Goal: Task Accomplishment & Management: Use online tool/utility

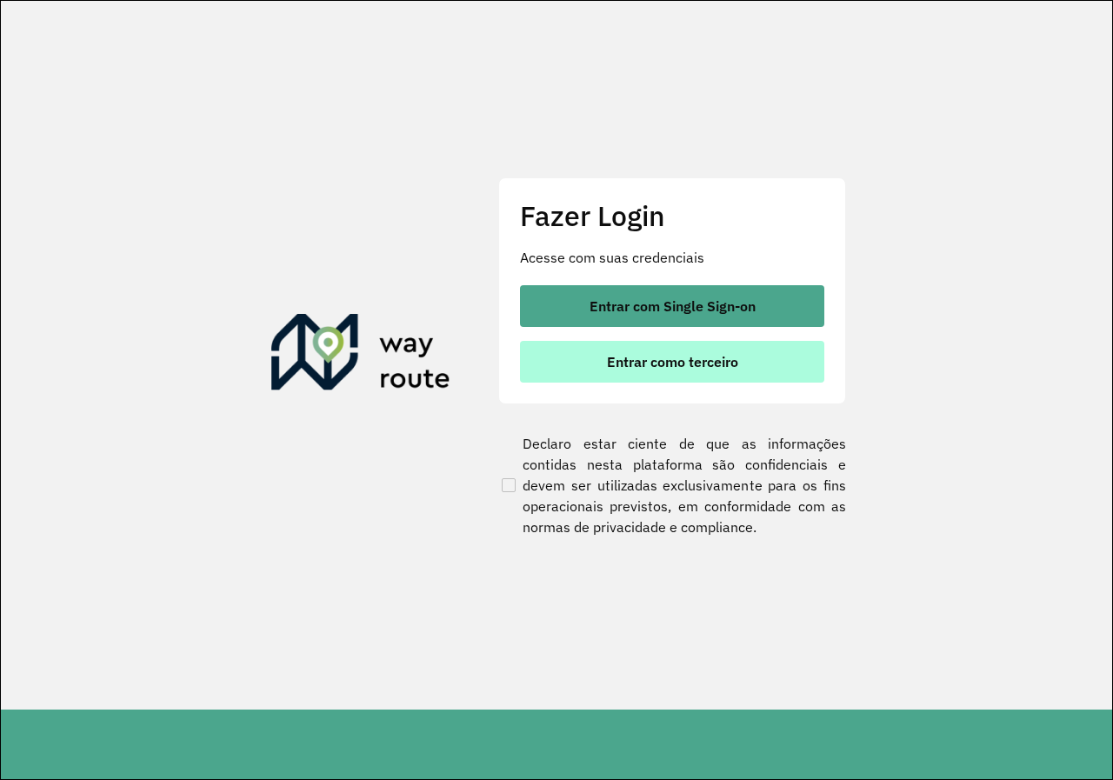
click at [745, 364] on button "Entrar como terceiro" at bounding box center [672, 362] width 304 height 42
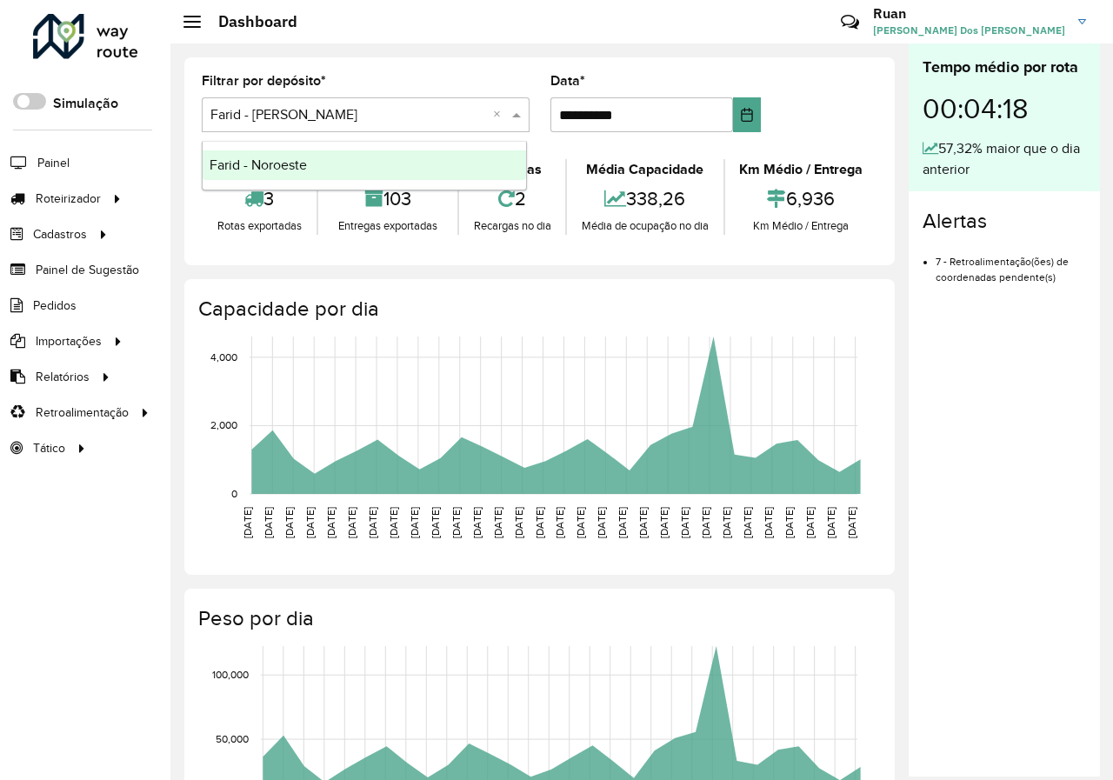
click at [519, 117] on span at bounding box center [519, 114] width 22 height 21
click at [369, 174] on div "Farid - Noroeste" at bounding box center [364, 165] width 323 height 30
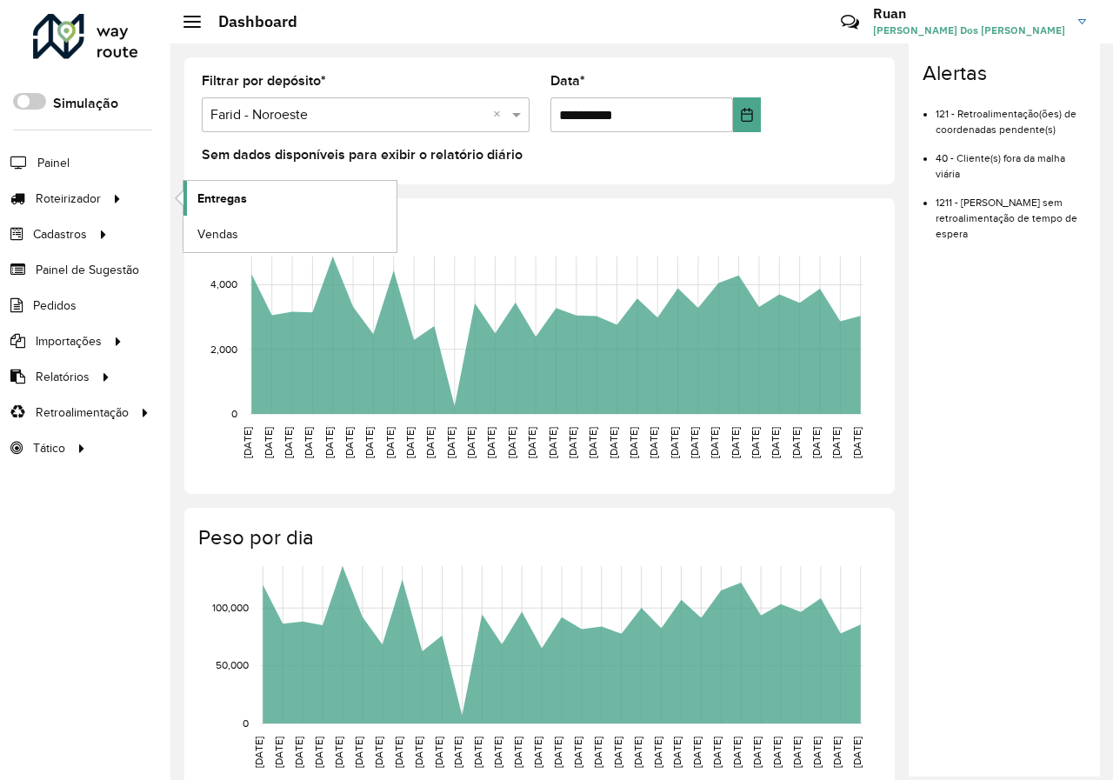
click at [237, 194] on span "Entregas" at bounding box center [222, 199] width 50 height 18
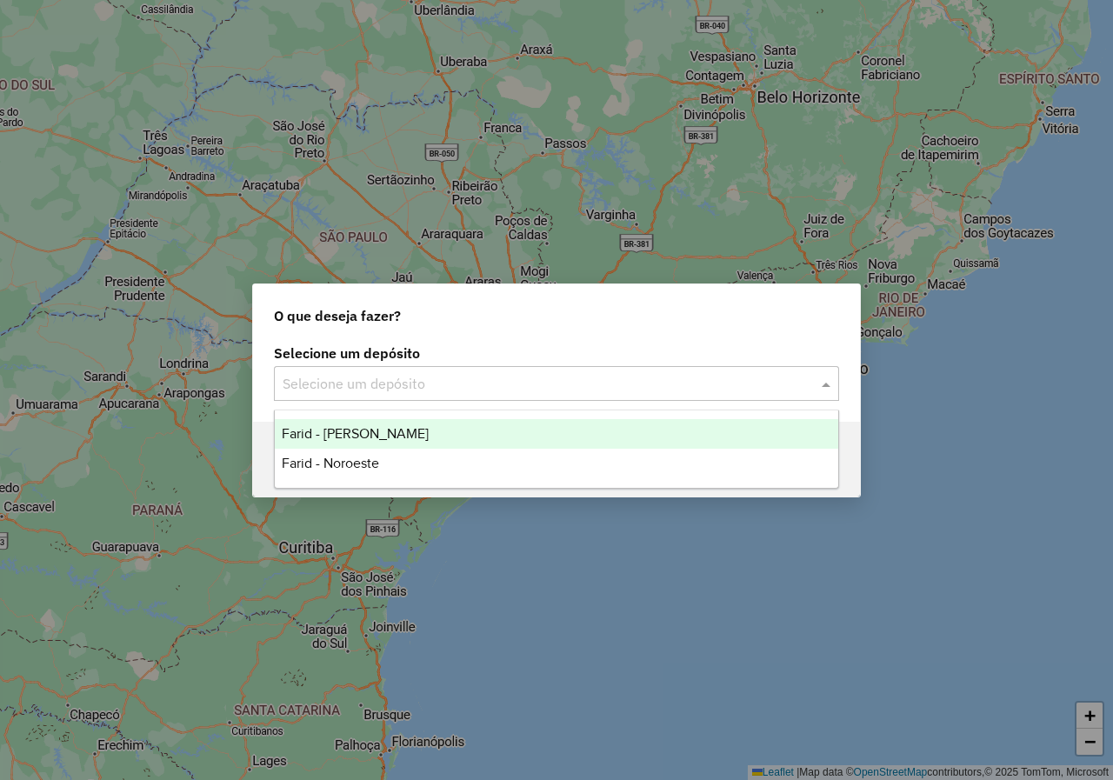
click at [652, 392] on input "text" at bounding box center [539, 384] width 513 height 21
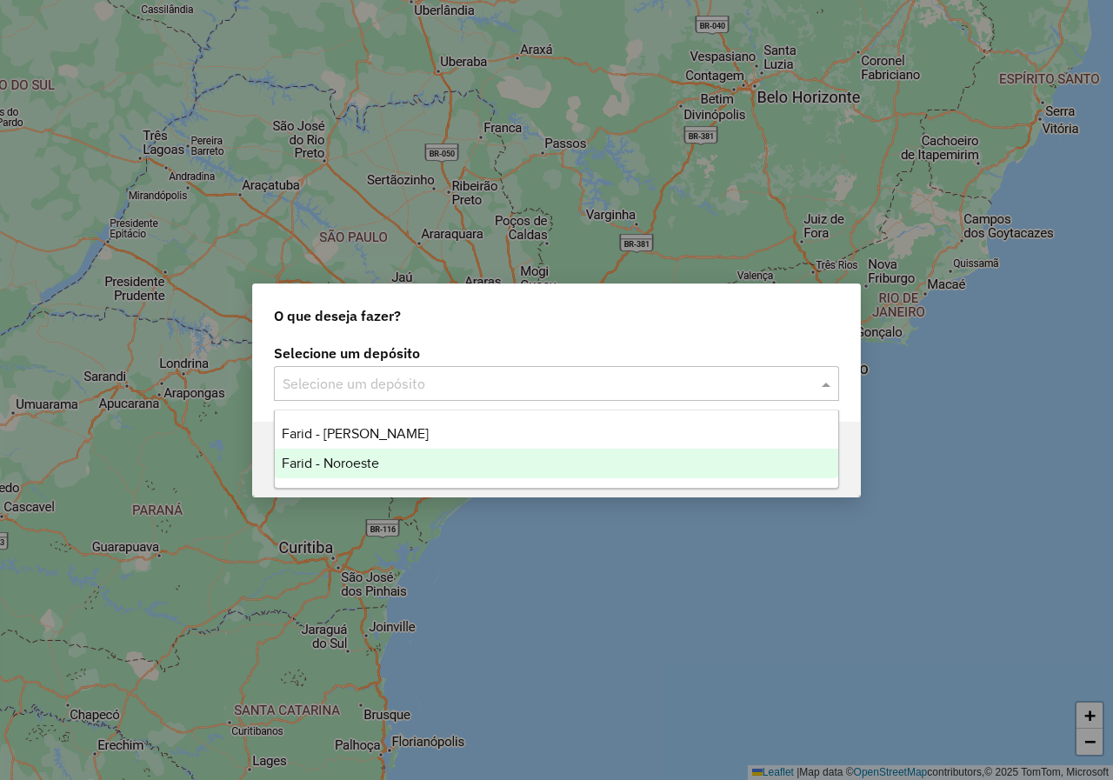
click at [365, 470] on span "Farid - Noroeste" at bounding box center [330, 463] width 97 height 15
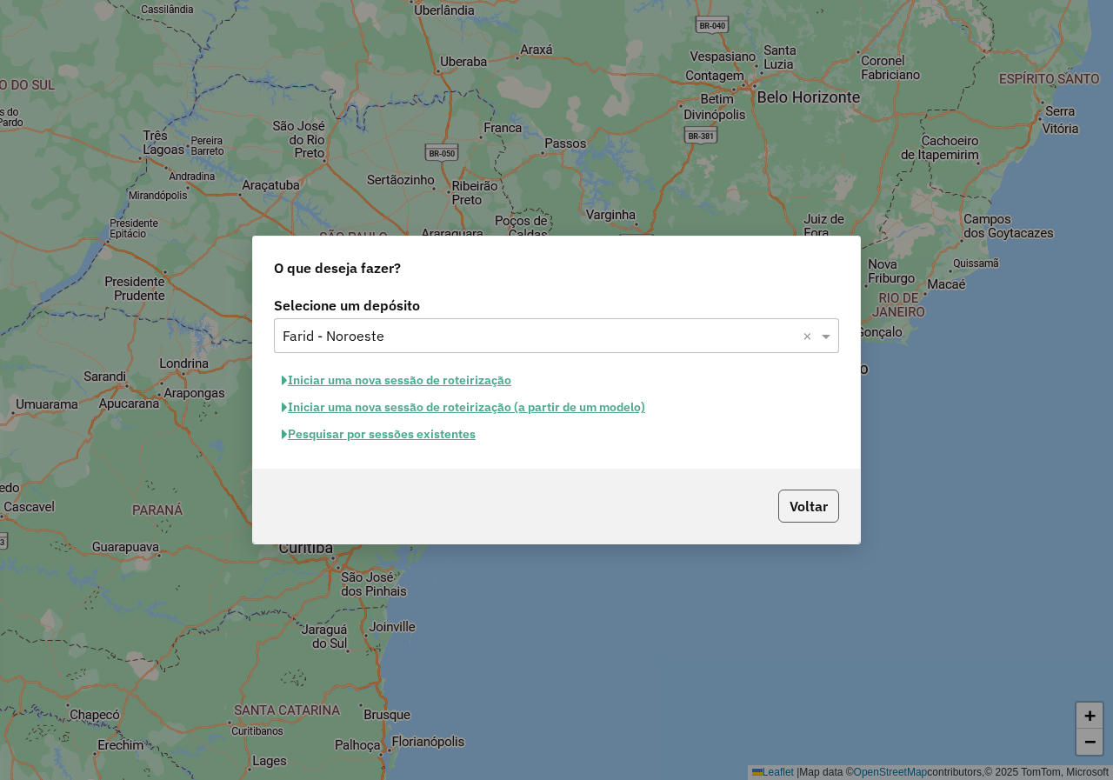
click at [788, 506] on button "Voltar" at bounding box center [808, 506] width 61 height 33
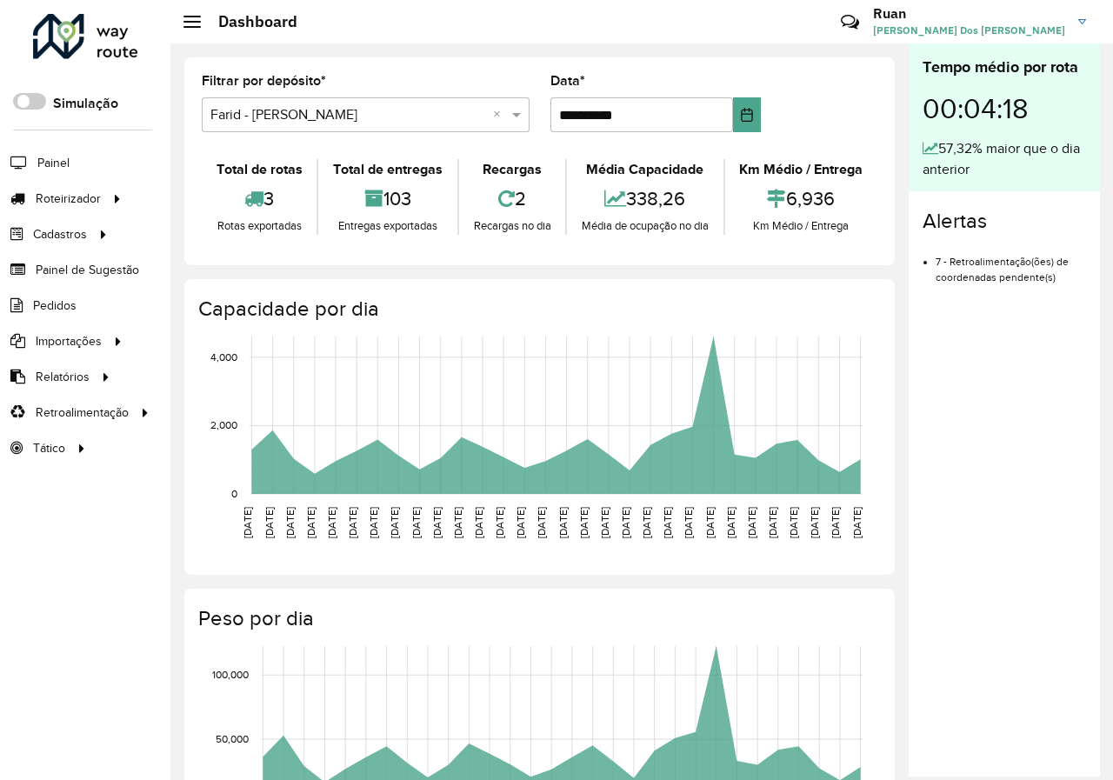
click at [859, 97] on formly-group "**********" at bounding box center [539, 110] width 697 height 71
click at [936, 409] on div "Tempo médio por rota 00:04:18 57,32% maior que o dia anterior Alertas 7 - Retro…" at bounding box center [1004, 409] width 191 height 733
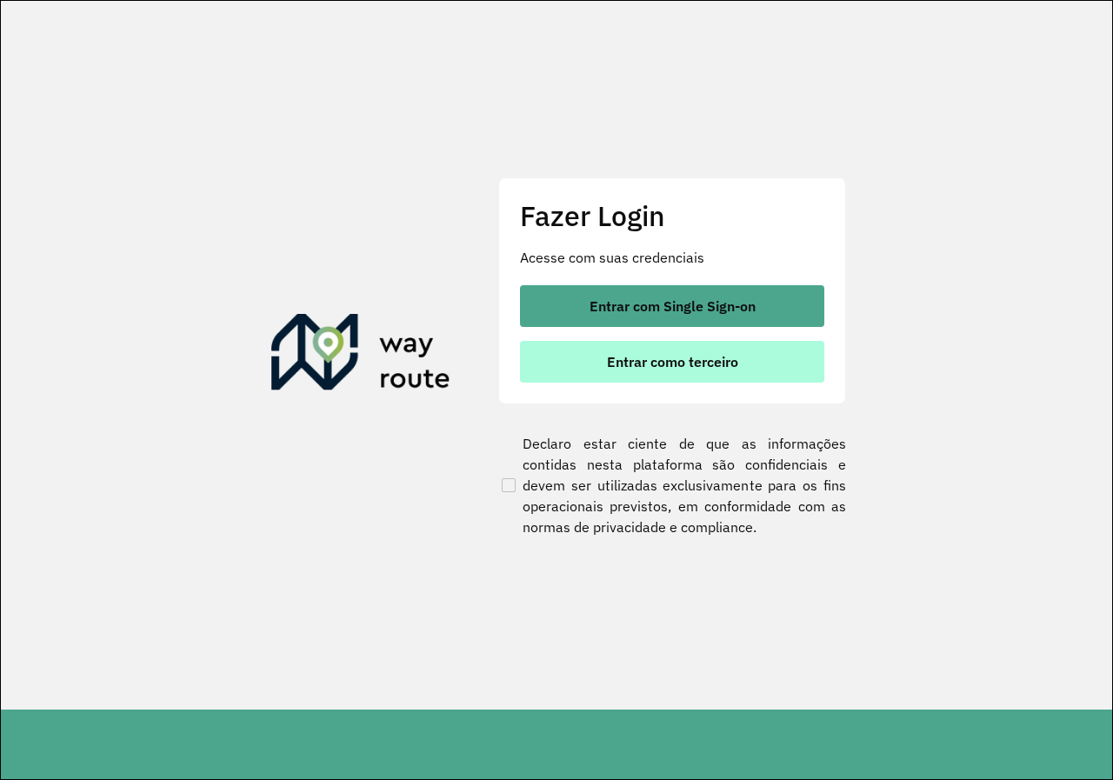
click at [716, 366] on span "Entrar como terceiro" at bounding box center [672, 362] width 131 height 14
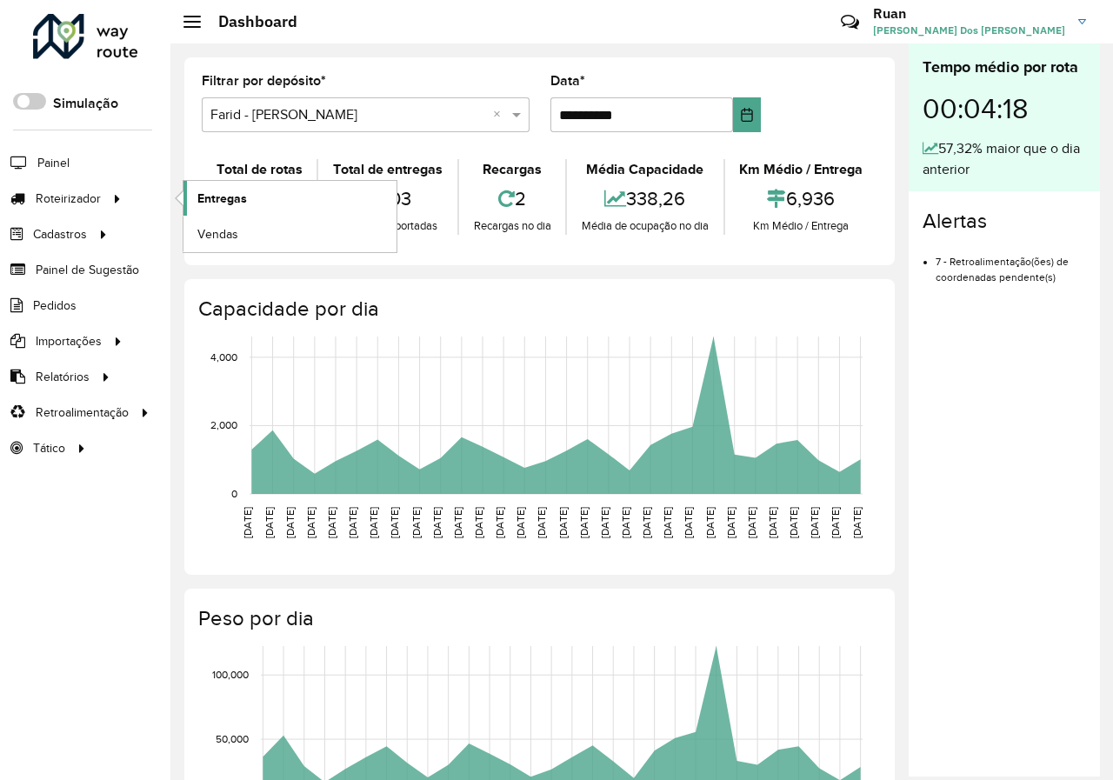
click at [235, 203] on span "Entregas" at bounding box center [222, 199] width 50 height 18
click at [295, 197] on link "Entregas" at bounding box center [289, 198] width 213 height 35
click at [210, 199] on span "Entregas" at bounding box center [222, 199] width 50 height 18
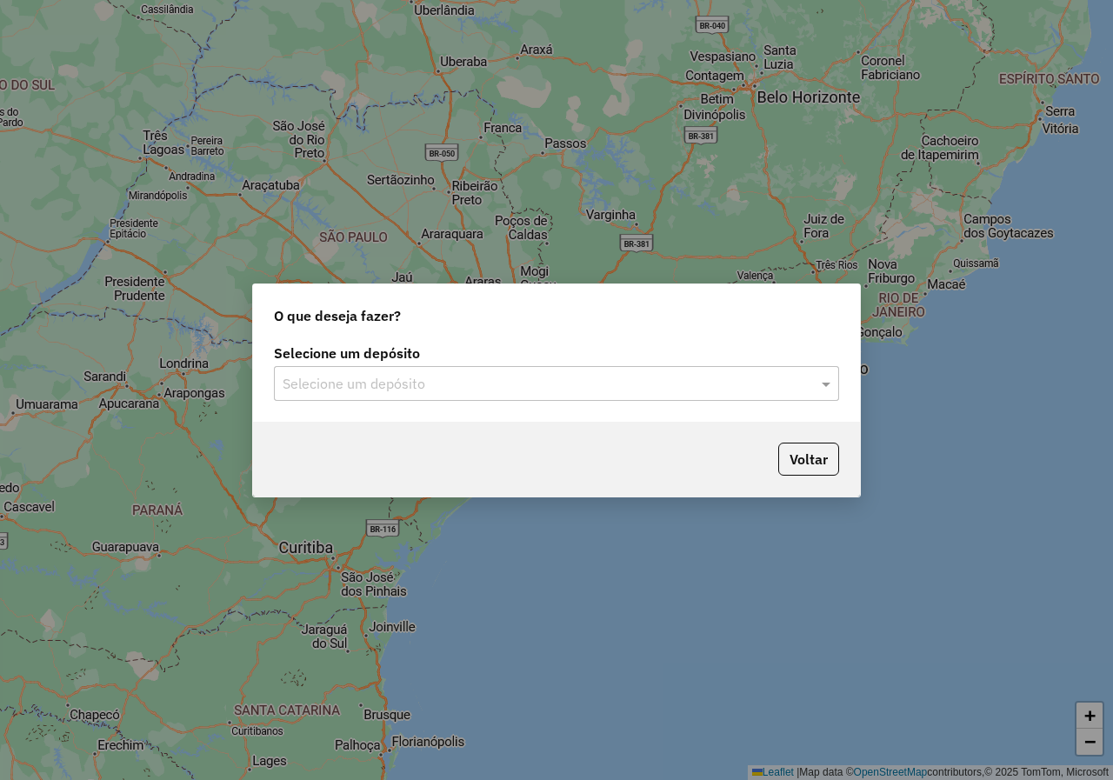
click at [660, 357] on label "Selecione um depósito" at bounding box center [556, 353] width 565 height 21
click at [649, 377] on input "text" at bounding box center [539, 384] width 513 height 21
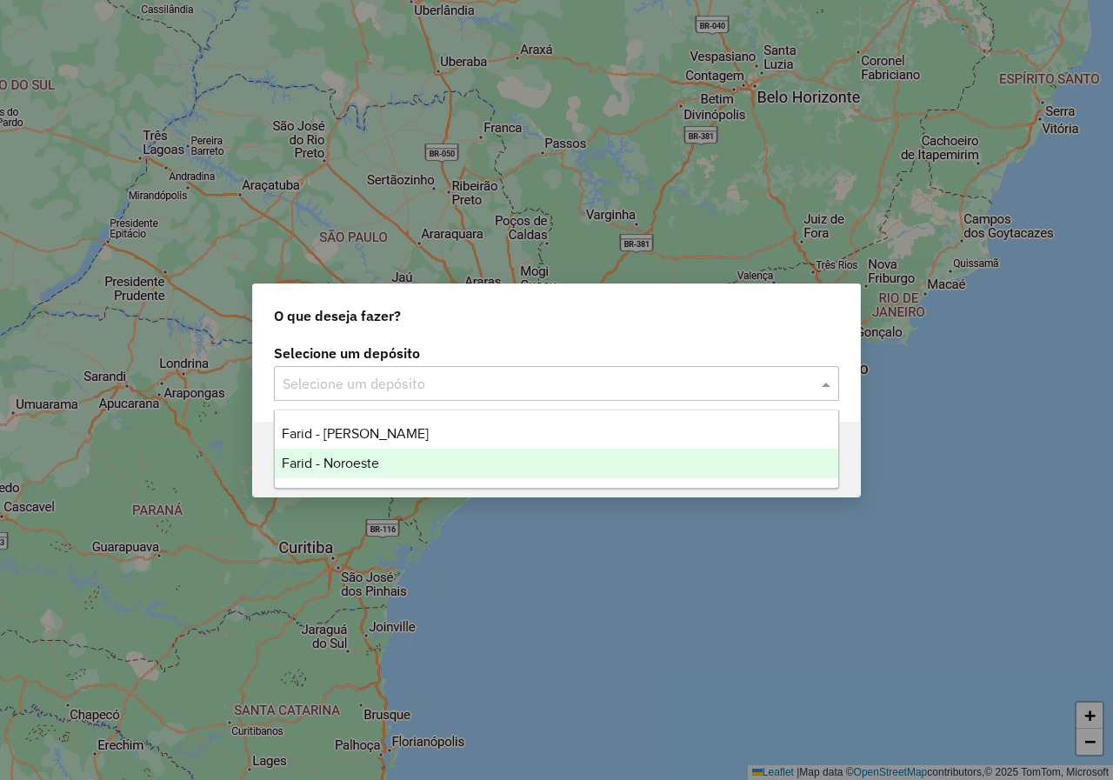
click at [385, 471] on div "Farid - Noroeste" at bounding box center [556, 464] width 563 height 30
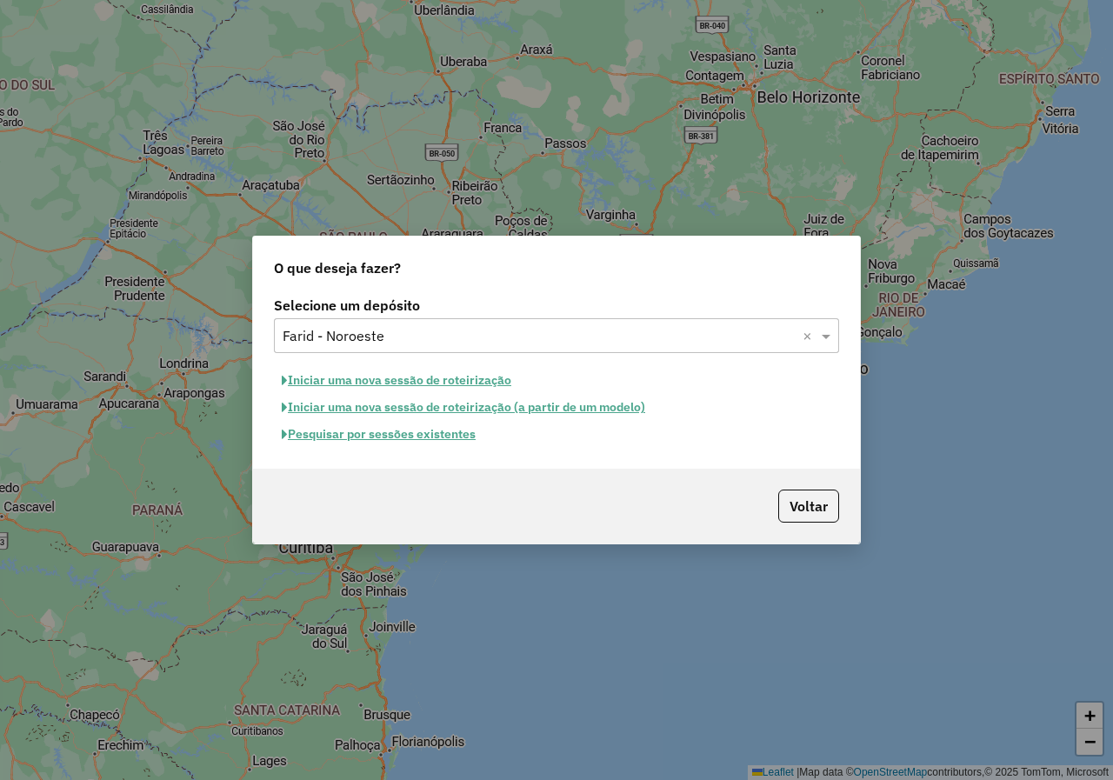
click at [446, 384] on button "Iniciar uma nova sessão de roteirização" at bounding box center [396, 380] width 245 height 27
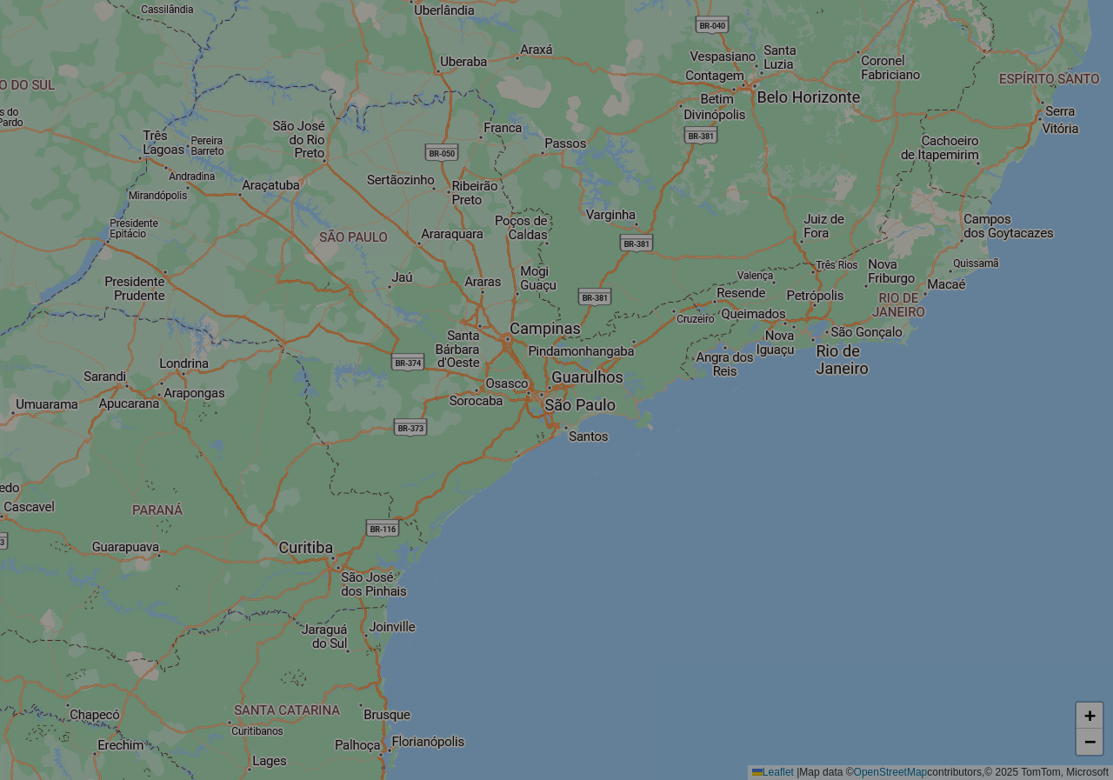
select select "*"
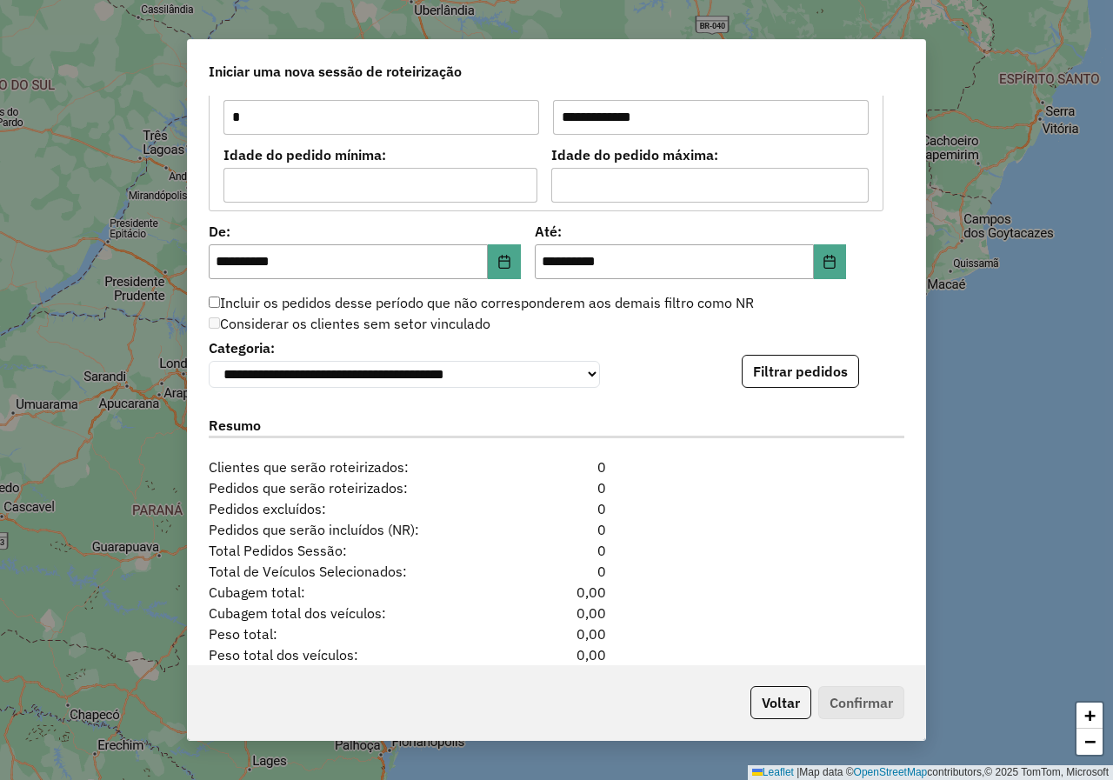
scroll to position [1636, 0]
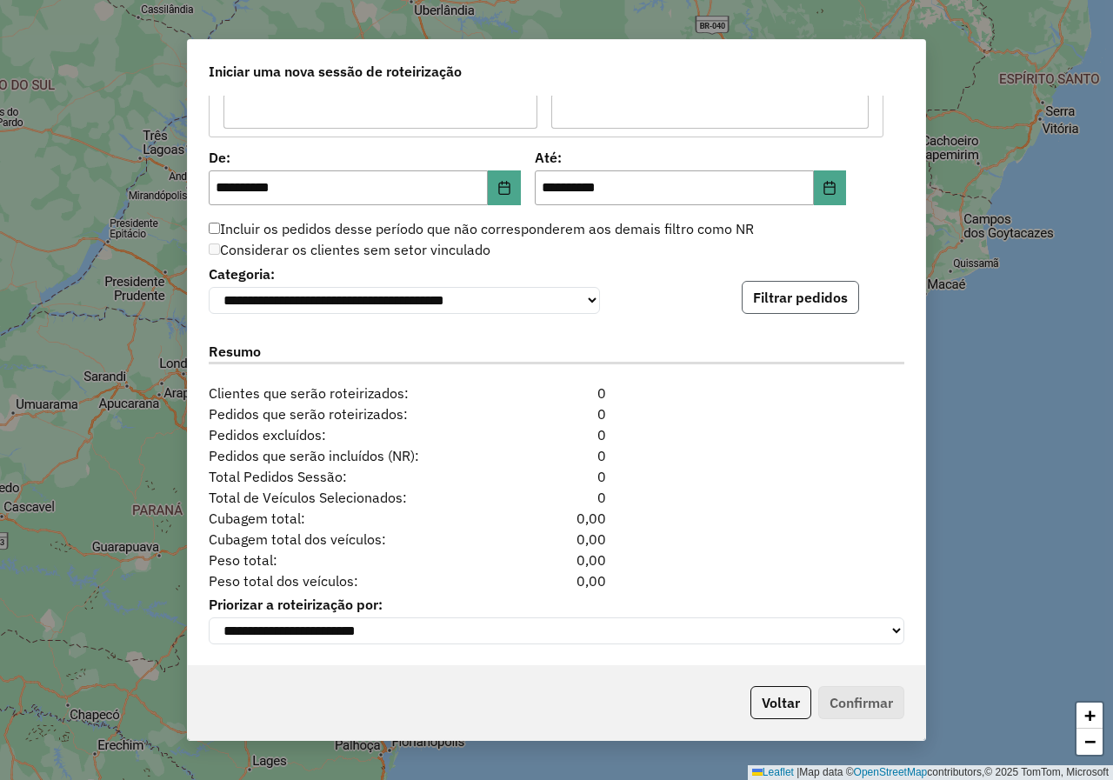
click at [810, 284] on button "Filtrar pedidos" at bounding box center [800, 297] width 117 height 33
click at [712, 313] on div "**********" at bounding box center [556, 381] width 737 height 570
drag, startPoint x: 284, startPoint y: 554, endPoint x: 617, endPoint y: 566, distance: 333.3
click at [617, 566] on div "**********" at bounding box center [556, 381] width 737 height 570
click at [615, 559] on div "Peso total: 0,00" at bounding box center [556, 560] width 717 height 21
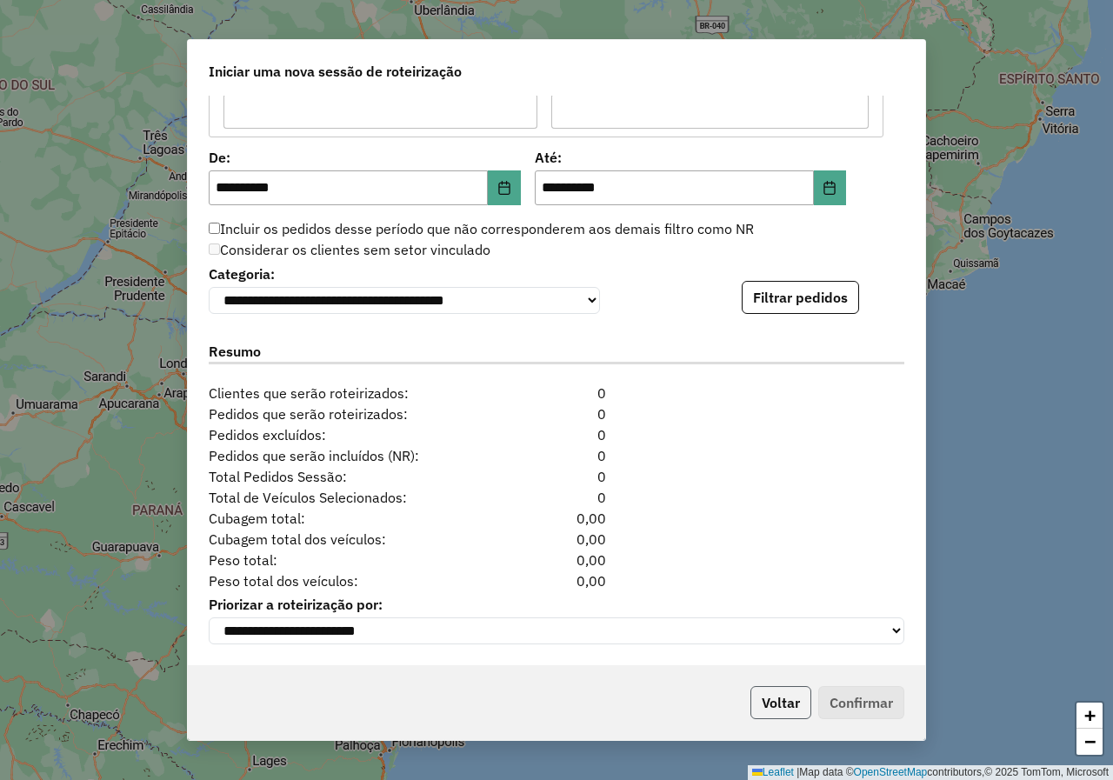
click at [754, 718] on button "Voltar" at bounding box center [780, 702] width 61 height 33
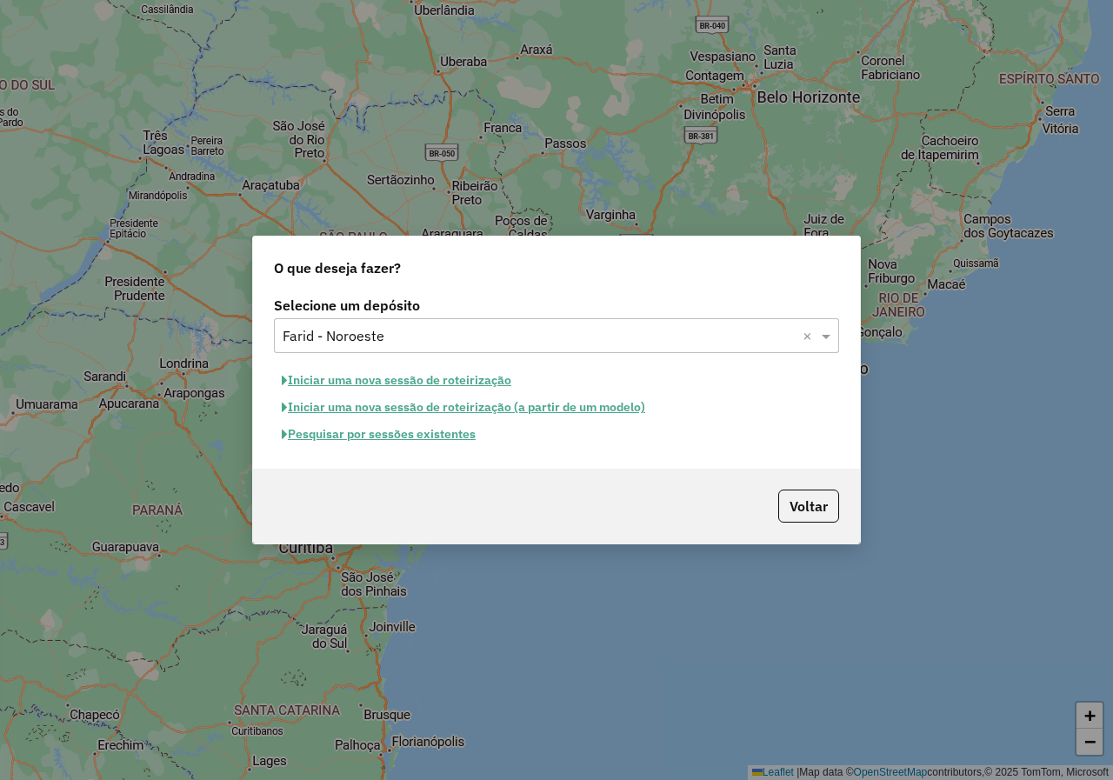
click at [430, 440] on button "Pesquisar por sessões existentes" at bounding box center [379, 434] width 210 height 27
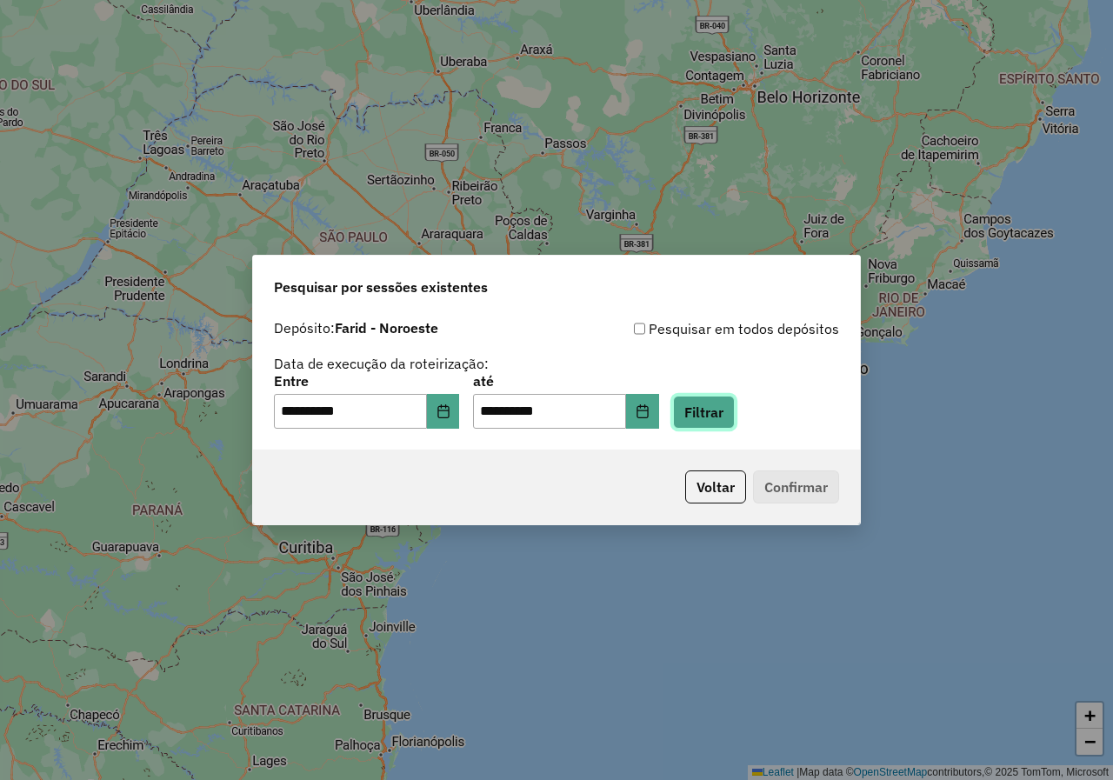
click at [718, 420] on button "Filtrar" at bounding box center [704, 412] width 62 height 33
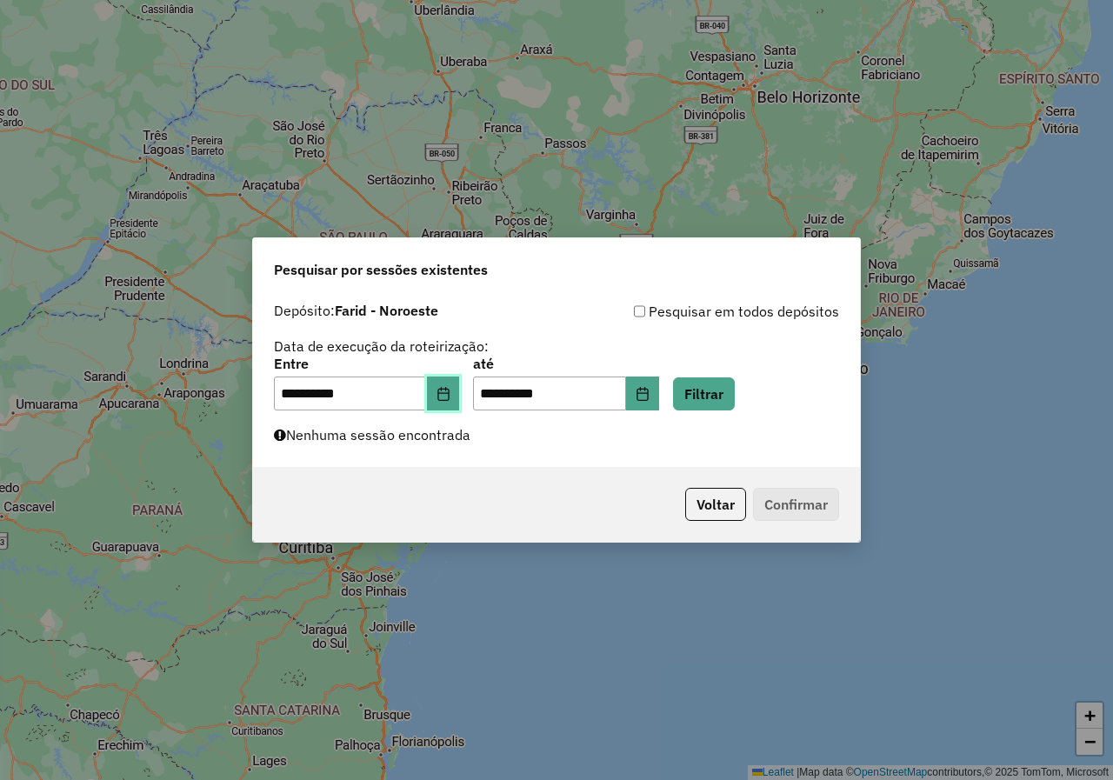
click at [459, 403] on button "Choose Date" at bounding box center [443, 394] width 33 height 35
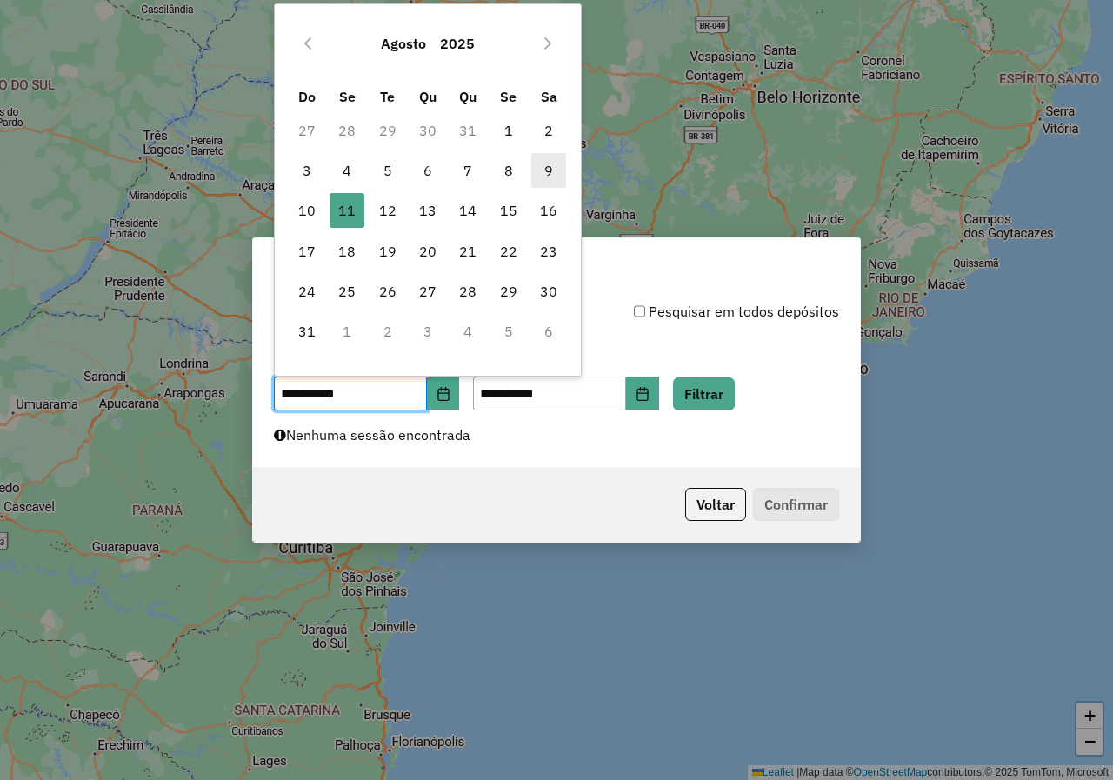
click at [547, 170] on span "9" at bounding box center [548, 170] width 35 height 35
type input "**********"
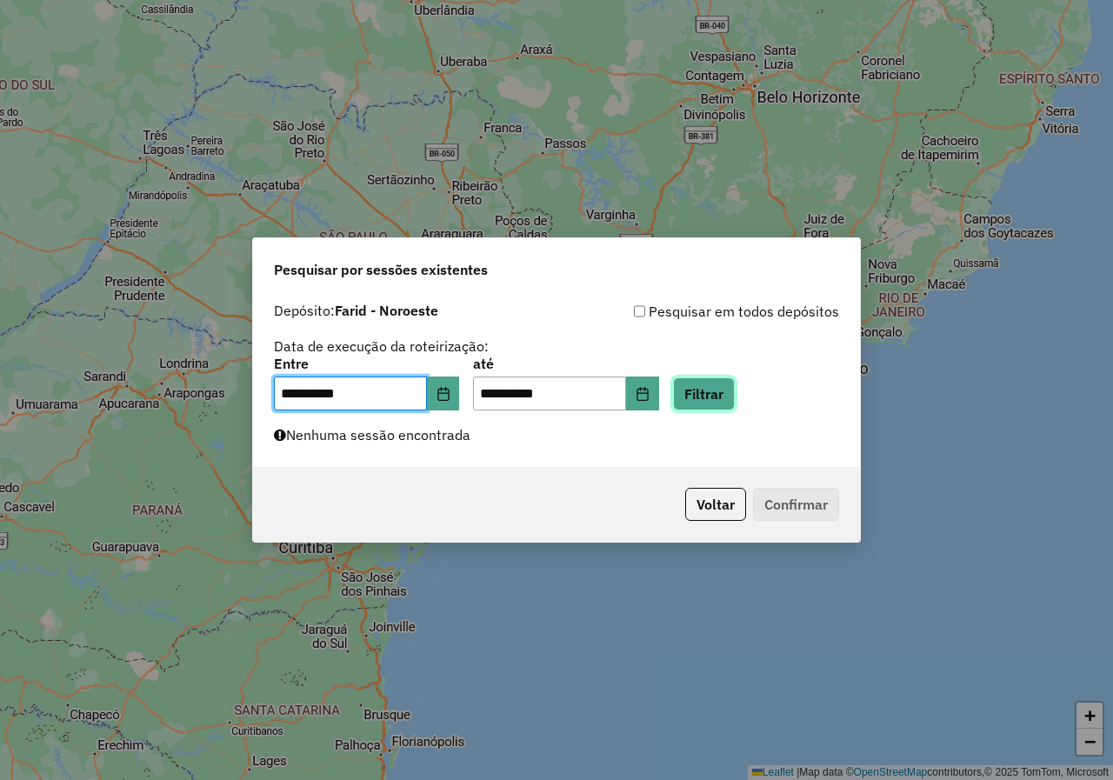
click at [735, 391] on button "Filtrar" at bounding box center [704, 393] width 62 height 33
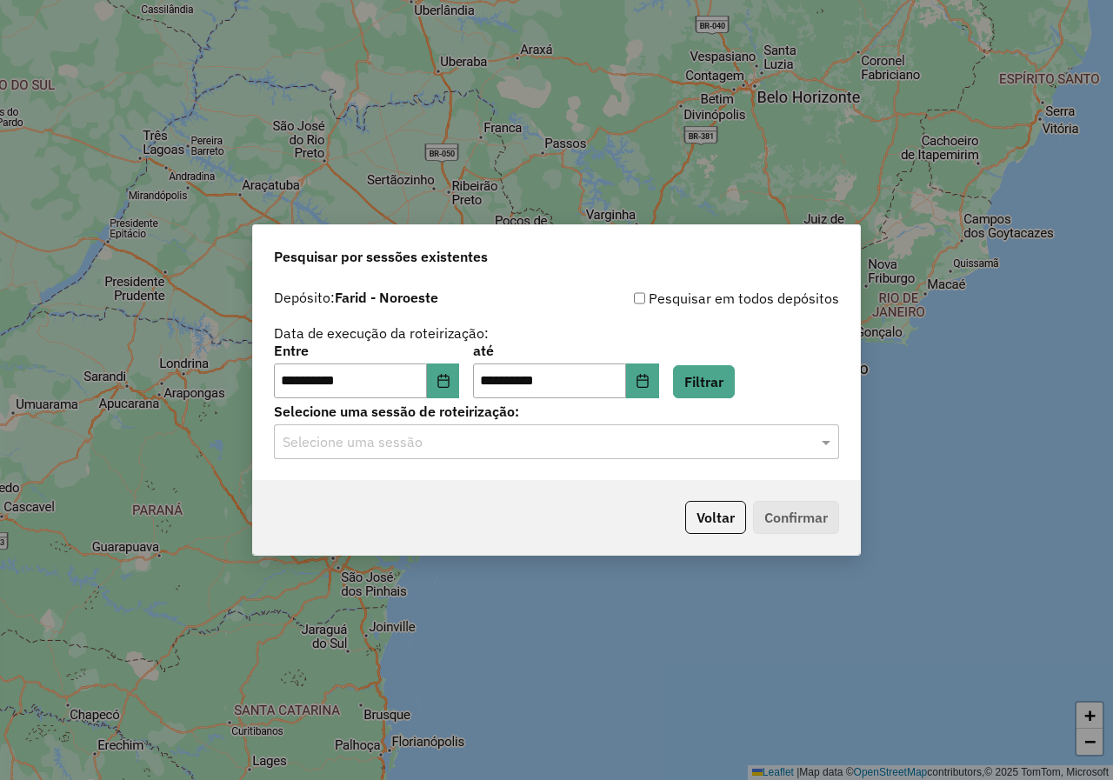
click at [491, 440] on input "text" at bounding box center [539, 442] width 513 height 21
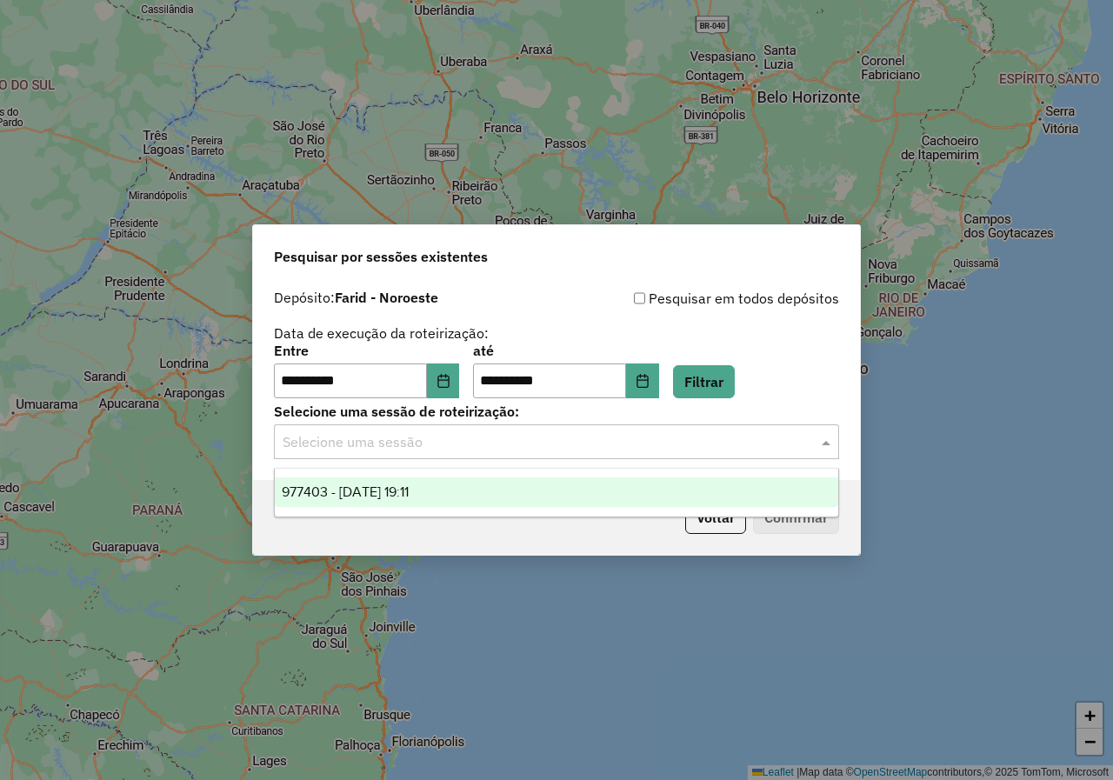
click at [355, 486] on span "977403 - 09/08/2025 19:11" at bounding box center [345, 491] width 127 height 15
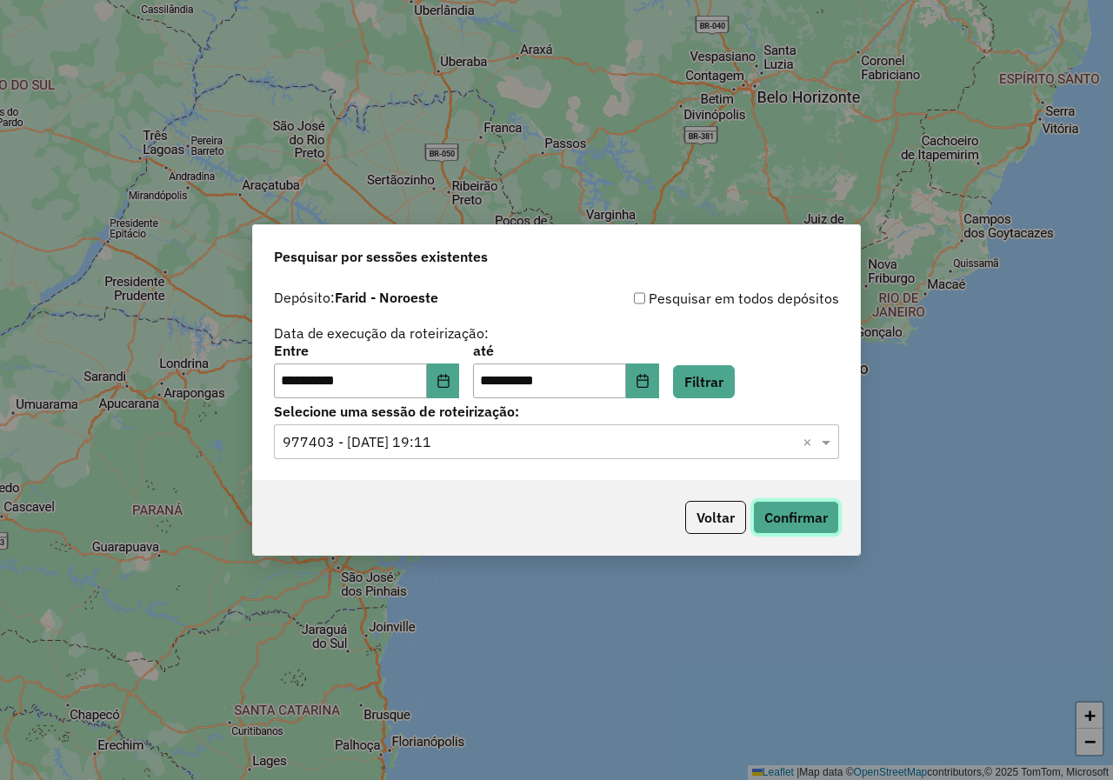
click at [830, 518] on button "Confirmar" at bounding box center [796, 517] width 86 height 33
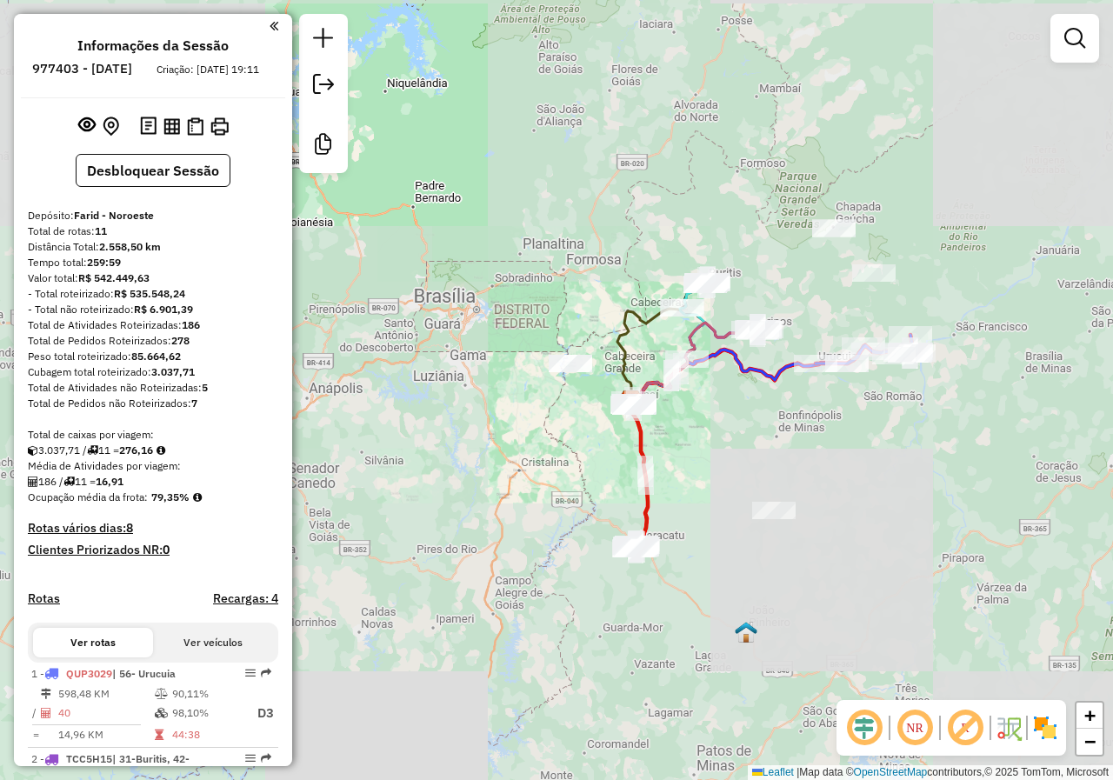
drag, startPoint x: 754, startPoint y: 483, endPoint x: 663, endPoint y: 428, distance: 106.5
click at [663, 428] on div "Janela de atendimento Grade de atendimento Capacidade Transportadoras Veículos …" at bounding box center [556, 390] width 1113 height 780
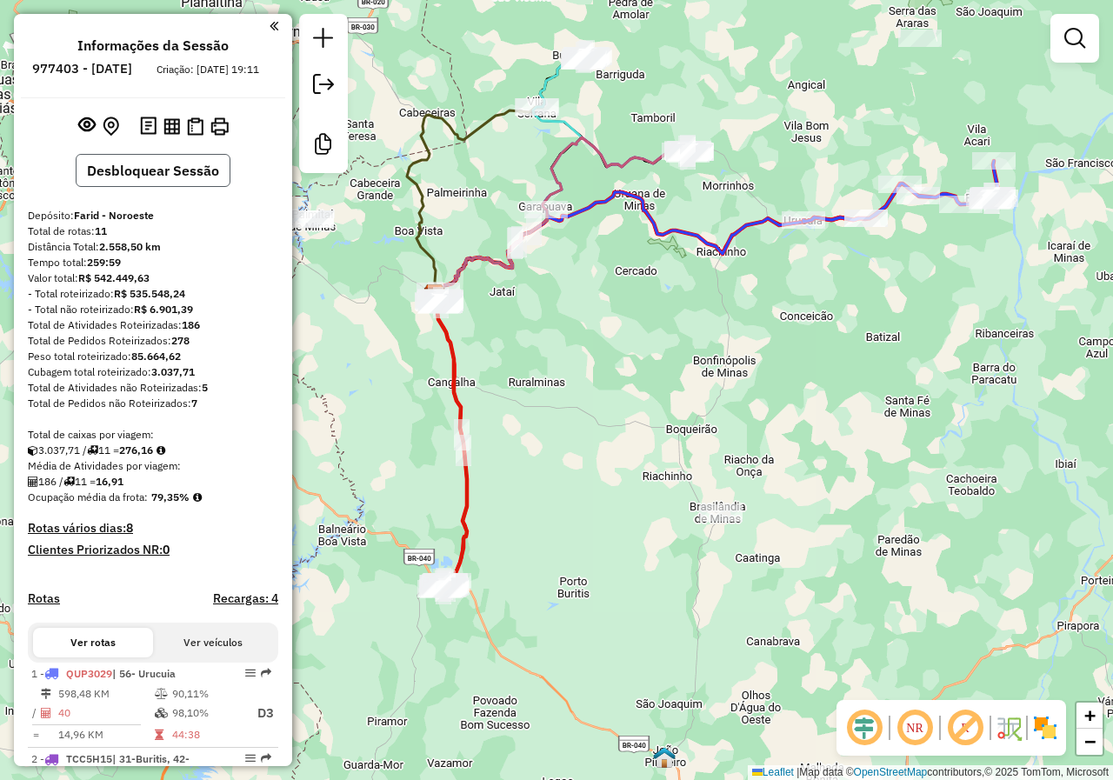
click at [205, 187] on button "Desbloquear Sessão" at bounding box center [153, 170] width 155 height 33
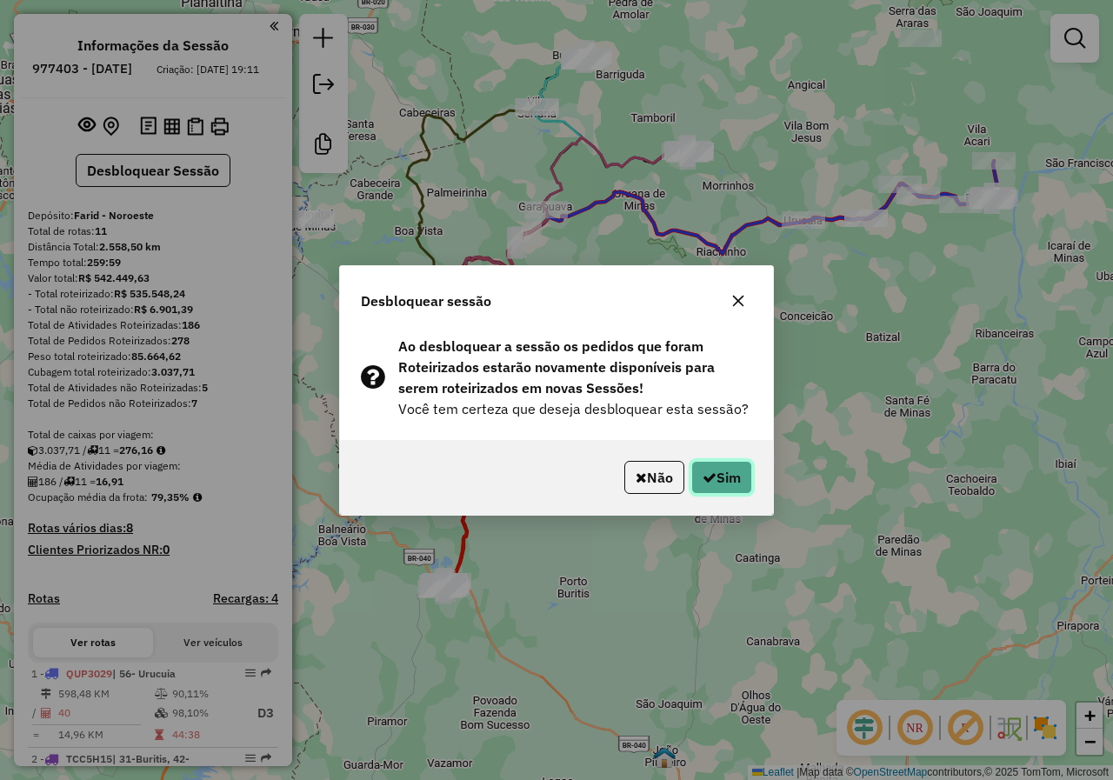
click at [725, 488] on button "Sim" at bounding box center [721, 477] width 61 height 33
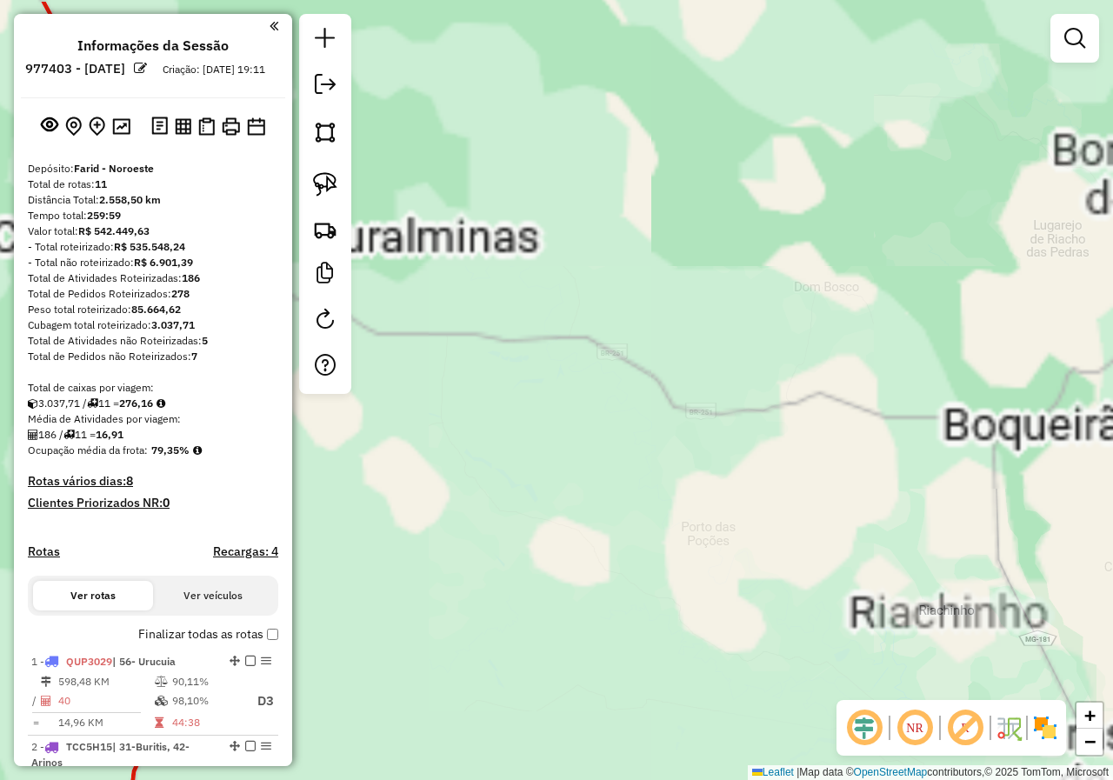
drag, startPoint x: 557, startPoint y: 382, endPoint x: 694, endPoint y: 462, distance: 158.2
click at [694, 462] on div "Janela de atendimento Grade de atendimento Capacidade Transportadoras Veículos …" at bounding box center [556, 390] width 1113 height 780
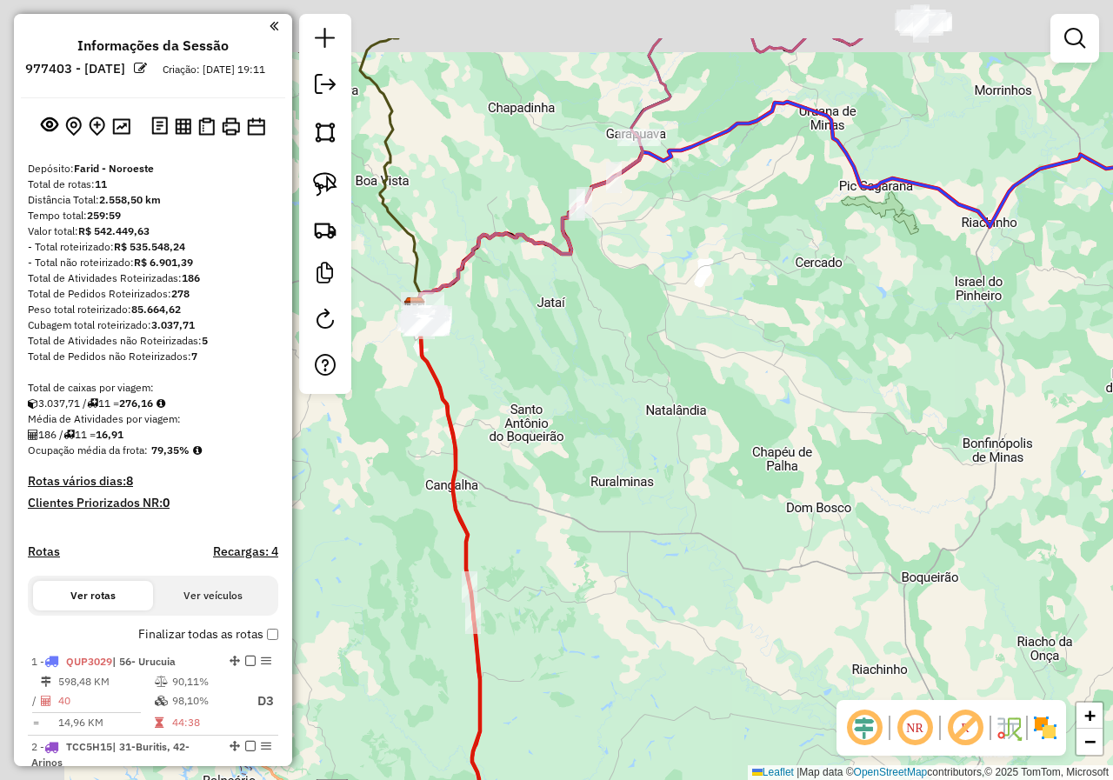
drag, startPoint x: 556, startPoint y: 288, endPoint x: 790, endPoint y: 427, distance: 272.2
click at [790, 429] on div "Janela de atendimento Grade de atendimento Capacidade Transportadoras Veículos …" at bounding box center [556, 390] width 1113 height 780
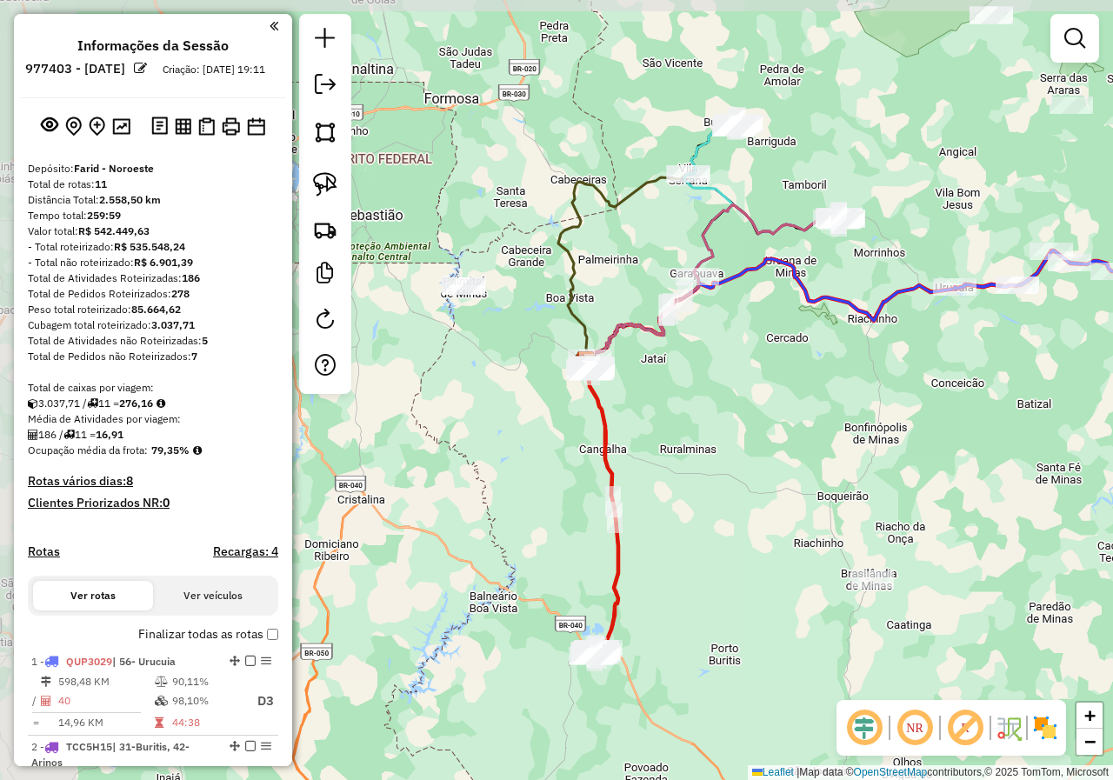
drag, startPoint x: 777, startPoint y: 393, endPoint x: 712, endPoint y: 369, distance: 68.8
click at [716, 369] on div "Janela de atendimento Grade de atendimento Capacidade Transportadoras Veículos …" at bounding box center [556, 390] width 1113 height 780
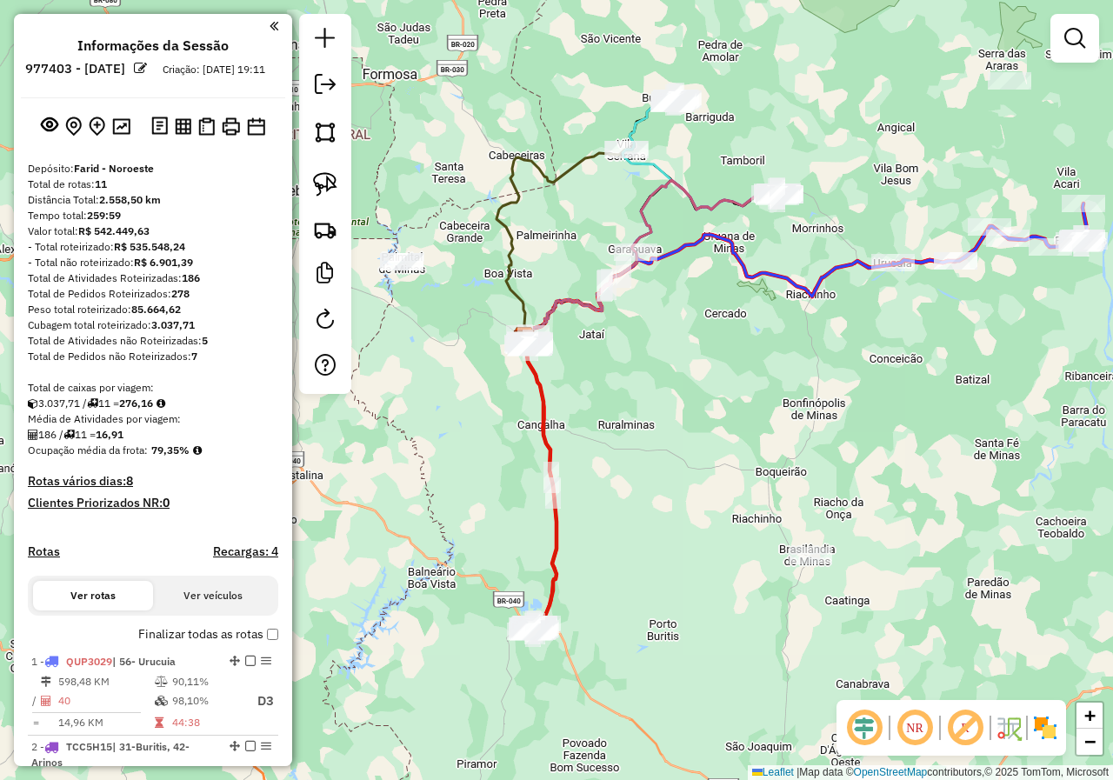
drag, startPoint x: 673, startPoint y: 360, endPoint x: 590, endPoint y: 425, distance: 105.9
click at [590, 425] on div "Janela de atendimento Grade de atendimento Capacidade Transportadoras Veículos …" at bounding box center [556, 390] width 1113 height 780
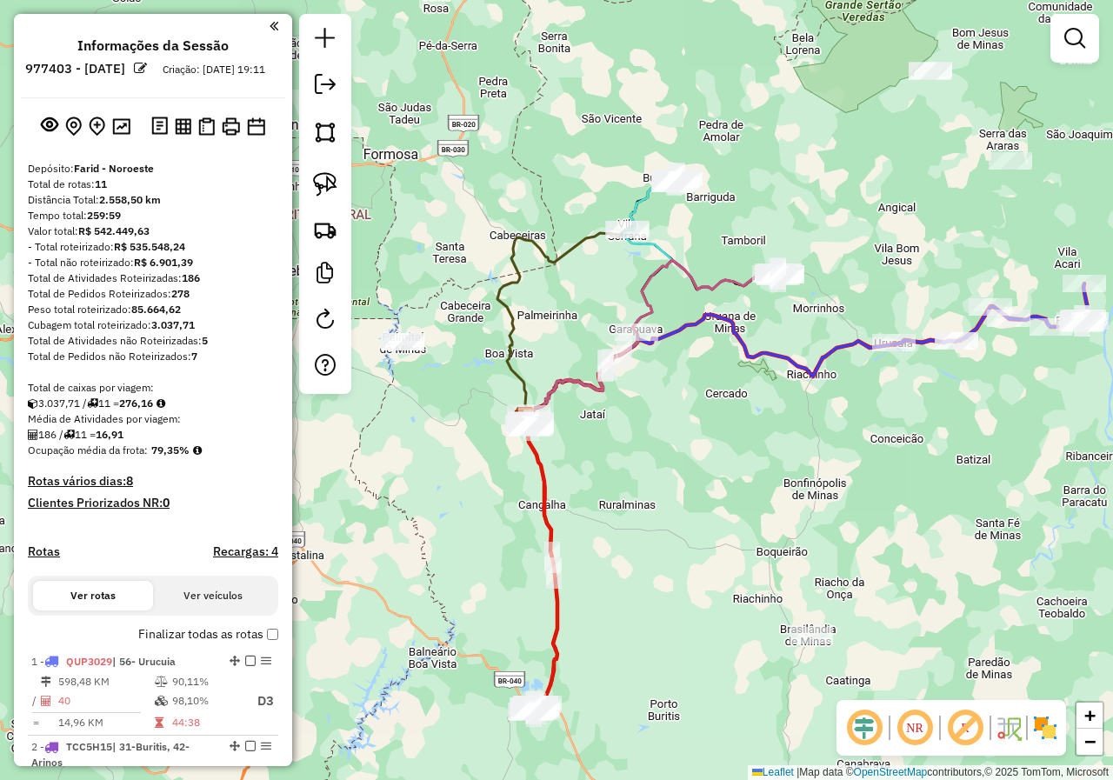
drag, startPoint x: 601, startPoint y: 431, endPoint x: 681, endPoint y: 442, distance: 80.7
click at [681, 442] on div "Janela de atendimento Grade de atendimento Capacidade Transportadoras Veículos …" at bounding box center [556, 390] width 1113 height 780
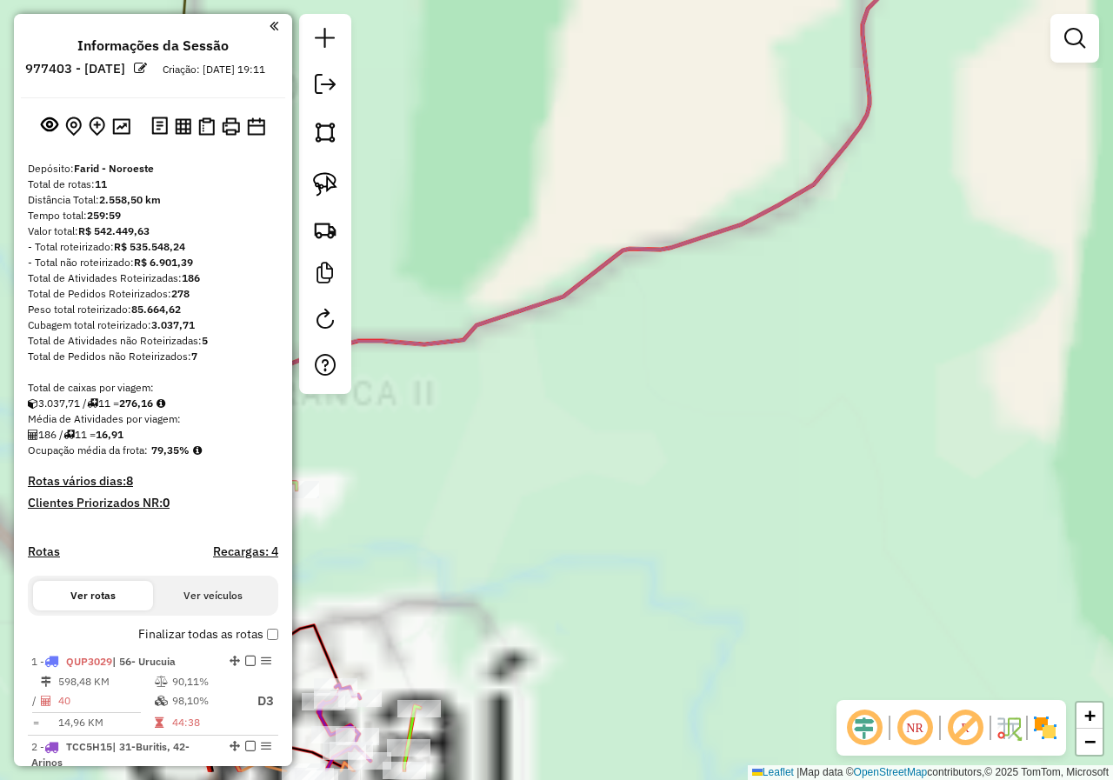
drag, startPoint x: 450, startPoint y: 450, endPoint x: 887, endPoint y: 284, distance: 467.1
click at [887, 284] on div "Janela de atendimento Grade de atendimento Capacidade Transportadoras Veículos …" at bounding box center [556, 390] width 1113 height 780
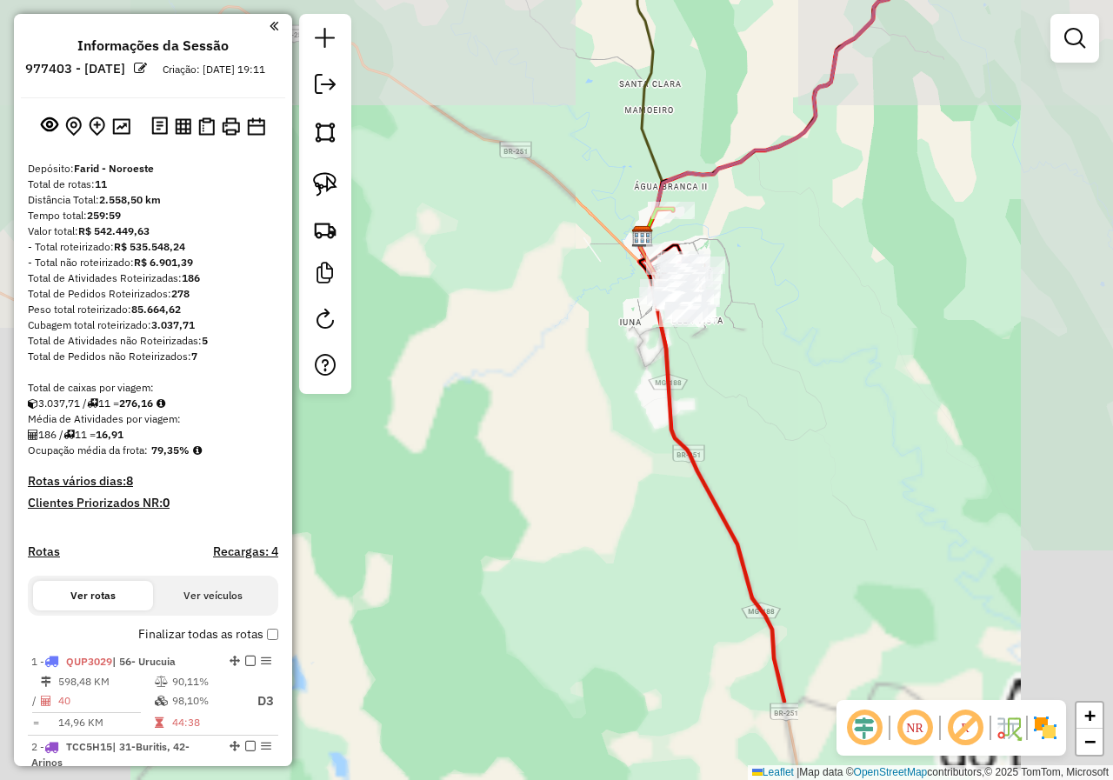
drag, startPoint x: 829, startPoint y: 377, endPoint x: 797, endPoint y: 250, distance: 131.6
click at [797, 250] on div "Janela de atendimento Grade de atendimento Capacidade Transportadoras Veículos …" at bounding box center [556, 390] width 1113 height 780
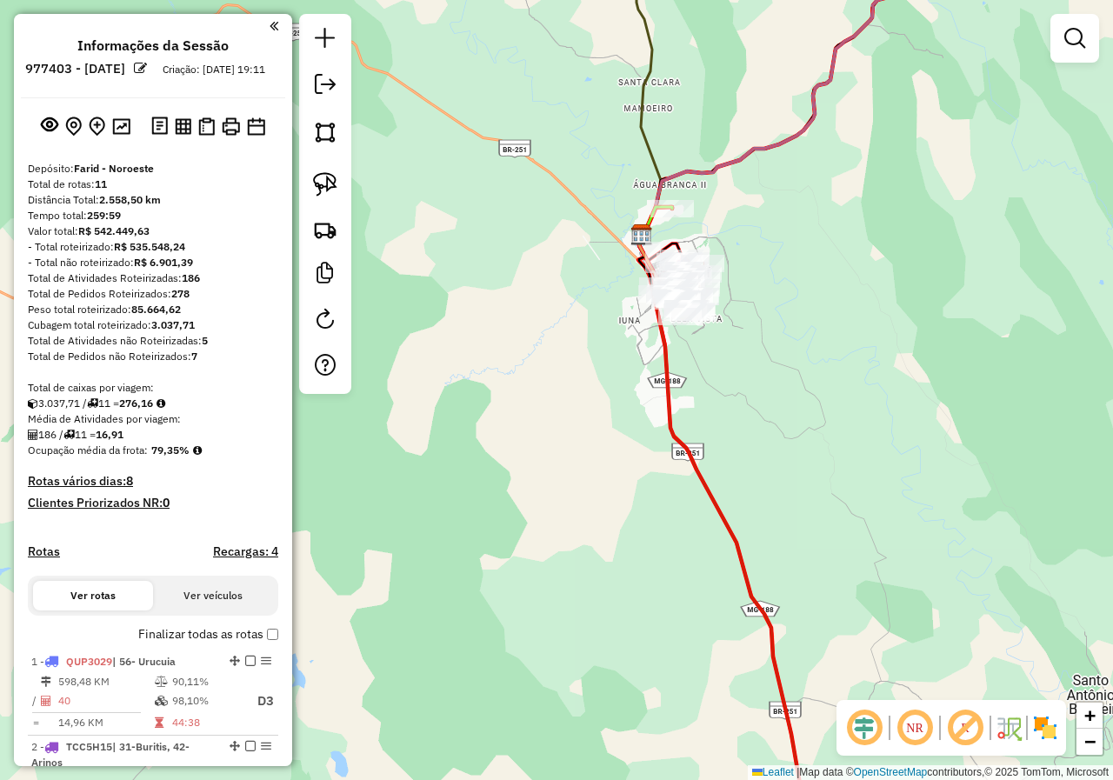
drag, startPoint x: 777, startPoint y: 432, endPoint x: 720, endPoint y: 438, distance: 57.7
click at [720, 438] on div "Janela de atendimento Grade de atendimento Capacidade Transportadoras Veículos …" at bounding box center [556, 390] width 1113 height 780
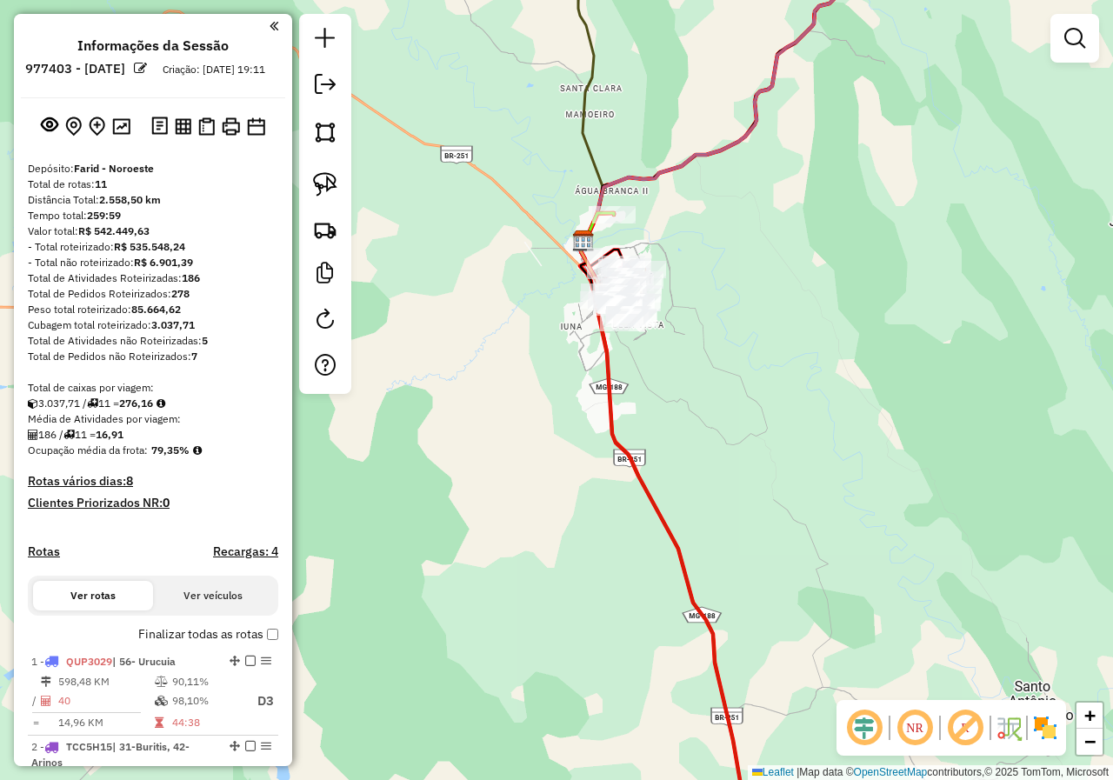
click at [720, 438] on div "Janela de atendimento Grade de atendimento Capacidade Transportadoras Veículos …" at bounding box center [556, 390] width 1113 height 780
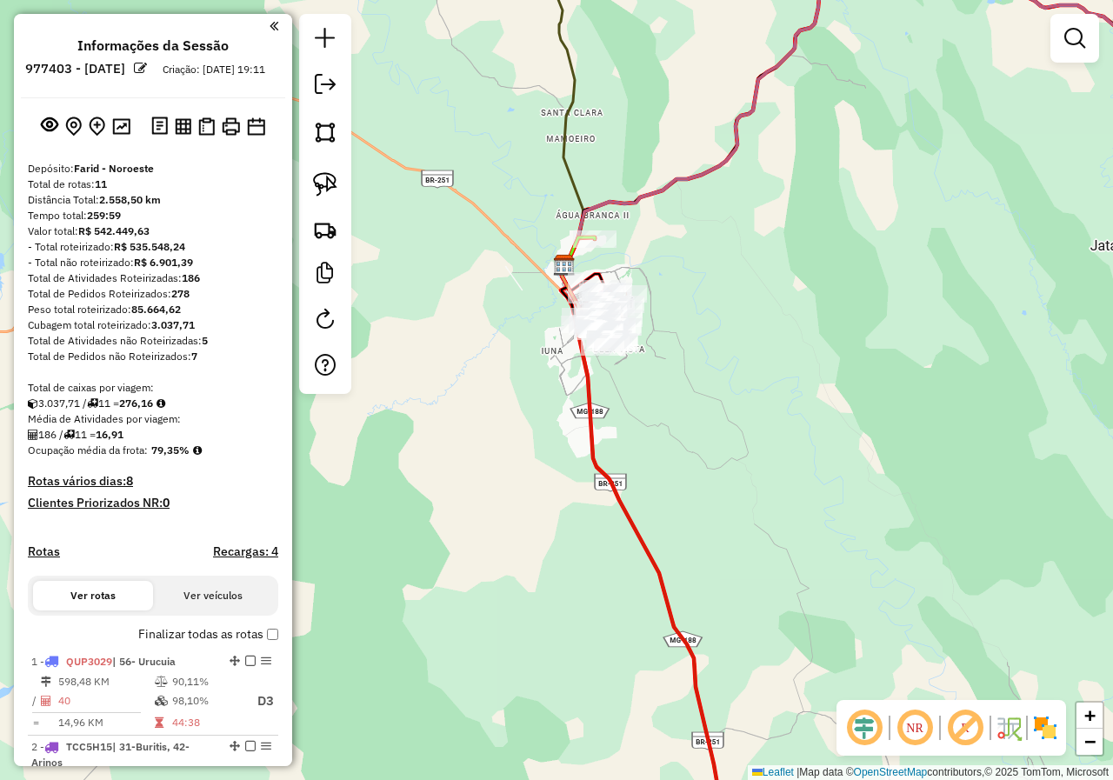
drag, startPoint x: 838, startPoint y: 355, endPoint x: 816, endPoint y: 383, distance: 36.5
click at [817, 383] on div "Janela de atendimento Grade de atendimento Capacidade Transportadoras Veículos …" at bounding box center [556, 390] width 1113 height 780
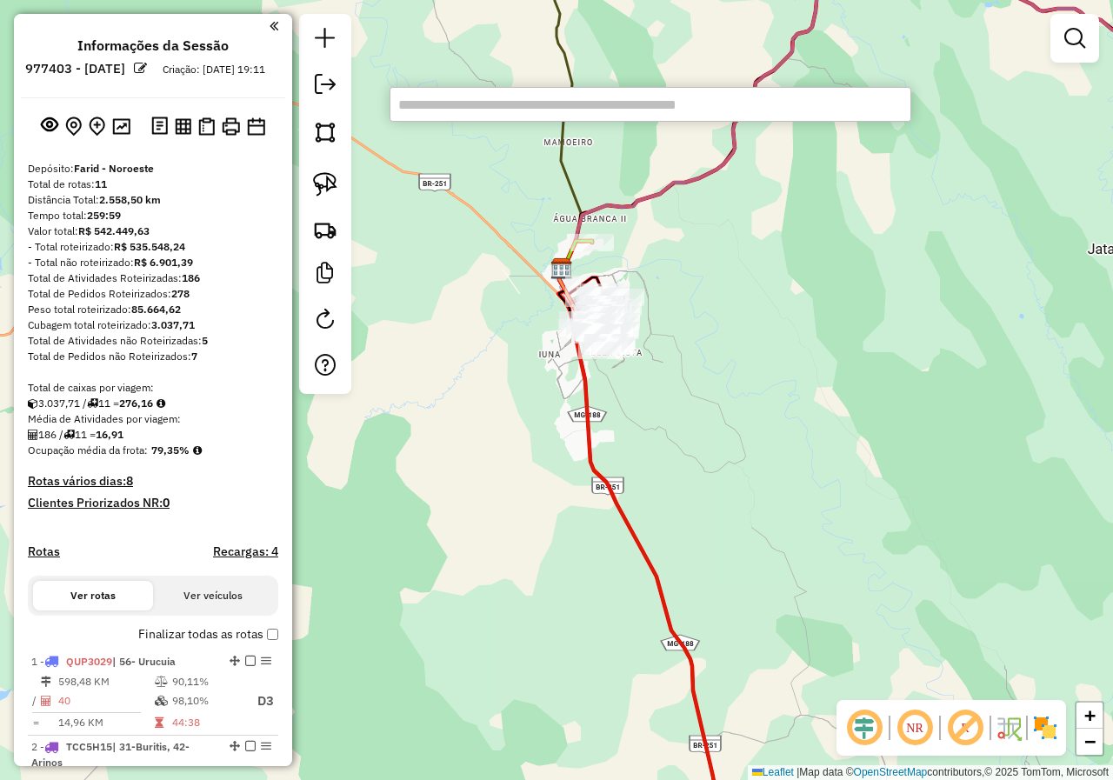
click at [815, 383] on div "Janela de atendimento Grade de atendimento Capacidade Transportadoras Veículos …" at bounding box center [556, 390] width 1113 height 780
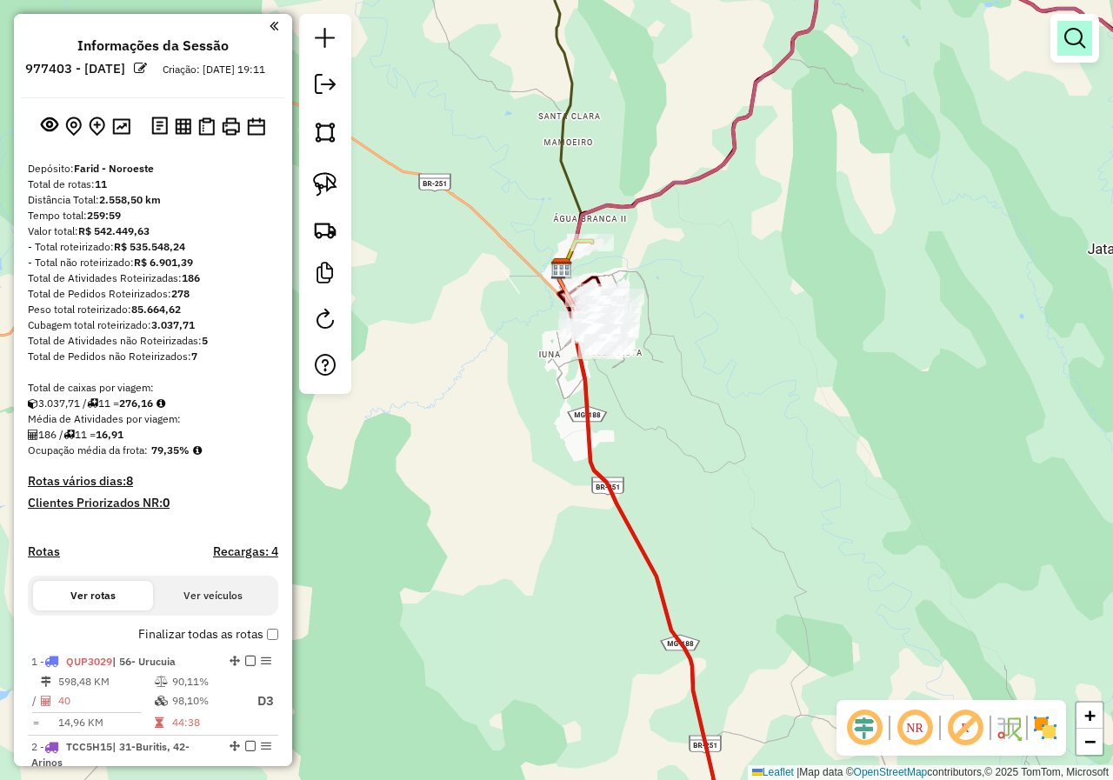
click at [1070, 55] on link at bounding box center [1074, 38] width 35 height 35
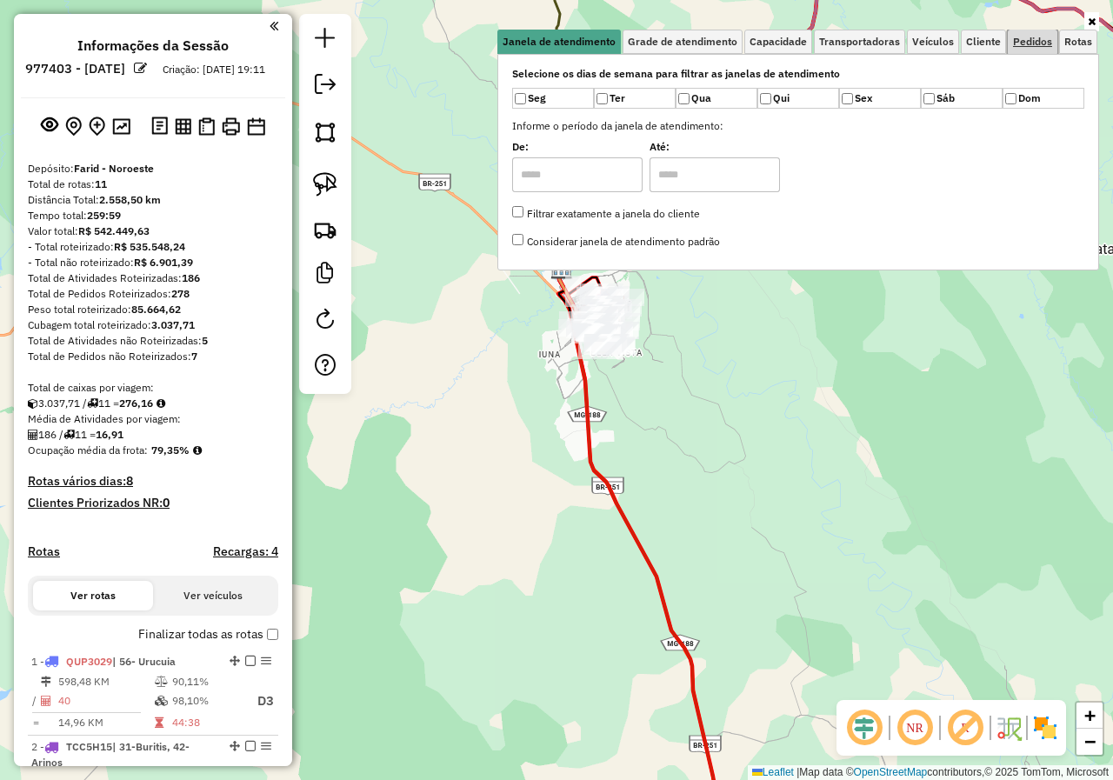
click at [1030, 39] on span "Pedidos" at bounding box center [1032, 42] width 39 height 10
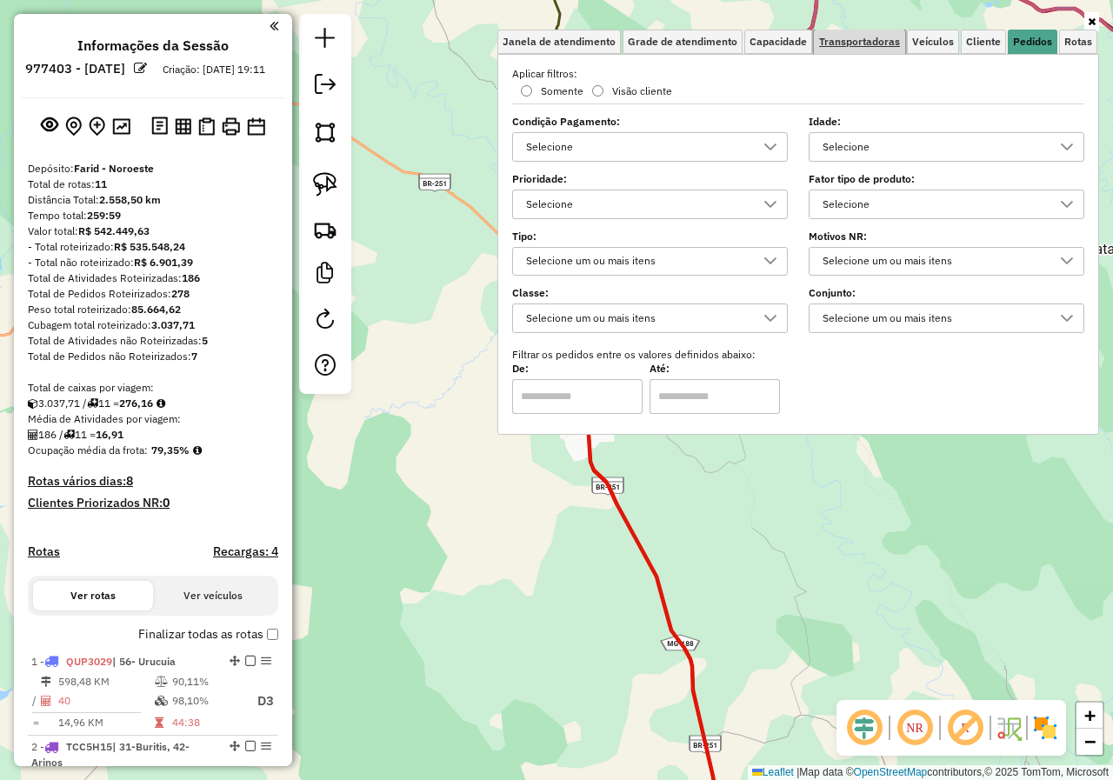
click at [843, 42] on span "Transportadoras" at bounding box center [859, 42] width 81 height 10
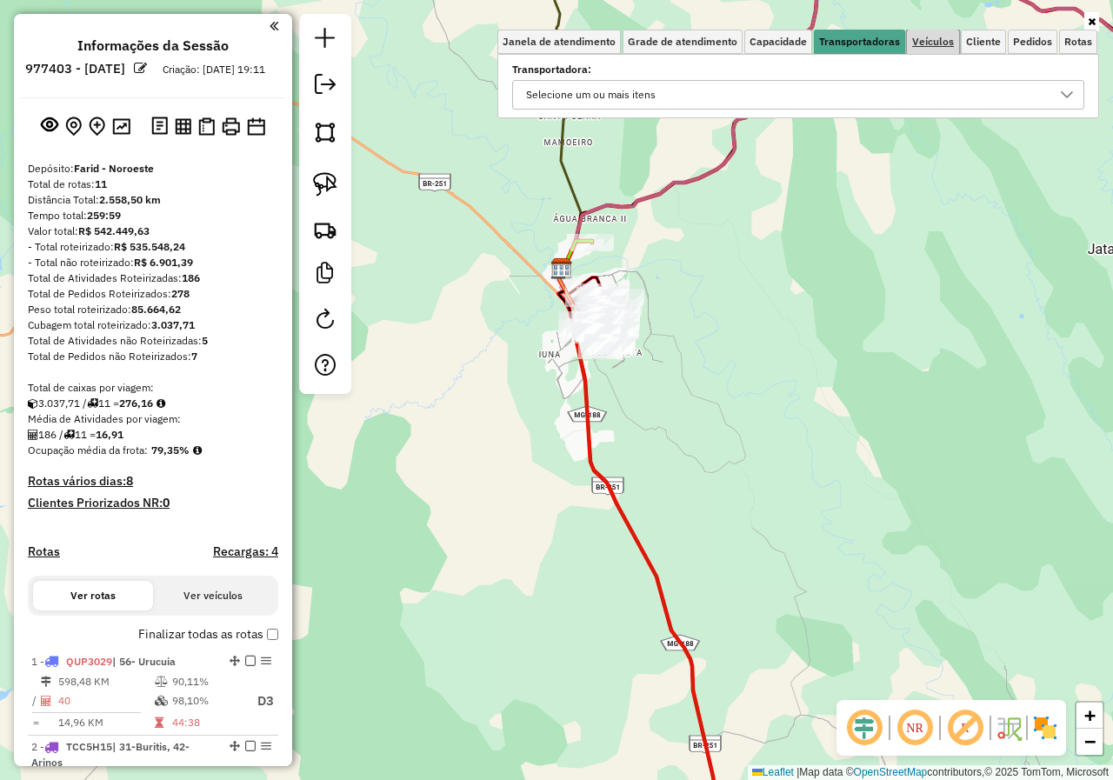
click at [943, 46] on span "Veículos" at bounding box center [933, 42] width 42 height 10
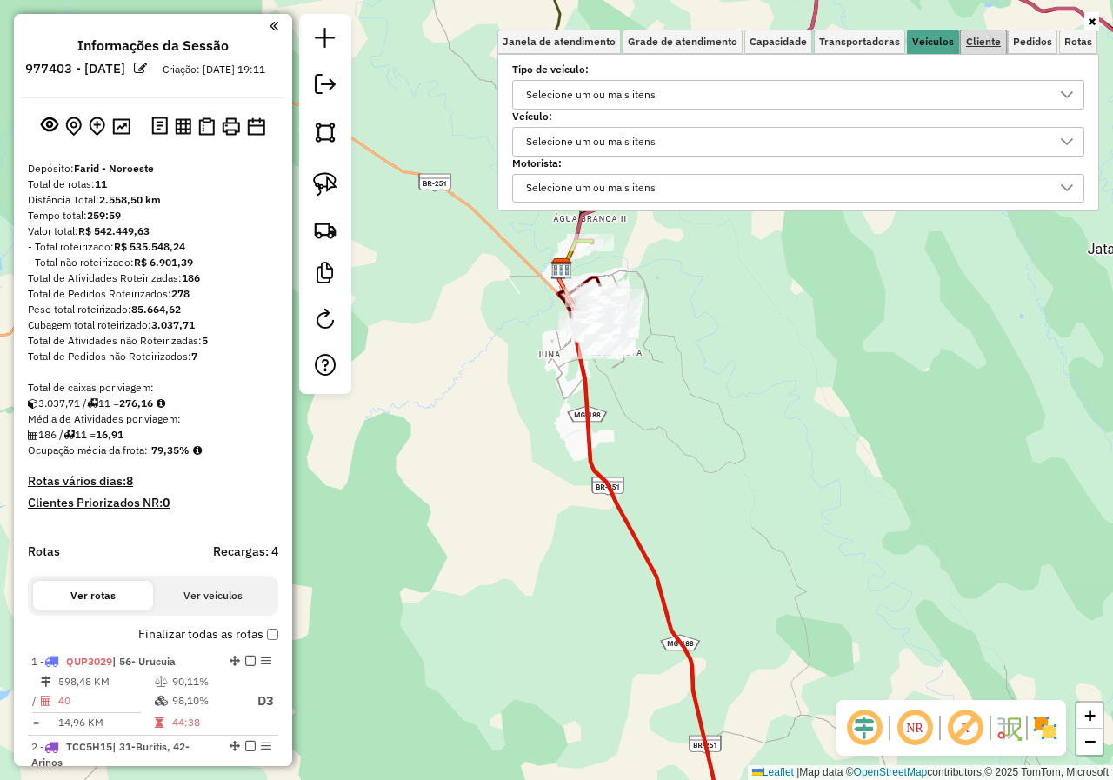
click at [985, 49] on link "Cliente" at bounding box center [983, 42] width 45 height 24
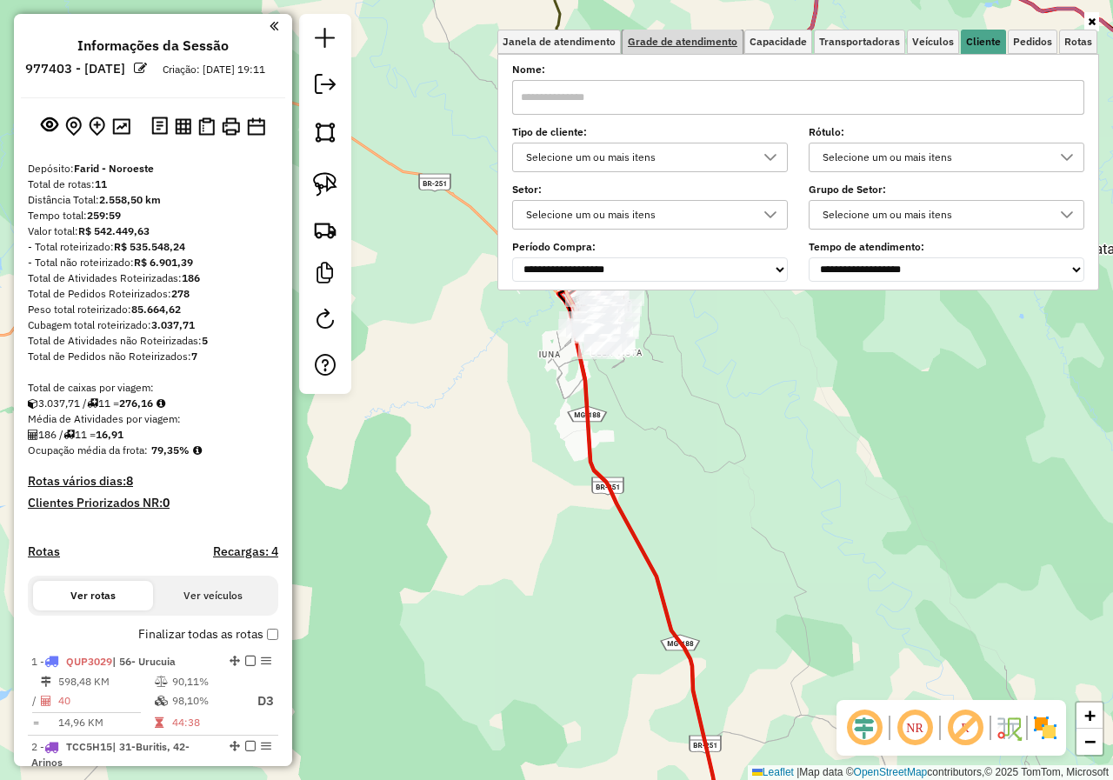
click at [706, 48] on link "Grade de atendimento" at bounding box center [683, 42] width 120 height 24
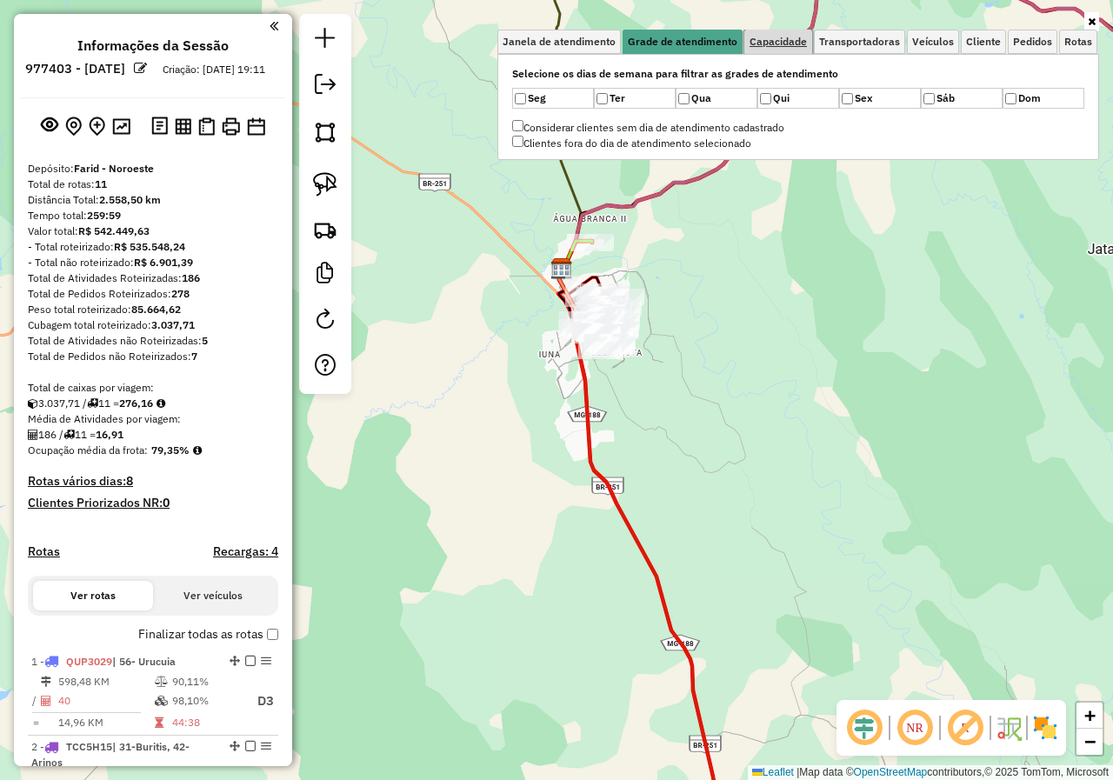
click at [763, 47] on span "Capacidade" at bounding box center [778, 42] width 57 height 10
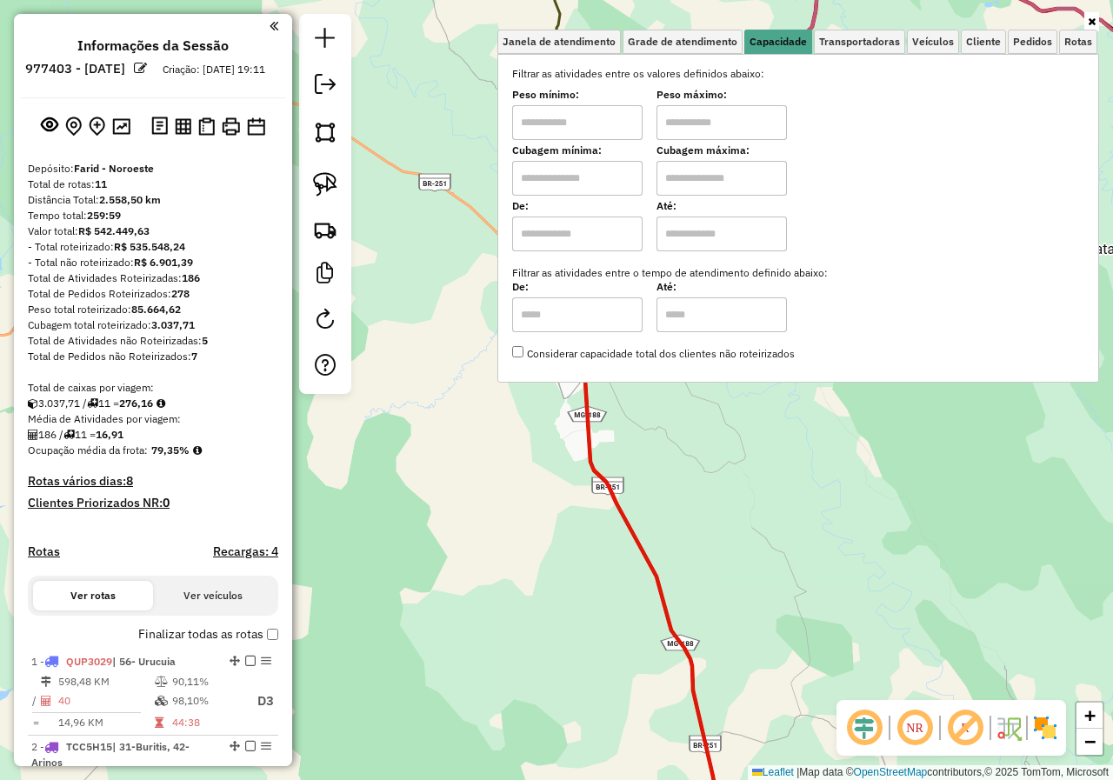
click at [589, 113] on input "text" at bounding box center [577, 122] width 130 height 35
type input "****"
click at [686, 143] on div "Filtrar as atividades entre os valores definidos abaixo: Peso mínimo: **** Peso…" at bounding box center [798, 214] width 572 height 296
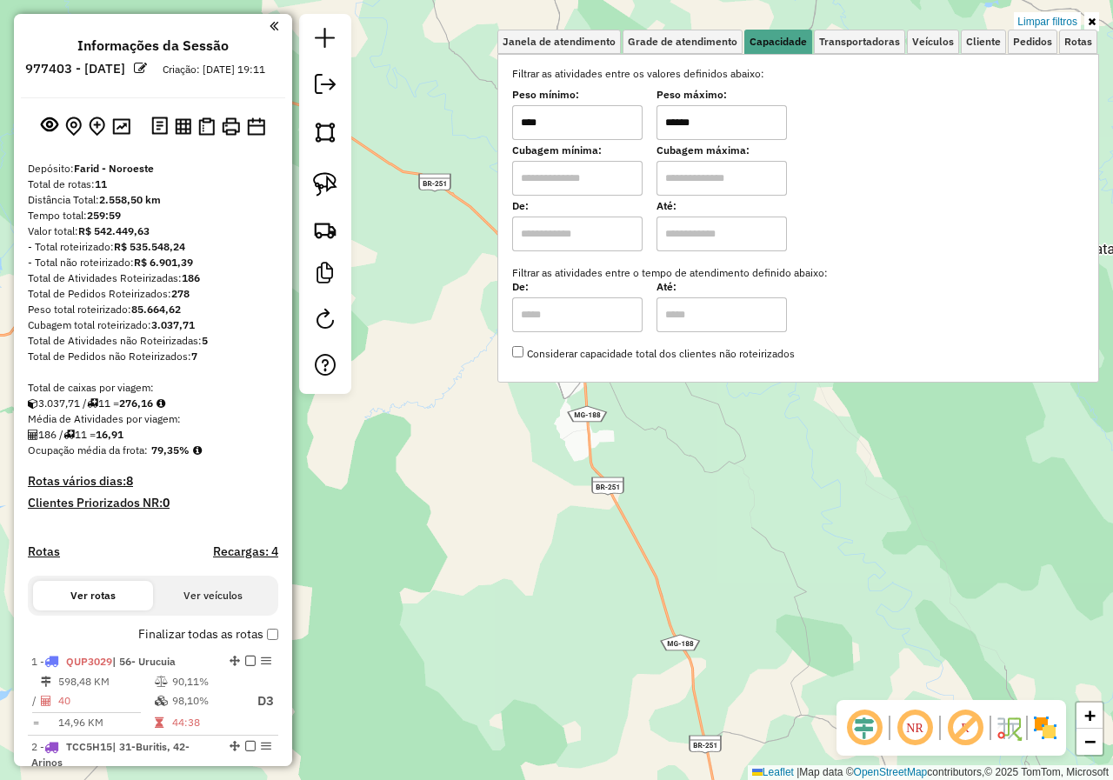
click at [876, 477] on div "Limpar filtros Janela de atendimento Grade de atendimento Capacidade Transporta…" at bounding box center [556, 390] width 1113 height 780
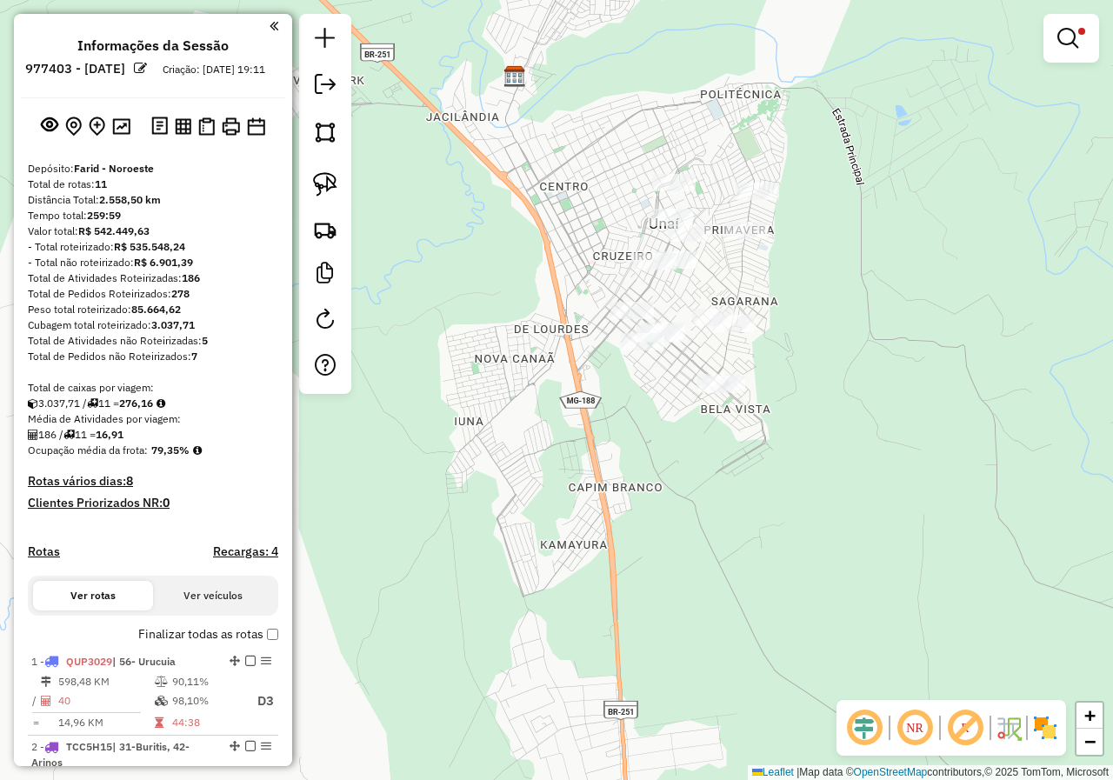
drag, startPoint x: 845, startPoint y: 297, endPoint x: 771, endPoint y: 426, distance: 148.4
click at [771, 426] on div "Rota 11 - Placa PYI8805 97881 - MERCEARIA DO ALCEU Limpar filtros Janela de ate…" at bounding box center [556, 390] width 1113 height 780
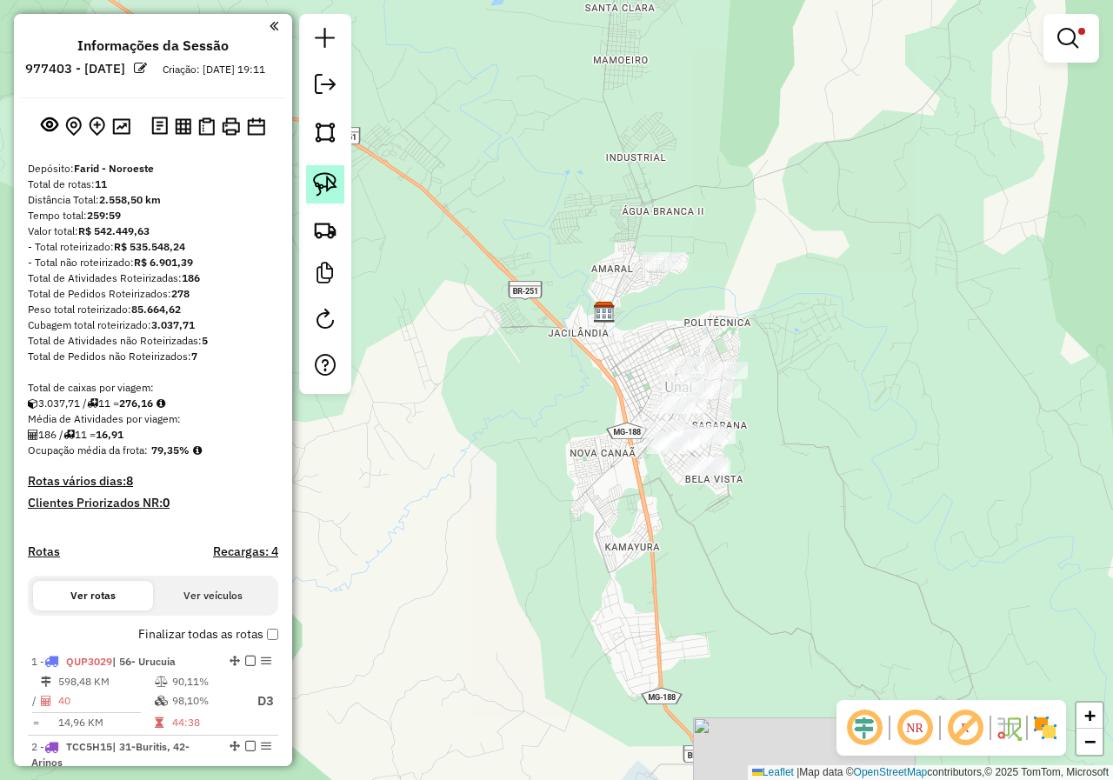
click at [317, 172] on img at bounding box center [325, 184] width 24 height 24
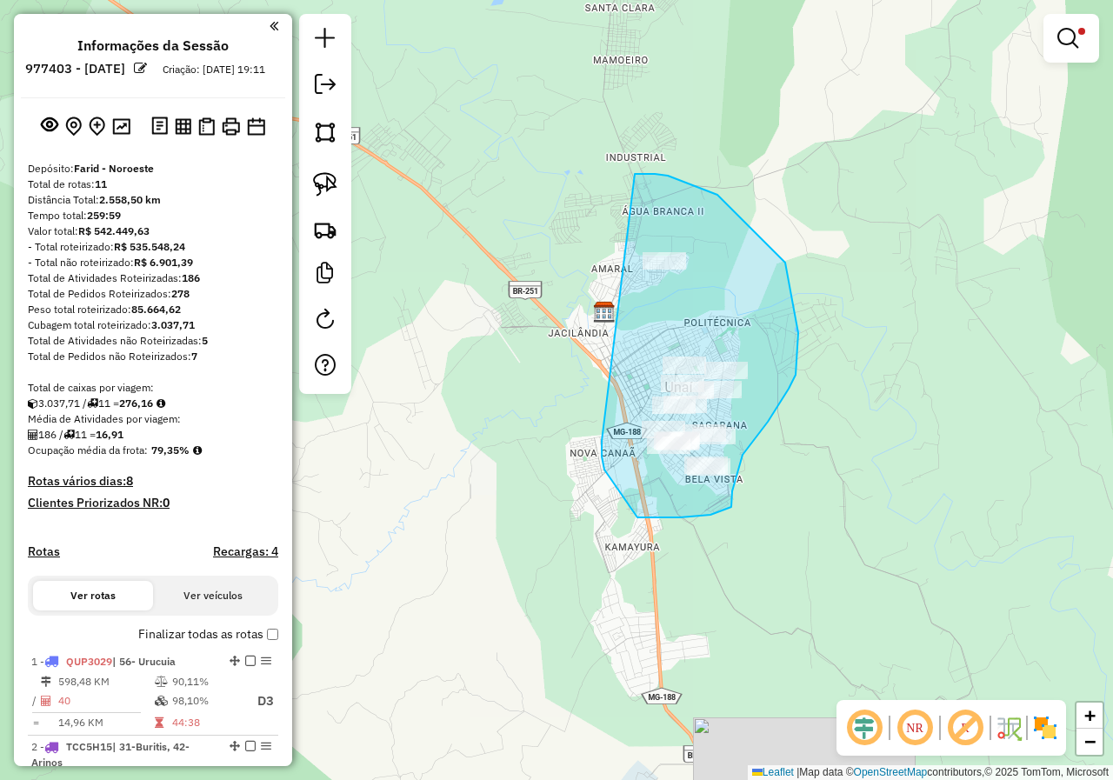
drag, startPoint x: 655, startPoint y: 174, endPoint x: 602, endPoint y: 441, distance: 272.2
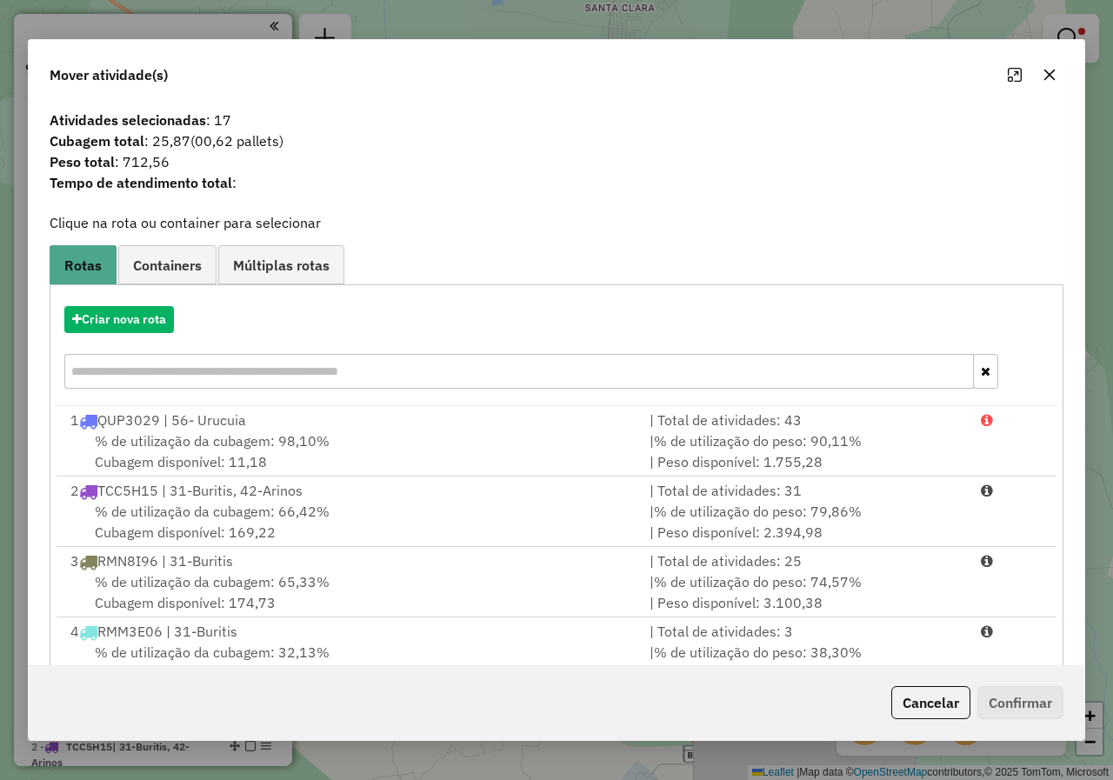
click at [1049, 72] on icon "button" at bounding box center [1050, 75] width 14 height 14
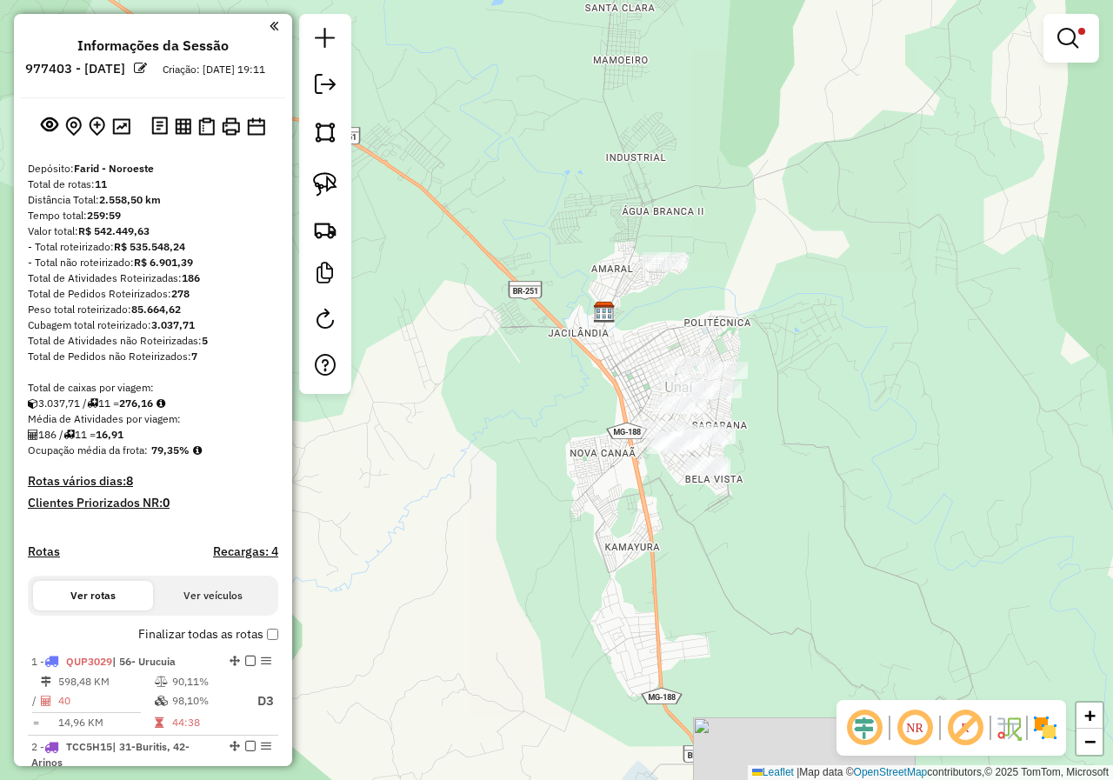
click at [1061, 38] on em at bounding box center [1067, 38] width 21 height 21
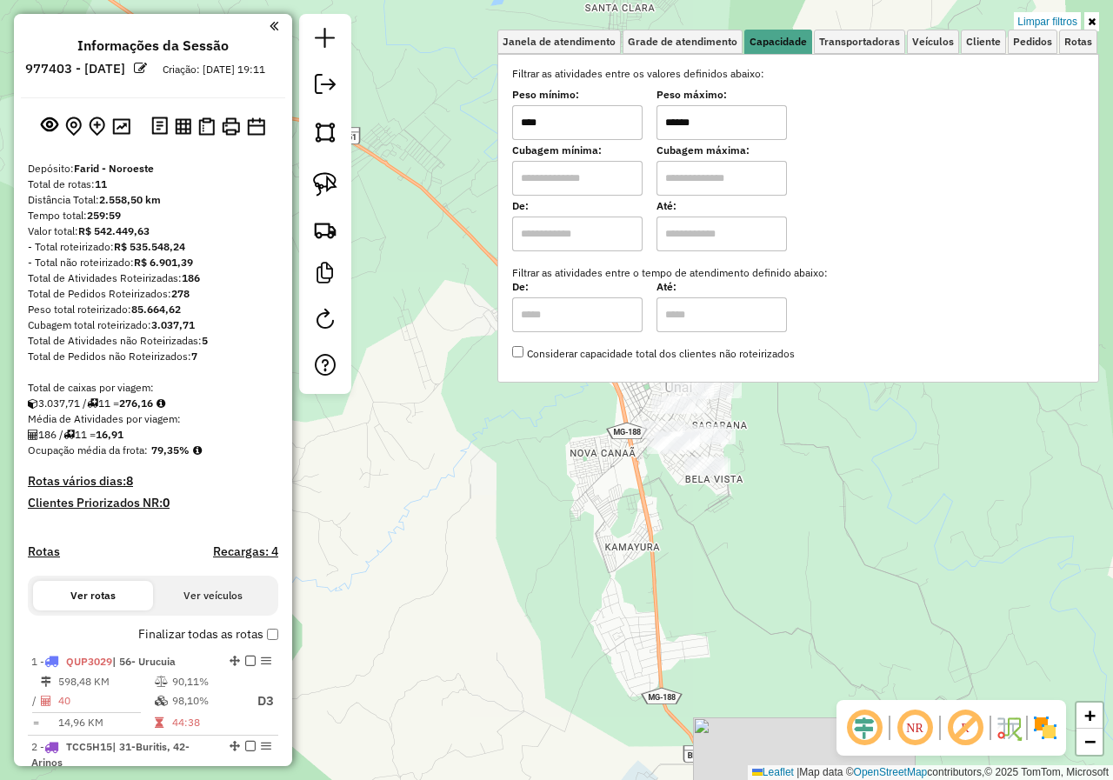
drag, startPoint x: 717, startPoint y: 117, endPoint x: 671, endPoint y: 118, distance: 46.1
click at [664, 122] on input "******" at bounding box center [722, 122] width 130 height 35
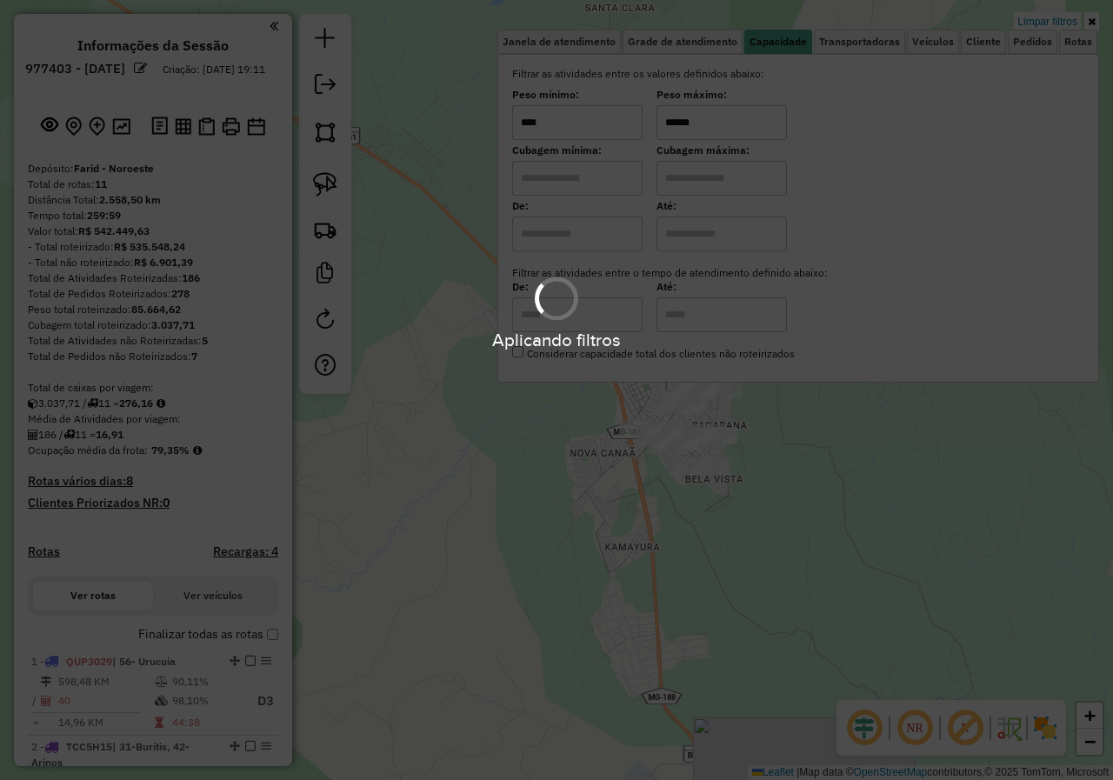
click at [851, 463] on div "Aplicando filtros" at bounding box center [556, 390] width 1113 height 780
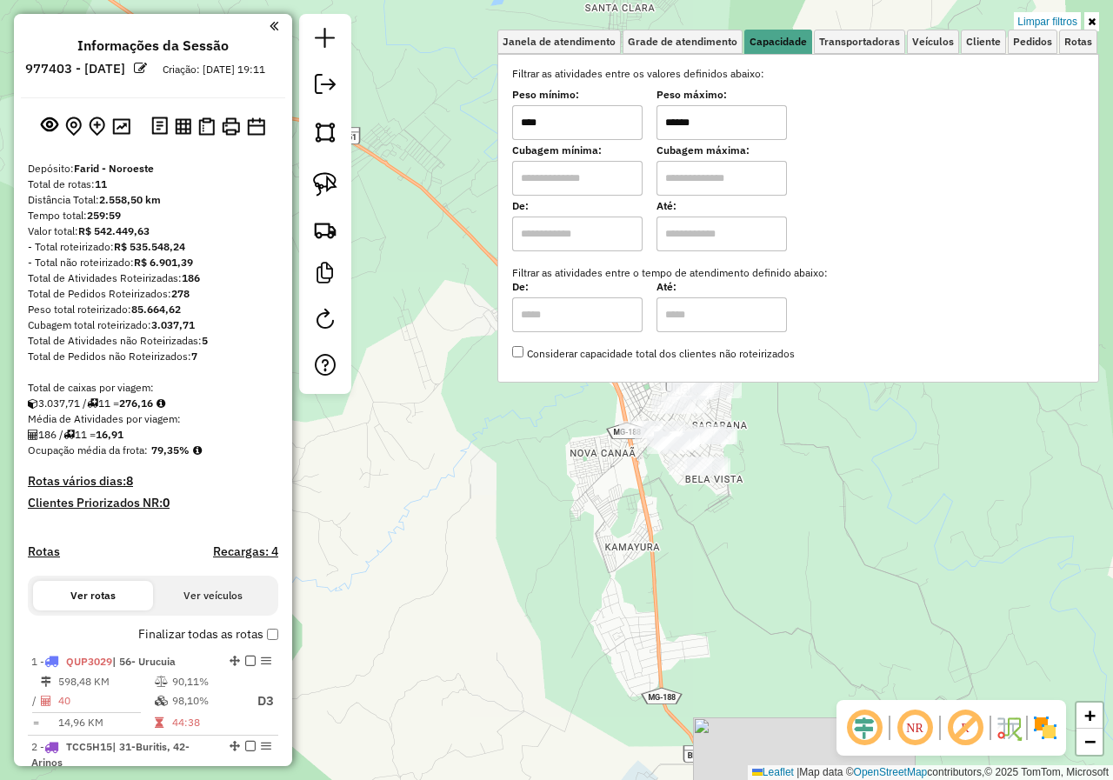
click at [782, 436] on div "Limpar filtros Janela de atendimento Grade de atendimento Capacidade Transporta…" at bounding box center [556, 390] width 1113 height 780
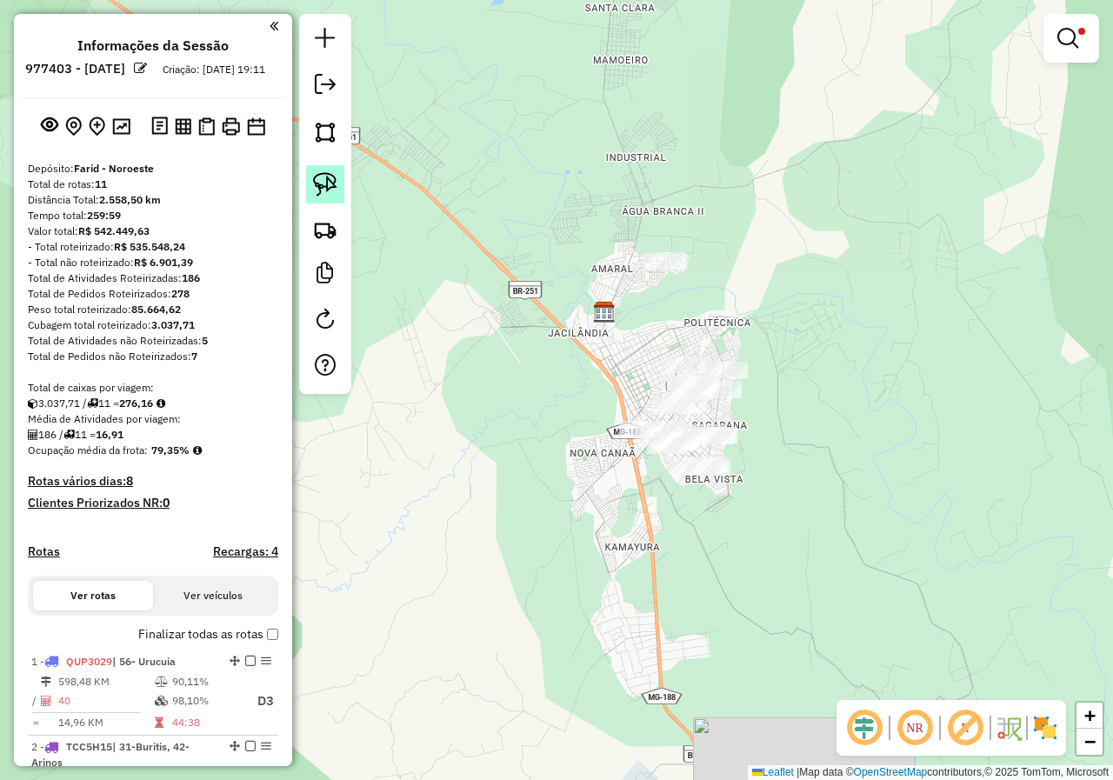
click at [323, 183] on img at bounding box center [325, 184] width 24 height 24
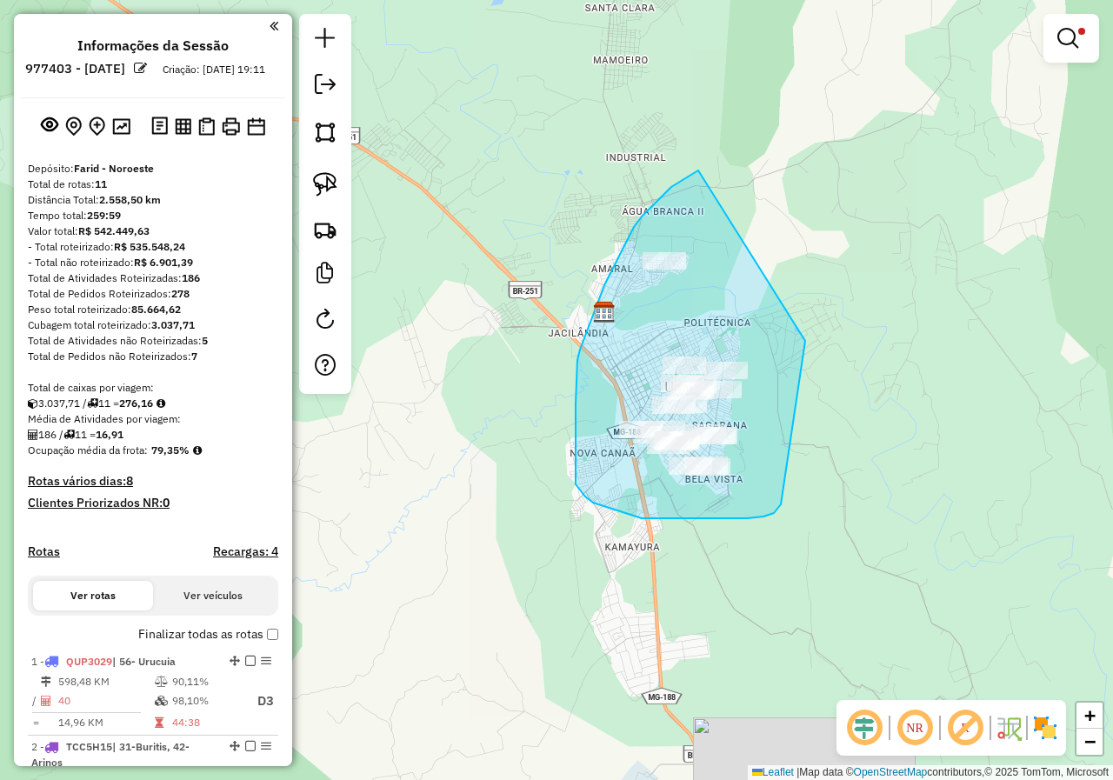
drag, startPoint x: 698, startPoint y: 170, endPoint x: 810, endPoint y: 240, distance: 131.3
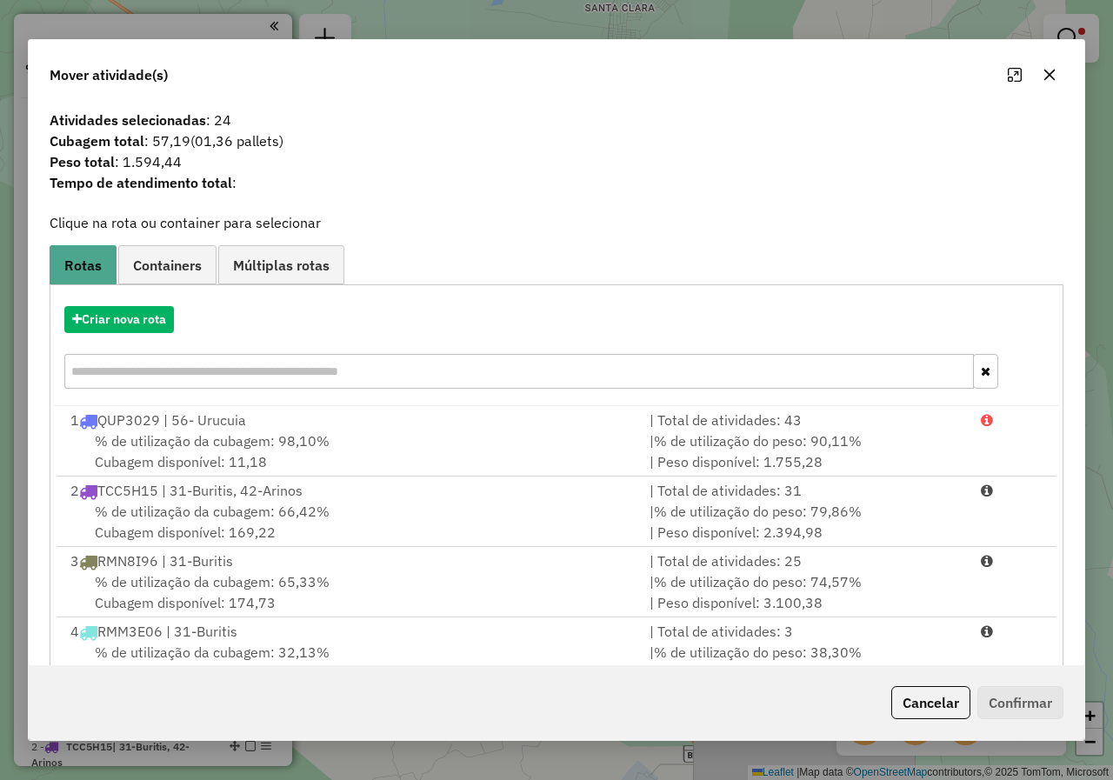
click at [1053, 77] on icon "button" at bounding box center [1050, 75] width 14 height 14
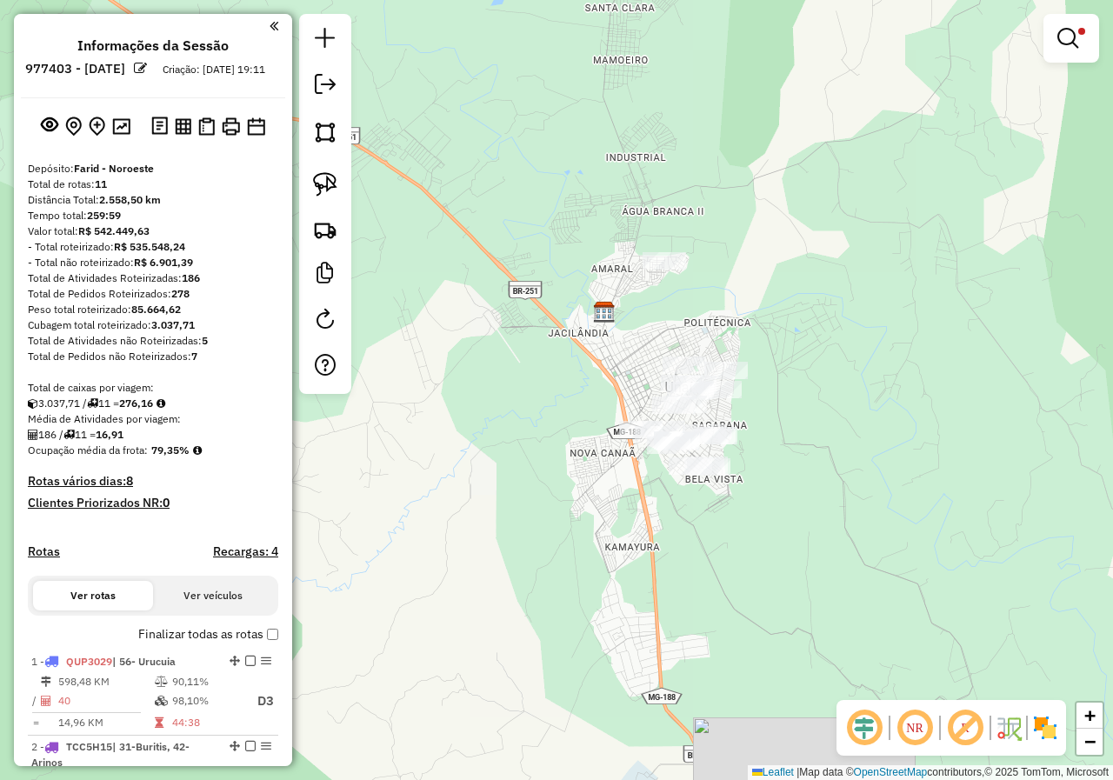
drag, startPoint x: 834, startPoint y: 397, endPoint x: 753, endPoint y: 341, distance: 98.2
click at [753, 341] on div "Limpar filtros Janela de atendimento Grade de atendimento Capacidade Transporta…" at bounding box center [556, 390] width 1113 height 780
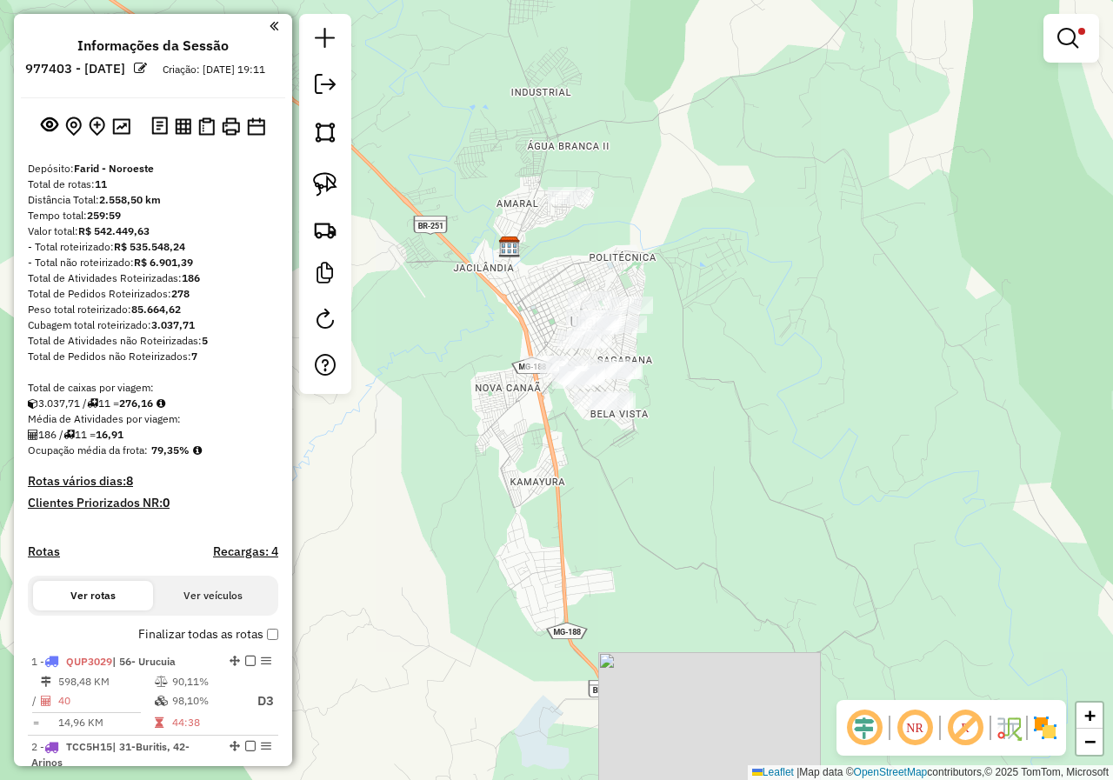
drag, startPoint x: 1070, startPoint y: 35, endPoint x: 1030, endPoint y: 93, distance: 70.7
click at [1070, 36] on em at bounding box center [1067, 38] width 21 height 21
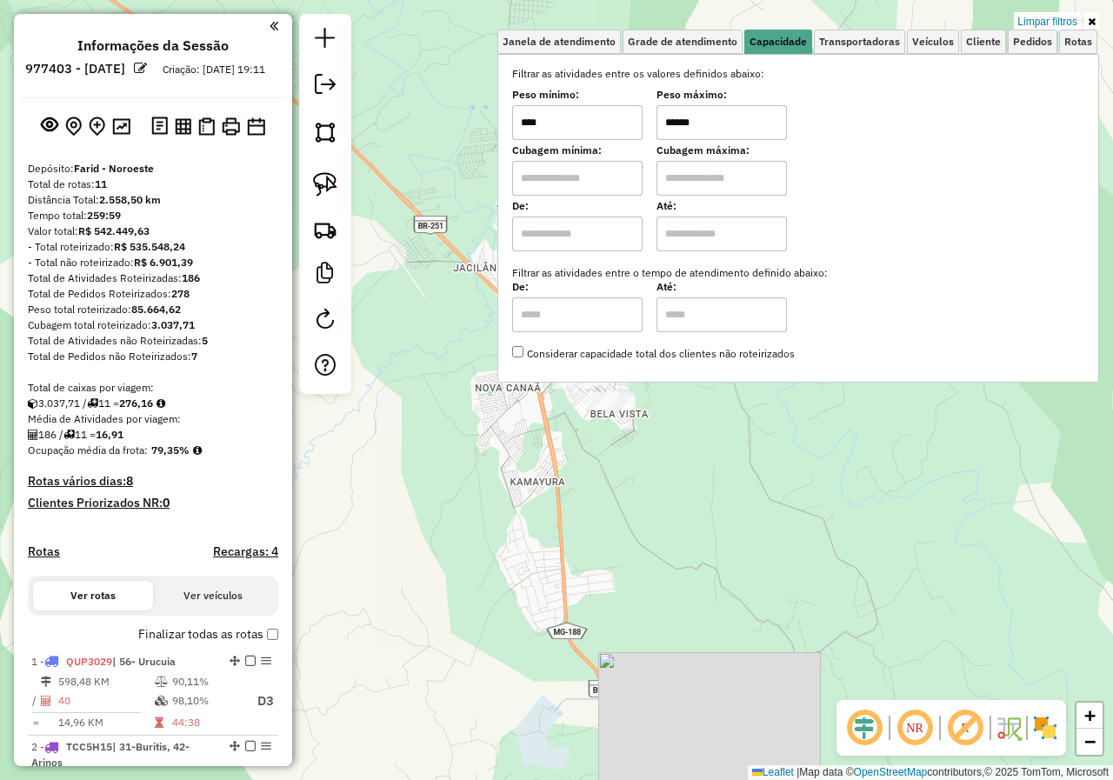
drag, startPoint x: 764, startPoint y: 129, endPoint x: 603, endPoint y: 120, distance: 161.1
click at [600, 119] on div "Peso mínimo: **** Peso máximo: ******" at bounding box center [798, 115] width 572 height 49
type input "****"
drag, startPoint x: 610, startPoint y: 116, endPoint x: 519, endPoint y: 122, distance: 90.6
click at [518, 115] on div "Selecione os dias de semana para filtrar as janelas de atendimento Seg Ter Qua …" at bounding box center [798, 218] width 602 height 329
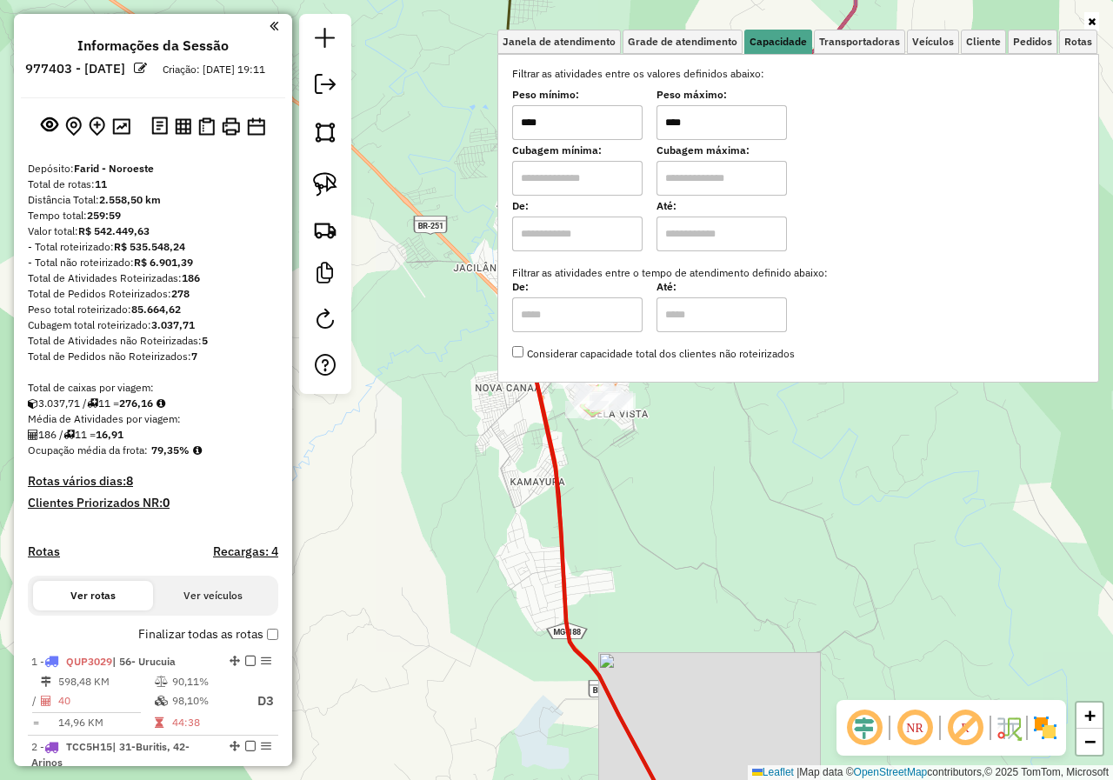
type input "****"
click at [834, 488] on div "Janela de atendimento Grade de atendimento Capacidade Transportadoras Veículos …" at bounding box center [556, 390] width 1113 height 780
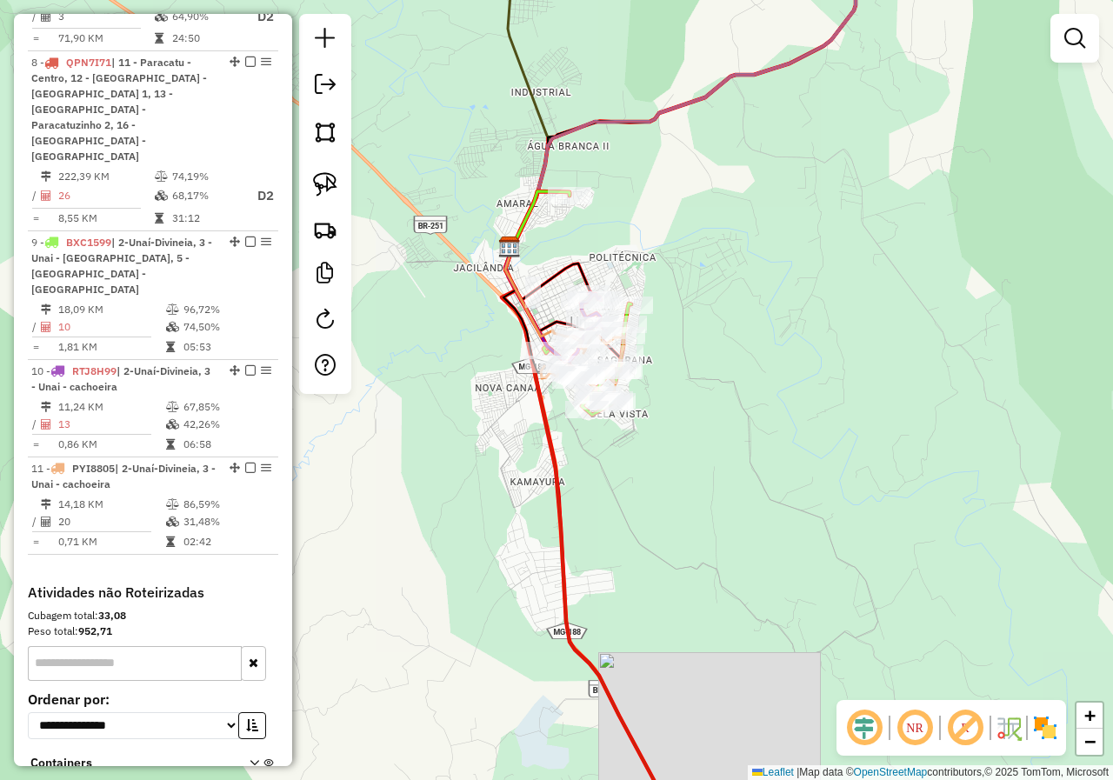
scroll to position [1454, 0]
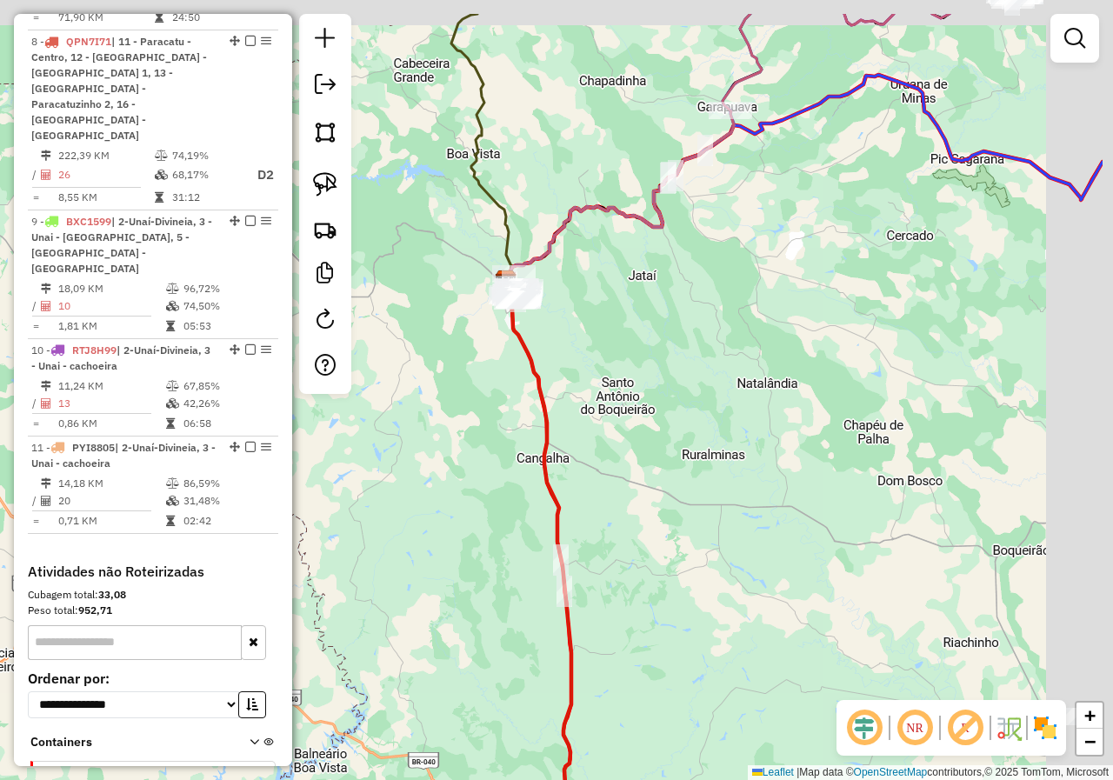
drag, startPoint x: 833, startPoint y: 242, endPoint x: 680, endPoint y: 343, distance: 183.8
click at [663, 379] on div "Janela de atendimento Grade de atendimento Capacidade Transportadoras Veículos …" at bounding box center [556, 390] width 1113 height 780
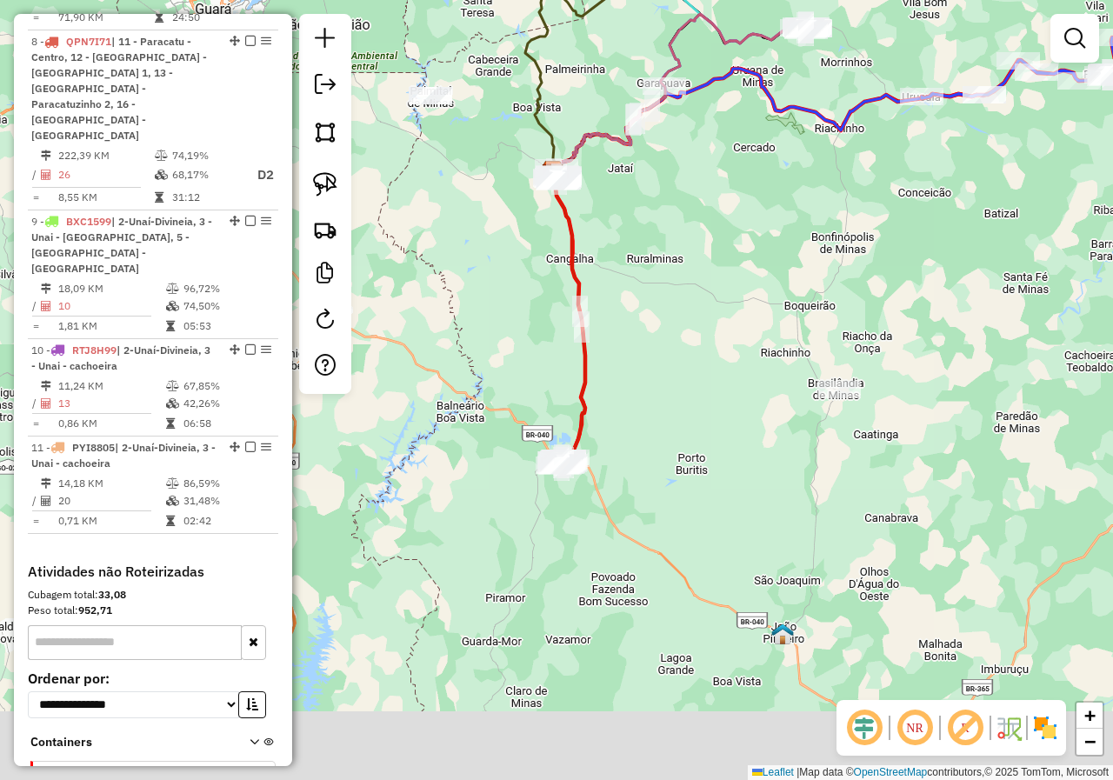
drag, startPoint x: 734, startPoint y: 403, endPoint x: 698, endPoint y: 246, distance: 161.4
click at [698, 246] on div "Janela de atendimento Grade de atendimento Capacidade Transportadoras Veículos …" at bounding box center [556, 390] width 1113 height 780
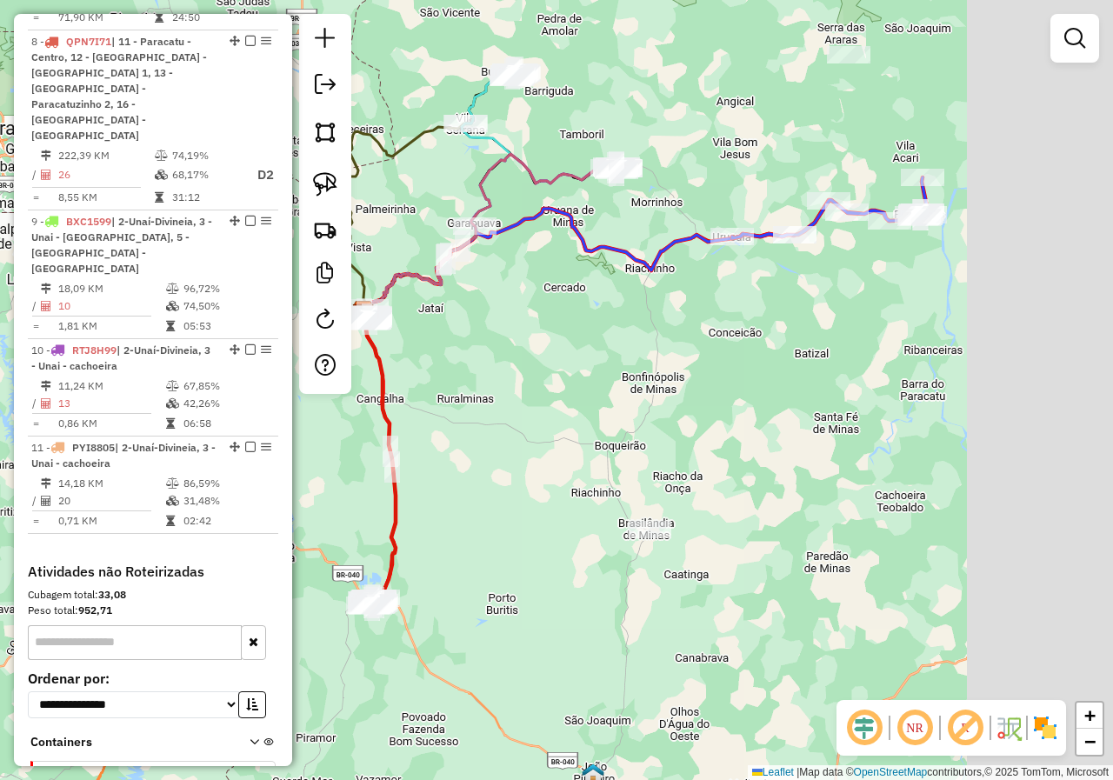
drag, startPoint x: 854, startPoint y: 266, endPoint x: 692, endPoint y: 358, distance: 186.2
click at [691, 365] on div "Janela de atendimento Grade de atendimento Capacidade Transportadoras Veículos …" at bounding box center [556, 390] width 1113 height 780
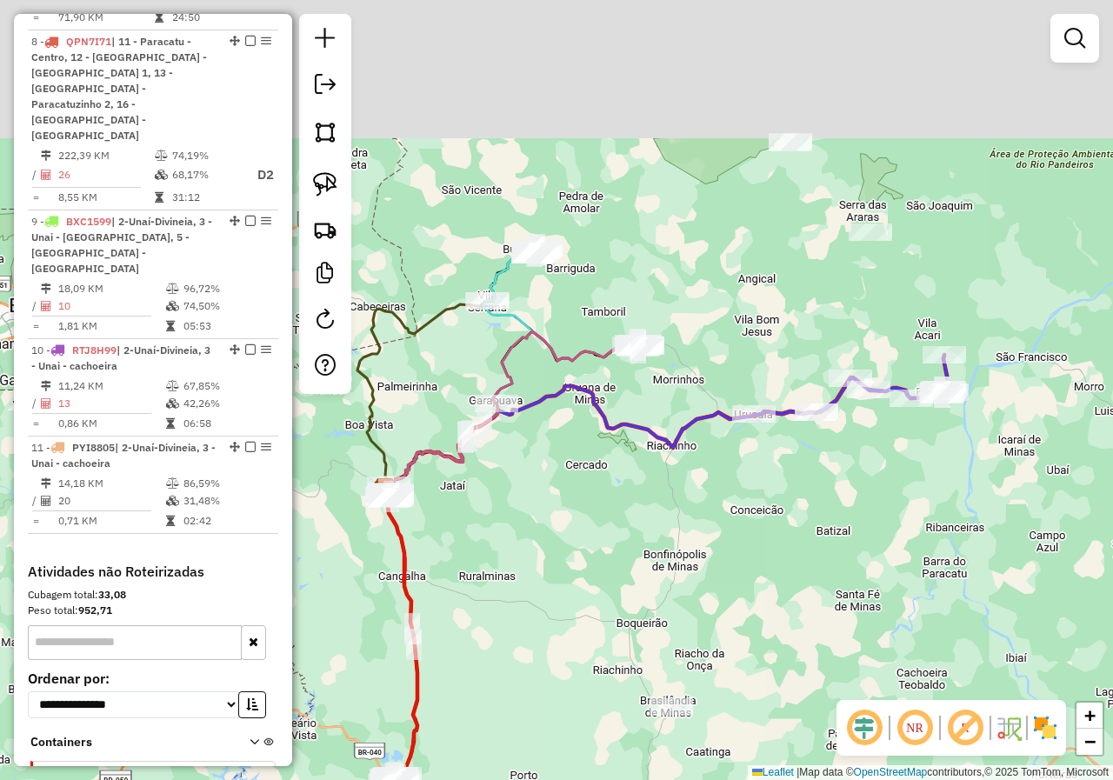
drag, startPoint x: 733, startPoint y: 202, endPoint x: 809, endPoint y: 289, distance: 115.3
click at [815, 290] on div "Janela de atendimento Grade de atendimento Capacidade Transportadoras Veículos …" at bounding box center [556, 390] width 1113 height 780
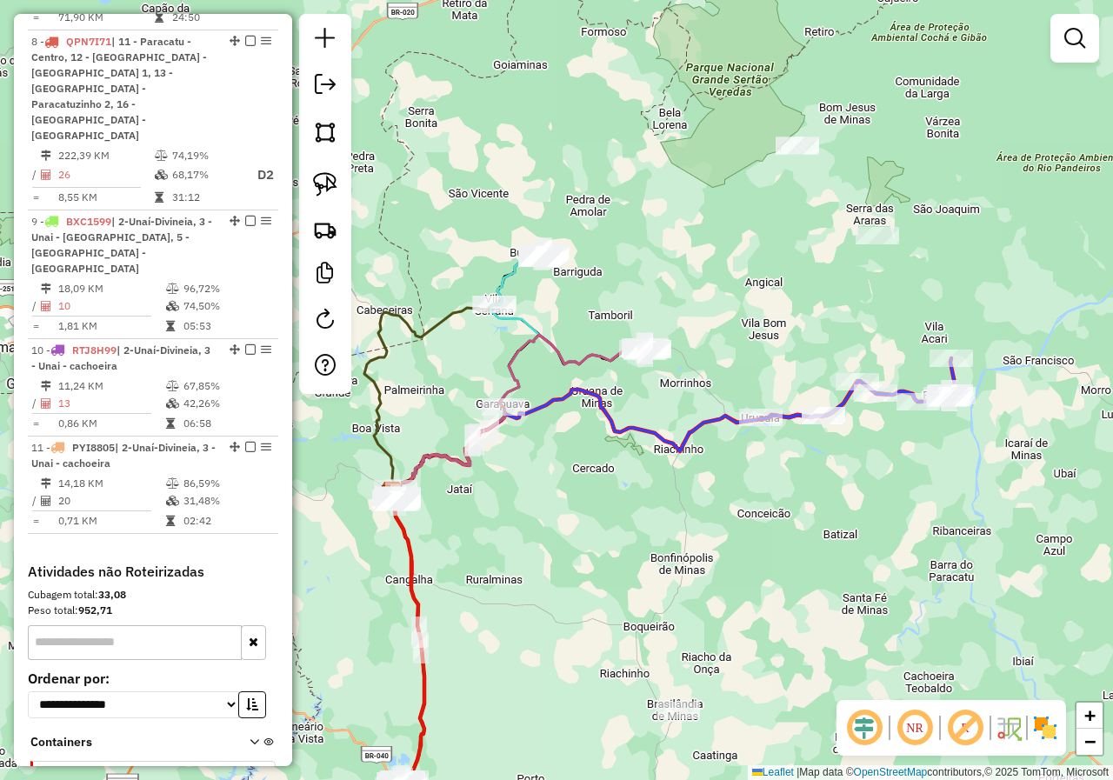
drag, startPoint x: 830, startPoint y: 236, endPoint x: 915, endPoint y: 197, distance: 93.8
click at [897, 203] on div "Janela de atendimento Grade de atendimento Capacidade Transportadoras Veículos …" at bounding box center [556, 390] width 1113 height 780
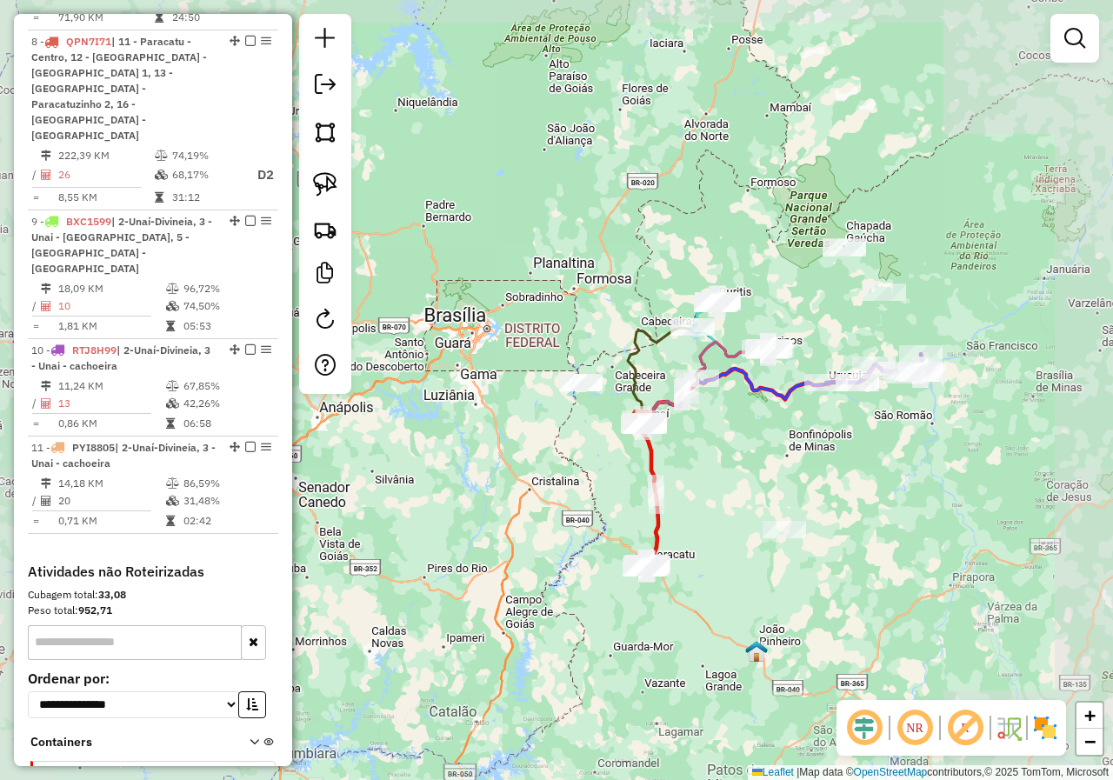
drag, startPoint x: 777, startPoint y: 449, endPoint x: 651, endPoint y: 412, distance: 130.4
click at [651, 412] on div "Janela de atendimento Grade de atendimento Capacidade Transportadoras Veículos …" at bounding box center [556, 390] width 1113 height 780
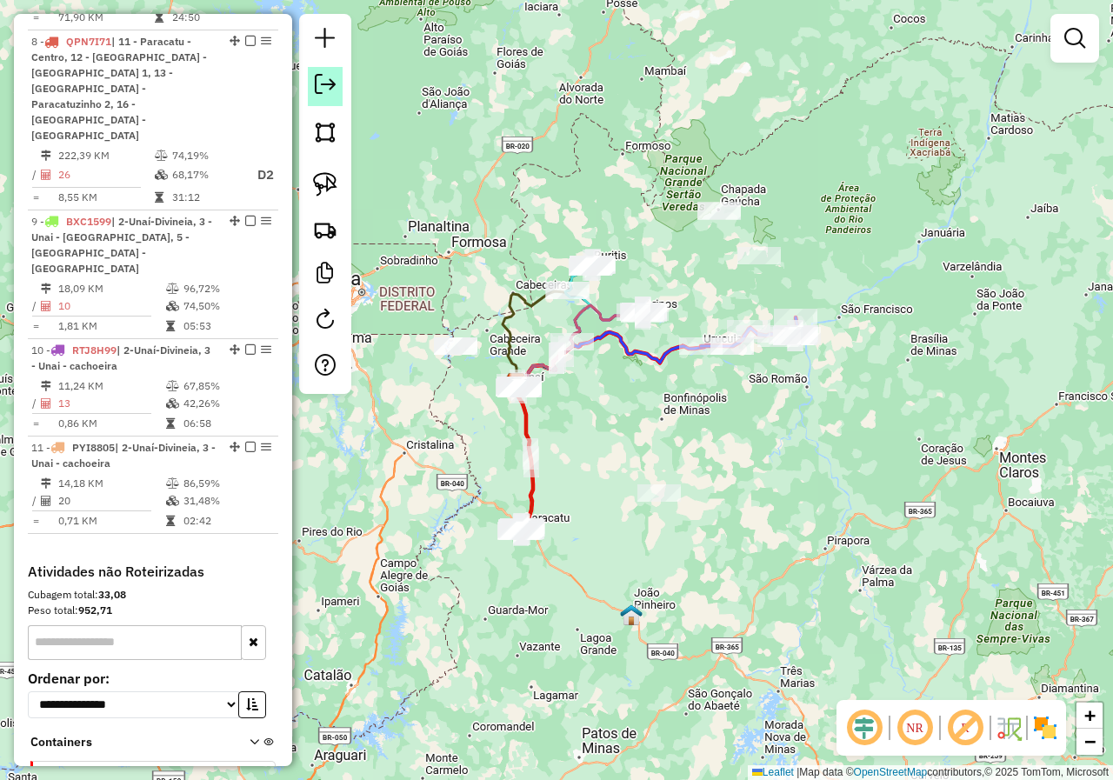
click at [328, 93] on em at bounding box center [325, 84] width 21 height 21
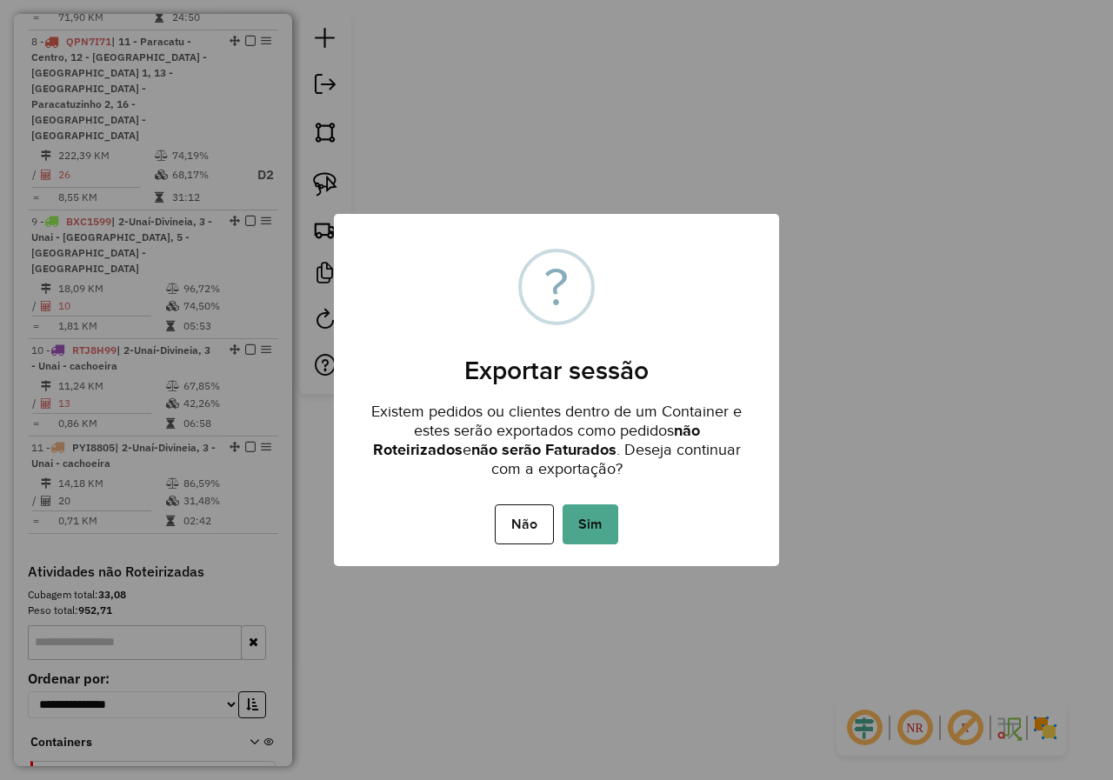
click at [931, 250] on div "× ? Exportar sessão Existem pedidos ou clientes dentro de um Container e estes …" at bounding box center [556, 390] width 1113 height 780
drag, startPoint x: 883, startPoint y: 346, endPoint x: 920, endPoint y: 352, distance: 37.0
click at [883, 347] on div "× ? Exportar sessão Existem pedidos ou clientes dentro de um Container e estes …" at bounding box center [556, 390] width 1113 height 780
drag, startPoint x: 910, startPoint y: 161, endPoint x: 881, endPoint y: 154, distance: 29.5
click at [910, 162] on div "× ? Exportar sessão Existem pedidos ou clientes dentro de um Container e estes …" at bounding box center [556, 390] width 1113 height 780
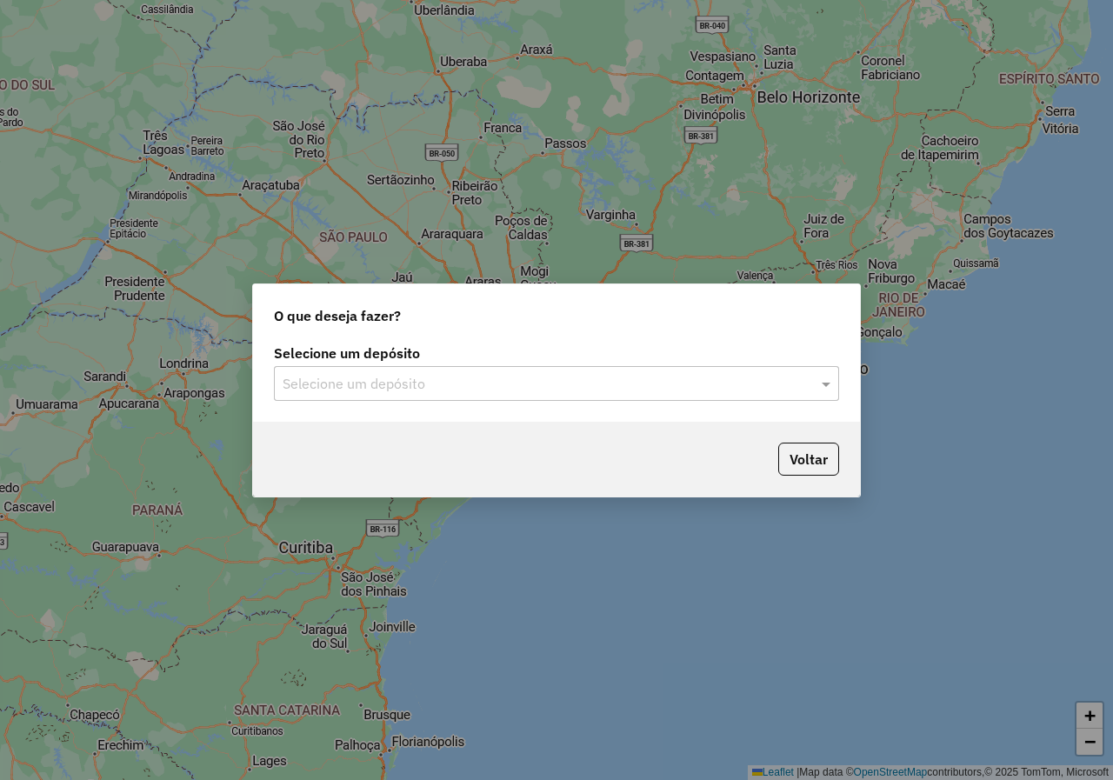
click at [580, 340] on div "Selecione um depósito Selecione um depósito" at bounding box center [556, 381] width 607 height 82
drag, startPoint x: 578, startPoint y: 356, endPoint x: 573, endPoint y: 381, distance: 25.8
click at [578, 358] on label "Selecione um depósito" at bounding box center [556, 353] width 565 height 21
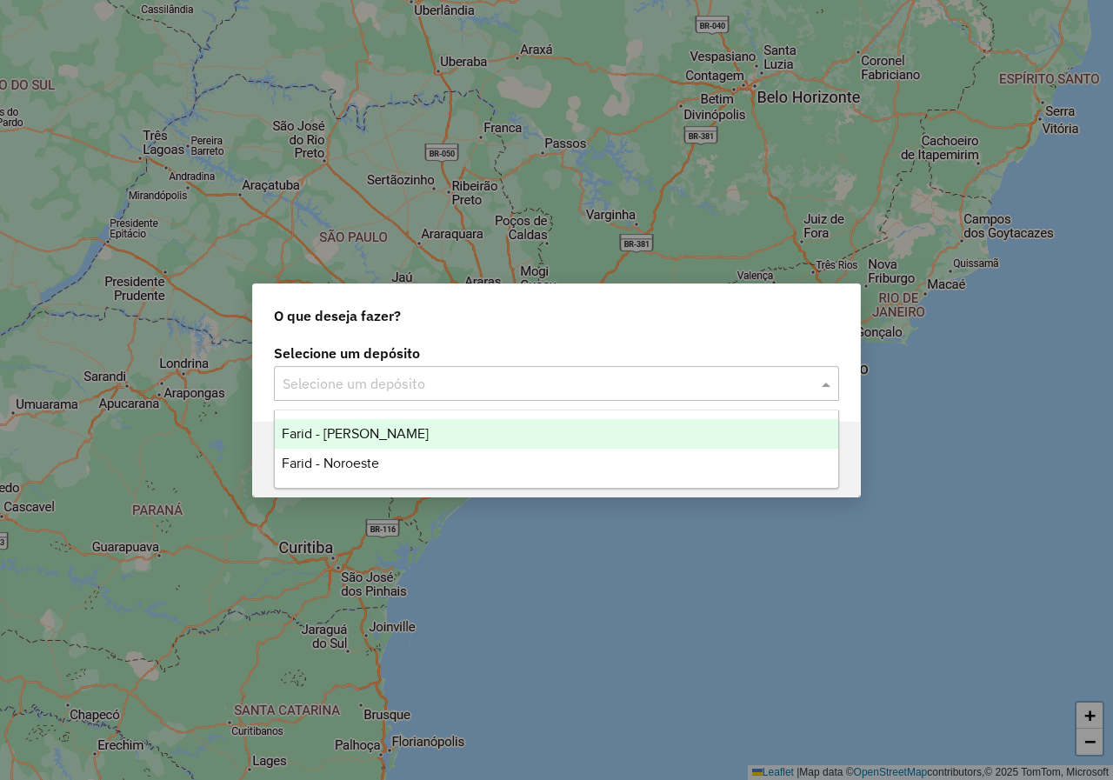
click at [573, 381] on input "text" at bounding box center [539, 384] width 513 height 21
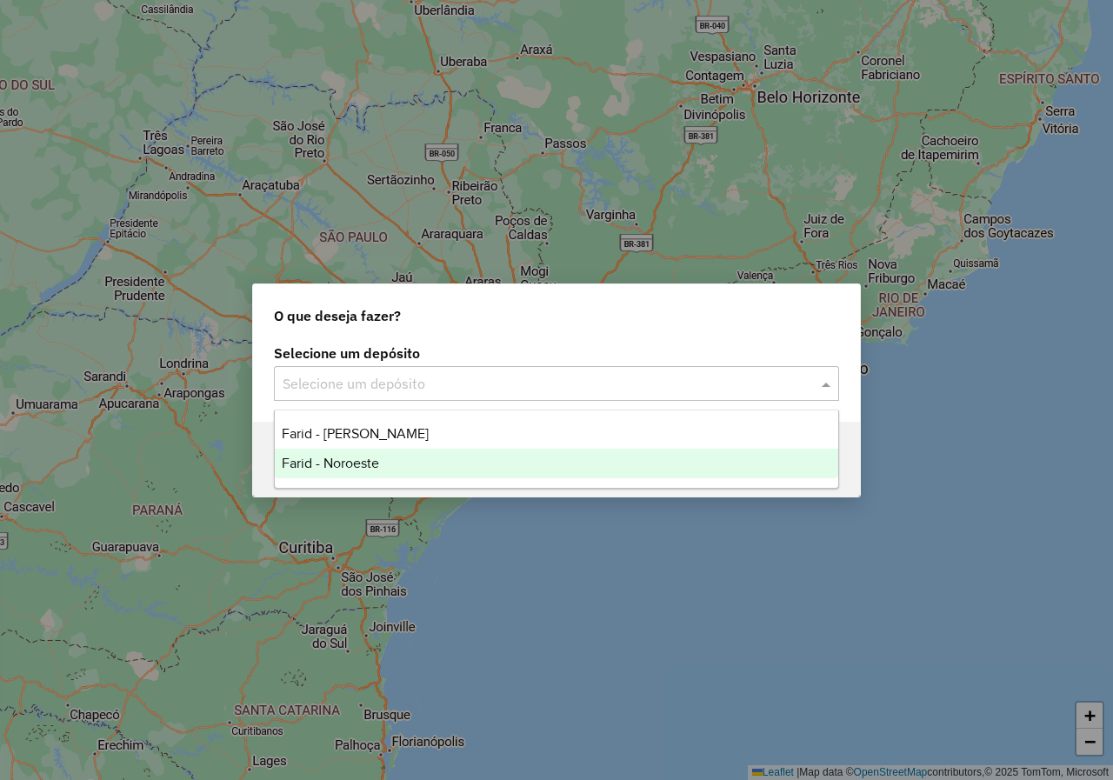
click at [368, 462] on span "Farid - Noroeste" at bounding box center [330, 463] width 97 height 15
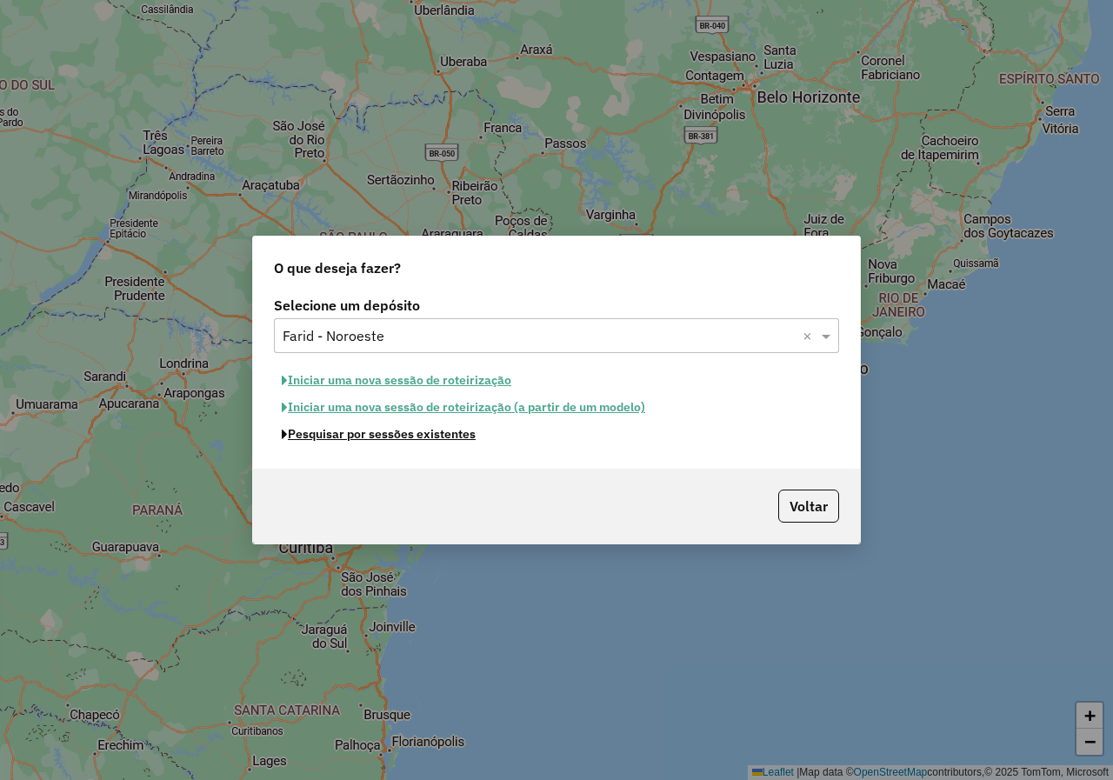
click at [397, 440] on button "Pesquisar por sessões existentes" at bounding box center [379, 434] width 210 height 27
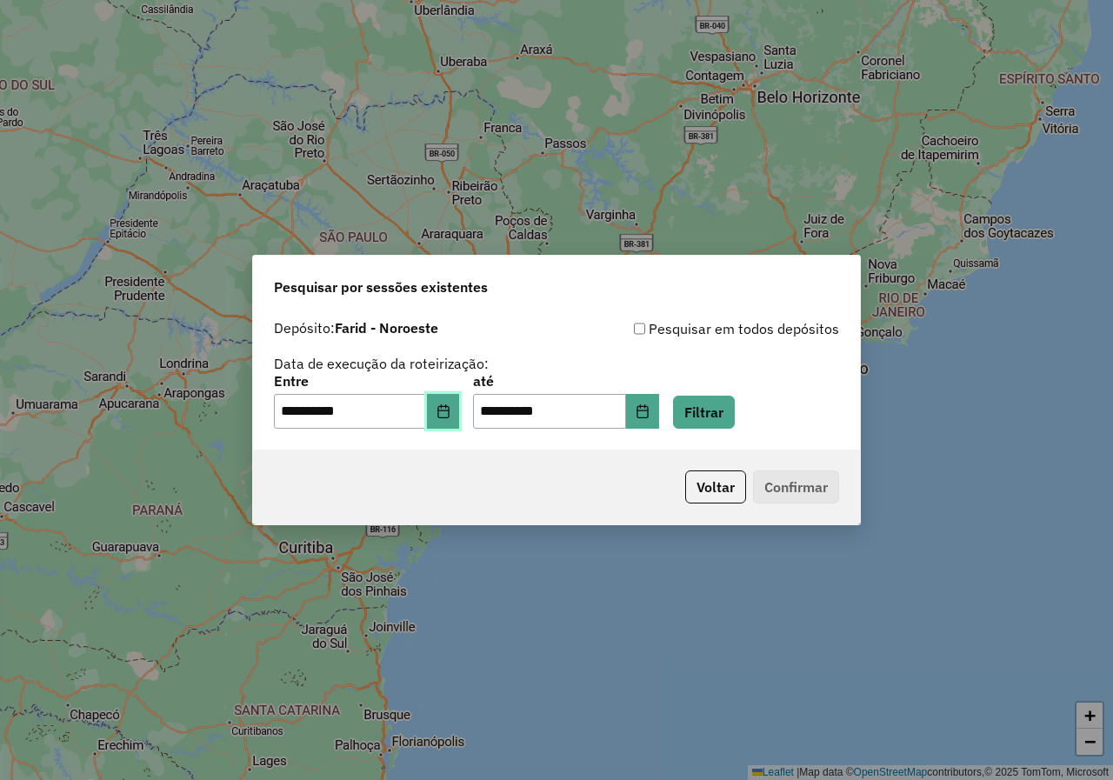
click at [449, 424] on button "Choose Date" at bounding box center [443, 411] width 33 height 35
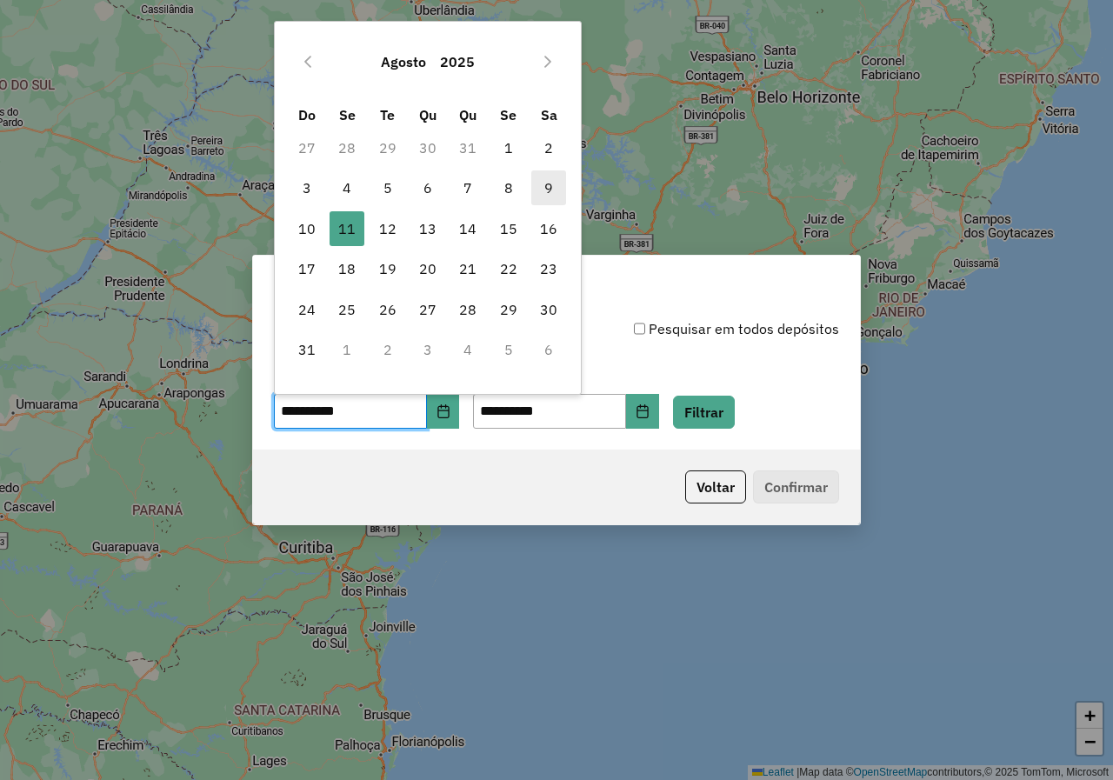
click at [542, 188] on span "9" at bounding box center [548, 187] width 35 height 35
type input "**********"
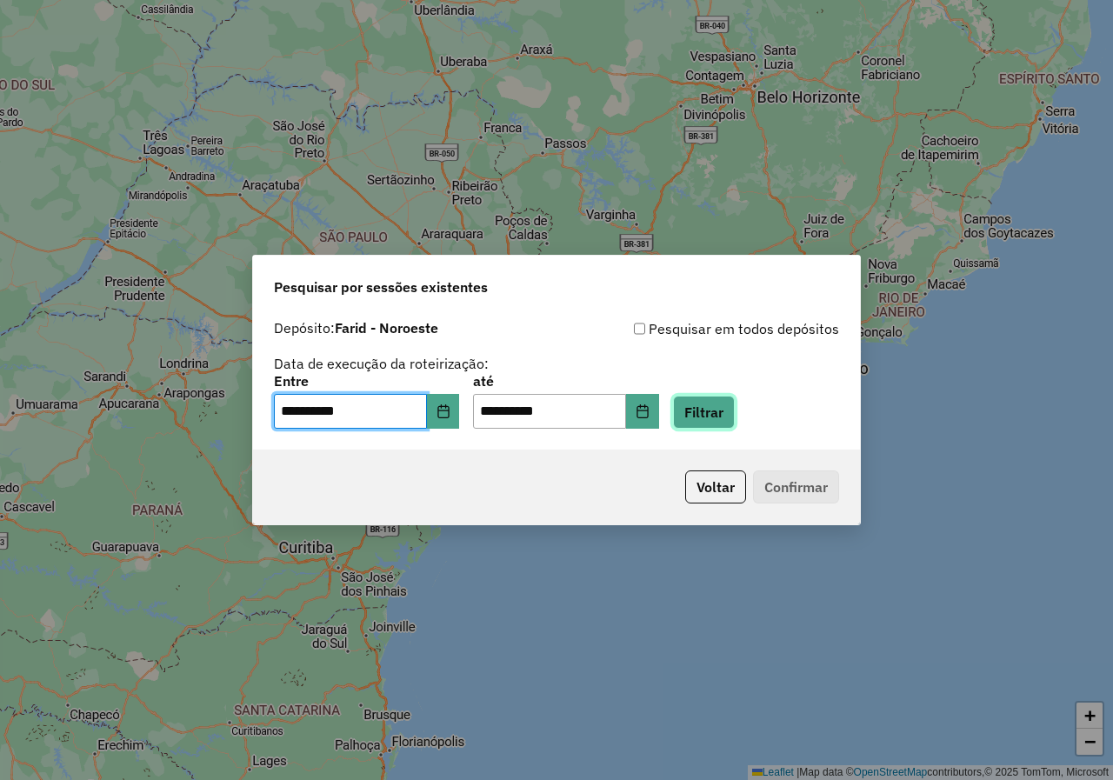
click at [714, 405] on button "Filtrar" at bounding box center [704, 412] width 62 height 33
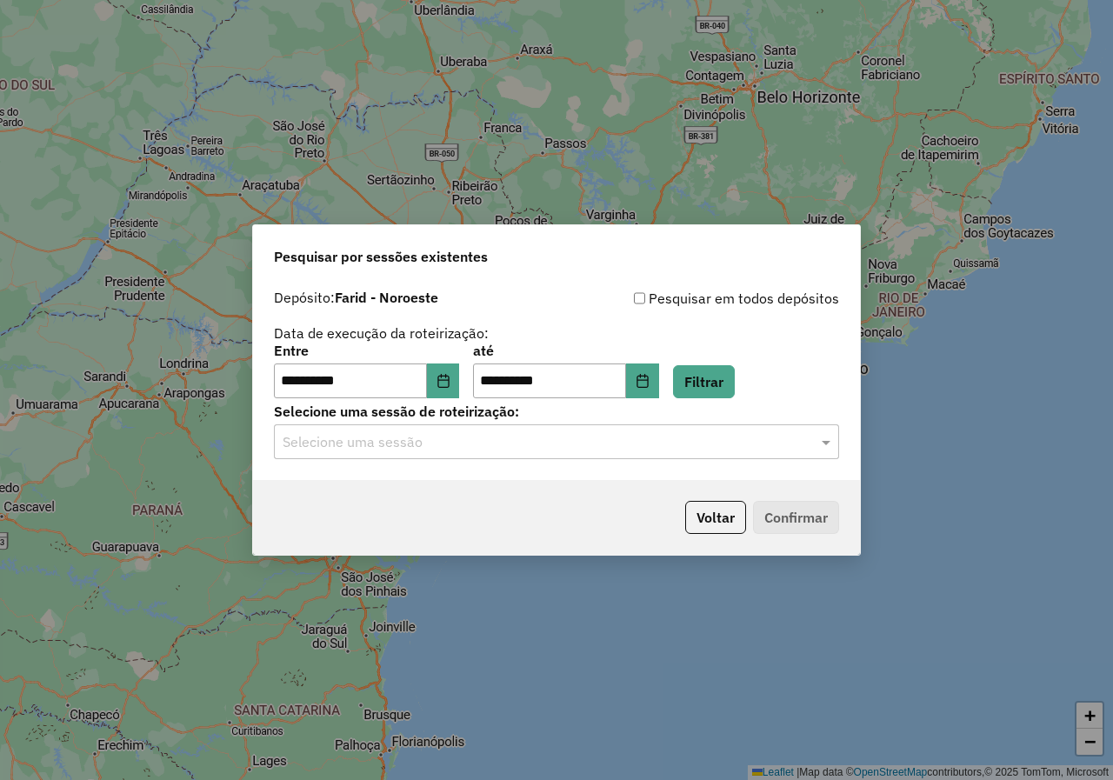
click at [750, 460] on div "**********" at bounding box center [556, 380] width 607 height 199
click at [405, 439] on input "text" at bounding box center [539, 442] width 513 height 21
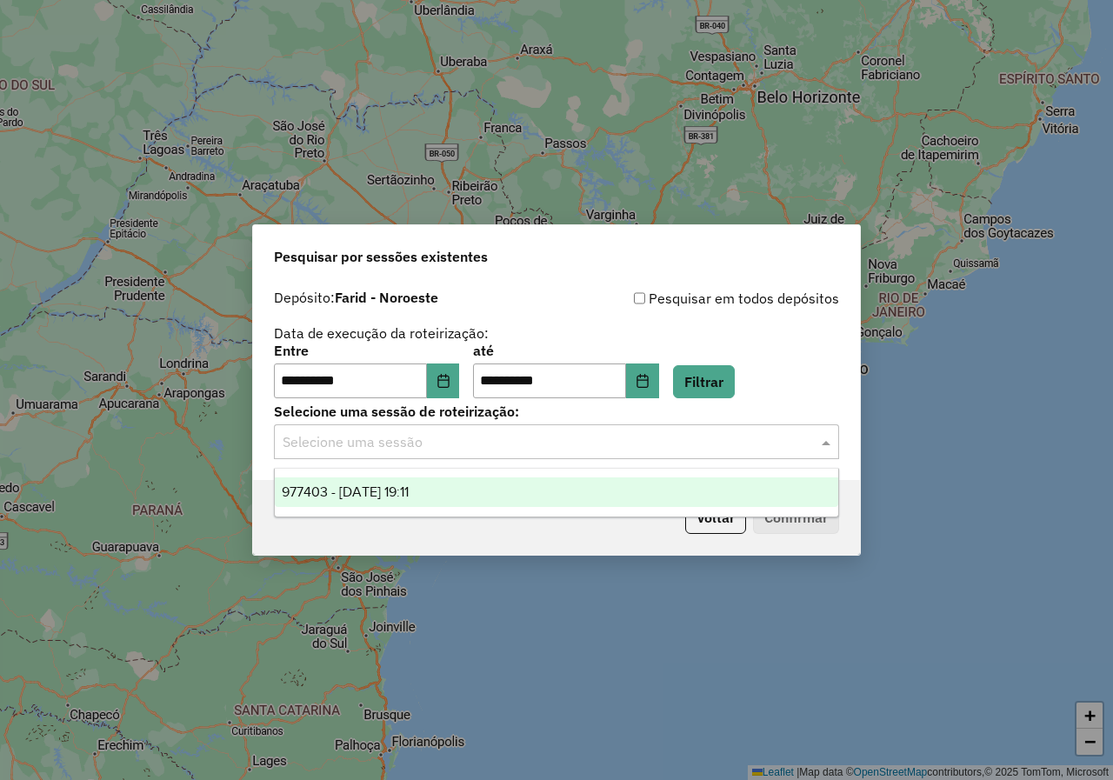
click at [334, 498] on span "977403 - 09/08/2025 19:11" at bounding box center [345, 491] width 127 height 15
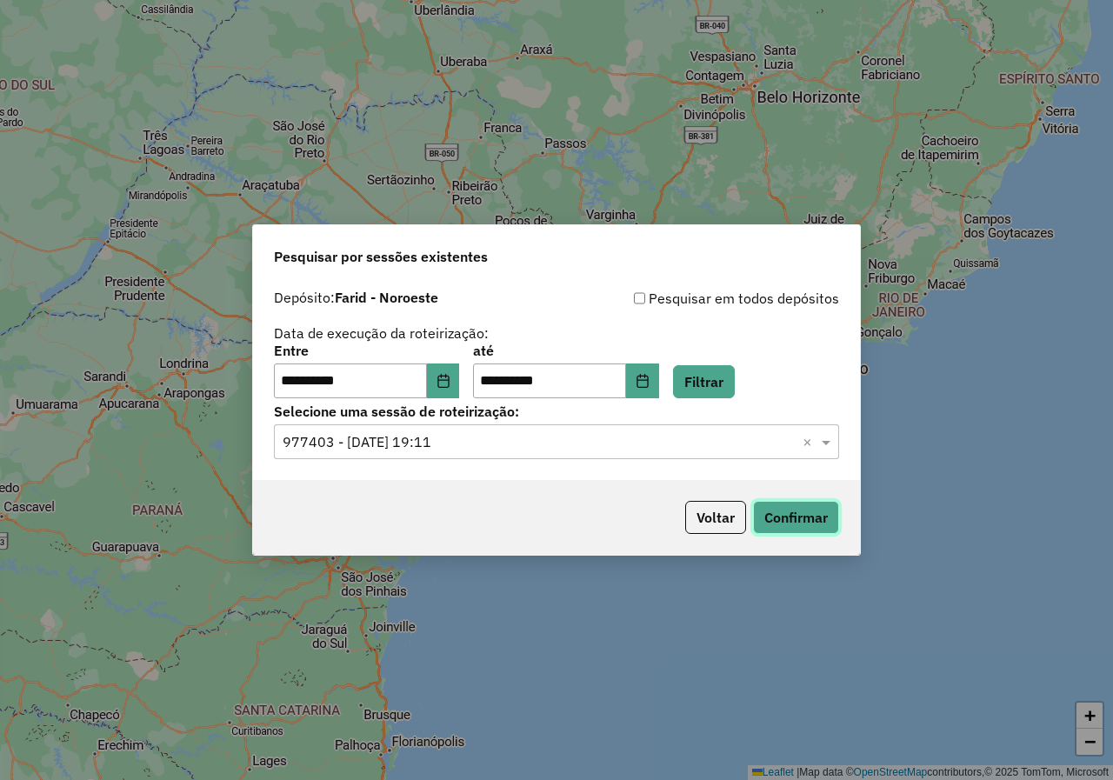
click at [815, 514] on button "Confirmar" at bounding box center [796, 517] width 86 height 33
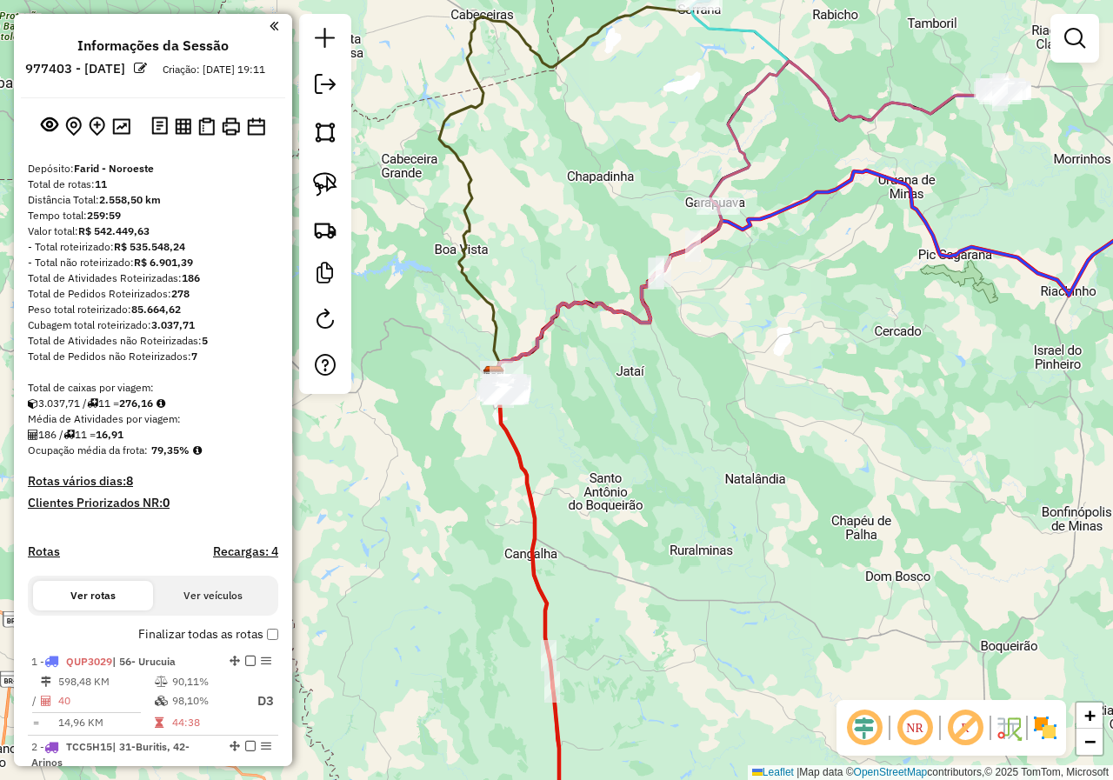
drag, startPoint x: 728, startPoint y: 416, endPoint x: 665, endPoint y: 402, distance: 64.1
click at [665, 402] on div "Janela de atendimento Grade de atendimento Capacidade Transportadoras Veículos …" at bounding box center [556, 390] width 1113 height 780
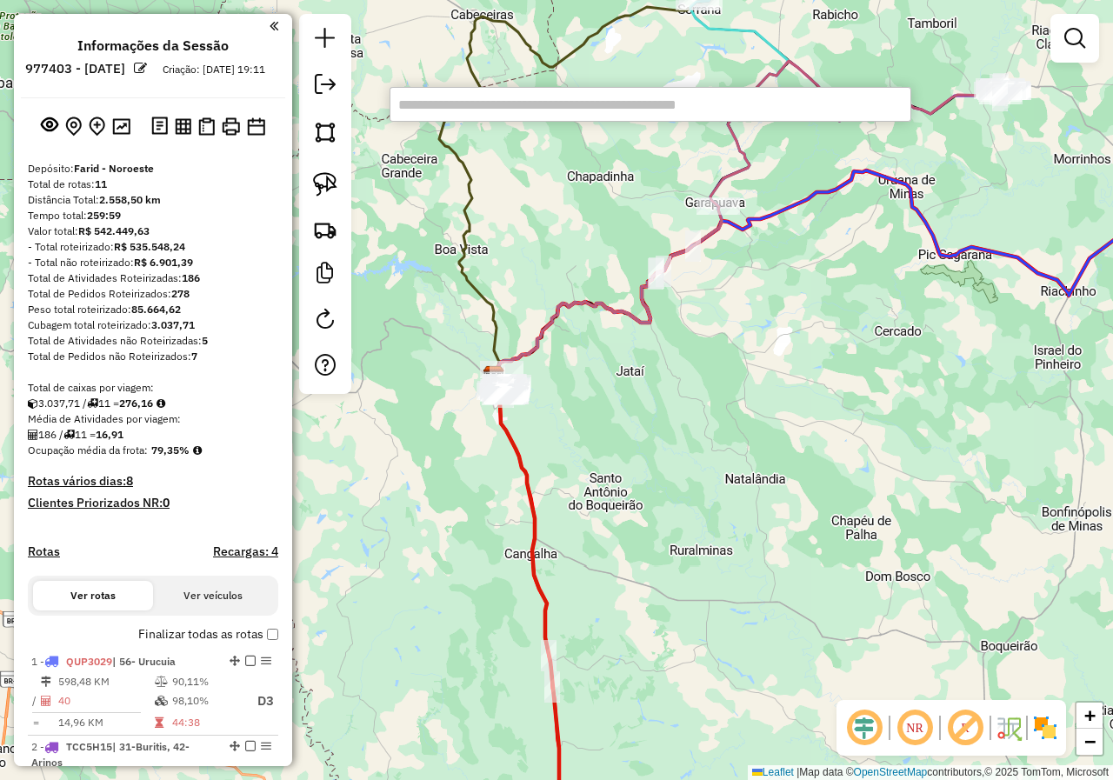
drag, startPoint x: 659, startPoint y: 107, endPoint x: 656, endPoint y: 122, distance: 15.2
click at [656, 121] on input "text" at bounding box center [651, 104] width 522 height 35
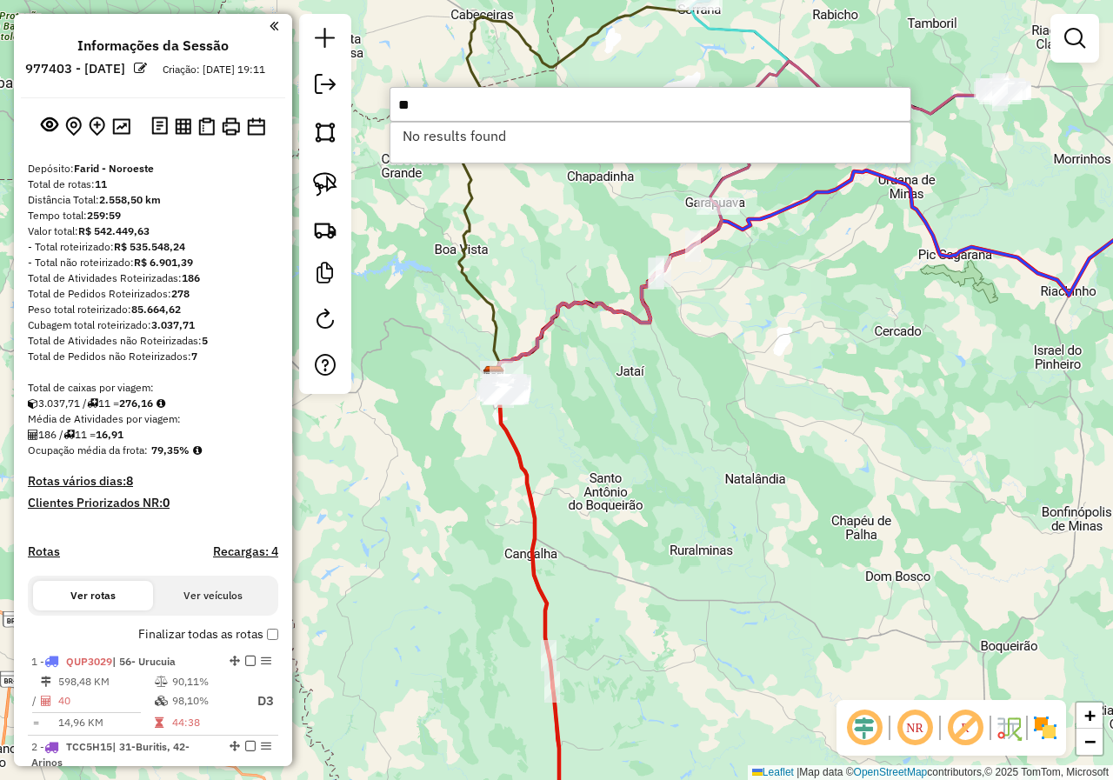
type input "*"
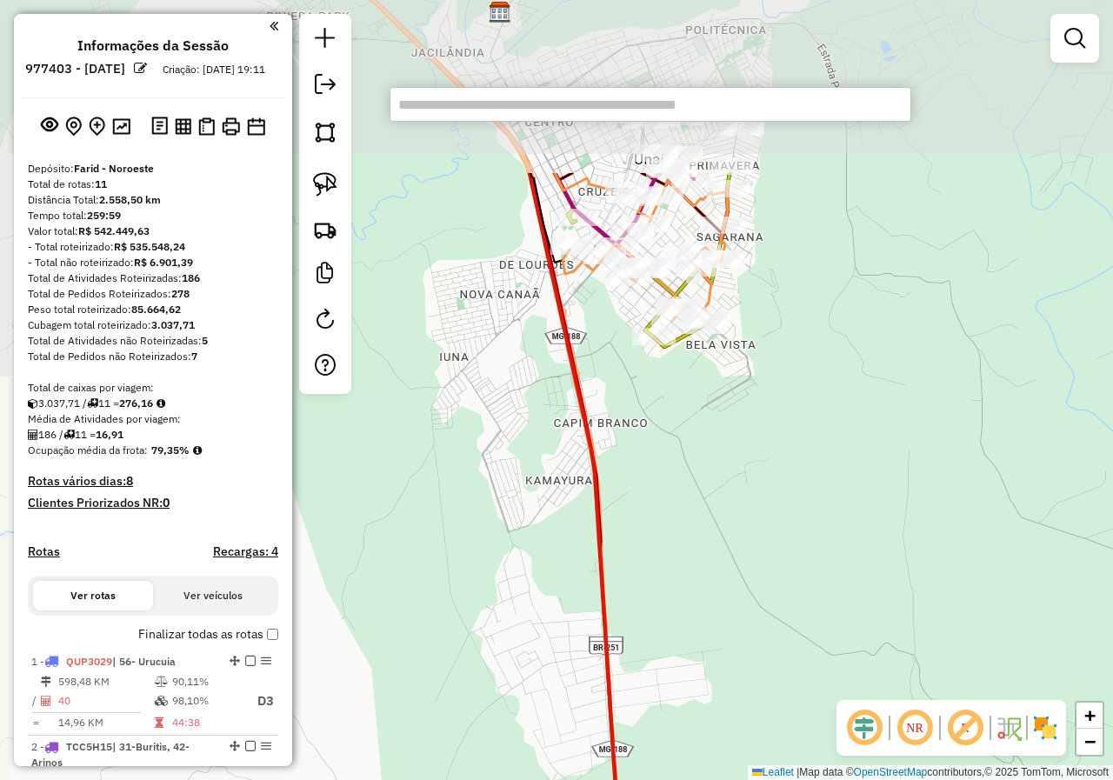
drag, startPoint x: 451, startPoint y: 271, endPoint x: 517, endPoint y: 523, distance: 259.6
click at [517, 523] on div "Janela de atendimento Grade de atendimento Capacidade Transportadoras Veículos …" at bounding box center [556, 390] width 1113 height 780
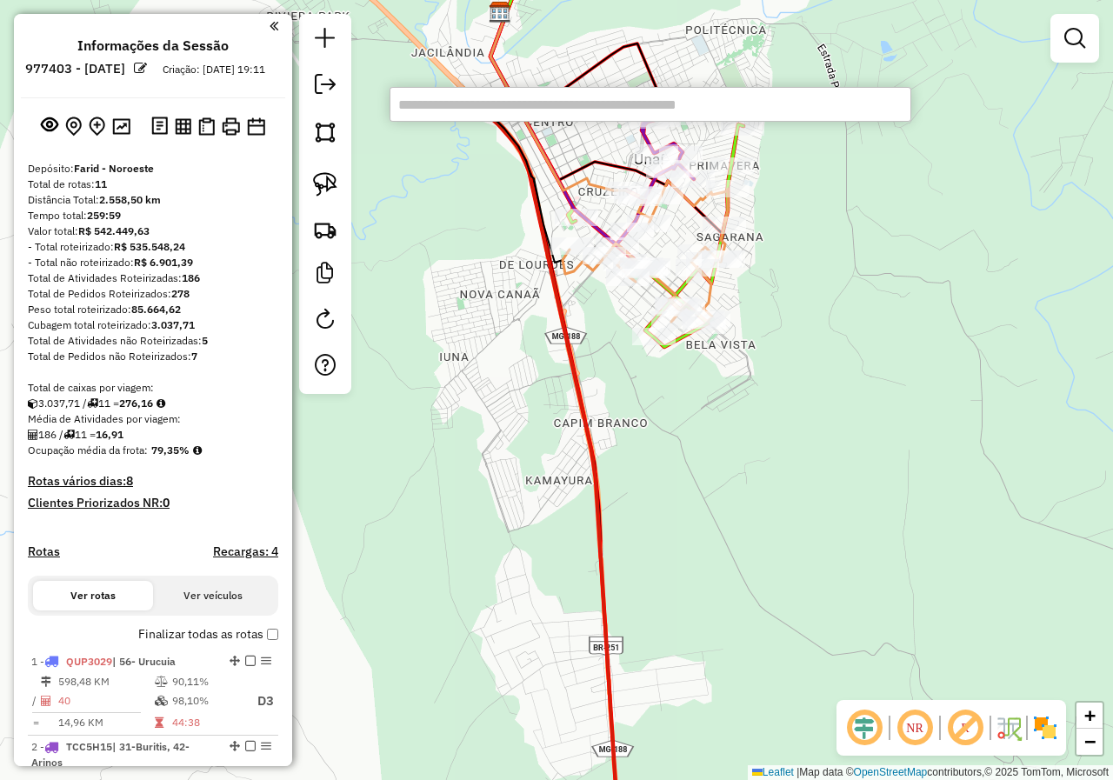
click at [695, 106] on input "text" at bounding box center [651, 104] width 522 height 35
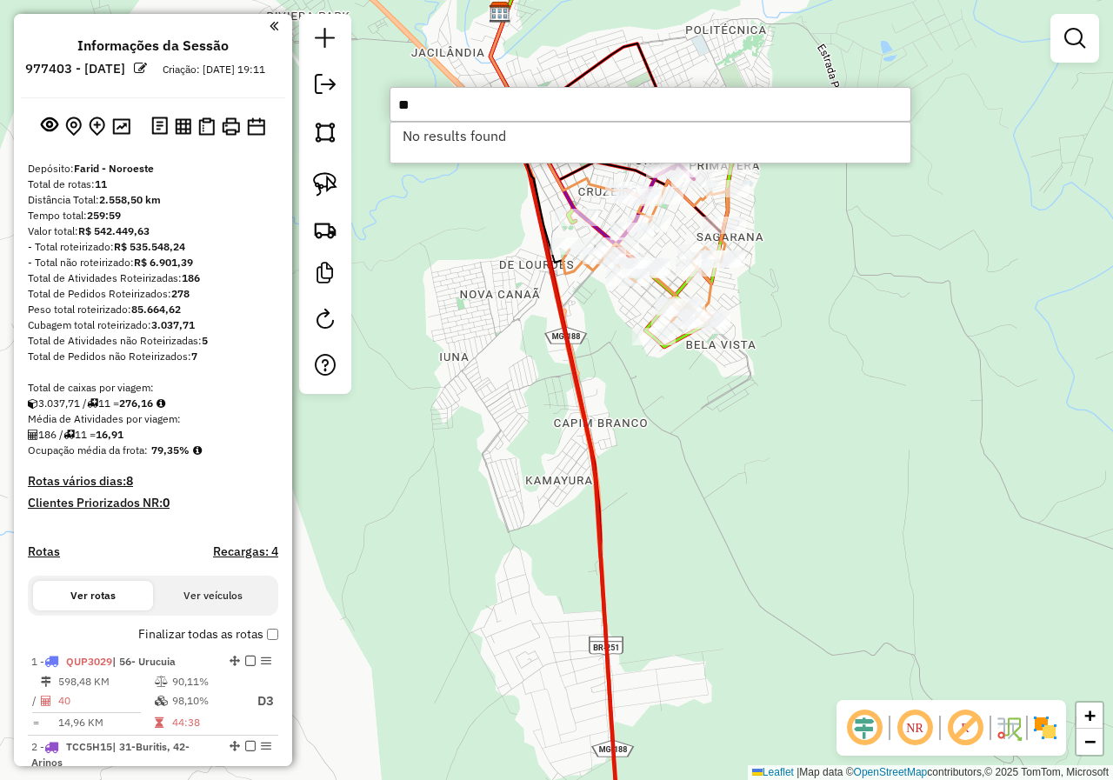
type input "*"
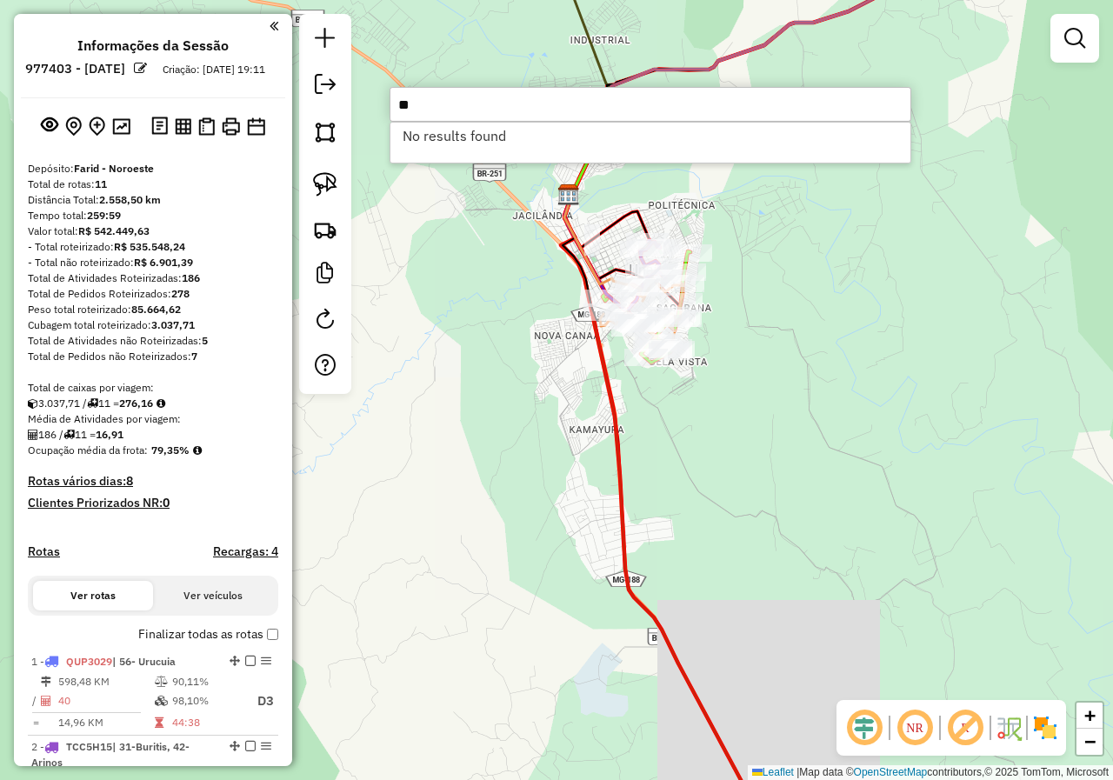
type input "*"
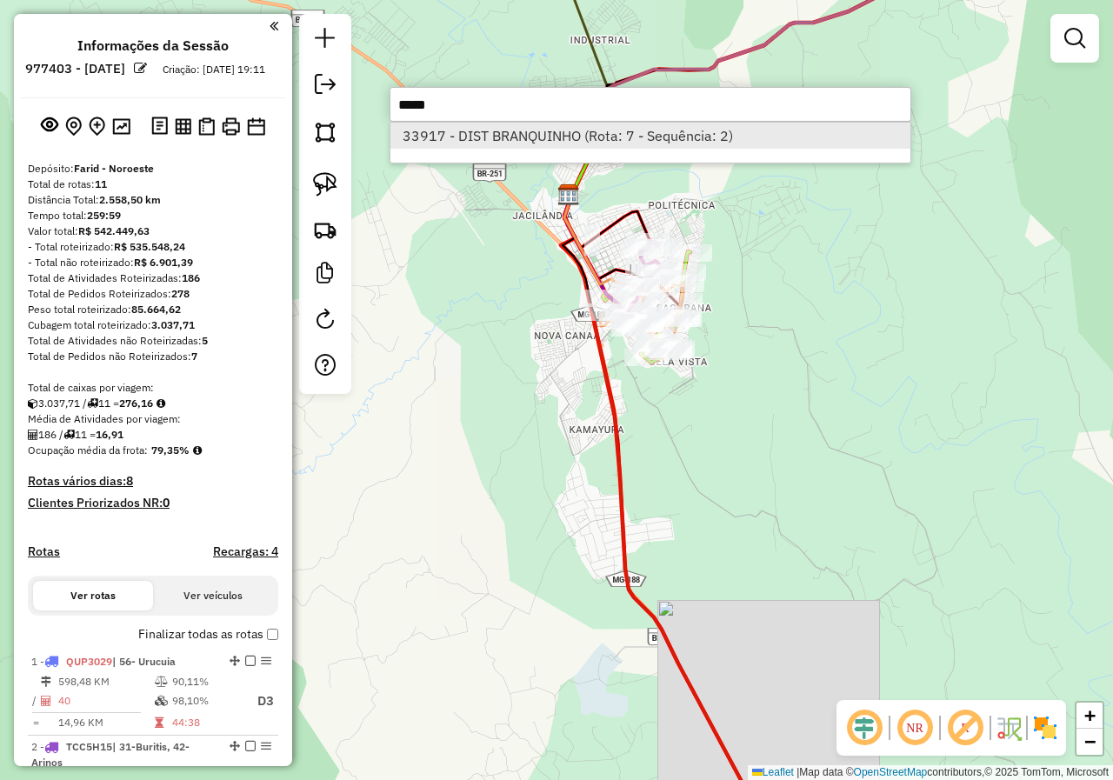
type input "*****"
click at [632, 130] on li "33917 - DIST BRANQUINHO (Rota: 7 - Sequência: 2)" at bounding box center [650, 136] width 520 height 26
select select "**********"
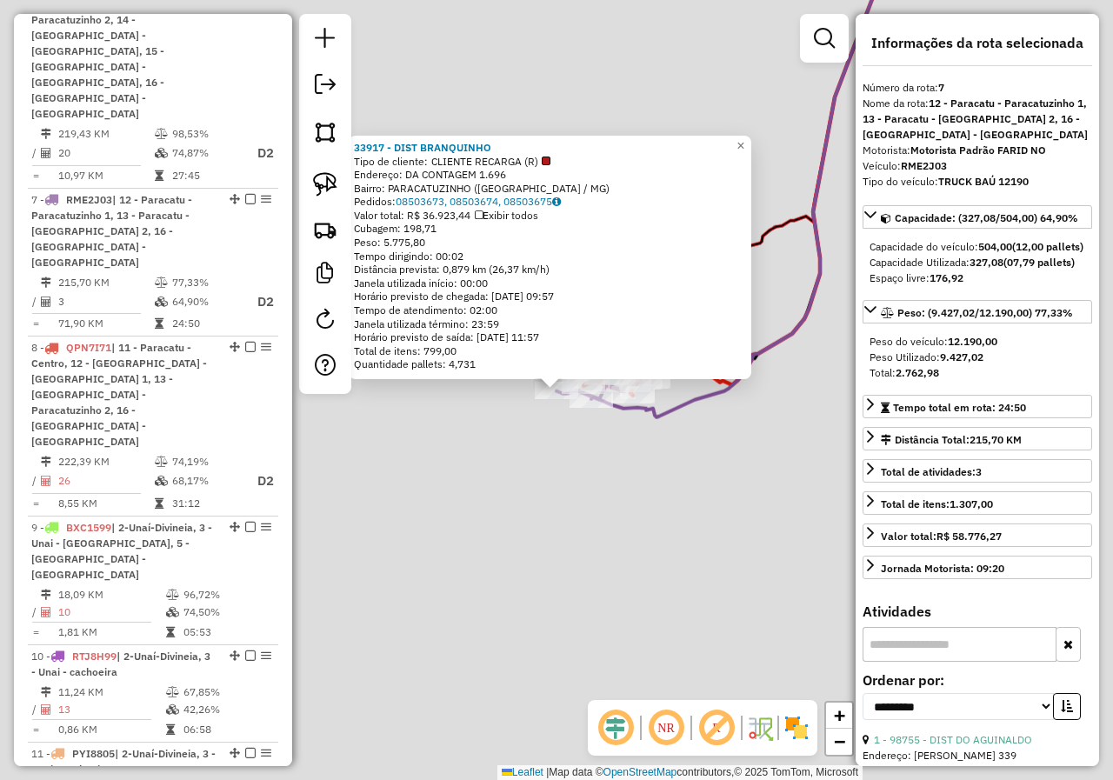
scroll to position [1276, 0]
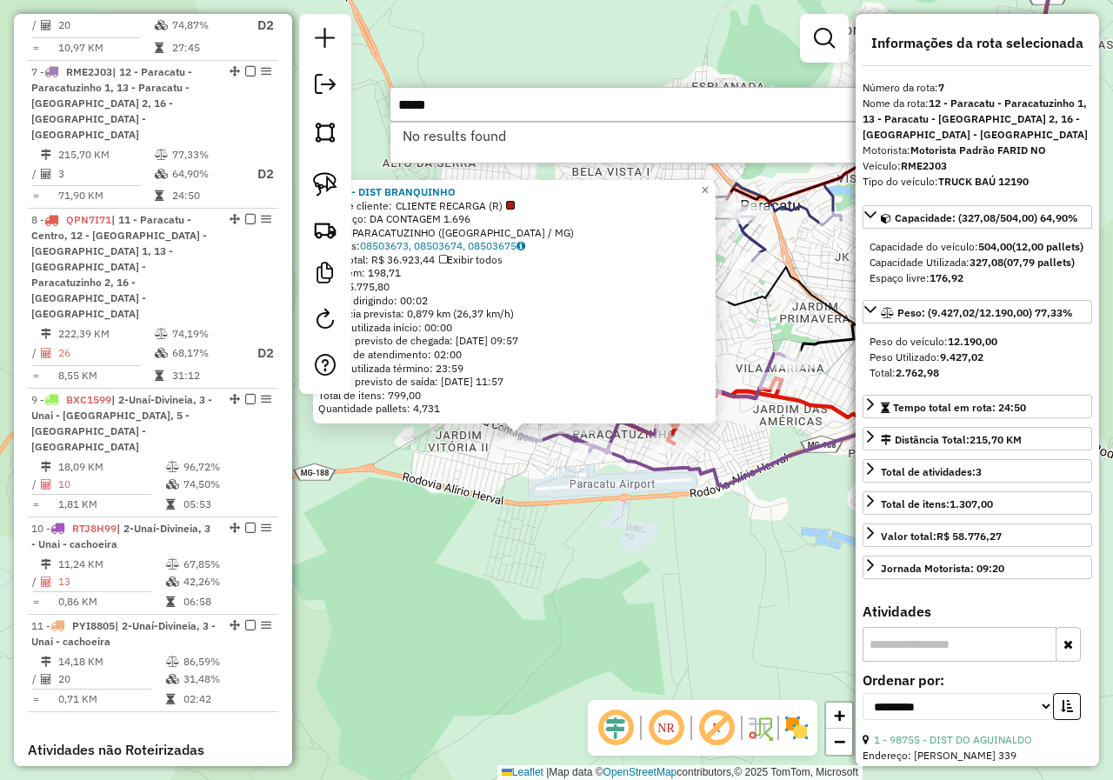
type input "*****"
click at [500, 537] on div "33917 - DIST BRANQUINHO Tipo de cliente: CLIENTE RECARGA (R) Endereço: DA CONTA…" at bounding box center [556, 390] width 1113 height 780
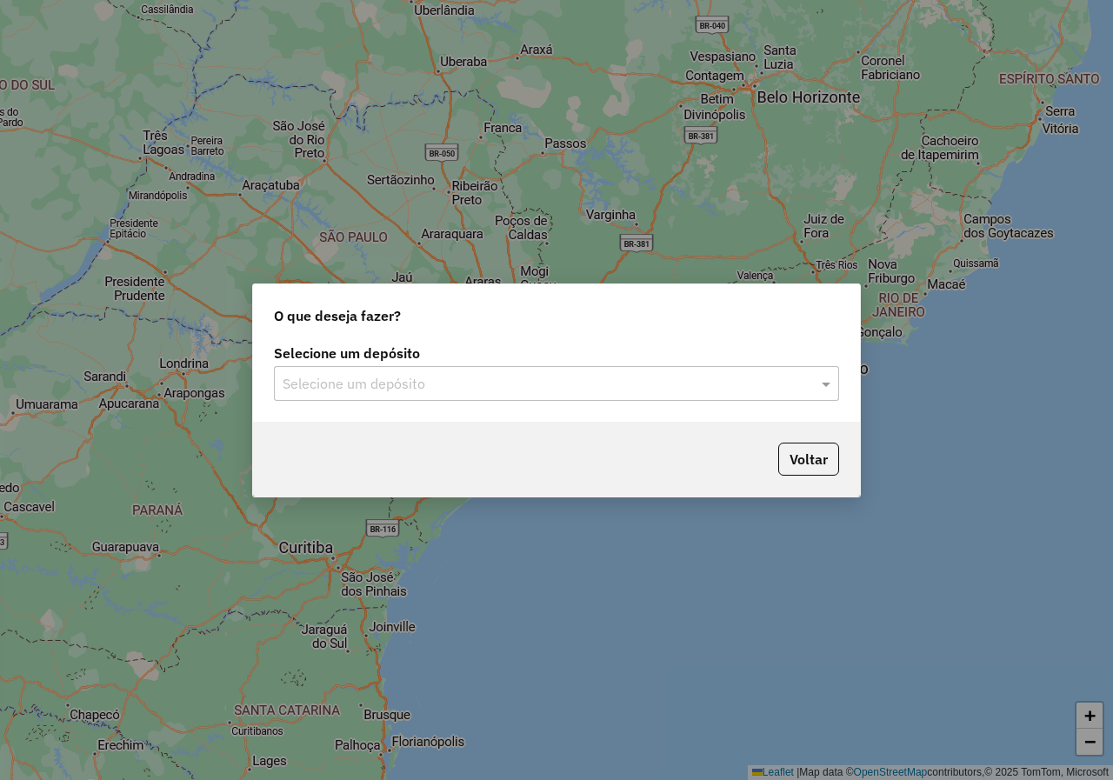
click at [442, 387] on input "text" at bounding box center [539, 384] width 513 height 21
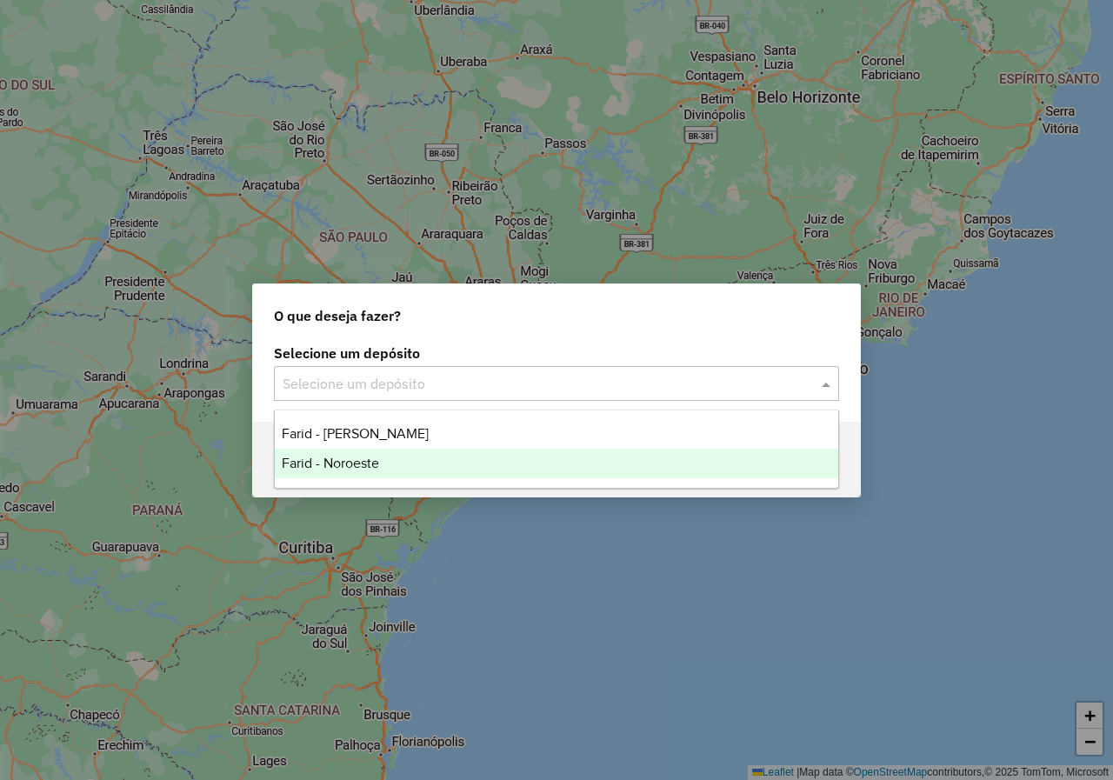
click at [382, 472] on div "Farid - Noroeste" at bounding box center [556, 464] width 563 height 30
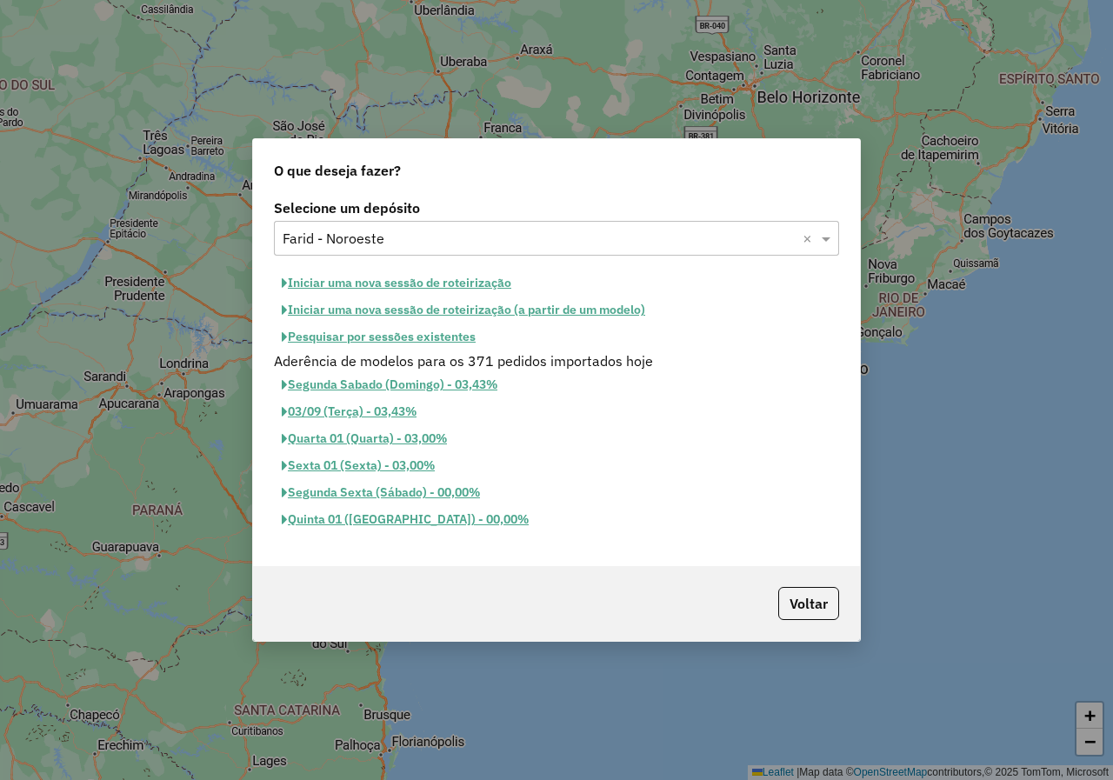
click at [382, 285] on button "Iniciar uma nova sessão de roteirização" at bounding box center [396, 283] width 245 height 27
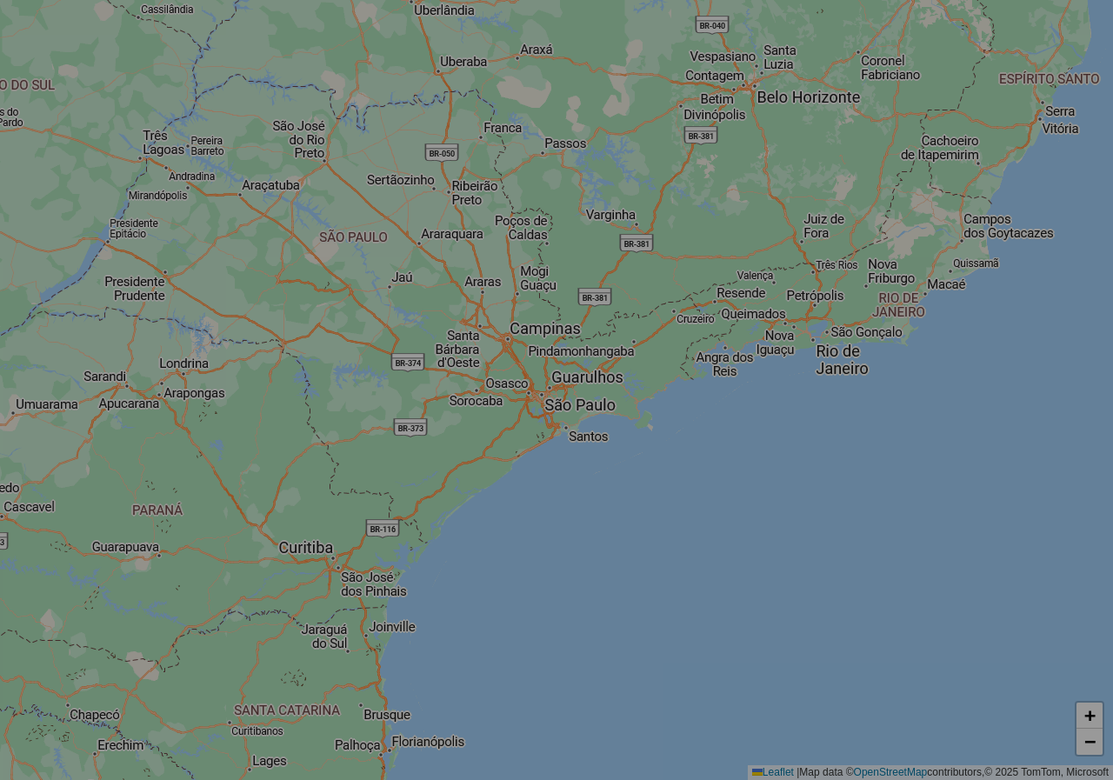
select select "*"
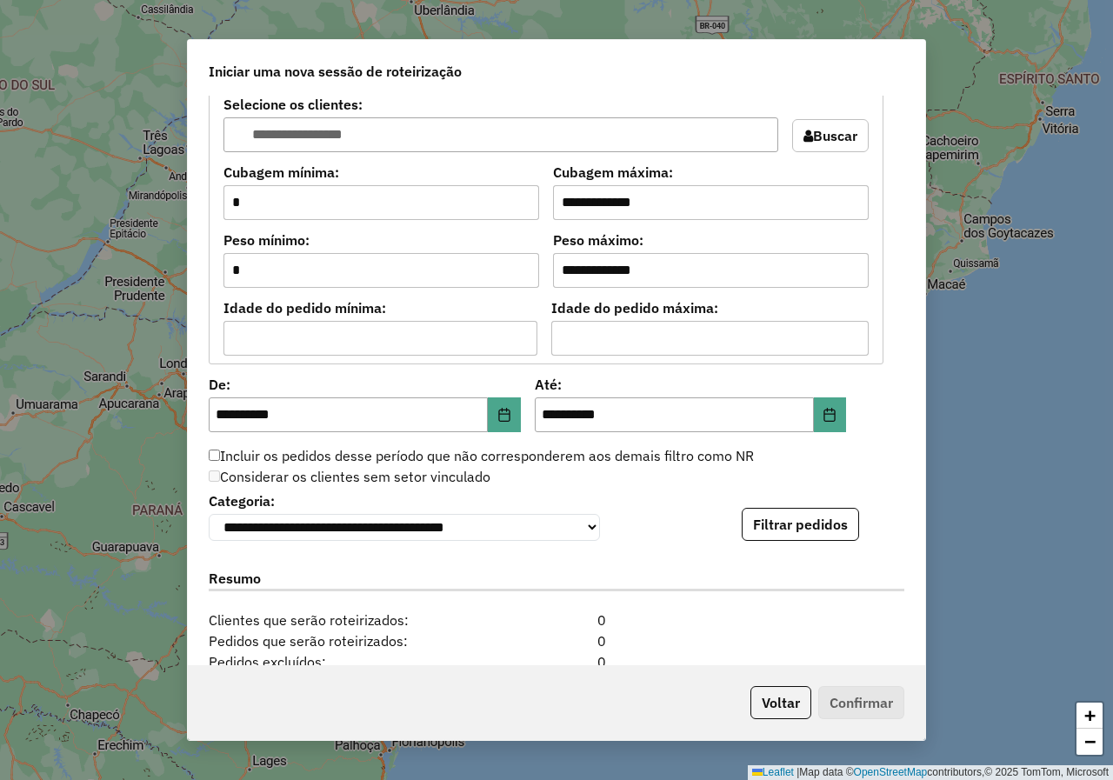
scroll to position [1478, 0]
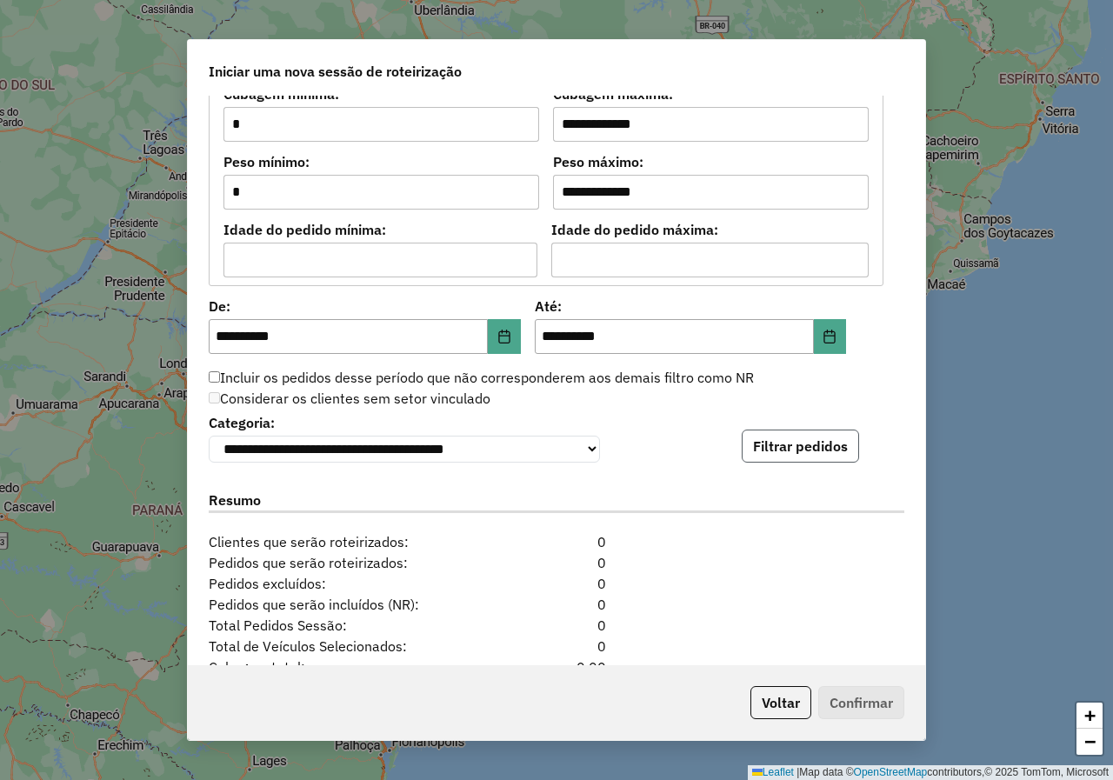
click at [783, 444] on button "Filtrar pedidos" at bounding box center [800, 446] width 117 height 33
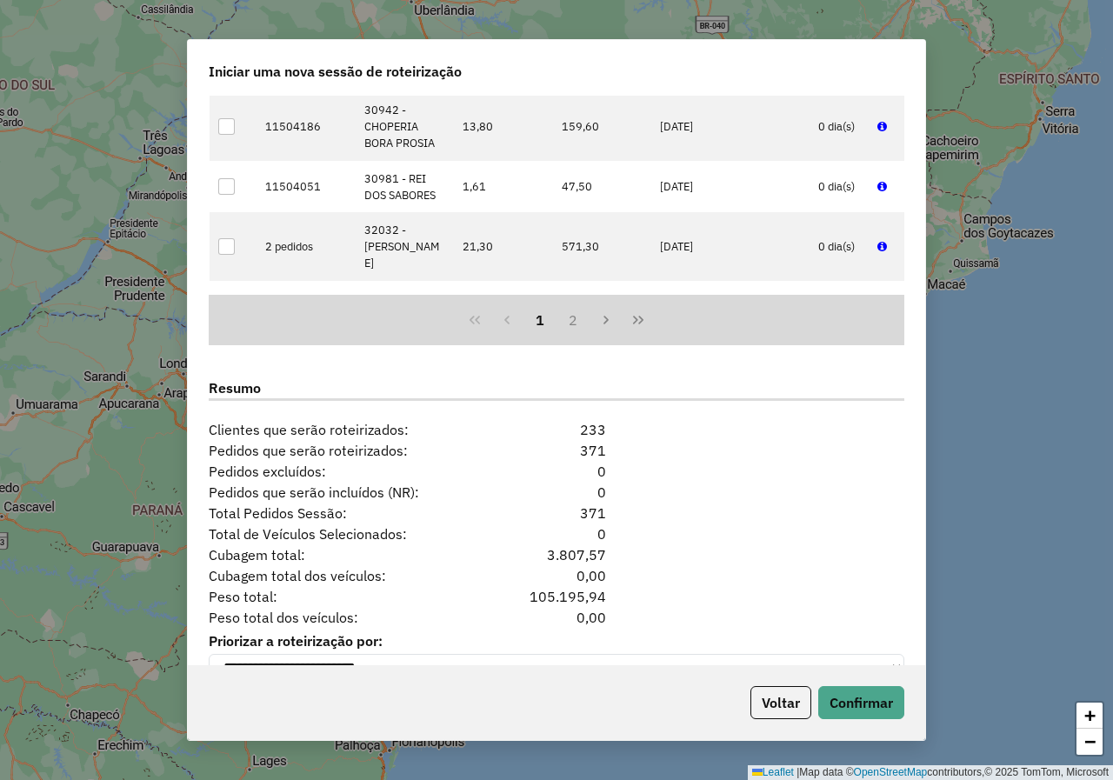
scroll to position [1994, 0]
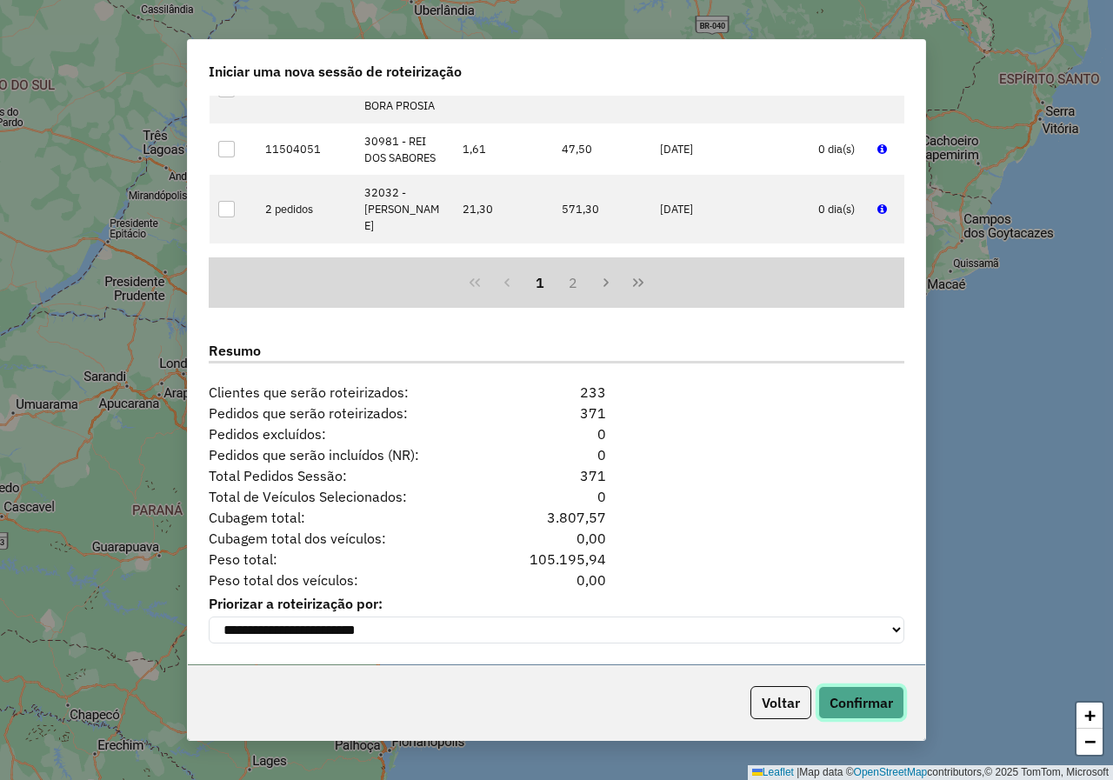
click at [873, 703] on button "Confirmar" at bounding box center [861, 702] width 86 height 33
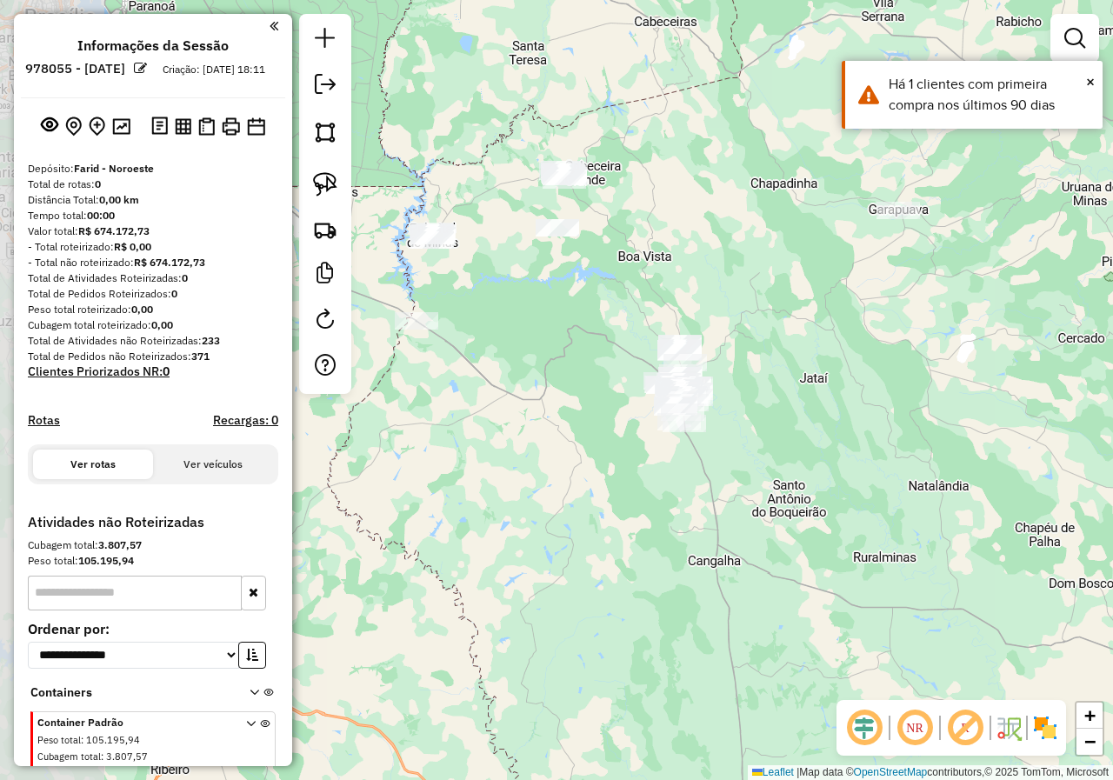
drag, startPoint x: 667, startPoint y: 286, endPoint x: 719, endPoint y: 280, distance: 52.5
click at [719, 280] on div "Janela de atendimento Grade de atendimento Capacidade Transportadoras Veículos …" at bounding box center [556, 390] width 1113 height 780
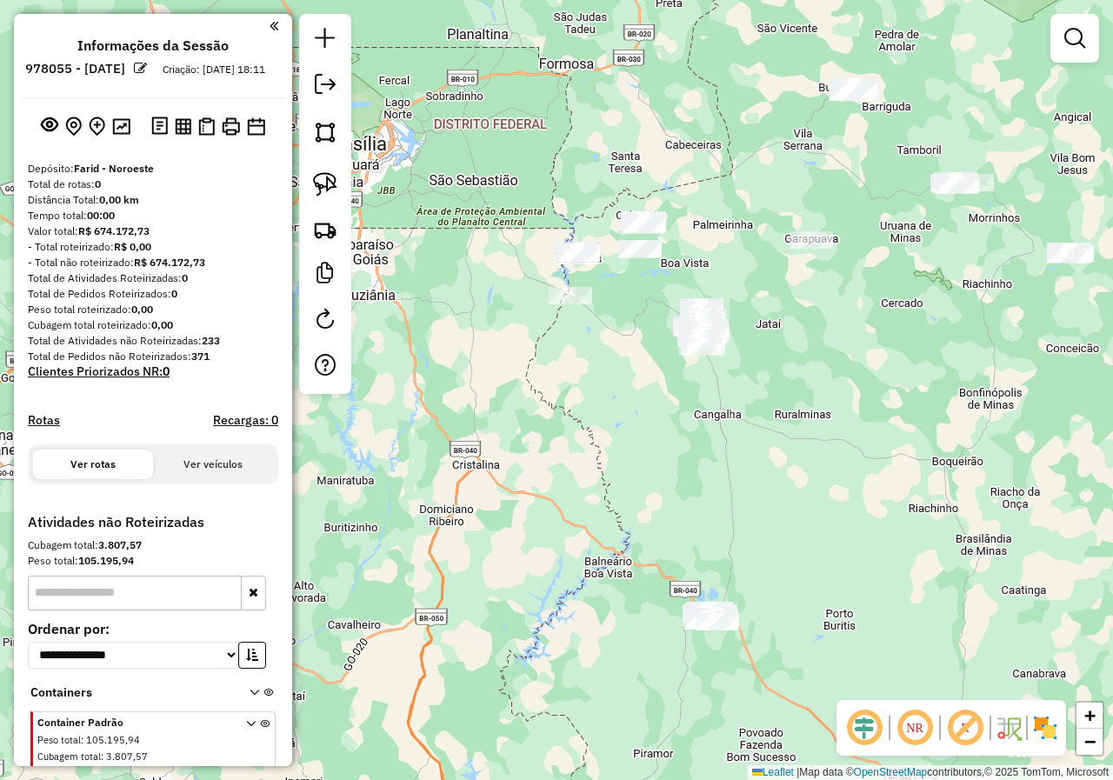
drag, startPoint x: 879, startPoint y: 404, endPoint x: 823, endPoint y: 427, distance: 60.9
click at [823, 427] on div "Janela de atendimento Grade de atendimento Capacidade Transportadoras Veículos …" at bounding box center [556, 390] width 1113 height 780
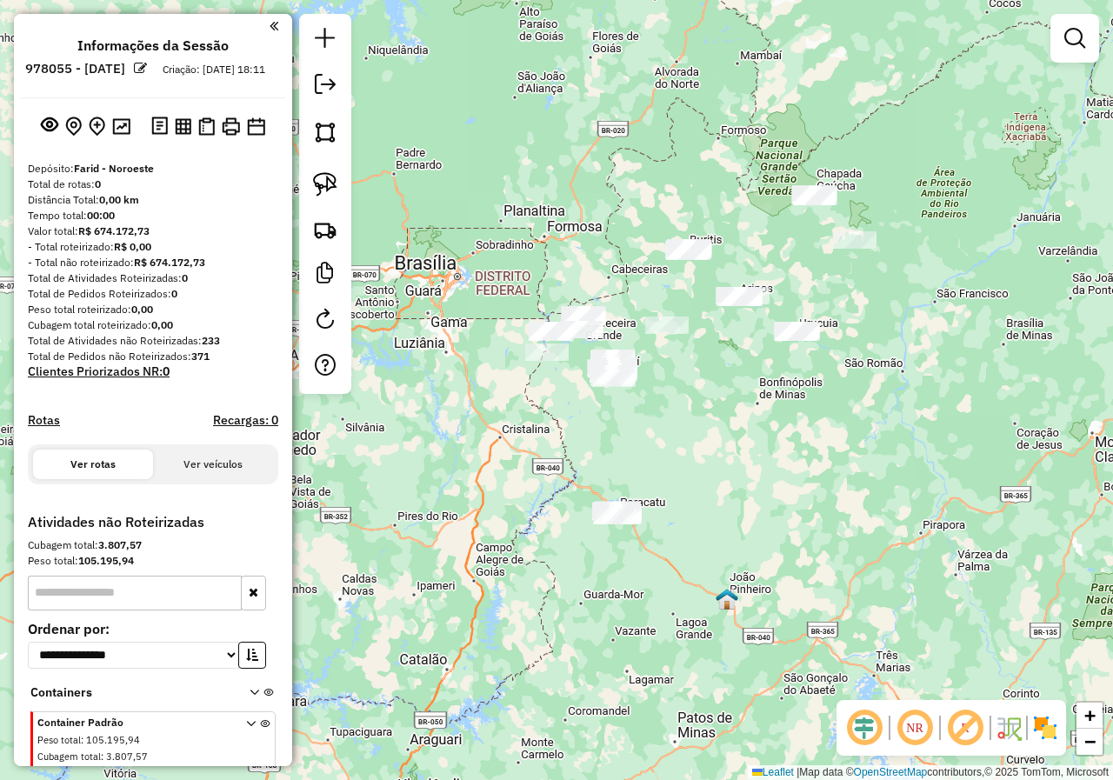
click at [785, 423] on div "Janela de atendimento Grade de atendimento Capacidade Transportadoras Veículos …" at bounding box center [556, 390] width 1113 height 780
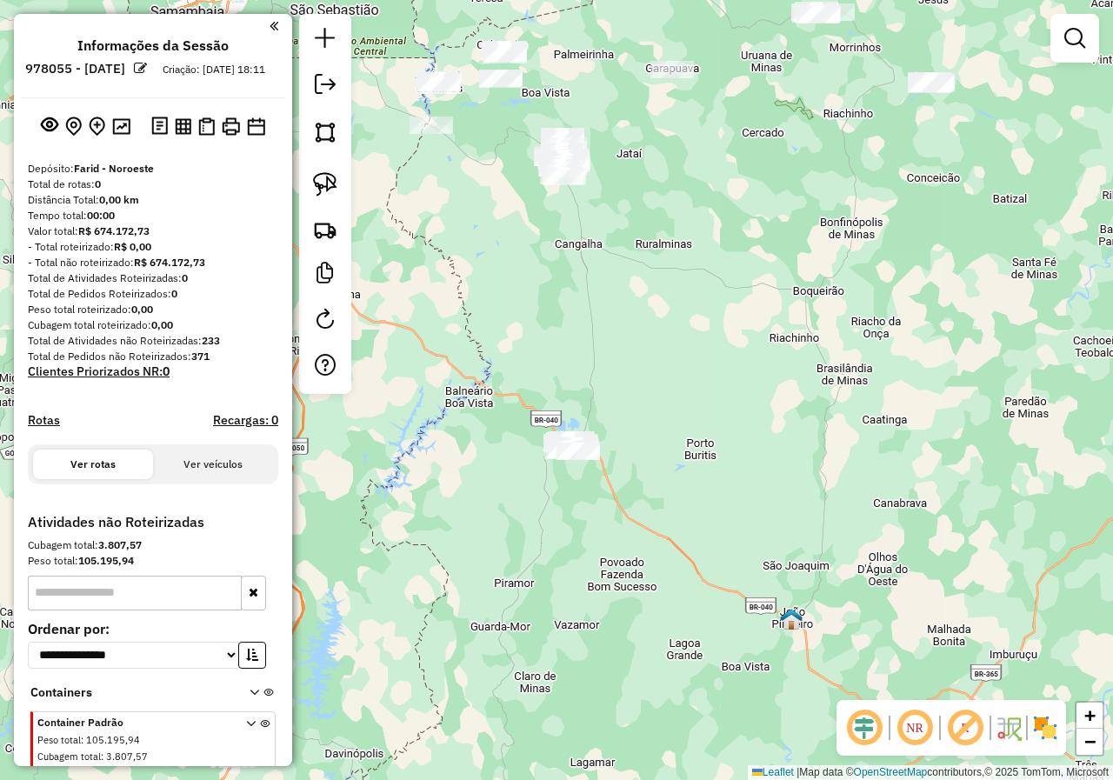
drag, startPoint x: 640, startPoint y: 353, endPoint x: 690, endPoint y: 305, distance: 69.5
click at [692, 310] on div "Janela de atendimento Grade de atendimento Capacidade Transportadoras Veículos …" at bounding box center [556, 390] width 1113 height 780
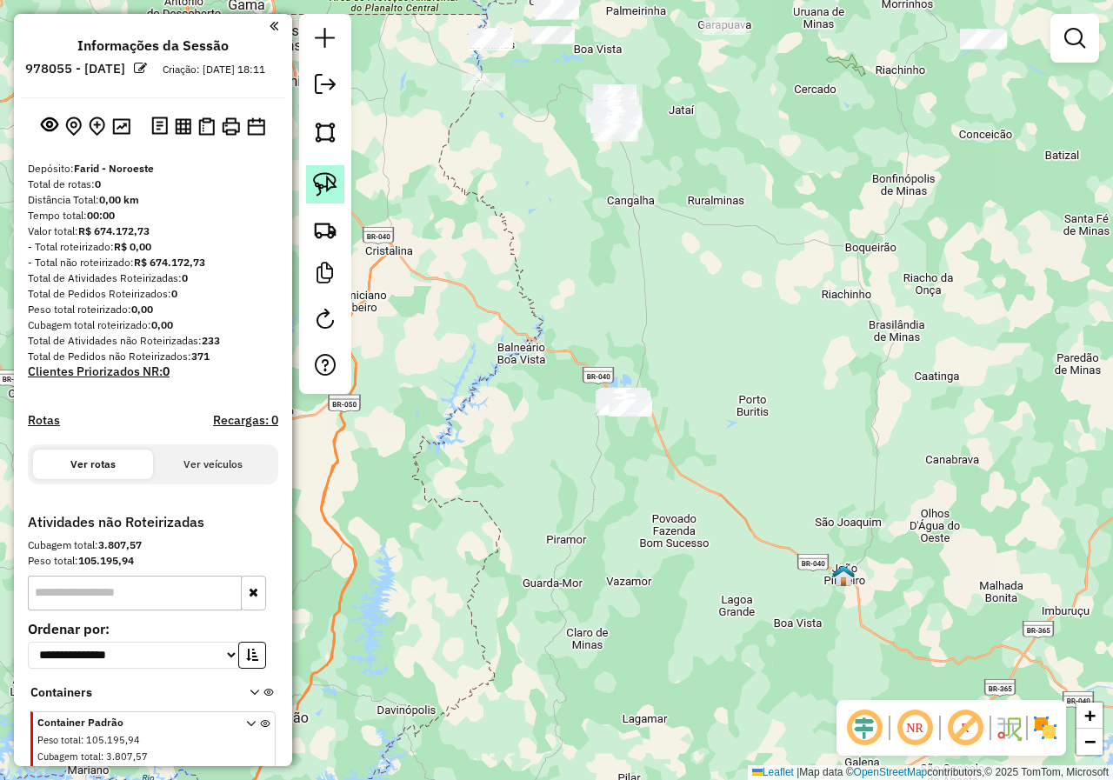
click at [339, 178] on link at bounding box center [325, 184] width 38 height 38
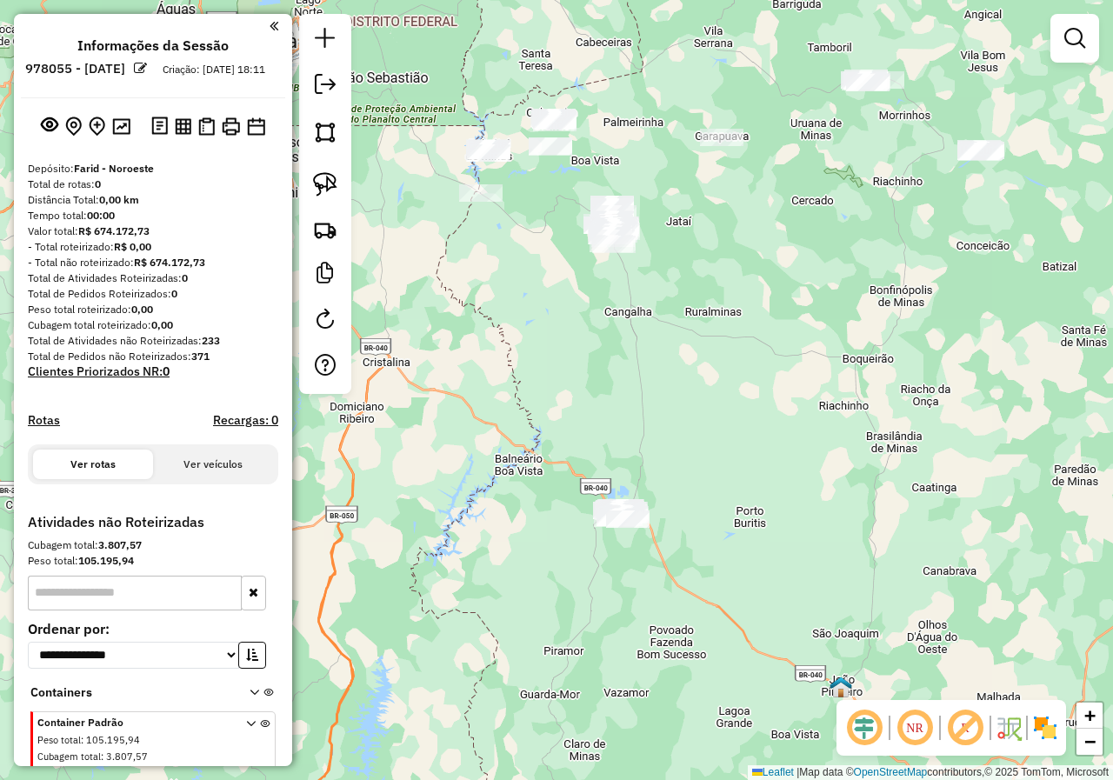
drag, startPoint x: 608, startPoint y: 285, endPoint x: 612, endPoint y: 354, distance: 68.8
click at [602, 379] on div "Janela de atendimento Grade de atendimento Capacidade Transportadoras Veículos …" at bounding box center [556, 390] width 1113 height 780
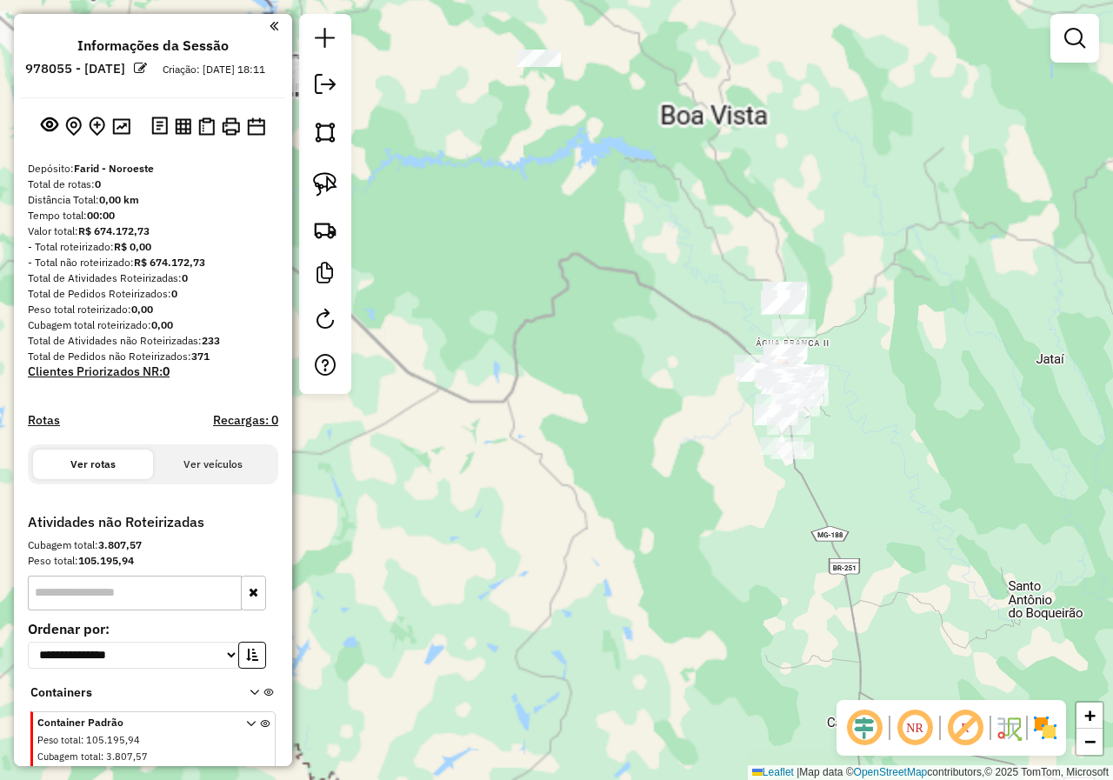
drag, startPoint x: 513, startPoint y: 232, endPoint x: 713, endPoint y: 423, distance: 276.8
click at [704, 434] on div "Janela de atendimento Grade de atendimento Capacidade Transportadoras Veículos …" at bounding box center [556, 390] width 1113 height 780
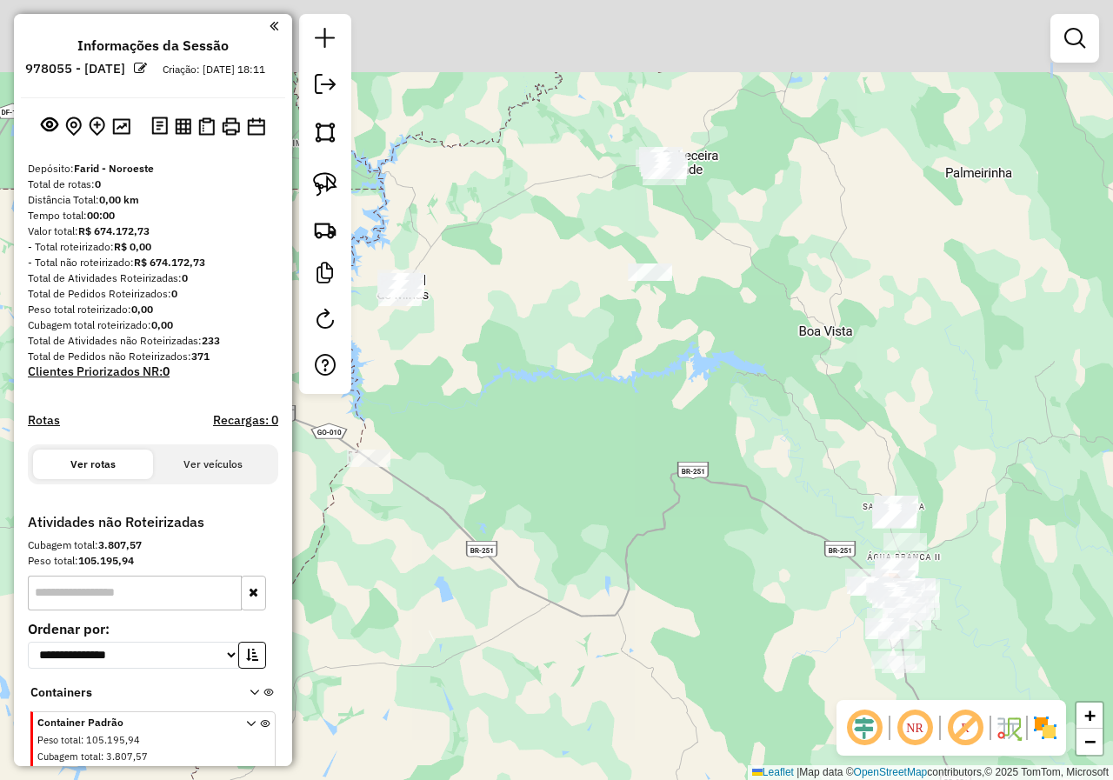
drag, startPoint x: 601, startPoint y: 259, endPoint x: 722, endPoint y: 465, distance: 238.9
click at [721, 473] on div "Janela de atendimento Grade de atendimento Capacidade Transportadoras Veículos …" at bounding box center [556, 390] width 1113 height 780
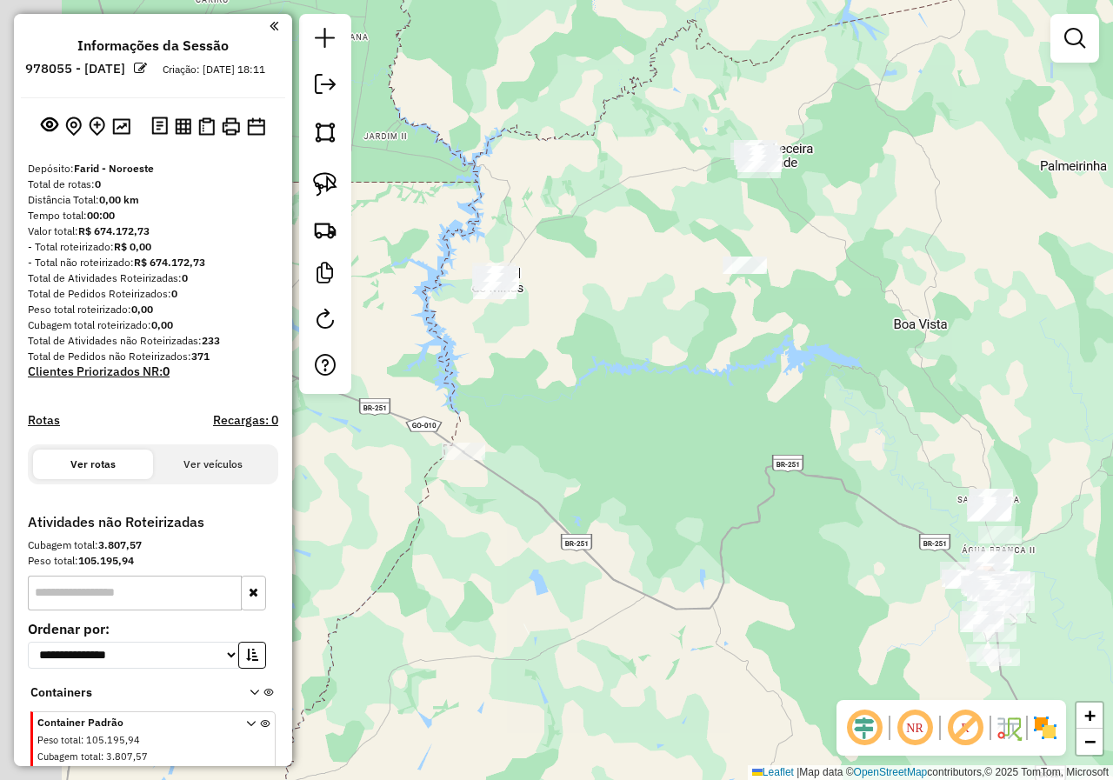
click at [801, 506] on div "Janela de atendimento Grade de atendimento Capacidade Transportadoras Veículos …" at bounding box center [556, 390] width 1113 height 780
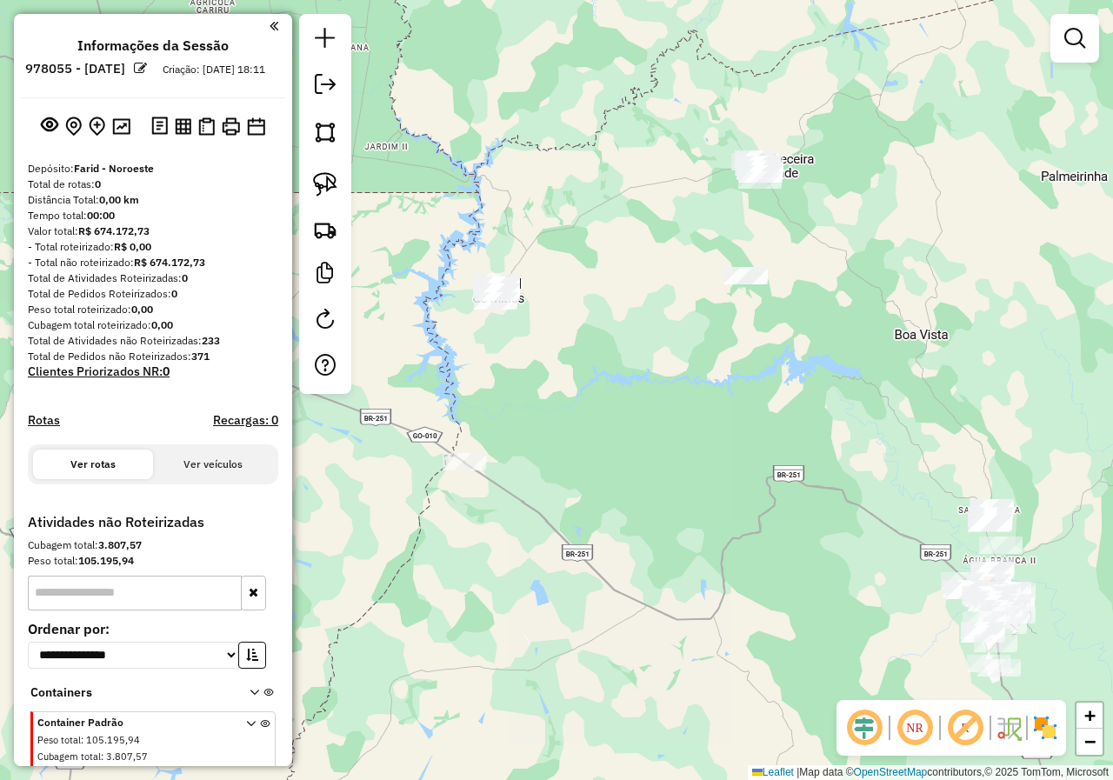
drag, startPoint x: 644, startPoint y: 483, endPoint x: 578, endPoint y: 490, distance: 66.6
click at [578, 490] on div "Janela de atendimento Grade de atendimento Capacidade Transportadoras Veículos …" at bounding box center [556, 390] width 1113 height 780
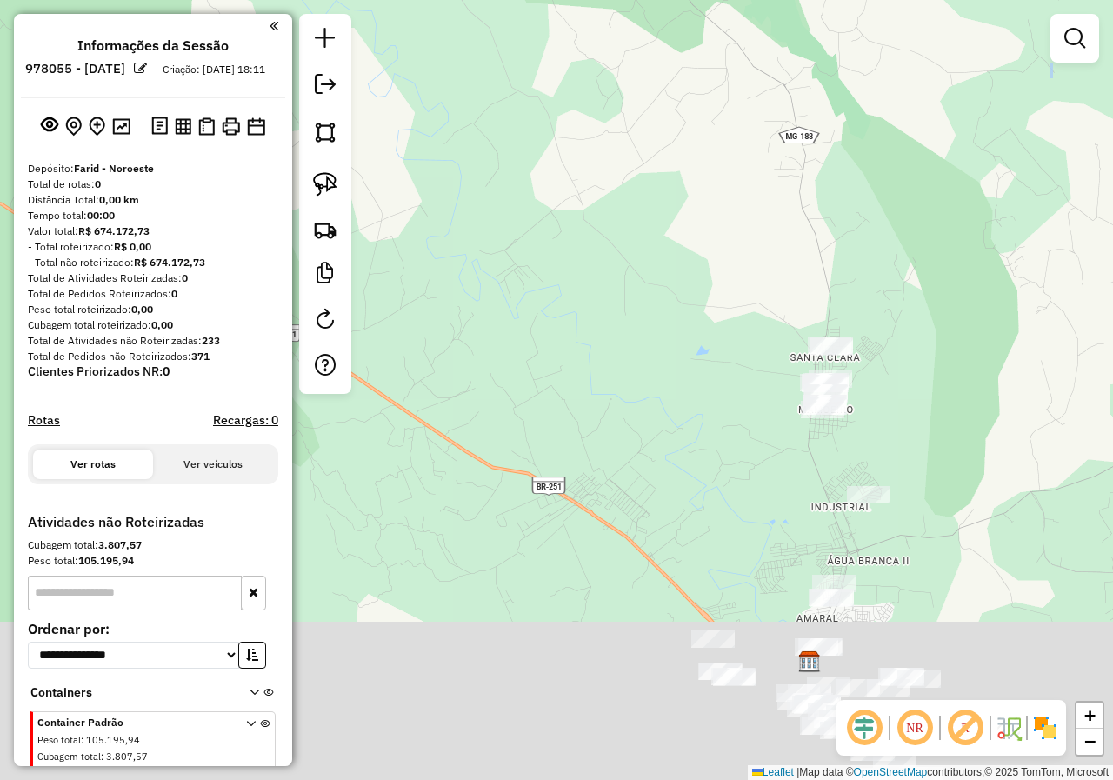
drag, startPoint x: 938, startPoint y: 590, endPoint x: 860, endPoint y: 383, distance: 222.1
click at [872, 398] on div "Janela de atendimento Grade de atendimento Capacidade Transportadoras Veículos …" at bounding box center [556, 390] width 1113 height 780
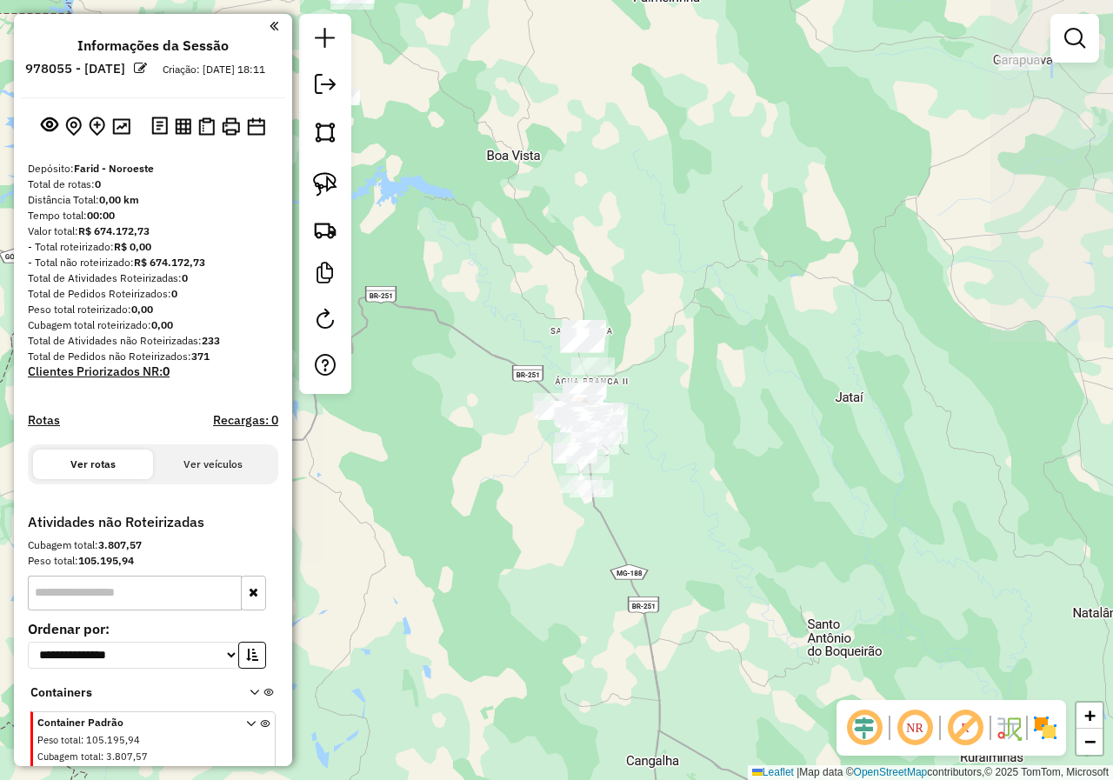
drag, startPoint x: 491, startPoint y: 373, endPoint x: 736, endPoint y: 475, distance: 264.7
click at [736, 475] on div "Janela de atendimento Grade de atendimento Capacidade Transportadoras Veículos …" at bounding box center [556, 390] width 1113 height 780
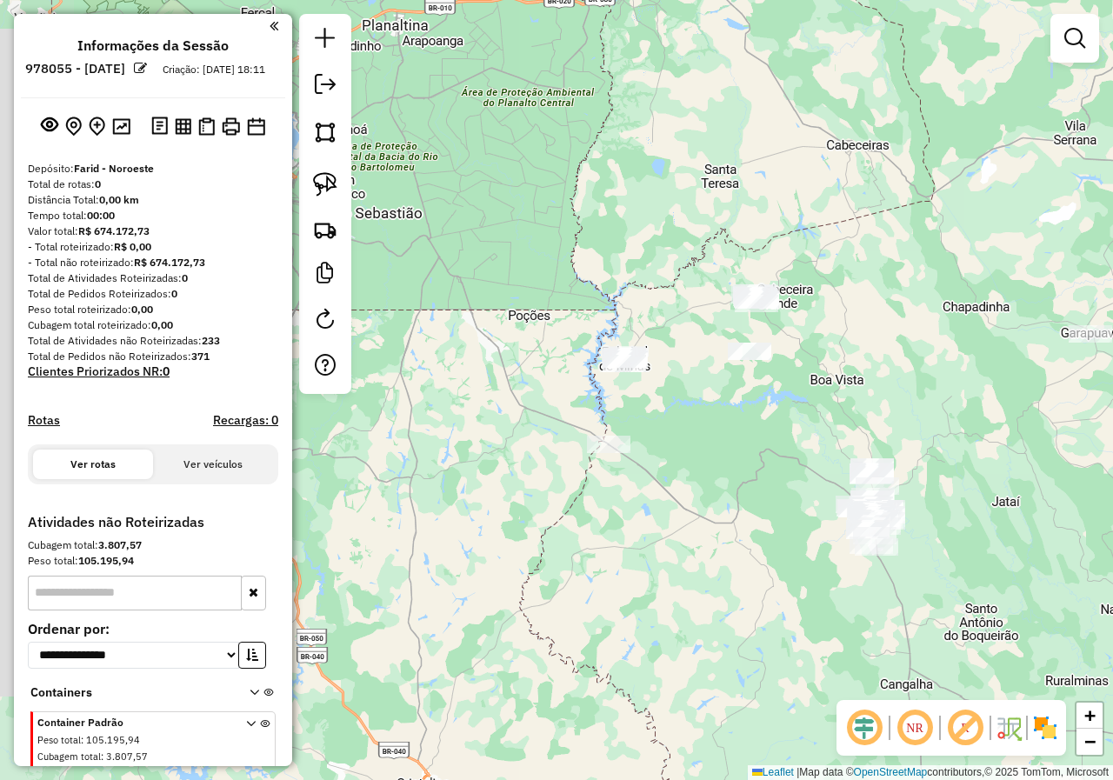
drag, startPoint x: 618, startPoint y: 480, endPoint x: 657, endPoint y: 495, distance: 41.8
click at [663, 501] on div "Janela de atendimento Grade de atendimento Capacidade Transportadoras Veículos …" at bounding box center [556, 390] width 1113 height 780
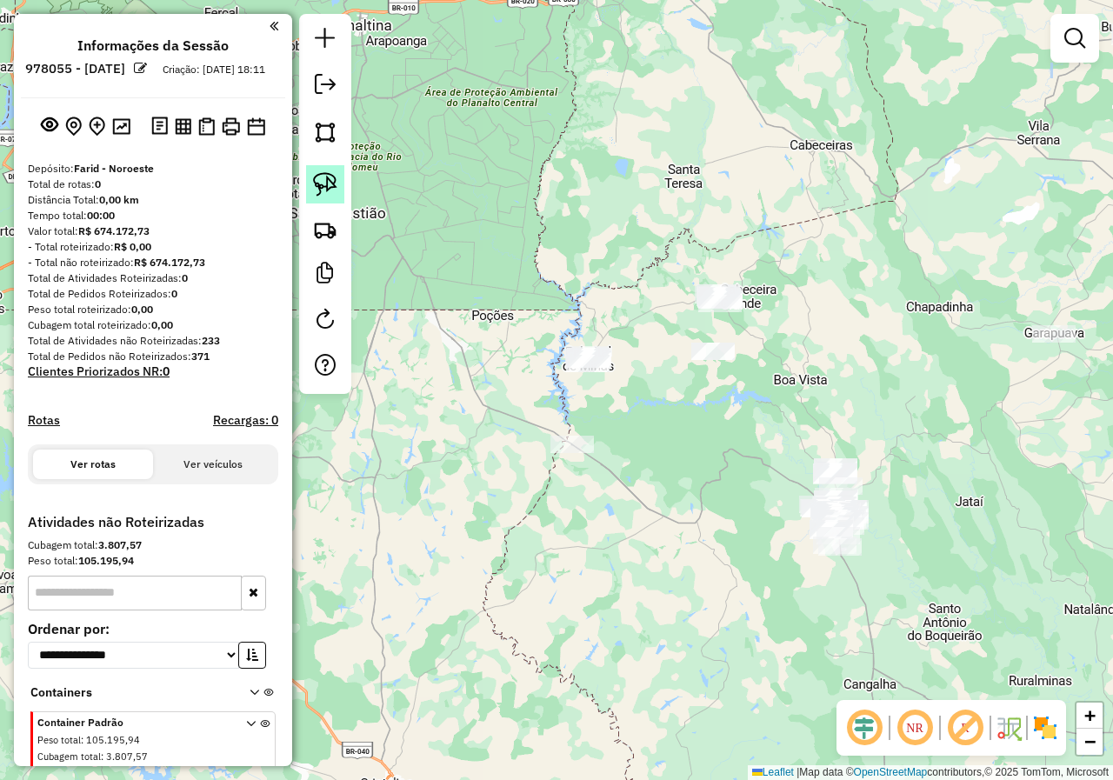
drag, startPoint x: 341, startPoint y: 183, endPoint x: 604, endPoint y: 190, distance: 263.6
click at [340, 183] on link at bounding box center [325, 184] width 38 height 38
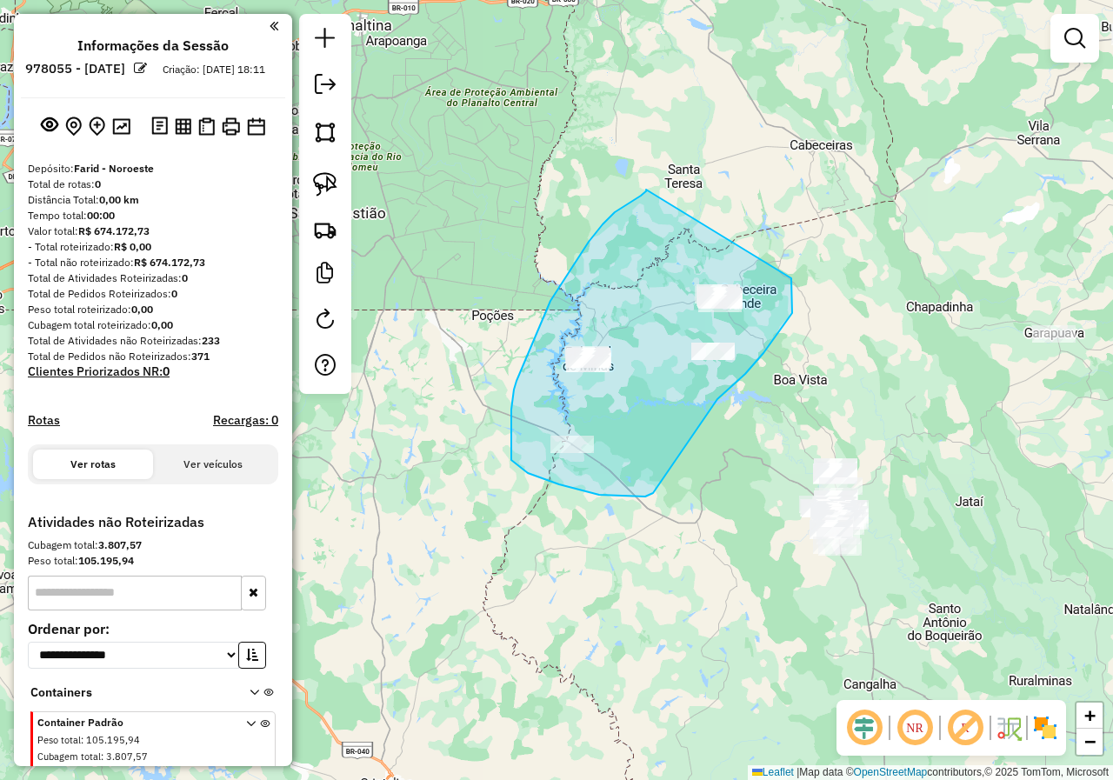
drag, startPoint x: 646, startPoint y: 190, endPoint x: 790, endPoint y: 271, distance: 165.9
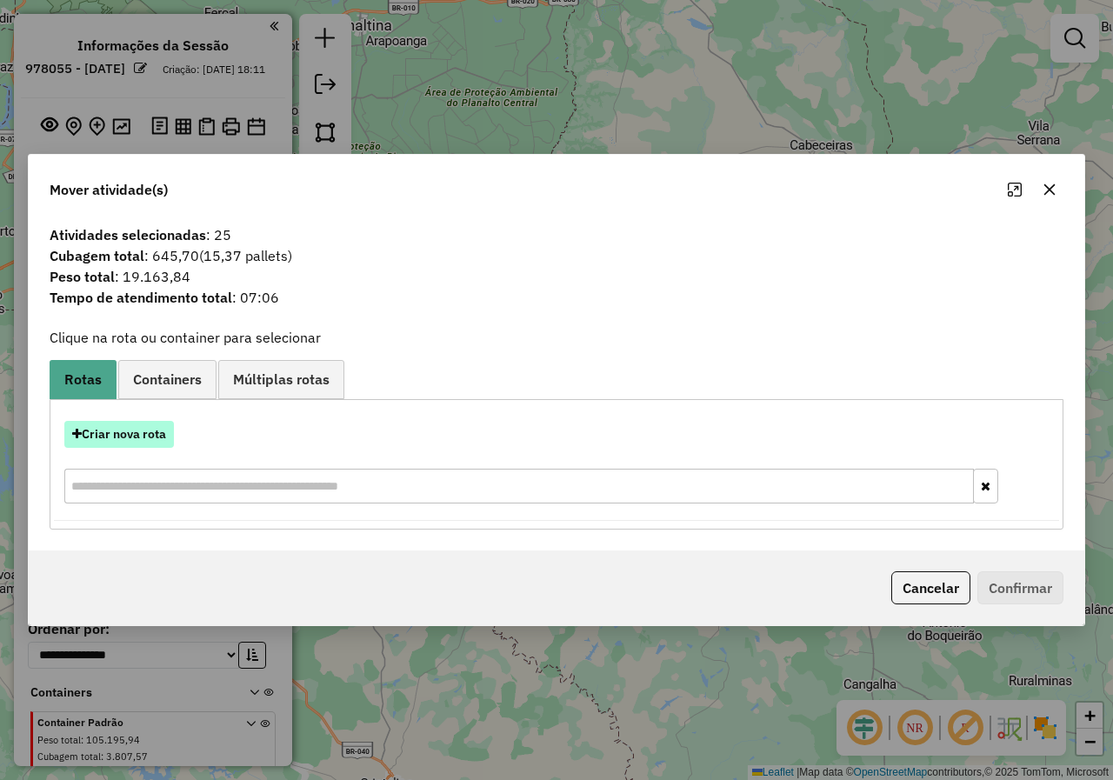
click at [129, 430] on button "Criar nova rota" at bounding box center [119, 434] width 110 height 27
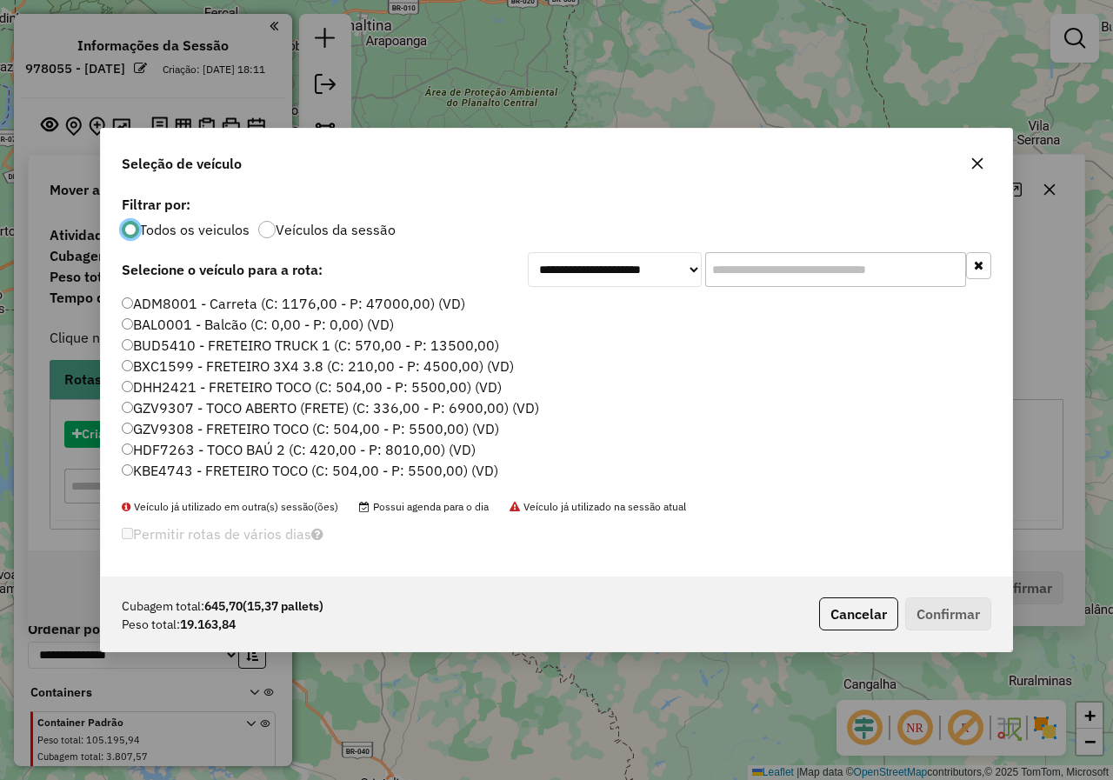
scroll to position [10, 5]
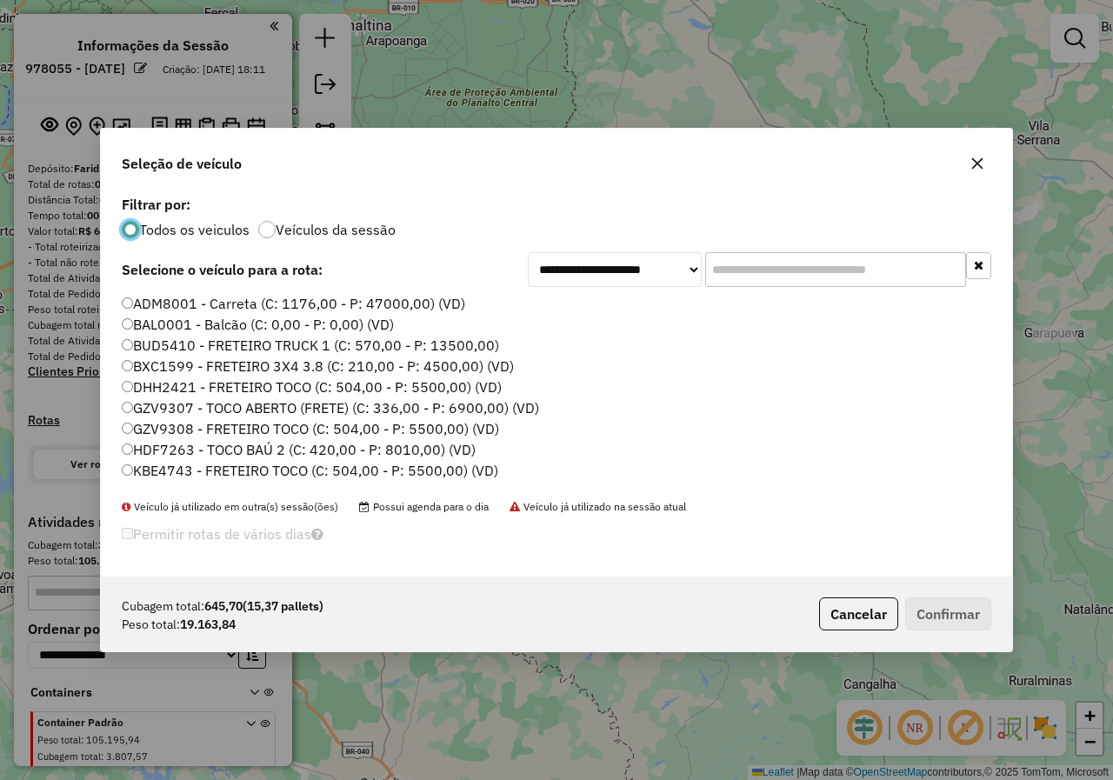
click at [823, 280] on input "text" at bounding box center [835, 269] width 261 height 35
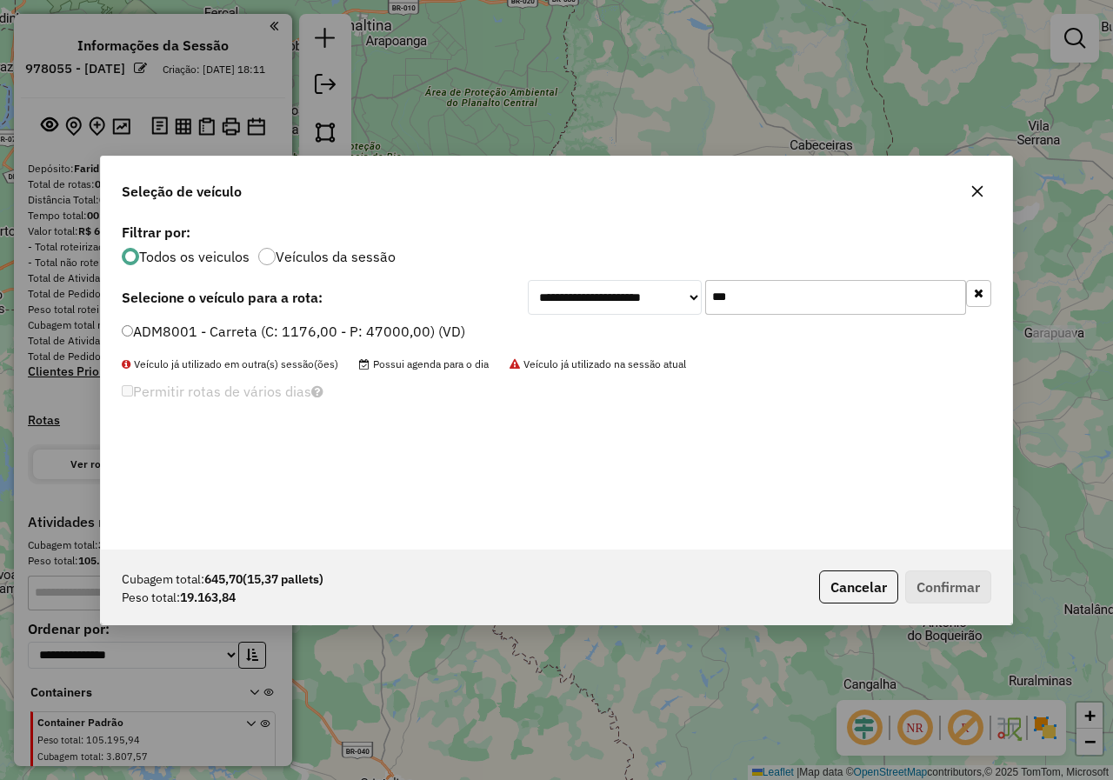
type input "***"
click at [332, 329] on label "ADM8001 - Carreta (C: 1176,00 - P: 47000,00) (VD)" at bounding box center [293, 331] width 343 height 21
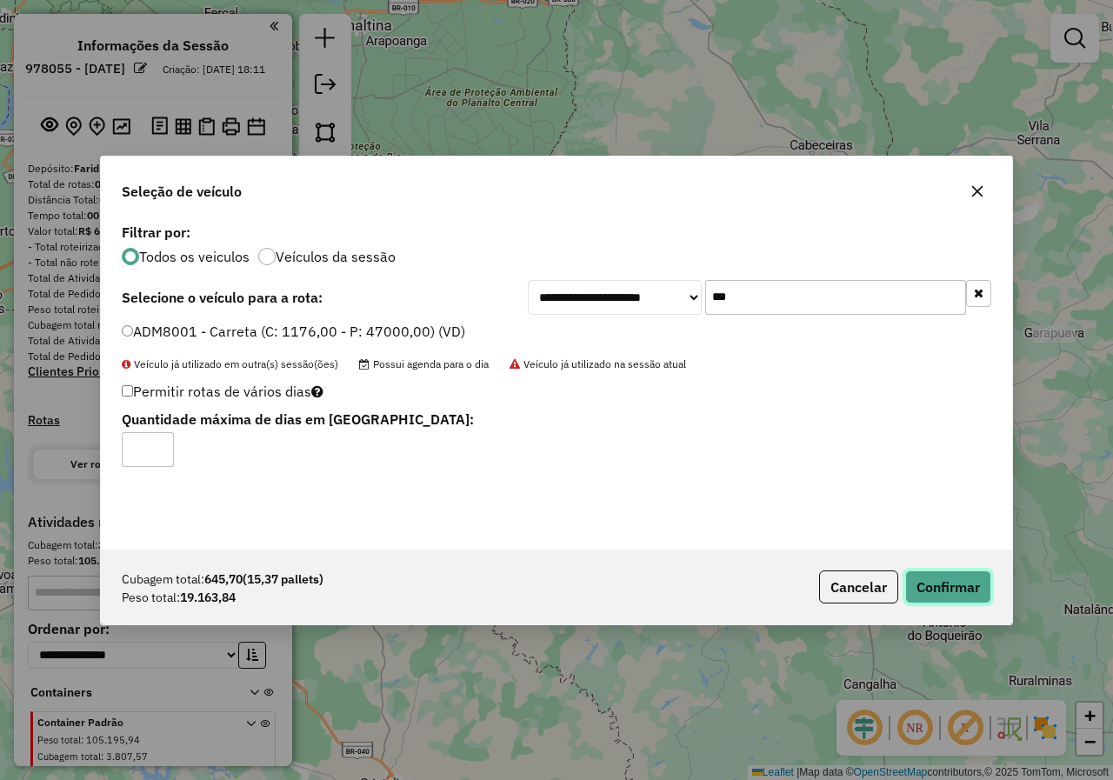
click at [952, 577] on button "Confirmar" at bounding box center [948, 586] width 86 height 33
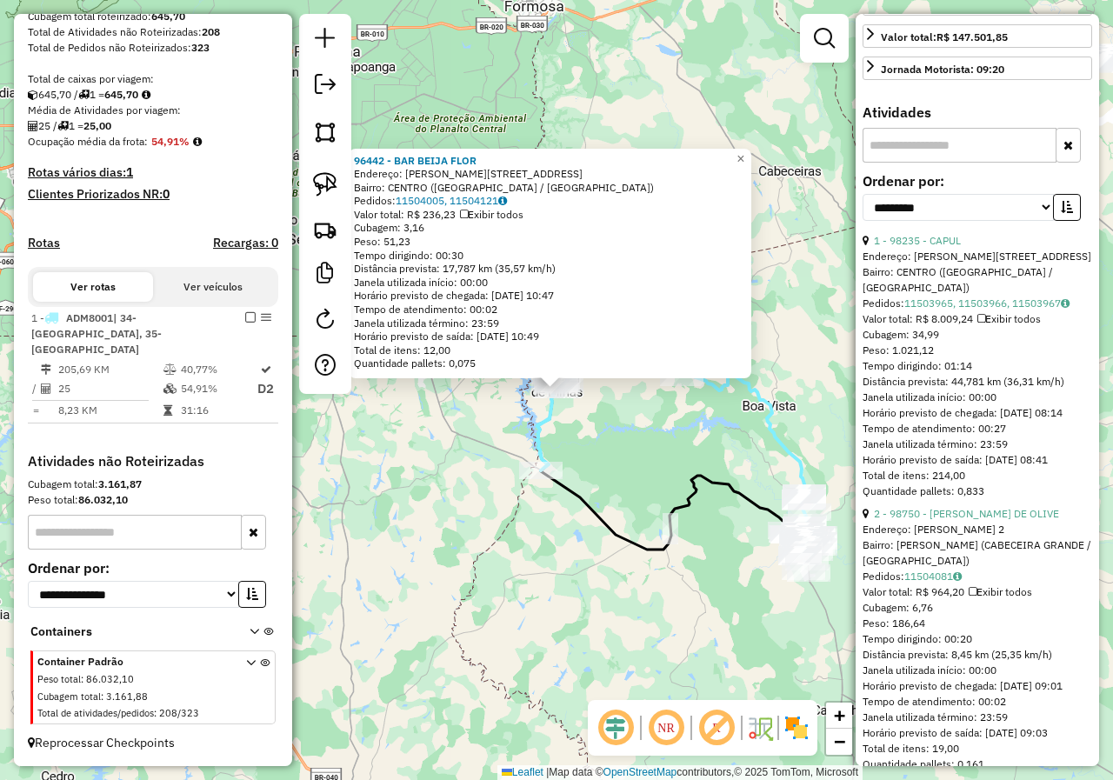
scroll to position [522, 0]
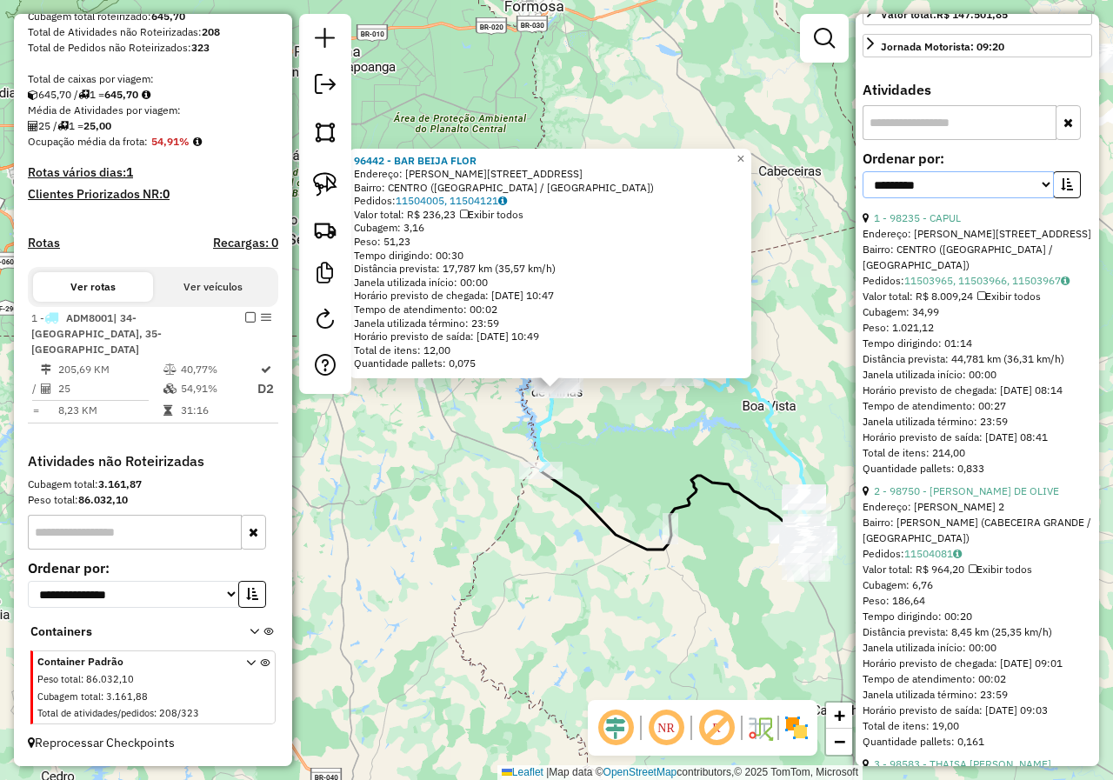
click at [1045, 198] on select "**********" at bounding box center [958, 184] width 191 height 27
select select "*********"
click at [863, 198] on select "**********" at bounding box center [958, 184] width 191 height 27
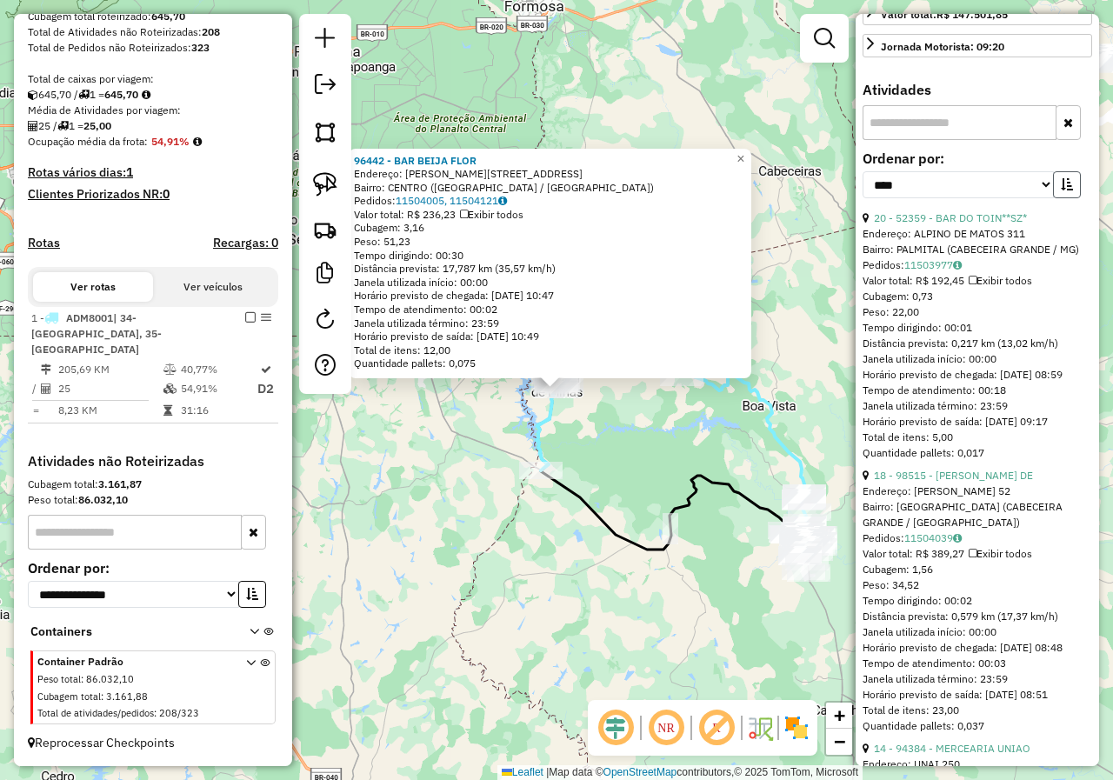
click at [1061, 190] on icon "button" at bounding box center [1067, 184] width 12 height 12
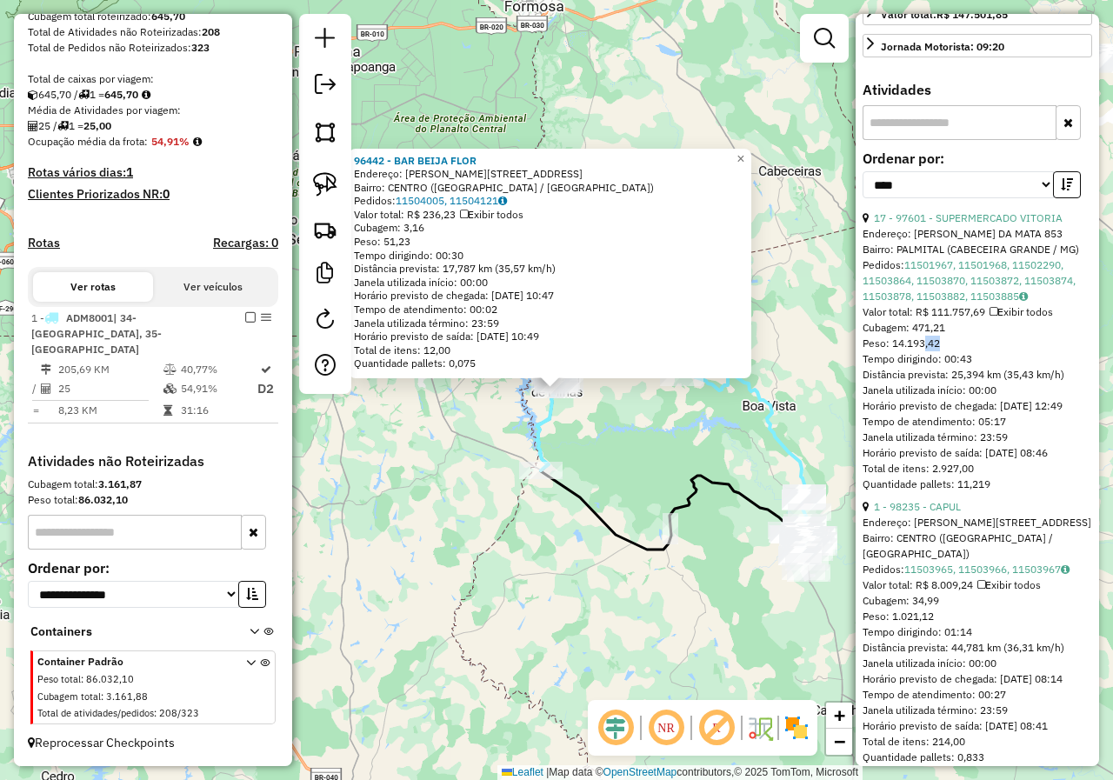
drag, startPoint x: 943, startPoint y: 373, endPoint x: 892, endPoint y: 373, distance: 50.4
click at [897, 351] on div "Peso: 14.193,42" at bounding box center [978, 344] width 230 height 16
click at [987, 224] on link "17 - 97601 - SUPERMERCADO VITORIA" at bounding box center [968, 217] width 189 height 13
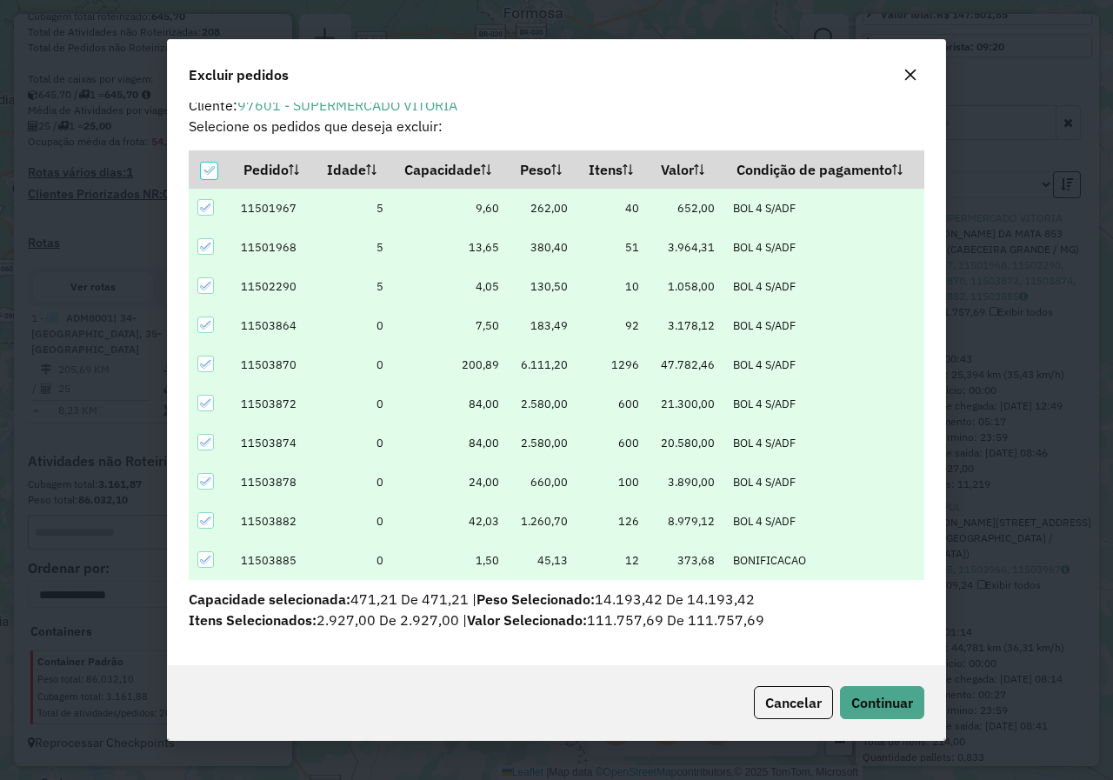
scroll to position [15, 0]
click at [867, 715] on button "Continuar" at bounding box center [882, 702] width 84 height 33
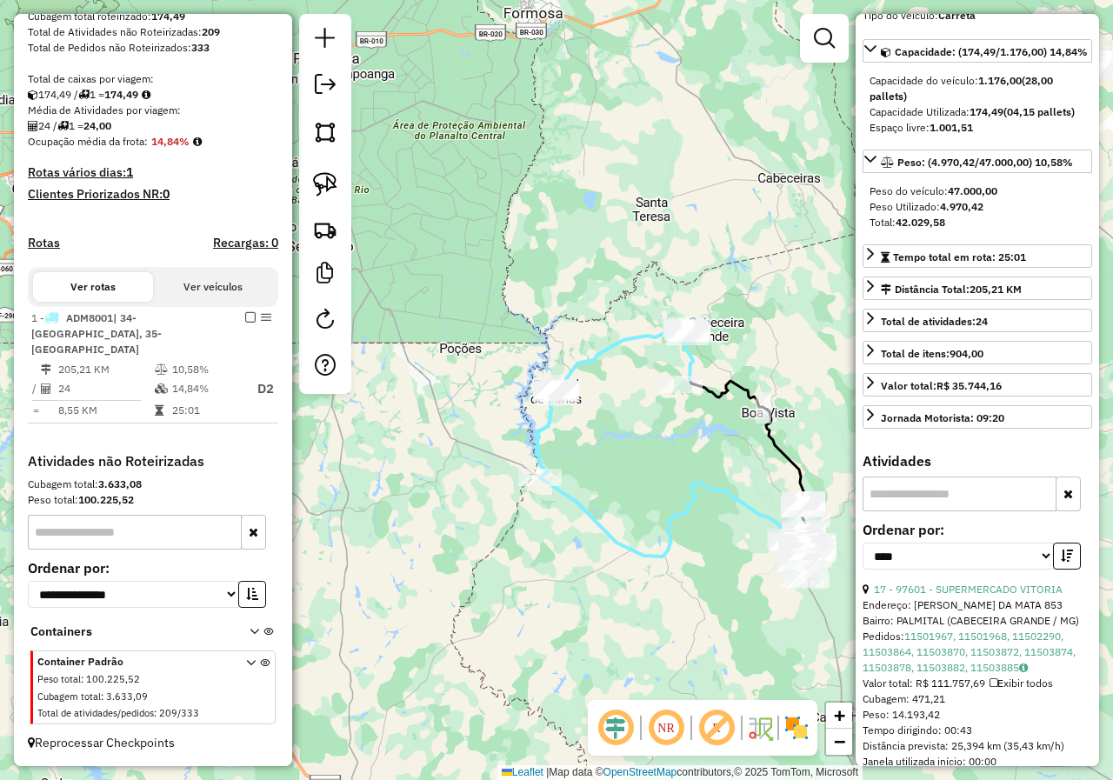
scroll to position [87, 0]
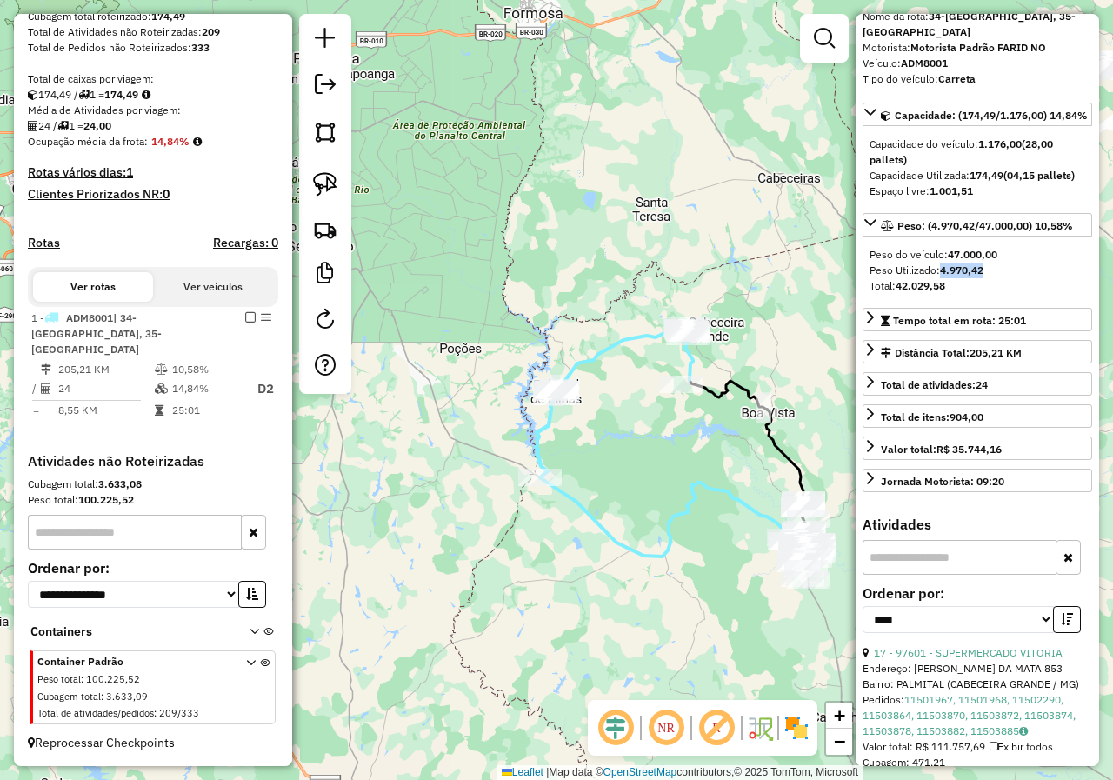
drag, startPoint x: 982, startPoint y: 303, endPoint x: 935, endPoint y: 309, distance: 47.4
click at [935, 278] on div "Peso Utilizado: 4.970,42" at bounding box center [978, 271] width 216 height 16
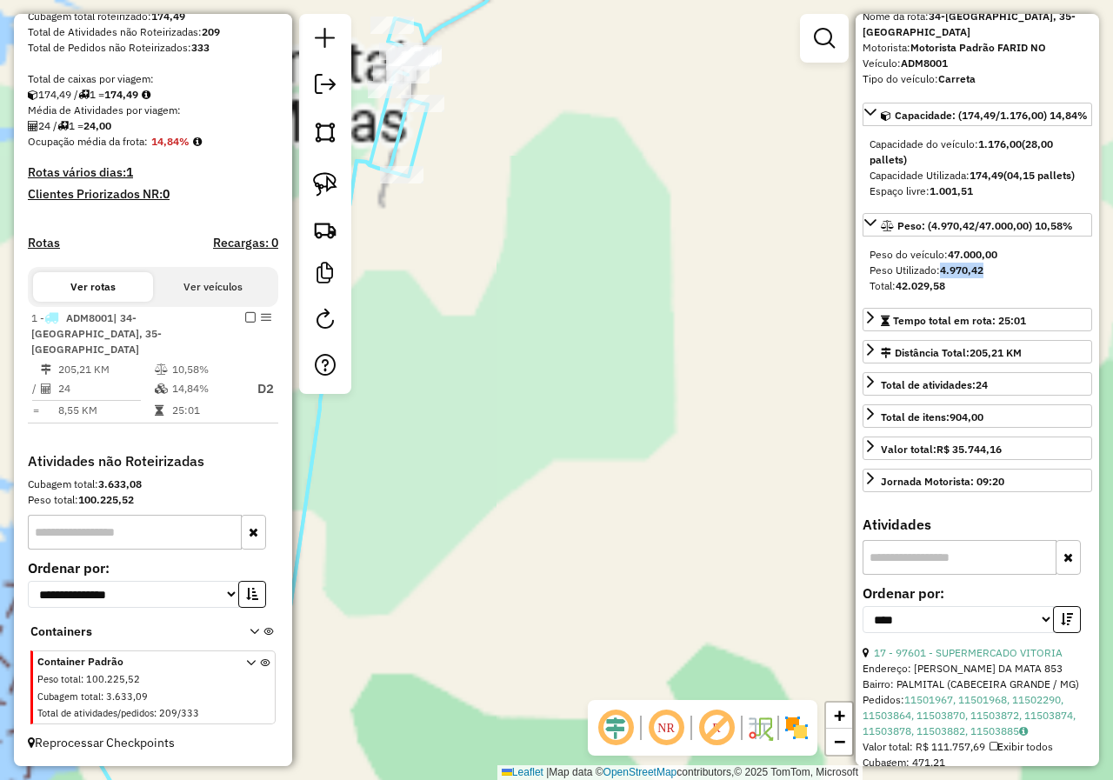
drag, startPoint x: 525, startPoint y: 293, endPoint x: 538, endPoint y: 306, distance: 18.4
click at [538, 309] on div "Janela de atendimento Grade de atendimento Capacidade Transportadoras Veículos …" at bounding box center [556, 390] width 1113 height 780
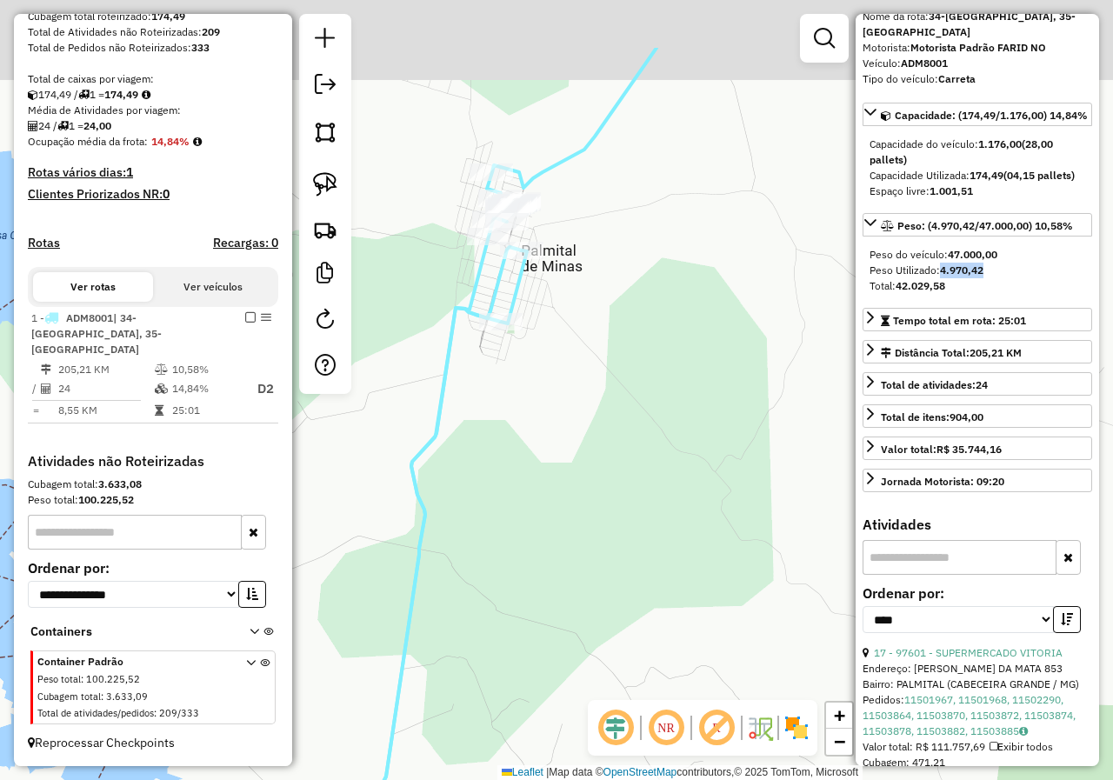
drag, startPoint x: 512, startPoint y: 234, endPoint x: 588, endPoint y: 375, distance: 159.9
click at [675, 472] on div "Janela de atendimento Grade de atendimento Capacidade Transportadoras Veículos …" at bounding box center [556, 390] width 1113 height 780
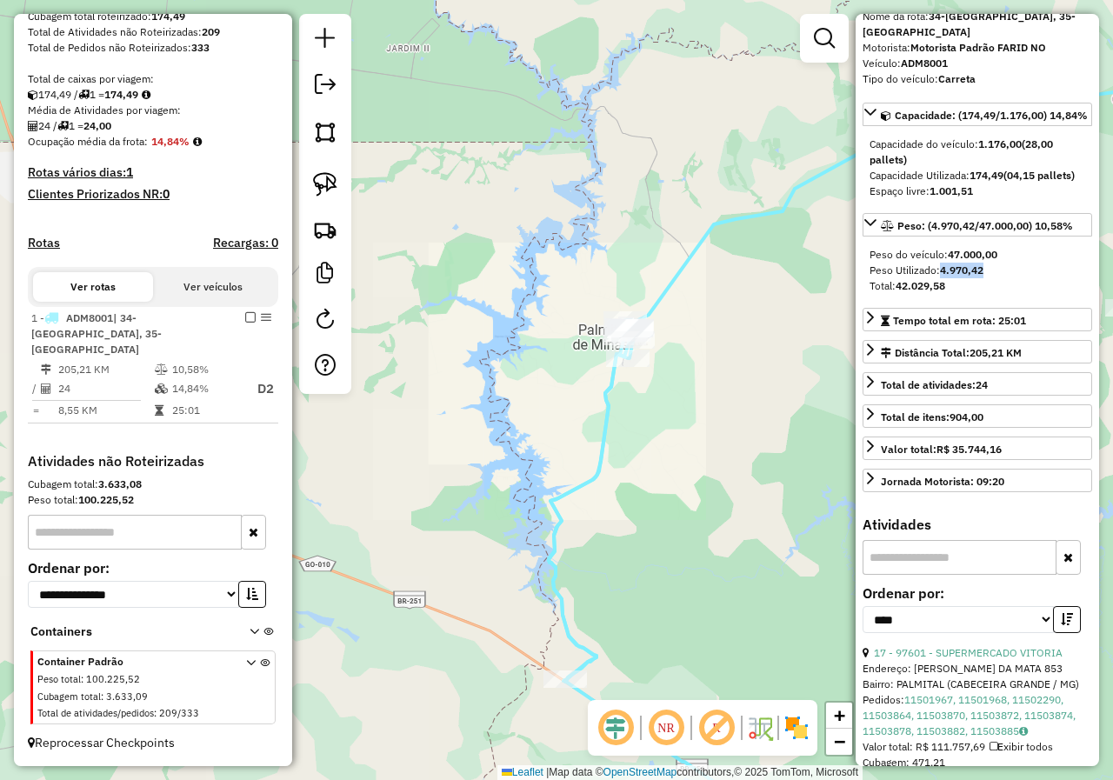
click at [710, 462] on div "Janela de atendimento Grade de atendimento Capacidade Transportadoras Veículos …" at bounding box center [556, 390] width 1113 height 780
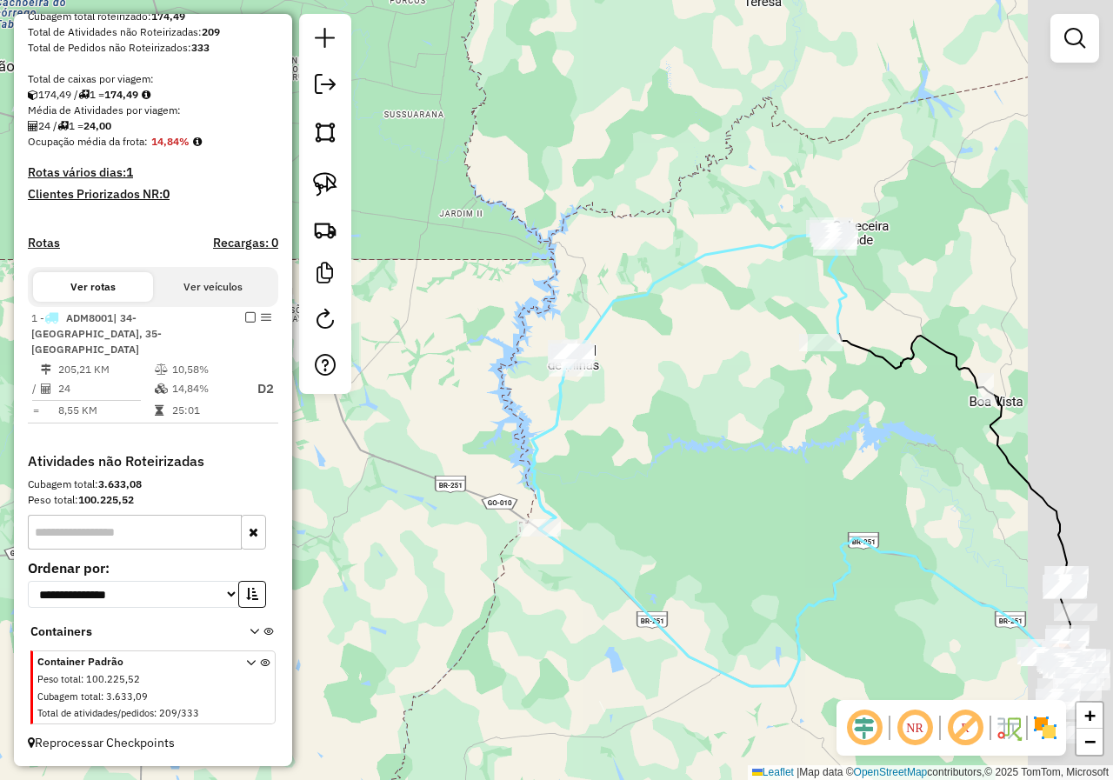
drag, startPoint x: 768, startPoint y: 463, endPoint x: 662, endPoint y: 414, distance: 116.7
click at [666, 418] on div "Janela de atendimento Grade de atendimento Capacidade Transportadoras Veículos …" at bounding box center [556, 390] width 1113 height 780
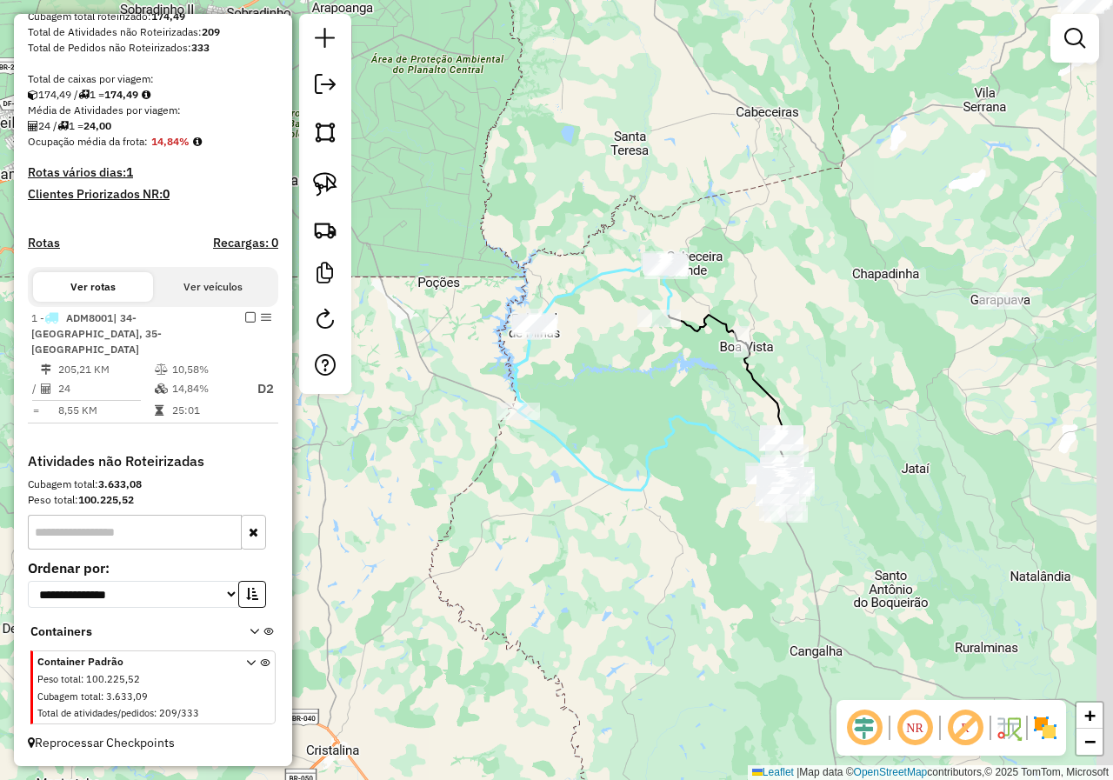
drag, startPoint x: 702, startPoint y: 434, endPoint x: 549, endPoint y: 330, distance: 185.2
click at [549, 330] on div "Janela de atendimento Grade de atendimento Capacidade Transportadoras Veículos …" at bounding box center [556, 390] width 1113 height 780
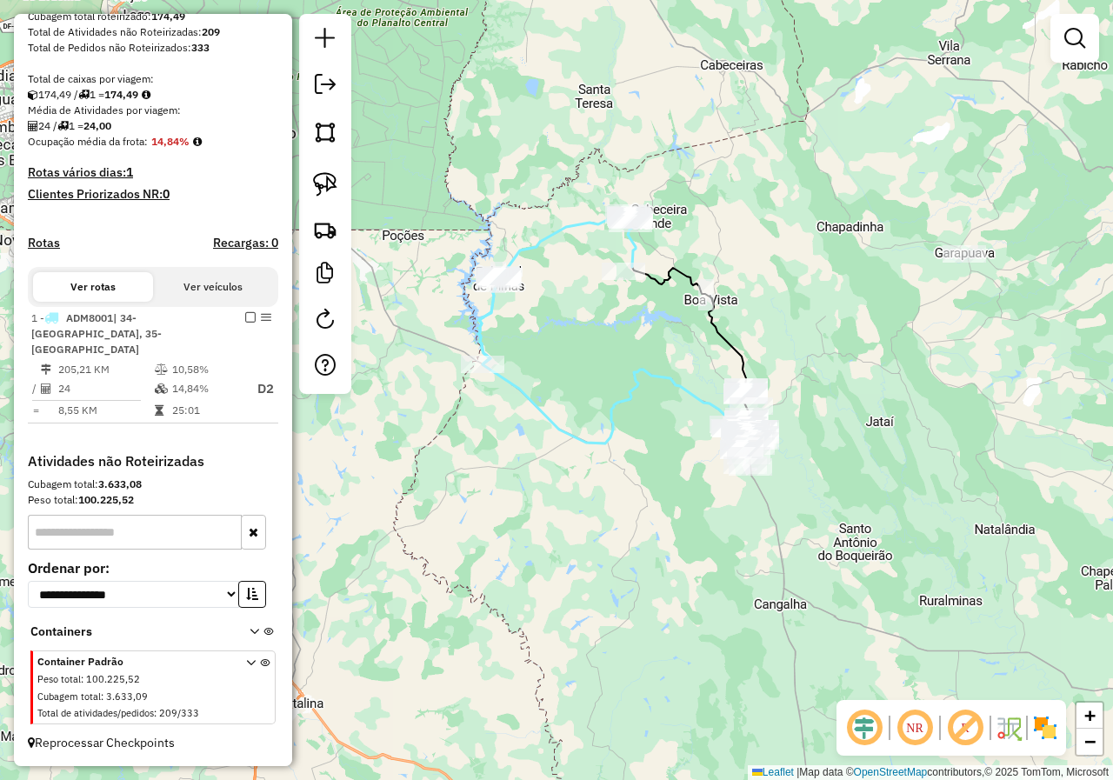
drag, startPoint x: 763, startPoint y: 377, endPoint x: 809, endPoint y: 377, distance: 46.1
click at [809, 377] on div "Janela de atendimento Grade de atendimento Capacidade Transportadoras Veículos …" at bounding box center [556, 390] width 1113 height 780
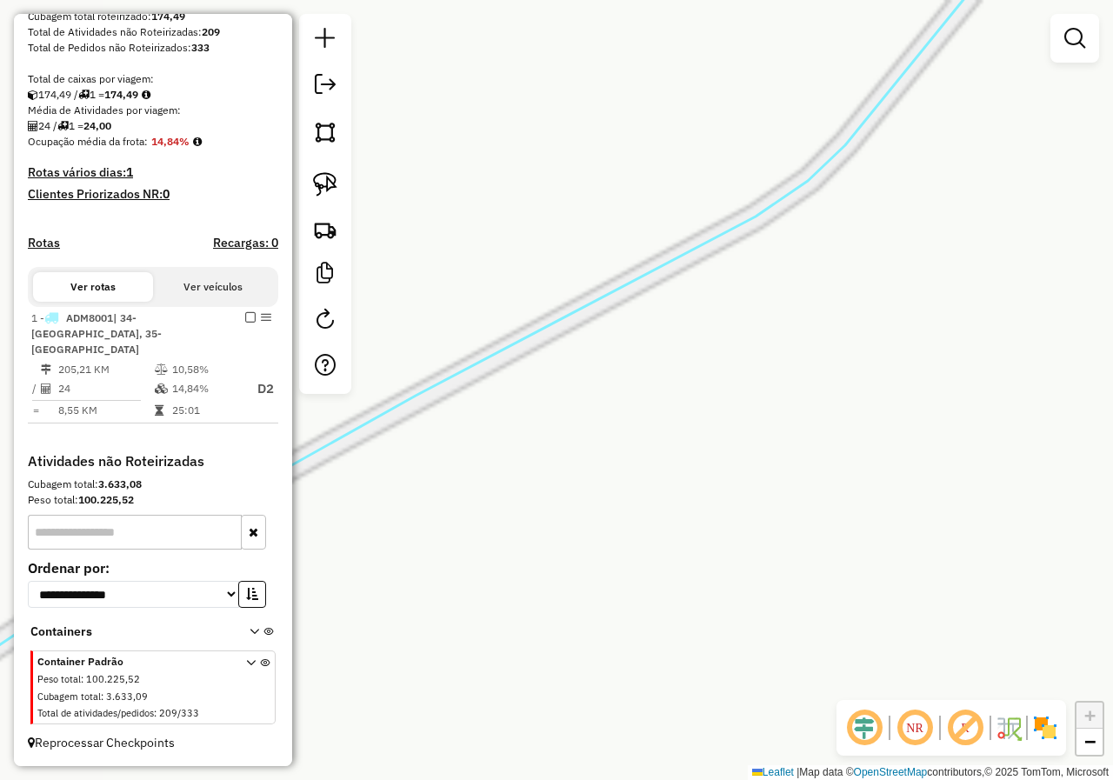
drag, startPoint x: 476, startPoint y: 340, endPoint x: 943, endPoint y: 207, distance: 486.4
click at [940, 212] on div "Janela de atendimento Grade de atendimento Capacidade Transportadoras Veículos …" at bounding box center [556, 390] width 1113 height 780
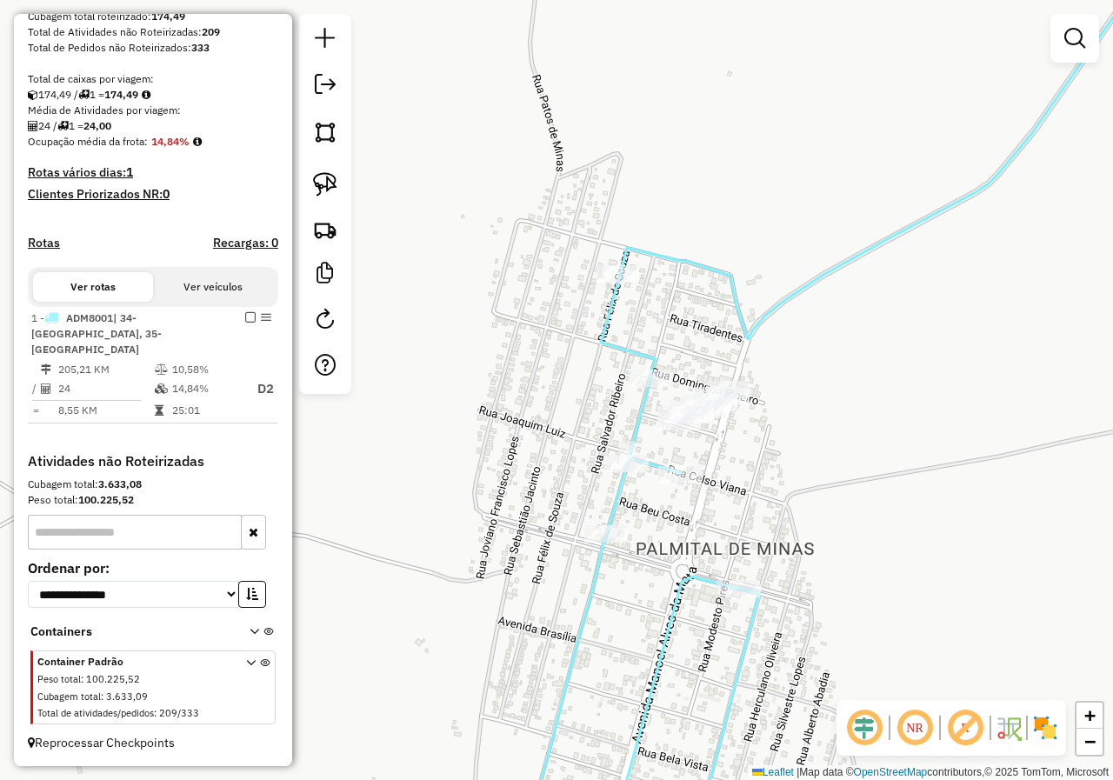
drag, startPoint x: 826, startPoint y: 358, endPoint x: 674, endPoint y: 298, distance: 163.6
click at [830, 346] on div "Janela de atendimento Grade de atendimento Capacidade Transportadoras Veículos …" at bounding box center [556, 390] width 1113 height 780
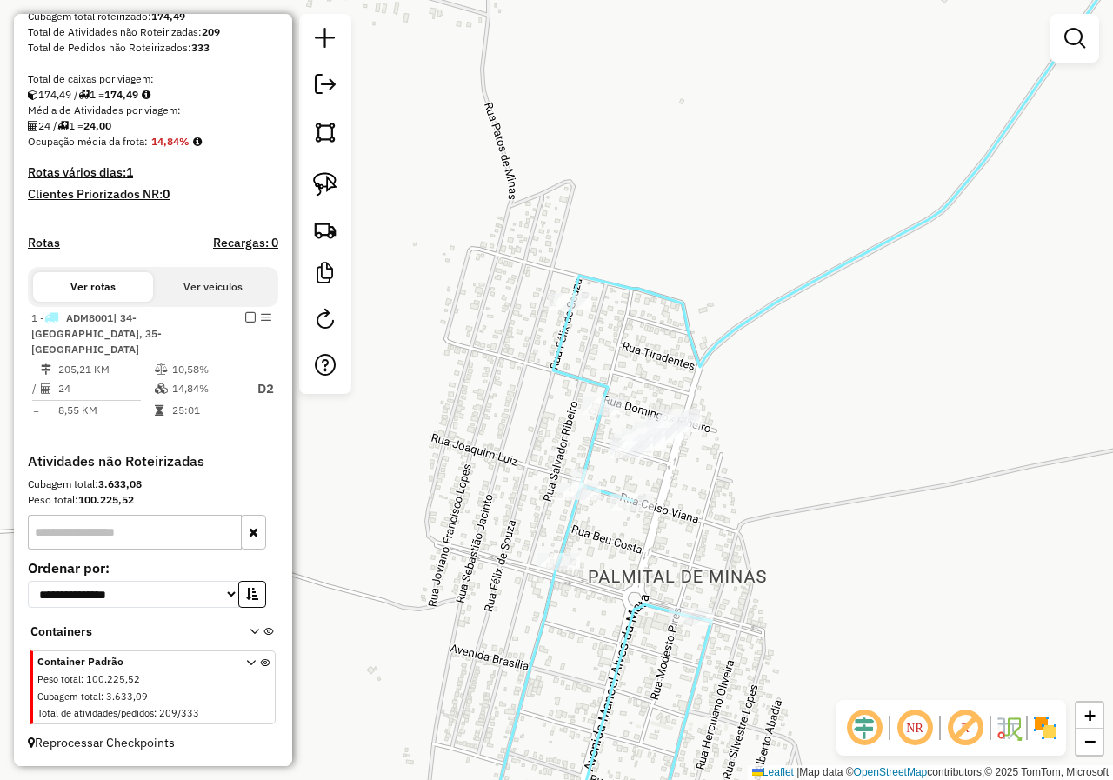
drag, startPoint x: 744, startPoint y: 346, endPoint x: 703, endPoint y: 357, distance: 43.0
click at [703, 359] on icon at bounding box center [773, 422] width 710 height 936
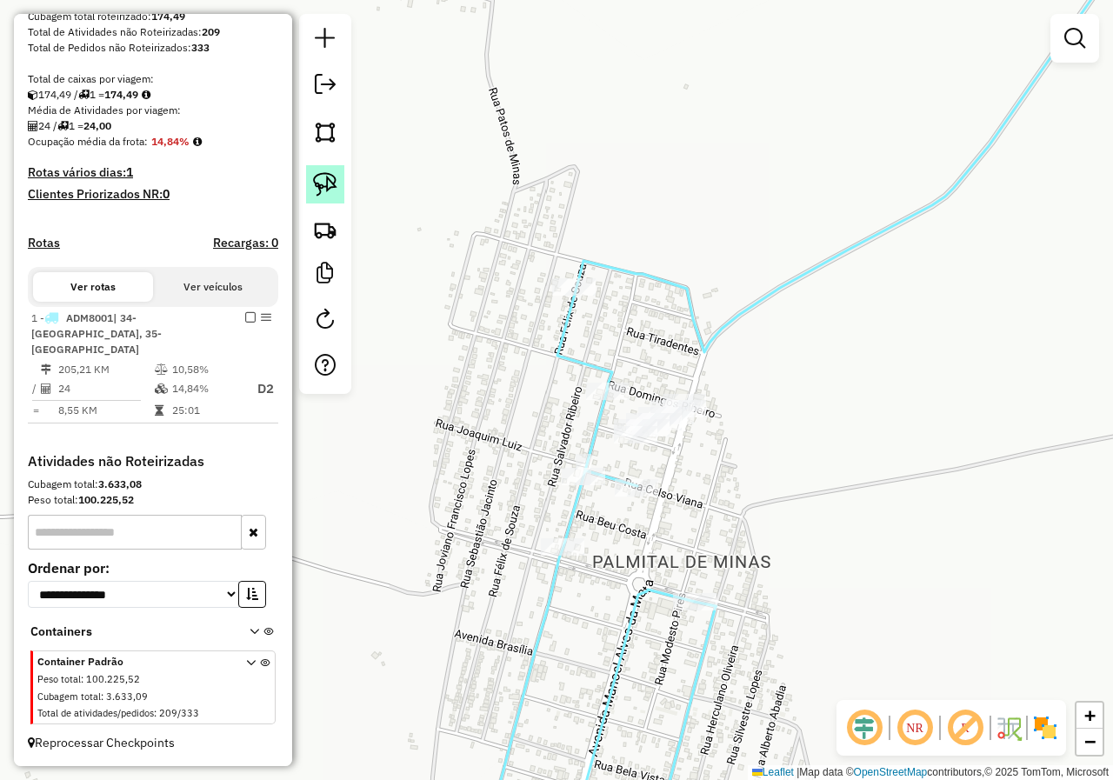
click at [340, 186] on link at bounding box center [325, 184] width 38 height 38
drag, startPoint x: 697, startPoint y: 370, endPoint x: 738, endPoint y: 395, distance: 48.3
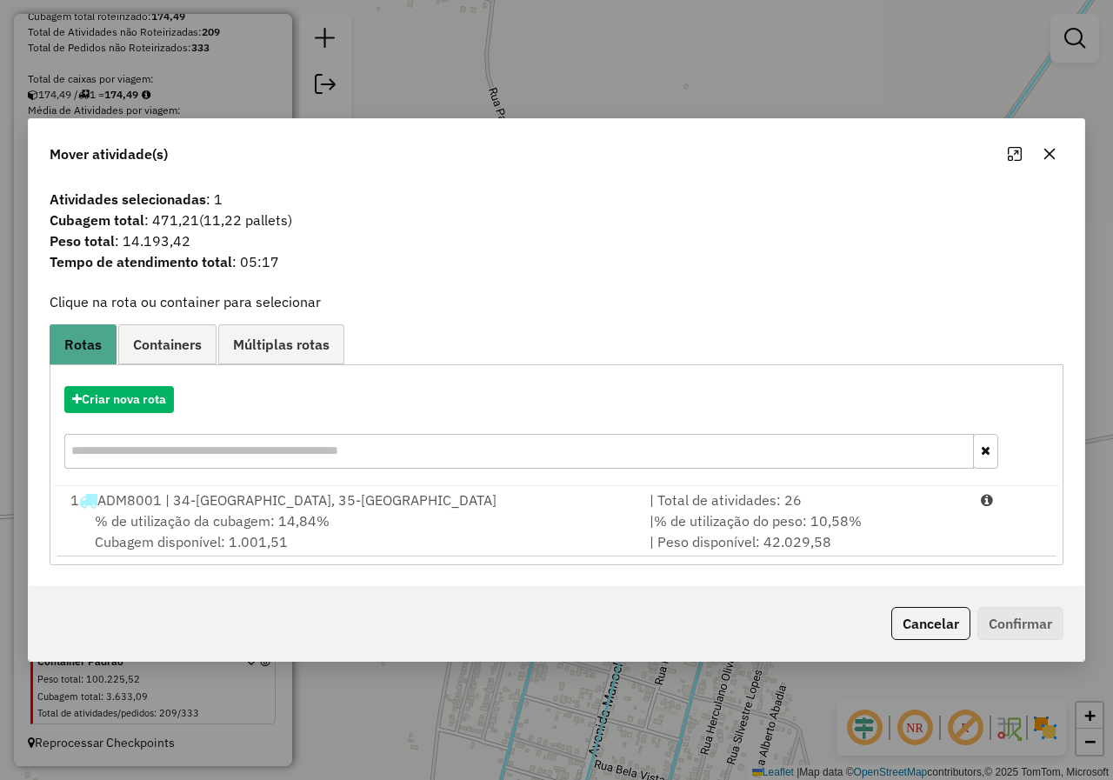
click at [1044, 154] on icon "button" at bounding box center [1050, 154] width 14 height 14
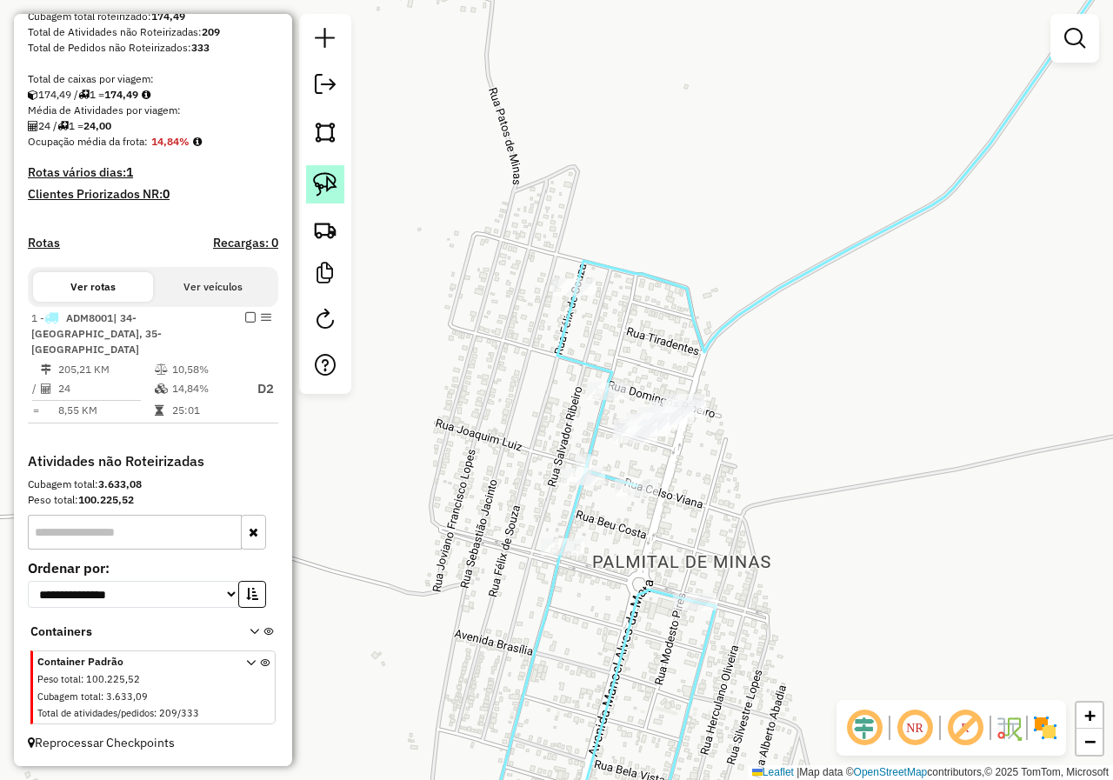
click at [341, 193] on link at bounding box center [325, 184] width 38 height 38
drag, startPoint x: 677, startPoint y: 352, endPoint x: 740, endPoint y: 415, distance: 89.2
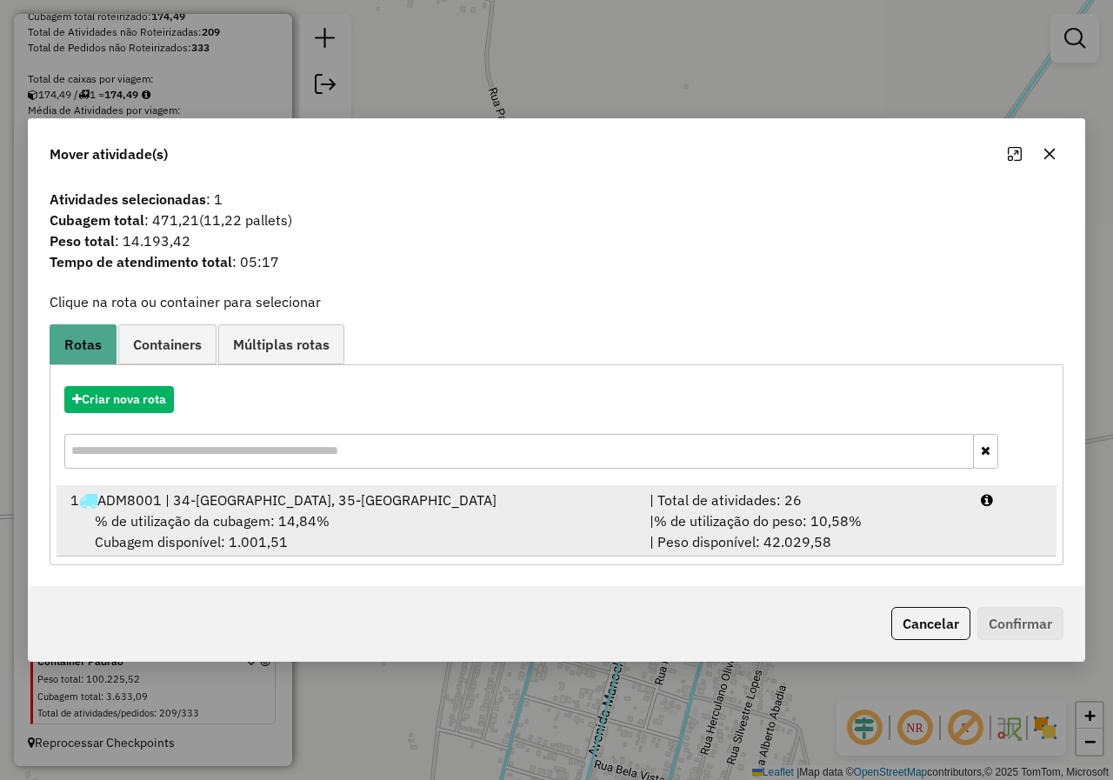
click at [590, 538] on div "% de utilização da cubagem: 14,84% Cubagem disponível: 1.001,51" at bounding box center [349, 531] width 579 height 42
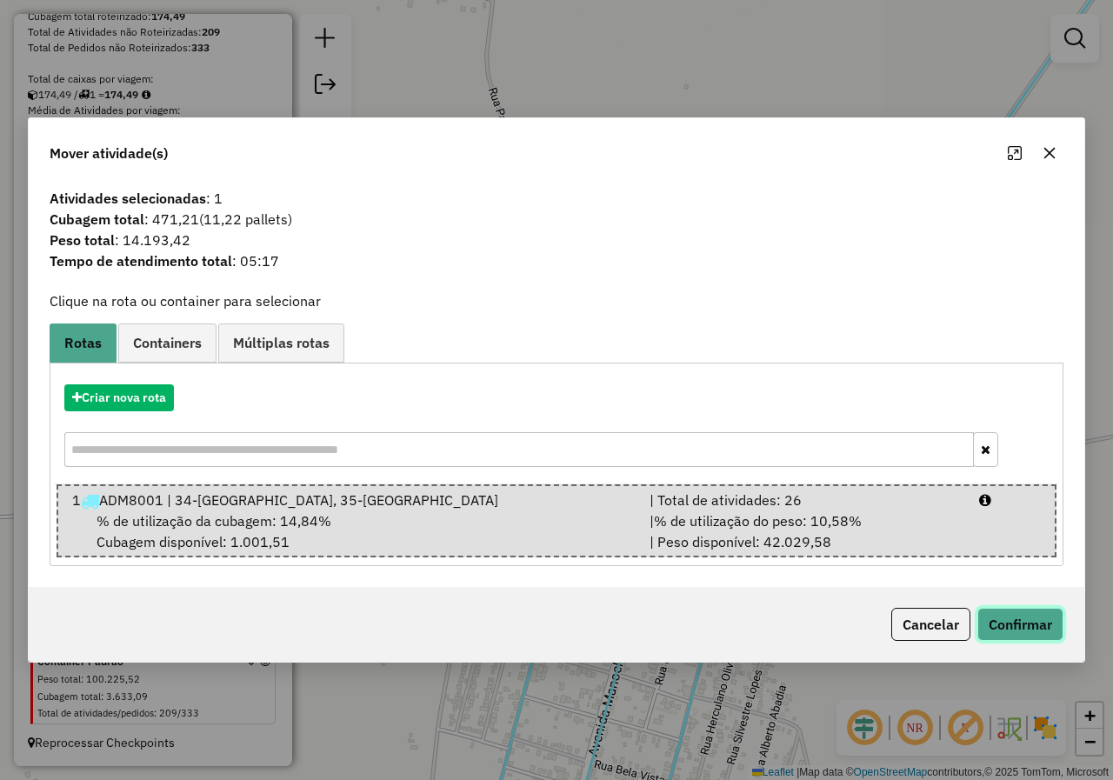
click at [1039, 623] on button "Confirmar" at bounding box center [1020, 624] width 86 height 33
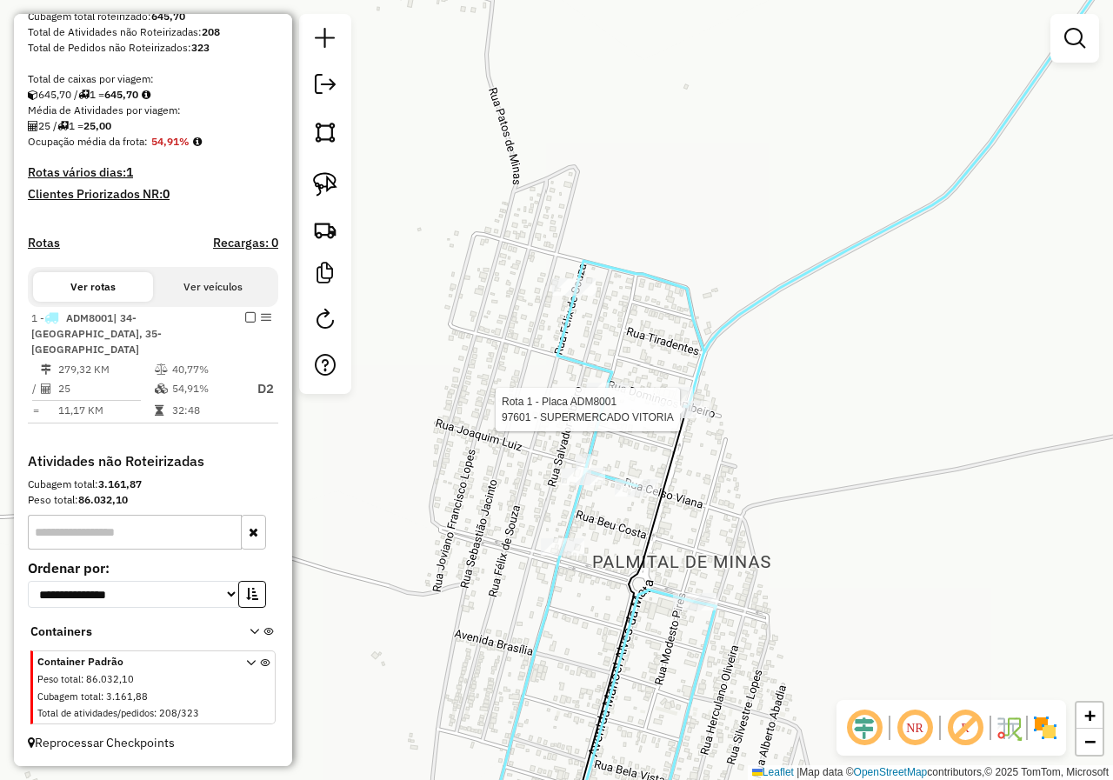
select select "*********"
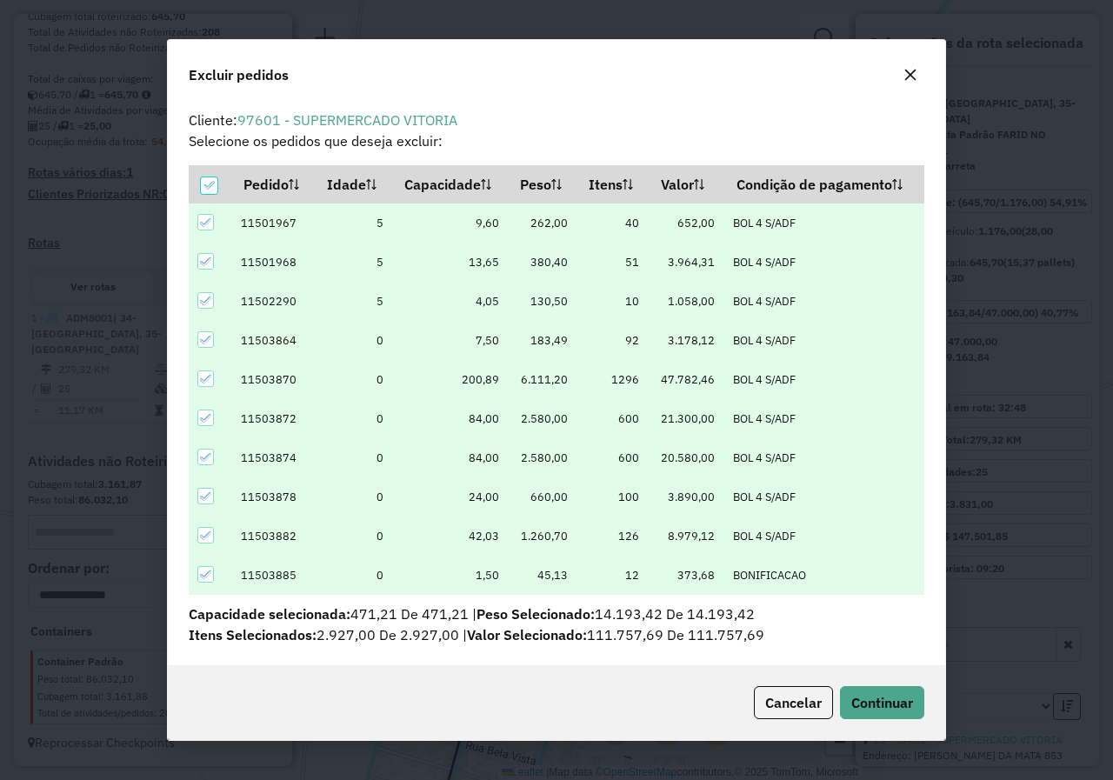
scroll to position [10, 5]
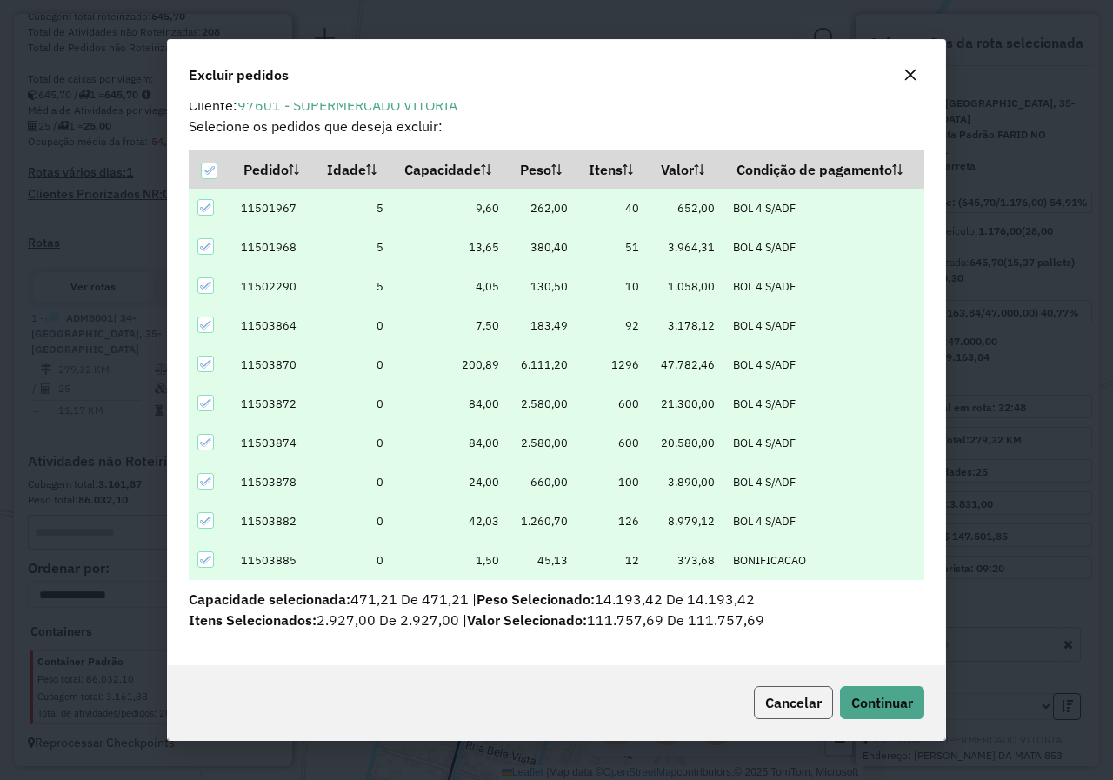
click at [765, 702] on span "Cancelar" at bounding box center [793, 702] width 57 height 17
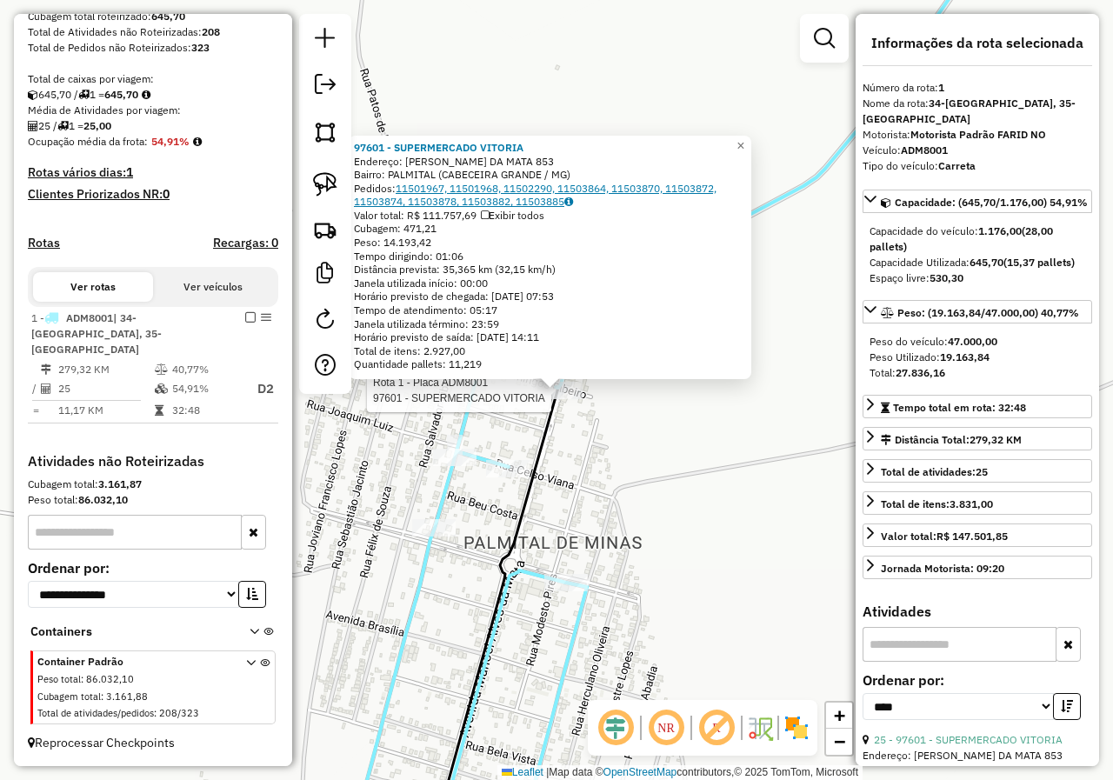
click at [499, 203] on link "11501967, 11501968, 11502290, 11503864, 11503870, 11503872, 11503874, 11503878,…" at bounding box center [535, 195] width 363 height 27
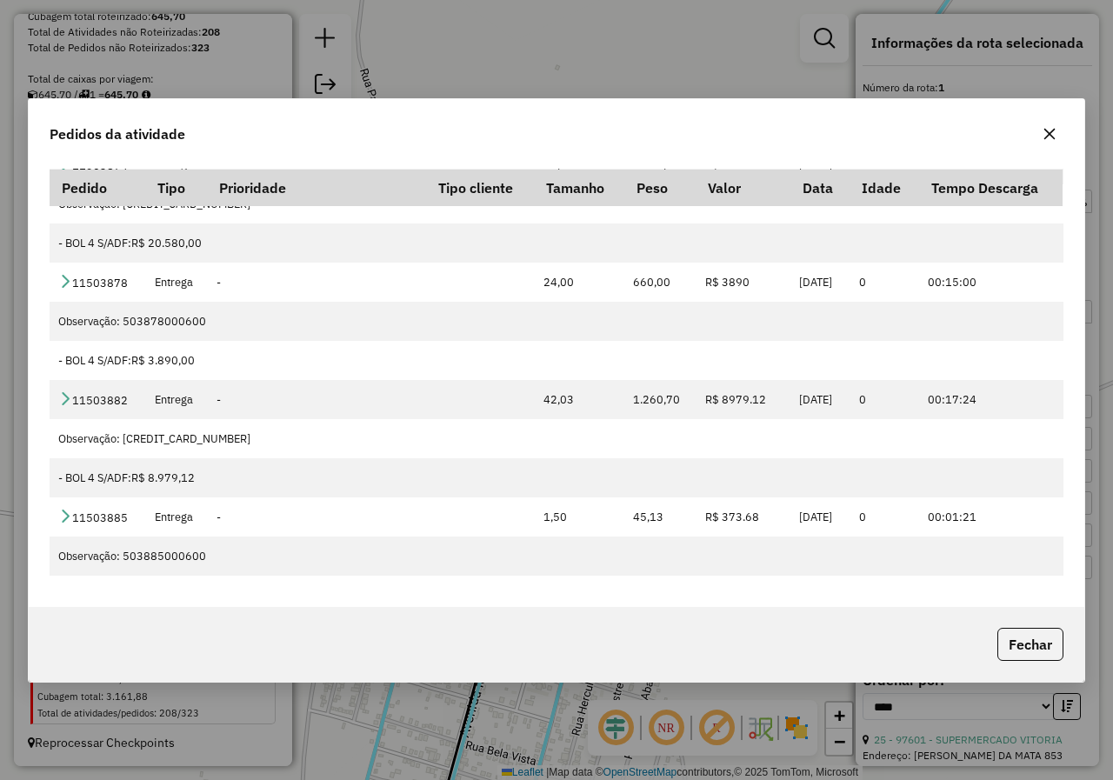
scroll to position [795, 0]
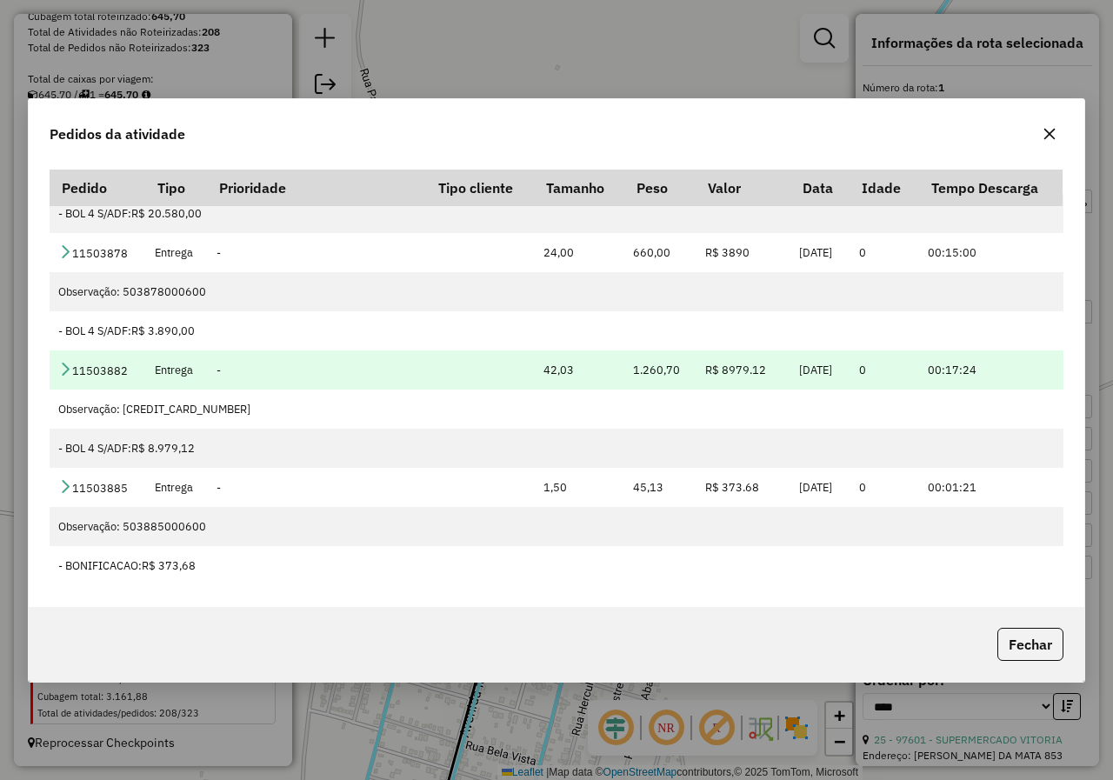
click at [67, 370] on icon at bounding box center [65, 369] width 14 height 14
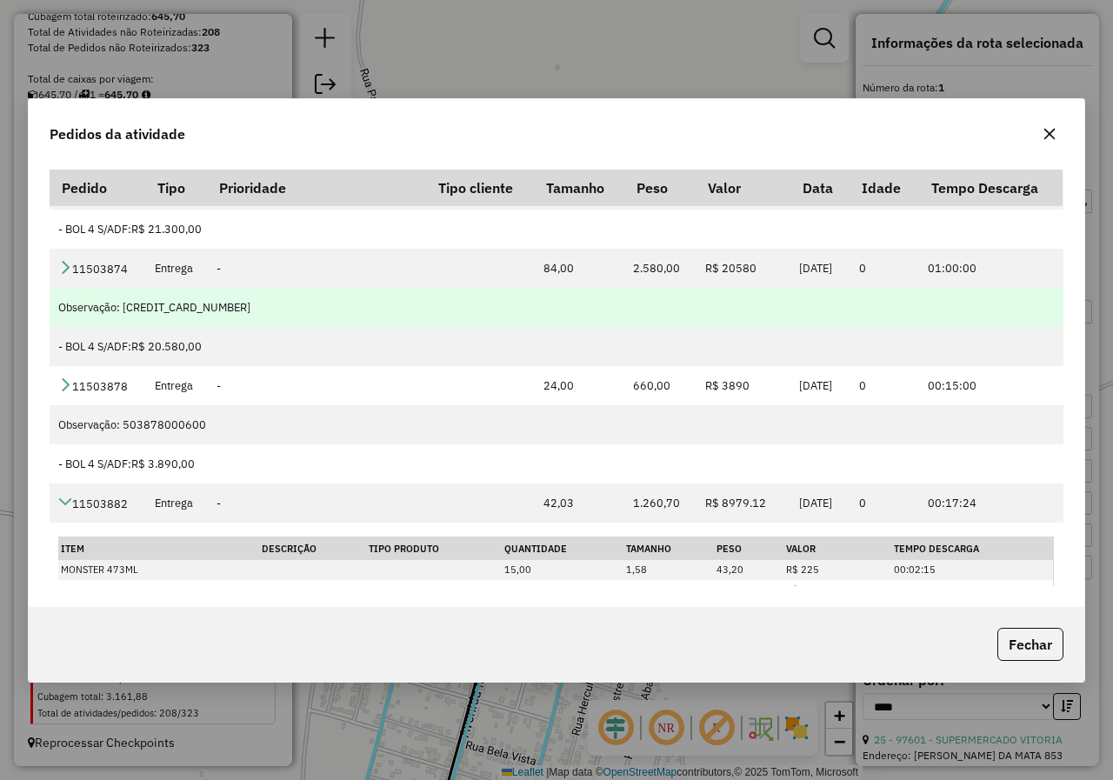
scroll to position [621, 0]
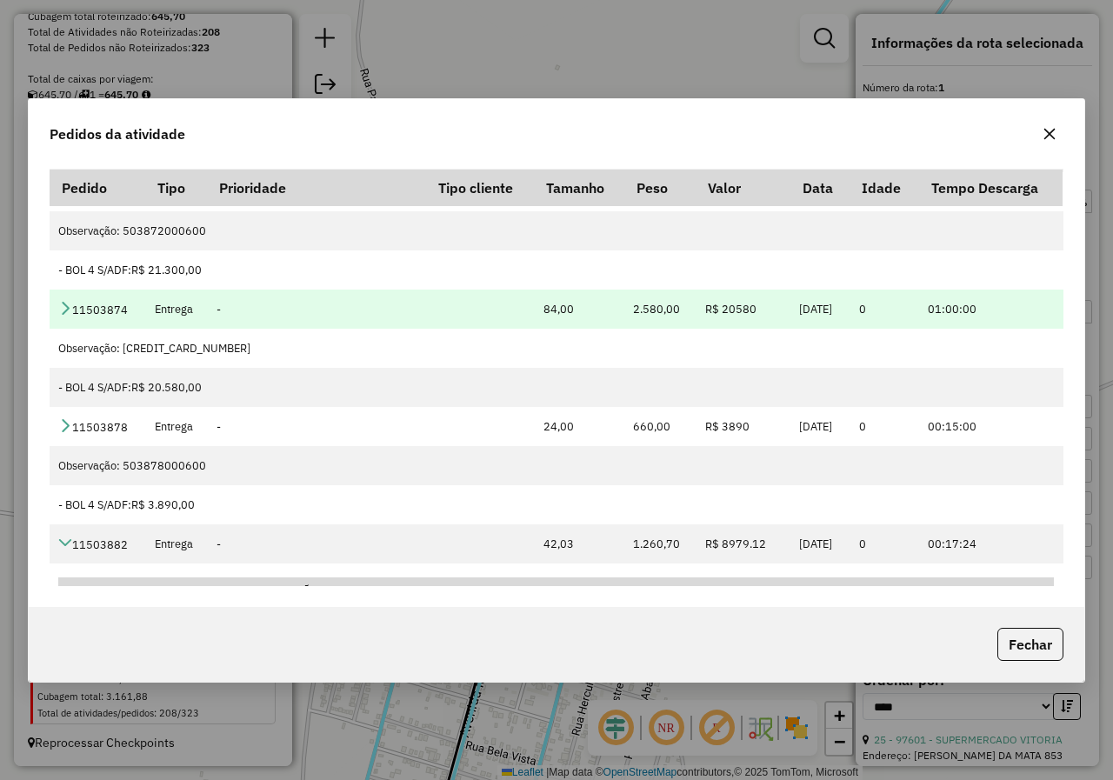
click at [69, 310] on icon at bounding box center [65, 308] width 14 height 14
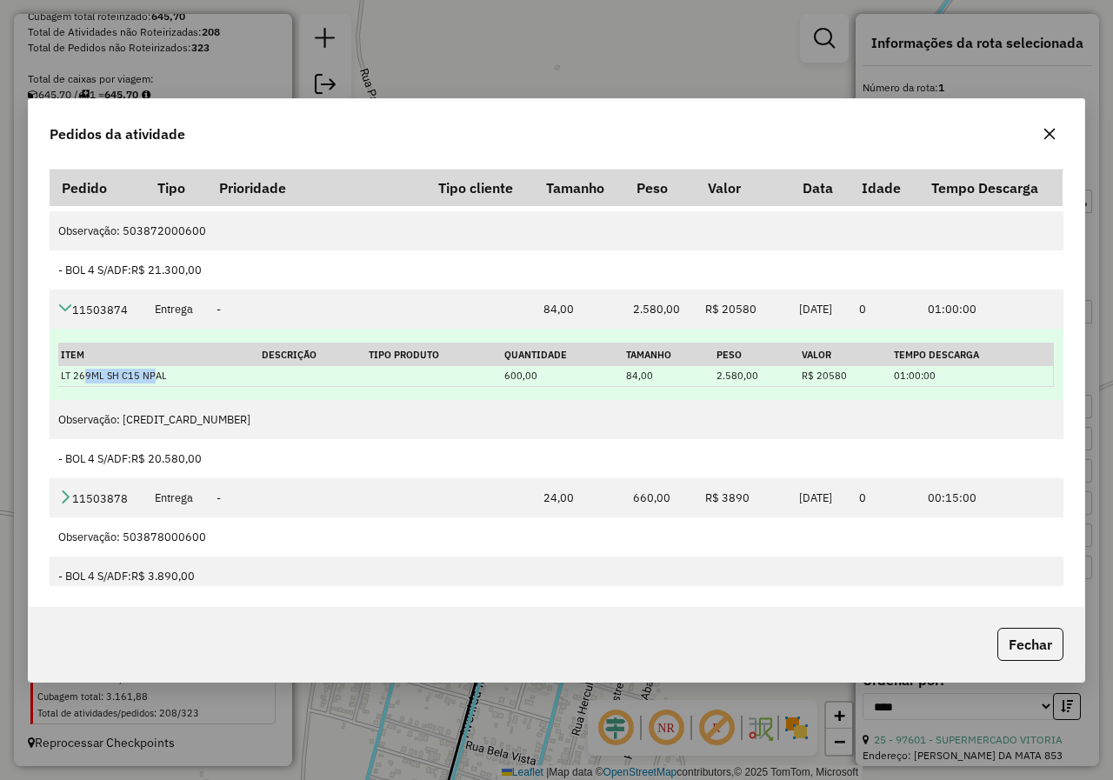
drag, startPoint x: 136, startPoint y: 378, endPoint x: 75, endPoint y: 378, distance: 60.9
click at [80, 378] on td "LT 269ML SH C15 NPAL" at bounding box center [158, 376] width 201 height 20
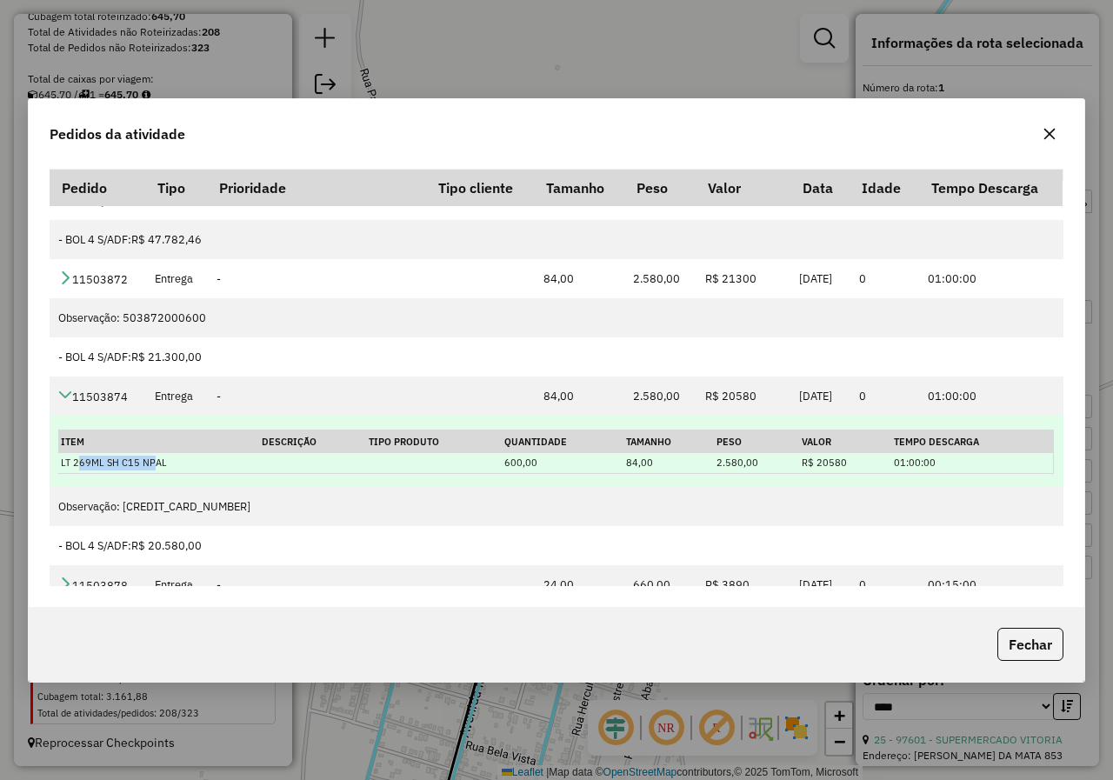
scroll to position [447, 0]
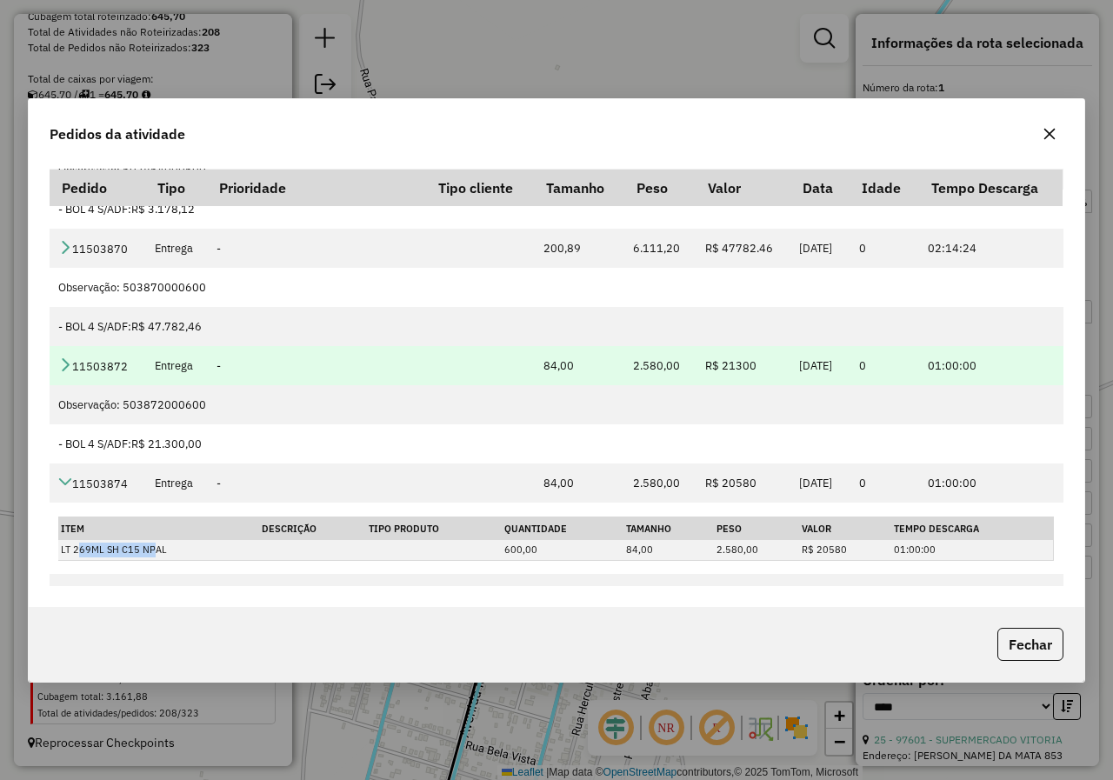
click at [62, 361] on icon at bounding box center [65, 364] width 14 height 14
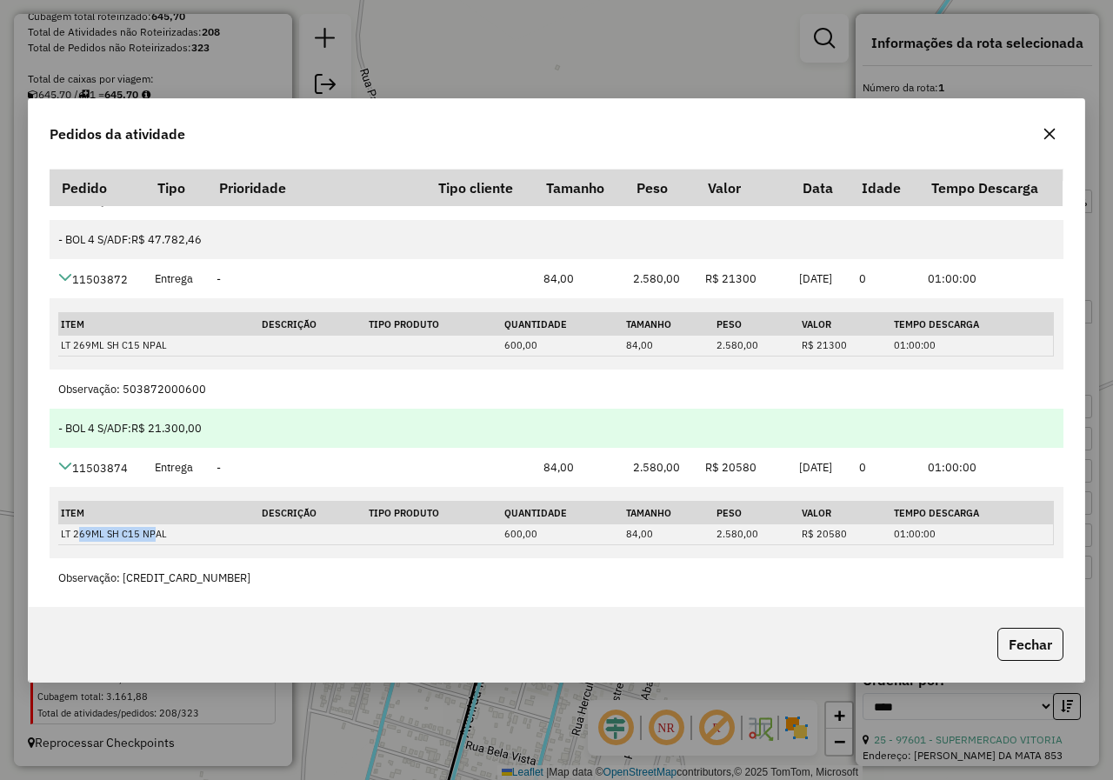
scroll to position [621, 0]
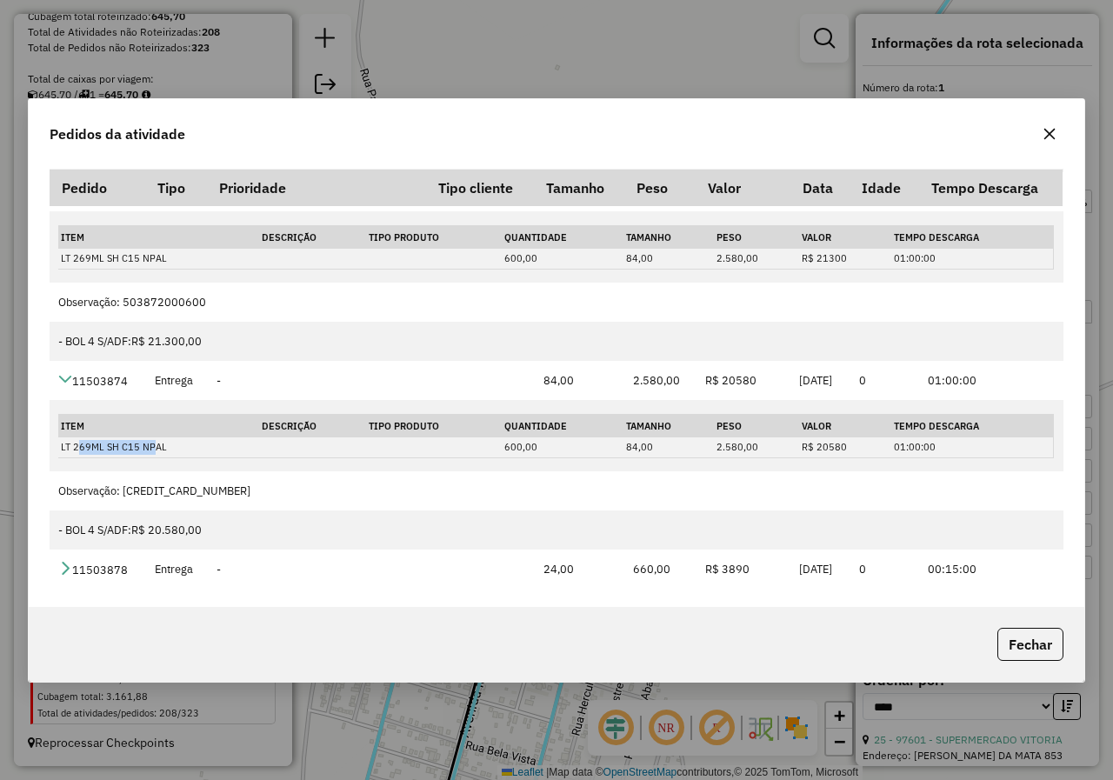
click at [1053, 129] on icon "button" at bounding box center [1050, 134] width 14 height 14
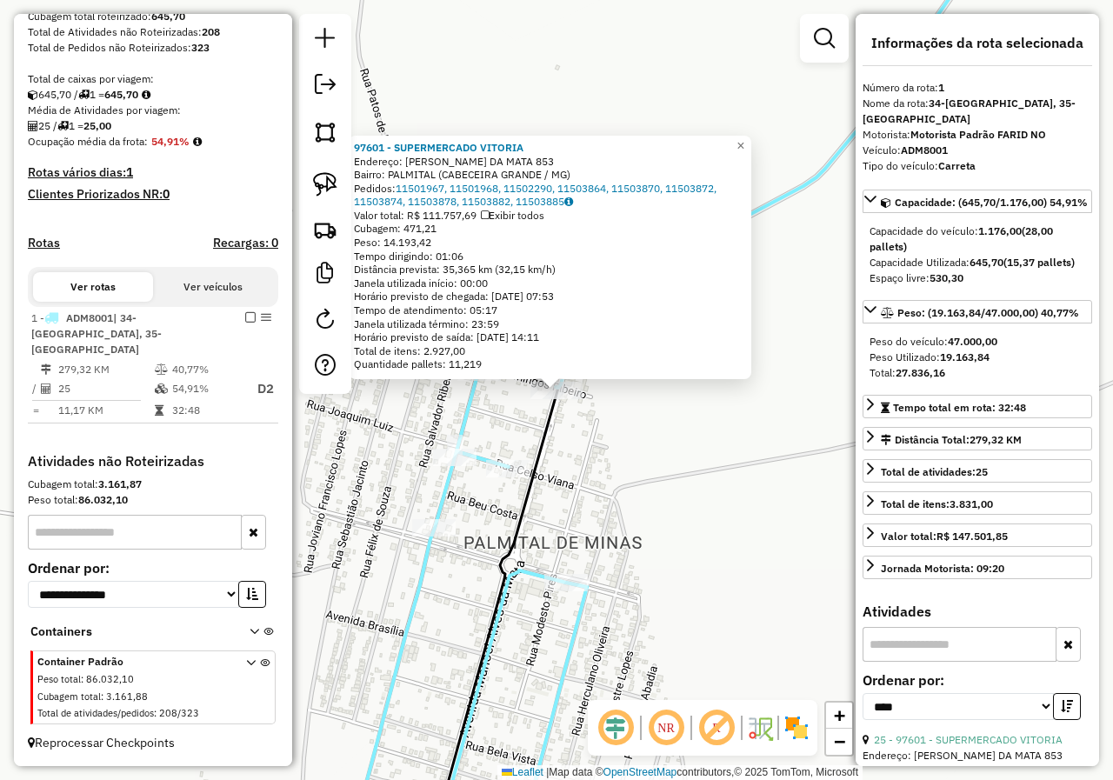
click at [580, 467] on div "97601 - SUPERMERCADO VITORIA Endereço: MANOEL ALVES DA MATA 853 Bairro: PALMITA…" at bounding box center [556, 390] width 1113 height 780
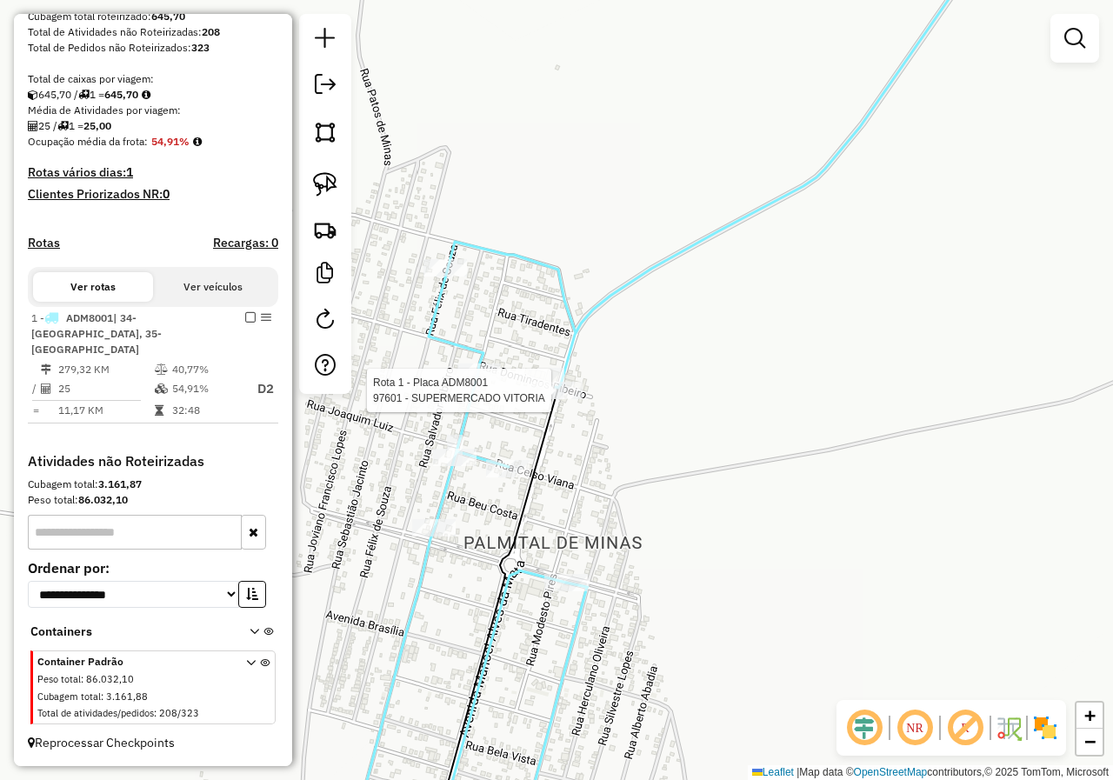
click at [567, 399] on div at bounding box center [556, 390] width 52 height 17
select select "*********"
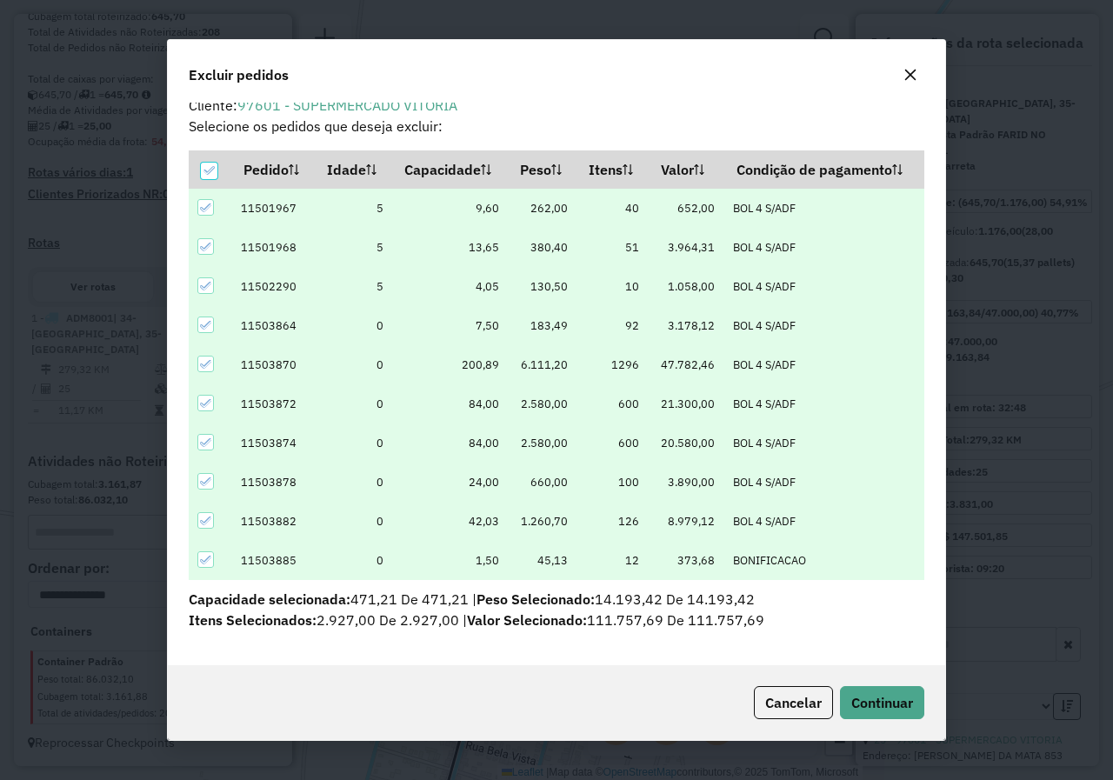
scroll to position [15, 0]
click at [211, 166] on icon at bounding box center [209, 170] width 12 height 12
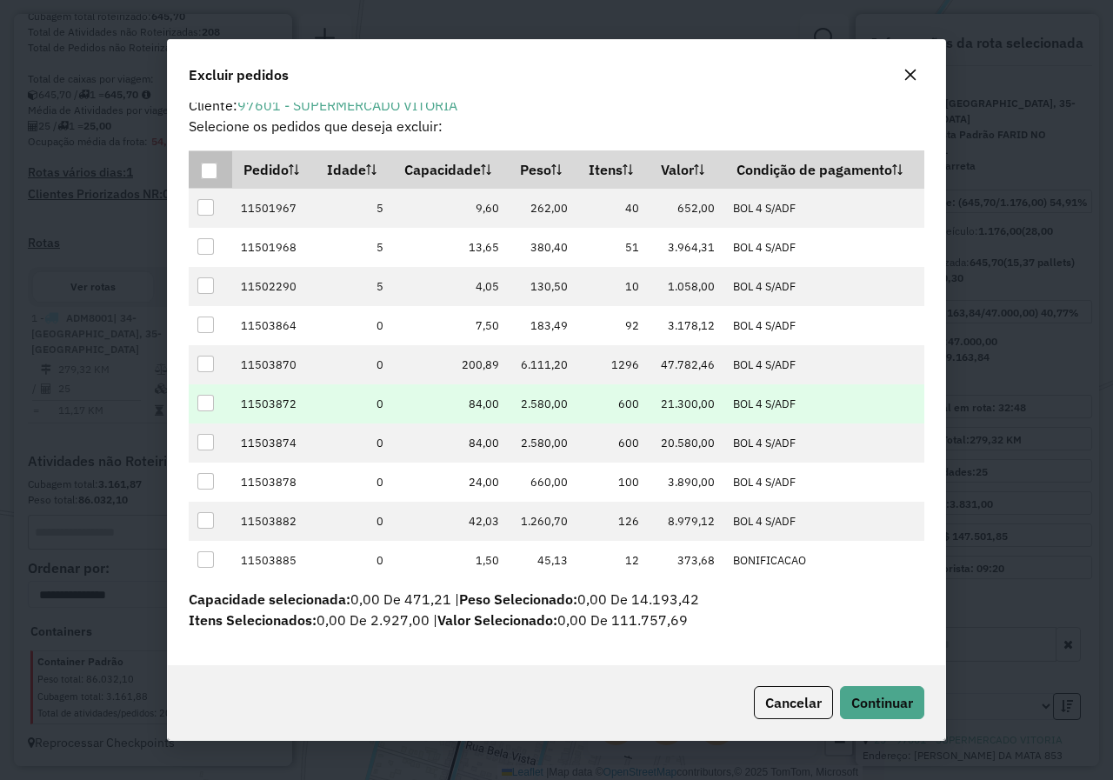
click at [203, 397] on div at bounding box center [205, 403] width 17 height 17
click at [888, 708] on span "Continuar" at bounding box center [882, 702] width 62 height 17
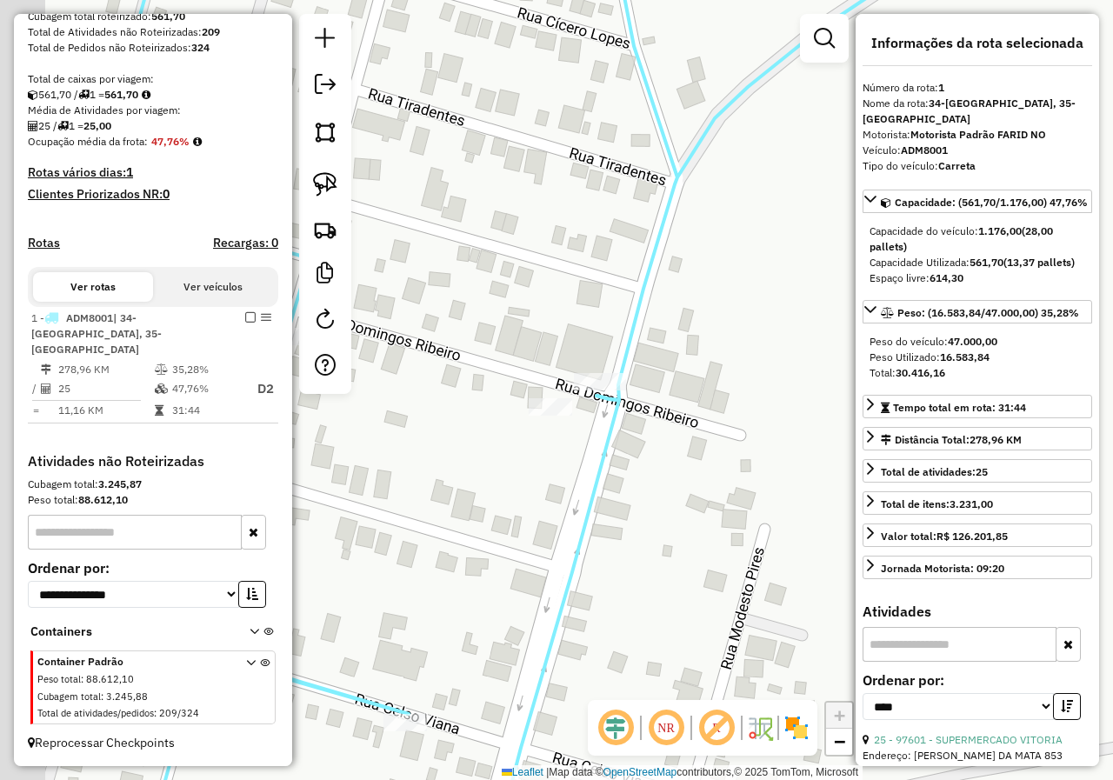
drag, startPoint x: 630, startPoint y: 422, endPoint x: 690, endPoint y: 422, distance: 60.0
click at [690, 422] on div "Janela de atendimento Grade de atendimento Capacidade Transportadoras Veículos …" at bounding box center [556, 390] width 1113 height 780
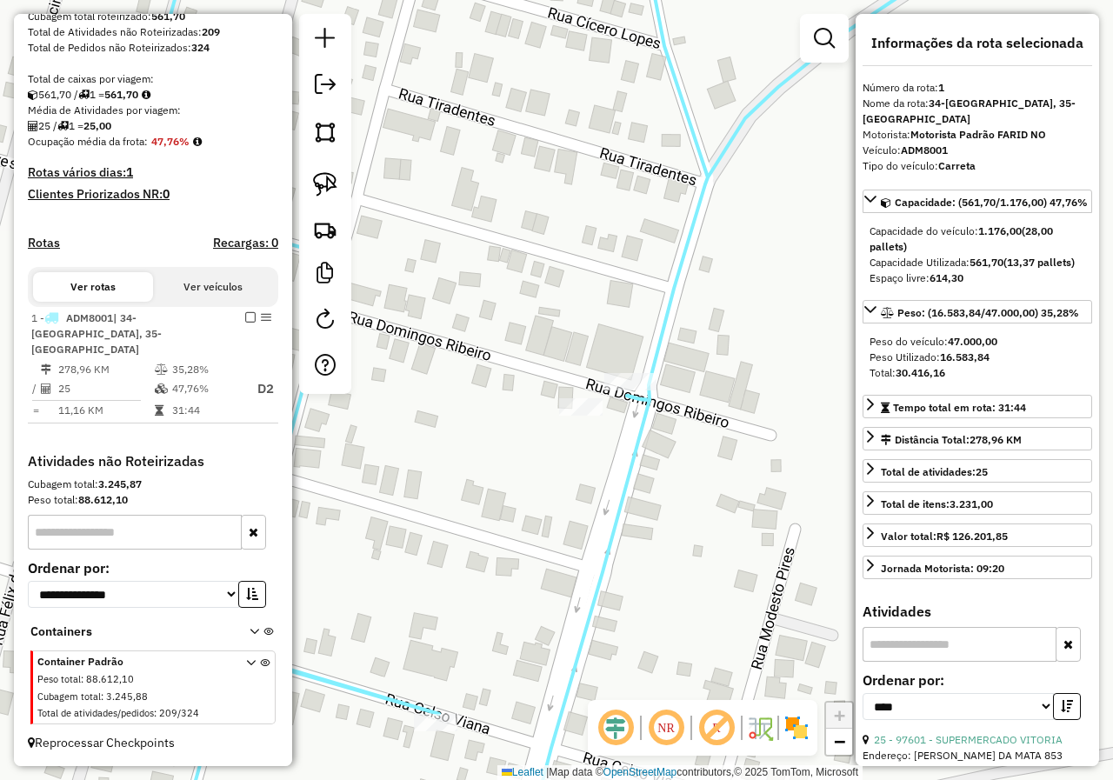
click at [596, 478] on div "Janela de atendimento Grade de atendimento Capacidade Transportadoras Veículos …" at bounding box center [556, 390] width 1113 height 780
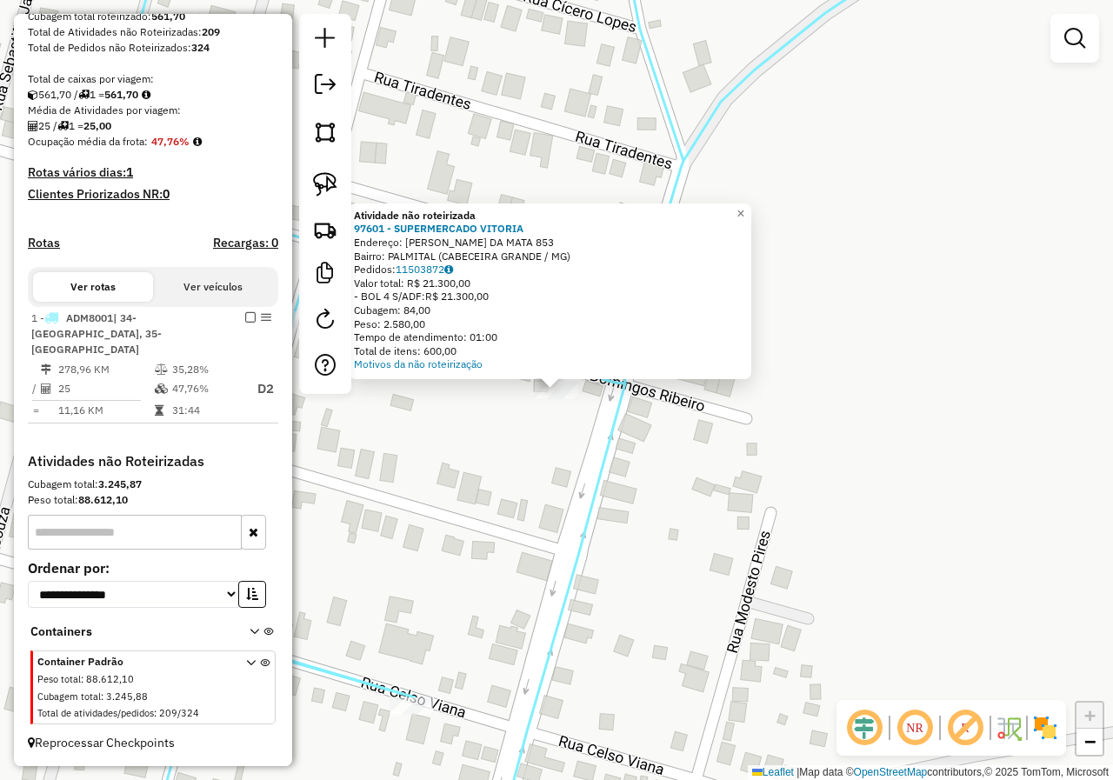
click at [560, 471] on div "Atividade não roteirizada 97601 - SUPERMERCADO VITORIA Endereço: MANOEL ALVES D…" at bounding box center [556, 390] width 1113 height 780
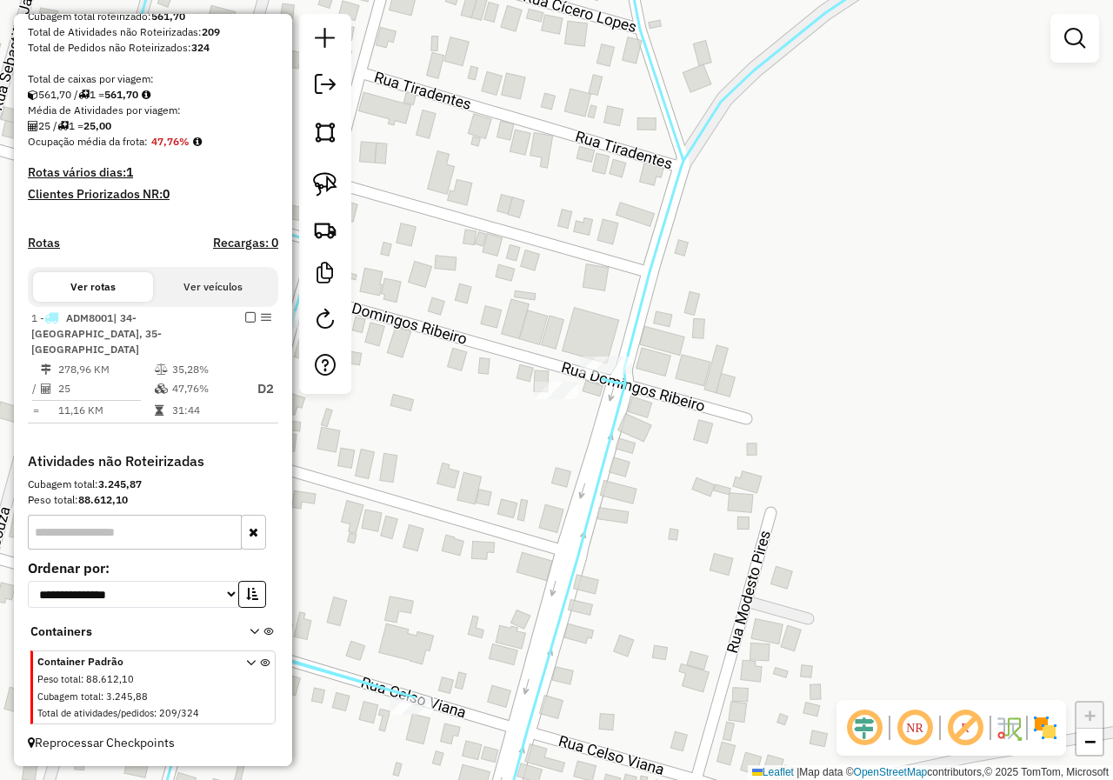
click at [725, 448] on div "Janela de atendimento Grade de atendimento Capacidade Transportadoras Veículos …" at bounding box center [556, 390] width 1113 height 780
select select "*********"
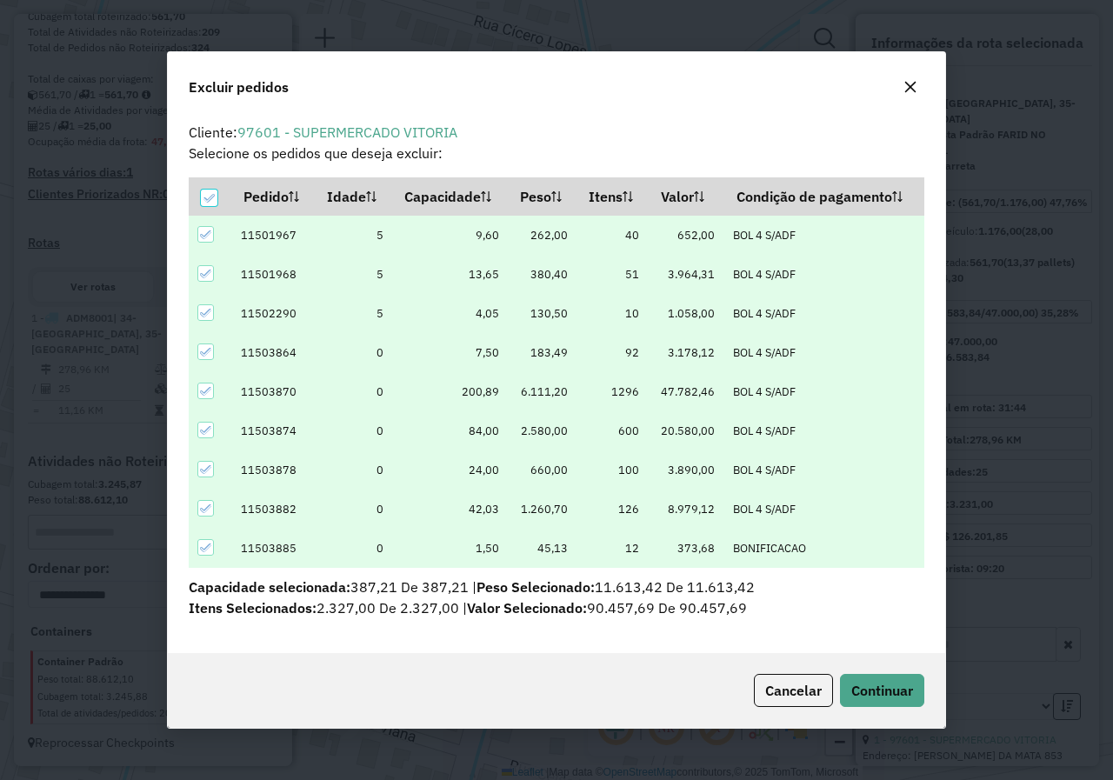
scroll to position [0, 0]
drag, startPoint x: 900, startPoint y: 672, endPoint x: 897, endPoint y: 683, distance: 10.8
click at [900, 673] on div "Cancelar Continuar" at bounding box center [556, 690] width 777 height 75
click at [892, 692] on span "Continuar" at bounding box center [882, 690] width 62 height 17
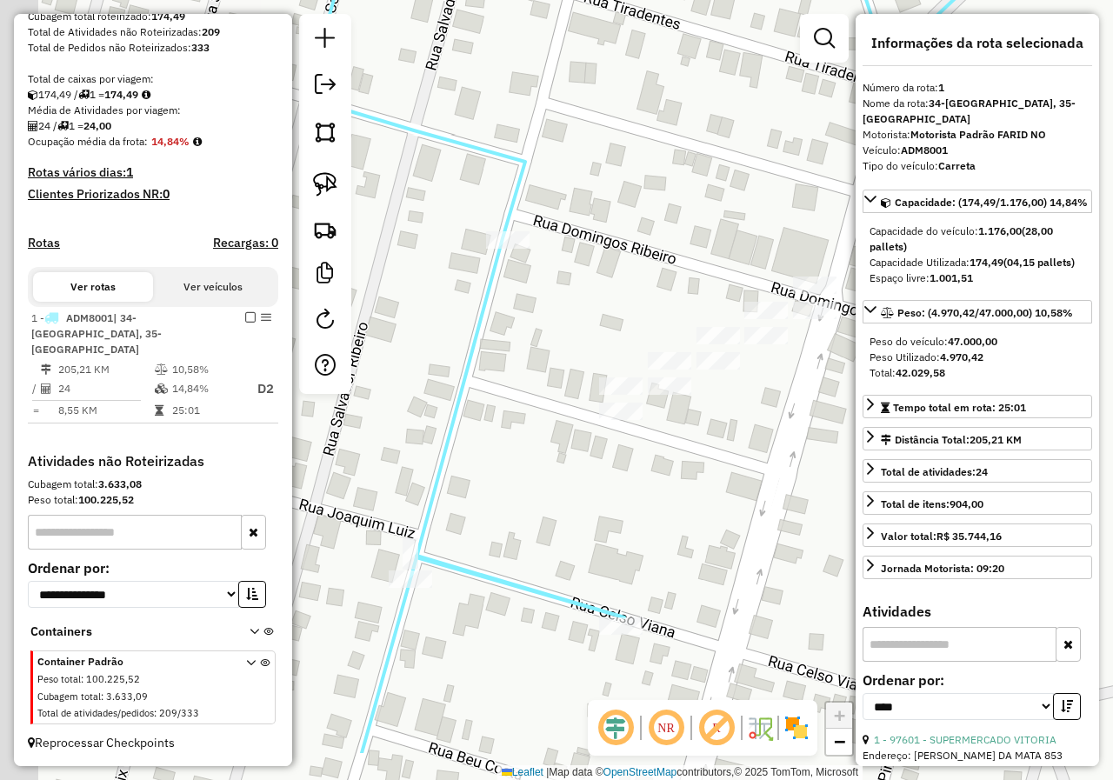
drag, startPoint x: 532, startPoint y: 497, endPoint x: 791, endPoint y: 393, distance: 279.4
click at [791, 393] on div "Janela de atendimento Grade de atendimento Capacidade Transportadoras Veículos …" at bounding box center [556, 390] width 1113 height 780
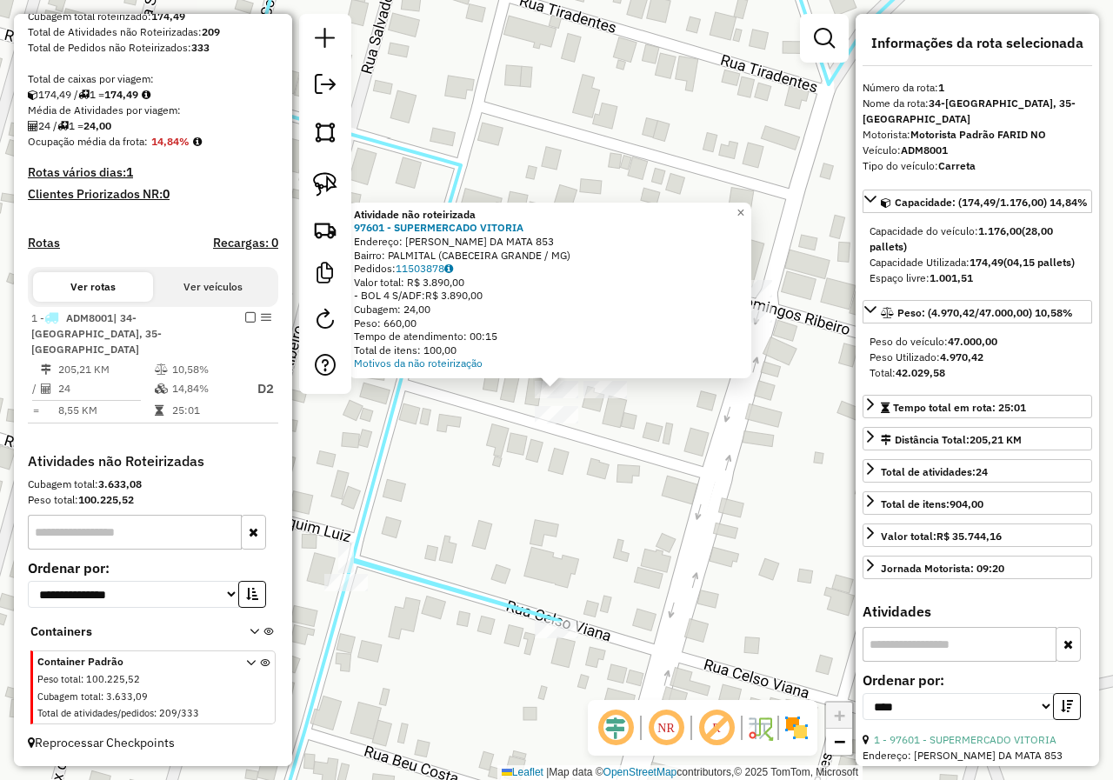
click at [555, 423] on div at bounding box center [556, 414] width 43 height 17
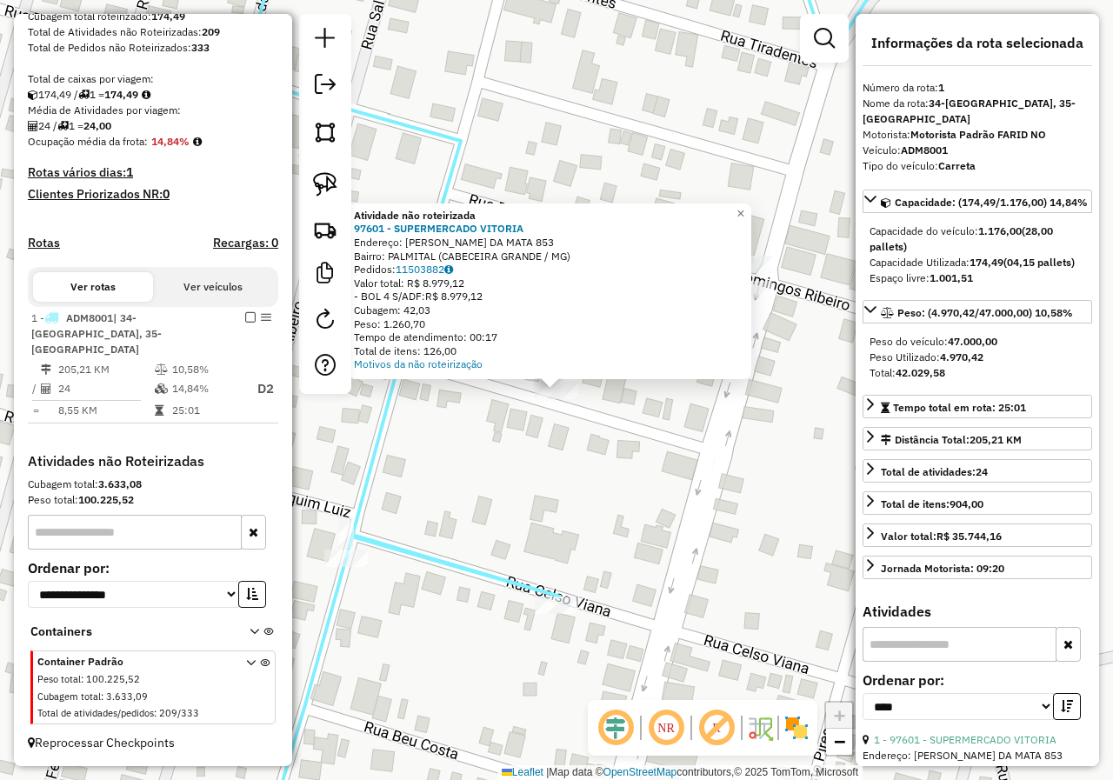
click at [585, 423] on div "Atividade não roteirizada 97601 - SUPERMERCADO VITORIA Endereço: MANOEL ALVES D…" at bounding box center [556, 390] width 1113 height 780
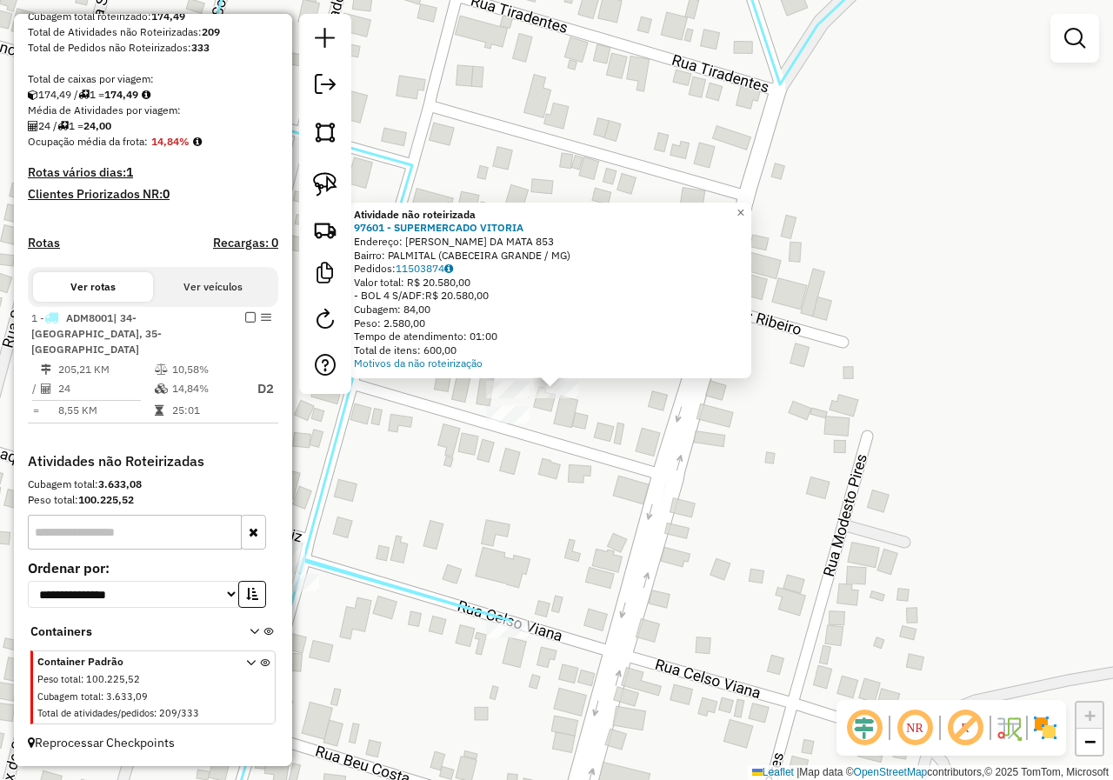
click at [574, 443] on div "Atividade não roteirizada 97601 - SUPERMERCADO VITORIA Endereço: MANOEL ALVES D…" at bounding box center [556, 390] width 1113 height 780
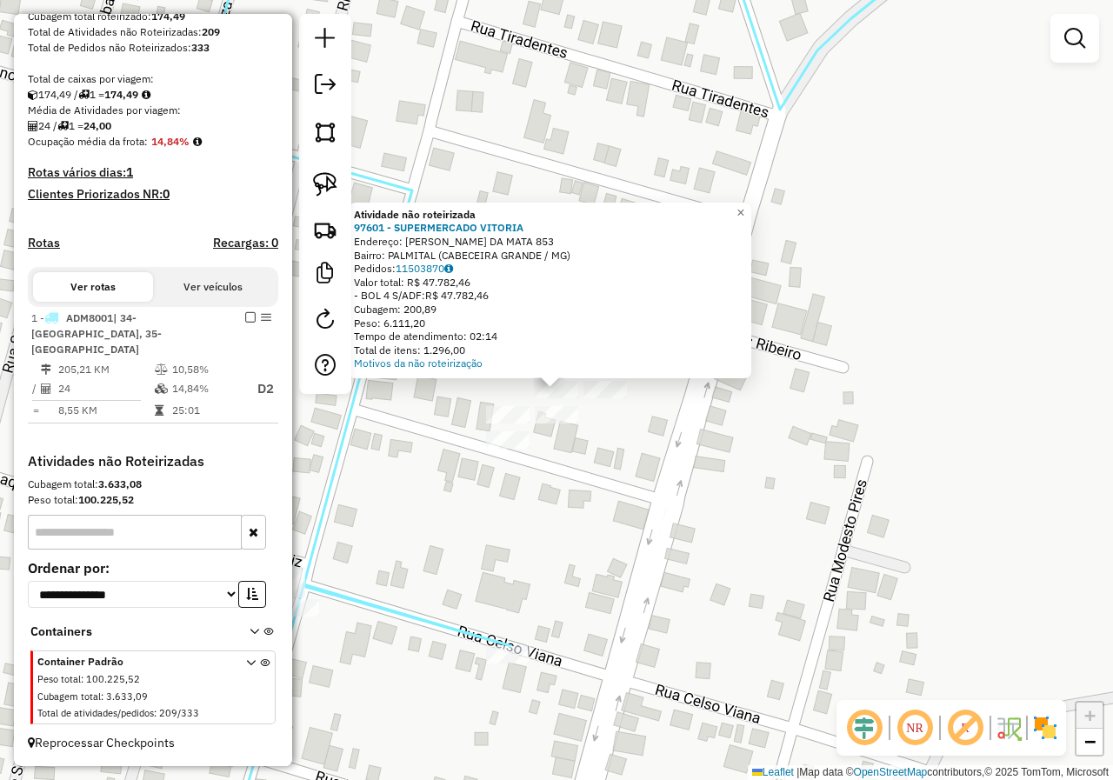
click at [581, 448] on div "Atividade não roteirizada 97601 - SUPERMERCADO VITORIA Endereço: MANOEL ALVES D…" at bounding box center [556, 390] width 1113 height 780
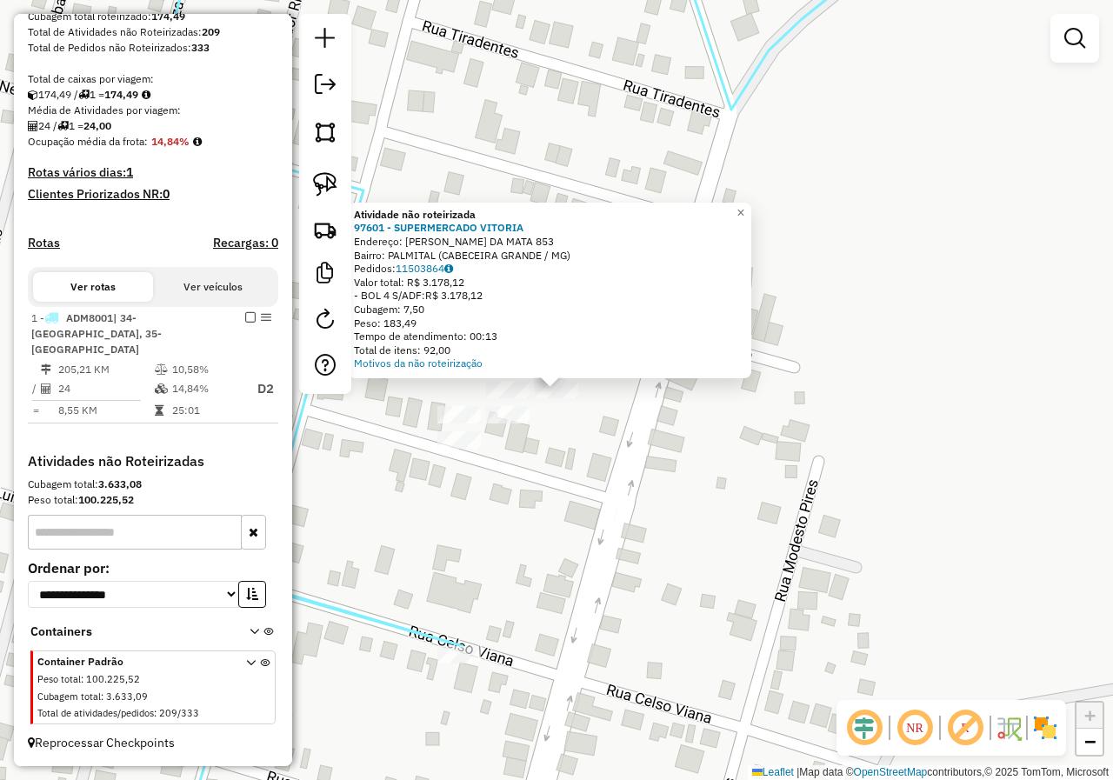
click at [558, 455] on div "Atividade não roteirizada 97601 - SUPERMERCADO VITORIA Endereço: MANOEL ALVES D…" at bounding box center [556, 390] width 1113 height 780
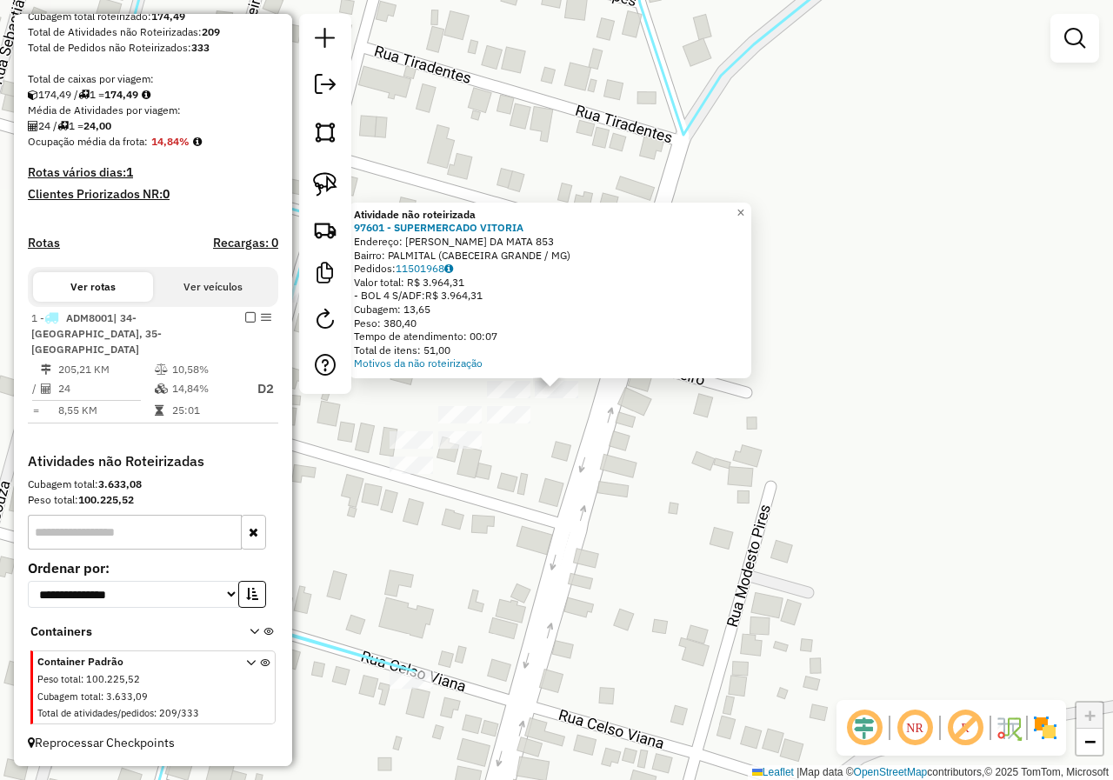
click at [543, 493] on div "Atividade não roteirizada 97601 - SUPERMERCADO VITORIA Endereço: MANOEL ALVES D…" at bounding box center [556, 390] width 1113 height 780
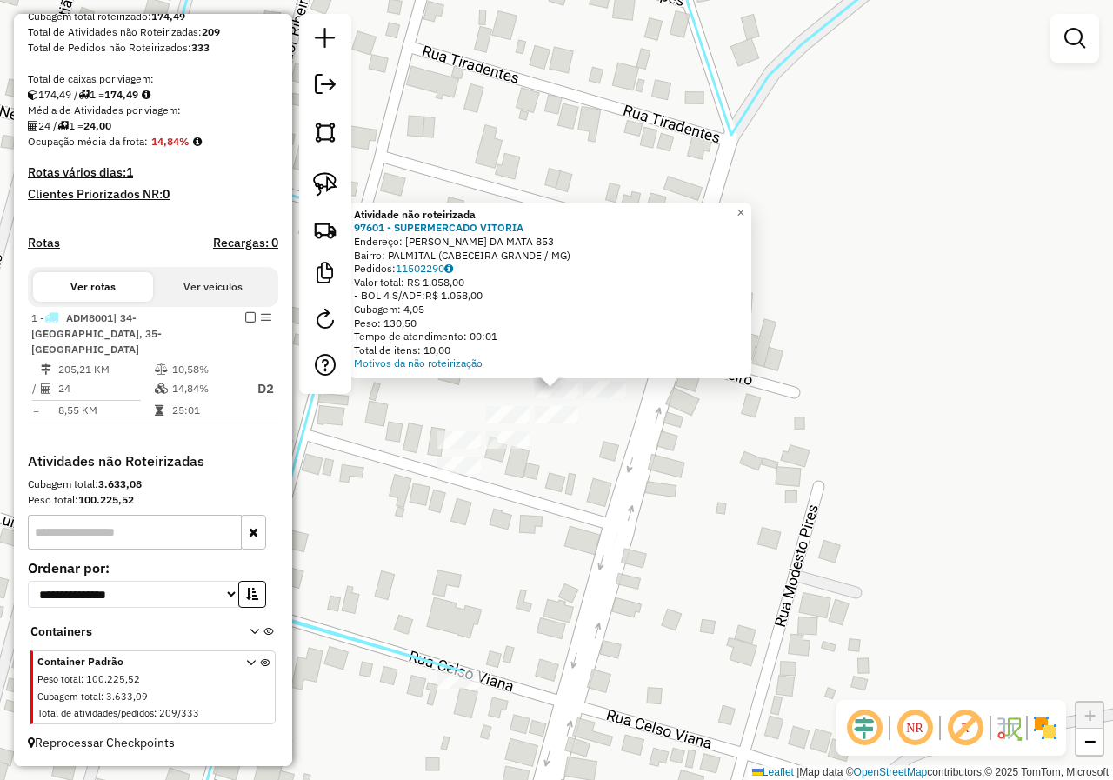
click at [604, 474] on div "Atividade não roteirizada 97601 - SUPERMERCADO VITORIA Endereço: MANOEL ALVES D…" at bounding box center [556, 390] width 1113 height 780
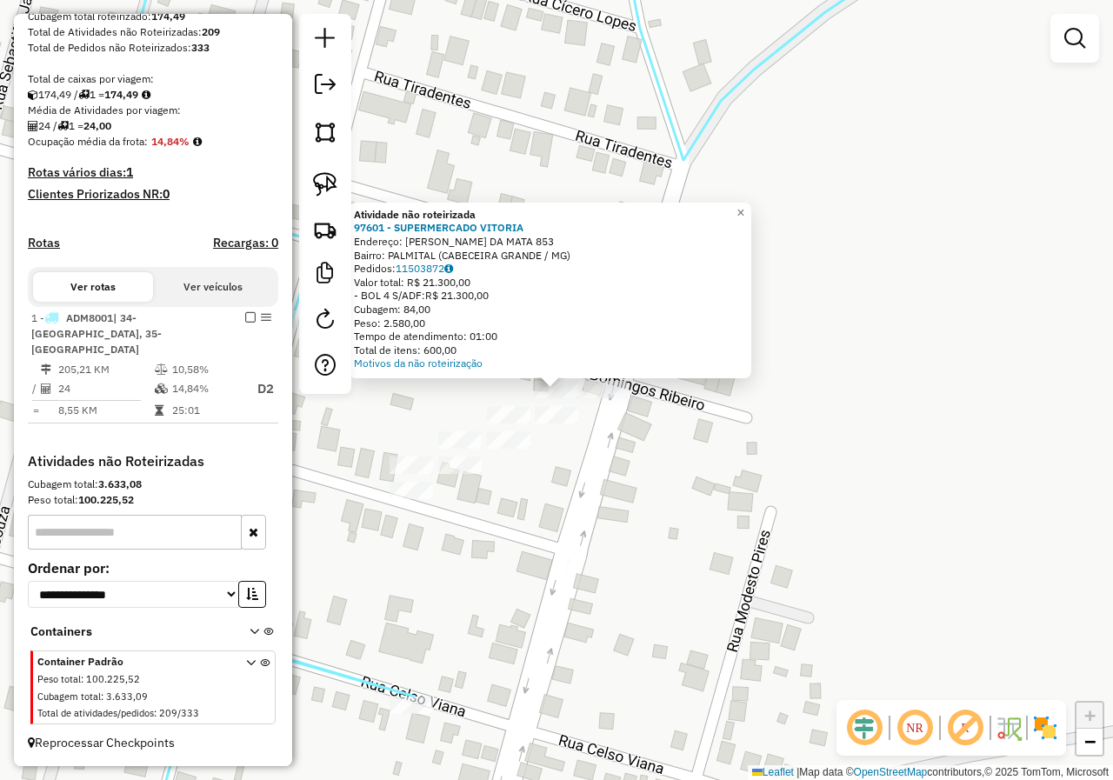
click at [624, 463] on div "Atividade não roteirizada 97601 - SUPERMERCADO VITORIA Endereço: MANOEL ALVES D…" at bounding box center [556, 390] width 1113 height 780
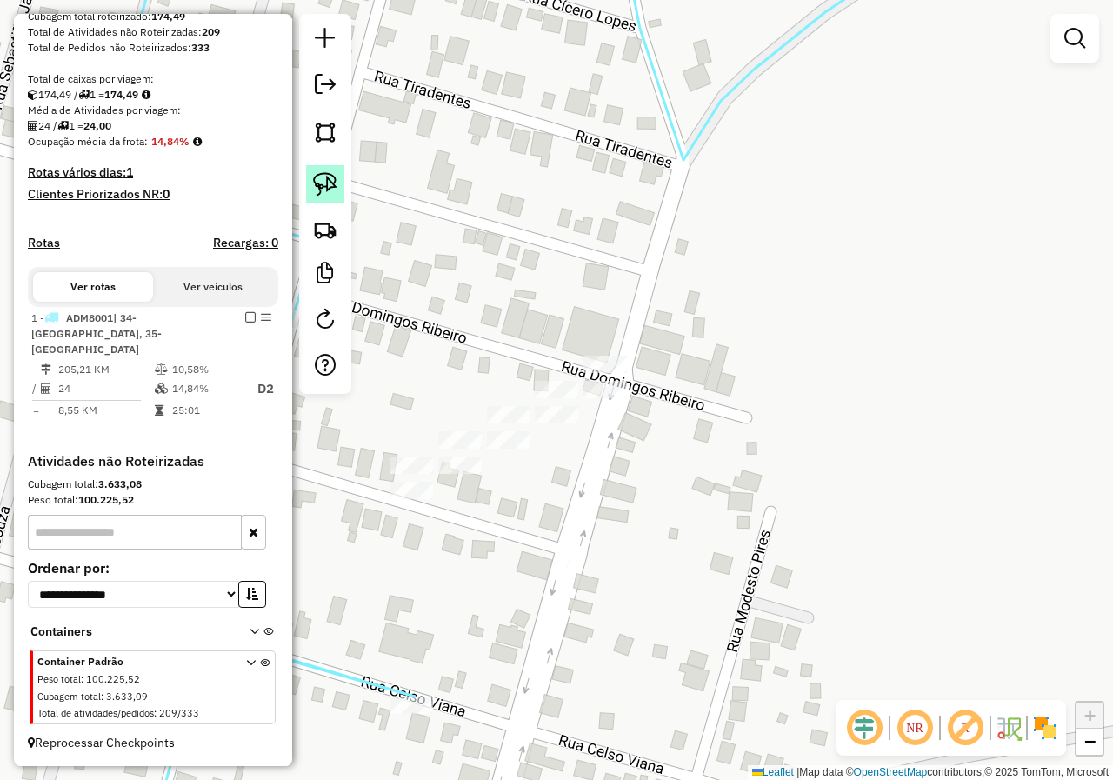
click at [322, 180] on img at bounding box center [325, 184] width 24 height 24
drag, startPoint x: 519, startPoint y: 356, endPoint x: 549, endPoint y: 343, distance: 32.0
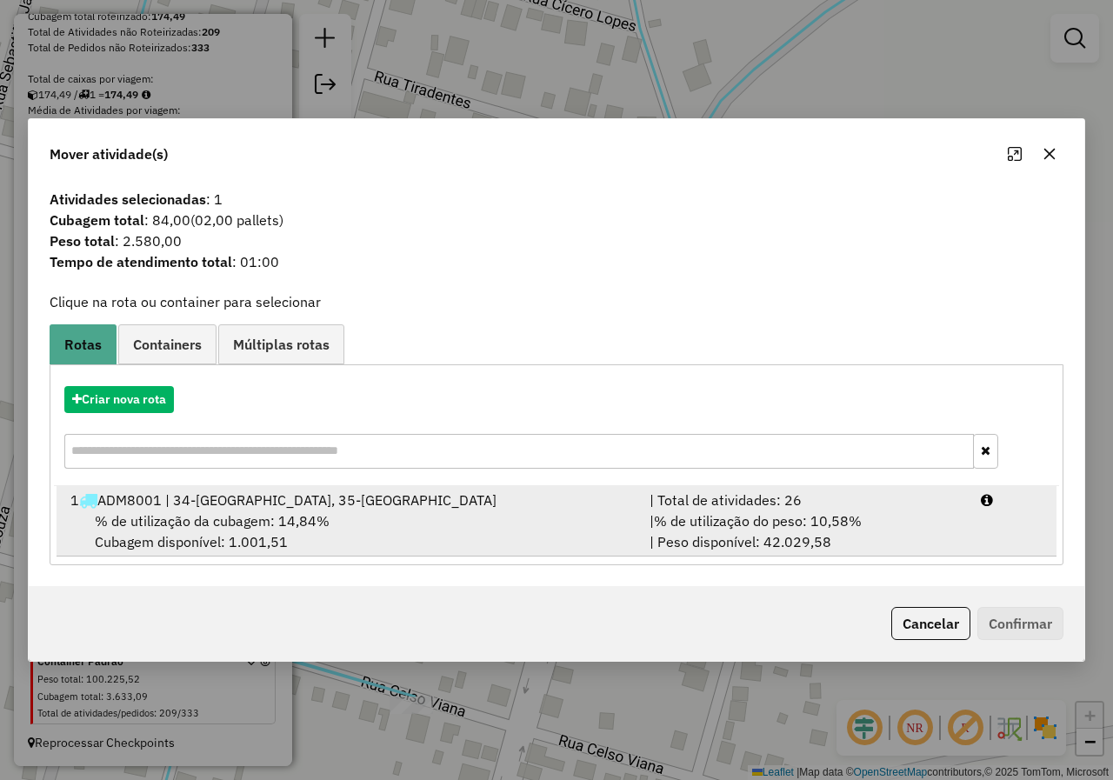
click at [709, 529] on span "% de utilização do peso: 10,58%" at bounding box center [758, 520] width 208 height 17
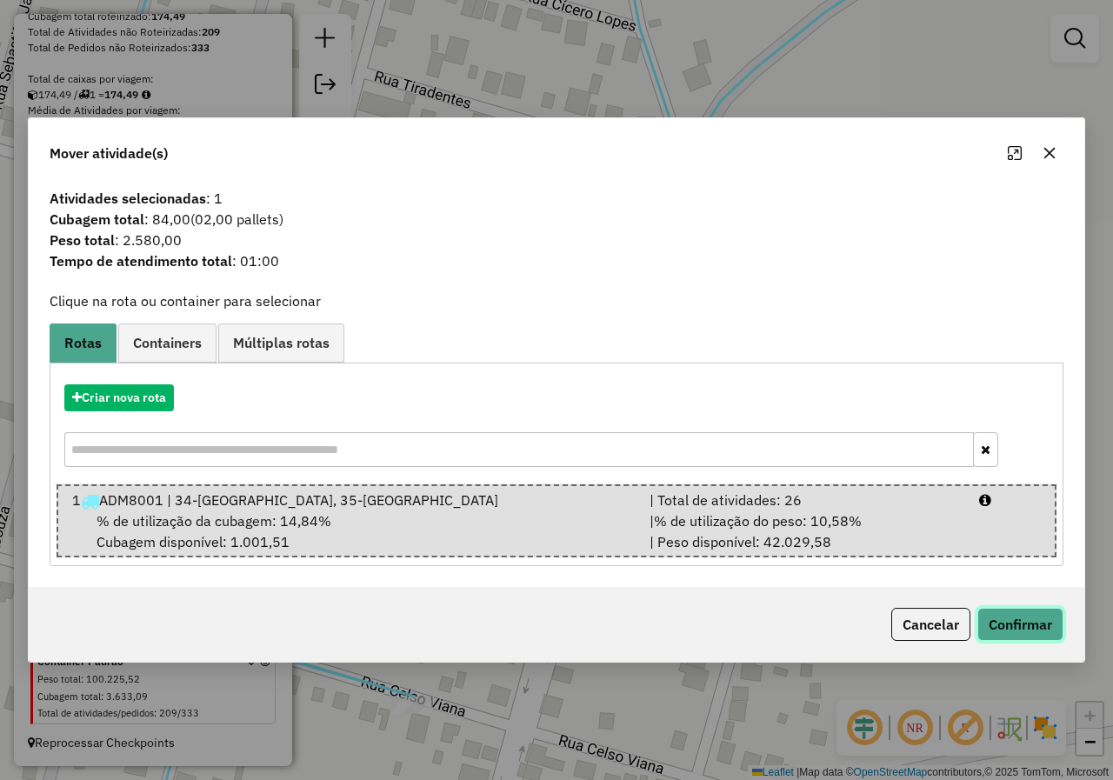
click at [1014, 611] on button "Confirmar" at bounding box center [1020, 624] width 86 height 33
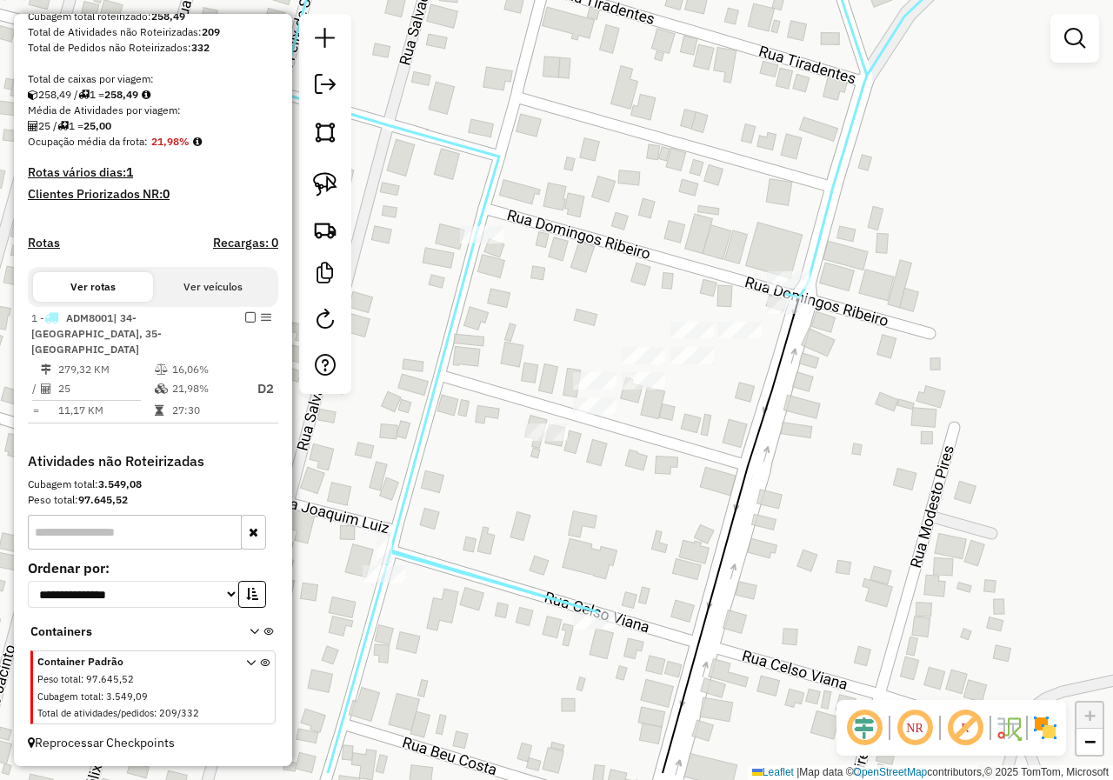
drag, startPoint x: 487, startPoint y: 574, endPoint x: 659, endPoint y: 452, distance: 210.9
click at [690, 476] on div "Janela de atendimento Grade de atendimento Capacidade Transportadoras Veículos …" at bounding box center [556, 390] width 1113 height 780
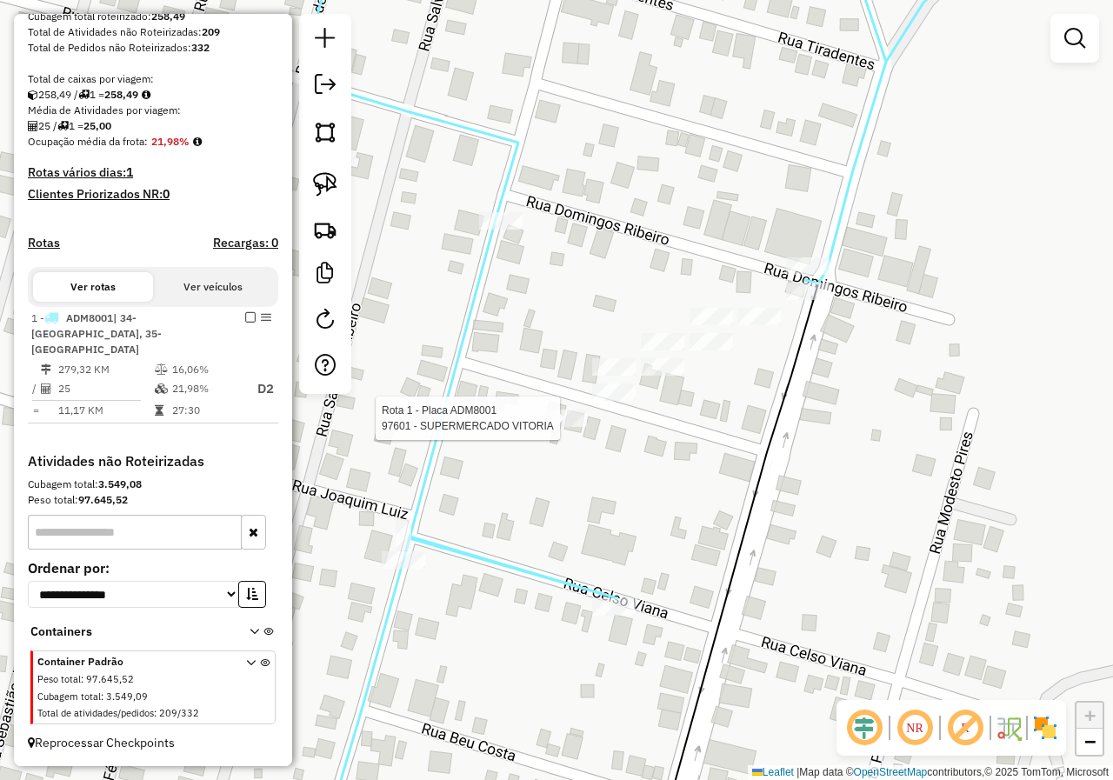
select select "*********"
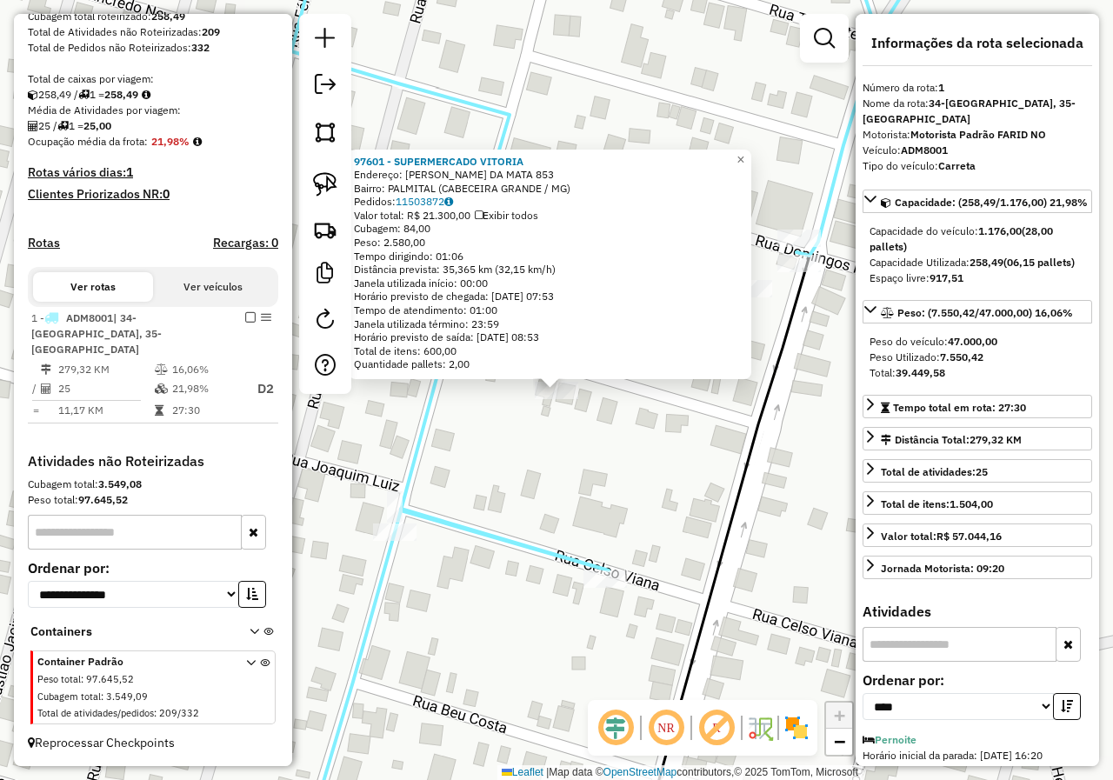
click at [650, 452] on div "97601 - SUPERMERCADO VITORIA Endereço: MANOEL ALVES DA MATA 853 Bairro: PALMITA…" at bounding box center [556, 390] width 1113 height 780
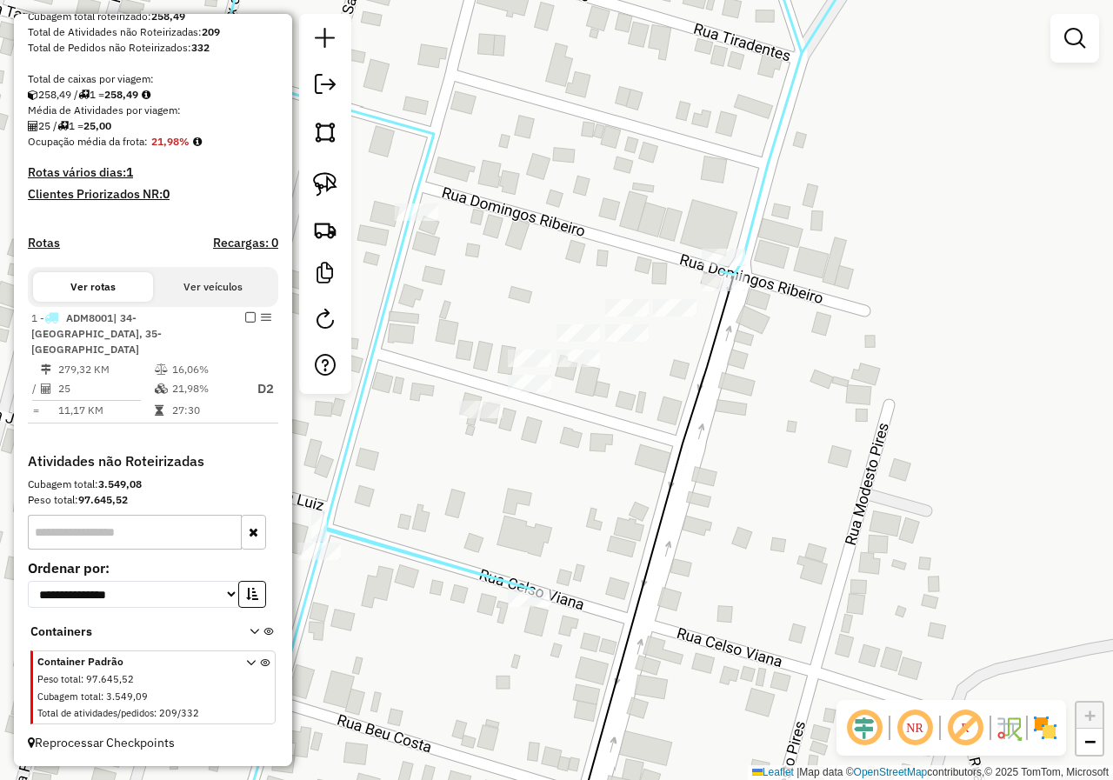
drag, startPoint x: 746, startPoint y: 419, endPoint x: 635, endPoint y: 450, distance: 115.4
click at [635, 450] on div "Janela de atendimento Grade de atendimento Capacidade Transportadoras Veículos …" at bounding box center [556, 390] width 1113 height 780
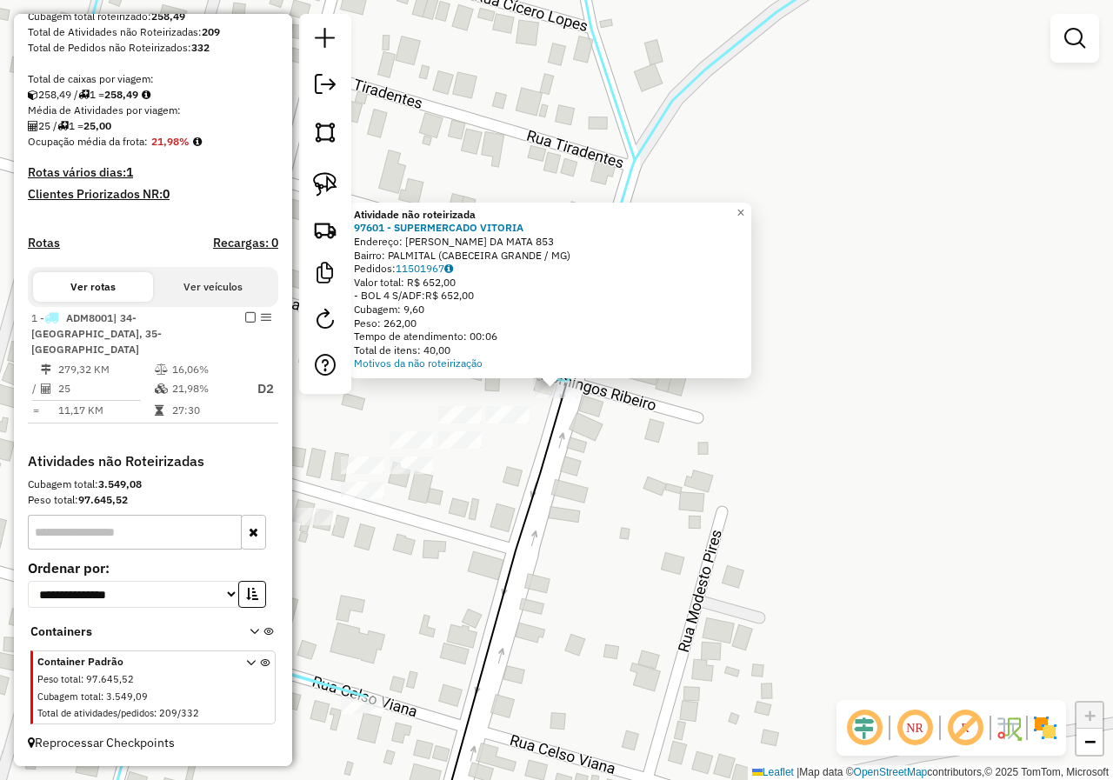
click at [669, 470] on div "Atividade não roteirizada 97601 - SUPERMERCADO VITORIA Endereço: MANOEL ALVES D…" at bounding box center [556, 390] width 1113 height 780
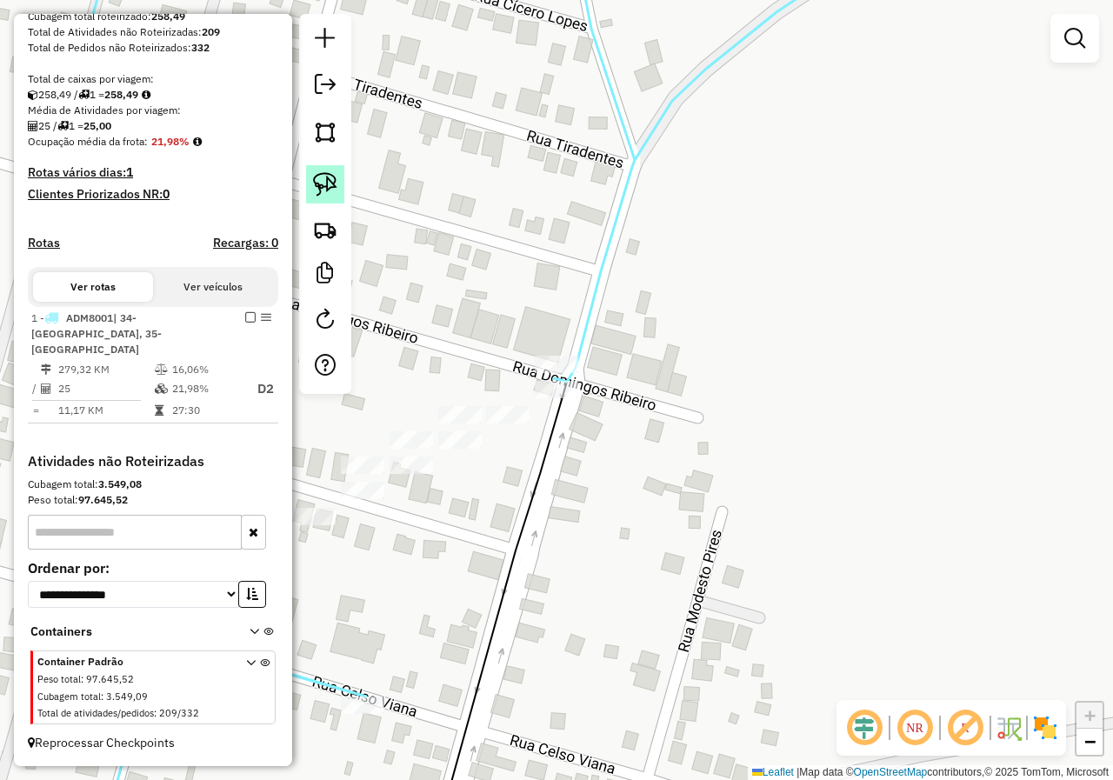
click at [325, 177] on img at bounding box center [325, 184] width 24 height 24
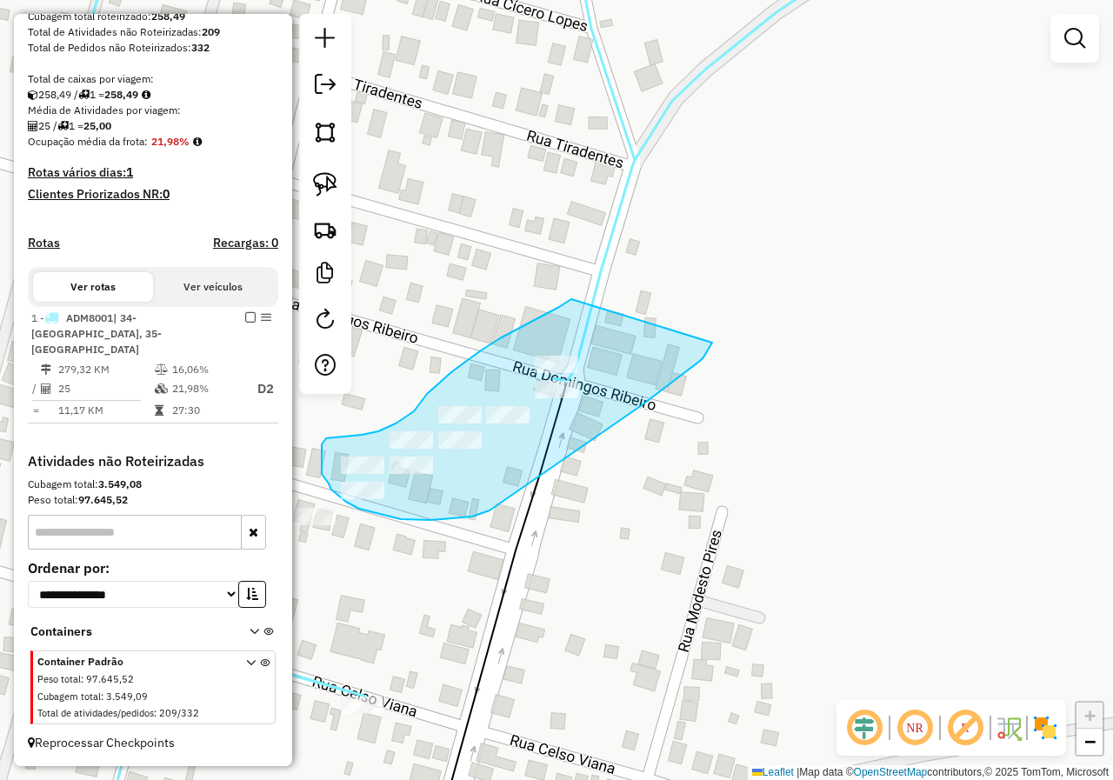
drag, startPoint x: 481, startPoint y: 350, endPoint x: 712, endPoint y: 343, distance: 231.4
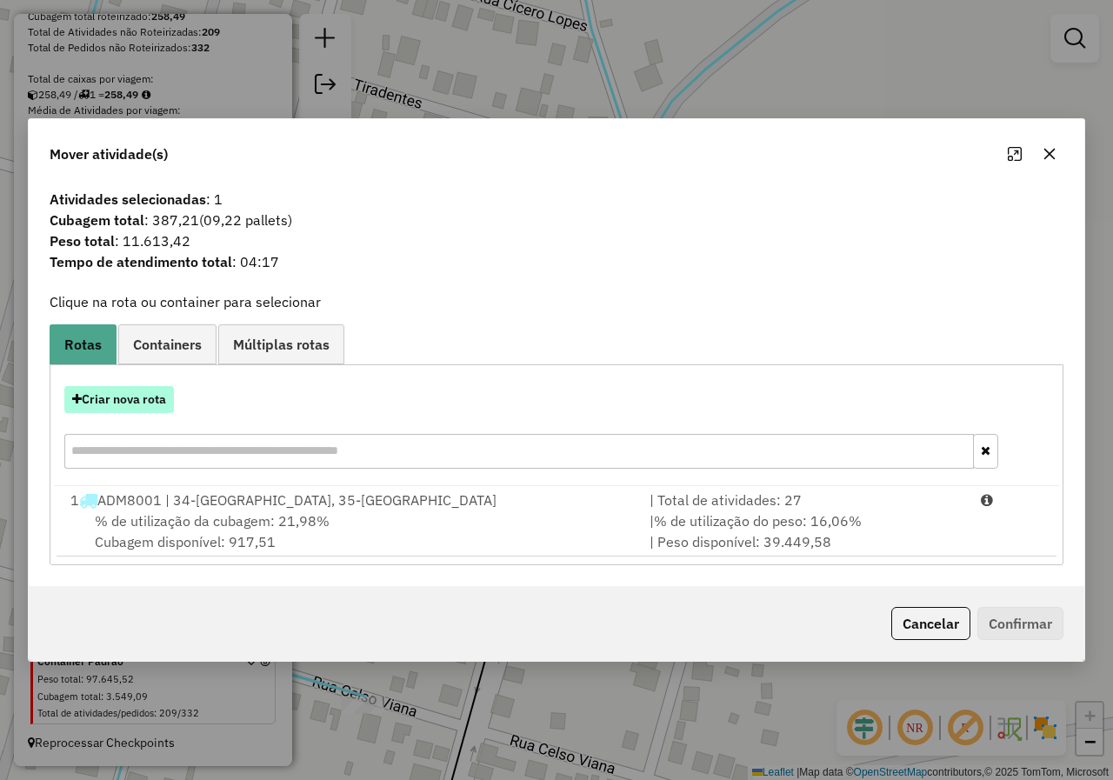
click at [159, 396] on button "Criar nova rota" at bounding box center [119, 399] width 110 height 27
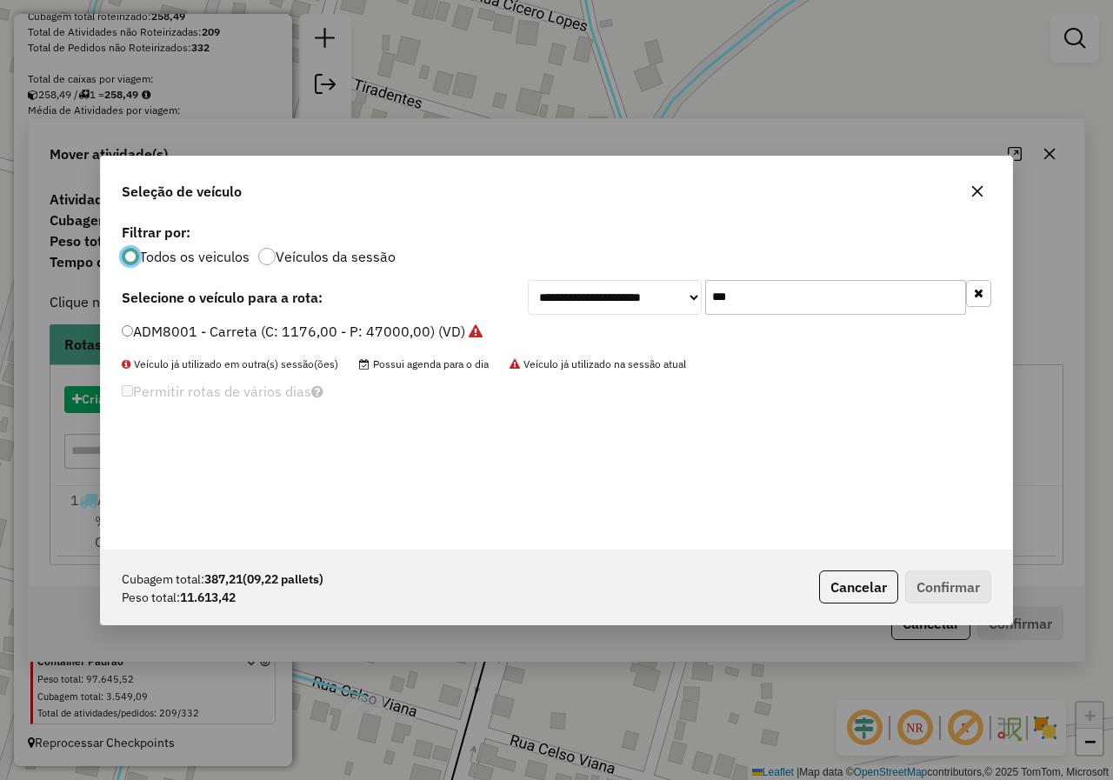
scroll to position [10, 5]
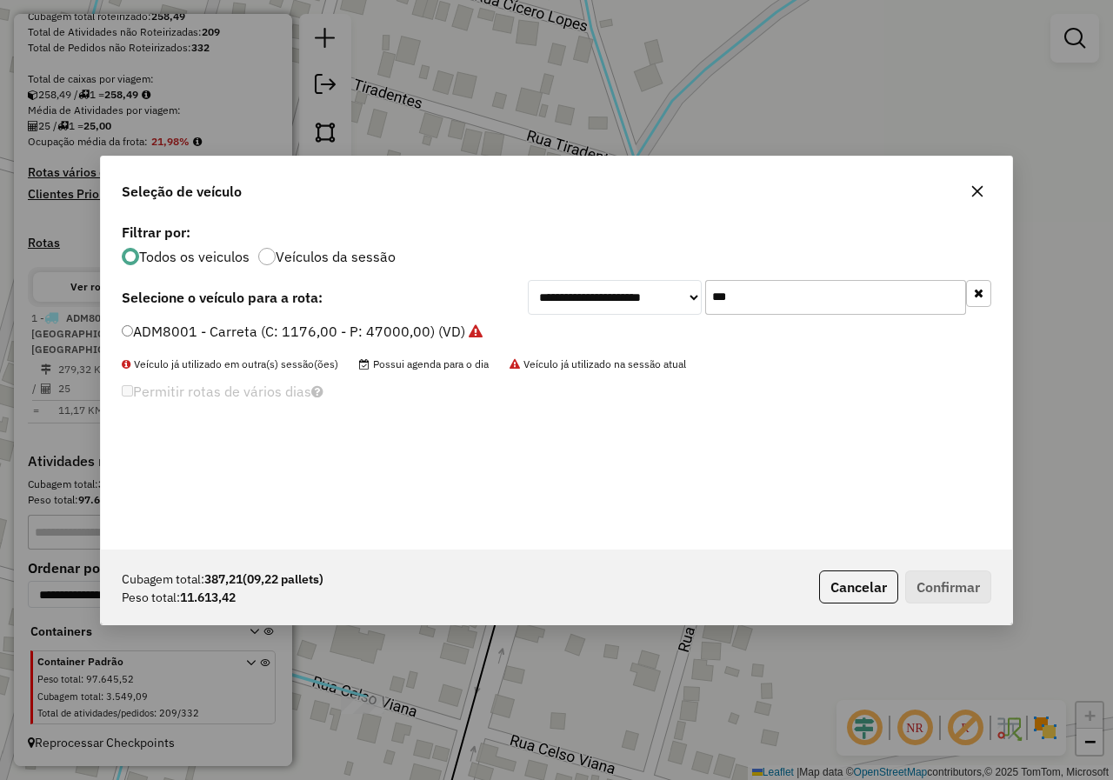
click at [805, 317] on div "**********" at bounding box center [556, 384] width 911 height 330
click at [802, 319] on div "**********" at bounding box center [556, 384] width 911 height 330
click at [799, 301] on input "***" at bounding box center [835, 297] width 261 height 35
type input "***"
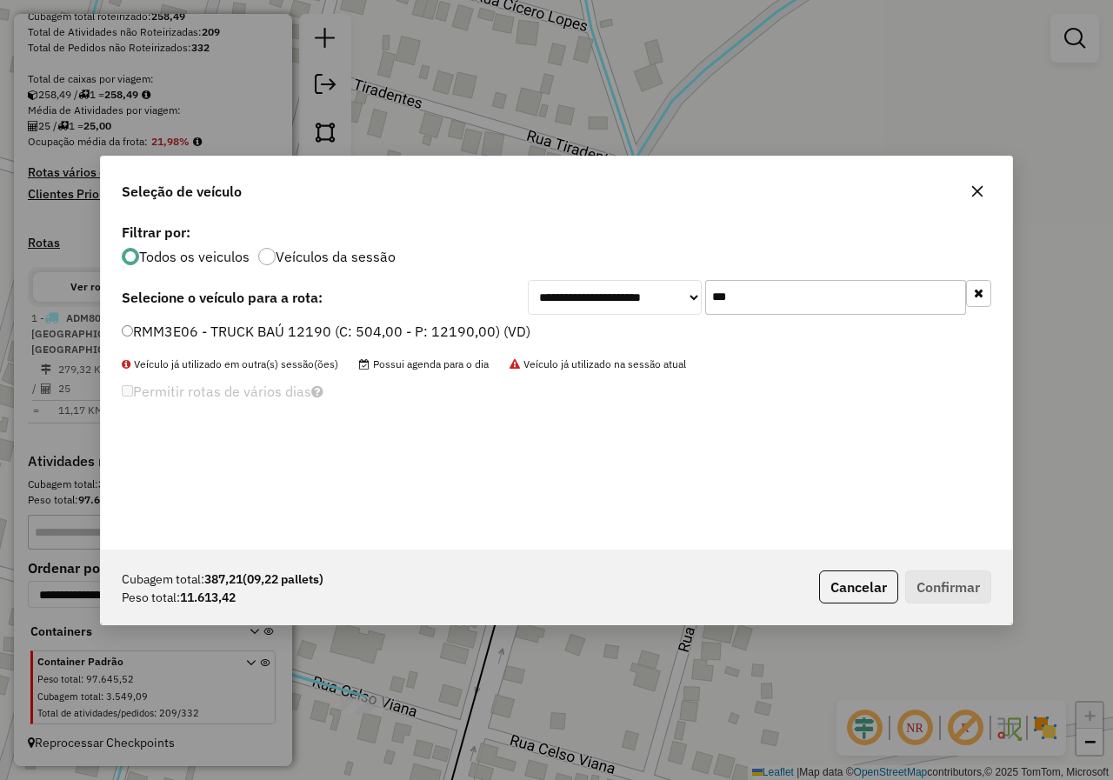
click at [497, 327] on label "RMM3E06 - TRUCK BAÚ 12190 (C: 504,00 - P: 12190,00) (VD)" at bounding box center [326, 331] width 409 height 21
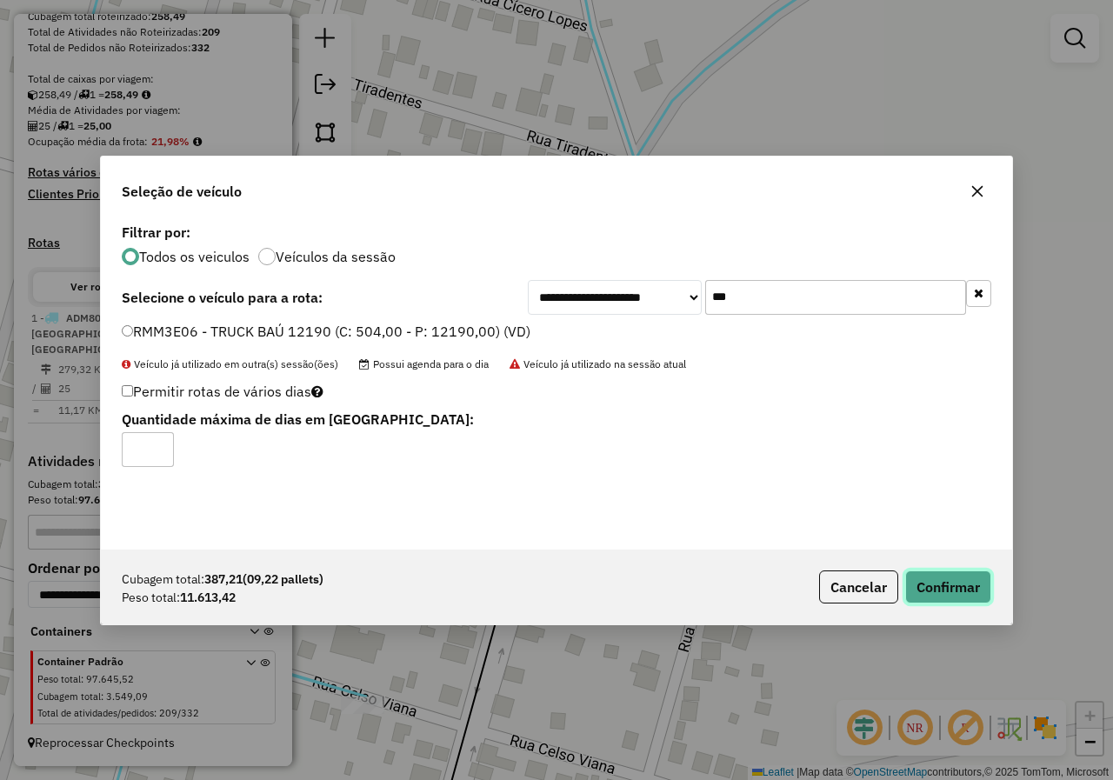
click at [945, 584] on button "Confirmar" at bounding box center [948, 586] width 86 height 33
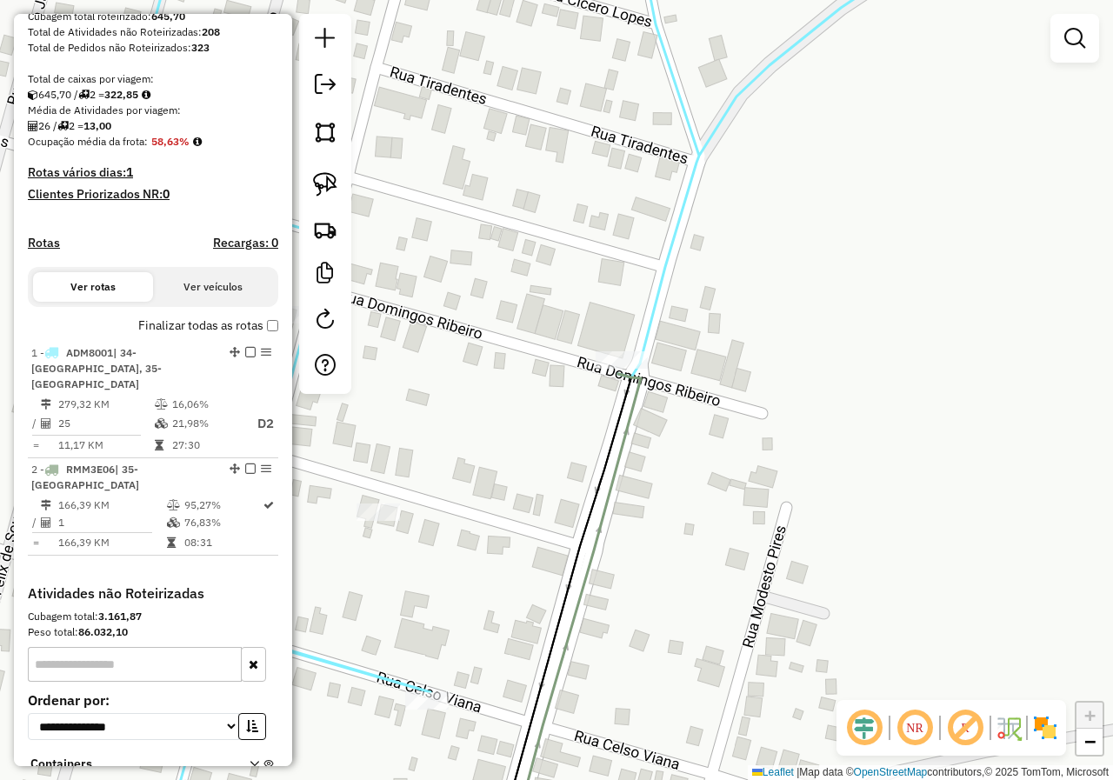
drag, startPoint x: 459, startPoint y: 443, endPoint x: 577, endPoint y: 438, distance: 118.4
click at [577, 438] on div "Janela de atendimento Grade de atendimento Capacidade Transportadoras Veículos …" at bounding box center [556, 390] width 1113 height 780
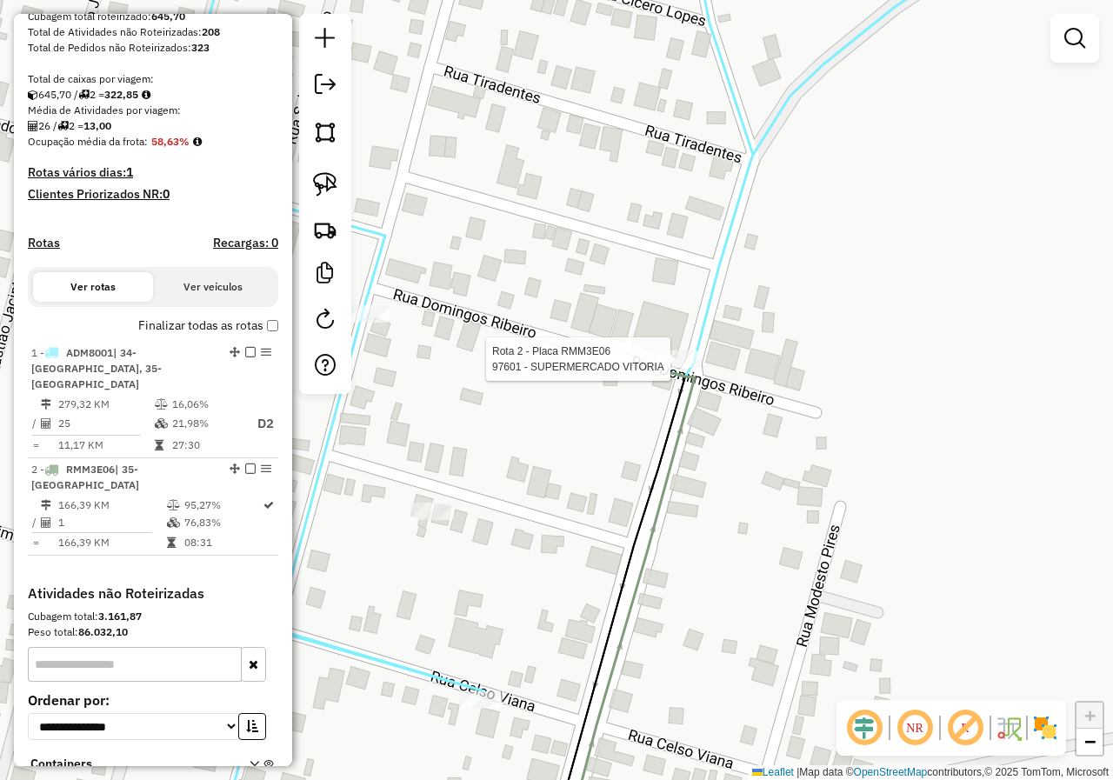
scroll to position [441, 0]
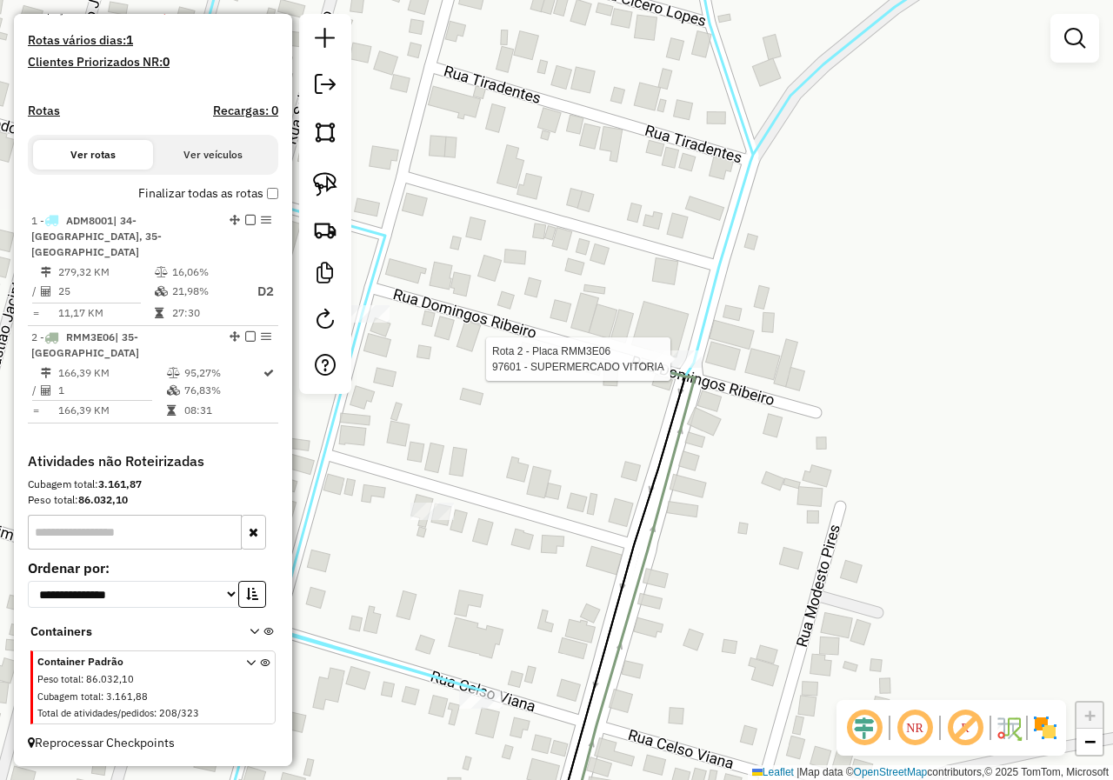
select select "*********"
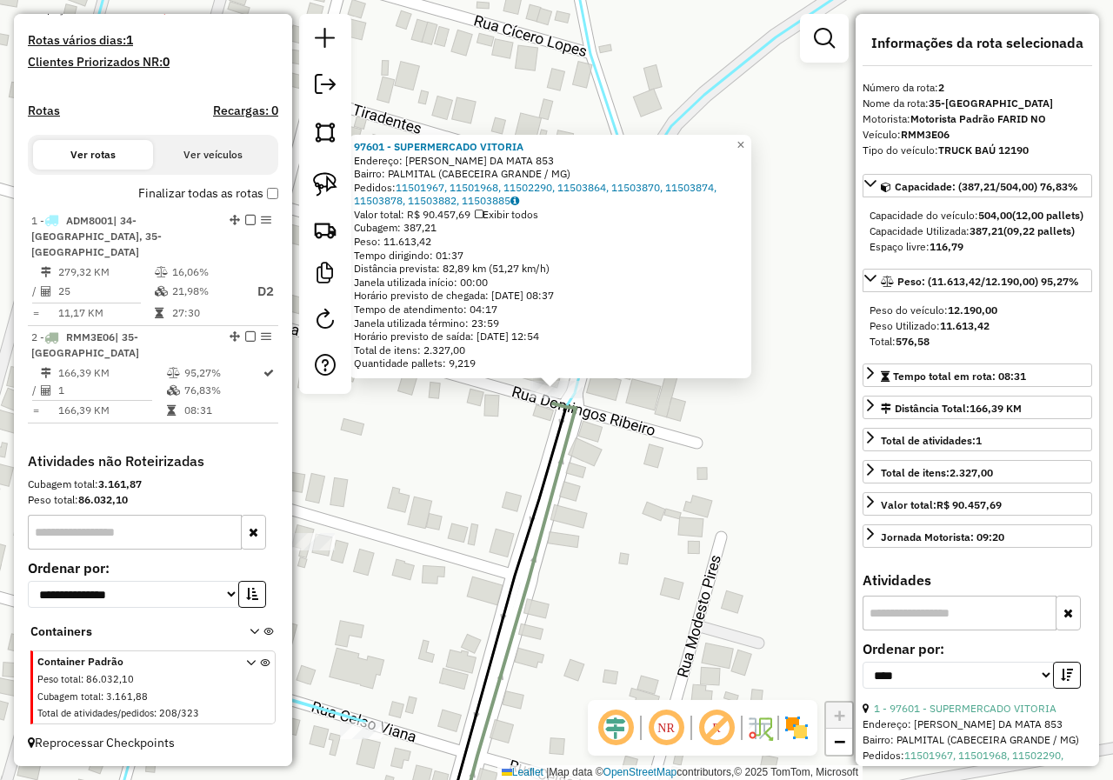
click at [629, 523] on div "97601 - SUPERMERCADO VITORIA Endereço: MANOEL ALVES DA MATA 853 Bairro: PALMITA…" at bounding box center [556, 390] width 1113 height 780
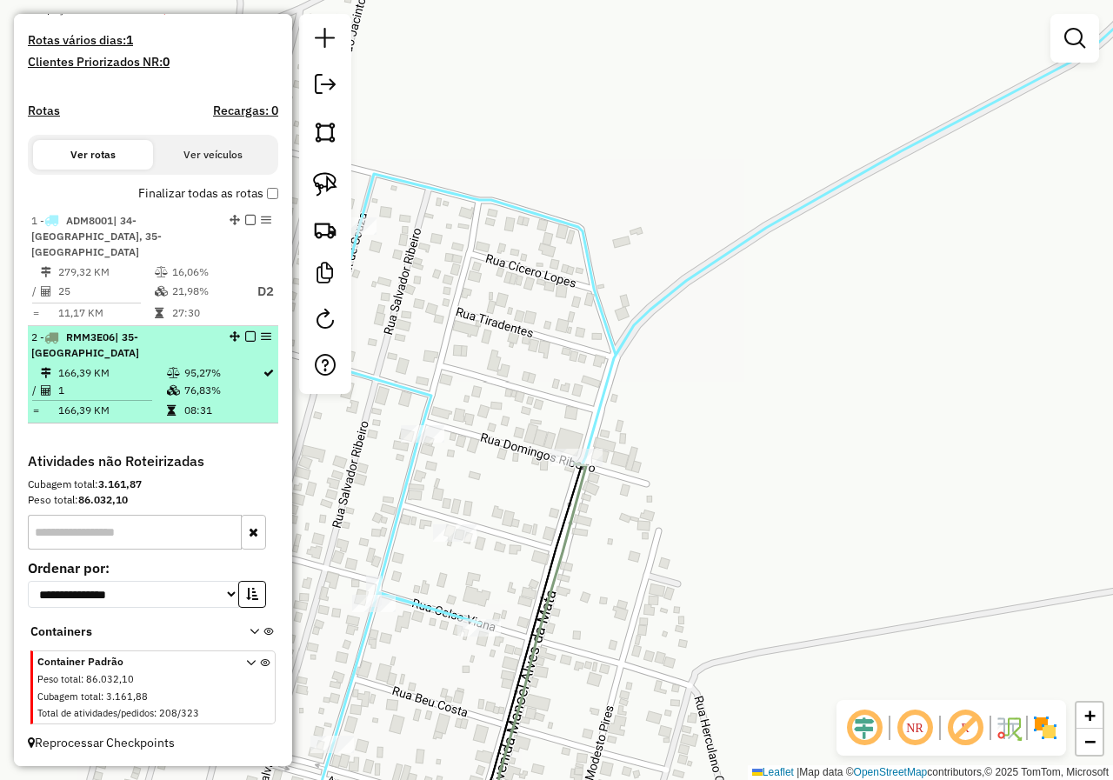
click at [246, 336] on em at bounding box center [250, 336] width 10 height 10
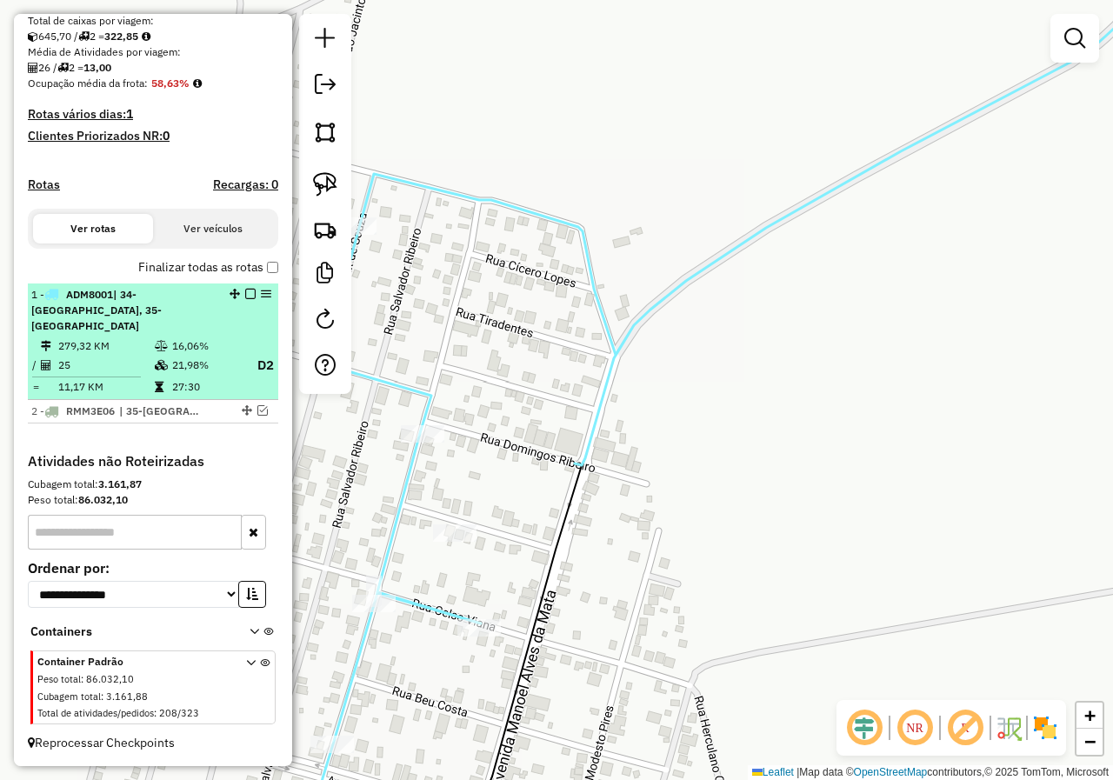
scroll to position [367, 0]
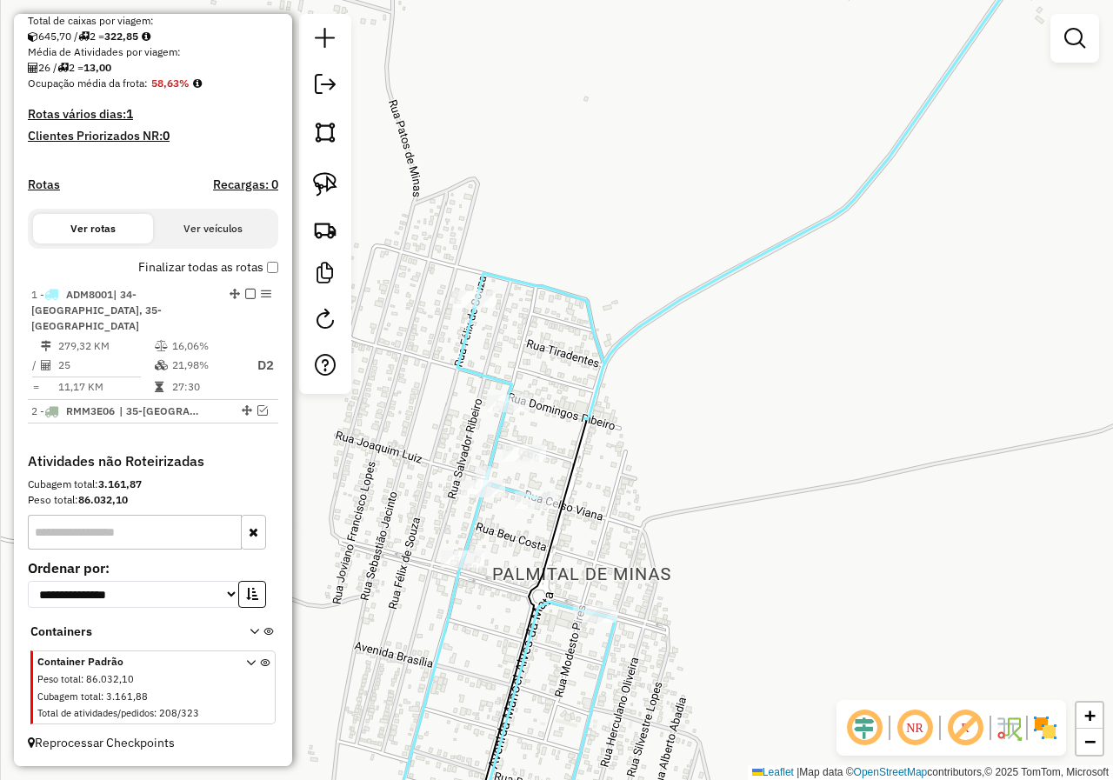
drag, startPoint x: 600, startPoint y: 363, endPoint x: 603, endPoint y: 168, distance: 195.7
click at [602, 170] on icon at bounding box center [736, 349] width 685 height 936
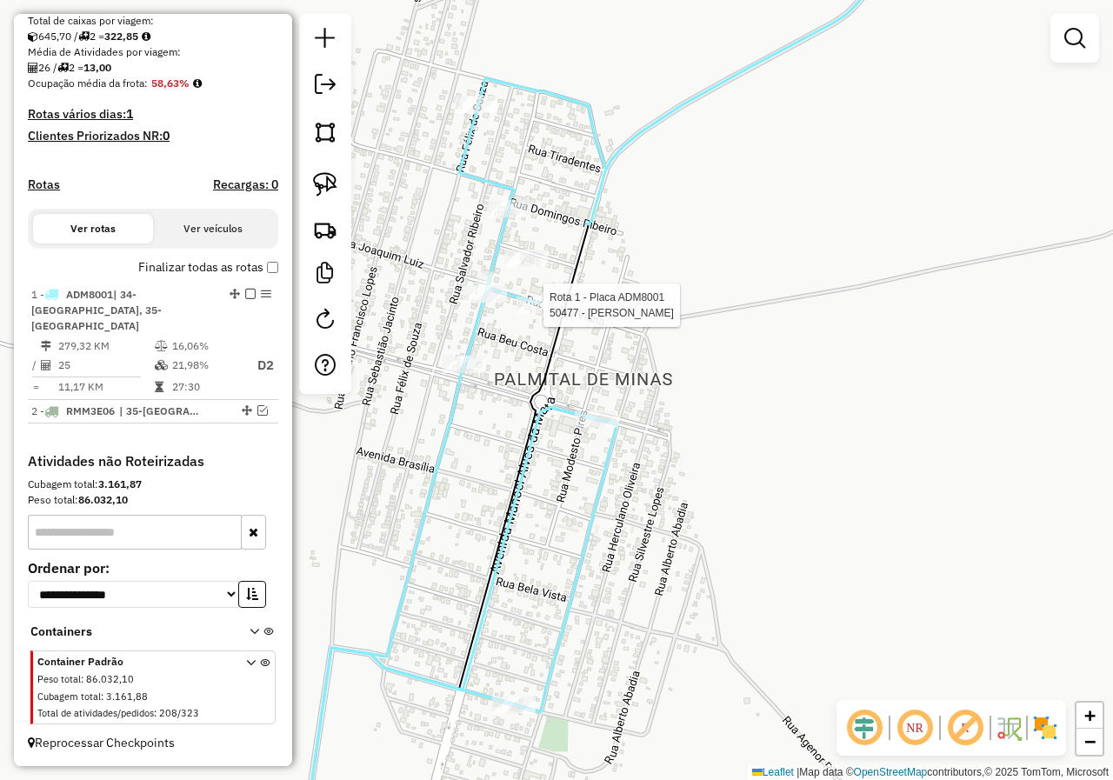
select select "*********"
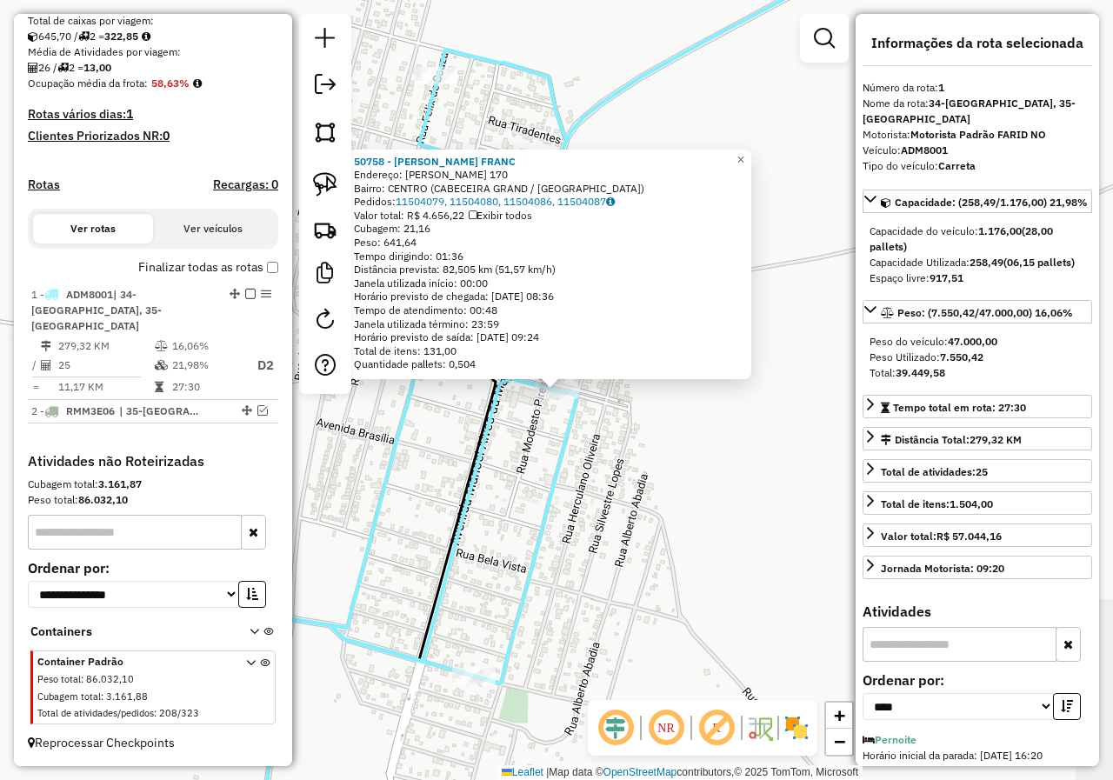
click at [628, 551] on div "50758 - ANISIO BATISTA FRANC Endereço: R MODESTO PIRES 170 Bairro: CENTRO (CABE…" at bounding box center [556, 390] width 1113 height 780
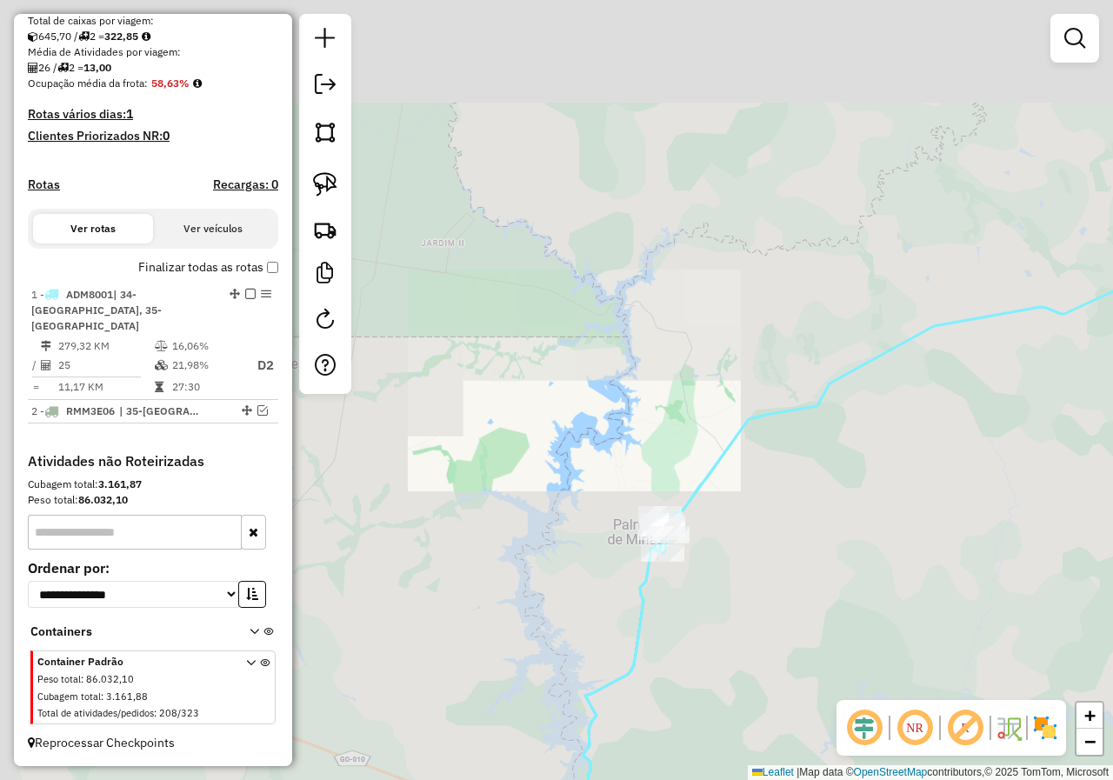
drag, startPoint x: 797, startPoint y: 575, endPoint x: 563, endPoint y: 291, distance: 367.5
click at [569, 298] on div "Janela de atendimento Grade de atendimento Capacidade Transportadoras Veículos …" at bounding box center [556, 390] width 1113 height 780
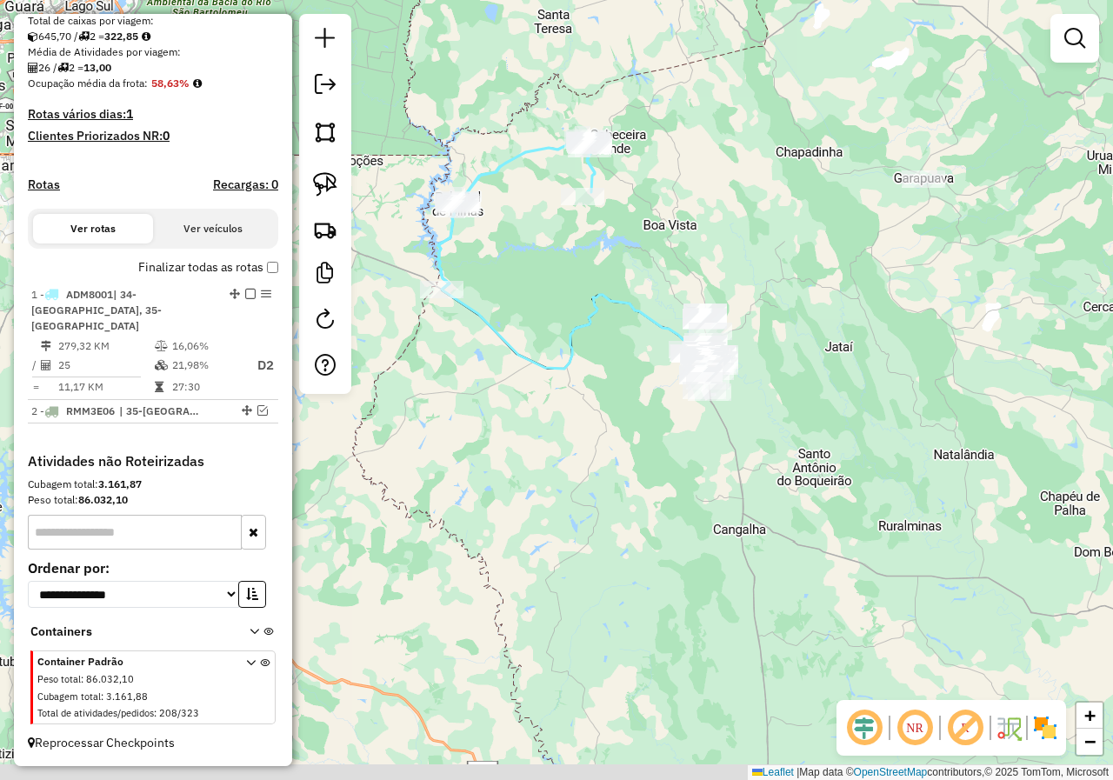
drag, startPoint x: 591, startPoint y: 299, endPoint x: 545, endPoint y: 234, distance: 79.9
click at [533, 236] on icon at bounding box center [570, 286] width 266 height 164
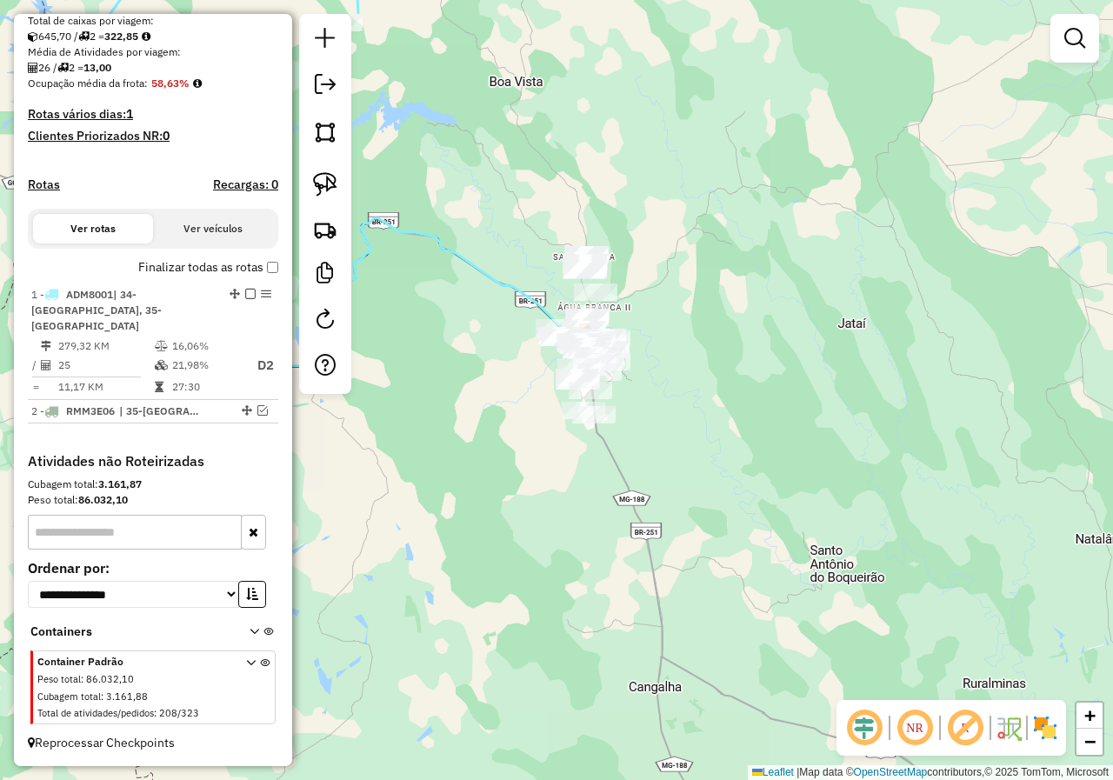
click at [661, 279] on div "Janela de atendimento Grade de atendimento Capacidade Transportadoras Veículos …" at bounding box center [556, 390] width 1113 height 780
click at [317, 191] on img at bounding box center [325, 184] width 24 height 24
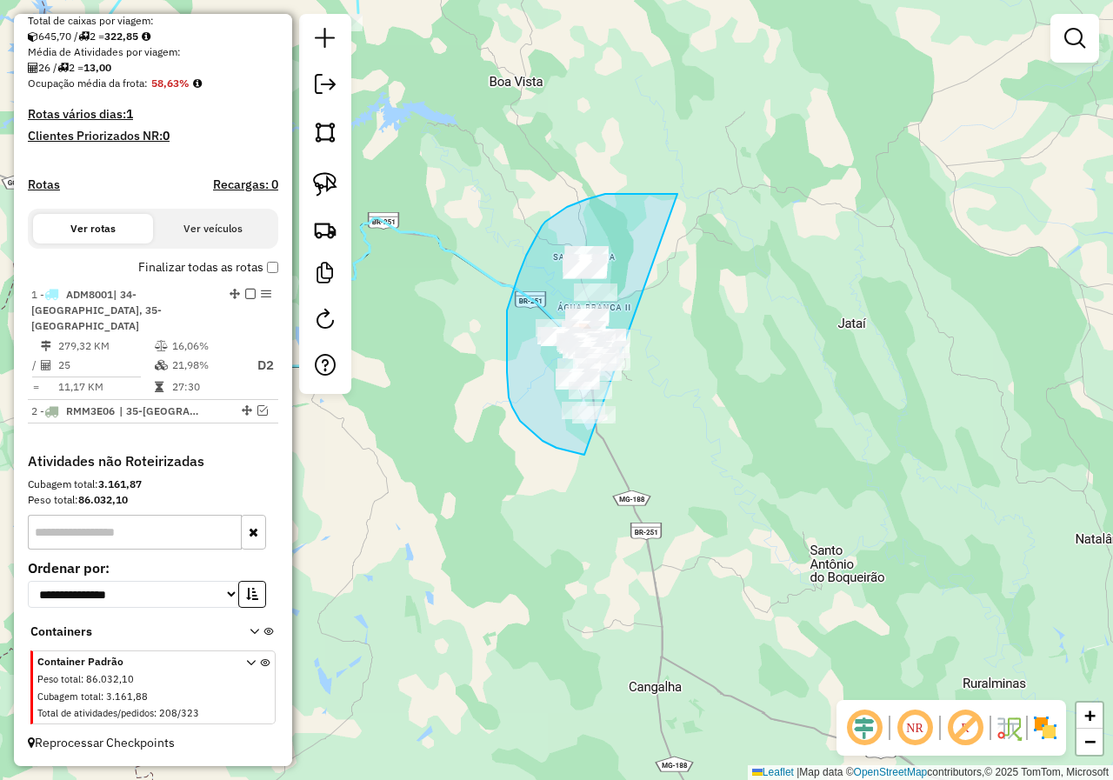
drag, startPoint x: 663, startPoint y: 194, endPoint x: 757, endPoint y: 359, distance: 190.5
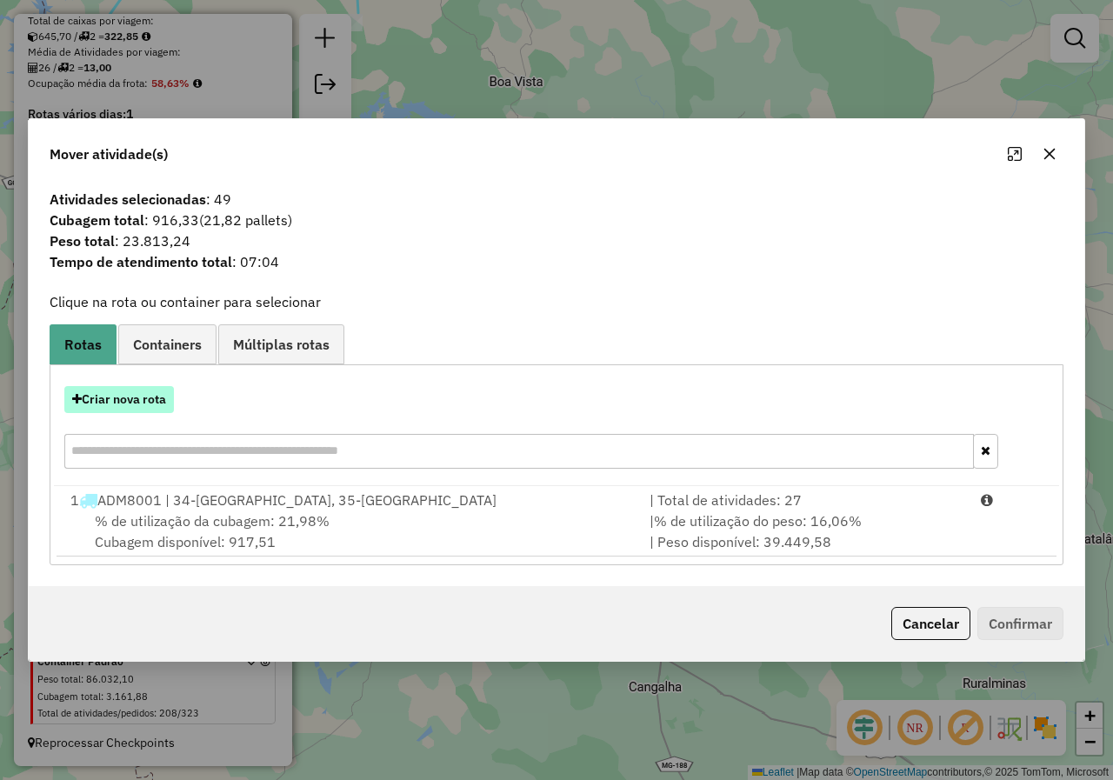
click at [161, 393] on button "Criar nova rota" at bounding box center [119, 399] width 110 height 27
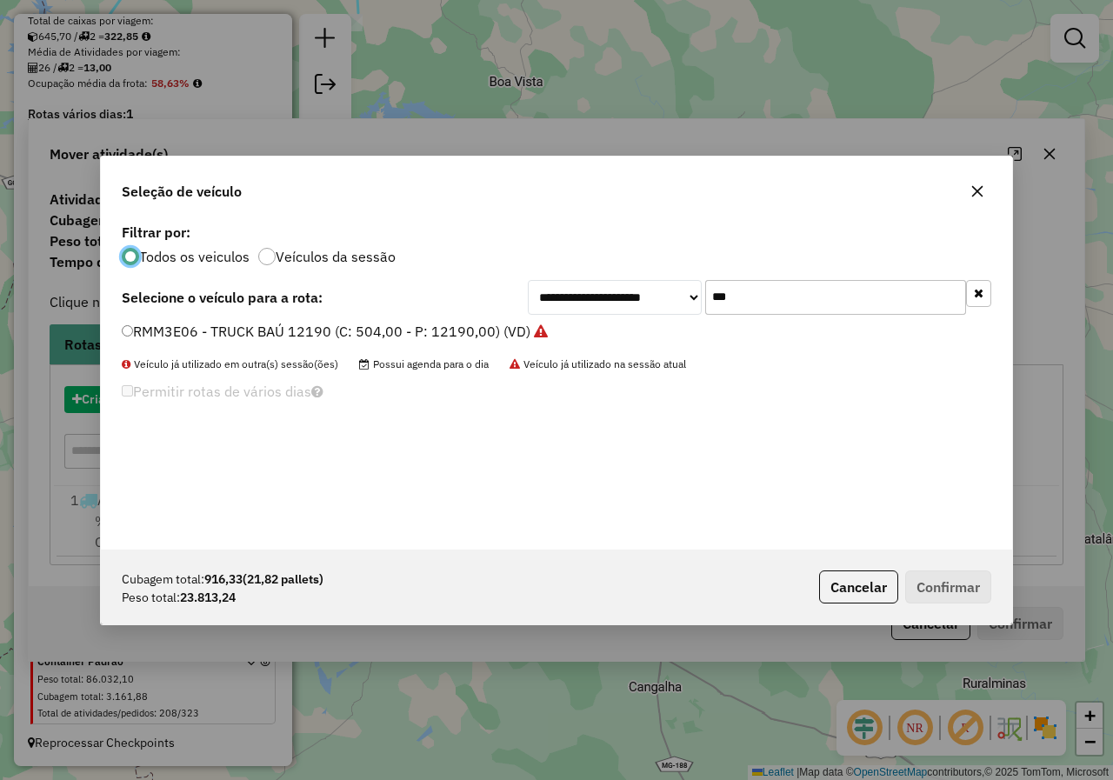
scroll to position [10, 5]
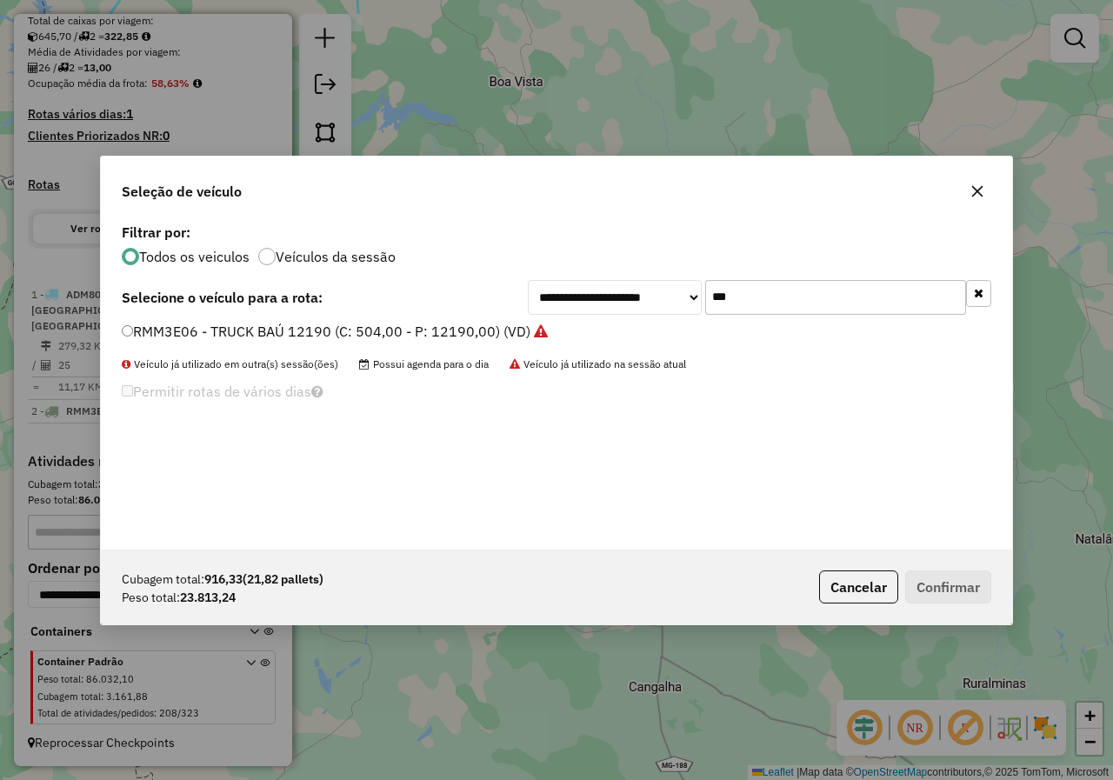
click at [780, 293] on input "***" at bounding box center [835, 297] width 261 height 35
click at [780, 294] on input "***" at bounding box center [835, 297] width 261 height 35
type input "***"
click at [367, 334] on label "ADM8001 - Carreta (C: 1176,00 - P: 47000,00) (VD)" at bounding box center [302, 331] width 361 height 21
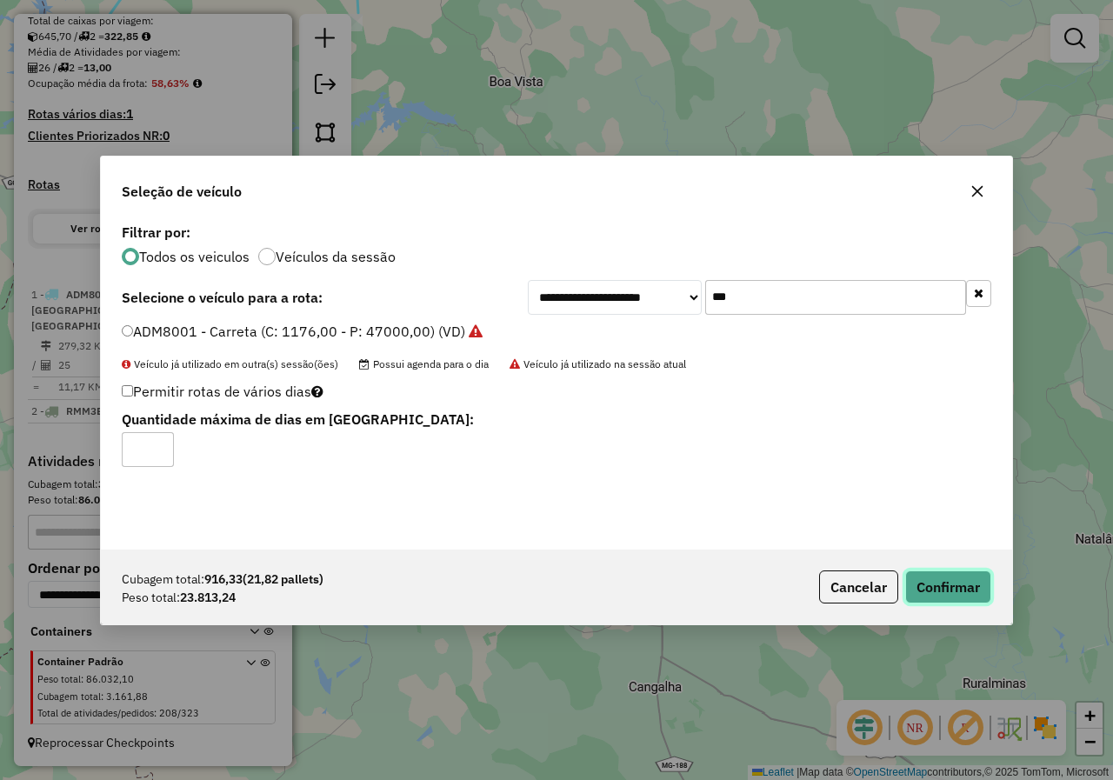
click at [928, 573] on button "Confirmar" at bounding box center [948, 586] width 86 height 33
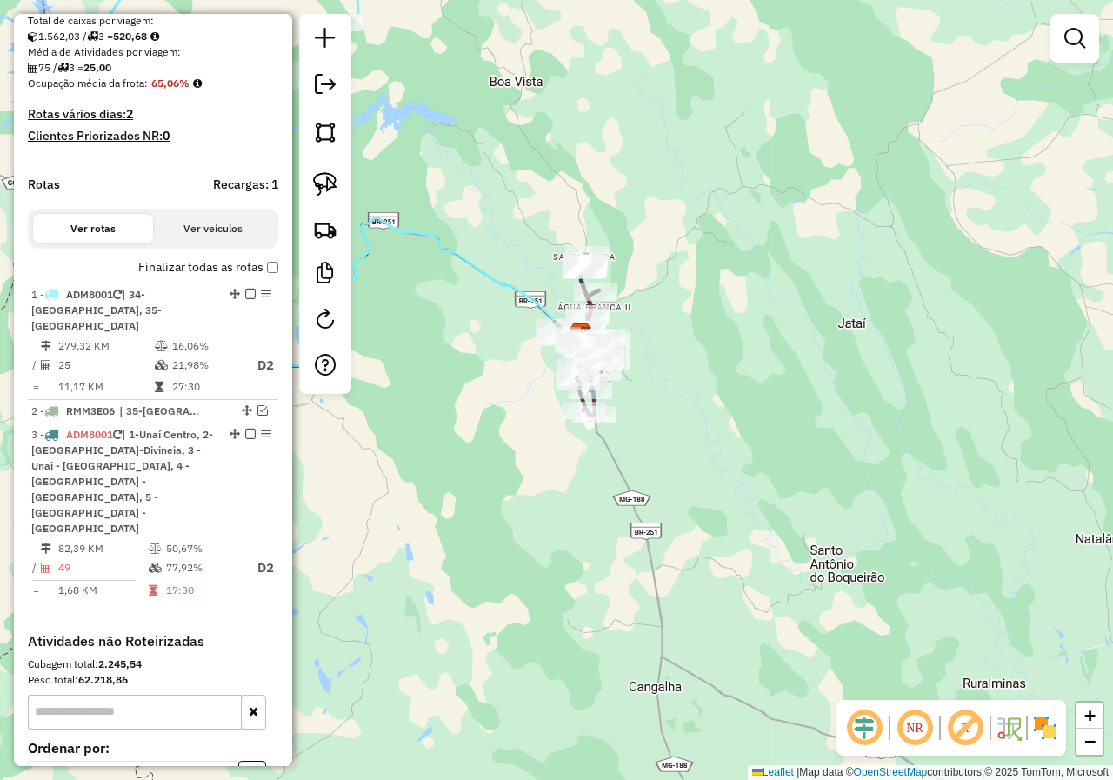
scroll to position [441, 0]
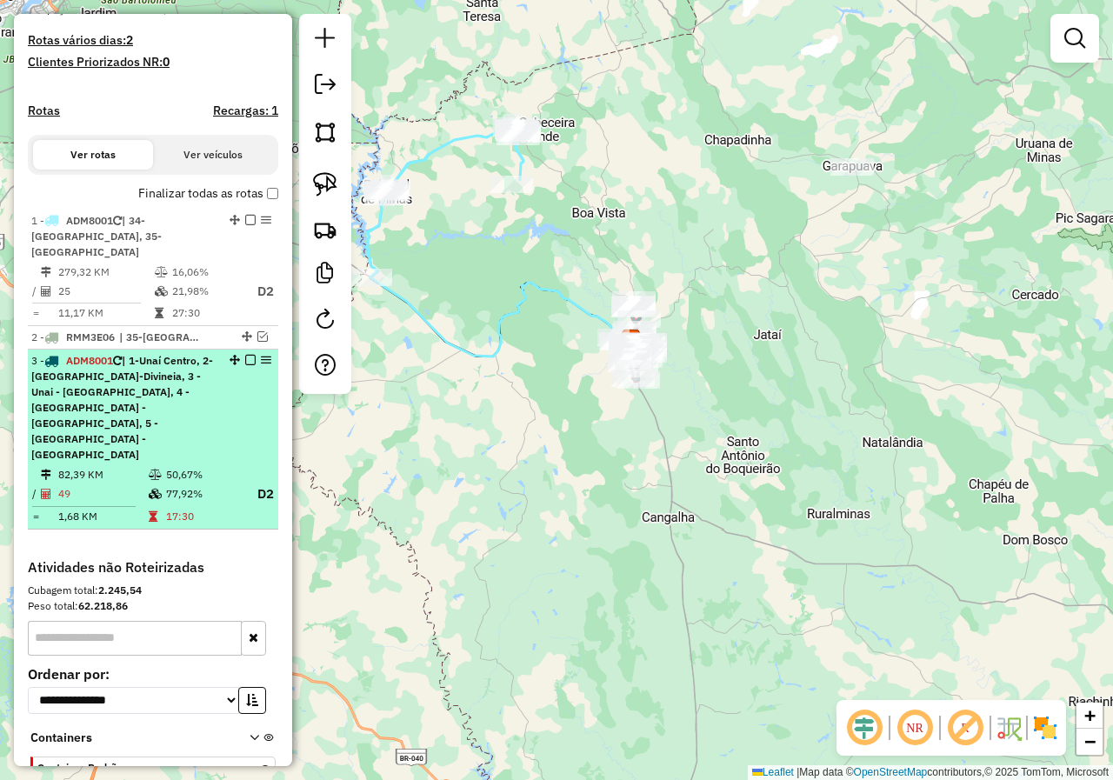
click at [245, 359] on em at bounding box center [250, 360] width 10 height 10
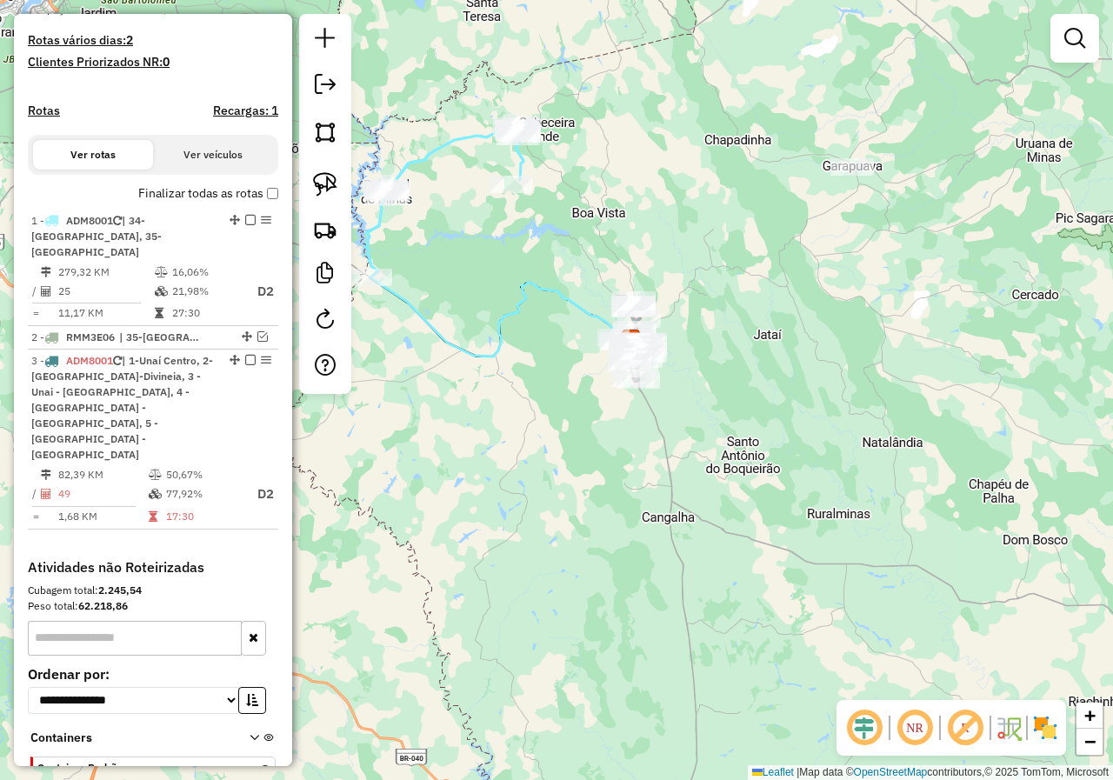
scroll to position [390, 0]
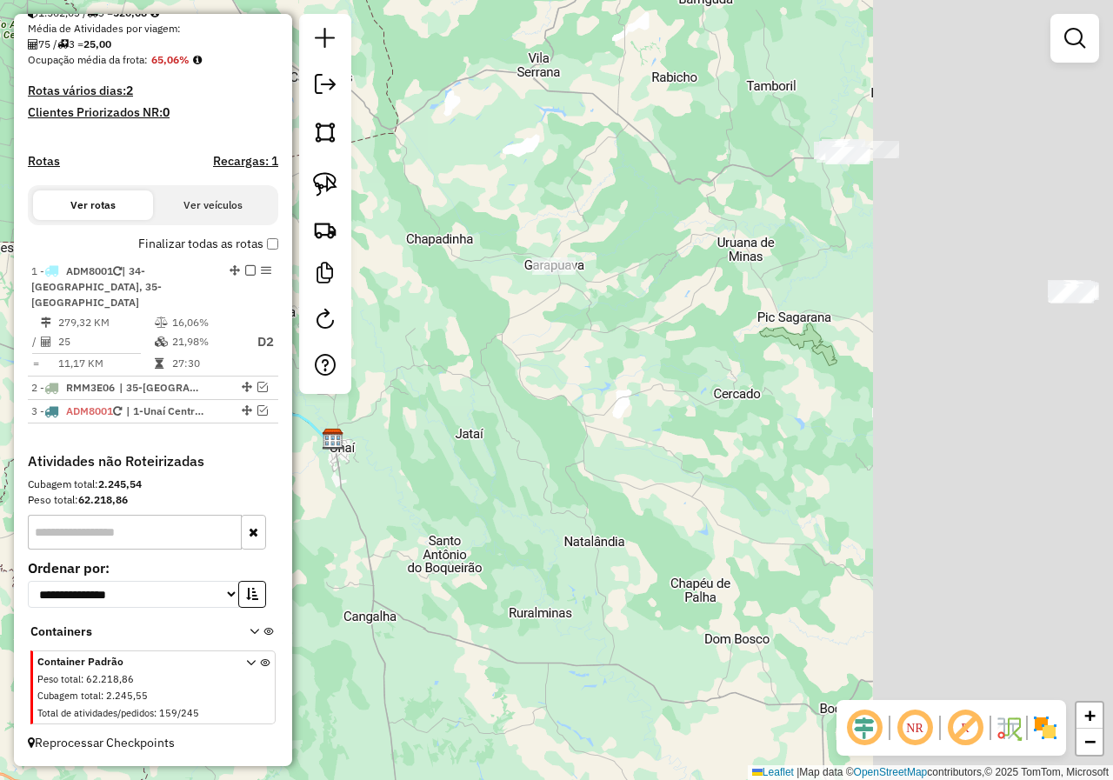
drag, startPoint x: 851, startPoint y: 292, endPoint x: 521, endPoint y: 398, distance: 347.1
click at [521, 398] on div "Janela de atendimento Grade de atendimento Capacidade Transportadoras Veículos …" at bounding box center [556, 390] width 1113 height 780
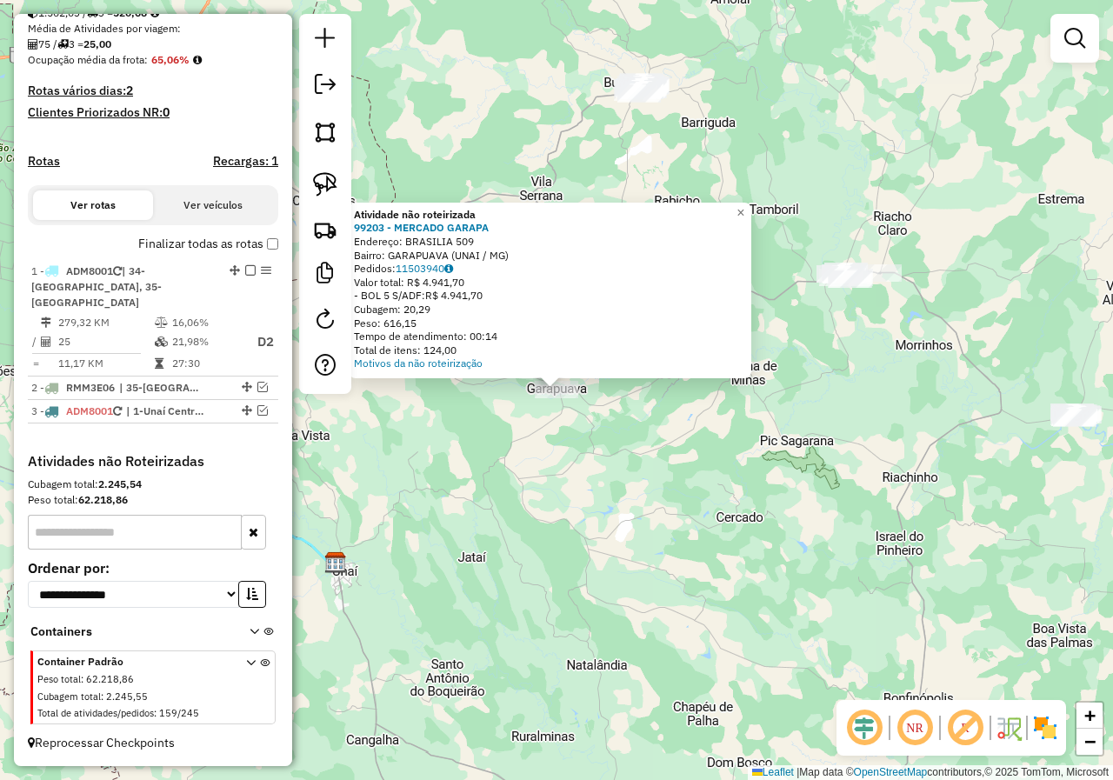
click at [496, 536] on div "Atividade não roteirizada 99203 - MERCADO GARAPA Endereço: BRASILIA 509 Bairro:…" at bounding box center [556, 390] width 1113 height 780
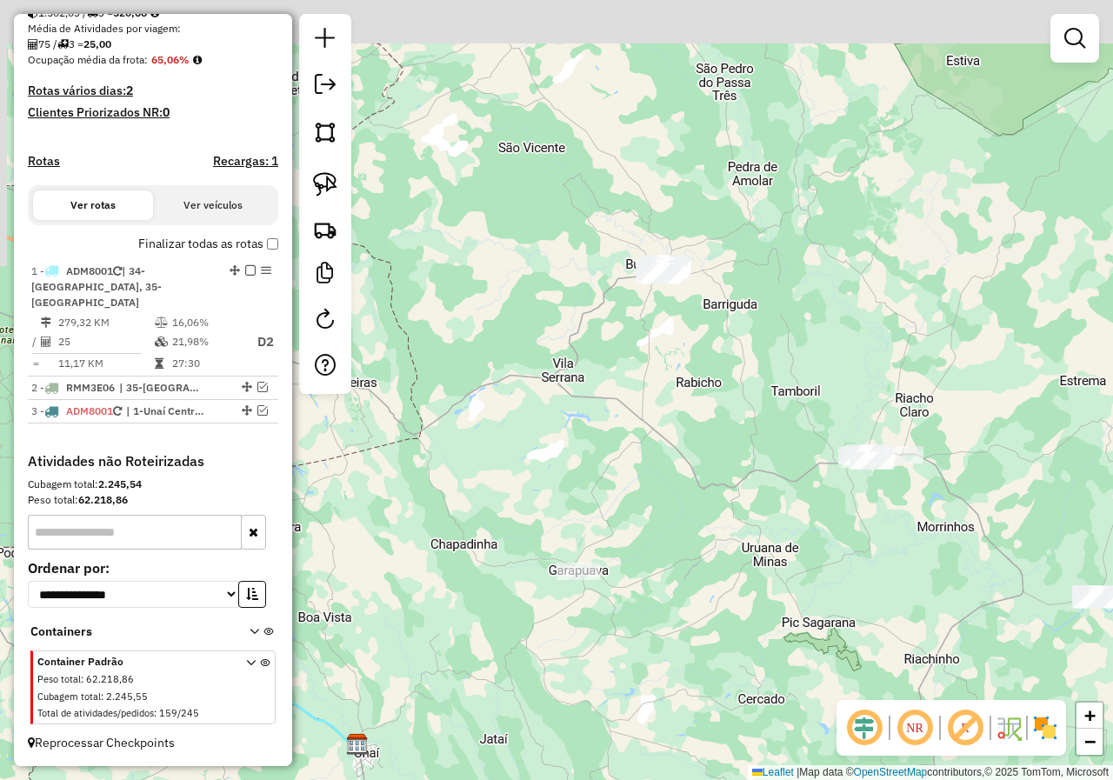
drag, startPoint x: 639, startPoint y: 285, endPoint x: 663, endPoint y: 470, distance: 186.7
click at [662, 473] on div "Janela de atendimento Grade de atendimento Capacidade Transportadoras Veículos …" at bounding box center [556, 390] width 1113 height 780
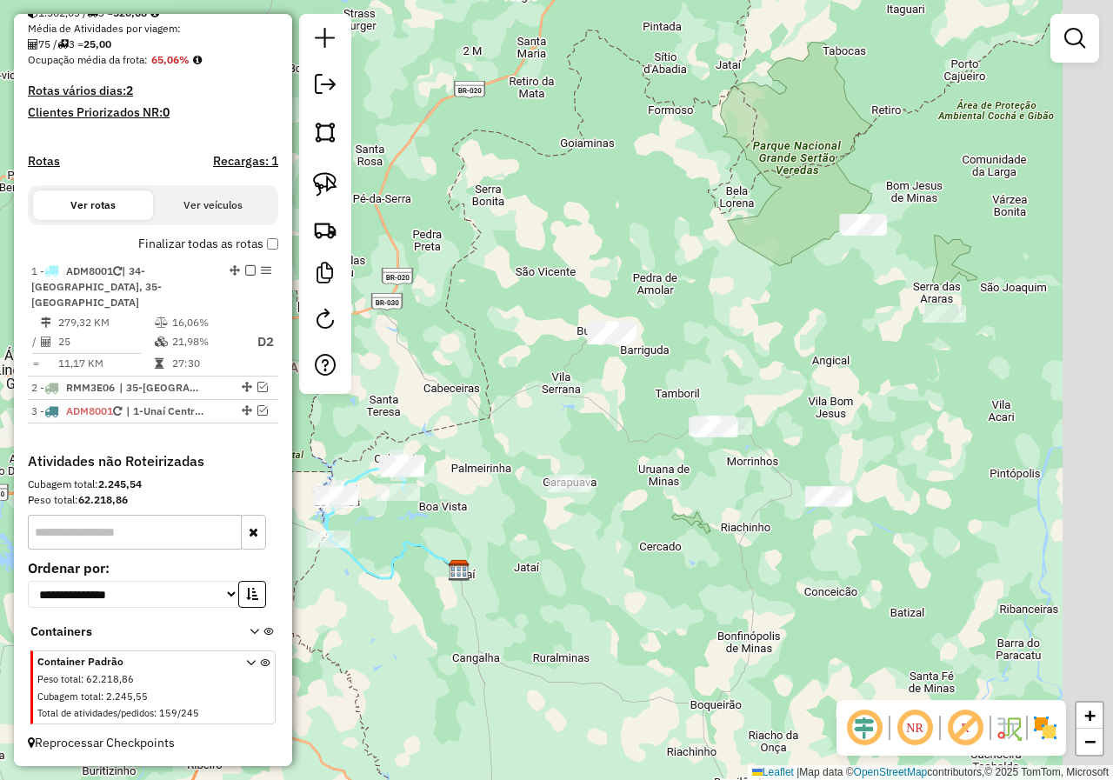
drag, startPoint x: 786, startPoint y: 291, endPoint x: 730, endPoint y: 251, distance: 69.2
click at [730, 251] on div "Janela de atendimento Grade de atendimento Capacidade Transportadoras Veículos …" at bounding box center [556, 390] width 1113 height 780
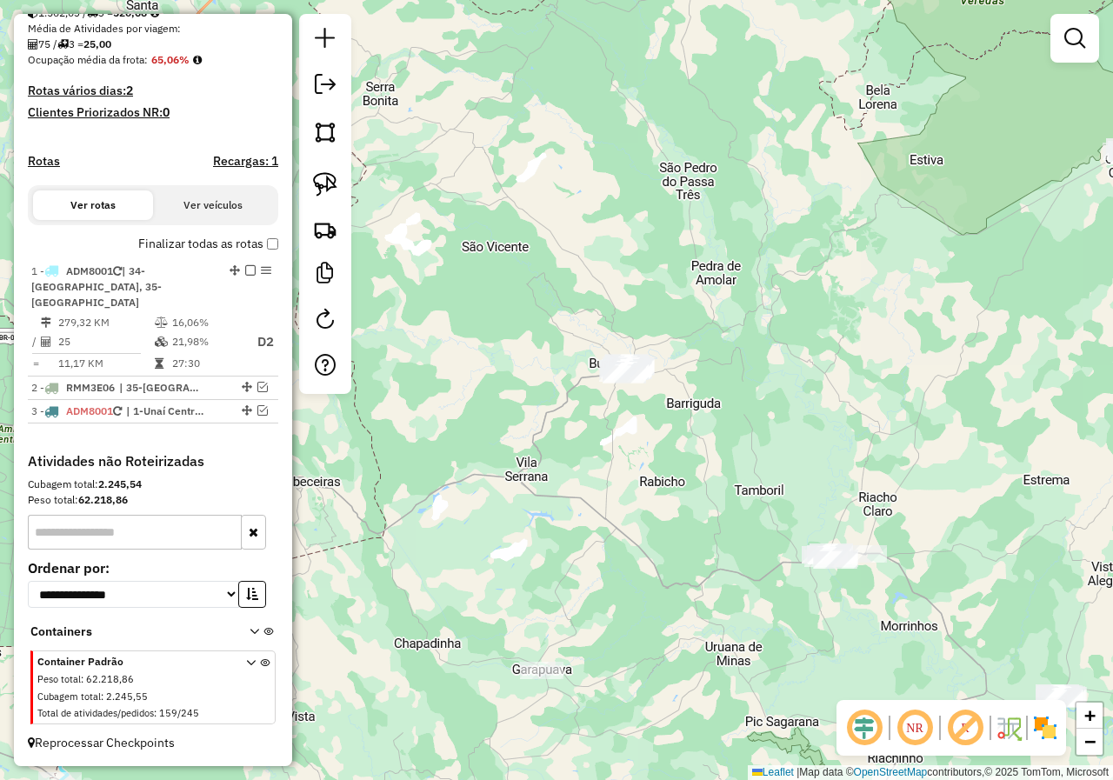
click at [317, 204] on div at bounding box center [325, 204] width 52 height 380
click at [335, 186] on img at bounding box center [325, 184] width 24 height 24
drag, startPoint x: 655, startPoint y: 202, endPoint x: 804, endPoint y: 337, distance: 201.9
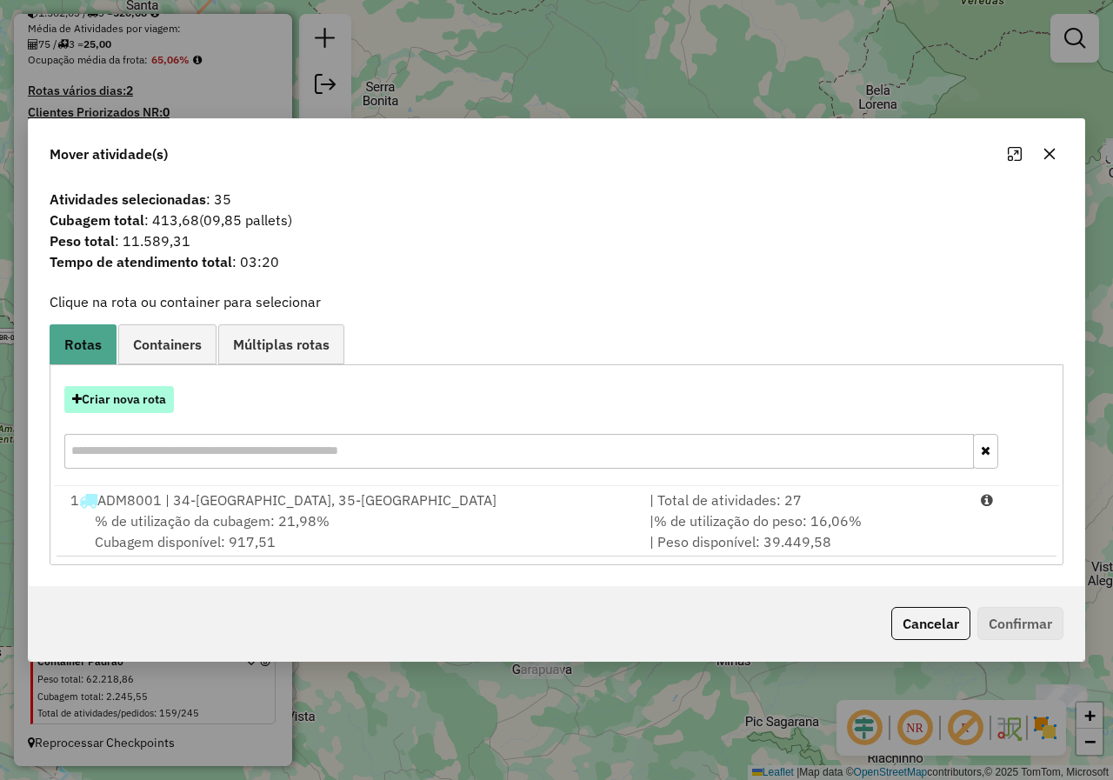
click at [153, 401] on button "Criar nova rota" at bounding box center [119, 399] width 110 height 27
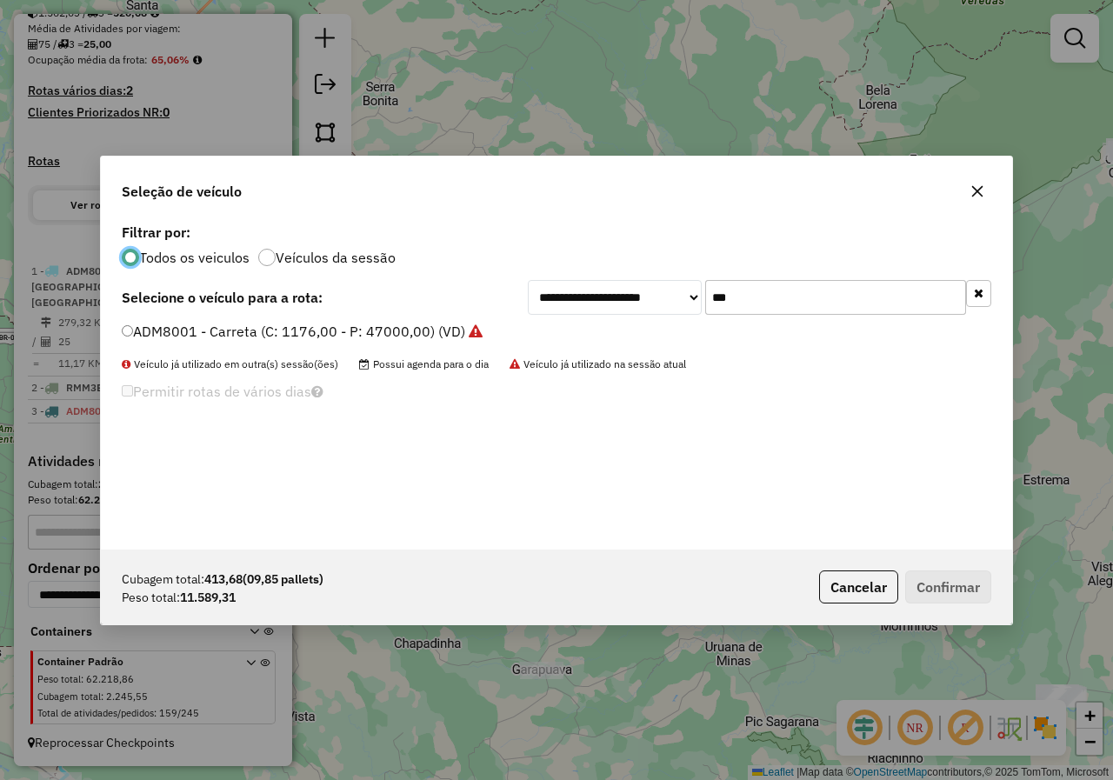
scroll to position [10, 5]
click at [356, 332] on label "ADM8001 - Carreta (C: 1176,00 - P: 47000,00) (VD)" at bounding box center [302, 331] width 360 height 21
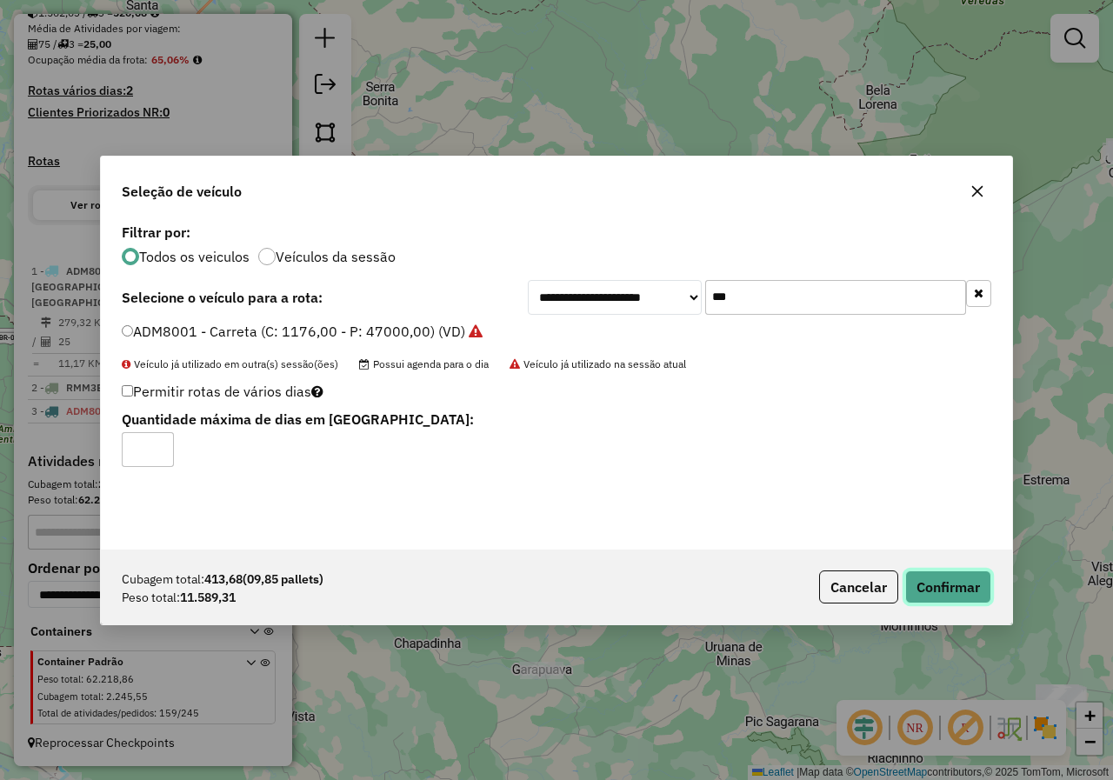
click at [933, 599] on button "Confirmar" at bounding box center [948, 586] width 86 height 33
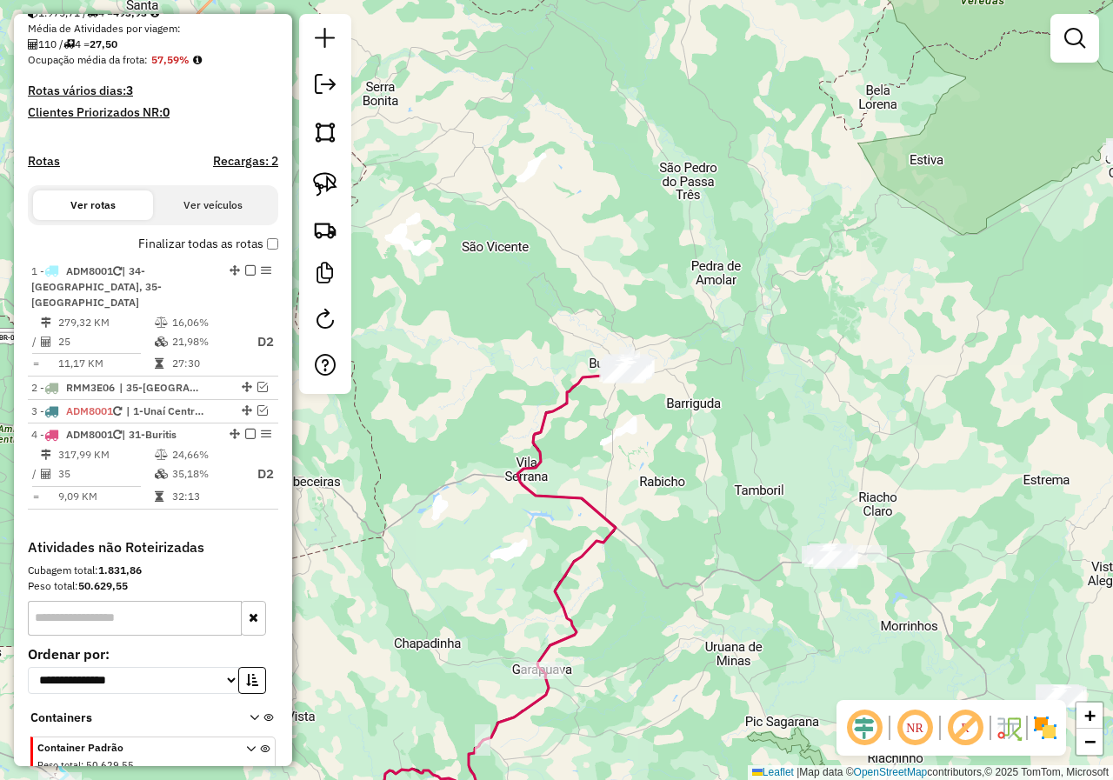
scroll to position [441, 0]
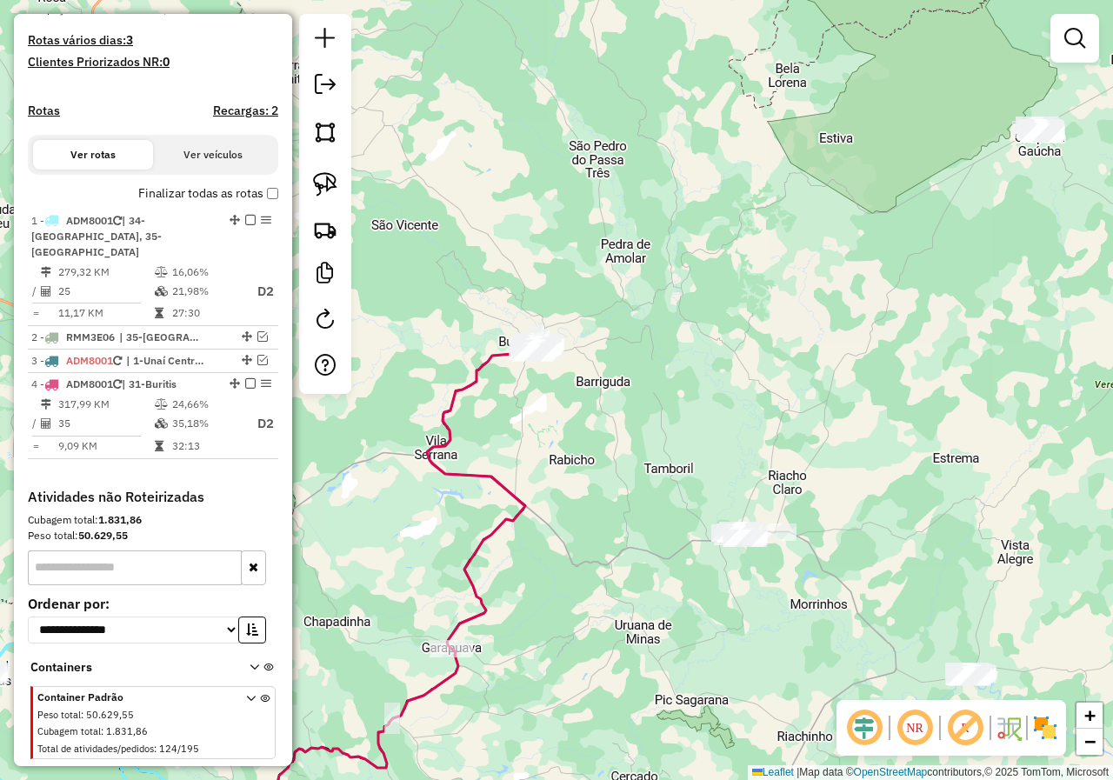
drag, startPoint x: 712, startPoint y: 353, endPoint x: 616, endPoint y: 272, distance: 125.9
click at [672, 327] on div "Janela de atendimento Grade de atendimento Capacidade Transportadoras Veículos …" at bounding box center [556, 390] width 1113 height 780
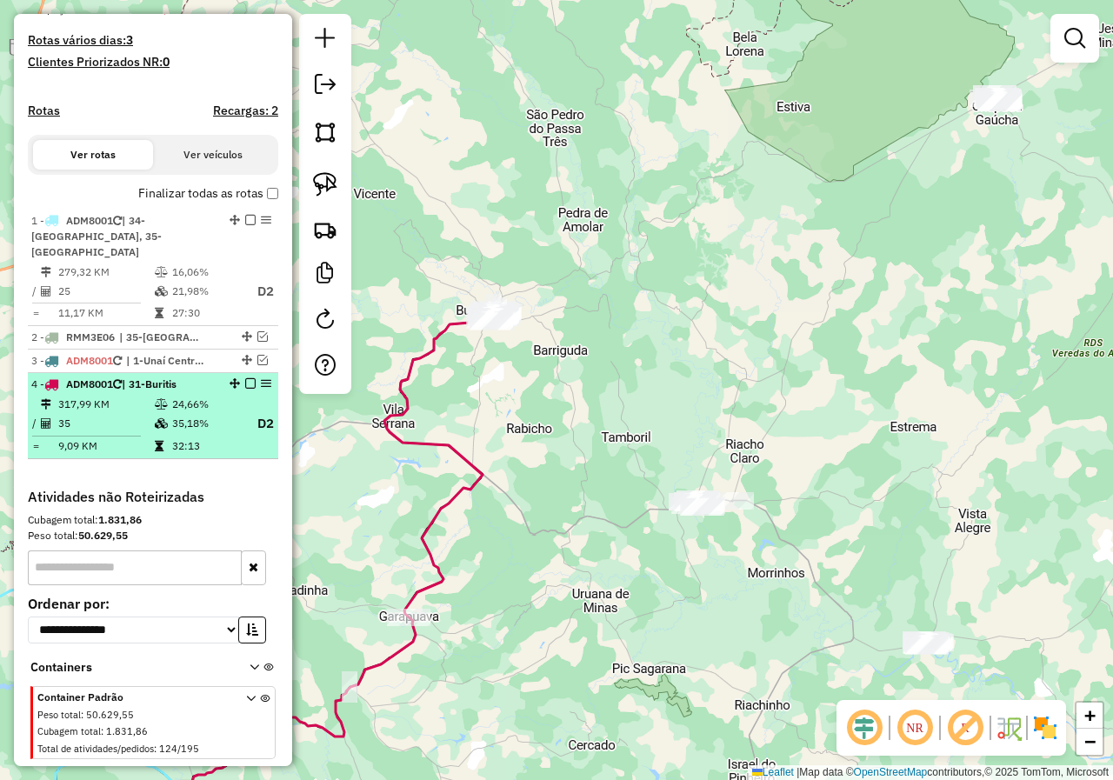
click at [245, 387] on em at bounding box center [250, 383] width 10 height 10
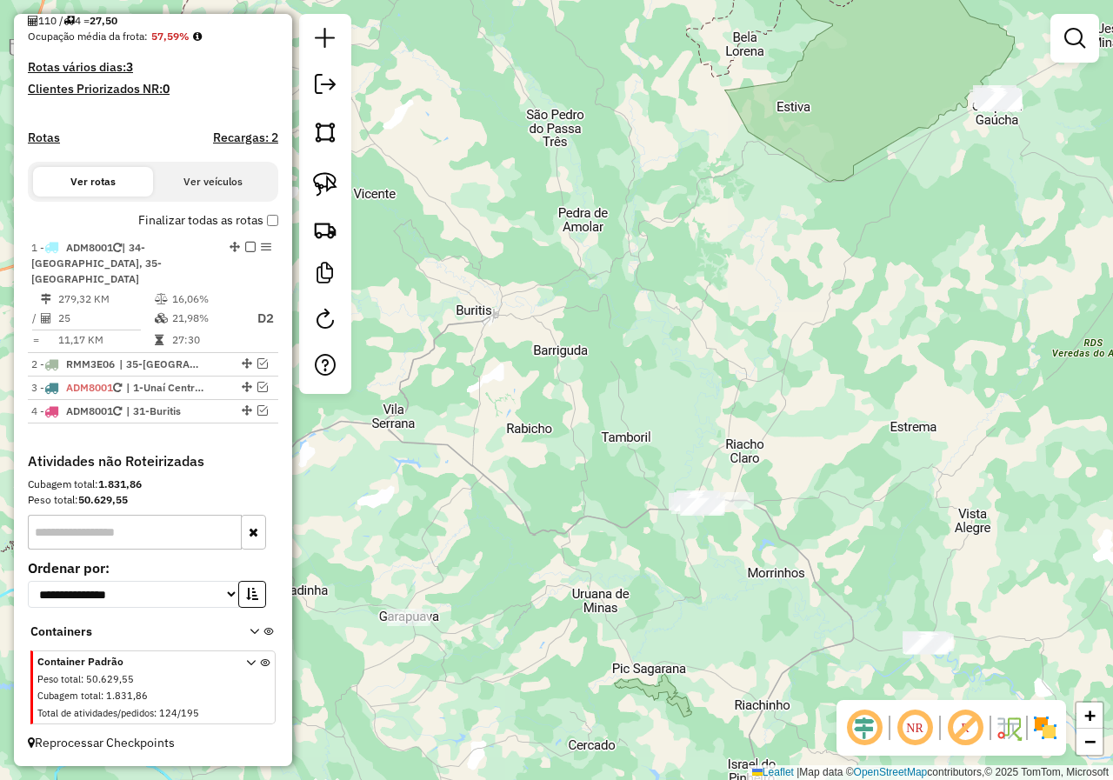
scroll to position [414, 0]
drag, startPoint x: 578, startPoint y: 527, endPoint x: 567, endPoint y: 377, distance: 150.9
click at [567, 377] on div "Janela de atendimento Grade de atendimento Capacidade Transportadoras Veículos …" at bounding box center [556, 390] width 1113 height 780
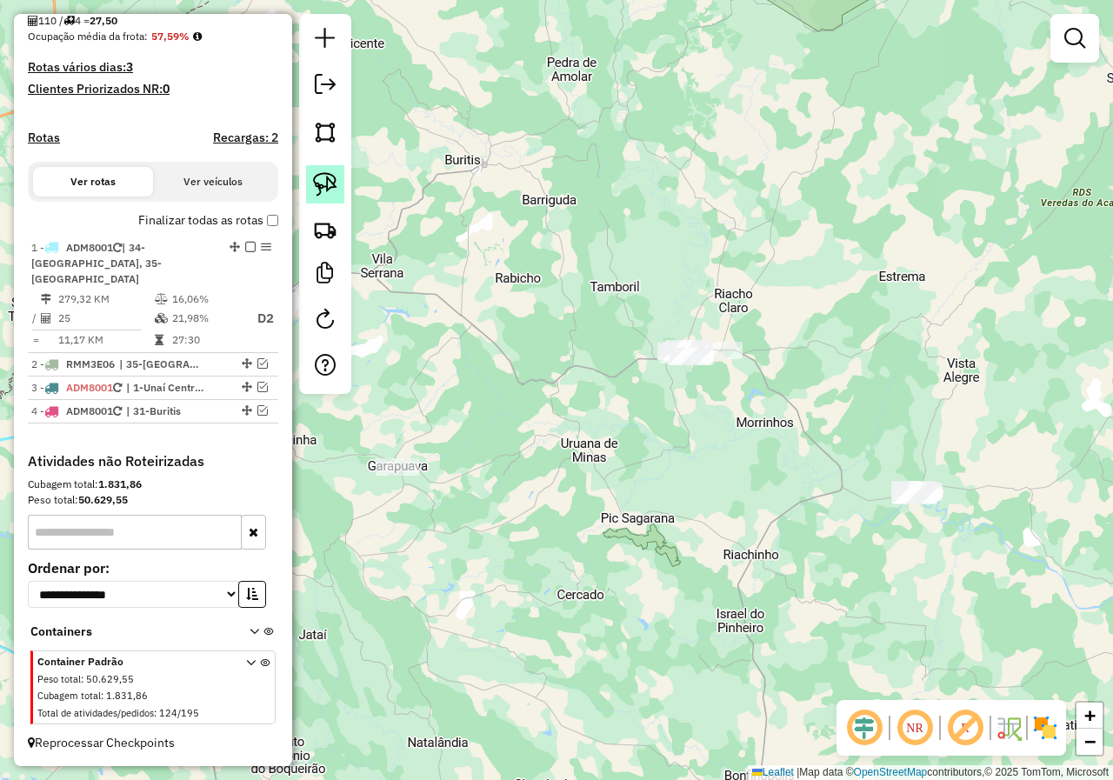
click at [337, 194] on link at bounding box center [325, 184] width 38 height 38
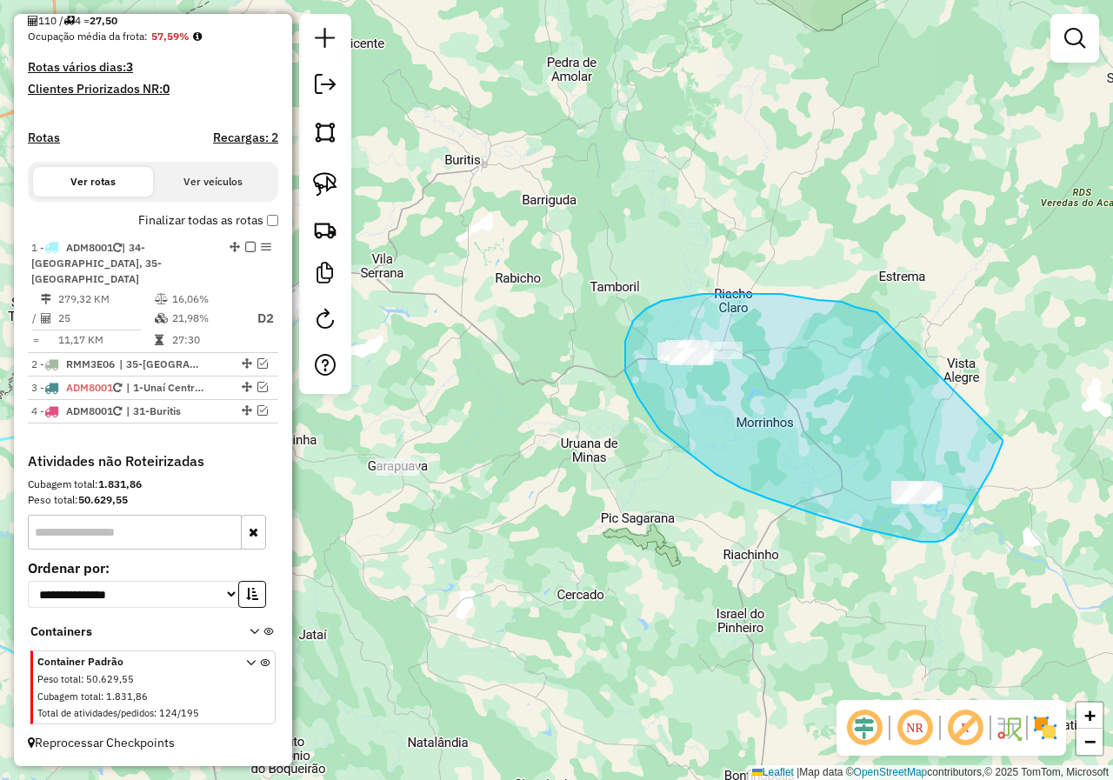
drag, startPoint x: 818, startPoint y: 300, endPoint x: 1003, endPoint y: 438, distance: 230.4
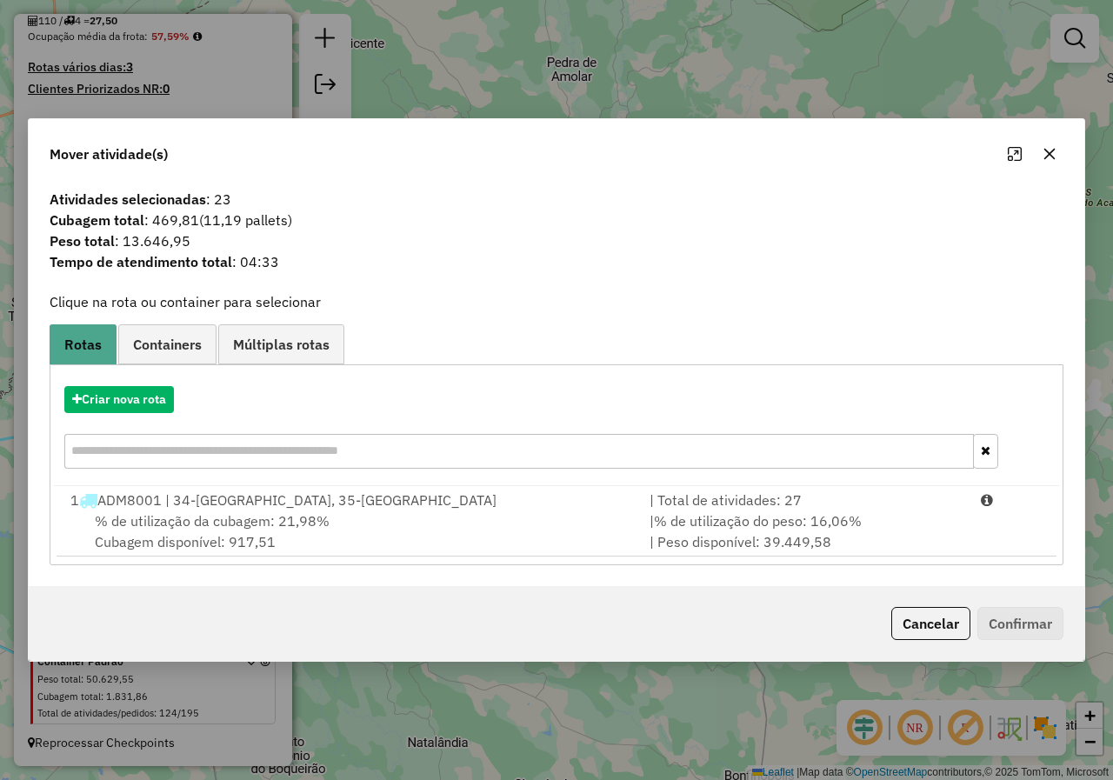
click at [1056, 162] on button "button" at bounding box center [1050, 154] width 28 height 28
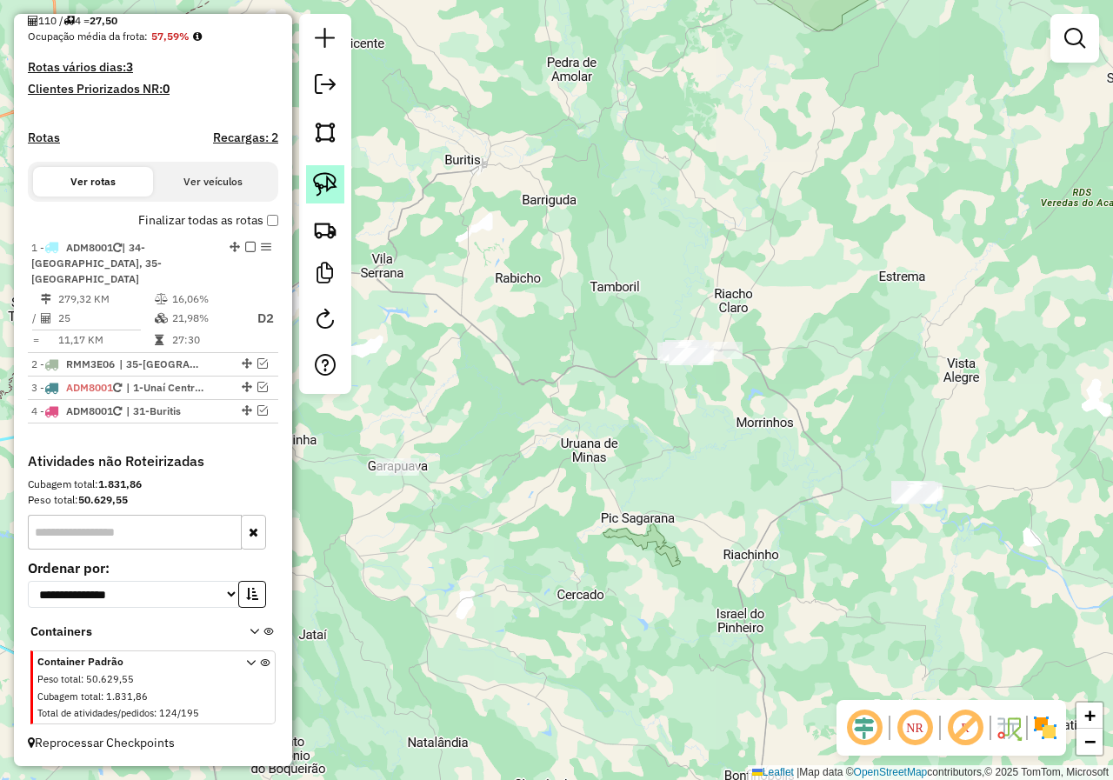
click at [343, 191] on link at bounding box center [325, 184] width 38 height 38
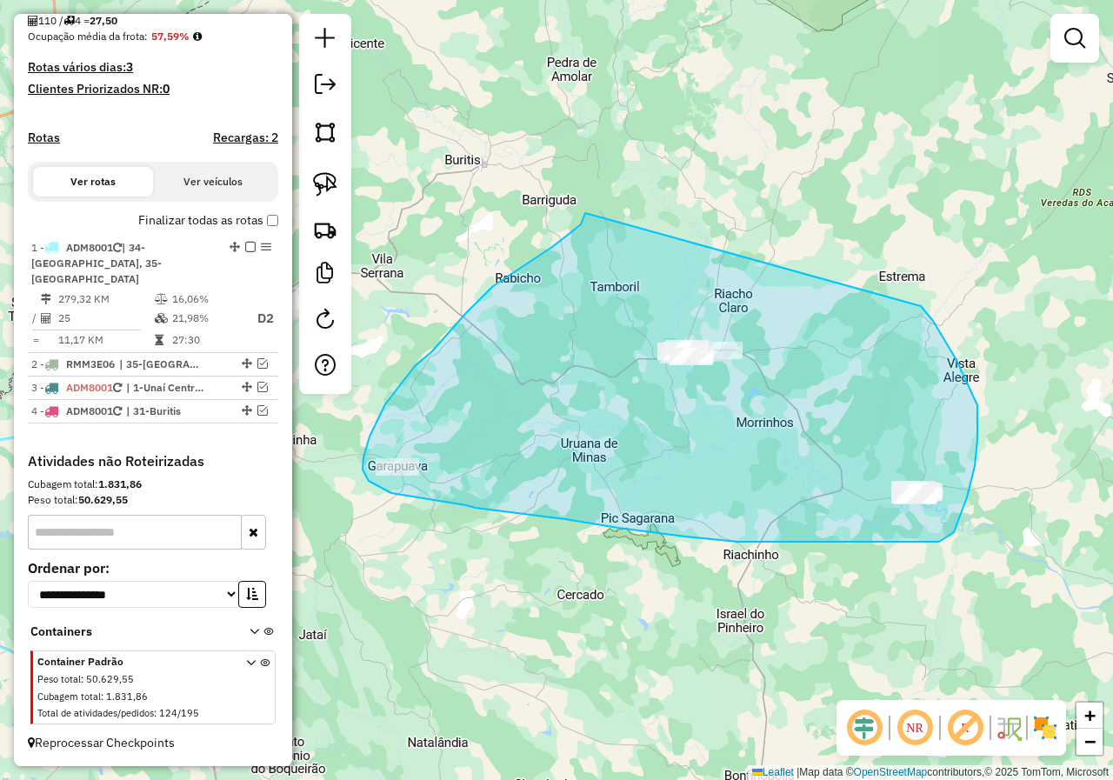
drag, startPoint x: 585, startPoint y: 213, endPoint x: 921, endPoint y: 306, distance: 348.3
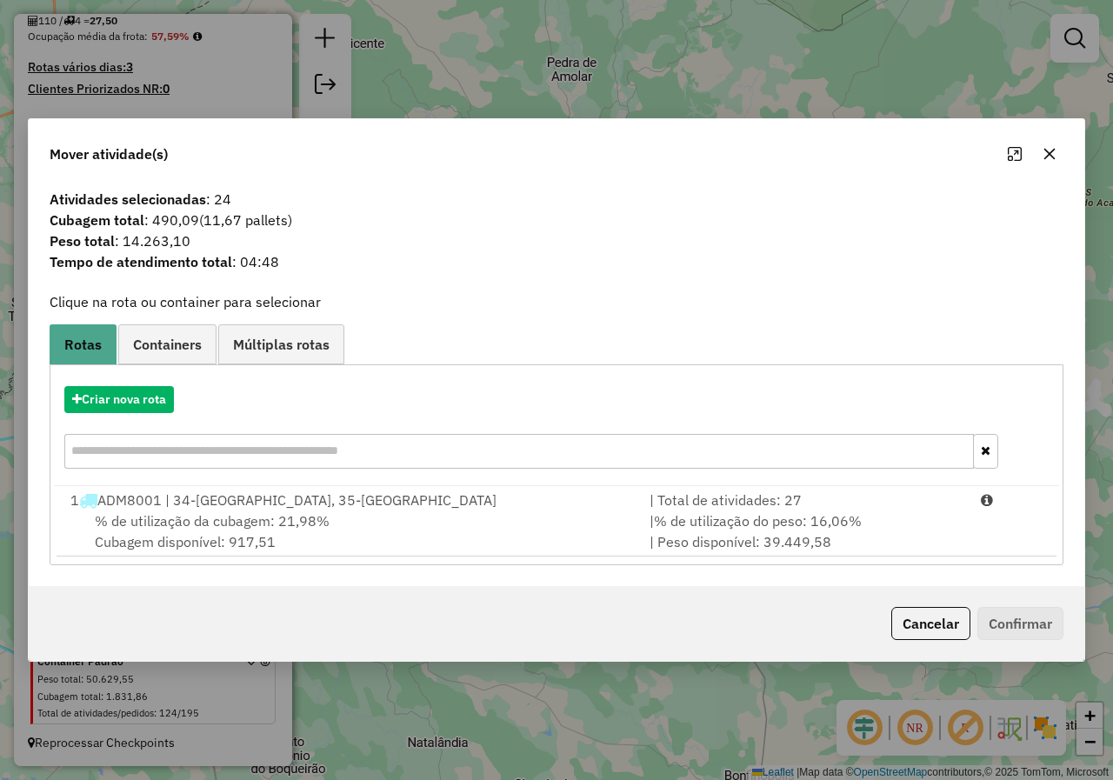
click at [1044, 153] on icon "button" at bounding box center [1050, 154] width 14 height 14
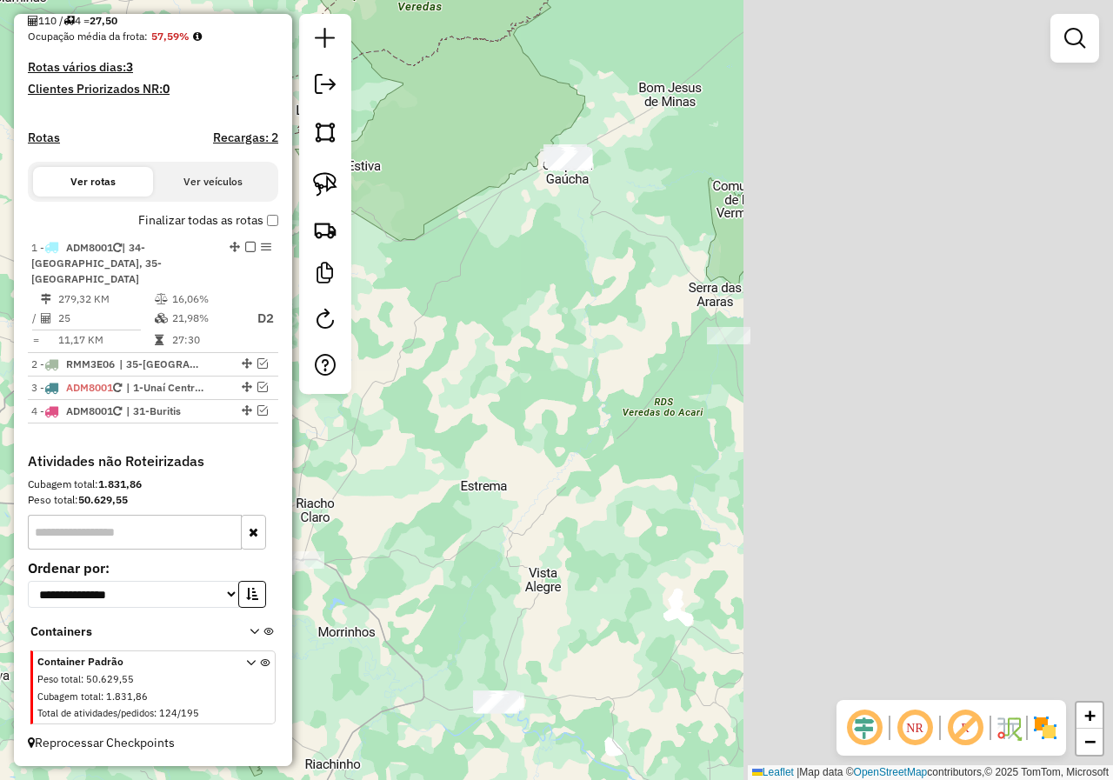
drag, startPoint x: 692, startPoint y: 308, endPoint x: 492, endPoint y: 404, distance: 222.1
click at [496, 403] on div "Janela de atendimento Grade de atendimento Capacidade Transportadoras Veículos …" at bounding box center [556, 390] width 1113 height 780
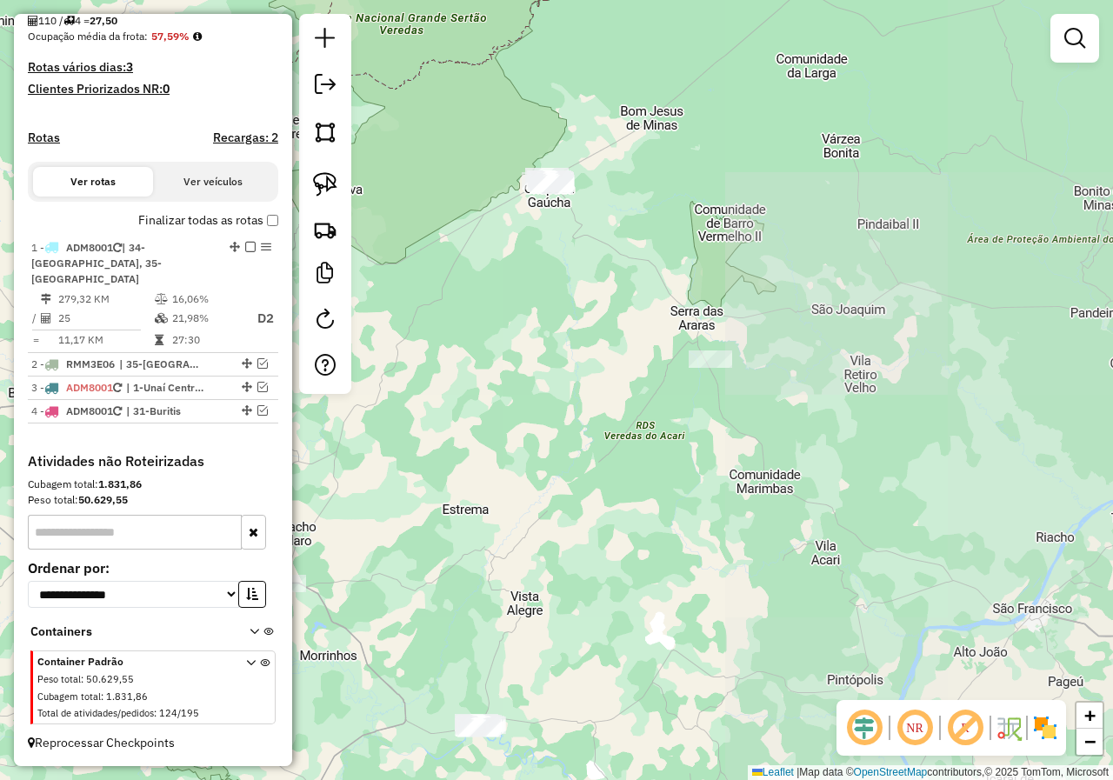
drag, startPoint x: 553, startPoint y: 309, endPoint x: 674, endPoint y: 384, distance: 142.6
click at [674, 384] on div "Janela de atendimento Grade de atendimento Capacidade Transportadoras Veículos …" at bounding box center [556, 390] width 1113 height 780
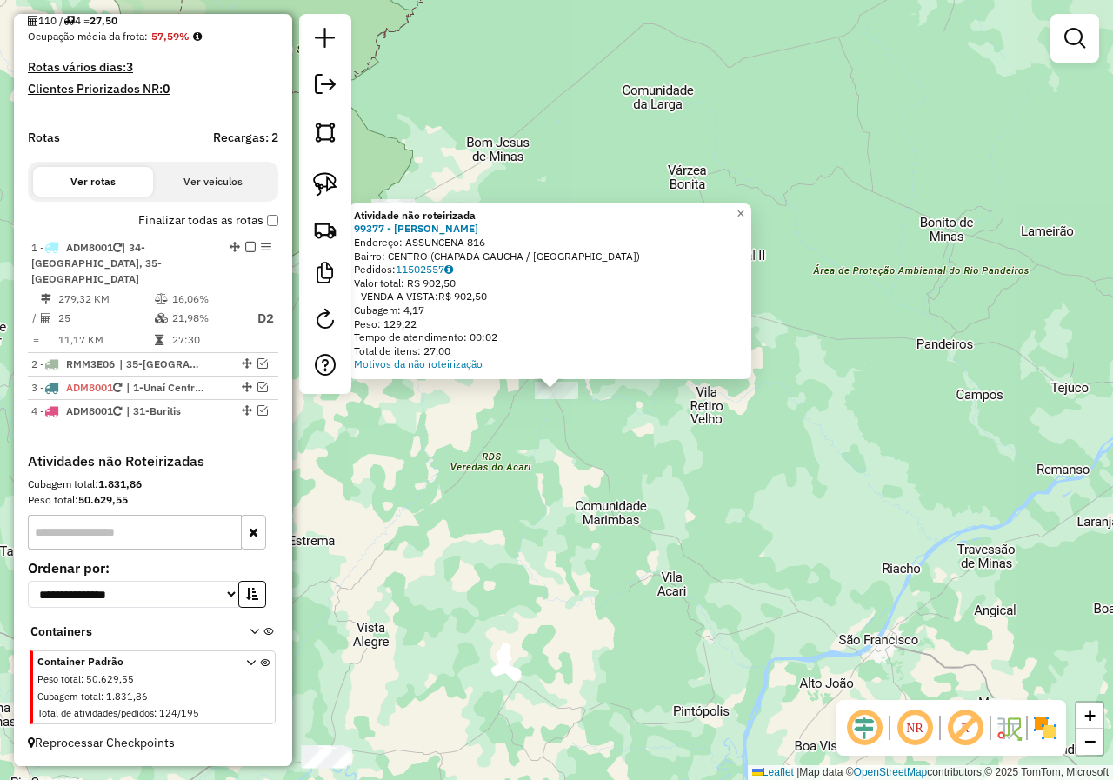
click at [433, 501] on div "Atividade não roteirizada 99377 - DEBORA MARCAL COSTA Endereço: ASSUNCENA 816 B…" at bounding box center [556, 390] width 1113 height 780
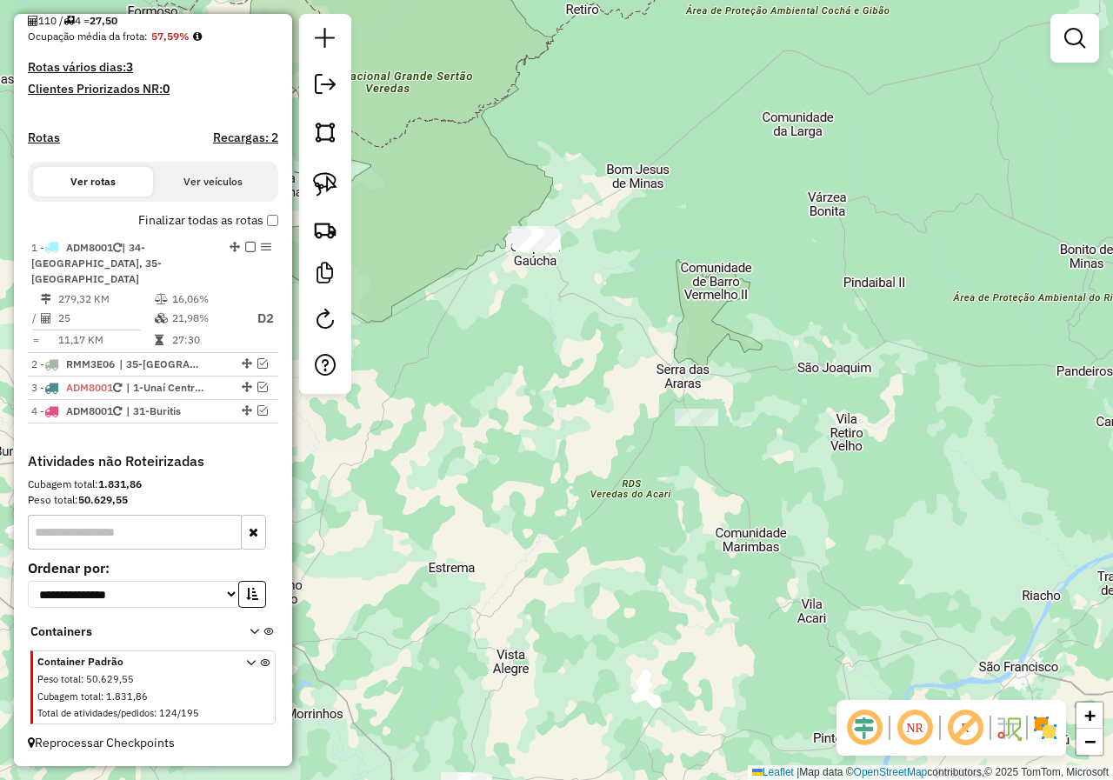
drag, startPoint x: 469, startPoint y: 466, endPoint x: 610, endPoint y: 478, distance: 142.3
click at [610, 493] on div "Janela de atendimento Grade de atendimento Capacidade Transportadoras Veículos …" at bounding box center [556, 390] width 1113 height 780
click at [336, 192] on img at bounding box center [325, 184] width 24 height 24
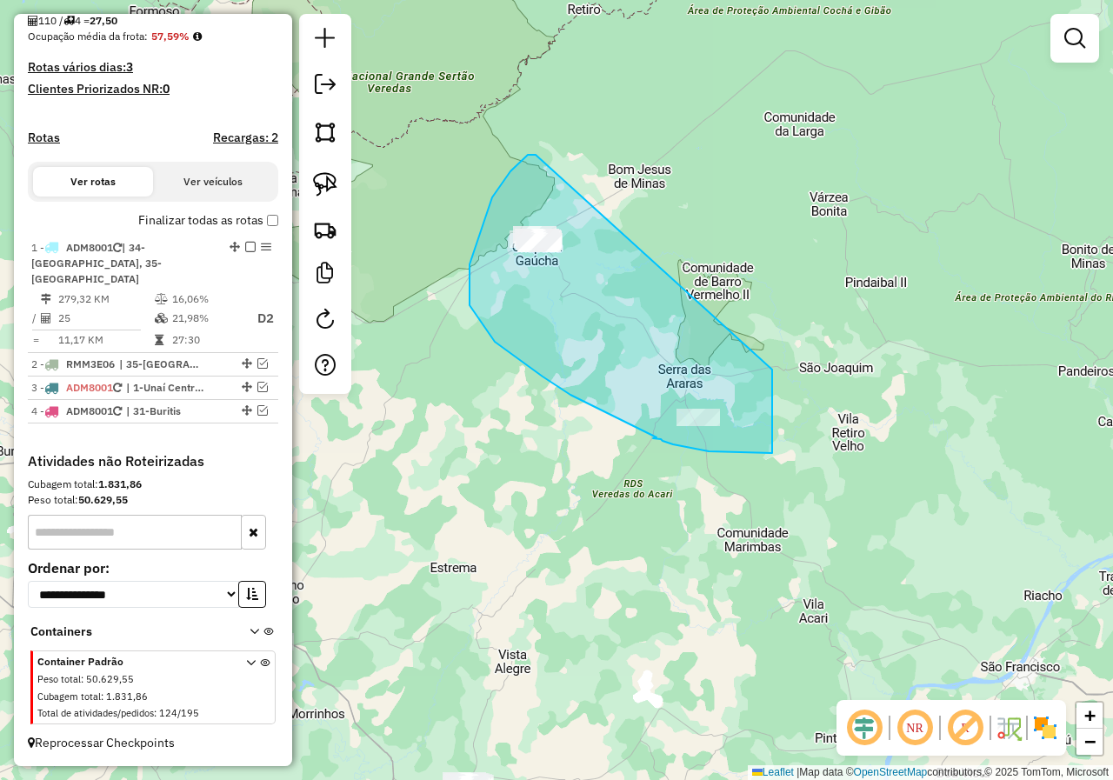
drag, startPoint x: 525, startPoint y: 158, endPoint x: 772, endPoint y: 370, distance: 325.0
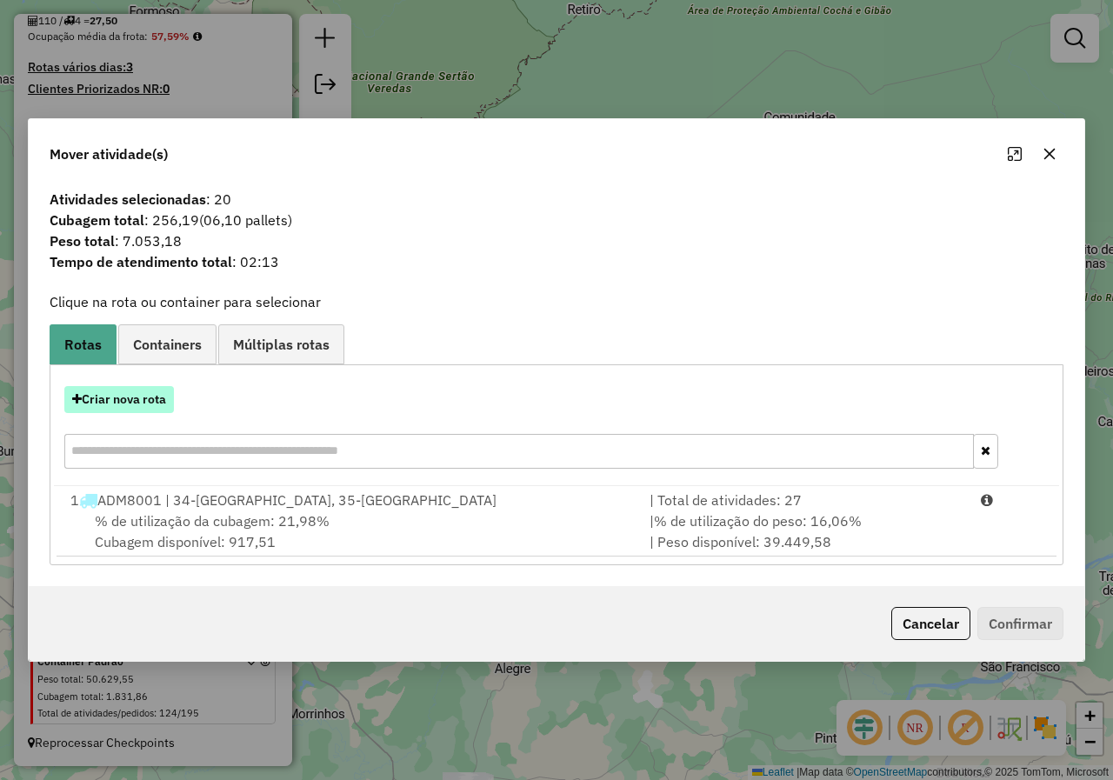
click at [144, 400] on button "Criar nova rota" at bounding box center [119, 399] width 110 height 27
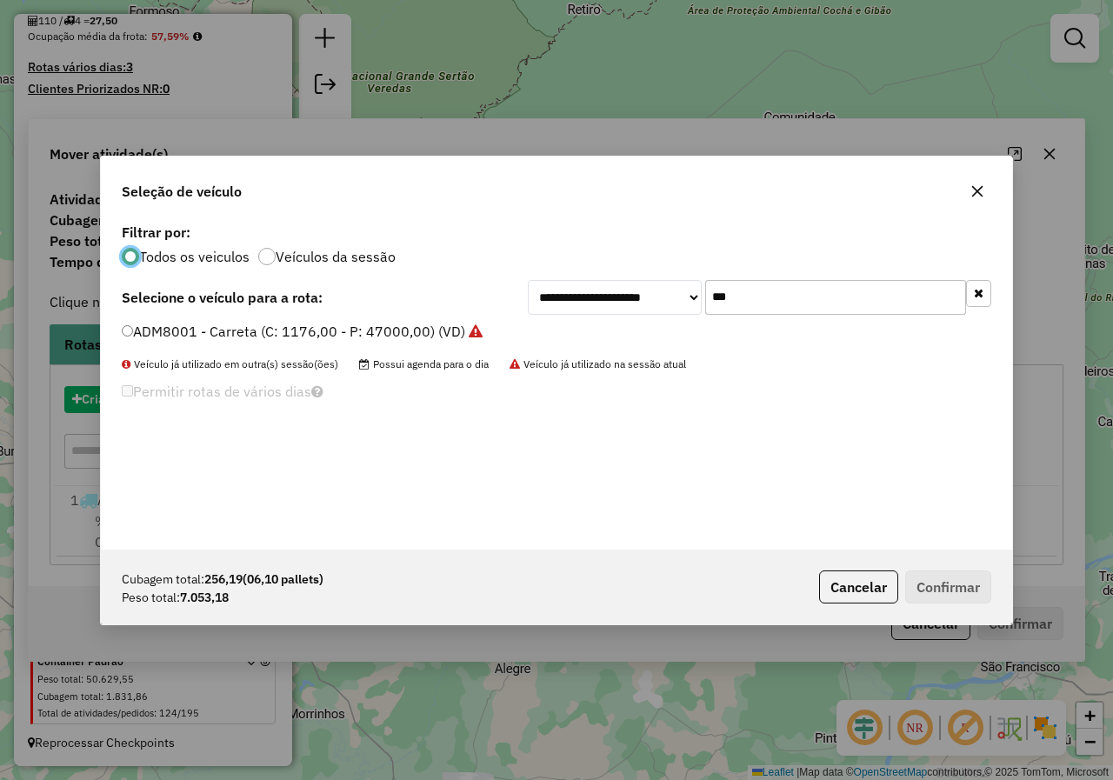
scroll to position [10, 5]
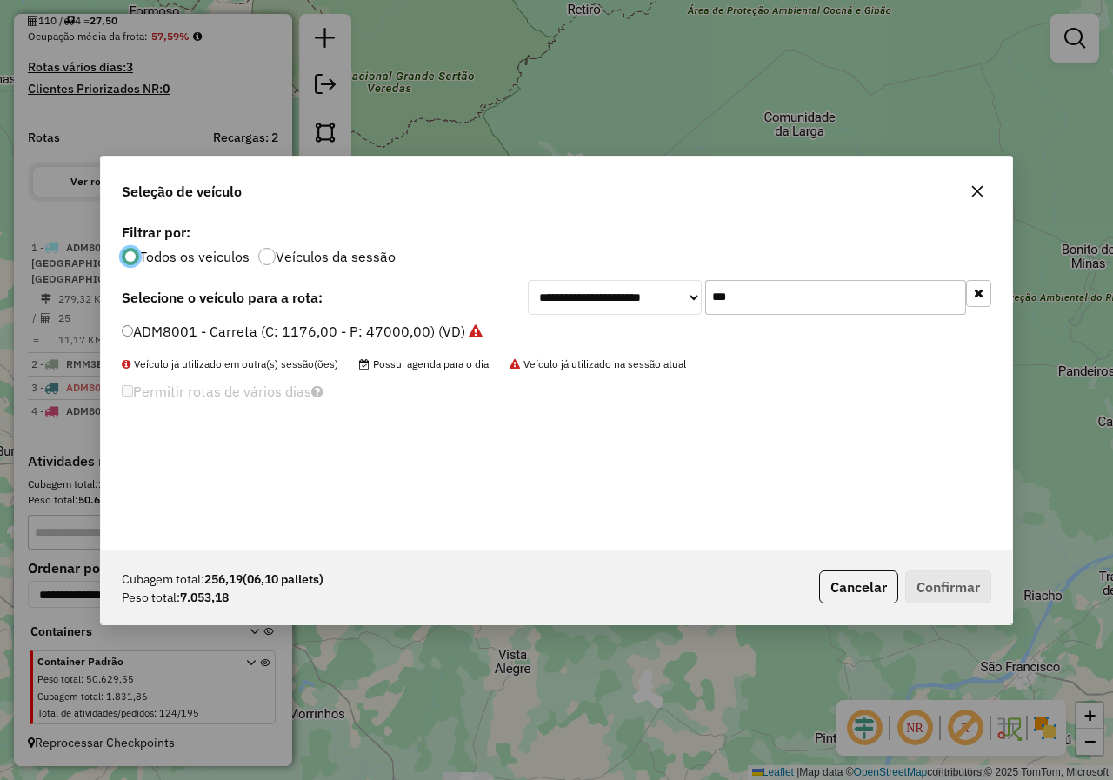
click at [780, 290] on input "***" at bounding box center [835, 297] width 261 height 35
type input "***"
drag, startPoint x: 310, startPoint y: 327, endPoint x: 424, endPoint y: 379, distance: 126.1
click at [310, 329] on label "RTT1J09 - BITRUCK - RTT (C: 588,00 - P: 16370,00) (VD)" at bounding box center [309, 331] width 374 height 21
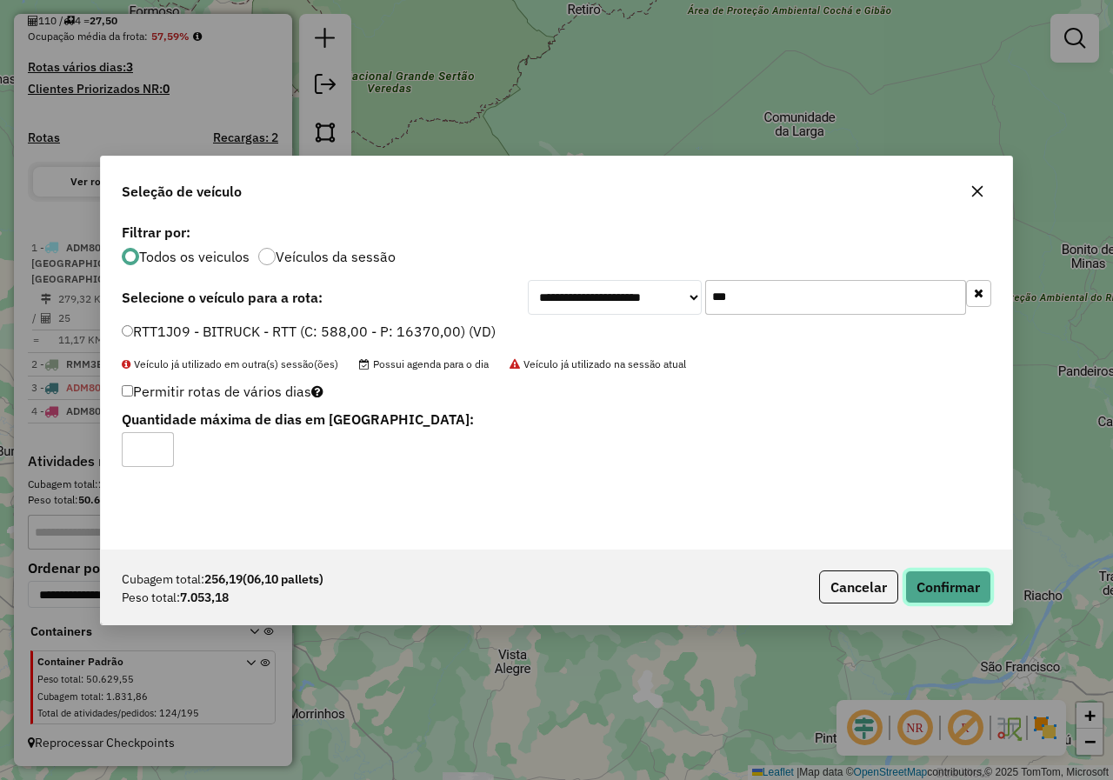
click at [947, 573] on button "Confirmar" at bounding box center [948, 586] width 86 height 33
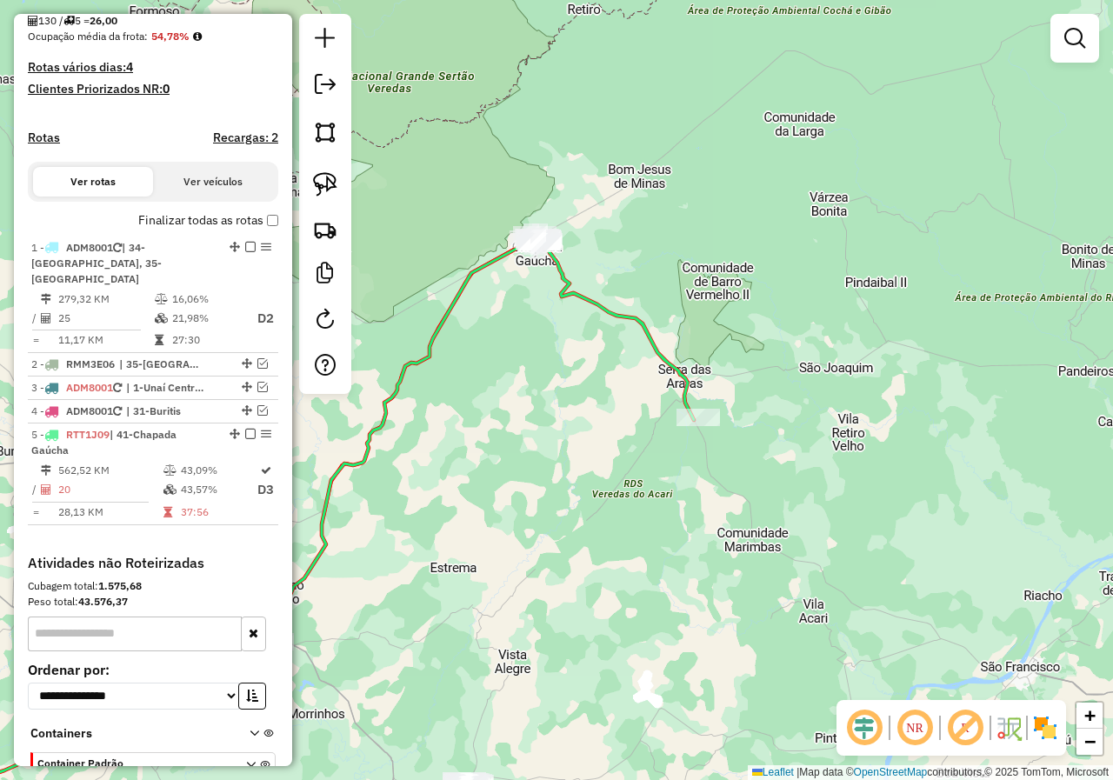
scroll to position [441, 0]
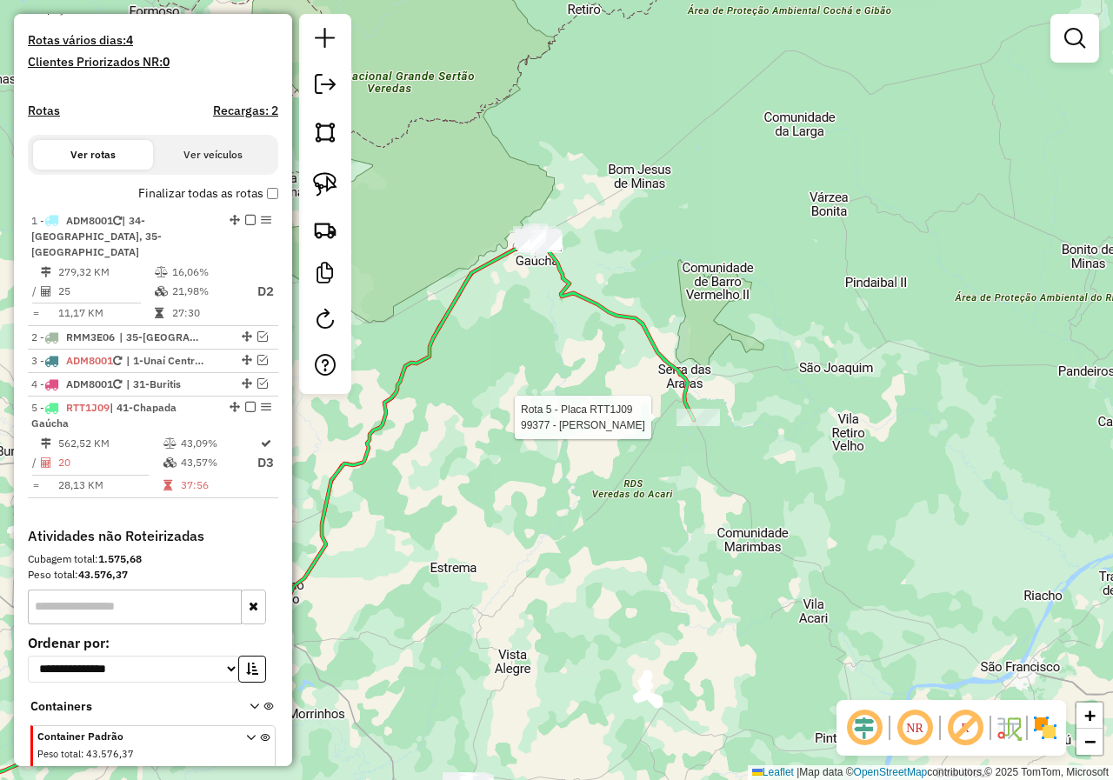
select select "*********"
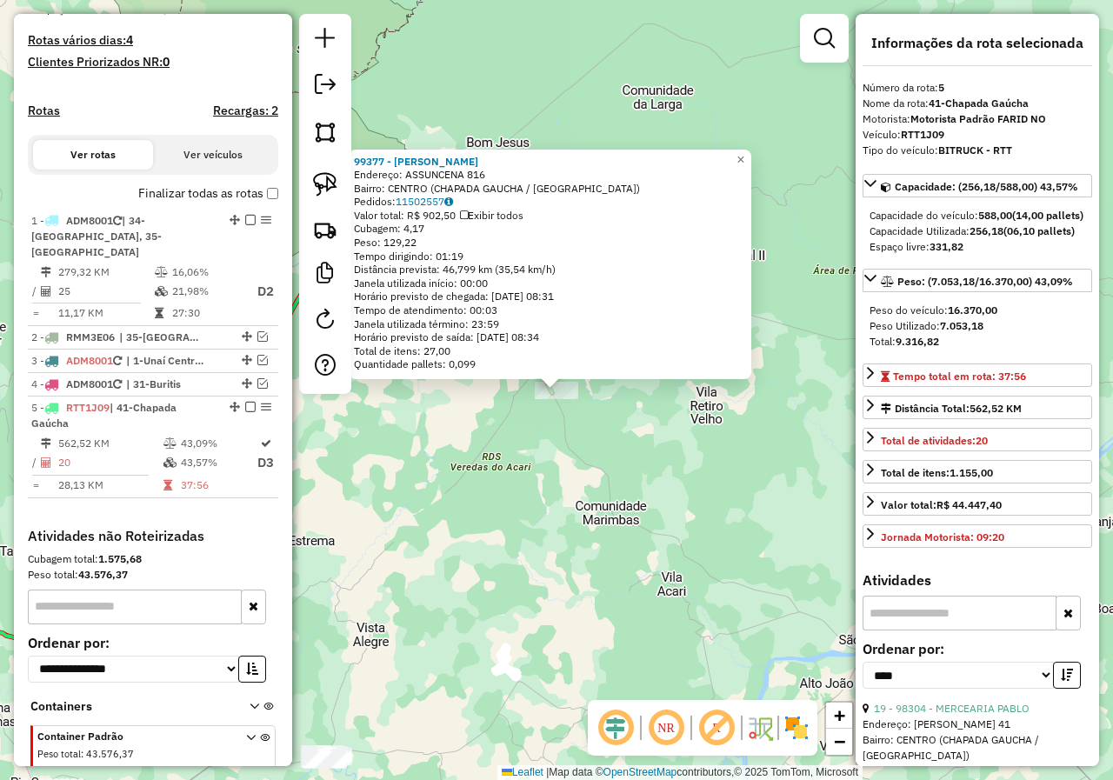
scroll to position [515, 0]
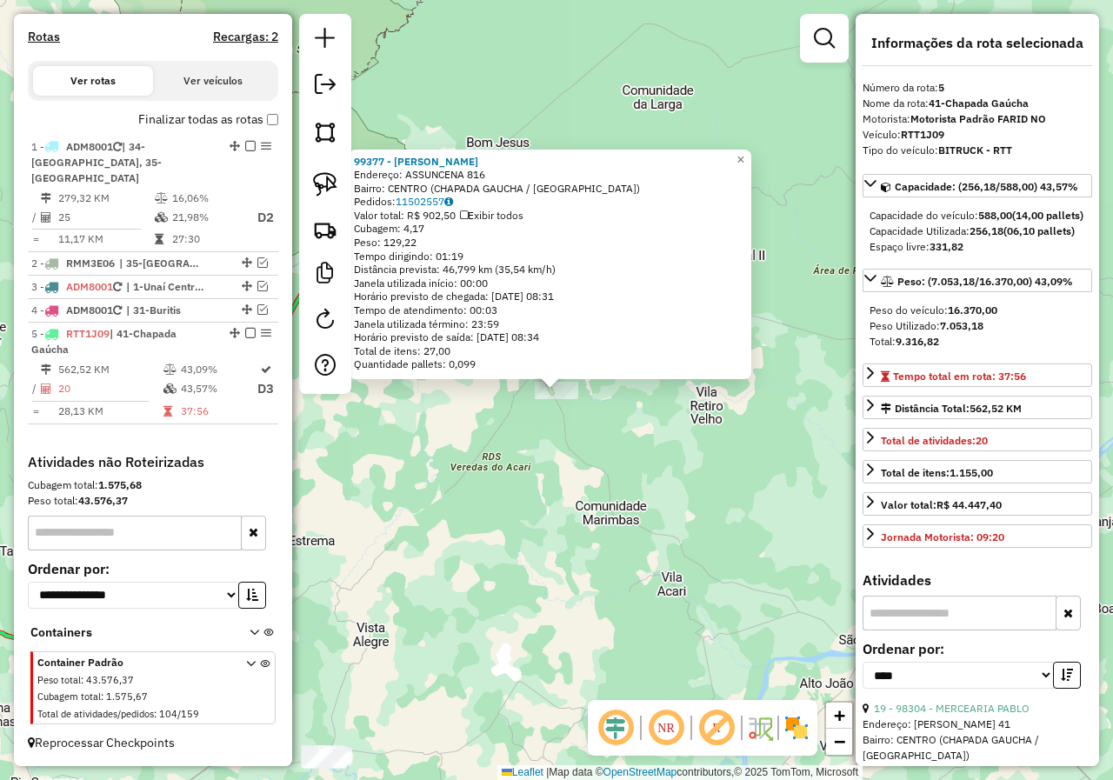
drag, startPoint x: 626, startPoint y: 523, endPoint x: 695, endPoint y: 535, distance: 69.6
click at [692, 535] on div "99377 - DEBORA MARCAL COSTA Endereço: ASSUNCENA 816 Bairro: CENTRO (CHAPADA GAU…" at bounding box center [556, 390] width 1113 height 780
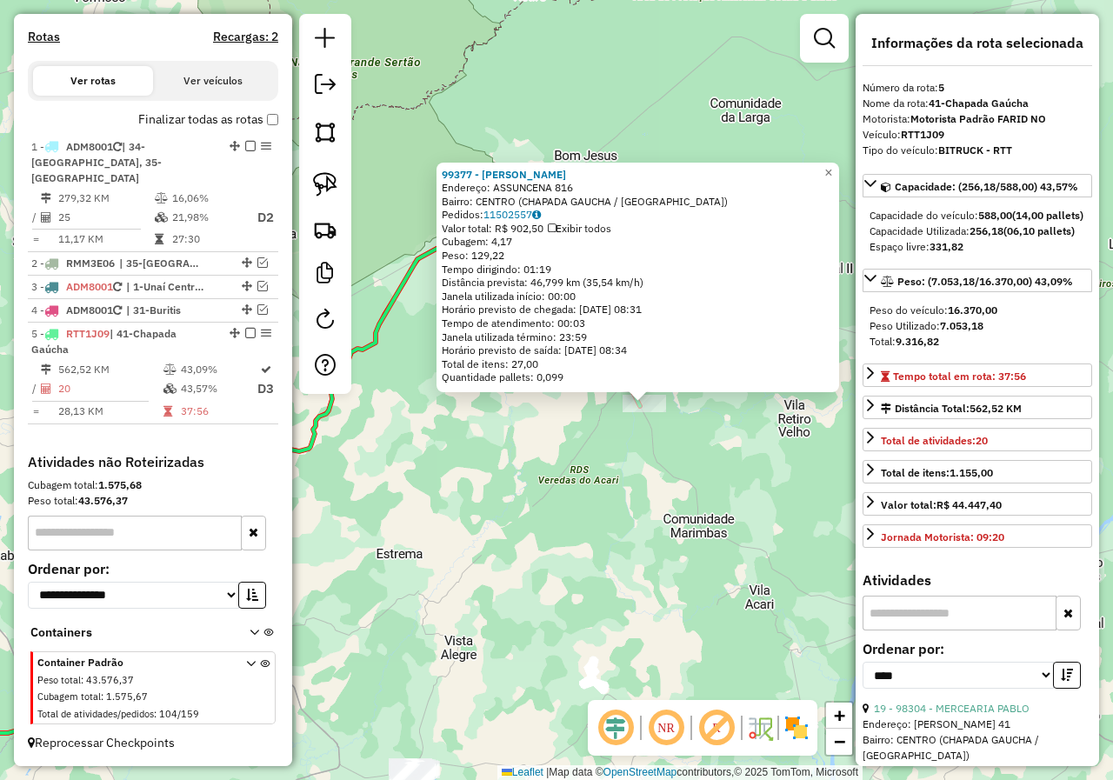
click at [586, 490] on div "99377 - DEBORA MARCAL COSTA Endereço: ASSUNCENA 816 Bairro: CENTRO (CHAPADA GAU…" at bounding box center [556, 390] width 1113 height 780
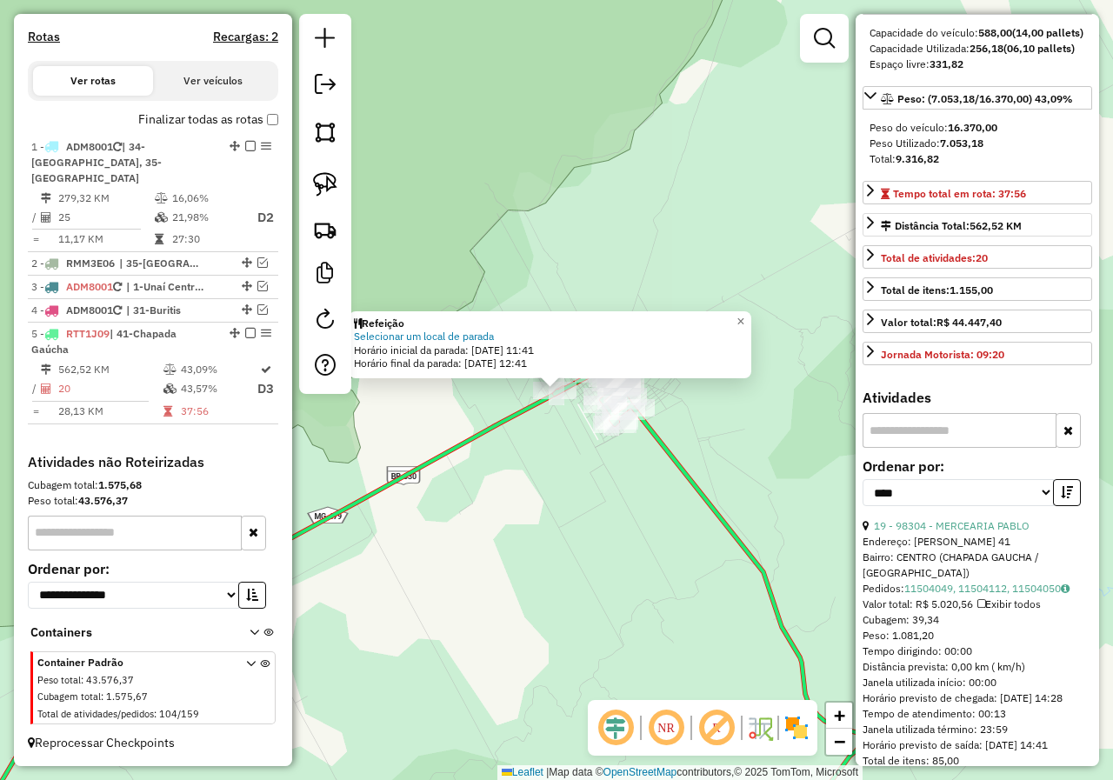
scroll to position [261, 0]
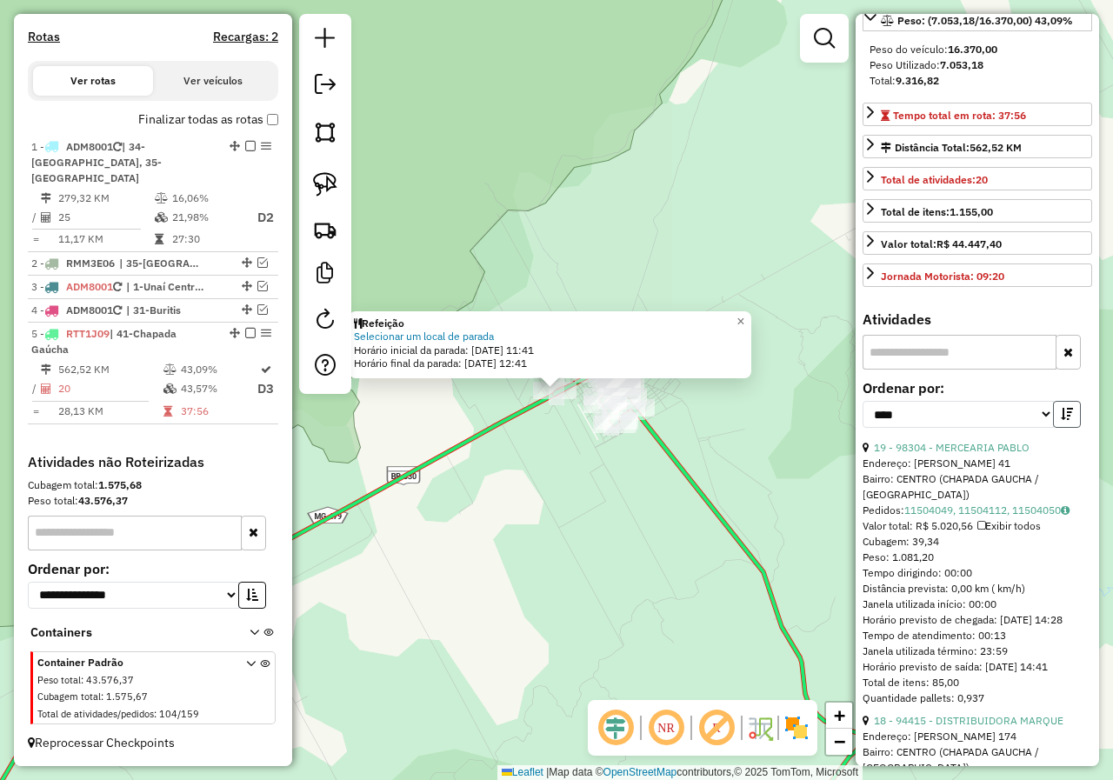
click at [1061, 420] on icon "button" at bounding box center [1067, 414] width 12 height 12
click at [1043, 428] on select "**********" at bounding box center [958, 414] width 191 height 27
click at [863, 428] on select "**********" at bounding box center [958, 414] width 191 height 27
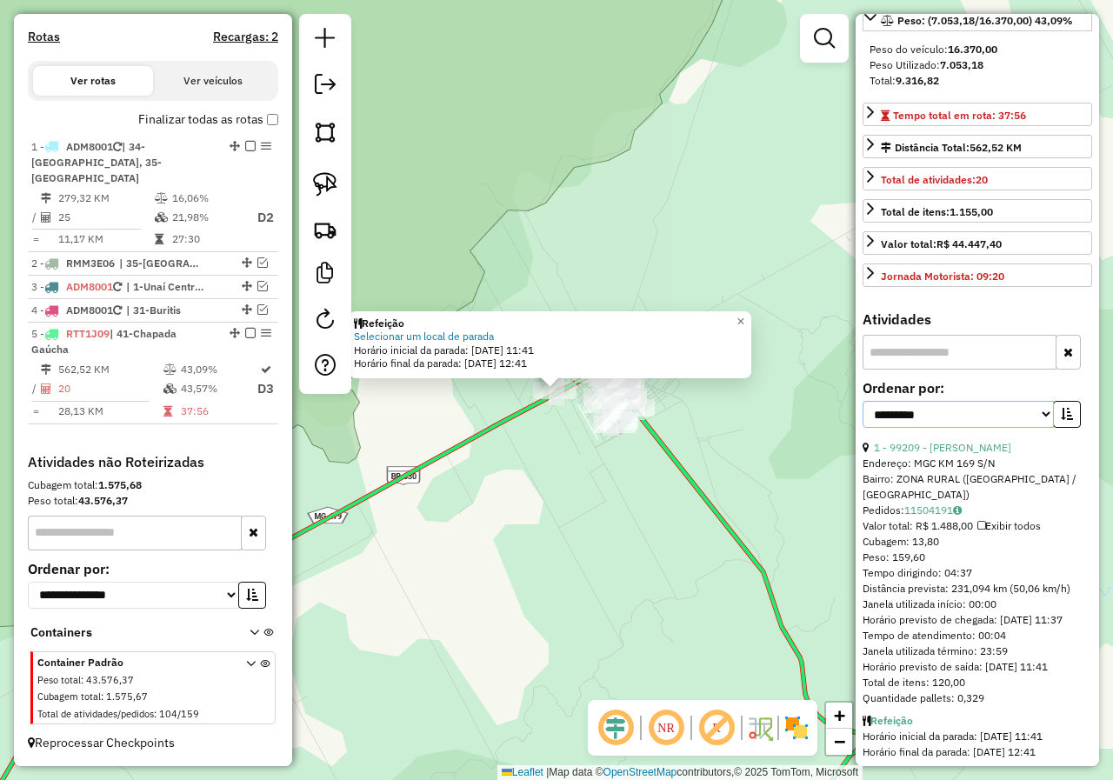
click at [1036, 428] on select "**********" at bounding box center [958, 414] width 191 height 27
select select "*********"
click at [863, 428] on select "**********" at bounding box center [958, 414] width 191 height 27
click at [1064, 420] on icon "button" at bounding box center [1067, 414] width 12 height 12
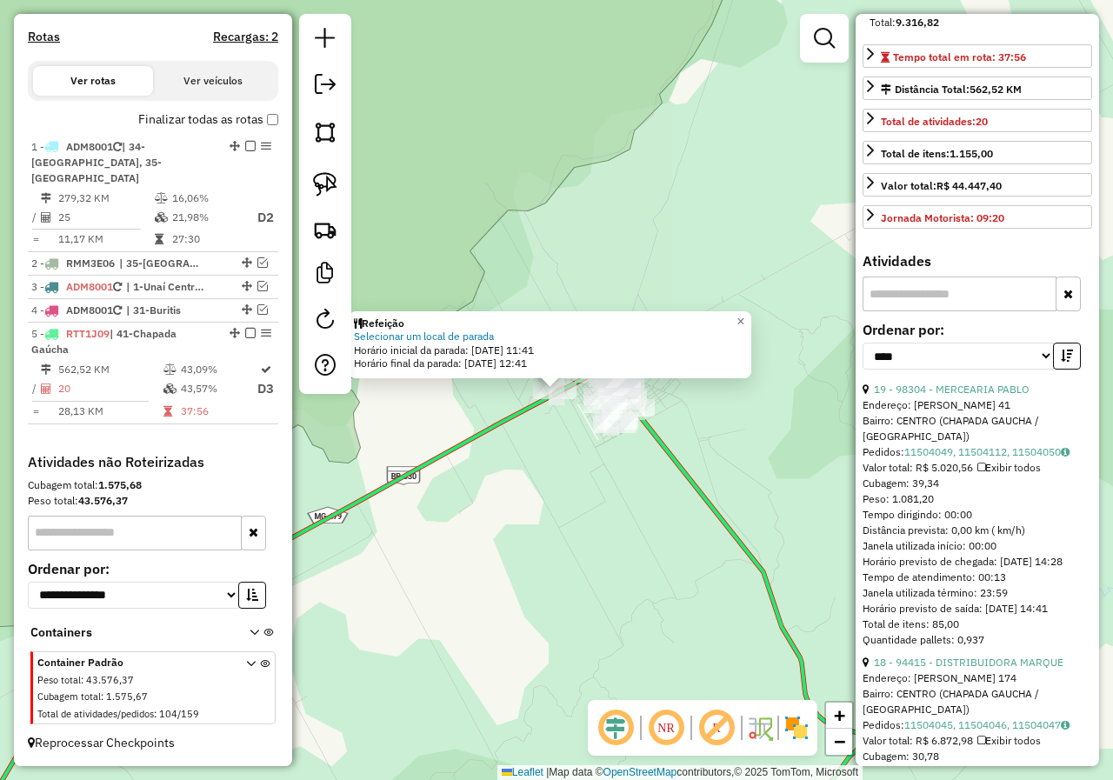
scroll to position [348, 0]
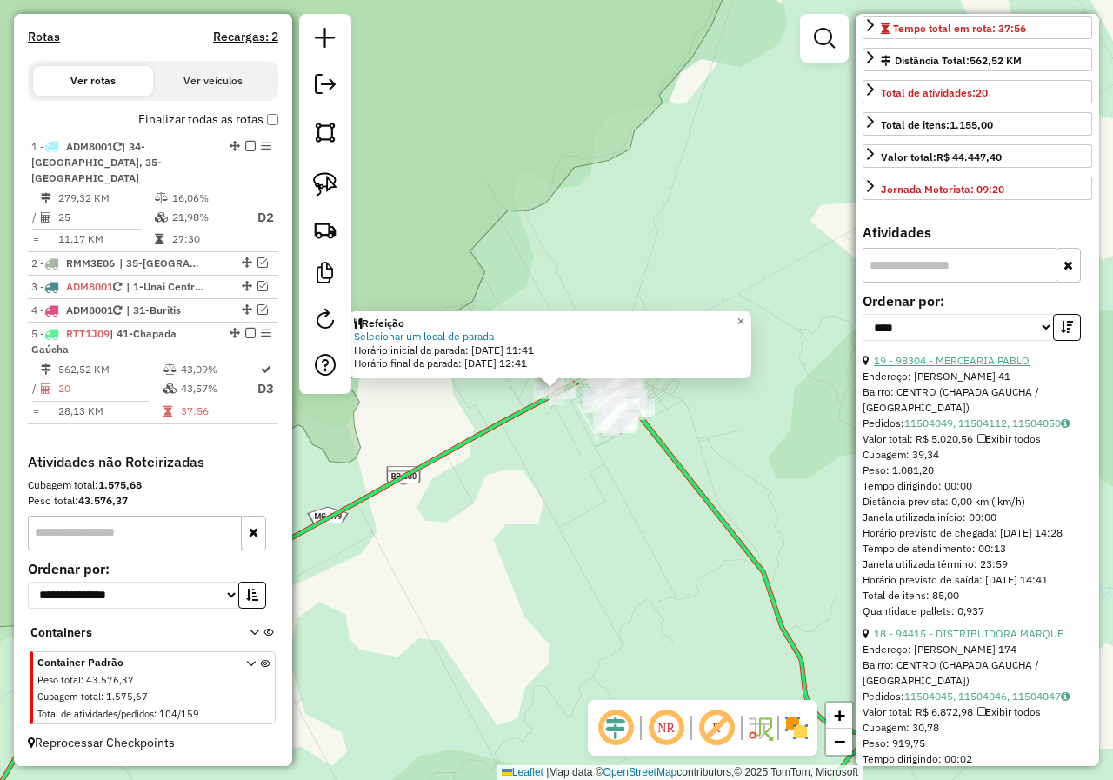
click at [969, 367] on link "19 - 98304 - MERCEARIA PABLO" at bounding box center [952, 360] width 156 height 13
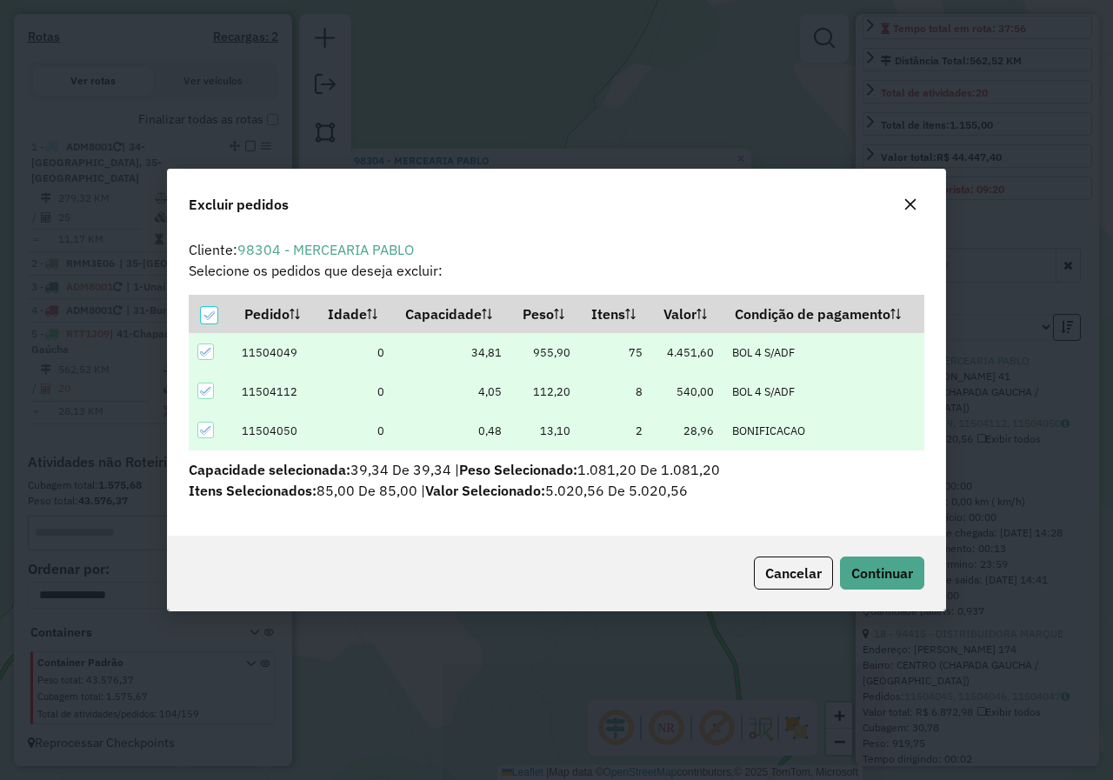
scroll to position [0, 0]
click at [924, 577] on div "Cancelar Continuar" at bounding box center [556, 573] width 777 height 75
click at [903, 570] on span "Continuar" at bounding box center [882, 572] width 62 height 17
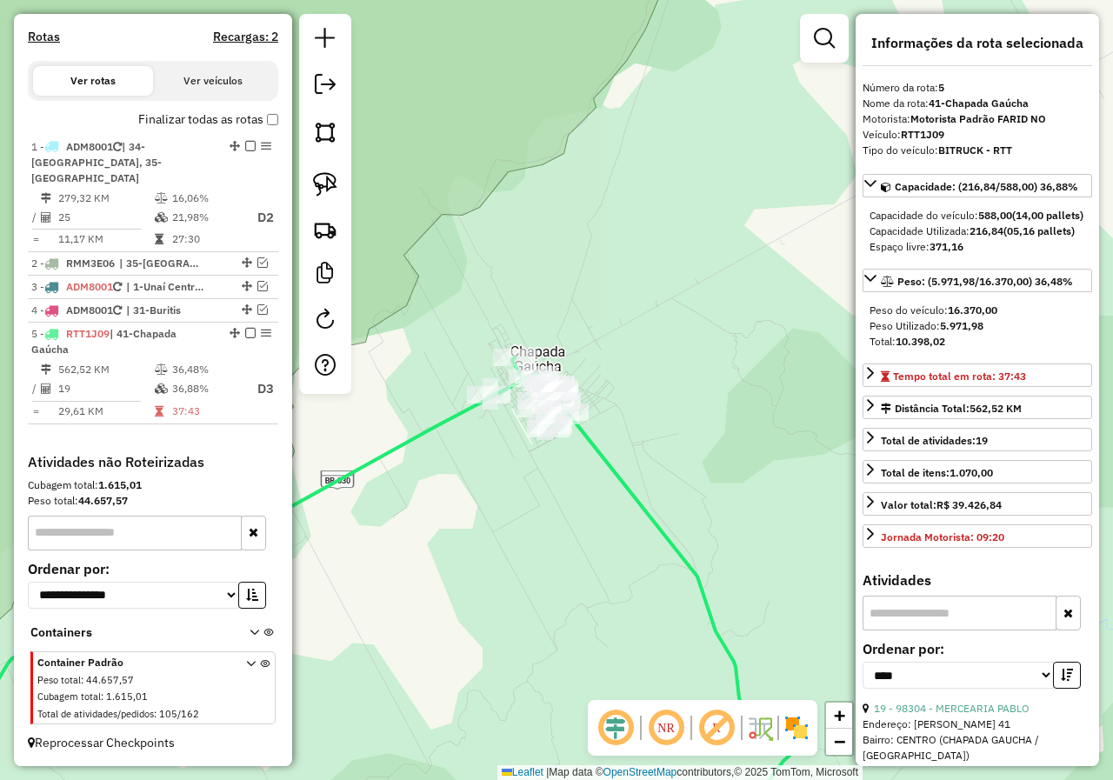
click at [1036, 239] on div "Capacidade Utilizada: 216,84 (05,16 pallets)" at bounding box center [978, 231] width 216 height 16
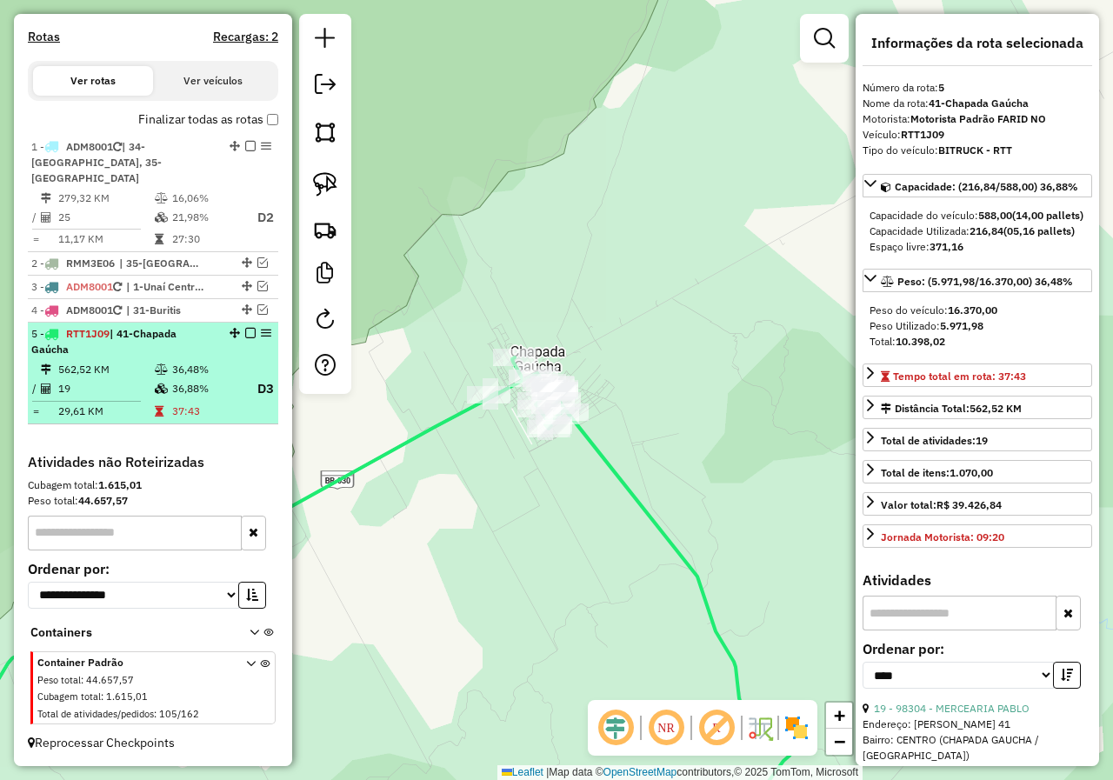
click at [249, 330] on em at bounding box center [250, 333] width 10 height 10
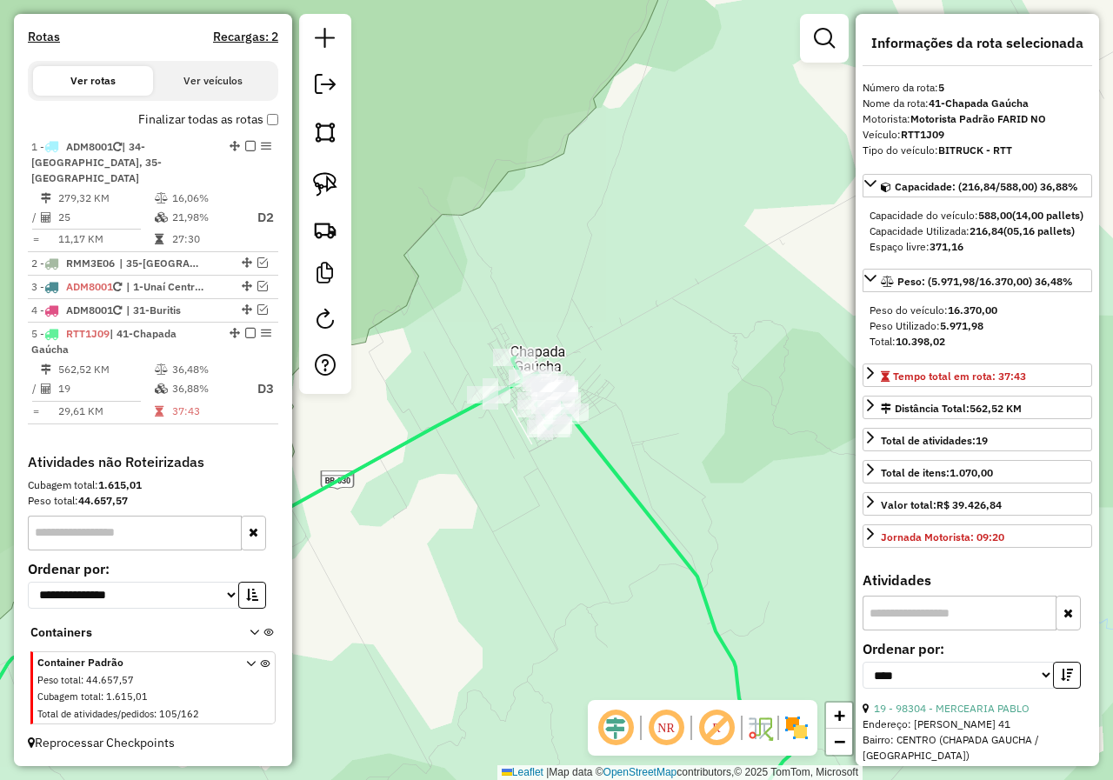
scroll to position [437, 0]
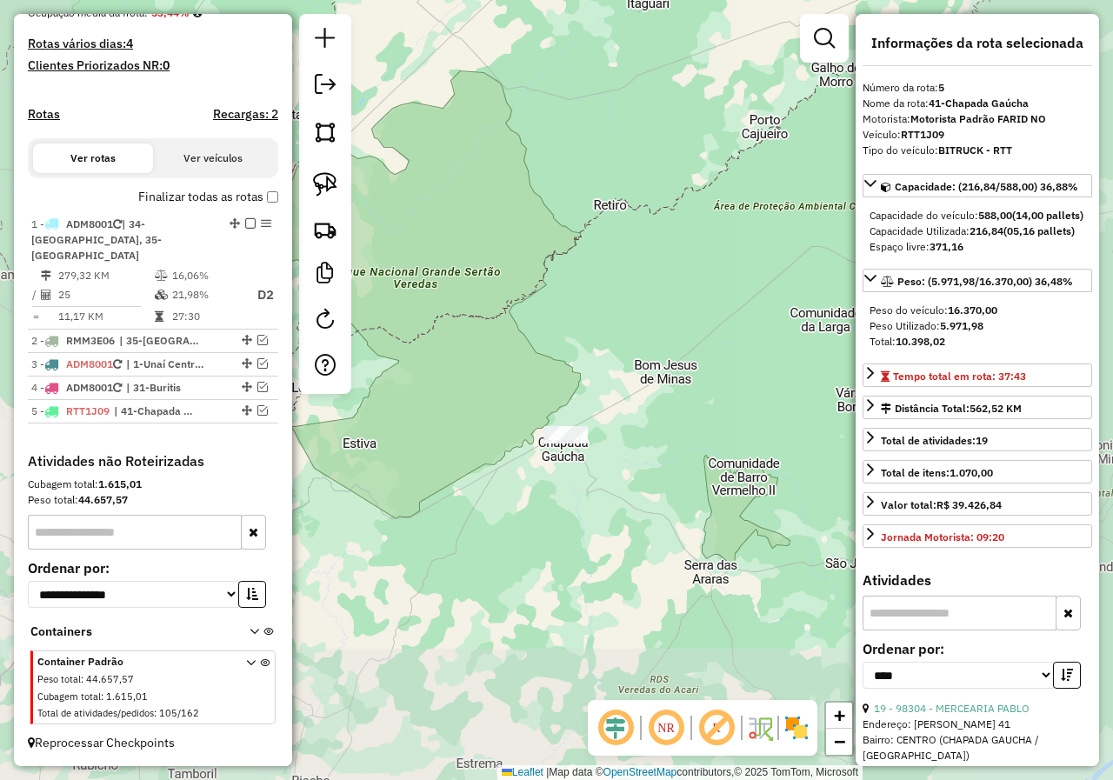
drag, startPoint x: 587, startPoint y: 466, endPoint x: 544, endPoint y: 409, distance: 71.5
click at [544, 409] on div "Janela de atendimento Grade de atendimento Capacidade Transportadoras Veículos …" at bounding box center [556, 390] width 1113 height 780
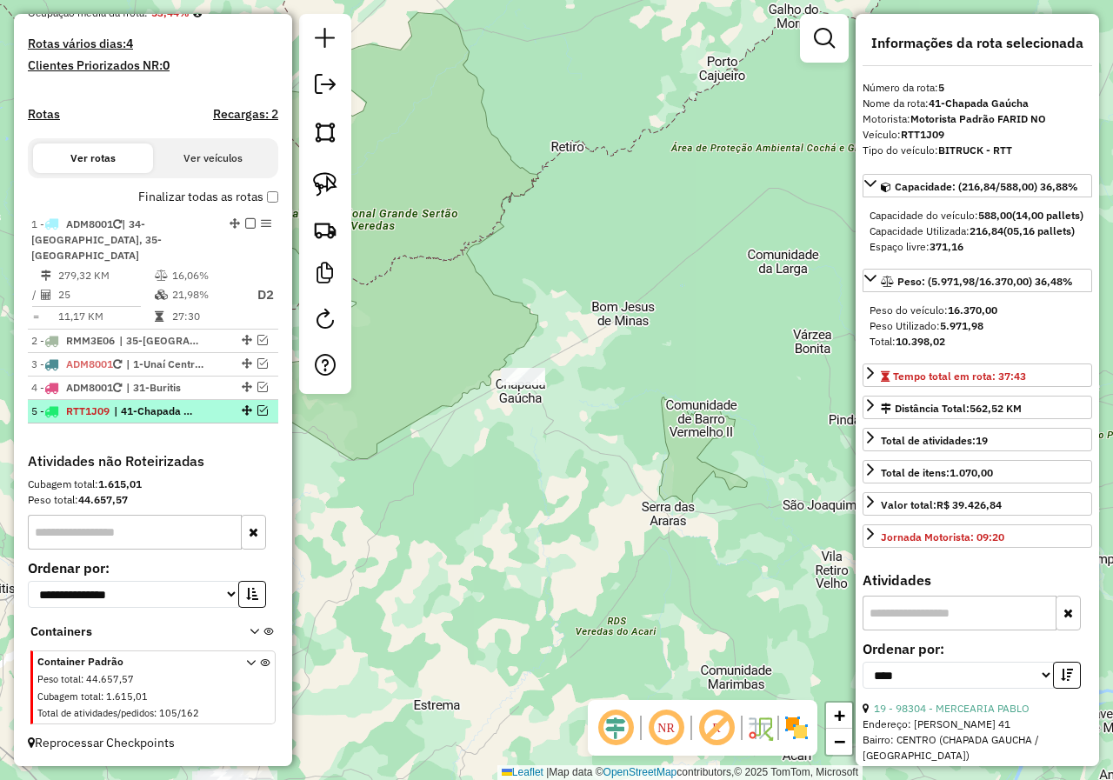
drag, startPoint x: 258, startPoint y: 410, endPoint x: 393, endPoint y: 446, distance: 139.4
click at [258, 411] on em at bounding box center [262, 410] width 10 height 10
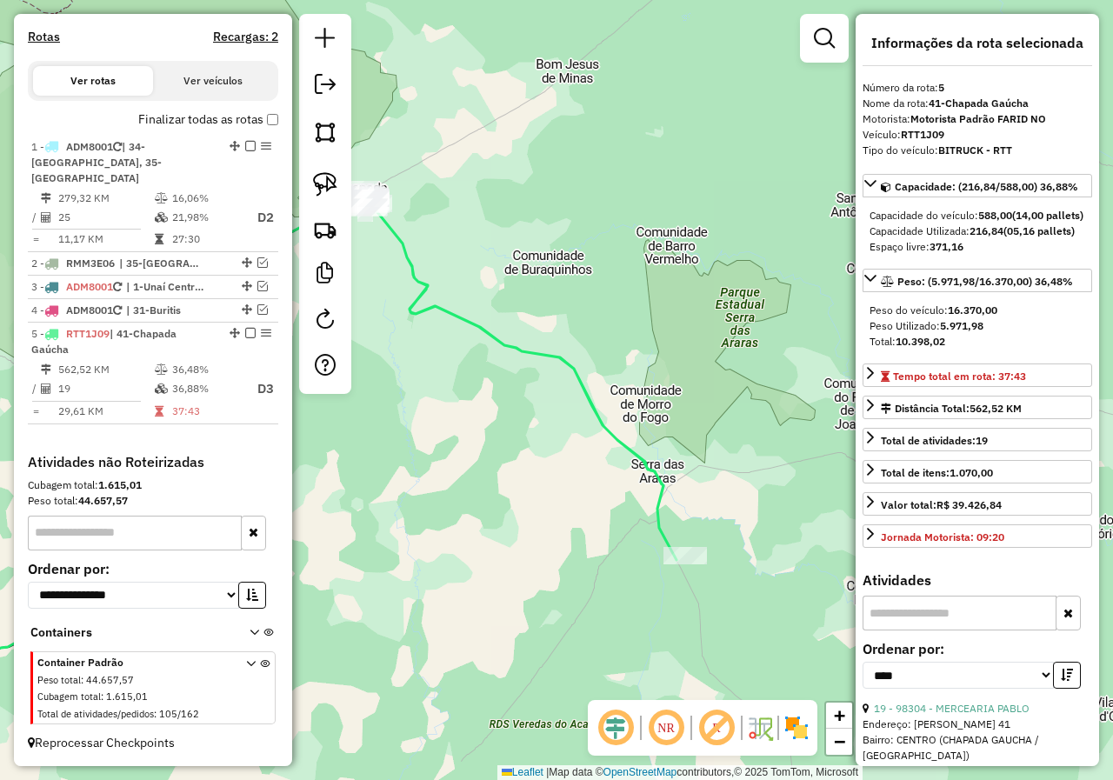
drag, startPoint x: 567, startPoint y: 386, endPoint x: 610, endPoint y: 392, distance: 43.9
click at [611, 395] on icon at bounding box center [513, 375] width 326 height 370
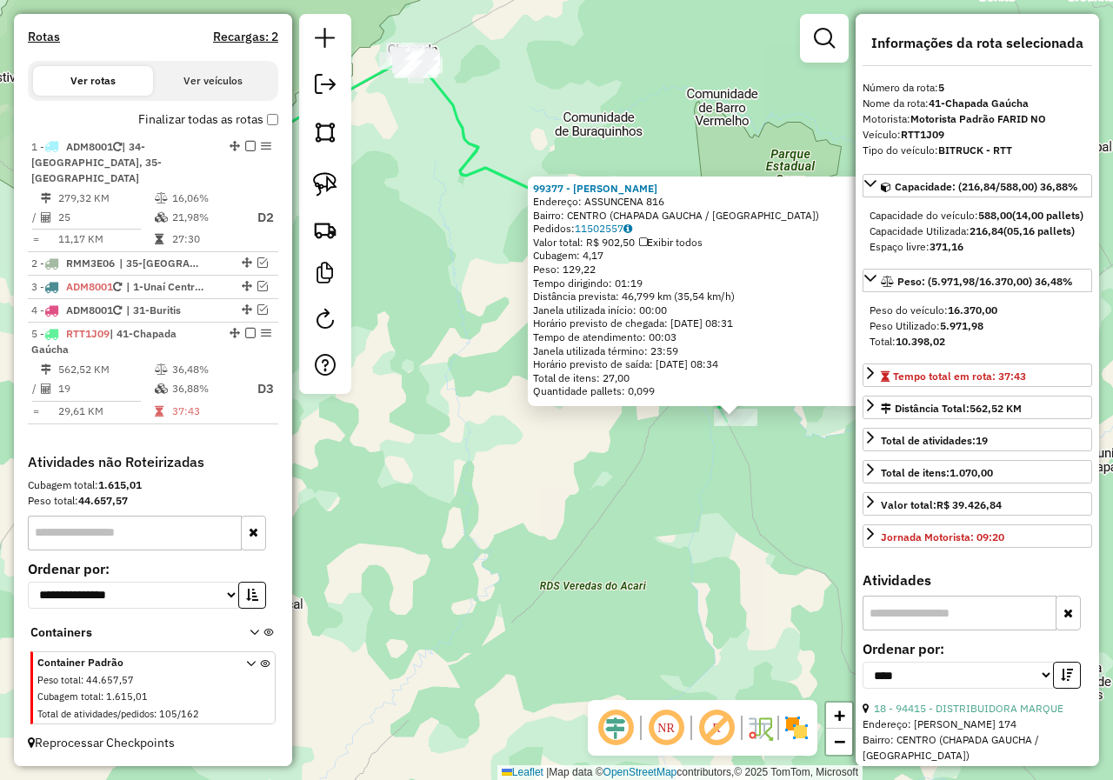
drag, startPoint x: 417, startPoint y: 443, endPoint x: 597, endPoint y: 470, distance: 181.2
click at [597, 470] on div "99377 - DEBORA MARCAL COSTA Endereço: ASSUNCENA 816 Bairro: CENTRO (CHAPADA GAU…" at bounding box center [556, 390] width 1113 height 780
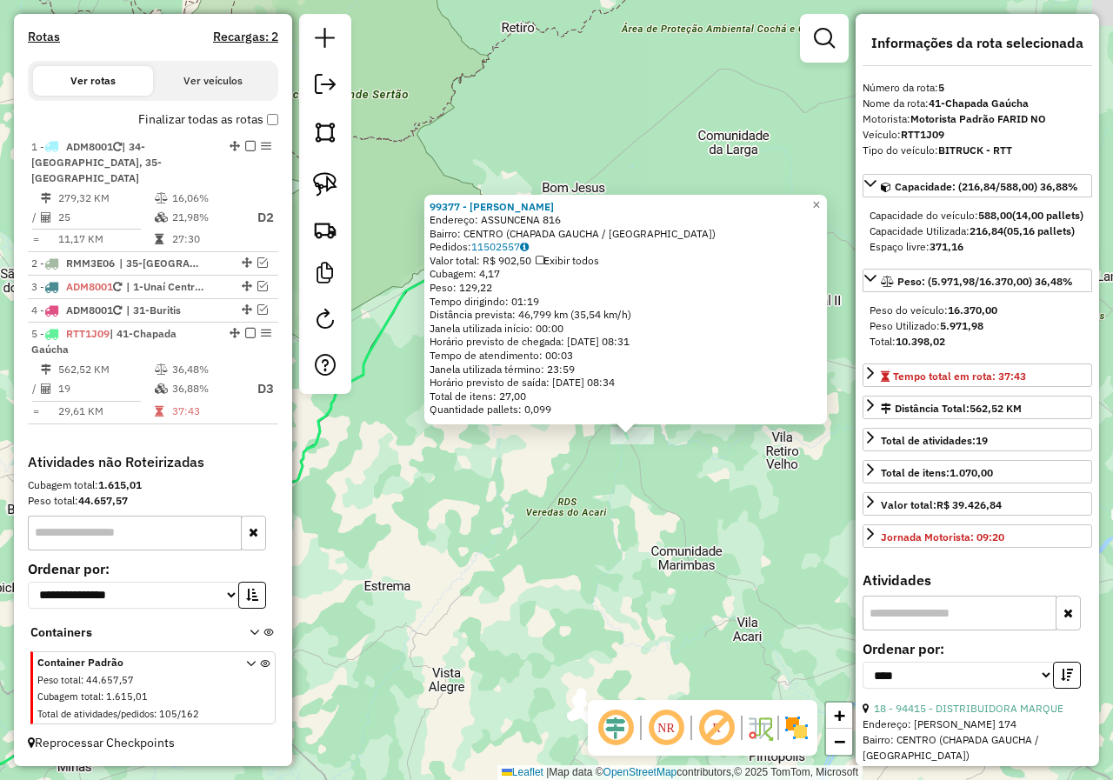
click at [473, 462] on div "99377 - DEBORA MARCAL COSTA Endereço: ASSUNCENA 816 Bairro: CENTRO (CHAPADA GAU…" at bounding box center [556, 390] width 1113 height 780
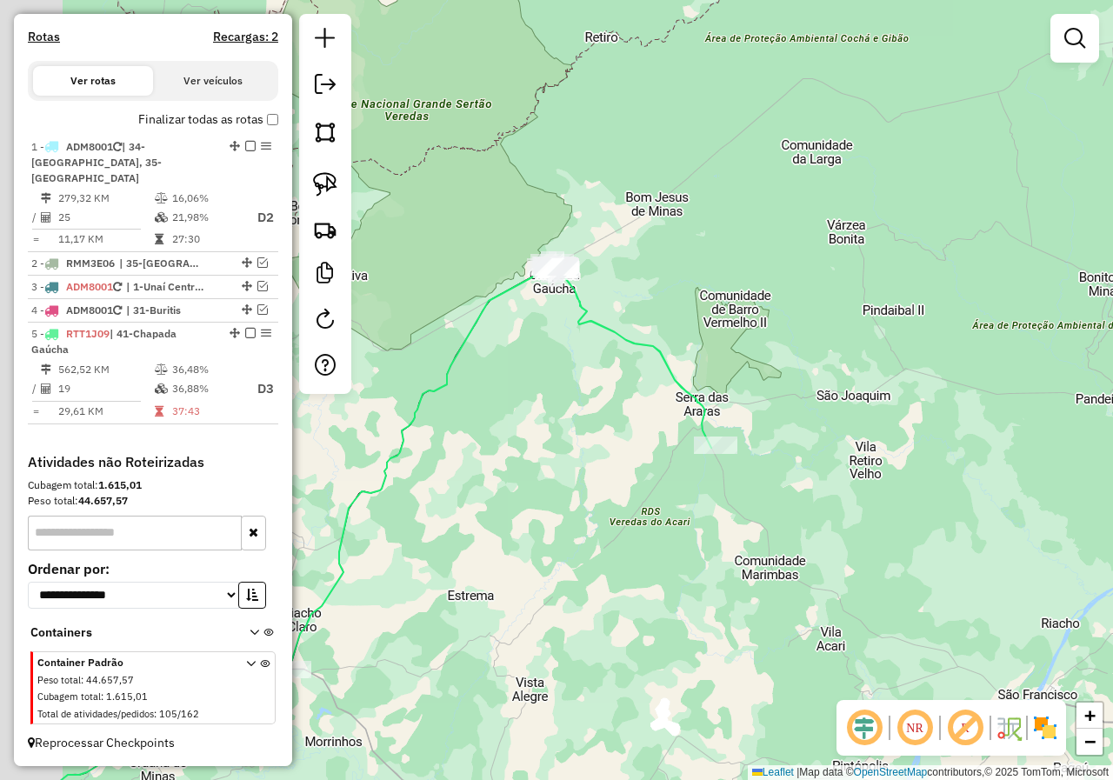
drag, startPoint x: 430, startPoint y: 484, endPoint x: 597, endPoint y: 487, distance: 167.0
click at [613, 505] on div "Janela de atendimento Grade de atendimento Capacidade Transportadoras Veículos …" at bounding box center [556, 390] width 1113 height 780
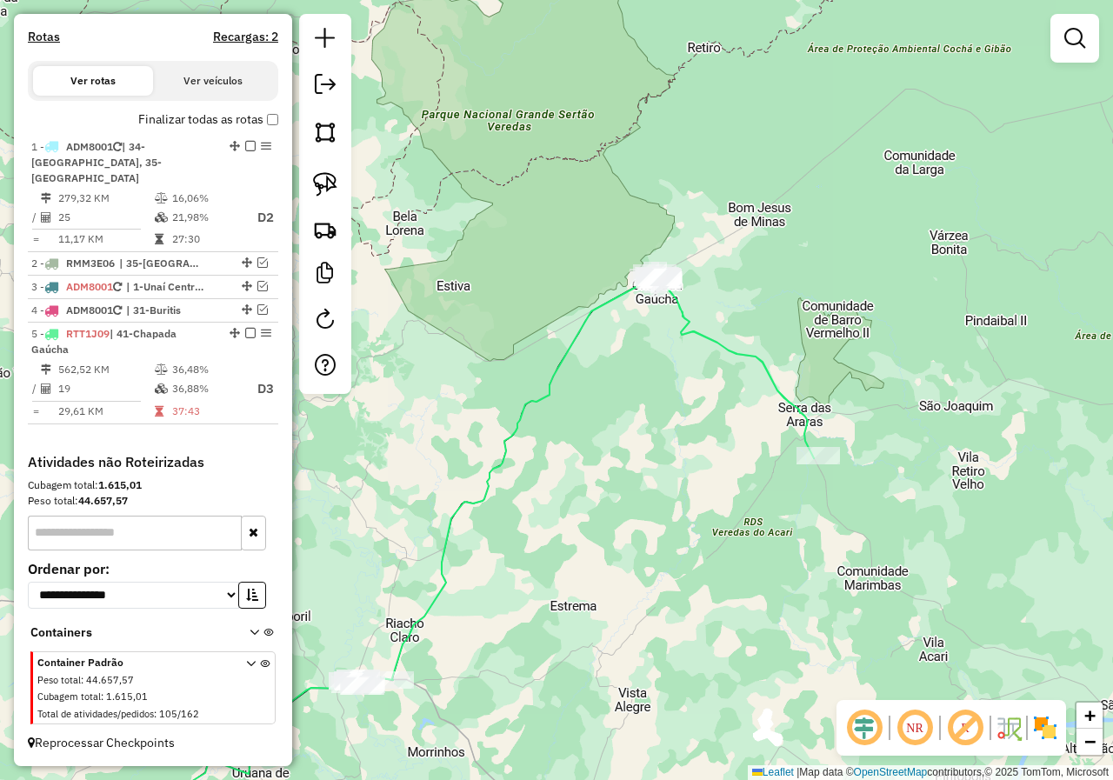
drag, startPoint x: 548, startPoint y: 489, endPoint x: 768, endPoint y: 271, distance: 309.3
click at [746, 294] on div "Janela de atendimento Grade de atendimento Capacidade Transportadoras Veículos …" at bounding box center [556, 390] width 1113 height 780
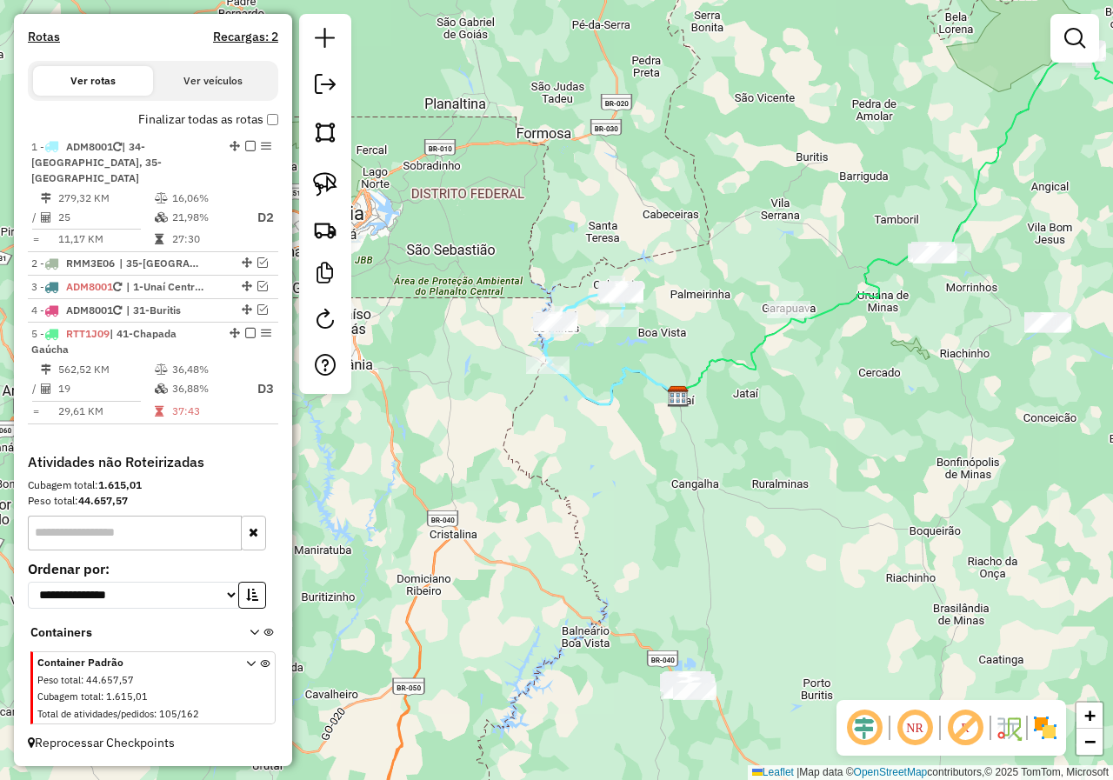
drag, startPoint x: 658, startPoint y: 431, endPoint x: 746, endPoint y: 278, distance: 176.5
click at [756, 294] on div "Janela de atendimento Grade de atendimento Capacidade Transportadoras Veículos …" at bounding box center [556, 390] width 1113 height 780
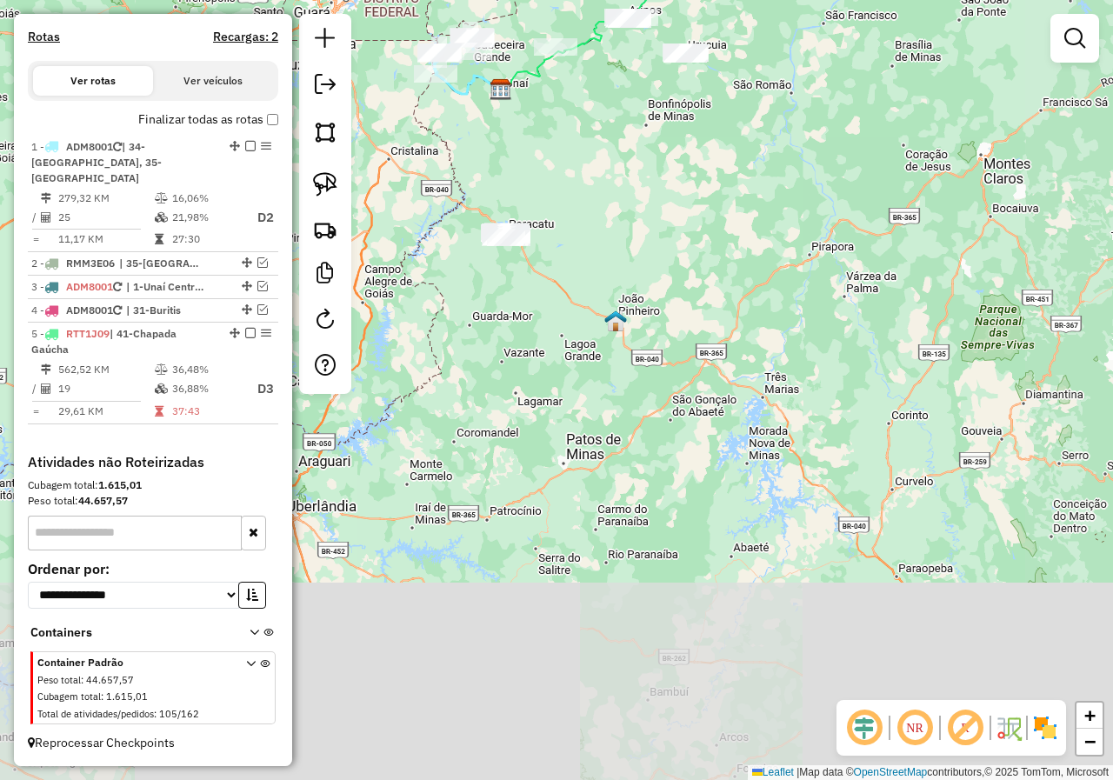
drag, startPoint x: 811, startPoint y: 402, endPoint x: 625, endPoint y: 406, distance: 186.1
click at [625, 410] on div "Janela de atendimento Grade de atendimento Capacidade Transportadoras Veículos …" at bounding box center [556, 390] width 1113 height 780
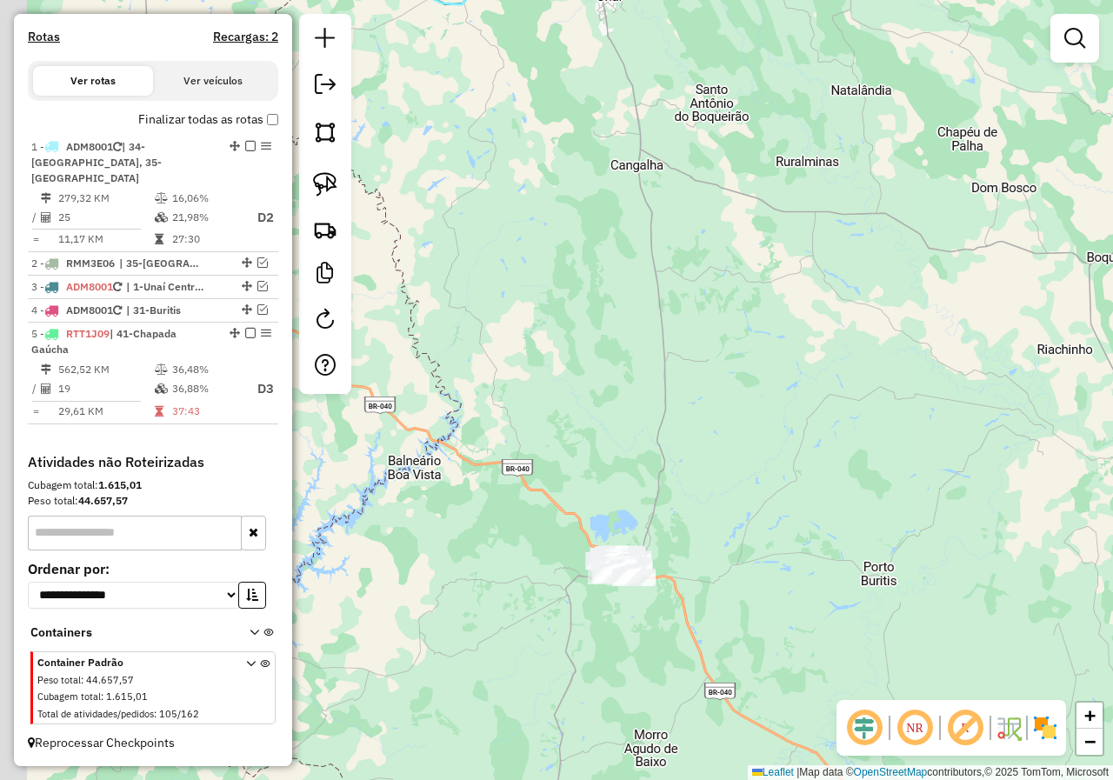
drag, startPoint x: 437, startPoint y: 439, endPoint x: 534, endPoint y: 435, distance: 97.5
click at [615, 473] on div "Janela de atendimento Grade de atendimento Capacidade Transportadoras Veículos …" at bounding box center [556, 390] width 1113 height 780
click at [328, 174] on img at bounding box center [325, 184] width 24 height 24
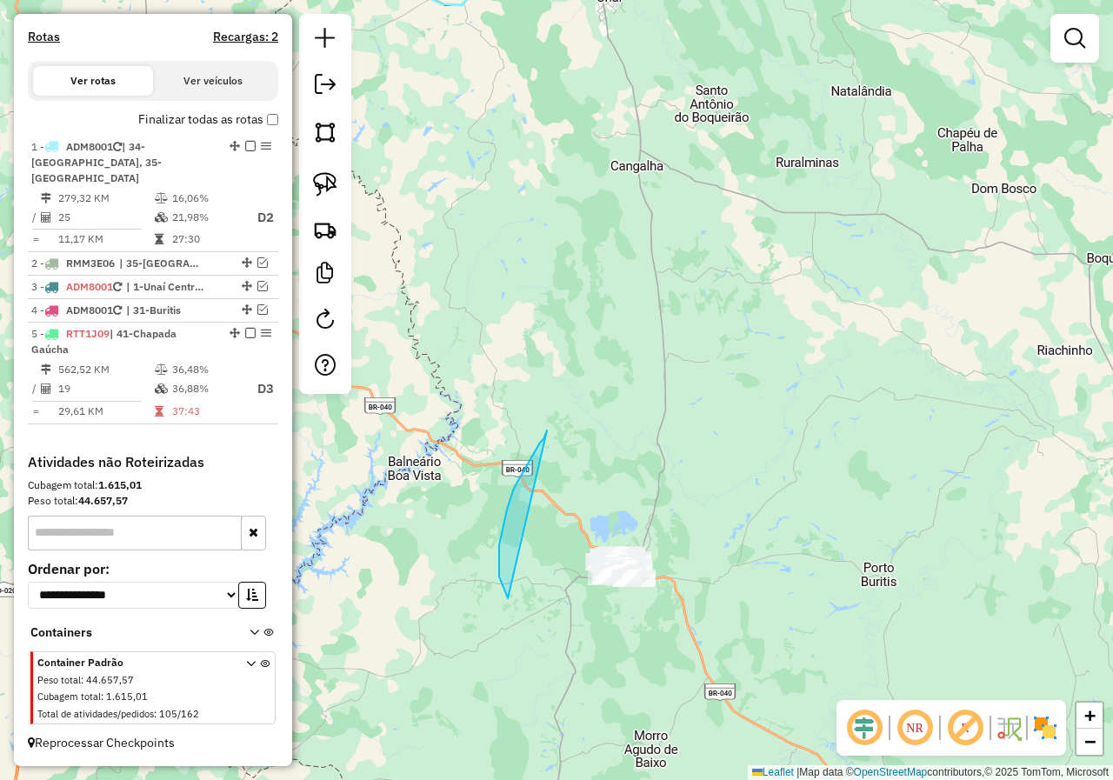
drag, startPoint x: 540, startPoint y: 443, endPoint x: 833, endPoint y: 451, distance: 293.2
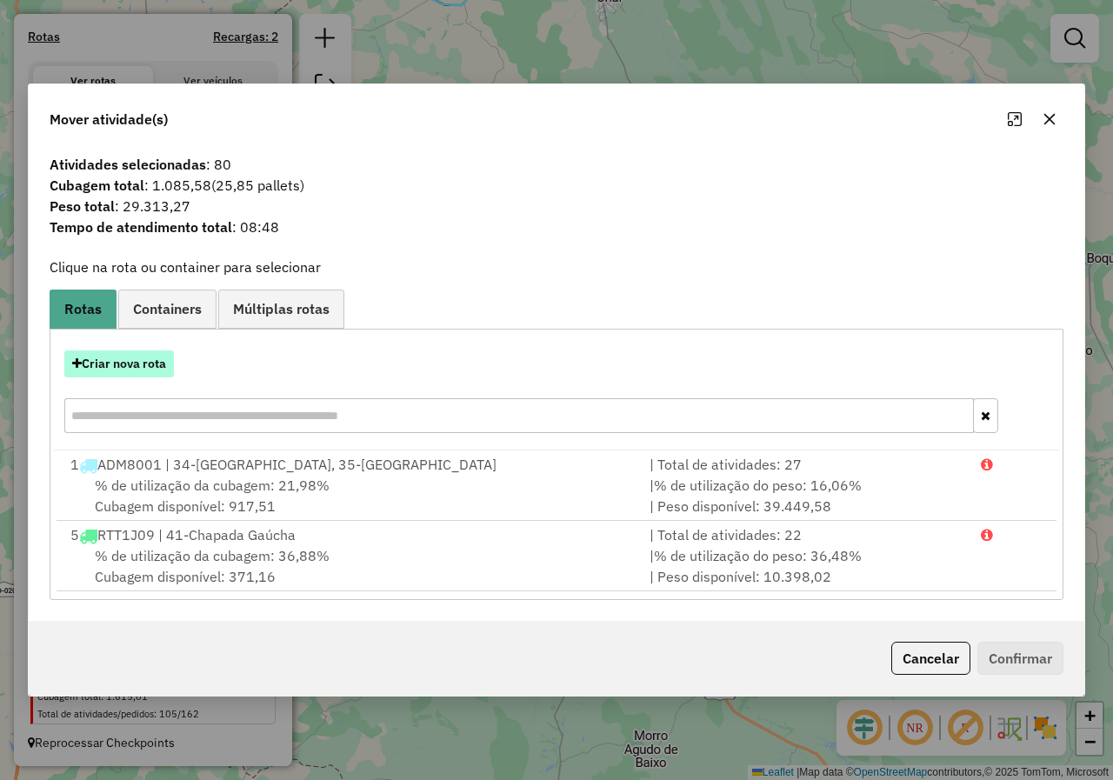
click at [140, 369] on button "Criar nova rota" at bounding box center [119, 363] width 110 height 27
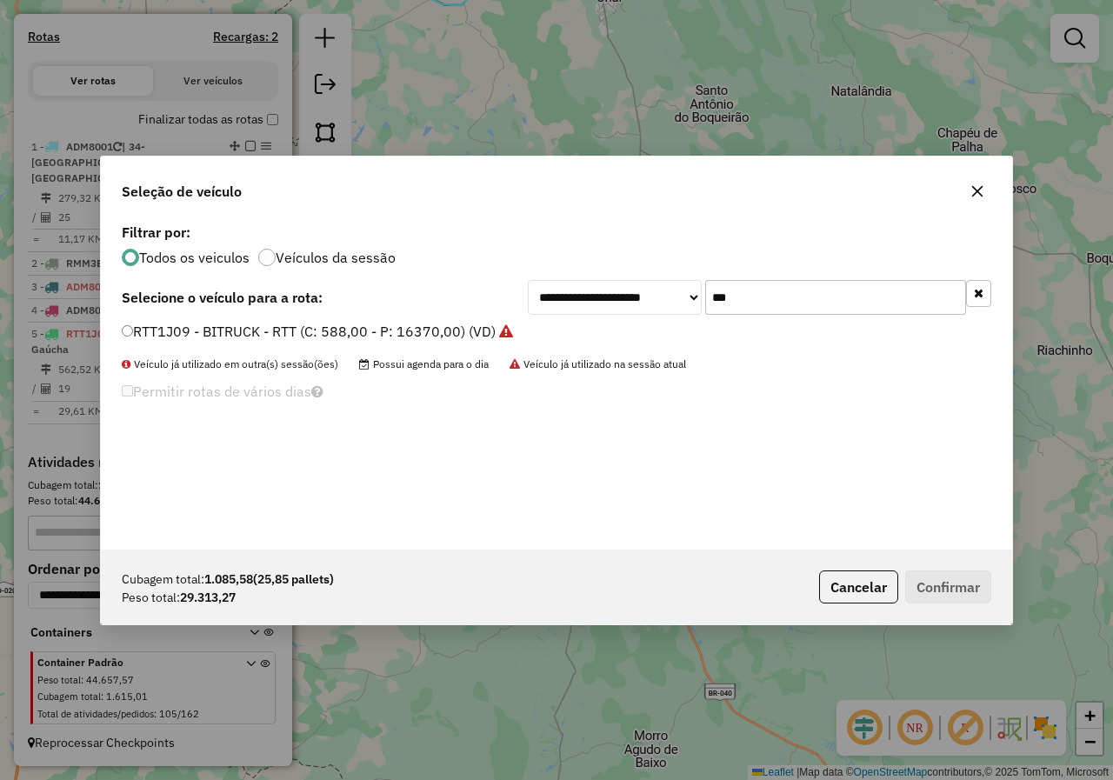
scroll to position [10, 5]
click at [793, 299] on input "***" at bounding box center [835, 297] width 261 height 35
type input "***"
drag, startPoint x: 363, startPoint y: 327, endPoint x: 563, endPoint y: 397, distance: 210.9
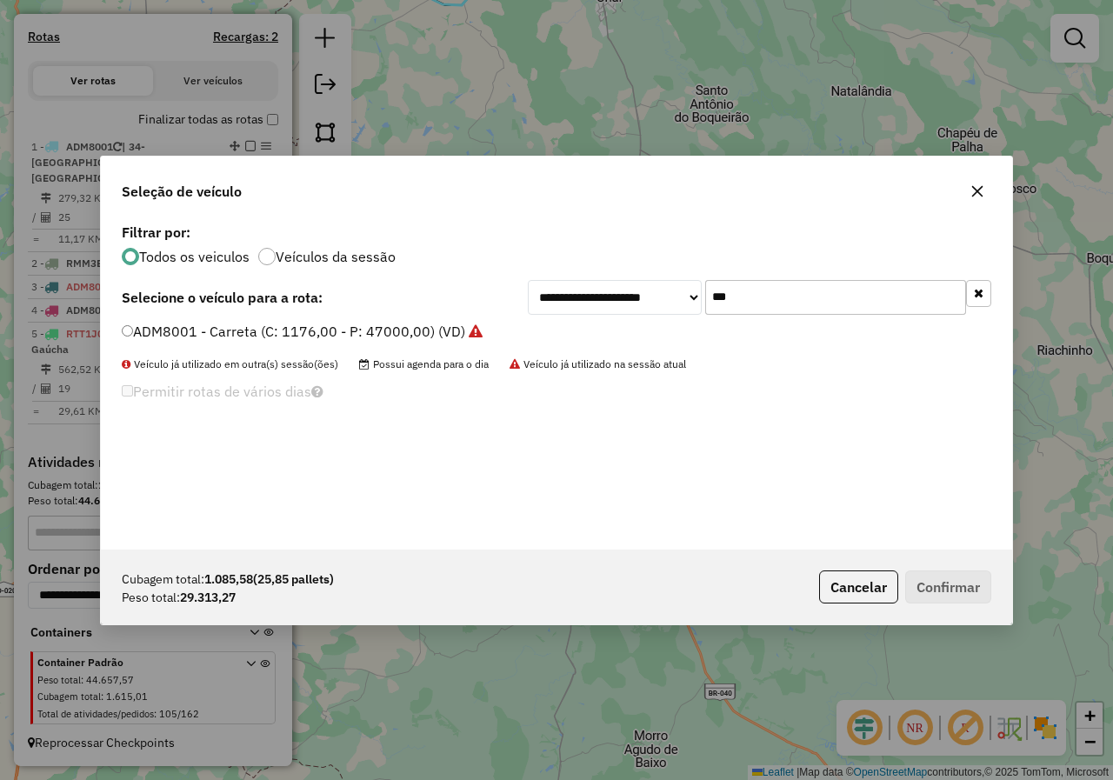
click at [363, 327] on label "ADM8001 - Carreta (C: 1176,00 - P: 47000,00) (VD)" at bounding box center [302, 331] width 361 height 21
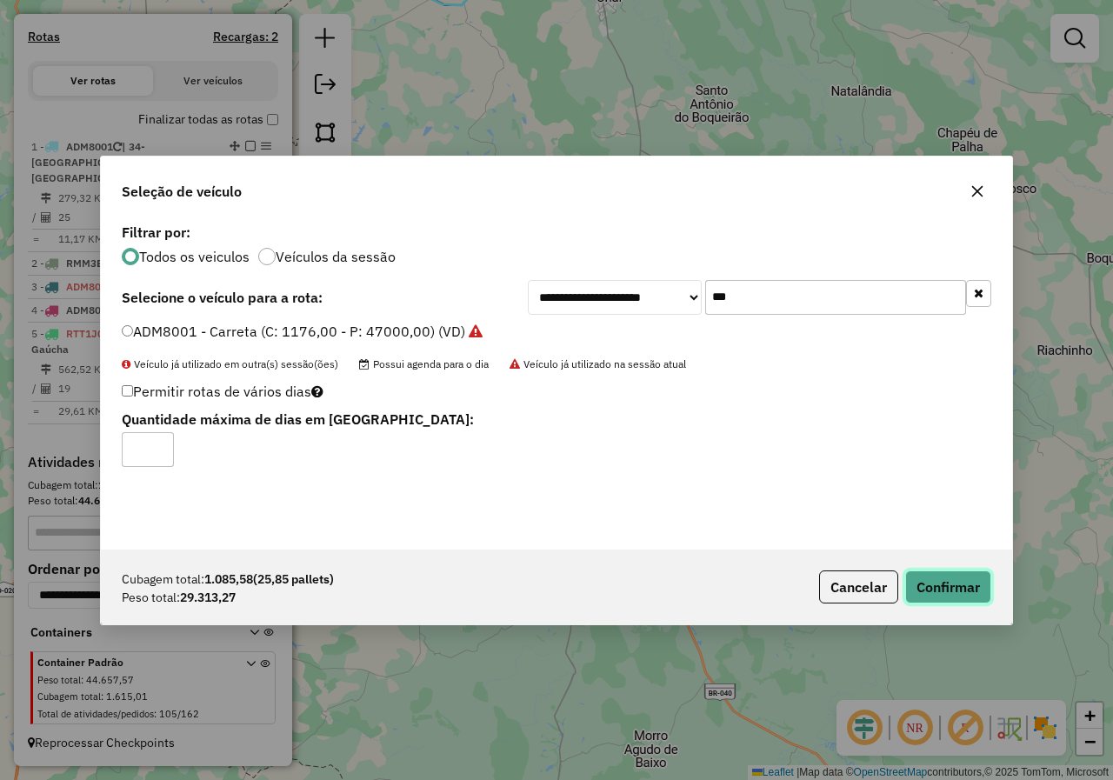
click at [956, 580] on button "Confirmar" at bounding box center [948, 586] width 86 height 33
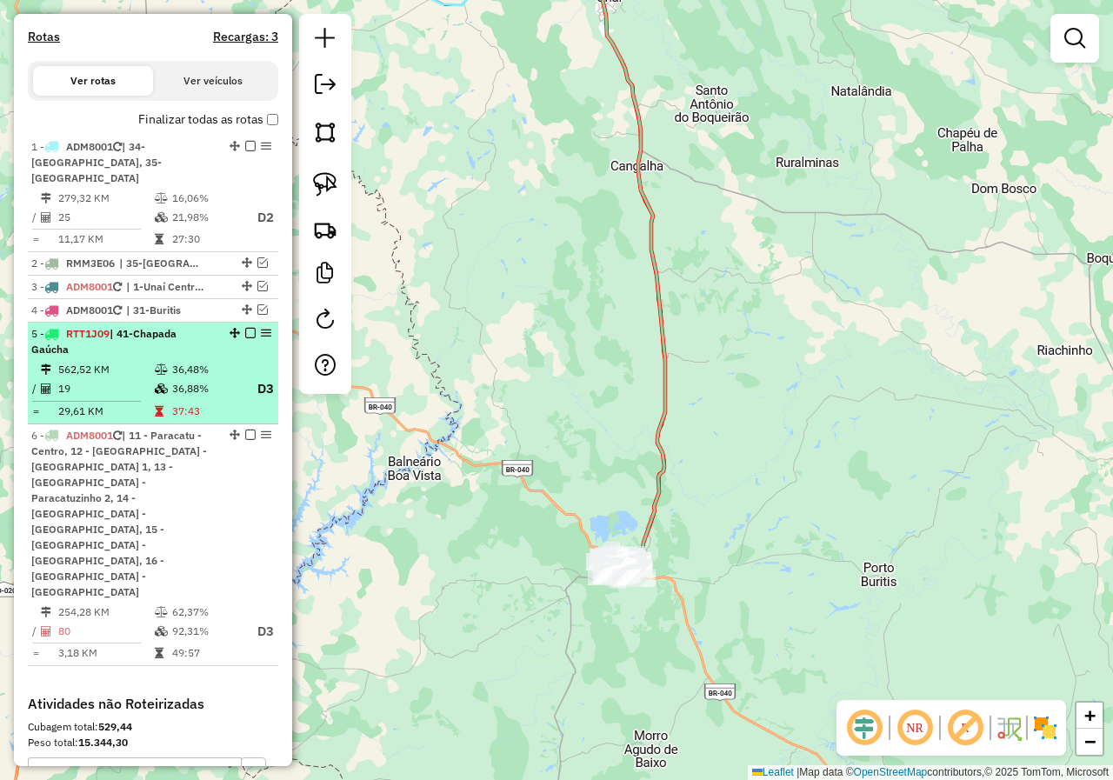
click at [83, 353] on div "5 - RTT1J09 | 41-Chapada Gaúcha" at bounding box center [123, 341] width 184 height 31
select select "*********"
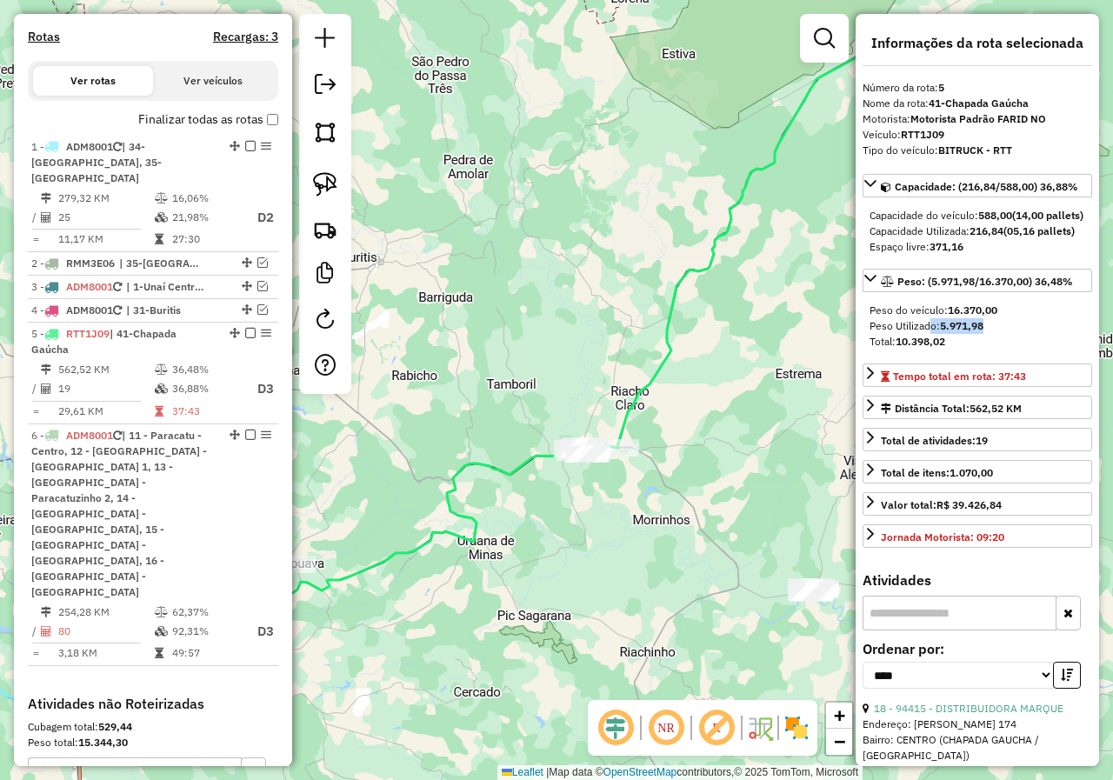
drag, startPoint x: 990, startPoint y: 359, endPoint x: 884, endPoint y: 358, distance: 106.1
click at [917, 334] on div "Peso Utilizado: 5.971,98" at bounding box center [978, 326] width 216 height 16
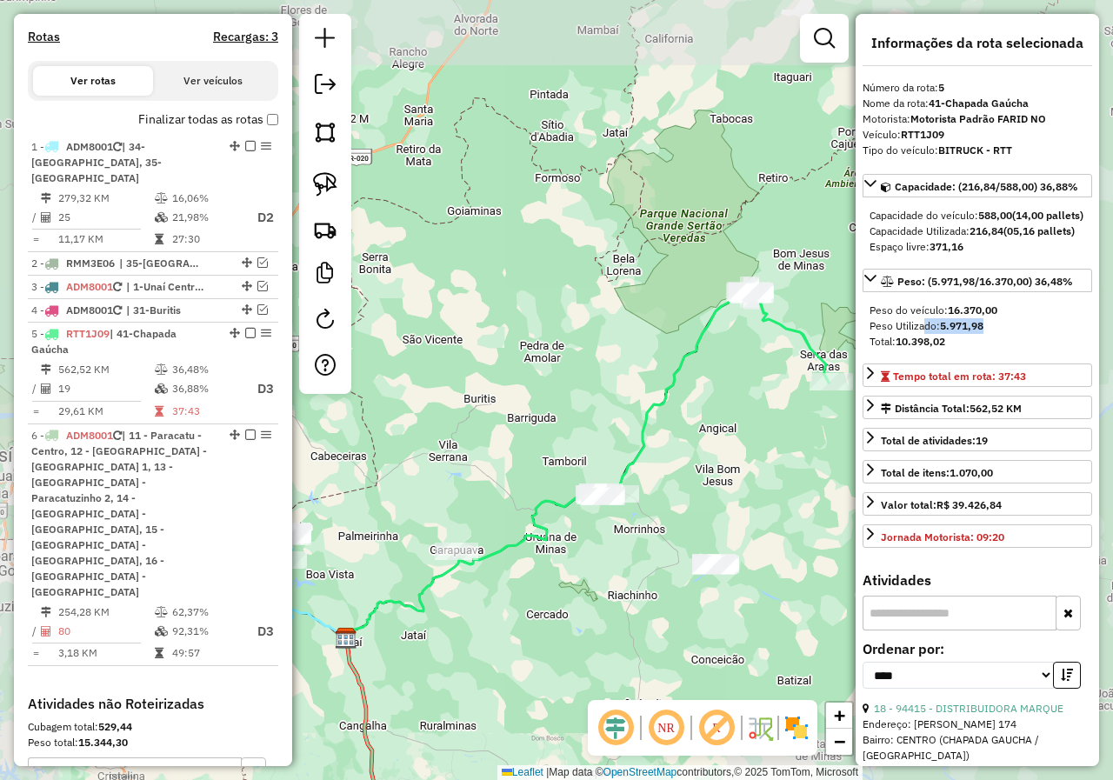
drag, startPoint x: 705, startPoint y: 503, endPoint x: 590, endPoint y: 468, distance: 121.0
click at [601, 474] on div "Janela de atendimento Grade de atendimento Capacidade Transportadoras Veículos …" at bounding box center [556, 390] width 1113 height 780
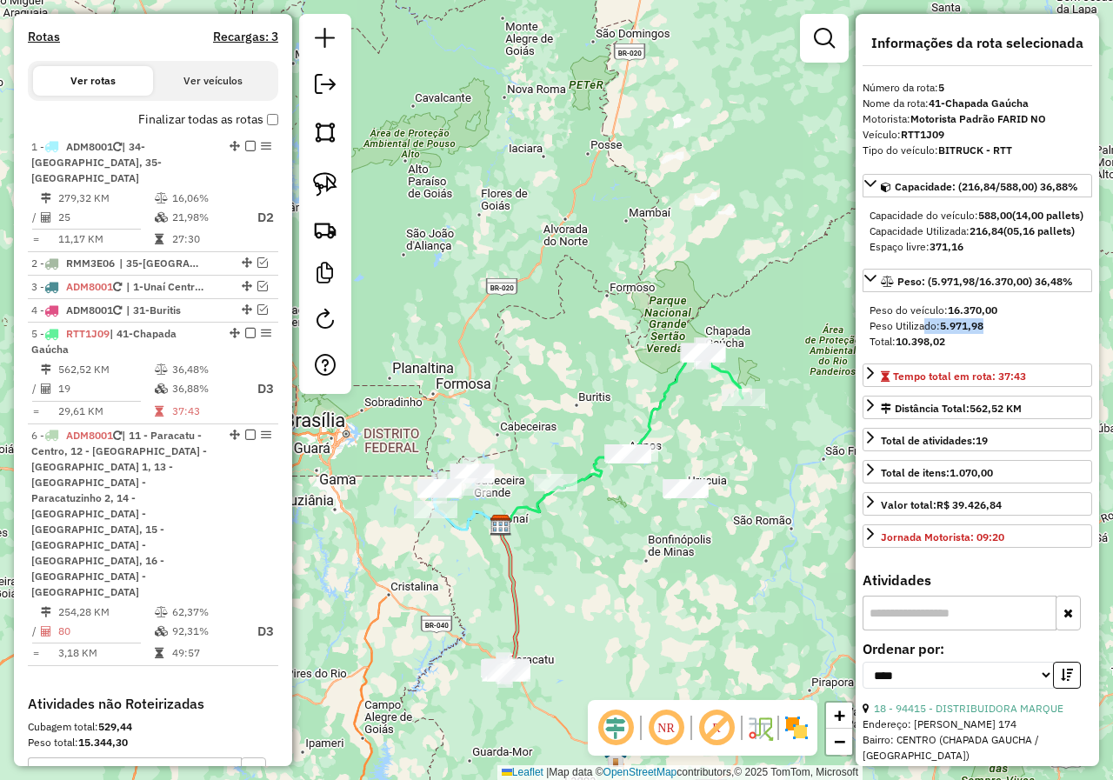
drag, startPoint x: 610, startPoint y: 531, endPoint x: 716, endPoint y: 499, distance: 110.0
click at [716, 499] on div "Janela de atendimento Grade de atendimento Capacidade Transportadoras Veículos …" at bounding box center [556, 390] width 1113 height 780
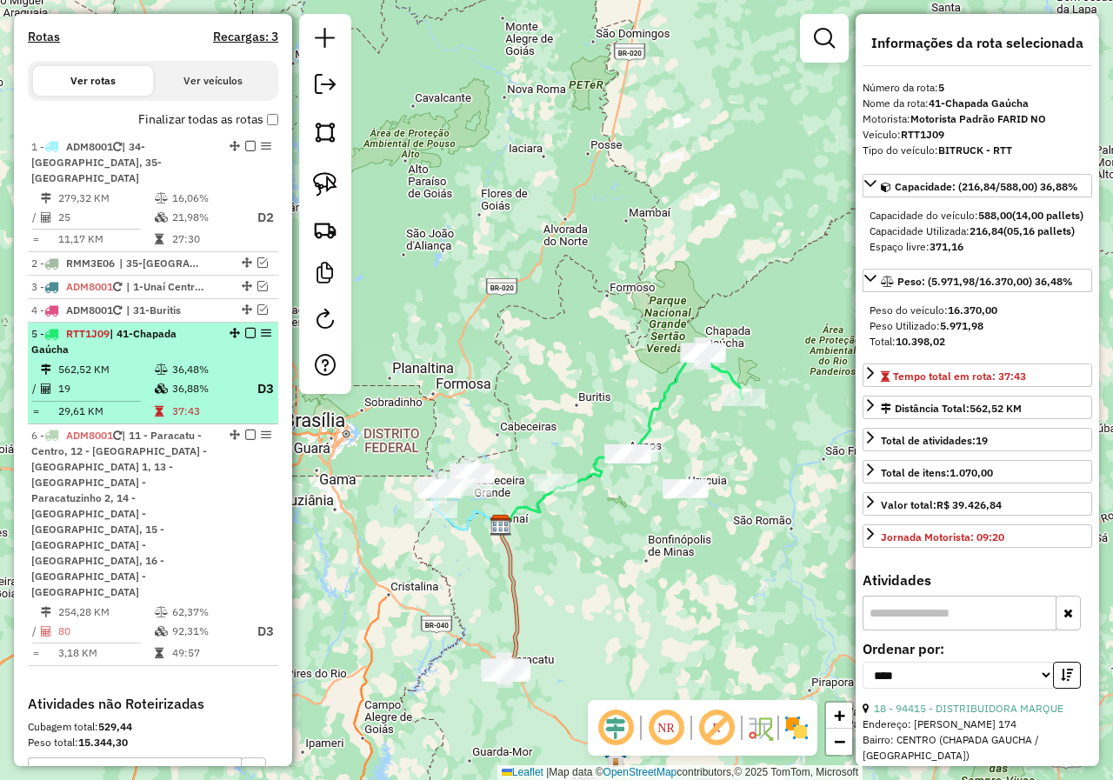
click at [245, 335] on em at bounding box center [250, 333] width 10 height 10
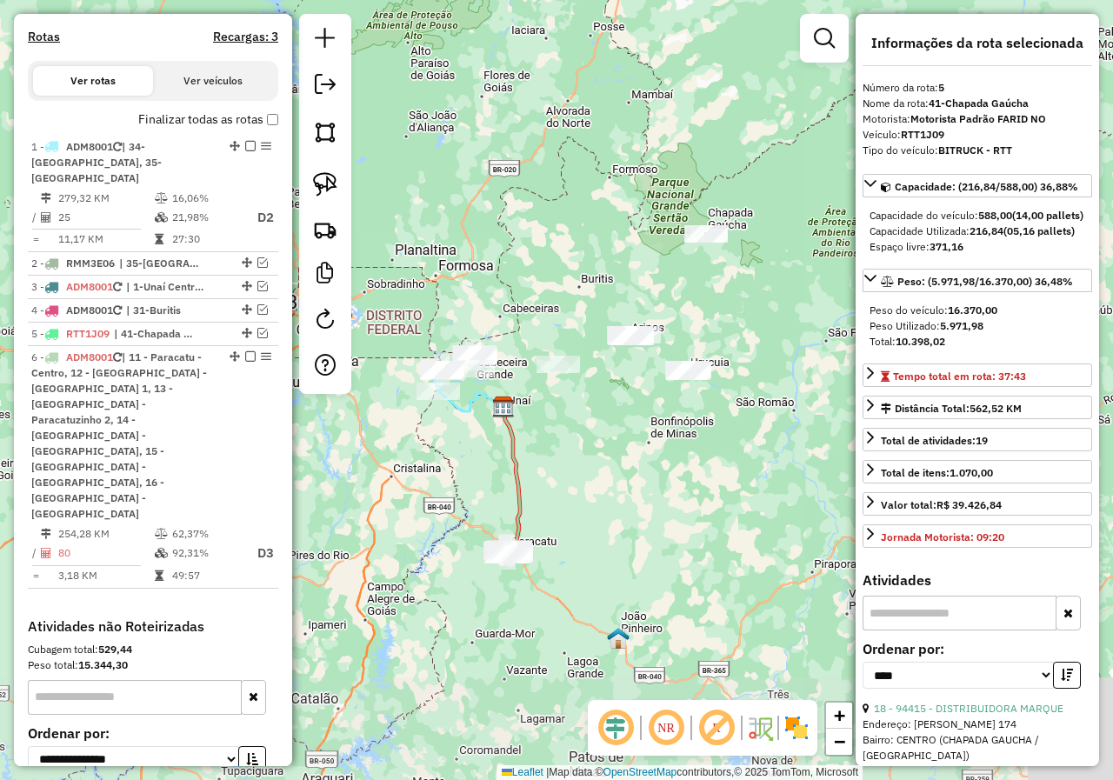
drag, startPoint x: 669, startPoint y: 528, endPoint x: 610, endPoint y: 418, distance: 124.1
click at [616, 420] on div "Janela de atendimento Grade de atendimento Capacidade Transportadoras Veículos …" at bounding box center [556, 390] width 1113 height 780
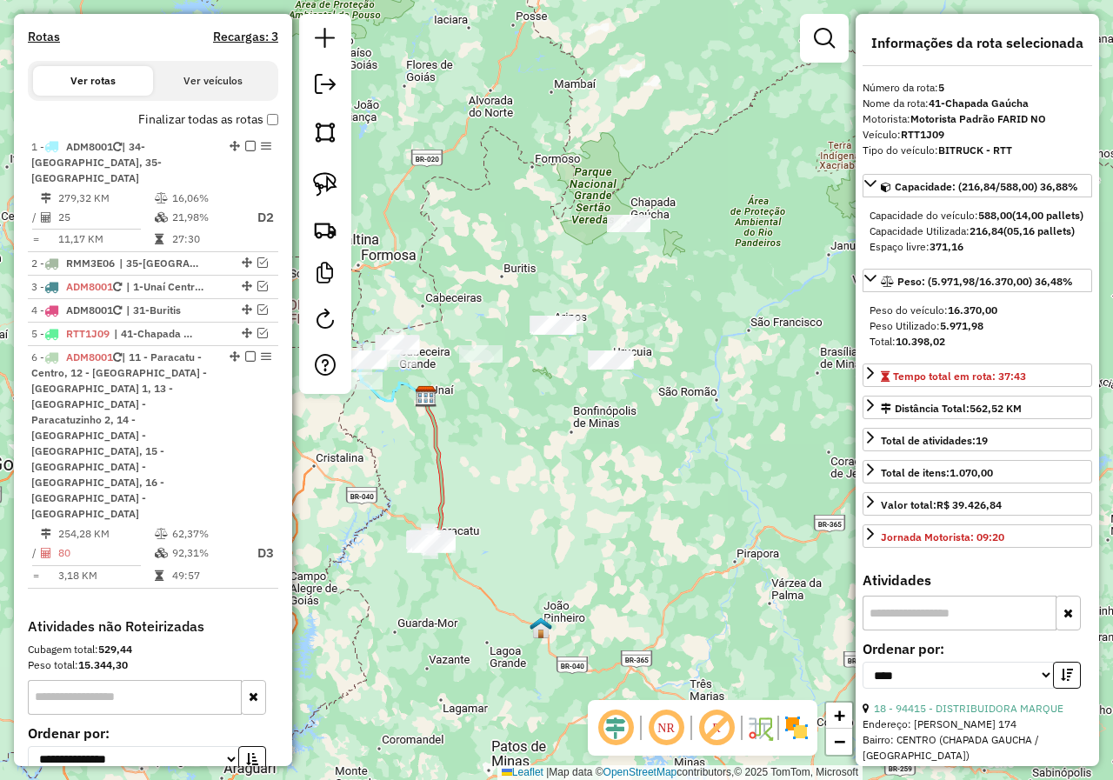
drag, startPoint x: 589, startPoint y: 409, endPoint x: 518, endPoint y: 414, distance: 70.6
click at [518, 414] on div "Janela de atendimento Grade de atendimento Capacidade Transportadoras Veículos …" at bounding box center [556, 390] width 1113 height 780
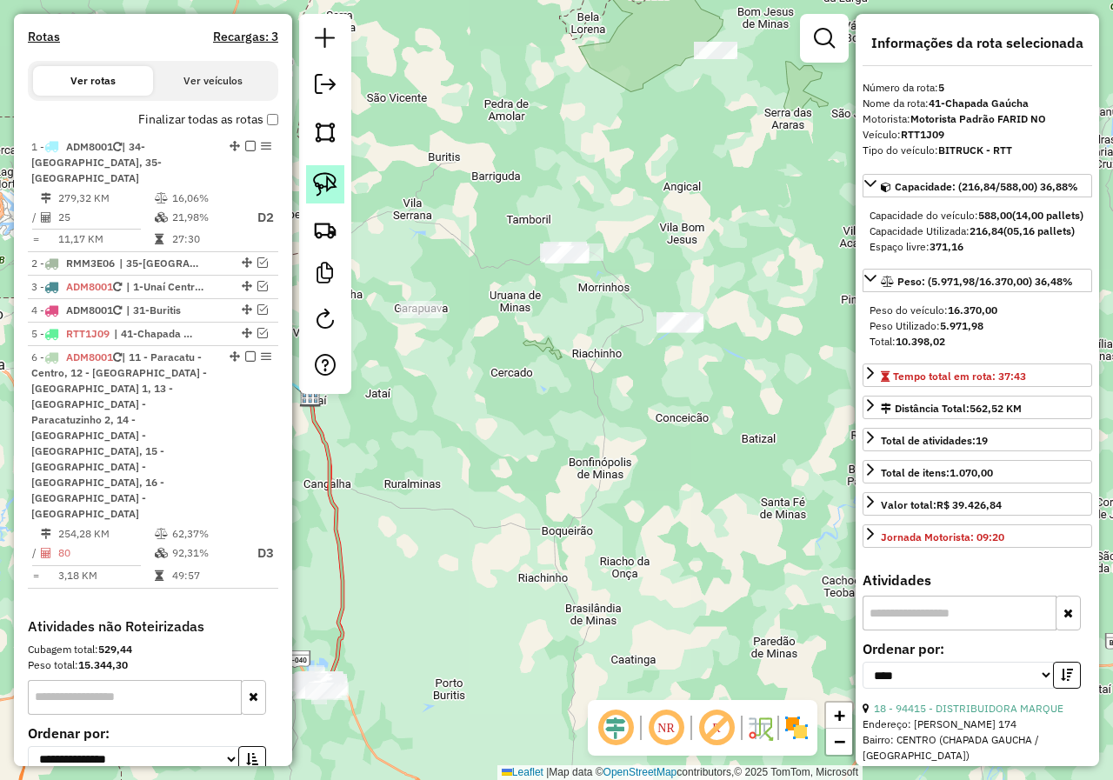
click at [319, 185] on img at bounding box center [325, 184] width 24 height 24
drag, startPoint x: 555, startPoint y: 192, endPoint x: 520, endPoint y: 281, distance: 95.3
click at [323, 173] on img at bounding box center [325, 184] width 24 height 24
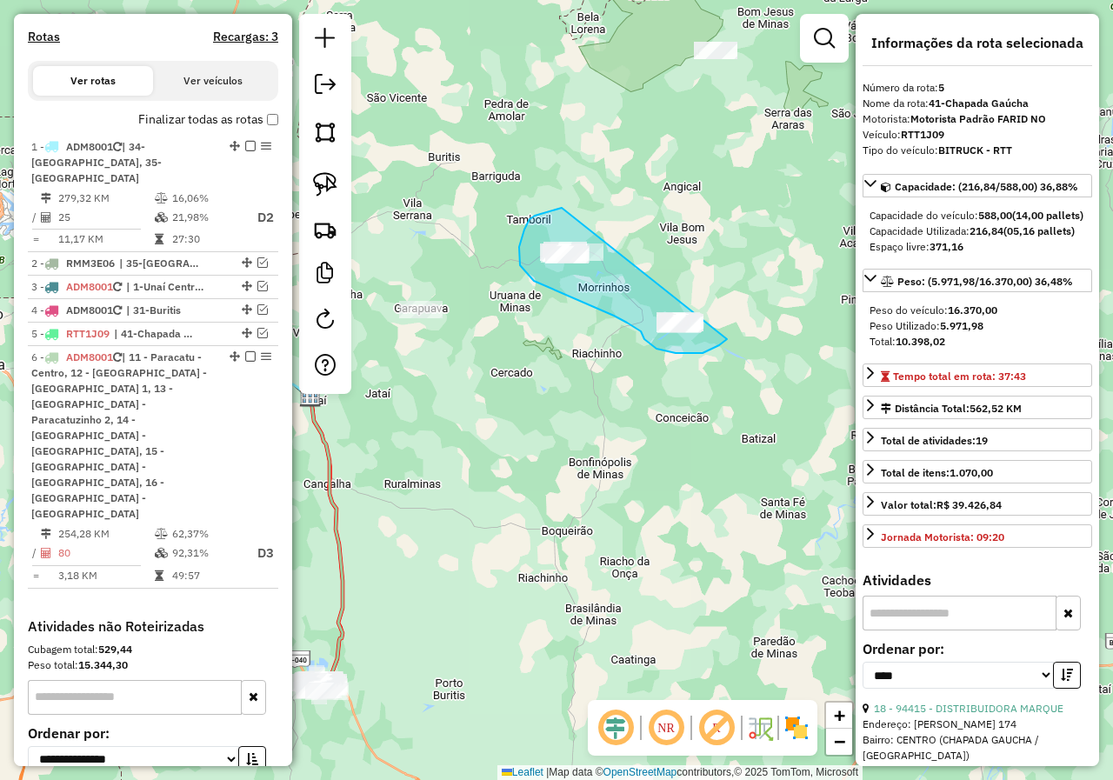
drag, startPoint x: 562, startPoint y: 208, endPoint x: 725, endPoint y: 263, distance: 172.4
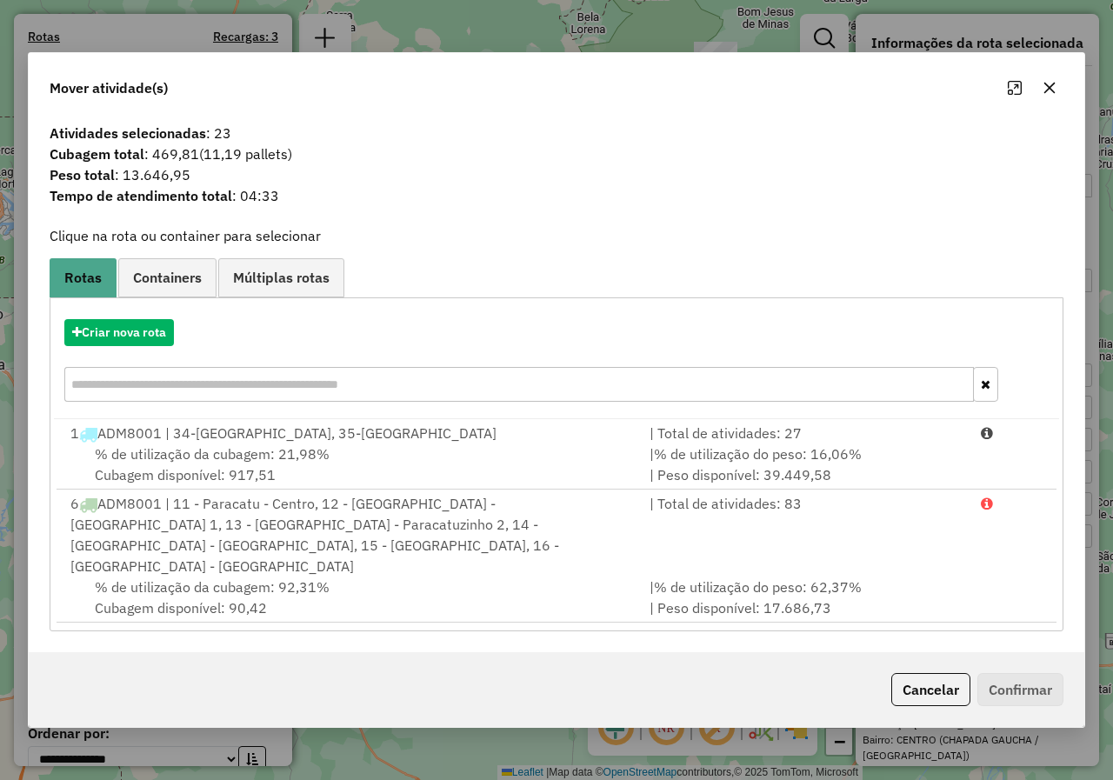
click at [1049, 93] on icon "button" at bounding box center [1050, 88] width 14 height 14
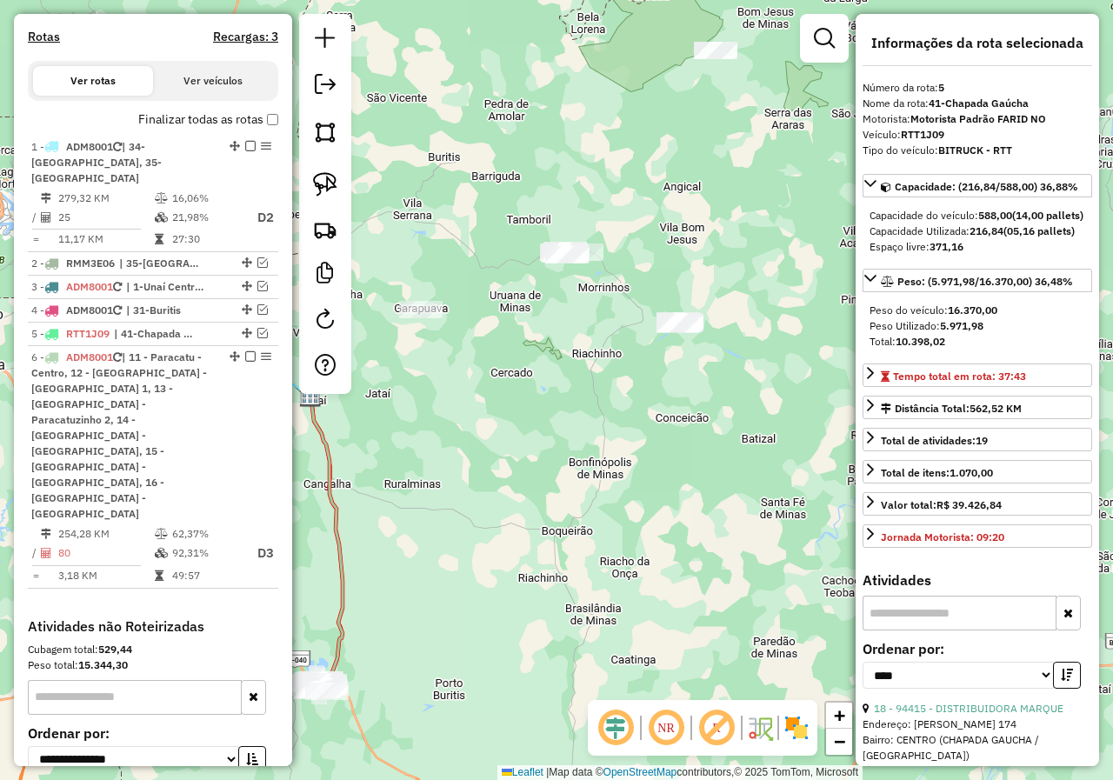
drag, startPoint x: 311, startPoint y: 181, endPoint x: 727, endPoint y: 253, distance: 421.9
click at [312, 181] on link at bounding box center [325, 184] width 38 height 38
drag, startPoint x: 718, startPoint y: 259, endPoint x: 748, endPoint y: 356, distance: 101.0
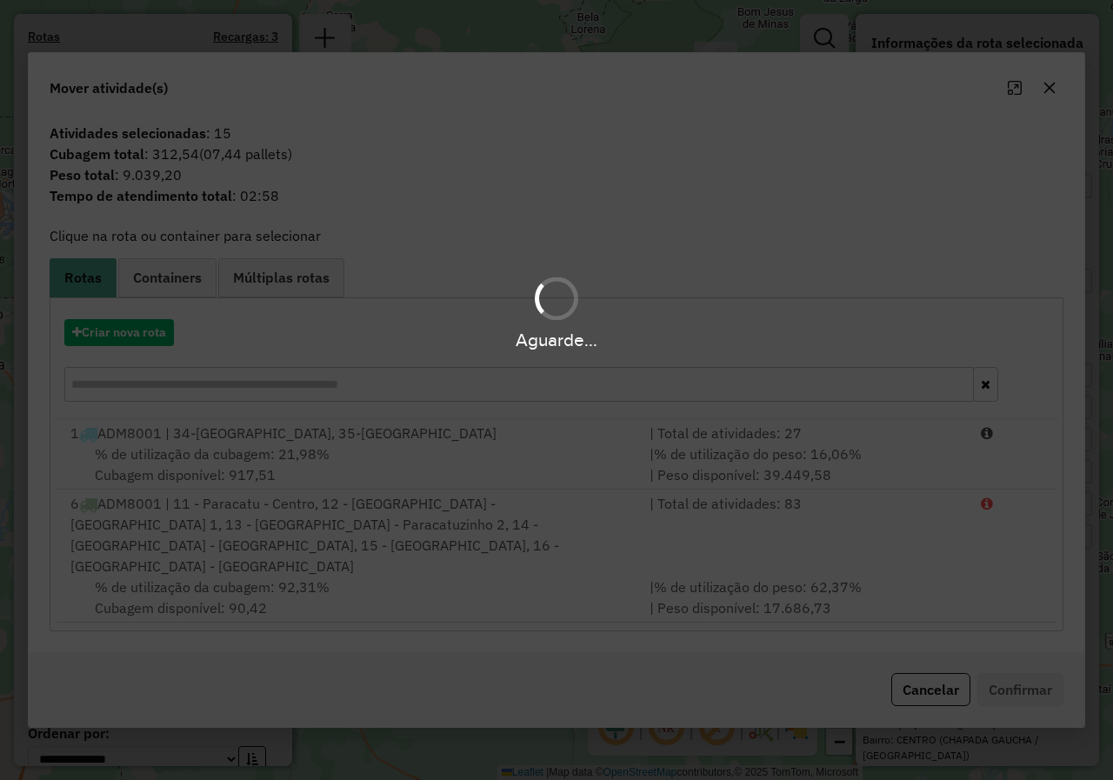
click at [1050, 115] on div "Aguarde..." at bounding box center [556, 390] width 1113 height 780
click at [1051, 111] on div "Aguarde..." at bounding box center [556, 390] width 1113 height 780
click at [1052, 101] on div "Aguarde..." at bounding box center [556, 390] width 1113 height 780
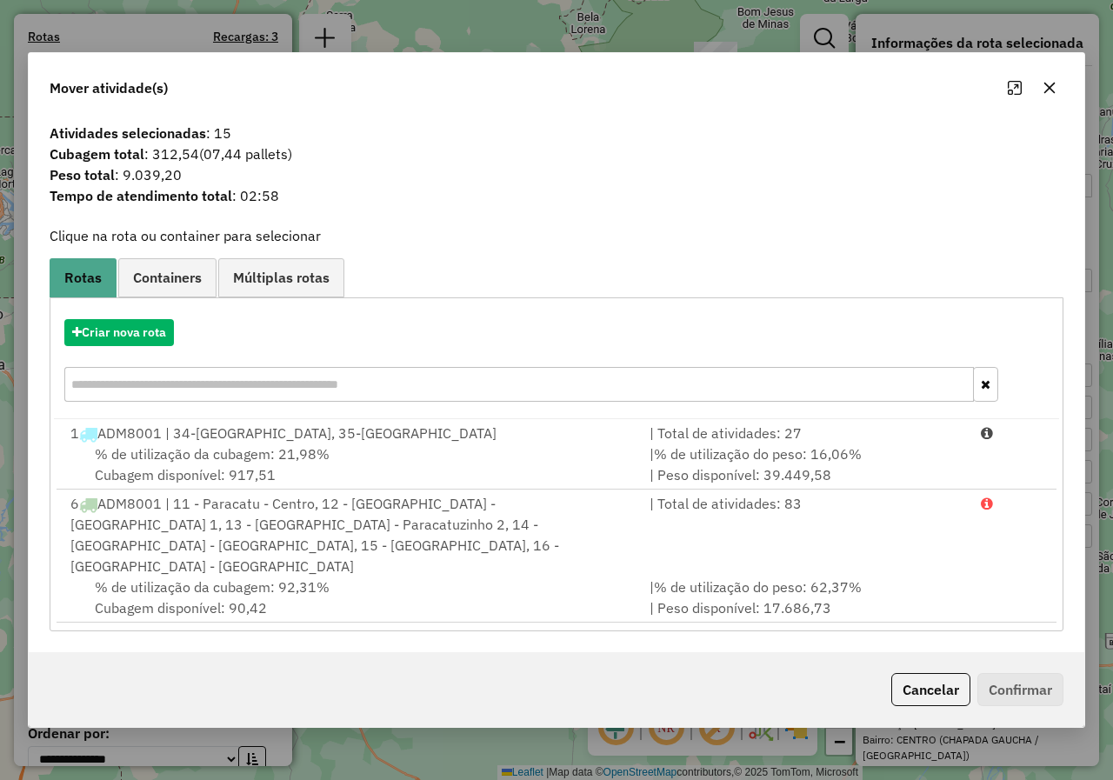
click at [1052, 93] on icon "button" at bounding box center [1049, 87] width 11 height 11
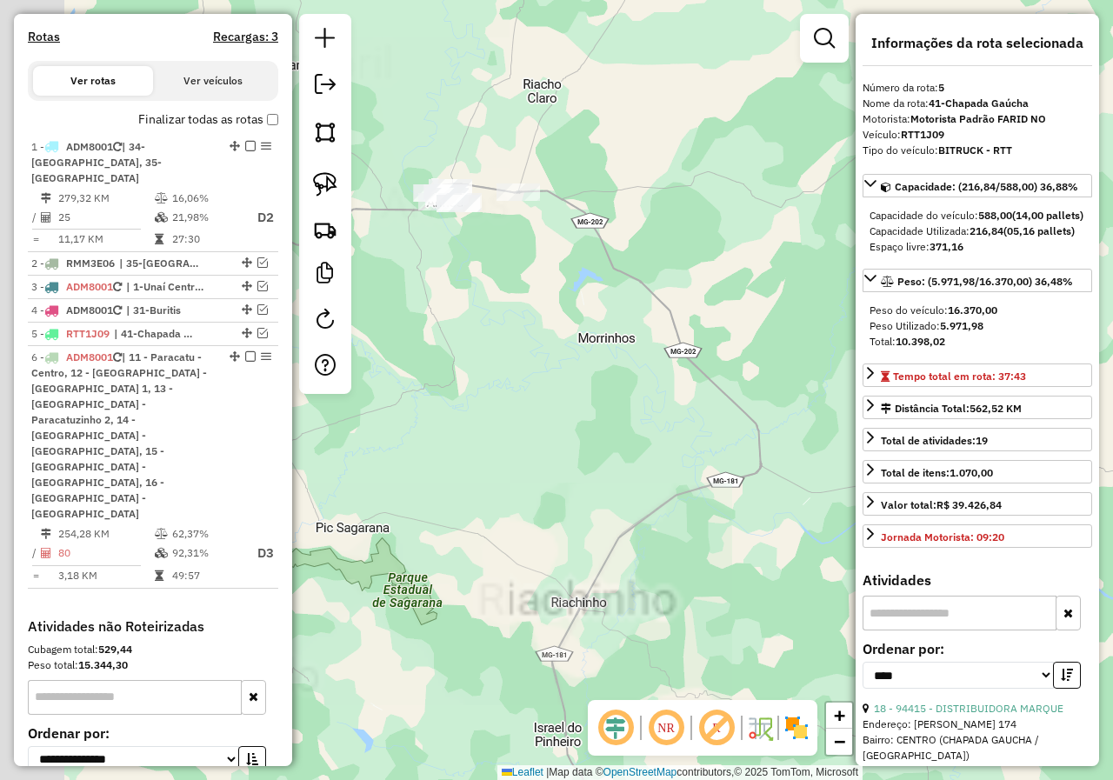
drag, startPoint x: 588, startPoint y: 216, endPoint x: 671, endPoint y: 227, distance: 84.2
click at [671, 227] on div "Janela de atendimento Grade de atendimento Capacidade Transportadoras Veículos …" at bounding box center [556, 390] width 1113 height 780
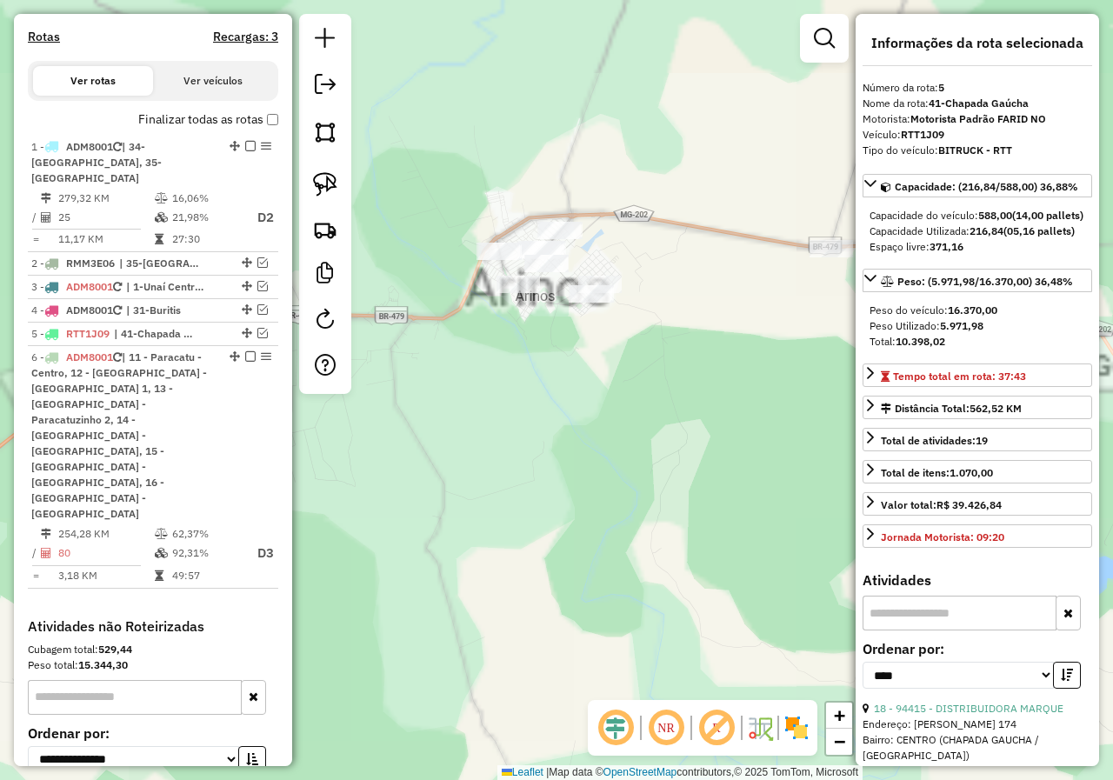
drag, startPoint x: 484, startPoint y: 360, endPoint x: 487, endPoint y: 373, distance: 13.3
click at [487, 374] on div "Janela de atendimento Grade de atendimento Capacidade Transportadoras Veículos …" at bounding box center [556, 390] width 1113 height 780
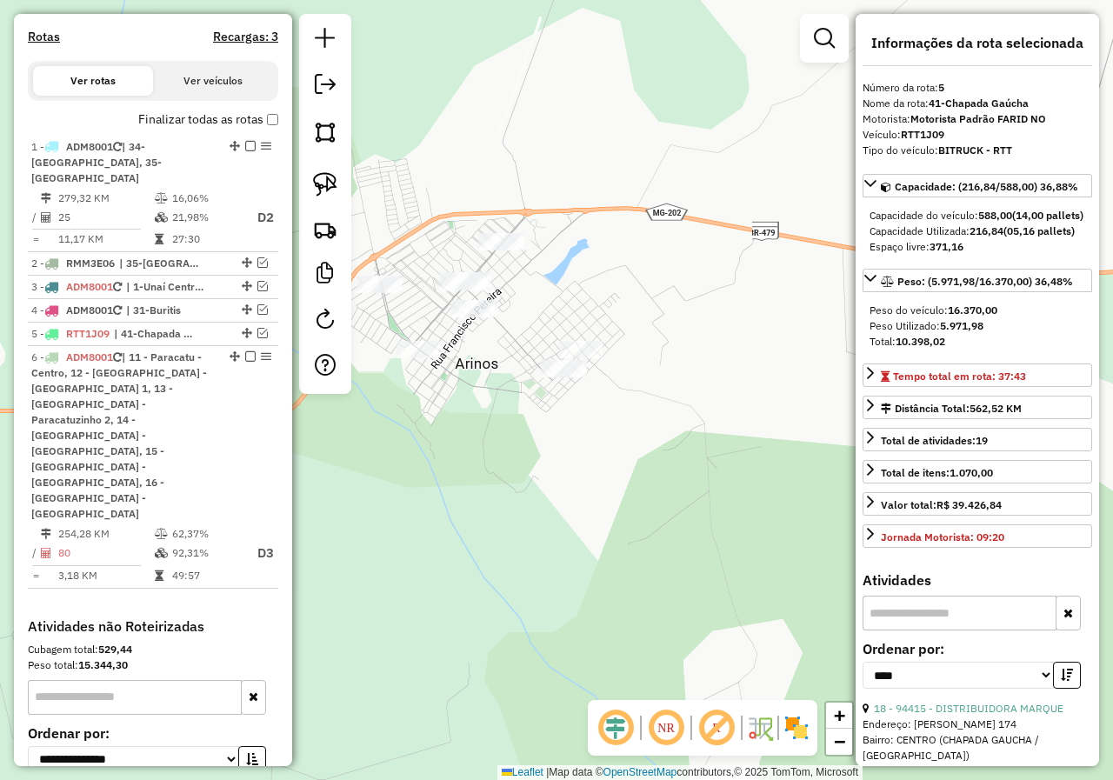
drag, startPoint x: 492, startPoint y: 375, endPoint x: 477, endPoint y: 439, distance: 66.2
click at [476, 440] on div "Janela de atendimento Grade de atendimento Capacidade Transportadoras Veículos …" at bounding box center [556, 390] width 1113 height 780
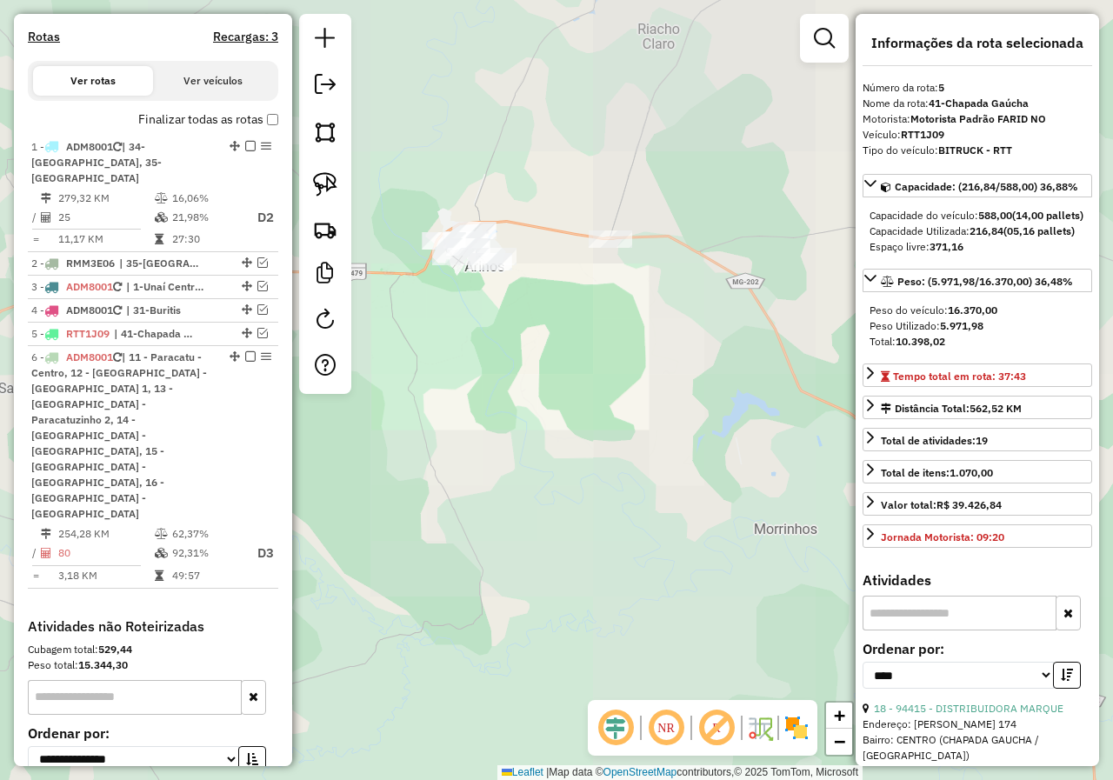
drag, startPoint x: 495, startPoint y: 151, endPoint x: 507, endPoint y: 162, distance: 16.0
click at [517, 161] on div "Janela de atendimento Grade de atendimento Capacidade Transportadoras Veículos …" at bounding box center [556, 390] width 1113 height 780
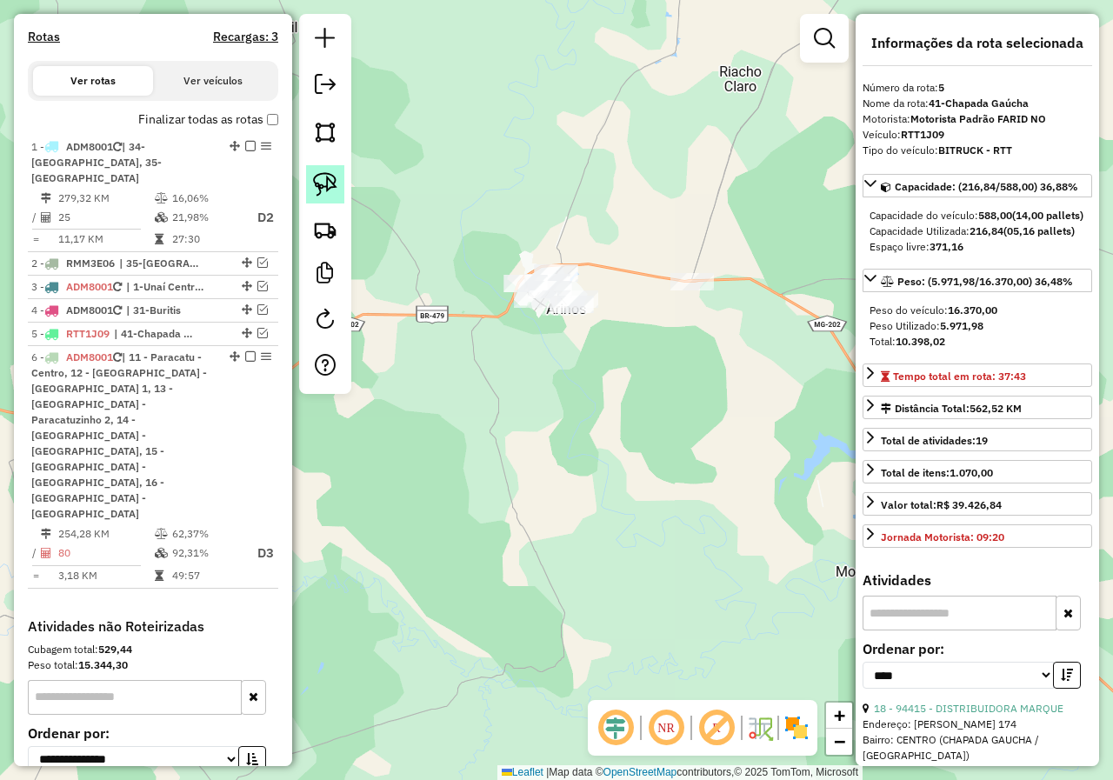
click at [338, 178] on link at bounding box center [325, 184] width 38 height 38
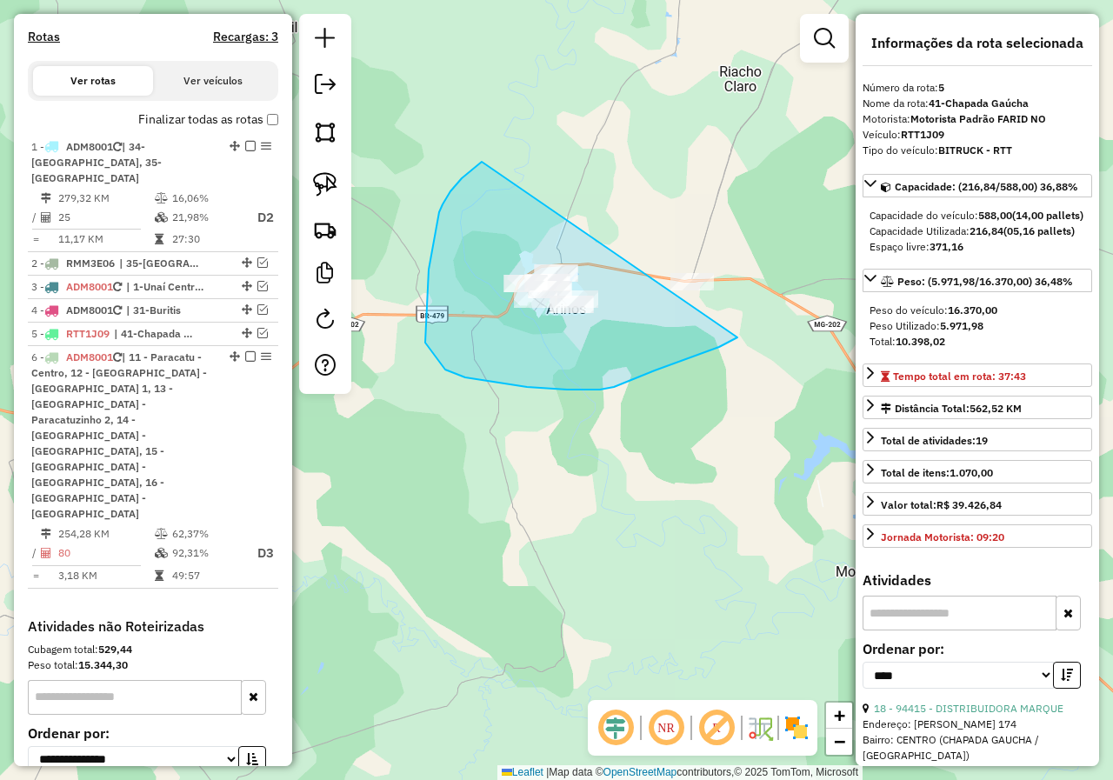
drag, startPoint x: 427, startPoint y: 290, endPoint x: 751, endPoint y: 235, distance: 328.9
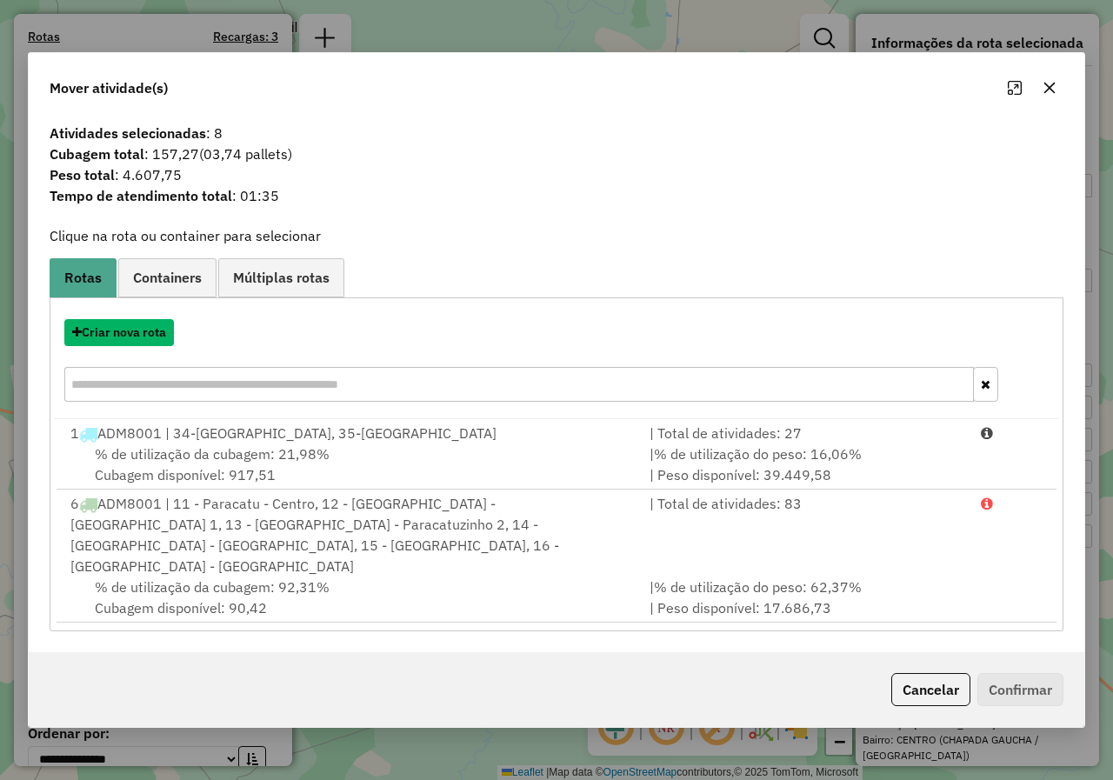
click at [148, 341] on button "Criar nova rota" at bounding box center [119, 332] width 110 height 27
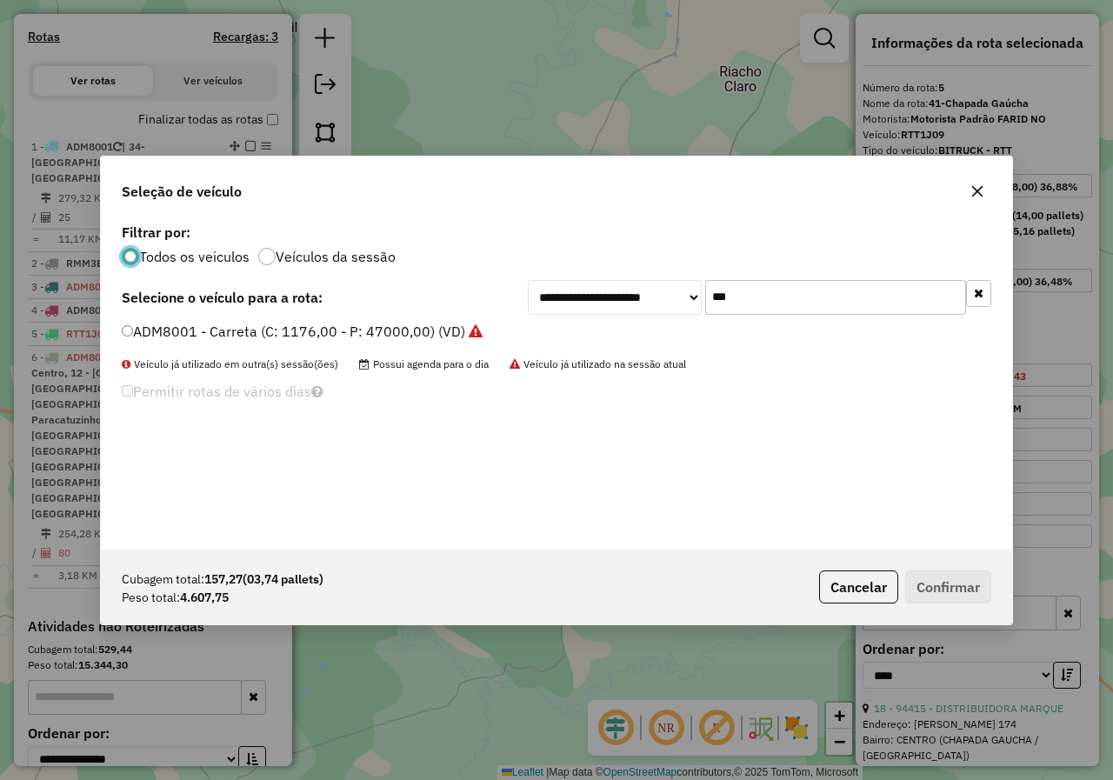
click at [260, 337] on label "ADM8001 - Carreta (C: 1176,00 - P: 47000,00) (VD)" at bounding box center [302, 331] width 361 height 21
click at [367, 329] on label "ADM8001 - Carreta (C: 1176,00 - P: 47000,00) (VD)" at bounding box center [302, 331] width 361 height 21
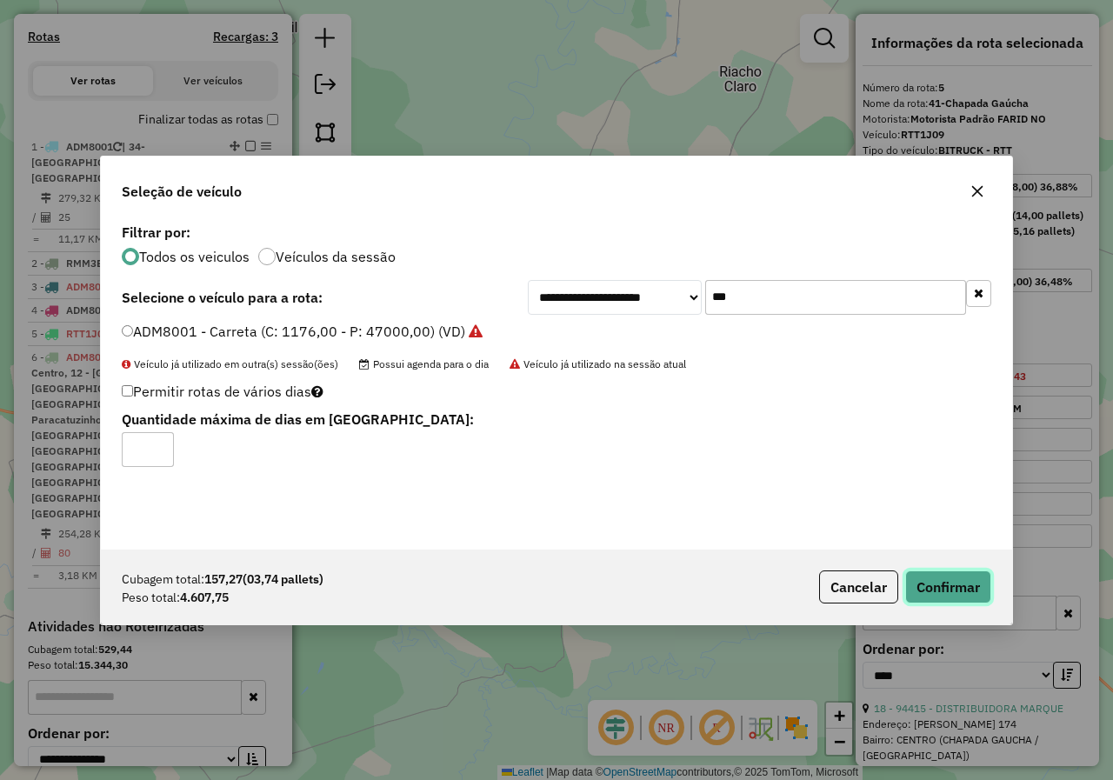
click at [923, 577] on button "Confirmar" at bounding box center [948, 586] width 86 height 33
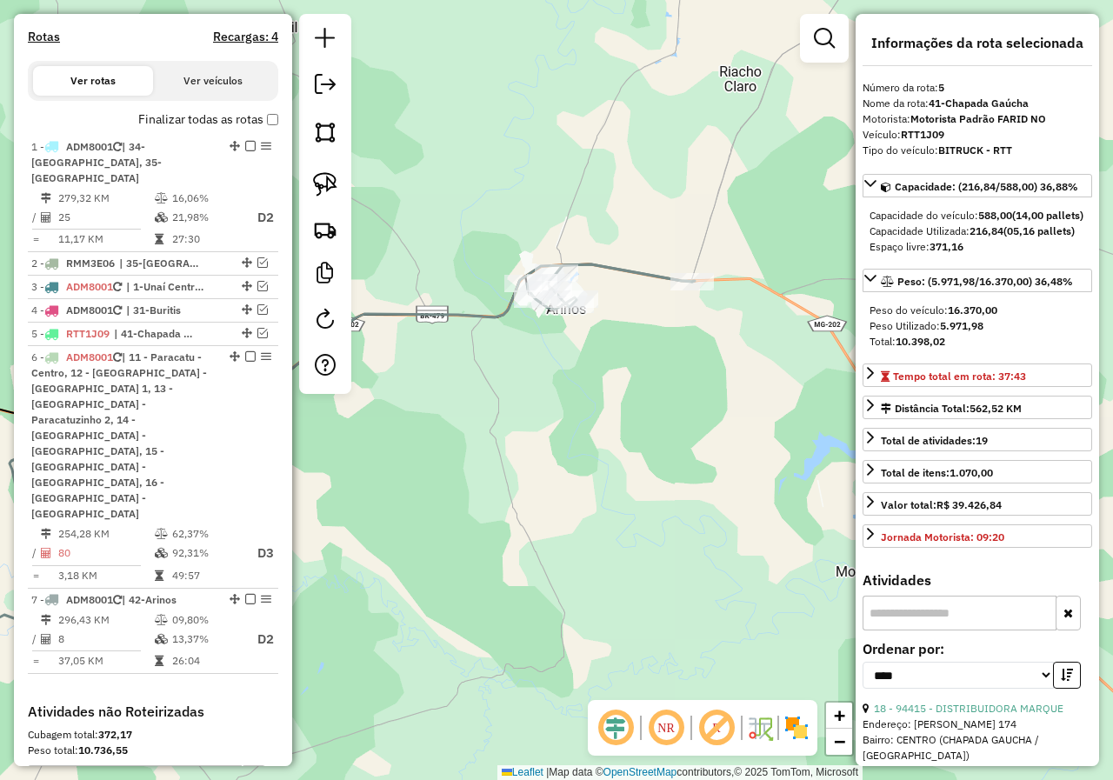
scroll to position [703, 0]
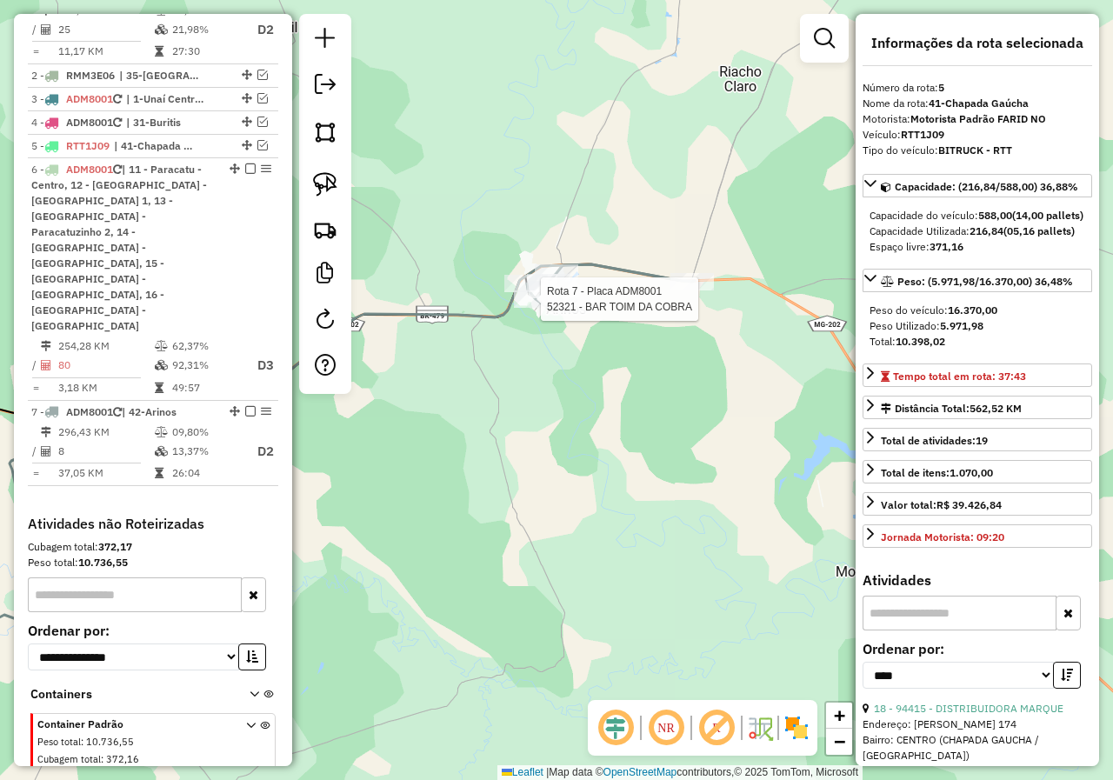
click at [535, 308] on div at bounding box center [535, 298] width 43 height 17
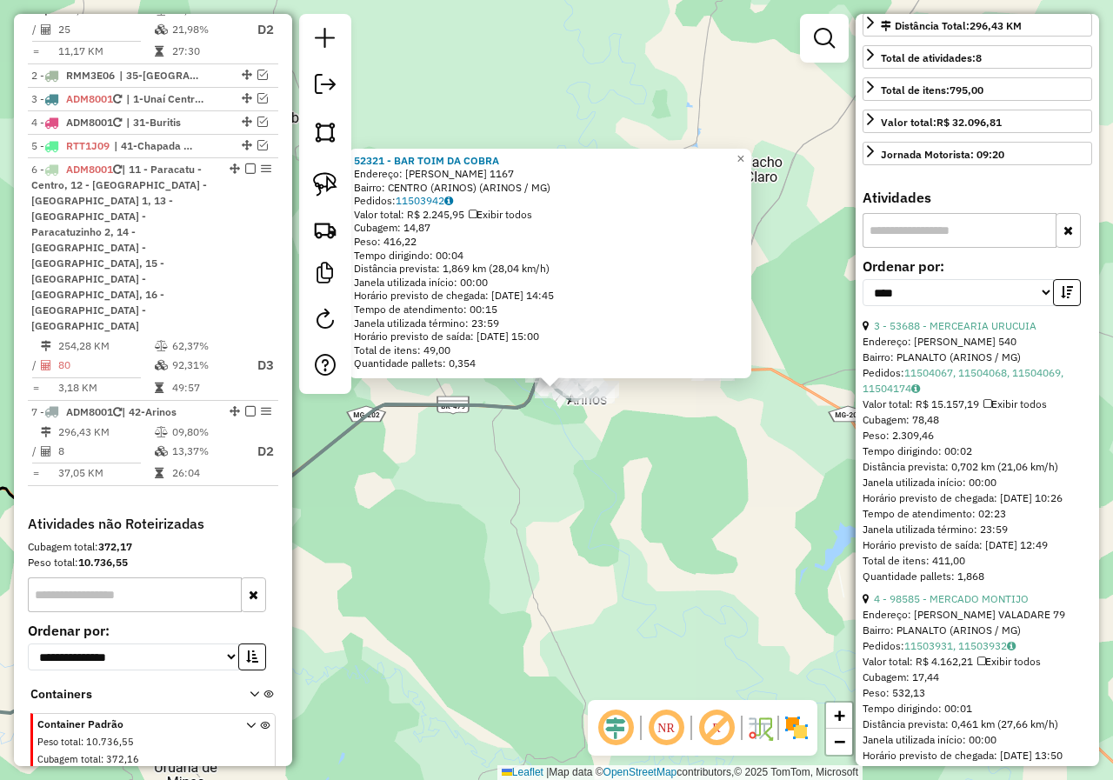
scroll to position [435, 0]
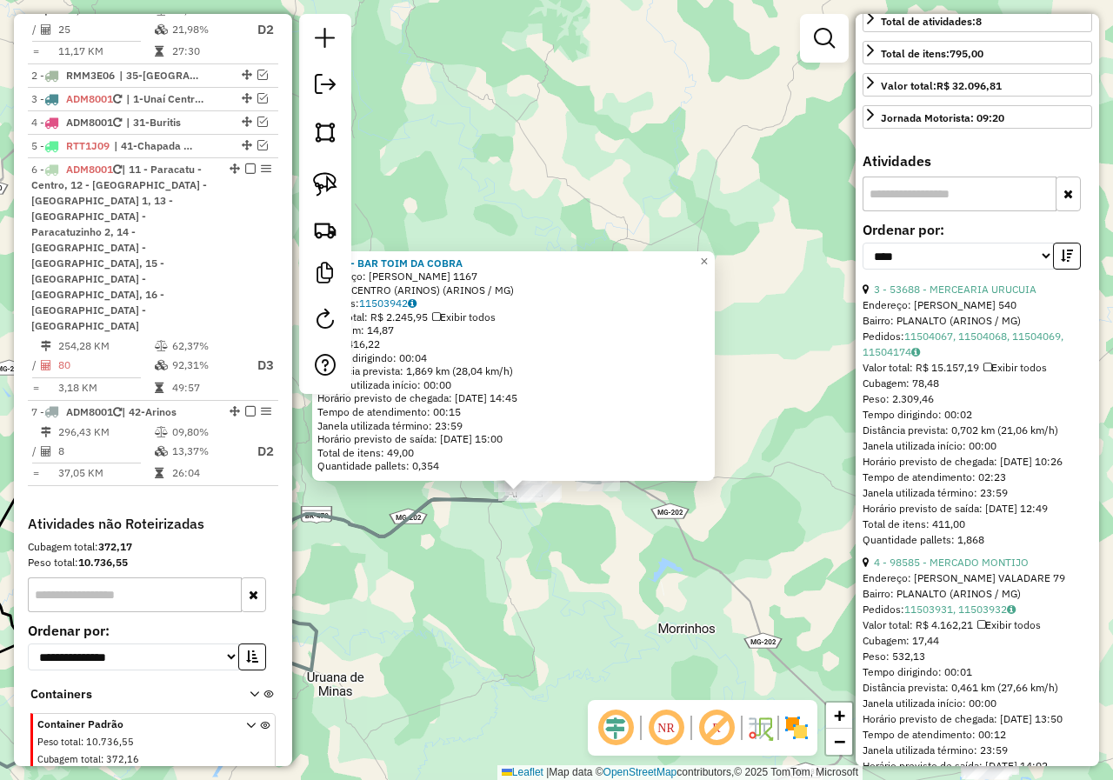
drag, startPoint x: 490, startPoint y: 615, endPoint x: 482, endPoint y: 598, distance: 18.7
click at [483, 602] on div "52321 - BAR TOIM DA COBRA Endereço: FRANCISCO PEREIRA 1167 Bairro: CENTRO (ARIN…" at bounding box center [556, 390] width 1113 height 780
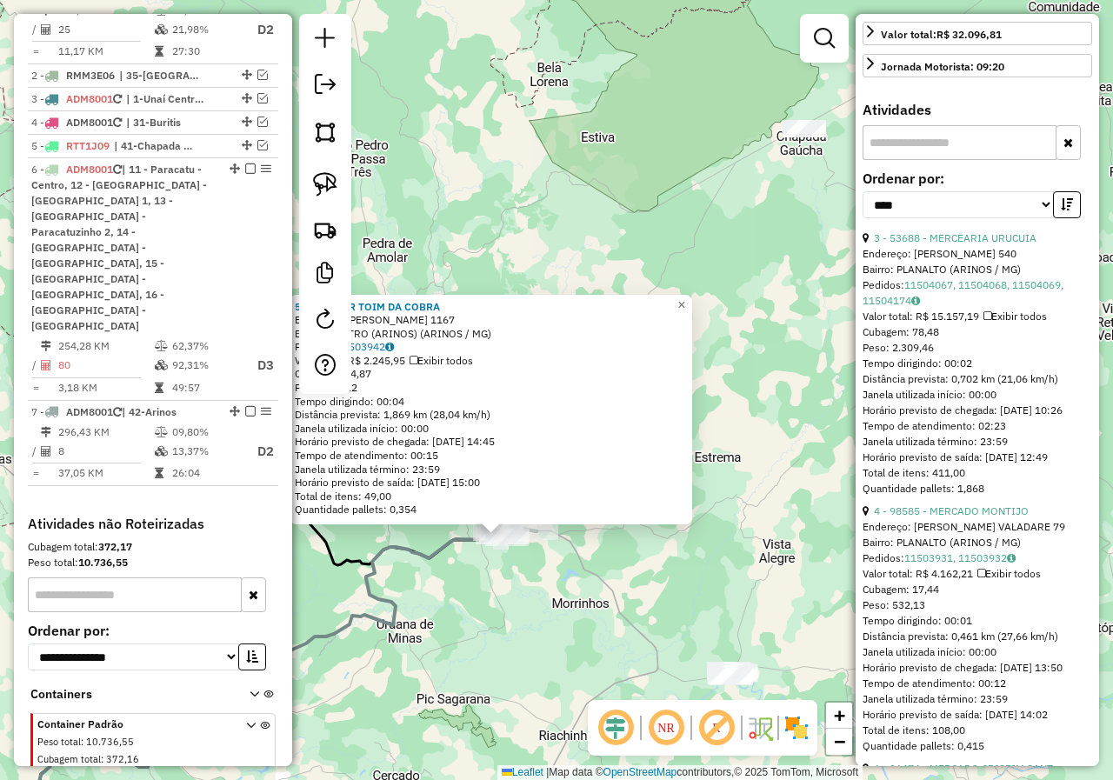
scroll to position [51, 0]
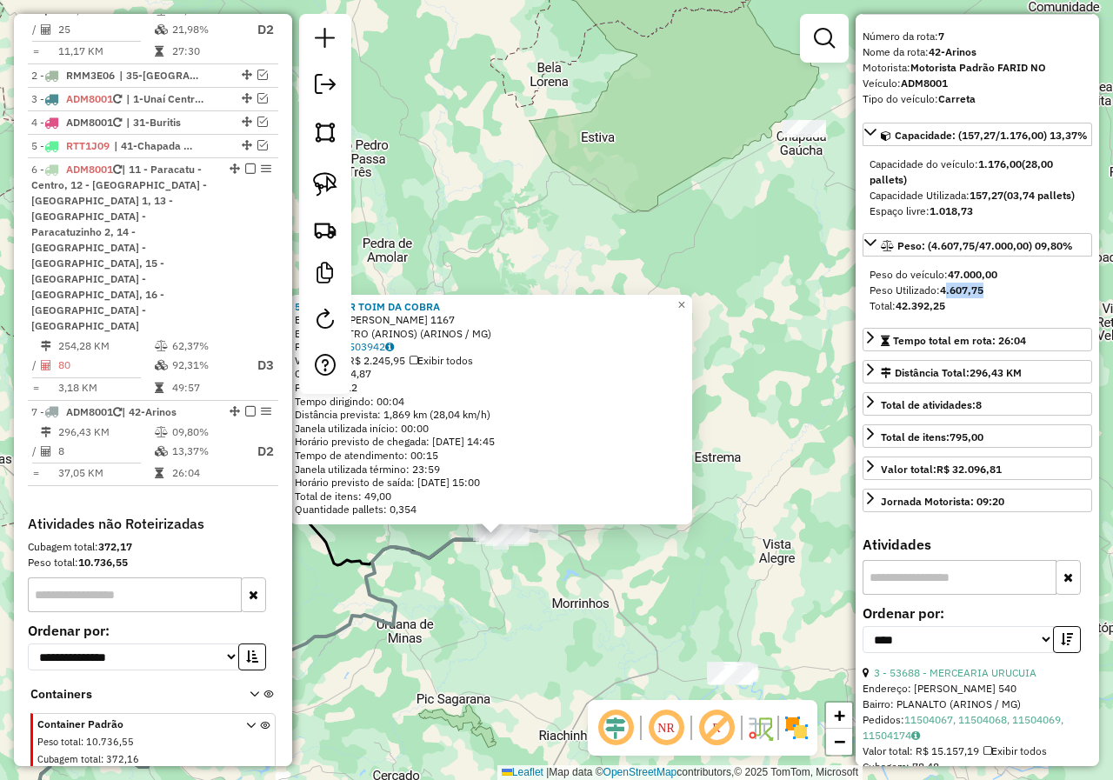
drag, startPoint x: 982, startPoint y: 321, endPoint x: 945, endPoint y: 323, distance: 36.6
click at [945, 298] on div "Peso Utilizado: 4.607,75" at bounding box center [978, 291] width 216 height 16
click at [577, 604] on div "52321 - BAR TOIM DA COBRA Endereço: FRANCISCO PEREIRA 1167 Bairro: CENTRO (ARIN…" at bounding box center [556, 390] width 1113 height 780
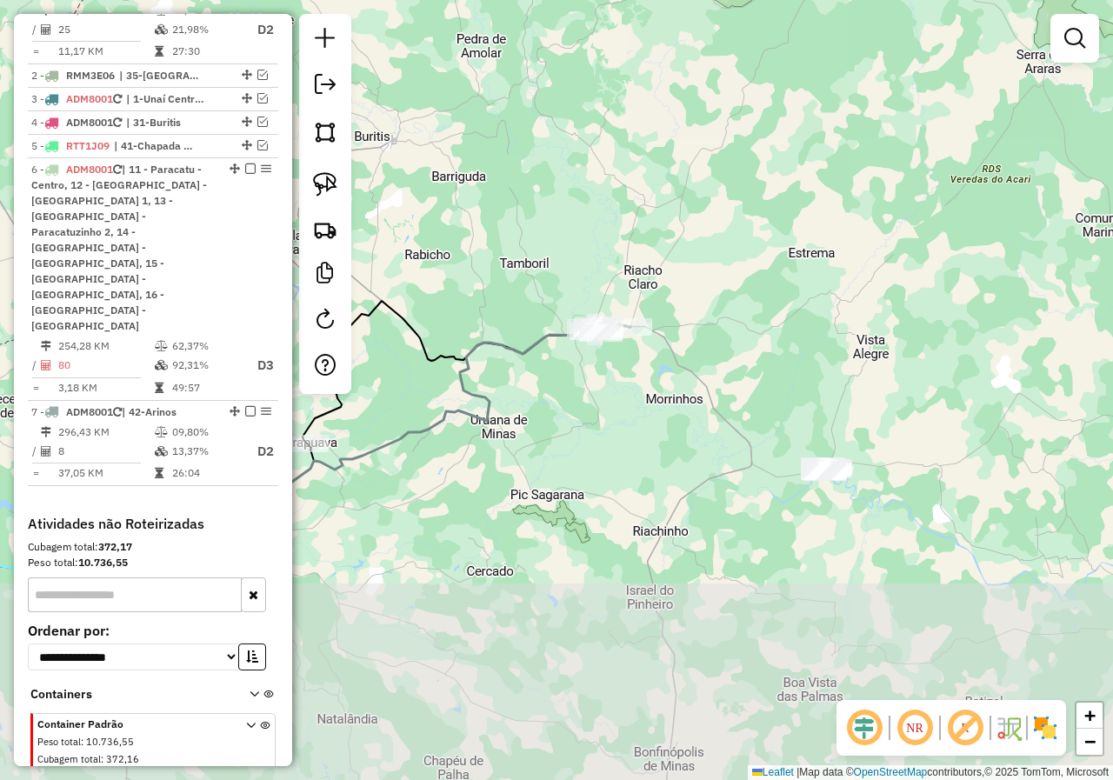
drag, startPoint x: 721, startPoint y: 583, endPoint x: 843, endPoint y: 412, distance: 210.0
click at [841, 415] on div "Janela de atendimento Grade de atendimento Capacidade Transportadoras Veículos …" at bounding box center [556, 390] width 1113 height 780
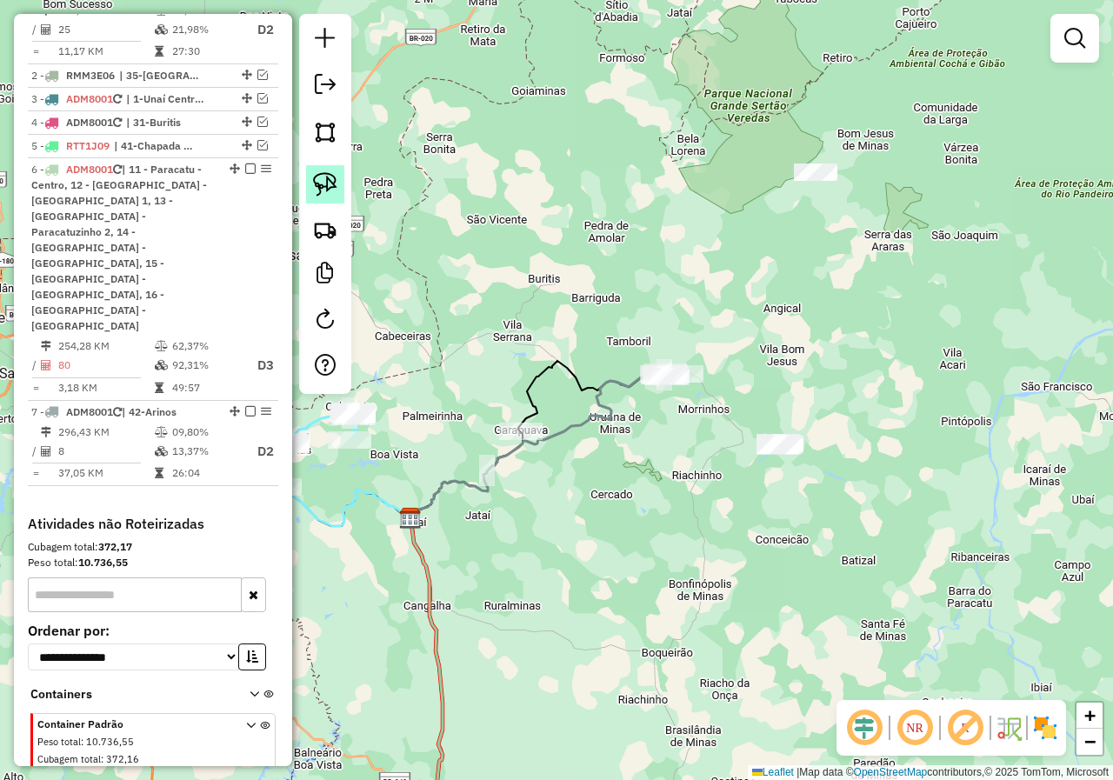
click at [340, 194] on link at bounding box center [325, 184] width 38 height 38
drag, startPoint x: 495, startPoint y: 430, endPoint x: 605, endPoint y: 444, distance: 111.4
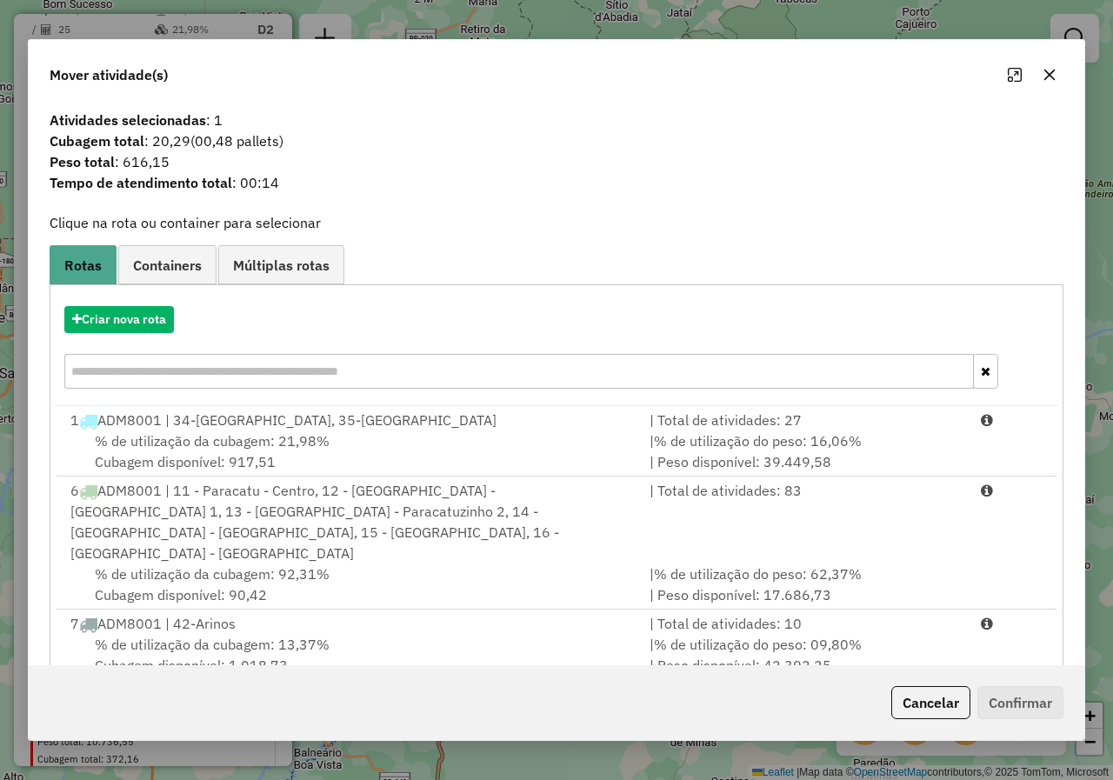
click at [1056, 72] on icon "button" at bounding box center [1050, 75] width 14 height 14
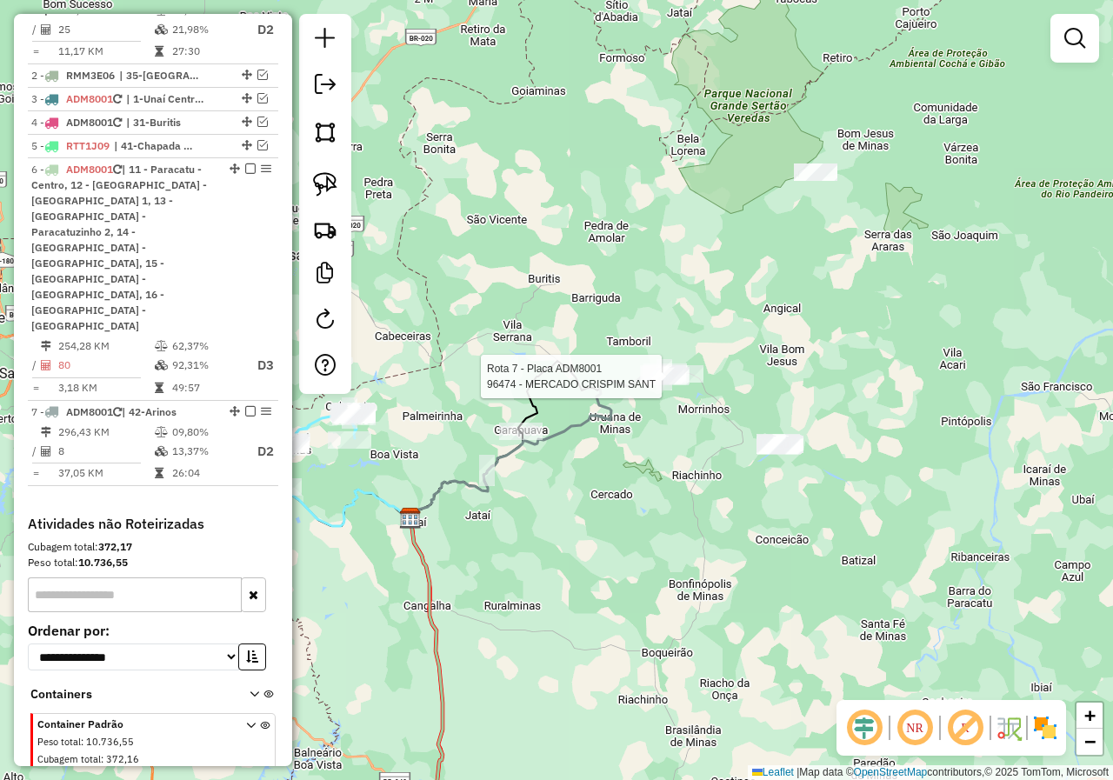
select select "*********"
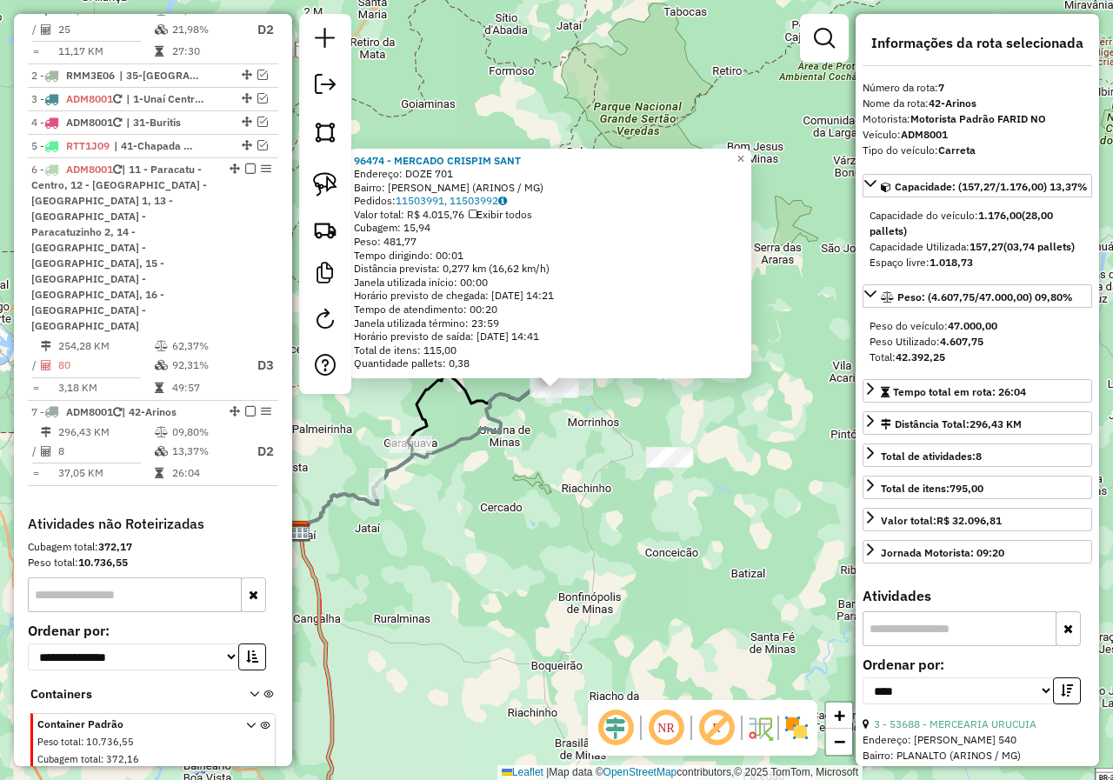
click at [512, 520] on div "96474 - MERCADO CRISPIM SANT Endereço: DOZE 701 Bairro: CRISPIM SANTANA (ARINOS…" at bounding box center [556, 390] width 1113 height 780
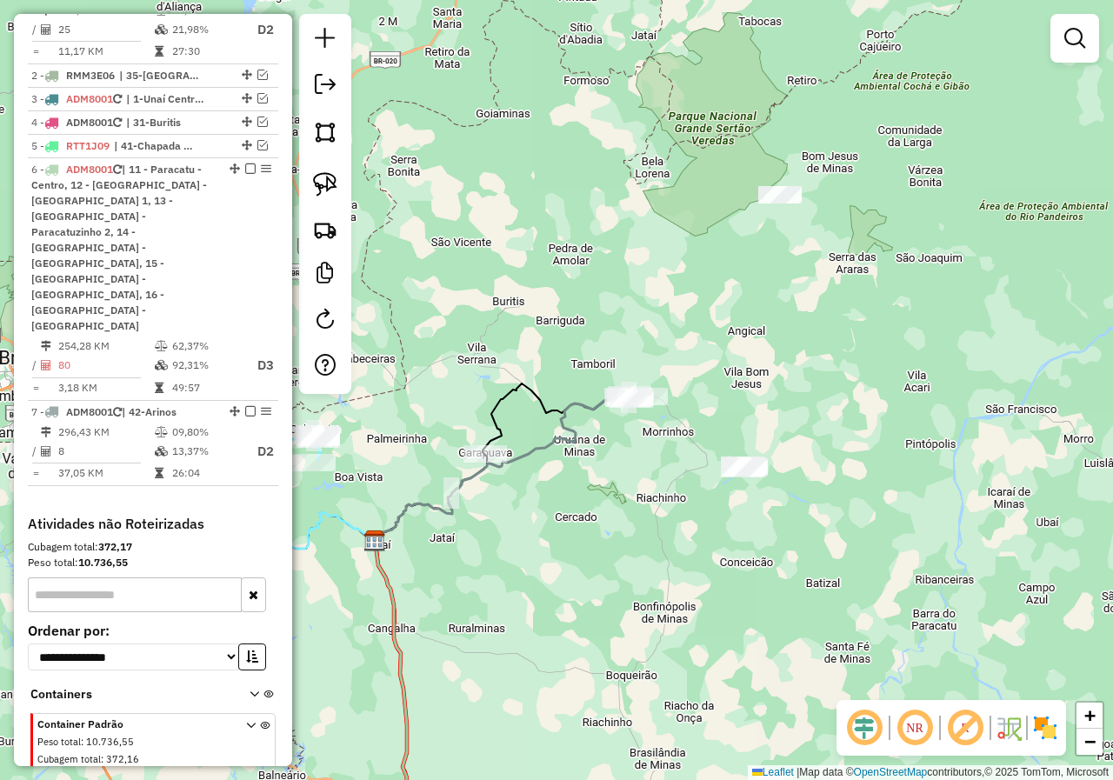
drag, startPoint x: 597, startPoint y: 503, endPoint x: 796, endPoint y: 493, distance: 198.5
click at [799, 496] on div "Janela de atendimento Grade de atendimento Capacidade Transportadoras Veículos …" at bounding box center [556, 390] width 1113 height 780
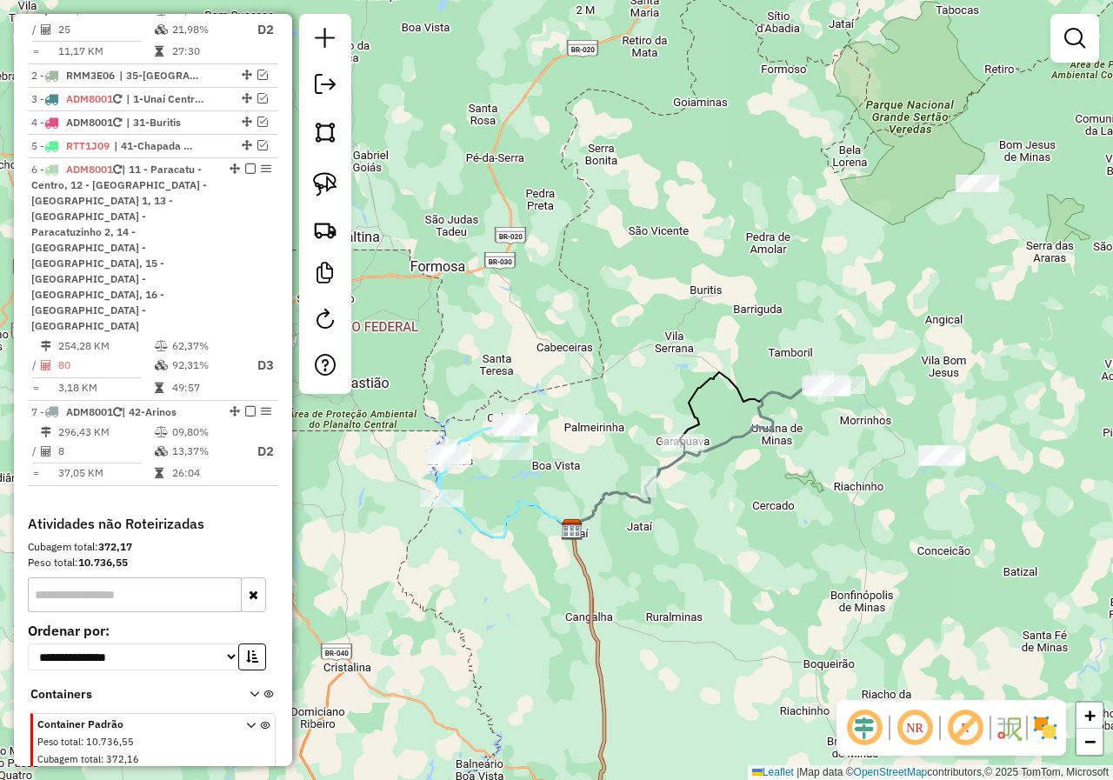
drag, startPoint x: 326, startPoint y: 190, endPoint x: 757, endPoint y: 373, distance: 468.4
click at [329, 190] on img at bounding box center [325, 184] width 24 height 24
drag, startPoint x: 653, startPoint y: 397, endPoint x: 734, endPoint y: 445, distance: 94.4
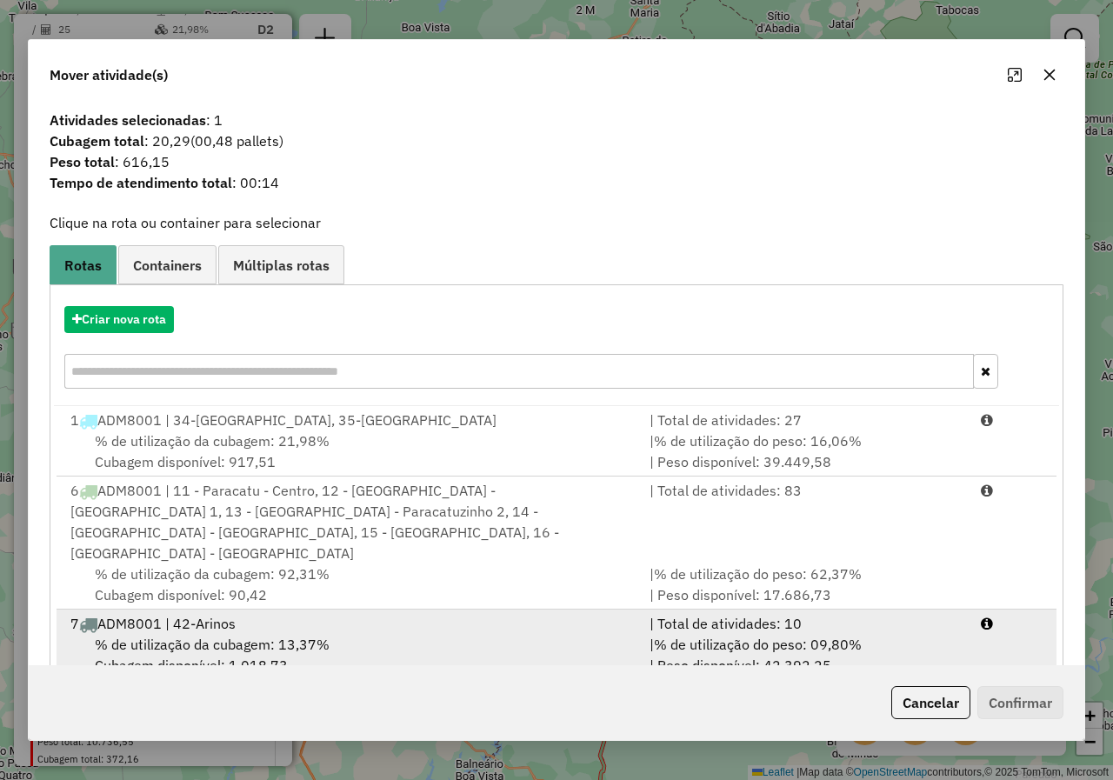
click at [711, 636] on span "% de utilização do peso: 09,80%" at bounding box center [758, 644] width 208 height 17
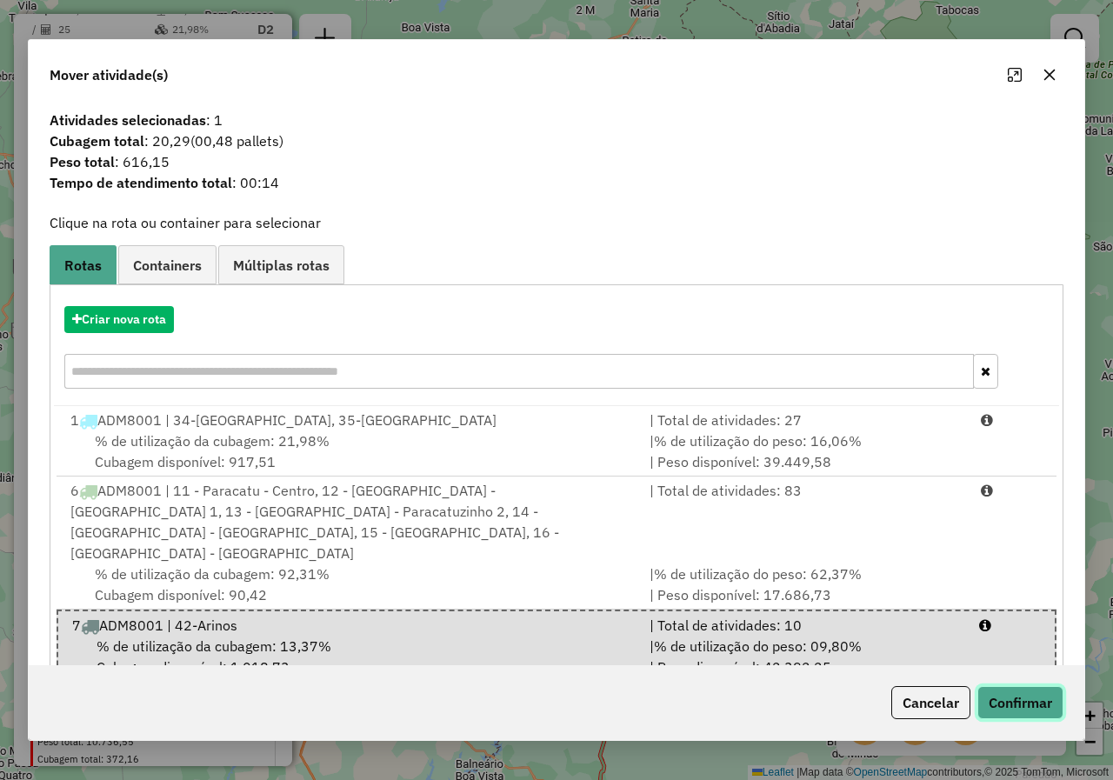
click at [1034, 703] on button "Confirmar" at bounding box center [1020, 702] width 86 height 33
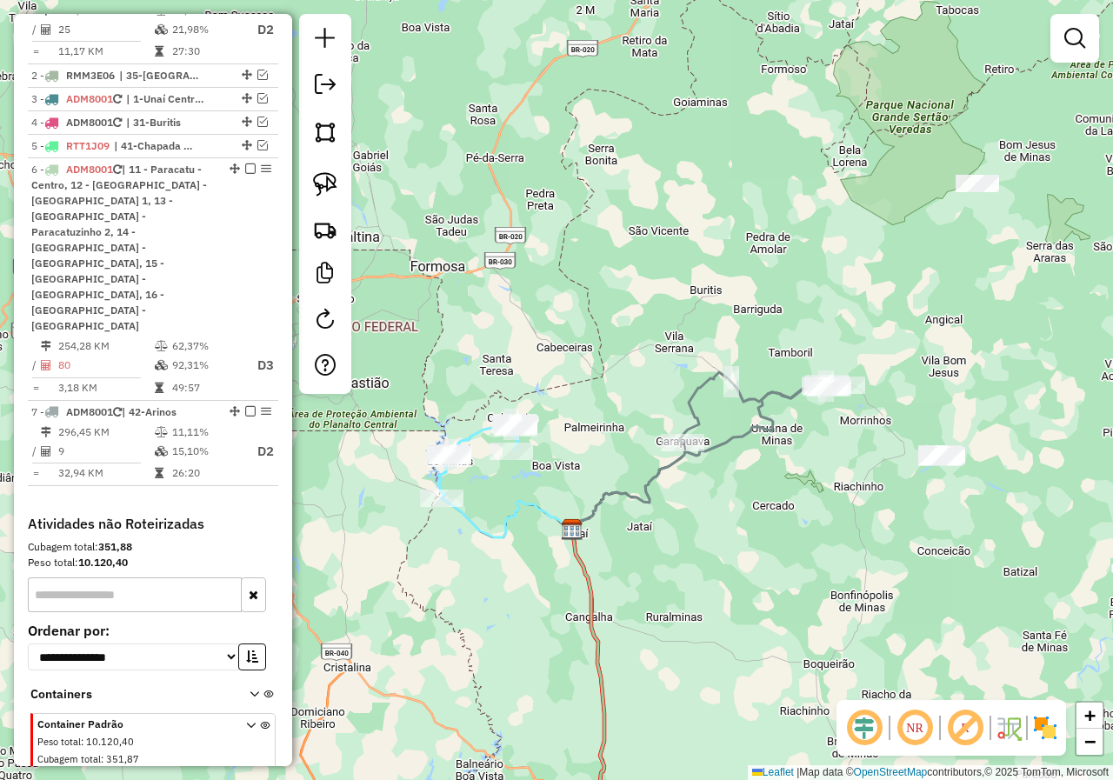
scroll to position [602, 0]
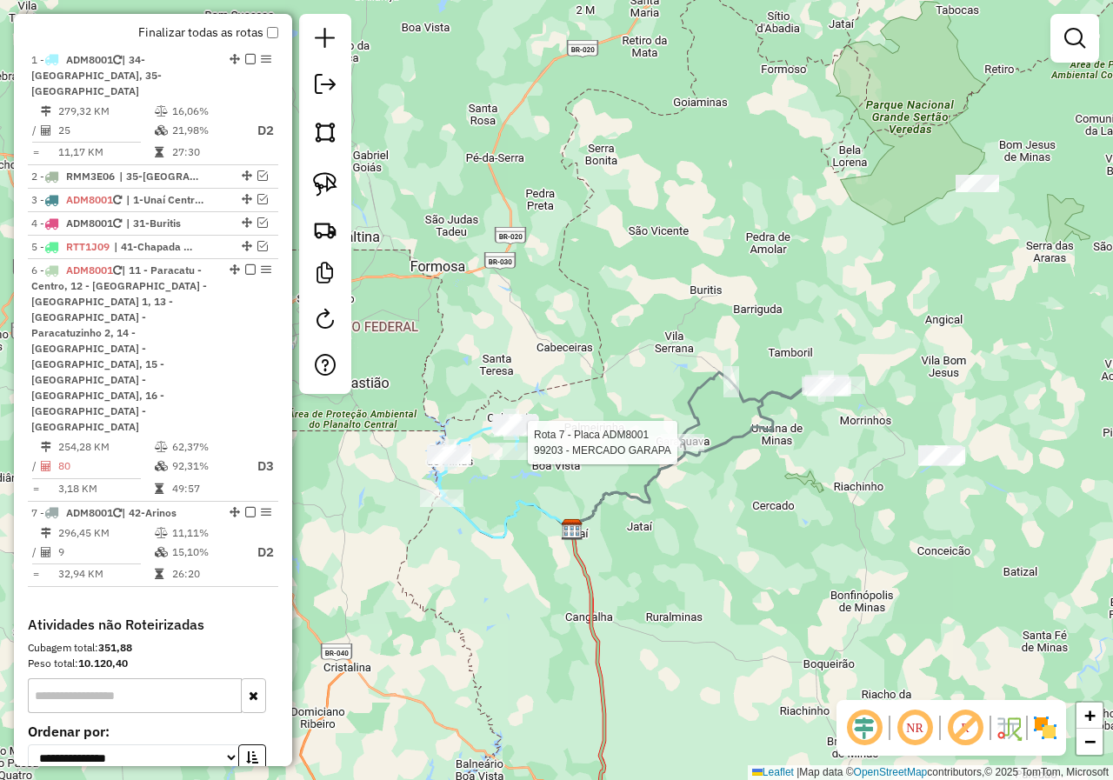
select select "*********"
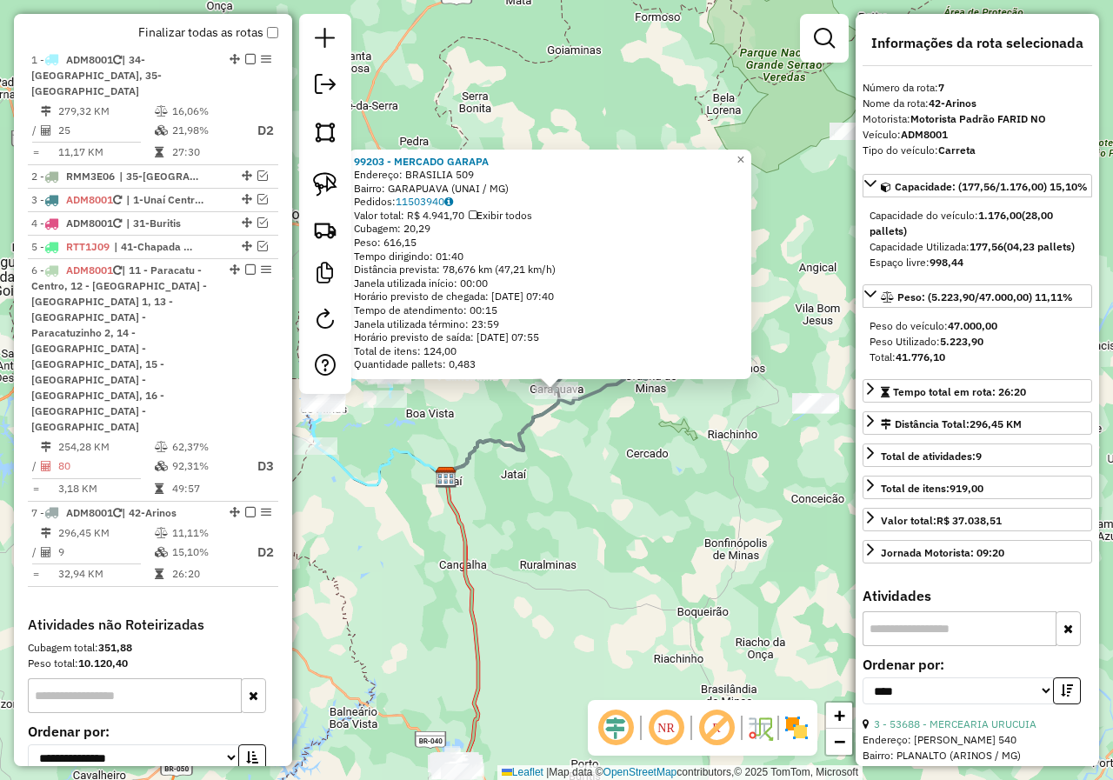
scroll to position [703, 0]
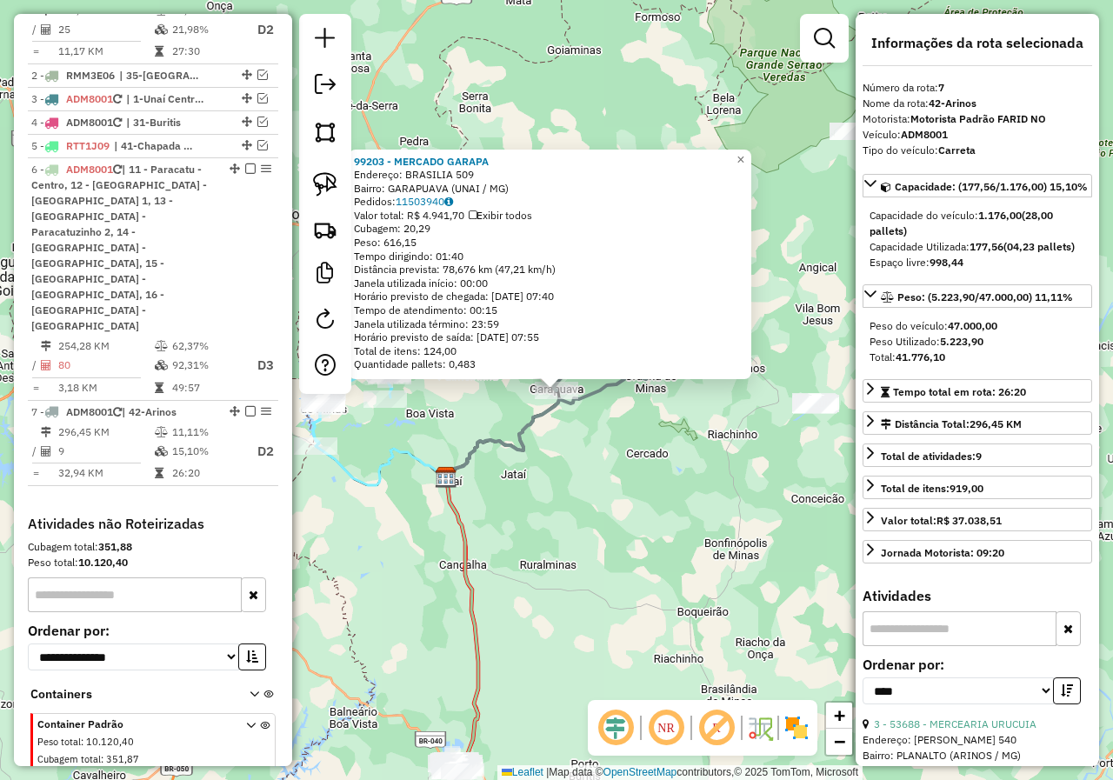
click at [594, 444] on div "99203 - MERCADO GARAPA Endereço: BRASILIA 509 Bairro: GARAPUAVA (UNAI / MG) Ped…" at bounding box center [556, 390] width 1113 height 780
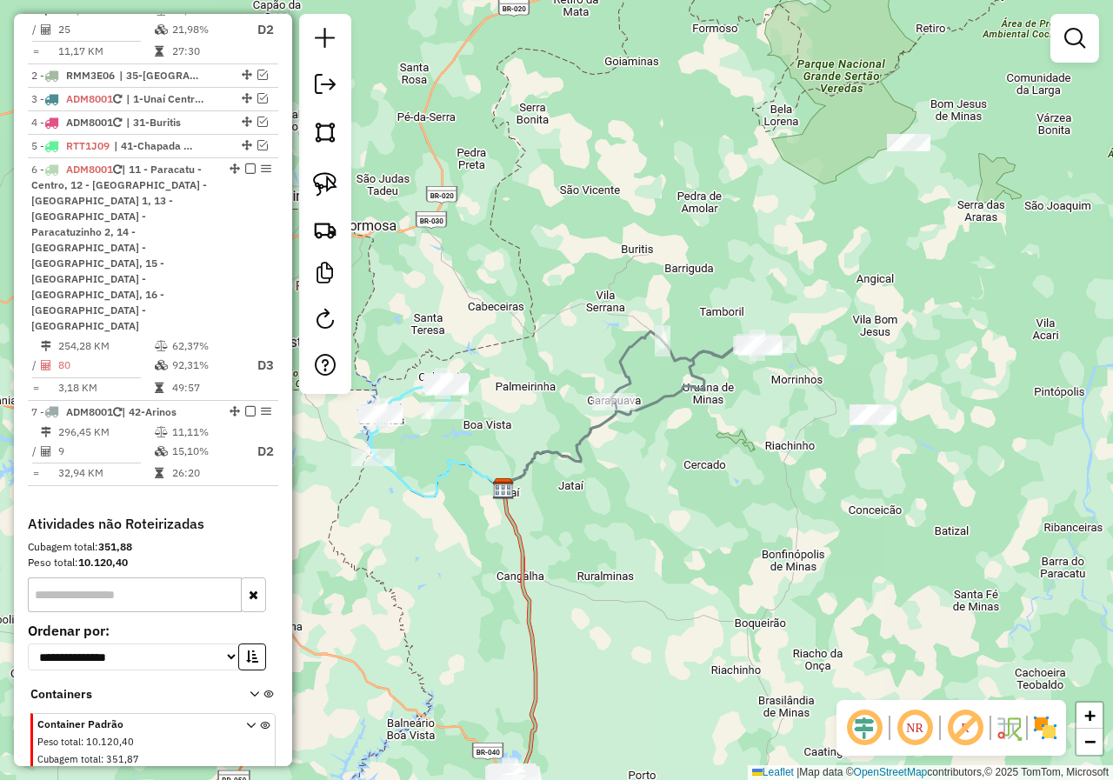
drag, startPoint x: 483, startPoint y: 267, endPoint x: 528, endPoint y: 275, distance: 45.0
click at [528, 275] on div "Janela de atendimento Grade de atendimento Capacidade Transportadoras Veículos …" at bounding box center [556, 390] width 1113 height 780
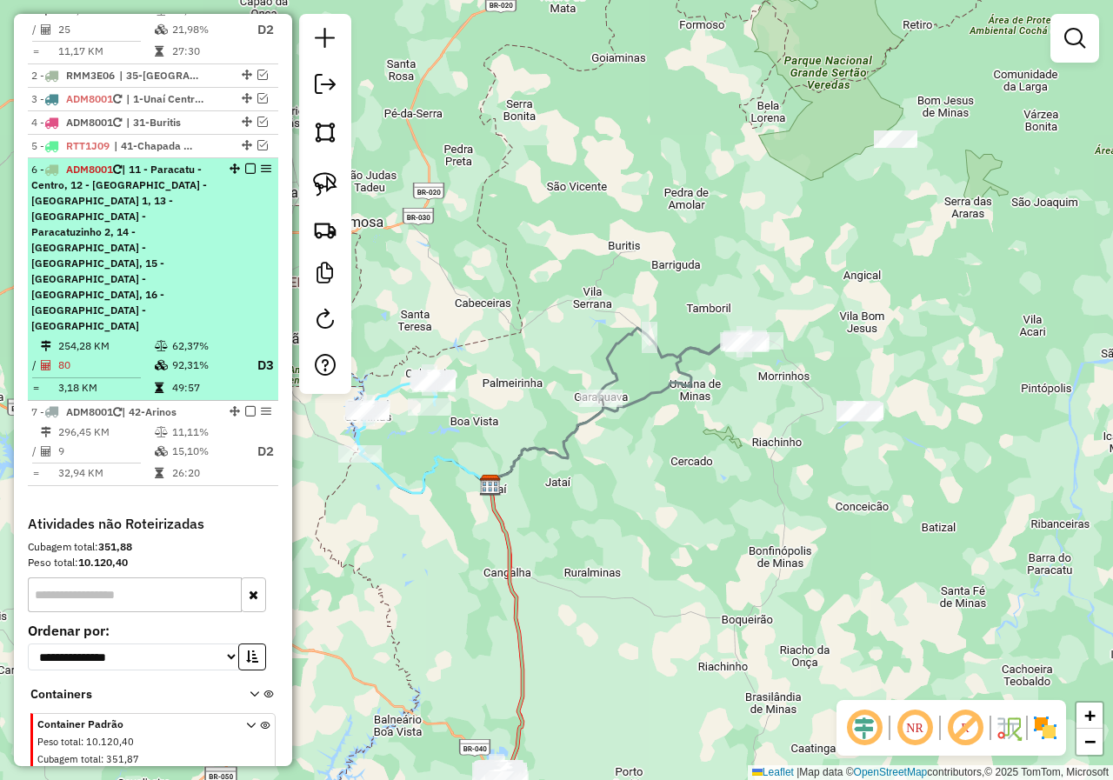
scroll to position [616, 0]
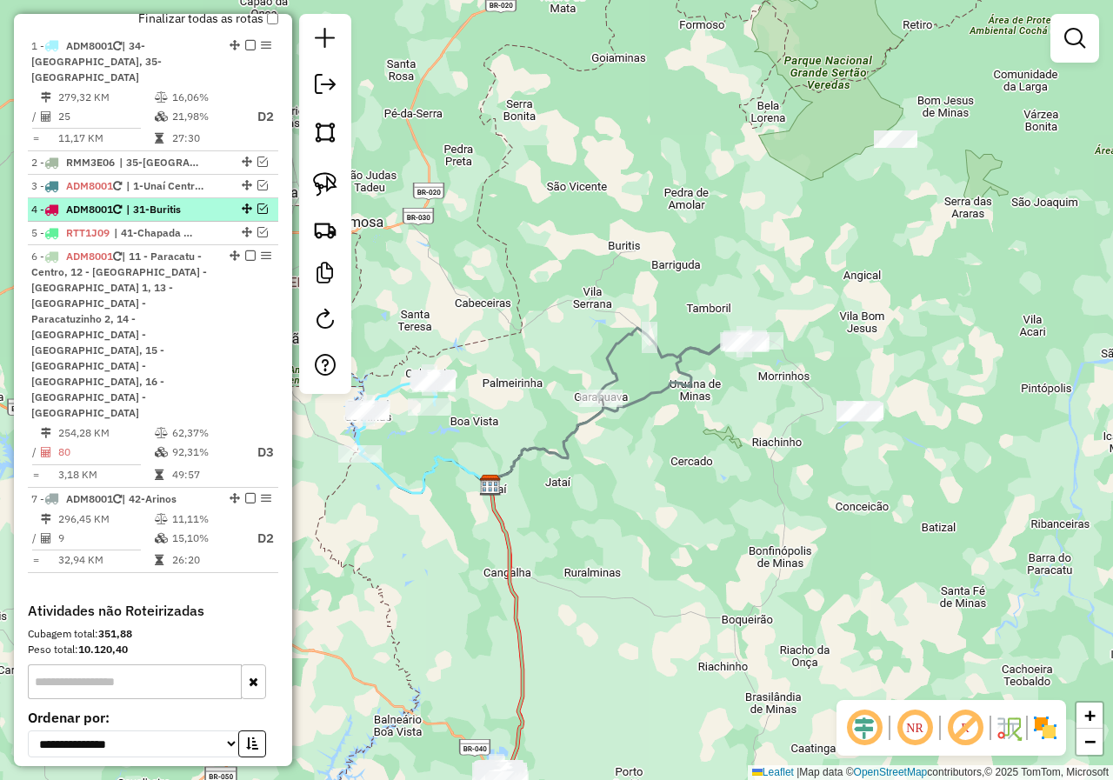
click at [257, 203] on em at bounding box center [262, 208] width 10 height 10
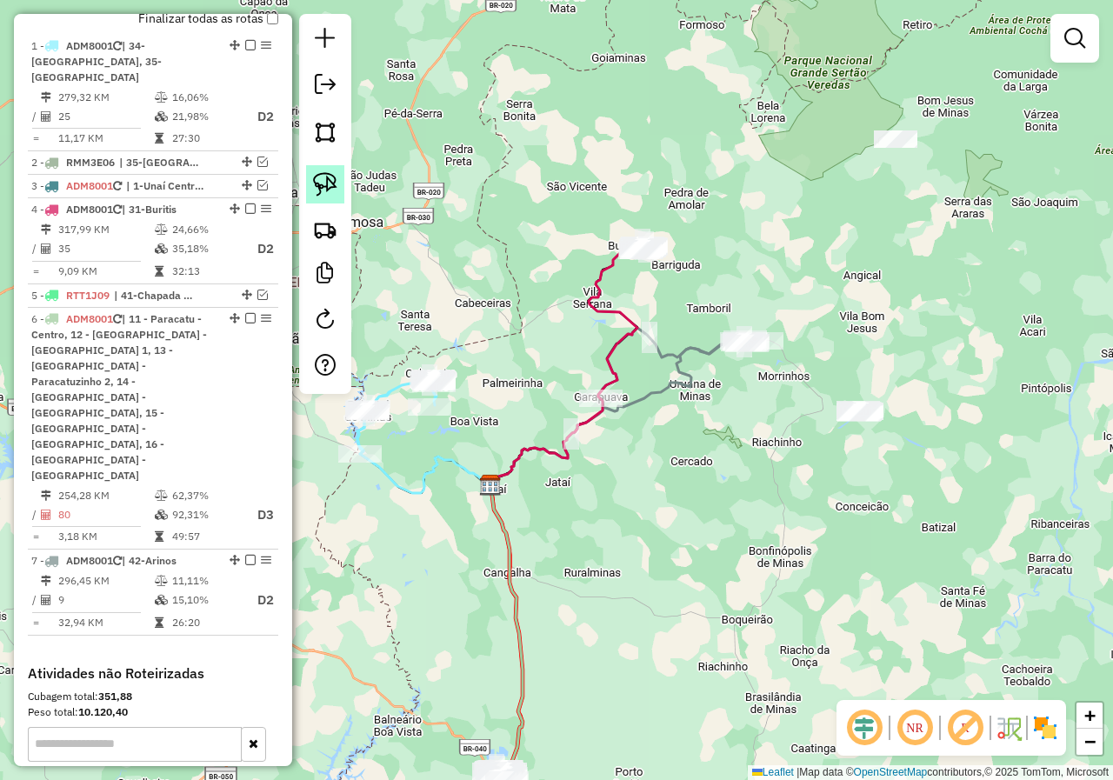
click at [342, 183] on link at bounding box center [325, 184] width 38 height 38
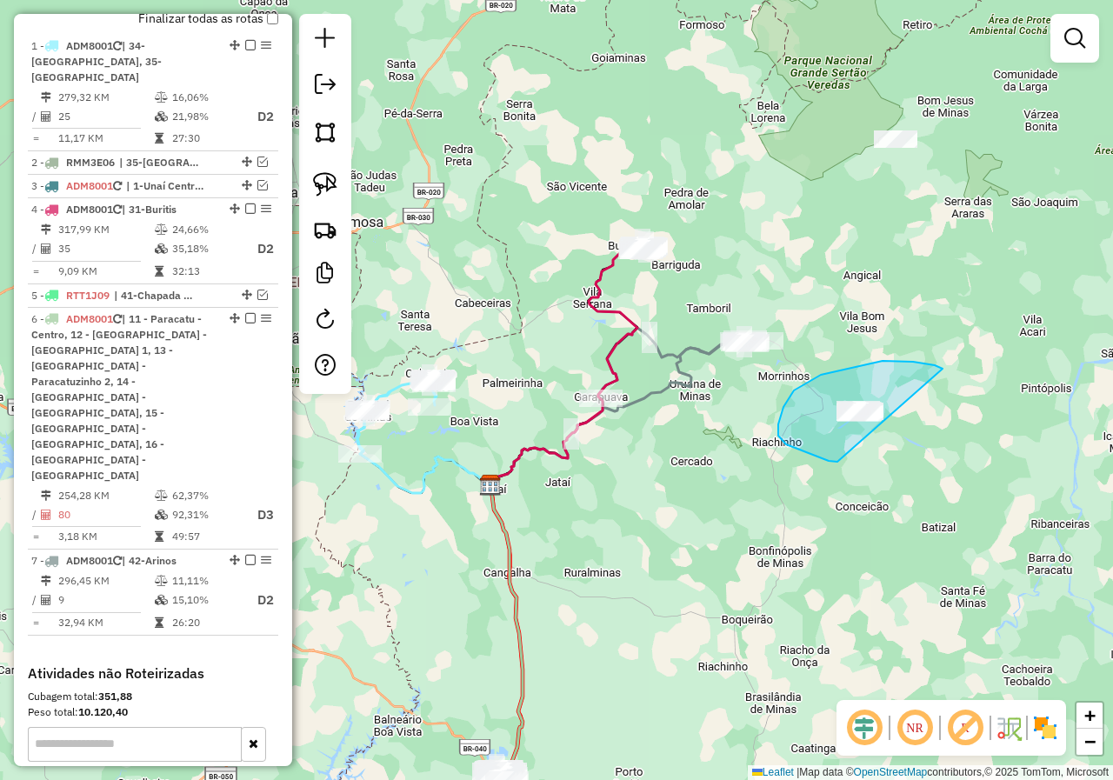
drag, startPoint x: 913, startPoint y: 362, endPoint x: 930, endPoint y: 420, distance: 60.6
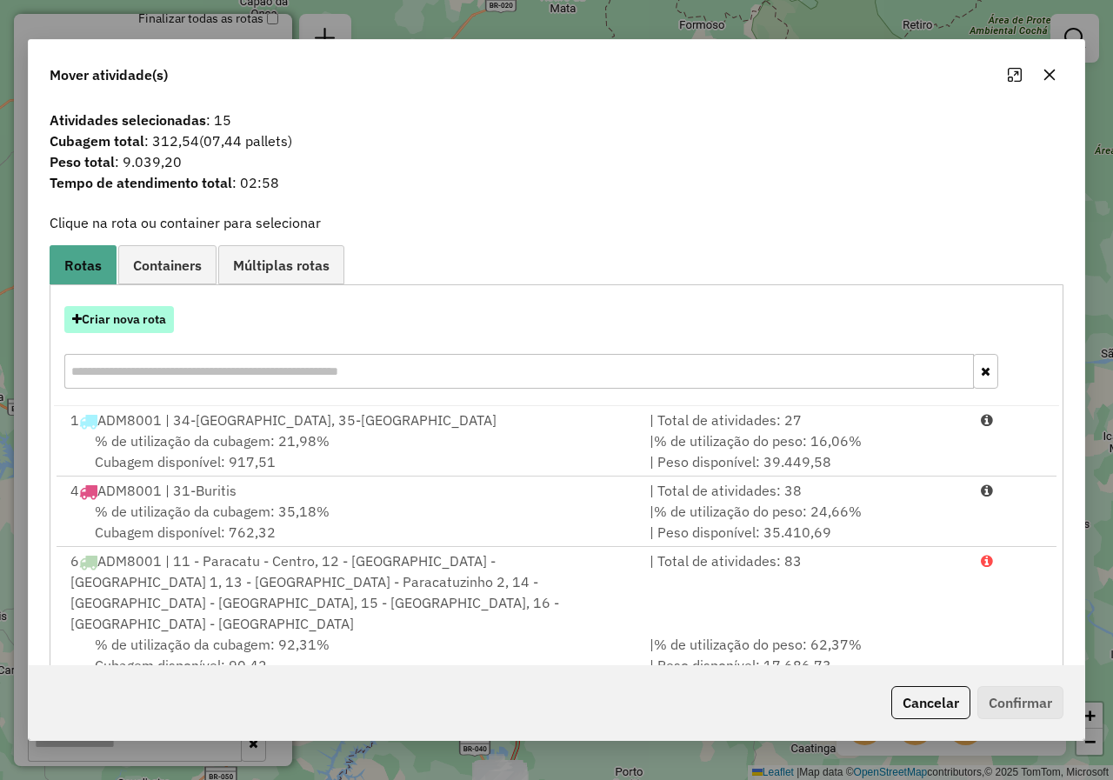
click at [167, 322] on button "Criar nova rota" at bounding box center [119, 319] width 110 height 27
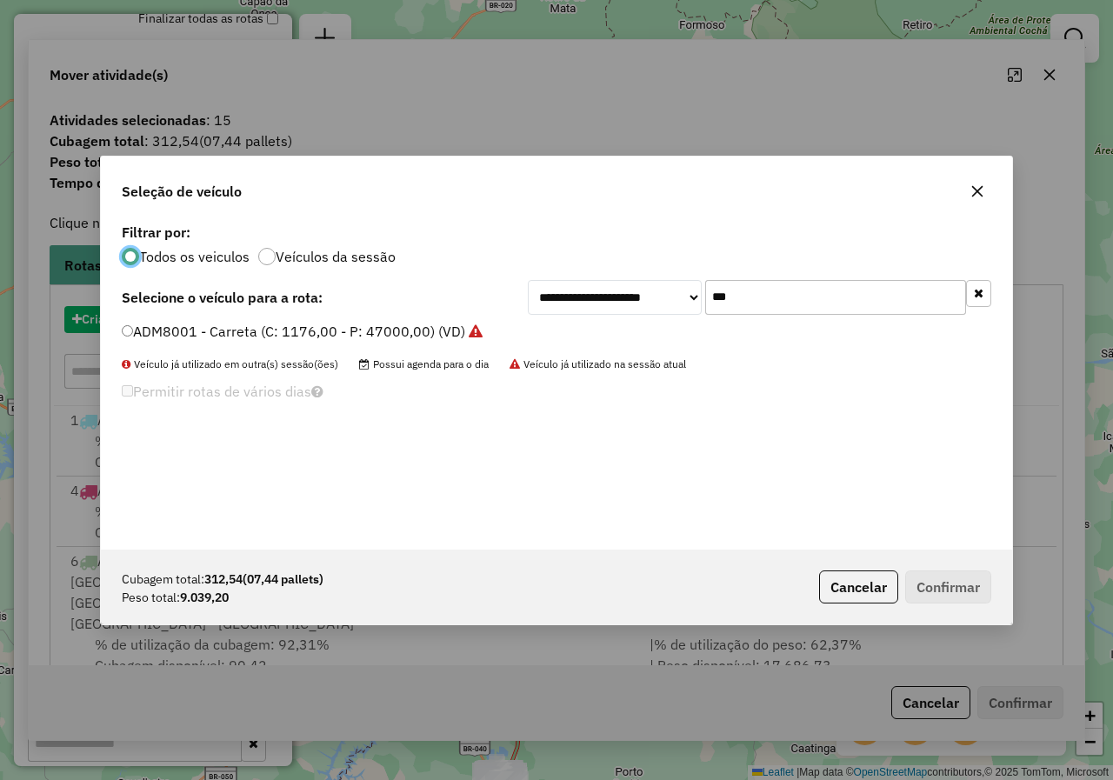
scroll to position [10, 5]
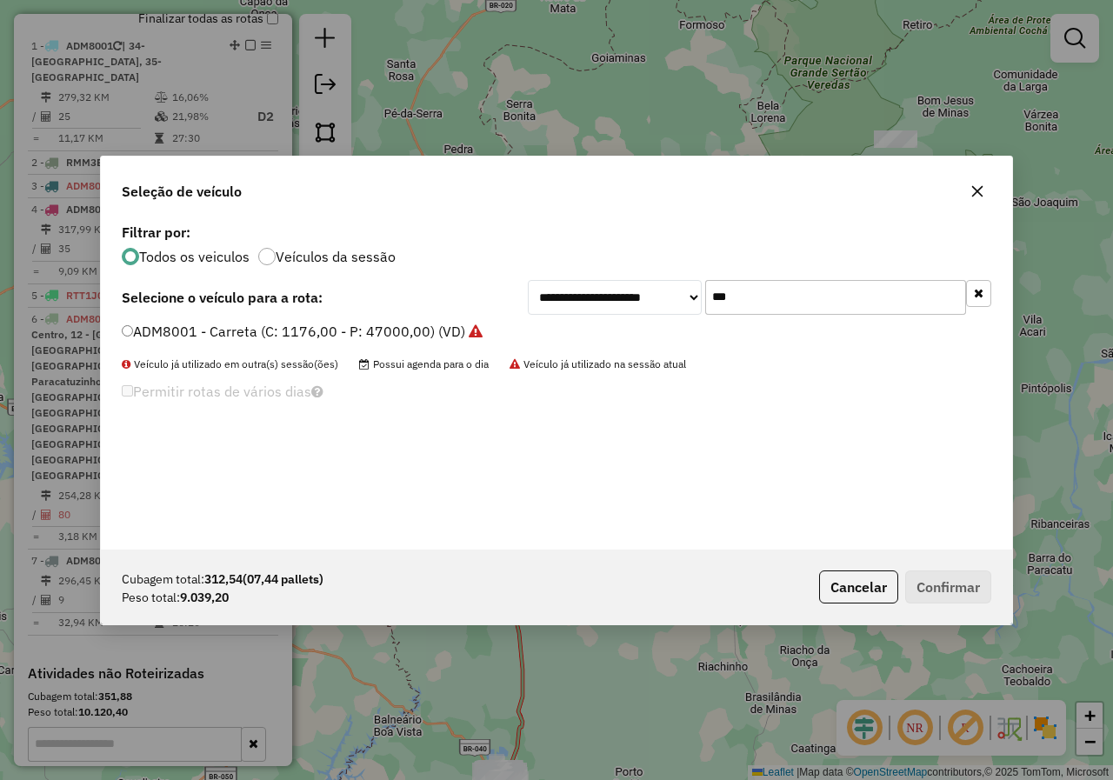
click at [366, 332] on label "ADM8001 - Carreta (C: 1176,00 - P: 47000,00) (VD)" at bounding box center [302, 331] width 361 height 21
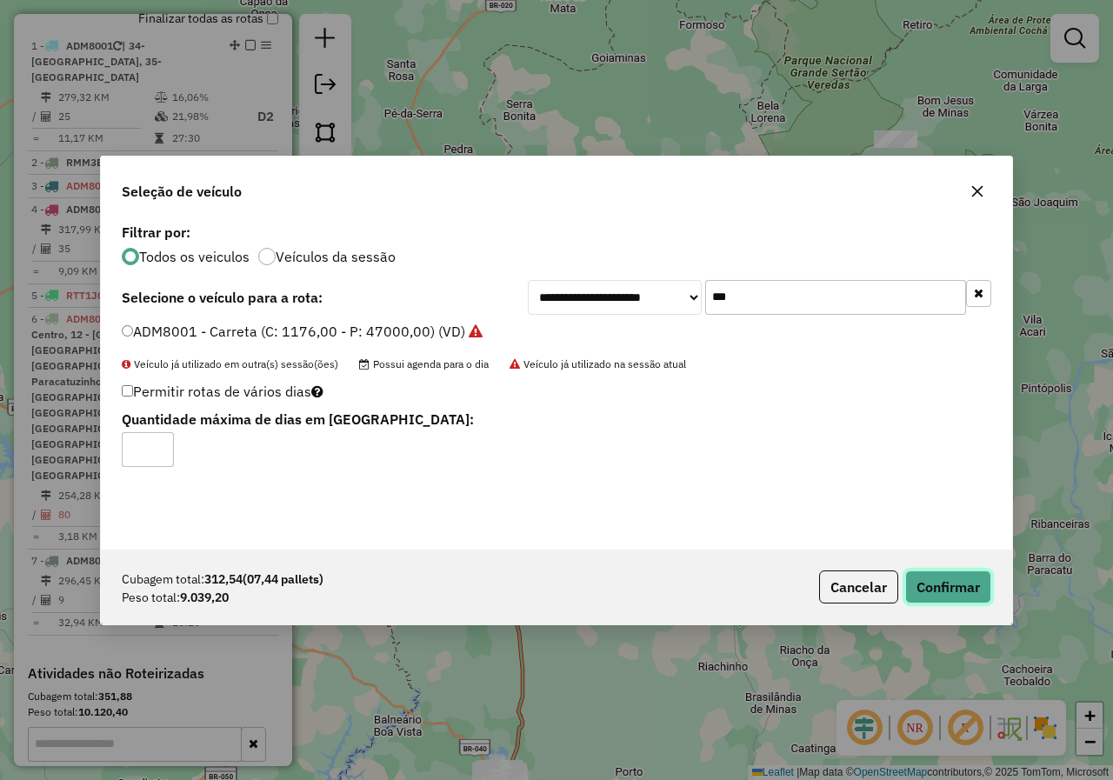
click at [953, 587] on button "Confirmar" at bounding box center [948, 586] width 86 height 33
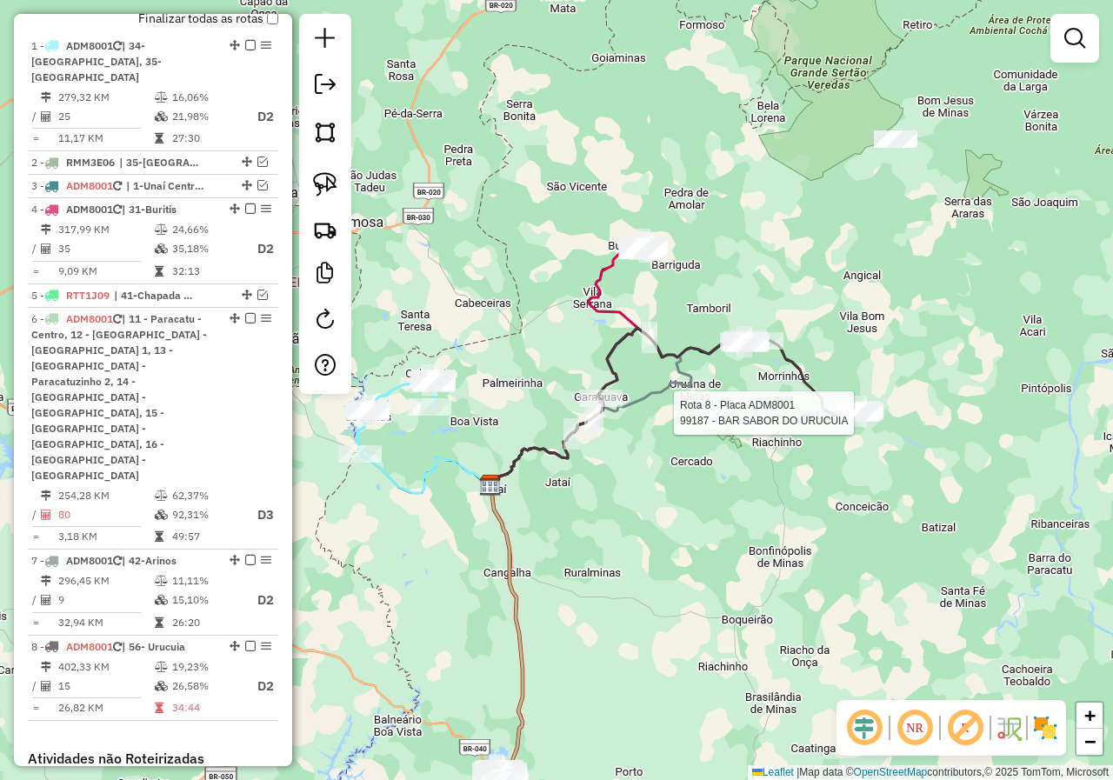
select select "*********"
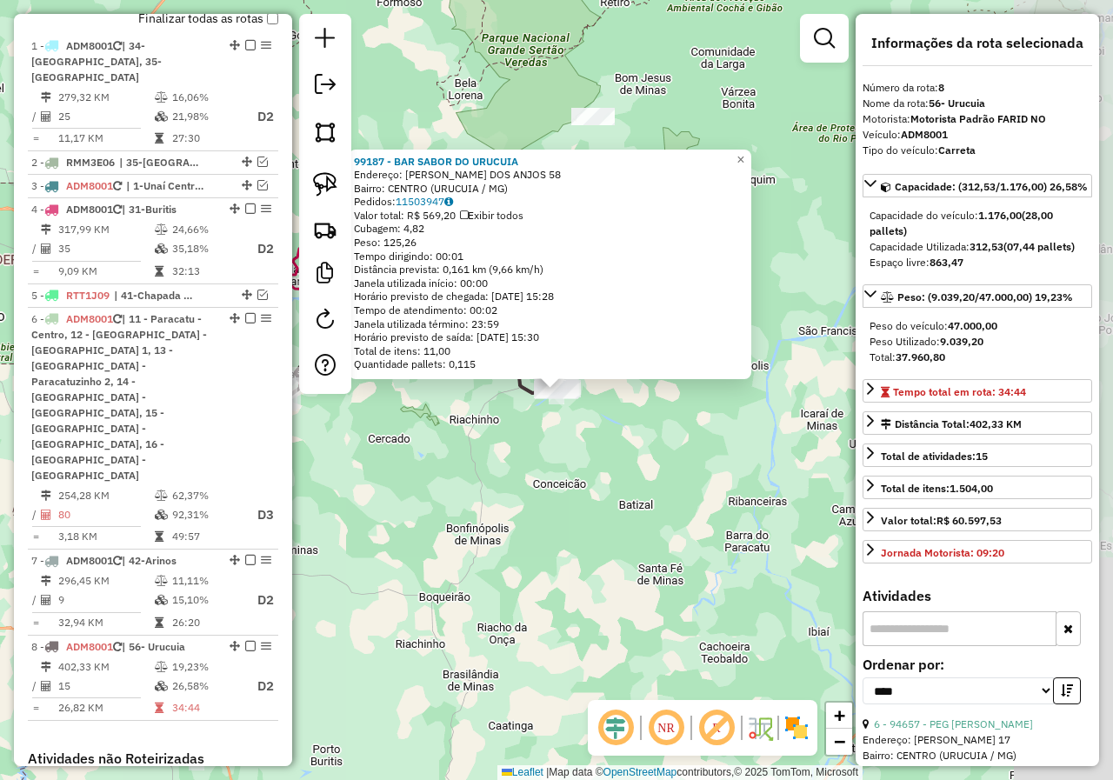
scroll to position [850, 0]
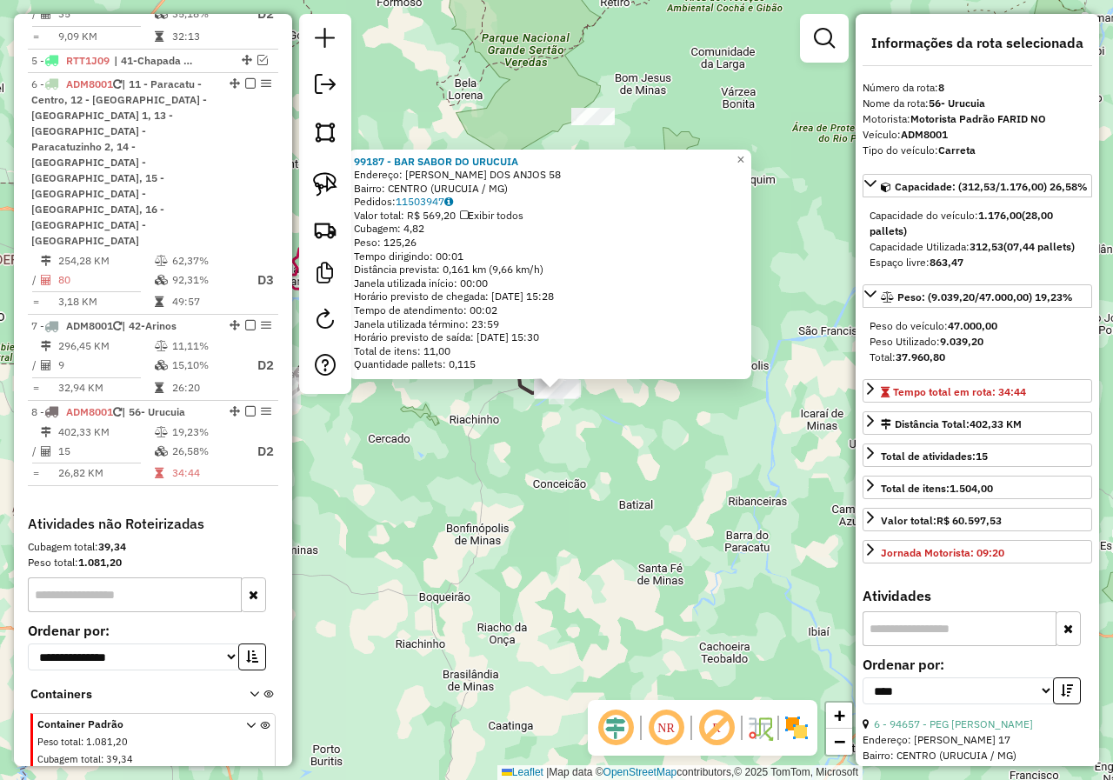
drag, startPoint x: 703, startPoint y: 533, endPoint x: 724, endPoint y: 543, distance: 24.1
click at [724, 543] on div "99187 - BAR SABOR DO URUCUIA Endereço: ANTONIO ESTEVES DOS ANJOS 58 Bairro: CEN…" at bounding box center [556, 390] width 1113 height 780
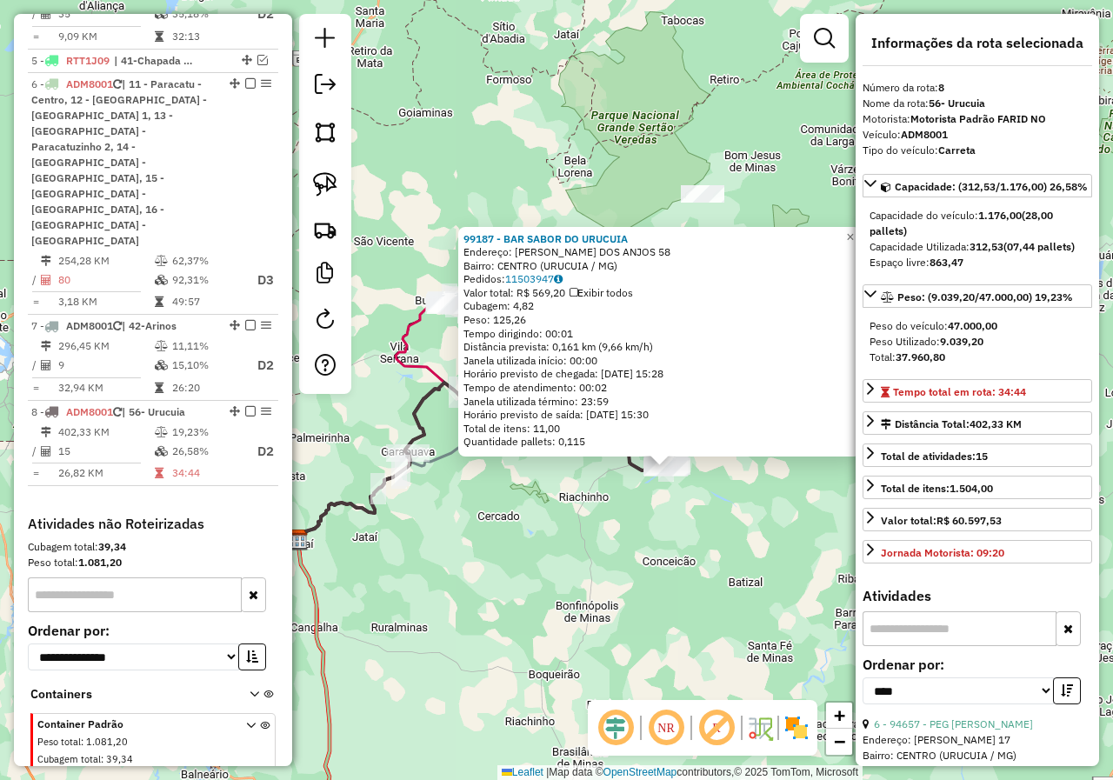
click at [715, 543] on div "99187 - BAR SABOR DO URUCUIA Endereço: ANTONIO ESTEVES DOS ANJOS 58 Bairro: CEN…" at bounding box center [556, 390] width 1113 height 780
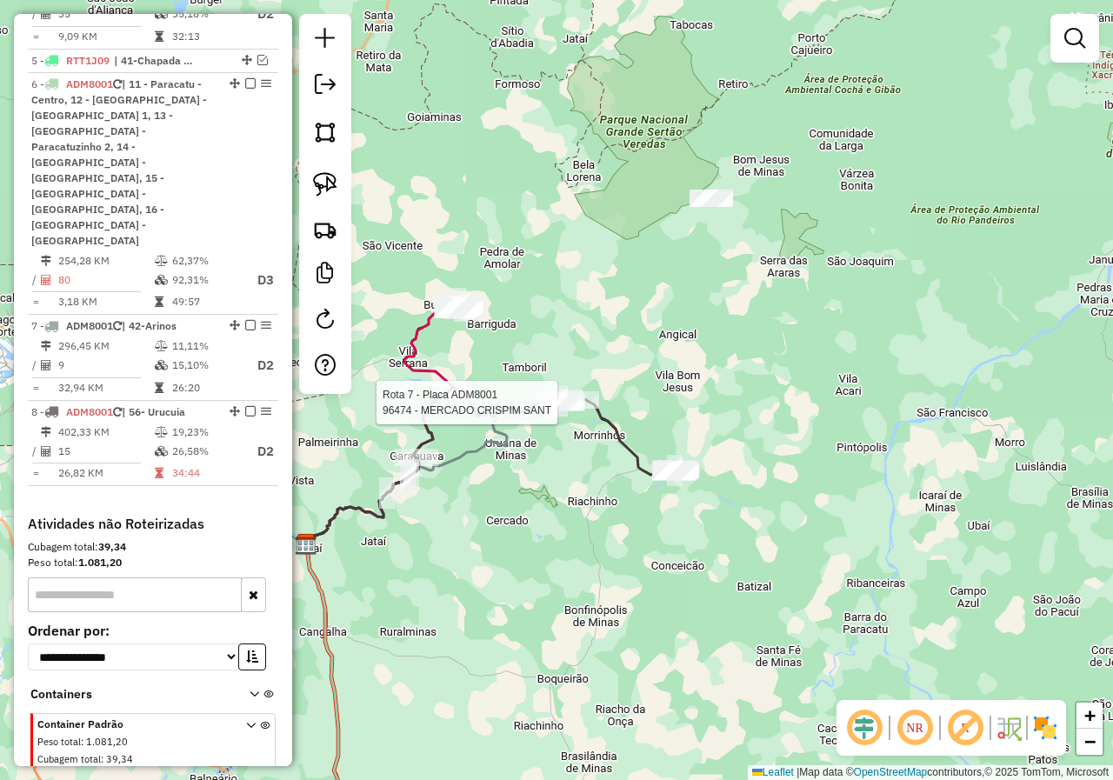
select select "*********"
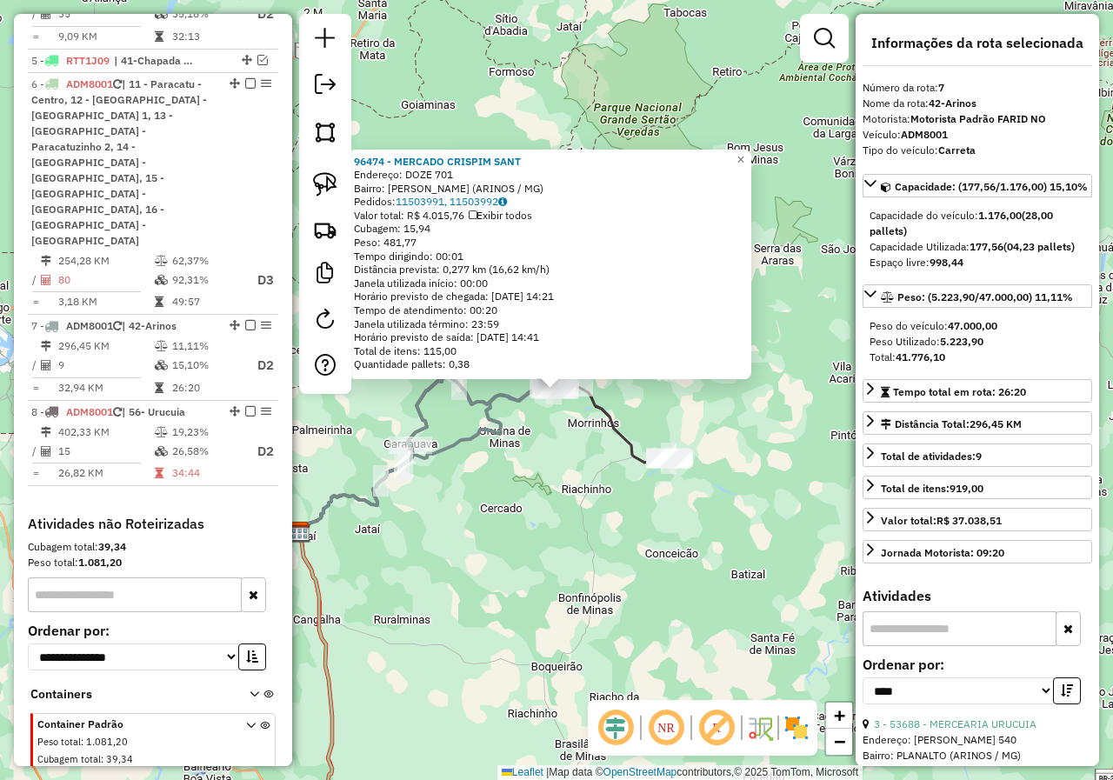
click at [532, 538] on div "96474 - MERCADO CRISPIM SANT Endereço: DOZE 701 Bairro: CRISPIM SANTANA (ARINOS…" at bounding box center [556, 390] width 1113 height 780
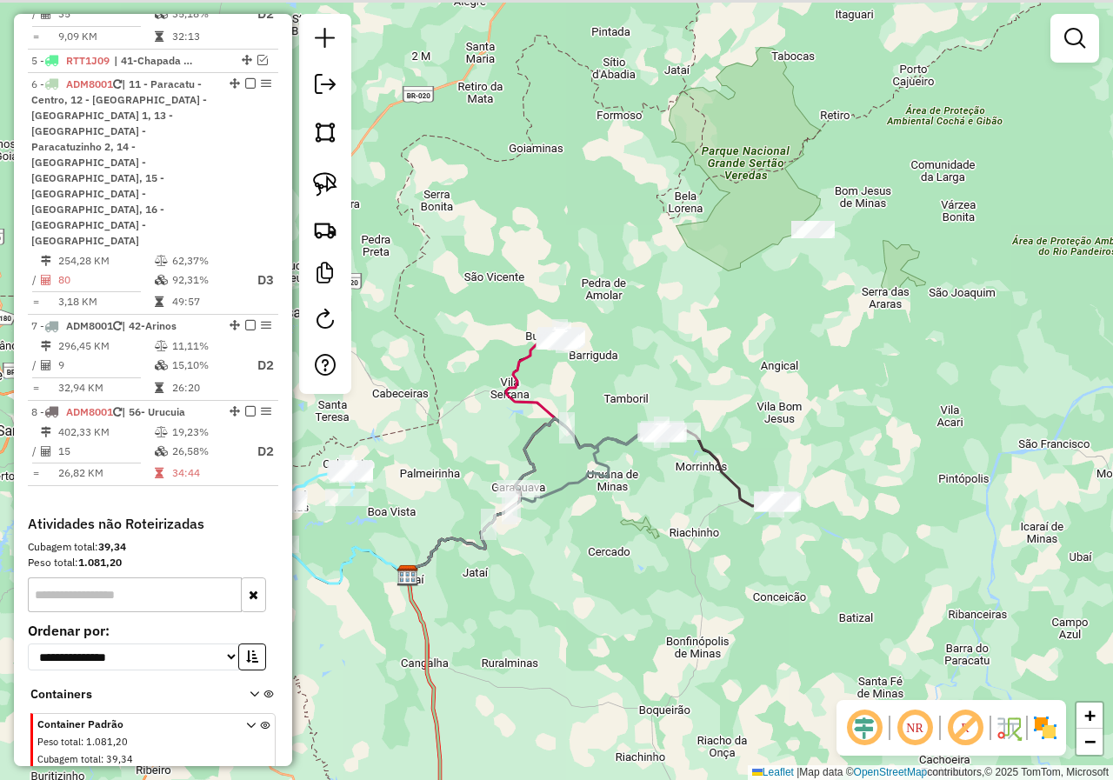
drag, startPoint x: 508, startPoint y: 501, endPoint x: 630, endPoint y: 548, distance: 130.5
click at [630, 548] on div "Janela de atendimento Grade de atendimento Capacidade Transportadoras Veículos …" at bounding box center [556, 390] width 1113 height 780
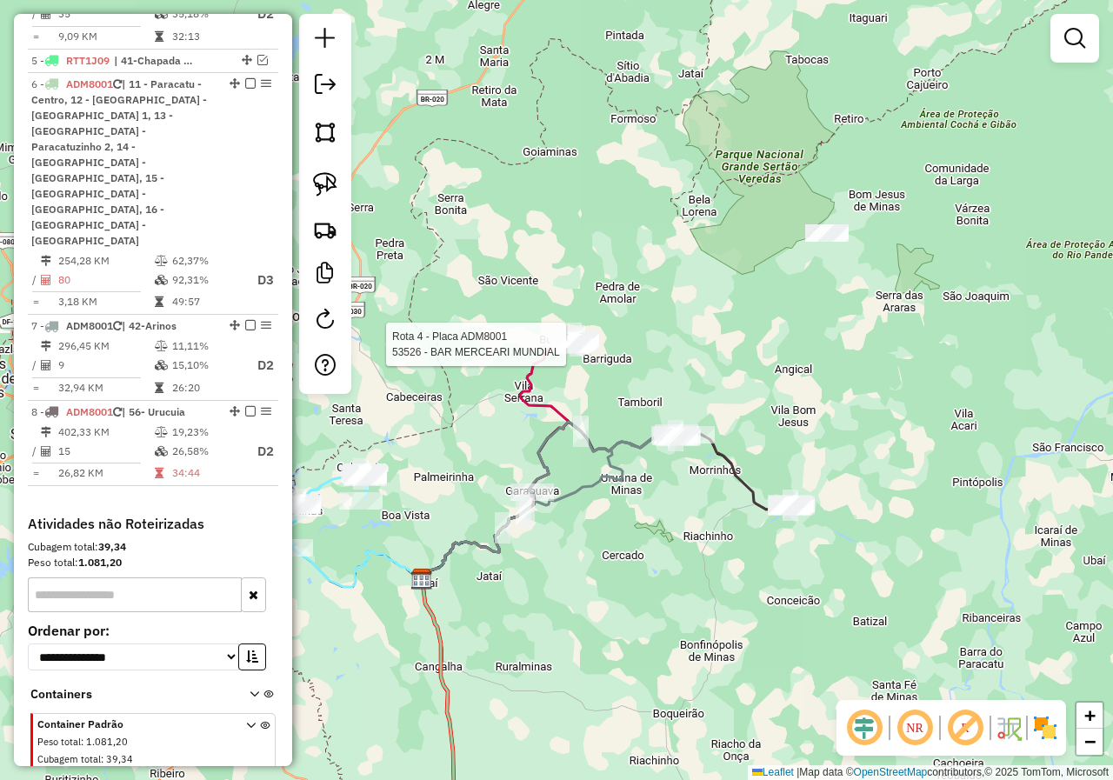
select select "*********"
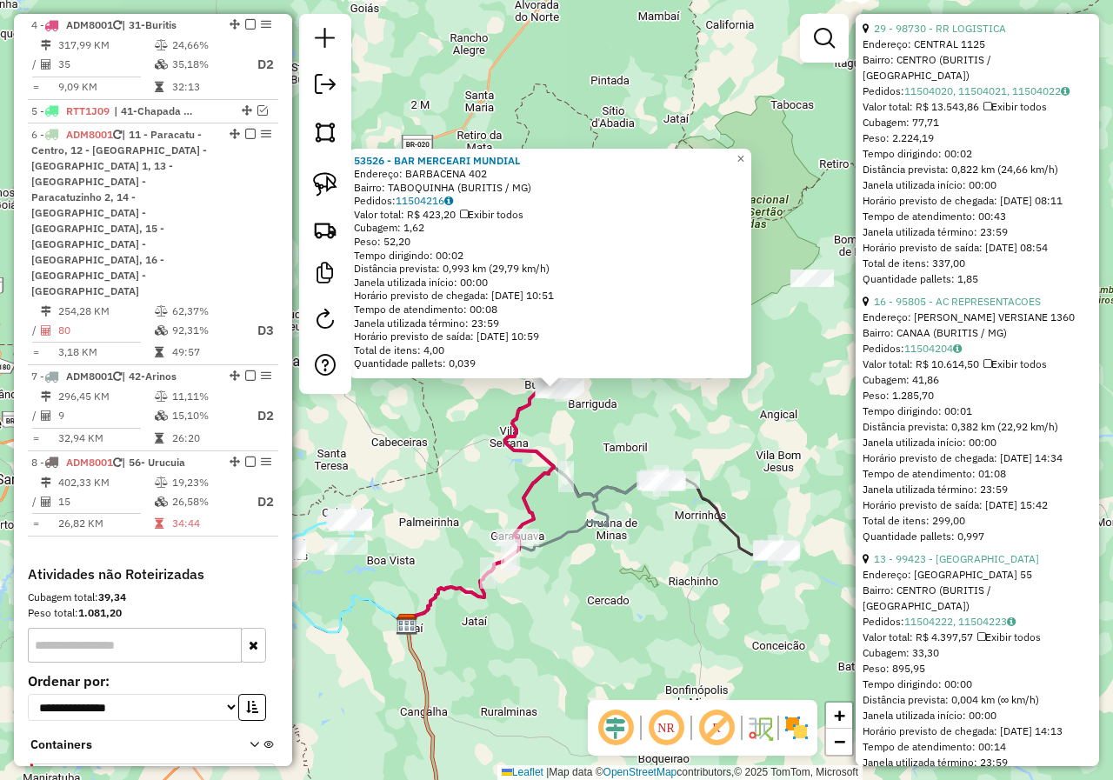
scroll to position [609, 0]
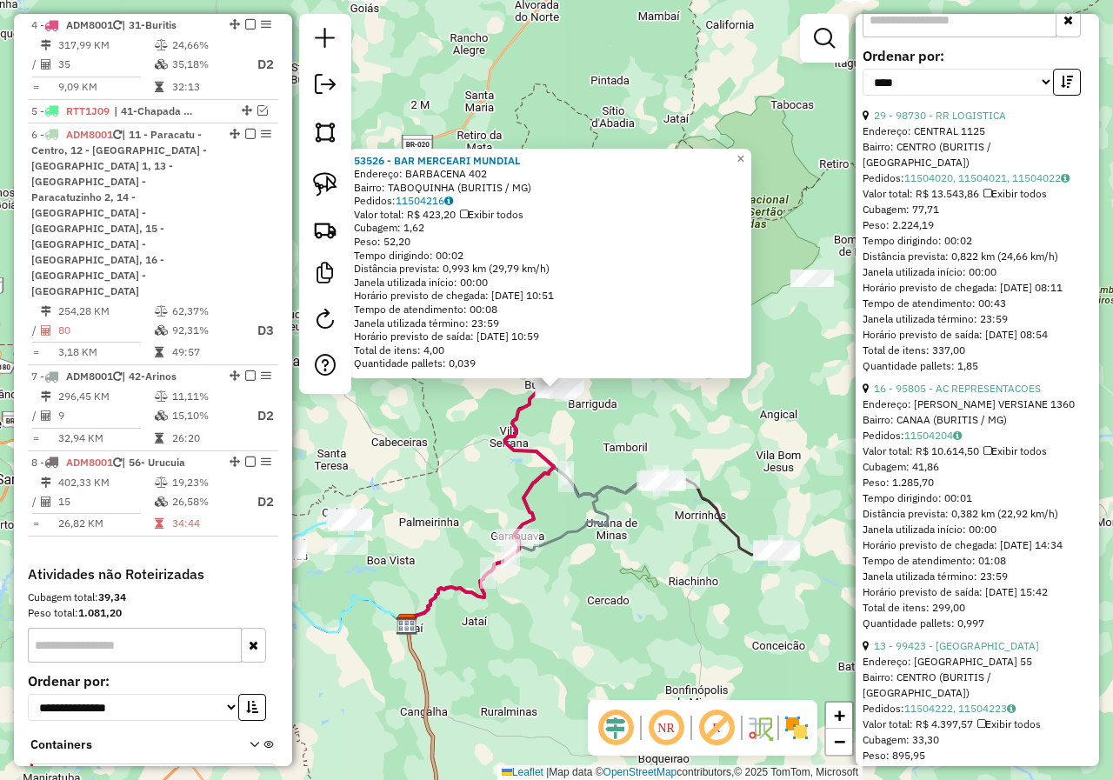
click at [641, 608] on div "53526 - BAR MERCEARI MUNDIAL Endereço: BARBACENA 402 Bairro: TABOQUINHA (BURITI…" at bounding box center [556, 390] width 1113 height 780
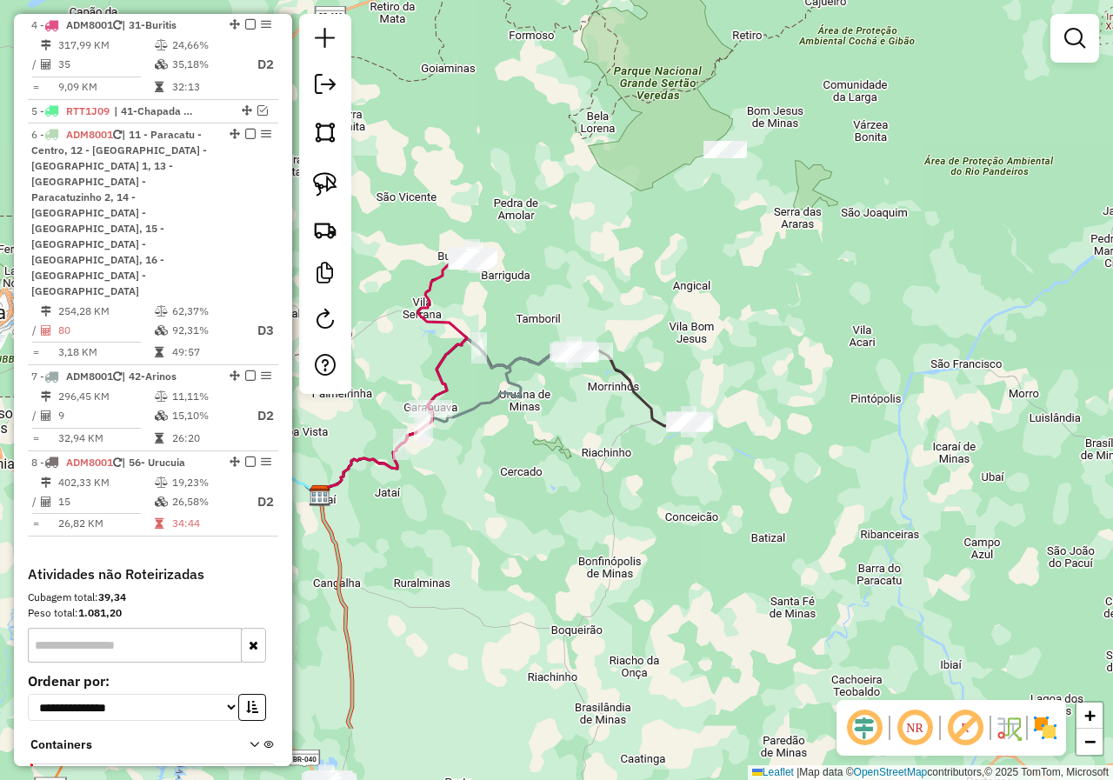
drag, startPoint x: 543, startPoint y: 459, endPoint x: 533, endPoint y: 362, distance: 98.0
click at [533, 368] on div "Janela de atendimento Grade de atendimento Capacidade Transportadoras Veículos …" at bounding box center [556, 390] width 1113 height 780
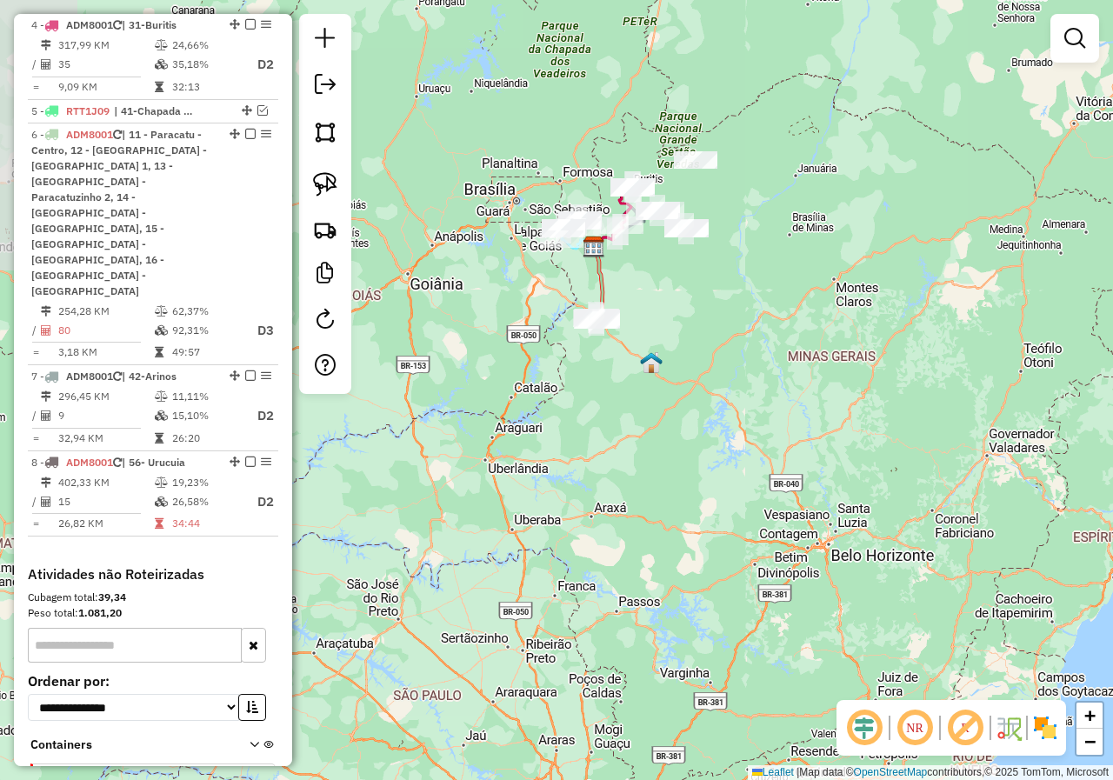
drag, startPoint x: 710, startPoint y: 186, endPoint x: 697, endPoint y: 343, distance: 157.0
click at [697, 343] on div "Janela de atendimento Grade de atendimento Capacidade Transportadoras Veículos …" at bounding box center [556, 390] width 1113 height 780
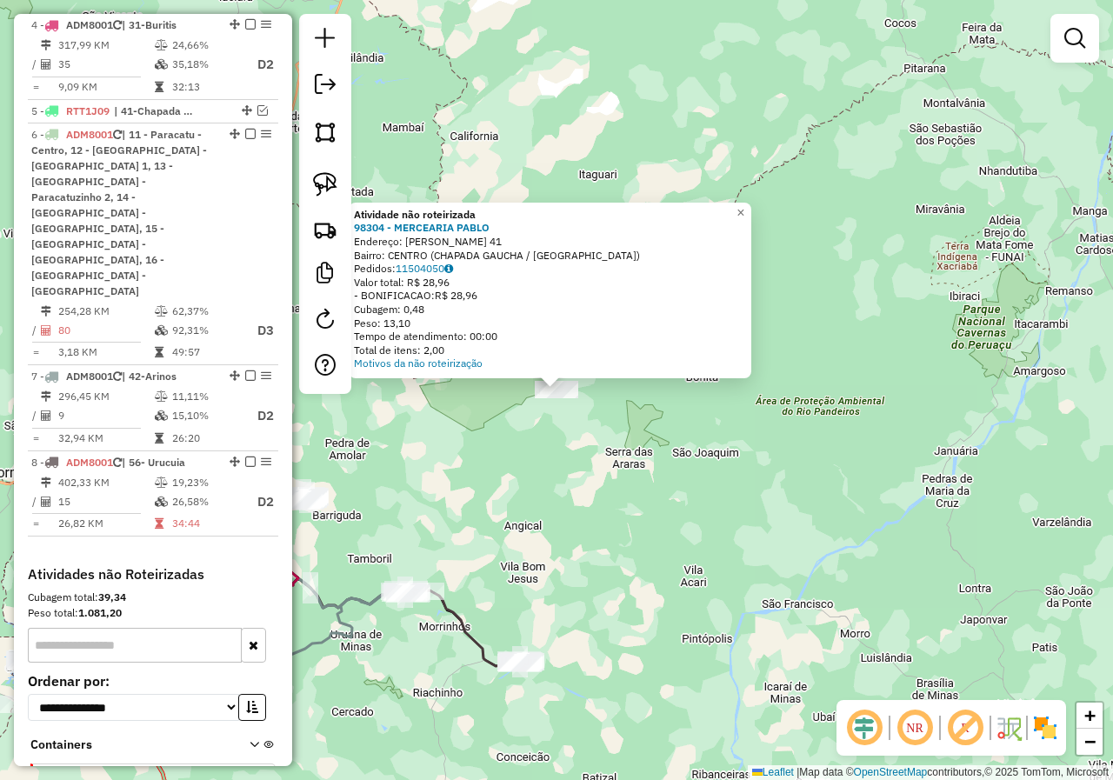
click at [552, 506] on div "Atividade não roteirizada 98304 - MERCEARIA PABLO Endereço: TANCREDO NEVES 41 B…" at bounding box center [556, 390] width 1113 height 780
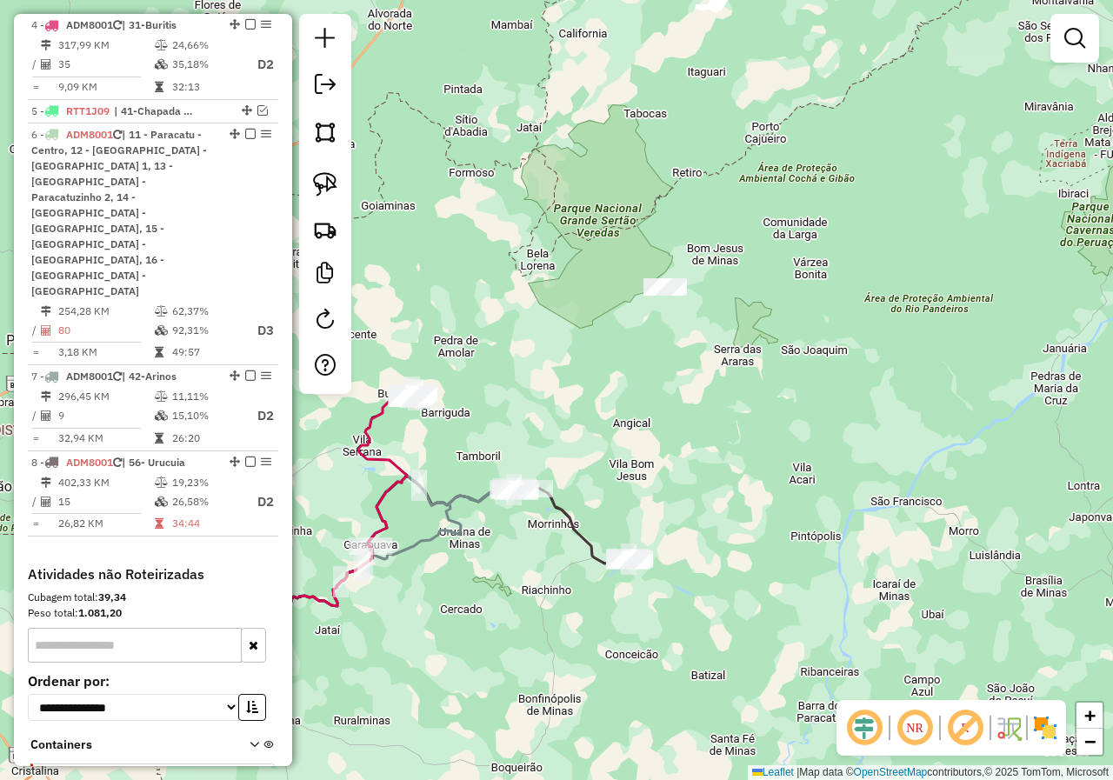
drag, startPoint x: 497, startPoint y: 420, endPoint x: 717, endPoint y: 143, distance: 354.6
click at [715, 146] on div "Janela de atendimento Grade de atendimento Capacidade Transportadoras Veículos …" at bounding box center [556, 390] width 1113 height 780
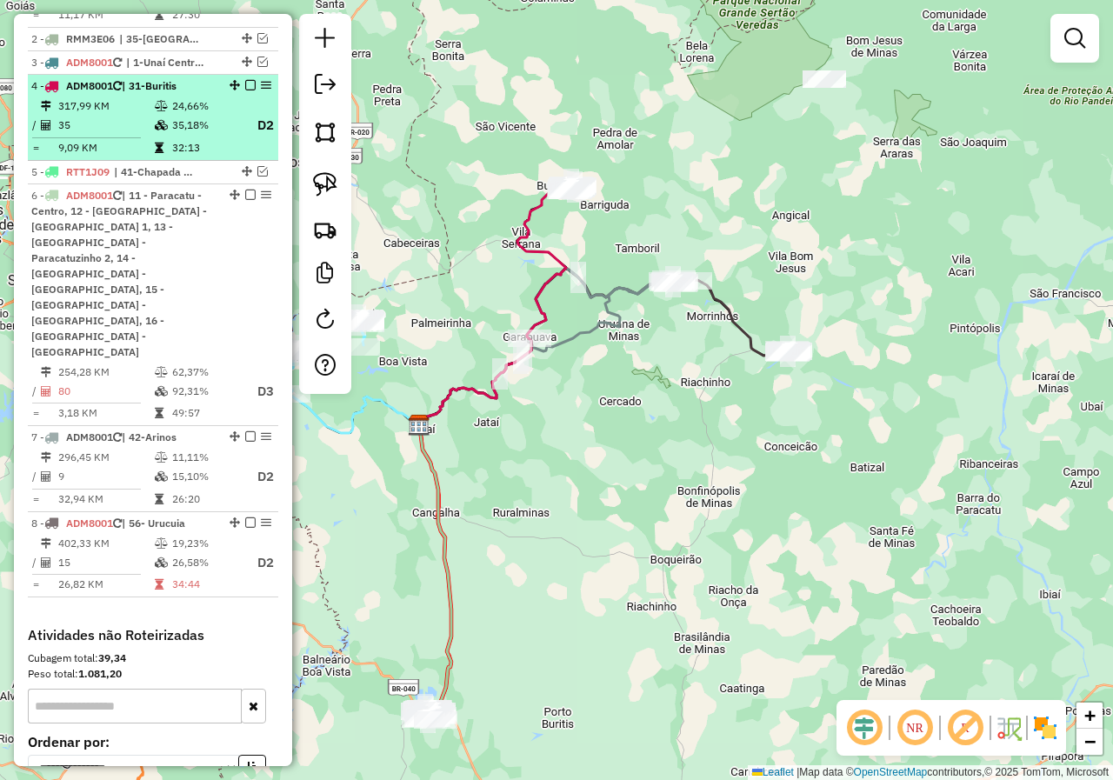
scroll to position [713, 0]
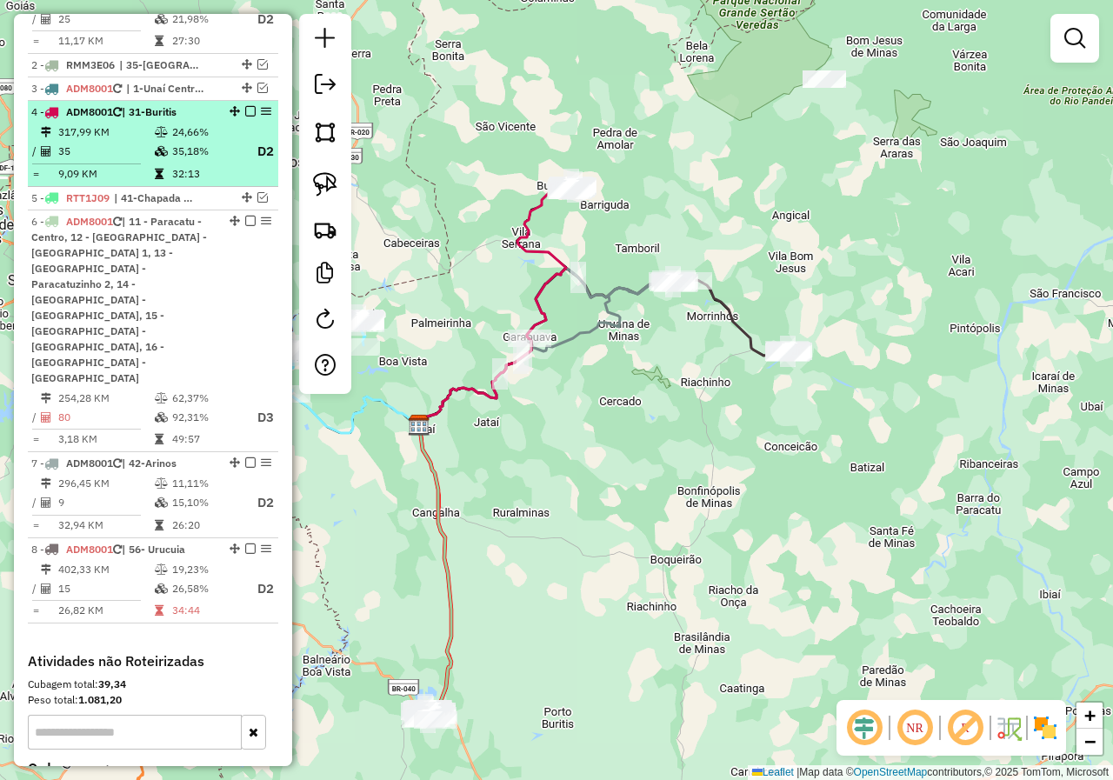
click at [248, 114] on em at bounding box center [250, 111] width 10 height 10
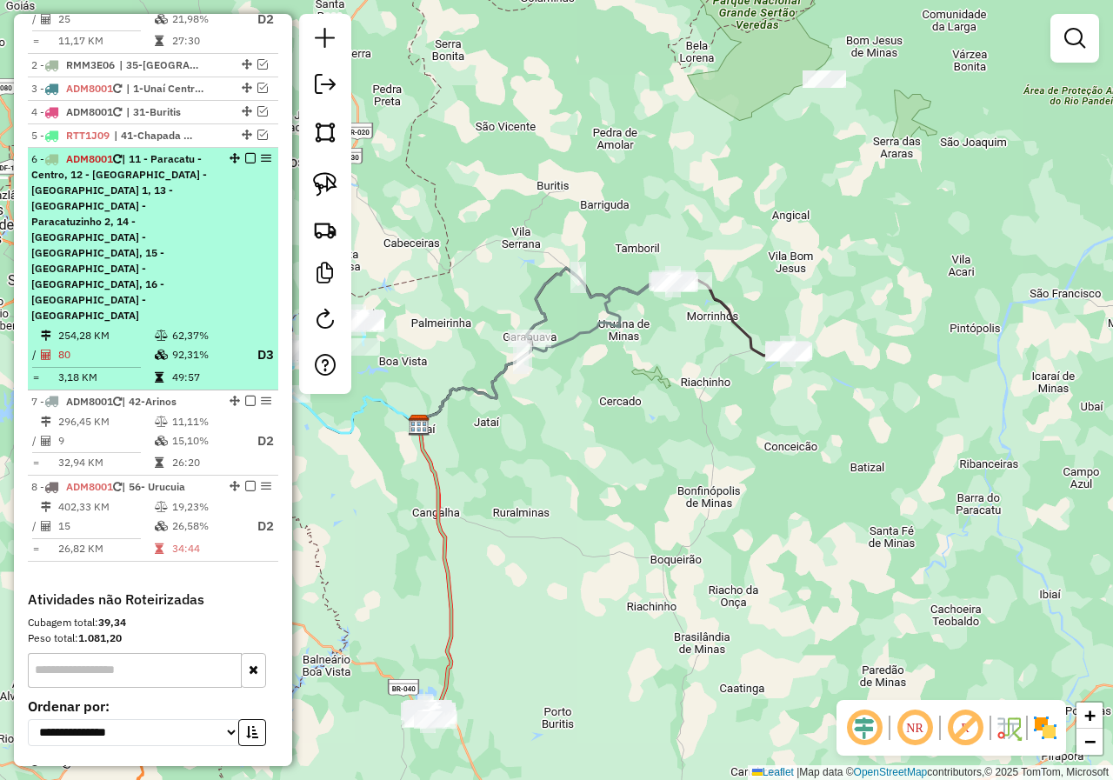
click at [245, 161] on em at bounding box center [250, 158] width 10 height 10
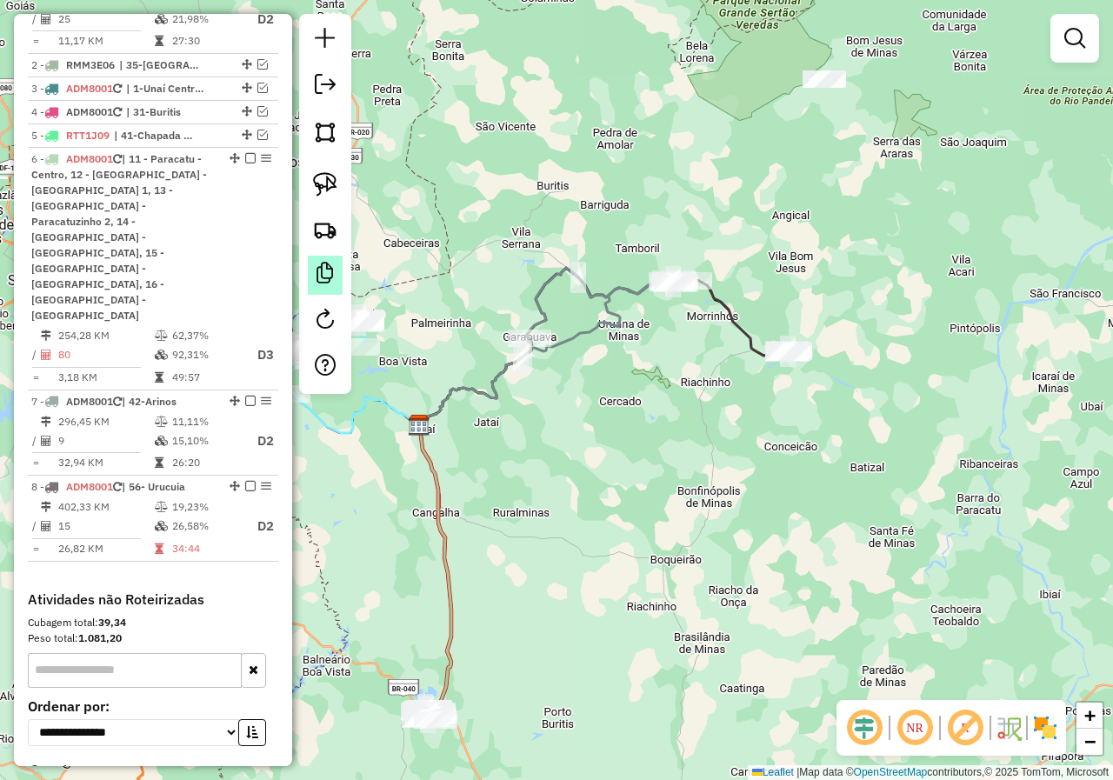
scroll to position [632, 0]
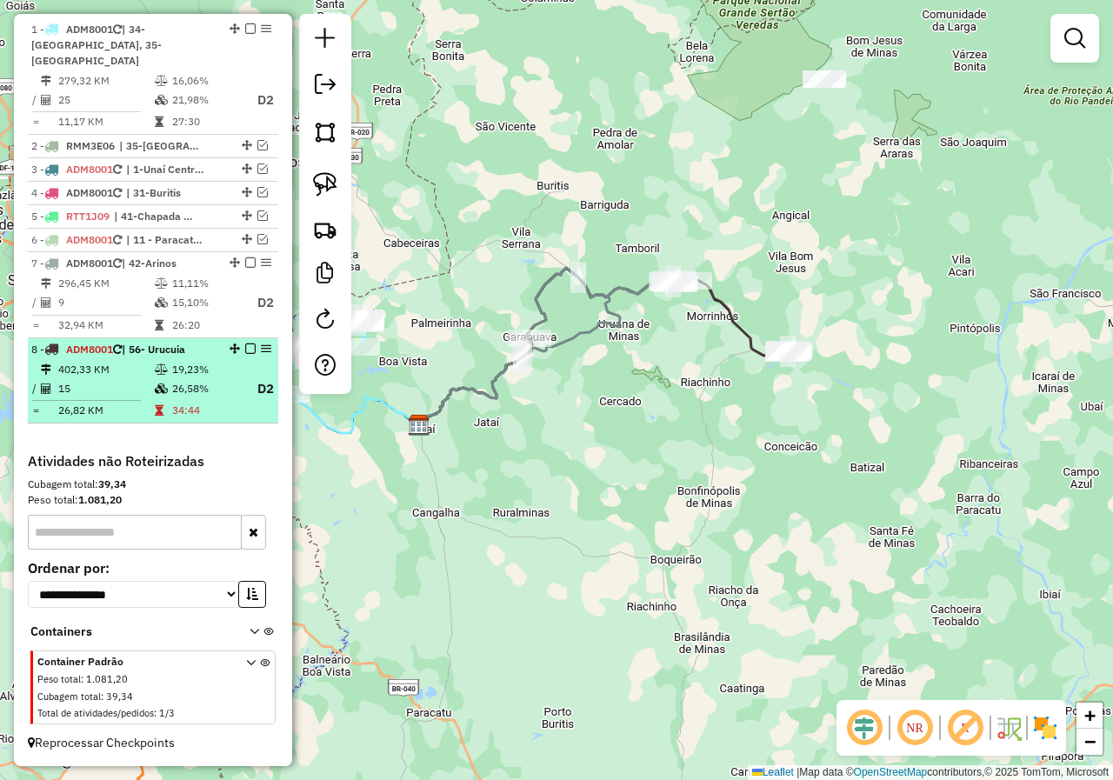
click at [246, 349] on em at bounding box center [250, 348] width 10 height 10
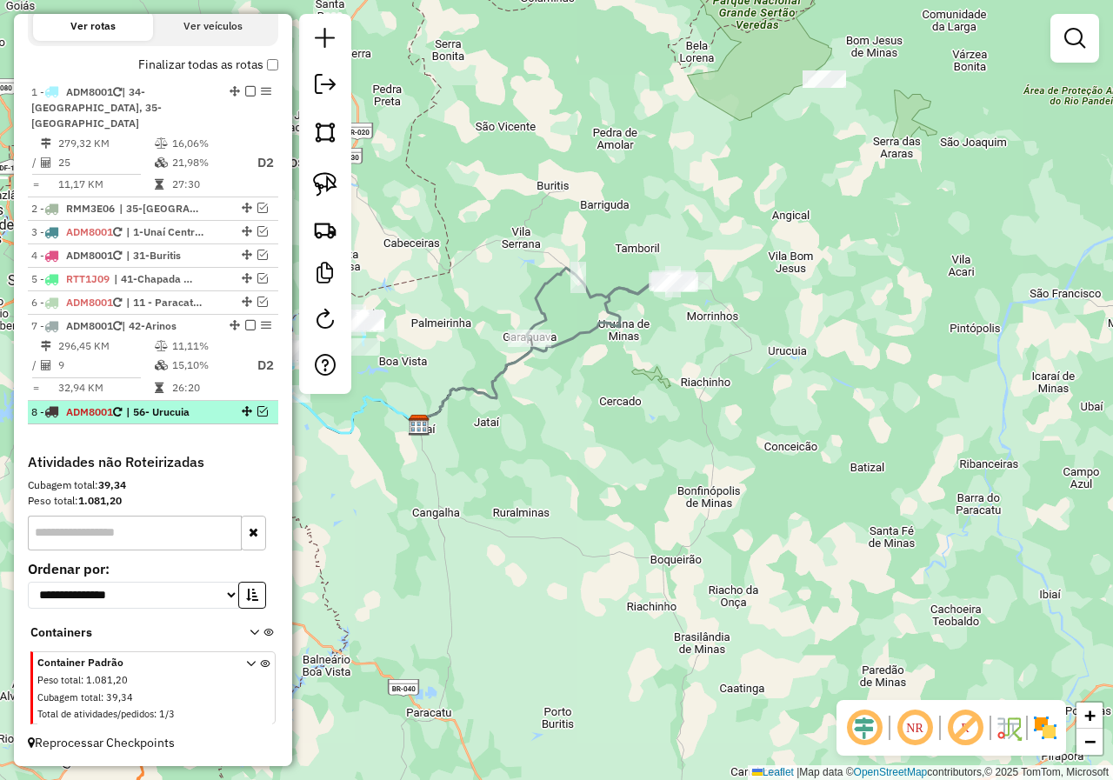
scroll to position [570, 0]
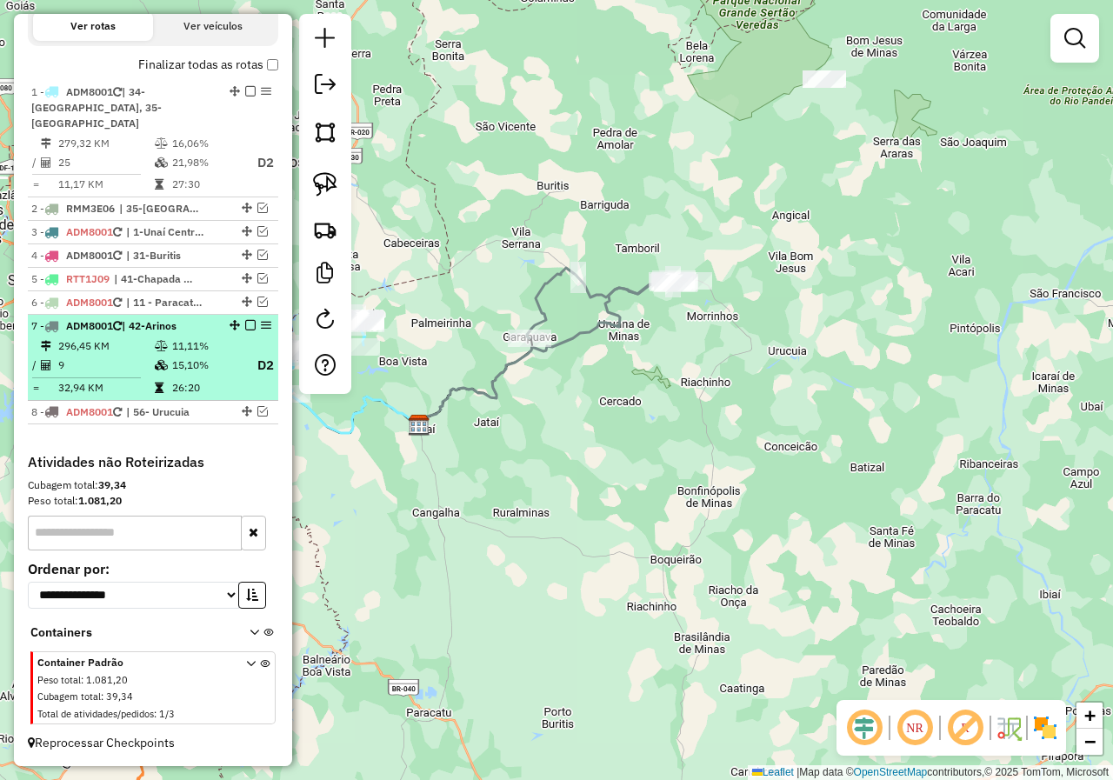
click at [245, 324] on em at bounding box center [250, 325] width 10 height 10
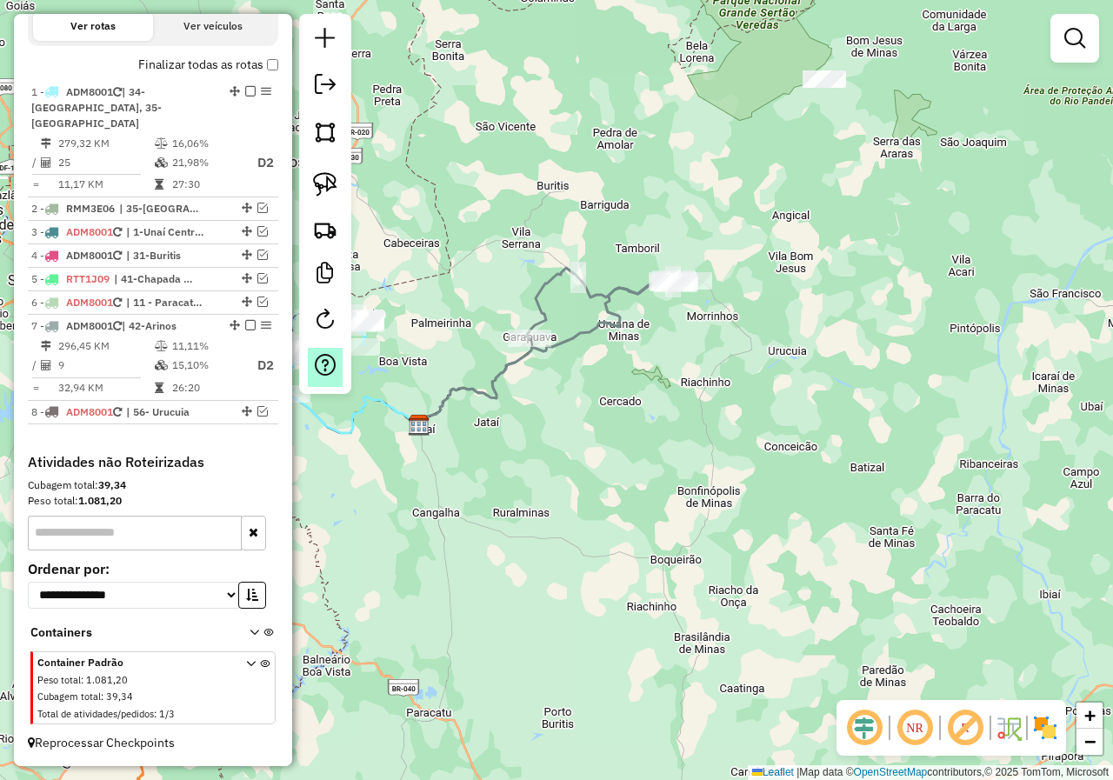
scroll to position [508, 0]
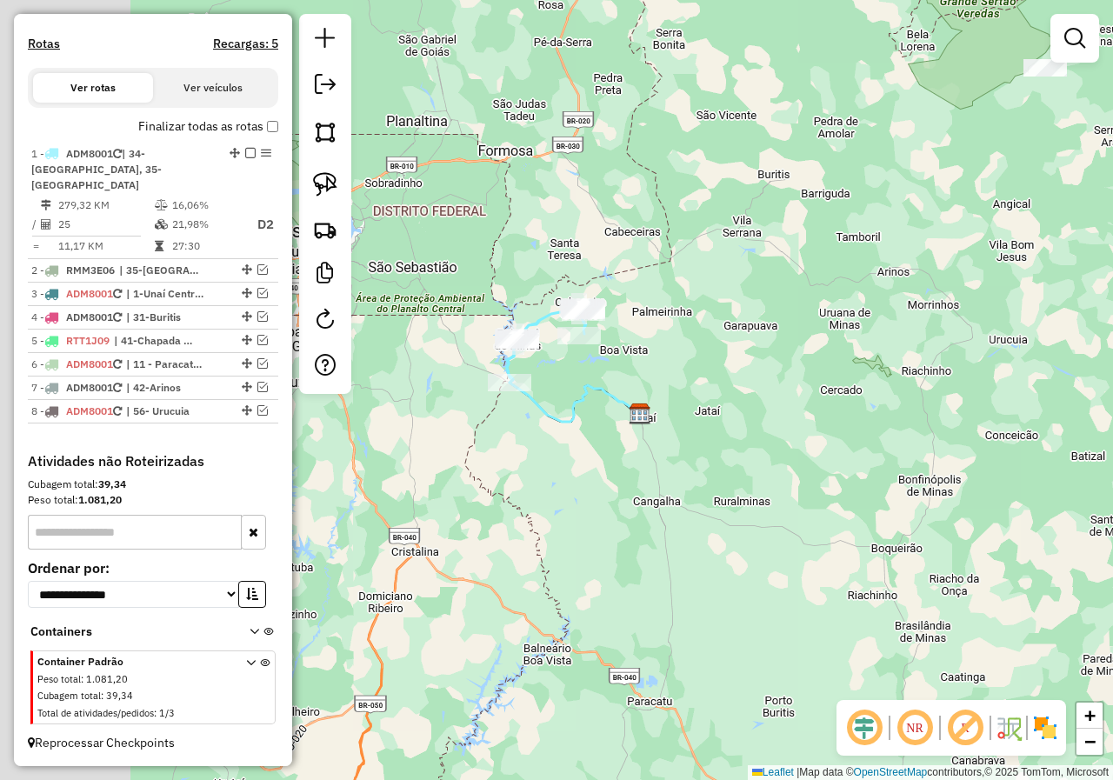
drag, startPoint x: 555, startPoint y: 476, endPoint x: 755, endPoint y: 455, distance: 201.1
click at [758, 464] on div "Janela de atendimento Grade de atendimento Capacidade Transportadoras Veículos …" at bounding box center [556, 390] width 1113 height 780
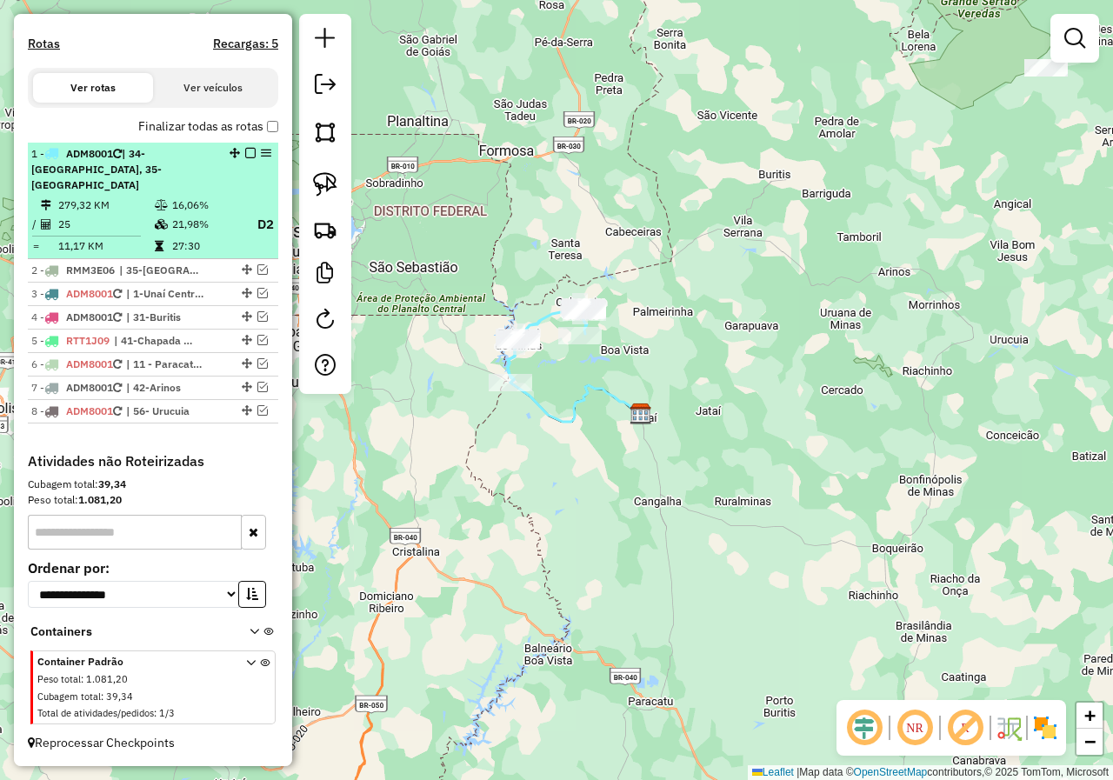
click at [249, 158] on em at bounding box center [250, 153] width 10 height 10
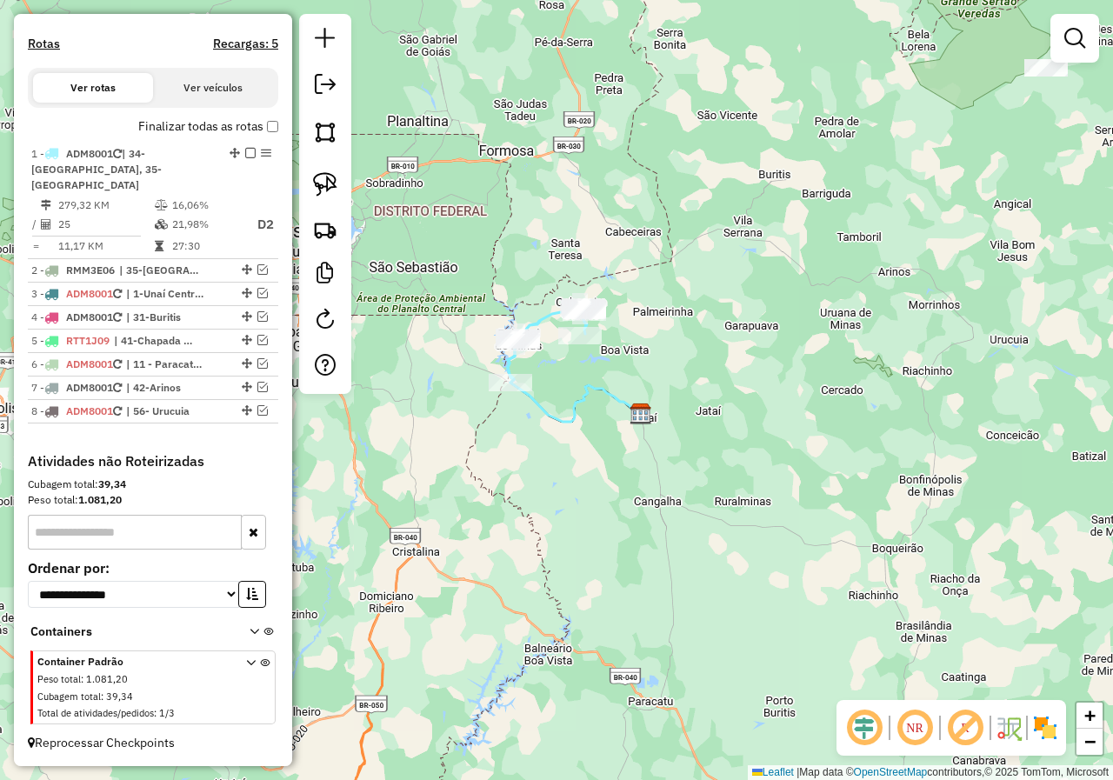
scroll to position [430, 0]
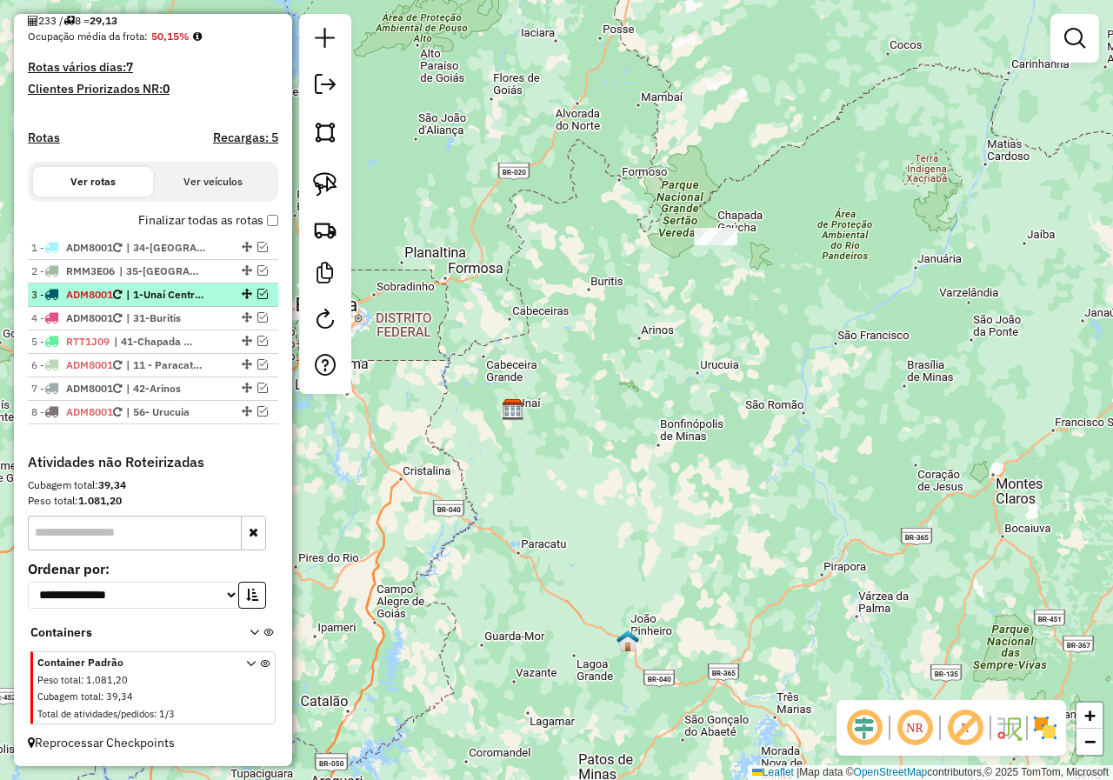
click at [263, 293] on div at bounding box center [245, 294] width 52 height 10
select select "*********"
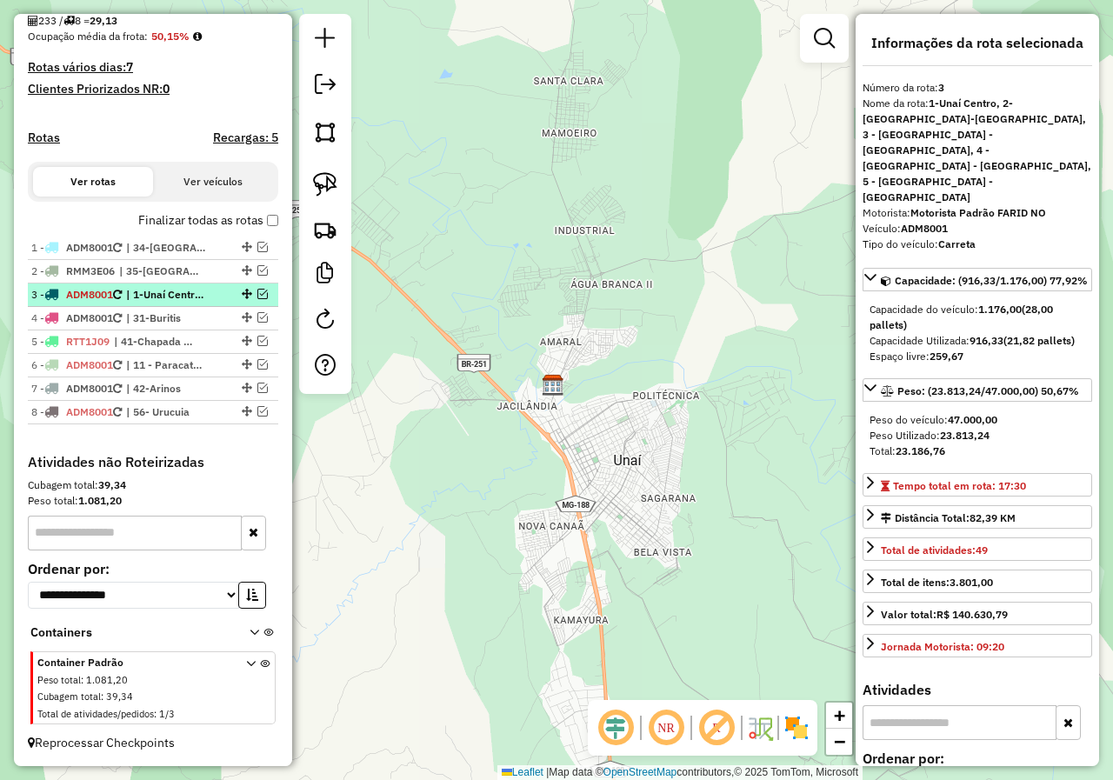
click at [258, 293] on em at bounding box center [262, 294] width 10 height 10
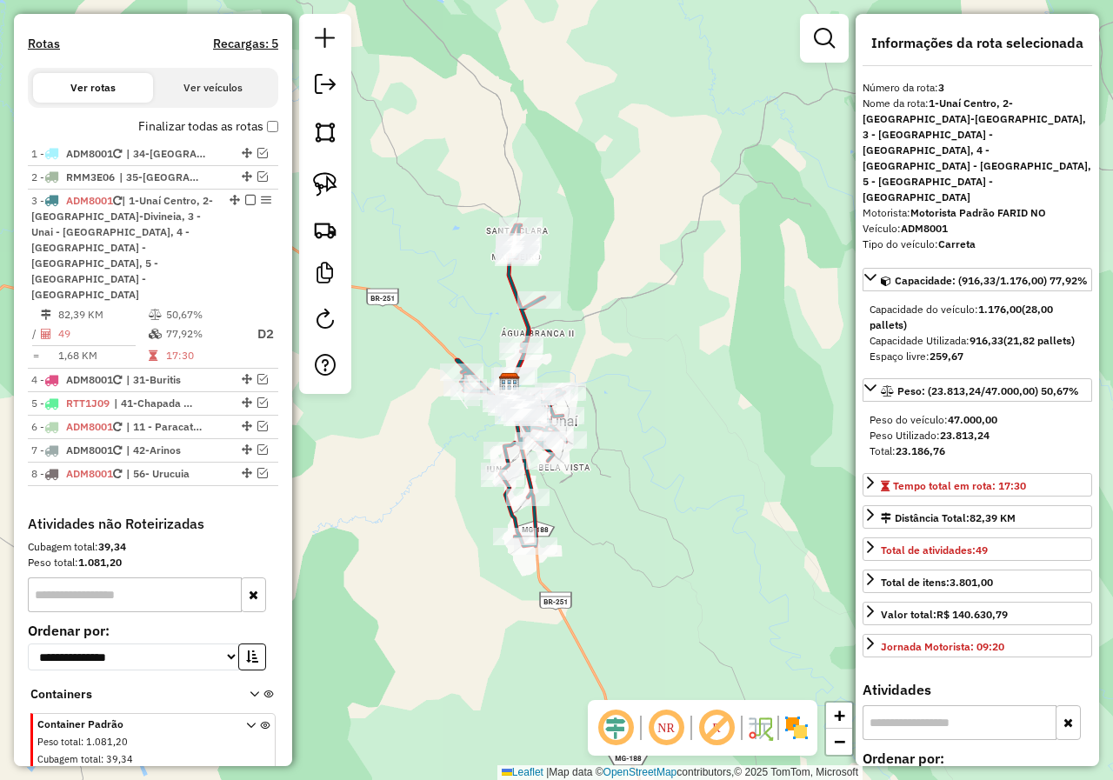
click at [827, 57] on div at bounding box center [824, 38] width 49 height 49
click at [822, 37] on em at bounding box center [824, 38] width 21 height 21
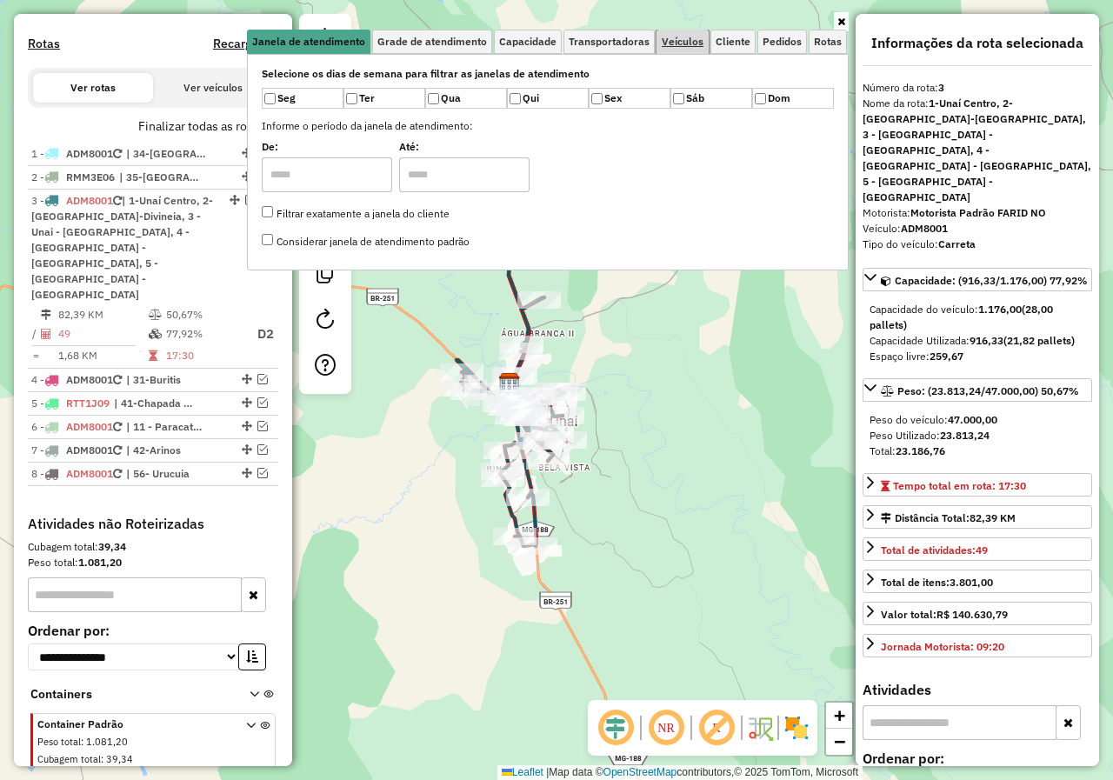
click at [697, 34] on link "Veículos" at bounding box center [683, 42] width 52 height 24
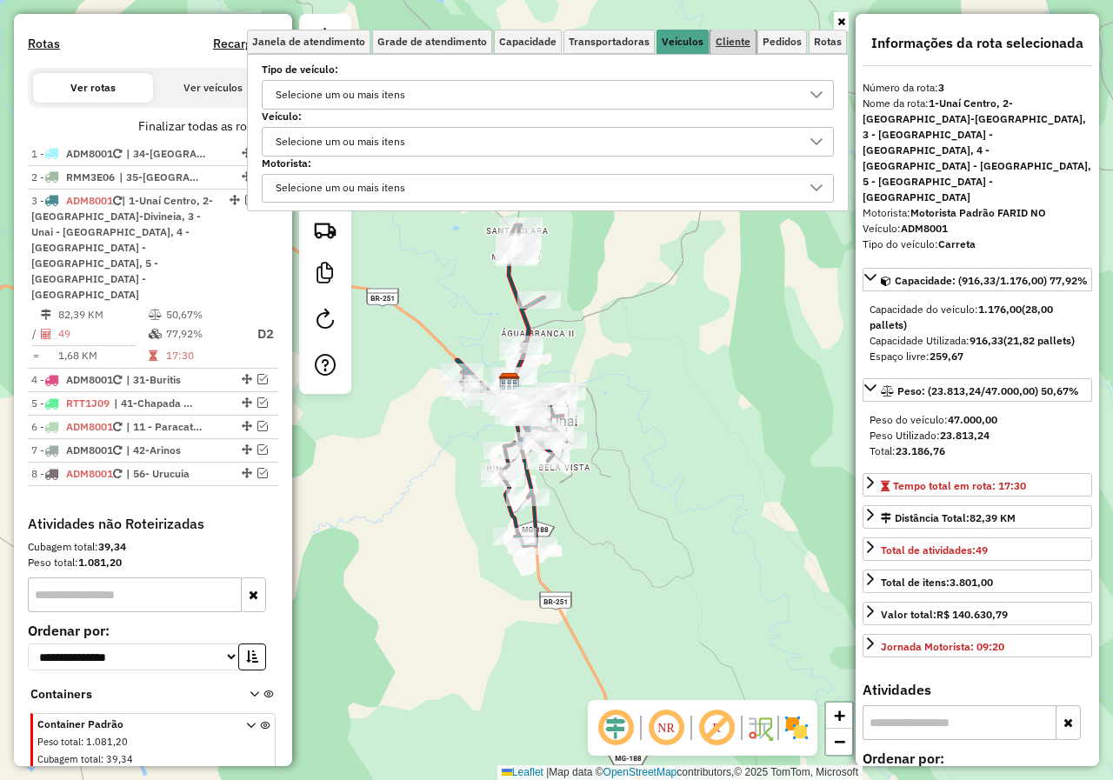
click at [739, 46] on span "Cliente" at bounding box center [733, 42] width 35 height 10
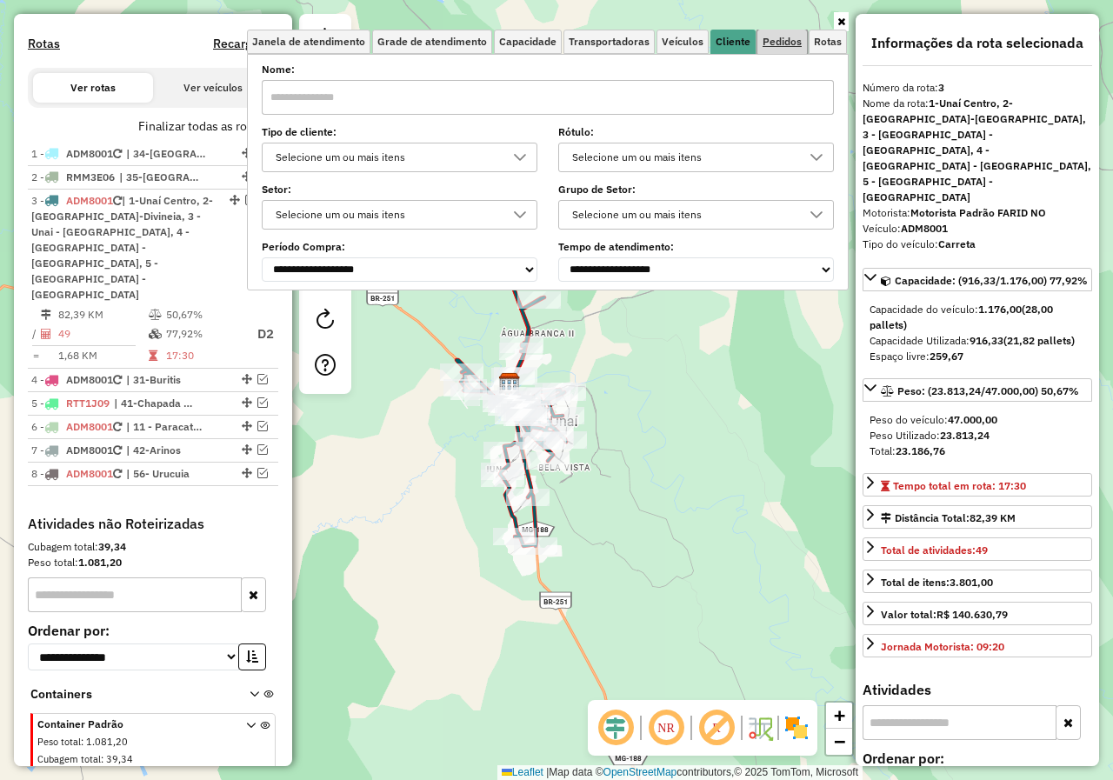
click at [778, 46] on span "Pedidos" at bounding box center [782, 42] width 39 height 10
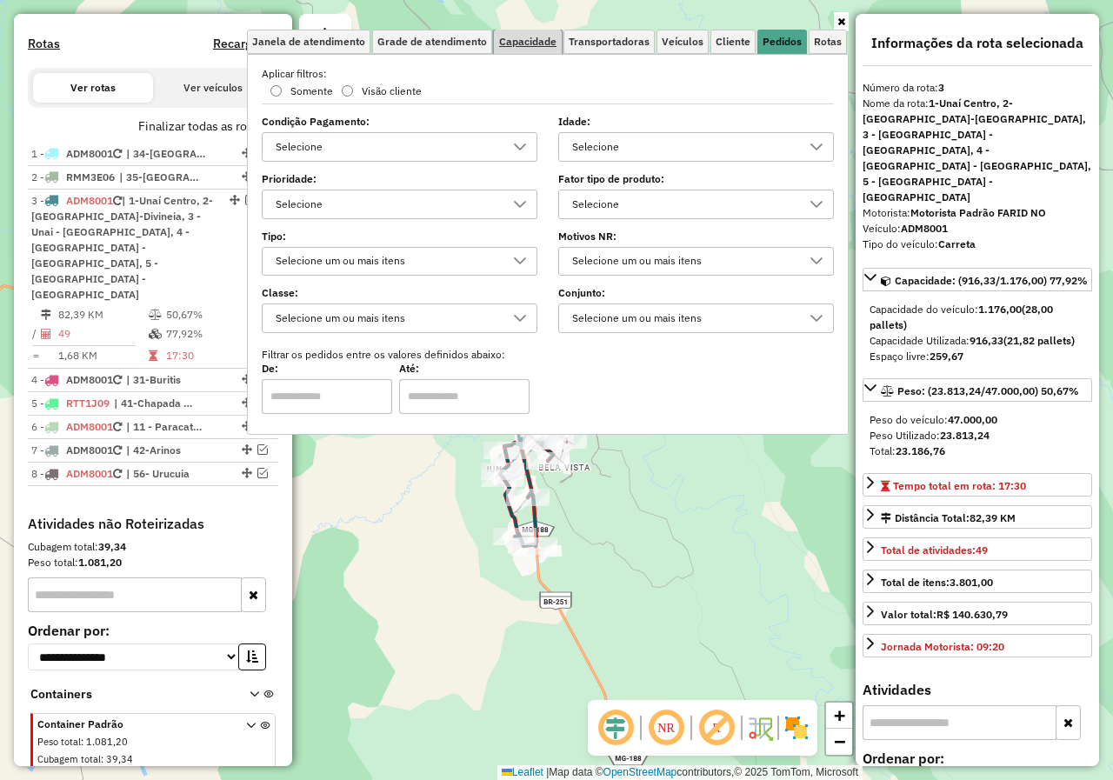
click at [534, 43] on span "Capacidade" at bounding box center [527, 42] width 57 height 10
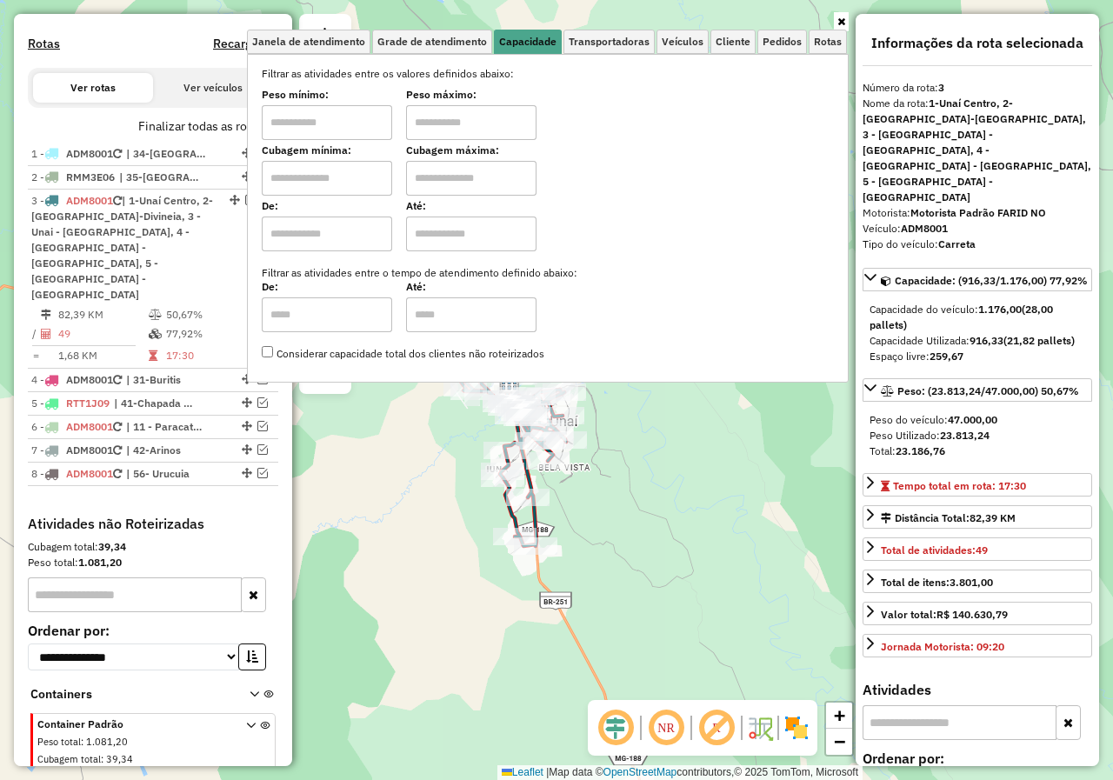
click at [317, 138] on input "text" at bounding box center [327, 122] width 130 height 35
type input "****"
click at [471, 118] on input "text" at bounding box center [471, 122] width 130 height 35
type input "******"
click at [743, 516] on div "Limpar filtros Janela de atendimento Grade de atendimento Capacidade Transporta…" at bounding box center [556, 390] width 1113 height 780
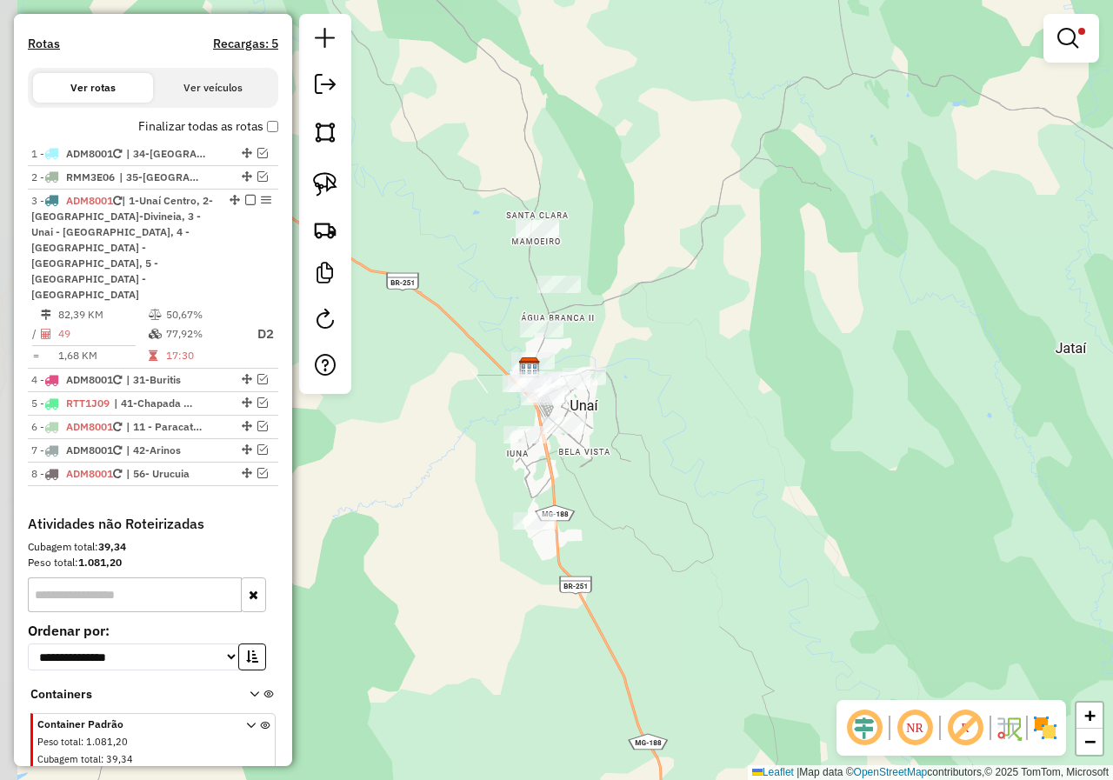
drag, startPoint x: 650, startPoint y: 350, endPoint x: 718, endPoint y: 290, distance: 90.6
click at [726, 283] on div "Limpar filtros Janela de atendimento Grade de atendimento Capacidade Transporta…" at bounding box center [556, 390] width 1113 height 780
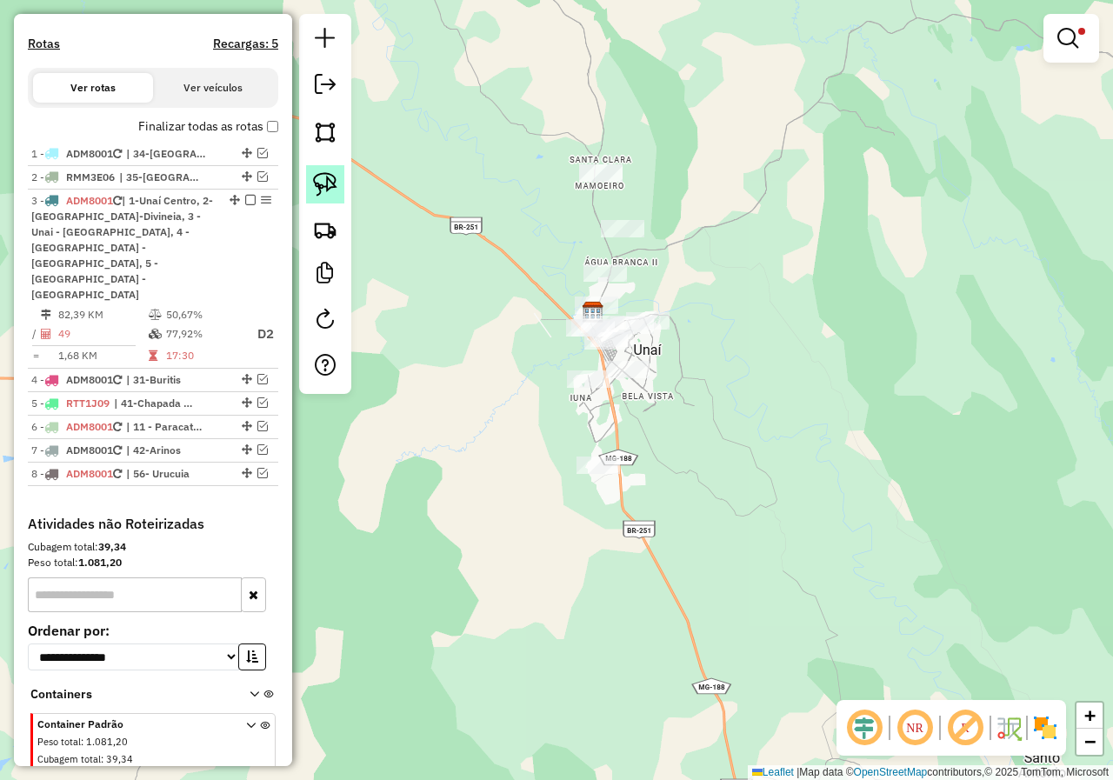
click at [332, 190] on img at bounding box center [325, 184] width 24 height 24
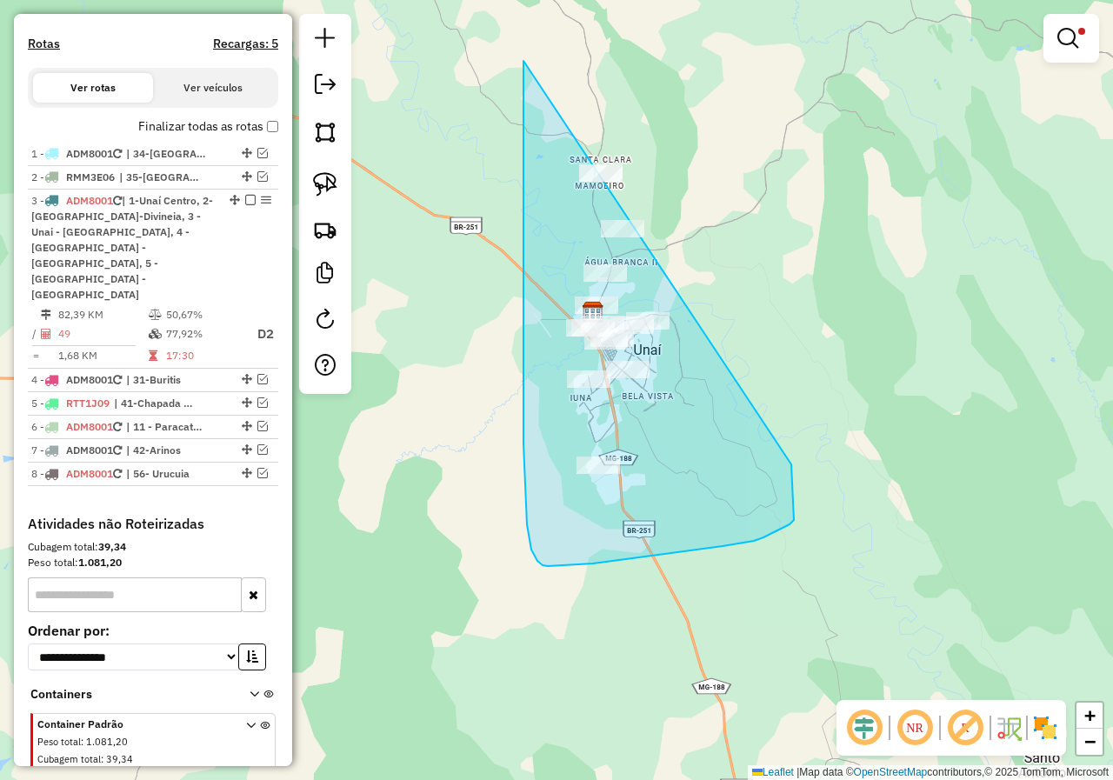
drag, startPoint x: 523, startPoint y: 61, endPoint x: 791, endPoint y: 122, distance: 274.7
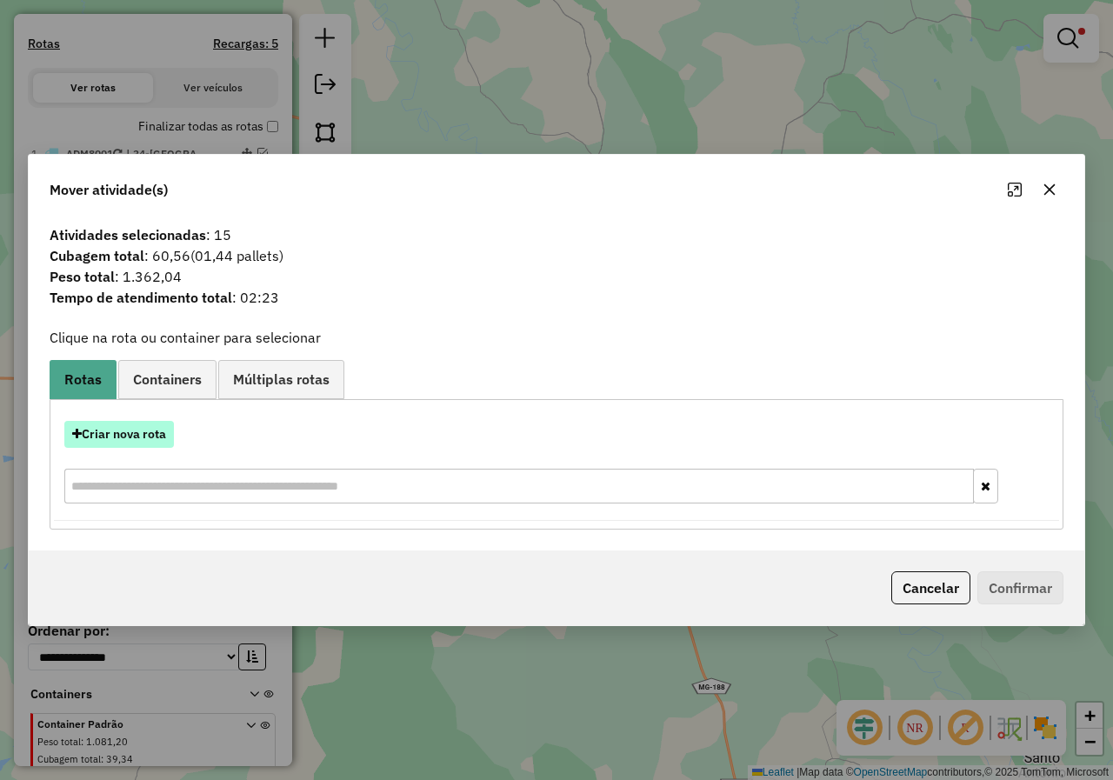
click at [156, 431] on button "Criar nova rota" at bounding box center [119, 434] width 110 height 27
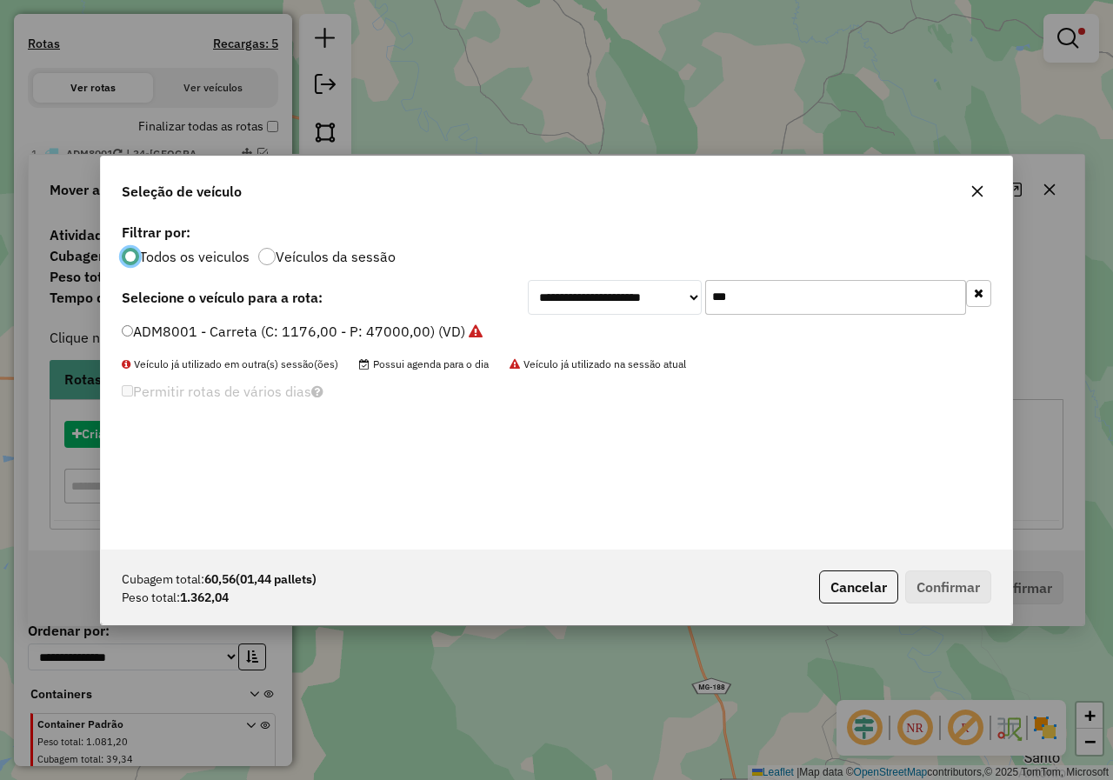
scroll to position [10, 5]
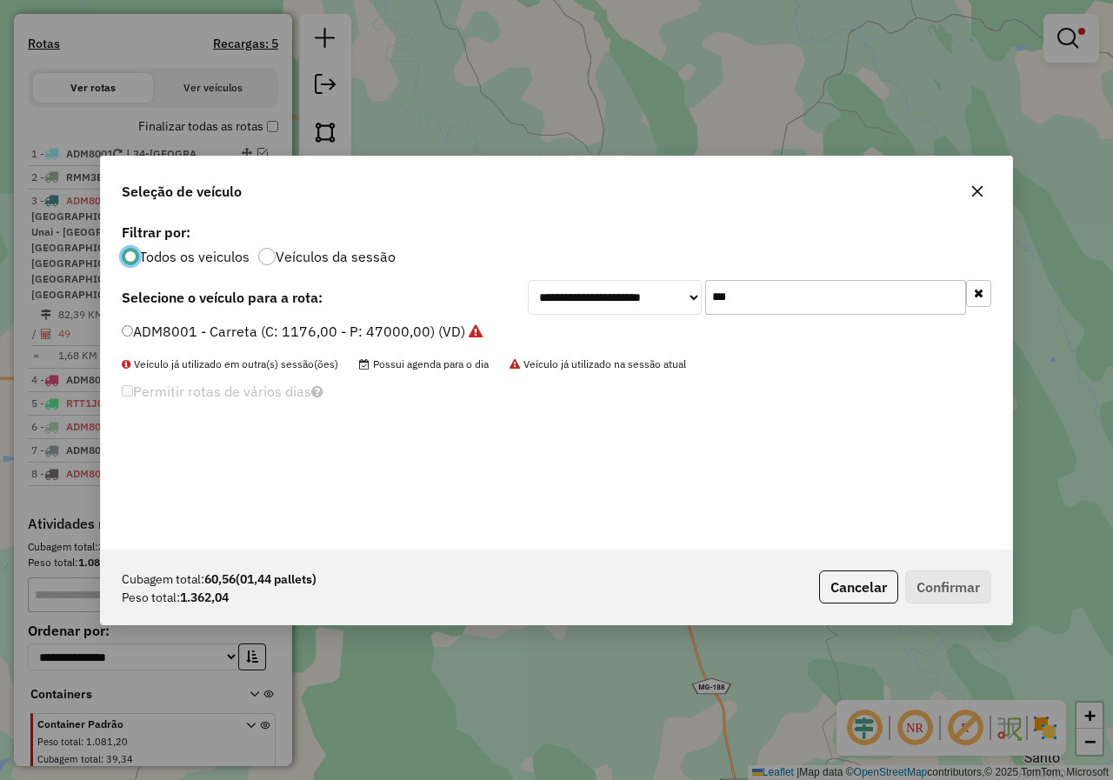
click at [751, 303] on input "***" at bounding box center [835, 297] width 261 height 35
type input "**"
click at [305, 342] on li "PYI8805 - MOTO (C: 200,00 - P: 2000,00) (VD)" at bounding box center [557, 332] width 870 height 21
click at [387, 333] on label "PYI8805 - MOTO (C: 200,00 - P: 2000,00) (VD)" at bounding box center [276, 331] width 309 height 21
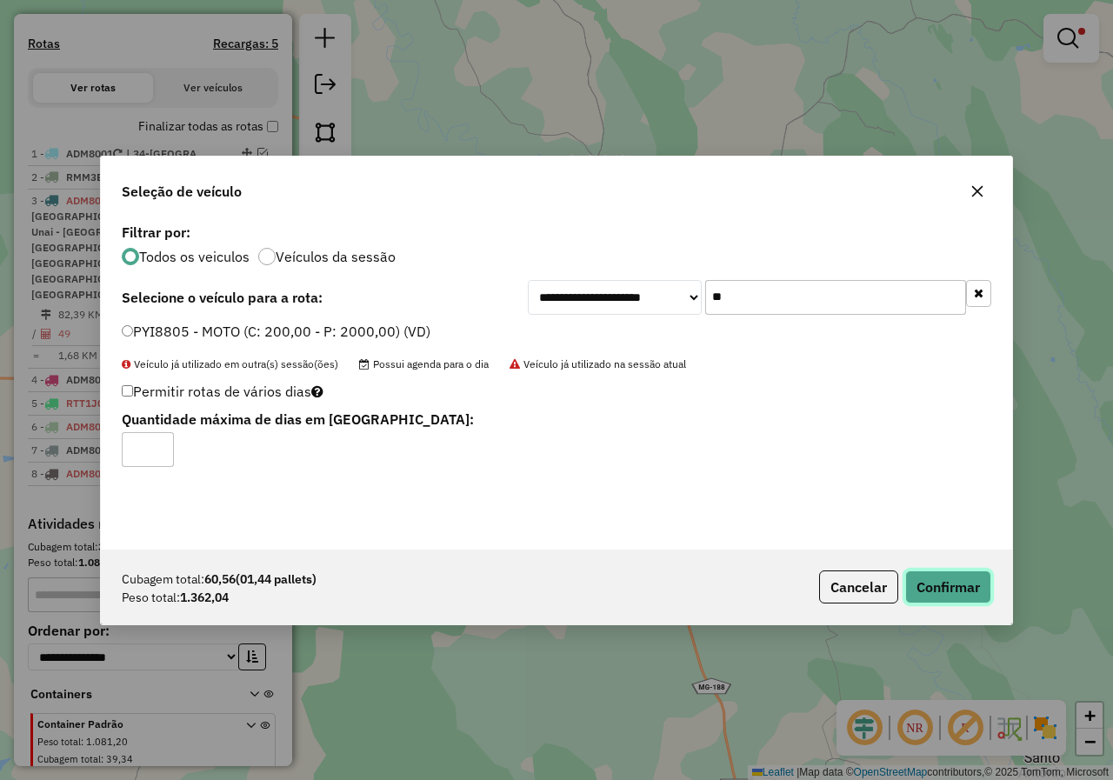
click at [943, 579] on button "Confirmar" at bounding box center [948, 586] width 86 height 33
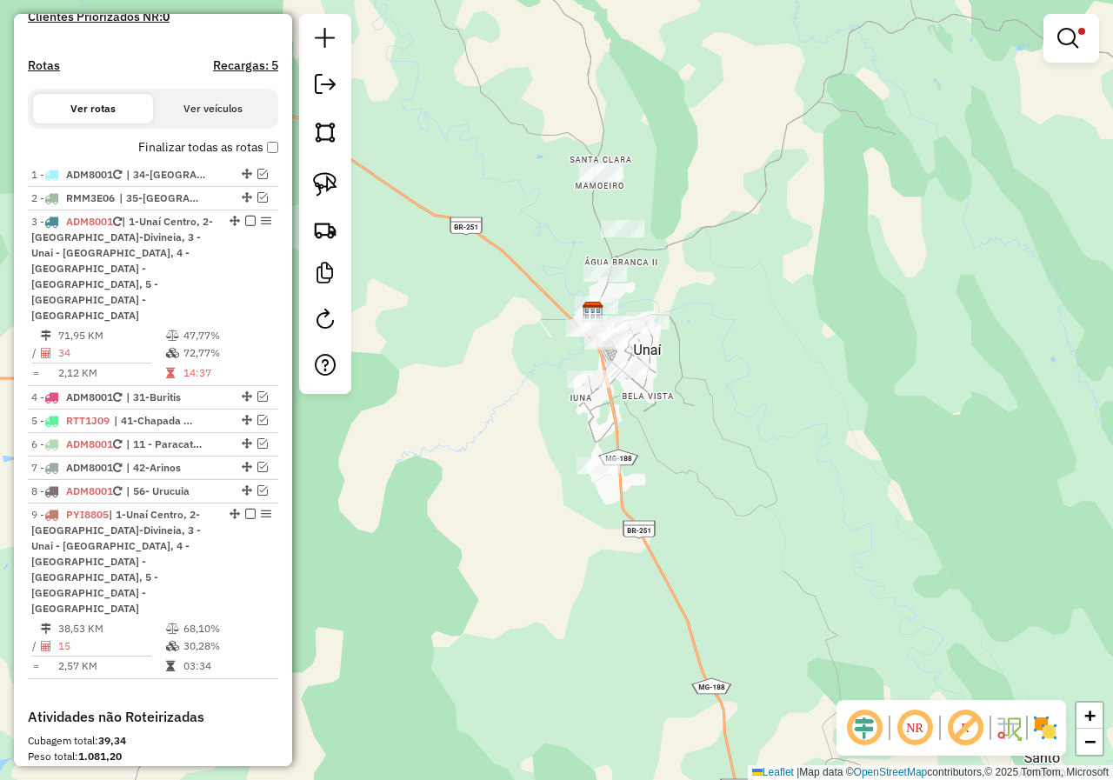
scroll to position [530, 0]
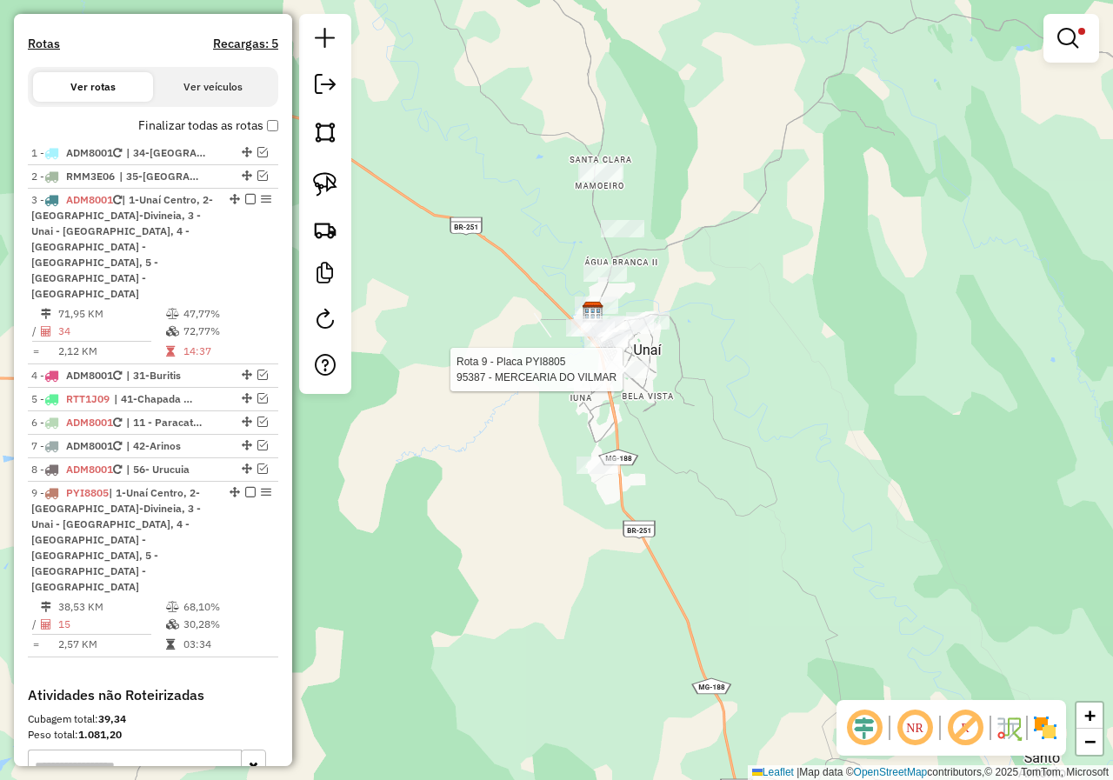
click at [623, 378] on div at bounding box center [627, 369] width 43 height 17
select select "*********"
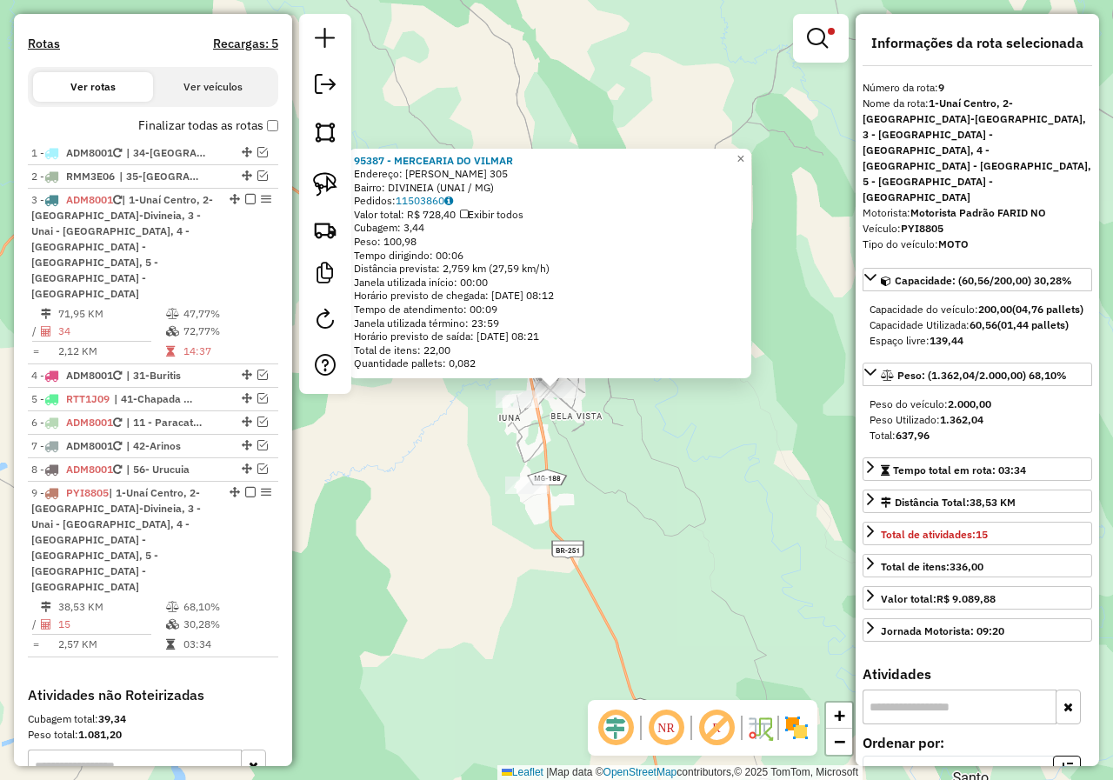
scroll to position [685, 0]
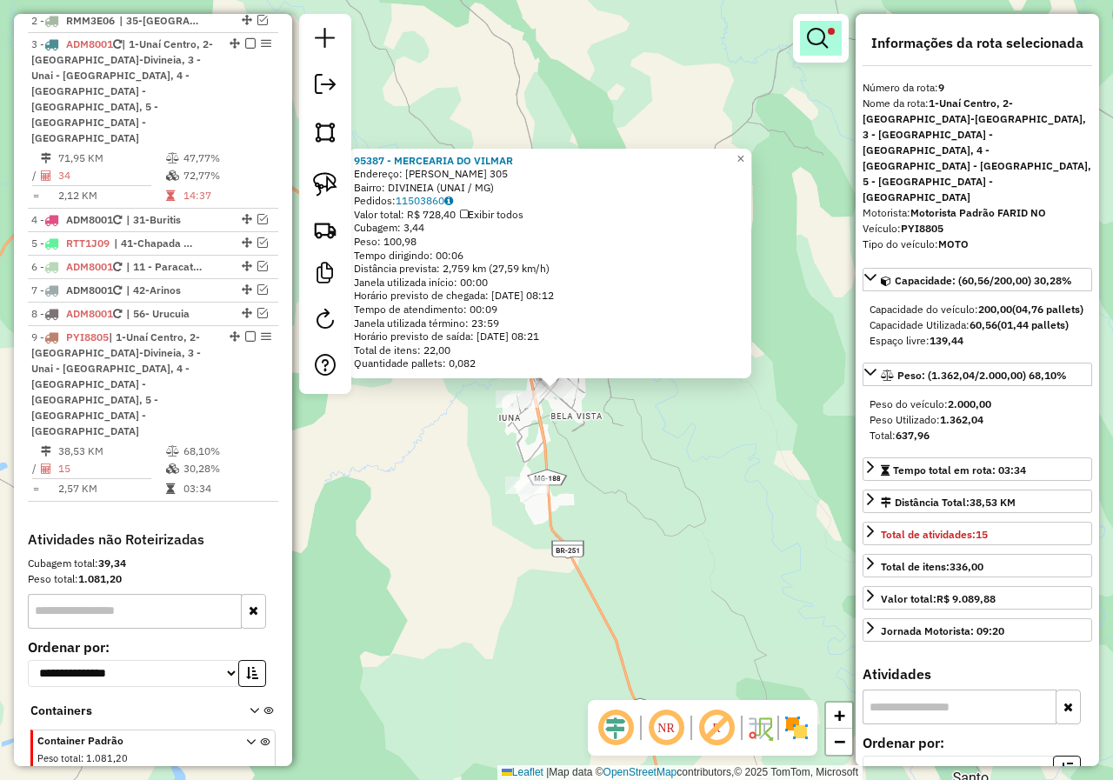
click at [817, 42] on em at bounding box center [817, 38] width 21 height 21
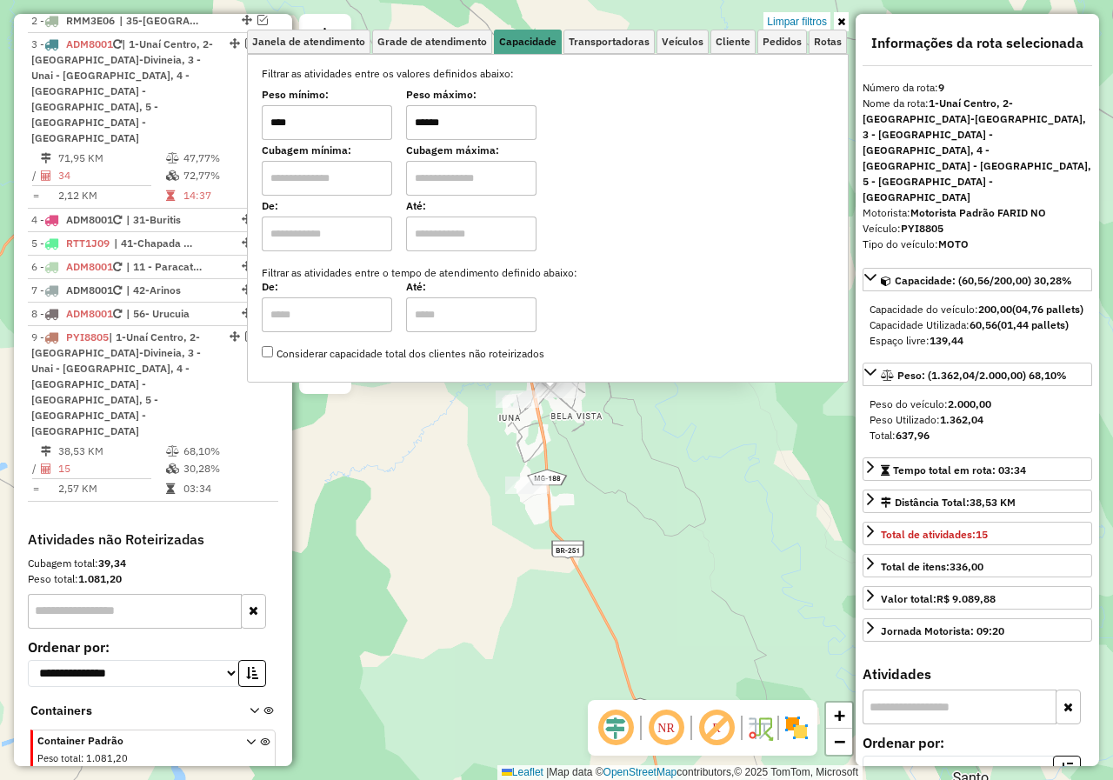
click at [490, 127] on input "******" at bounding box center [471, 122] width 130 height 35
type input "******"
click at [726, 468] on div "95387 - MERCEARIA DO VILMAR Endereço: FREI ANSELMO 305 Bairro: DIVINEIA (UNAI /…" at bounding box center [556, 390] width 1113 height 780
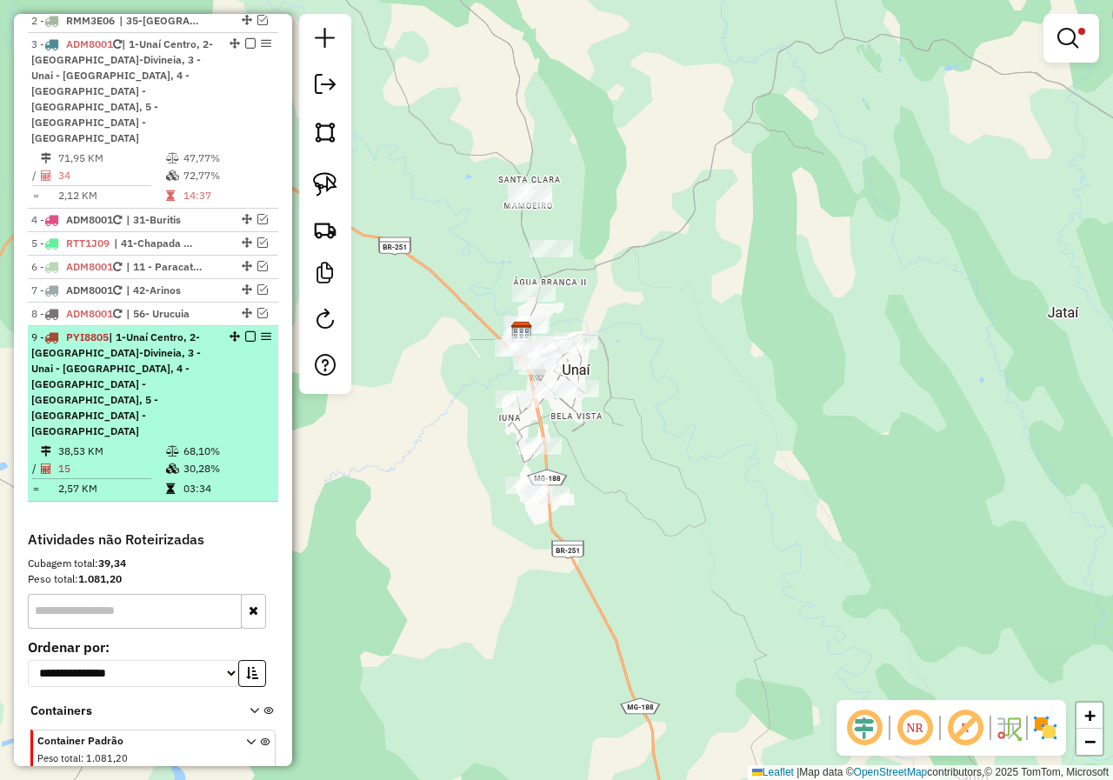
select select "*********"
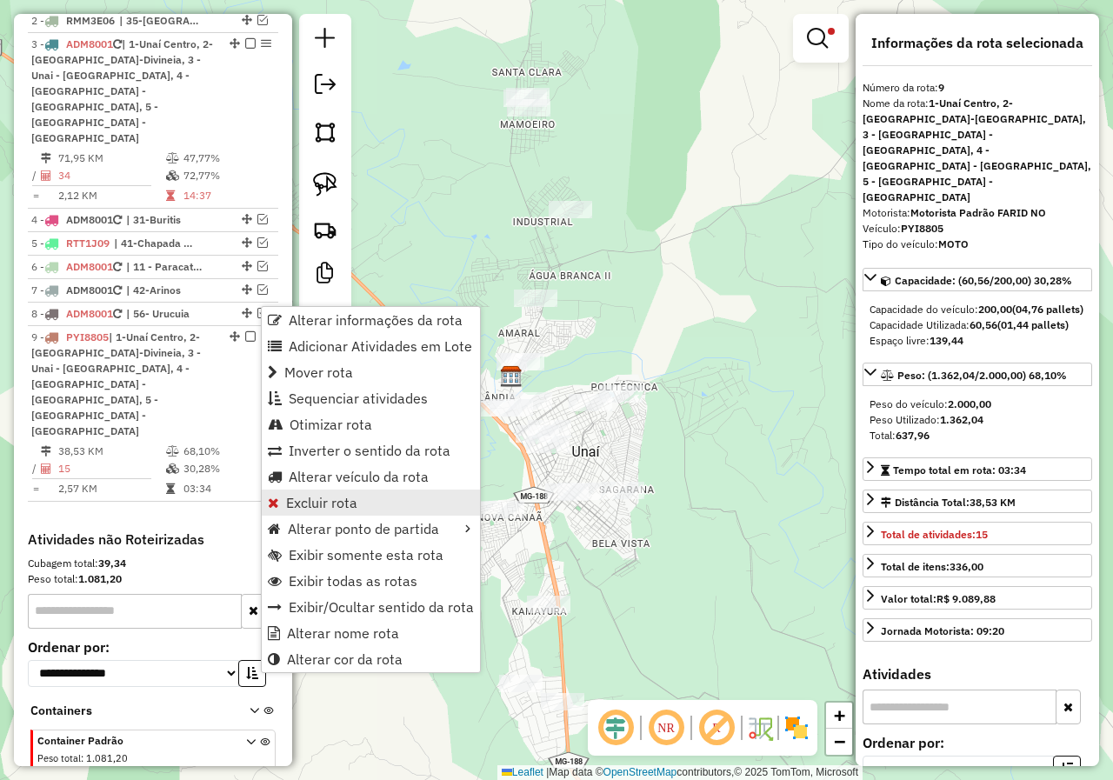
click at [345, 501] on span "Excluir rota" at bounding box center [321, 503] width 71 height 14
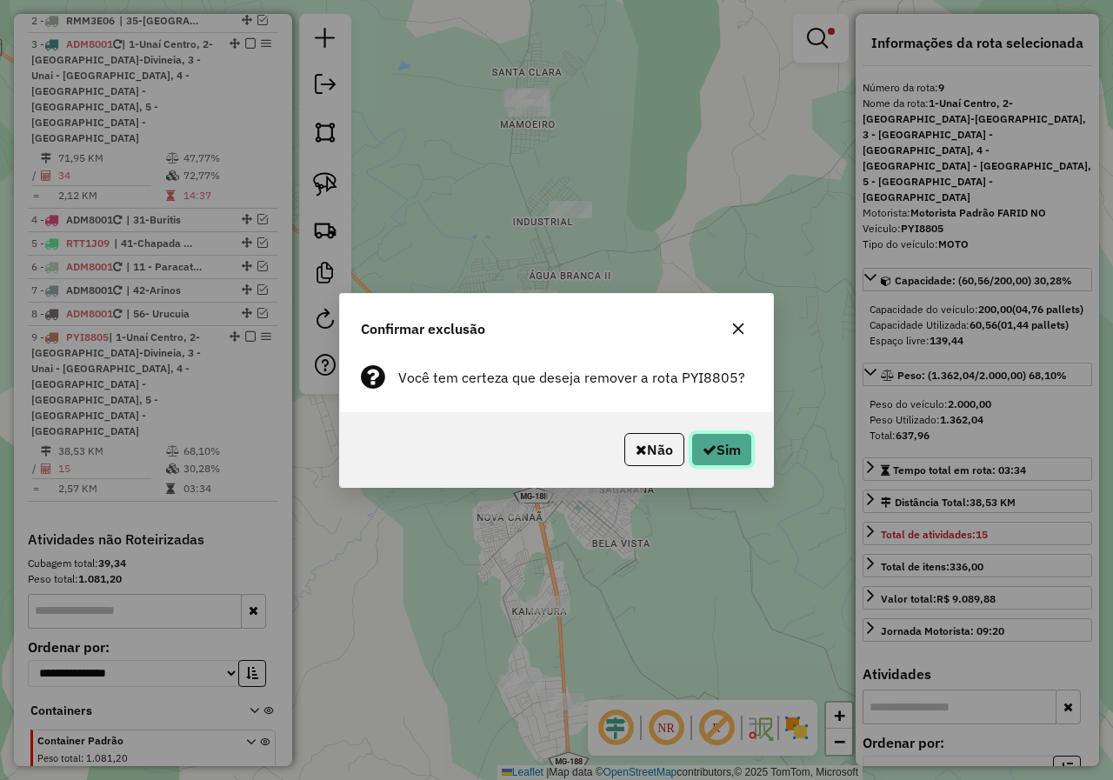
click at [691, 450] on button "Sim" at bounding box center [721, 449] width 61 height 33
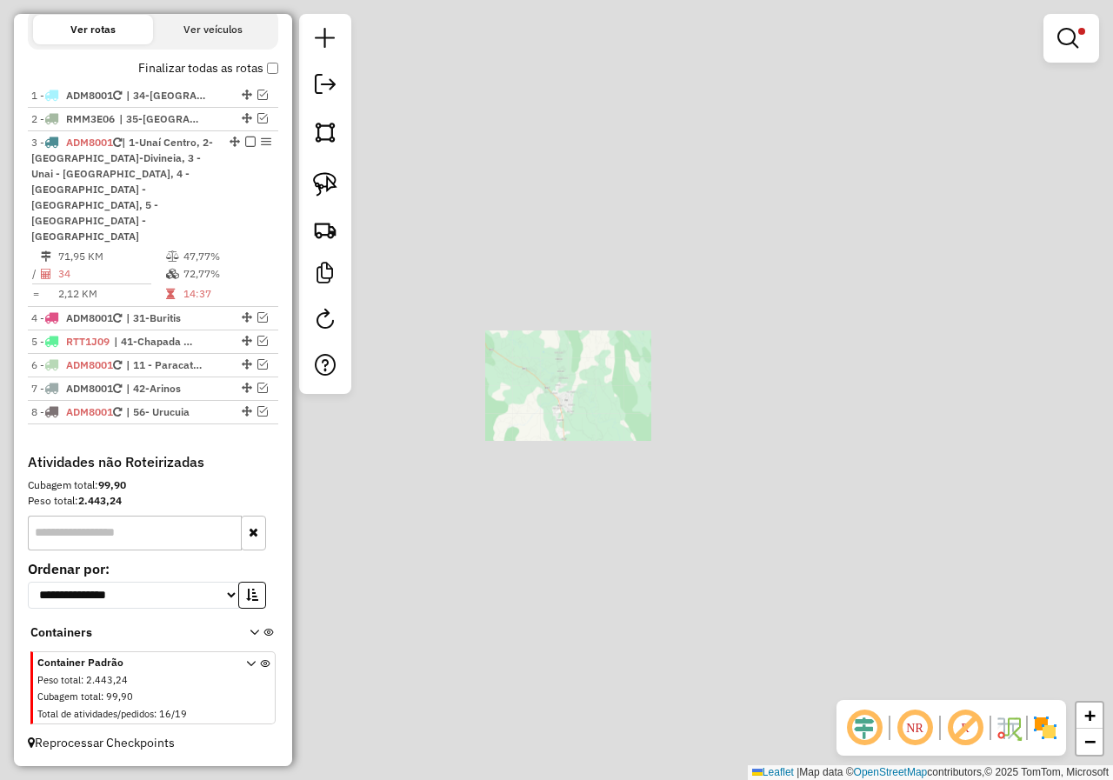
scroll to position [535, 0]
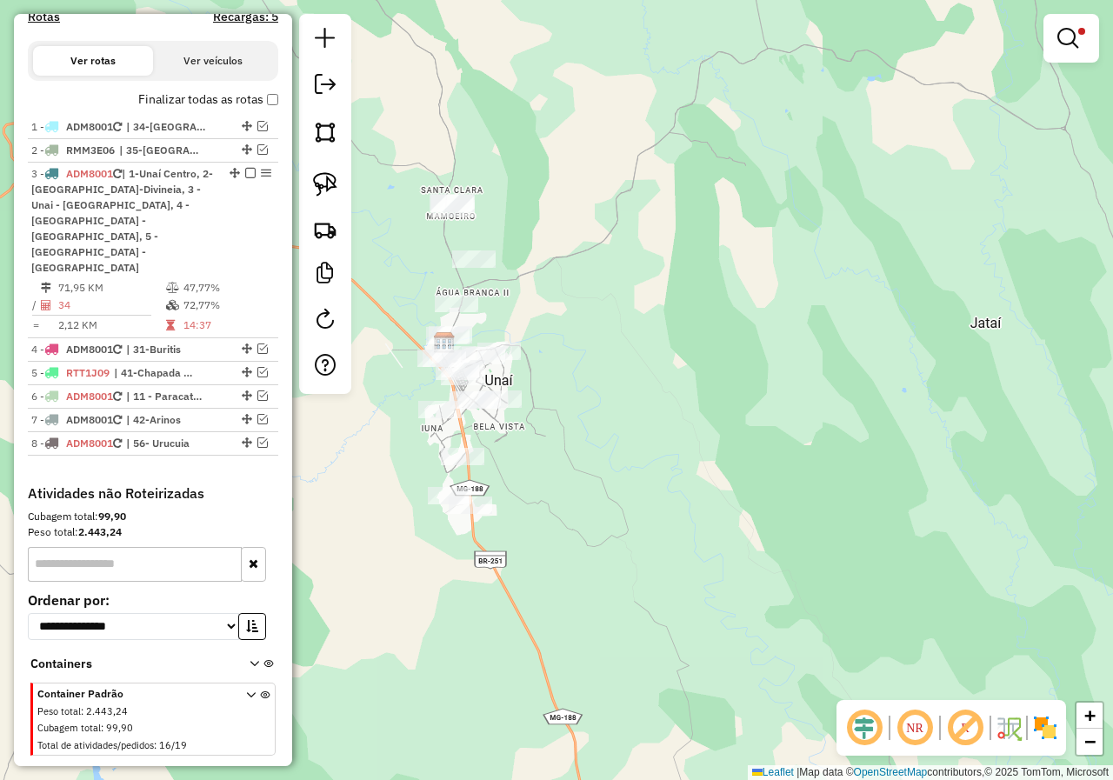
drag, startPoint x: 638, startPoint y: 316, endPoint x: 697, endPoint y: 317, distance: 58.3
click at [723, 317] on div "Limpar filtros Janela de atendimento Grade de atendimento Capacidade Transporta…" at bounding box center [556, 390] width 1113 height 780
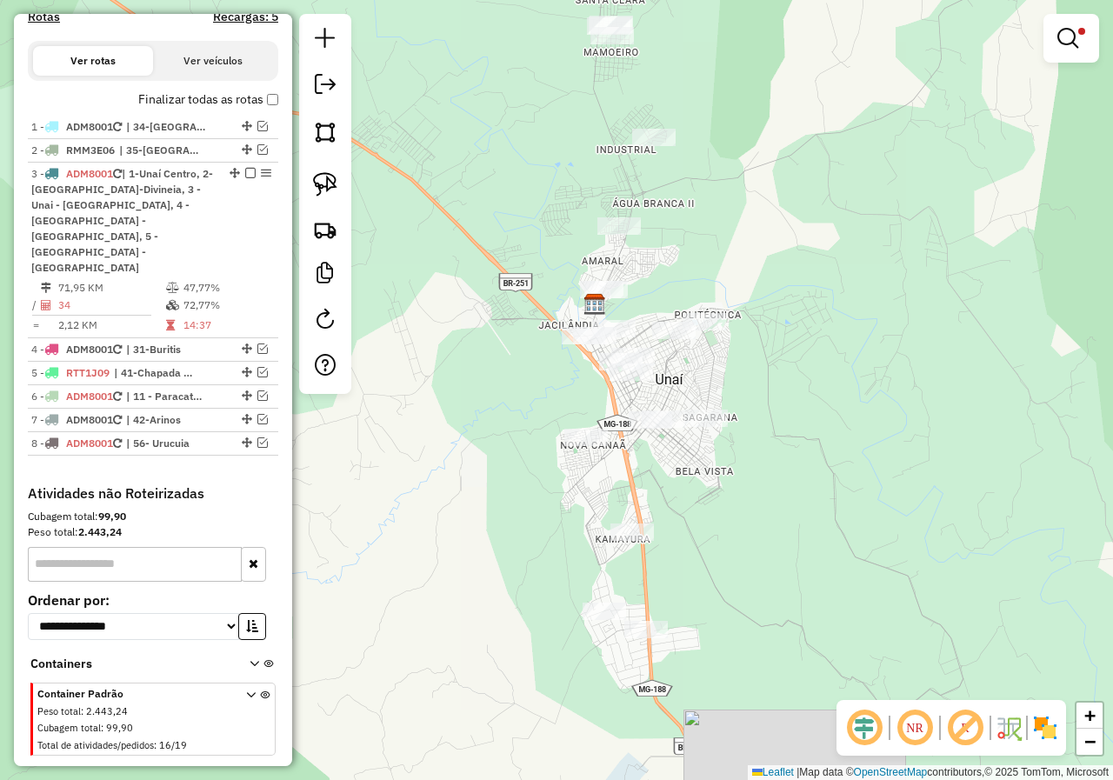
drag, startPoint x: 636, startPoint y: 306, endPoint x: 684, endPoint y: 232, distance: 88.5
click at [684, 232] on div "Limpar filtros Janela de atendimento Grade de atendimento Capacidade Transporta…" at bounding box center [556, 390] width 1113 height 780
click at [310, 181] on link at bounding box center [325, 184] width 38 height 38
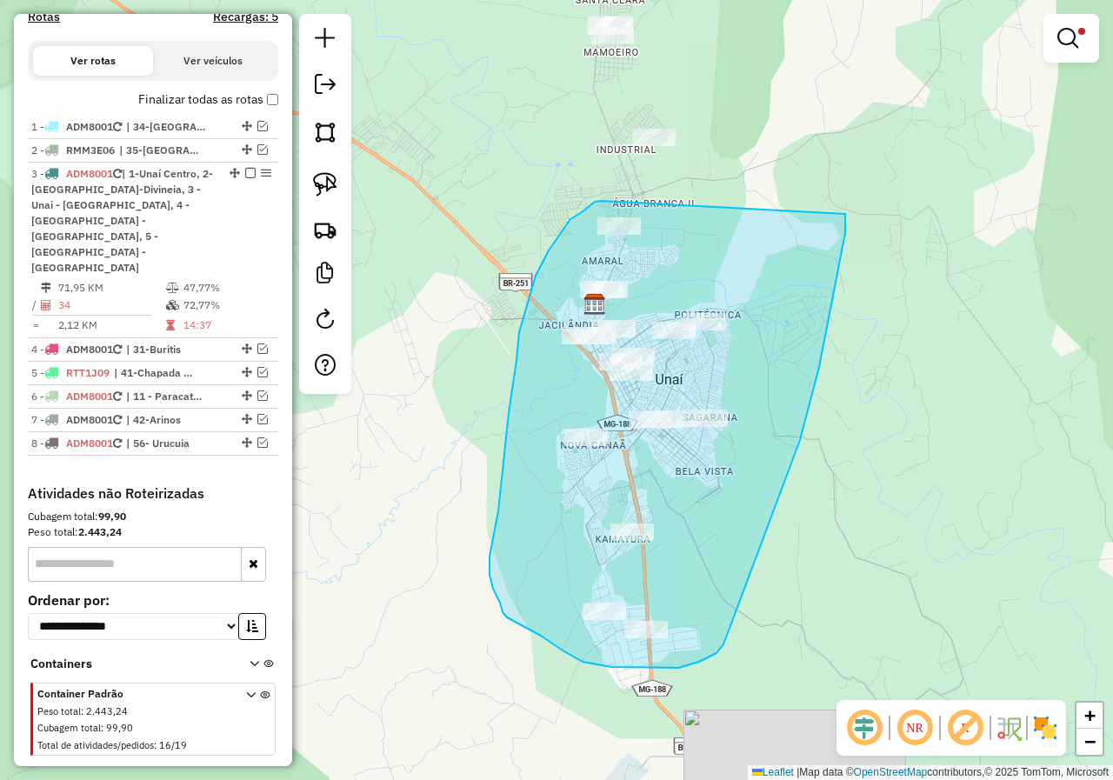
drag, startPoint x: 600, startPoint y: 201, endPoint x: 845, endPoint y: 214, distance: 245.6
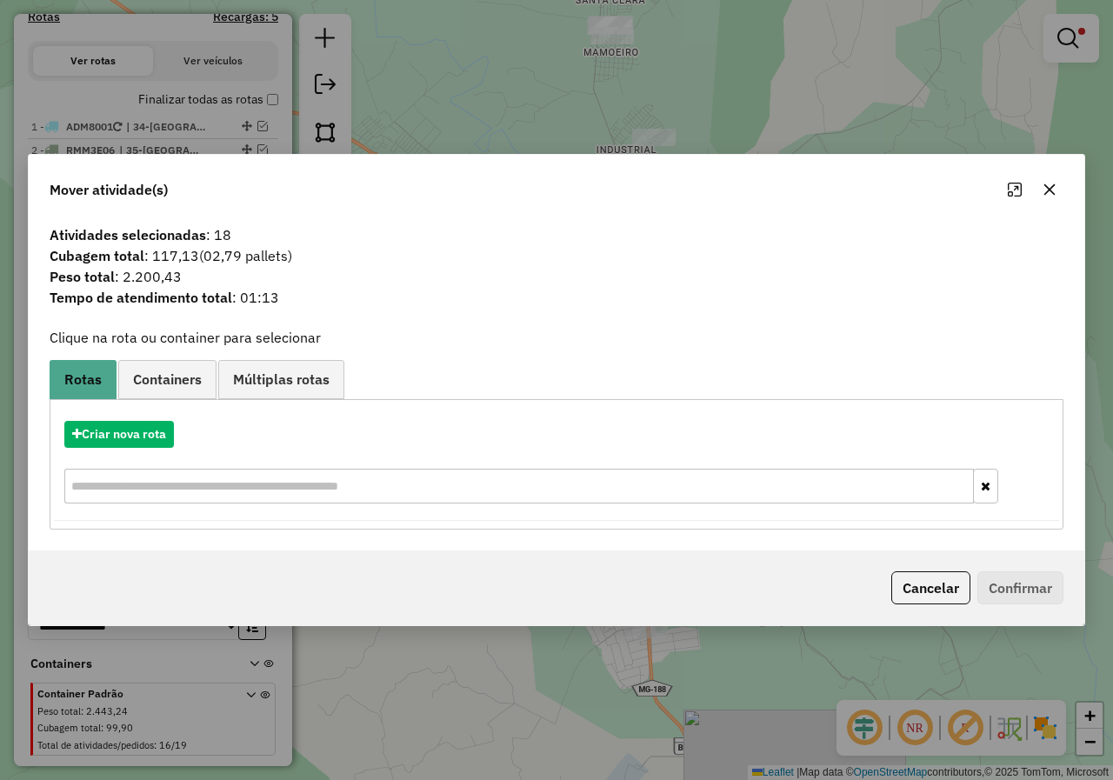
click at [1055, 197] on button "button" at bounding box center [1050, 190] width 28 height 28
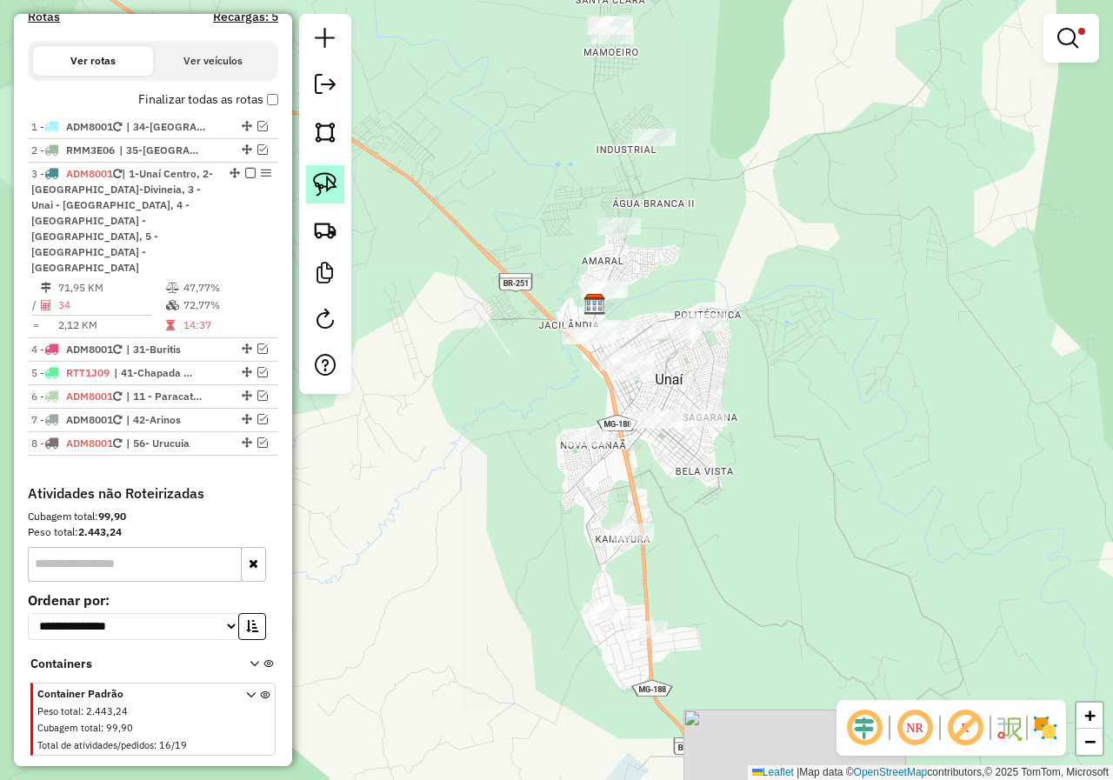
click at [335, 177] on img at bounding box center [325, 184] width 24 height 24
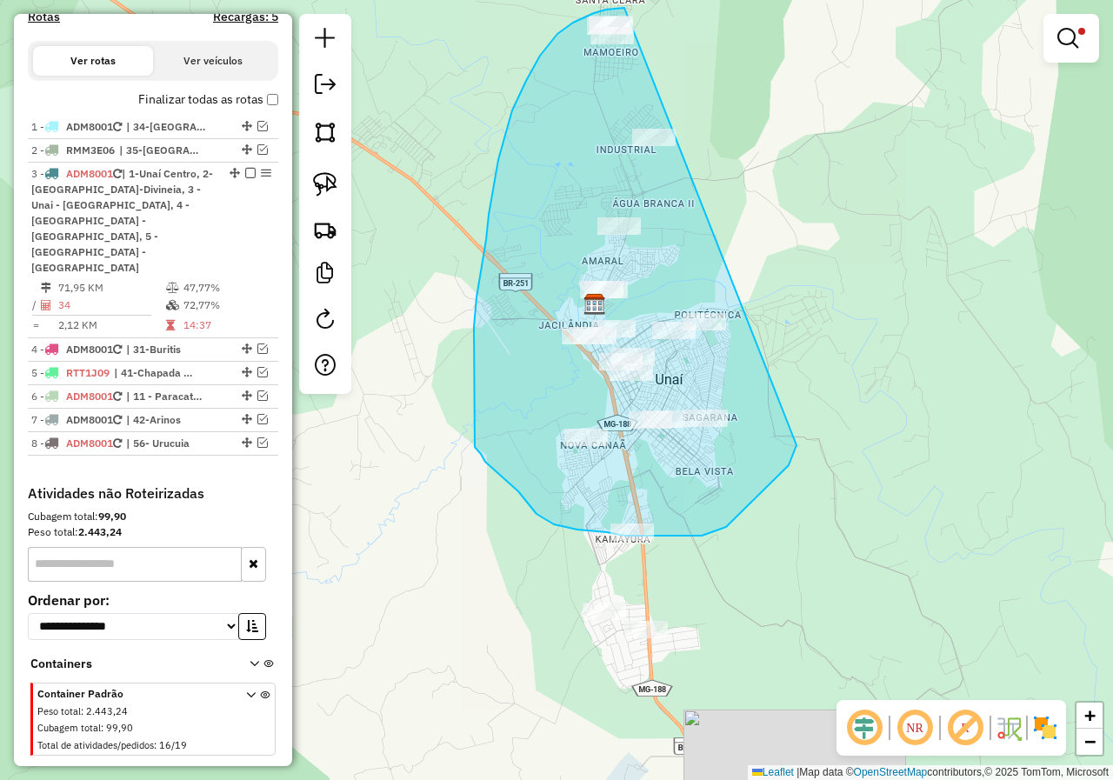
drag, startPoint x: 594, startPoint y: 13, endPoint x: 789, endPoint y: 320, distance: 363.5
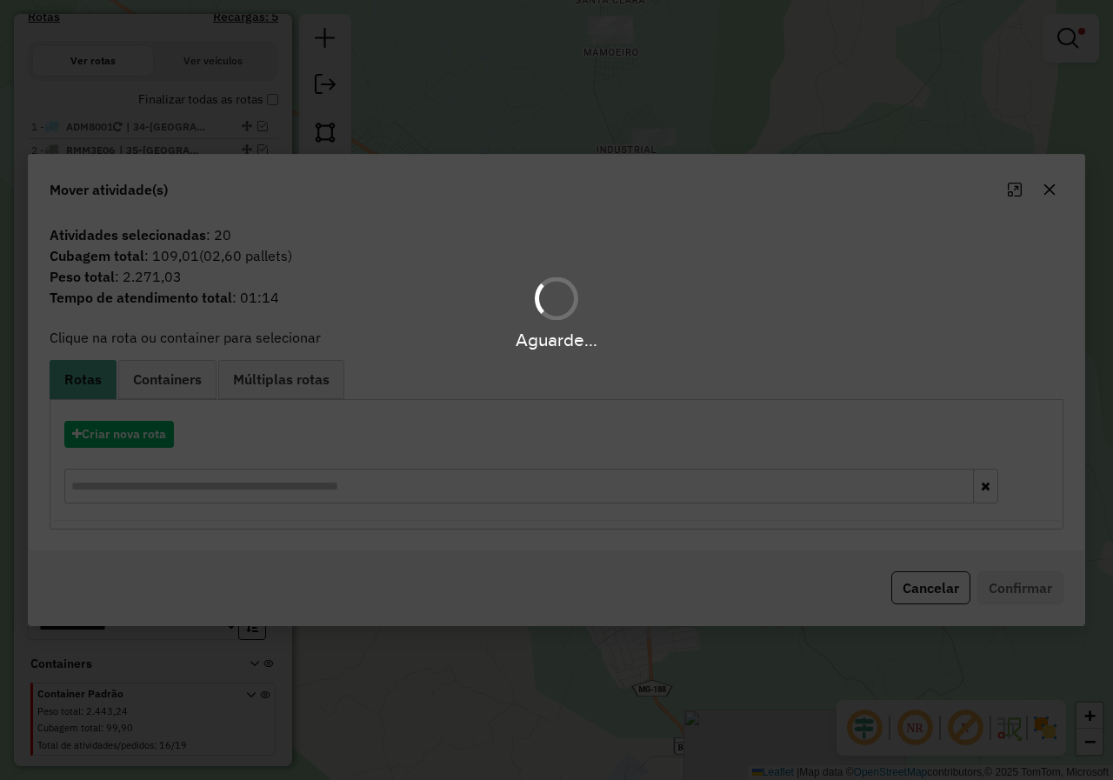
click at [1060, 186] on div "Aguarde..." at bounding box center [556, 390] width 1113 height 780
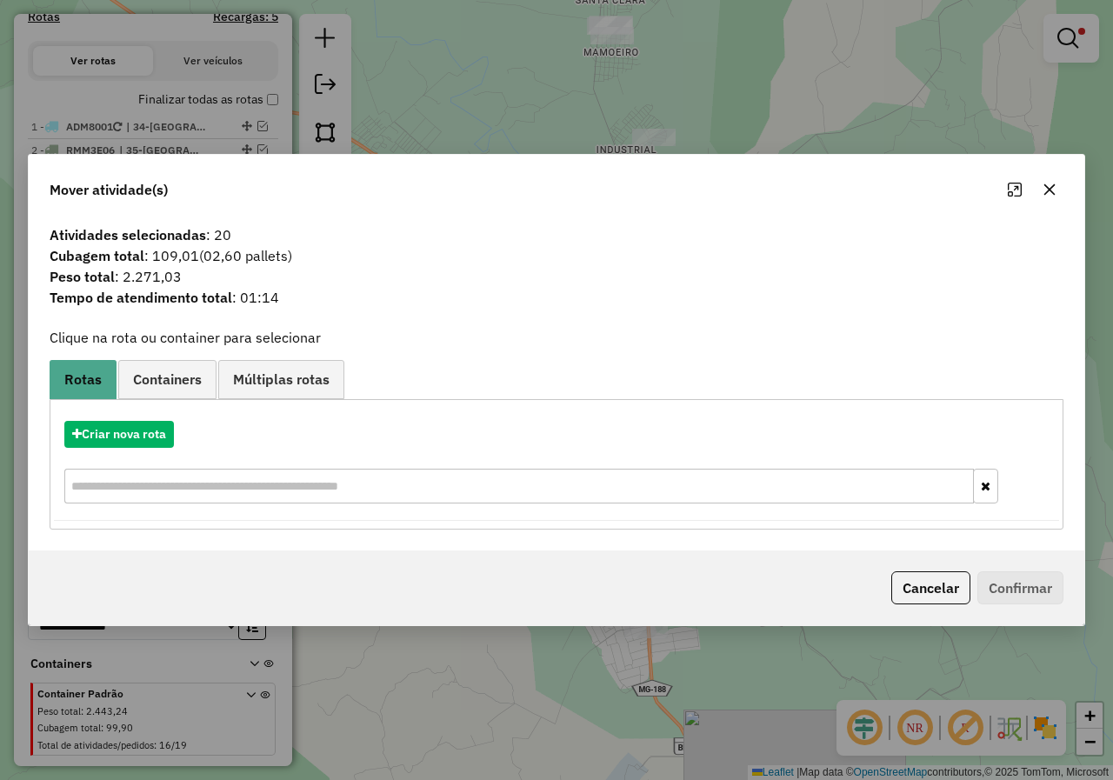
click at [1044, 202] on button "button" at bounding box center [1050, 190] width 28 height 28
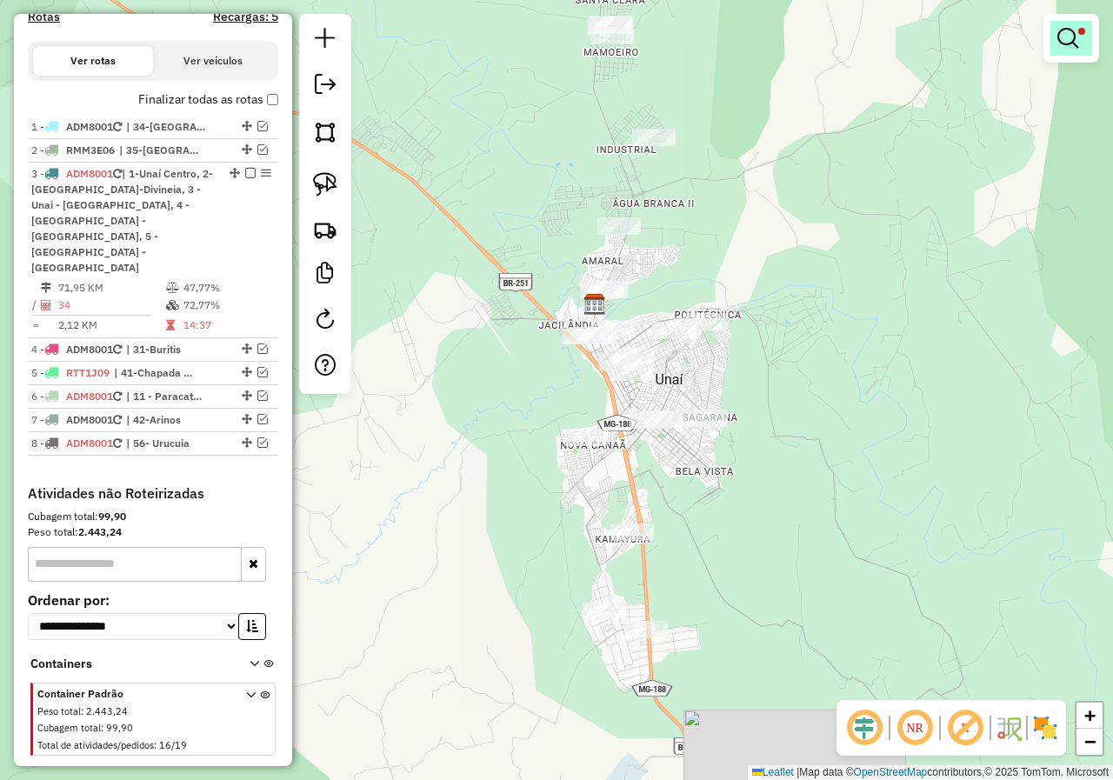
click at [1074, 37] on em at bounding box center [1067, 38] width 21 height 21
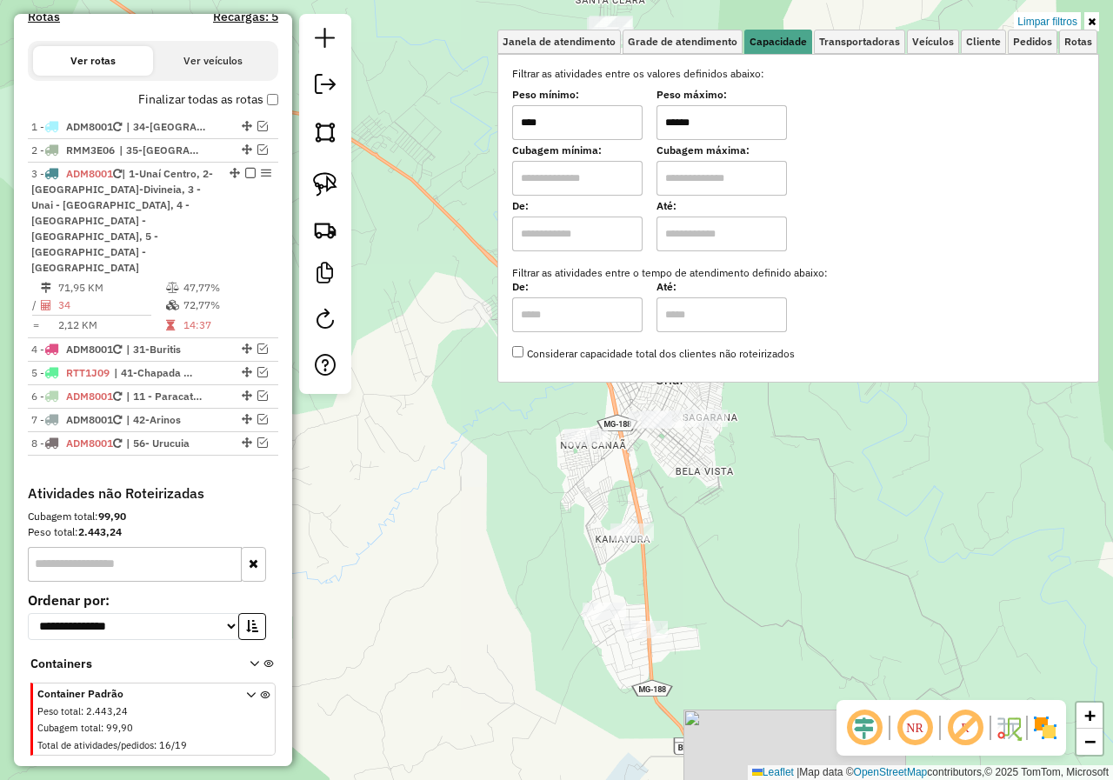
drag, startPoint x: 726, startPoint y: 121, endPoint x: 650, endPoint y: 123, distance: 76.5
click at [650, 123] on div "Peso mínimo: **** Peso máximo: ******" at bounding box center [798, 115] width 572 height 49
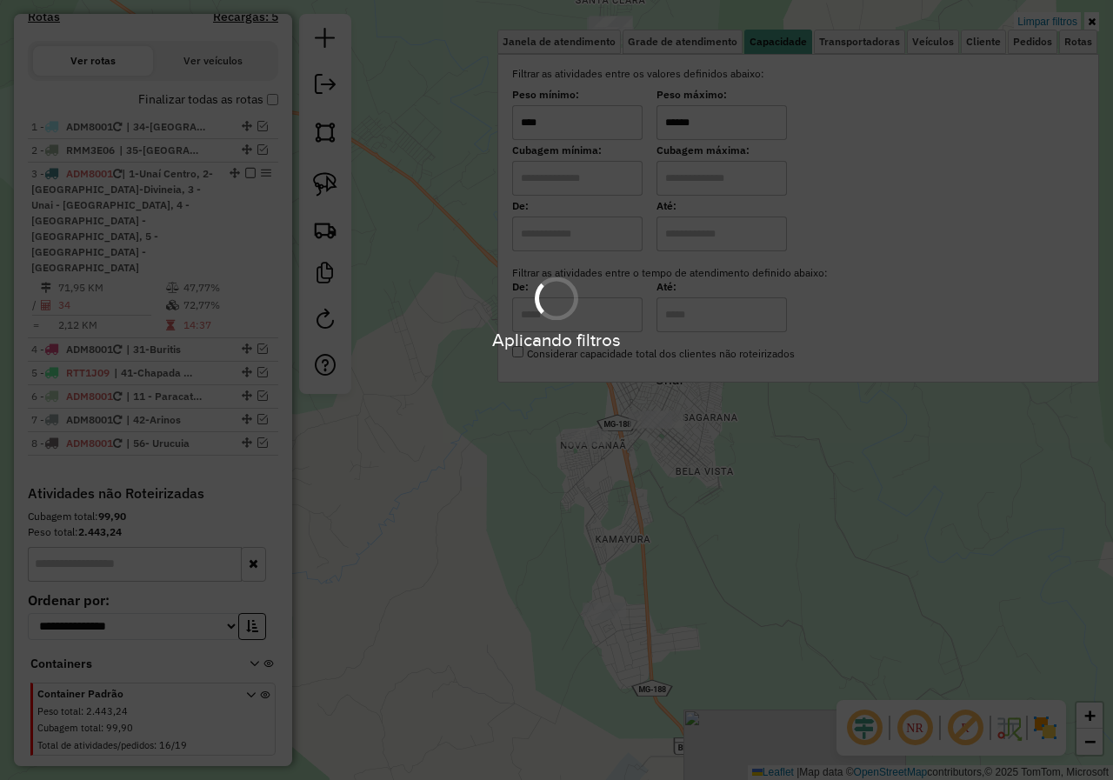
type input "******"
click at [863, 531] on div "Aplicando filtros" at bounding box center [556, 390] width 1113 height 780
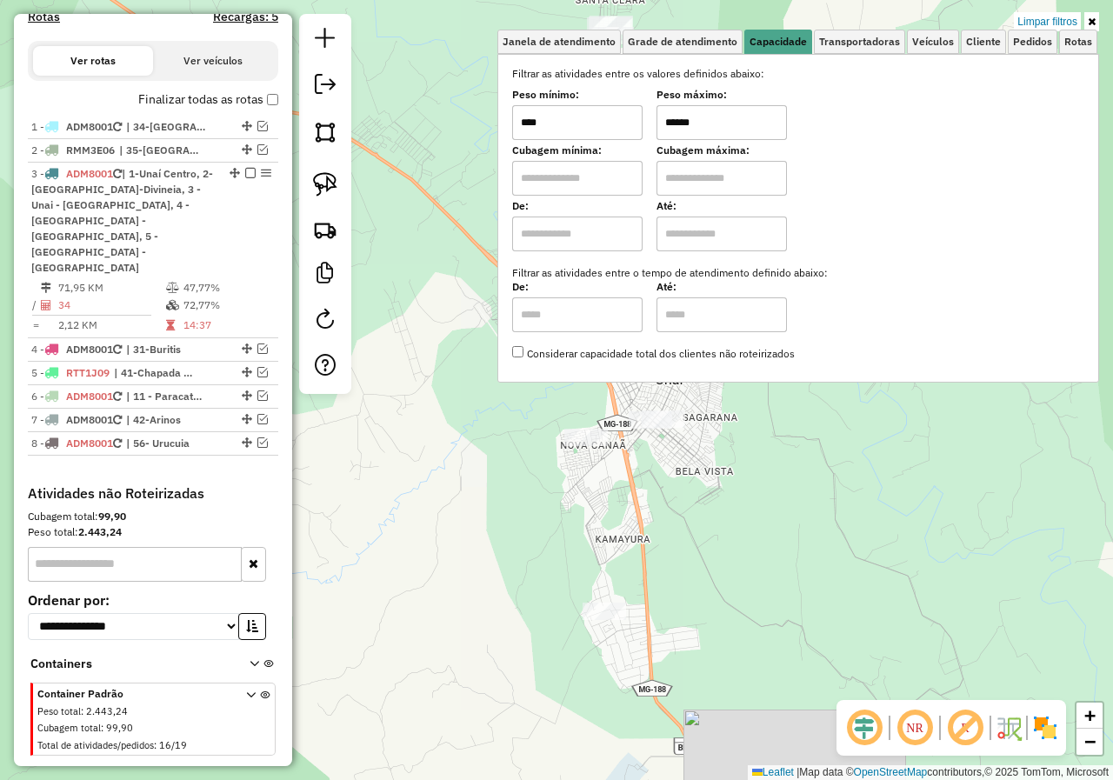
click at [786, 515] on div "Limpar filtros Janela de atendimento Grade de atendimento Capacidade Transporta…" at bounding box center [556, 390] width 1113 height 780
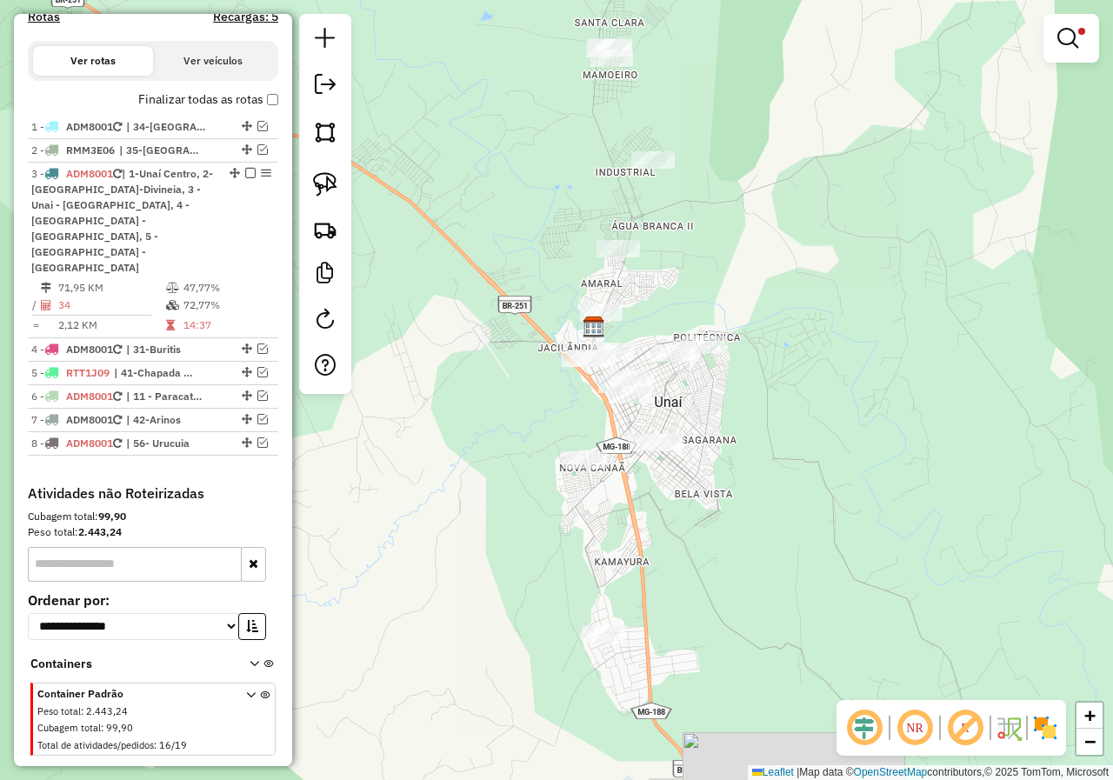
click at [481, 275] on div "Limpar filtros Janela de atendimento Grade de atendimento Capacidade Transporta…" at bounding box center [556, 390] width 1113 height 780
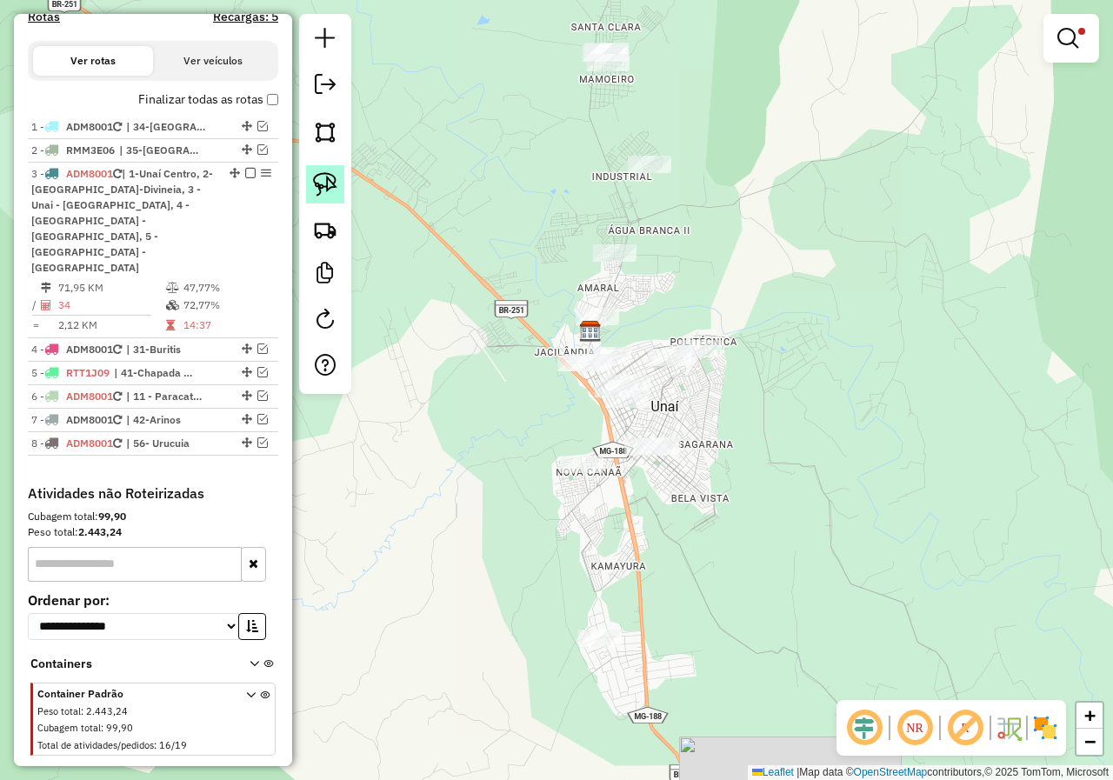
drag, startPoint x: 335, startPoint y: 197, endPoint x: 516, endPoint y: 13, distance: 257.6
click at [334, 197] on link at bounding box center [325, 184] width 38 height 38
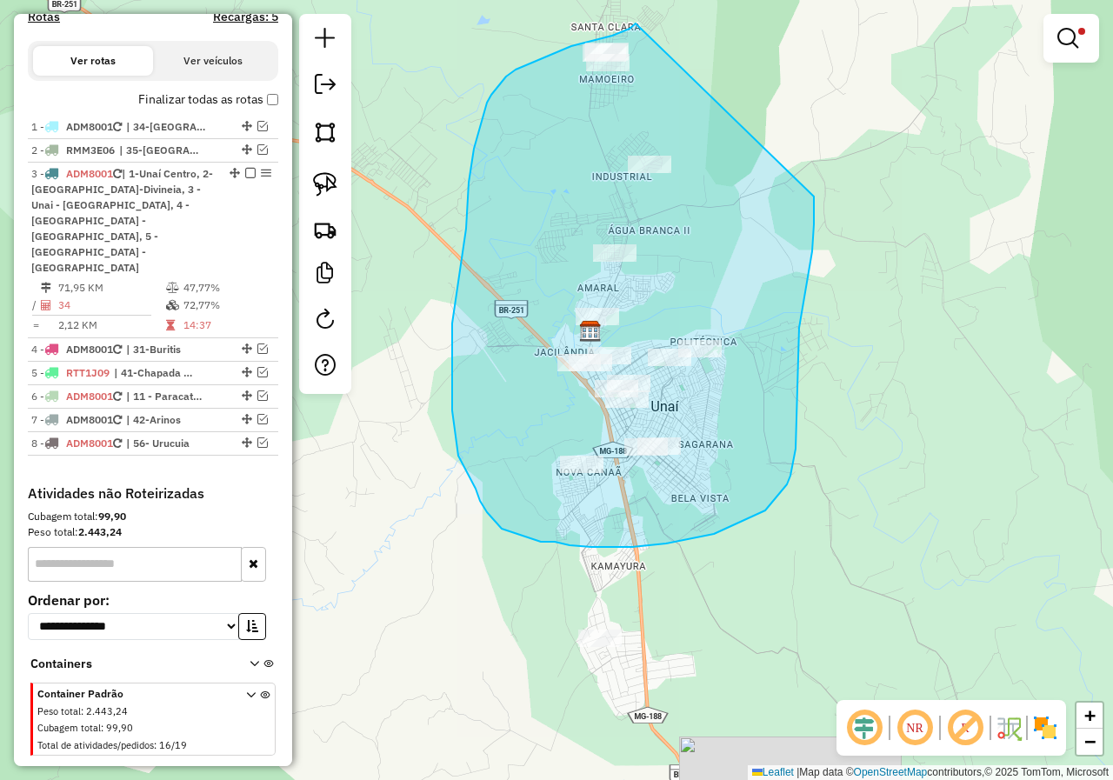
drag, startPoint x: 636, startPoint y: 23, endPoint x: 814, endPoint y: 197, distance: 248.4
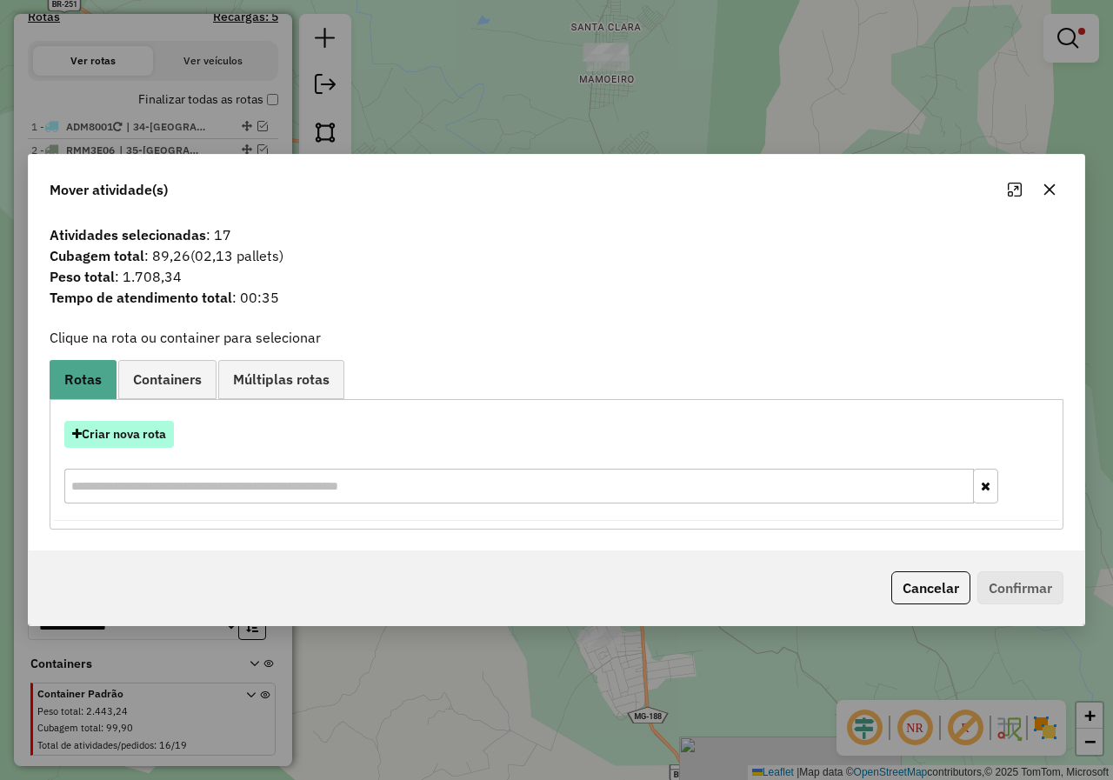
click at [156, 443] on button "Criar nova rota" at bounding box center [119, 434] width 110 height 27
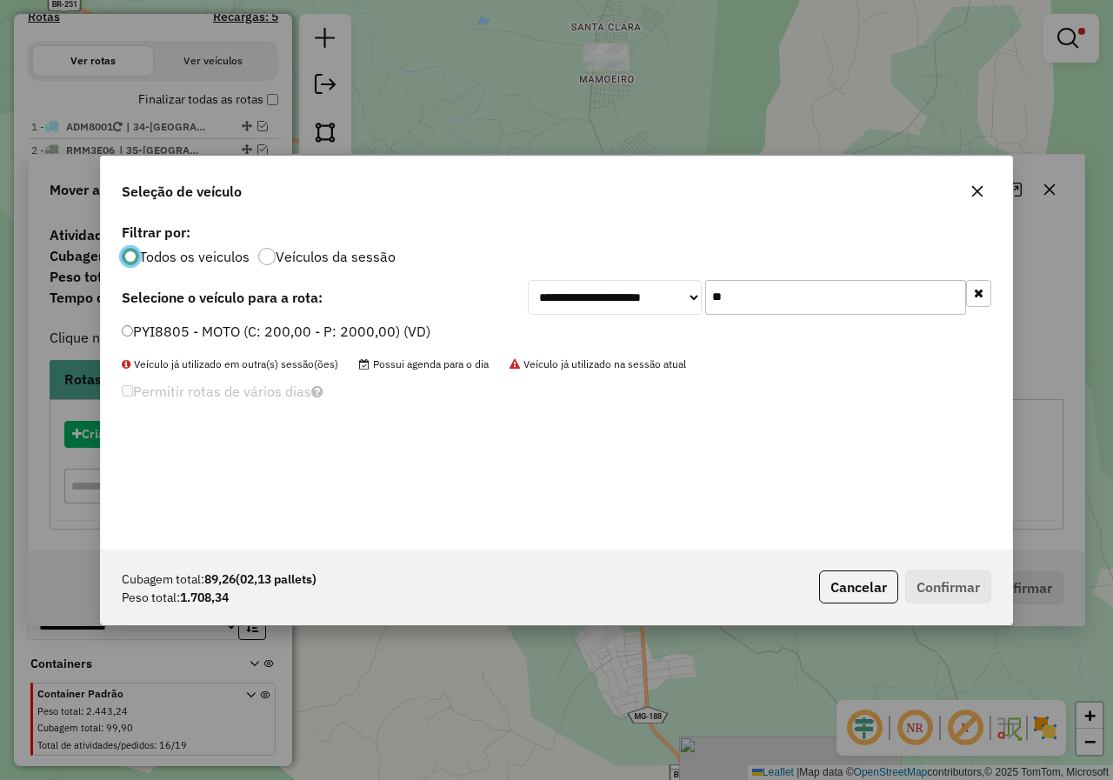
scroll to position [10, 5]
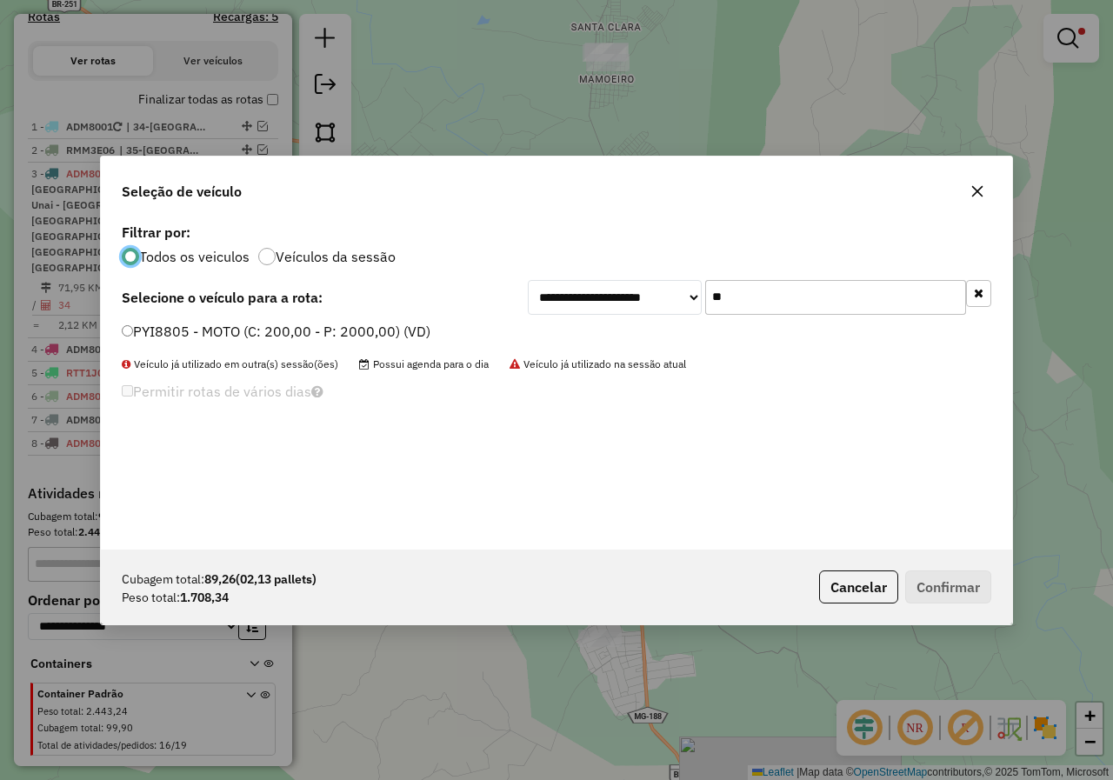
click at [263, 344] on div "PYI8805 - MOTO (C: 200,00 - P: 2000,00) (VD)" at bounding box center [556, 339] width 890 height 35
click at [263, 337] on label "PYI8805 - MOTO (C: 200,00 - P: 2000,00) (VD)" at bounding box center [276, 331] width 309 height 21
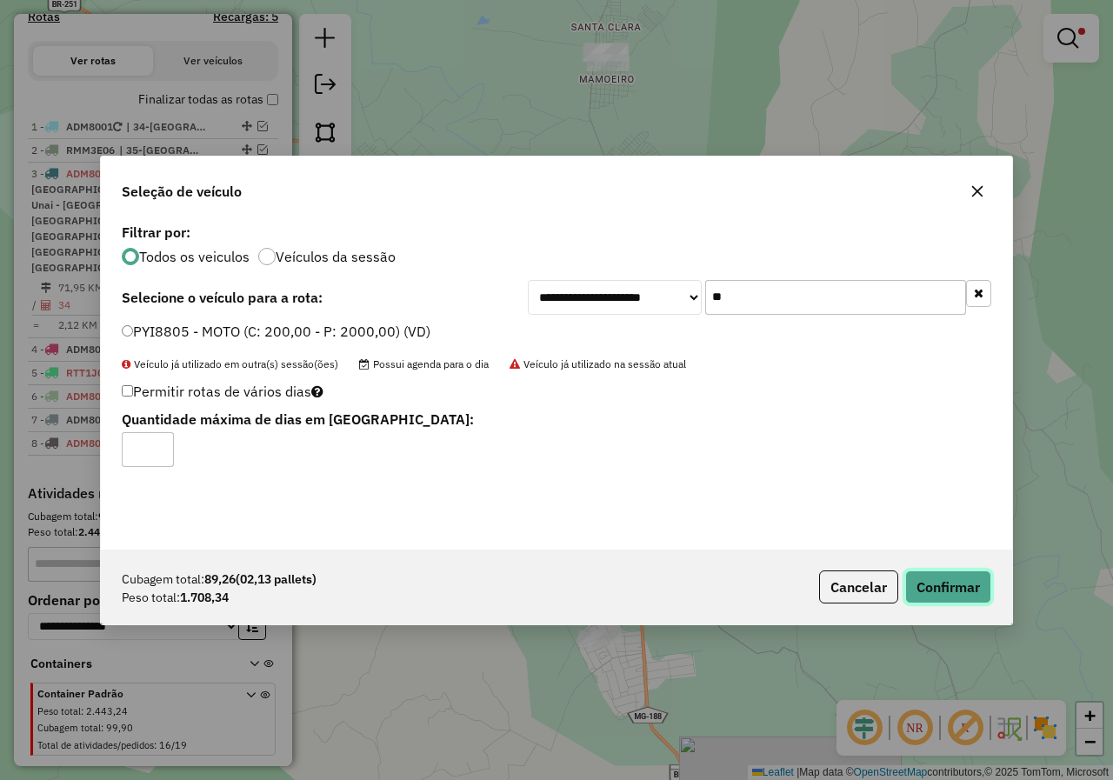
click at [930, 585] on button "Confirmar" at bounding box center [948, 586] width 86 height 33
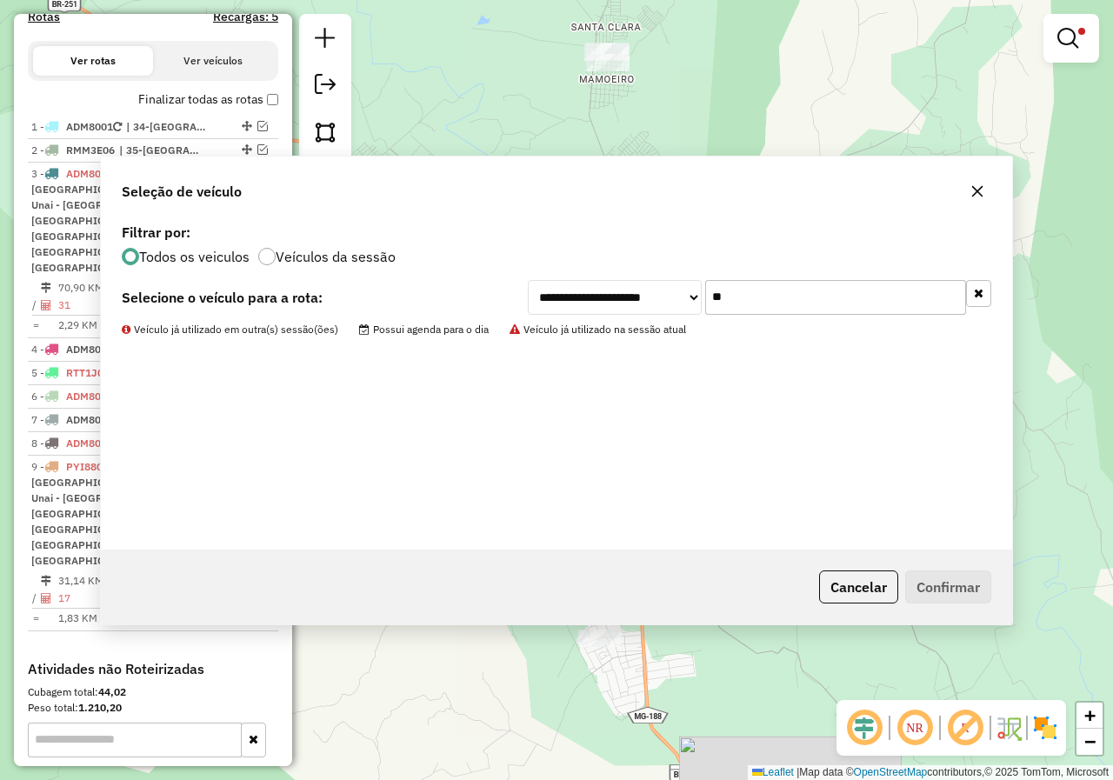
scroll to position [663, 0]
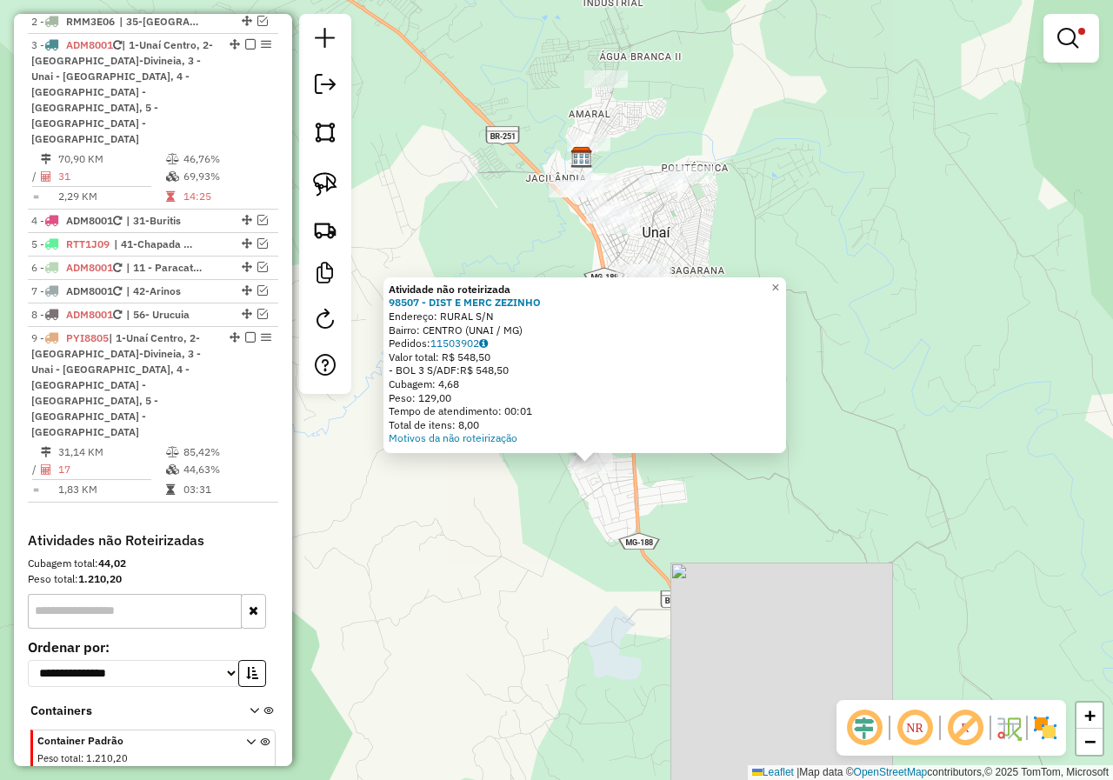
drag, startPoint x: 442, startPoint y: 509, endPoint x: 478, endPoint y: 587, distance: 86.4
click at [478, 587] on div "Atividade não roteirizada 98507 - DIST E MERC ZEZINHO Endereço: RURAL S/N Bairr…" at bounding box center [556, 390] width 1113 height 780
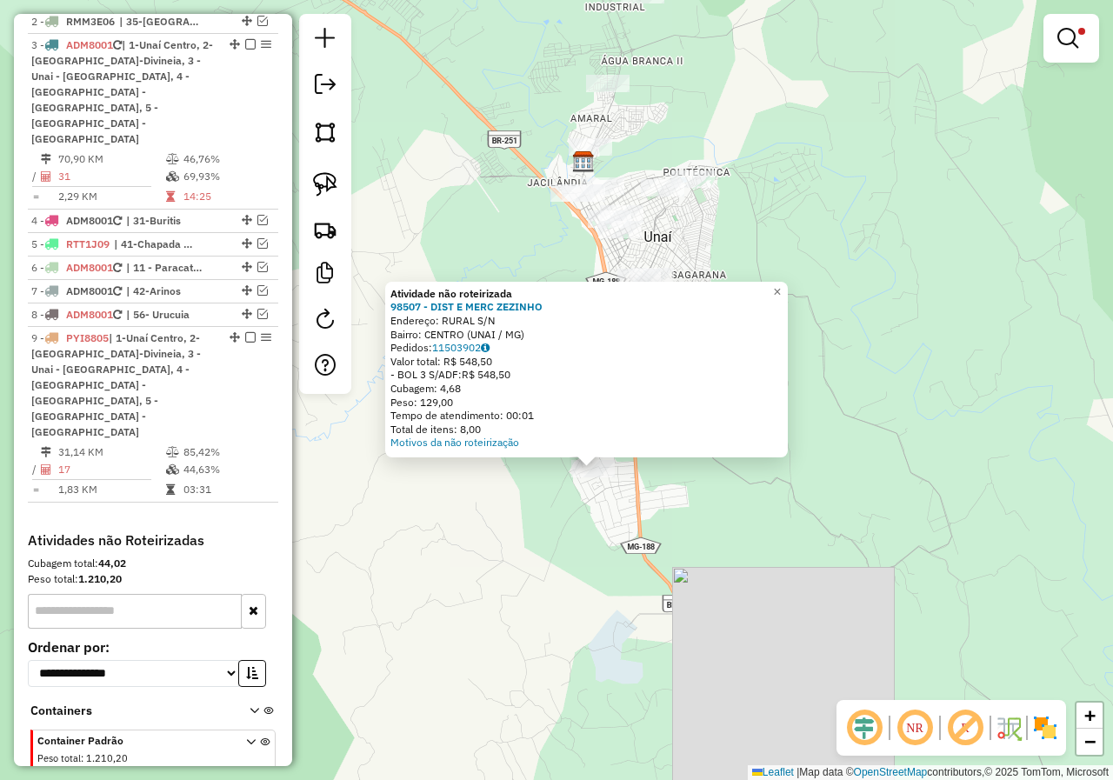
click at [478, 587] on div "Atividade não roteirizada 98507 - DIST E MERC ZEZINHO Endereço: RURAL S/N Bairr…" at bounding box center [556, 390] width 1113 height 780
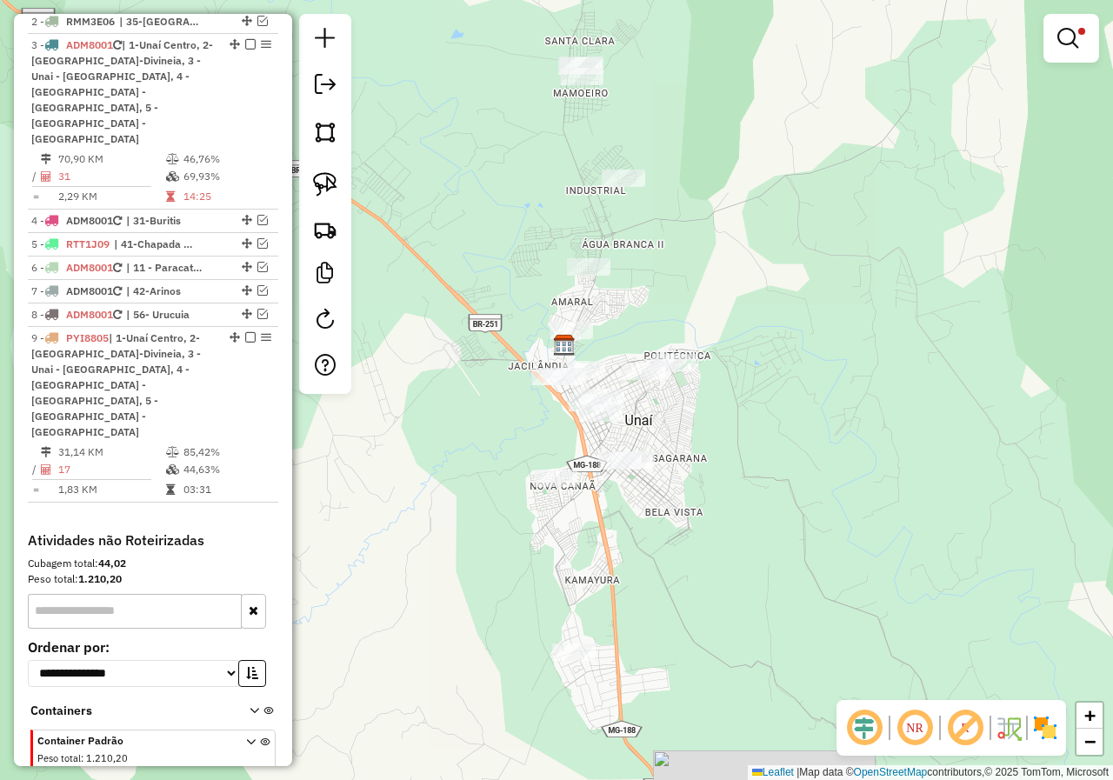
drag, startPoint x: 800, startPoint y: 509, endPoint x: 755, endPoint y: 509, distance: 45.2
click at [755, 509] on div "Limpar filtros Janela de atendimento Grade de atendimento Capacidade Transporta…" at bounding box center [556, 390] width 1113 height 780
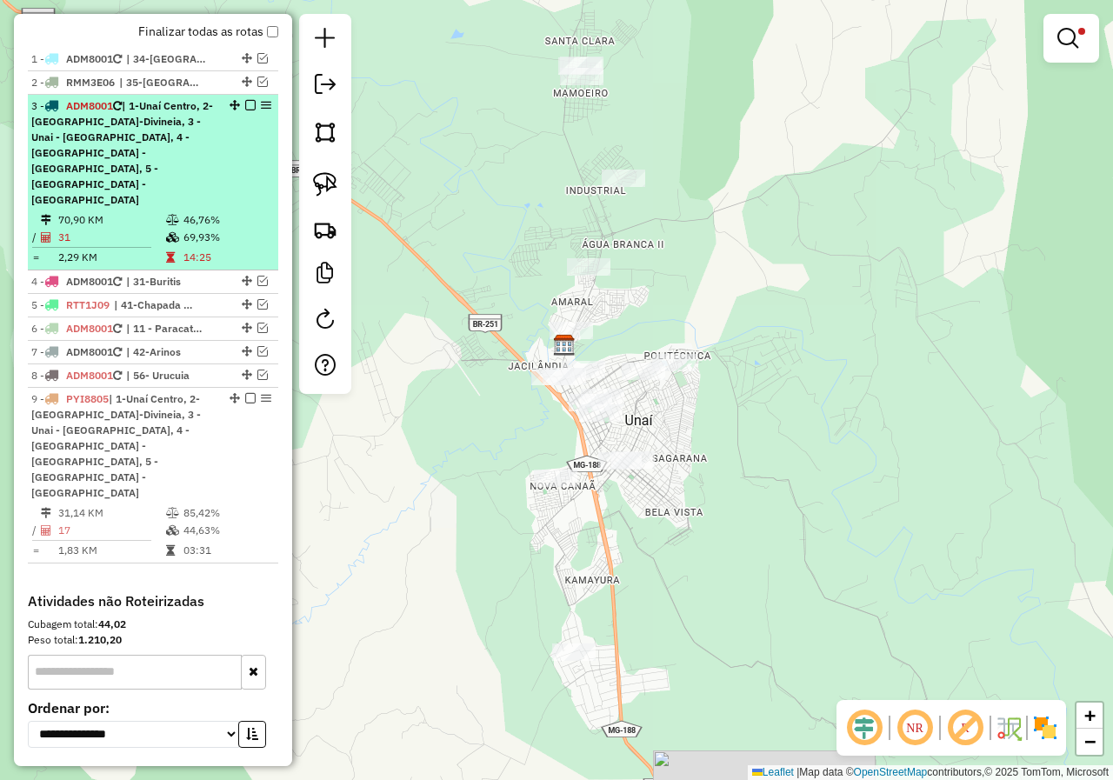
scroll to position [577, 0]
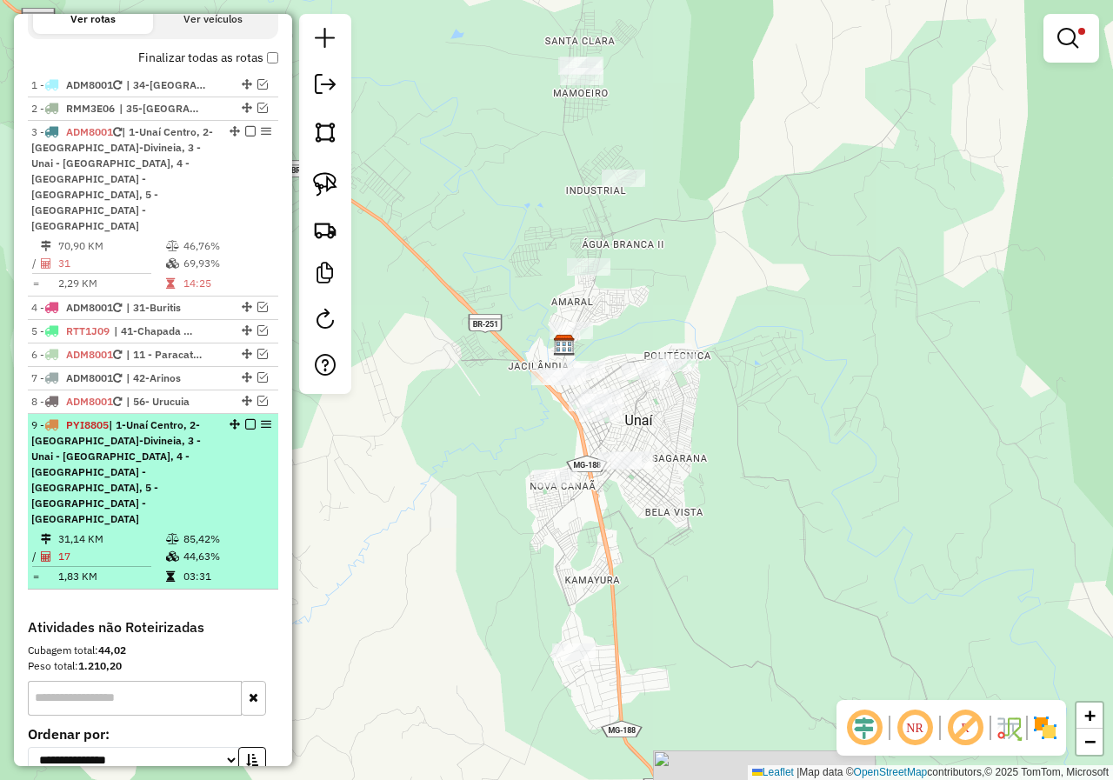
click at [246, 419] on em at bounding box center [250, 424] width 10 height 10
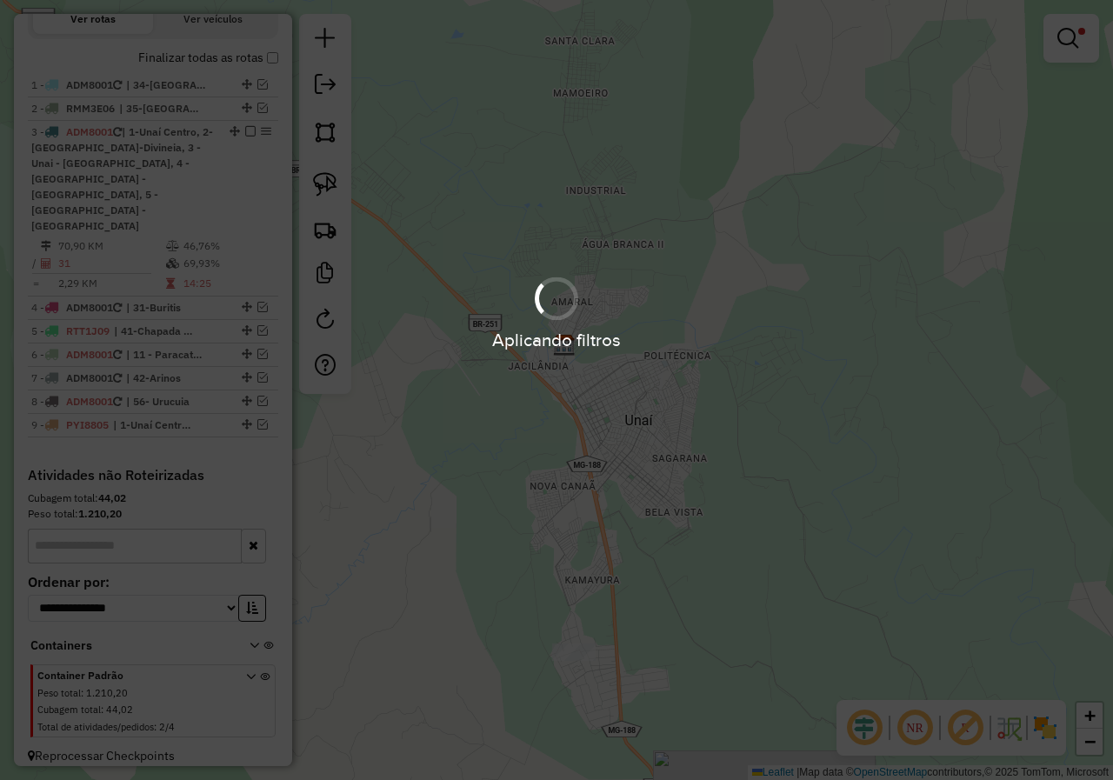
scroll to position [558, 0]
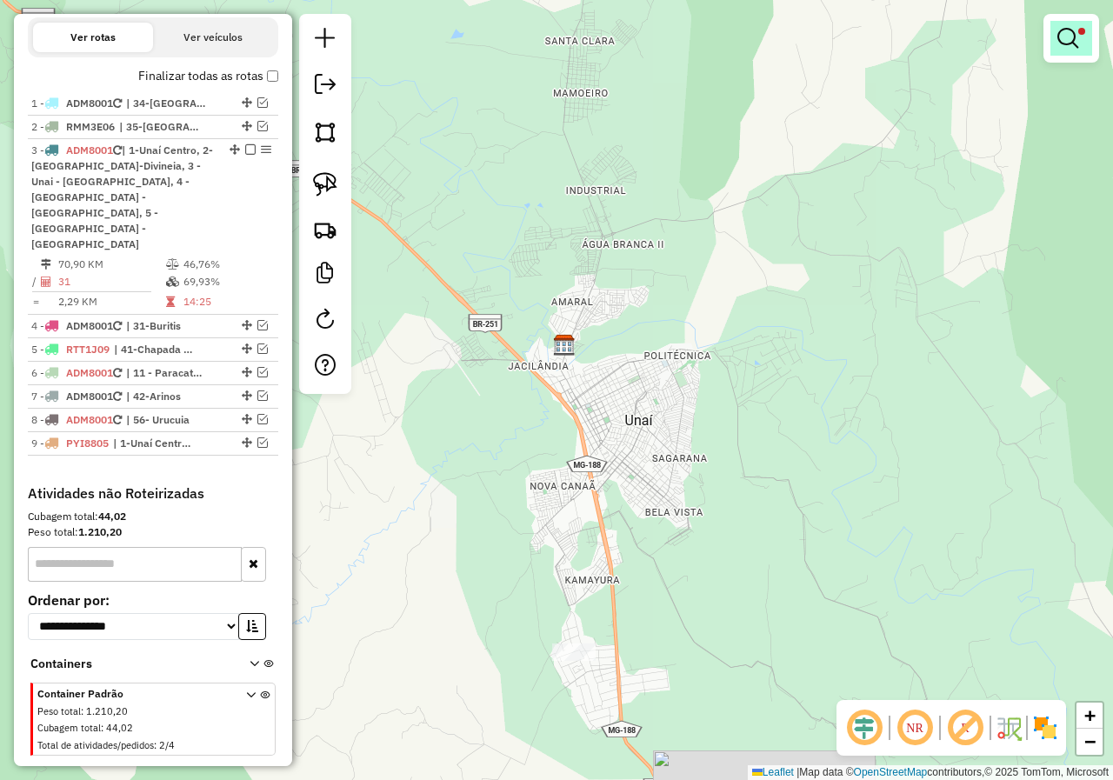
click at [1068, 37] on em at bounding box center [1067, 38] width 21 height 21
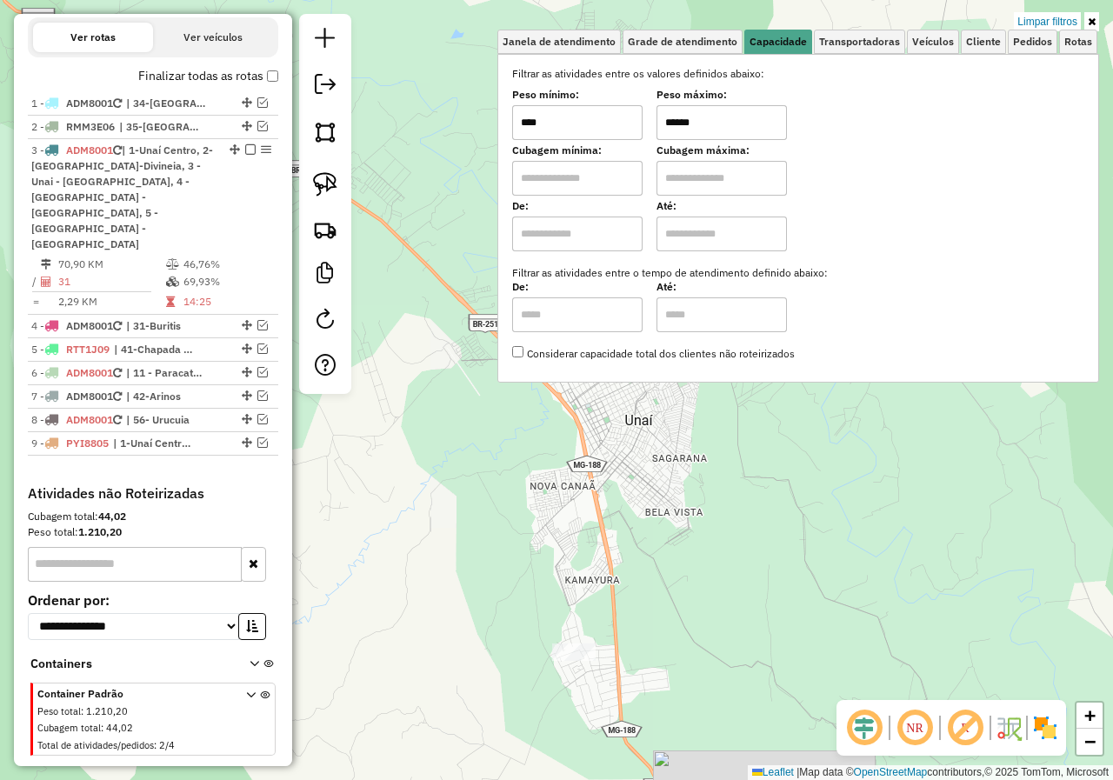
drag, startPoint x: 723, startPoint y: 122, endPoint x: 577, endPoint y: 134, distance: 147.5
click at [577, 134] on div "Peso mínimo: **** Peso máximo: ******" at bounding box center [798, 115] width 572 height 49
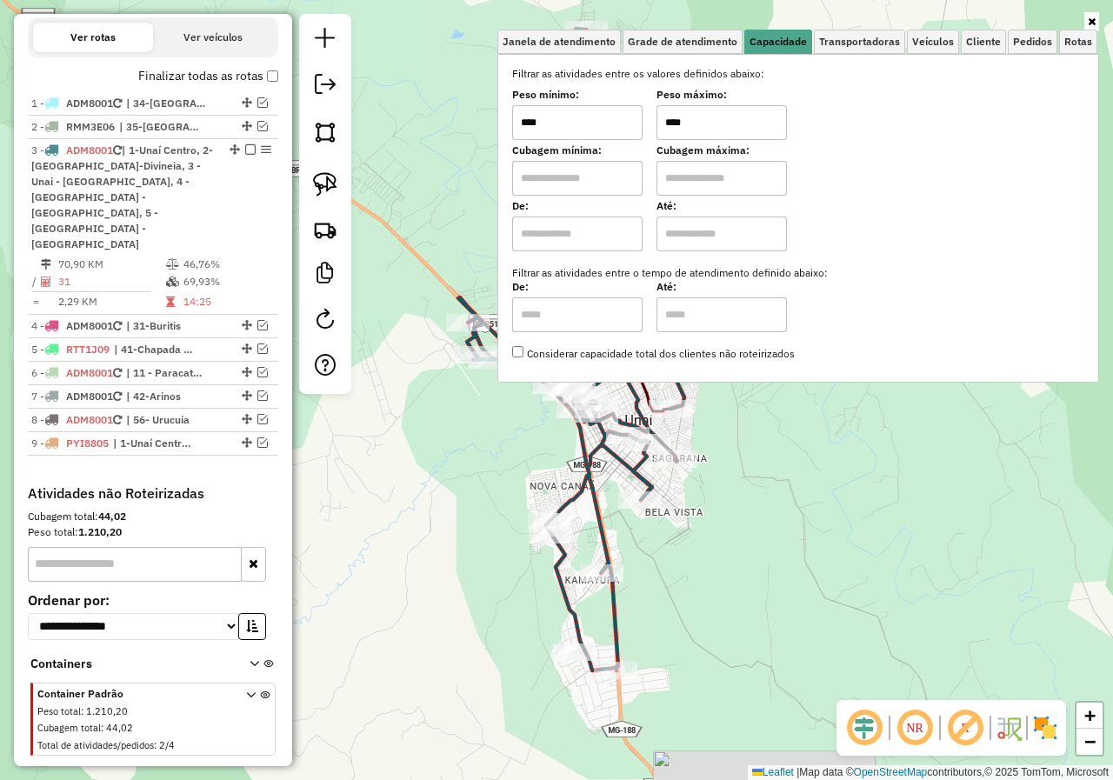
type input "****"
click at [770, 525] on div "Janela de atendimento Grade de atendimento Capacidade Transportadoras Veículos …" at bounding box center [556, 390] width 1113 height 780
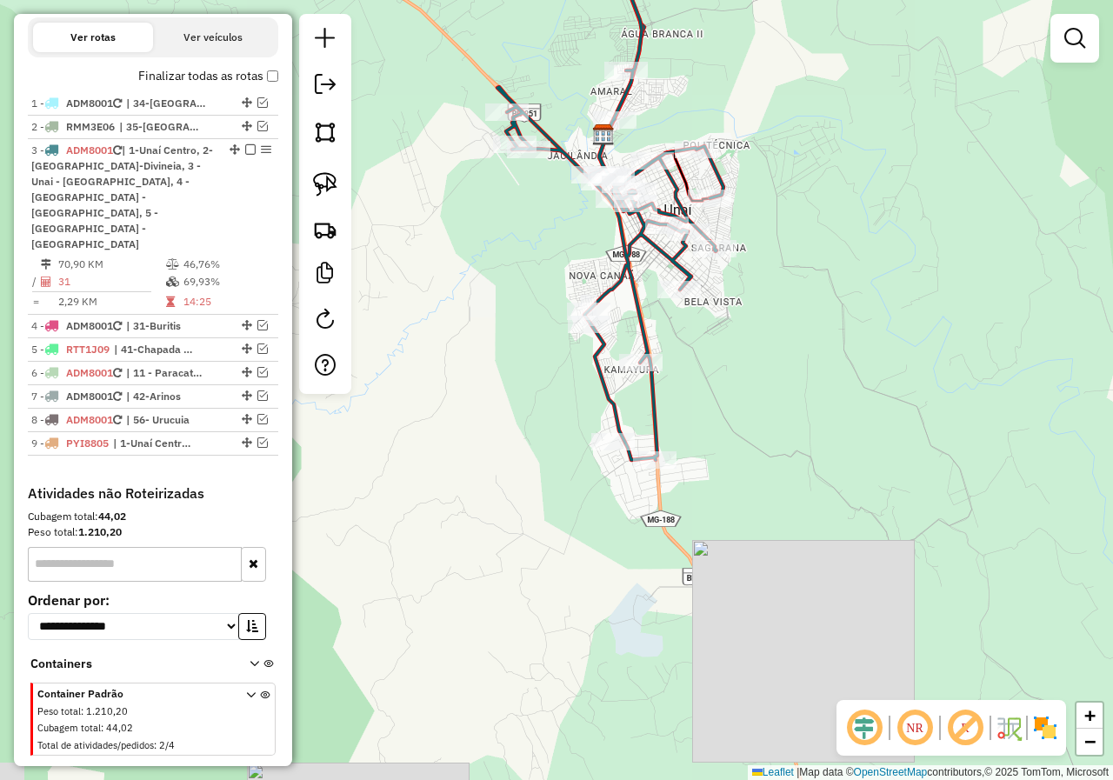
drag, startPoint x: 737, startPoint y: 564, endPoint x: 776, endPoint y: 354, distance: 214.0
click at [776, 354] on div "Janela de atendimento Grade de atendimento Capacidade Transportadoras Veículos …" at bounding box center [556, 390] width 1113 height 780
select select "*********"
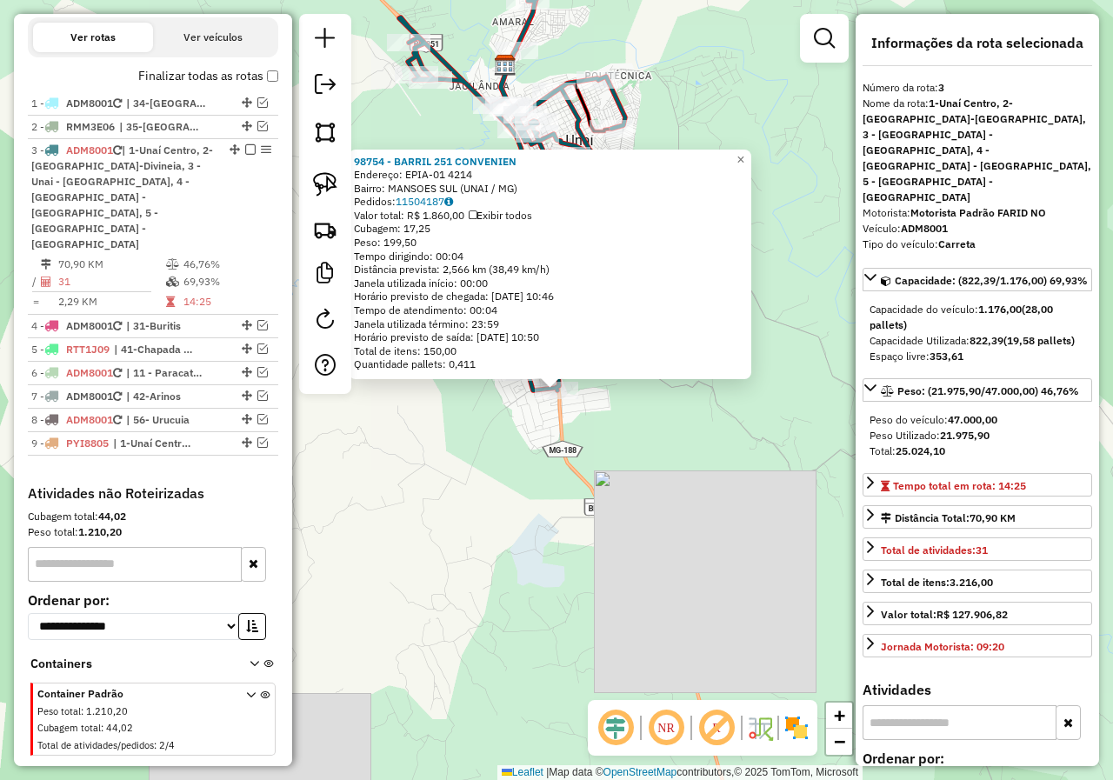
click at [490, 473] on div "98754 - BARRIL 251 CONVENIEN Endereço: EPIA-01 4214 Bairro: MANSOES SUL (UNAI /…" at bounding box center [556, 390] width 1113 height 780
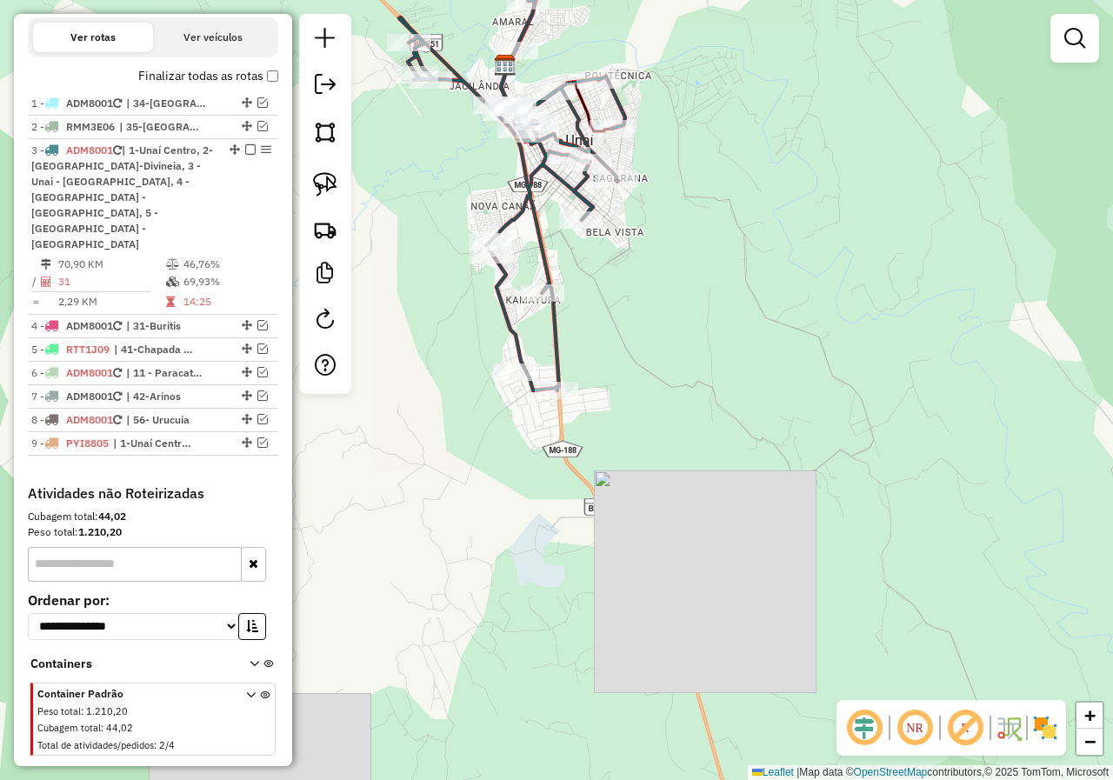
click at [536, 280] on div "Rota 3 - Placa ADM8001 98824 - DEKA BAR PEIXE VIVOS Janela de atendimento Grade…" at bounding box center [556, 390] width 1113 height 780
select select "*********"
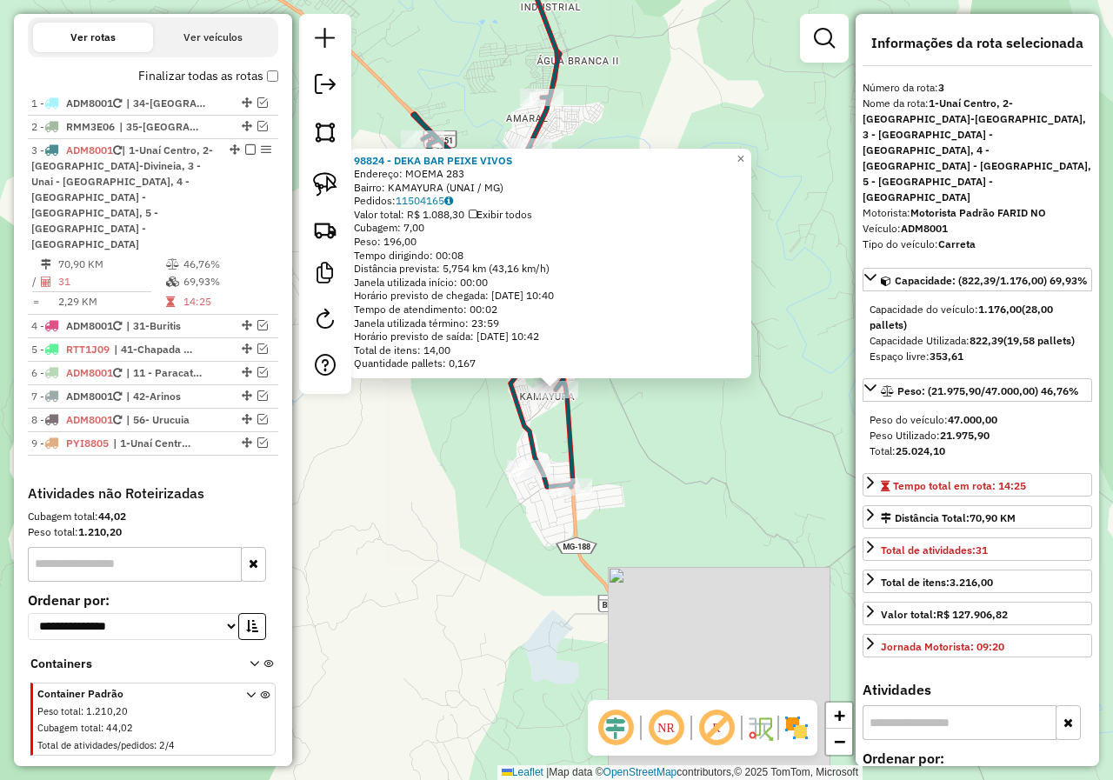
click at [683, 460] on div "98824 - DEKA BAR PEIXE VIVOS Endereço: MOEMA 283 Bairro: KAMAYURA (UNAI / MG) P…" at bounding box center [556, 390] width 1113 height 780
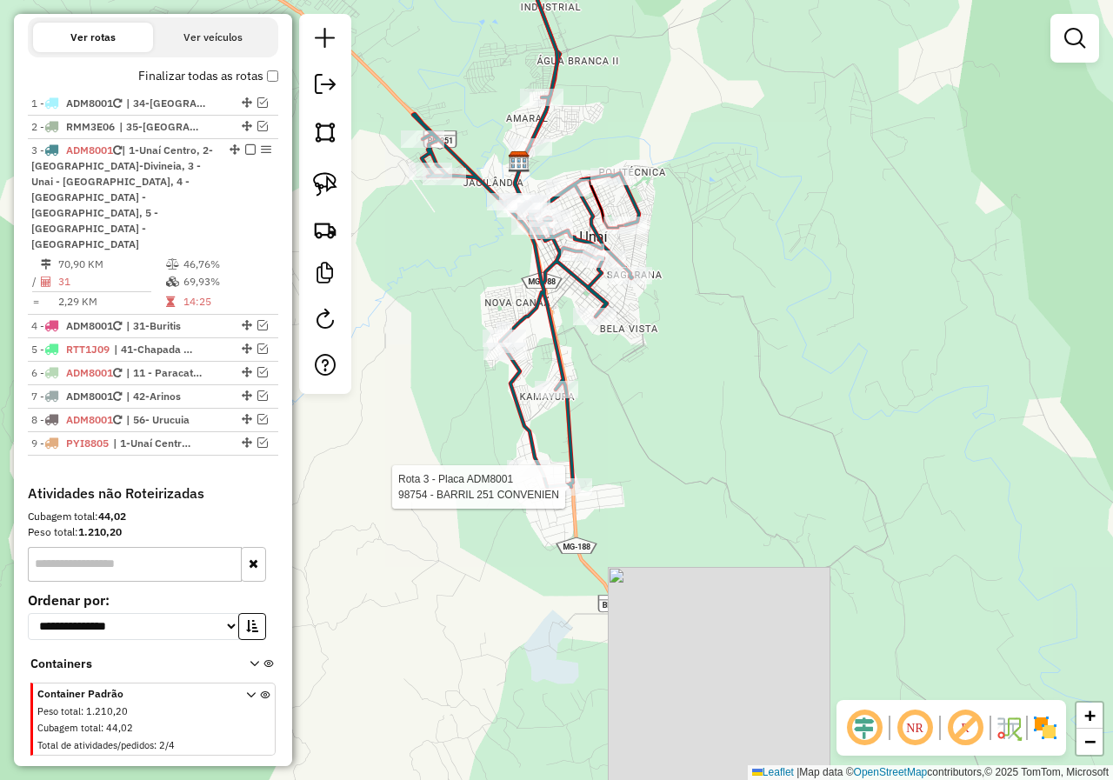
click at [573, 496] on div at bounding box center [570, 486] width 43 height 17
select select "*********"
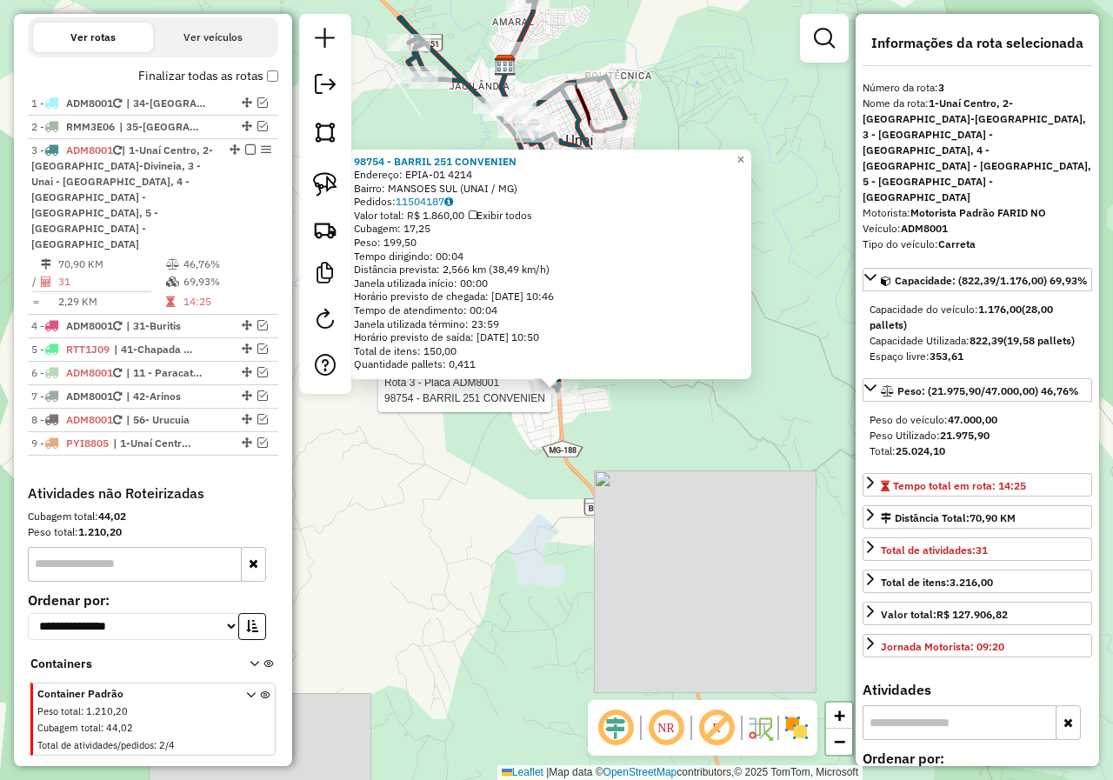
click at [568, 518] on div "Rota 3 - Placa ADM8001 98754 - BARRIL 251 CONVENIEN 98754 - BARRIL 251 CONVENIE…" at bounding box center [556, 390] width 1113 height 780
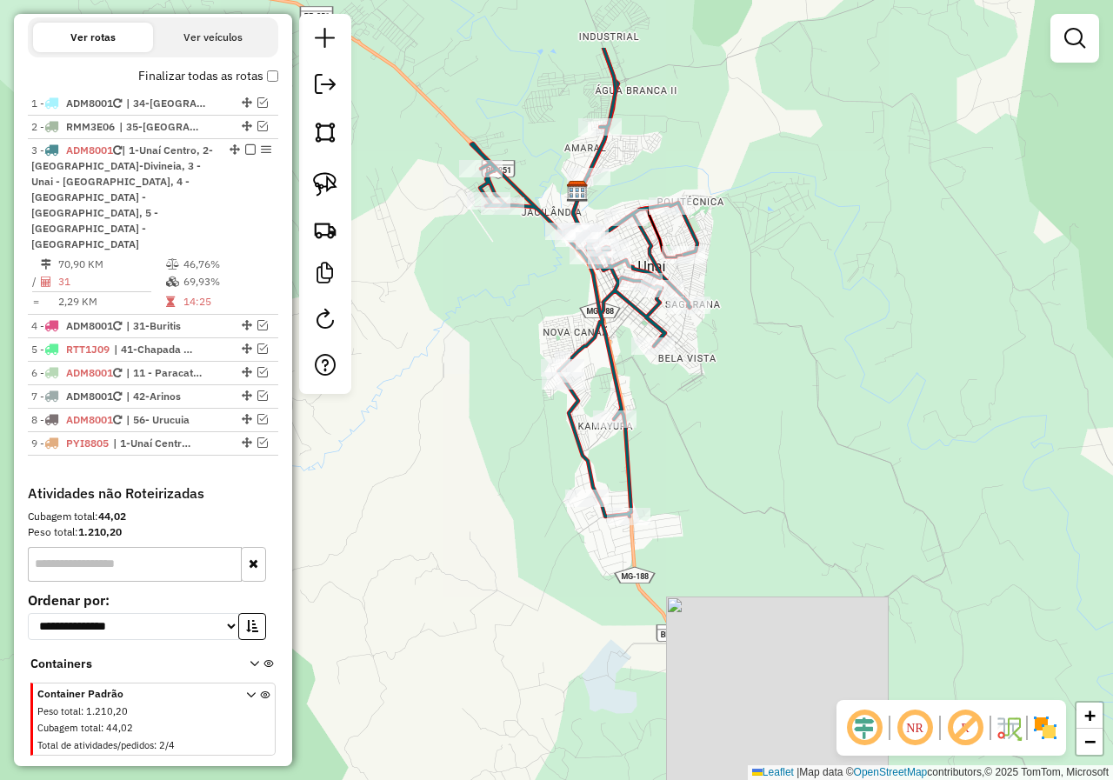
drag, startPoint x: 730, startPoint y: 426, endPoint x: 729, endPoint y: 472, distance: 46.1
click at [744, 469] on div "Janela de atendimento Grade de atendimento Capacidade Transportadoras Veículos …" at bounding box center [556, 390] width 1113 height 780
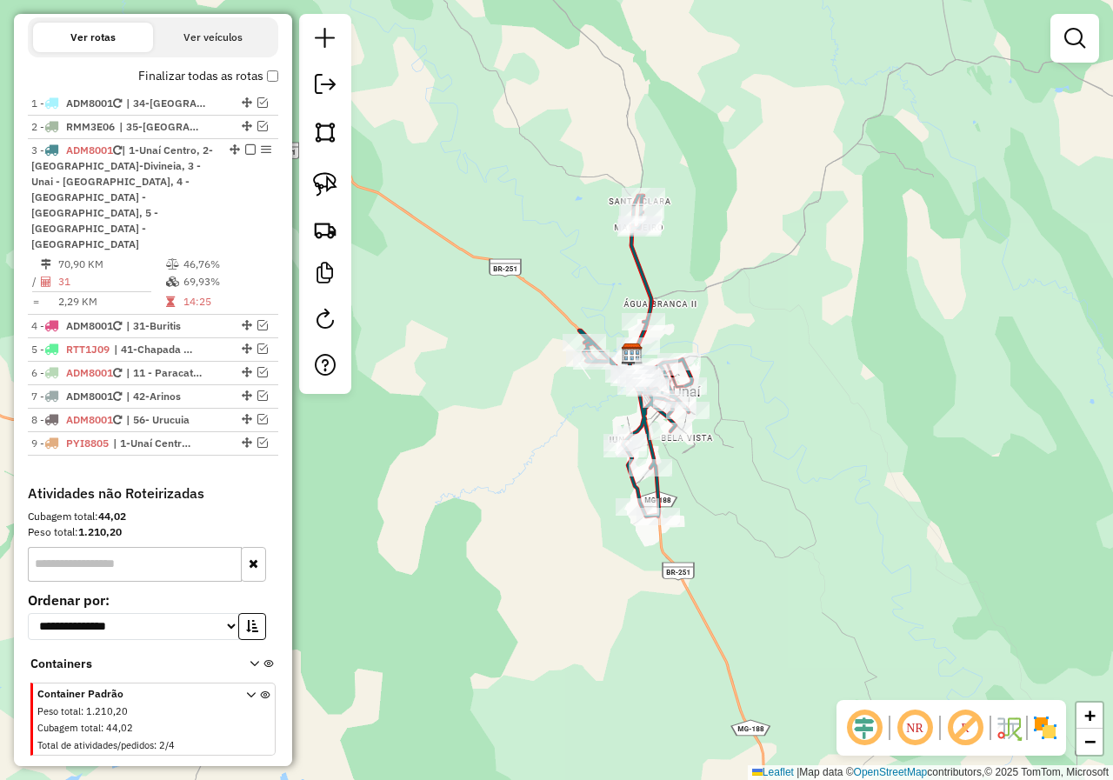
drag, startPoint x: 797, startPoint y: 454, endPoint x: 761, endPoint y: 451, distance: 35.7
click at [761, 451] on div "Janela de atendimento Grade de atendimento Capacidade Transportadoras Veículos …" at bounding box center [556, 390] width 1113 height 780
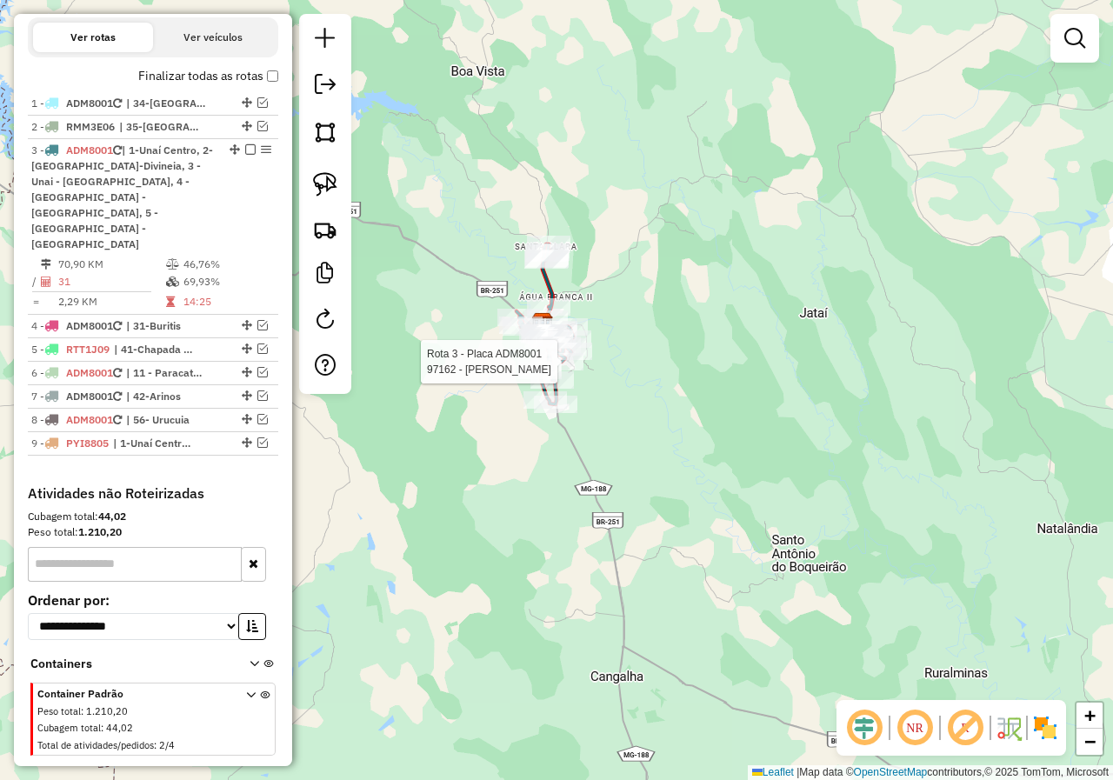
select select "*********"
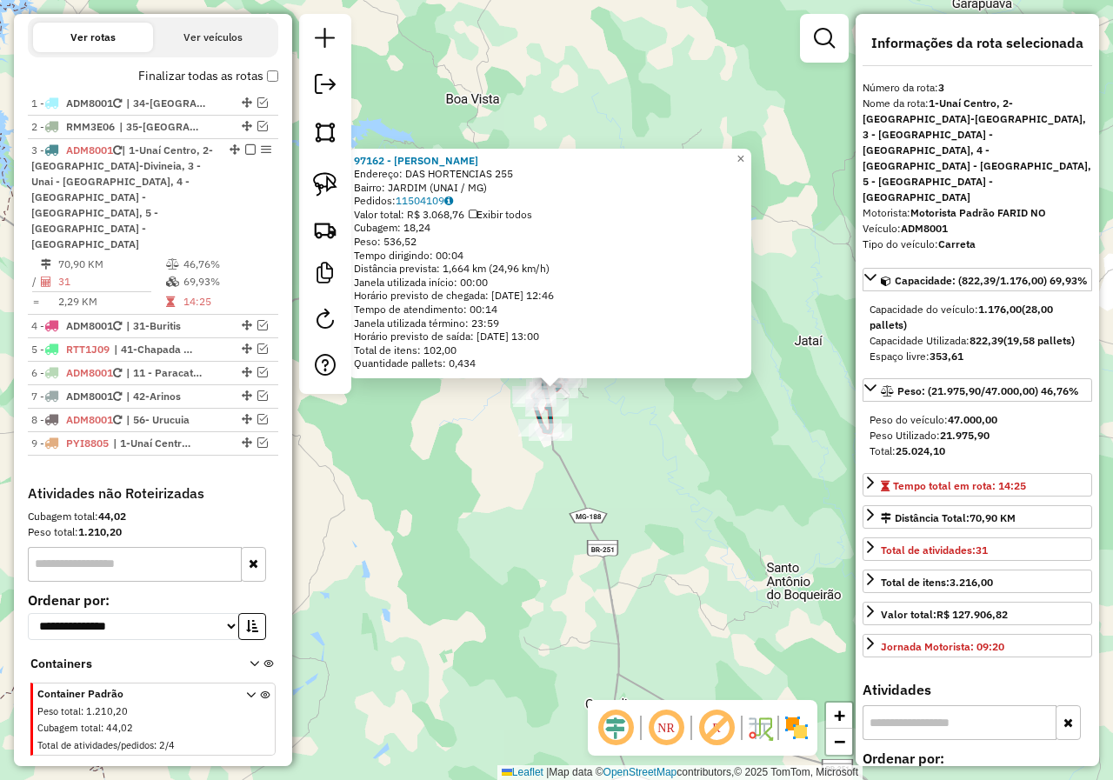
click at [654, 564] on div "97162 - GILVAM MENDES Endereço: DAS HORTENCIAS 255 Bairro: JARDIM (UNAI / MG) P…" at bounding box center [556, 390] width 1113 height 780
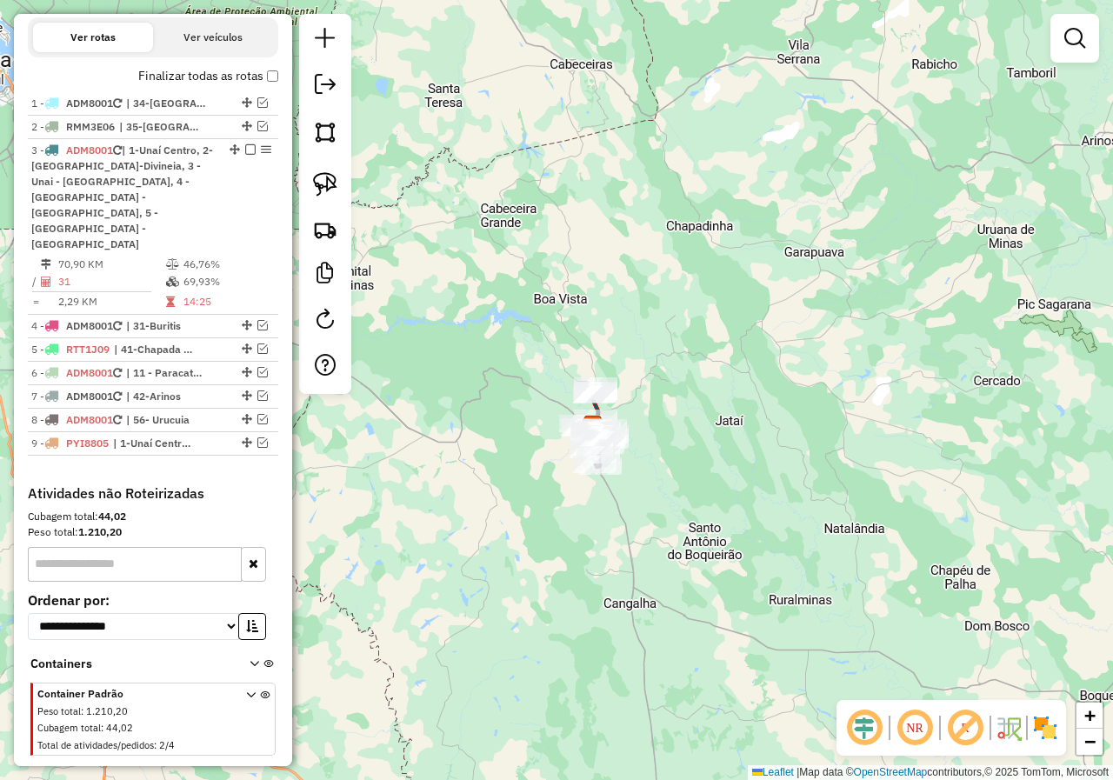
drag, startPoint x: 697, startPoint y: 572, endPoint x: 695, endPoint y: 453, distance: 119.2
click at [695, 471] on div "Janela de atendimento Grade de atendimento Capacidade Transportadoras Veículos …" at bounding box center [556, 390] width 1113 height 780
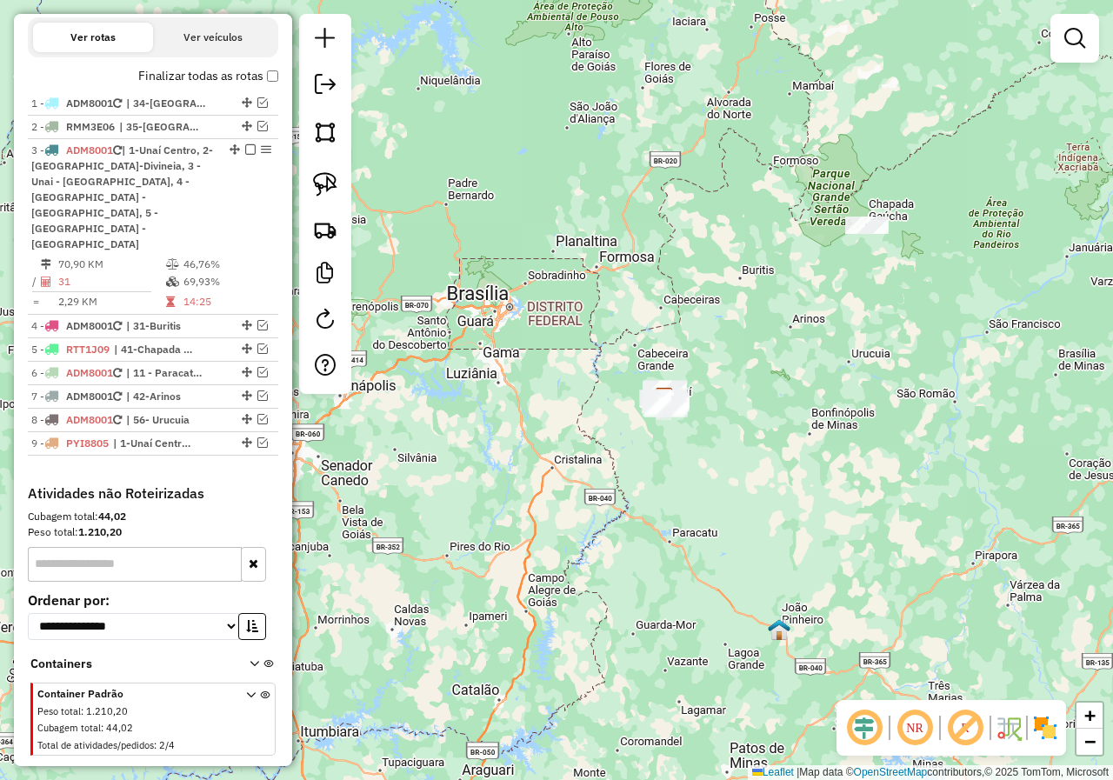
drag, startPoint x: 726, startPoint y: 493, endPoint x: 684, endPoint y: 353, distance: 146.1
click at [677, 363] on div "Janela de atendimento Grade de atendimento Capacidade Transportadoras Veículos …" at bounding box center [556, 390] width 1113 height 780
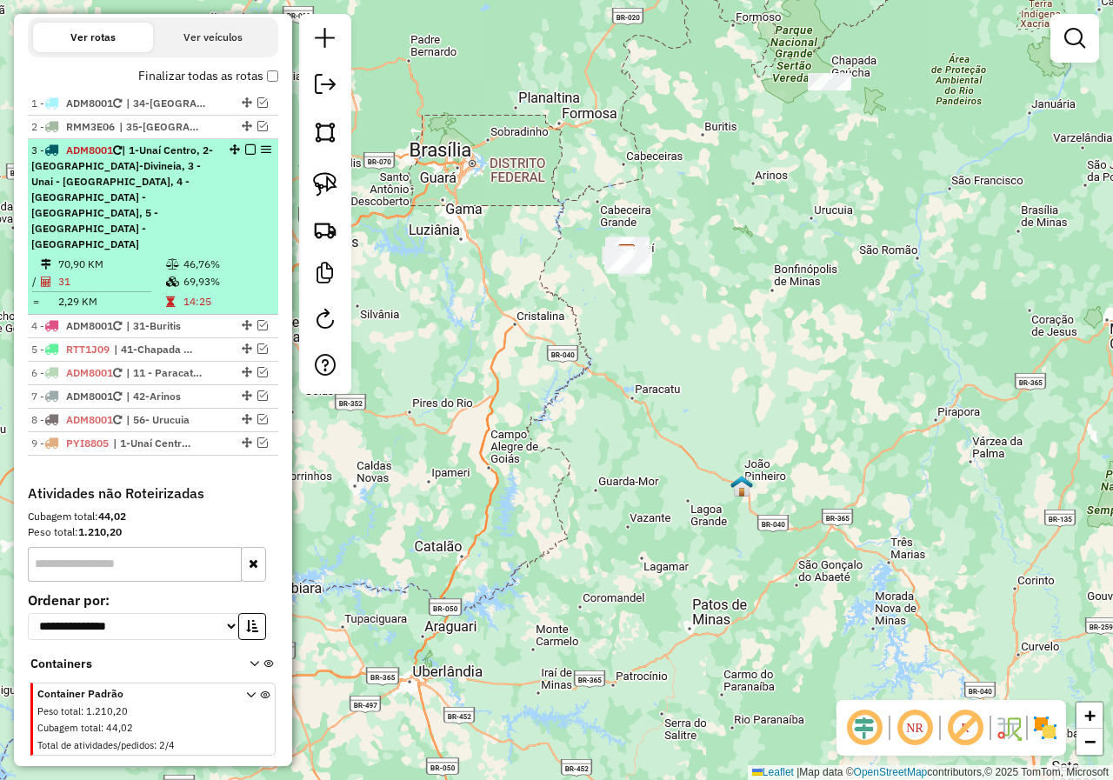
click at [249, 155] on em at bounding box center [250, 149] width 10 height 10
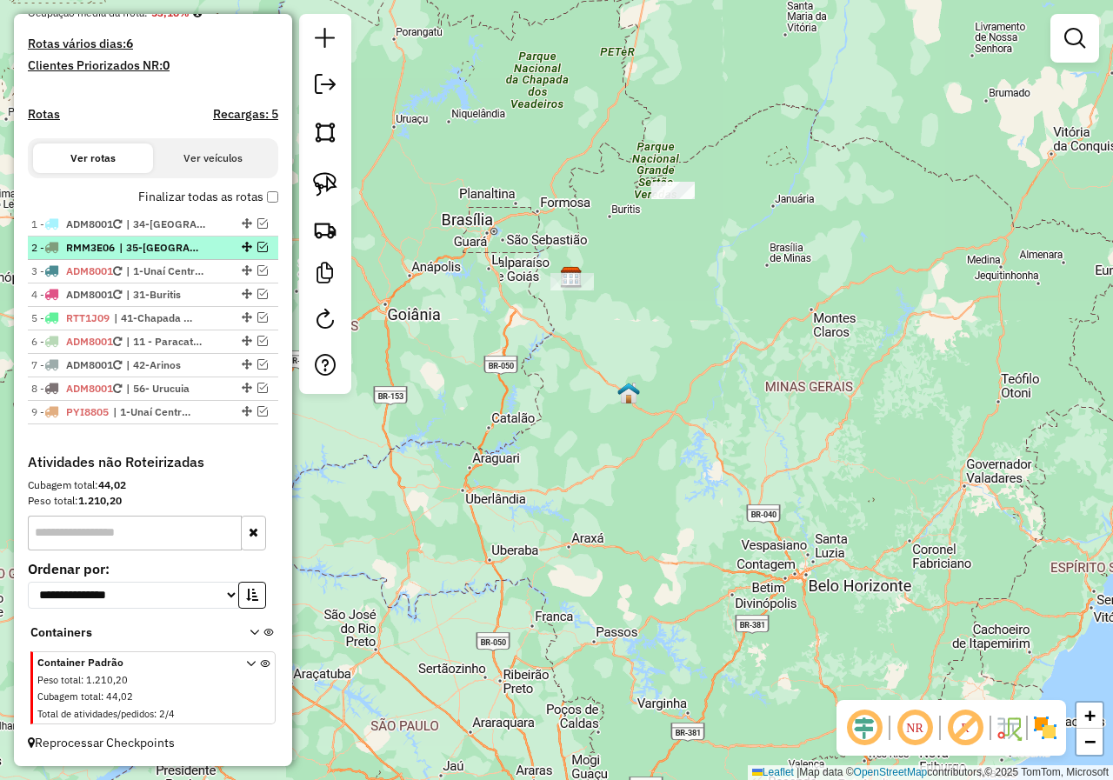
drag, startPoint x: 257, startPoint y: 222, endPoint x: 245, endPoint y: 246, distance: 27.2
click at [257, 222] on em at bounding box center [262, 223] width 10 height 10
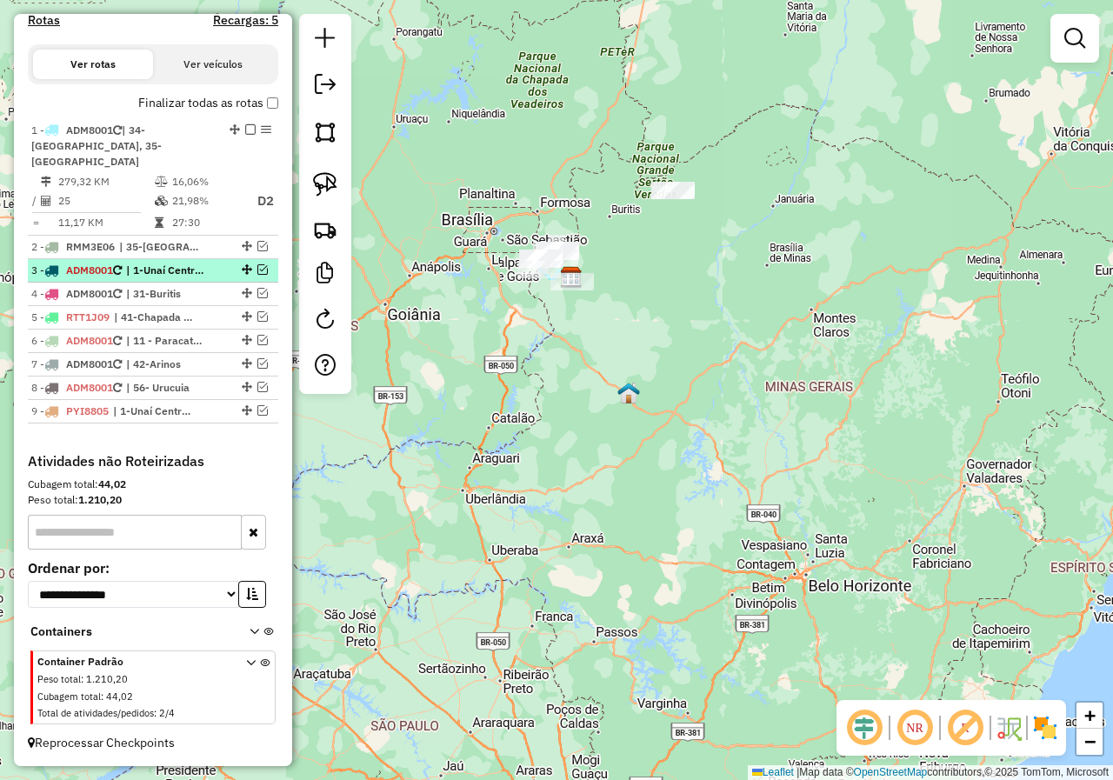
click at [263, 267] on div at bounding box center [245, 269] width 52 height 10
select select "*********"
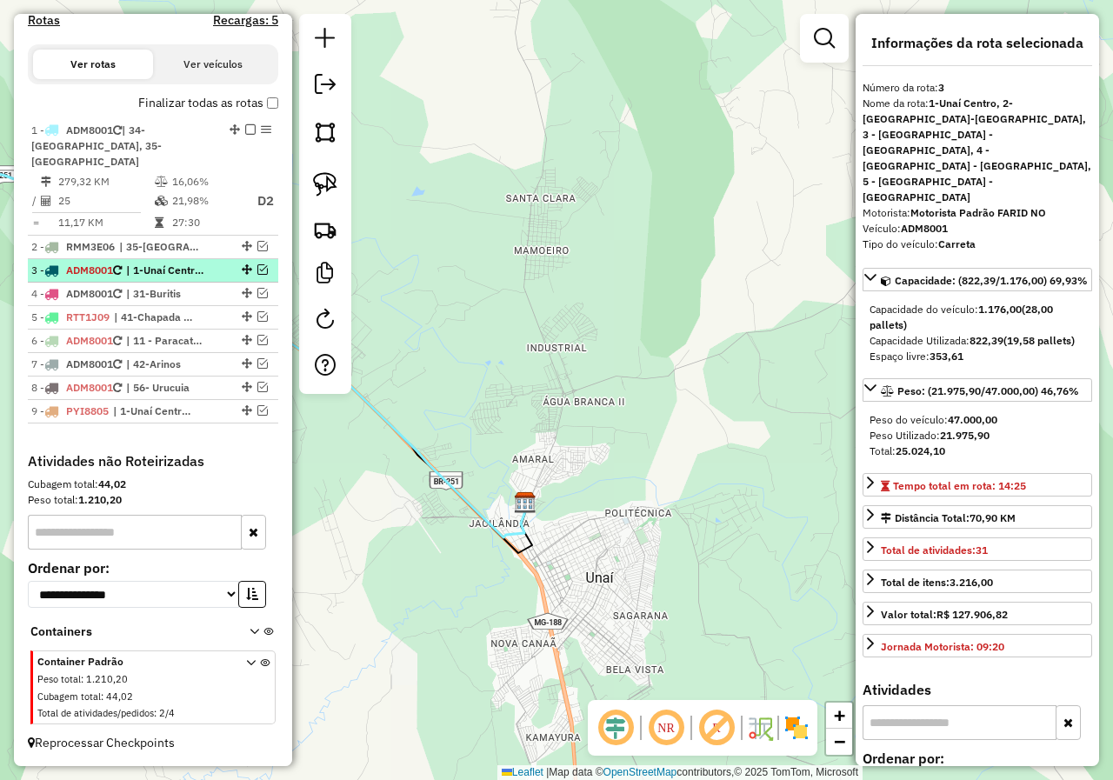
click at [262, 270] on em at bounding box center [262, 269] width 10 height 10
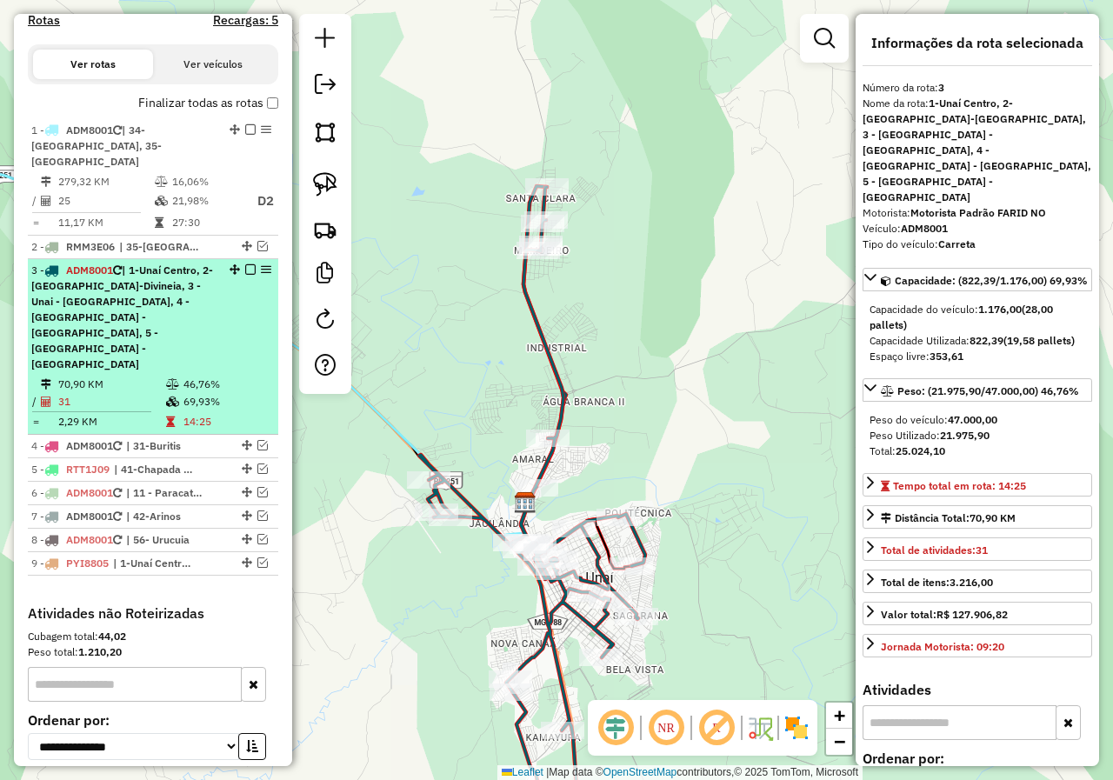
scroll to position [577, 0]
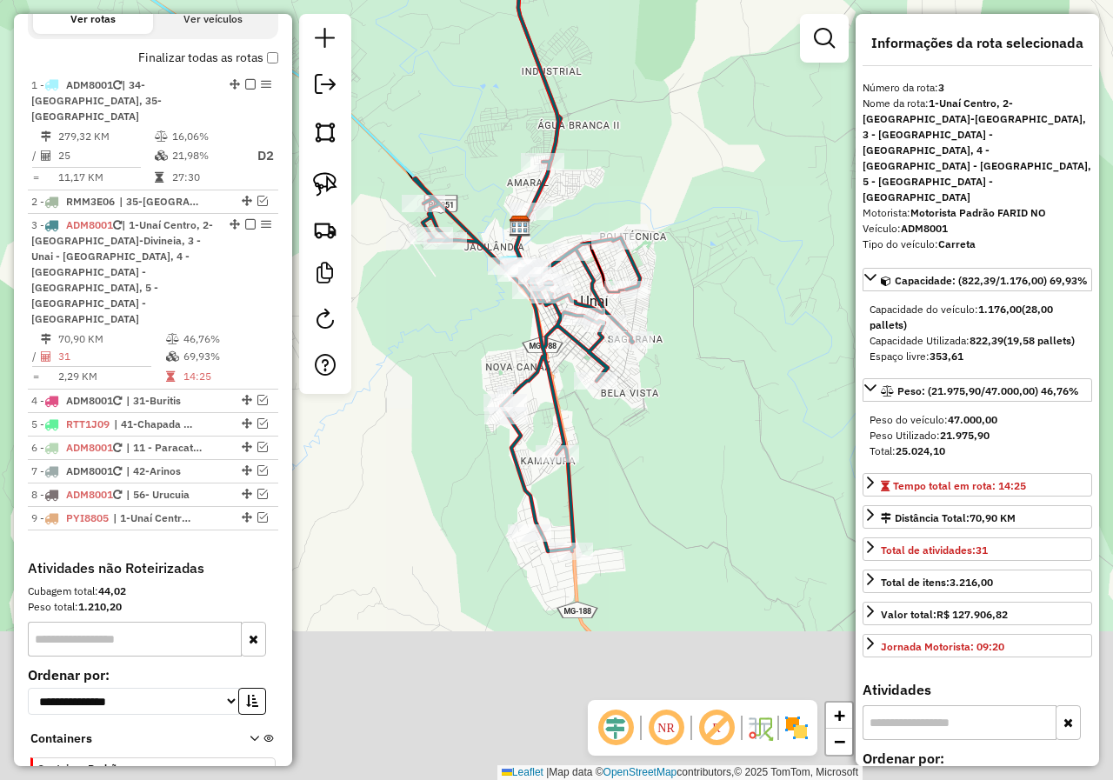
drag, startPoint x: 677, startPoint y: 443, endPoint x: 672, endPoint y: 167, distance: 276.6
click at [672, 167] on div "Janela de atendimento Grade de atendimento Capacidade Transportadoras Veículos …" at bounding box center [556, 390] width 1113 height 780
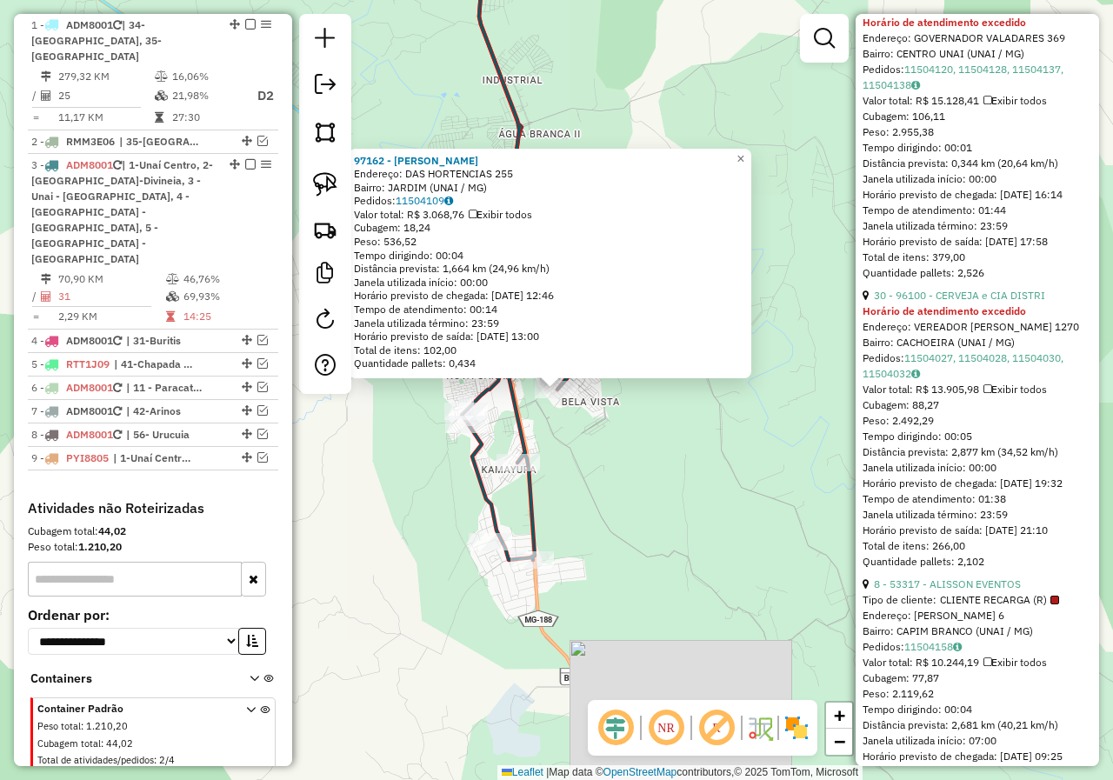
scroll to position [870, 0]
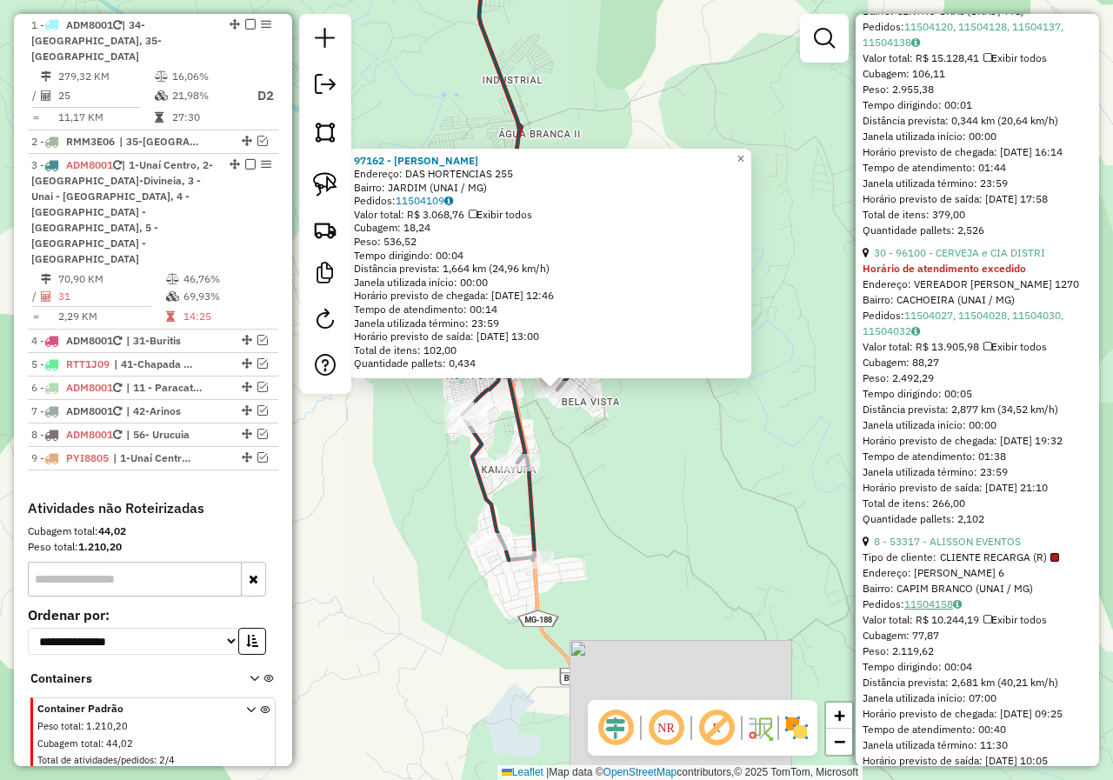
click at [941, 605] on link "11504158" at bounding box center [932, 603] width 57 height 13
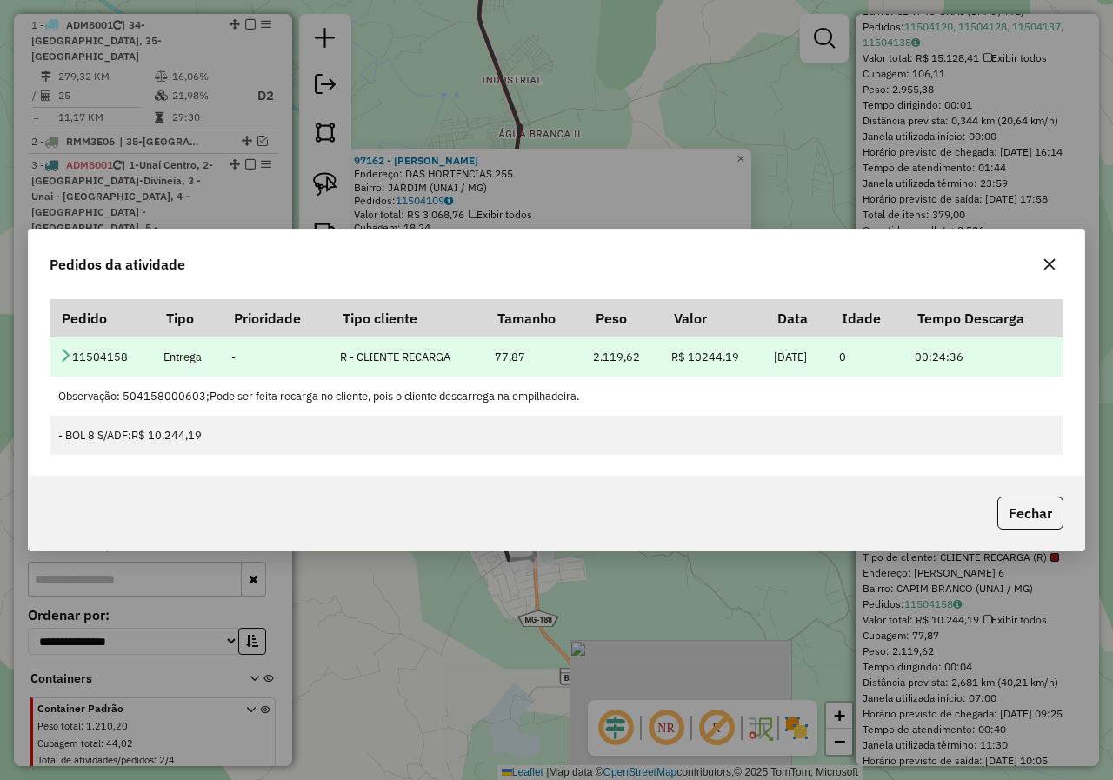
click at [66, 355] on icon at bounding box center [65, 355] width 14 height 14
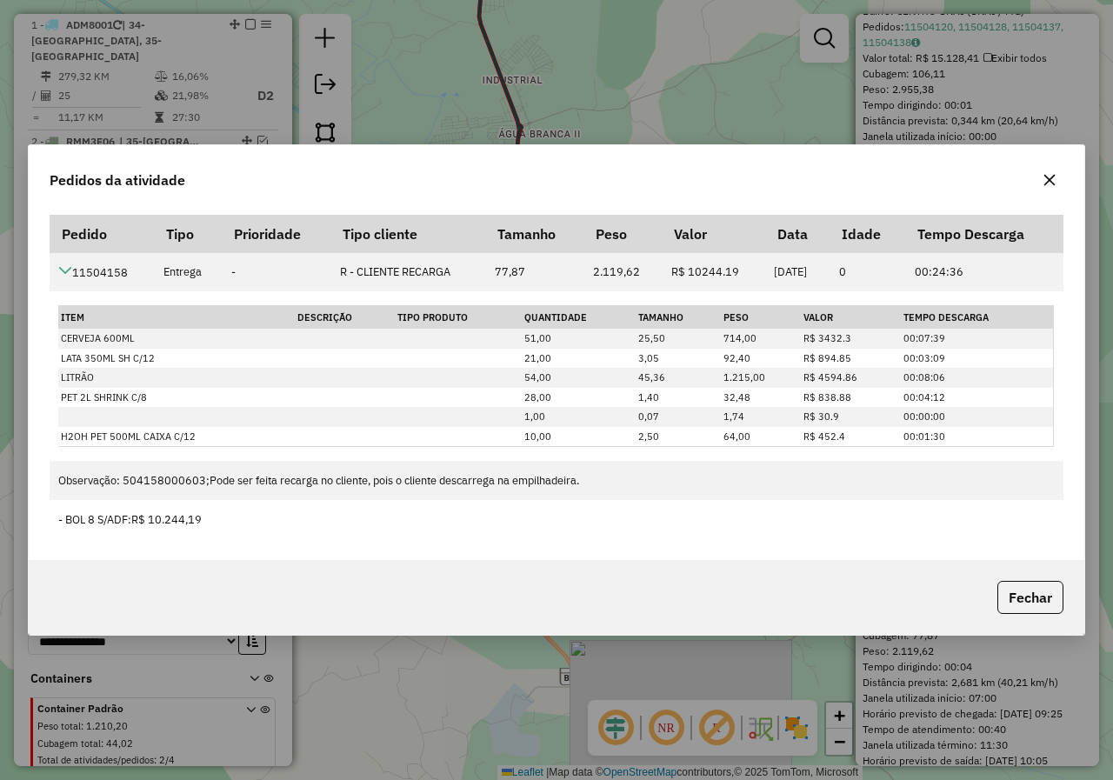
click at [1050, 185] on icon "button" at bounding box center [1050, 180] width 14 height 14
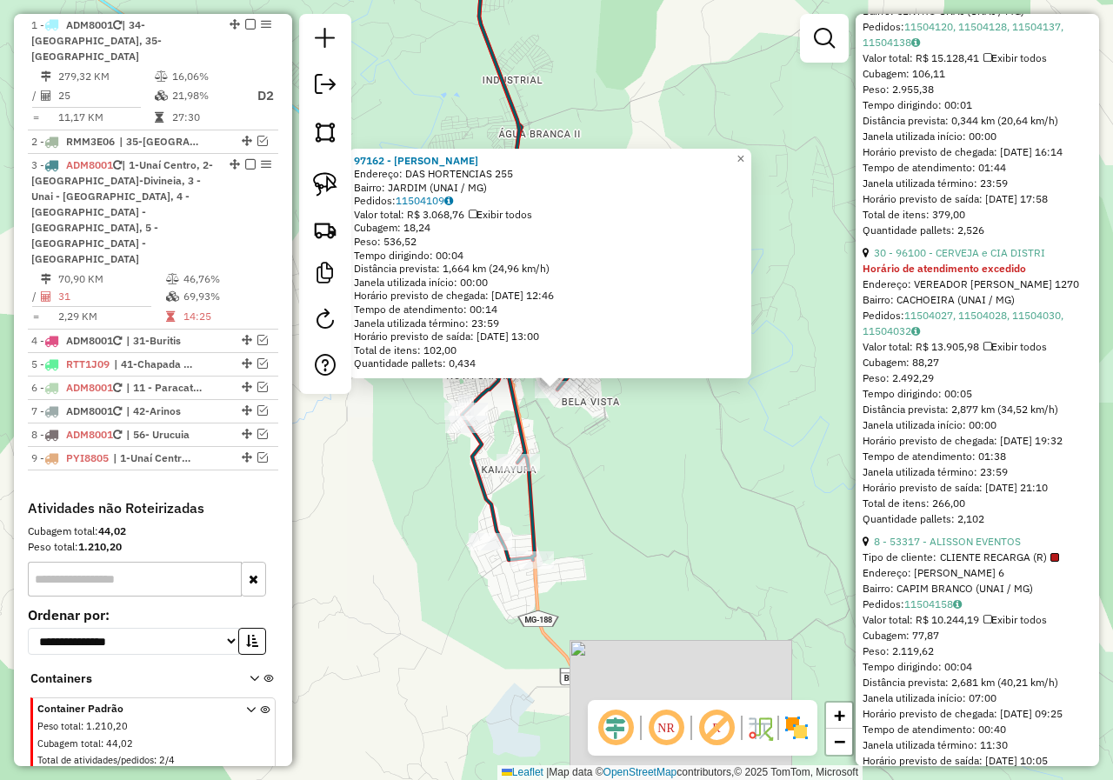
click at [657, 626] on div "97162 - GILVAM MENDES Endereço: DAS HORTENCIAS 255 Bairro: JARDIM (UNAI / MG) P…" at bounding box center [556, 390] width 1113 height 780
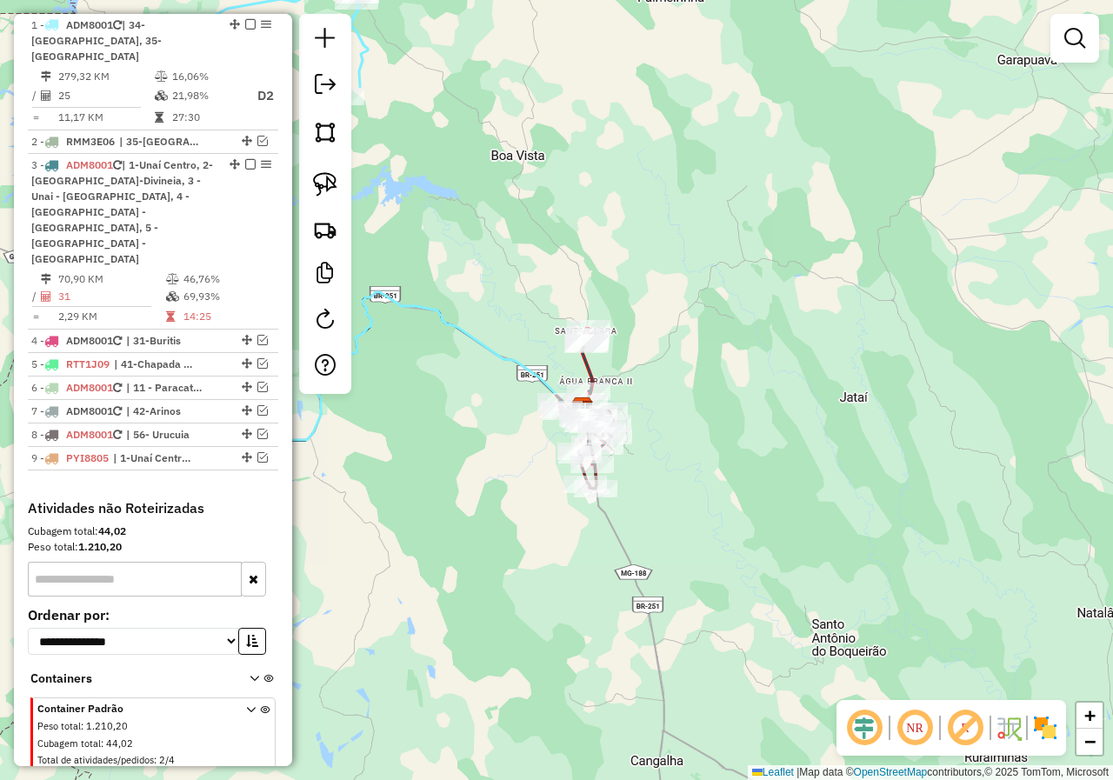
drag, startPoint x: 746, startPoint y: 326, endPoint x: 900, endPoint y: 438, distance: 190.5
click at [900, 438] on div "Janela de atendimento Grade de atendimento Capacidade Transportadoras Veículos …" at bounding box center [556, 390] width 1113 height 780
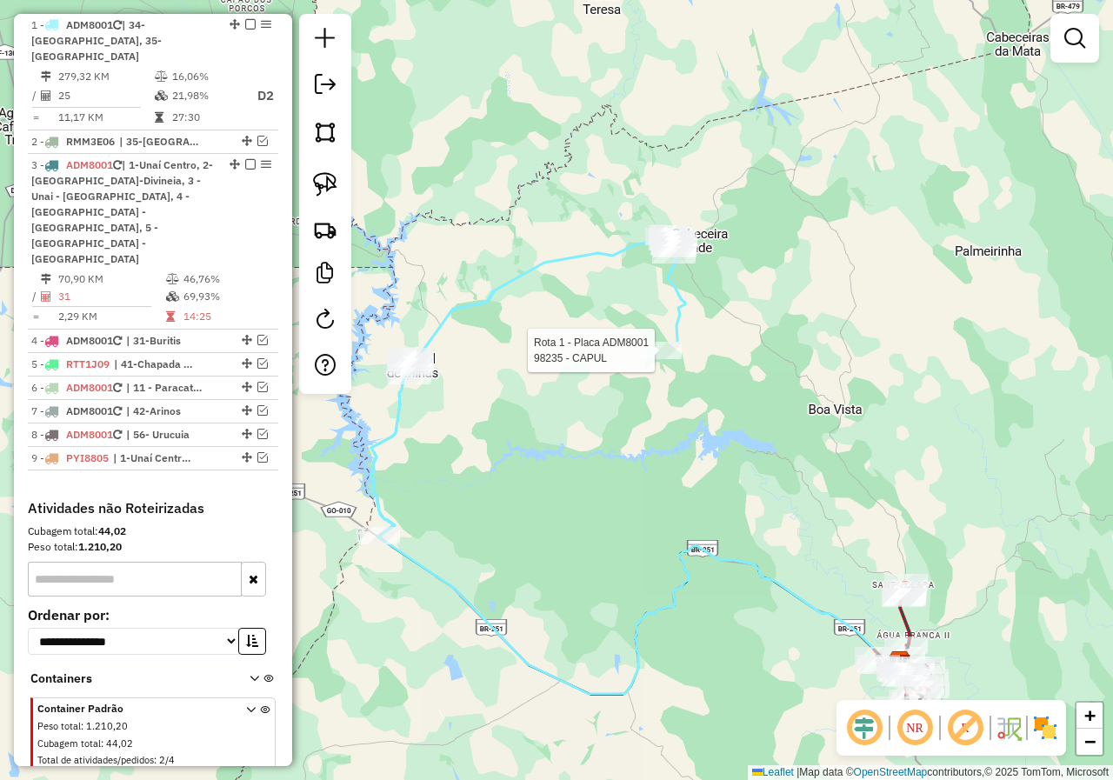
select select "*********"
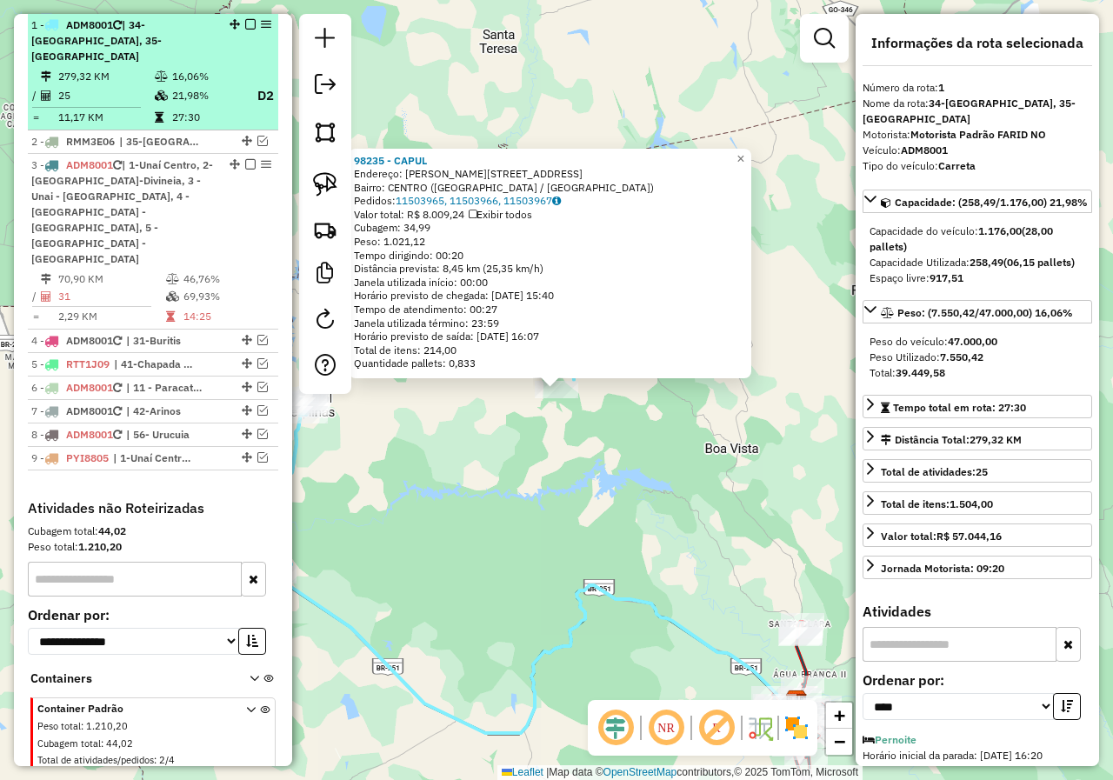
click at [261, 30] on em at bounding box center [266, 24] width 10 height 10
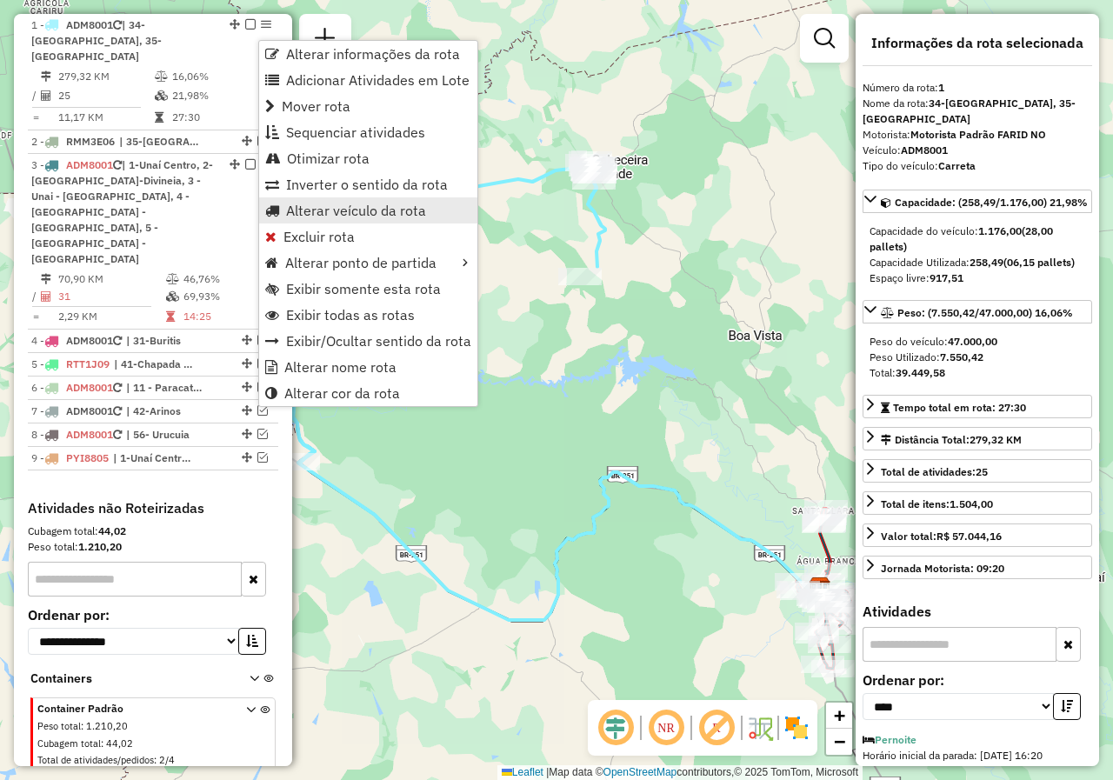
click at [367, 220] on link "Alterar veículo da rota" at bounding box center [368, 210] width 218 height 26
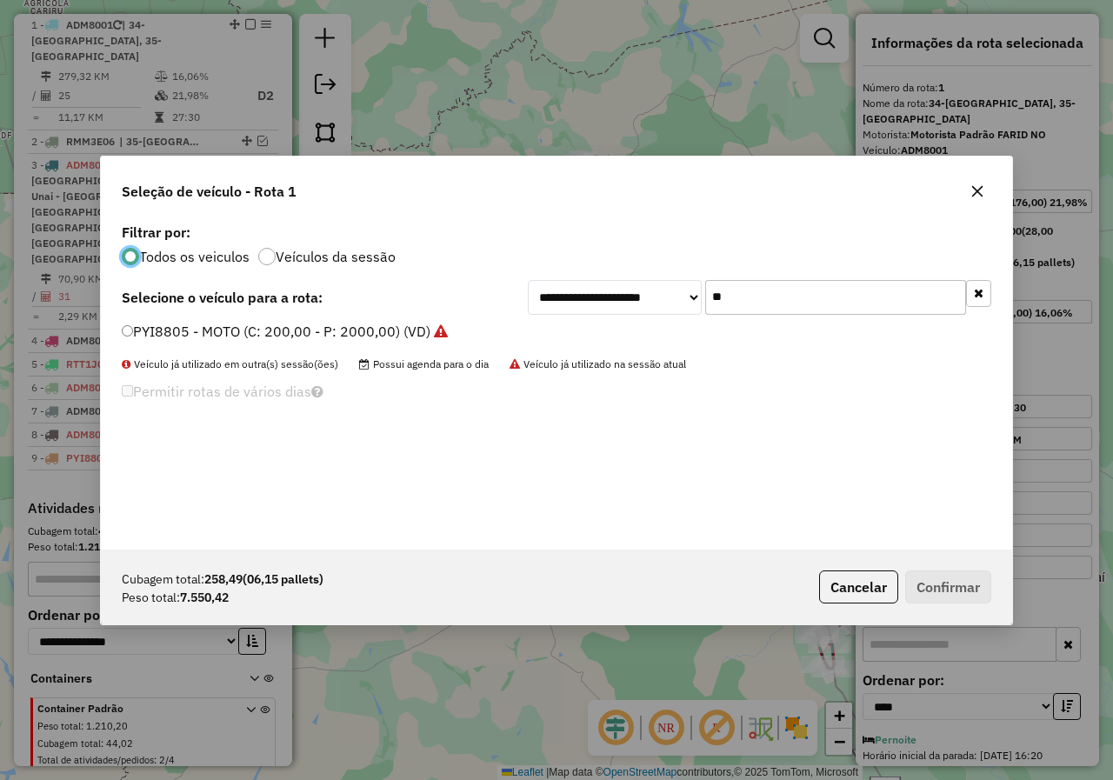
scroll to position [10, 5]
click at [741, 305] on input "**" at bounding box center [835, 297] width 261 height 35
type input "***"
click at [405, 338] on label "OQR0D06 - TOCO BAÚ 7730 (C: 420,00 - P: 7730,00) (VD)" at bounding box center [313, 331] width 382 height 21
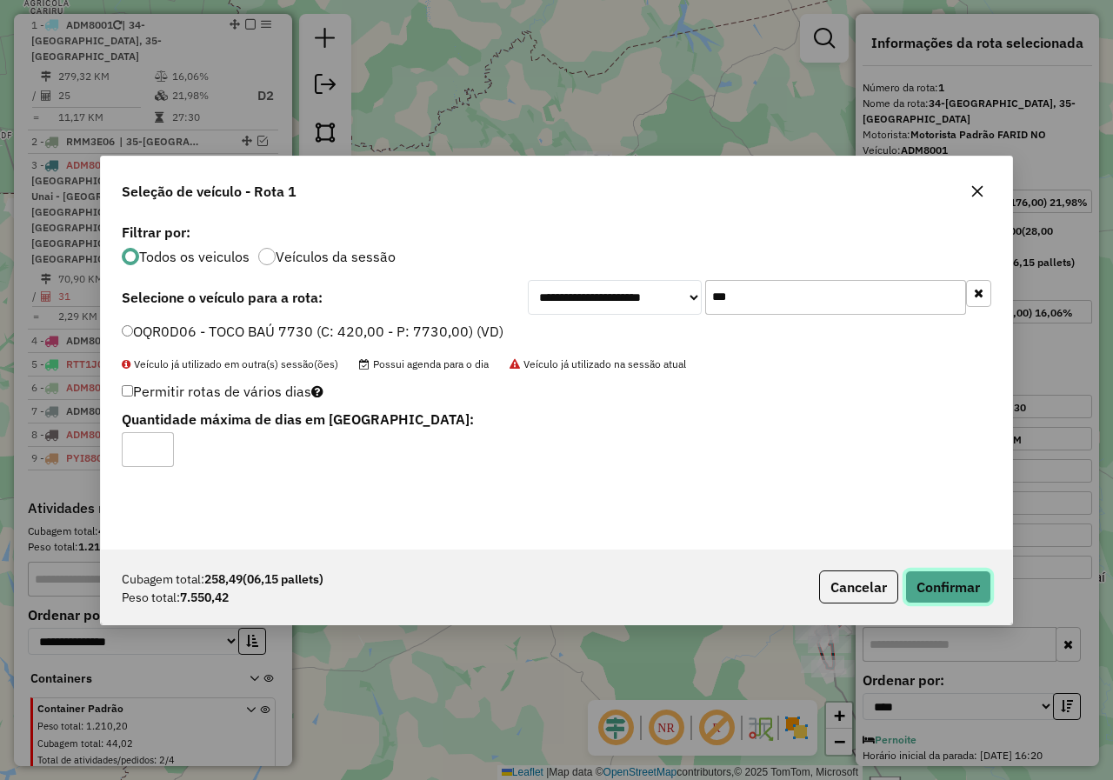
click at [962, 589] on button "Confirmar" at bounding box center [948, 586] width 86 height 33
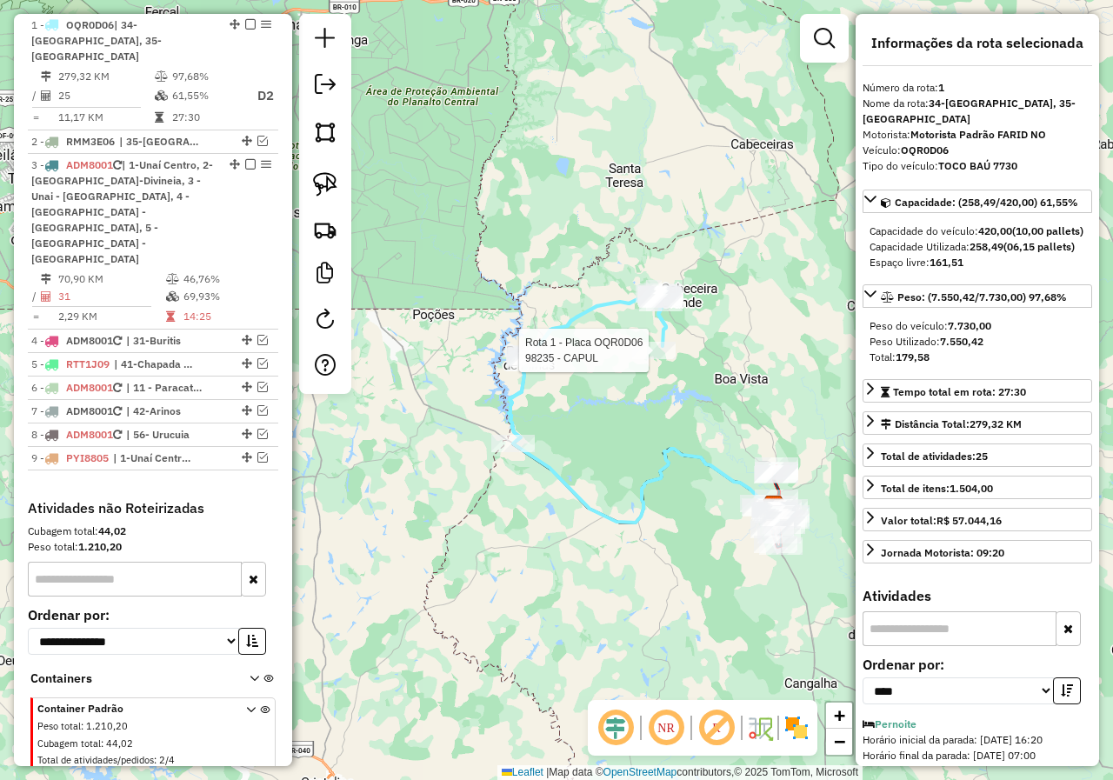
click at [657, 359] on div at bounding box center [653, 350] width 43 height 17
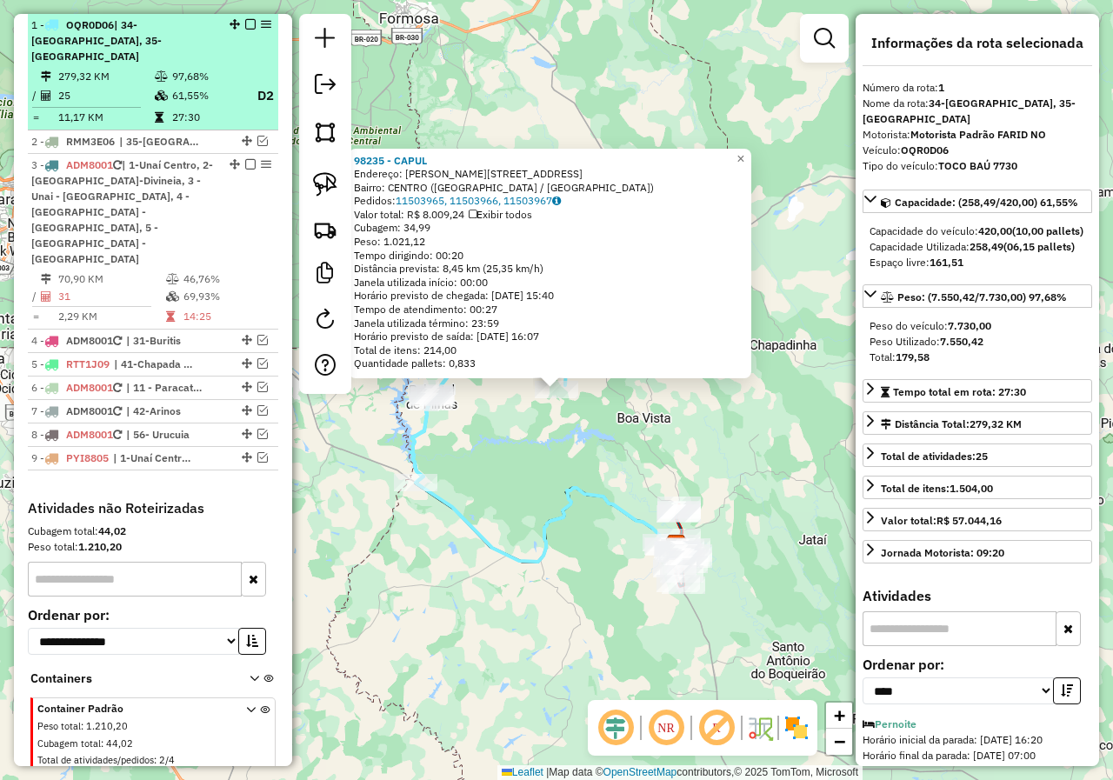
click at [245, 30] on em at bounding box center [250, 24] width 10 height 10
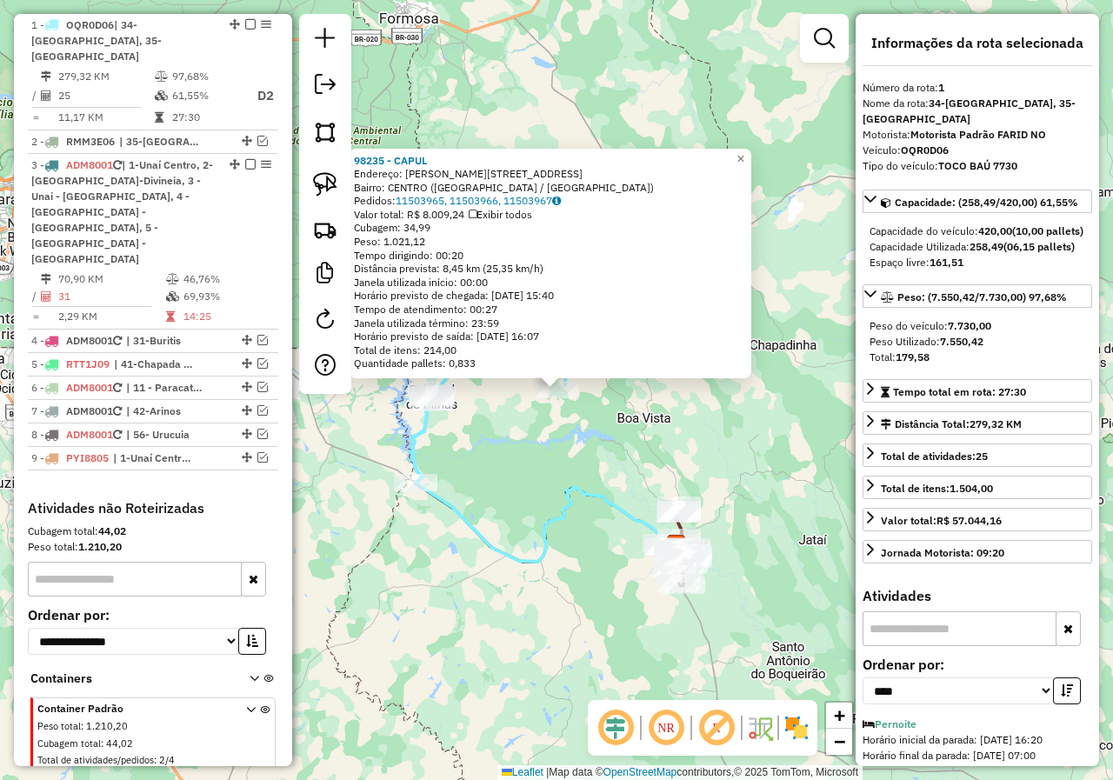
scroll to position [558, 0]
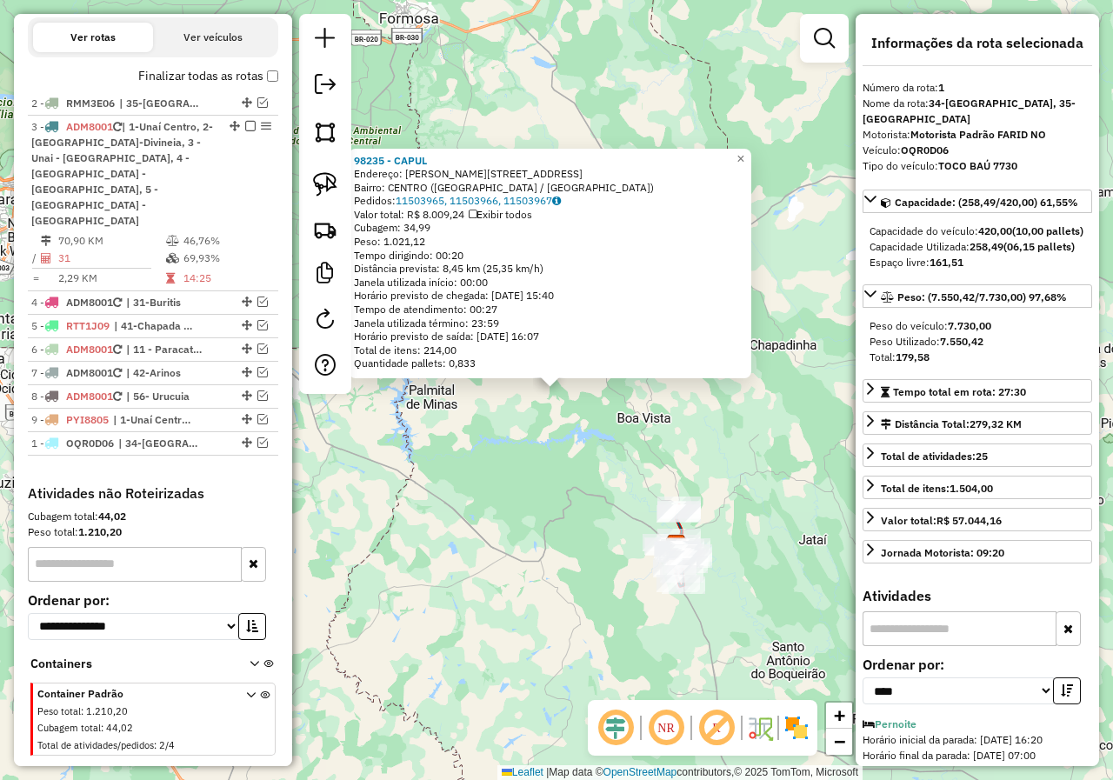
drag, startPoint x: 244, startPoint y: 119, endPoint x: 249, endPoint y: 441, distance: 321.8
drag, startPoint x: 567, startPoint y: 575, endPoint x: 623, endPoint y: 580, distance: 56.8
click at [568, 579] on div "98235 - CAPUL Endereço: EDUARDO LUCAS 25 Bairro: CENTRO (CABECEIRA GRANDE / MG)…" at bounding box center [556, 390] width 1113 height 780
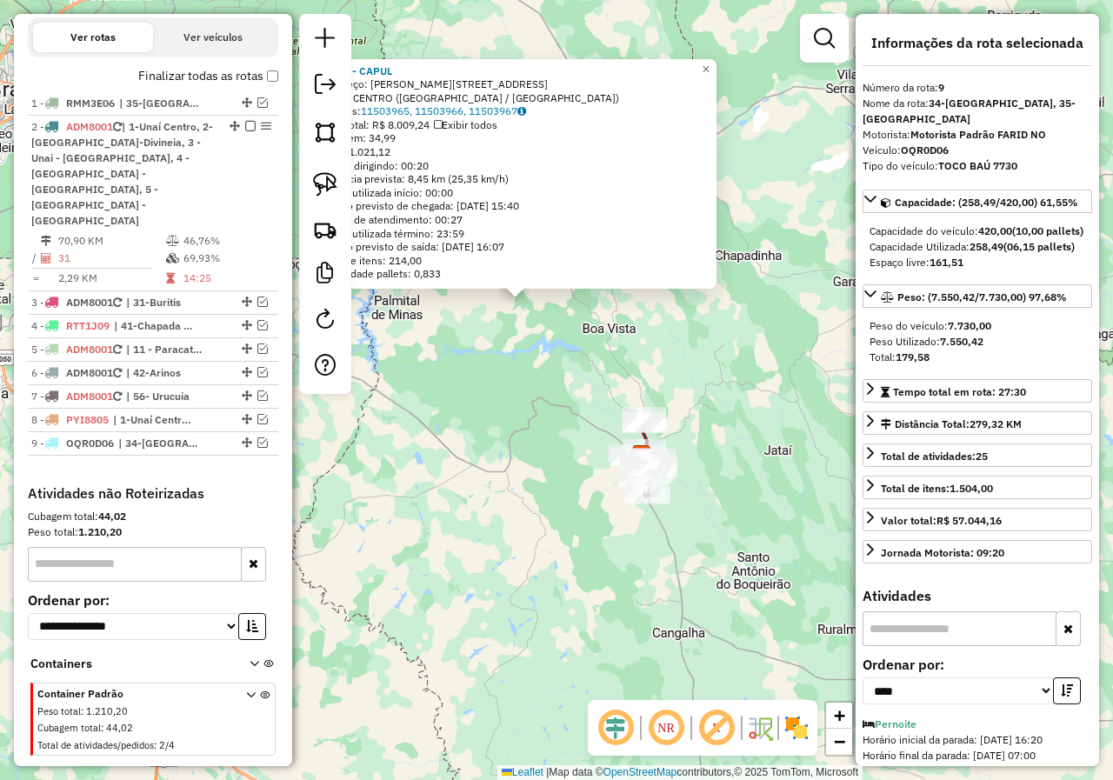
drag, startPoint x: 769, startPoint y: 592, endPoint x: 717, endPoint y: 442, distance: 158.9
click at [721, 432] on div "98235 - CAPUL Endereço: EDUARDO LUCAS 25 Bairro: CENTRO (CABECEIRA GRANDE / MG)…" at bounding box center [556, 390] width 1113 height 780
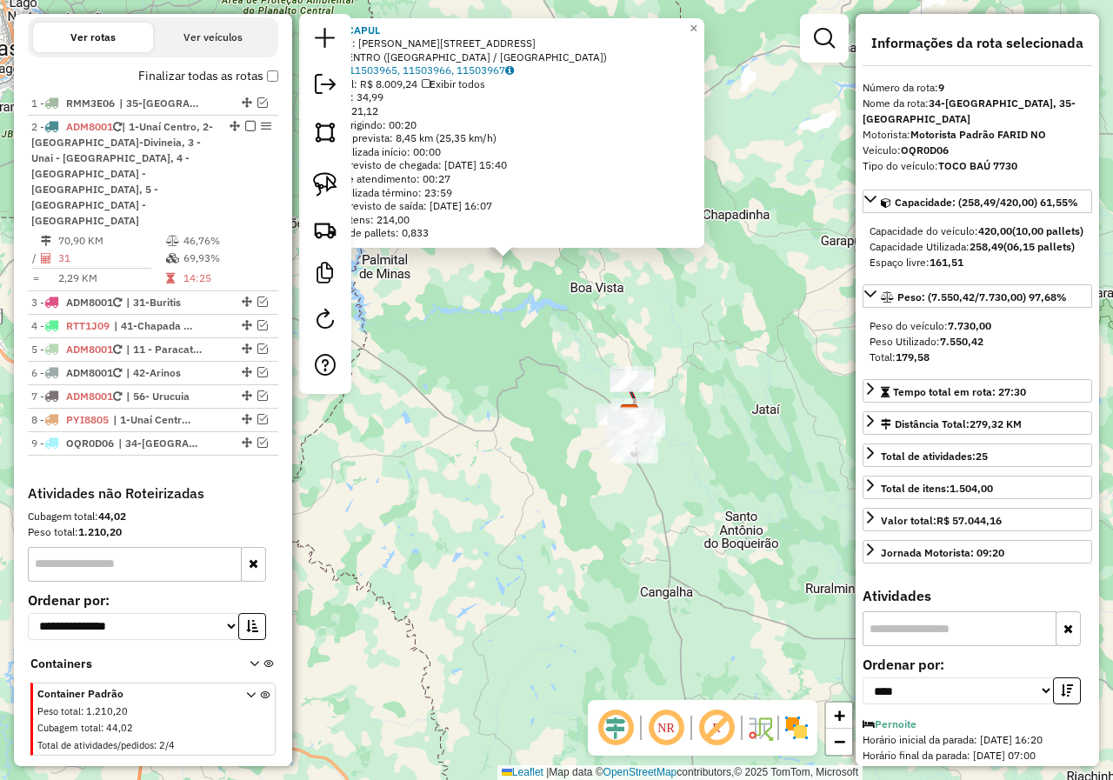
drag, startPoint x: 693, startPoint y: 494, endPoint x: 679, endPoint y: 494, distance: 13.9
click at [693, 495] on div "98235 - CAPUL Endereço: EDUARDO LUCAS 25 Bairro: CENTRO (CABECEIRA GRANDE / MG)…" at bounding box center [556, 390] width 1113 height 780
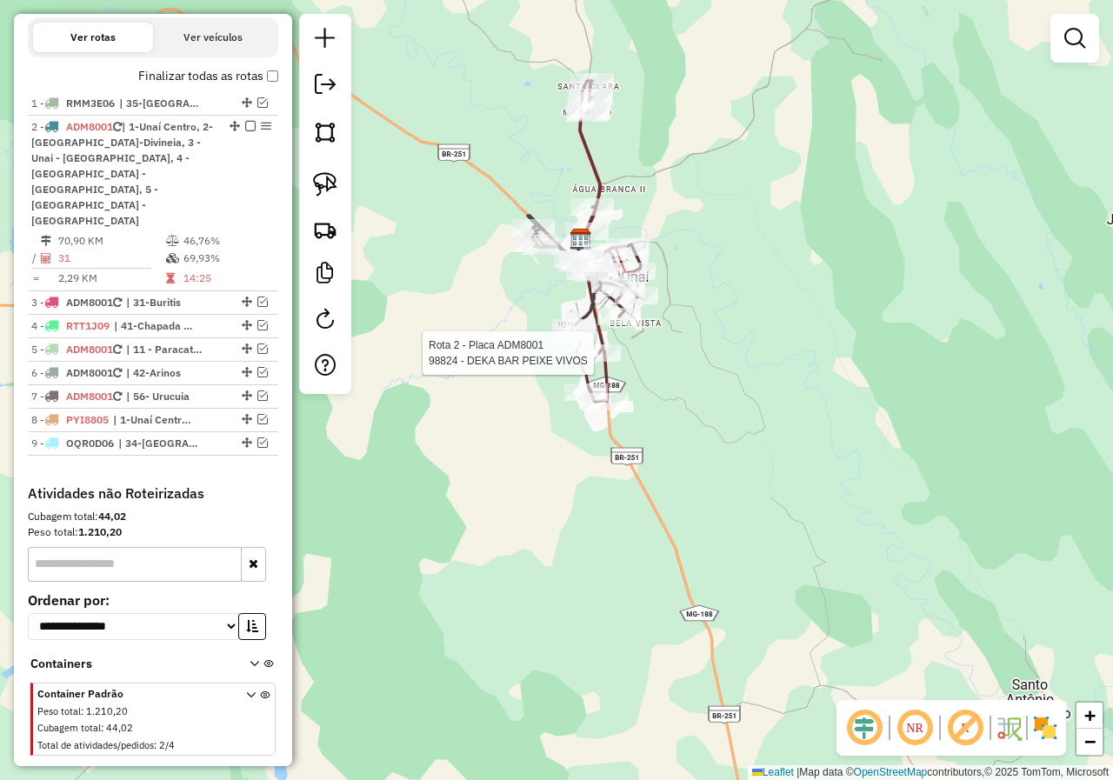
select select "*********"
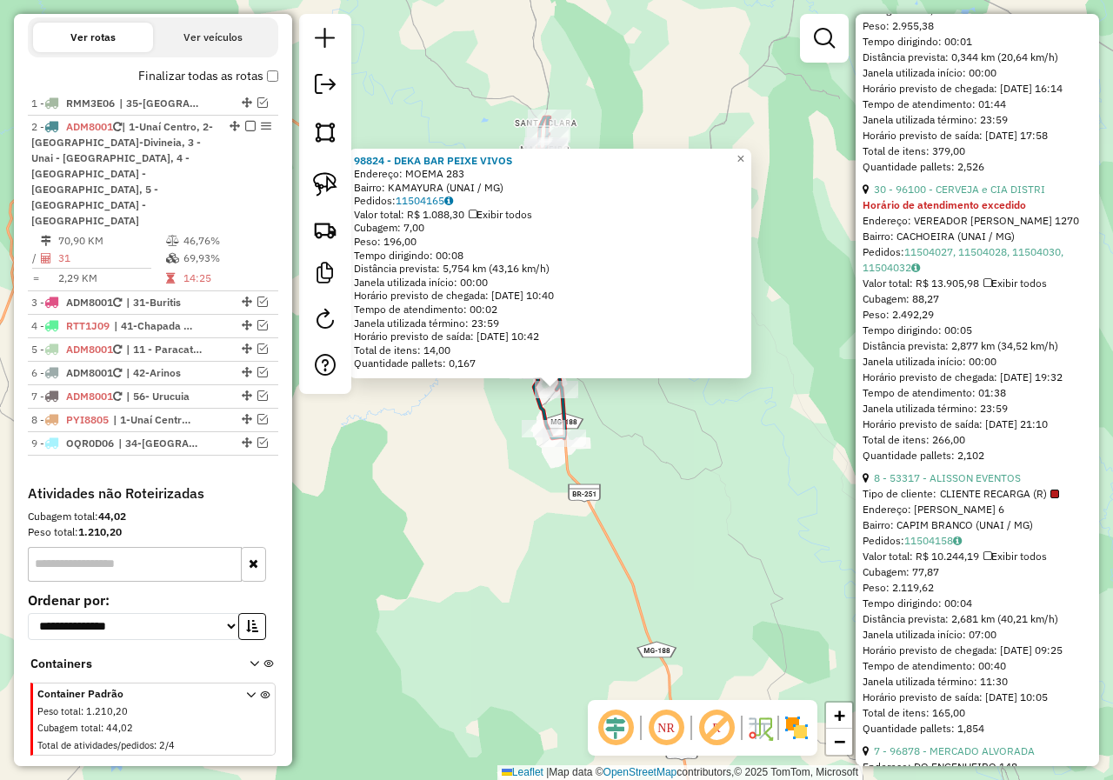
scroll to position [957, 0]
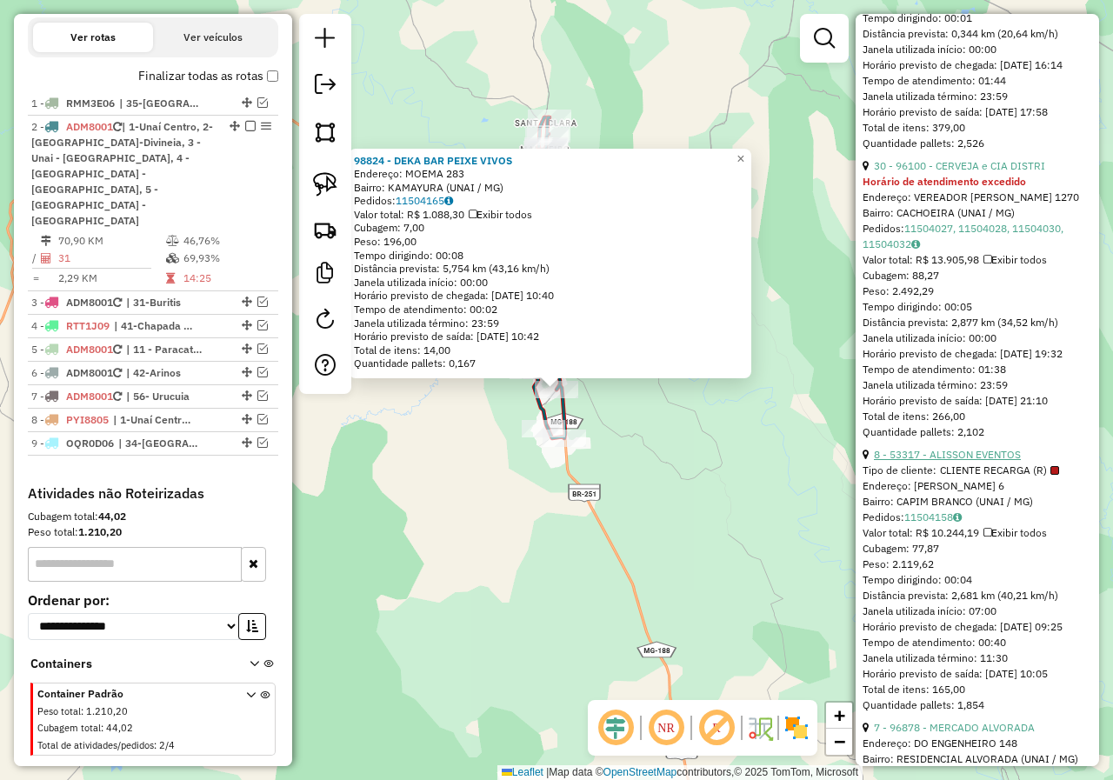
click at [983, 455] on link "8 - 53317 - ALISSON EVENTOS" at bounding box center [947, 454] width 147 height 13
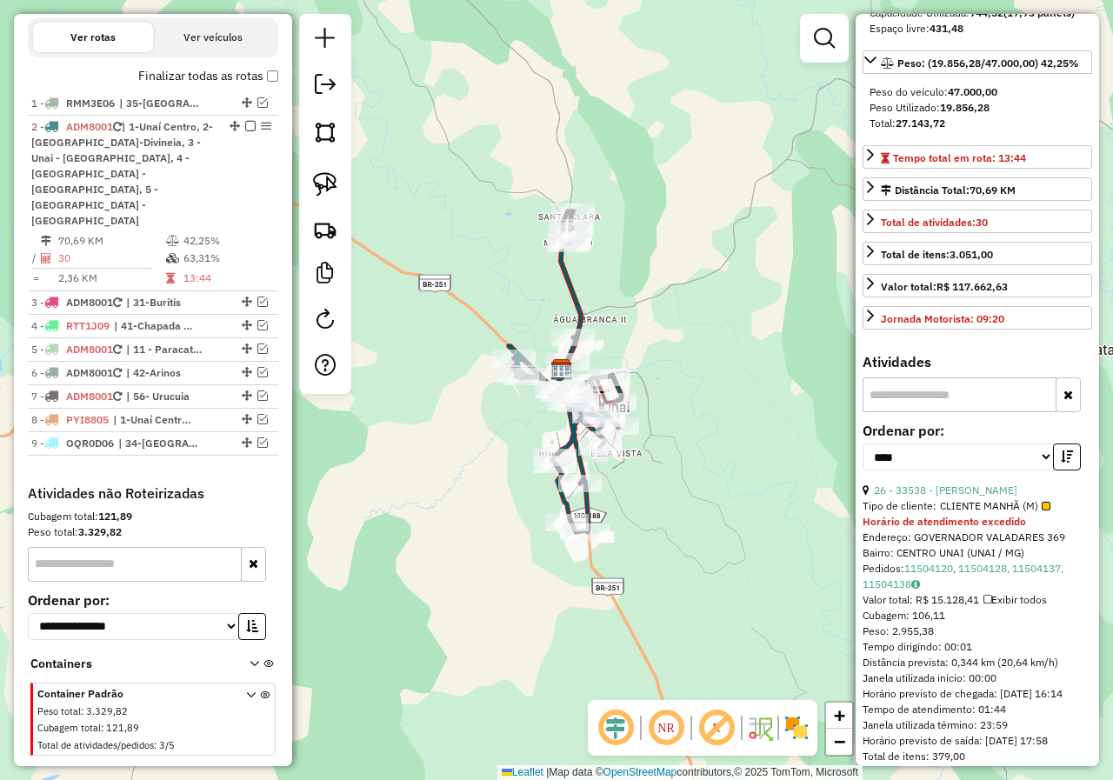
scroll to position [332, 0]
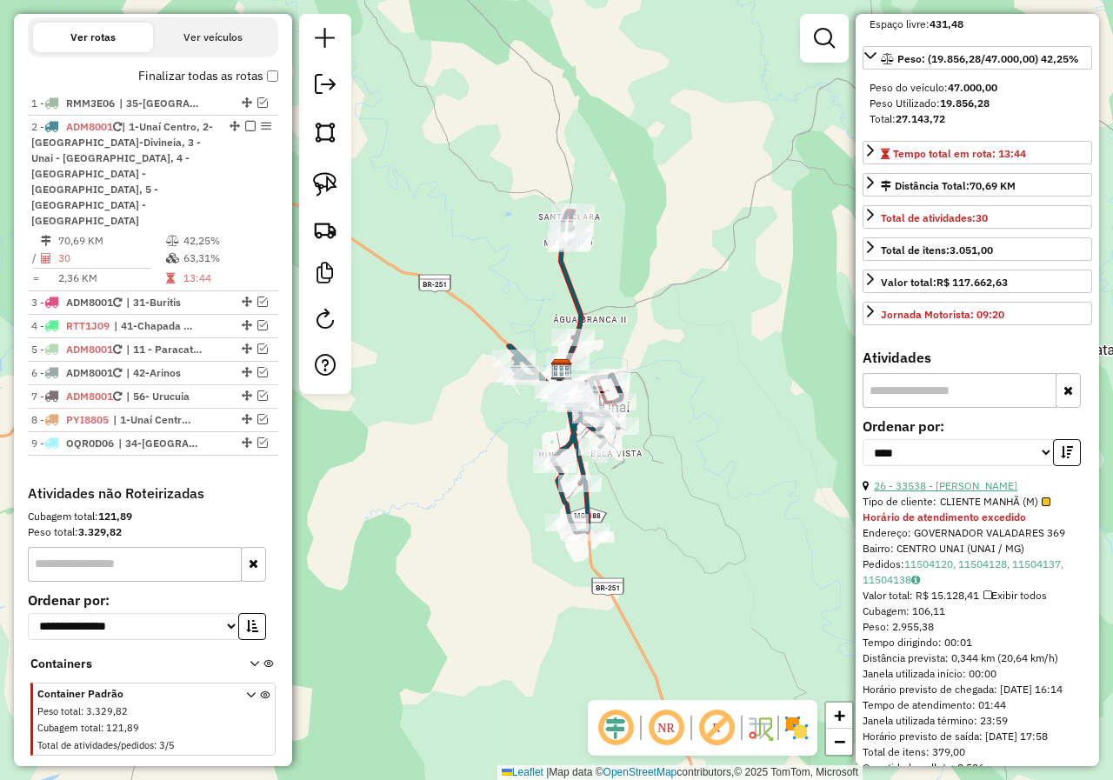
click at [991, 479] on link "26 - 33538 - ARMAZEM ELINHO" at bounding box center [945, 485] width 143 height 13
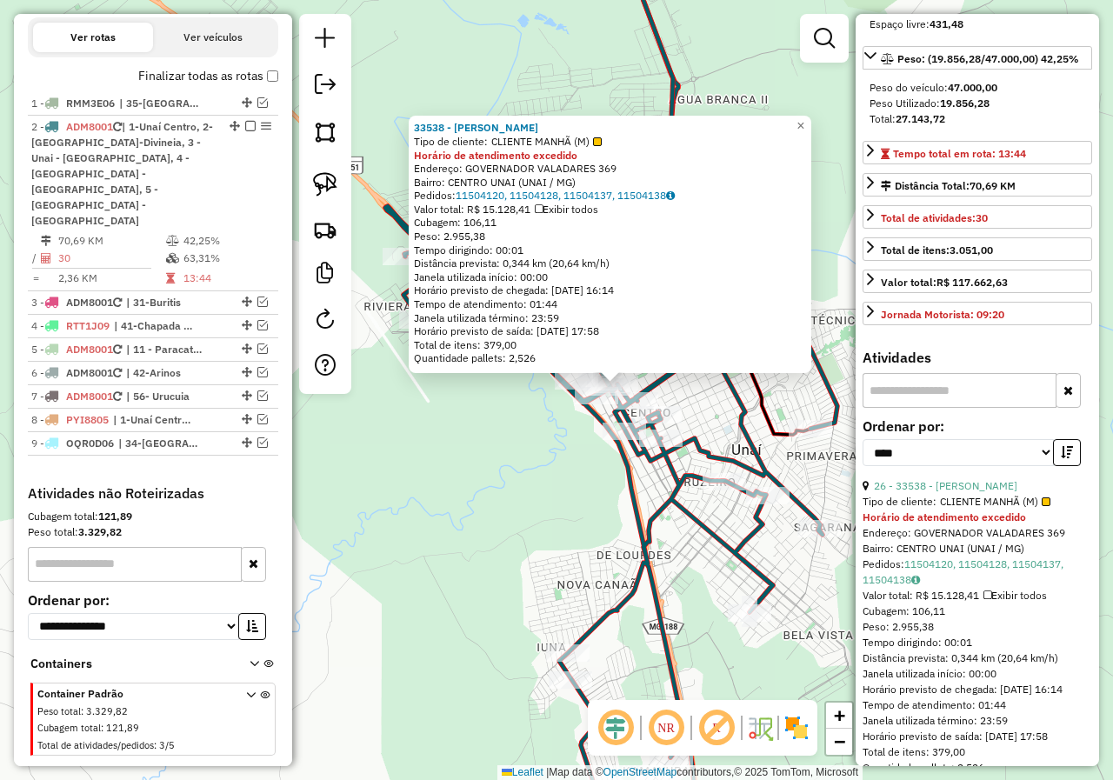
drag, startPoint x: 470, startPoint y: 433, endPoint x: 552, endPoint y: 450, distance: 83.4
click at [552, 450] on div "33538 - ARMAZEM ELINHO Tipo de cliente: CLIENTE MANHÃ (M) Horário de atendiment…" at bounding box center [556, 390] width 1113 height 780
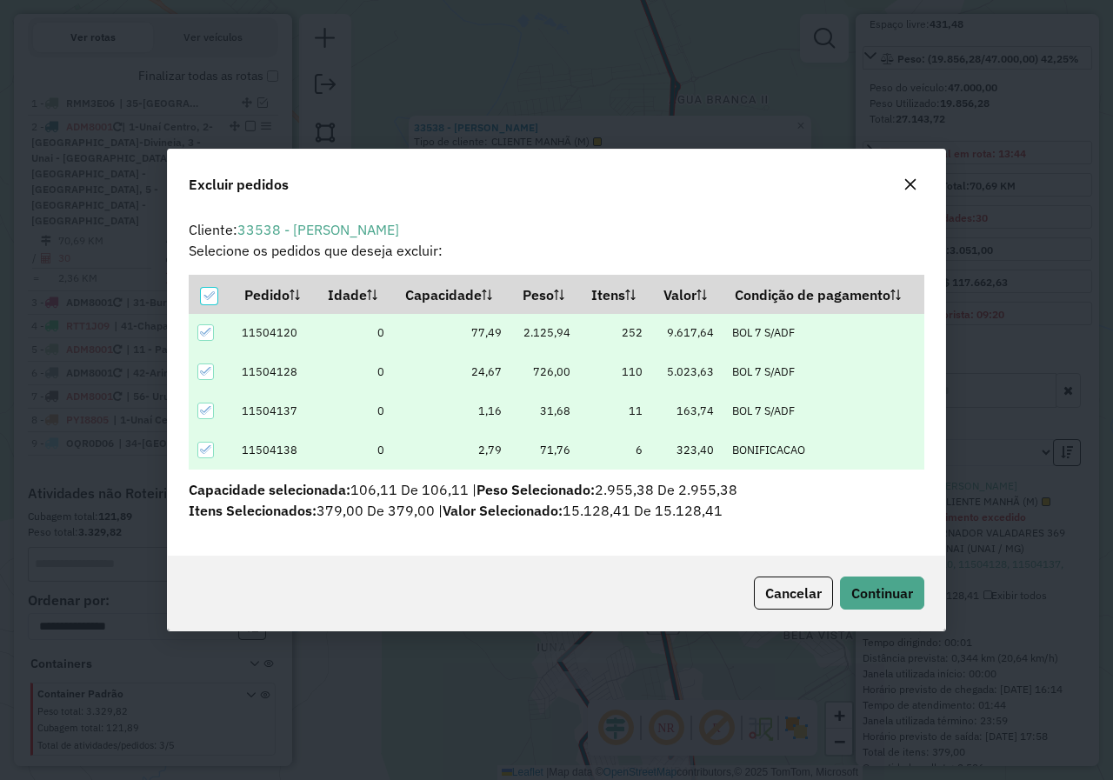
scroll to position [0, 0]
click at [876, 602] on button "Continuar" at bounding box center [882, 593] width 84 height 33
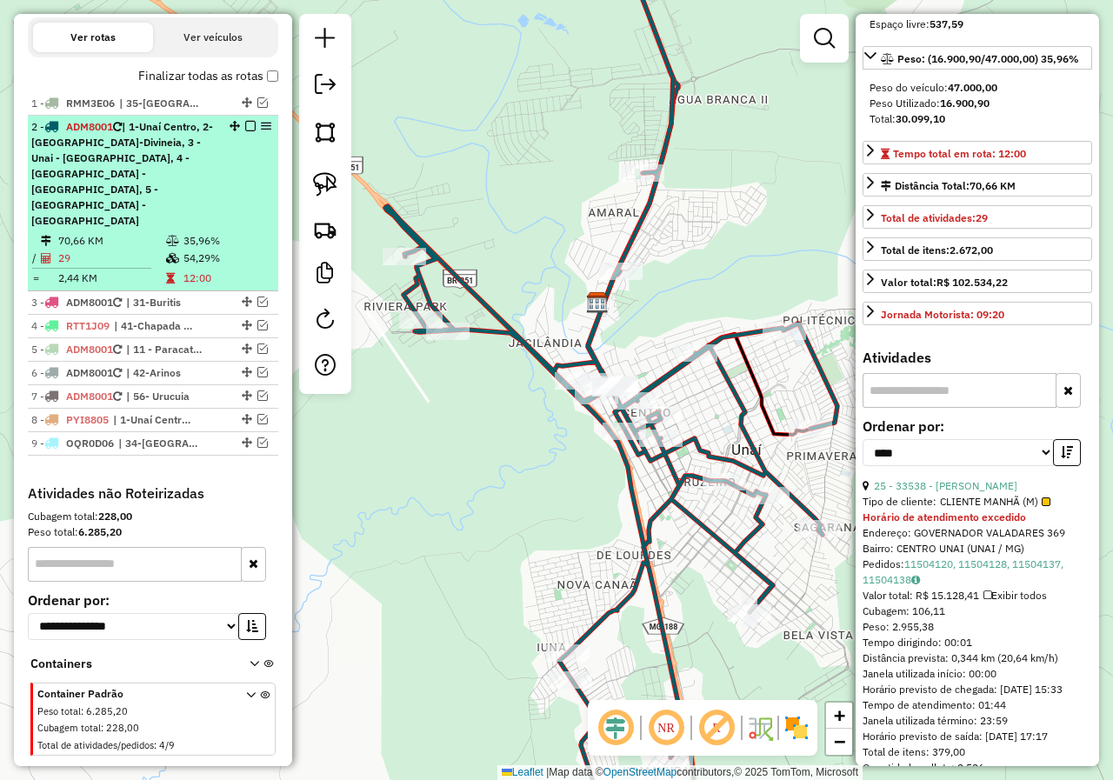
click at [245, 131] on em at bounding box center [250, 126] width 10 height 10
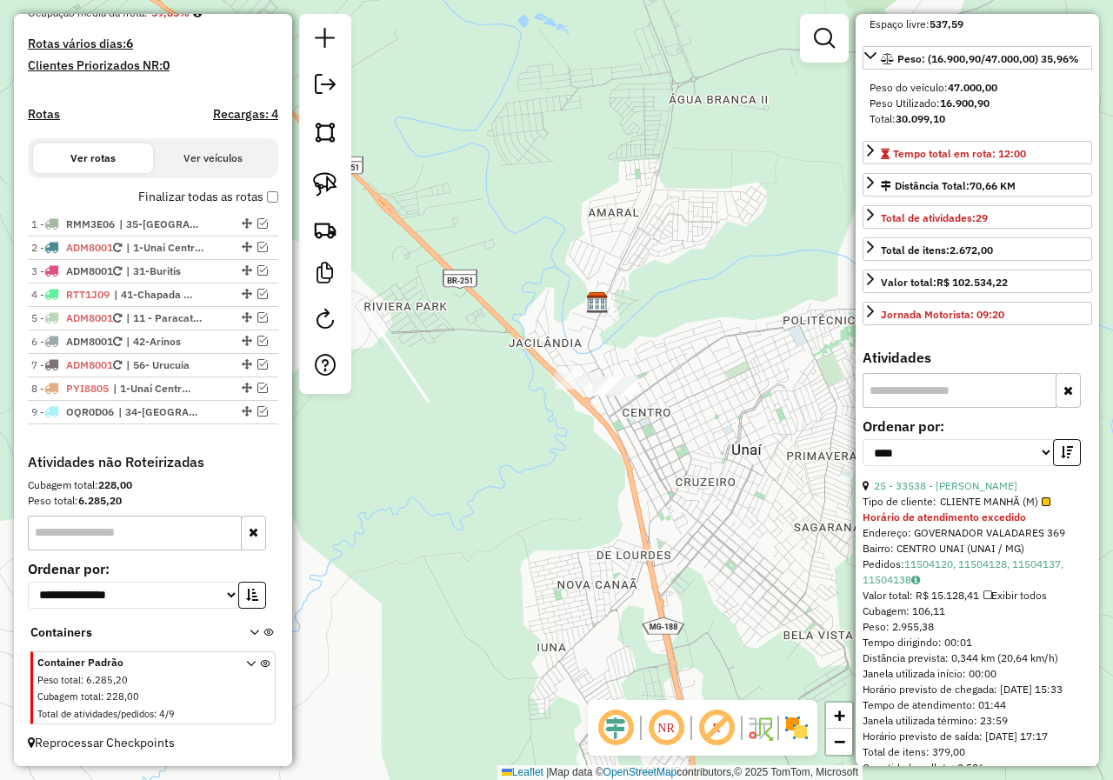
scroll to position [453, 0]
click at [320, 188] on img at bounding box center [325, 184] width 24 height 24
drag, startPoint x: 529, startPoint y: 344, endPoint x: 670, endPoint y: 391, distance: 148.5
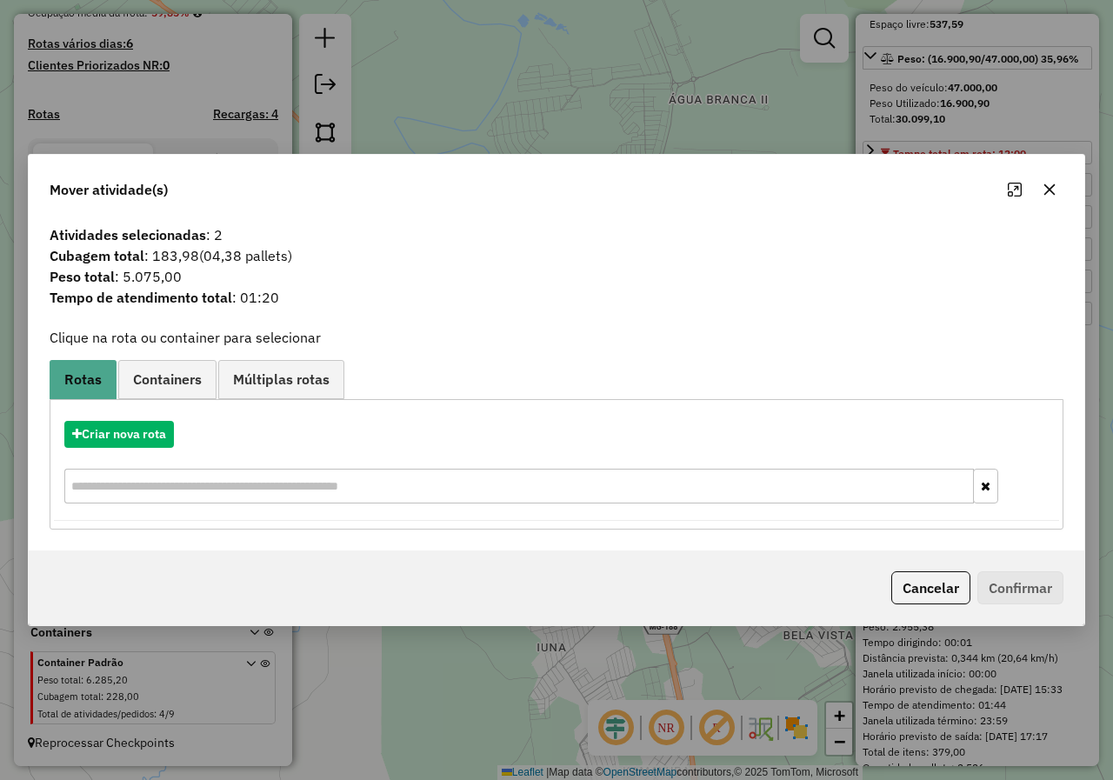
click at [1061, 193] on button "button" at bounding box center [1050, 190] width 28 height 28
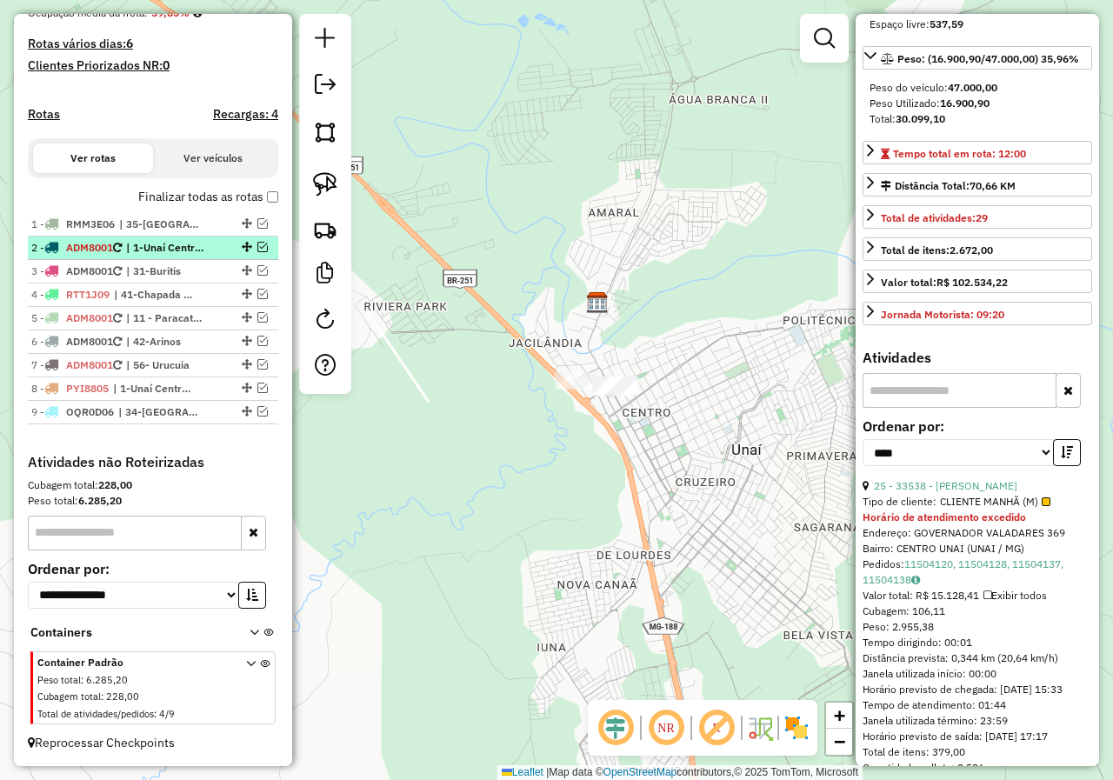
click at [257, 250] on em at bounding box center [262, 247] width 10 height 10
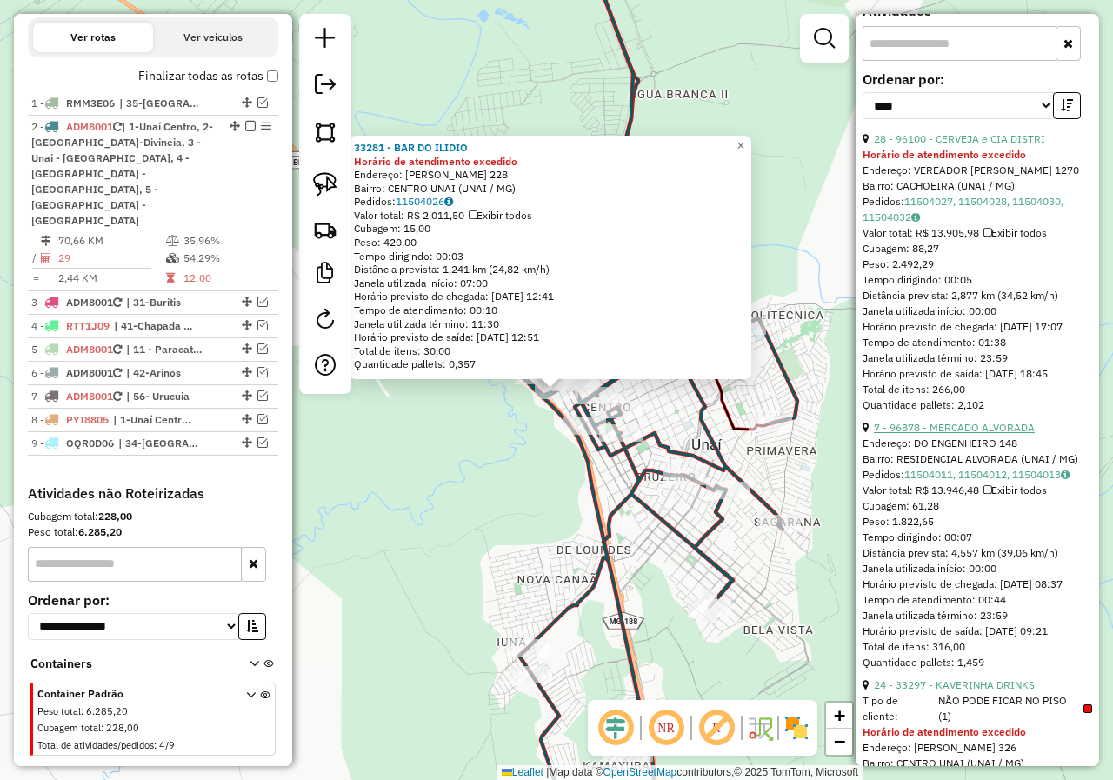
scroll to position [680, 0]
click at [948, 420] on link "7 - 96878 - MERCADO ALVORADA" at bounding box center [954, 426] width 161 height 13
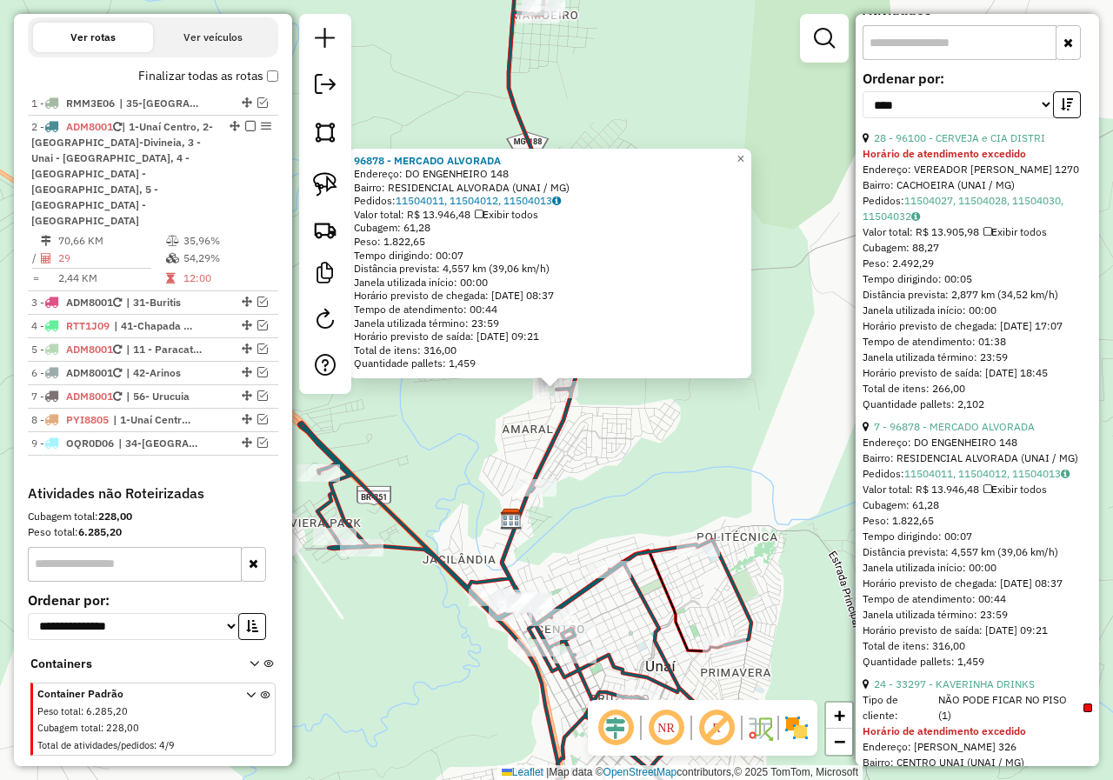
click at [599, 464] on div "96878 - MERCADO ALVORADA Endereço: DO ENGENHEIRO 148 Bairro: RESIDENCIAL ALVORA…" at bounding box center [556, 390] width 1113 height 780
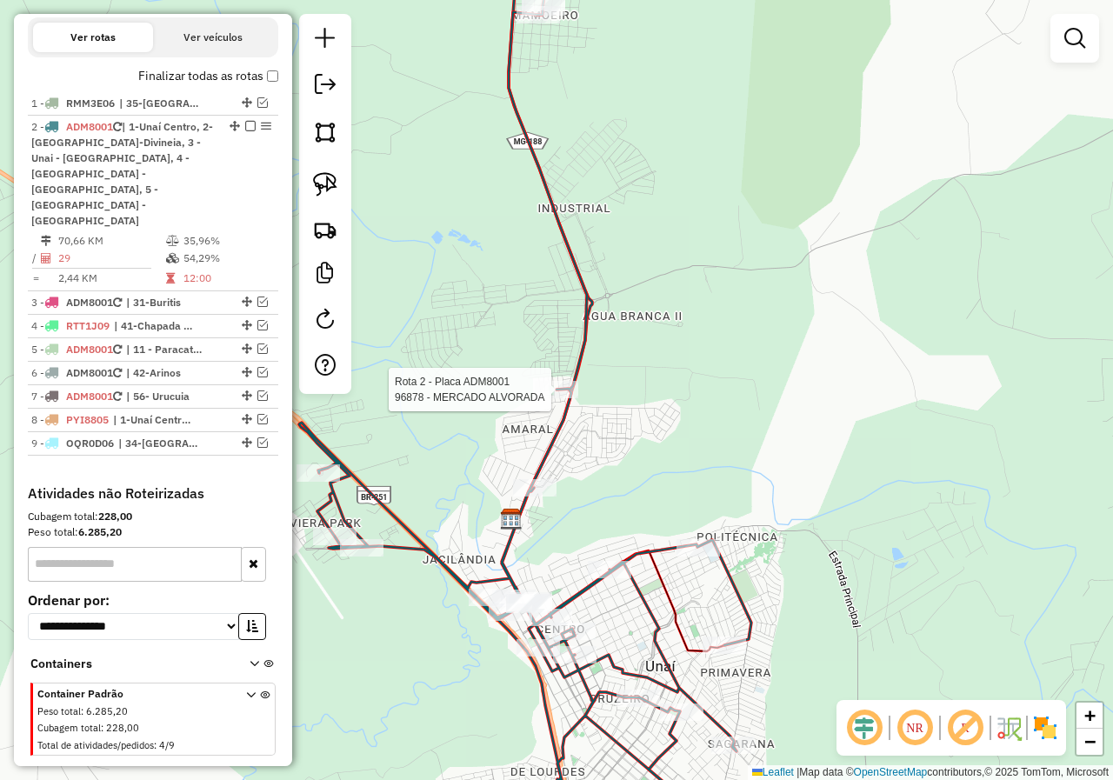
select select "*********"
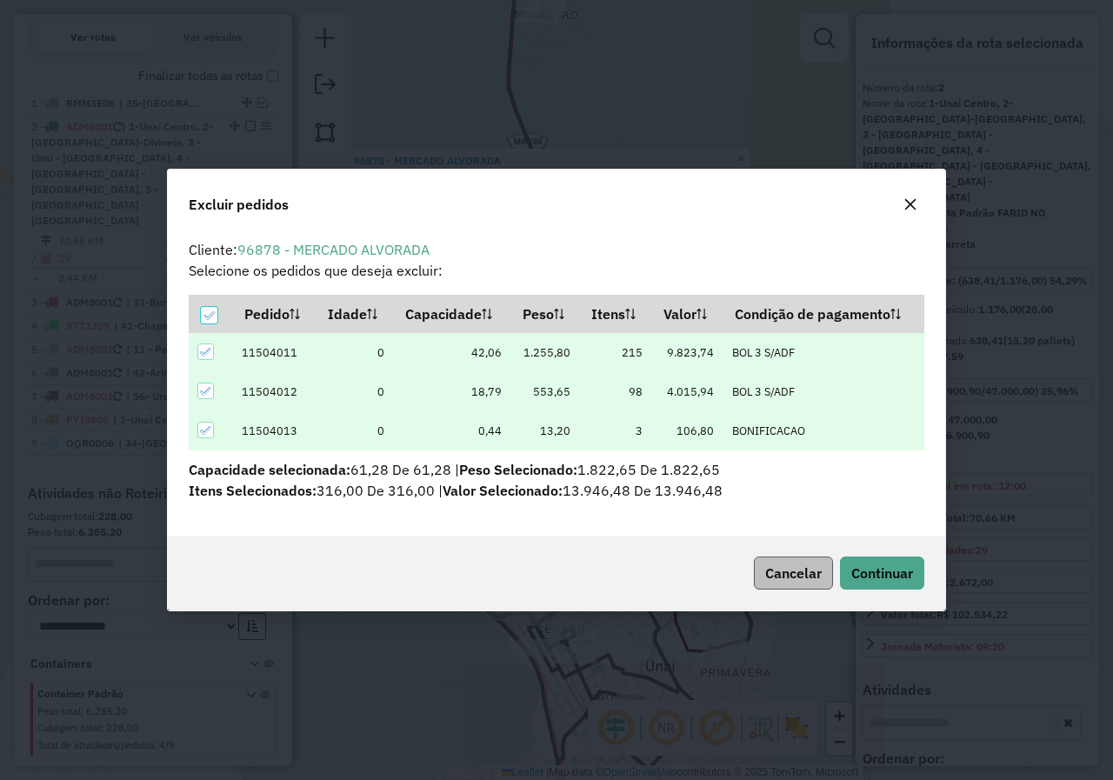
scroll to position [0, 0]
click at [868, 573] on span "Continuar" at bounding box center [882, 572] width 62 height 17
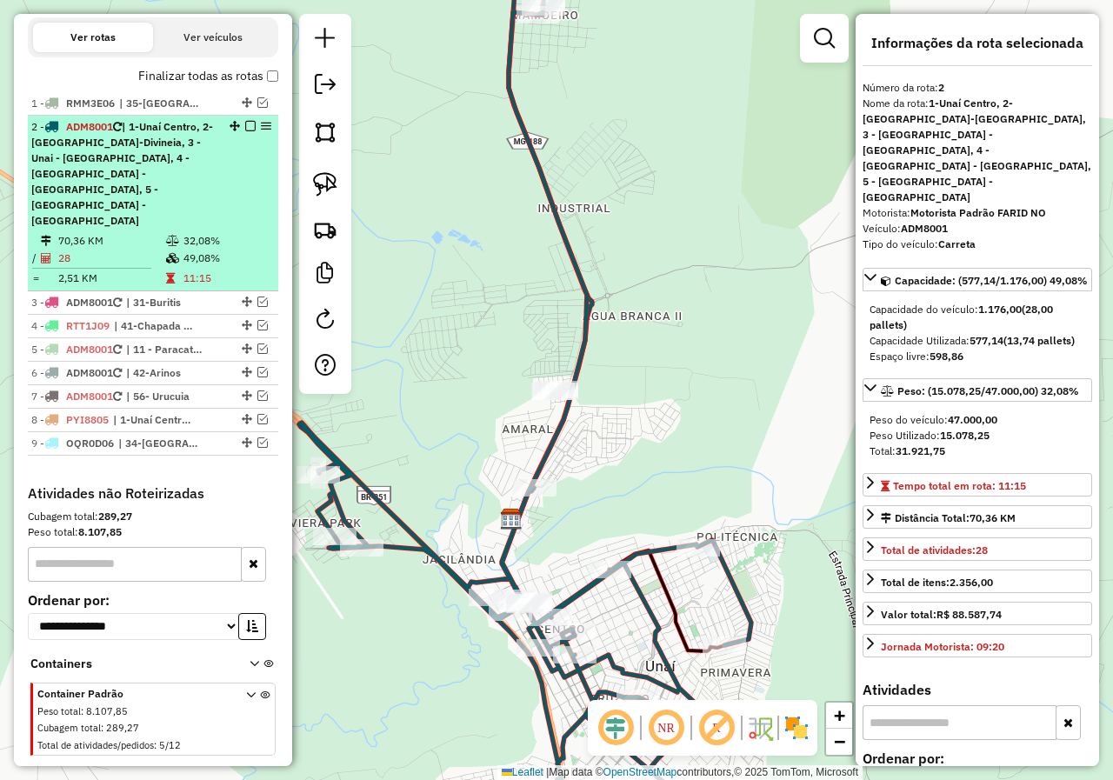
click at [247, 131] on em at bounding box center [250, 126] width 10 height 10
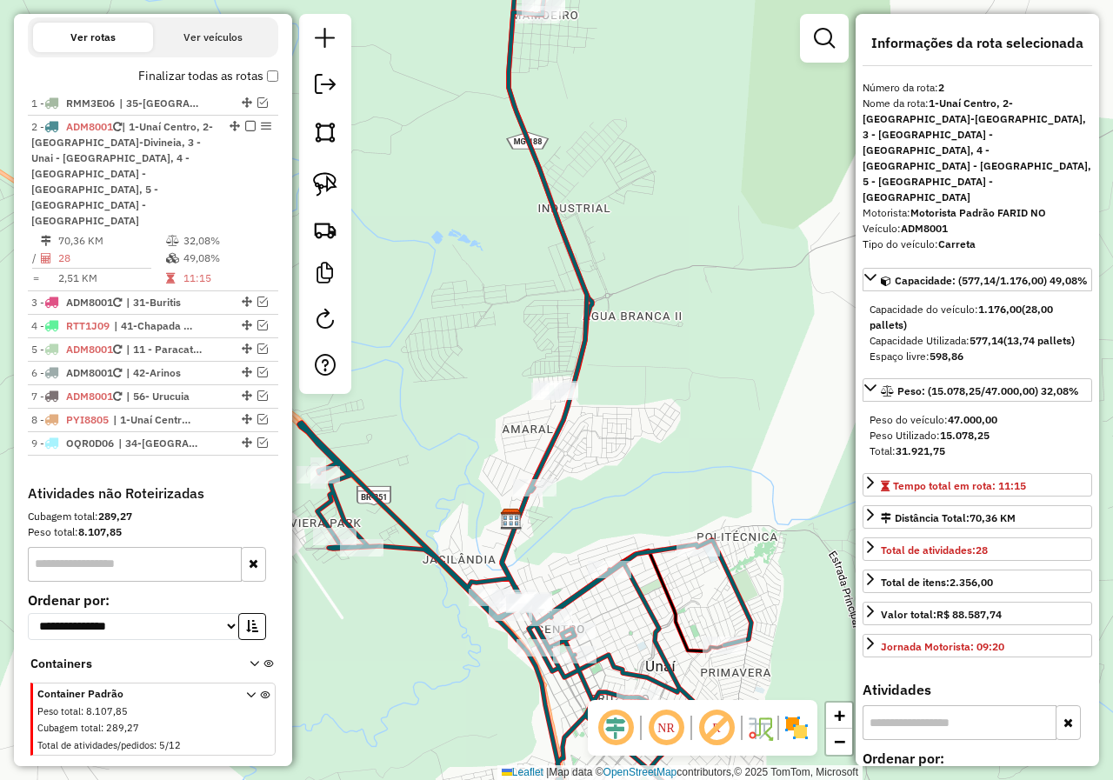
scroll to position [453, 0]
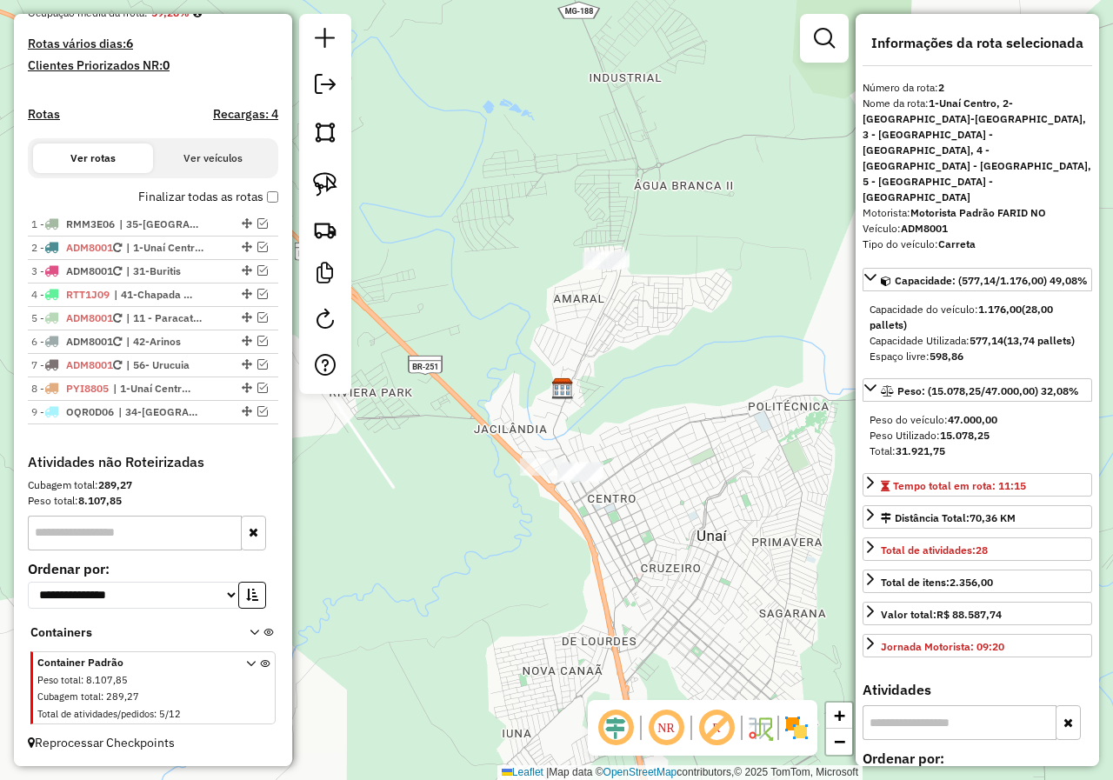
drag, startPoint x: 760, startPoint y: 416, endPoint x: 811, endPoint y: 285, distance: 140.2
click at [811, 285] on div "Janela de atendimento Grade de atendimento Capacidade Transportadoras Veículos …" at bounding box center [556, 390] width 1113 height 780
click at [324, 203] on div at bounding box center [325, 204] width 52 height 380
drag, startPoint x: 339, startPoint y: 188, endPoint x: 580, endPoint y: 208, distance: 241.7
click at [339, 189] on link at bounding box center [325, 184] width 38 height 38
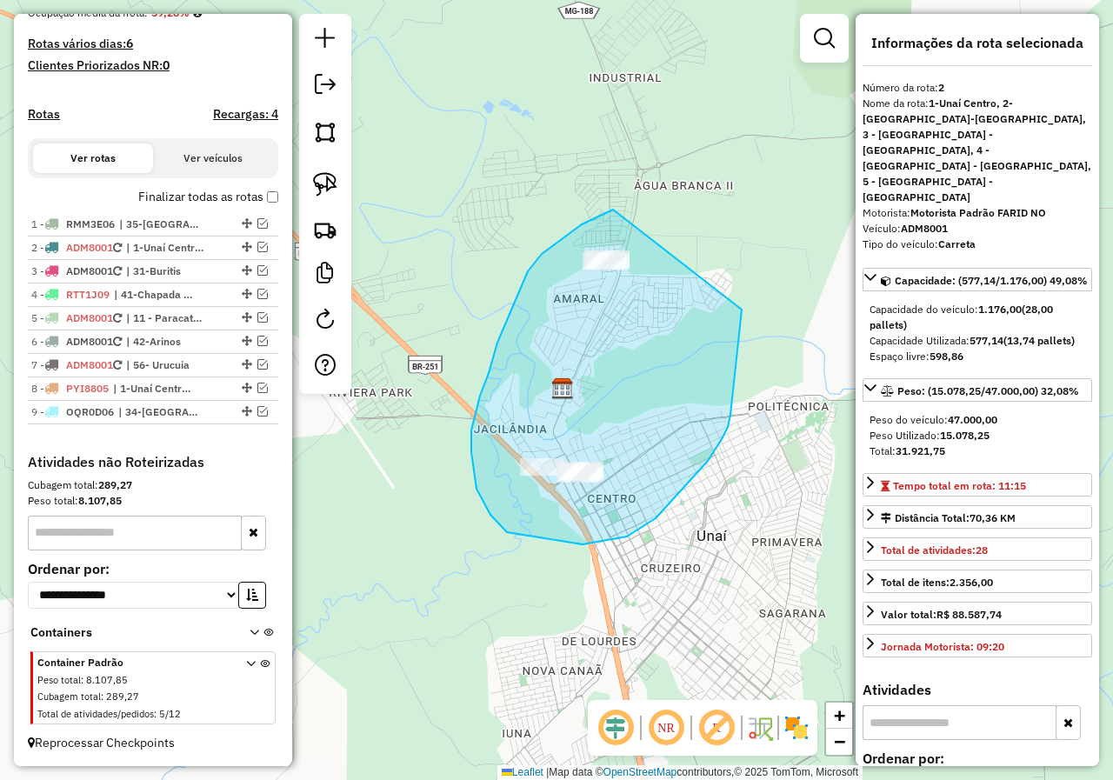
drag, startPoint x: 613, startPoint y: 210, endPoint x: 730, endPoint y: 251, distance: 124.6
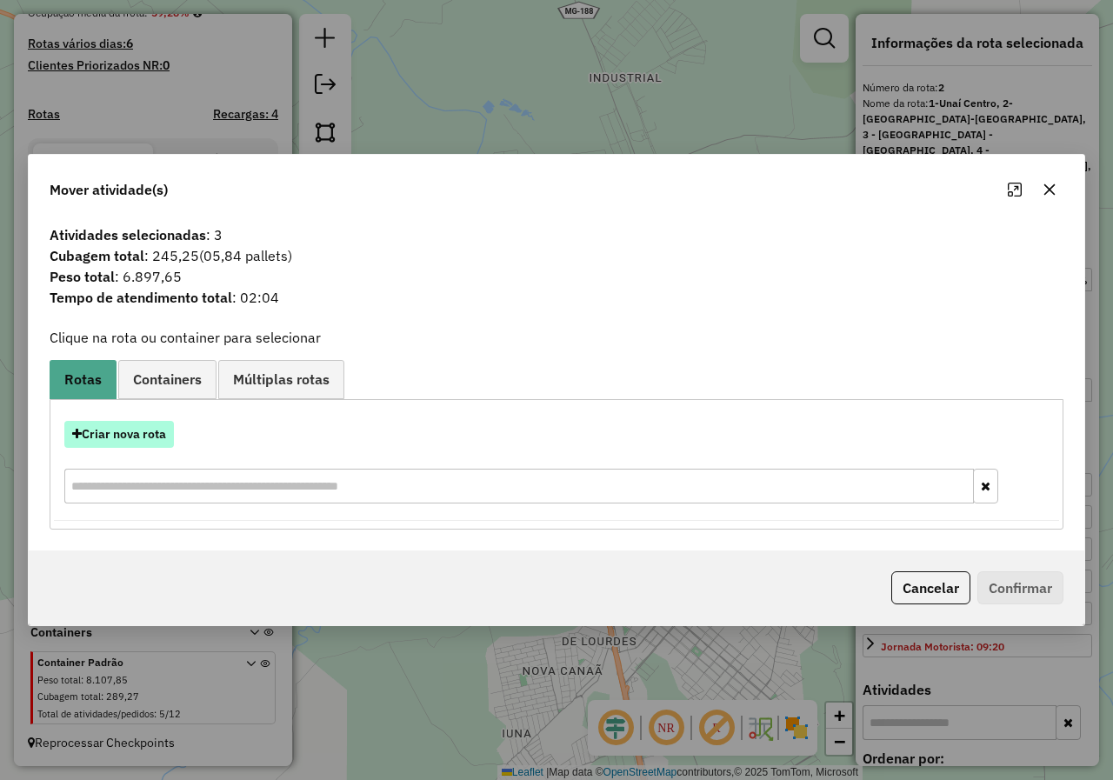
click at [117, 437] on button "Criar nova rota" at bounding box center [119, 434] width 110 height 27
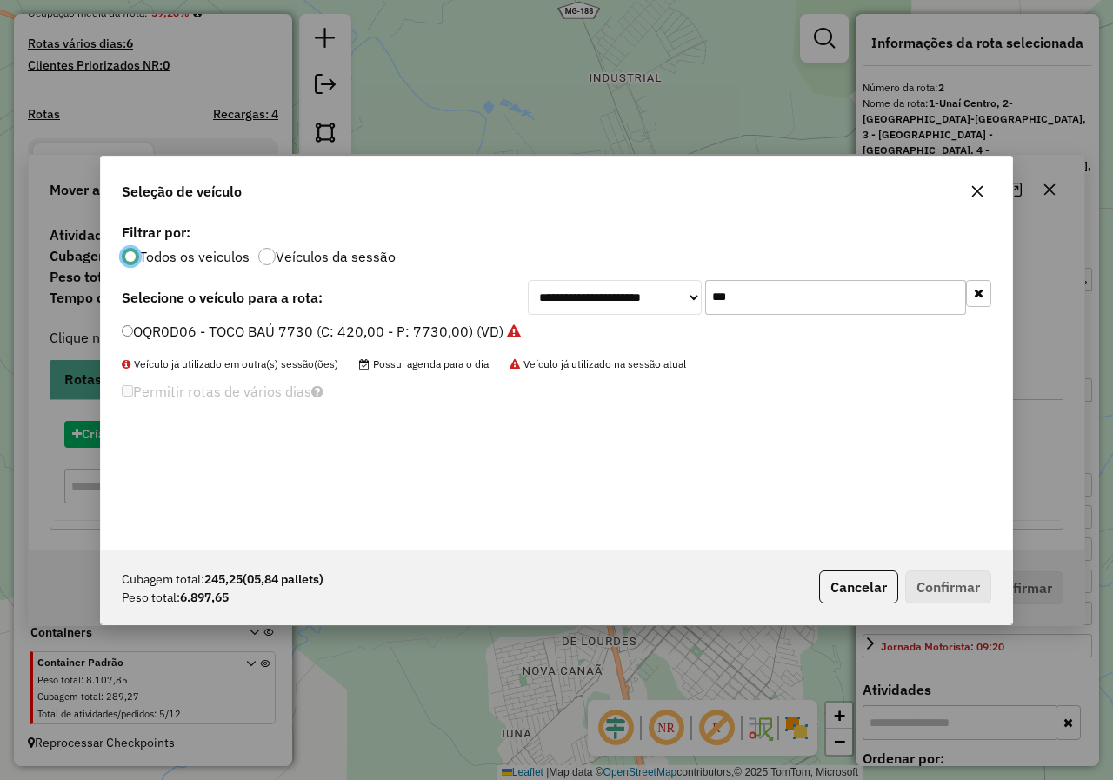
scroll to position [10, 5]
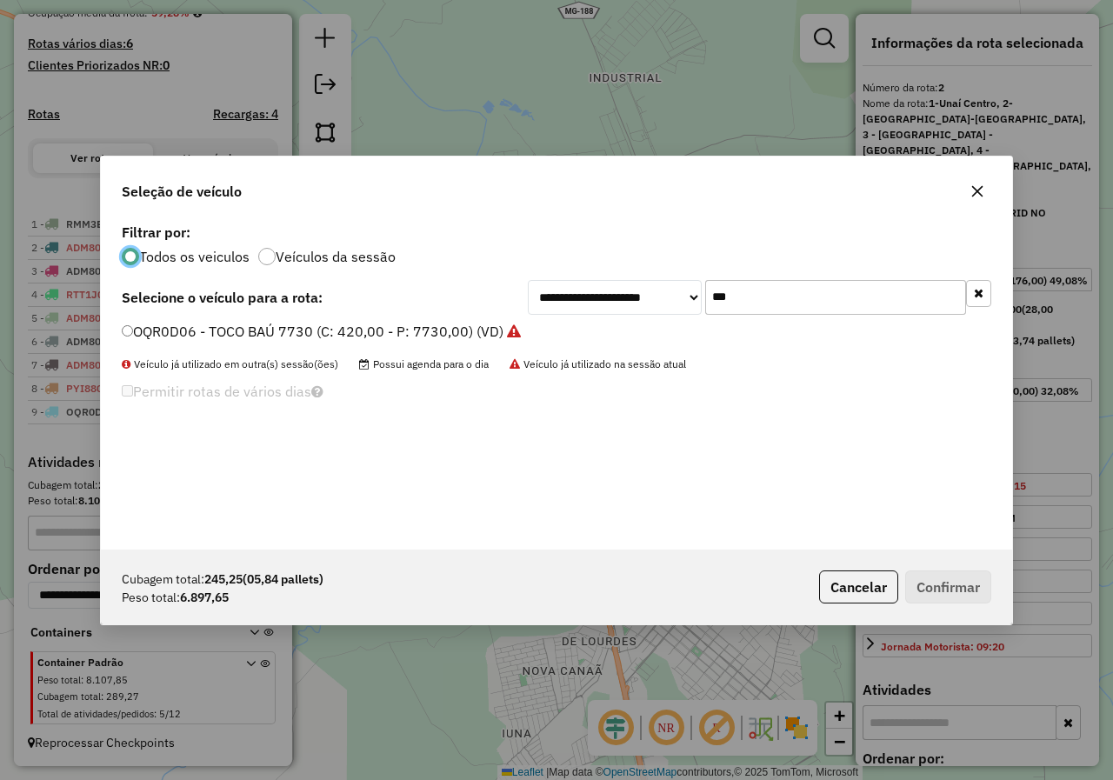
click at [223, 335] on label "OQR0D06 - TOCO BAÚ 7730 (C: 420,00 - P: 7730,00) (VD)" at bounding box center [321, 331] width 399 height 21
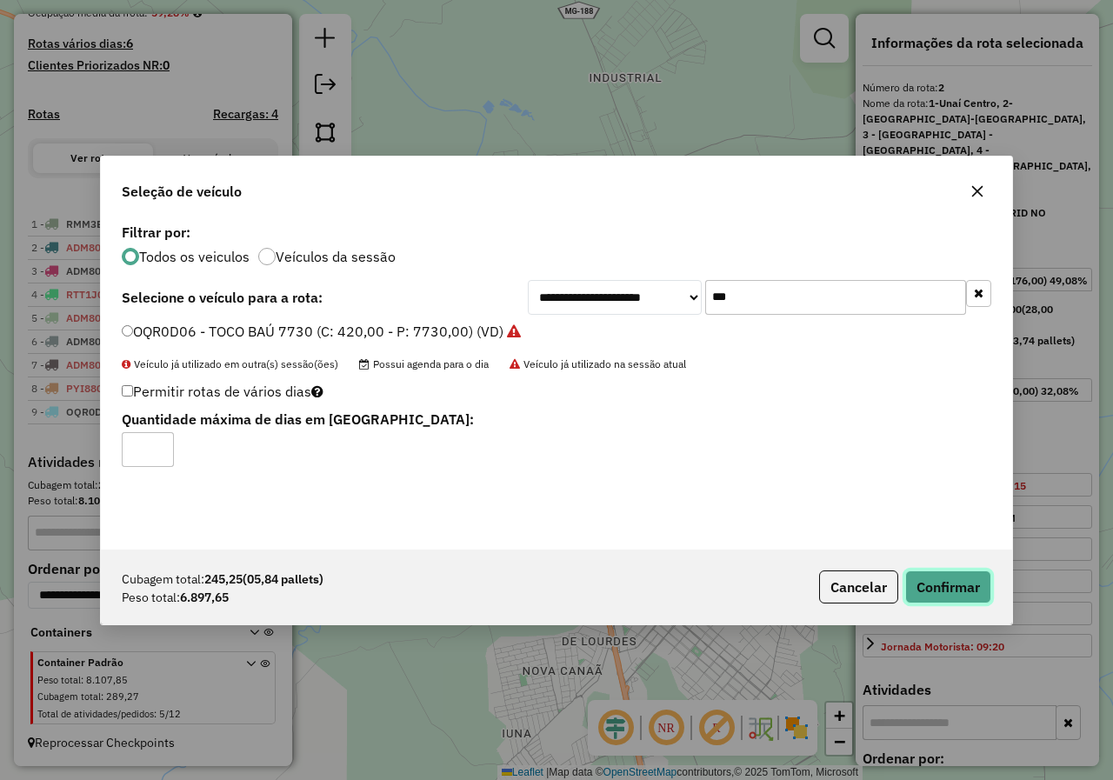
click at [949, 595] on button "Confirmar" at bounding box center [948, 586] width 86 height 33
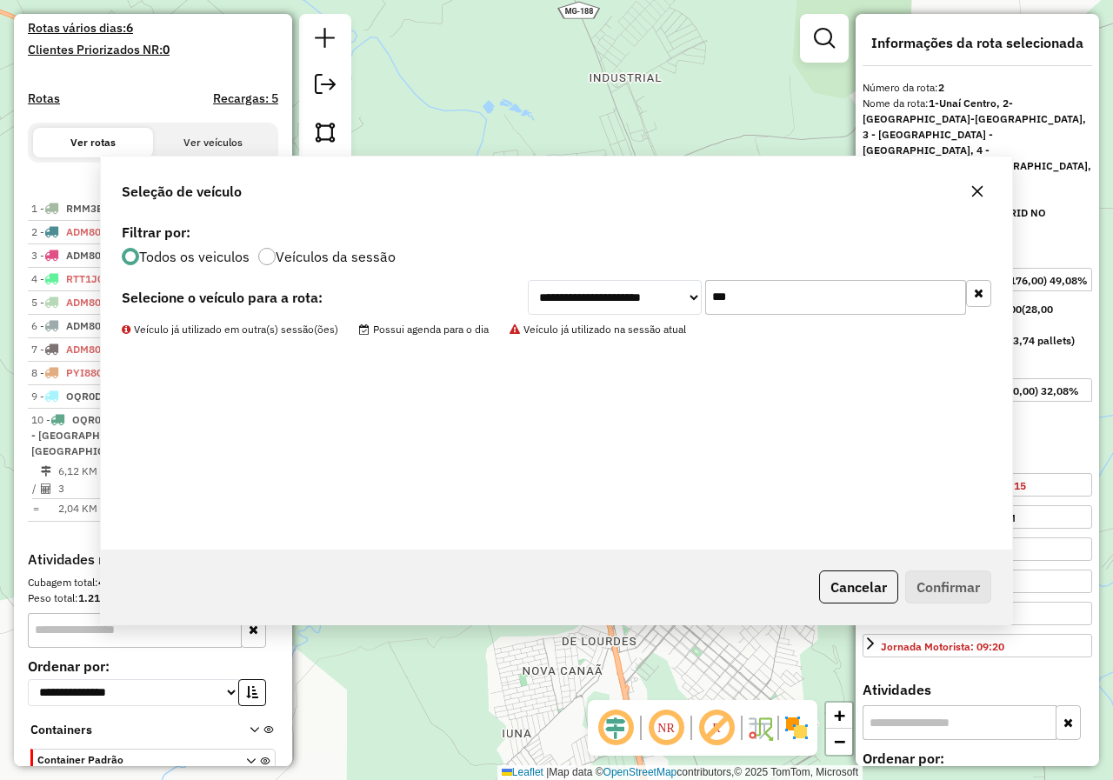
scroll to position [550, 0]
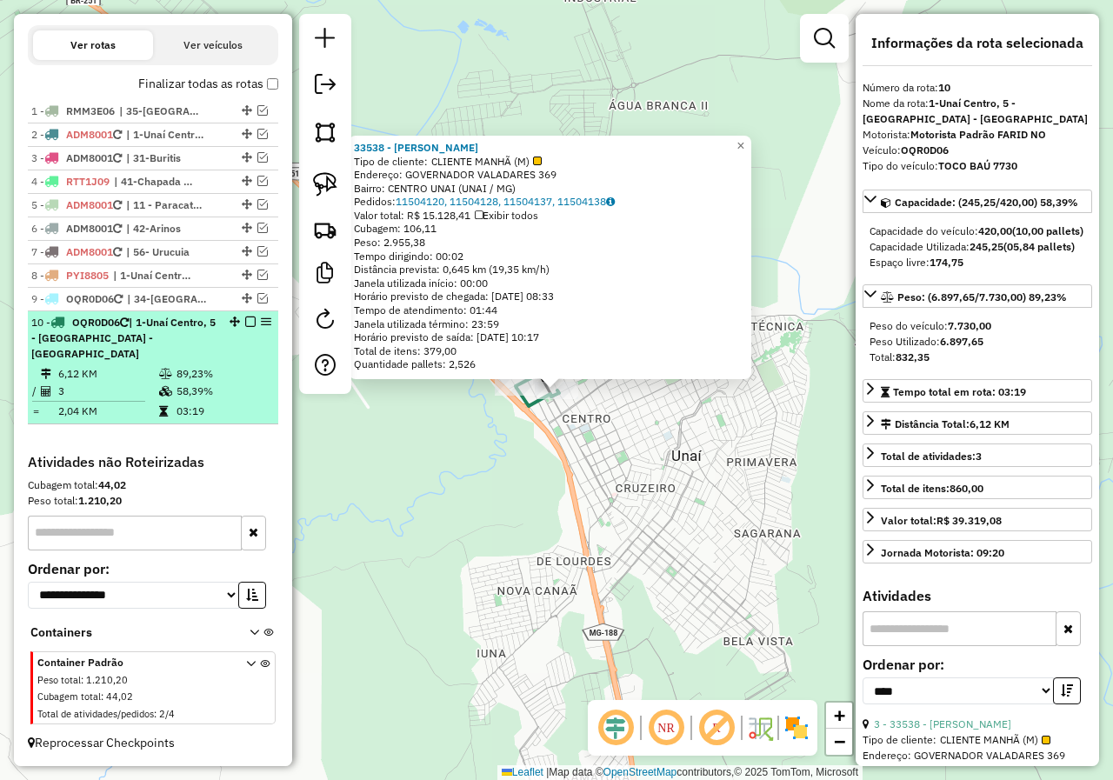
click at [245, 327] on em at bounding box center [250, 322] width 10 height 10
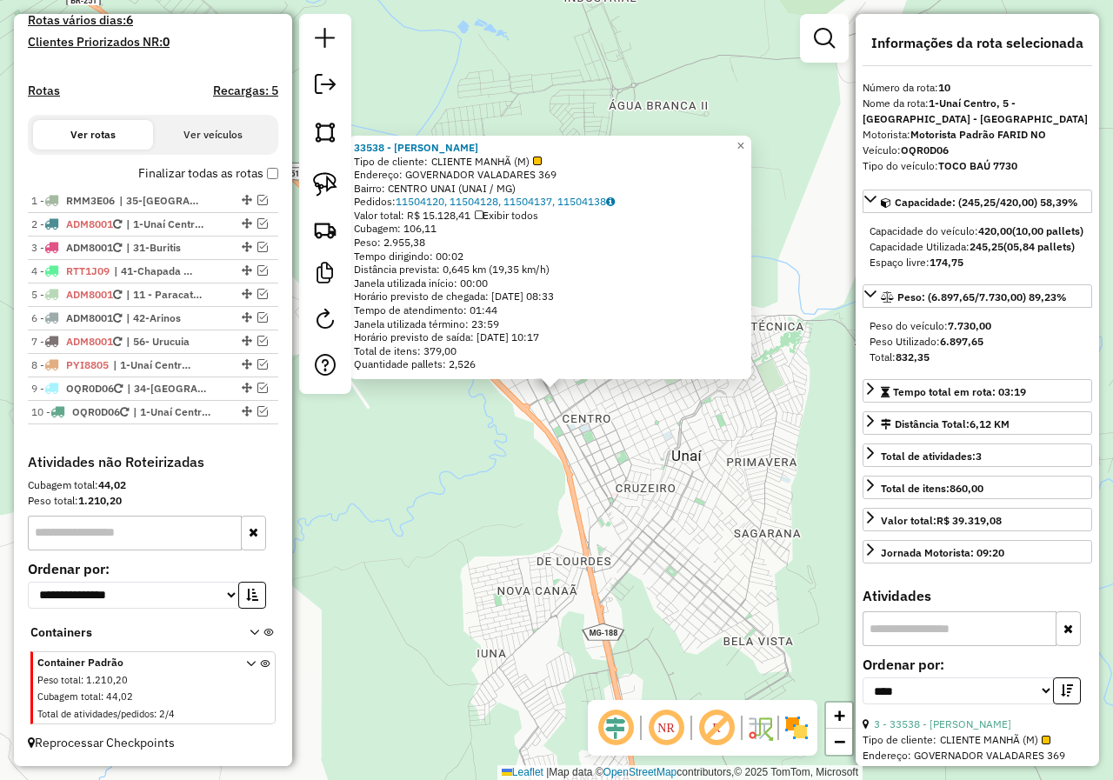
drag, startPoint x: 1012, startPoint y: 260, endPoint x: 989, endPoint y: 261, distance: 23.5
click at [989, 255] on div "Capacidade Utilizada: 245,25 (05,84 pallets)" at bounding box center [978, 247] width 216 height 16
drag, startPoint x: 243, startPoint y: 414, endPoint x: 247, endPoint y: 357, distance: 56.7
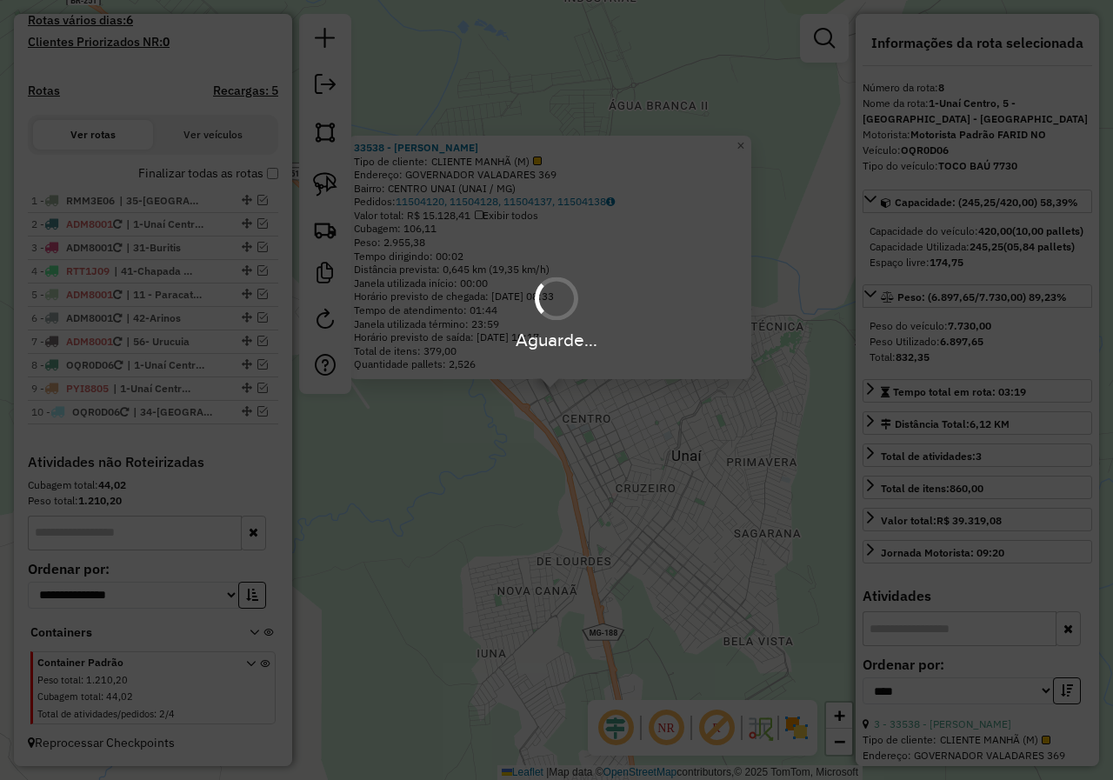
click at [568, 524] on div "Aguarde..." at bounding box center [556, 390] width 1113 height 780
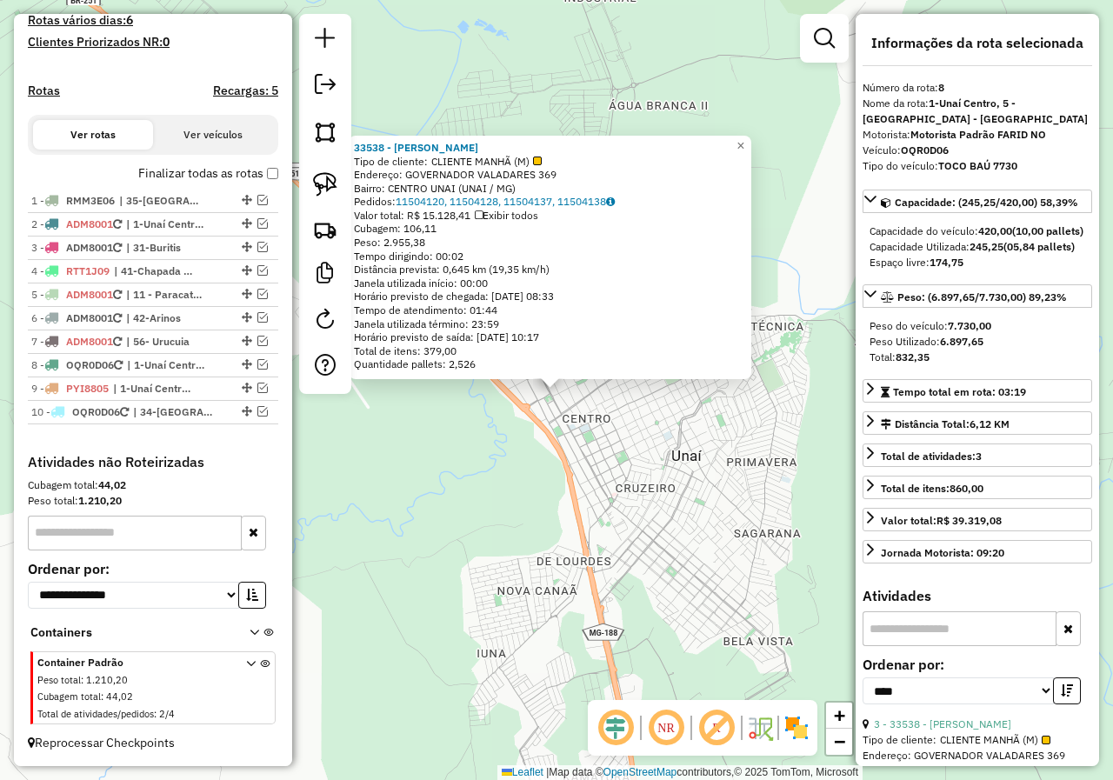
click at [624, 497] on div "33538 - ARMAZEM ELINHO Tipo de cliente: CLIENTE MANHÃ (M) Endereço: GOVERNADOR …" at bounding box center [556, 390] width 1113 height 780
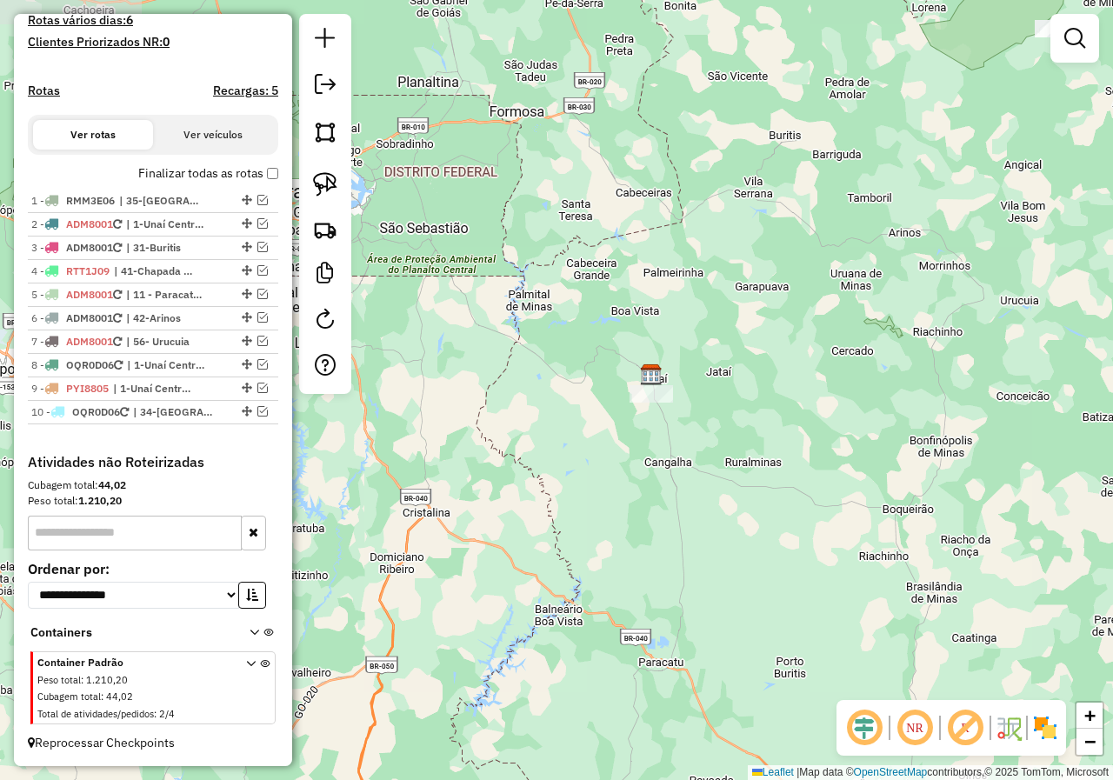
drag, startPoint x: 457, startPoint y: 309, endPoint x: 623, endPoint y: 334, distance: 168.9
click at [637, 329] on div "Janela de atendimento Grade de atendimento Capacidade Transportadoras Veículos …" at bounding box center [556, 390] width 1113 height 780
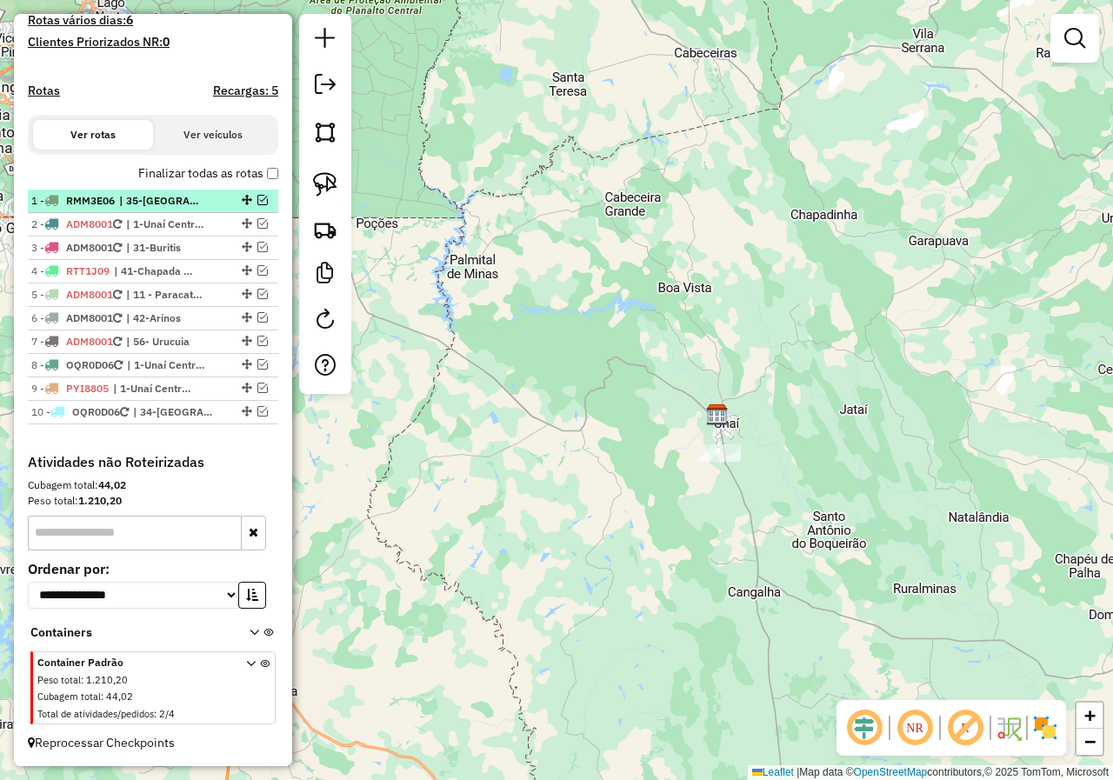
click at [257, 197] on em at bounding box center [262, 200] width 10 height 10
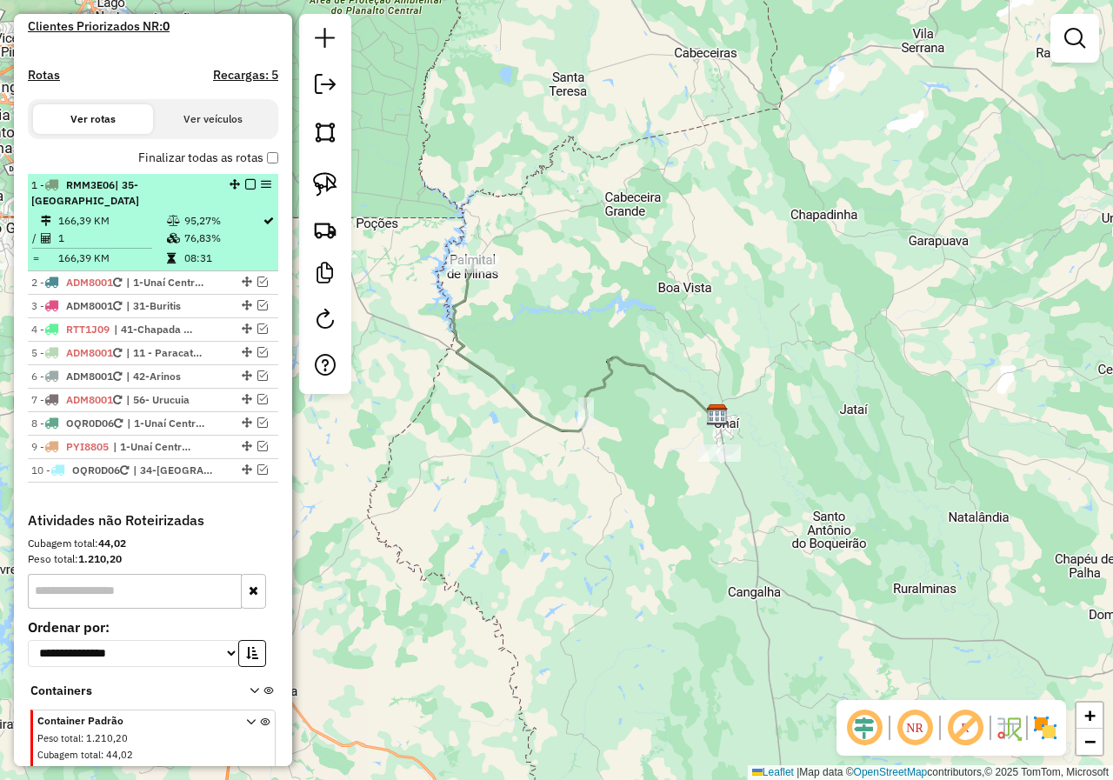
scroll to position [550, 0]
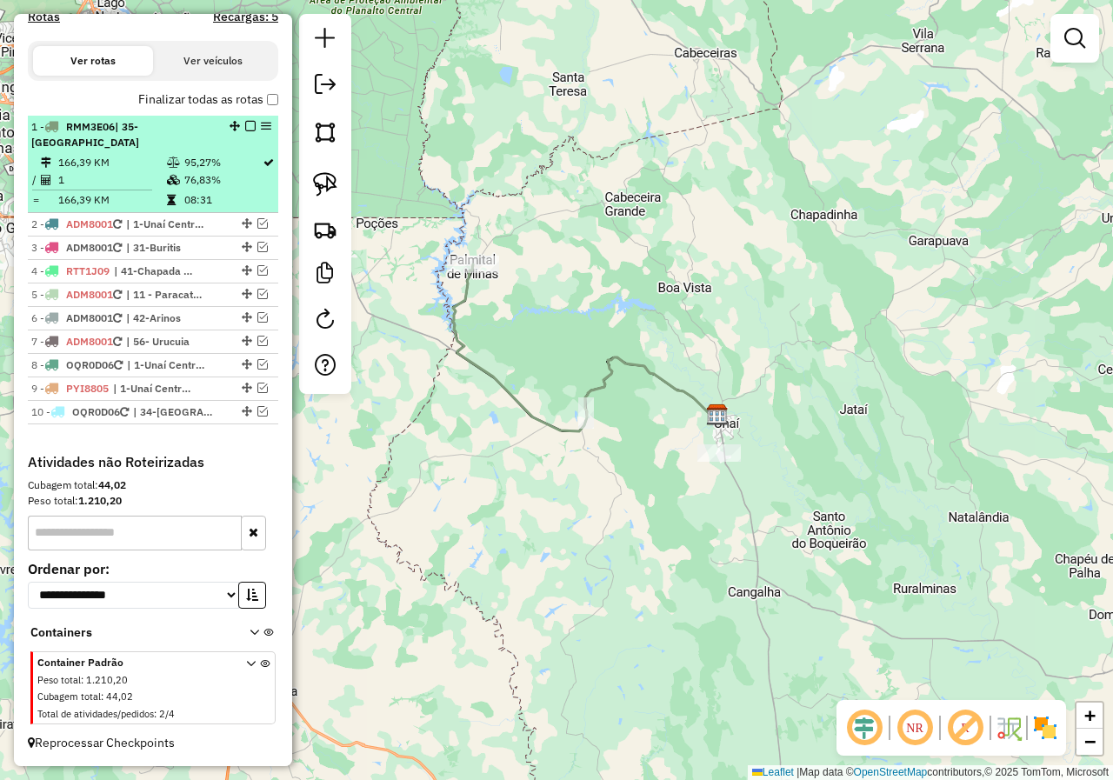
click at [249, 128] on em at bounding box center [250, 126] width 10 height 10
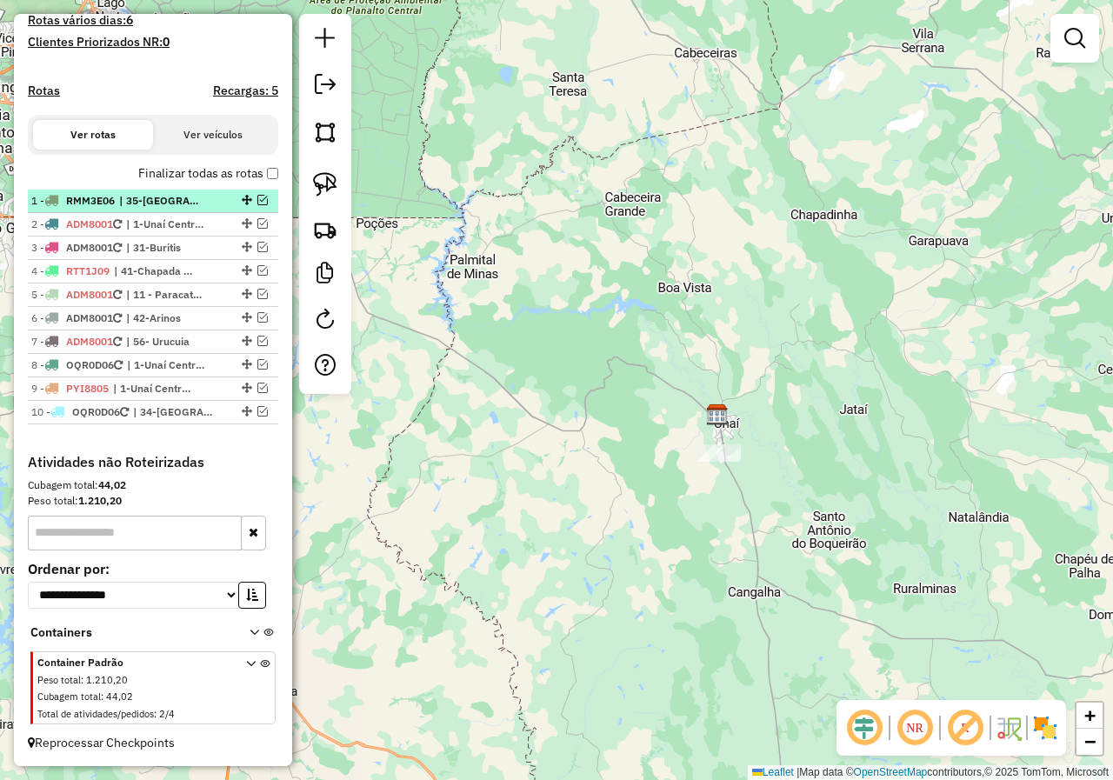
scroll to position [477, 0]
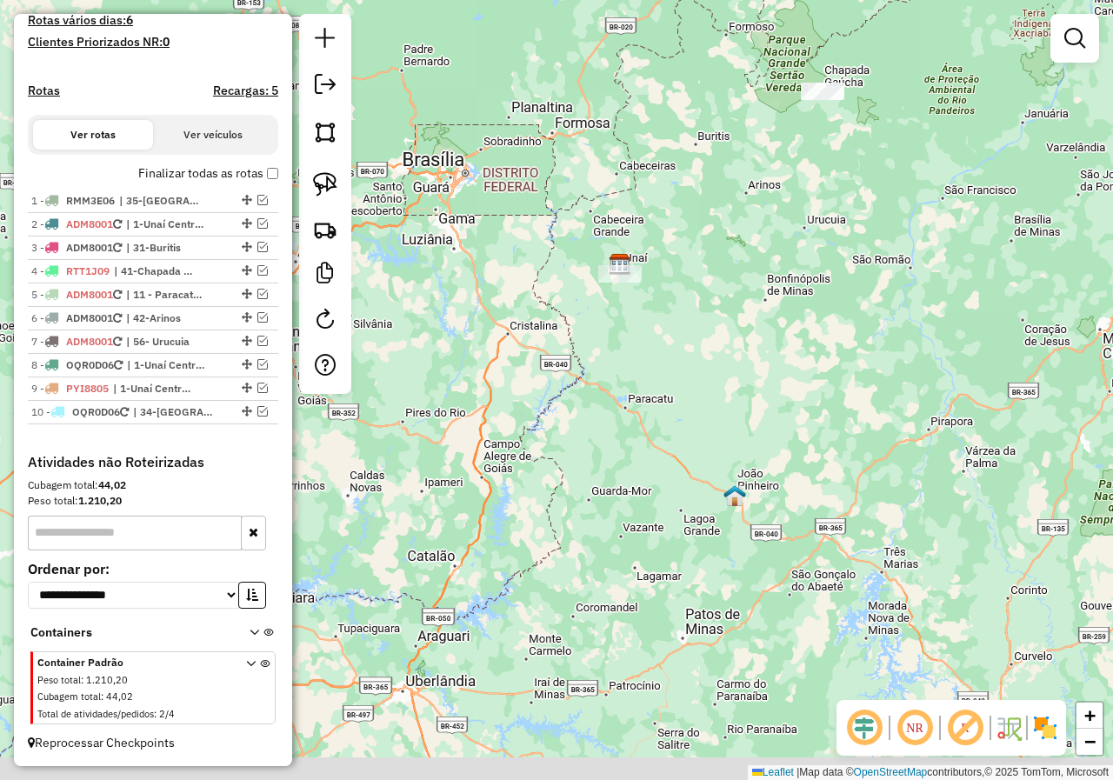
drag, startPoint x: 832, startPoint y: 363, endPoint x: 711, endPoint y: 315, distance: 130.3
click at [712, 315] on div "Janela de atendimento Grade de atendimento Capacidade Transportadoras Veículos …" at bounding box center [556, 390] width 1113 height 780
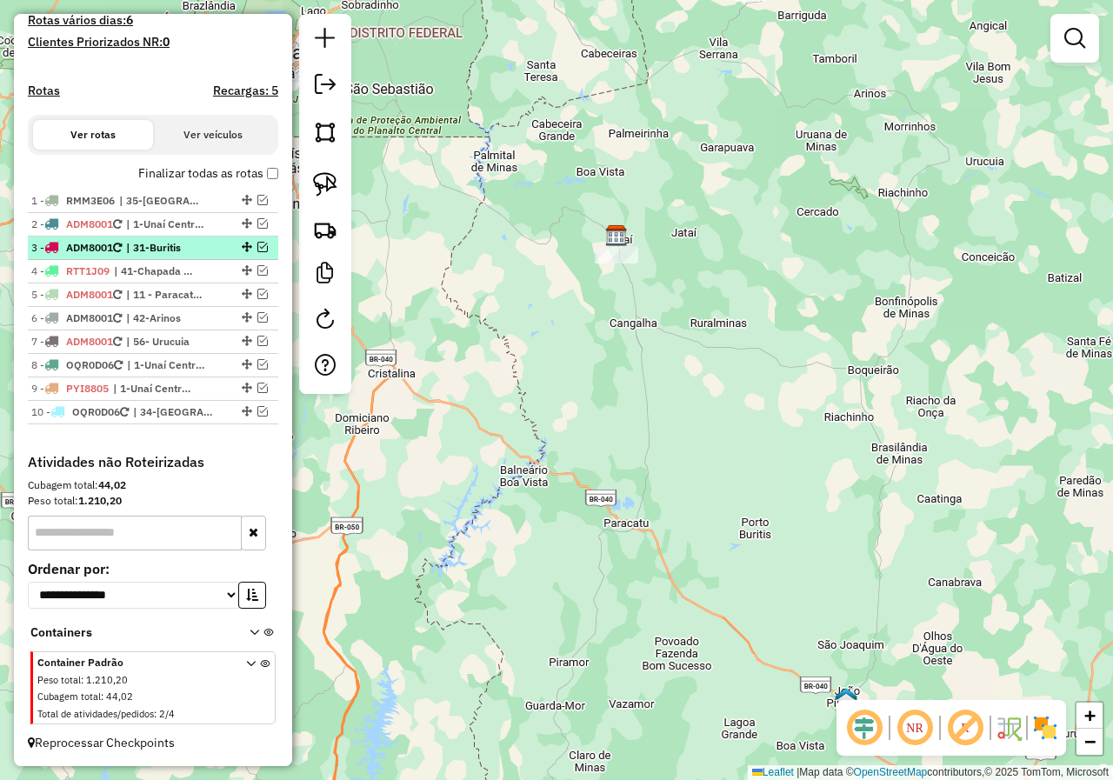
click at [260, 247] on em at bounding box center [262, 247] width 10 height 10
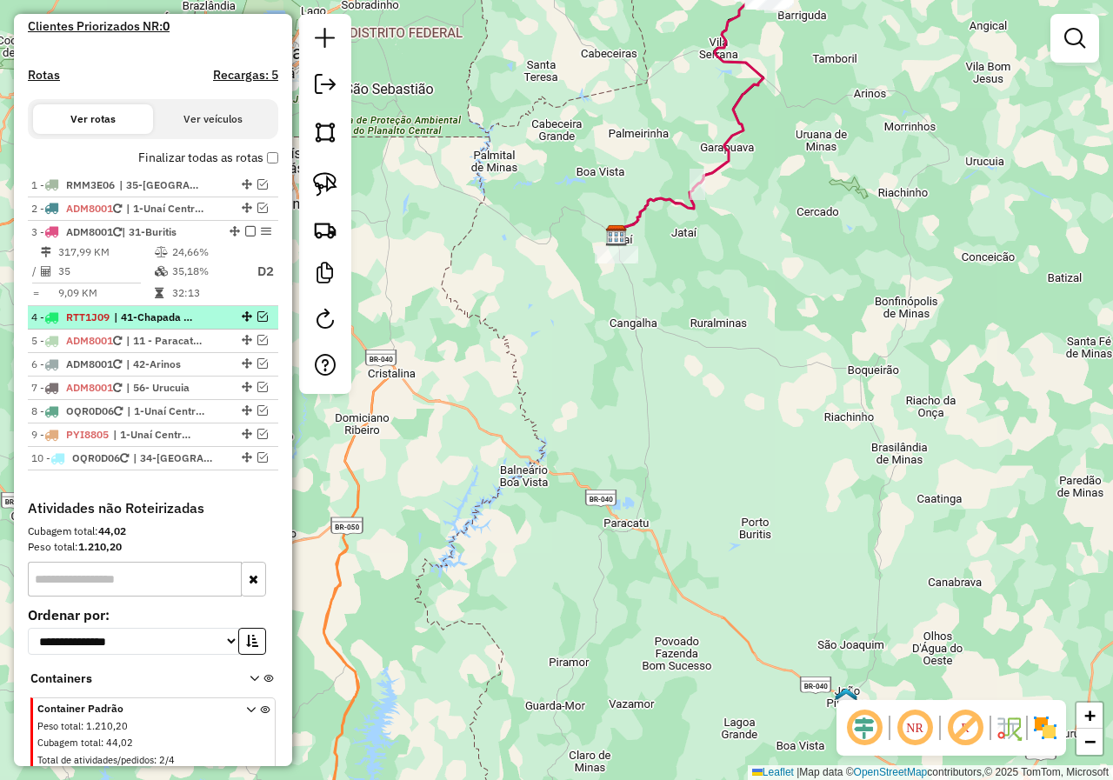
scroll to position [539, 0]
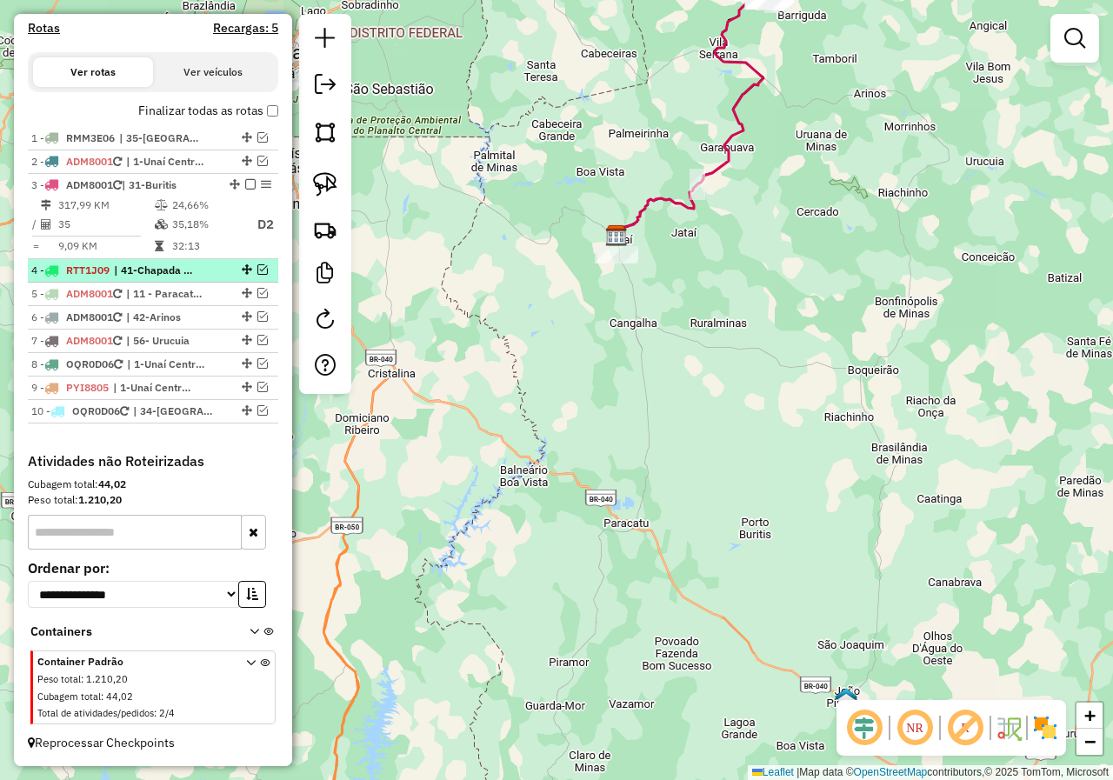
click at [246, 269] on em at bounding box center [247, 269] width 10 height 10
select select "*********"
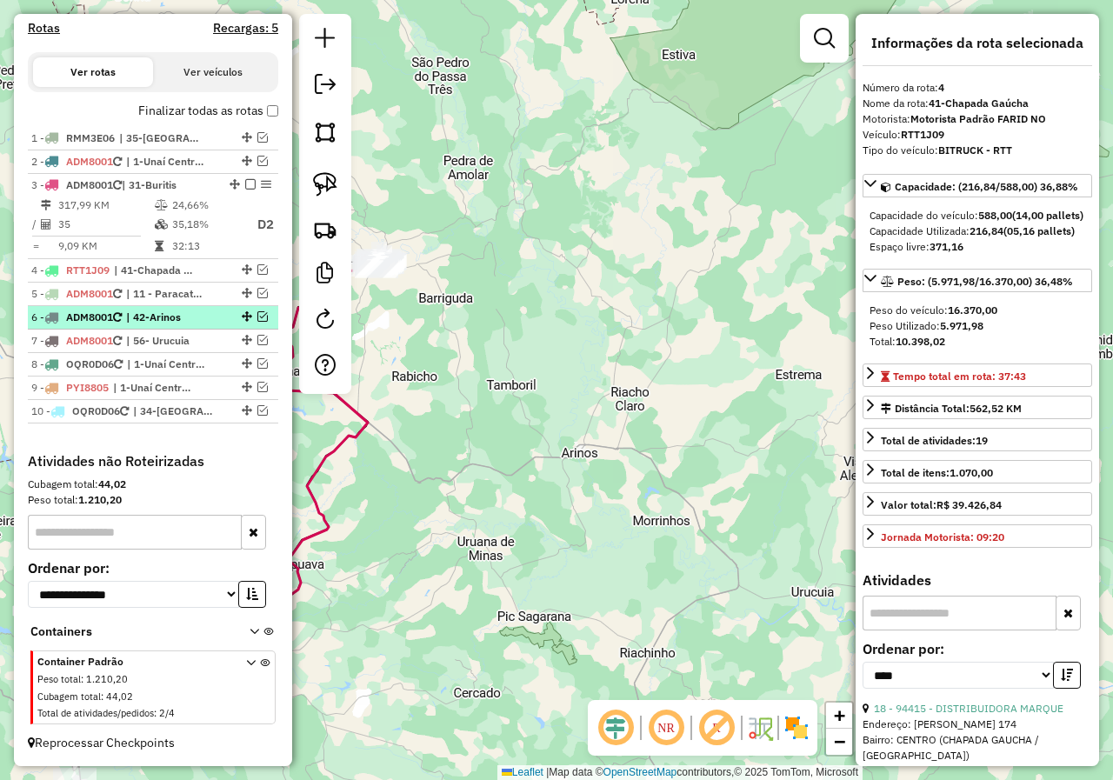
click at [257, 319] on em at bounding box center [262, 316] width 10 height 10
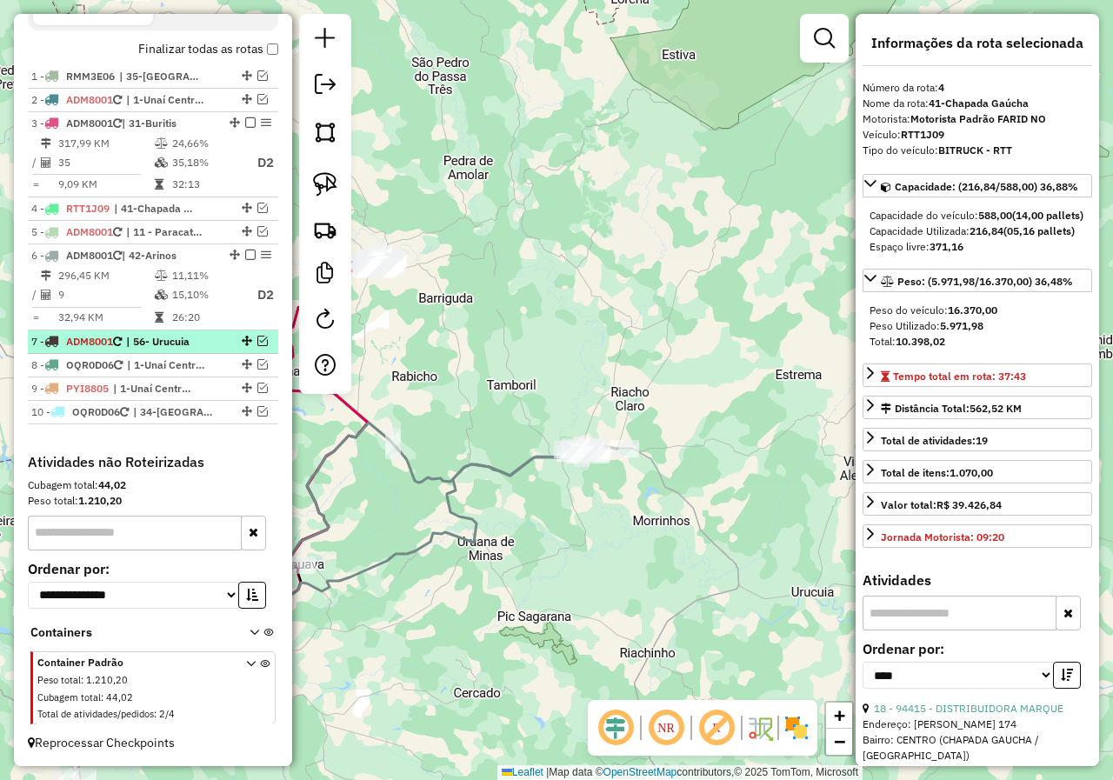
click at [259, 339] on em at bounding box center [262, 341] width 10 height 10
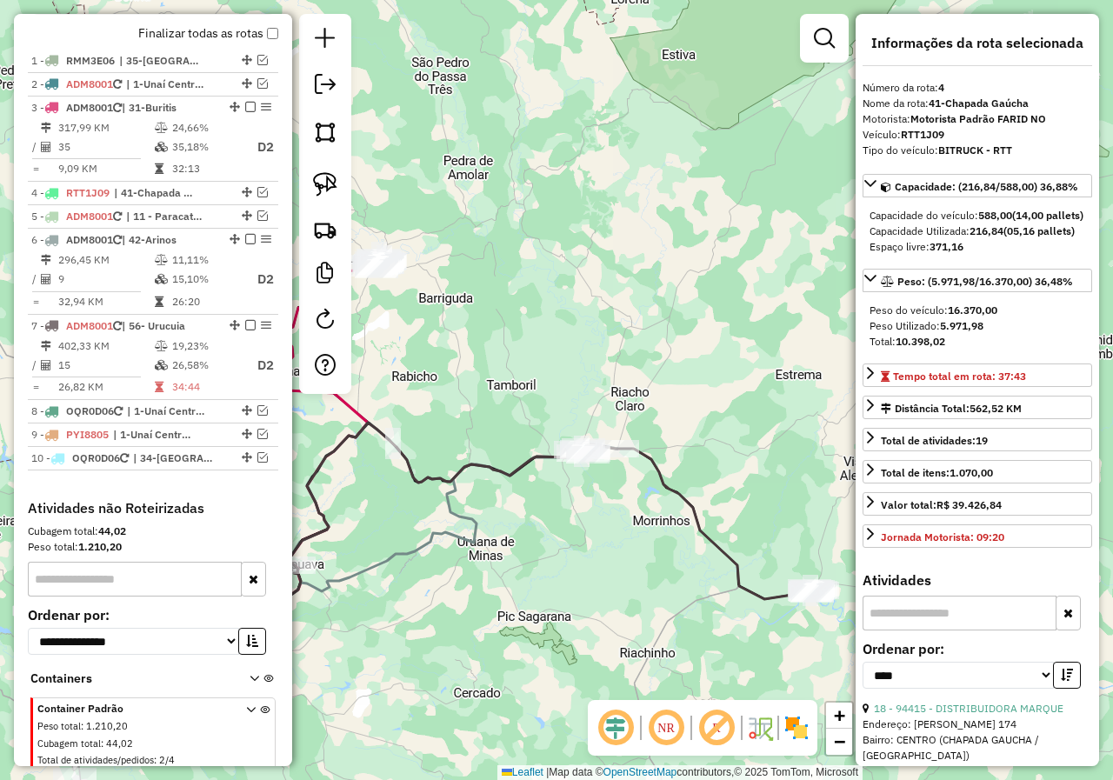
scroll to position [637, 0]
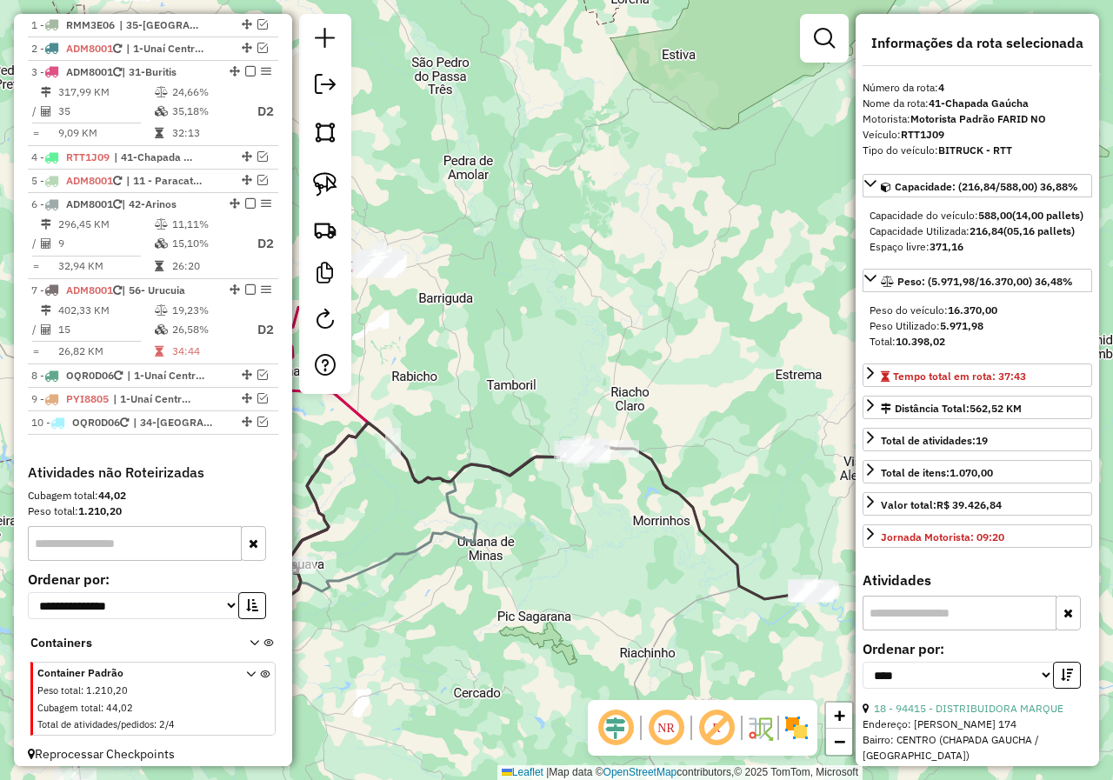
click at [623, 539] on div "Janela de atendimento Grade de atendimento Capacidade Transportadoras Veículos …" at bounding box center [556, 390] width 1113 height 780
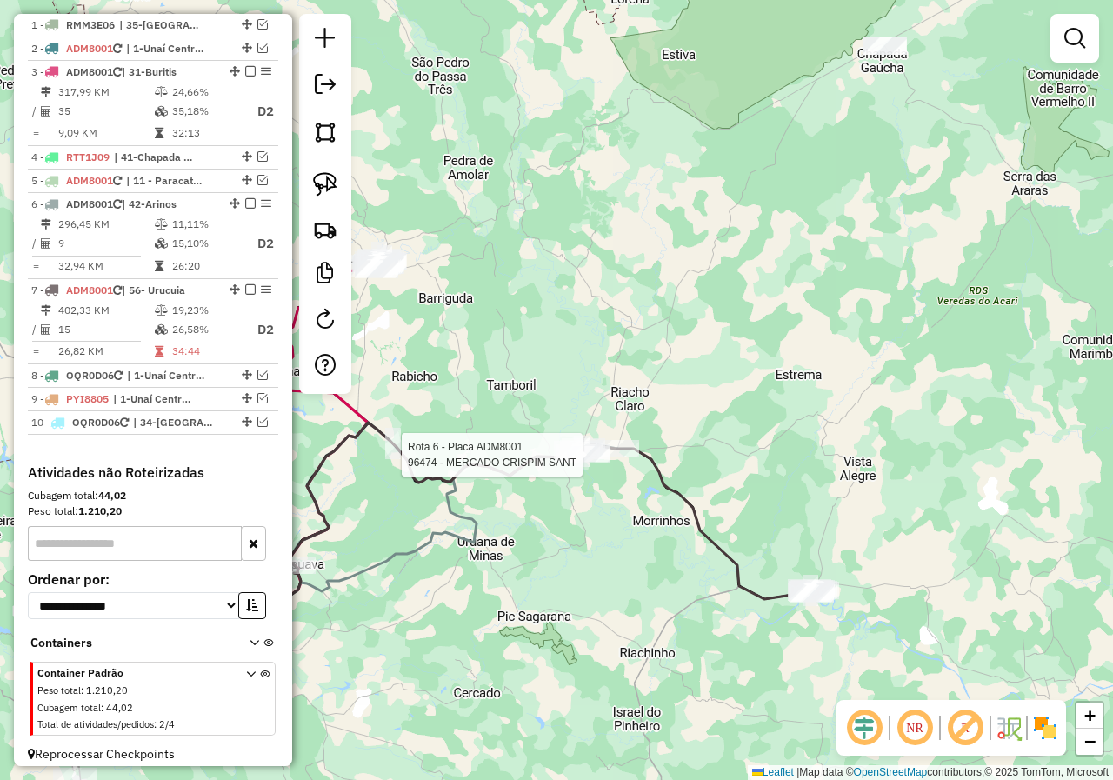
scroll to position [663, 0]
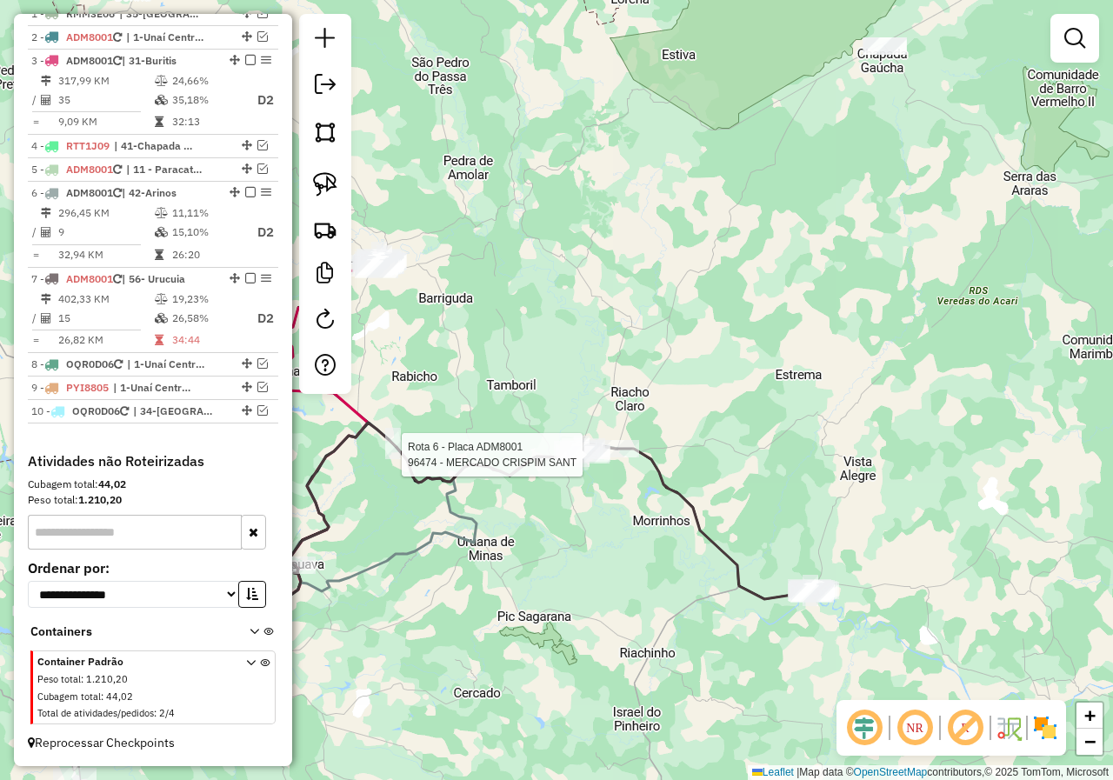
select select "*********"
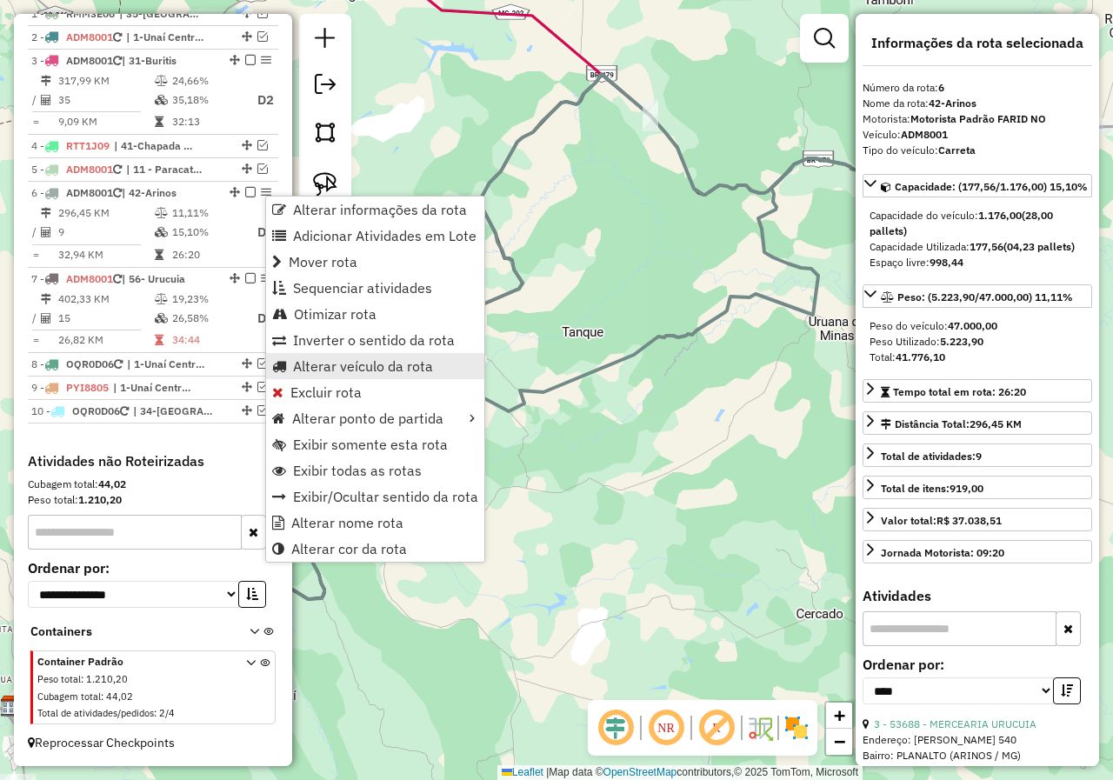
click at [389, 373] on span "Alterar veículo da rota" at bounding box center [363, 366] width 140 height 14
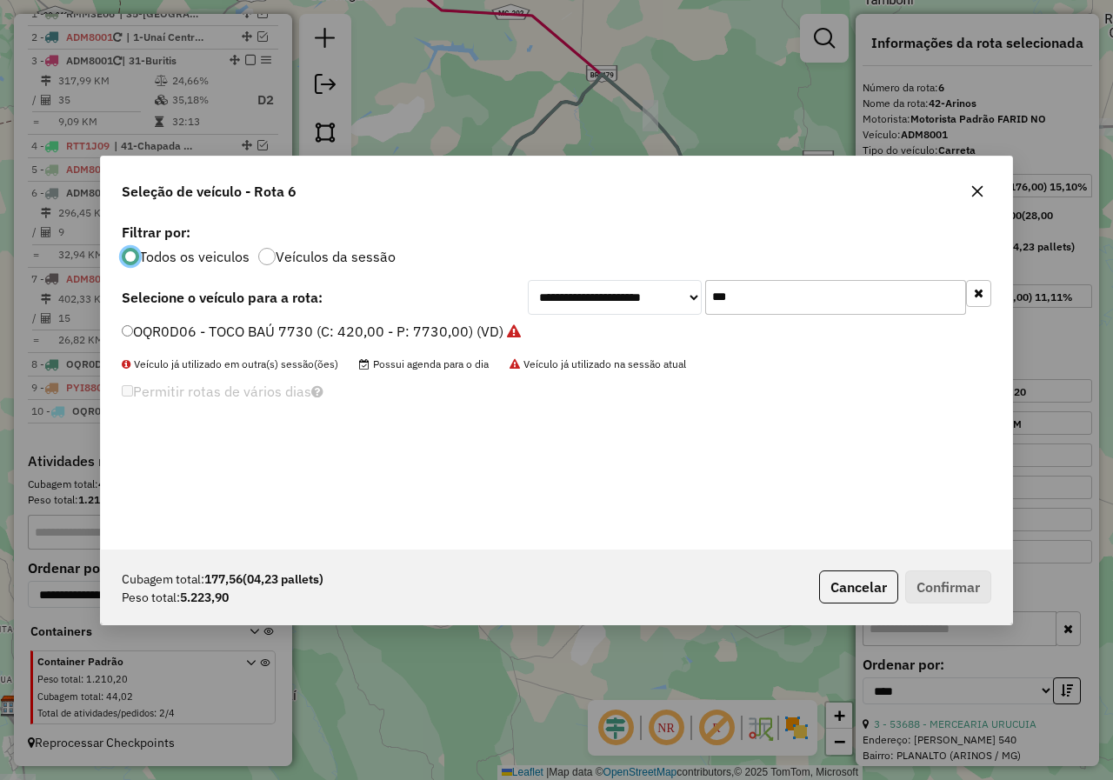
scroll to position [10, 5]
click at [755, 295] on input "***" at bounding box center [835, 297] width 261 height 35
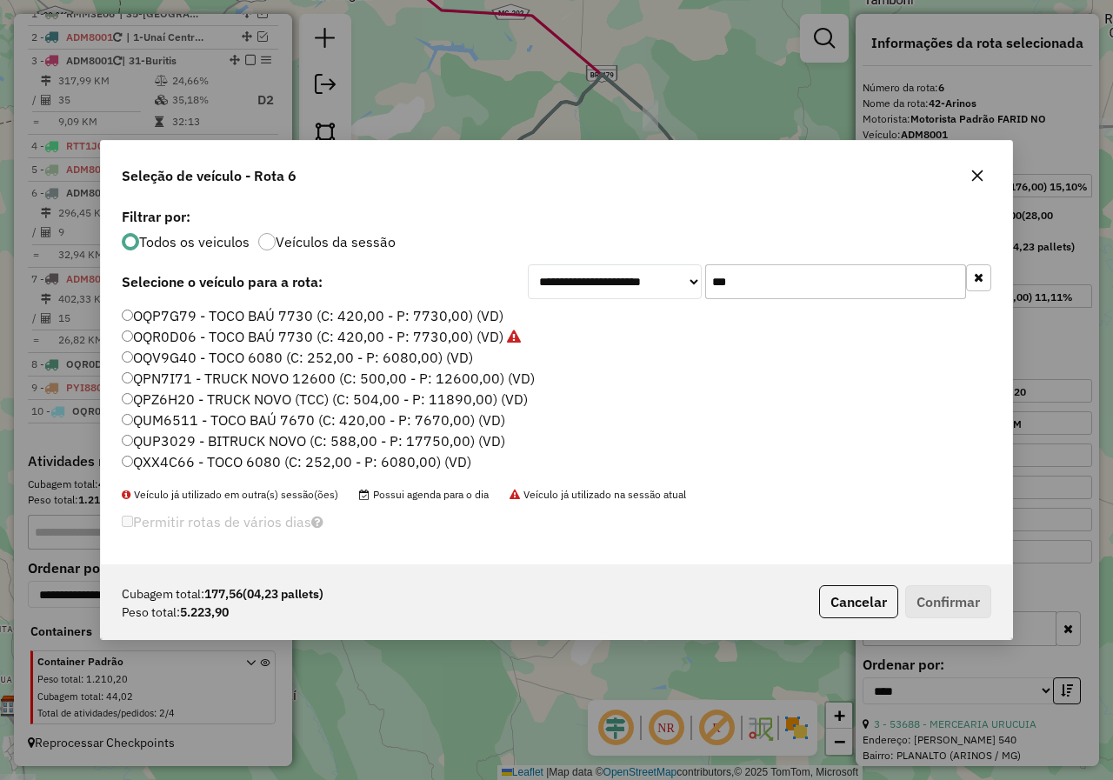
type input "*"
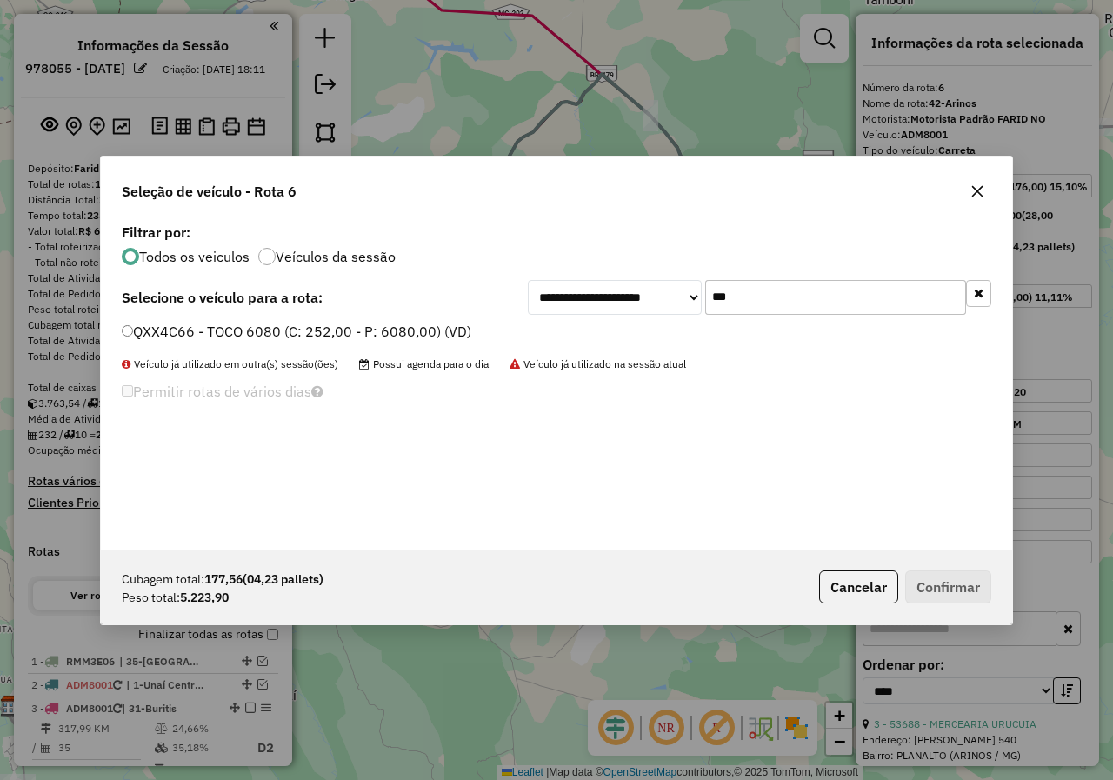
select select "*********"
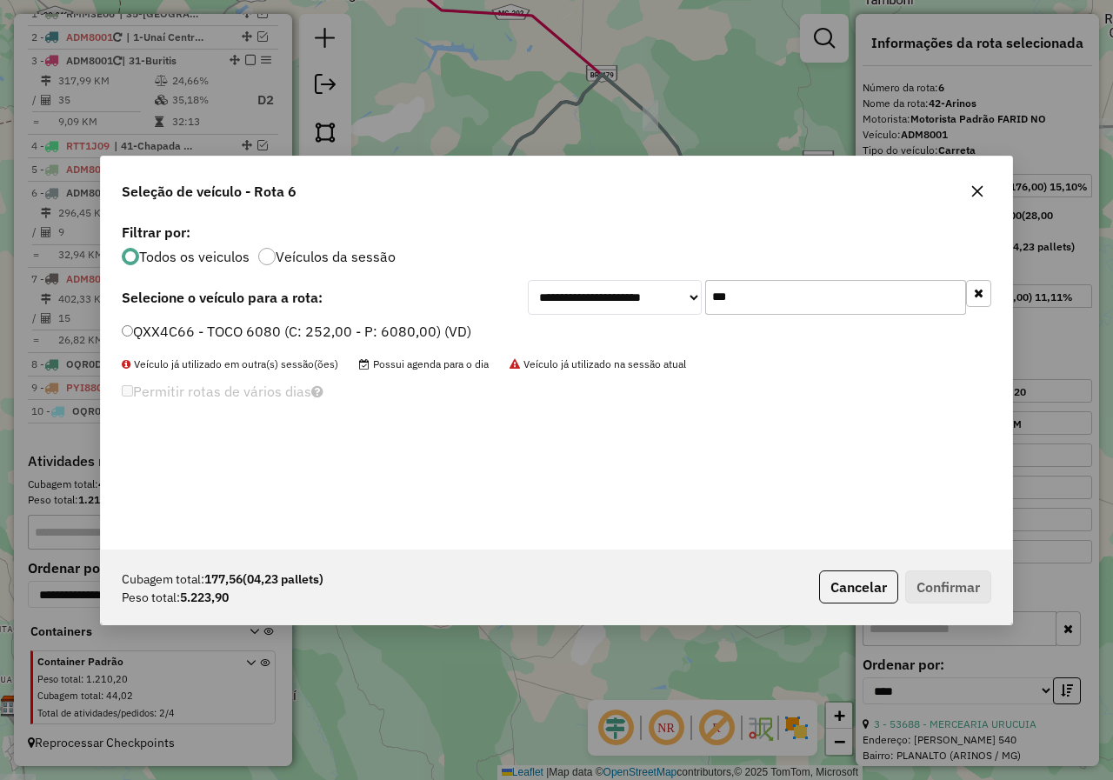
type input "***"
click at [357, 332] on label "QXX4C66 - TOCO 6080 (C: 252,00 - P: 6080,00) (VD)" at bounding box center [297, 331] width 350 height 21
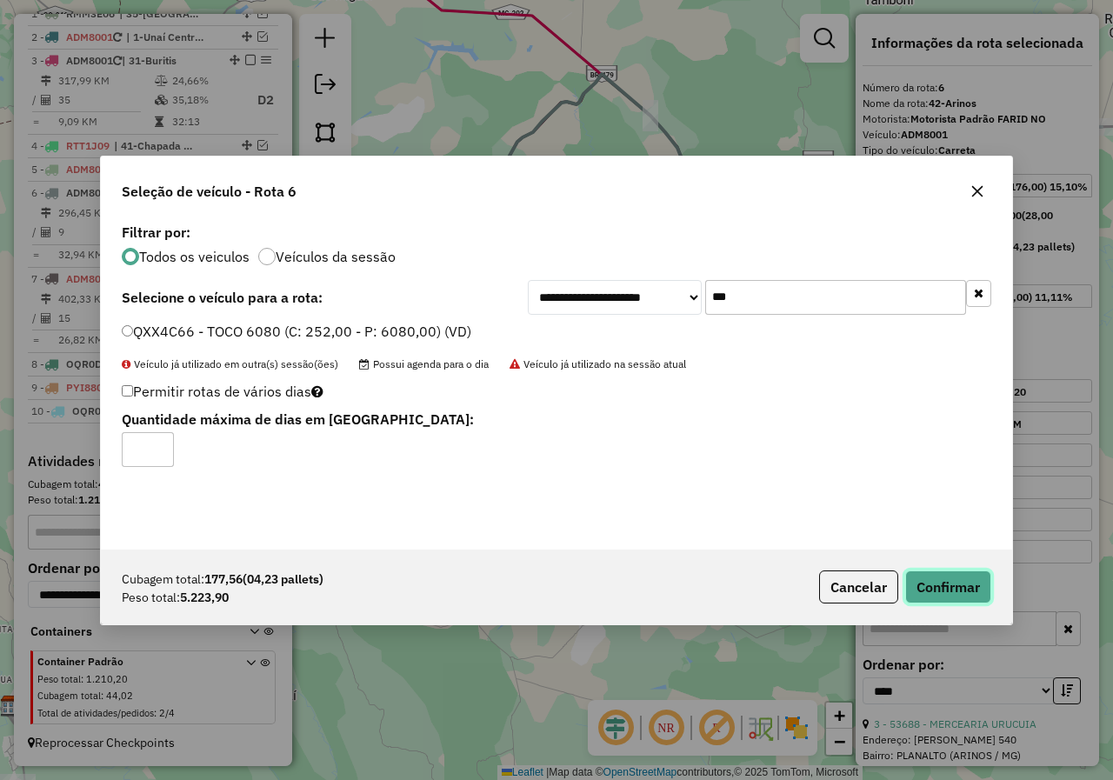
click at [960, 583] on button "Confirmar" at bounding box center [948, 586] width 86 height 33
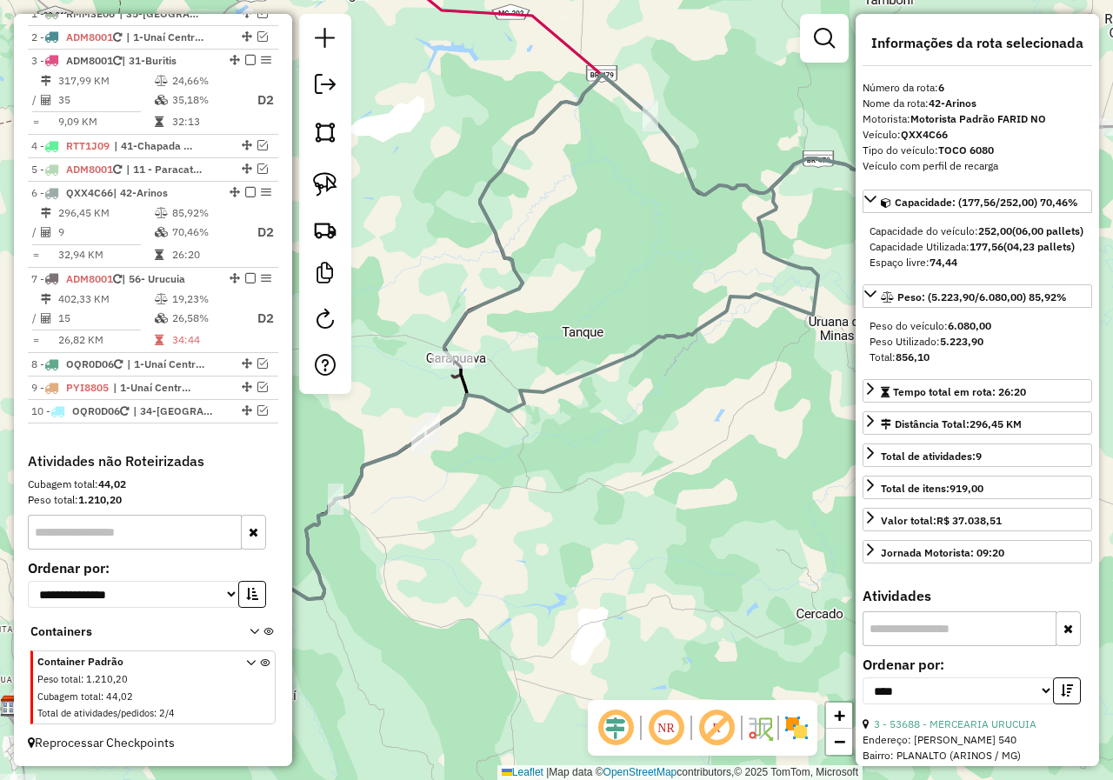
drag, startPoint x: 573, startPoint y: 425, endPoint x: 546, endPoint y: 417, distance: 28.1
click at [573, 425] on div "Janela de atendimento Grade de atendimento Capacidade Transportadoras Veículos …" at bounding box center [556, 390] width 1113 height 780
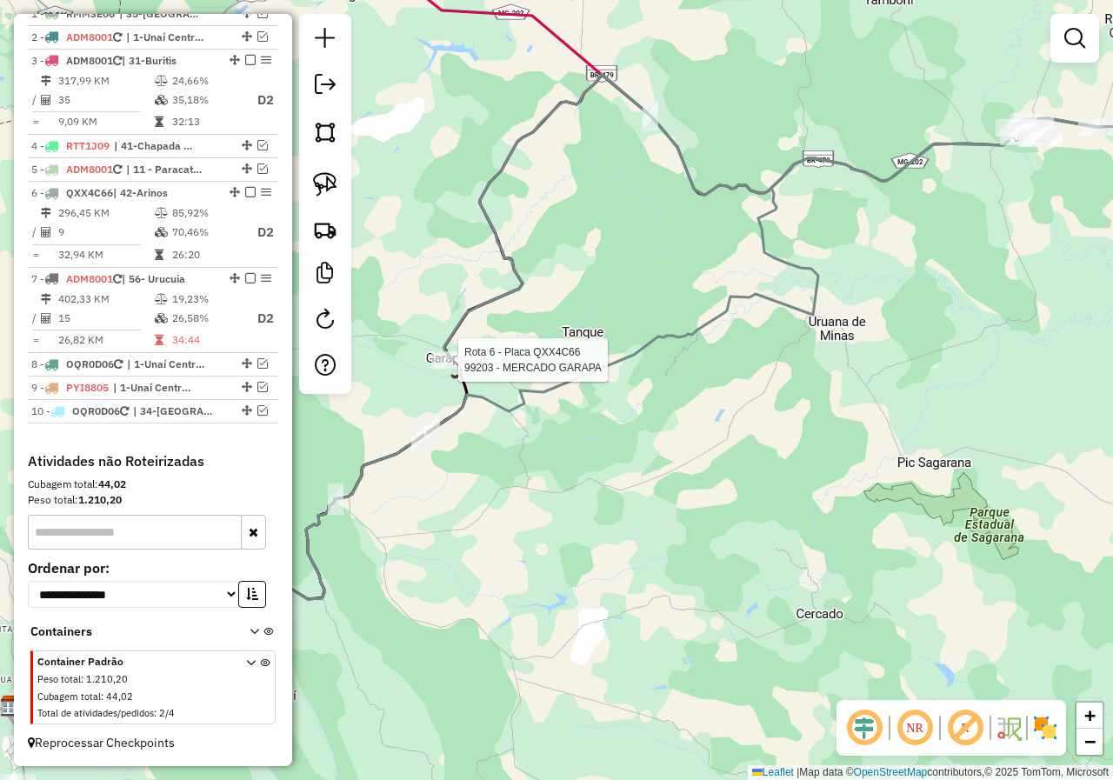
select select "*********"
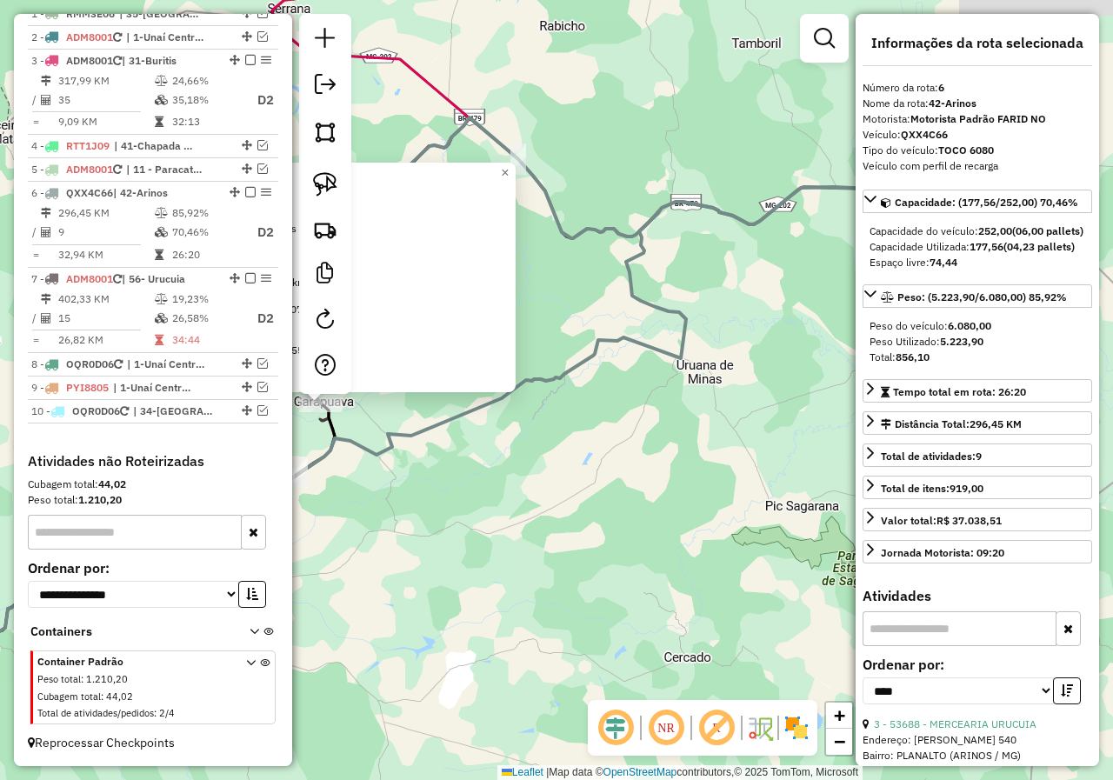
drag, startPoint x: 612, startPoint y: 483, endPoint x: 430, endPoint y: 498, distance: 183.3
click at [434, 502] on div "99203 - MERCADO GARAPA Endereço: [GEOGRAPHIC_DATA] 509 Bairro: GARAPUAVA (UNAI …" at bounding box center [556, 390] width 1113 height 780
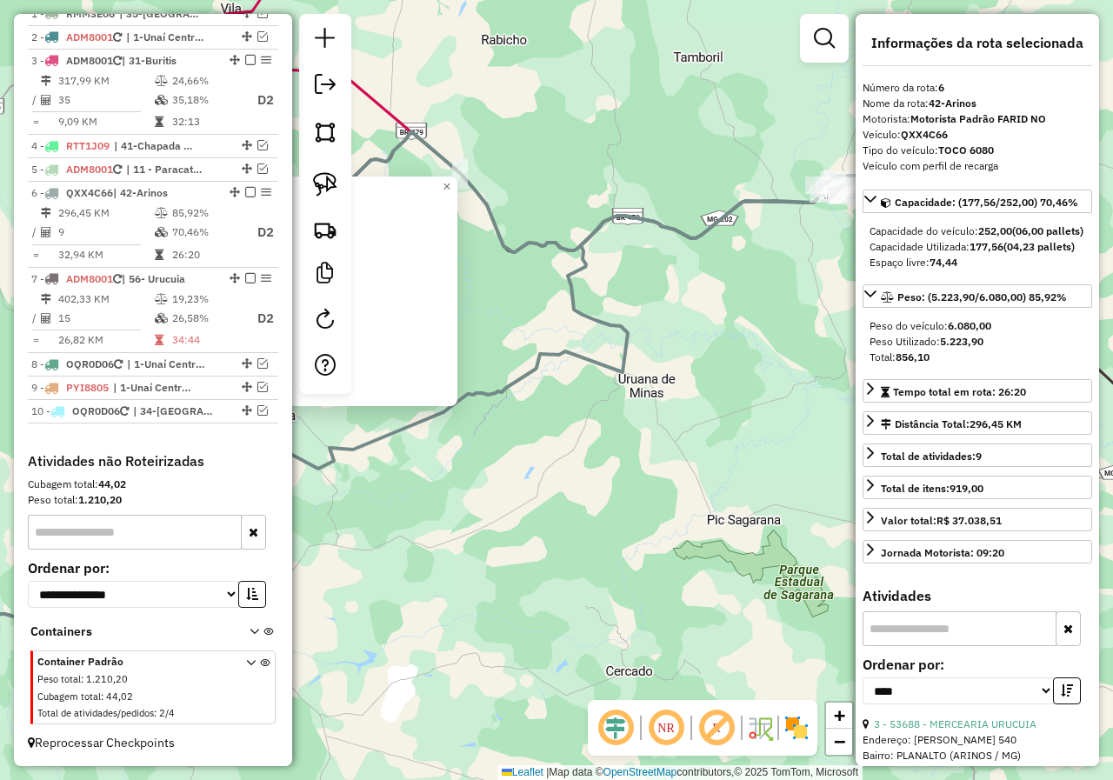
drag, startPoint x: 660, startPoint y: 477, endPoint x: 621, endPoint y: 480, distance: 39.3
click at [629, 484] on div "99203 - MERCADO GARAPA Endereço: [GEOGRAPHIC_DATA] 509 Bairro: GARAPUAVA (UNAI …" at bounding box center [556, 390] width 1113 height 780
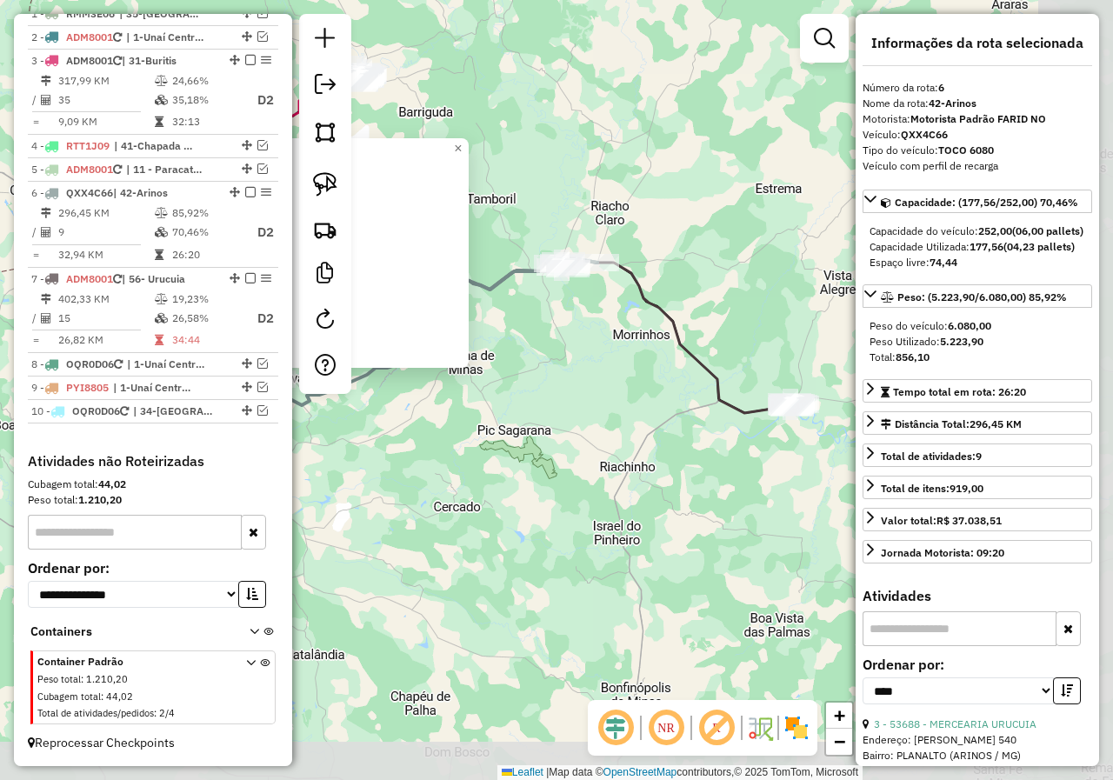
drag, startPoint x: 689, startPoint y: 474, endPoint x: 549, endPoint y: 368, distance: 175.7
click at [519, 357] on div "99203 - MERCADO GARAPA Endereço: [GEOGRAPHIC_DATA] 509 Bairro: GARAPUAVA (UNAI …" at bounding box center [556, 390] width 1113 height 780
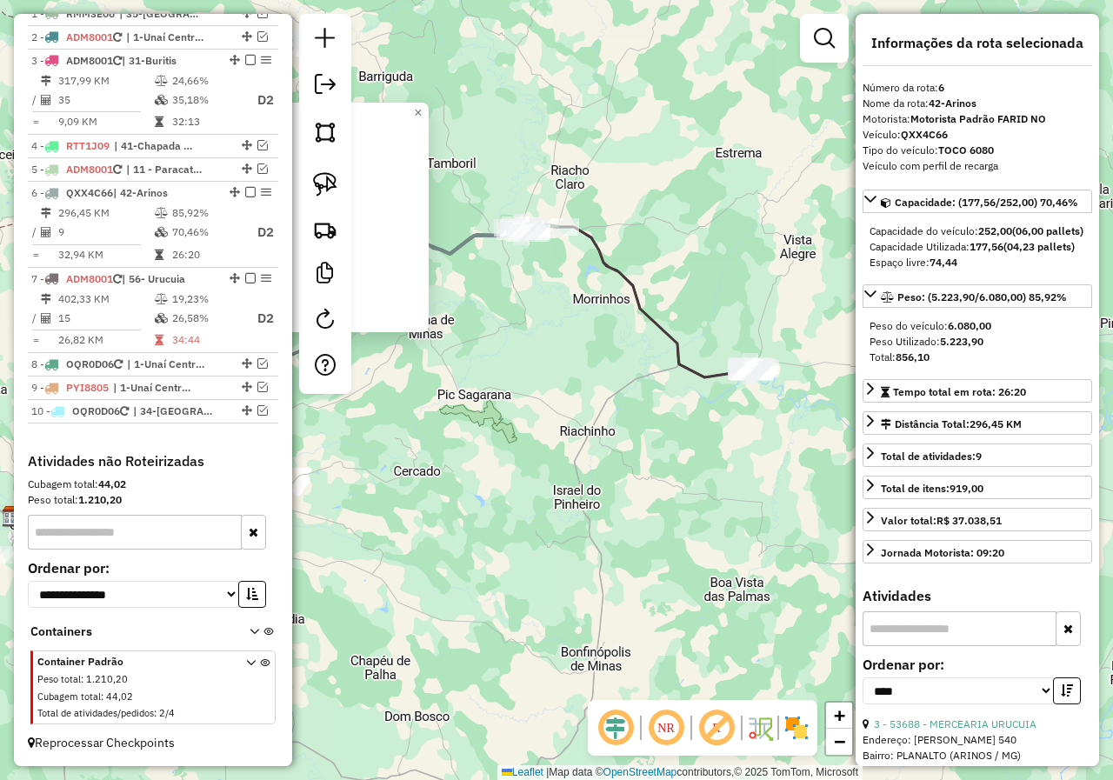
click at [630, 391] on div "99203 - MERCADO GARAPA Endereço: [GEOGRAPHIC_DATA] 509 Bairro: GARAPUAVA (UNAI …" at bounding box center [556, 390] width 1113 height 780
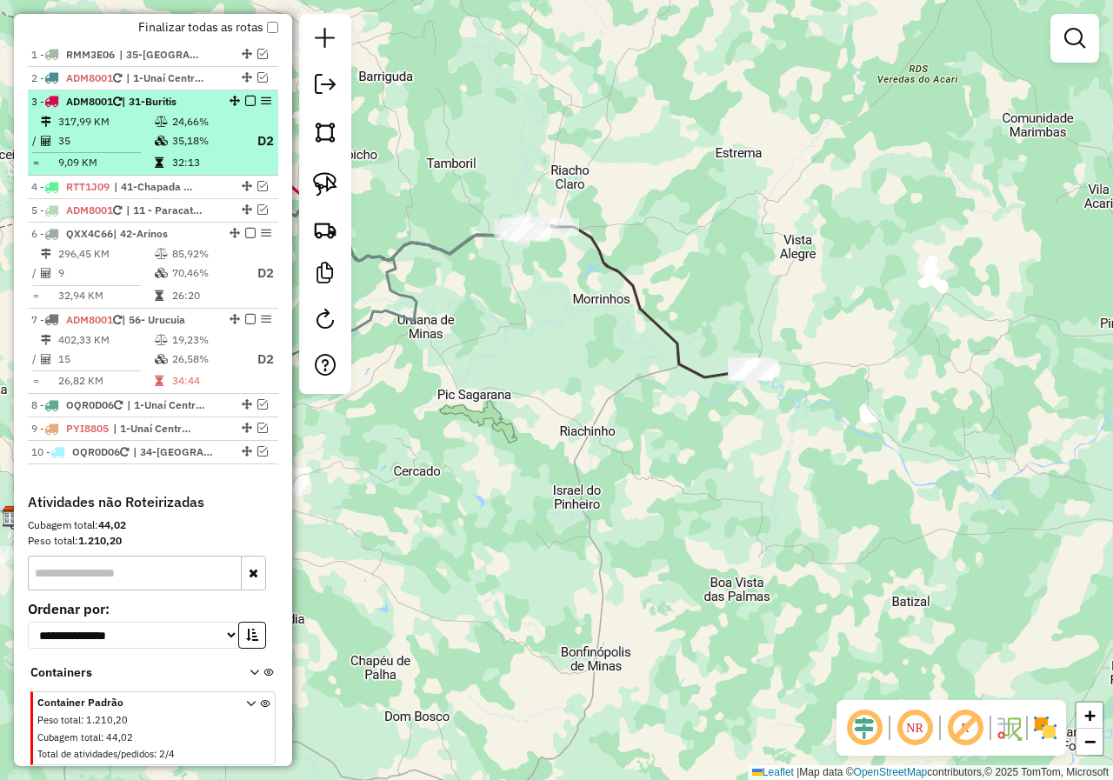
scroll to position [577, 0]
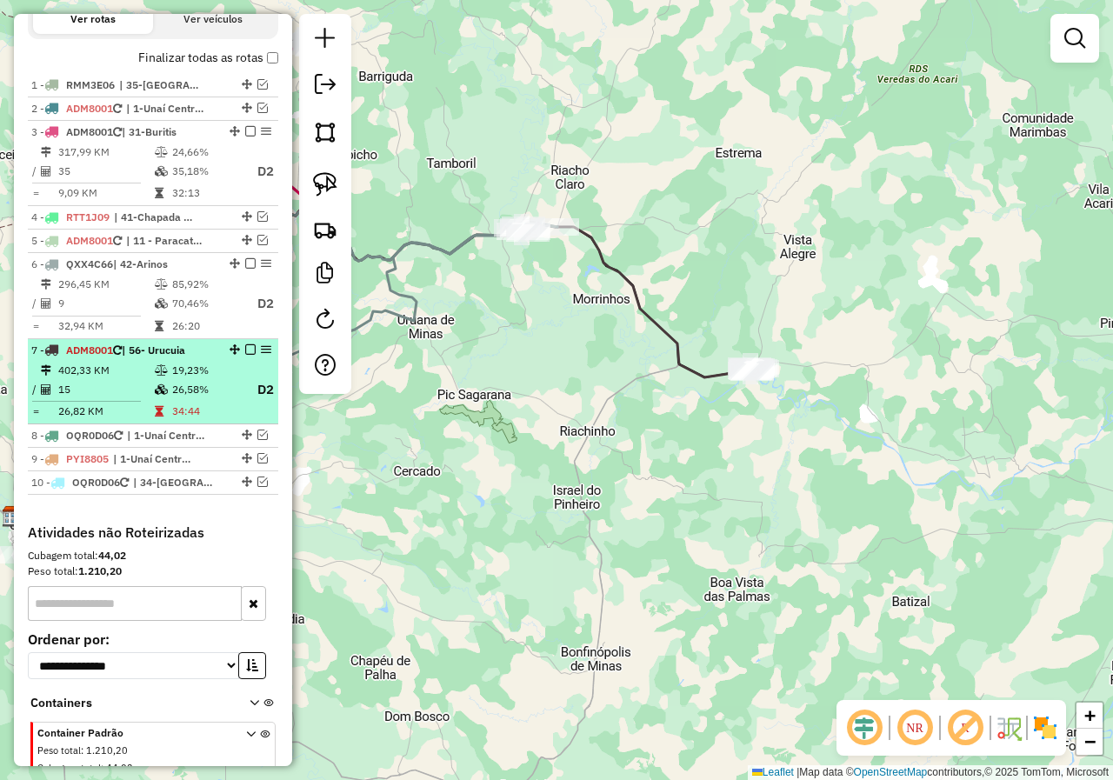
select select "*********"
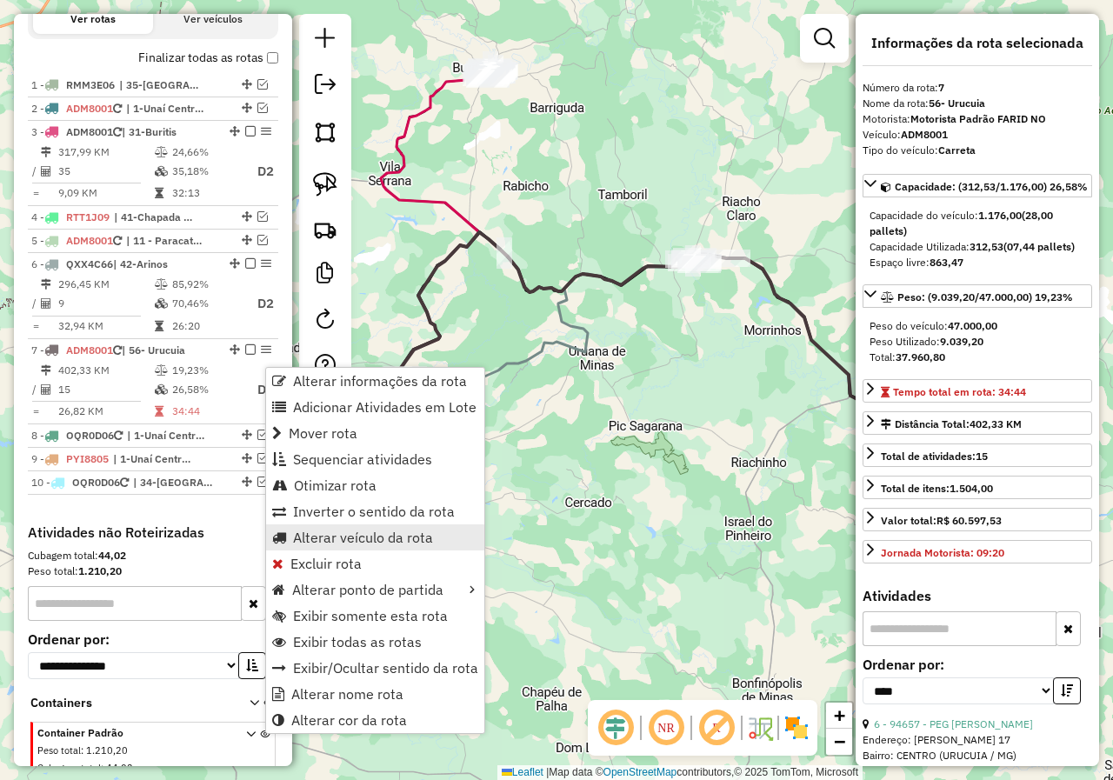
click at [373, 548] on link "Alterar veículo da rota" at bounding box center [375, 537] width 218 height 26
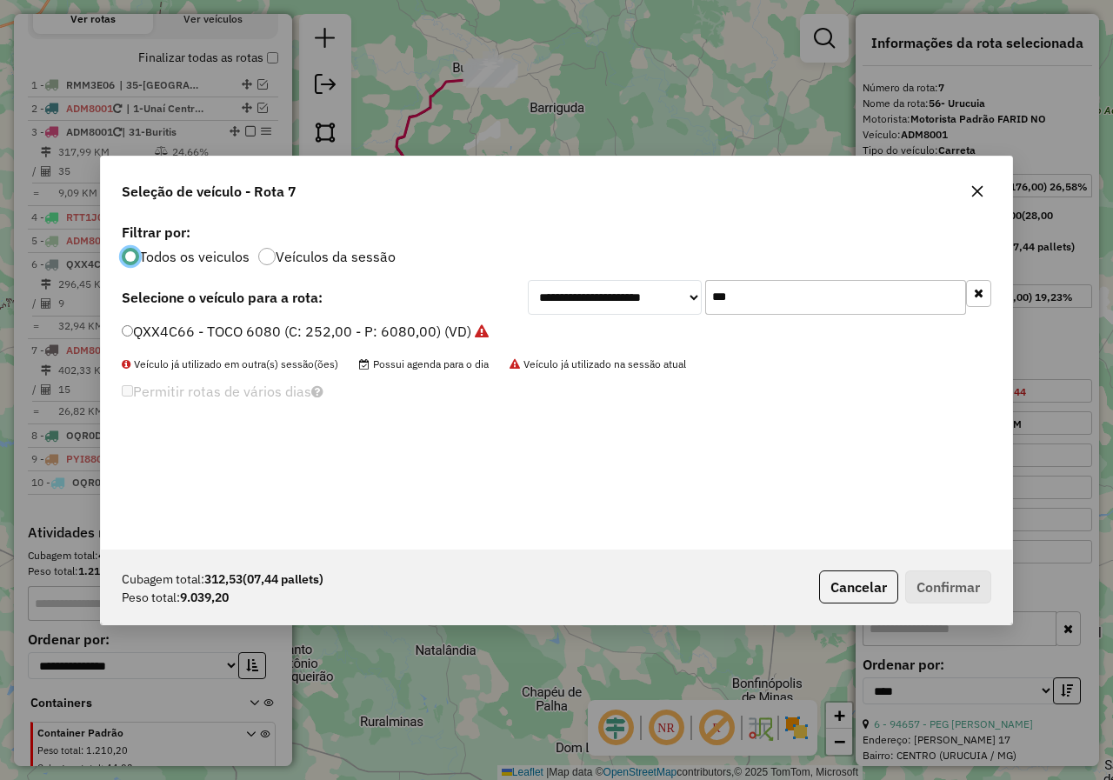
scroll to position [10, 5]
click at [755, 310] on input "***" at bounding box center [835, 297] width 261 height 35
type input "***"
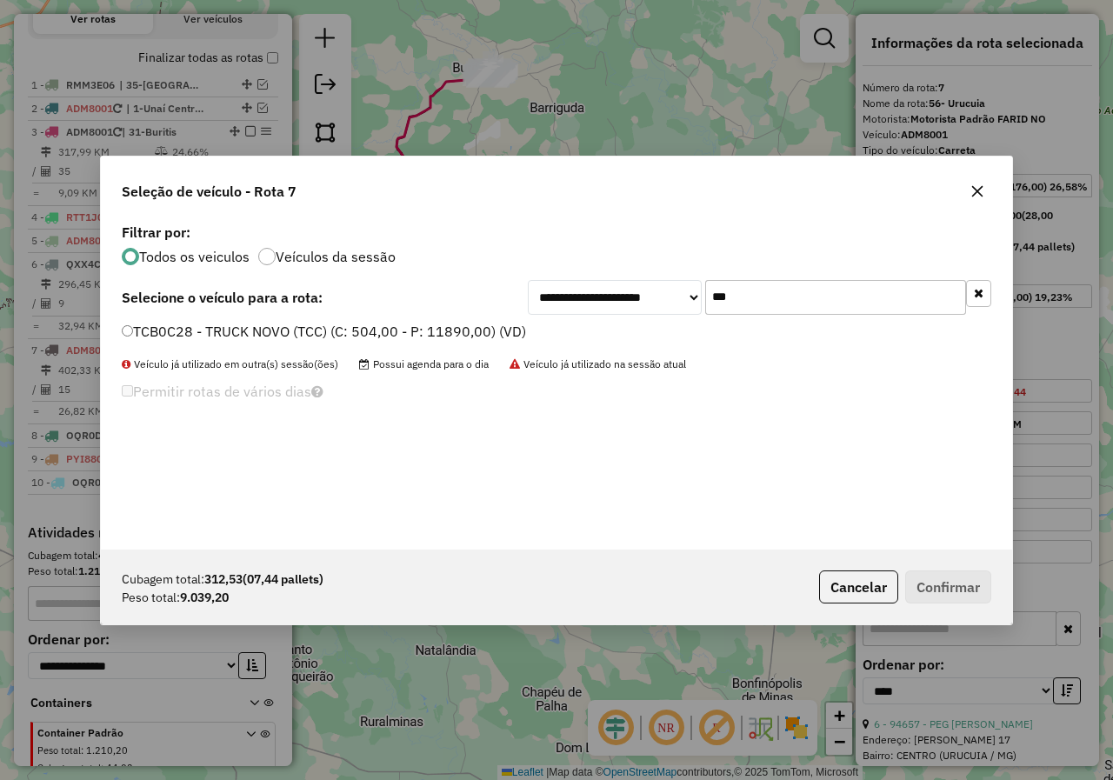
drag, startPoint x: 367, startPoint y: 321, endPoint x: 652, endPoint y: 457, distance: 315.8
click at [368, 320] on div "**********" at bounding box center [556, 384] width 911 height 330
click at [163, 331] on label "TCB0C28 - TRUCK NOVO (TCC) (C: 504,00 - P: 11890,00) (VD)" at bounding box center [324, 331] width 404 height 21
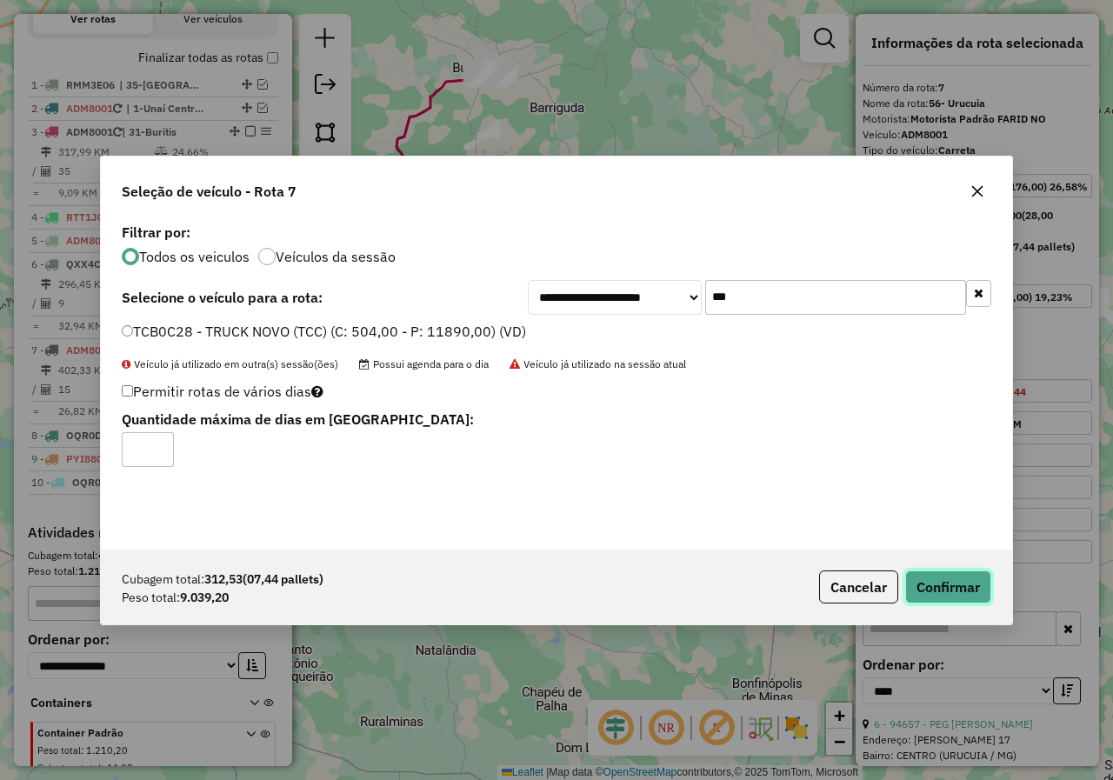
drag, startPoint x: 941, startPoint y: 578, endPoint x: 931, endPoint y: 580, distance: 9.7
click at [941, 579] on button "Confirmar" at bounding box center [948, 586] width 86 height 33
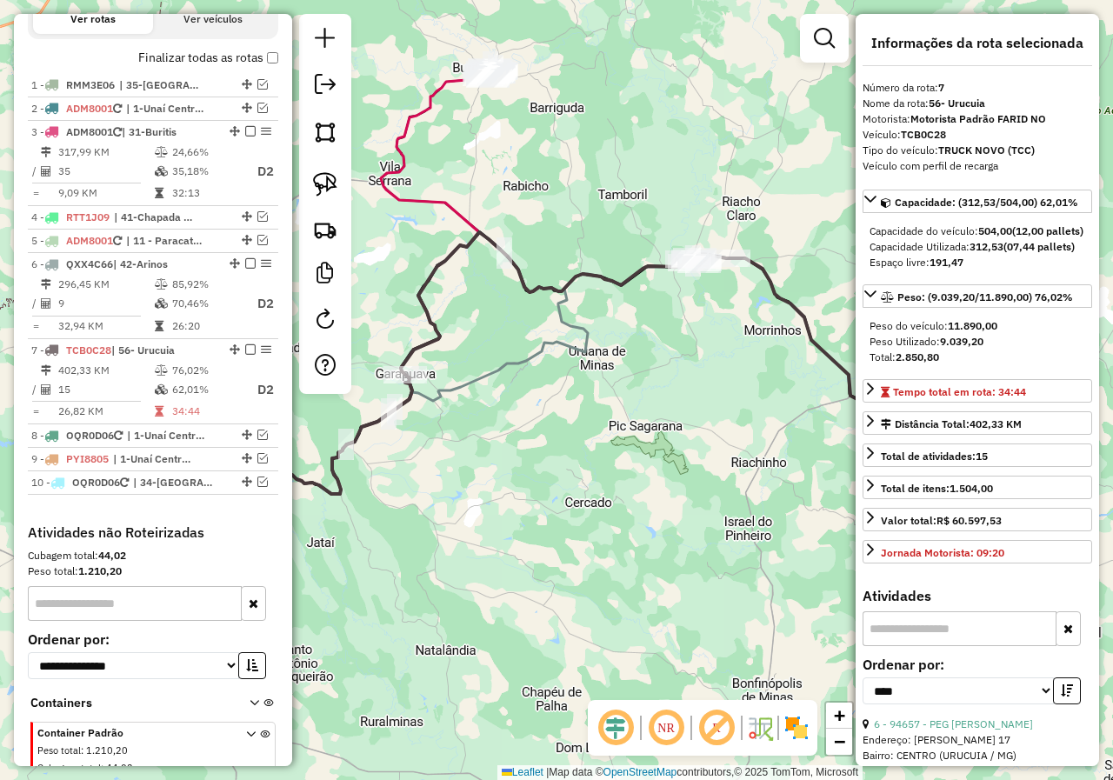
scroll to position [663, 0]
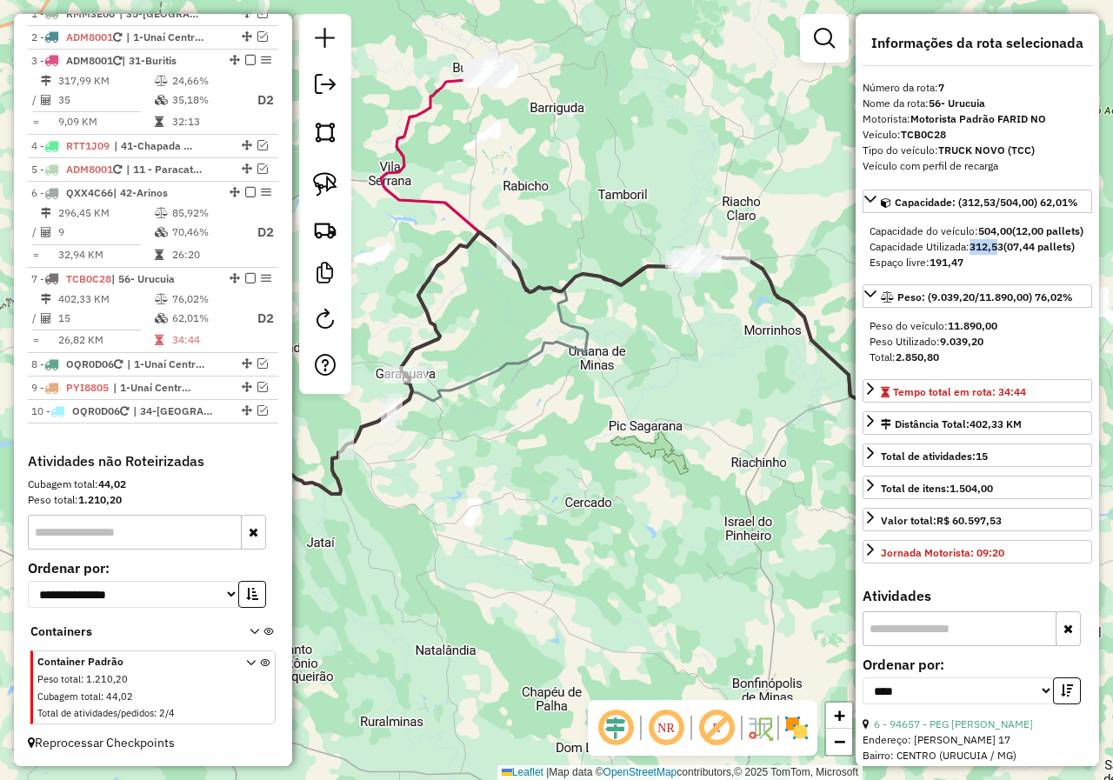
drag, startPoint x: 974, startPoint y: 257, endPoint x: 1002, endPoint y: 257, distance: 27.8
click at [1002, 253] on strong "312,53" at bounding box center [987, 246] width 34 height 13
click at [725, 323] on div "Janela de atendimento Grade de atendimento Capacidade Transportadoras Veículos …" at bounding box center [556, 390] width 1113 height 780
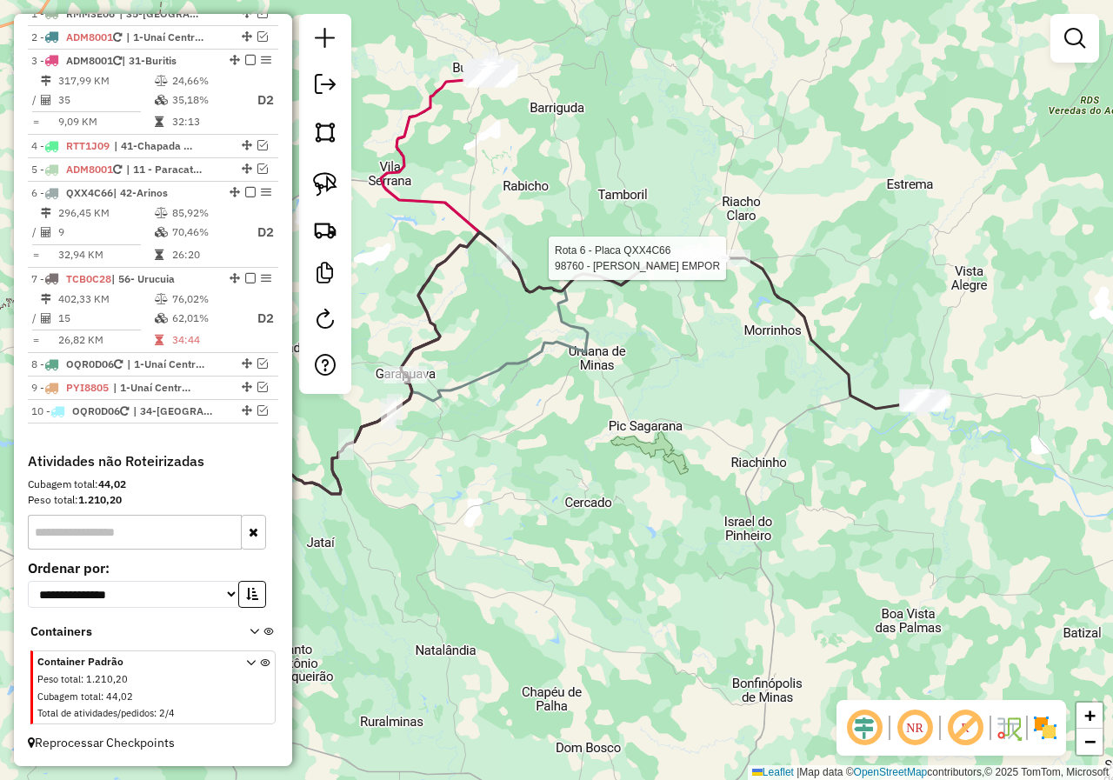
select select "*********"
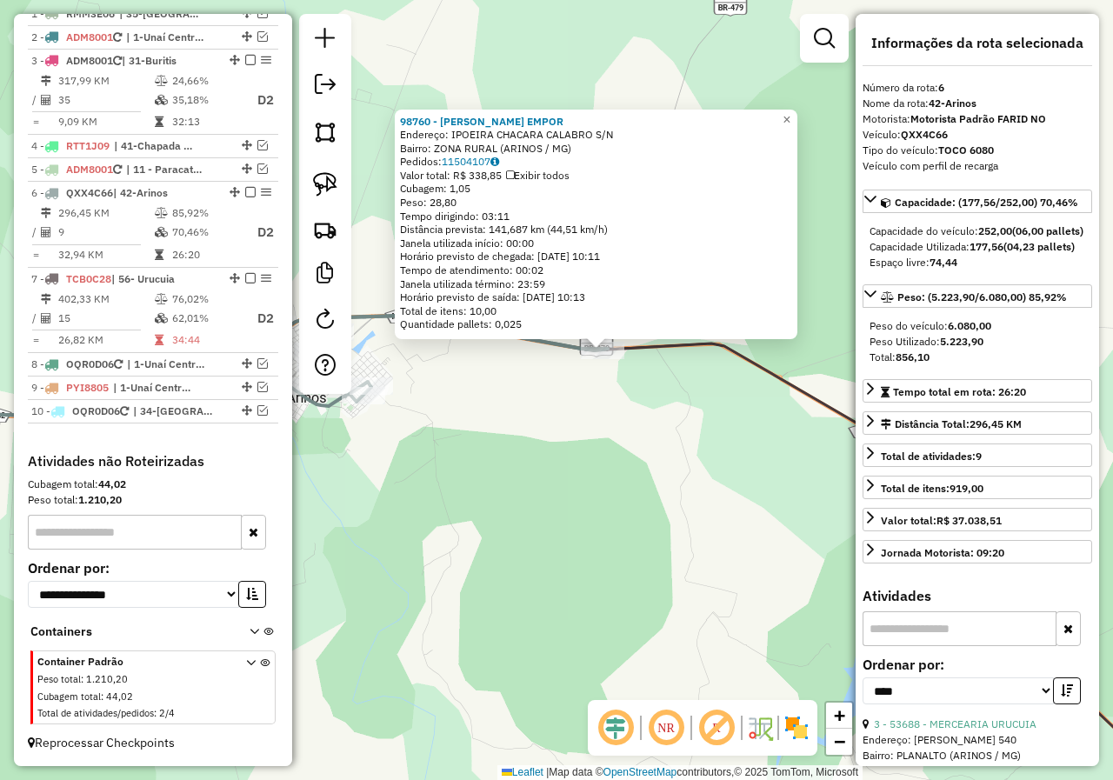
click at [581, 416] on div "98760 - CALABRO VIANA EMPOR Endereço: IPOEIRA CHACARA CALABRO S/N Bairro: ZONA …" at bounding box center [556, 390] width 1113 height 780
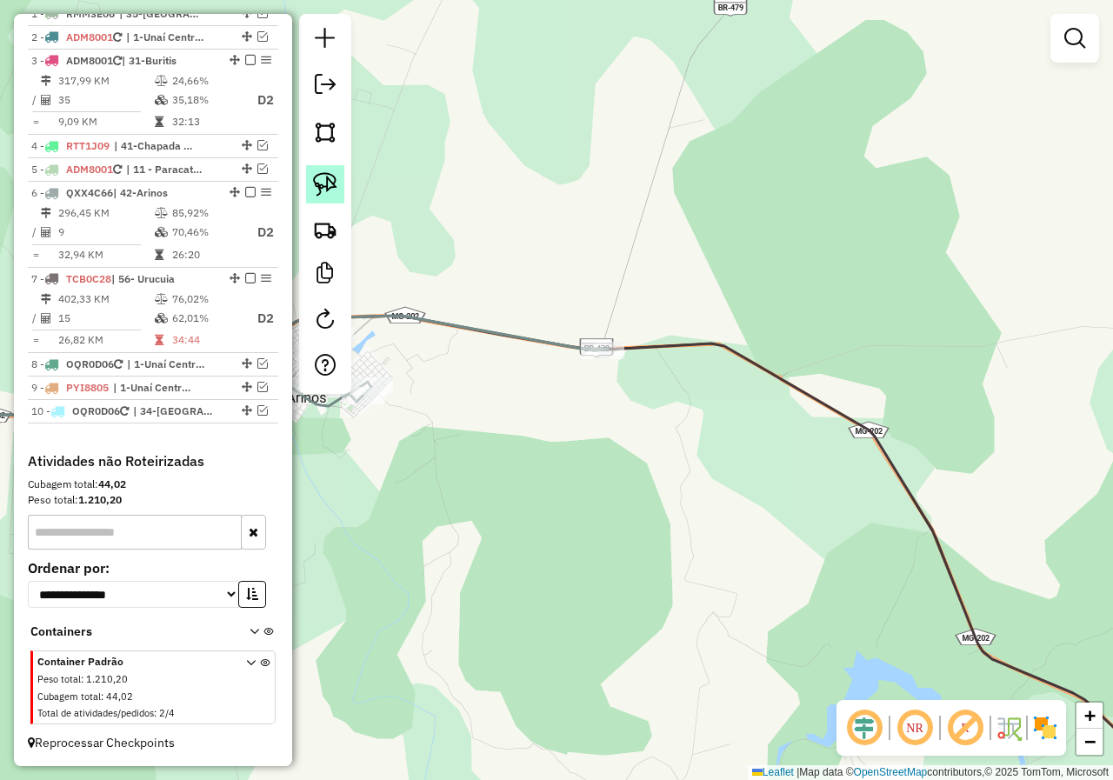
click at [342, 186] on link at bounding box center [325, 184] width 38 height 38
drag, startPoint x: 537, startPoint y: 230, endPoint x: 713, endPoint y: 323, distance: 198.4
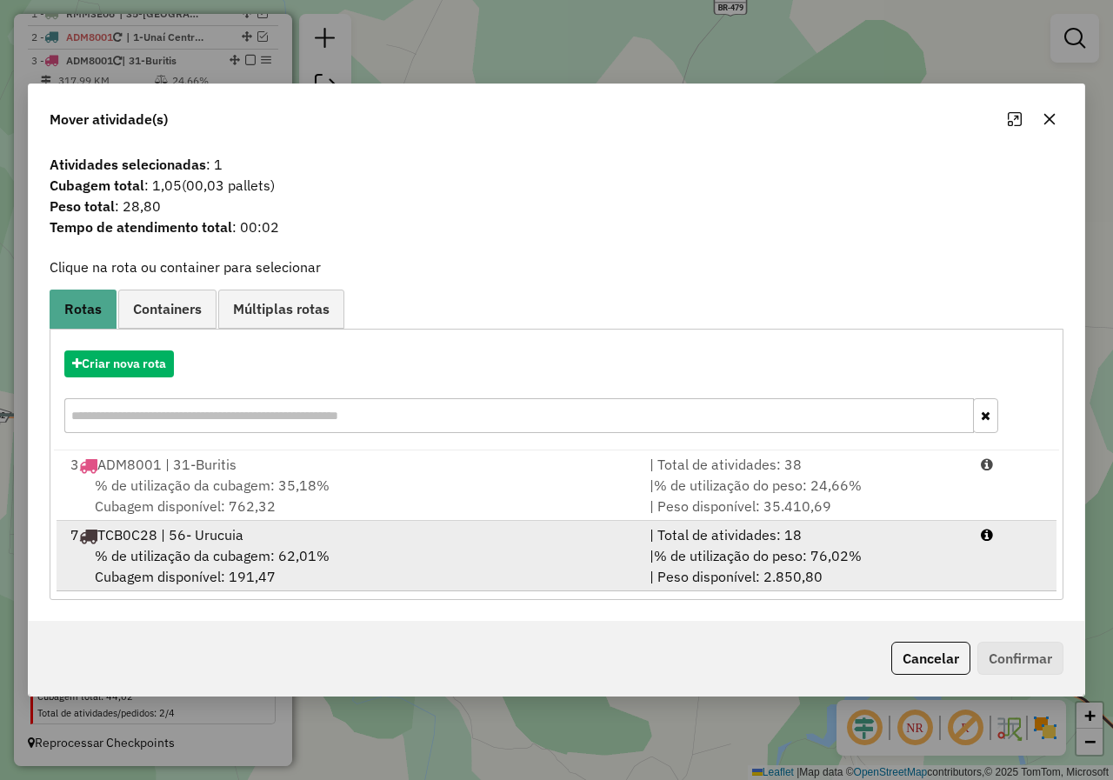
click at [642, 557] on div "| % de utilização do peso: 76,02% | Peso disponível: 2.850,80" at bounding box center [804, 566] width 331 height 42
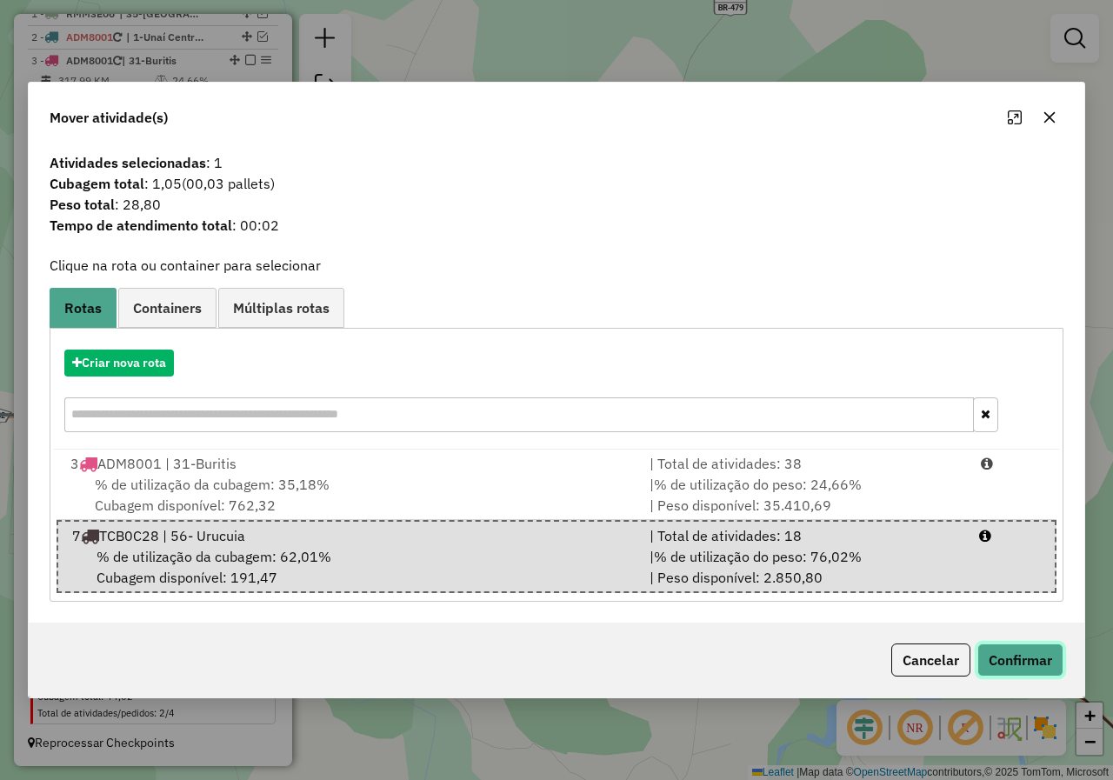
click at [1010, 650] on button "Confirmar" at bounding box center [1020, 659] width 86 height 33
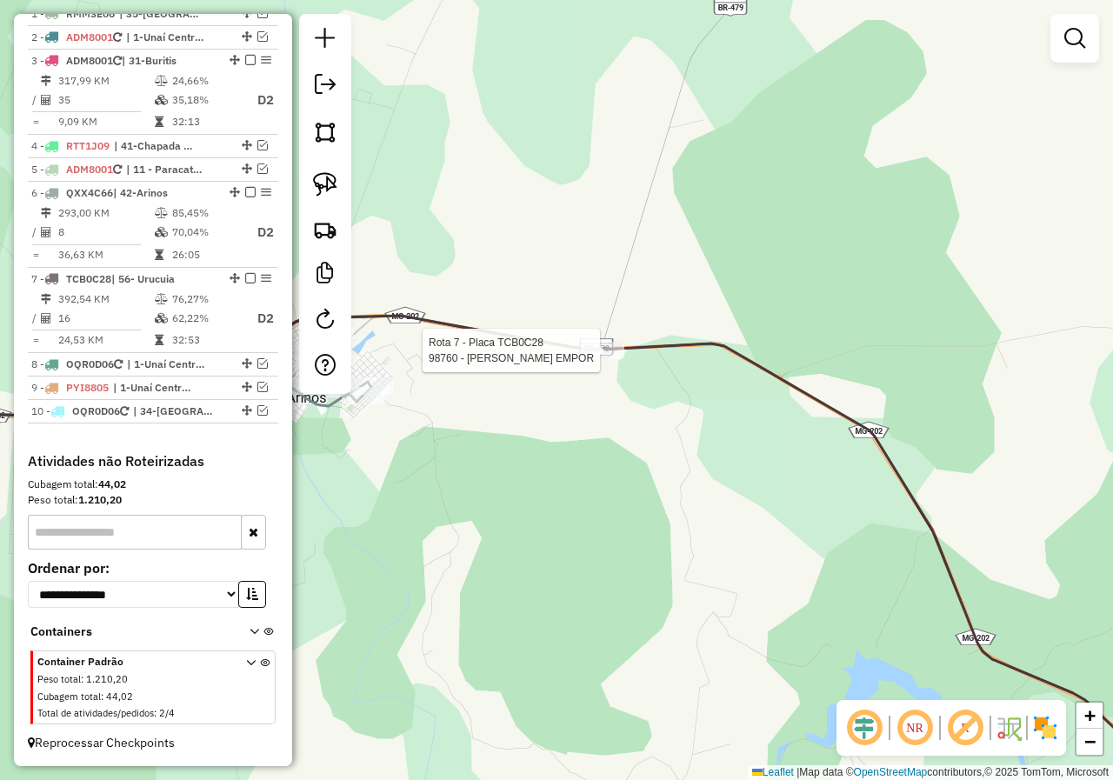
select select "*********"
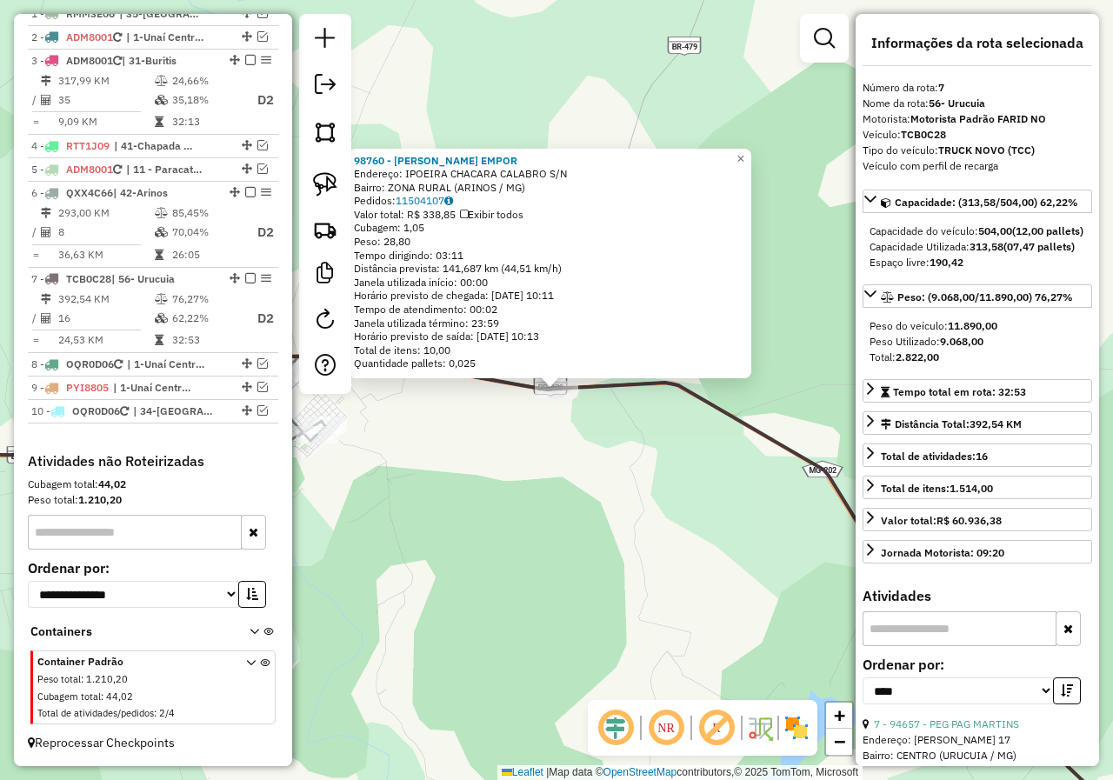
click at [500, 496] on div "98760 - CALABRO VIANA EMPOR Endereço: IPOEIRA CHACARA CALABRO S/N Bairro: ZONA …" at bounding box center [556, 390] width 1113 height 780
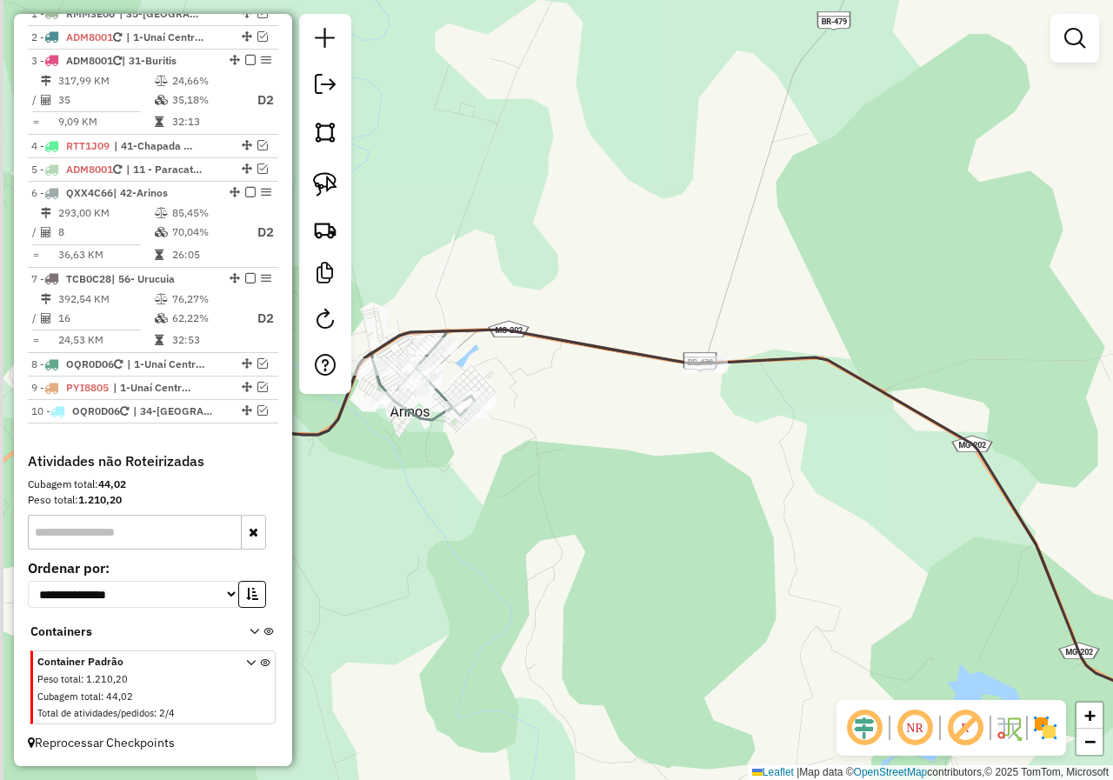
drag, startPoint x: 500, startPoint y: 496, endPoint x: 741, endPoint y: 453, distance: 244.6
click at [741, 453] on div "Janela de atendimento Grade de atendimento Capacidade Transportadoras Veículos …" at bounding box center [556, 390] width 1113 height 780
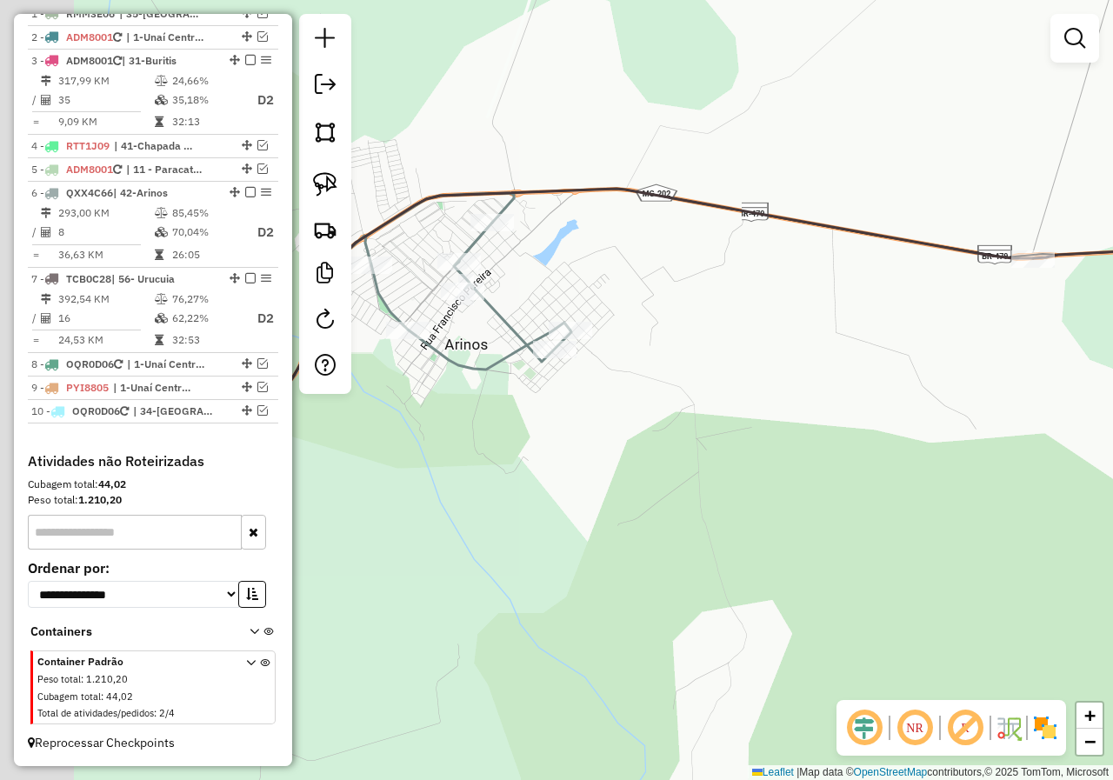
drag, startPoint x: 683, startPoint y: 366, endPoint x: 796, endPoint y: 381, distance: 113.1
click at [796, 381] on div "Janela de atendimento Grade de atendimento Capacidade Transportadoras Veículos …" at bounding box center [556, 390] width 1113 height 780
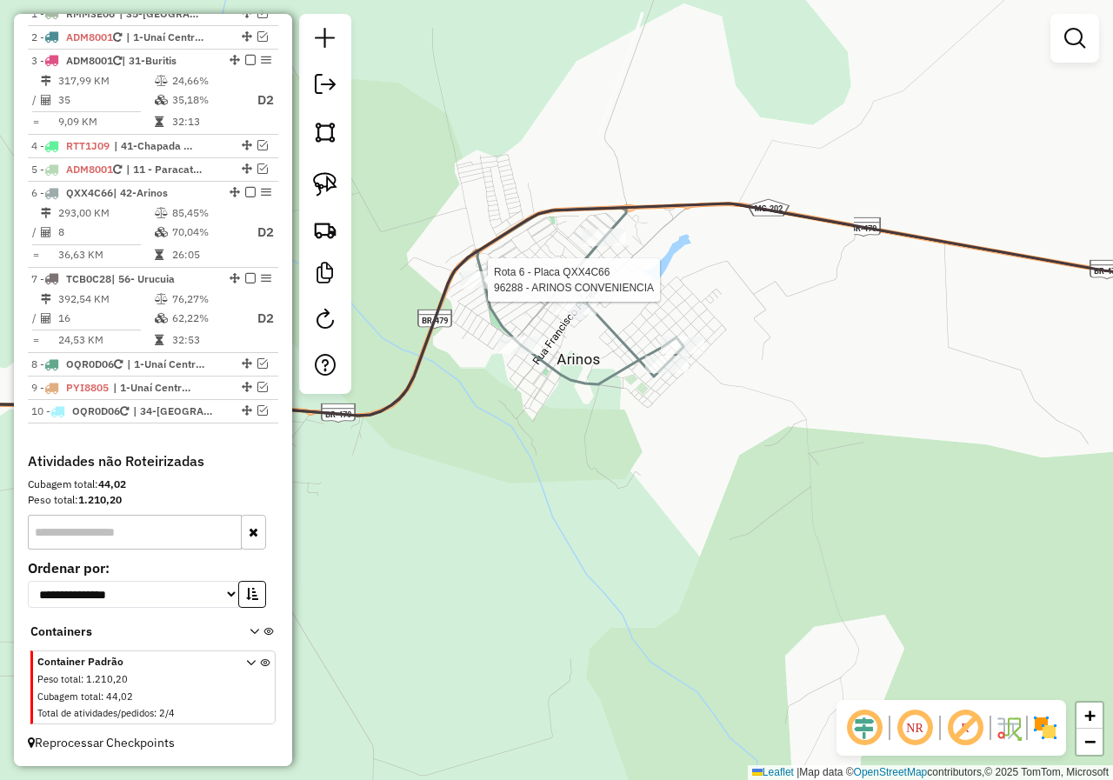
select select "*********"
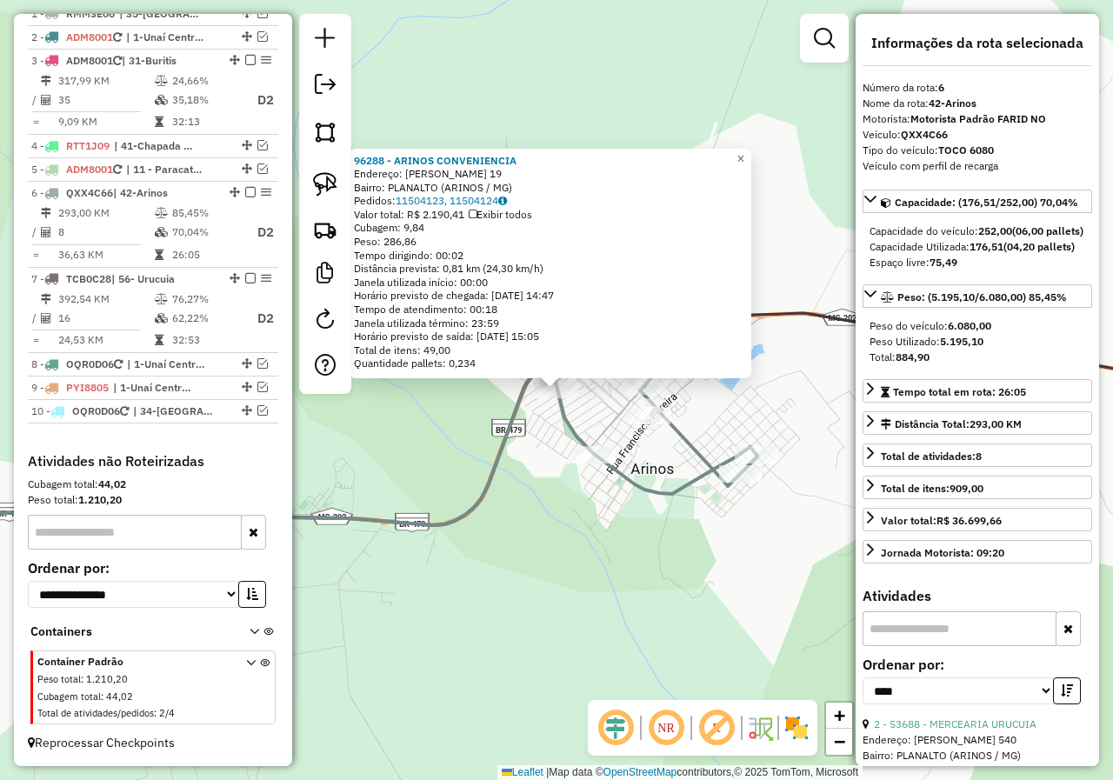
click at [670, 558] on div "96288 - ARINOS CONVENIENCIA Endereço: JOSE FERNANDES VALADARES 19 Bairro: PLANA…" at bounding box center [556, 390] width 1113 height 780
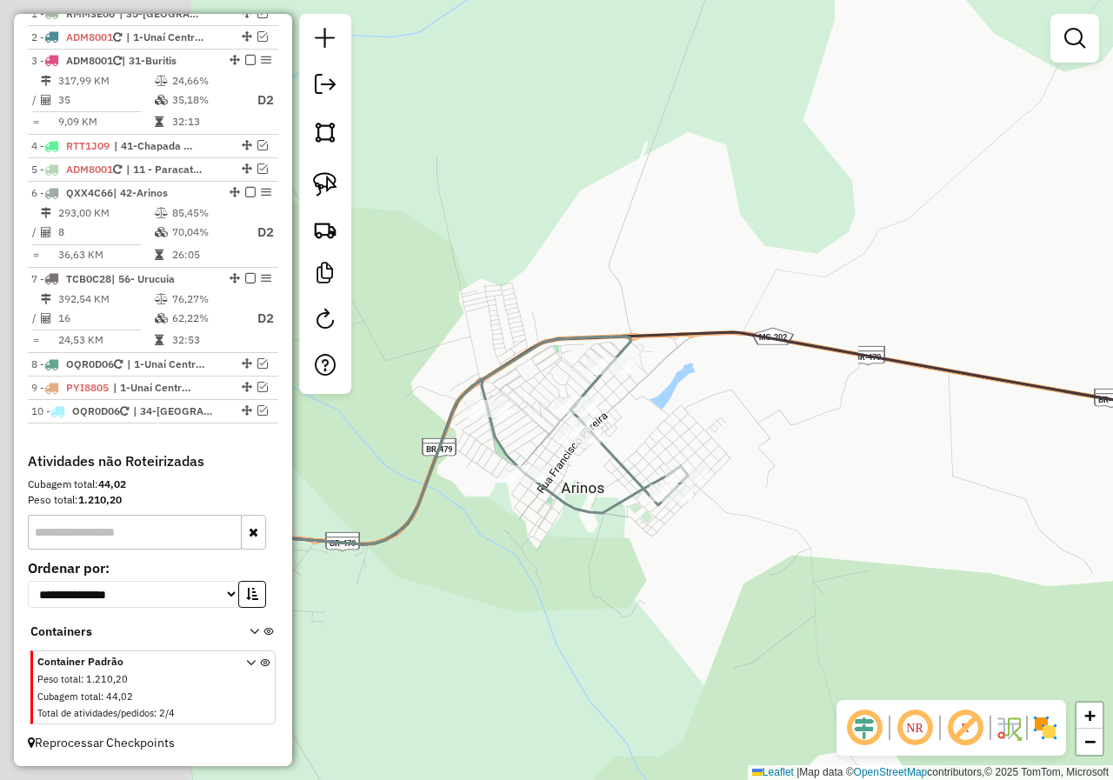
drag, startPoint x: 590, startPoint y: 483, endPoint x: 881, endPoint y: 441, distance: 293.4
click at [881, 441] on div "Janela de atendimento Grade de atendimento Capacidade Transportadoras Veículos …" at bounding box center [556, 390] width 1113 height 780
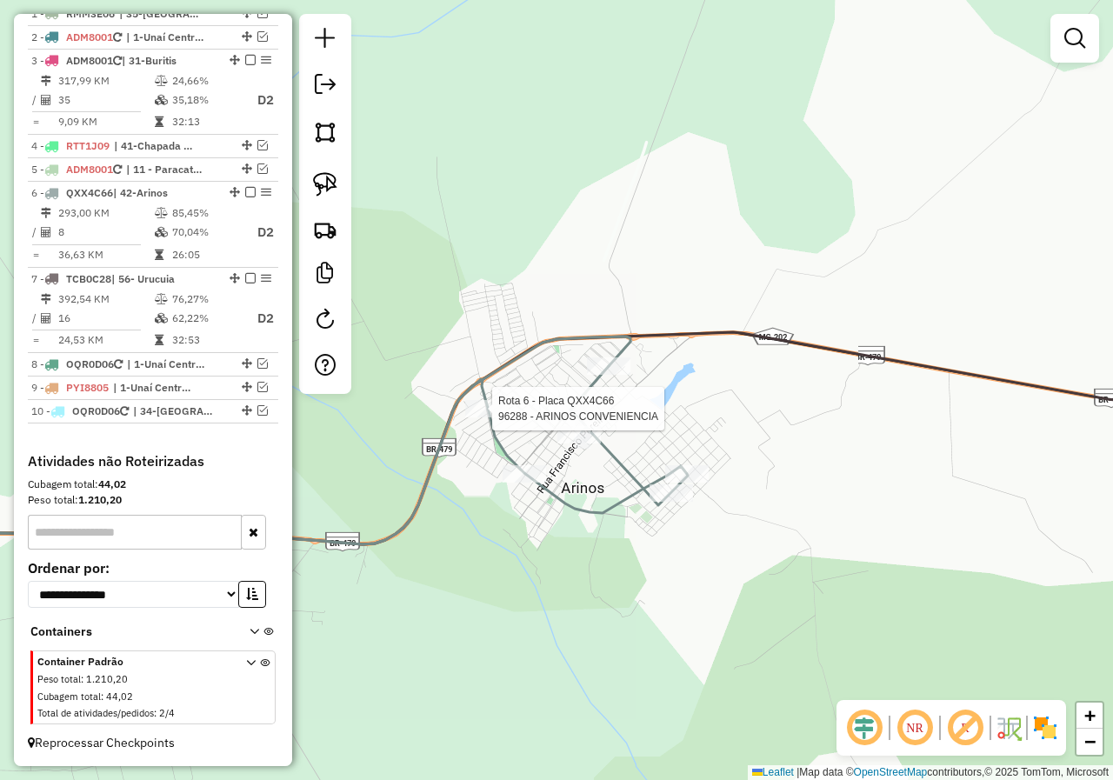
select select "*********"
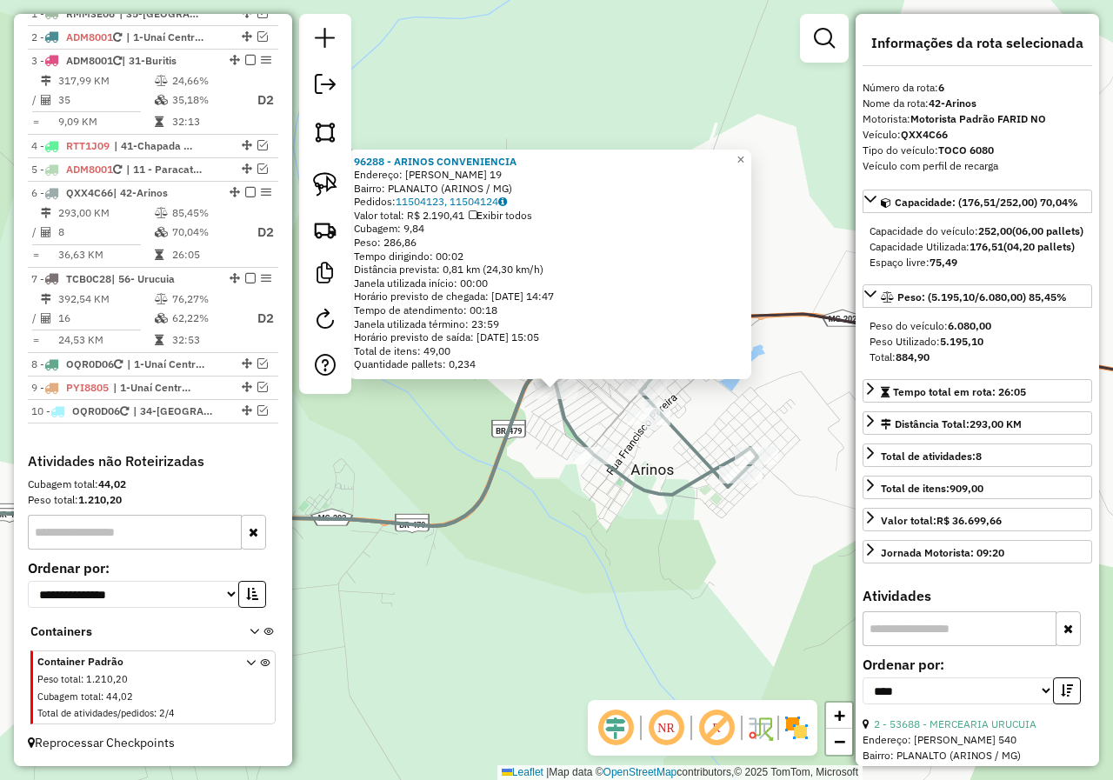
click at [515, 493] on div "96288 - ARINOS CONVENIENCIA Endereço: JOSE FERNANDES VALADARES 19 Bairro: PLANA…" at bounding box center [556, 390] width 1113 height 780
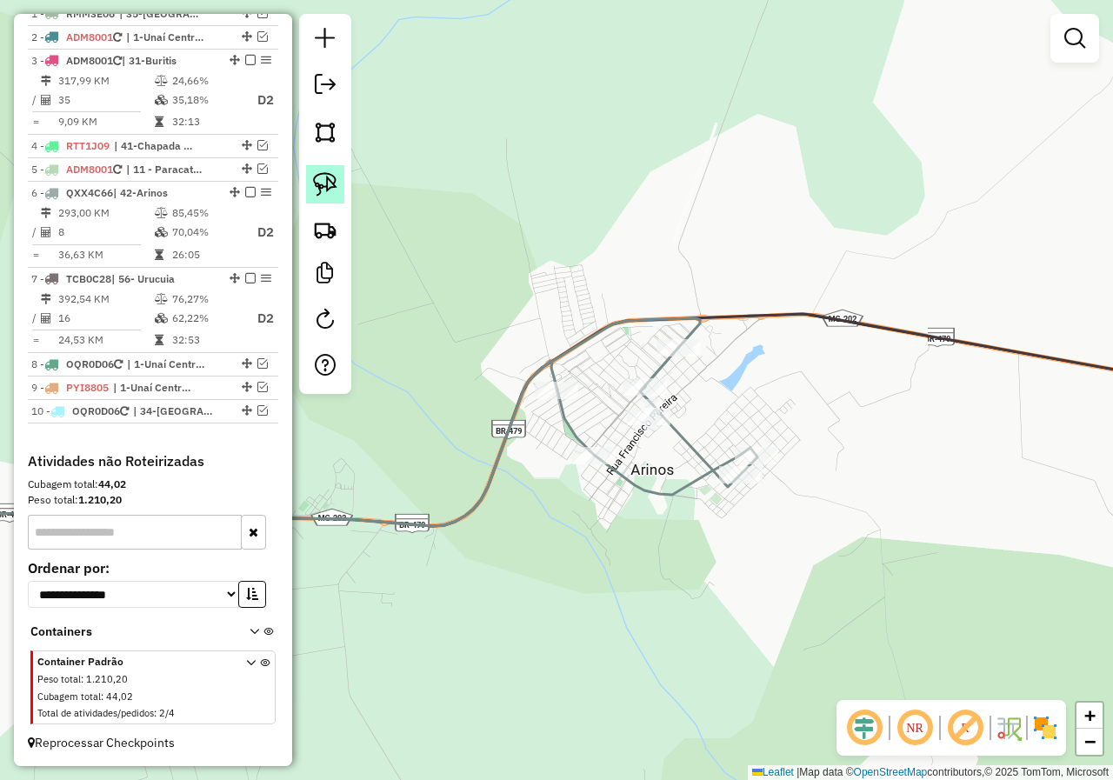
click at [327, 191] on img at bounding box center [325, 184] width 24 height 24
drag, startPoint x: 531, startPoint y: 357, endPoint x: 604, endPoint y: 391, distance: 80.5
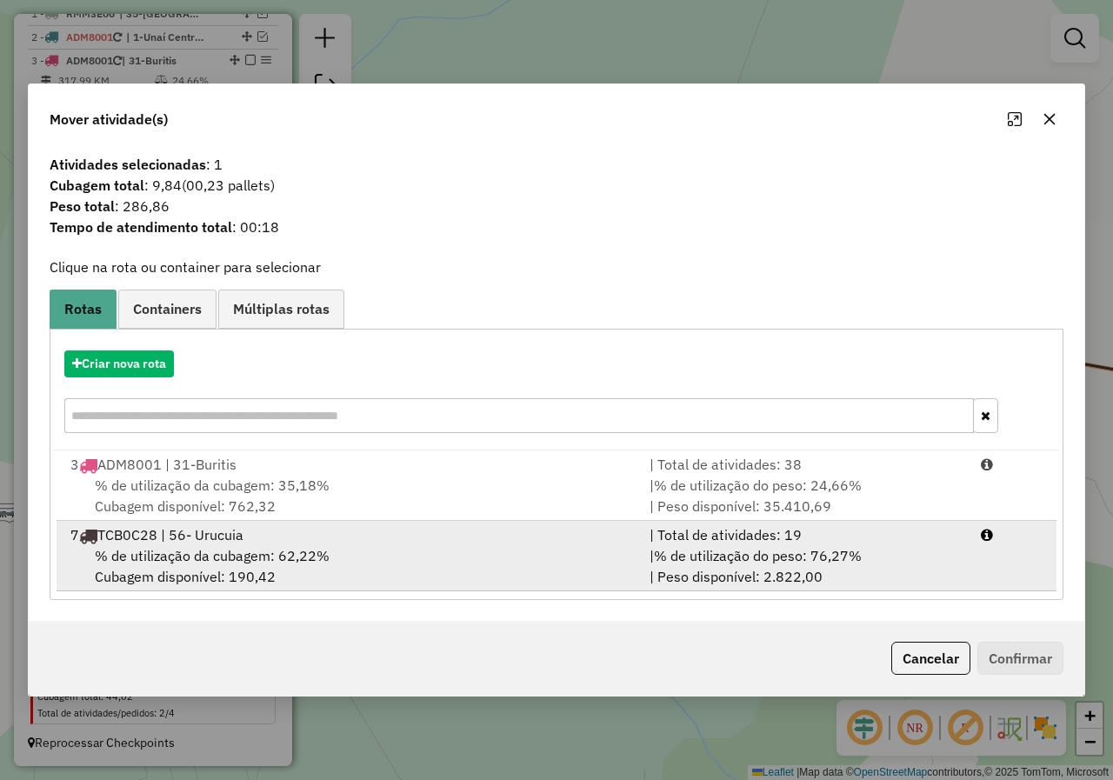
click at [741, 564] on span "% de utilização do peso: 76,27%" at bounding box center [758, 555] width 208 height 17
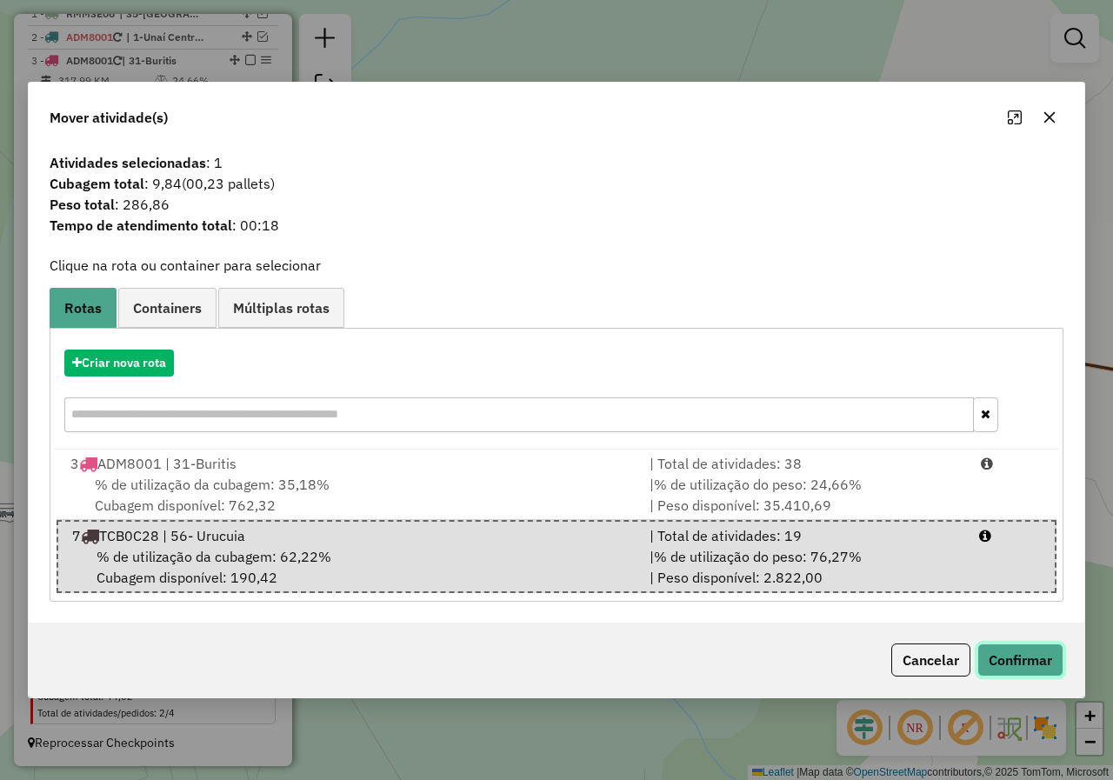
click at [990, 650] on button "Confirmar" at bounding box center [1020, 659] width 86 height 33
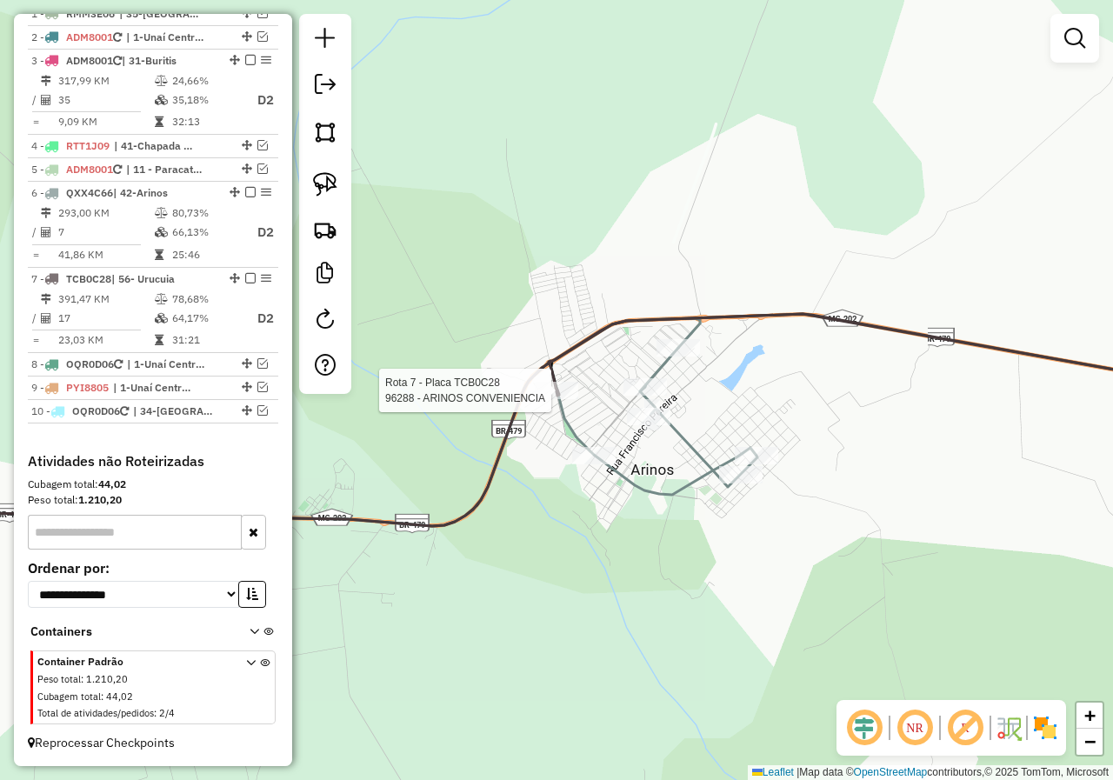
select select "*********"
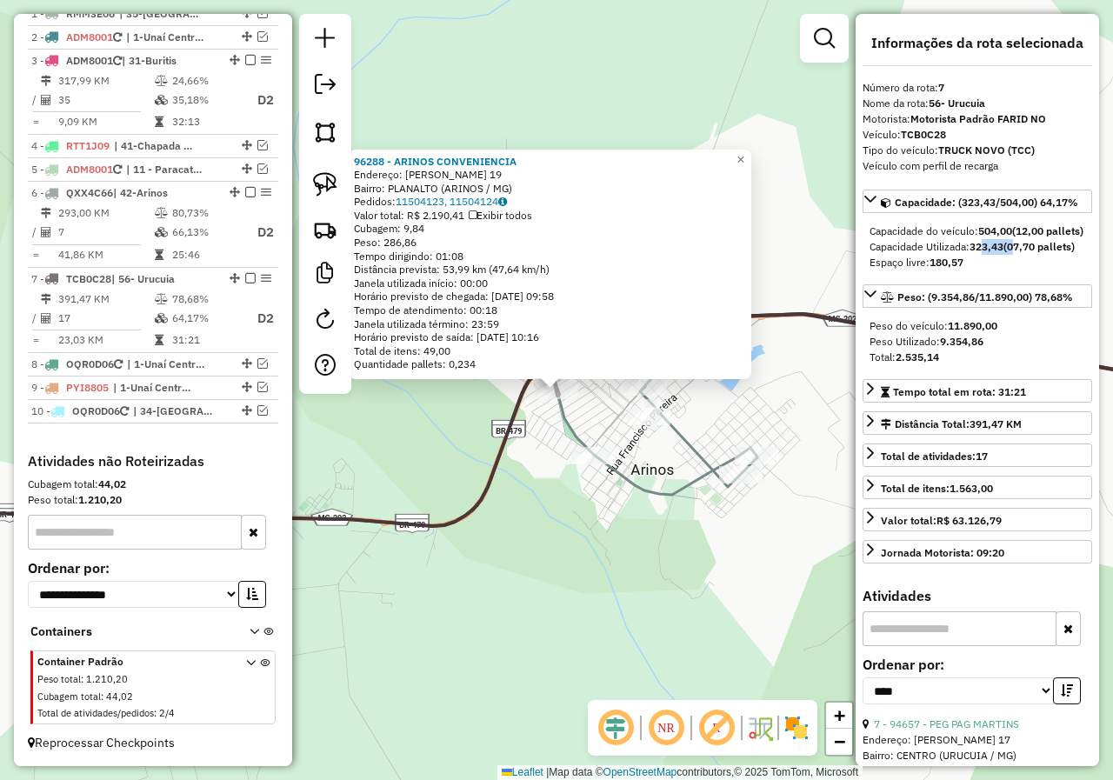
drag, startPoint x: 1017, startPoint y: 264, endPoint x: 983, endPoint y: 264, distance: 33.9
click at [983, 255] on div "Capacidade Utilizada: 323,43 (07,70 pallets)" at bounding box center [978, 247] width 216 height 16
click at [636, 600] on div "96288 - ARINOS CONVENIENCIA Endereço: JOSE FERNANDES VALADARES 19 Bairro: PLANA…" at bounding box center [556, 390] width 1113 height 780
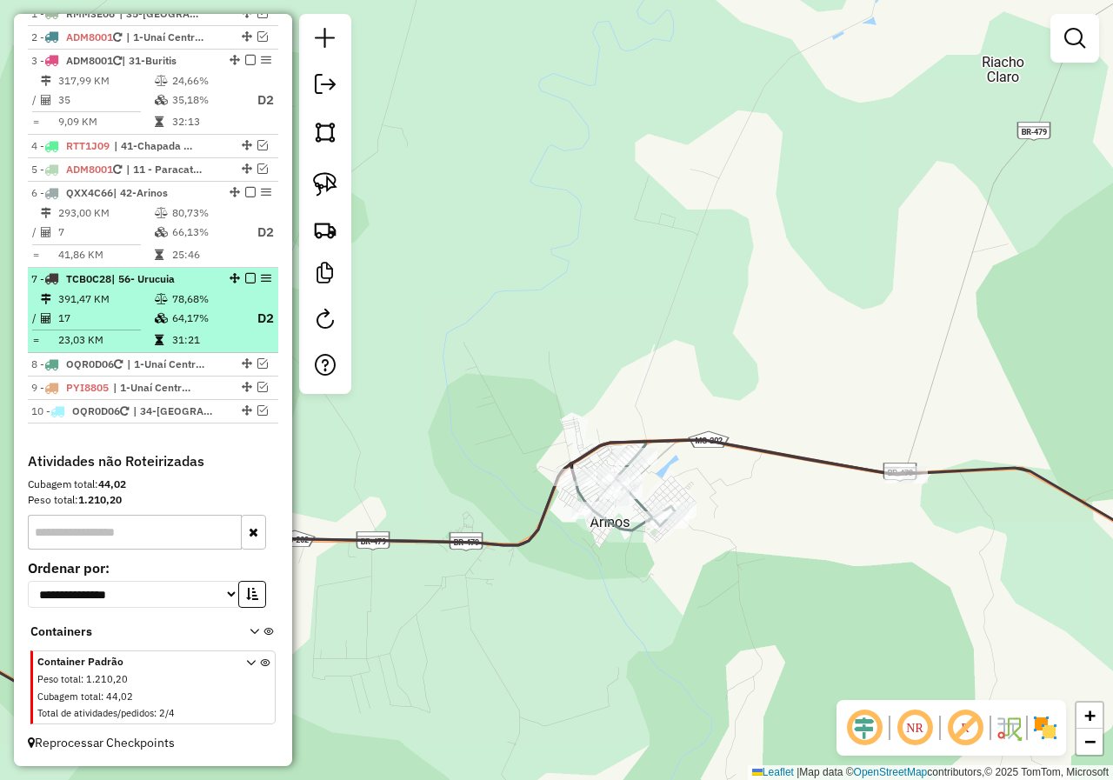
click at [245, 278] on em at bounding box center [250, 278] width 10 height 10
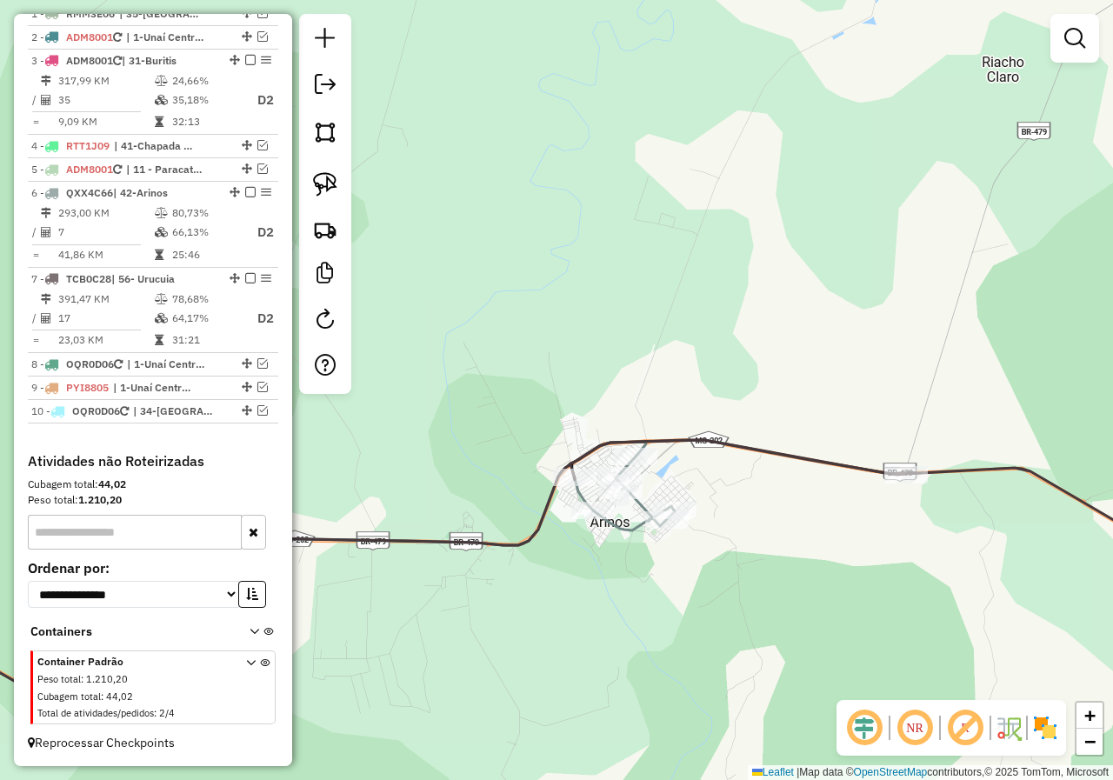
scroll to position [601, 0]
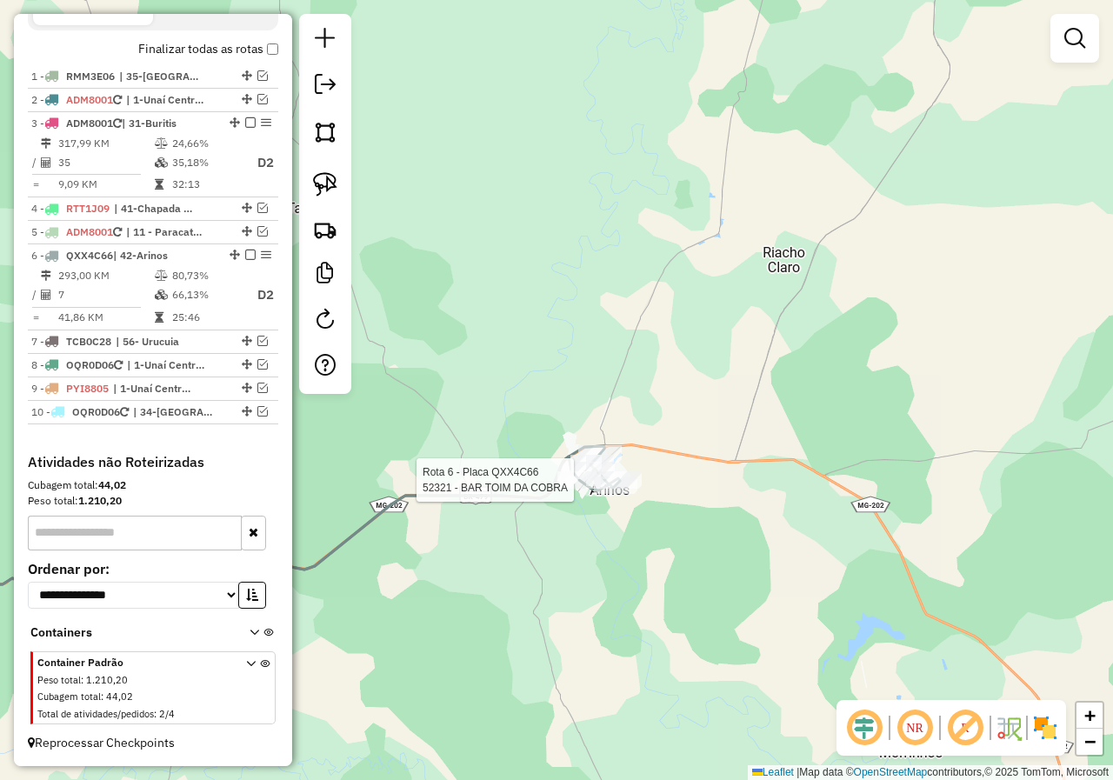
select select "*********"
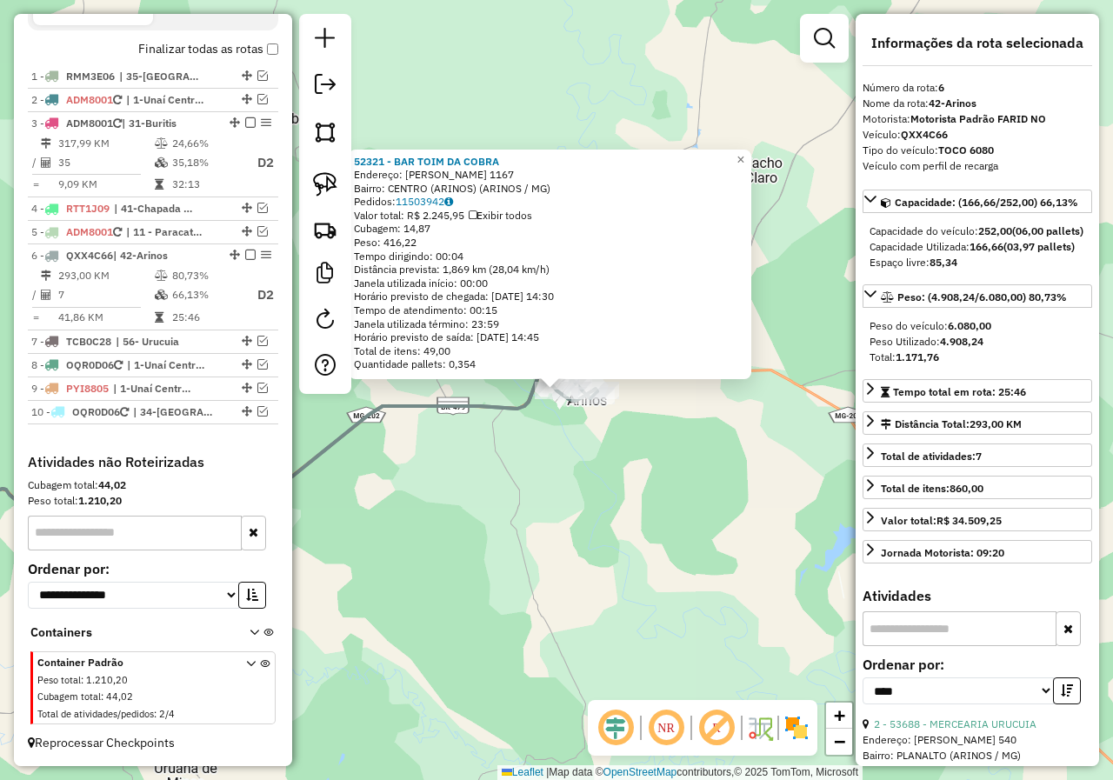
click at [545, 479] on div "52321 - BAR TOIM DA COBRA Endereço: FRANCISCO PEREIRA 1167 Bairro: CENTRO (ARIN…" at bounding box center [556, 390] width 1113 height 780
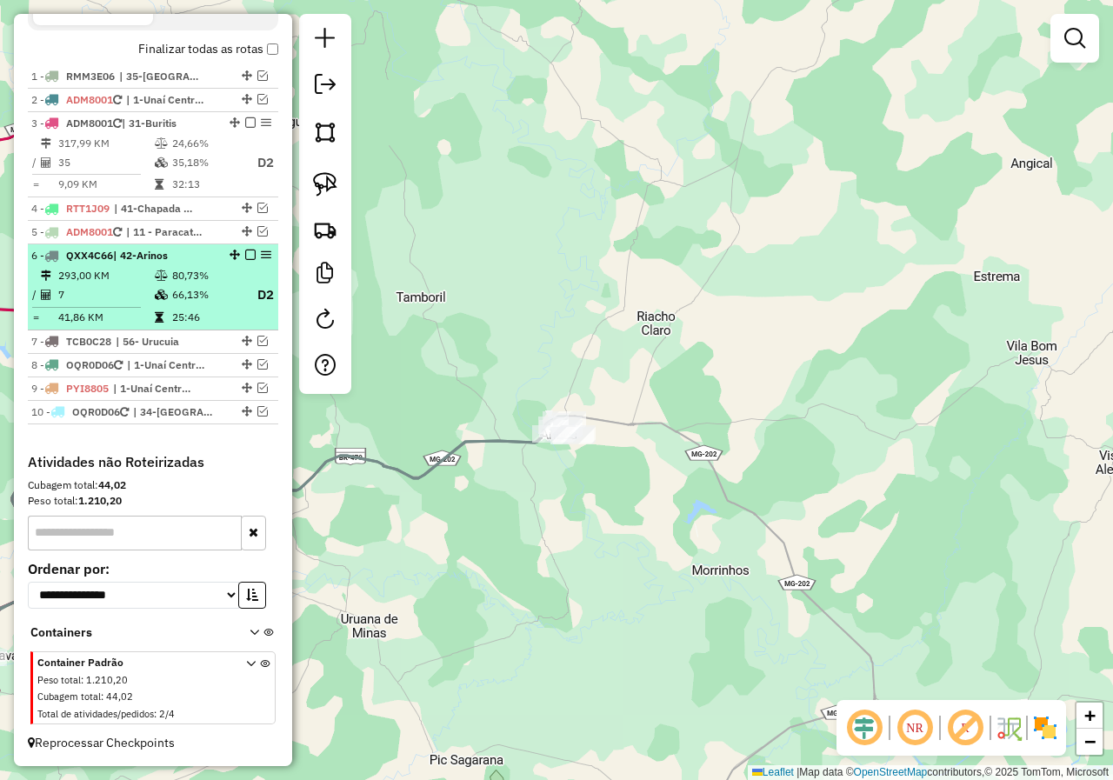
click at [245, 257] on em at bounding box center [250, 255] width 10 height 10
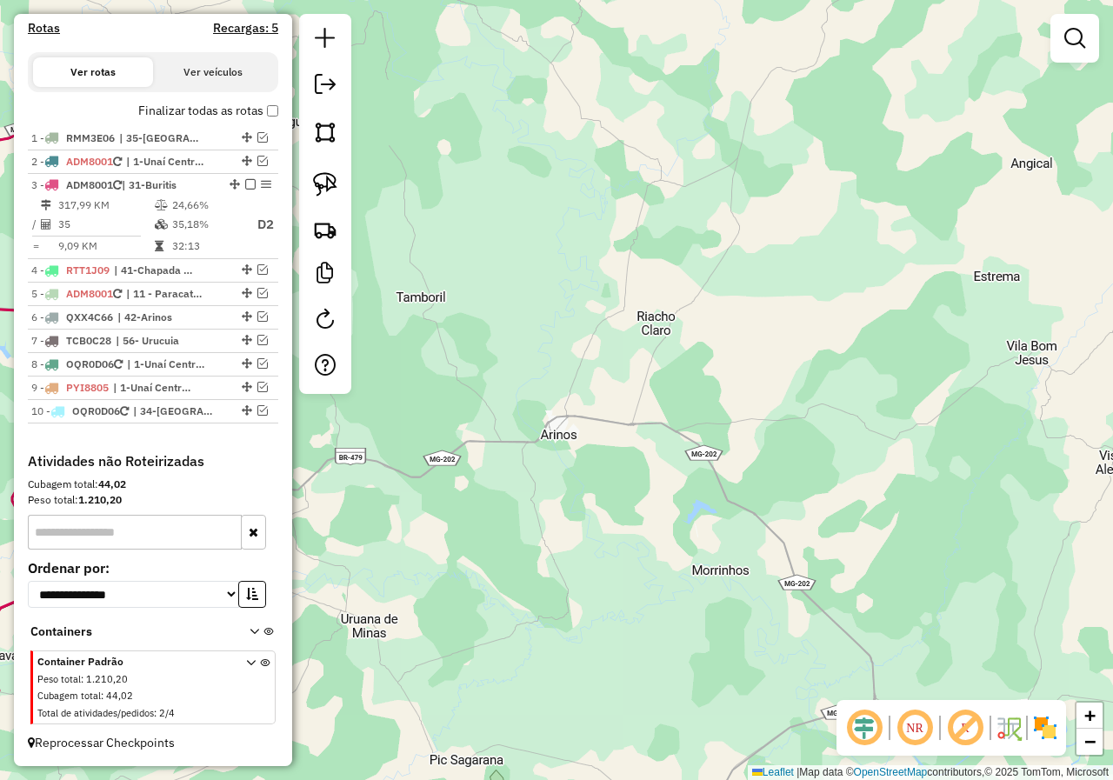
scroll to position [539, 0]
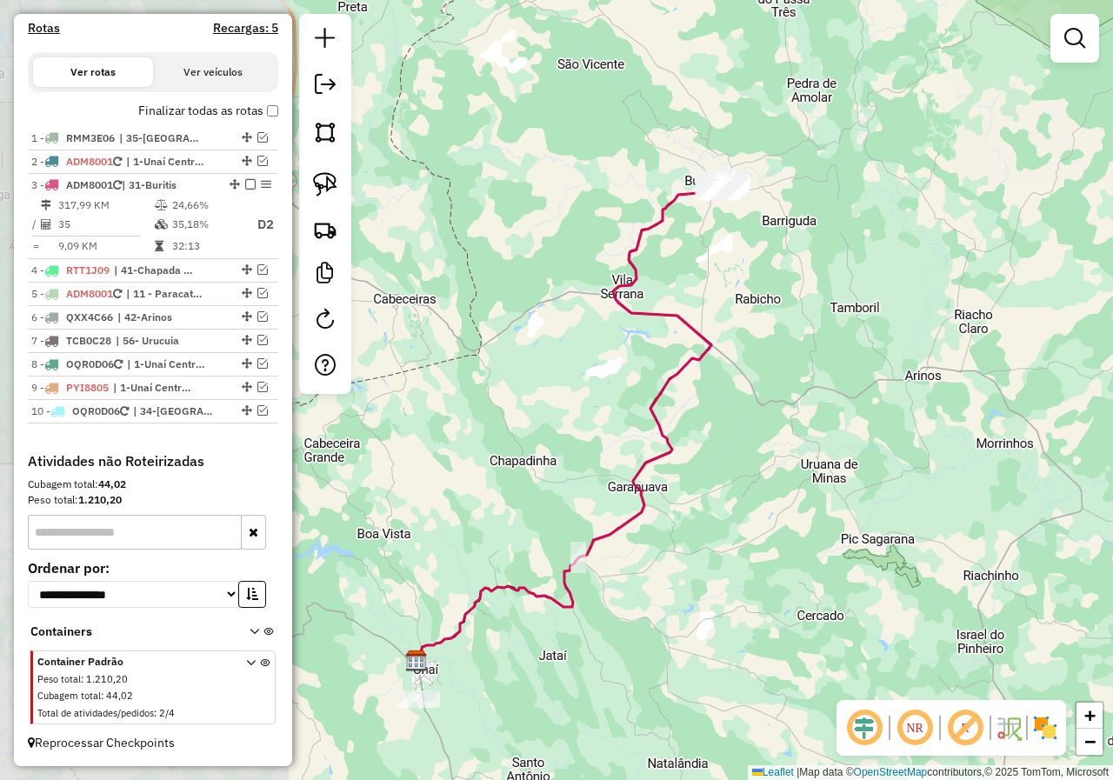
drag, startPoint x: 576, startPoint y: 575, endPoint x: 891, endPoint y: 454, distance: 338.0
click at [894, 457] on div "Janela de atendimento Grade de atendimento Capacidade Transportadoras Veículos …" at bounding box center [556, 390] width 1113 height 780
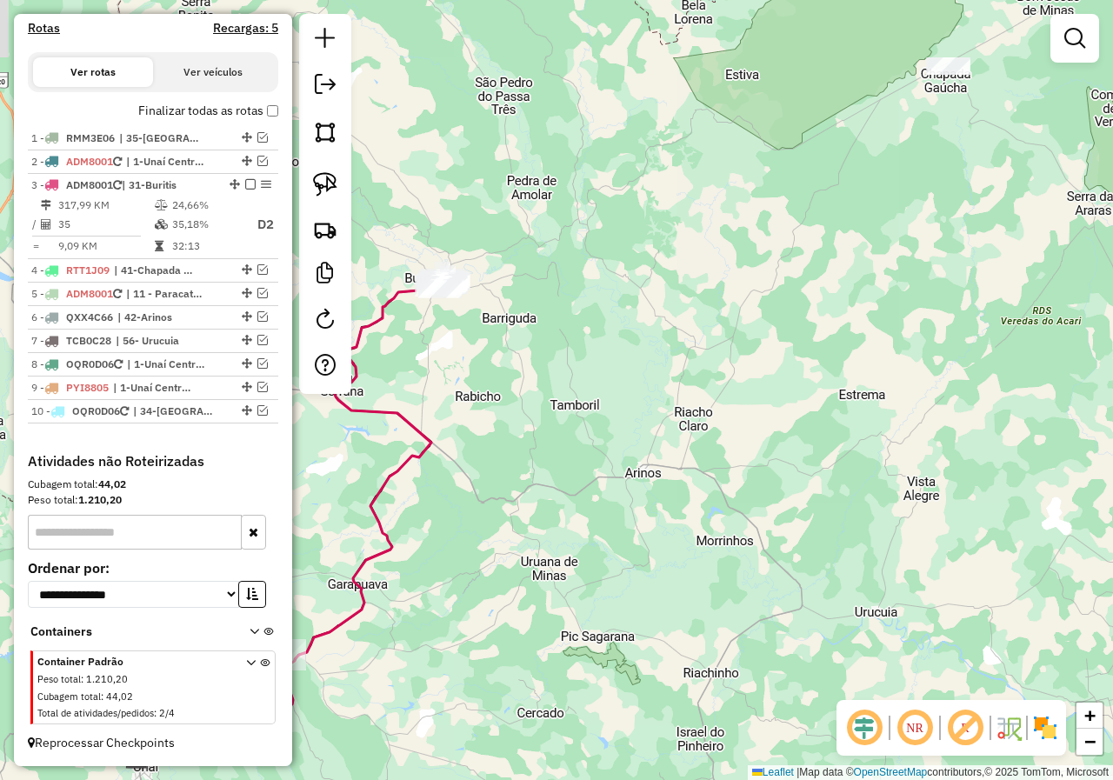
drag, startPoint x: 1016, startPoint y: 406, endPoint x: 740, endPoint y: 517, distance: 297.0
click at [740, 517] on div "Janela de atendimento Grade de atendimento Capacidade Transportadoras Veículos …" at bounding box center [556, 390] width 1113 height 780
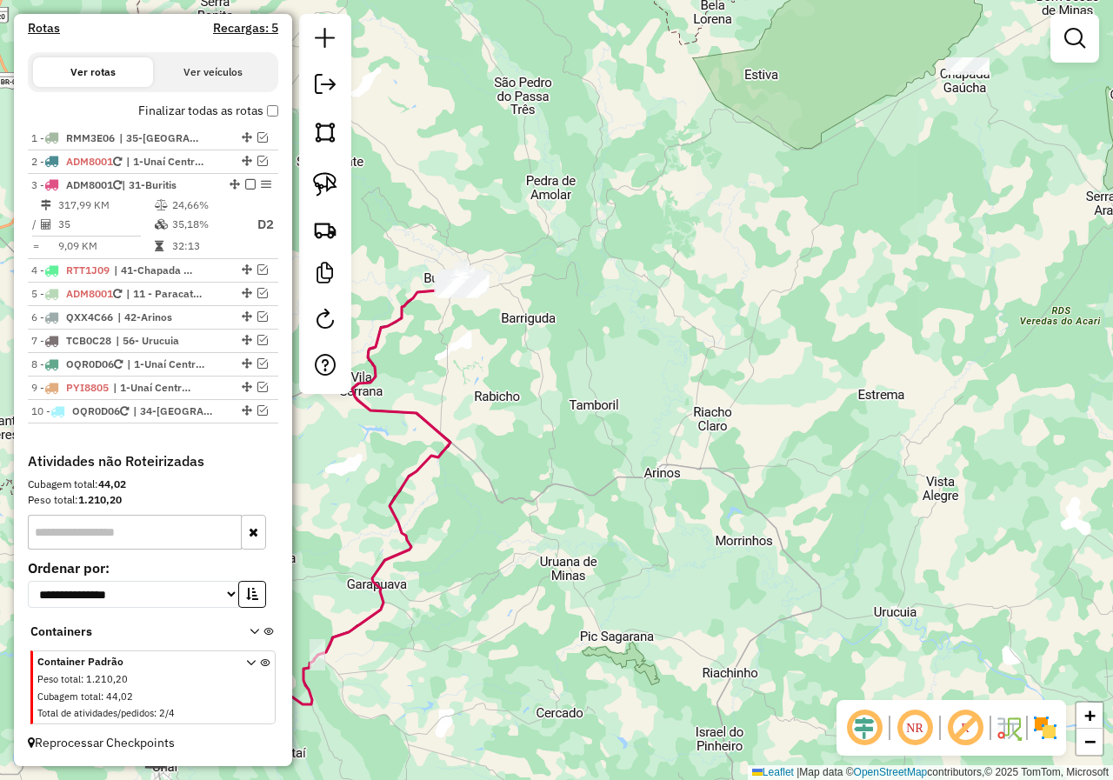
drag, startPoint x: 529, startPoint y: 390, endPoint x: 723, endPoint y: 401, distance: 195.1
click at [725, 419] on div "Janela de atendimento Grade de atendimento Capacidade Transportadoras Veículos …" at bounding box center [556, 390] width 1113 height 780
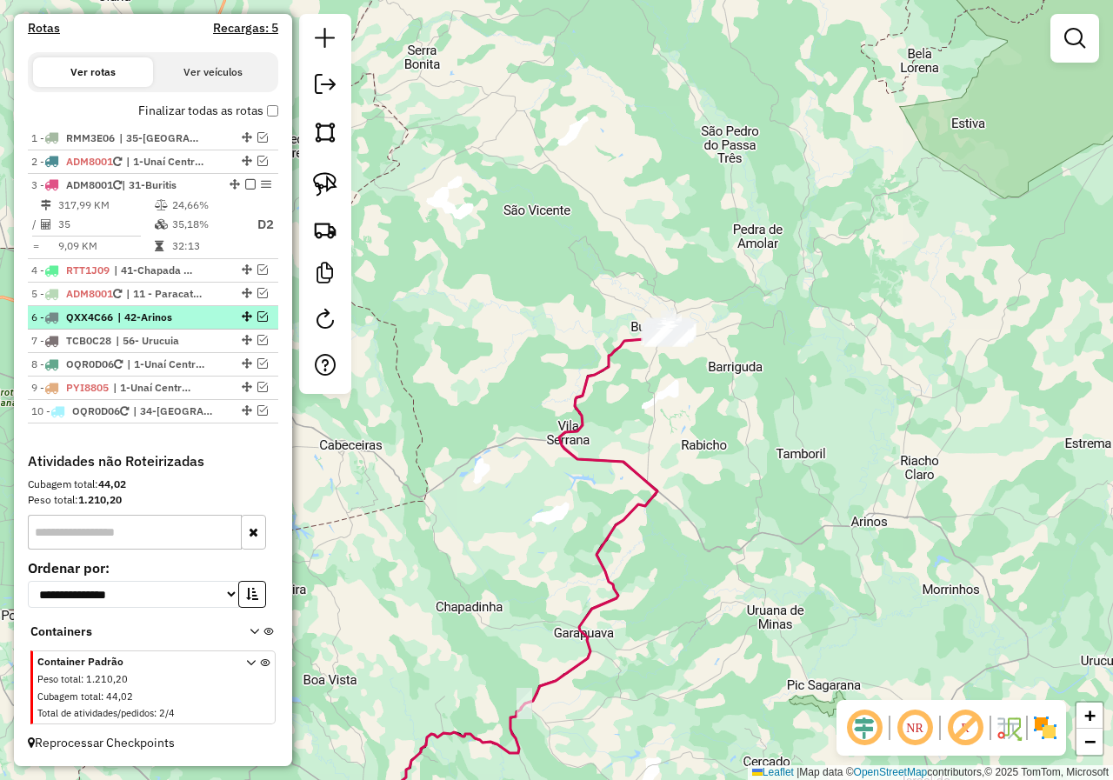
click at [257, 317] on em at bounding box center [262, 316] width 10 height 10
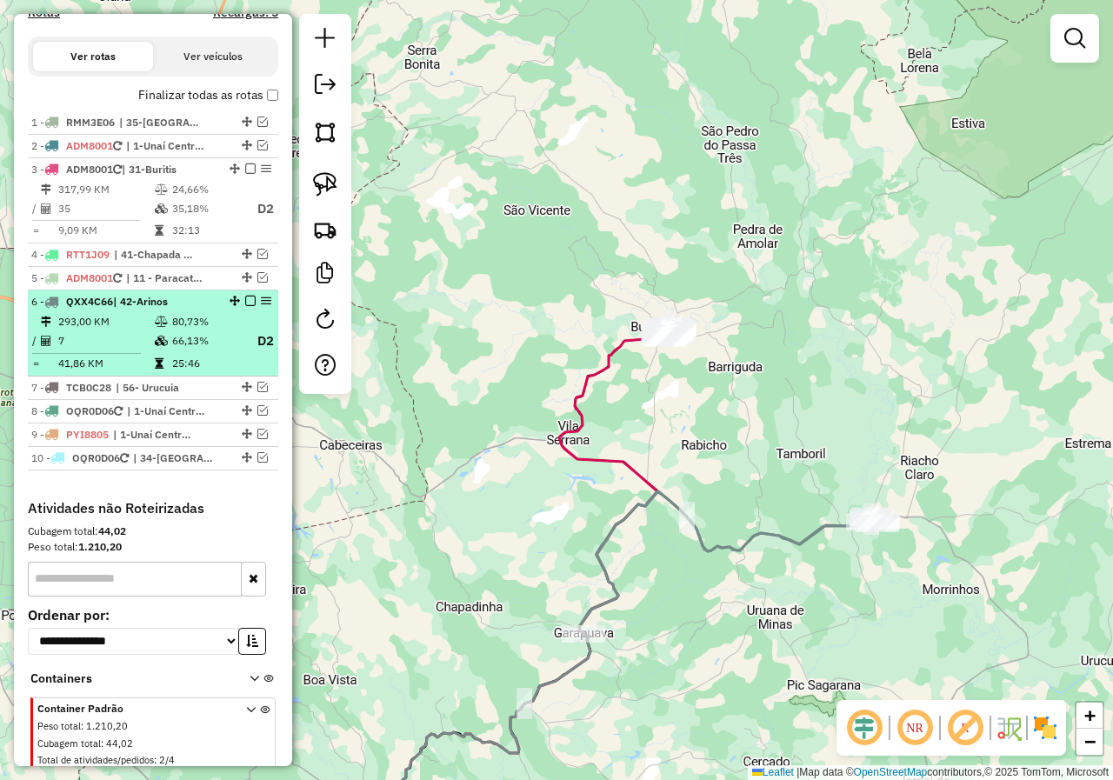
scroll to position [601, 0]
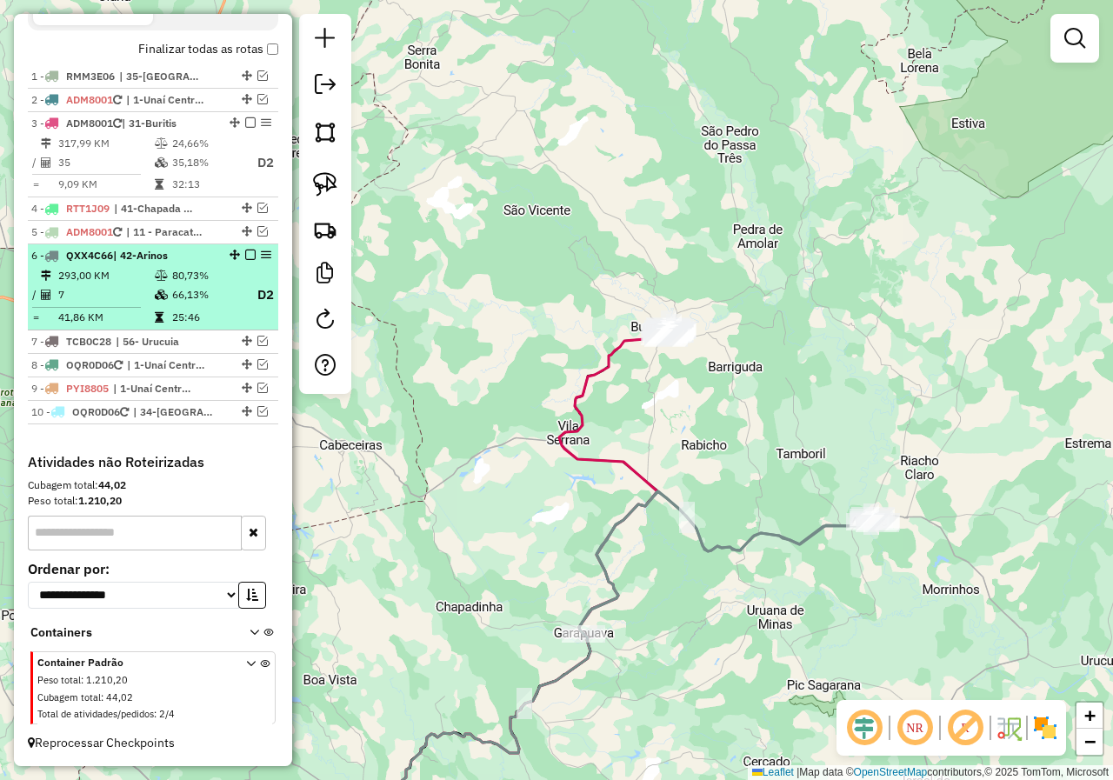
click at [140, 300] on td "7" at bounding box center [105, 295] width 97 height 22
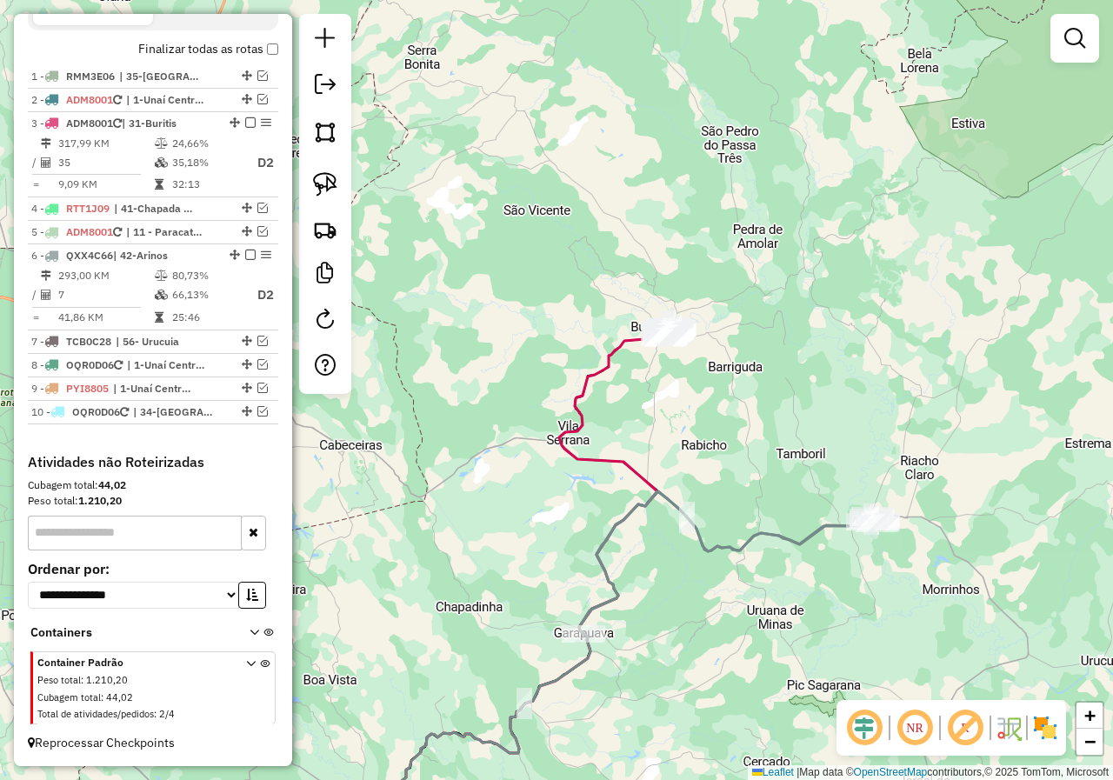
select select "*********"
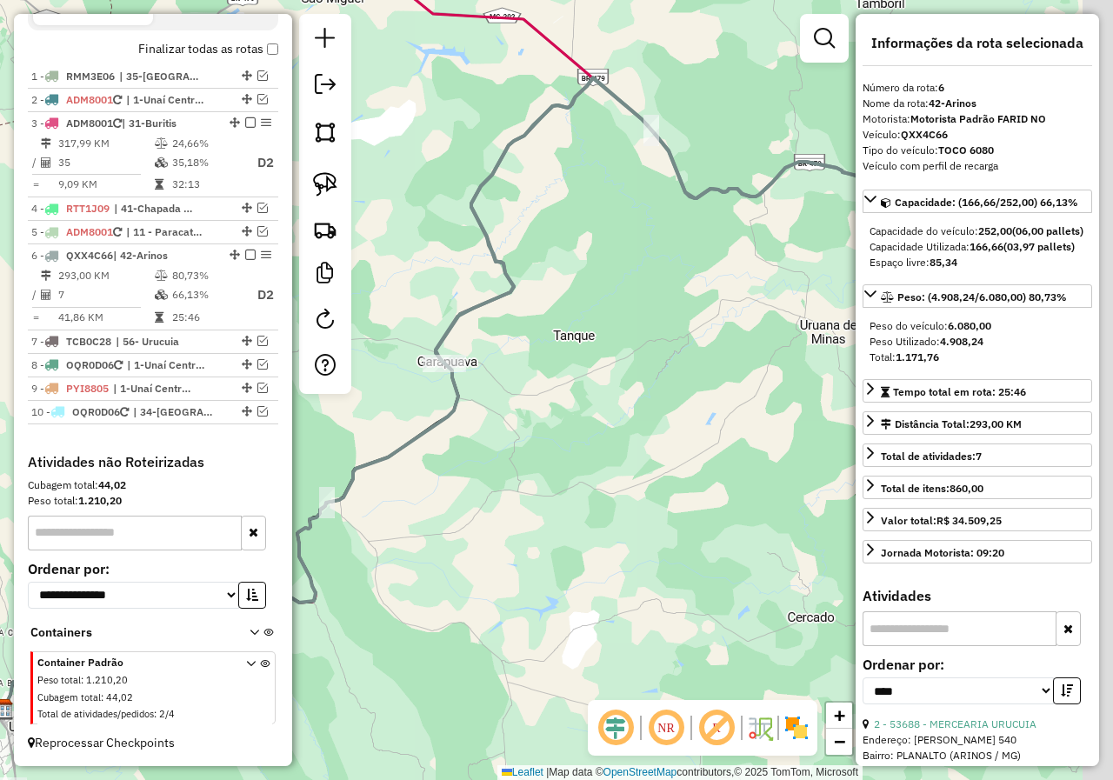
drag, startPoint x: 719, startPoint y: 444, endPoint x: 462, endPoint y: 457, distance: 257.7
click at [455, 479] on div "Janela de atendimento Grade de atendimento Capacidade Transportadoras Veículos …" at bounding box center [556, 390] width 1113 height 780
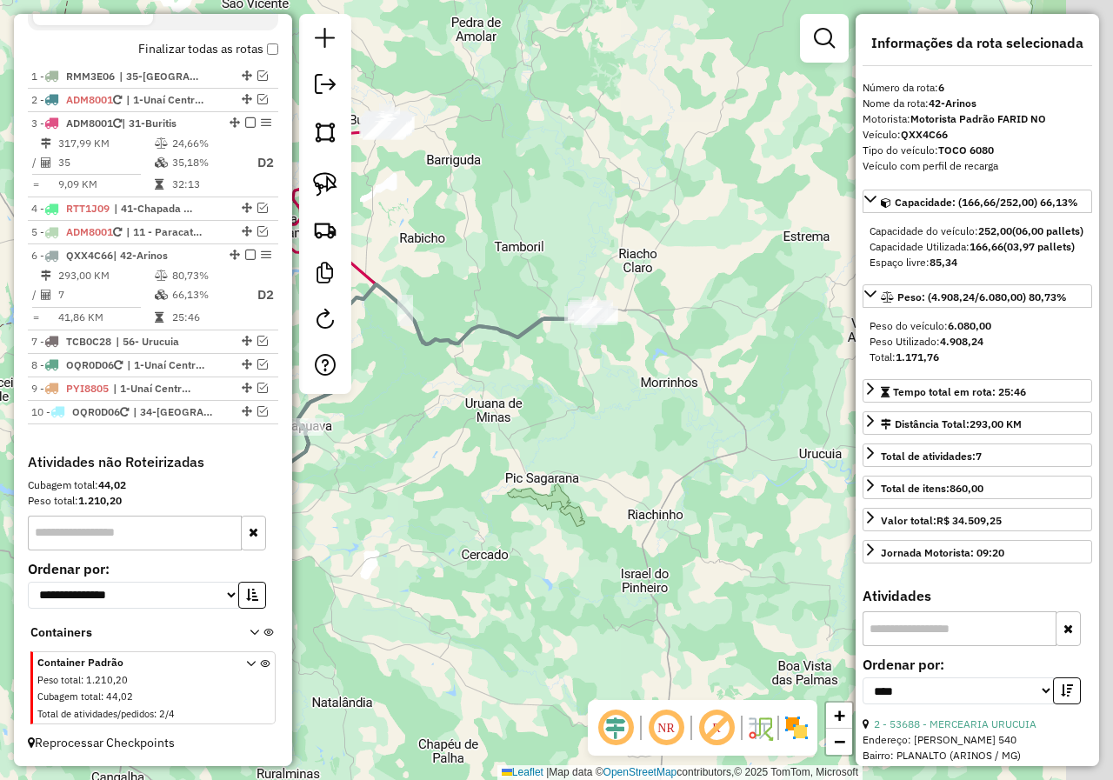
drag, startPoint x: 625, startPoint y: 401, endPoint x: 593, endPoint y: 418, distance: 36.6
click at [593, 418] on div "Janela de atendimento Grade de atendimento Capacidade Transportadoras Veículos …" at bounding box center [556, 390] width 1113 height 780
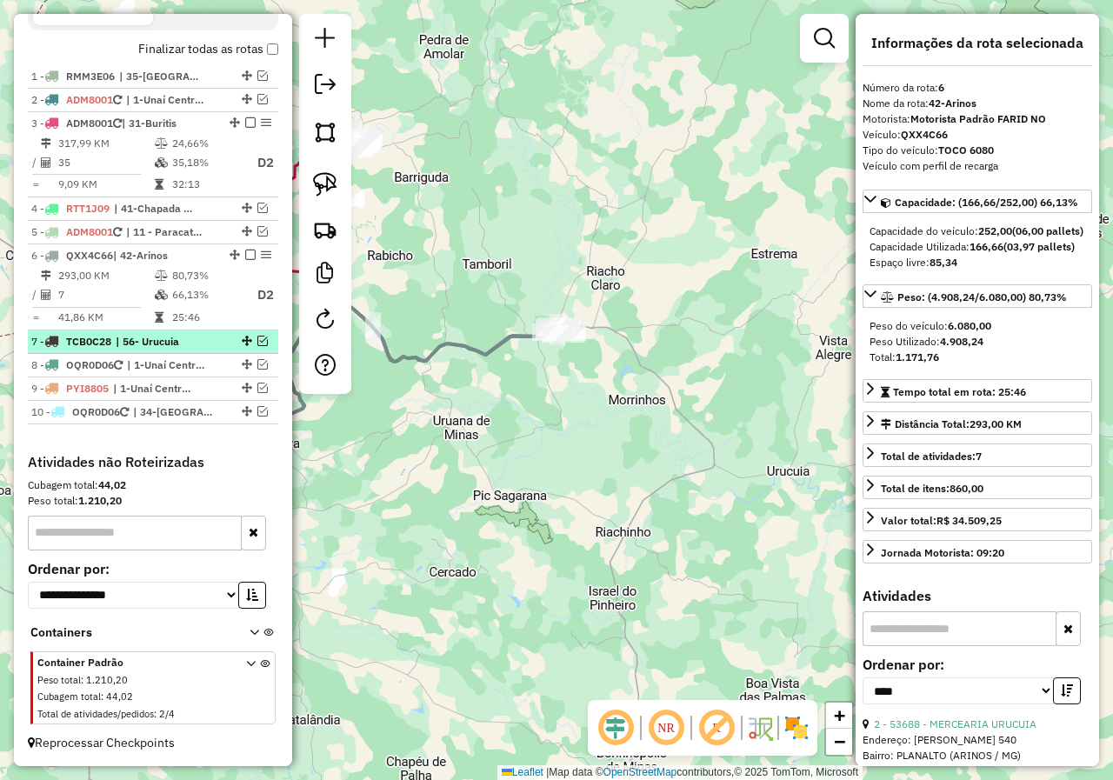
click at [257, 345] on em at bounding box center [262, 341] width 10 height 10
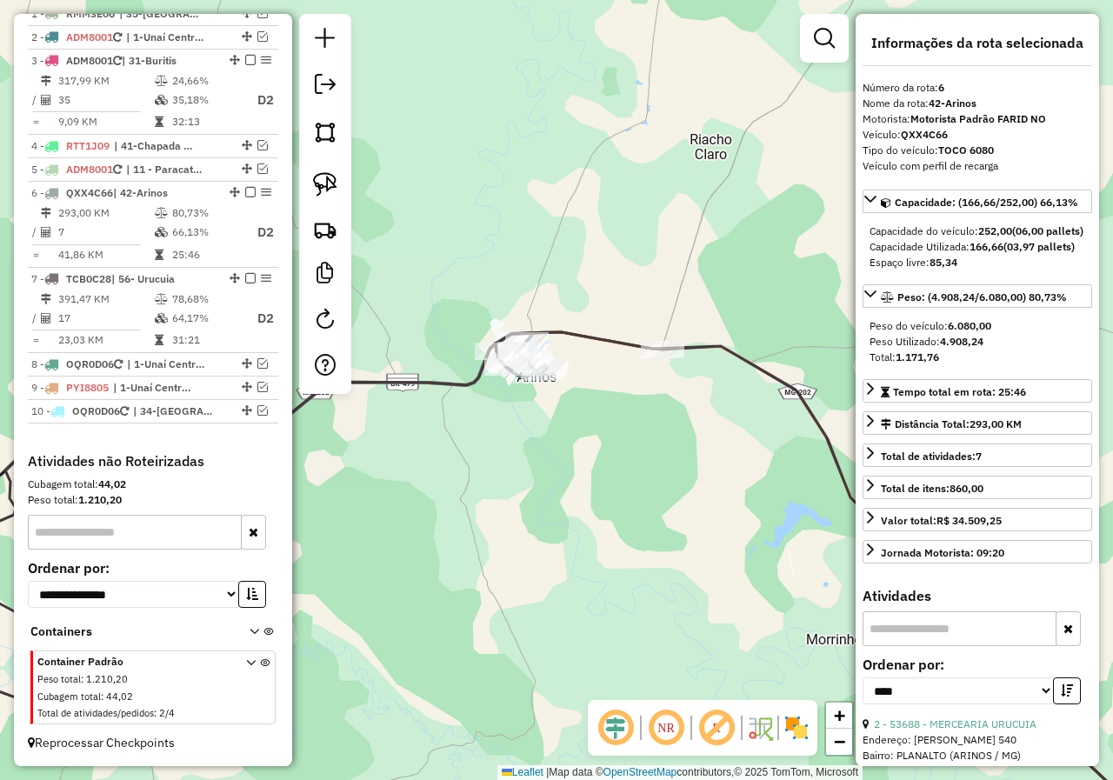
drag, startPoint x: 466, startPoint y: 421, endPoint x: 529, endPoint y: 463, distance: 75.2
click at [529, 463] on div "Janela de atendimento Grade de atendimento Capacidade Transportadoras Veículos …" at bounding box center [556, 390] width 1113 height 780
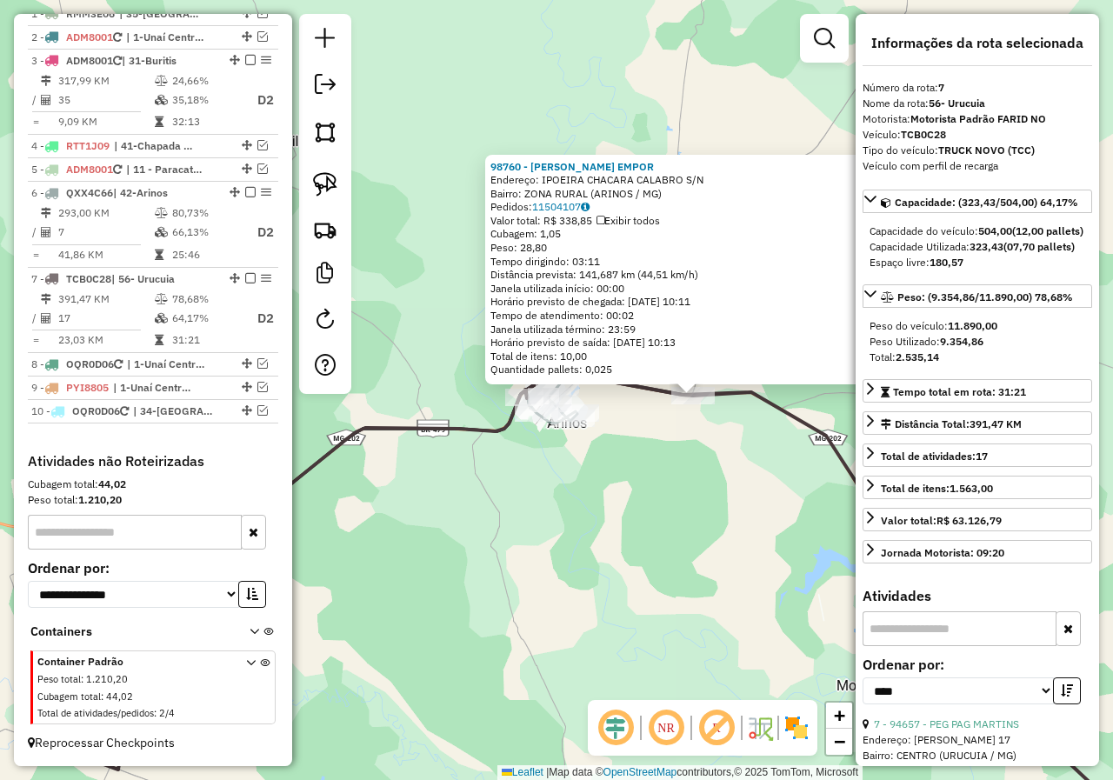
drag, startPoint x: 478, startPoint y: 493, endPoint x: 615, endPoint y: 499, distance: 136.7
click at [615, 499] on div "98760 - CALABRO VIANA EMPOR Endereço: IPOEIRA CHACARA CALABRO S/N Bairro: ZONA …" at bounding box center [556, 390] width 1113 height 780
click at [534, 498] on div "98760 - CALABRO VIANA EMPOR Endereço: IPOEIRA CHACARA CALABRO S/N Bairro: ZONA …" at bounding box center [556, 390] width 1113 height 780
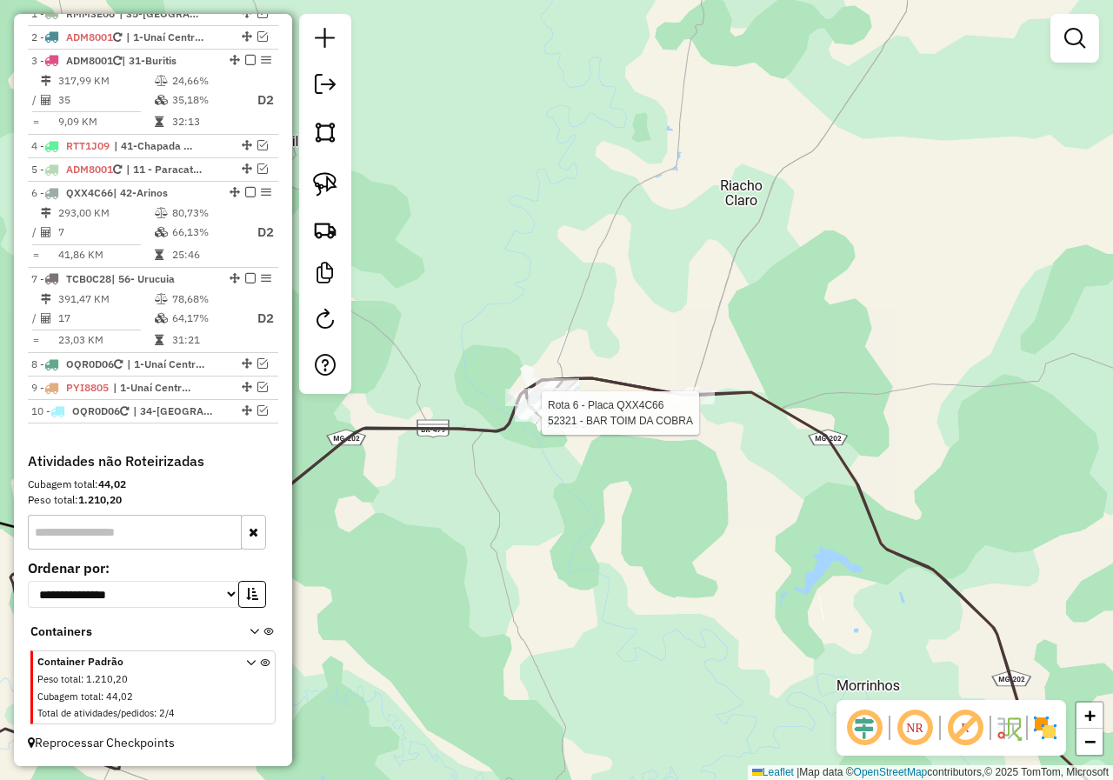
click at [532, 422] on div at bounding box center [536, 412] width 43 height 17
select select "*********"
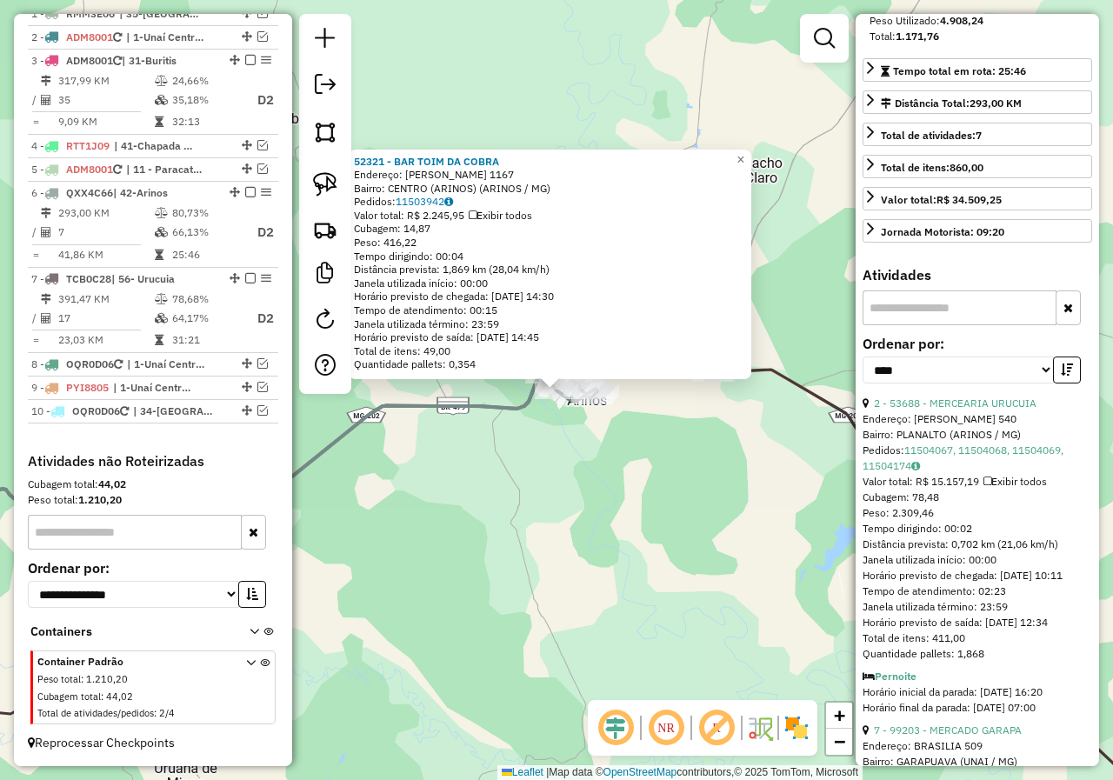
scroll to position [348, 0]
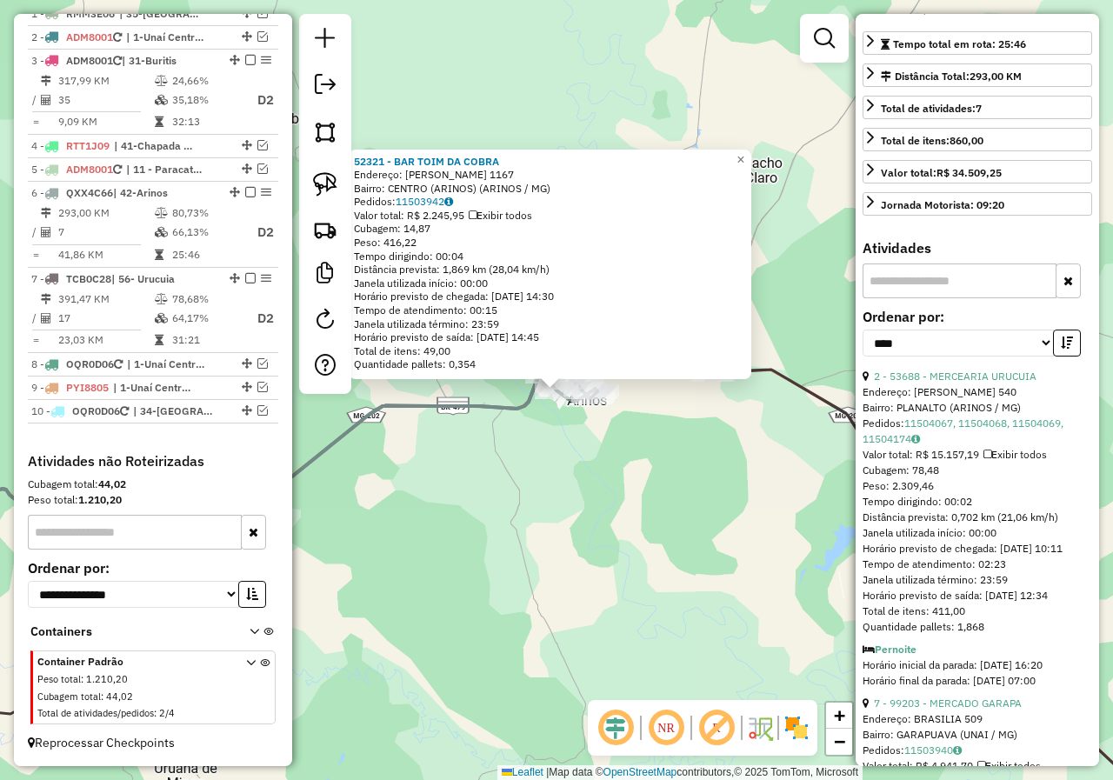
click at [744, 452] on div "52321 - BAR TOIM DA COBRA Endereço: FRANCISCO PEREIRA 1167 Bairro: CENTRO (ARIN…" at bounding box center [556, 390] width 1113 height 780
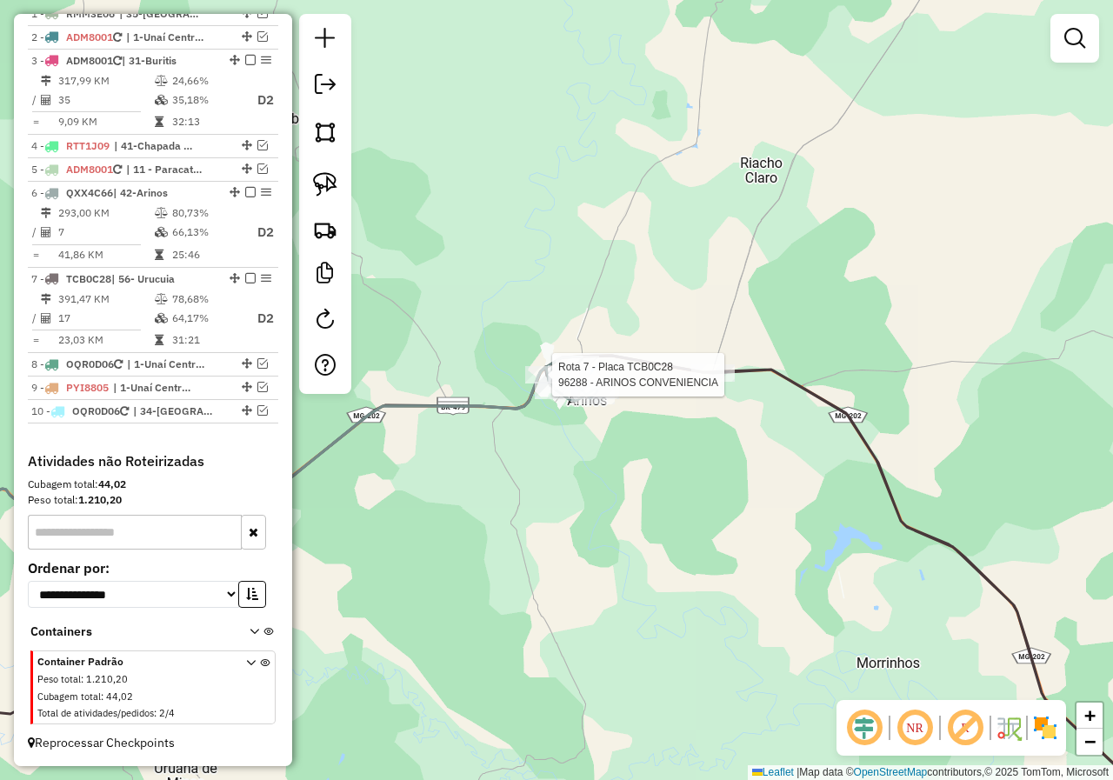
select select "*********"
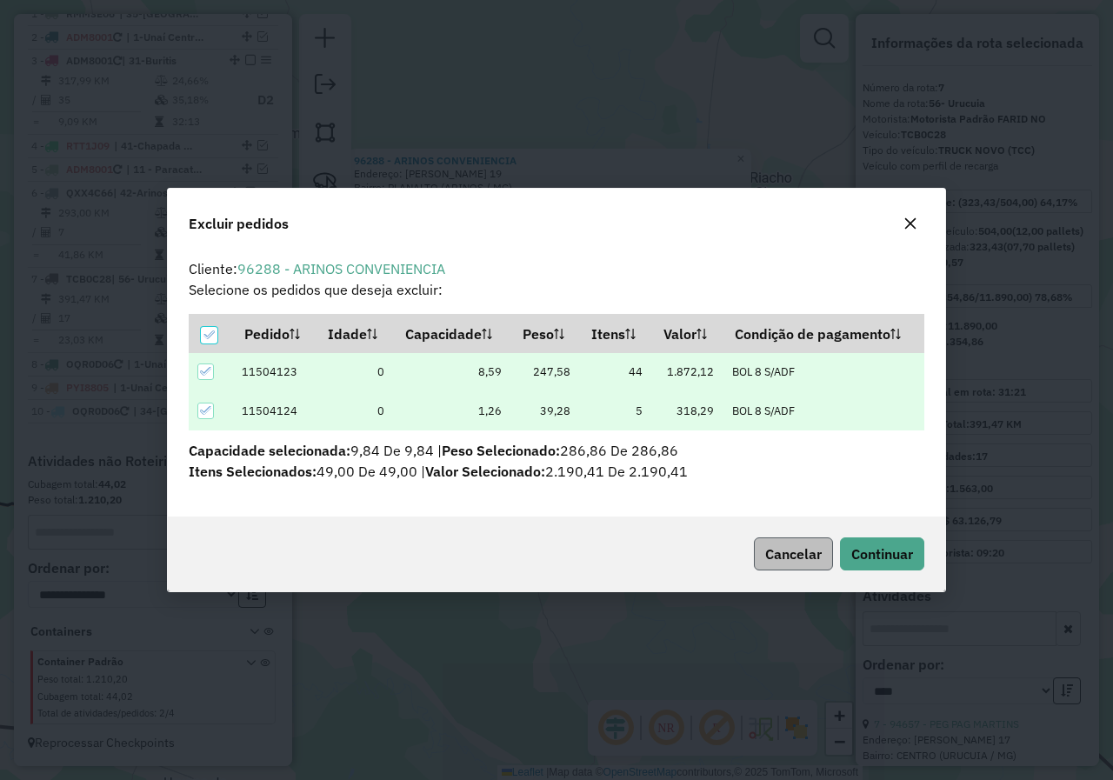
scroll to position [0, 0]
click at [896, 557] on span "Continuar" at bounding box center [882, 553] width 62 height 17
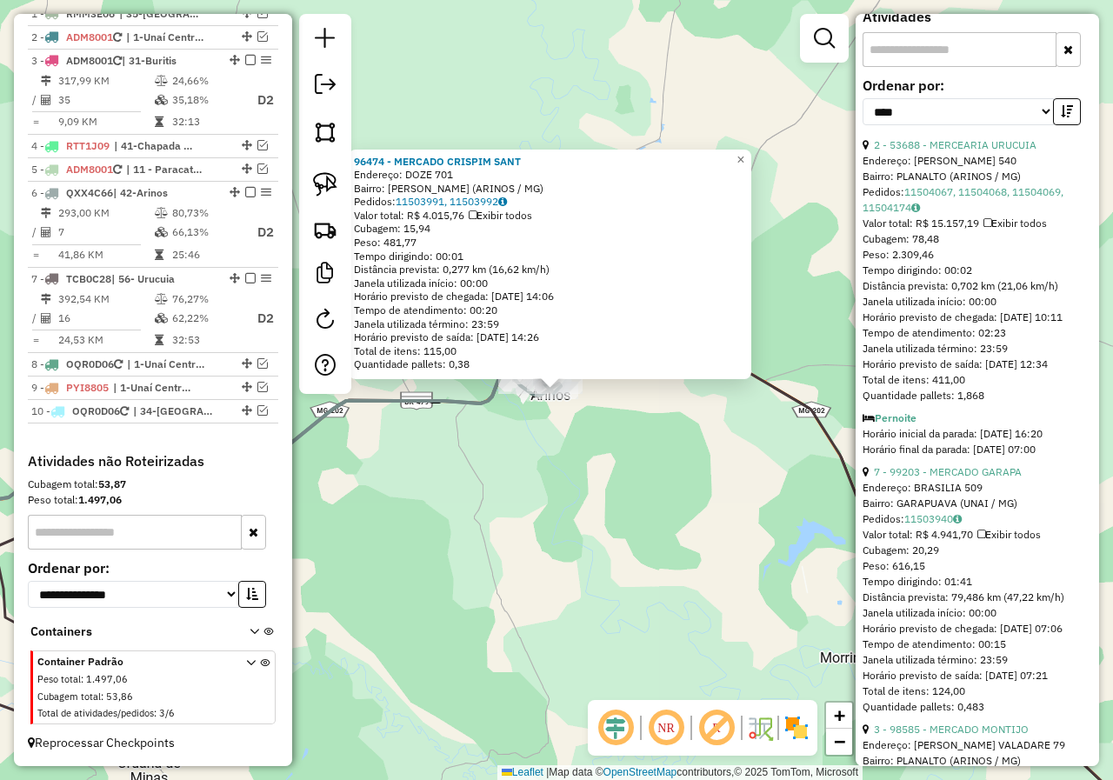
scroll to position [609, 0]
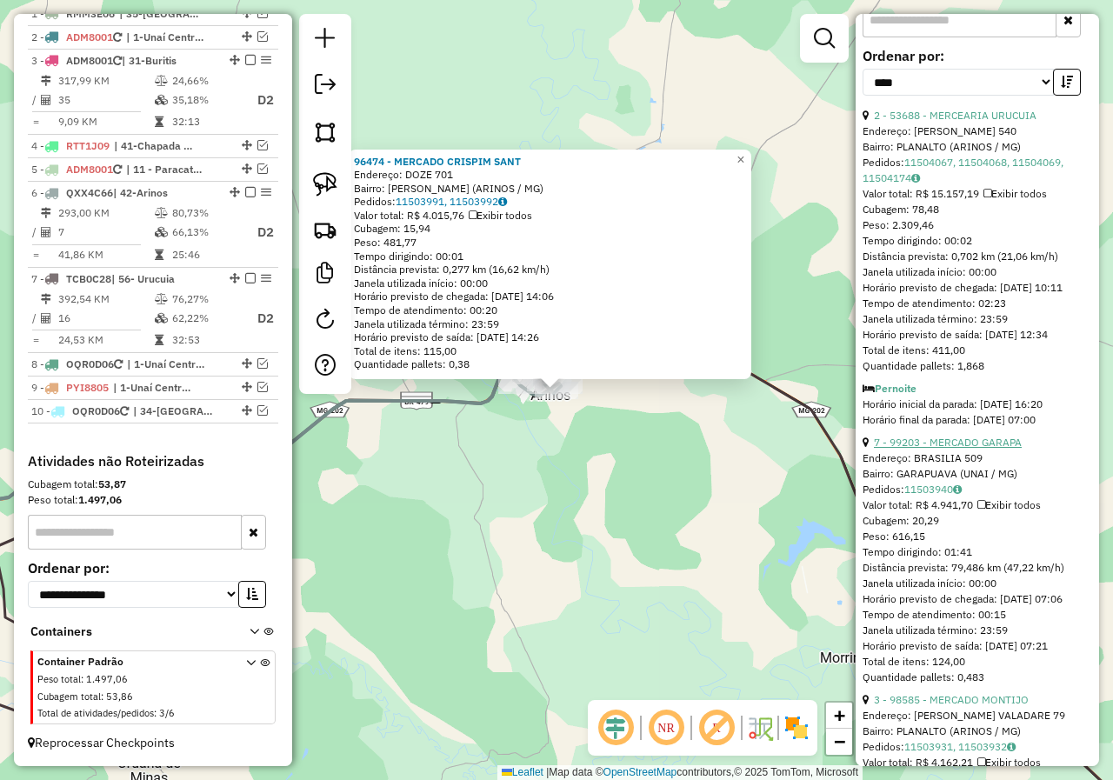
click at [987, 449] on link "7 - 99203 - MERCADO GARAPA" at bounding box center [948, 442] width 148 height 13
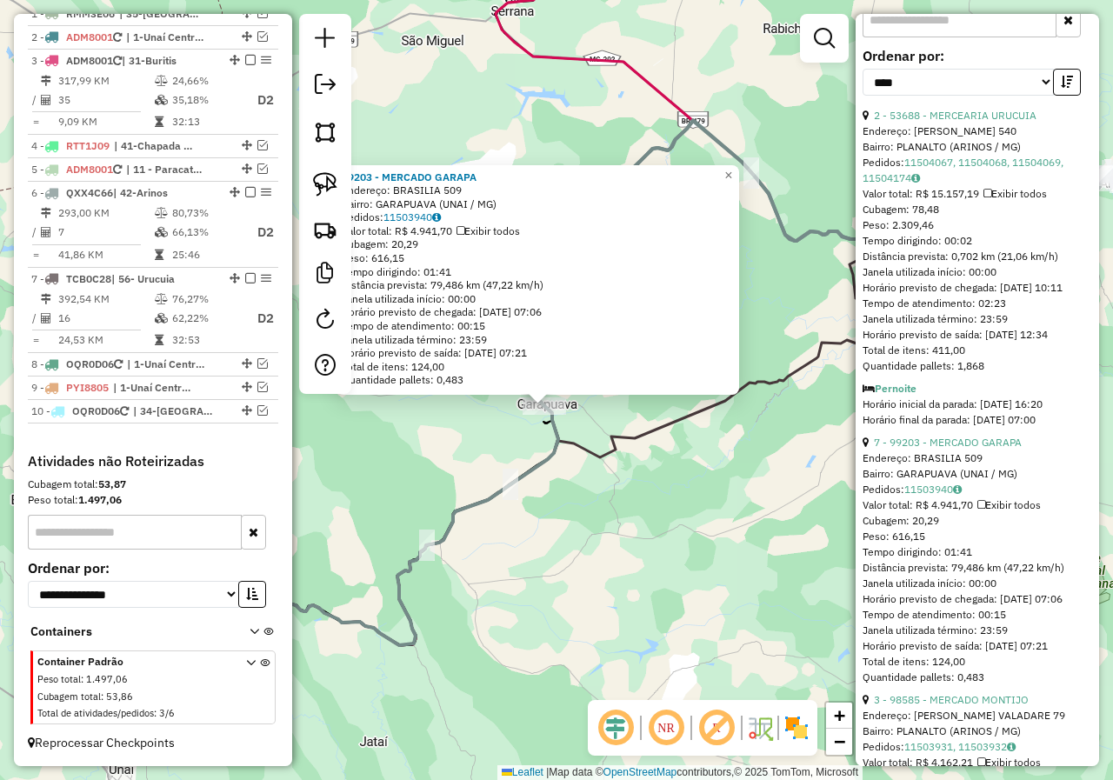
drag, startPoint x: 499, startPoint y: 512, endPoint x: 424, endPoint y: 345, distance: 182.9
click at [497, 512] on div "Rota 7 - Placa TCB0C28 98262 - REST CONVENIENCIA 99203 - MERCADO GARAPA Endereç…" at bounding box center [556, 390] width 1113 height 780
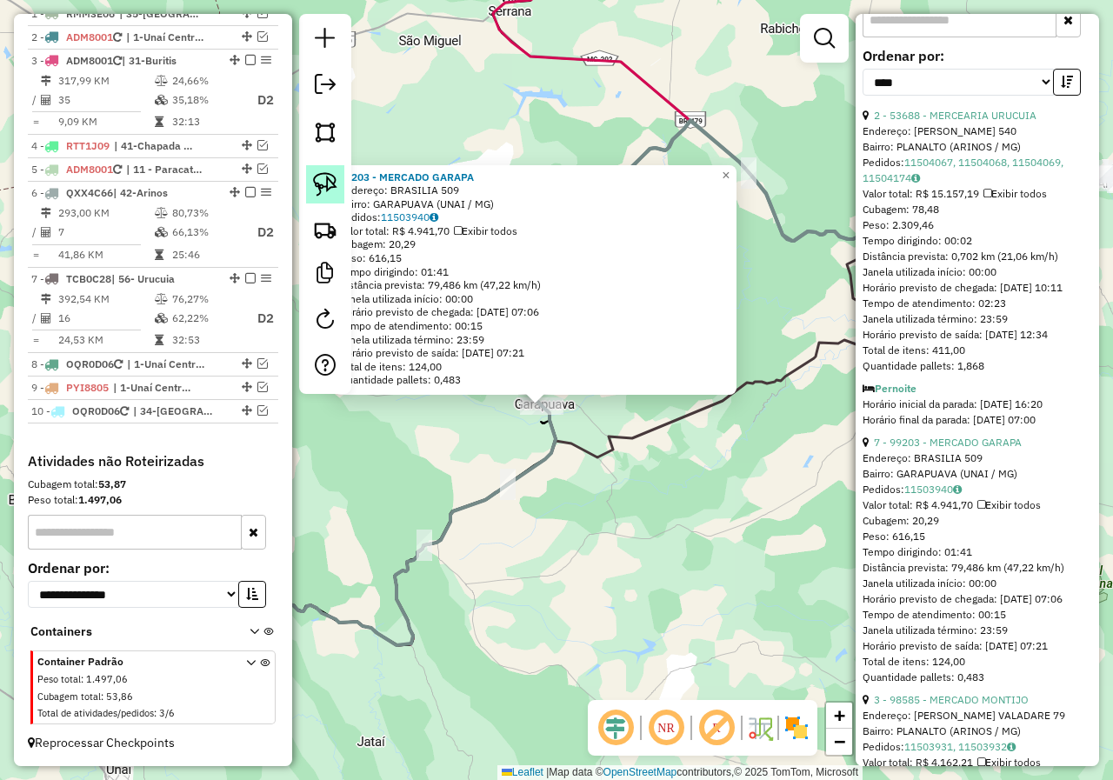
click at [324, 183] on img at bounding box center [325, 184] width 24 height 24
drag, startPoint x: 459, startPoint y: 433, endPoint x: 506, endPoint y: 359, distance: 87.6
click at [506, 359] on div "99203 - MERCADO GARAPA Endereço: BRASILIA 509 Bairro: GARAPUAVA (UNAI / MG) Ped…" at bounding box center [556, 390] width 1113 height 780
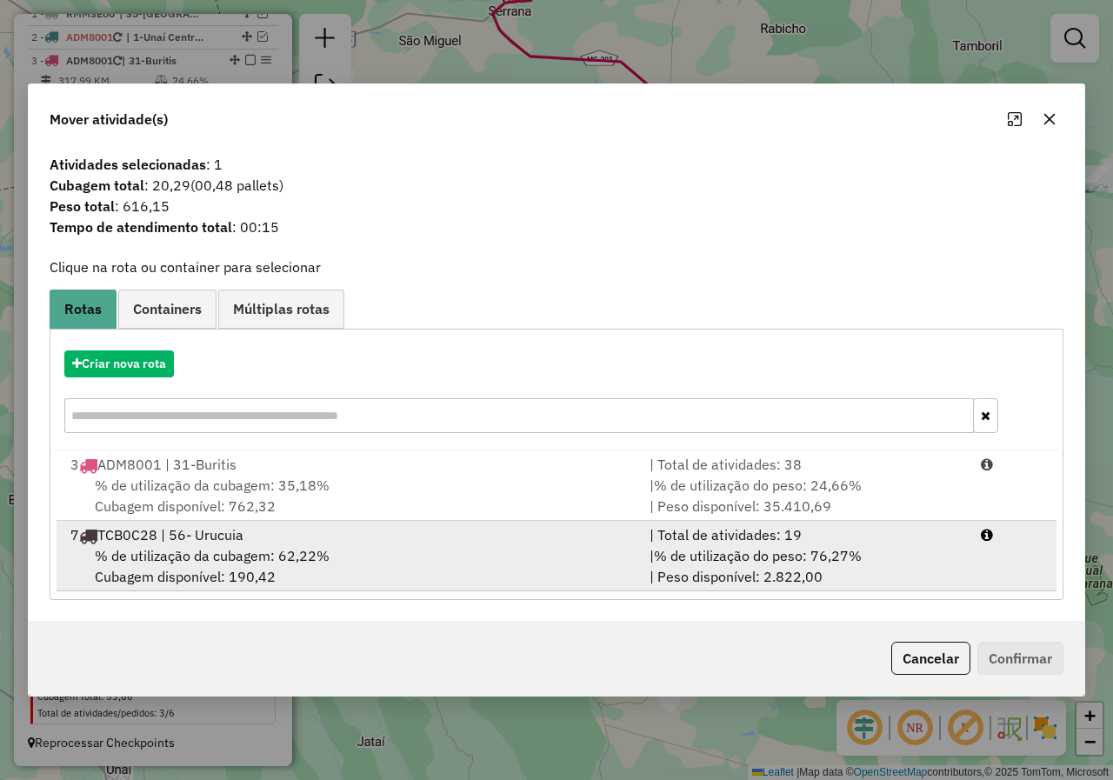
click at [839, 570] on div "| % de utilização do peso: 76,27% | Peso disponível: 2.822,00" at bounding box center [804, 566] width 331 height 42
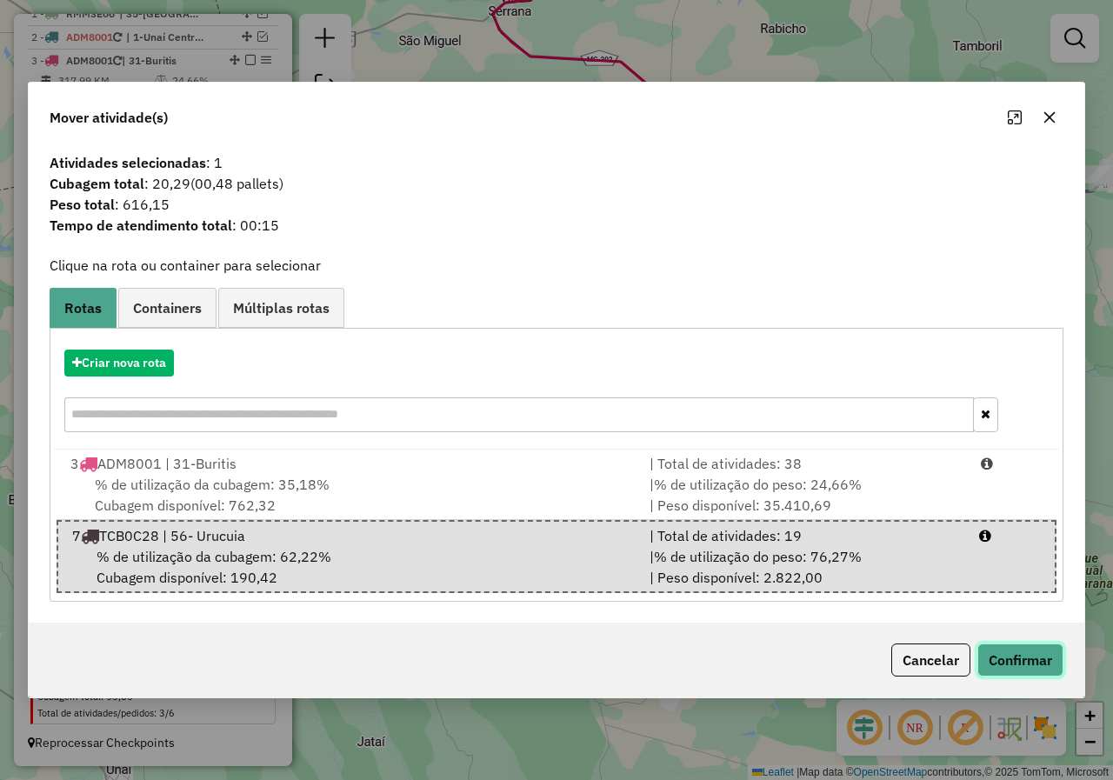
click at [994, 654] on button "Confirmar" at bounding box center [1020, 659] width 86 height 33
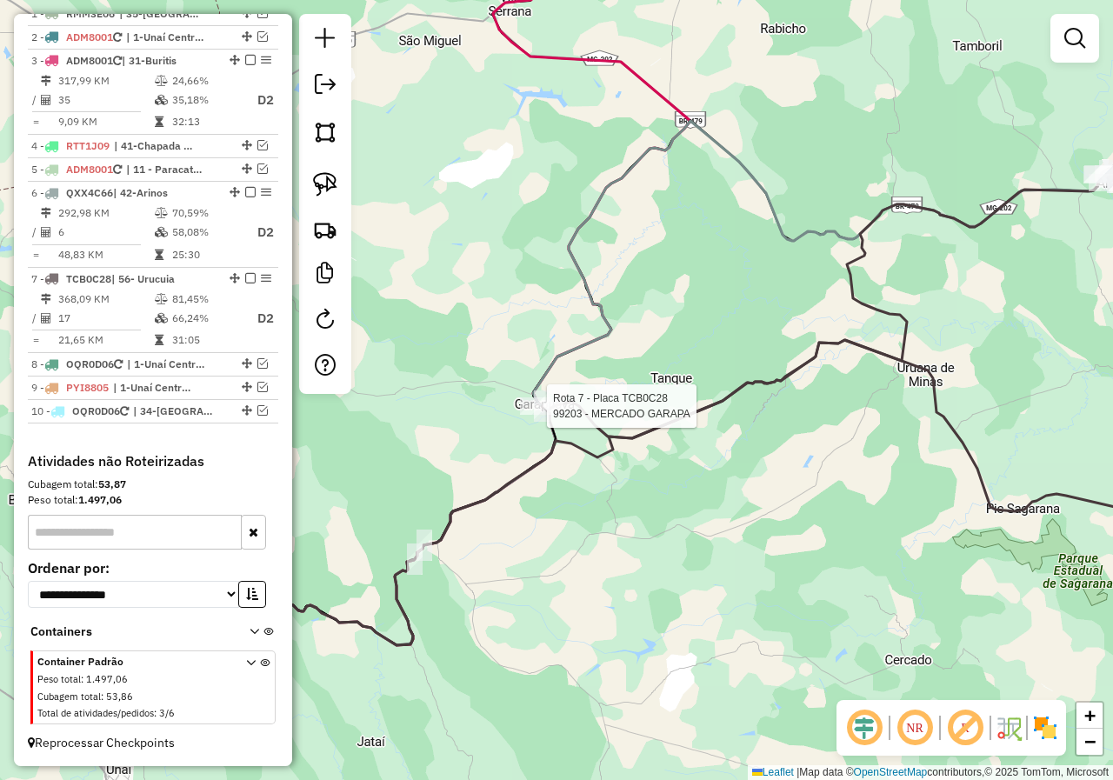
select select "*********"
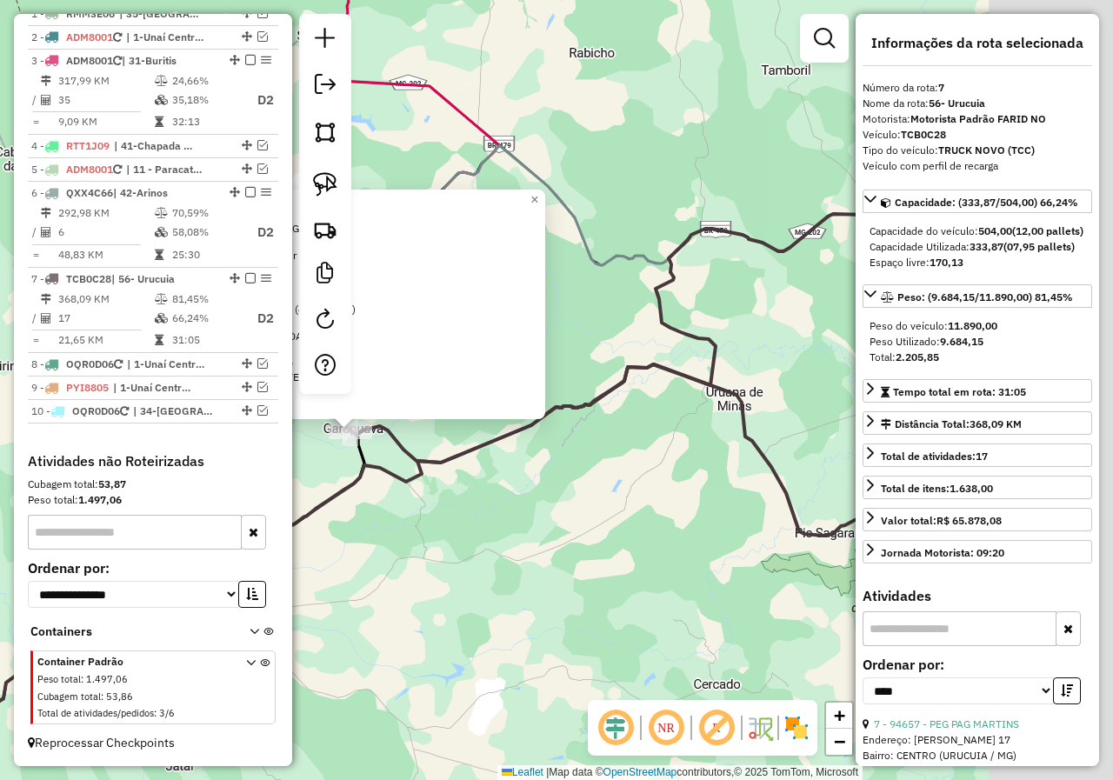
drag, startPoint x: 683, startPoint y: 500, endPoint x: 527, endPoint y: 513, distance: 156.2
click at [506, 534] on div "99203 - MERCADO GARAPA Endereço: BRASILIA 509 Bairro: GARAPUAVA (UNAI / MG) Ped…" at bounding box center [556, 390] width 1113 height 780
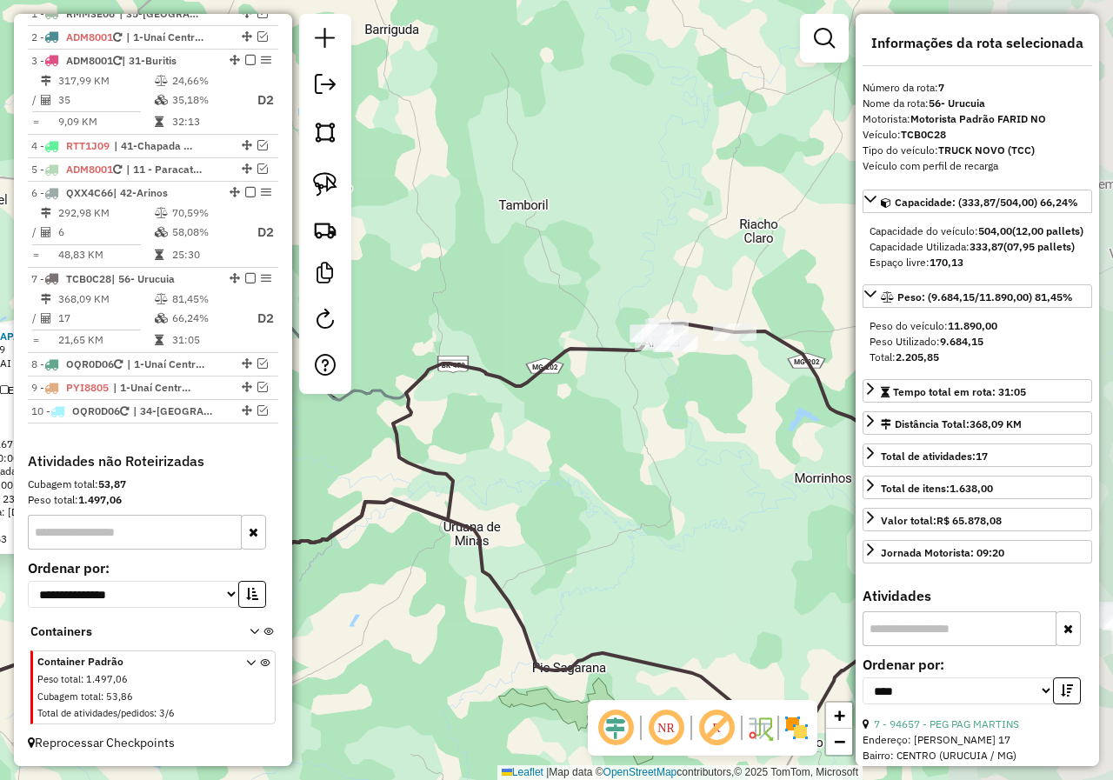
drag, startPoint x: 807, startPoint y: 347, endPoint x: 585, endPoint y: 476, distance: 256.4
click at [586, 476] on div "99203 - MERCADO GARAPA Endereço: BRASILIA 509 Bairro: GARAPUAVA (UNAI / MG) Ped…" at bounding box center [556, 390] width 1113 height 780
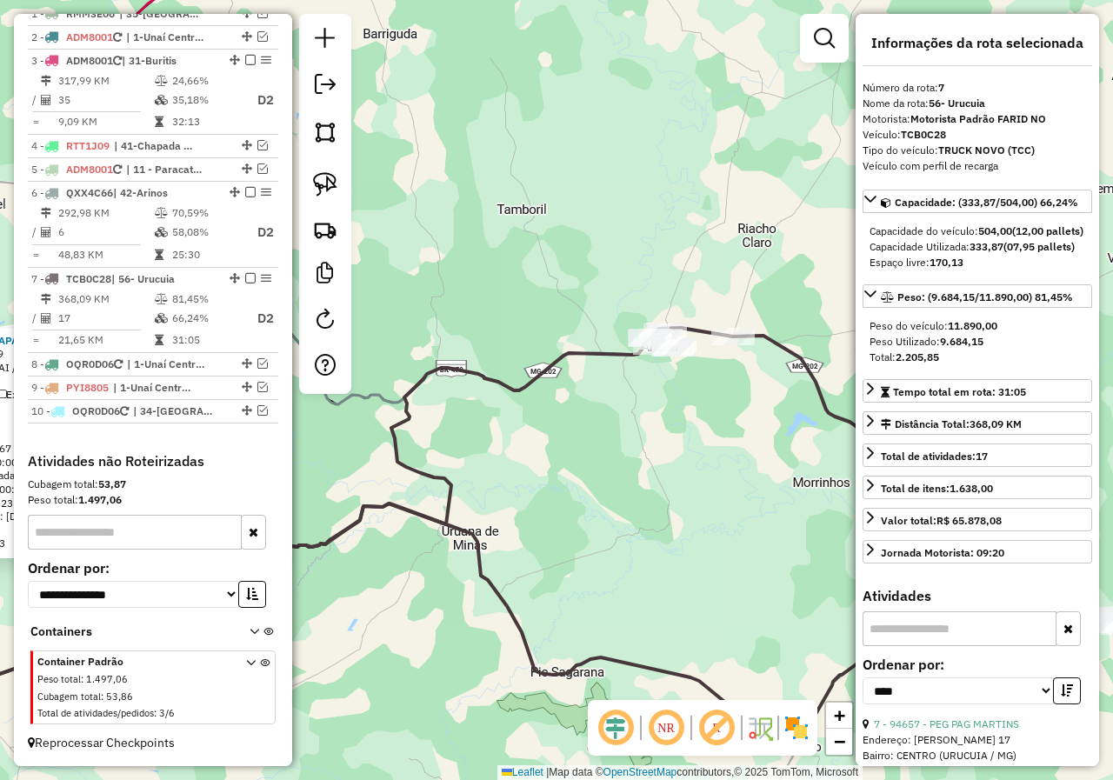
click at [689, 373] on div "99203 - MERCADO GARAPA Endereço: BRASILIA 509 Bairro: GARAPUAVA (UNAI / MG) Ped…" at bounding box center [556, 390] width 1113 height 780
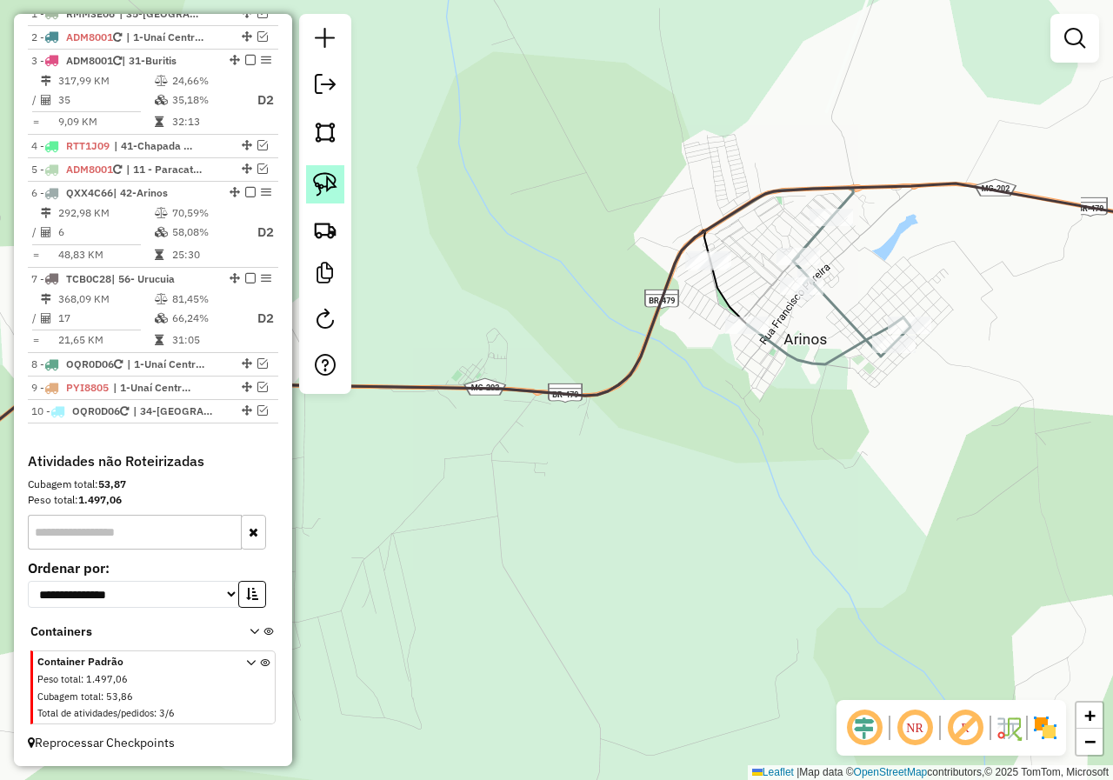
drag, startPoint x: 314, startPoint y: 193, endPoint x: 590, endPoint y: 187, distance: 276.6
click at [315, 193] on img at bounding box center [325, 184] width 24 height 24
drag, startPoint x: 612, startPoint y: 204, endPoint x: 750, endPoint y: 237, distance: 141.3
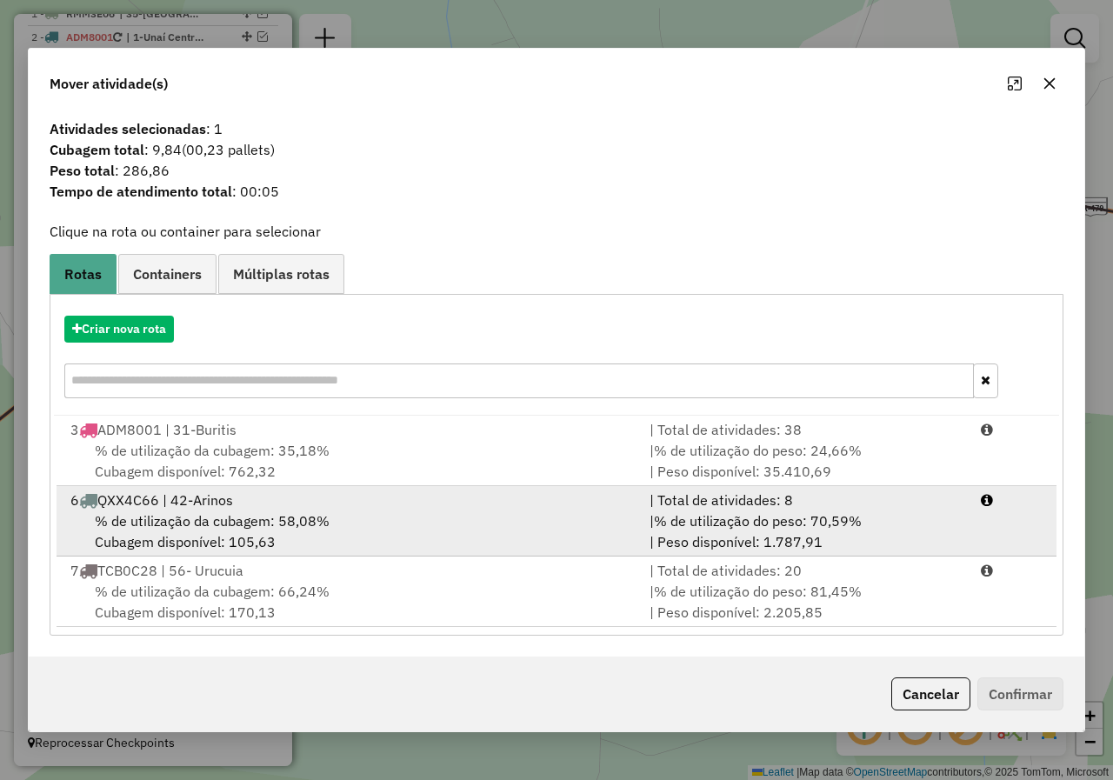
click at [842, 536] on div "| % de utilização do peso: 70,59% | Peso disponível: 1.787,91" at bounding box center [804, 531] width 331 height 42
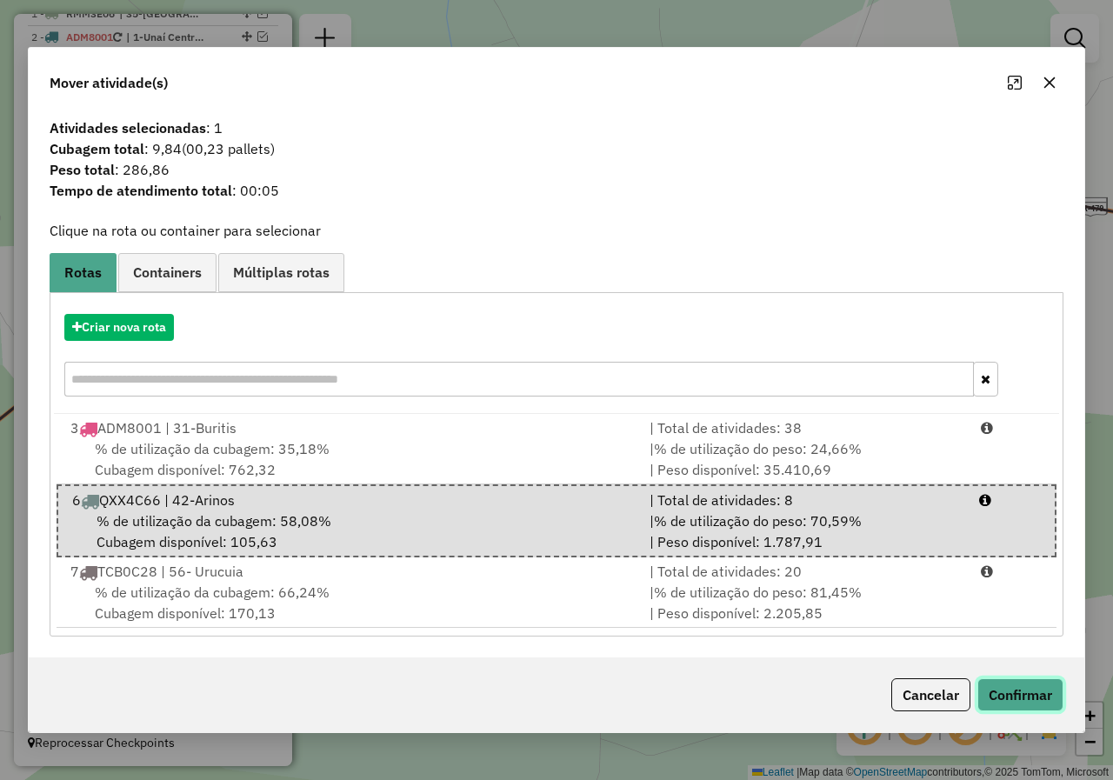
click at [1010, 694] on button "Confirmar" at bounding box center [1020, 694] width 86 height 33
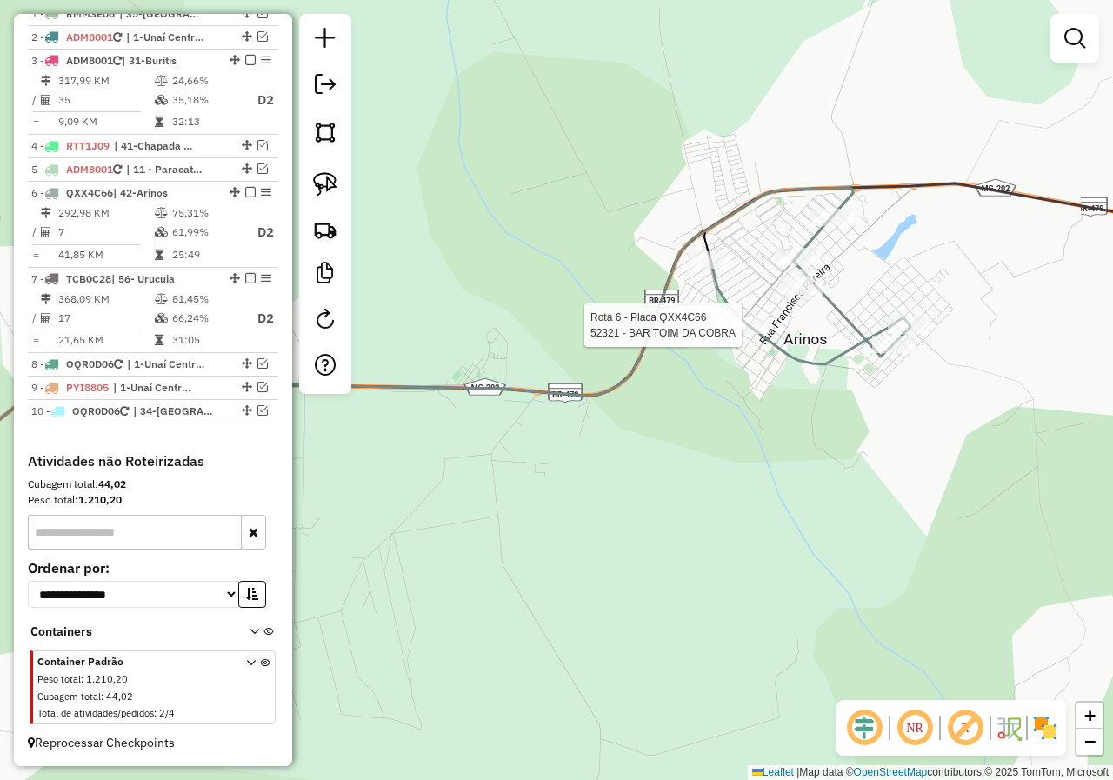
select select "*********"
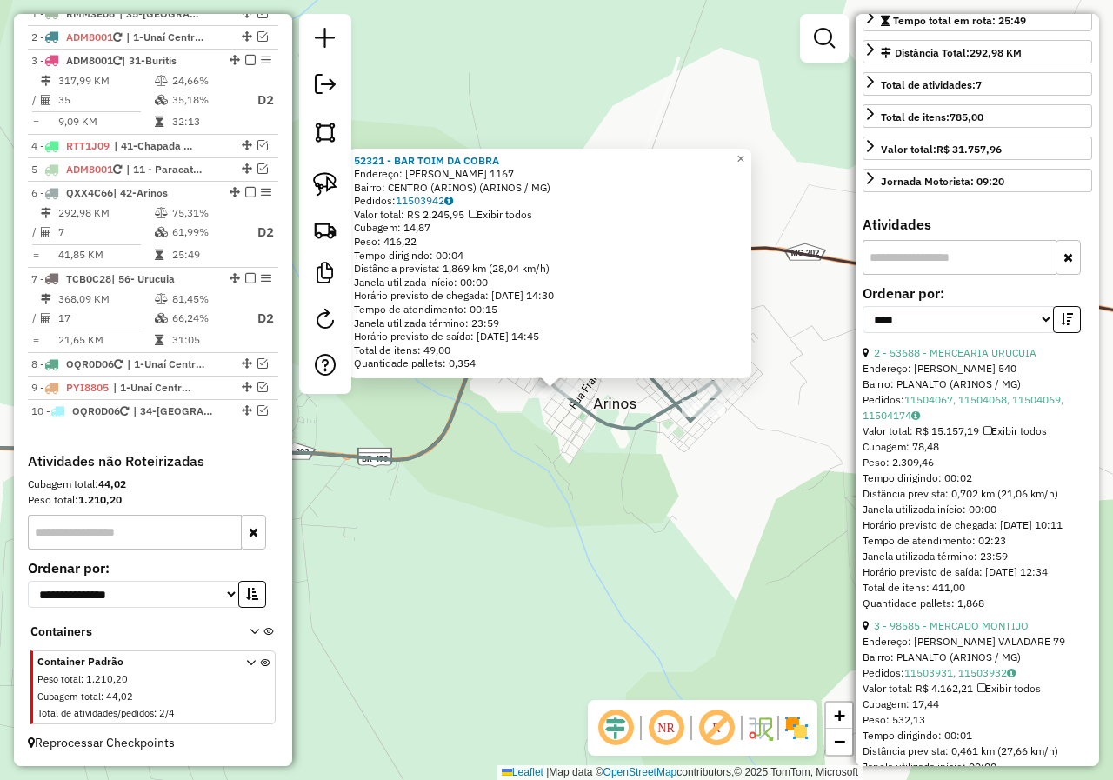
scroll to position [435, 0]
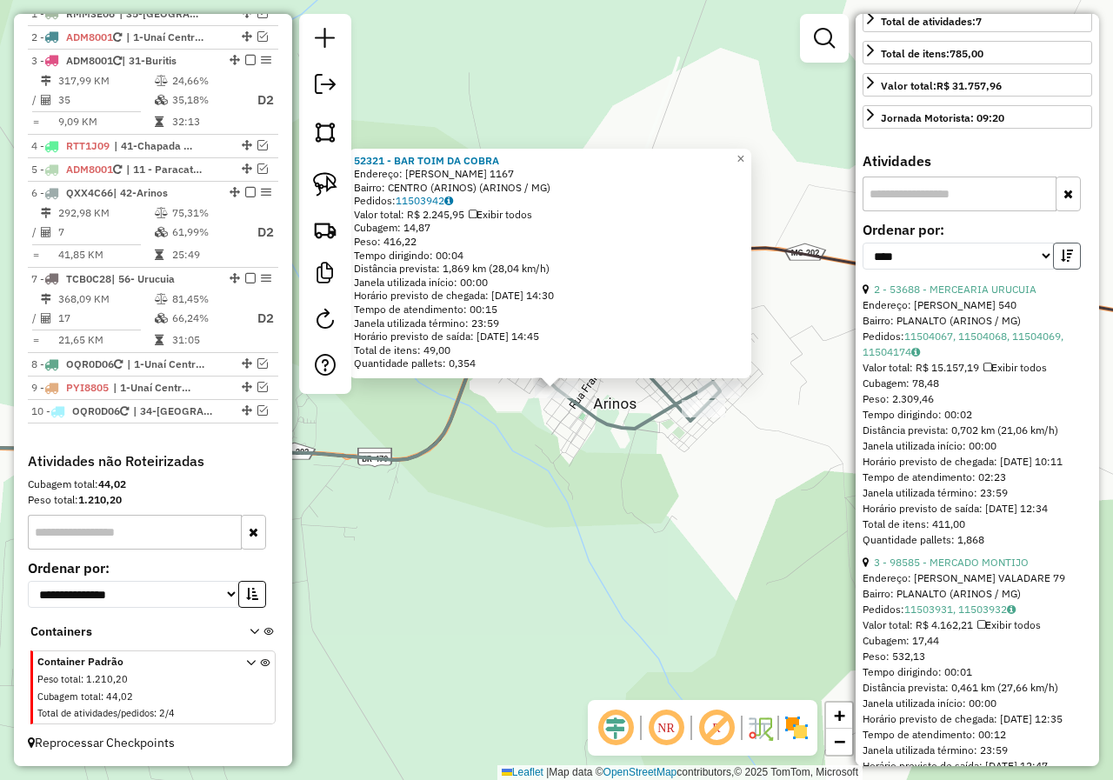
click at [1060, 270] on button "button" at bounding box center [1067, 256] width 28 height 27
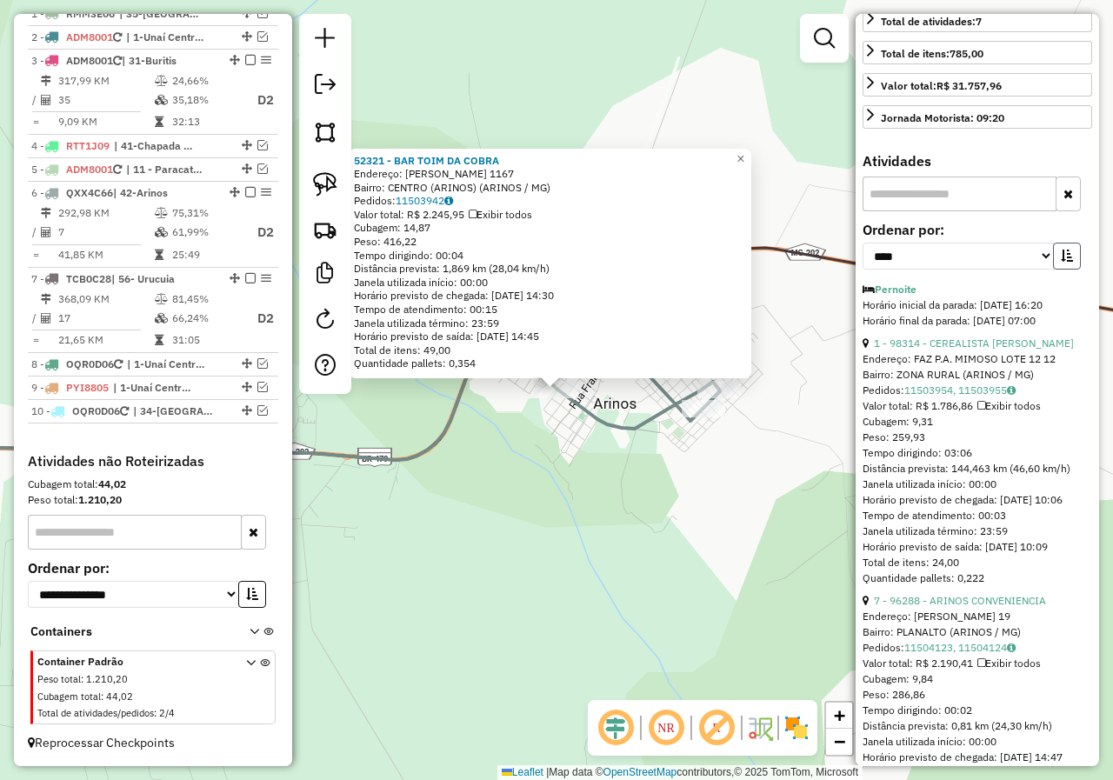
click at [1060, 270] on button "button" at bounding box center [1067, 256] width 28 height 27
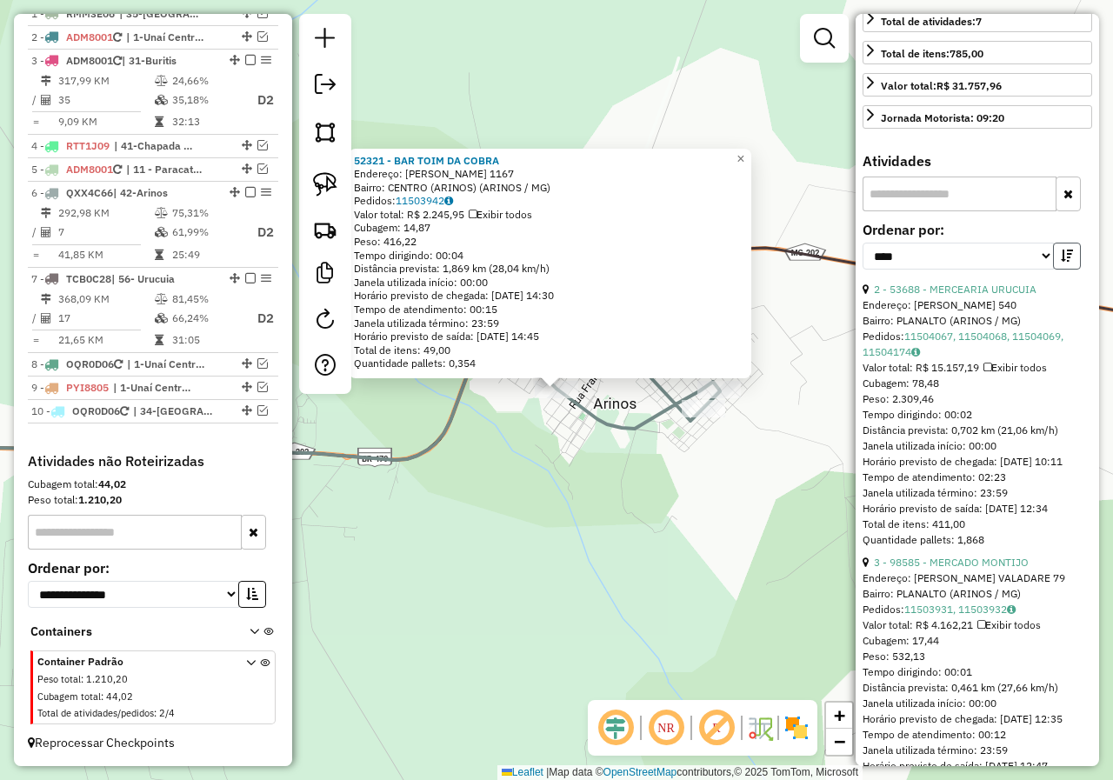
click at [1060, 270] on button "button" at bounding box center [1067, 256] width 28 height 27
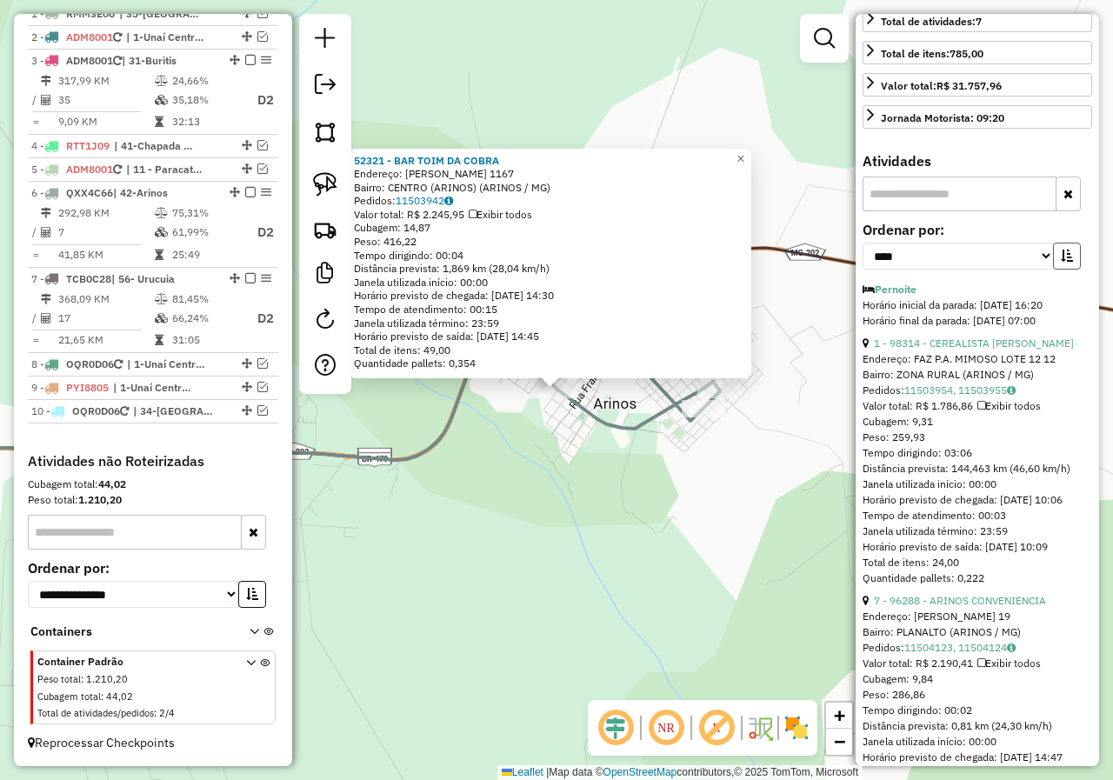
click at [1060, 270] on button "button" at bounding box center [1067, 256] width 28 height 27
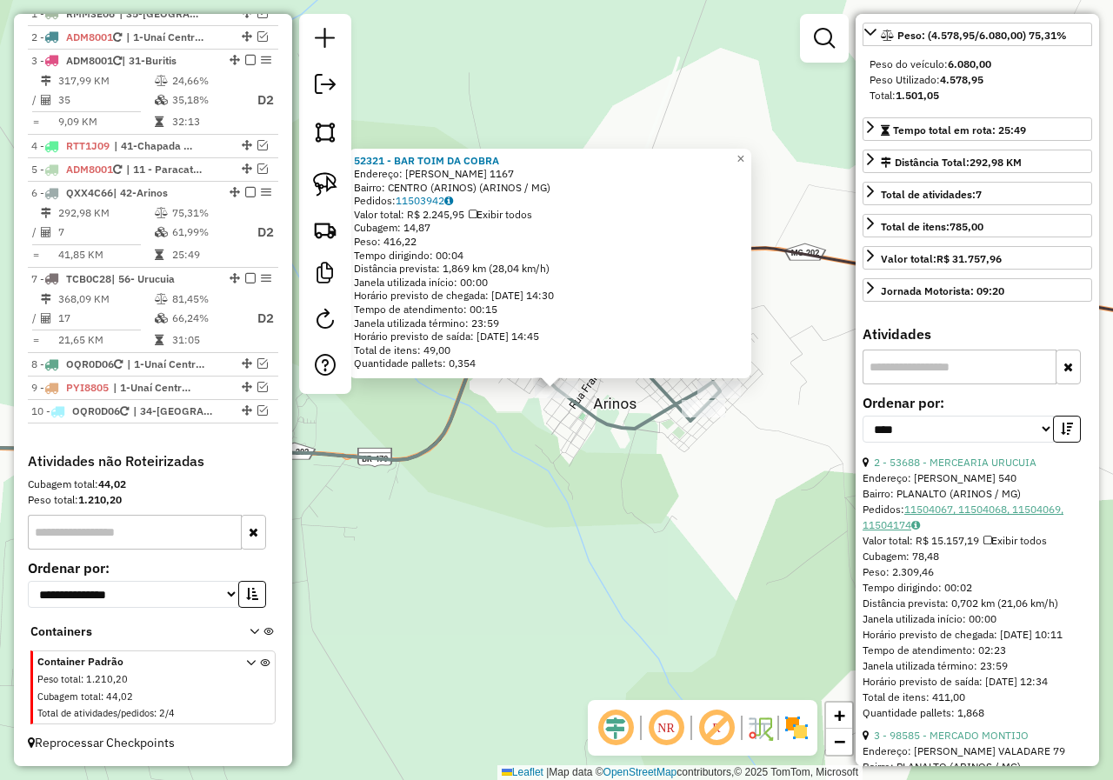
scroll to position [261, 0]
click at [556, 445] on div "52321 - BAR TOIM DA COBRA Endereço: FRANCISCO PEREIRA 1167 Bairro: CENTRO (ARIN…" at bounding box center [556, 390] width 1113 height 780
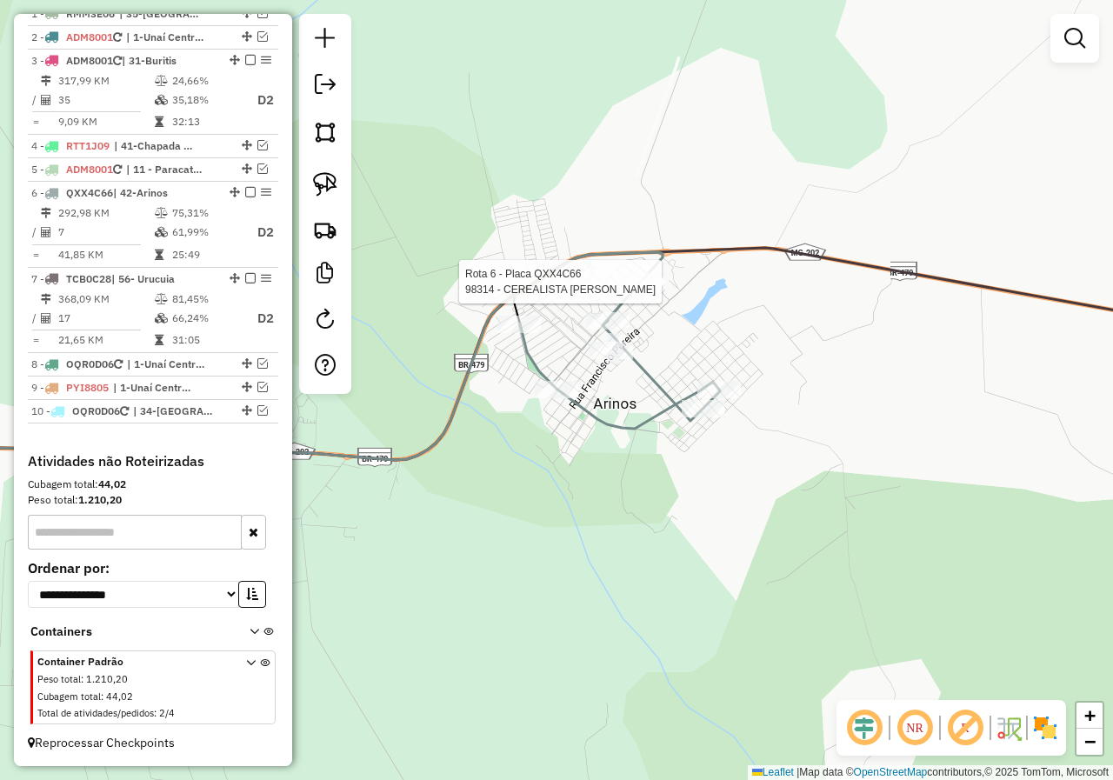
select select "*********"
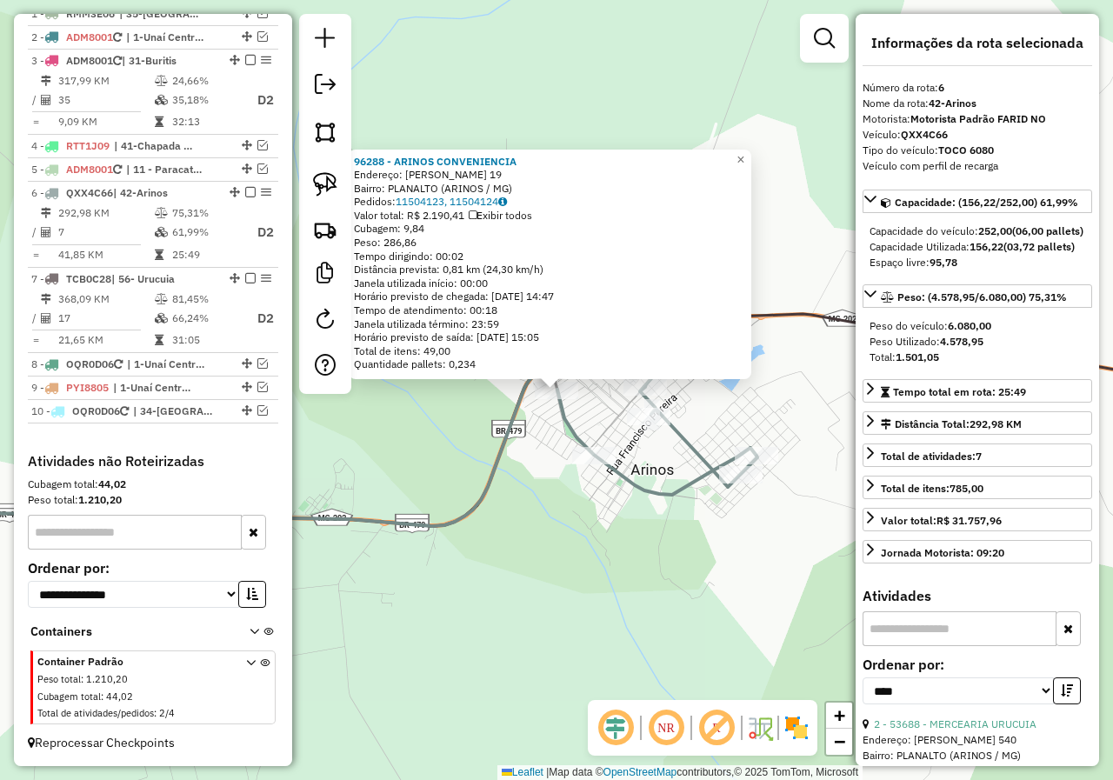
click at [583, 520] on div "96288 - ARINOS CONVENIENCIA Endereço: JOSE FERNANDES VALADARES 19 Bairro: PLANA…" at bounding box center [556, 390] width 1113 height 780
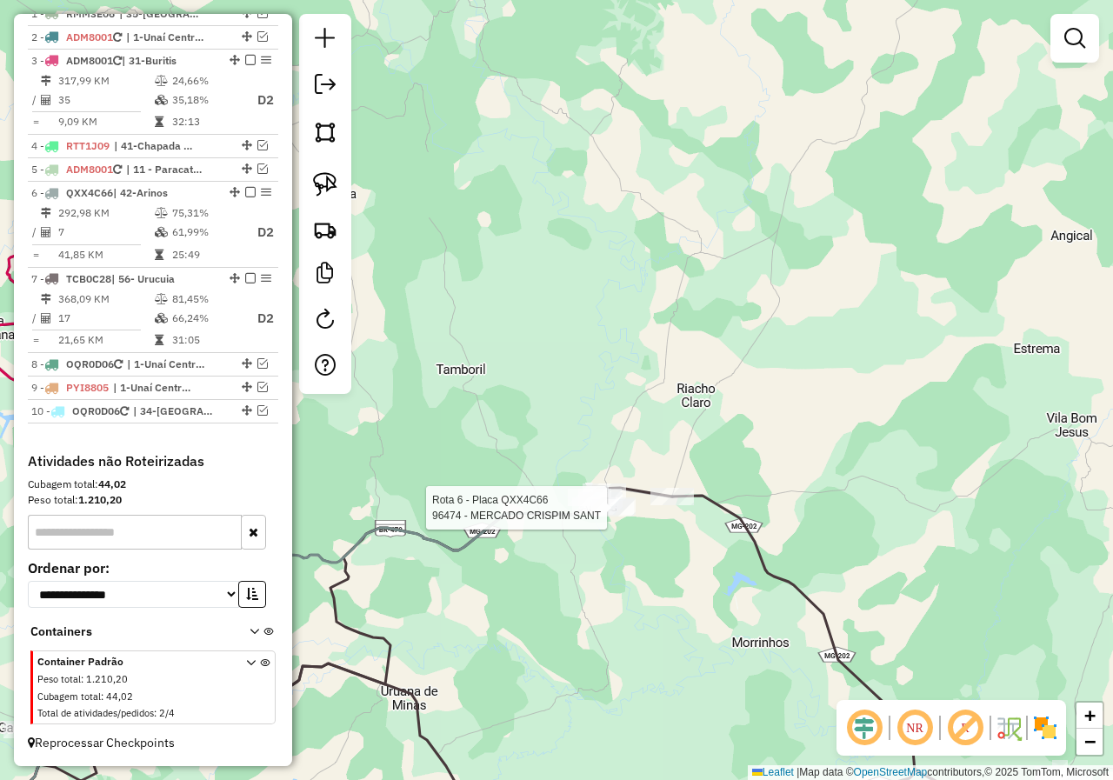
select select "*********"
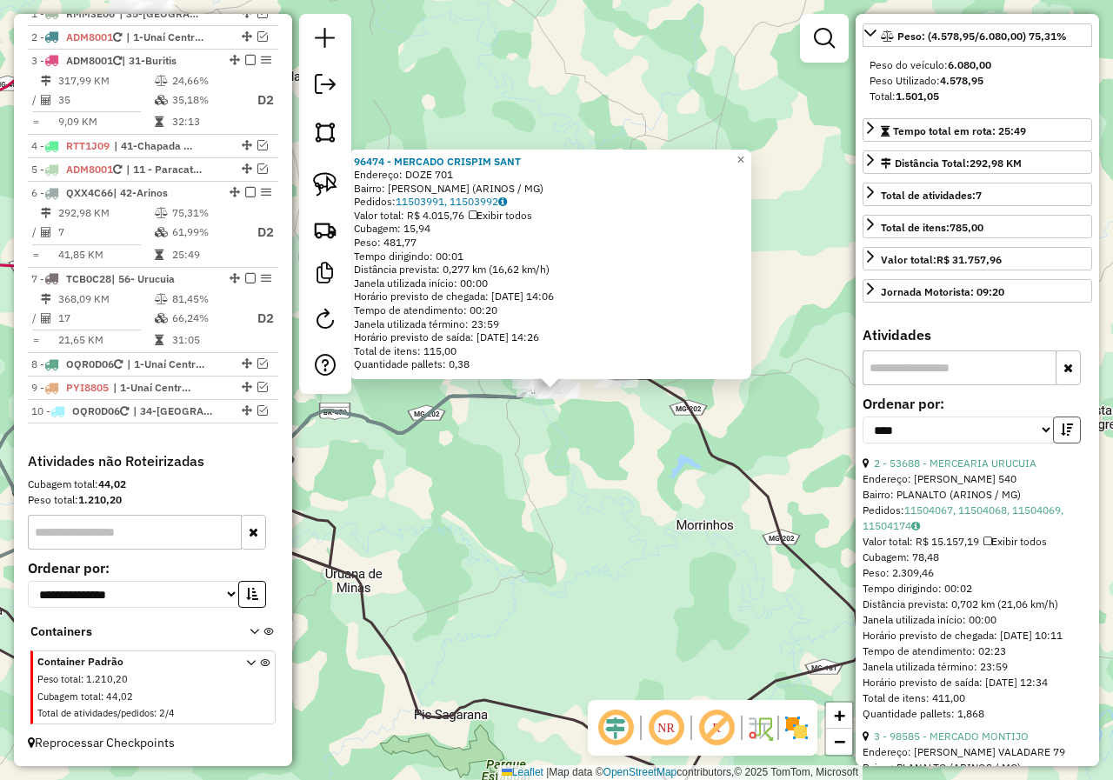
click at [1053, 443] on button "button" at bounding box center [1067, 430] width 28 height 27
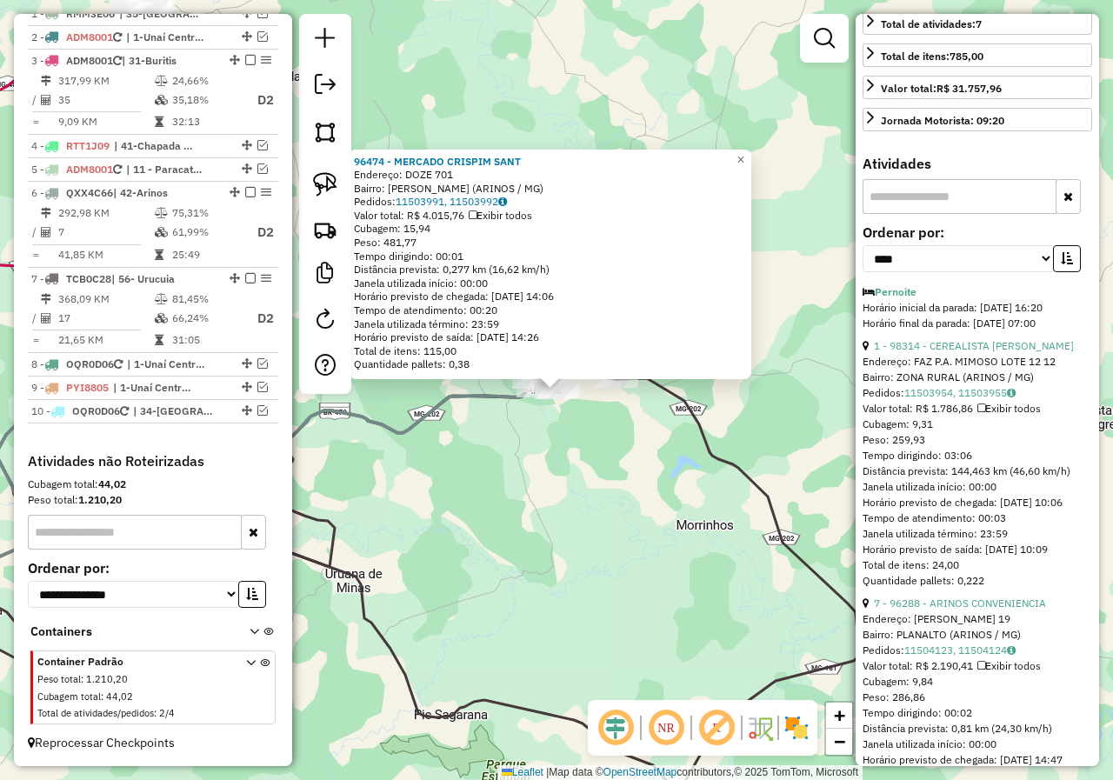
scroll to position [435, 0]
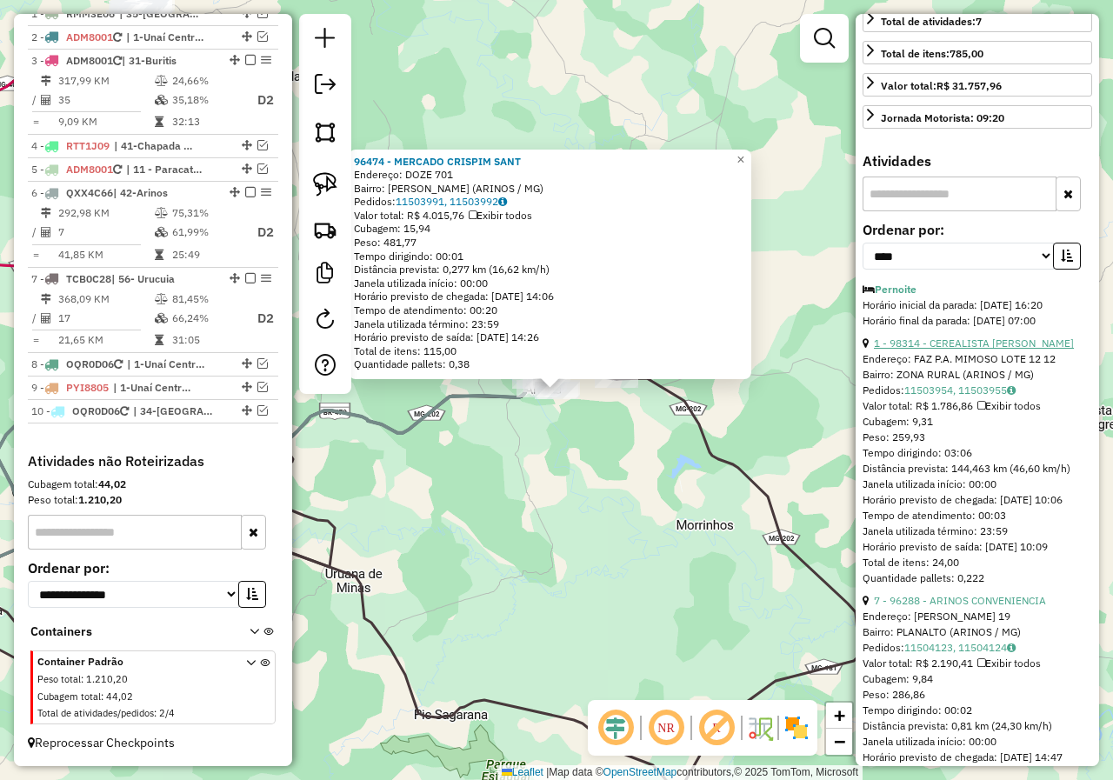
click at [991, 350] on link "1 - 98314 - CEREALISTA ANDRE LUC" at bounding box center [974, 343] width 200 height 13
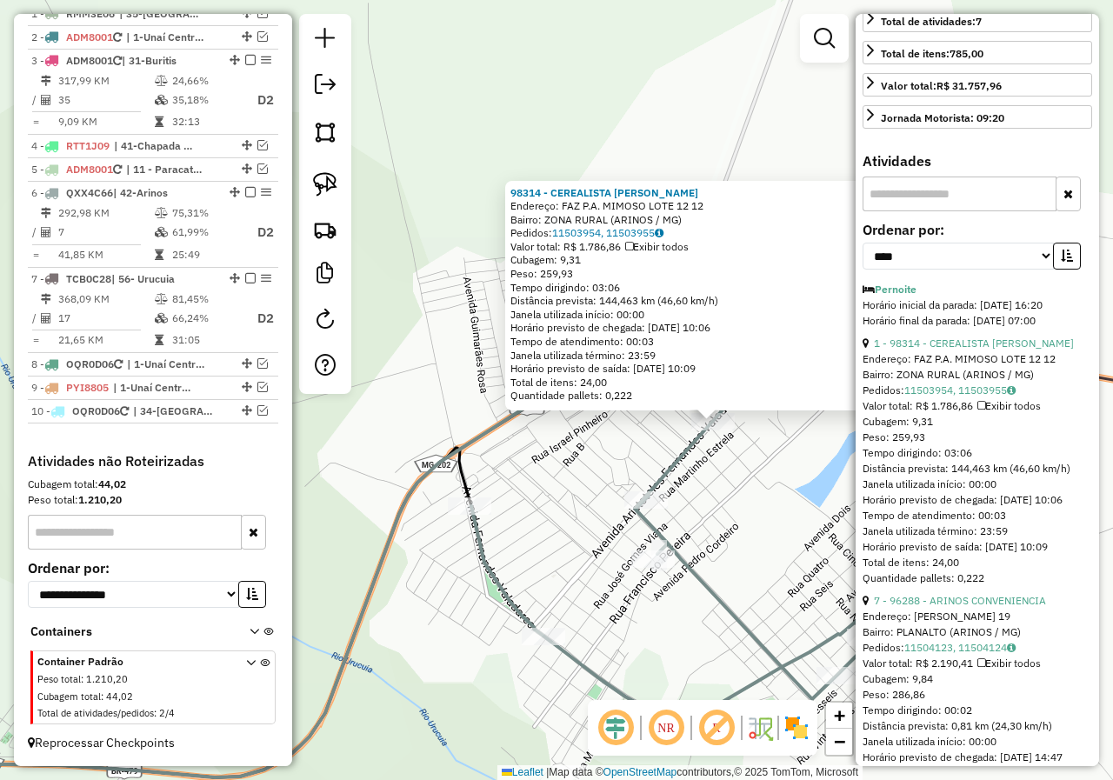
click at [739, 477] on div "98314 - CEREALISTA ANDRE LUC Endereço: FAZ P.A. MIMOSO LOTE 12 12 Bairro: ZONA …" at bounding box center [556, 390] width 1113 height 780
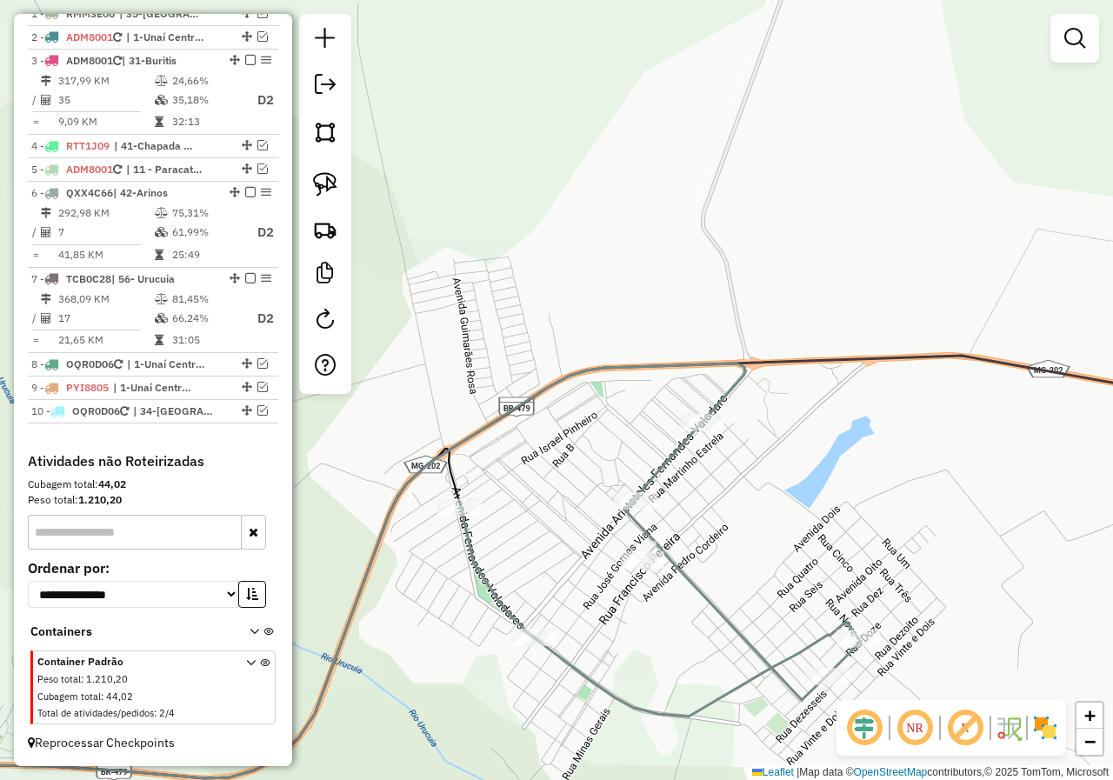
drag, startPoint x: 729, startPoint y: 476, endPoint x: 648, endPoint y: 469, distance: 81.2
click at [658, 476] on div "Janela de atendimento Grade de atendimento Capacidade Transportadoras Veículos …" at bounding box center [556, 390] width 1113 height 780
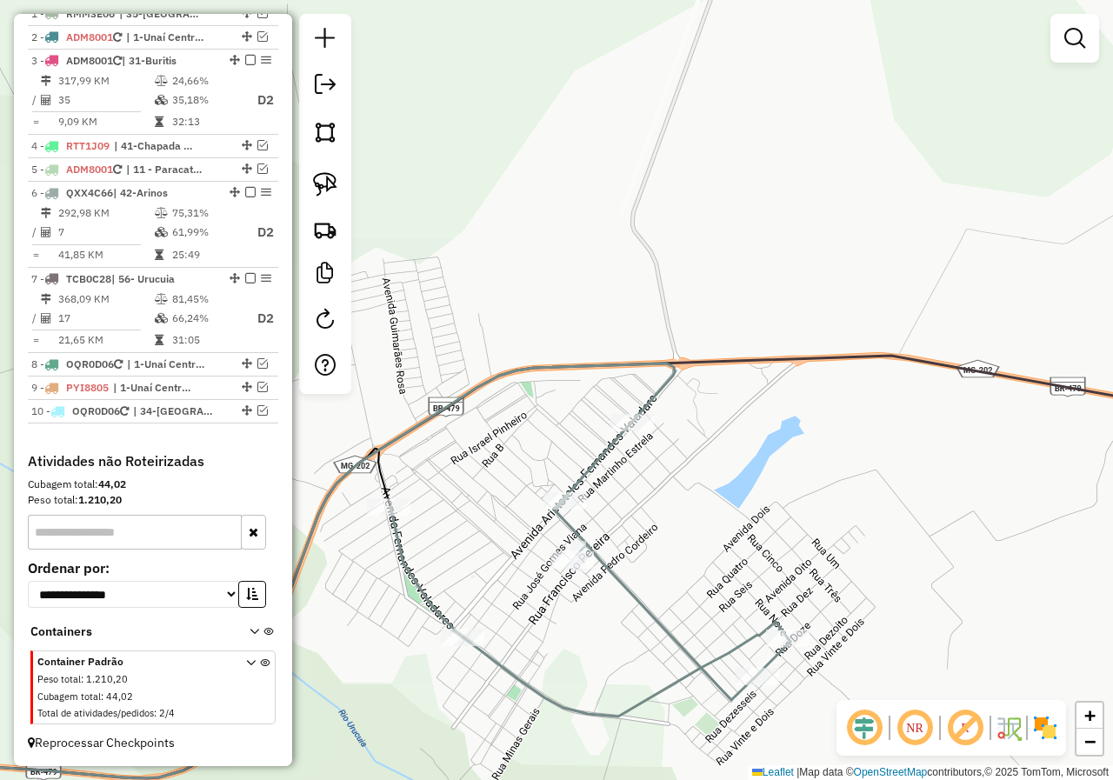
drag, startPoint x: 339, startPoint y: 194, endPoint x: 371, endPoint y: 206, distance: 34.4
click at [339, 195] on link at bounding box center [325, 184] width 38 height 38
drag, startPoint x: 570, startPoint y: 347, endPoint x: 724, endPoint y: 426, distance: 173.8
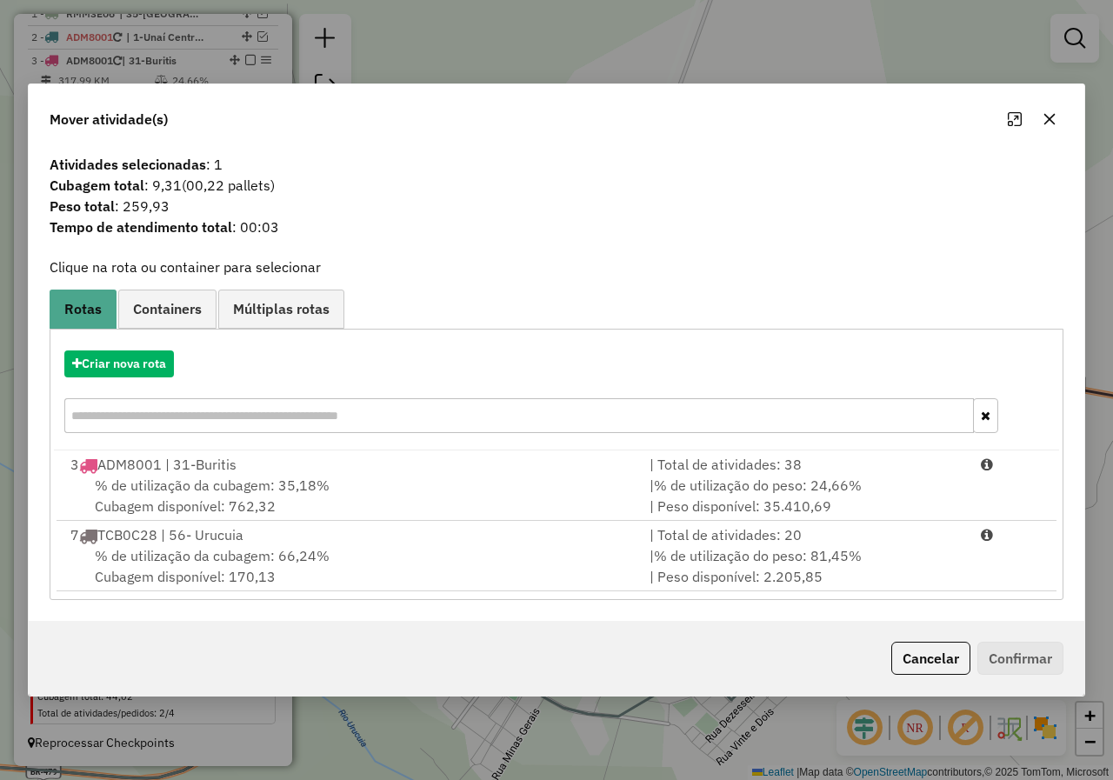
click at [740, 578] on div "| % de utilização do peso: 81,45% | Peso disponível: 2.205,85" at bounding box center [804, 566] width 331 height 42
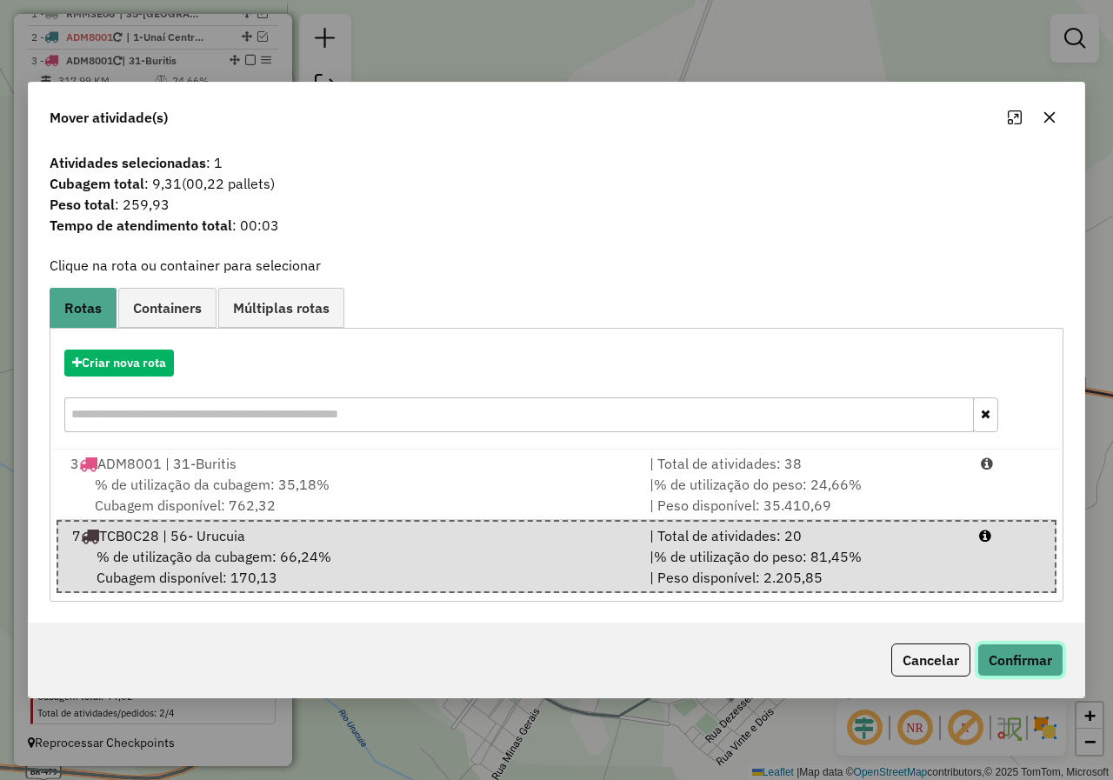
click at [1032, 648] on button "Confirmar" at bounding box center [1020, 659] width 86 height 33
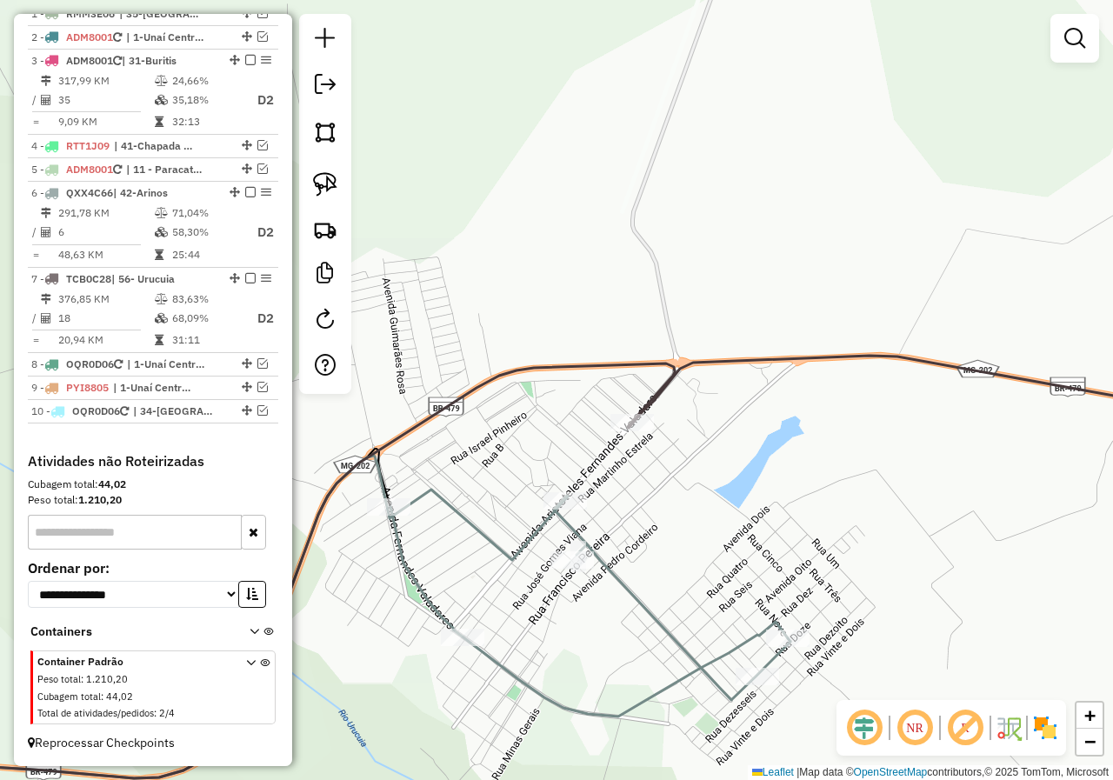
select select "*********"
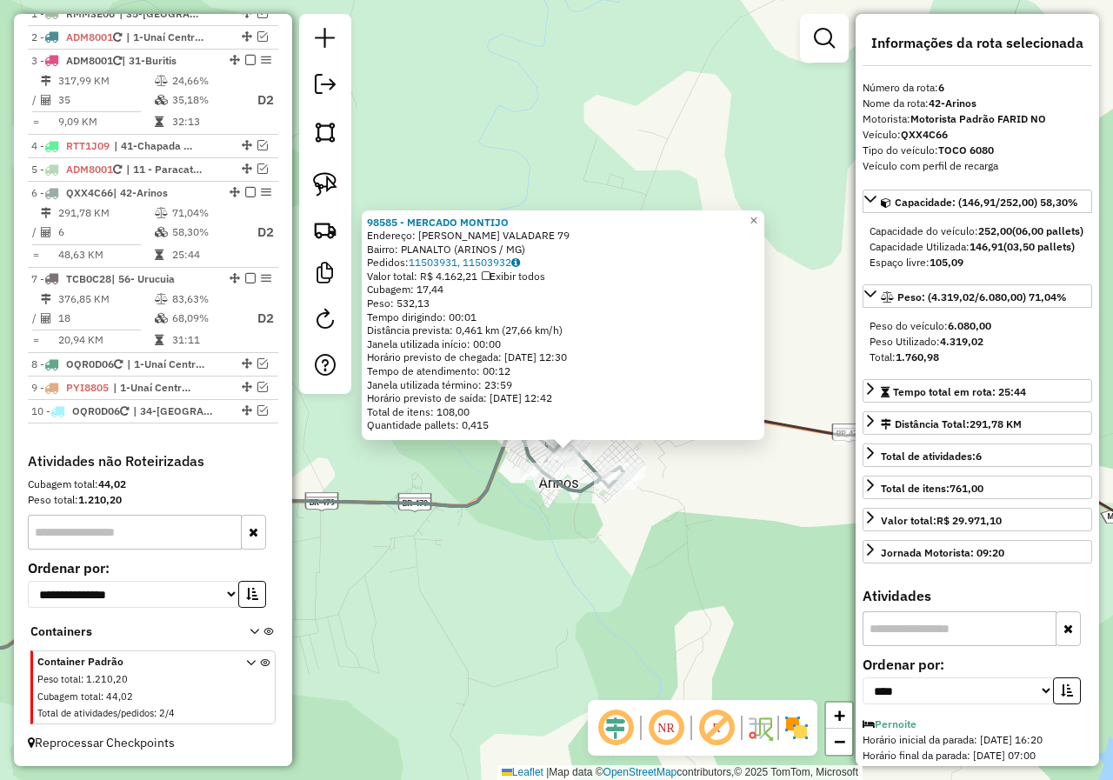
click at [671, 558] on div "98585 - MERCADO MONTIJO Endereço: ARISTOTELES FERNANDES VALADARE 79 Bairro: PLA…" at bounding box center [556, 390] width 1113 height 780
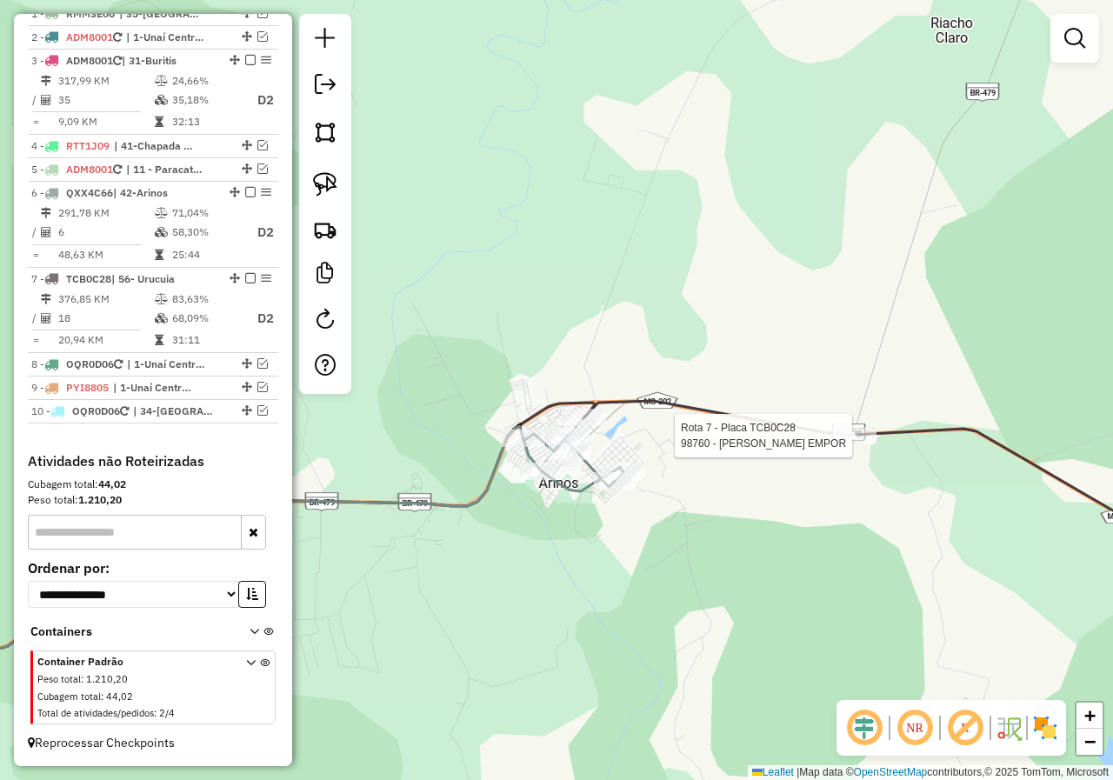
select select "*********"
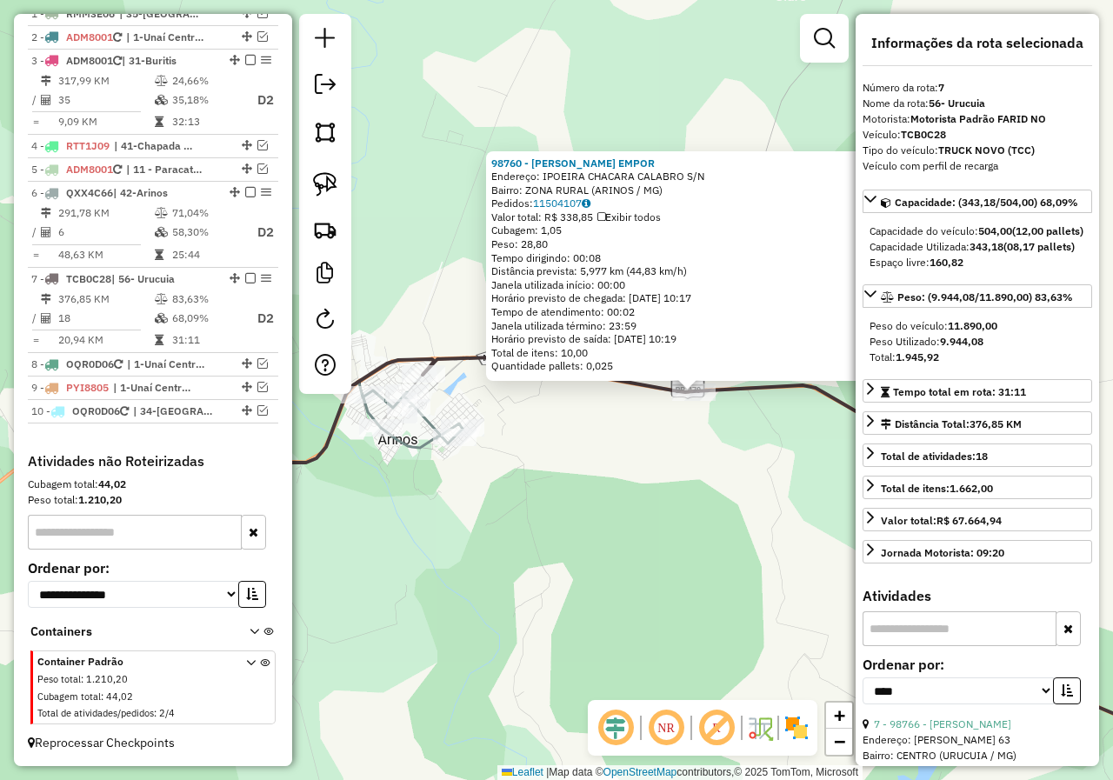
drag, startPoint x: 559, startPoint y: 473, endPoint x: 697, endPoint y: 475, distance: 137.4
click at [697, 475] on div "98760 - CALABRO VIANA EMPOR Endereço: IPOEIRA CHACARA CALABRO S/N Bairro: ZONA …" at bounding box center [556, 390] width 1113 height 780
click at [696, 475] on div "98760 - CALABRO VIANA EMPOR Endereço: IPOEIRA CHACARA CALABRO S/N Bairro: ZONA …" at bounding box center [556, 390] width 1113 height 780
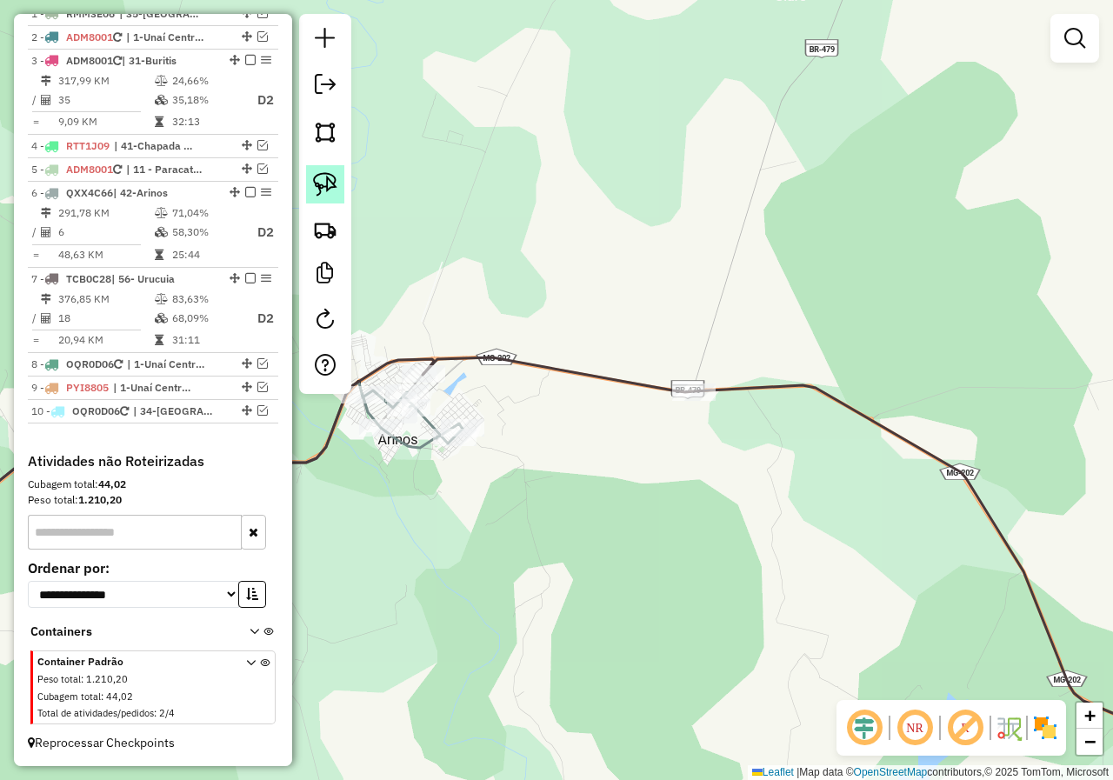
click at [327, 190] on img at bounding box center [325, 184] width 24 height 24
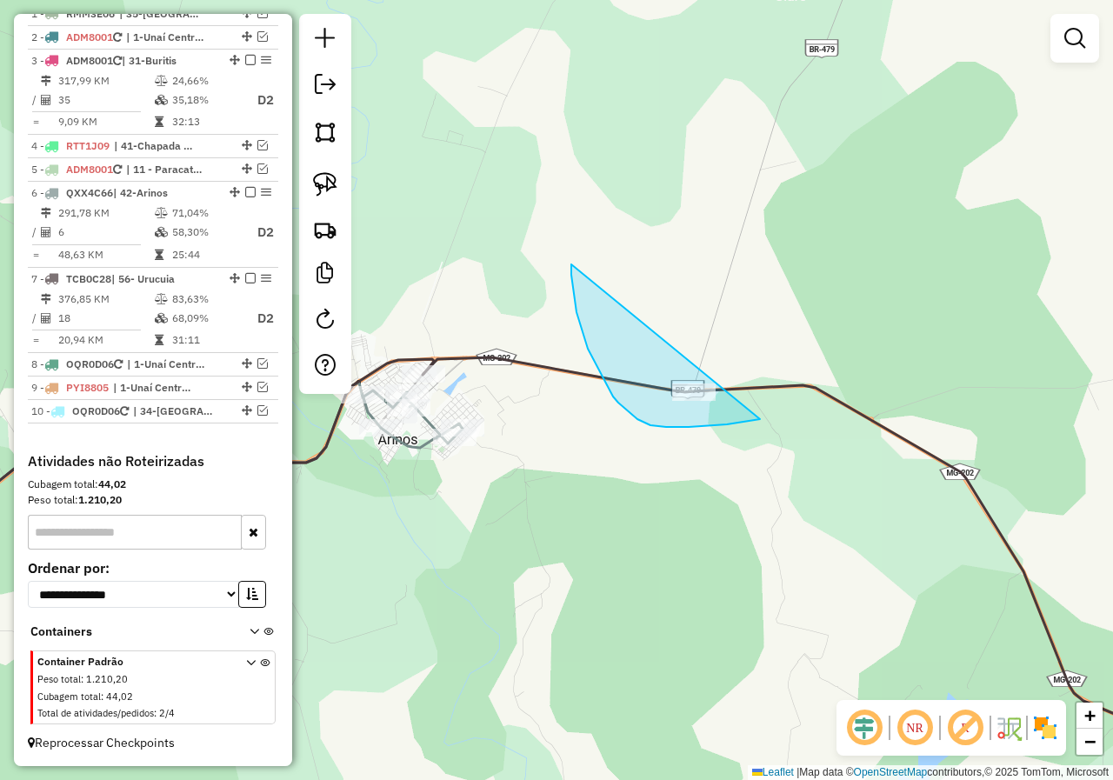
drag, startPoint x: 577, startPoint y: 312, endPoint x: 797, endPoint y: 400, distance: 236.9
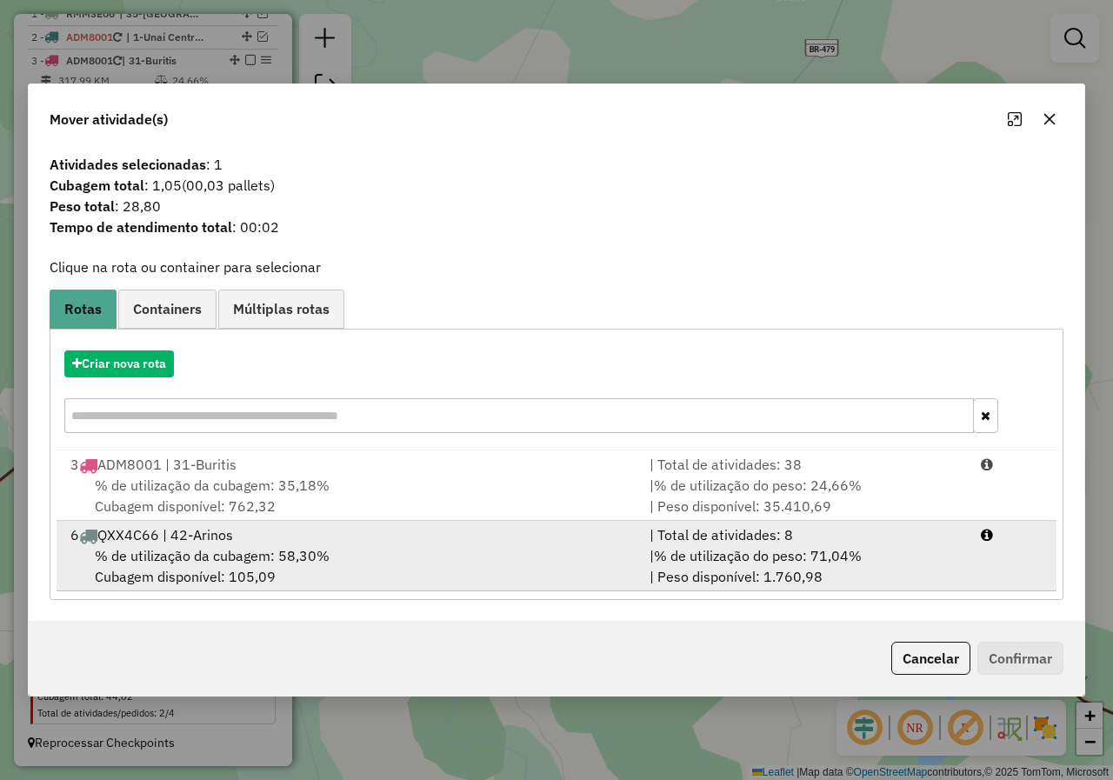
click at [621, 575] on div "% de utilização da cubagem: 58,30% Cubagem disponível: 105,09" at bounding box center [349, 566] width 579 height 42
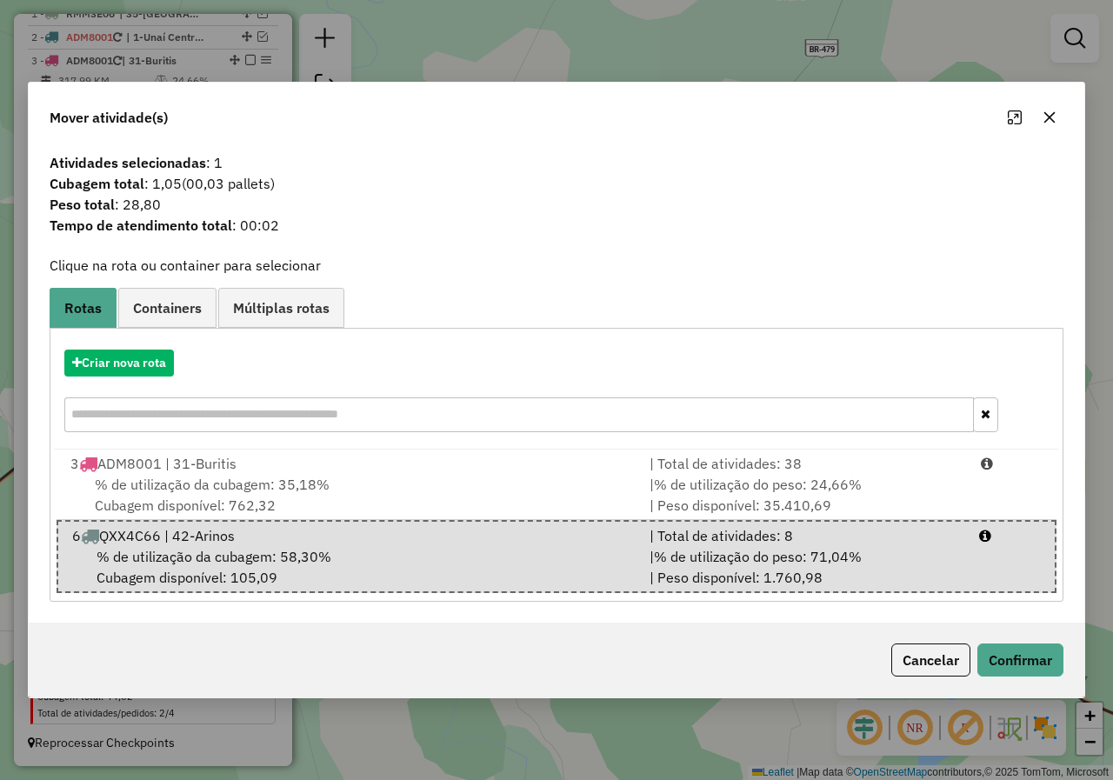
click at [1007, 643] on div "Cancelar Confirmar" at bounding box center [973, 659] width 179 height 33
click at [1008, 650] on button "Confirmar" at bounding box center [1020, 659] width 86 height 33
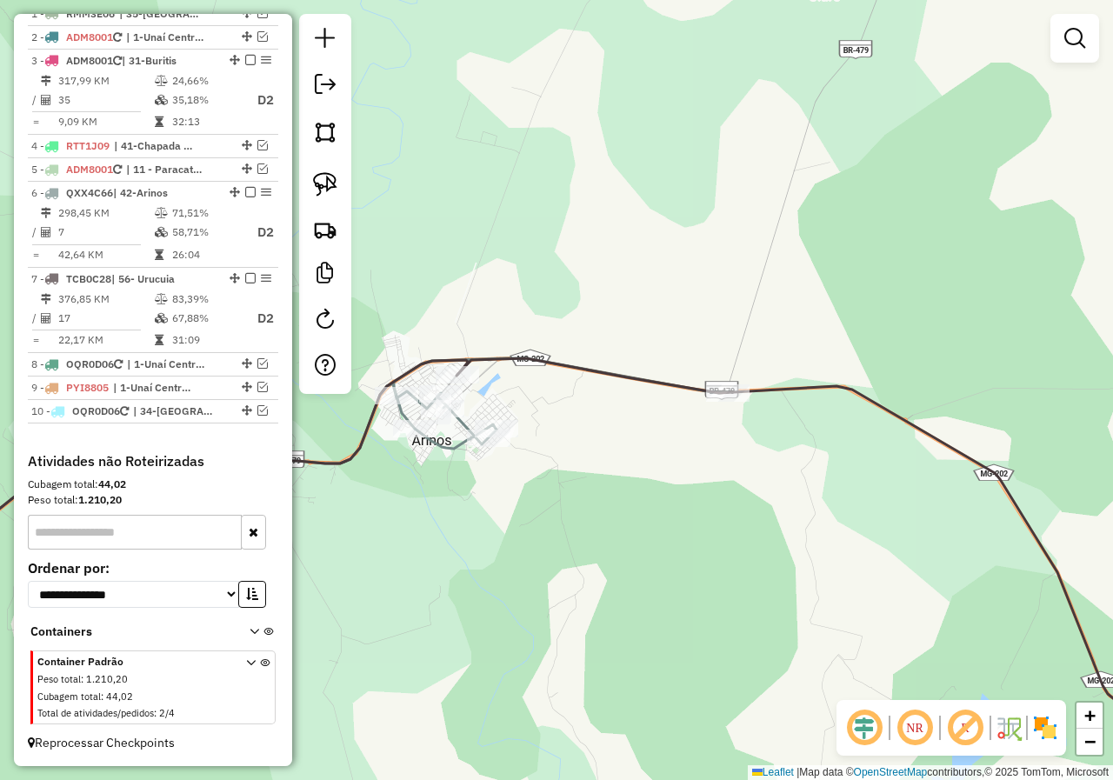
drag, startPoint x: 424, startPoint y: 497, endPoint x: 451, endPoint y: 497, distance: 27.0
click at [451, 497] on div "Janela de atendimento Grade de atendimento Capacidade Transportadoras Veículos …" at bounding box center [556, 390] width 1113 height 780
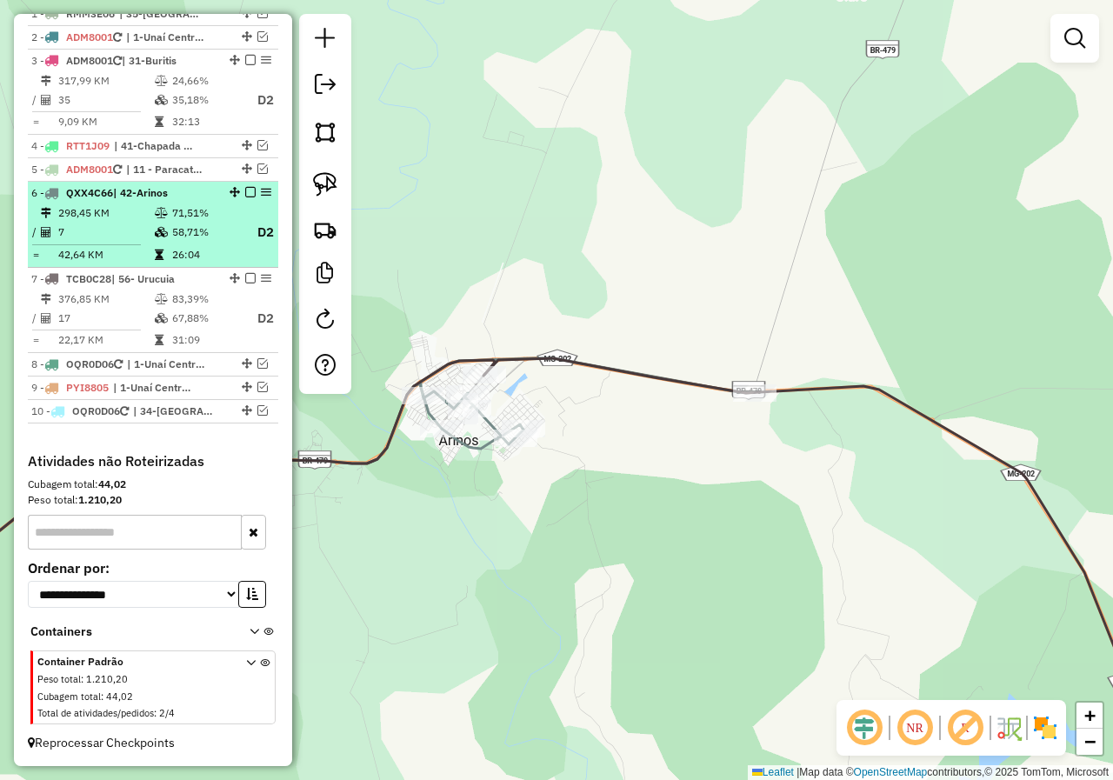
select select "*********"
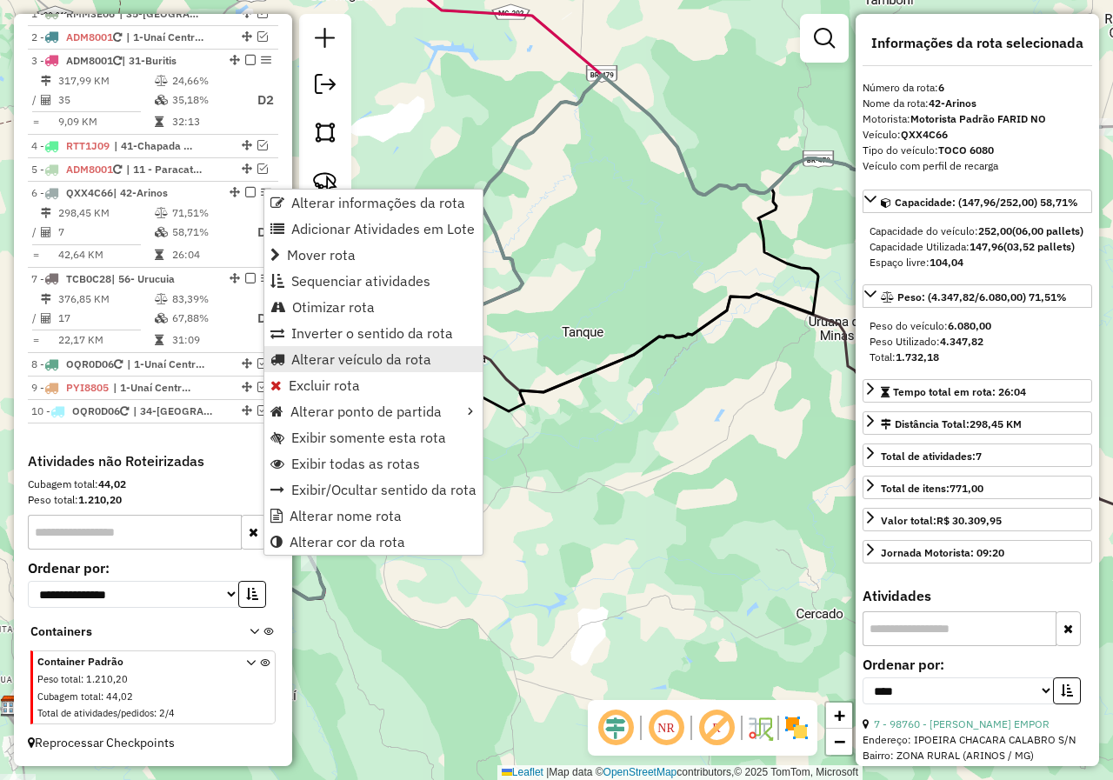
click at [373, 359] on span "Alterar veículo da rota" at bounding box center [361, 359] width 140 height 14
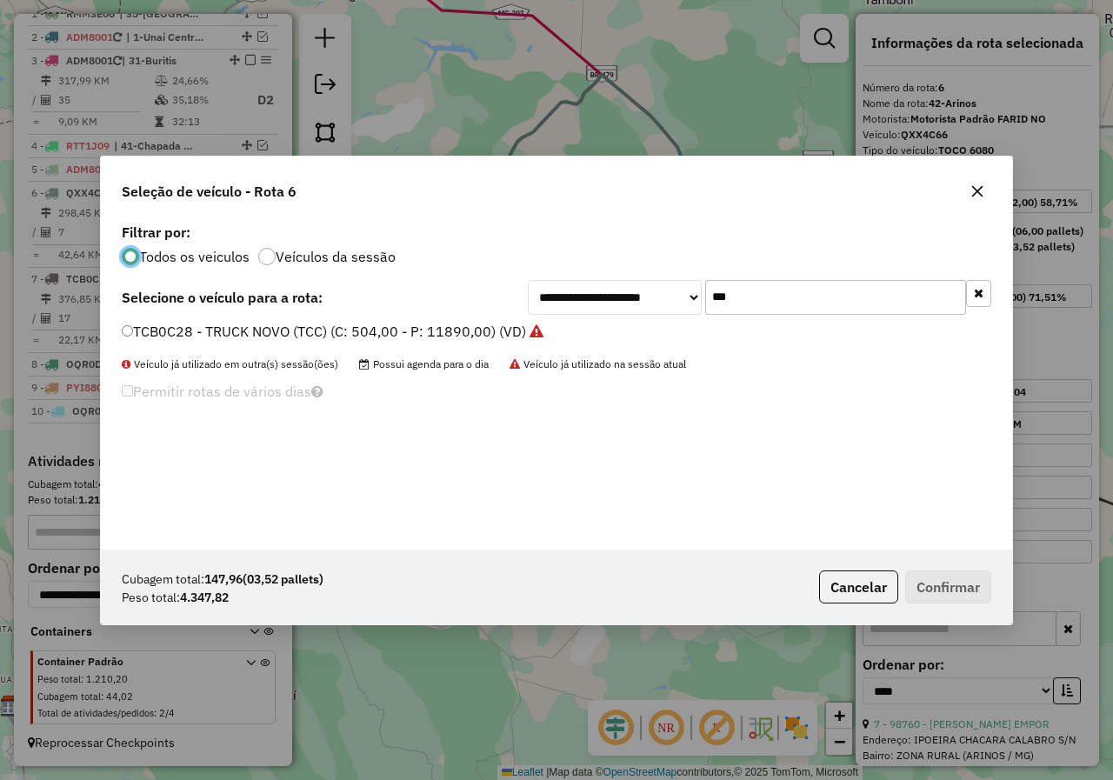
scroll to position [10, 5]
click at [746, 307] on input "***" at bounding box center [835, 297] width 261 height 35
click at [747, 306] on input "***" at bounding box center [835, 297] width 261 height 35
type input "***"
click at [315, 327] on label "BXC1599 - FRETEIRO 3X4 3.8 (C: 210,00 - P: 4500,00) (VD)" at bounding box center [318, 331] width 392 height 21
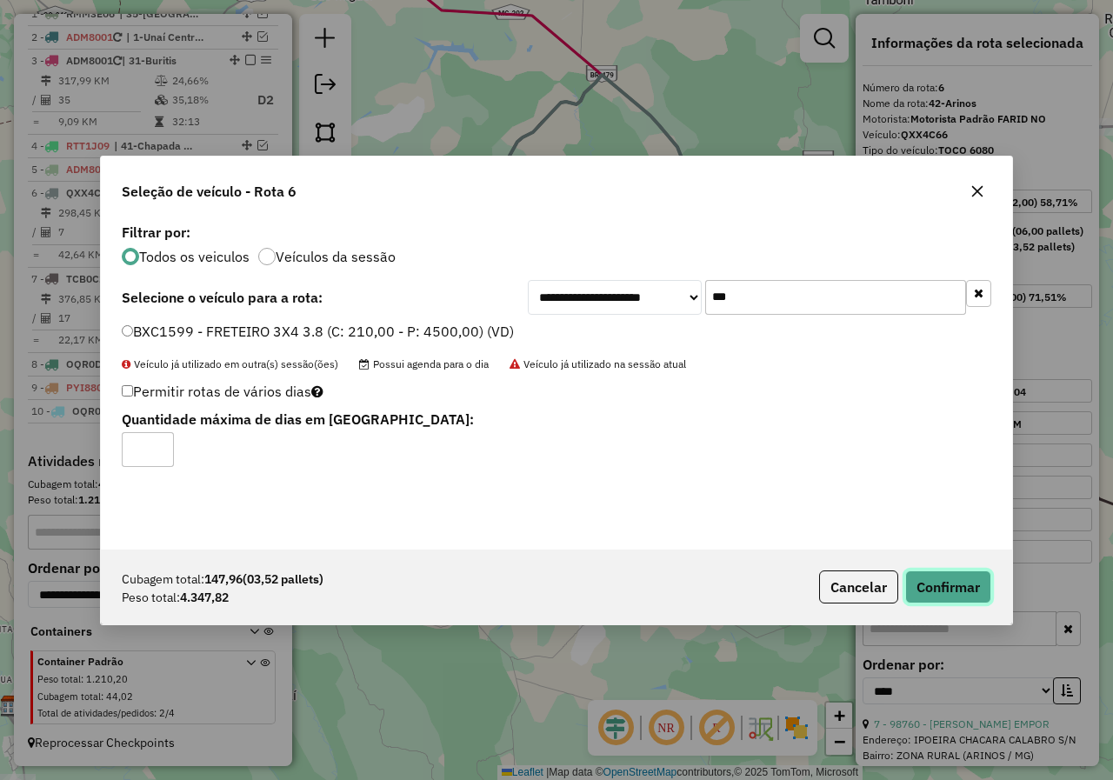
click at [937, 587] on button "Confirmar" at bounding box center [948, 586] width 86 height 33
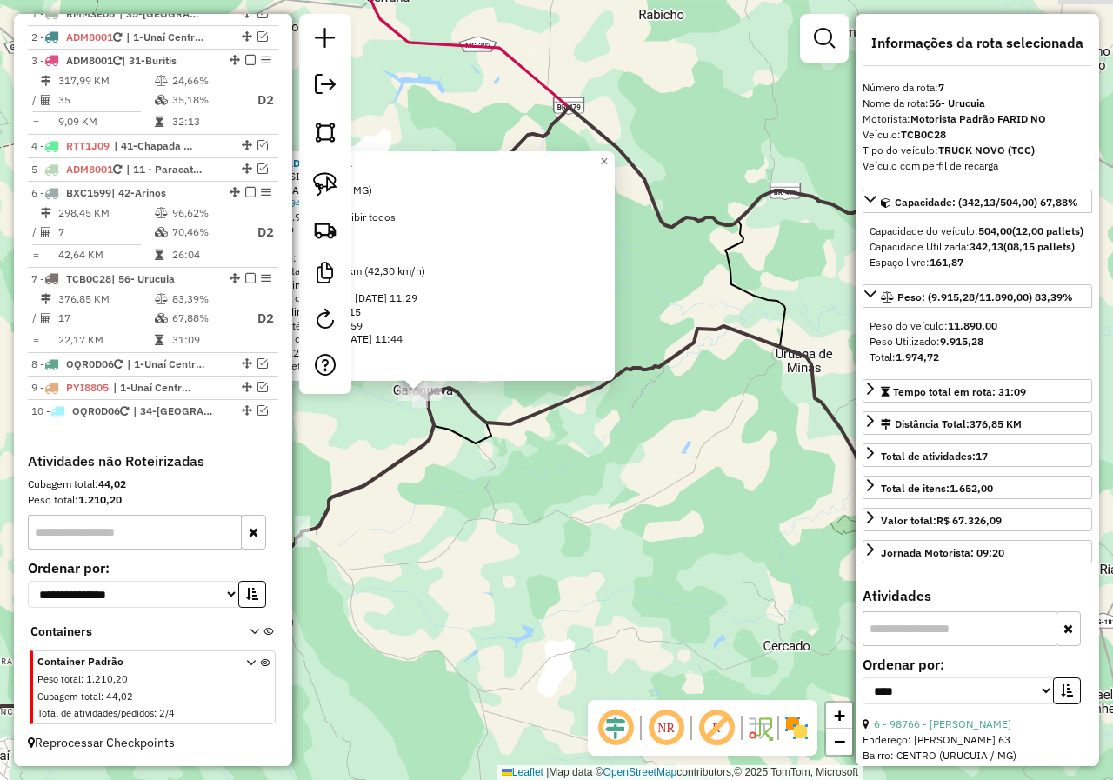
drag, startPoint x: 526, startPoint y: 470, endPoint x: 408, endPoint y: 471, distance: 118.3
click at [408, 471] on div "99203 - MERCADO GARAPA Endereço: BRASILIA 509 Bairro: GARAPUAVA (UNAI / MG) Ped…" at bounding box center [556, 390] width 1113 height 780
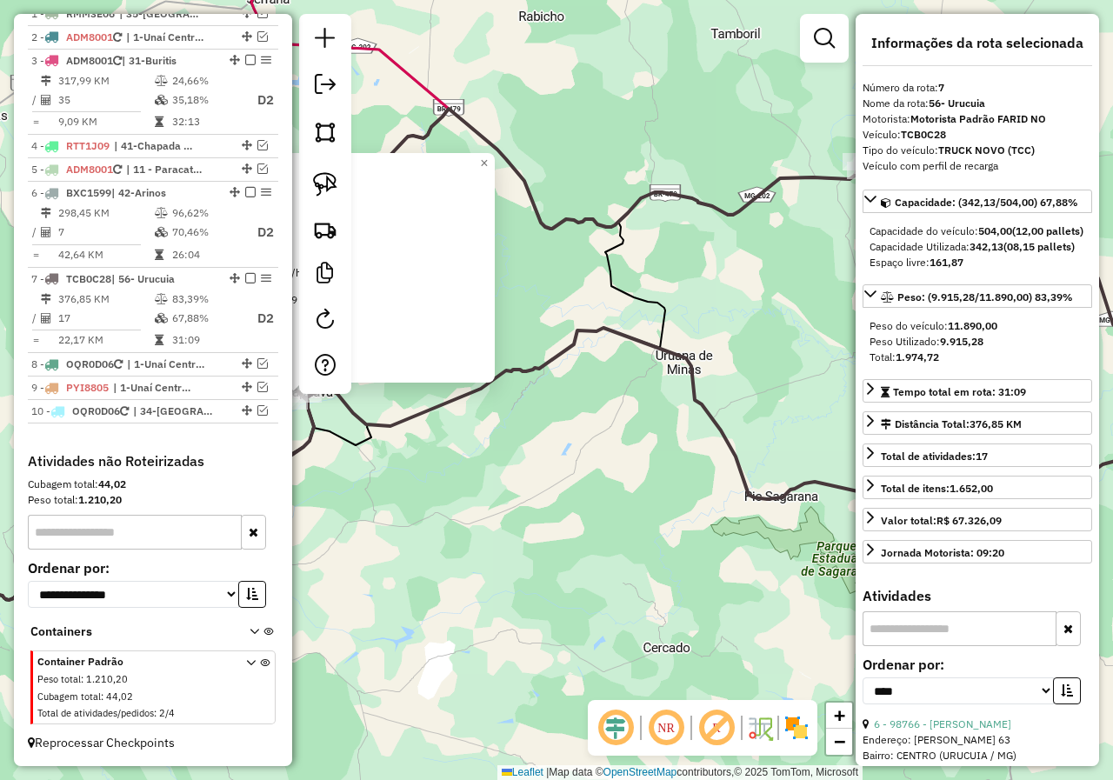
click at [517, 443] on div "99203 - MERCADO GARAPA Endereço: BRASILIA 509 Bairro: GARAPUAVA (UNAI / MG) Ped…" at bounding box center [556, 390] width 1113 height 780
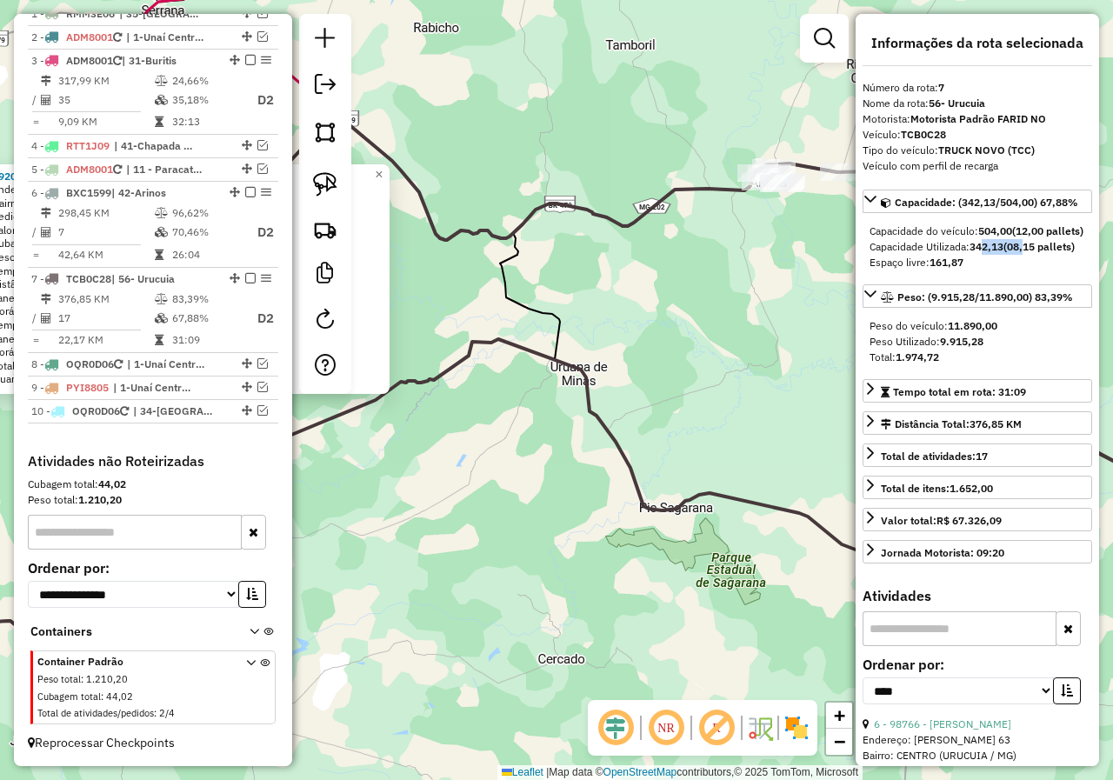
drag, startPoint x: 990, startPoint y: 267, endPoint x: 964, endPoint y: 269, distance: 26.1
click at [972, 255] on div "Capacidade Utilizada: 342,13 (08,15 pallets)" at bounding box center [978, 247] width 216 height 16
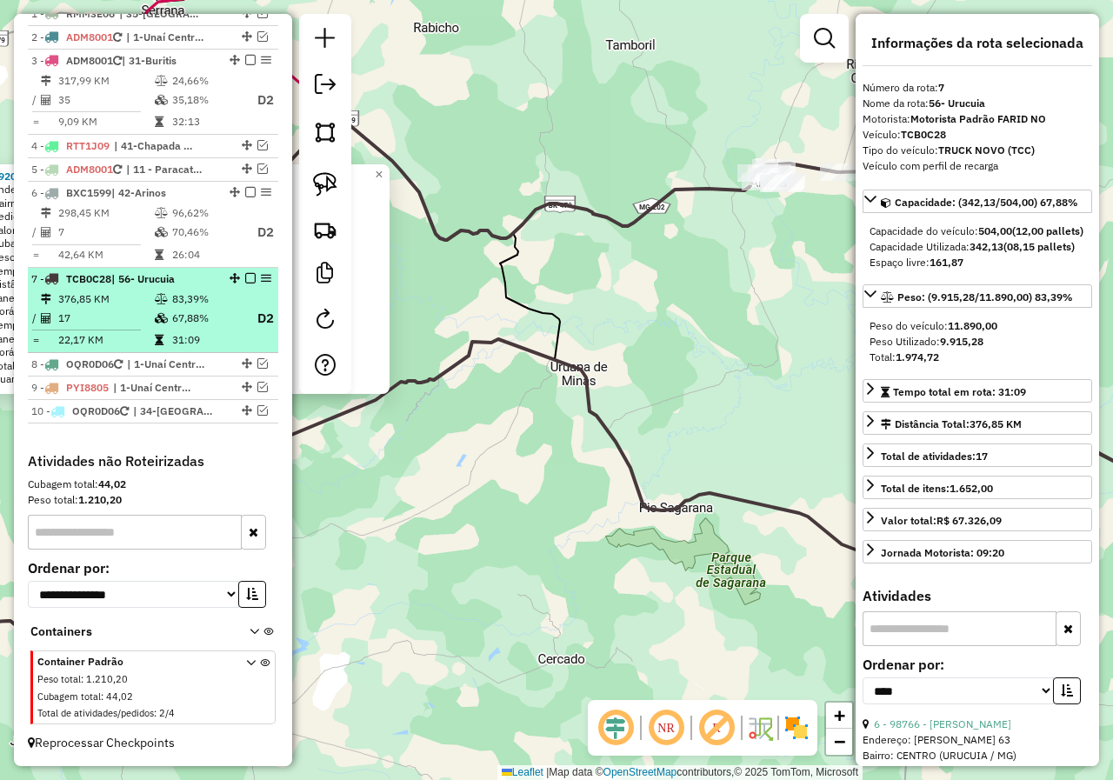
click at [247, 281] on em at bounding box center [250, 278] width 10 height 10
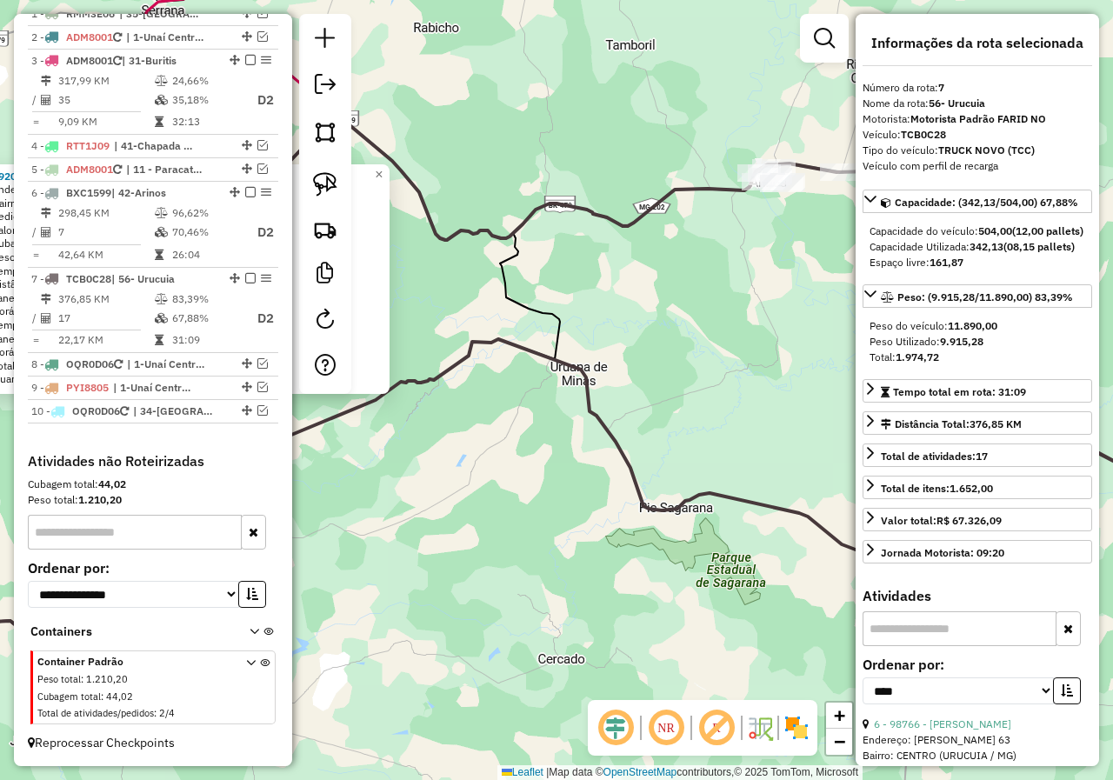
scroll to position [601, 0]
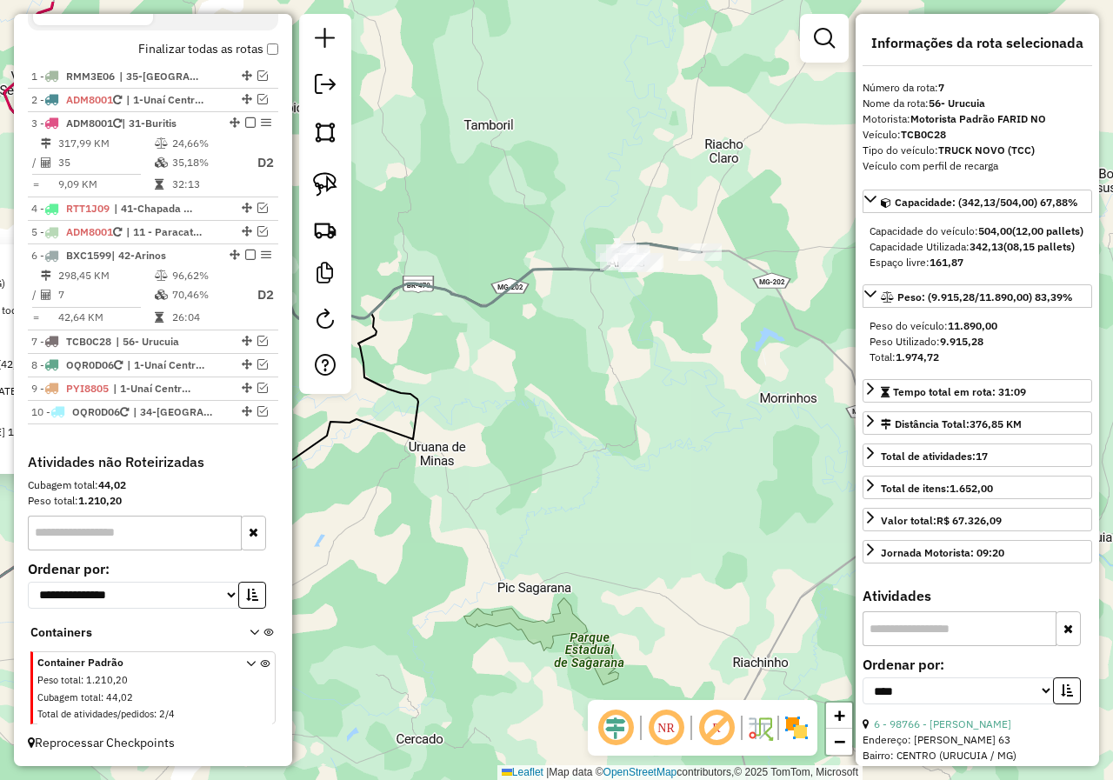
drag, startPoint x: 565, startPoint y: 293, endPoint x: 477, endPoint y: 336, distance: 98.4
click at [470, 337] on div "99203 - MERCADO GARAPA Endereço: BRASILIA 509 Bairro: GARAPUAVA (UNAI / MG) Ped…" at bounding box center [556, 390] width 1113 height 780
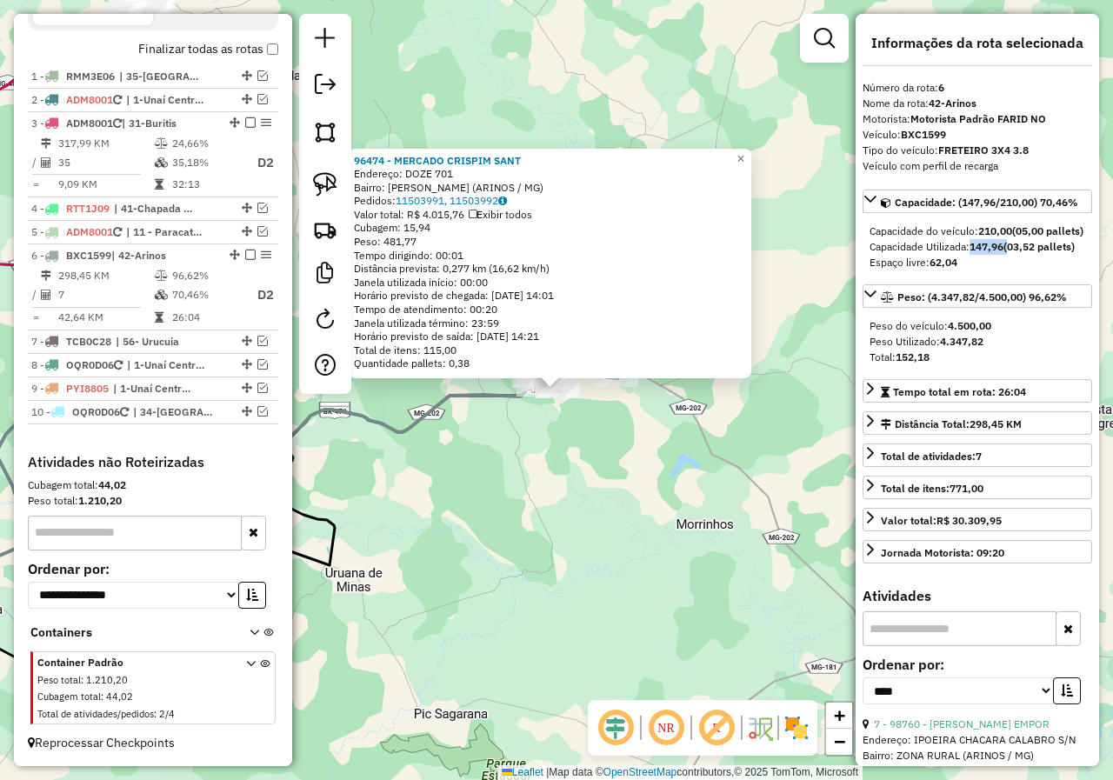
drag, startPoint x: 976, startPoint y: 260, endPoint x: 1011, endPoint y: 260, distance: 35.7
click at [1011, 255] on div "Capacidade Utilizada: 147,96 (03,52 pallets)" at bounding box center [978, 247] width 216 height 16
click at [557, 501] on div "96474 - MERCADO CRISPIM SANT Endereço: DOZE 701 Bairro: CRISPIM SANTANA (ARINOS…" at bounding box center [556, 390] width 1113 height 780
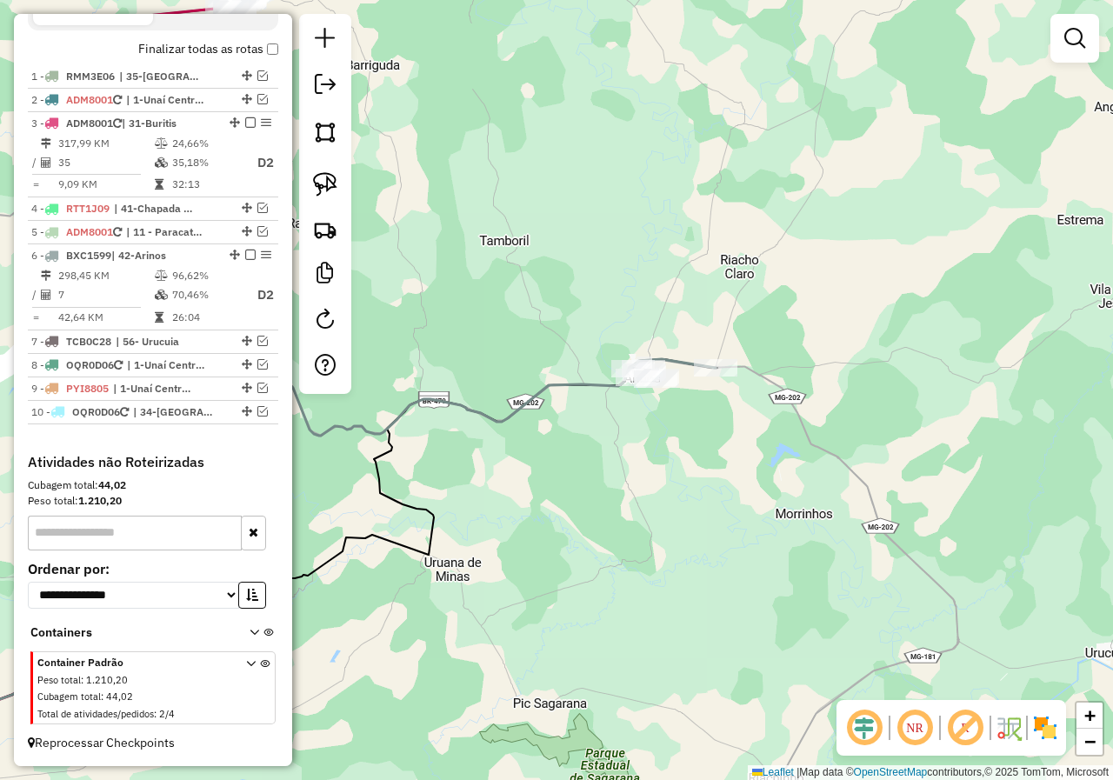
drag, startPoint x: 510, startPoint y: 500, endPoint x: 605, endPoint y: 489, distance: 96.3
click at [605, 489] on div "Janela de atendimento Grade de atendimento Capacidade Transportadoras Veículos …" at bounding box center [556, 390] width 1113 height 780
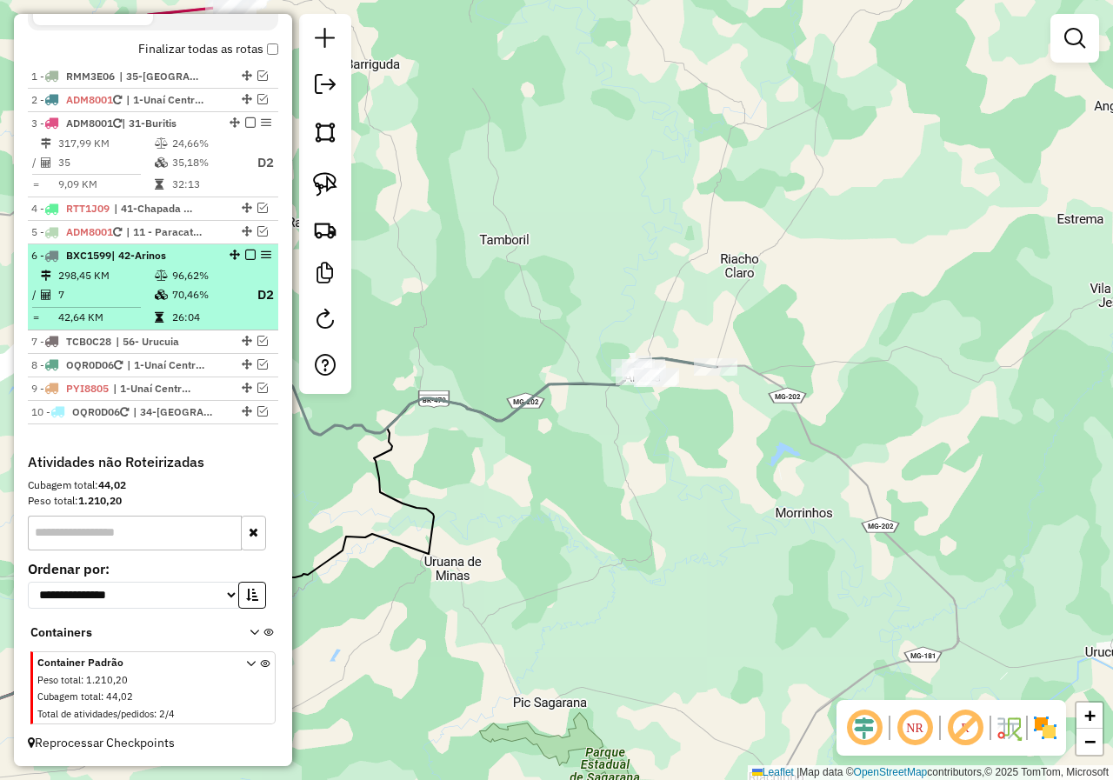
click at [245, 257] on em at bounding box center [250, 255] width 10 height 10
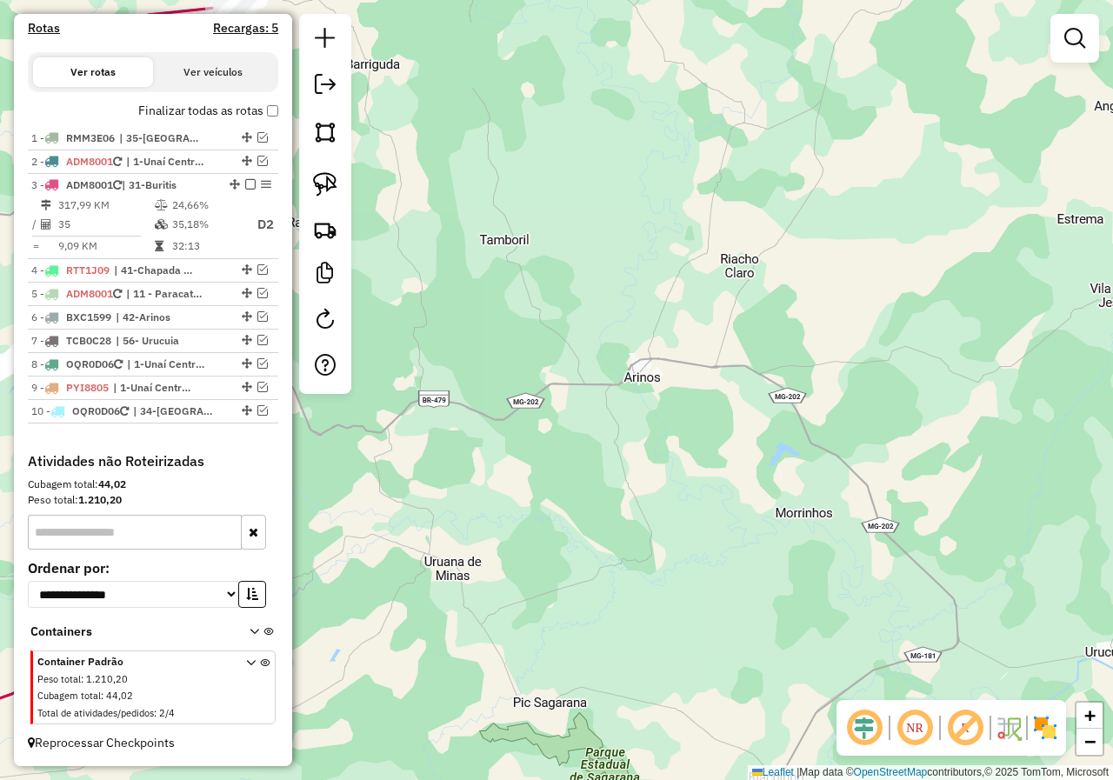
scroll to position [539, 0]
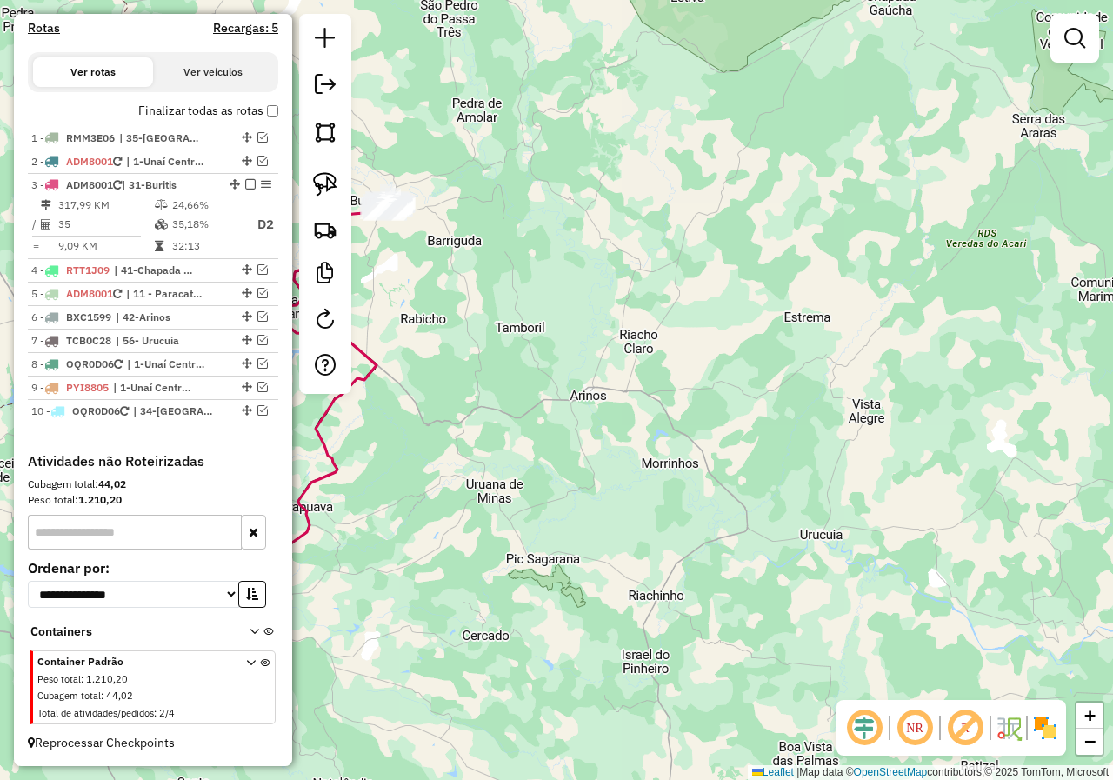
drag, startPoint x: 508, startPoint y: 418, endPoint x: 731, endPoint y: 371, distance: 228.4
click at [743, 382] on div "Janela de atendimento Grade de atendimento Capacidade Transportadoras Veículos …" at bounding box center [556, 390] width 1113 height 780
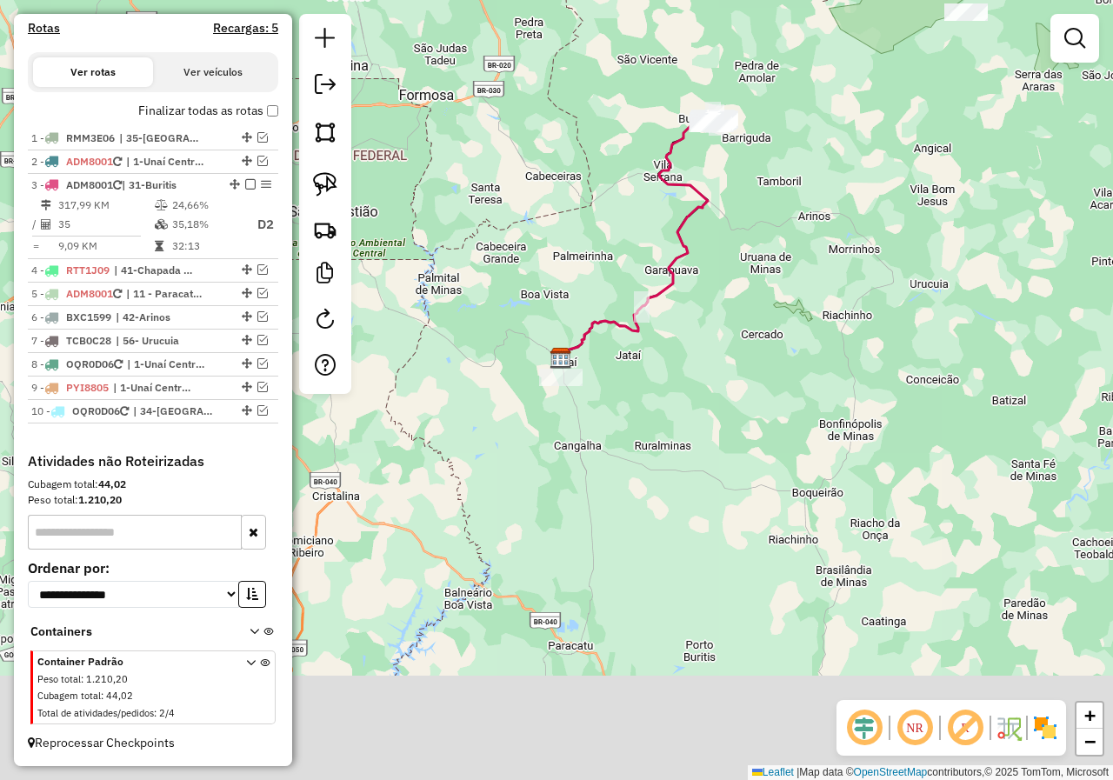
drag, startPoint x: 680, startPoint y: 490, endPoint x: 723, endPoint y: 325, distance: 169.8
click at [728, 333] on div "Janela de atendimento Grade de atendimento Capacidade Transportadoras Veículos …" at bounding box center [556, 390] width 1113 height 780
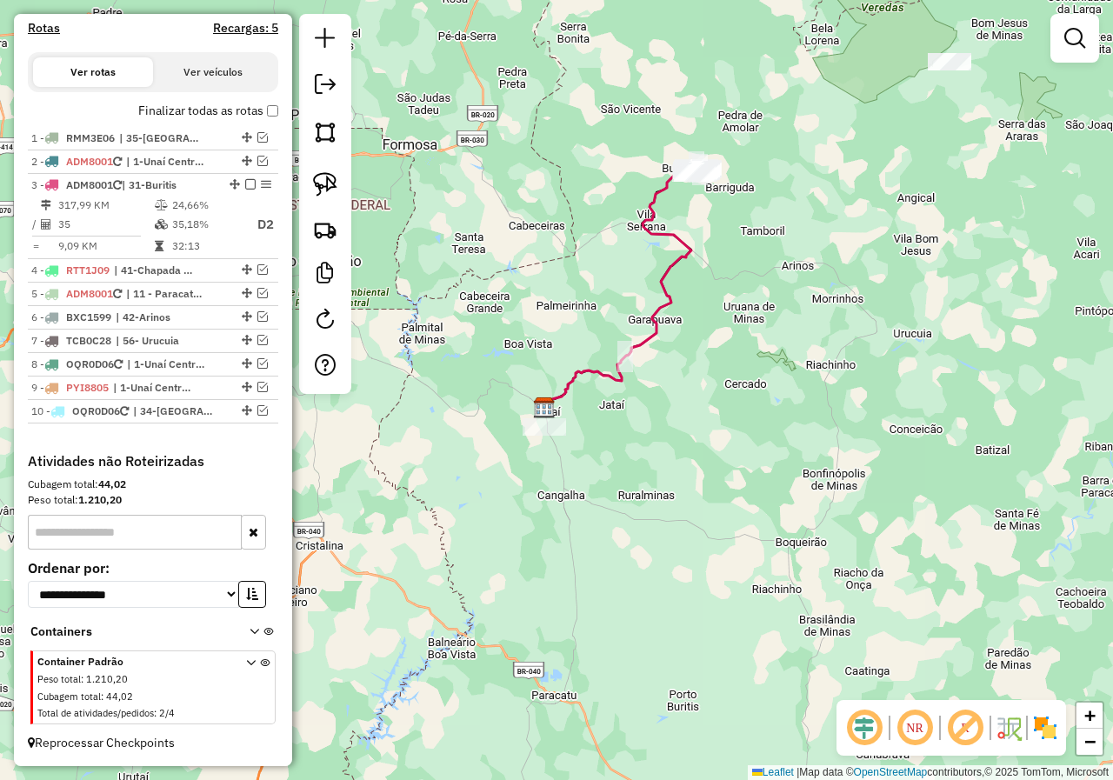
drag, startPoint x: 731, startPoint y: 295, endPoint x: 692, endPoint y: 373, distance: 87.5
click at [698, 376] on div "Janela de atendimento Grade de atendimento Capacidade Transportadoras Veículos …" at bounding box center [556, 390] width 1113 height 780
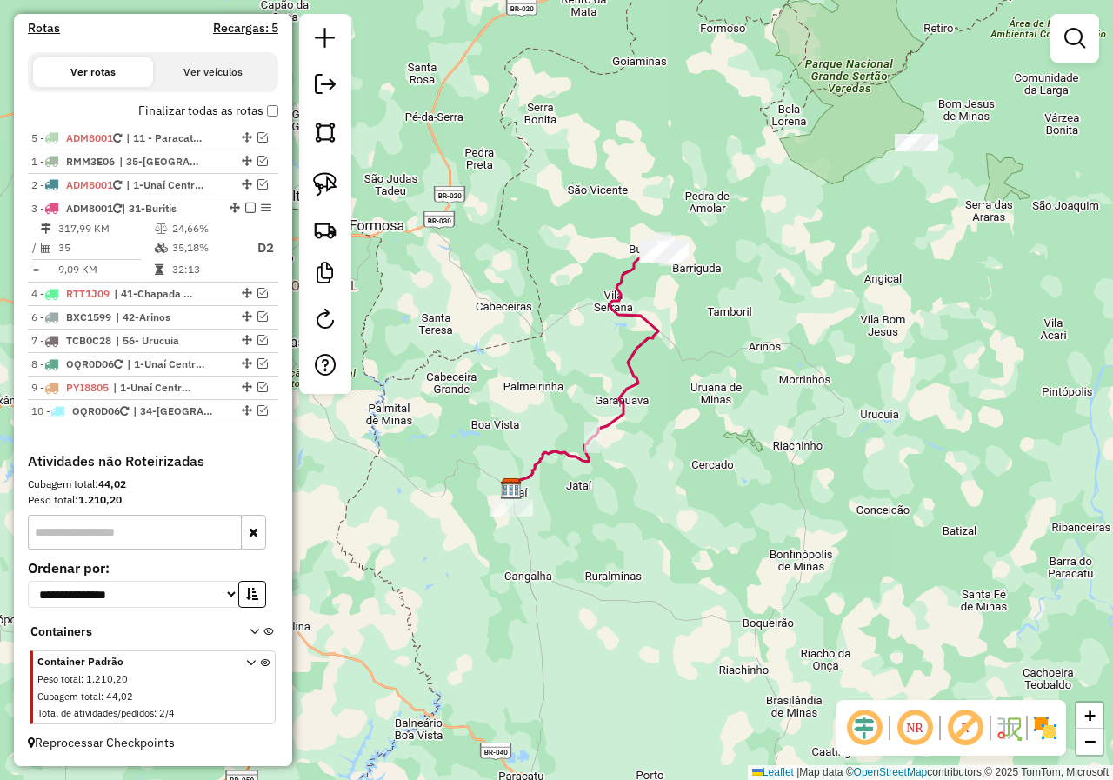
drag, startPoint x: 245, startPoint y: 292, endPoint x: 255, endPoint y: 118, distance: 174.2
click at [258, 160] on em at bounding box center [262, 161] width 10 height 10
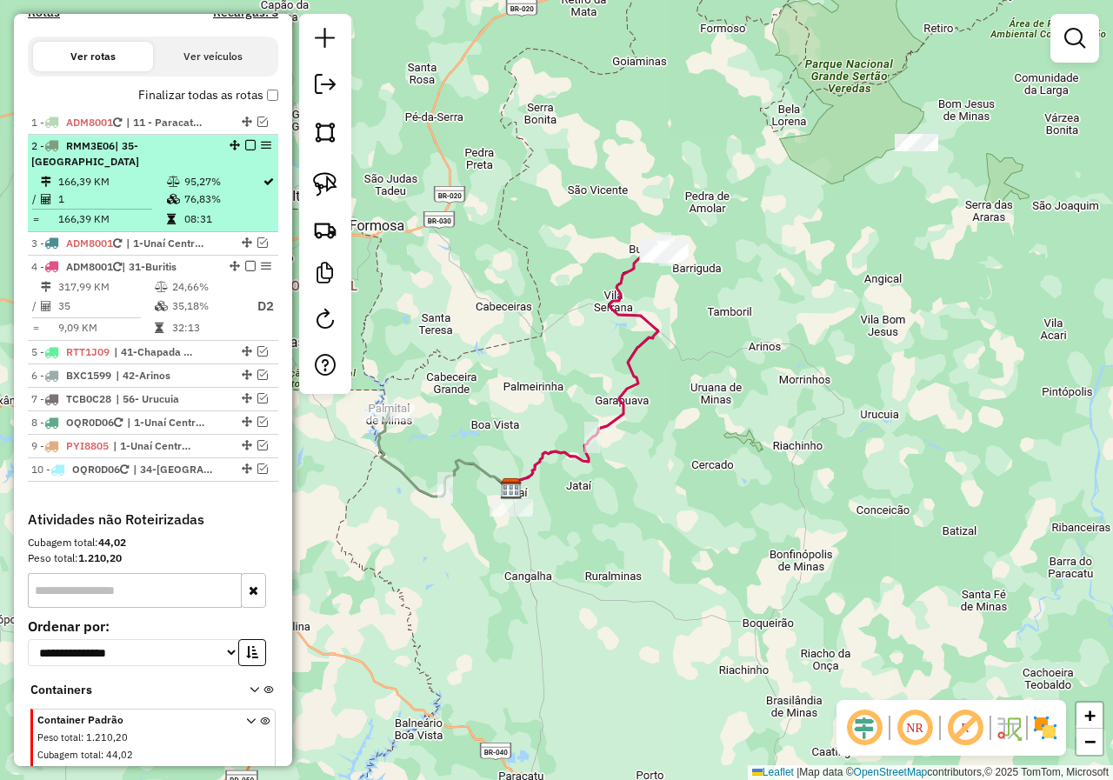
click at [249, 150] on em at bounding box center [250, 145] width 10 height 10
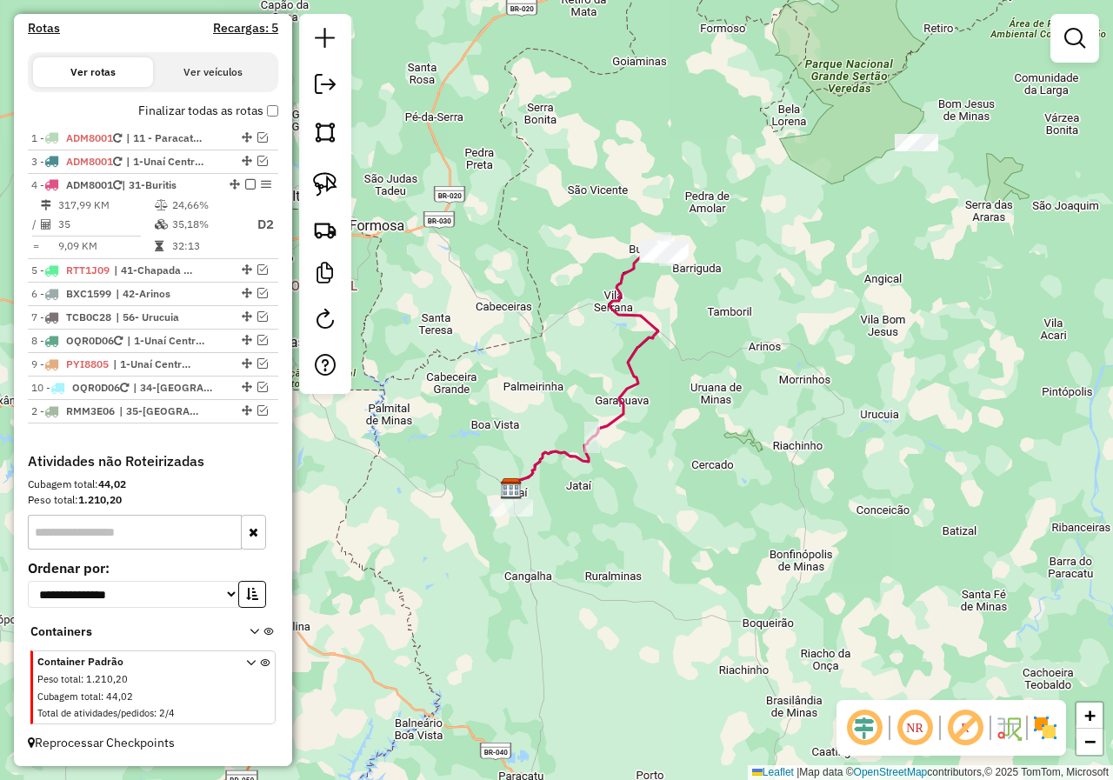
drag, startPoint x: 240, startPoint y: 160, endPoint x: 239, endPoint y: 442, distance: 281.7
drag, startPoint x: 357, startPoint y: 492, endPoint x: 522, endPoint y: 353, distance: 216.0
click at [519, 358] on div "Janela de atendimento Grade de atendimento Capacidade Transportadoras Veículos …" at bounding box center [556, 390] width 1113 height 780
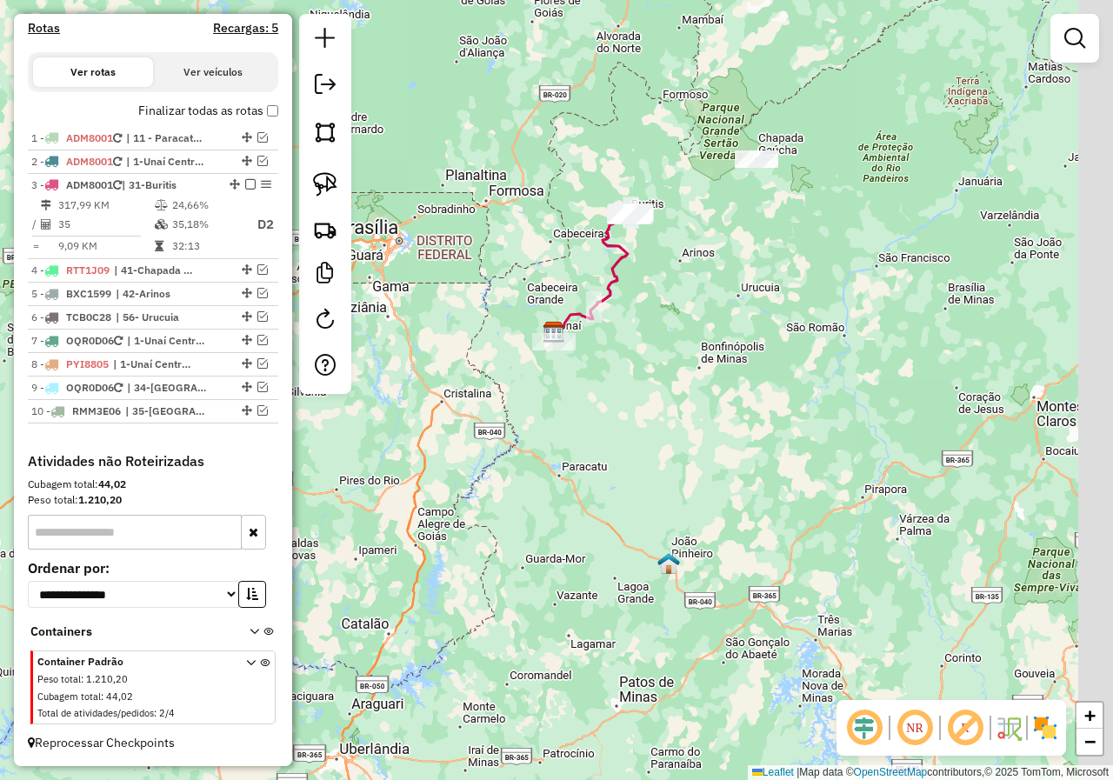
drag, startPoint x: 497, startPoint y: 341, endPoint x: 425, endPoint y: 318, distance: 74.8
click at [440, 334] on div "Janela de atendimento Grade de atendimento Capacidade Transportadoras Veículos …" at bounding box center [556, 390] width 1113 height 780
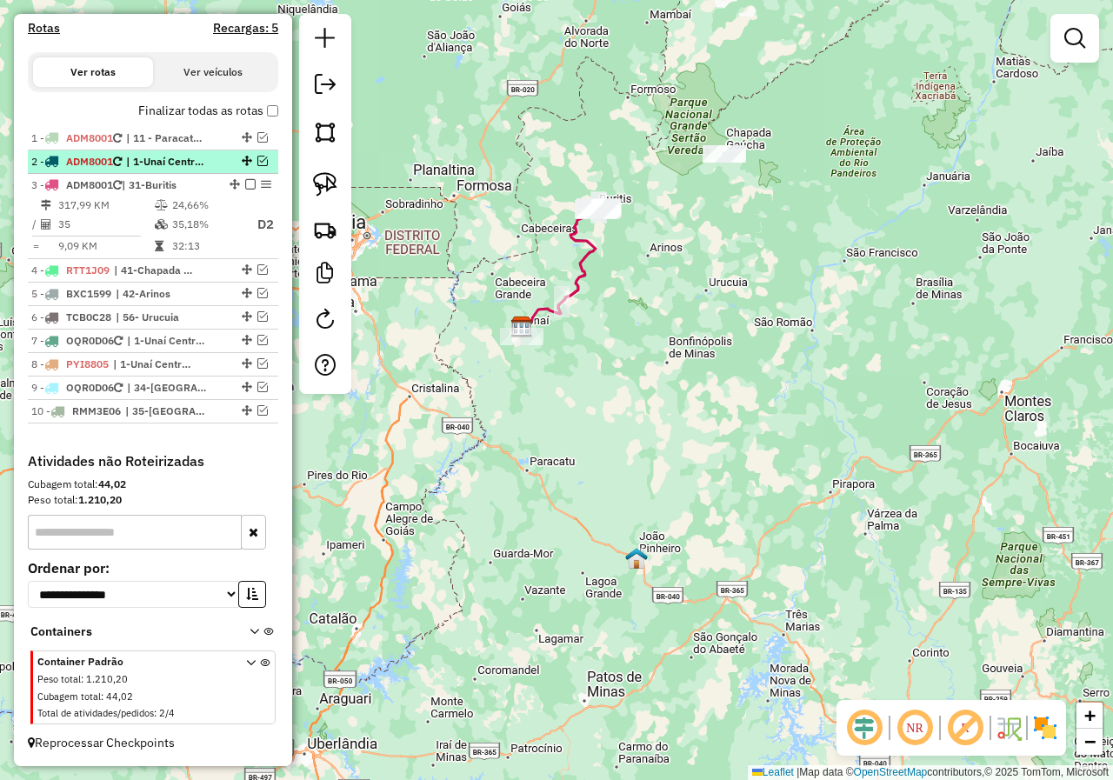
click at [257, 161] on em at bounding box center [262, 161] width 10 height 10
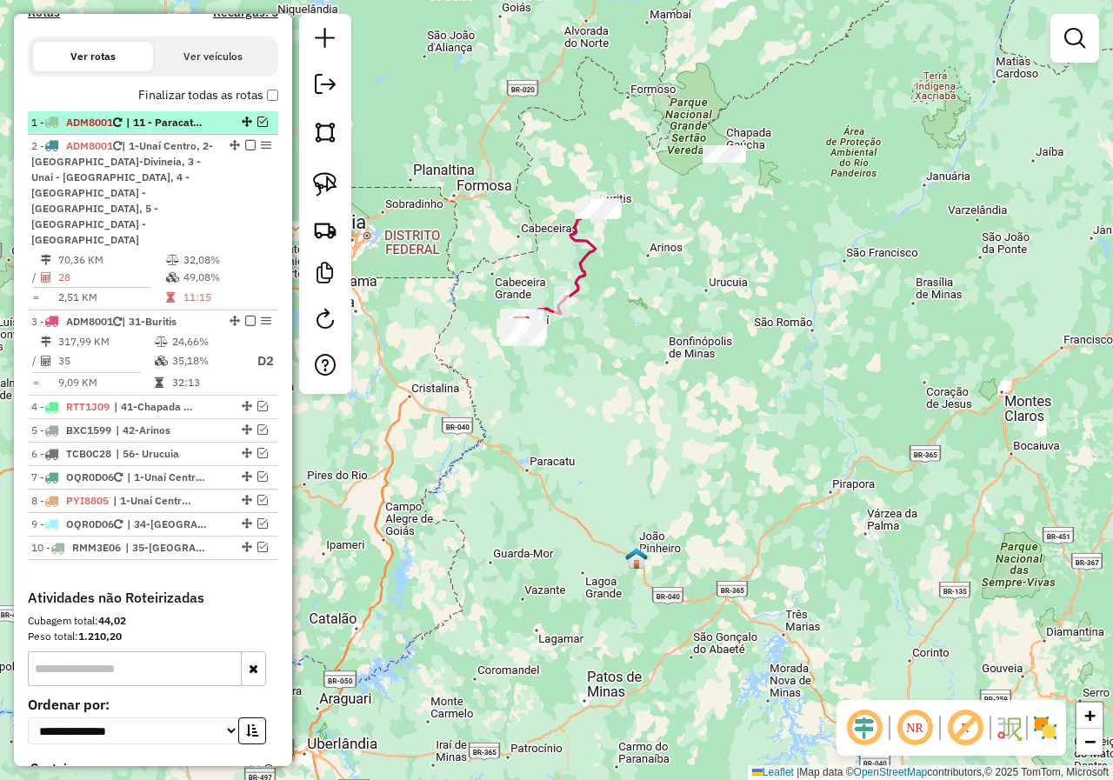
click at [257, 127] on em at bounding box center [262, 122] width 10 height 10
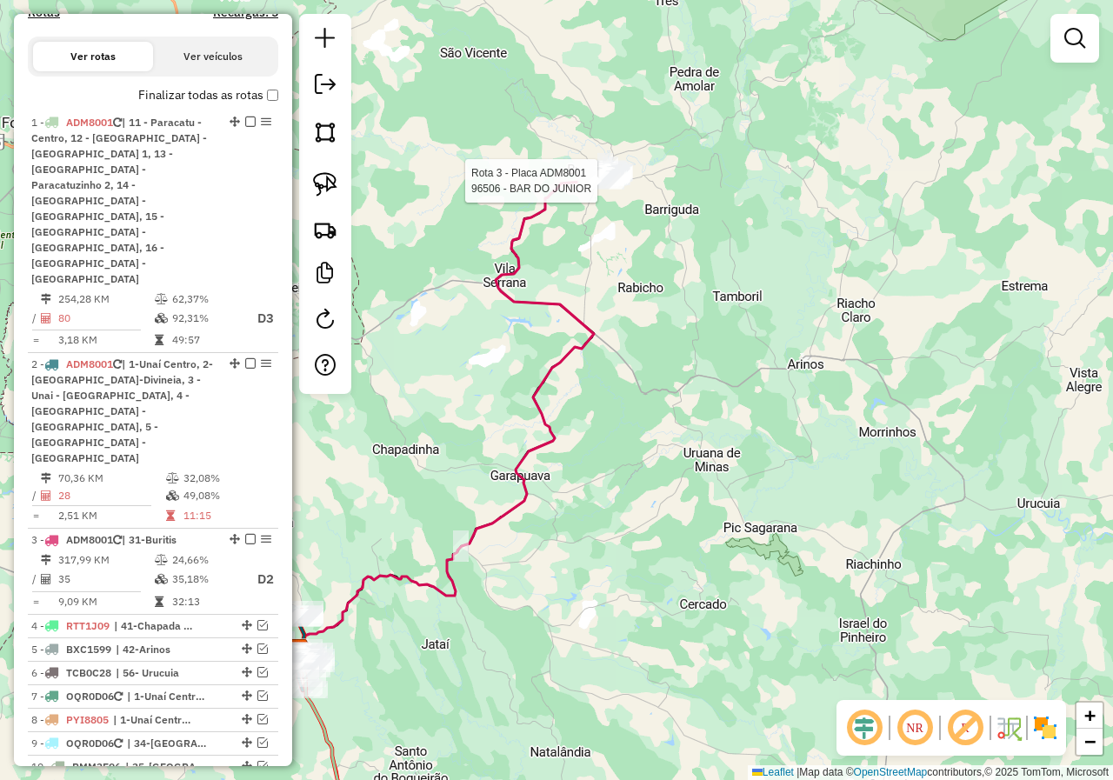
select select "*********"
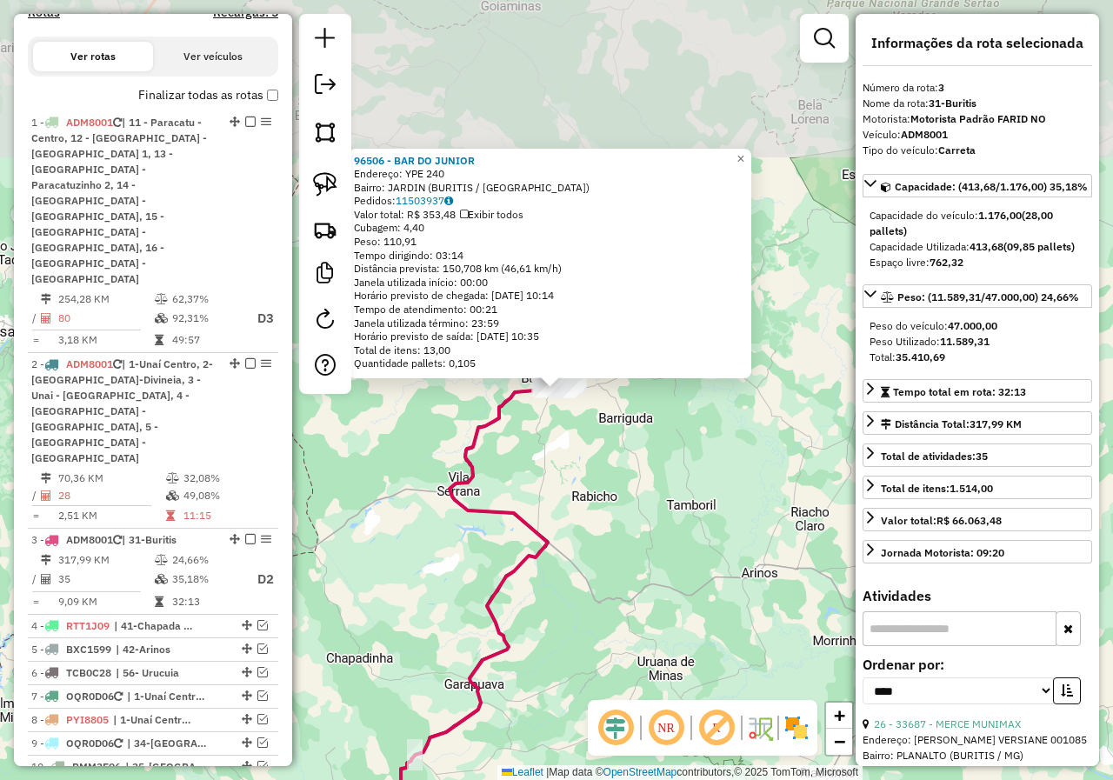
scroll to position [800, 0]
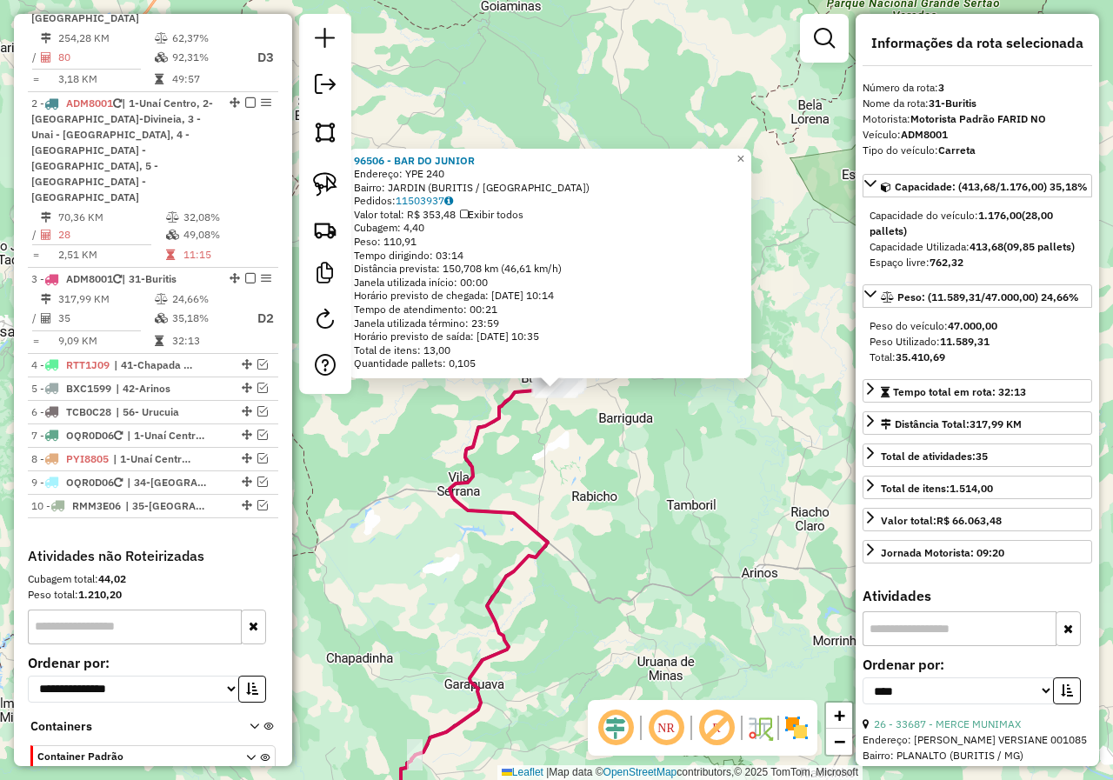
click at [618, 488] on div "96506 - BAR DO JUNIOR Endereço: YPE 240 Bairro: JARDIN (BURITIS / MG) Pedidos: …" at bounding box center [556, 390] width 1113 height 780
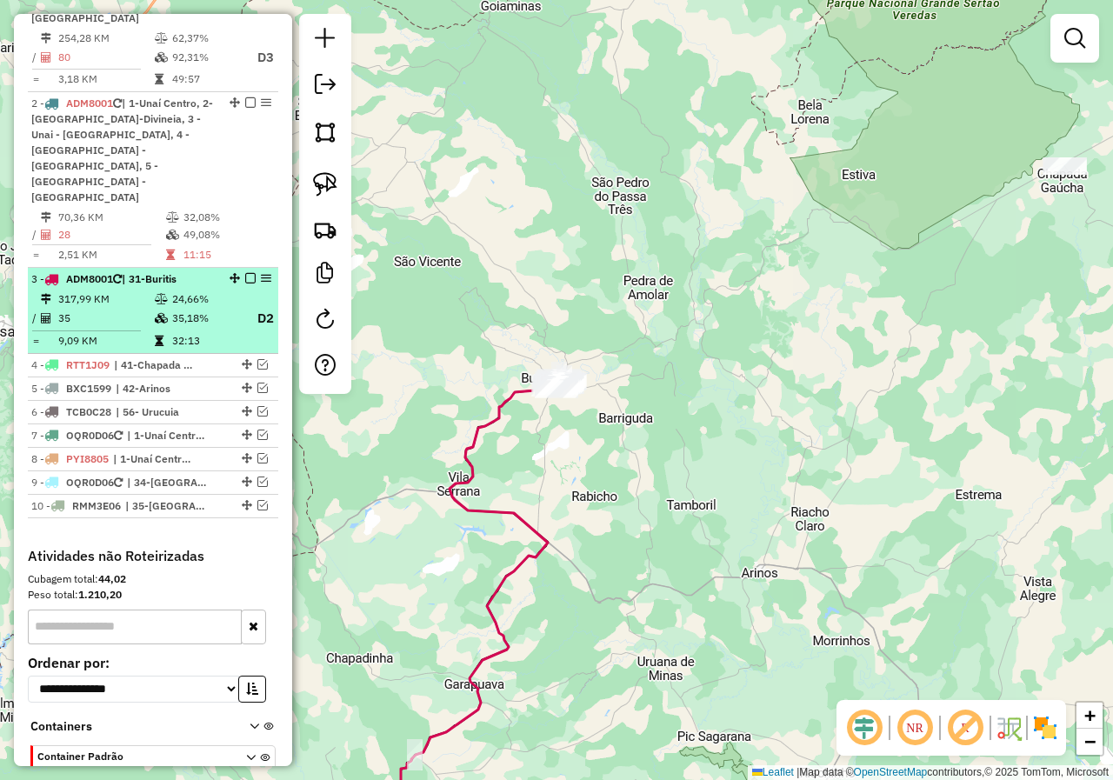
select select "*********"
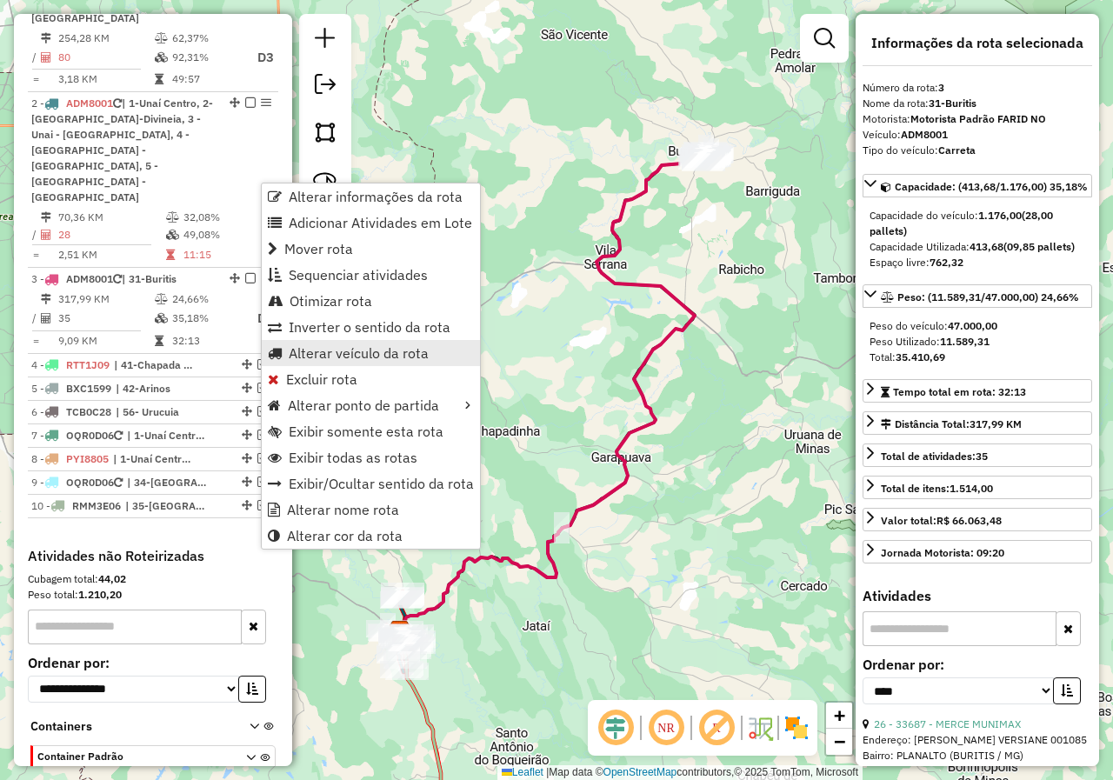
click at [332, 357] on span "Alterar veículo da rota" at bounding box center [359, 353] width 140 height 14
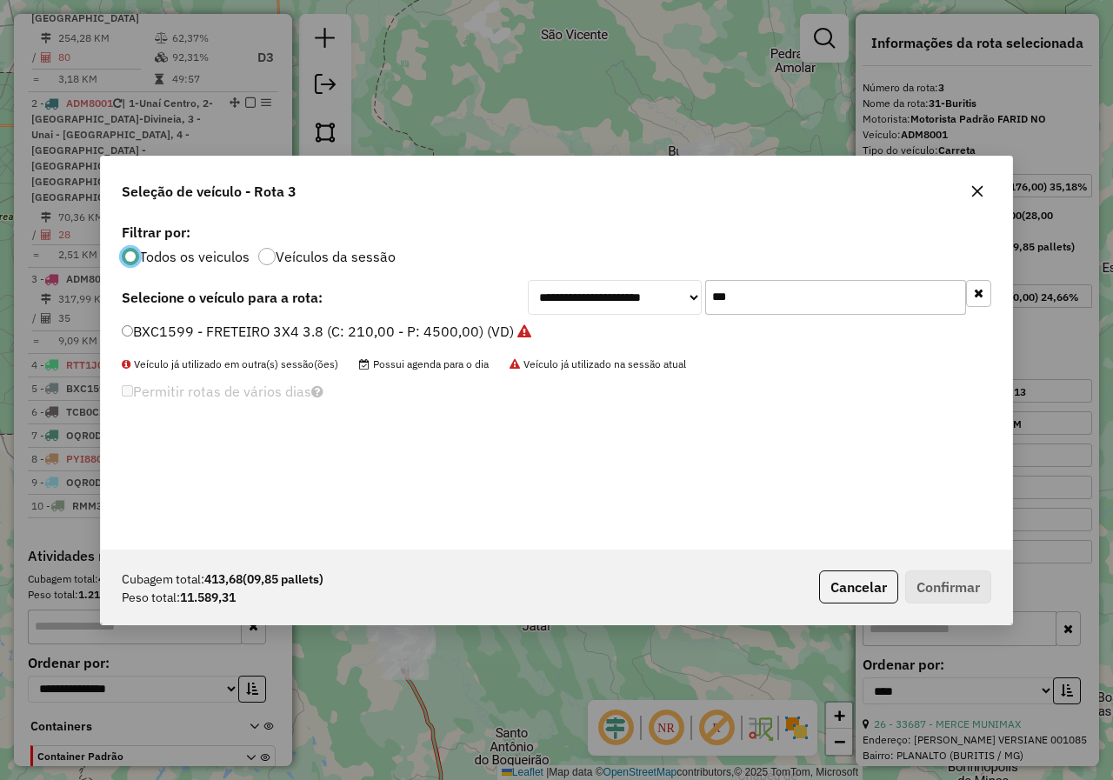
scroll to position [10, 5]
click at [847, 299] on input "***" at bounding box center [835, 297] width 261 height 35
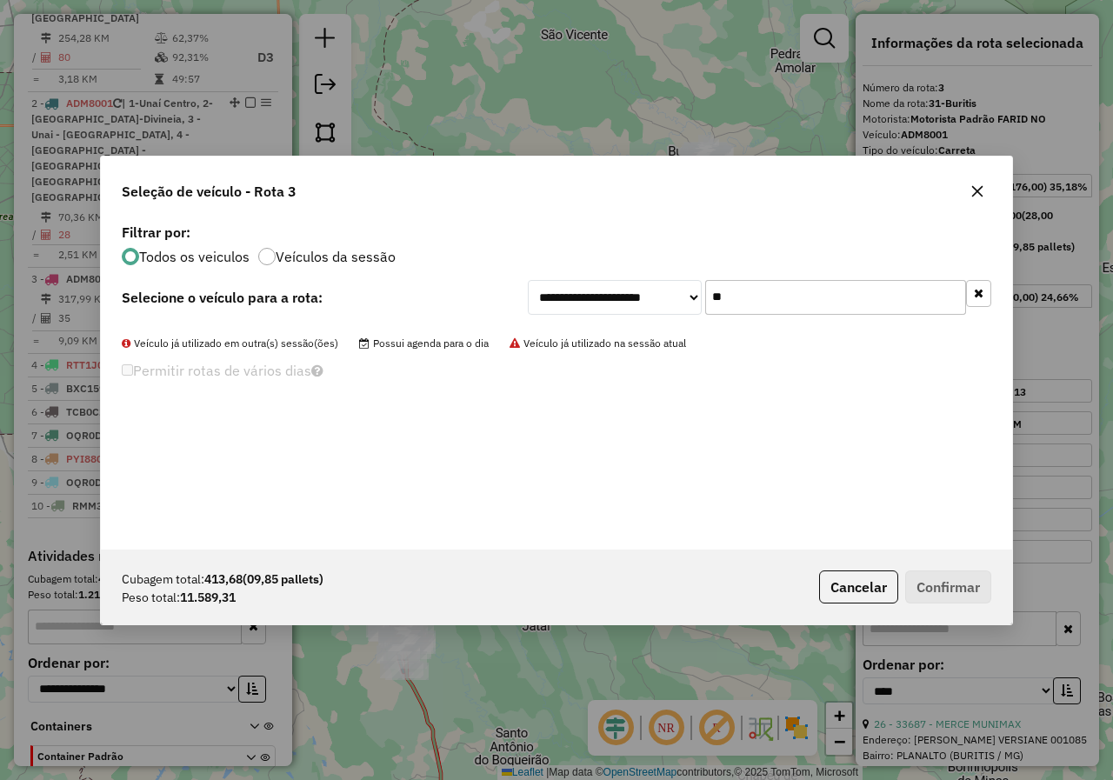
type input "*"
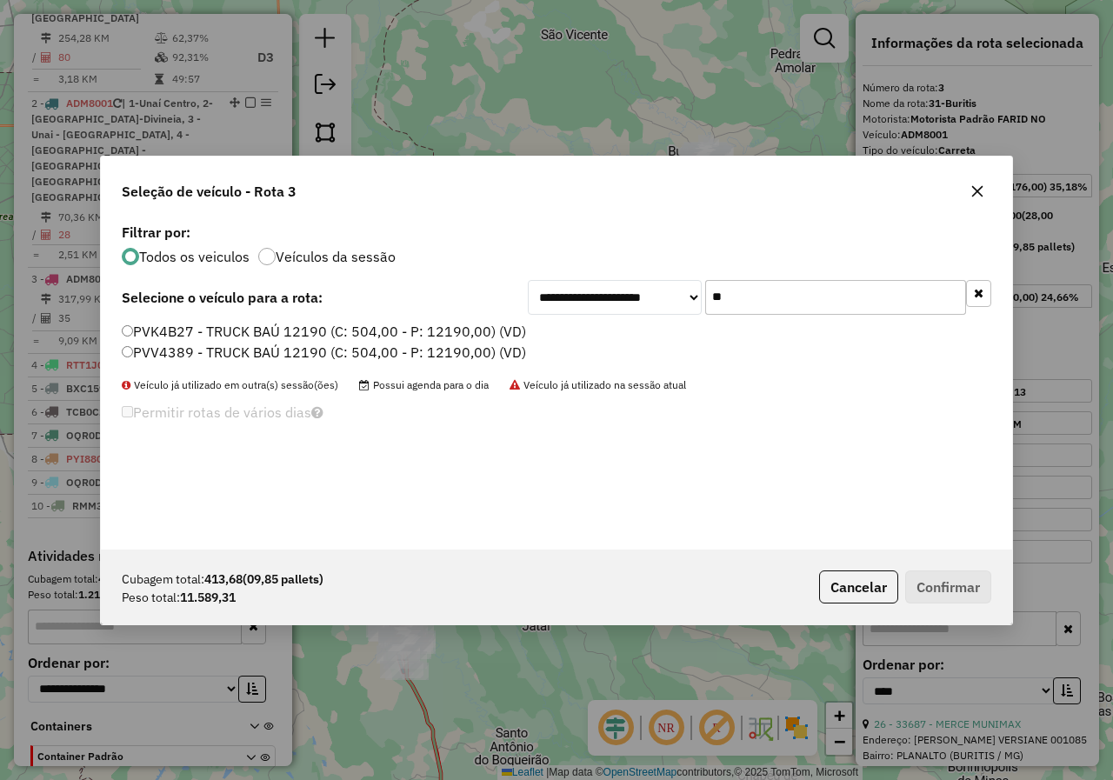
type input "**"
click at [483, 330] on label "PVK4B27 - TRUCK BAÚ 12190 (C: 504,00 - P: 12190,00) (VD)" at bounding box center [324, 331] width 404 height 21
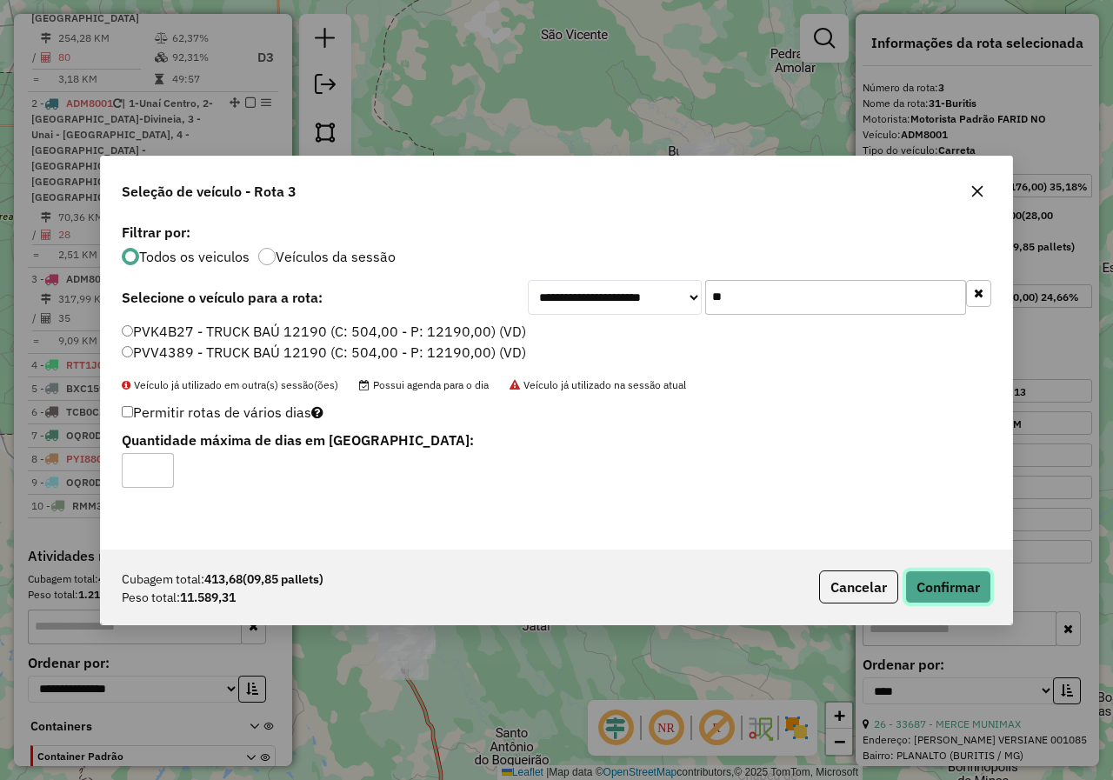
click at [958, 580] on button "Confirmar" at bounding box center [948, 586] width 86 height 33
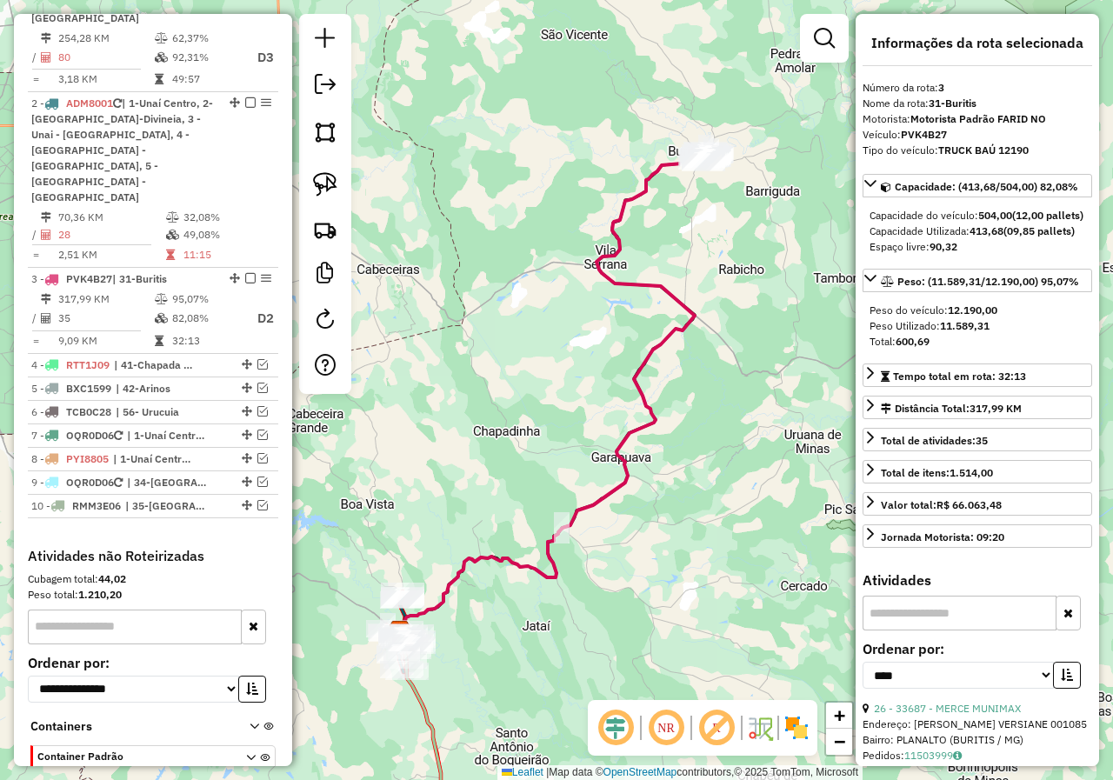
drag, startPoint x: 730, startPoint y: 288, endPoint x: 623, endPoint y: 357, distance: 127.1
click at [623, 357] on div "Janela de atendimento Grade de atendimento Capacidade Transportadoras Veículos …" at bounding box center [556, 390] width 1113 height 780
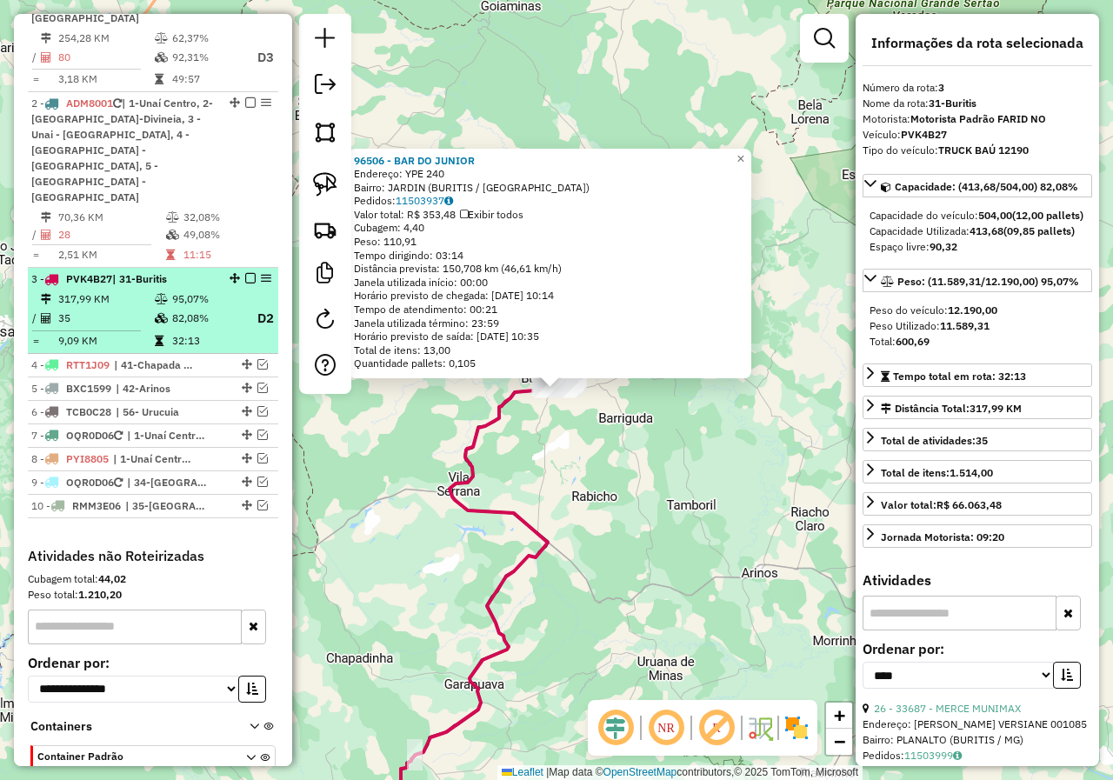
click at [245, 273] on em at bounding box center [250, 278] width 10 height 10
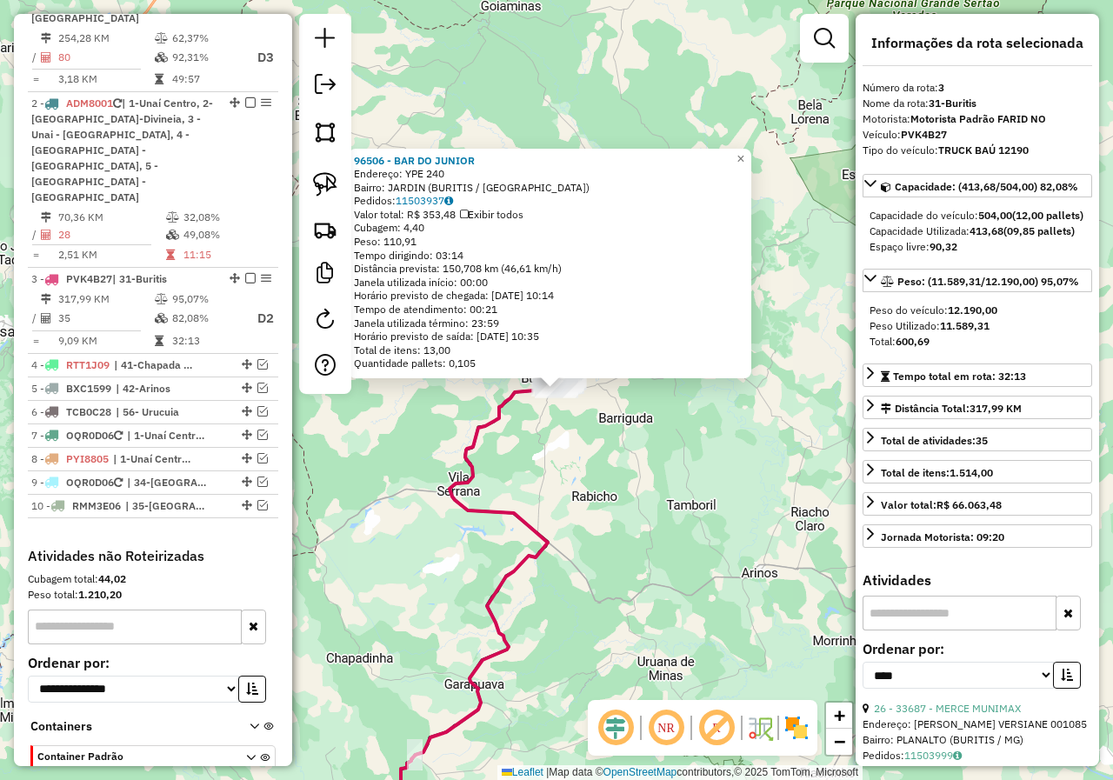
scroll to position [738, 0]
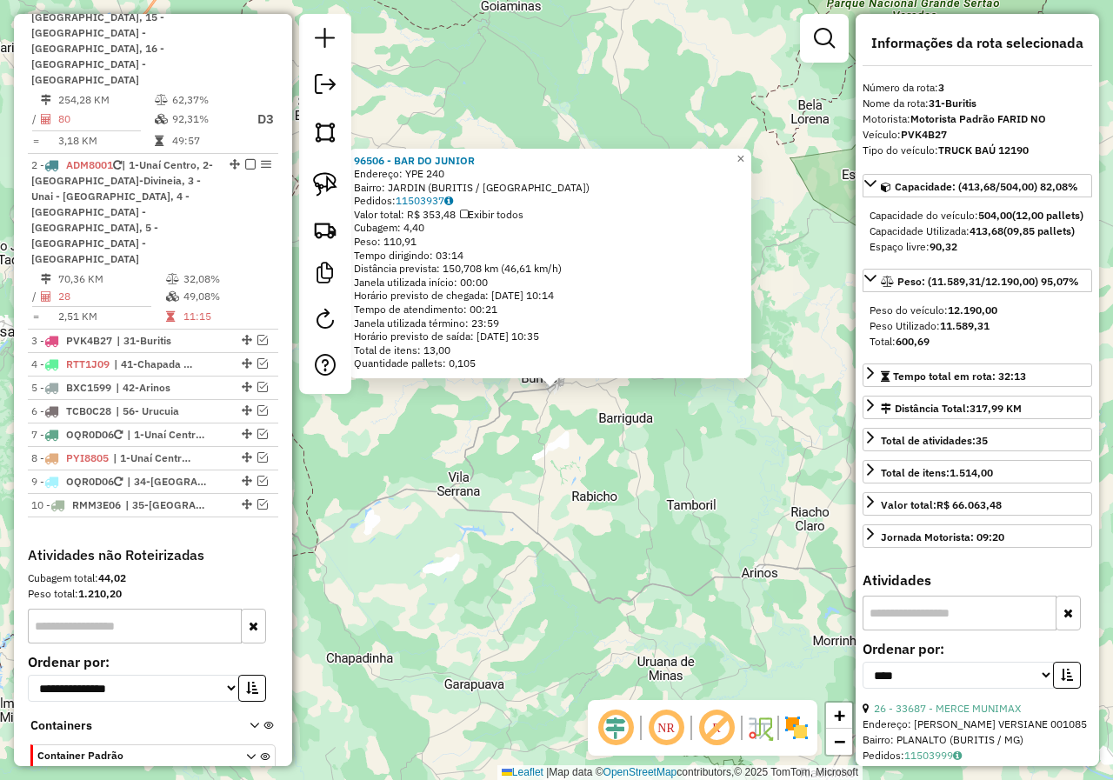
click at [563, 435] on div "96506 - BAR DO JUNIOR Endereço: YPE 240 Bairro: JARDIN (BURITIS / MG) Pedidos: …" at bounding box center [556, 390] width 1113 height 780
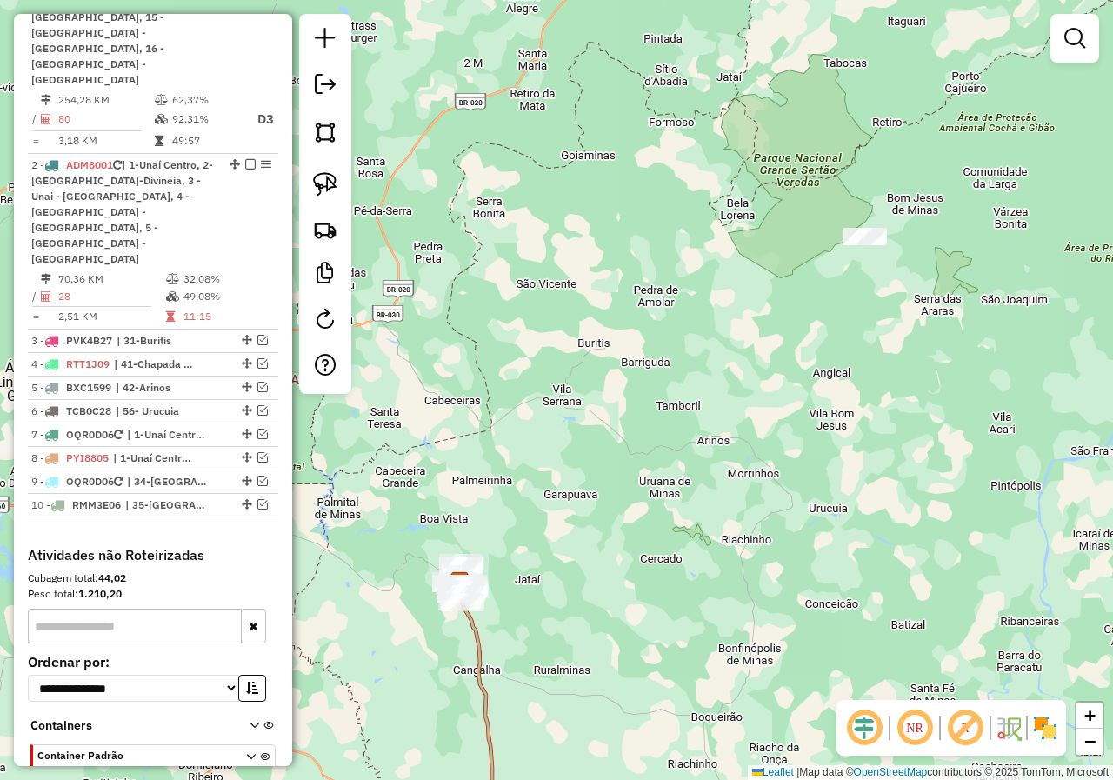
drag, startPoint x: 563, startPoint y: 465, endPoint x: 670, endPoint y: 332, distance: 171.3
click at [670, 332] on div "Janela de atendimento Grade de atendimento Capacidade Transportadoras Veículos …" at bounding box center [556, 390] width 1113 height 780
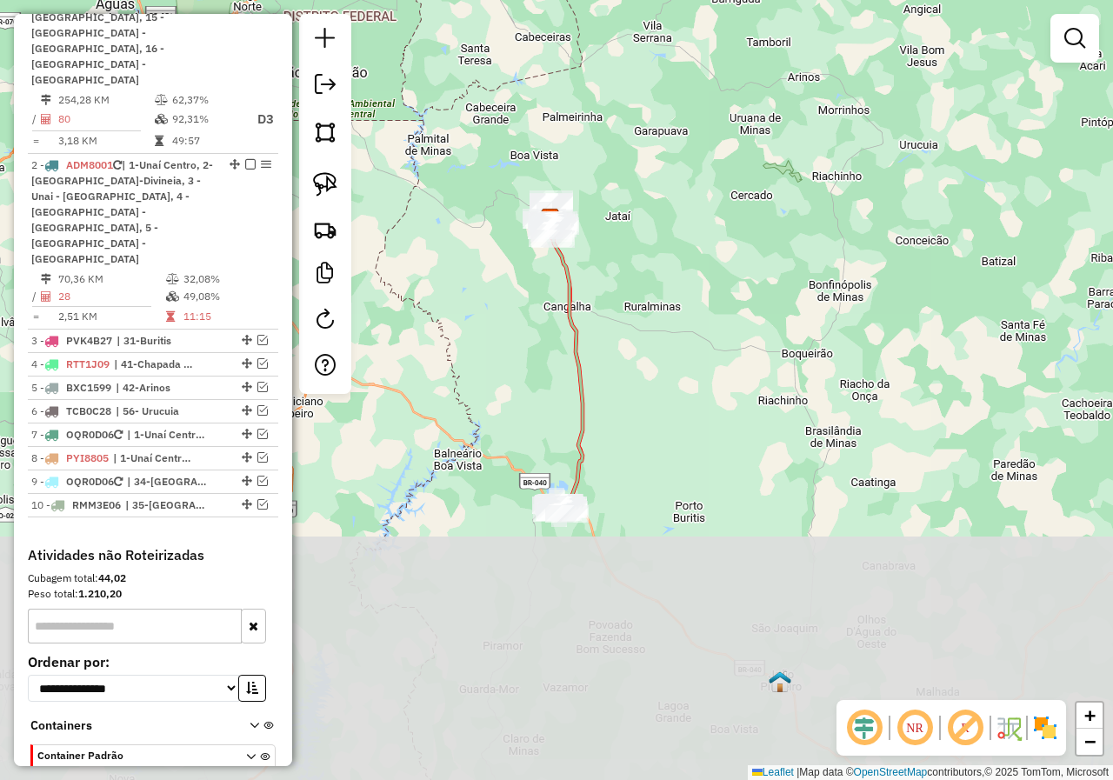
drag, startPoint x: 470, startPoint y: 589, endPoint x: 504, endPoint y: 294, distance: 296.8
click at [504, 294] on div "Janela de atendimento Grade de atendimento Capacidade Transportadoras Veículos …" at bounding box center [556, 390] width 1113 height 780
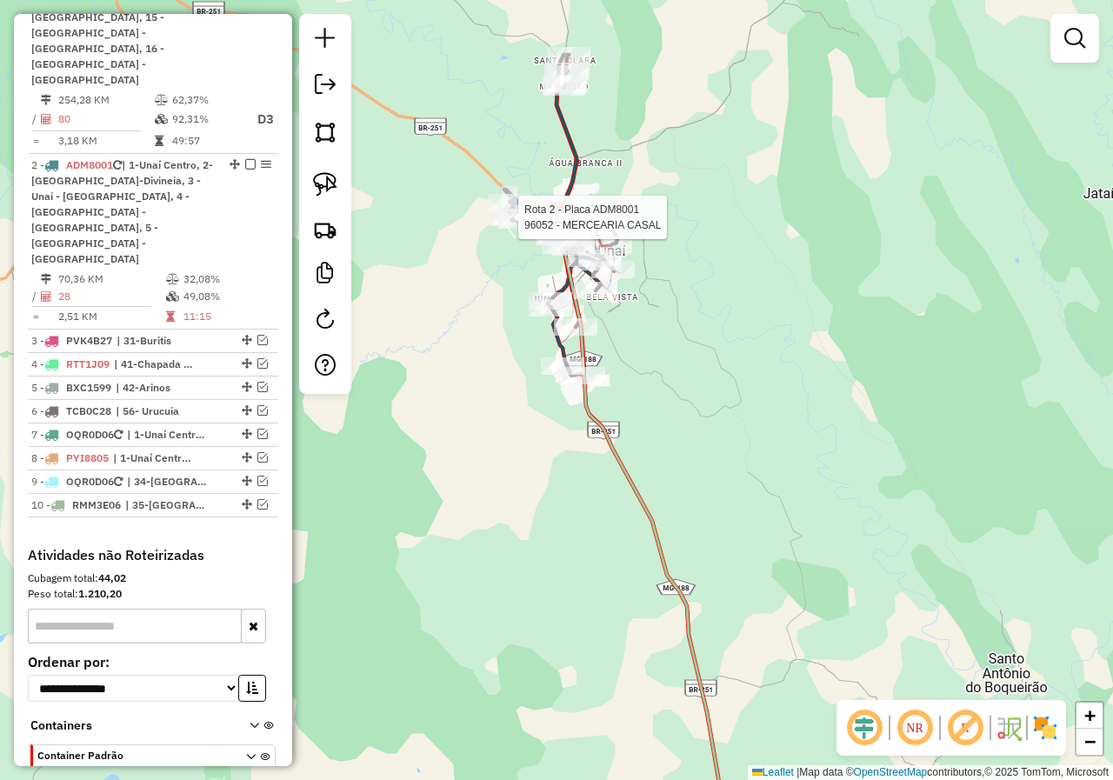
select select "*********"
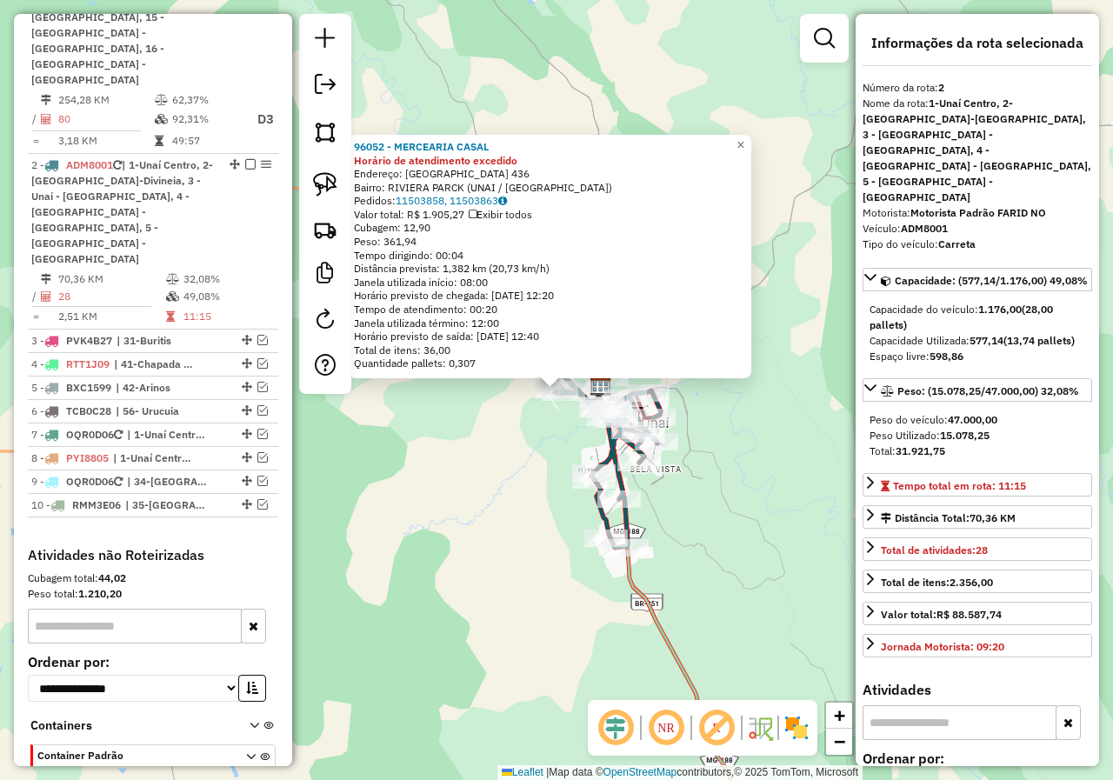
click at [732, 506] on div "96052 - MERCEARIA CASAL Horário de atendimento excedido Endereço: PARIS 436 Bai…" at bounding box center [556, 390] width 1113 height 780
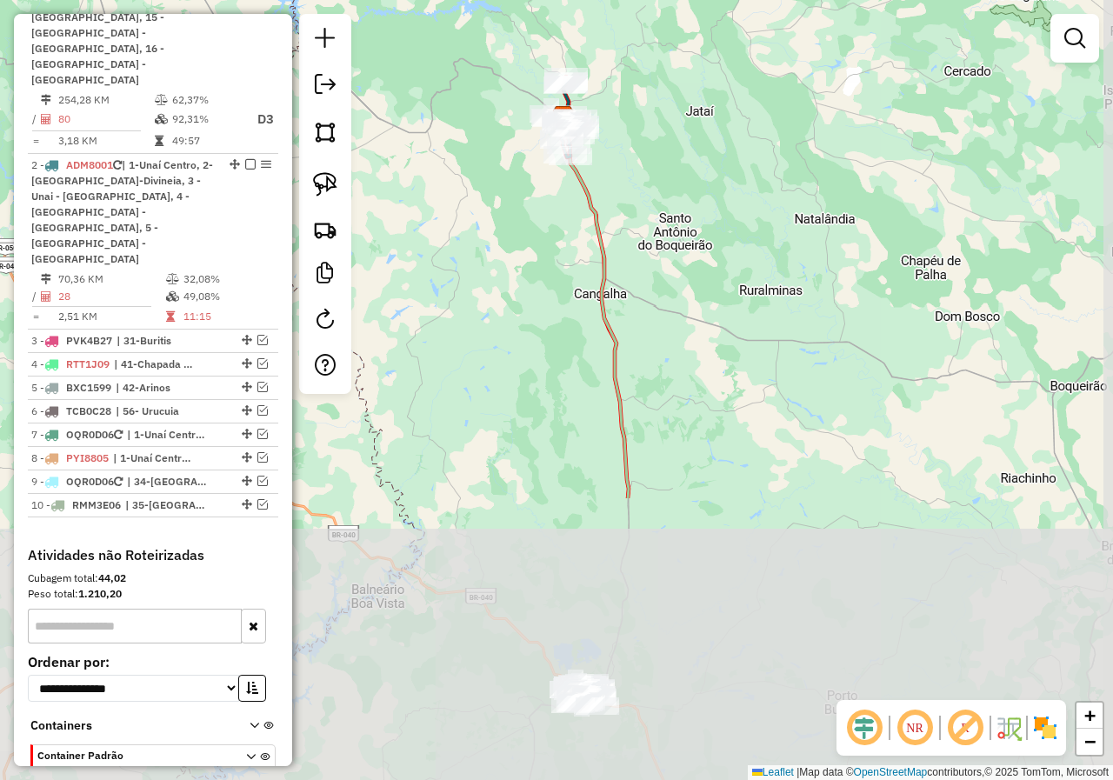
drag, startPoint x: 842, startPoint y: 534, endPoint x: 705, endPoint y: 175, distance: 384.2
click at [705, 175] on div "Janela de atendimento Grade de atendimento Capacidade Transportadoras Veículos …" at bounding box center [556, 390] width 1113 height 780
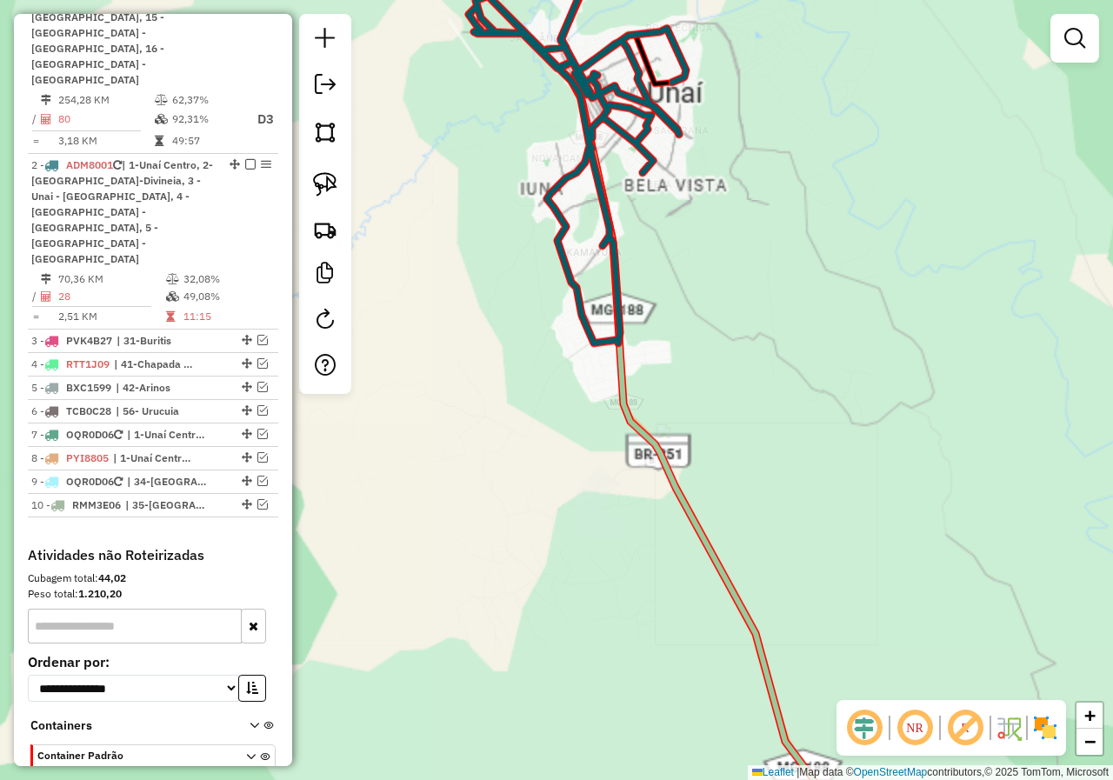
drag, startPoint x: 556, startPoint y: 197, endPoint x: 565, endPoint y: 226, distance: 31.1
click at [565, 226] on div "Janela de atendimento Grade de atendimento Capacidade Transportadoras Veículos …" at bounding box center [556, 390] width 1113 height 780
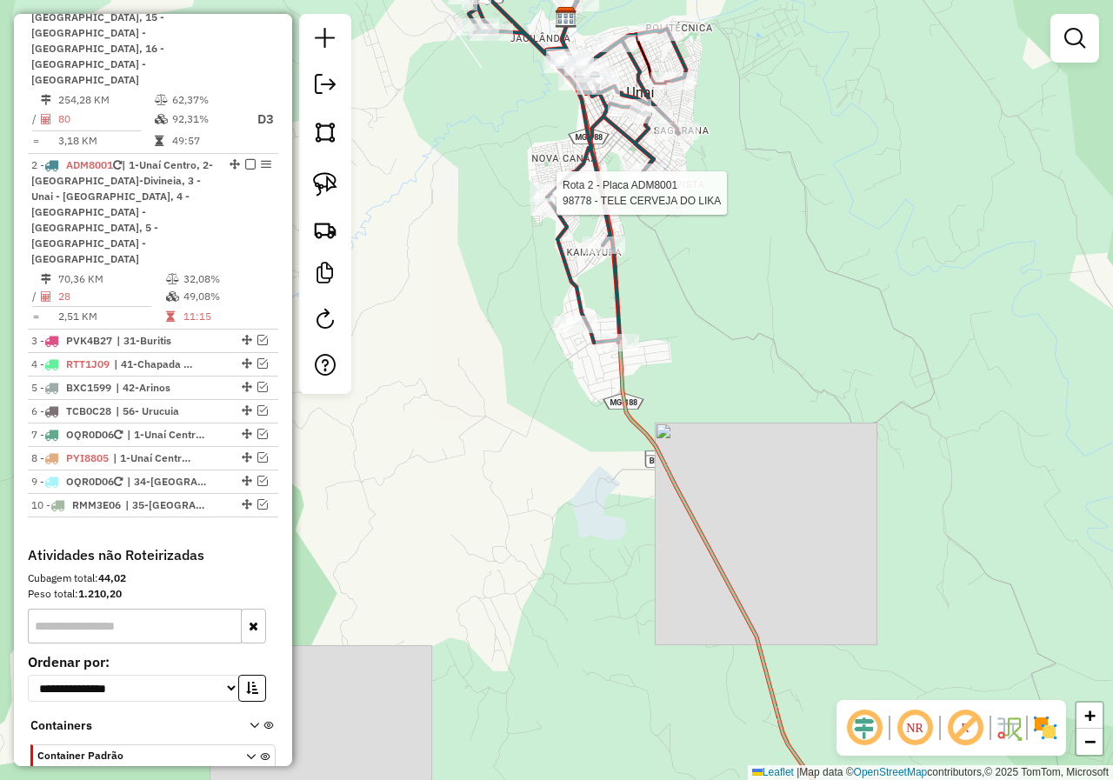
select select "*********"
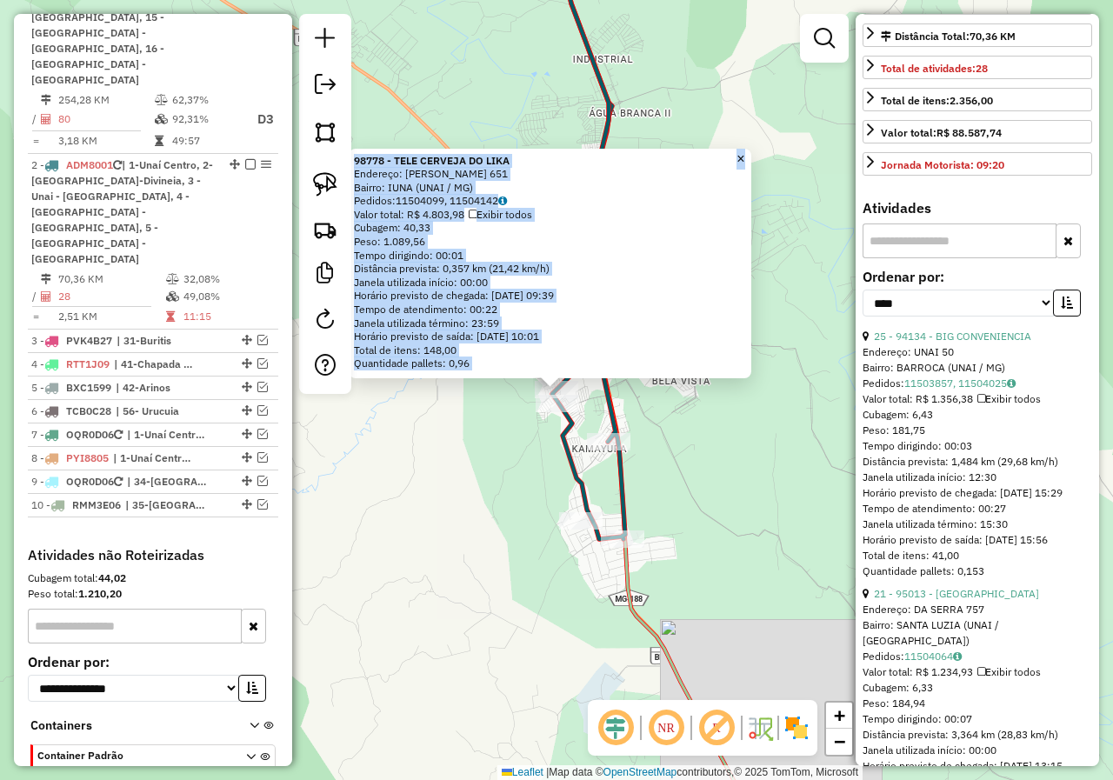
scroll to position [522, 0]
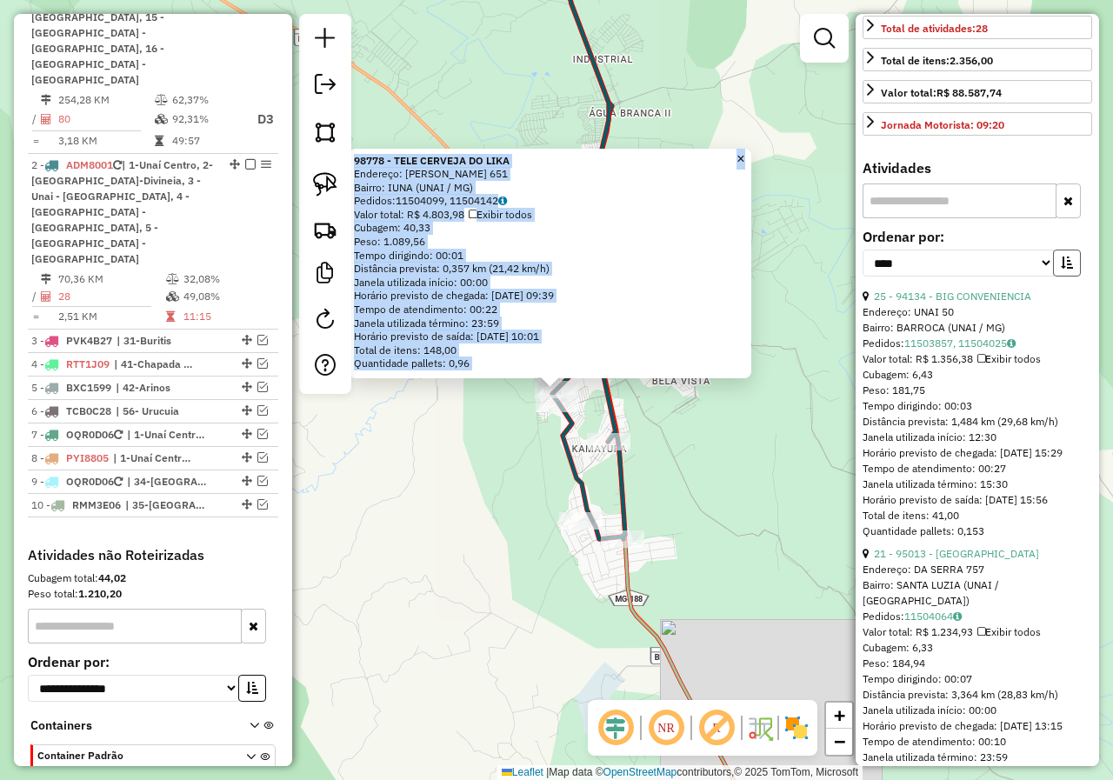
click at [1067, 257] on icon "button" at bounding box center [1067, 263] width 12 height 12
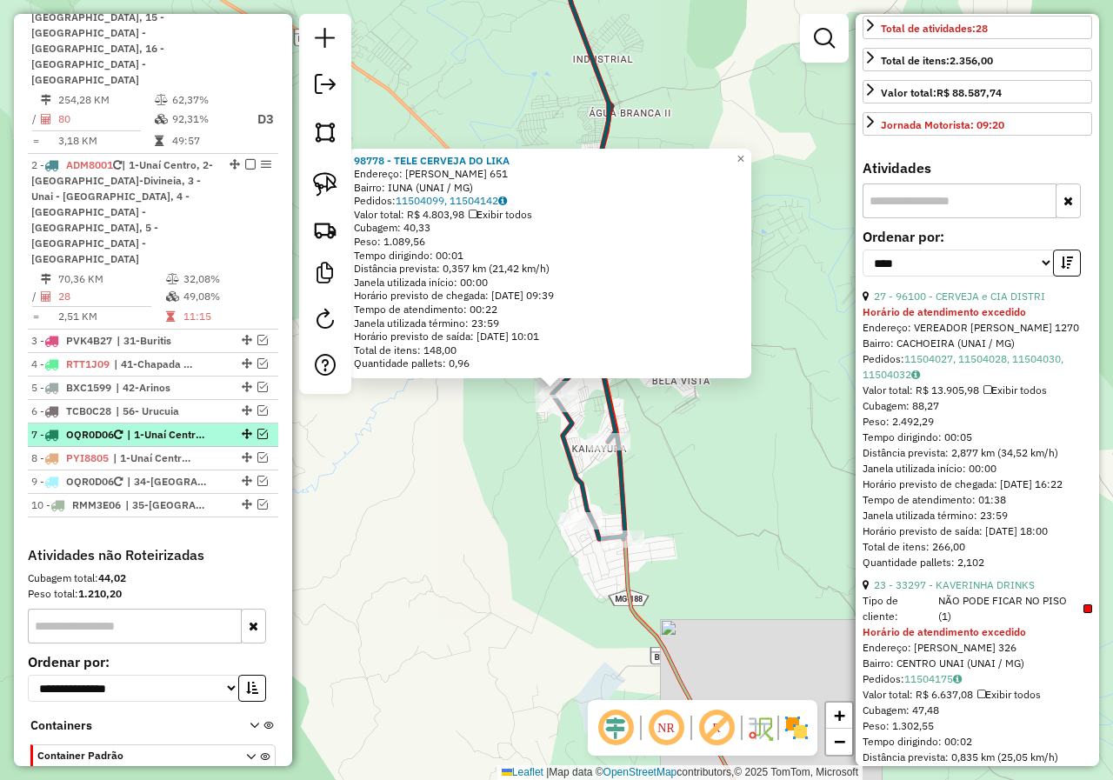
click at [261, 429] on em at bounding box center [262, 434] width 10 height 10
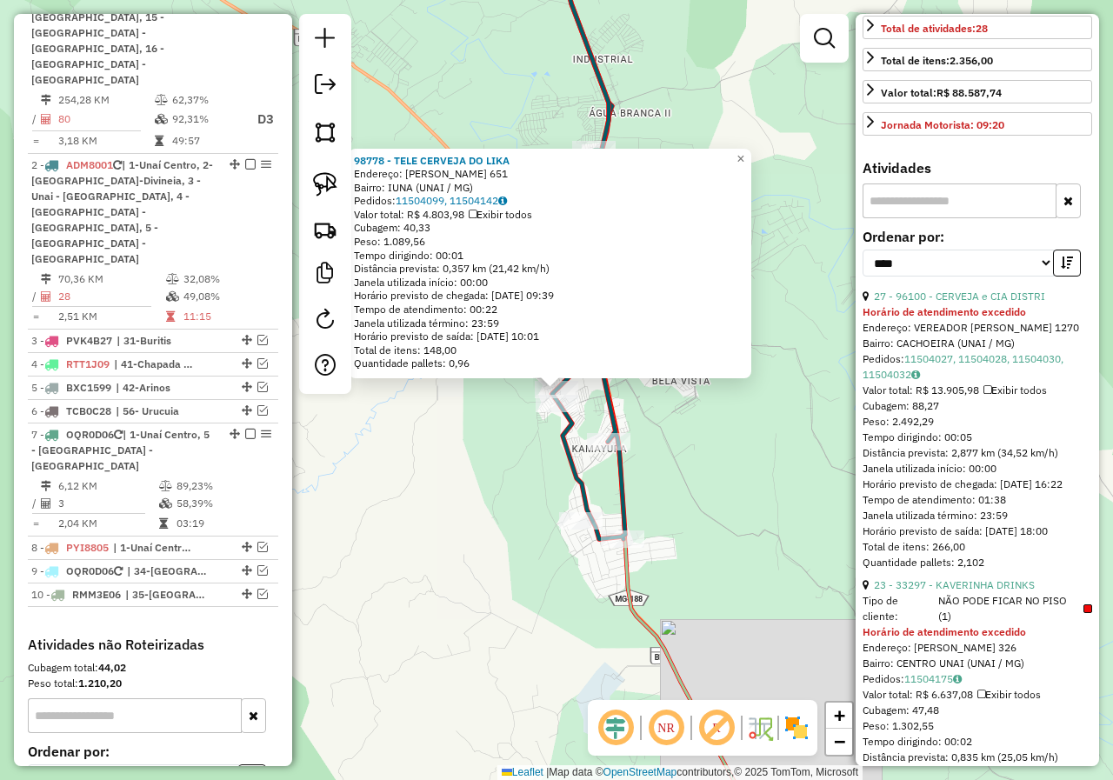
scroll to position [800, 0]
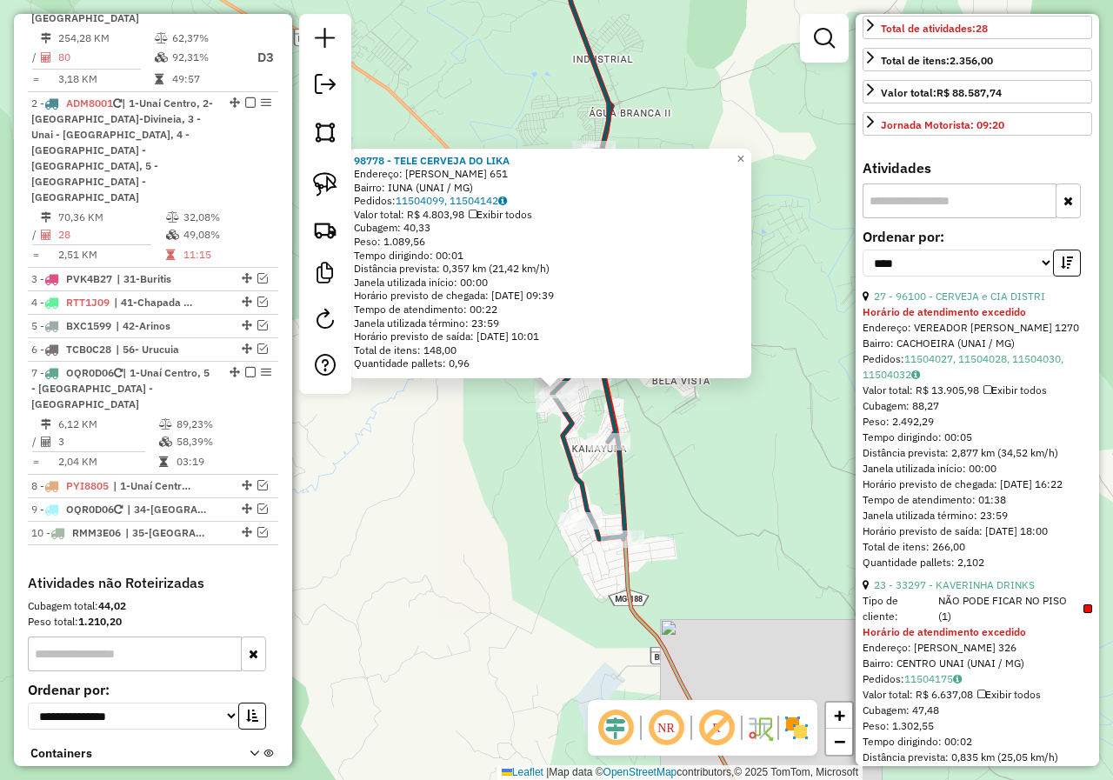
click at [462, 477] on div "98778 - TELE CERVEJA DO LIKA Endereço: FREI ESTEVAO 651 Bairro: IUNA (UNAI / MG…" at bounding box center [556, 390] width 1113 height 780
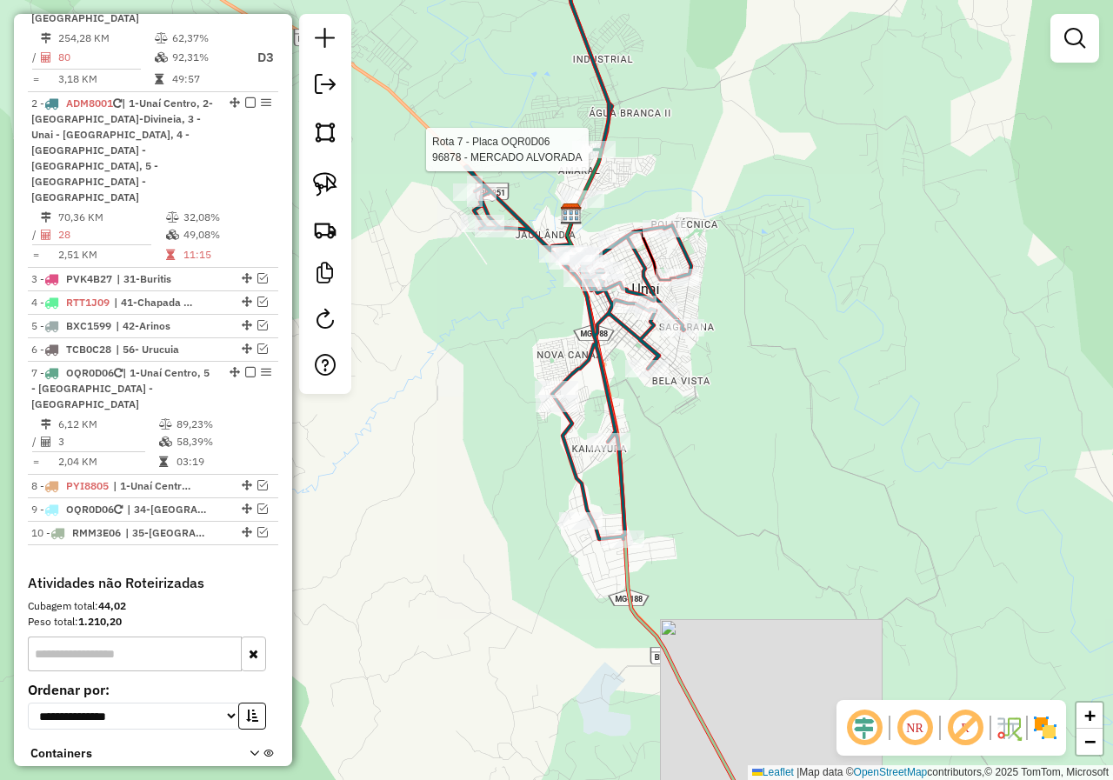
scroll to position [812, 0]
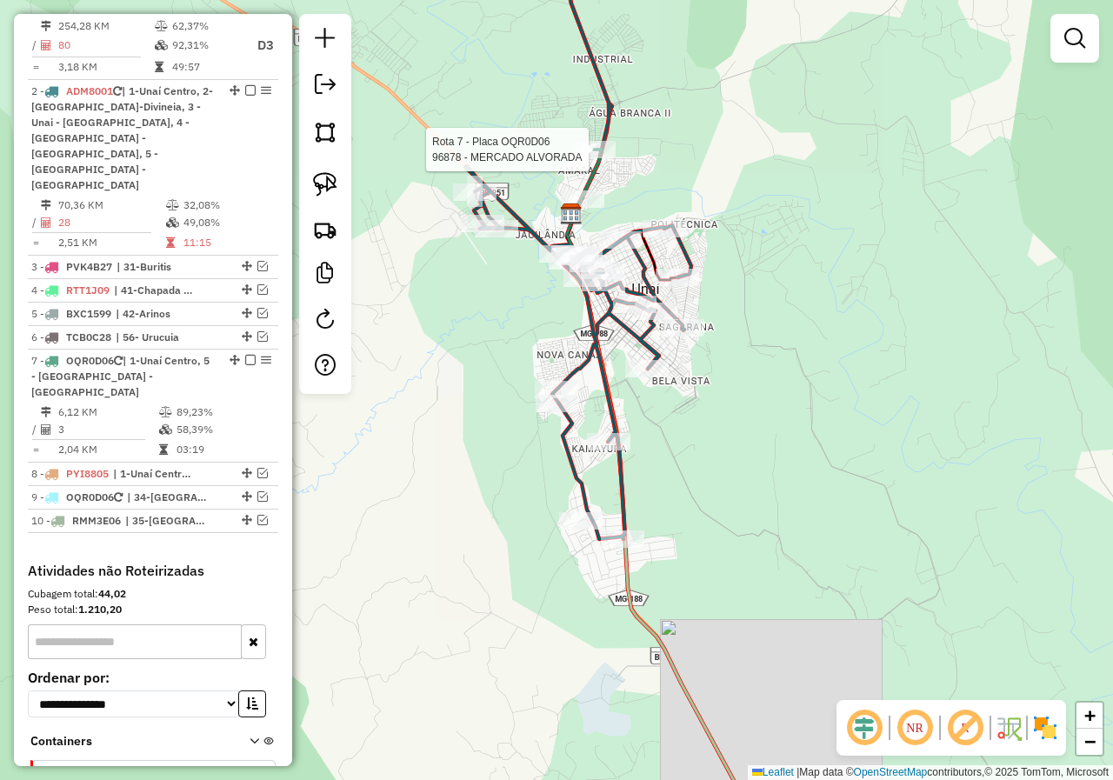
select select "*********"
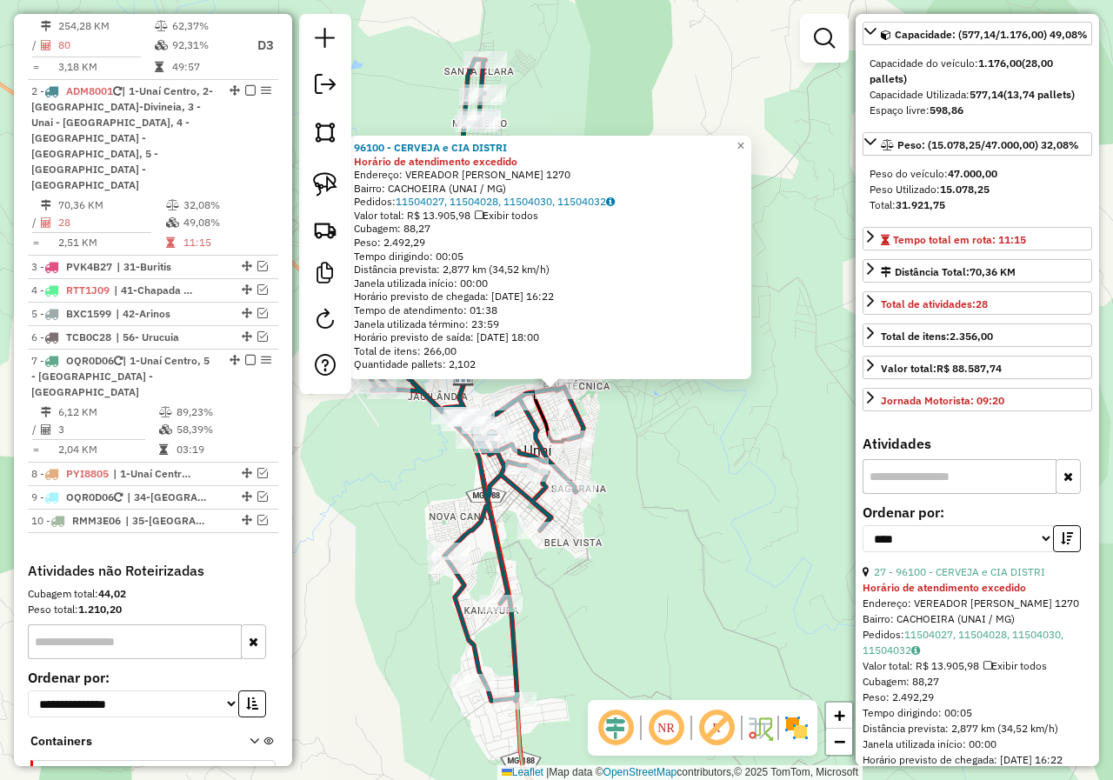
scroll to position [277, 0]
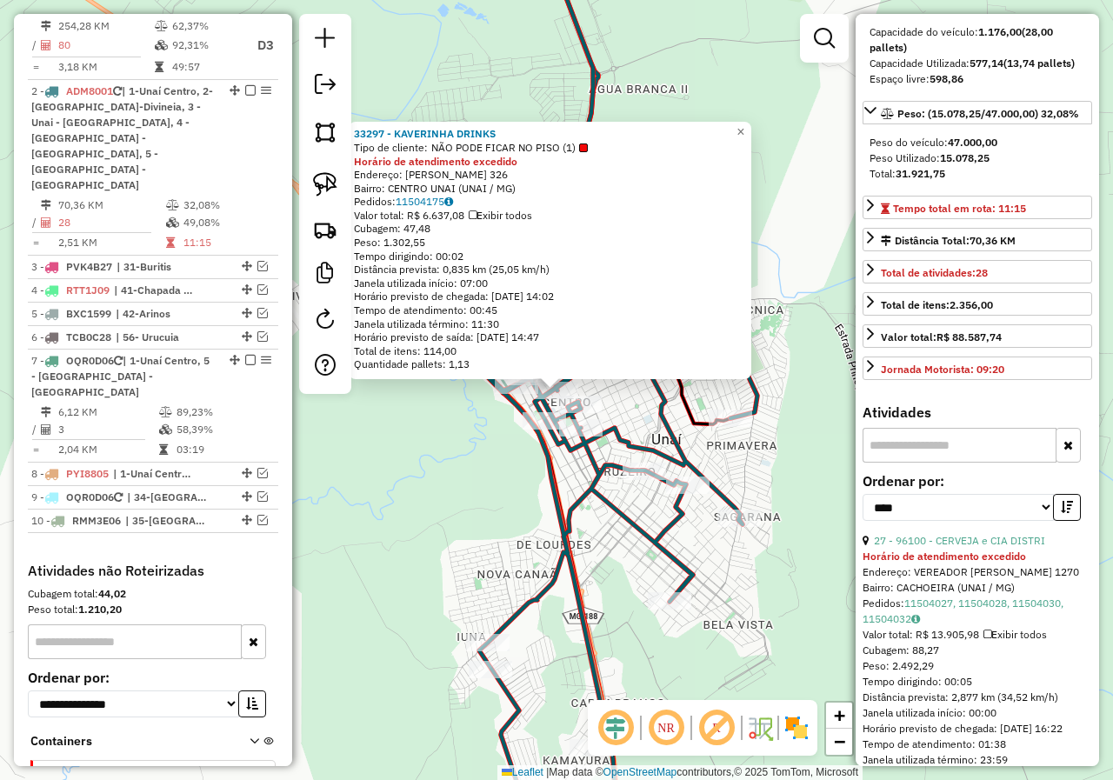
click at [439, 462] on div "33297 - KAVERINHA DRINKS Tipo de cliente: NÃO PODE FICAR NO PISO (1) Horário de…" at bounding box center [556, 390] width 1113 height 780
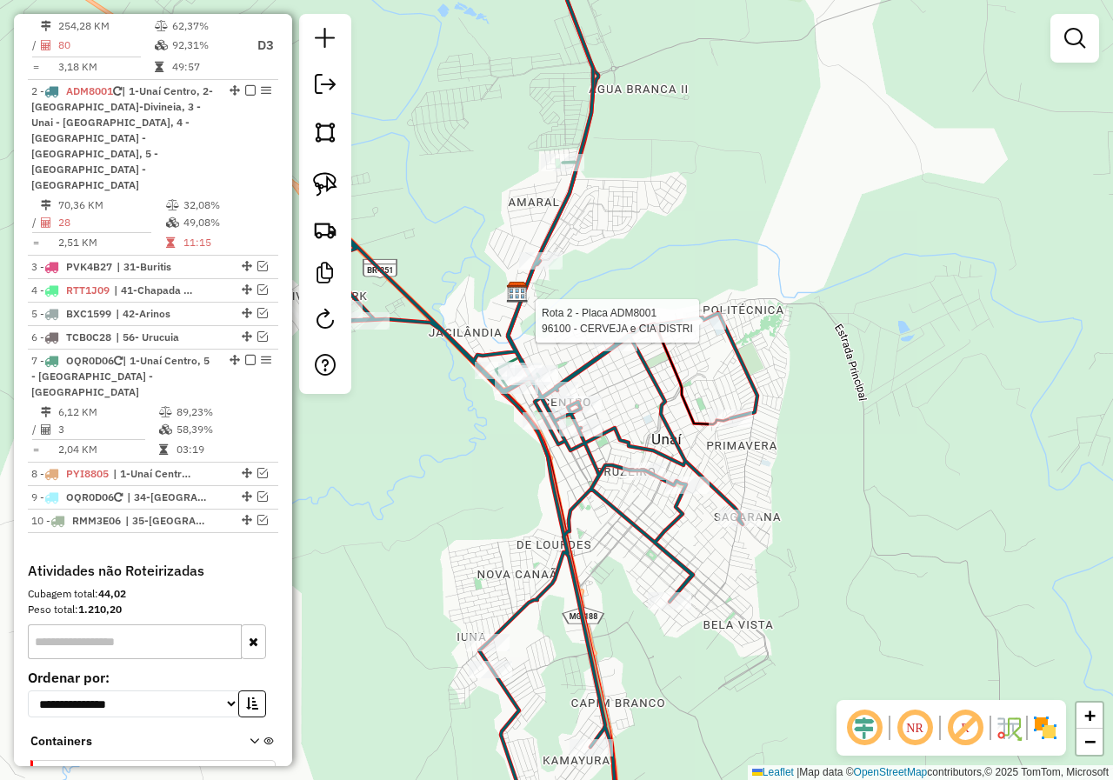
select select "*********"
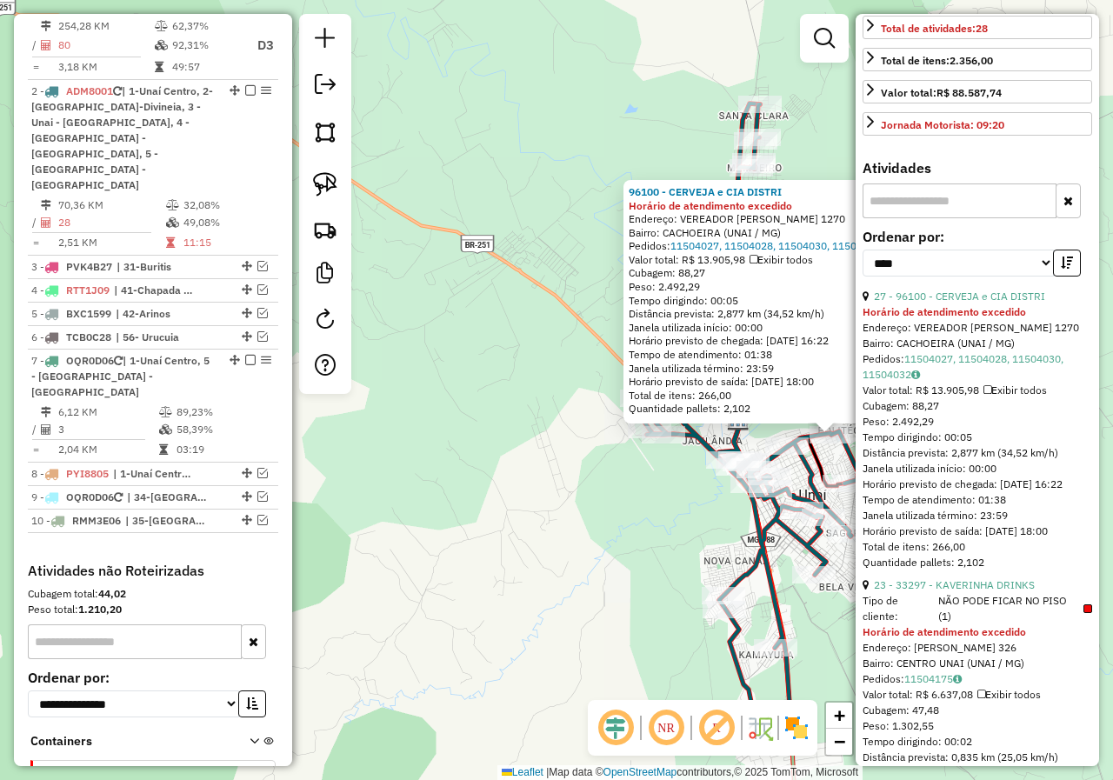
scroll to position [609, 0]
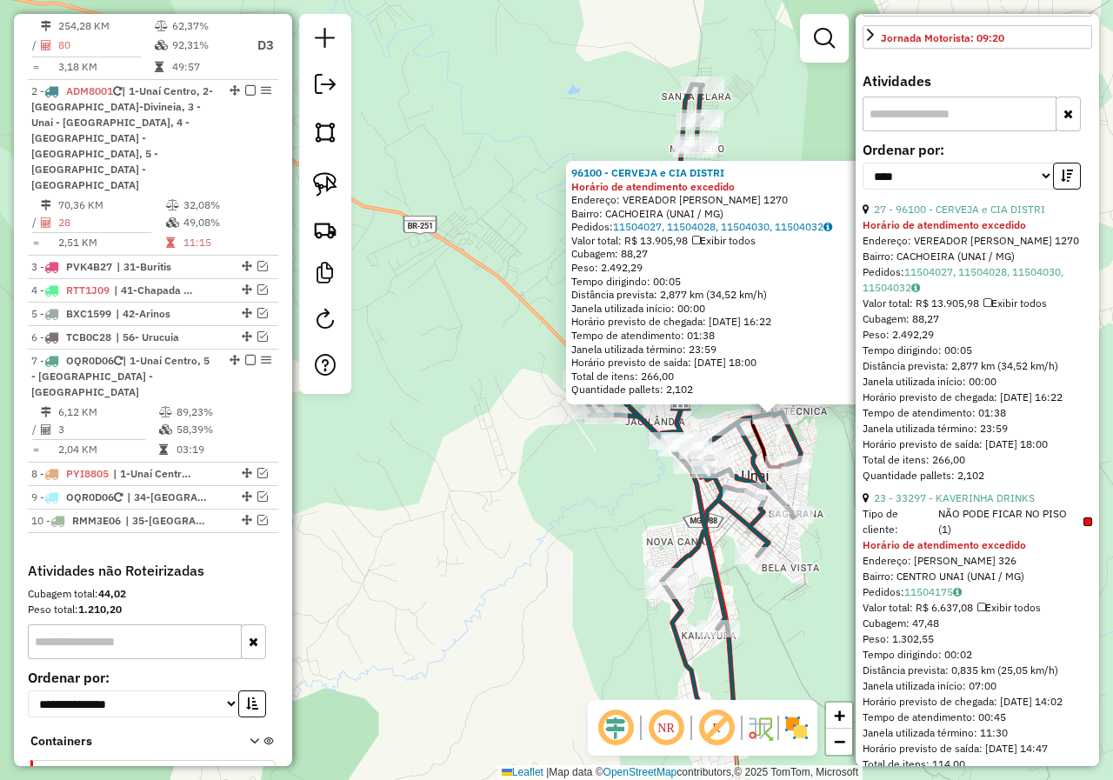
drag, startPoint x: 593, startPoint y: 523, endPoint x: 572, endPoint y: 448, distance: 78.5
click at [491, 489] on div "96100 - CERVEJA e CIA DISTRI Horário de atendimento excedido Endereço: VEREADOR…" at bounding box center [556, 390] width 1113 height 780
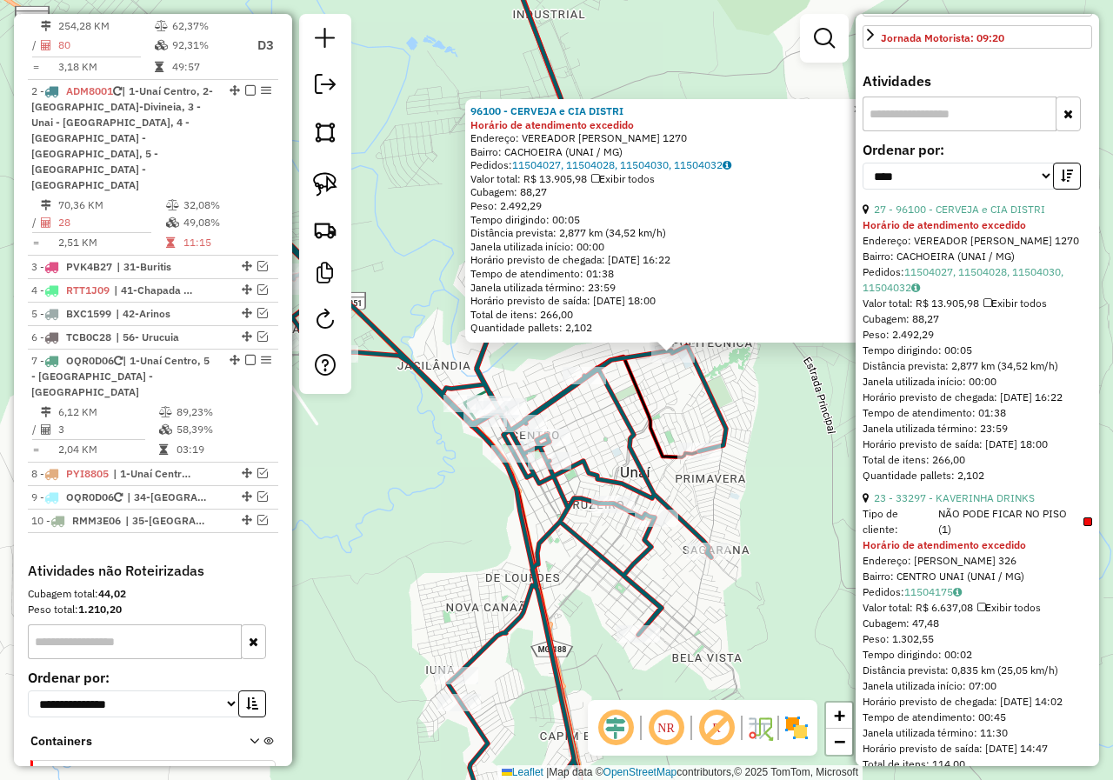
click at [677, 409] on div "96100 - CERVEJA e CIA DISTRI Horário de atendimento excedido Endereço: VEREADOR…" at bounding box center [556, 390] width 1113 height 780
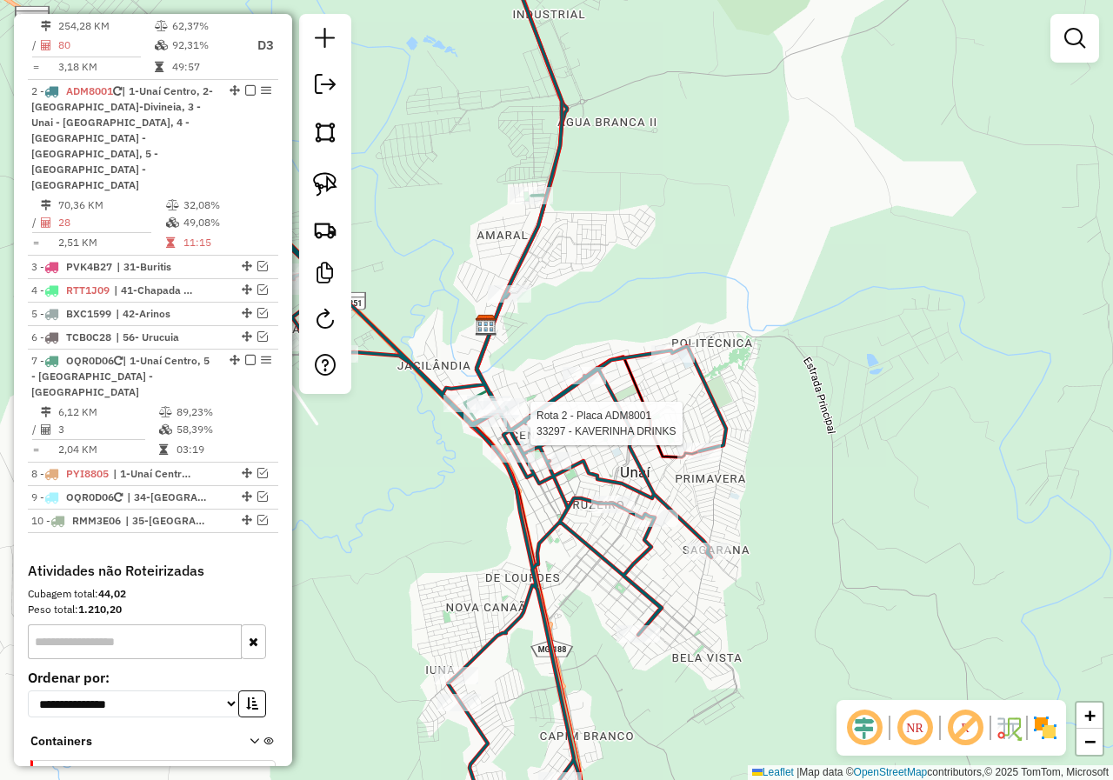
select select "*********"
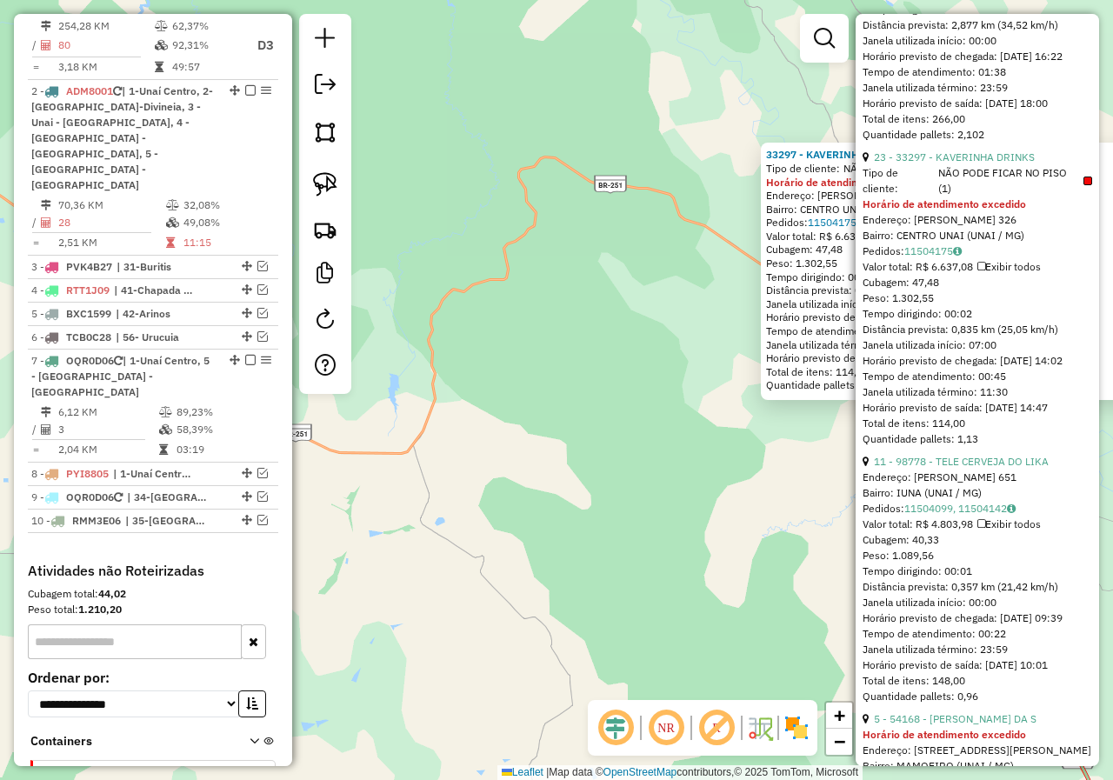
scroll to position [957, 0]
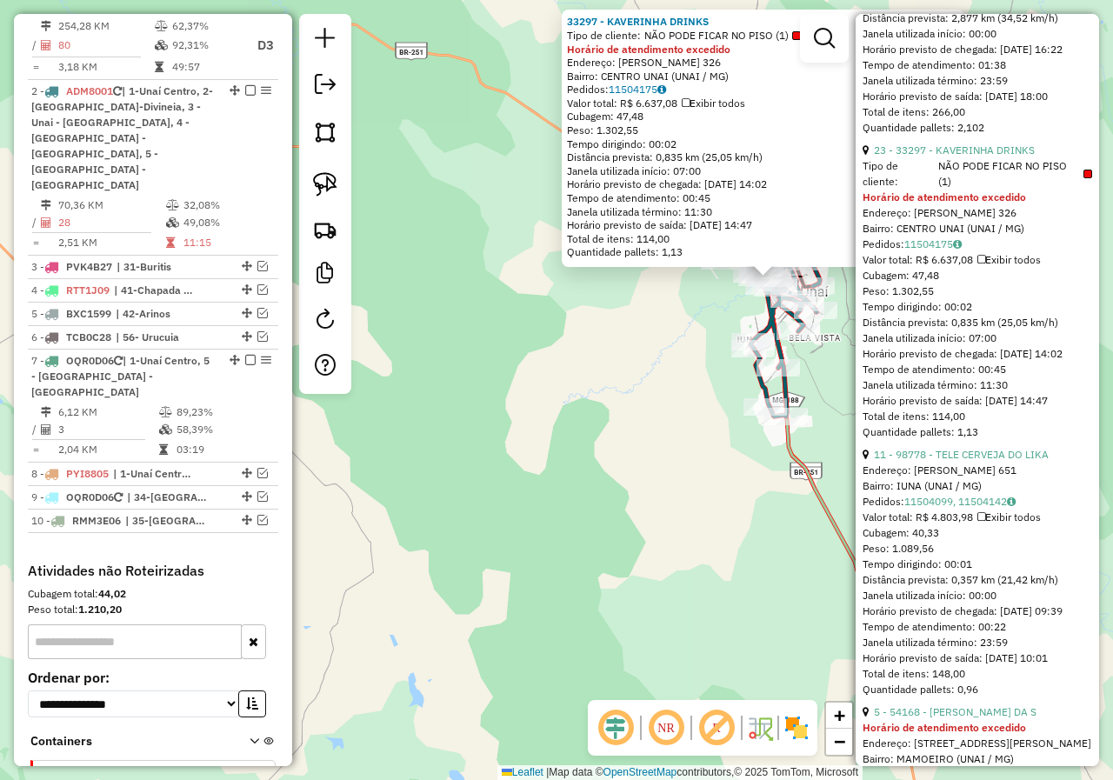
drag, startPoint x: 680, startPoint y: 423, endPoint x: 597, endPoint y: 350, distance: 110.9
click at [597, 351] on div "33297 - KAVERINHA DRINKS Tipo de cliente: NÃO PODE FICAR NO PISO (1) Horário de…" at bounding box center [556, 390] width 1113 height 780
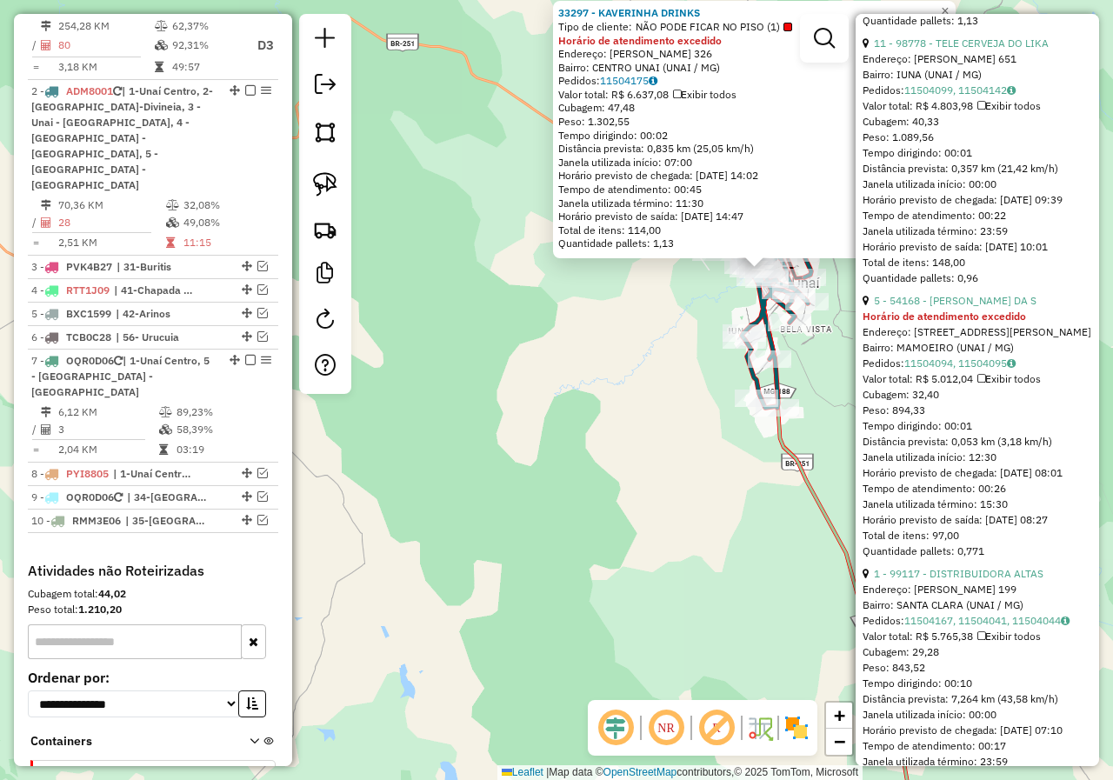
scroll to position [1391, 0]
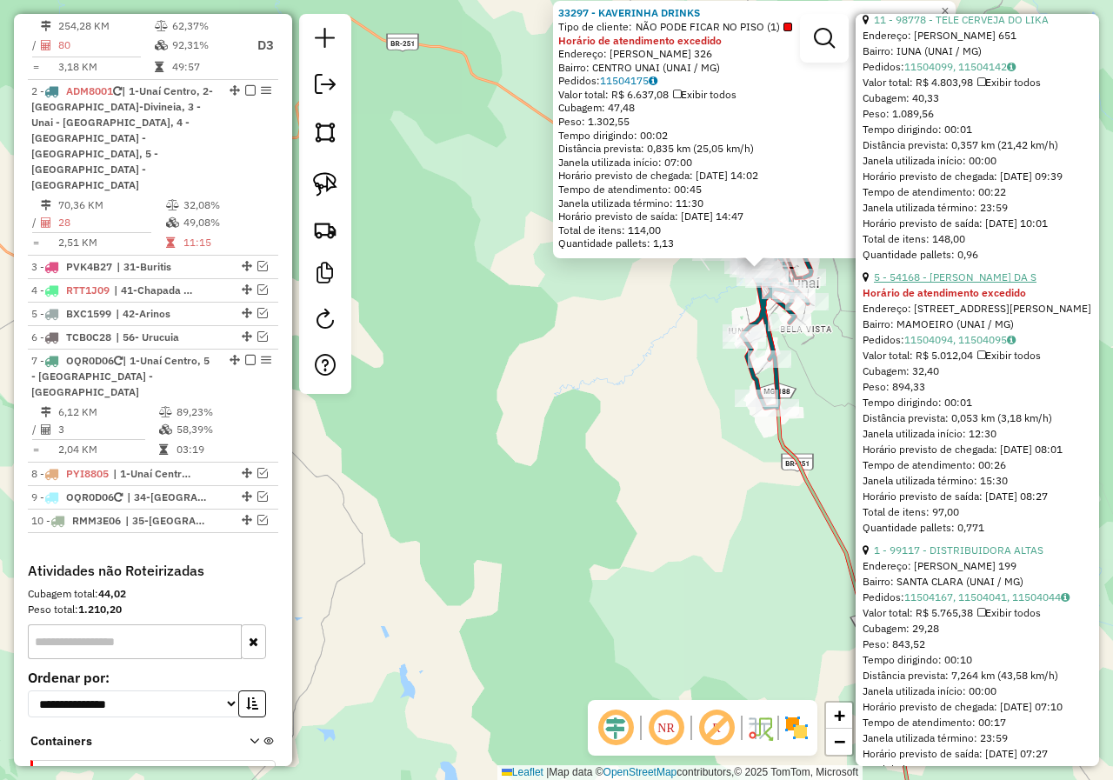
click at [1009, 283] on link "5 - 54168 - MORAES FERREIRA DA S" at bounding box center [955, 276] width 163 height 13
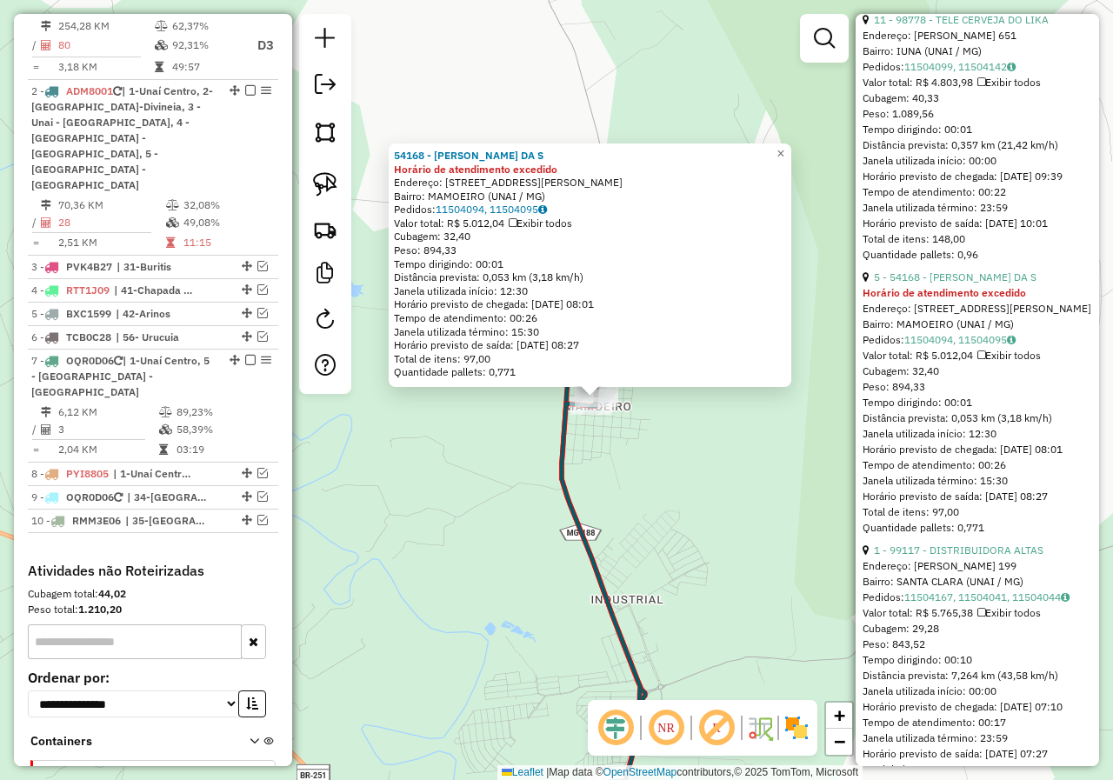
click at [607, 484] on div "54168 - MORAES FERREIRA DA S Horário de atendimento excedido Endereço: R DONA N…" at bounding box center [556, 390] width 1113 height 780
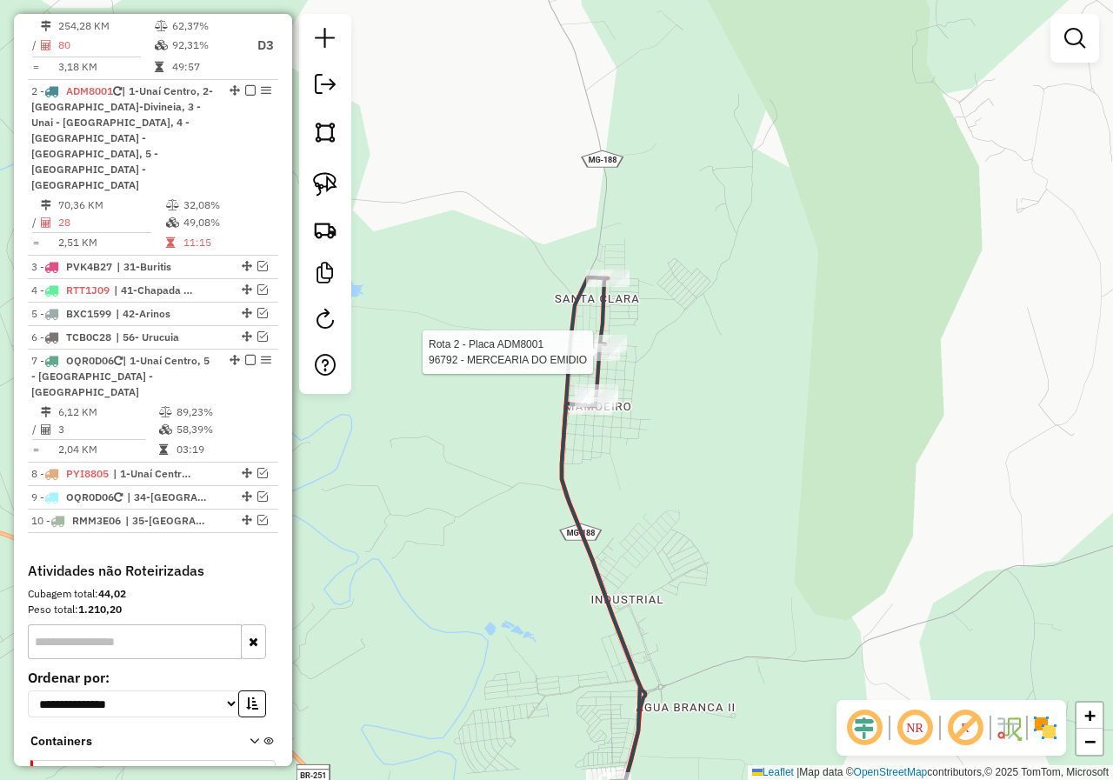
select select "*********"
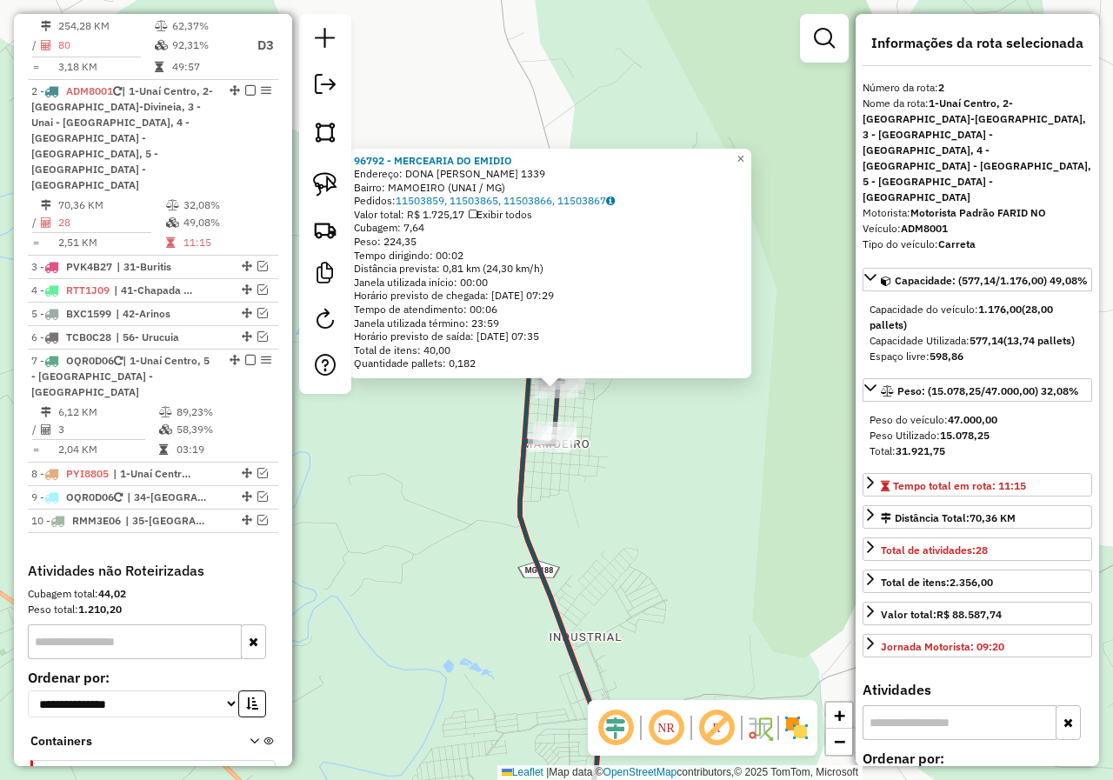
click at [594, 510] on div "96792 - MERCEARIA DO EMIDIO Endereço: DONA NINA 1339 Bairro: MAMOEIRO (UNAI / M…" at bounding box center [556, 390] width 1113 height 780
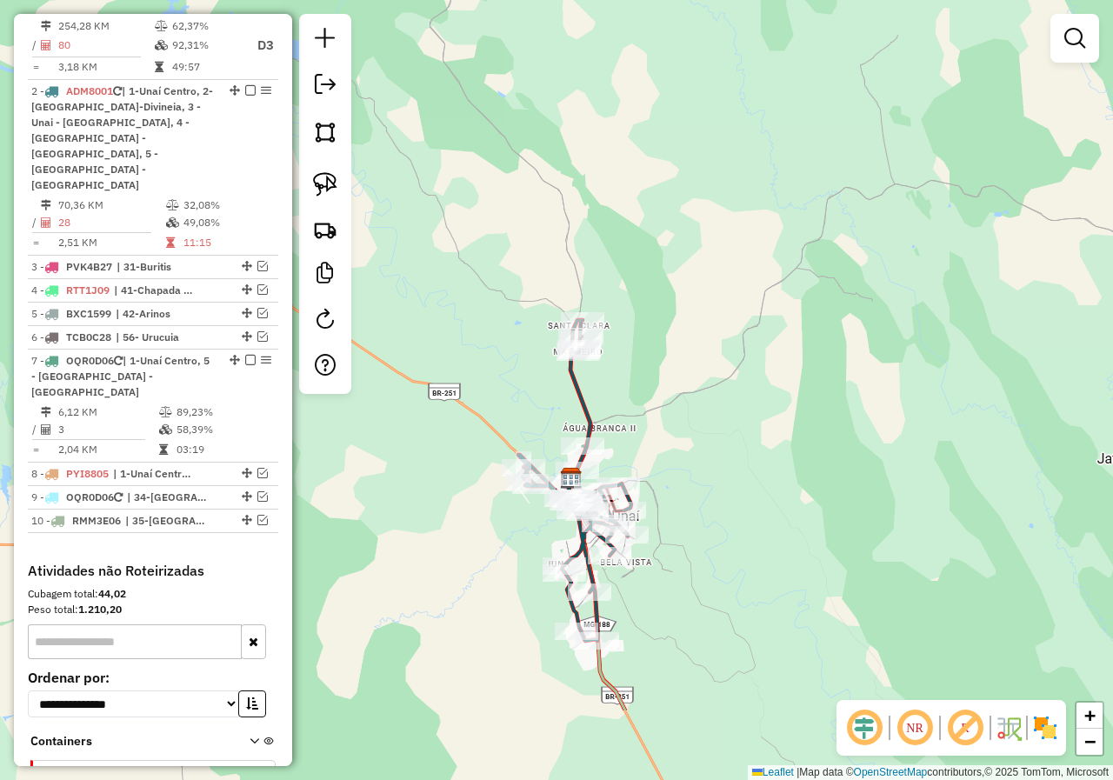
drag, startPoint x: 664, startPoint y: 546, endPoint x: 617, endPoint y: 340, distance: 211.6
click at [635, 317] on div "Janela de atendimento Grade de atendimento Capacidade Transportadoras Veículos …" at bounding box center [556, 390] width 1113 height 780
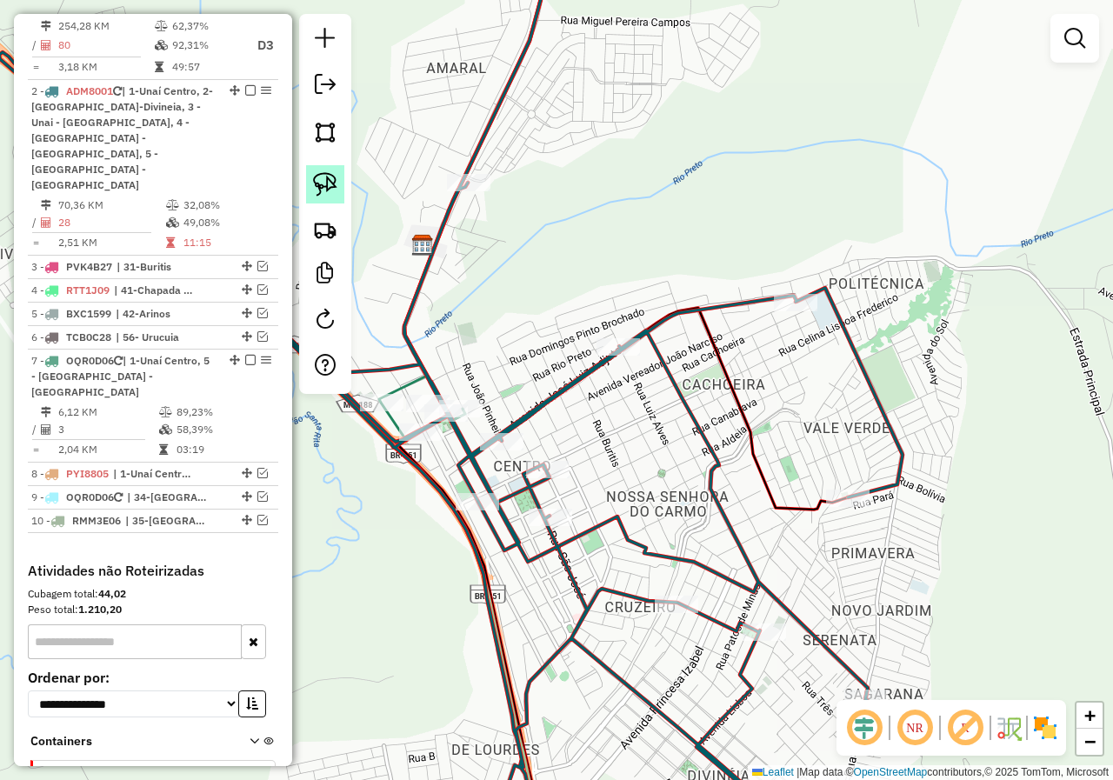
click at [330, 196] on img at bounding box center [325, 184] width 24 height 24
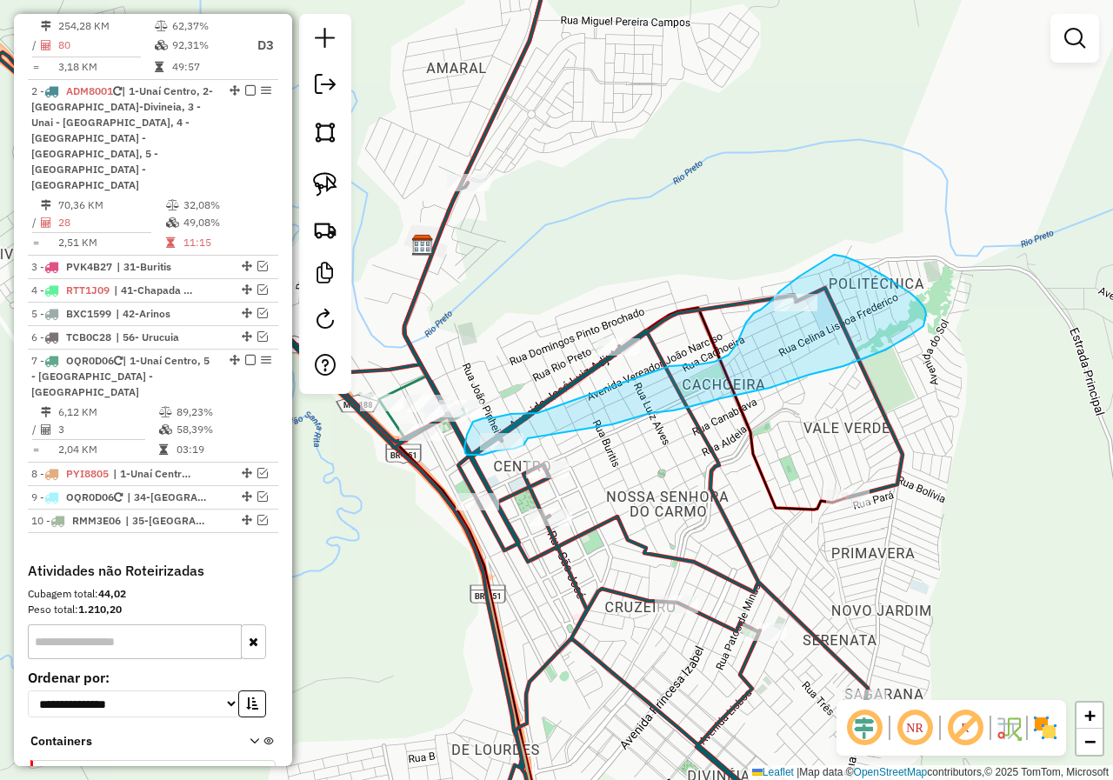
drag, startPoint x: 537, startPoint y: 413, endPoint x: 670, endPoint y: 366, distance: 140.3
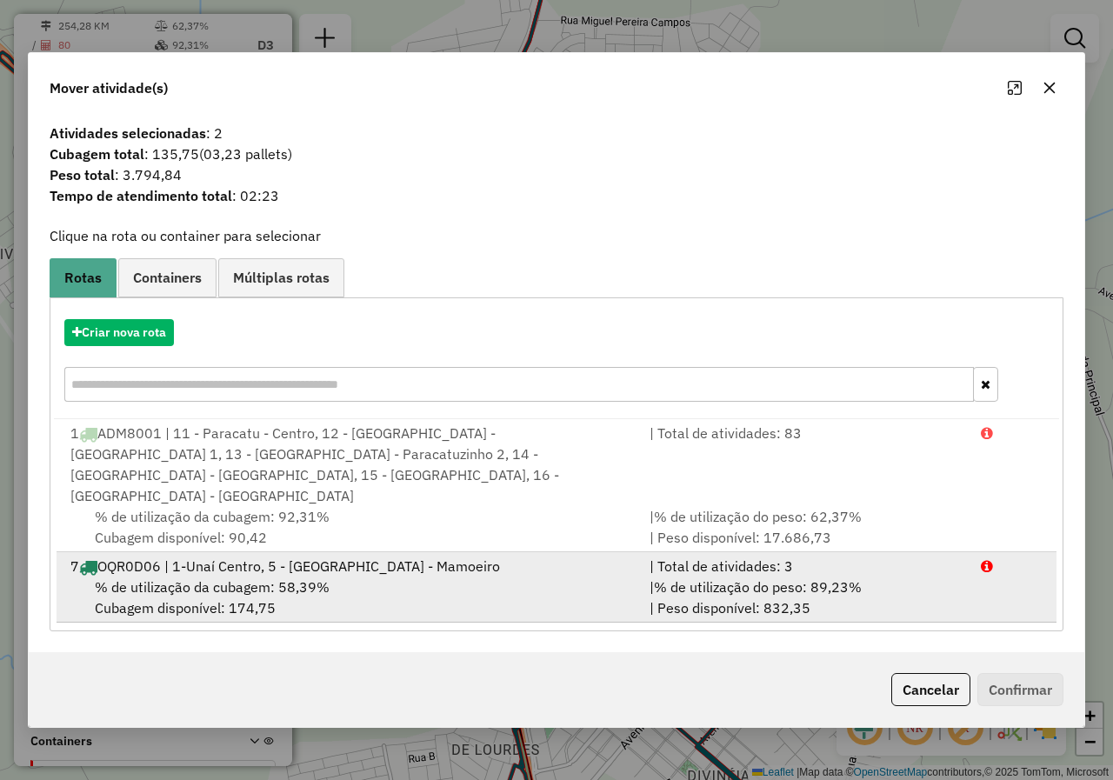
click at [335, 590] on div "% de utilização da cubagem: 58,39% Cubagem disponível: 174,75" at bounding box center [349, 598] width 579 height 42
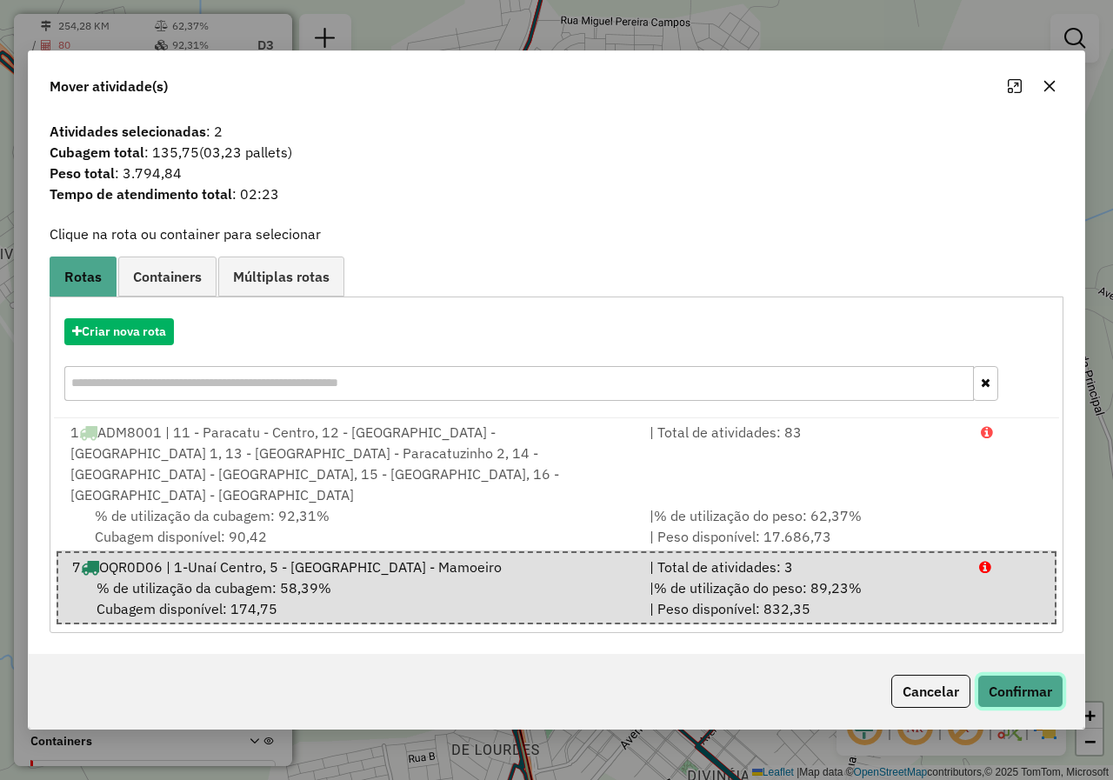
click at [1013, 695] on button "Confirmar" at bounding box center [1020, 691] width 86 height 33
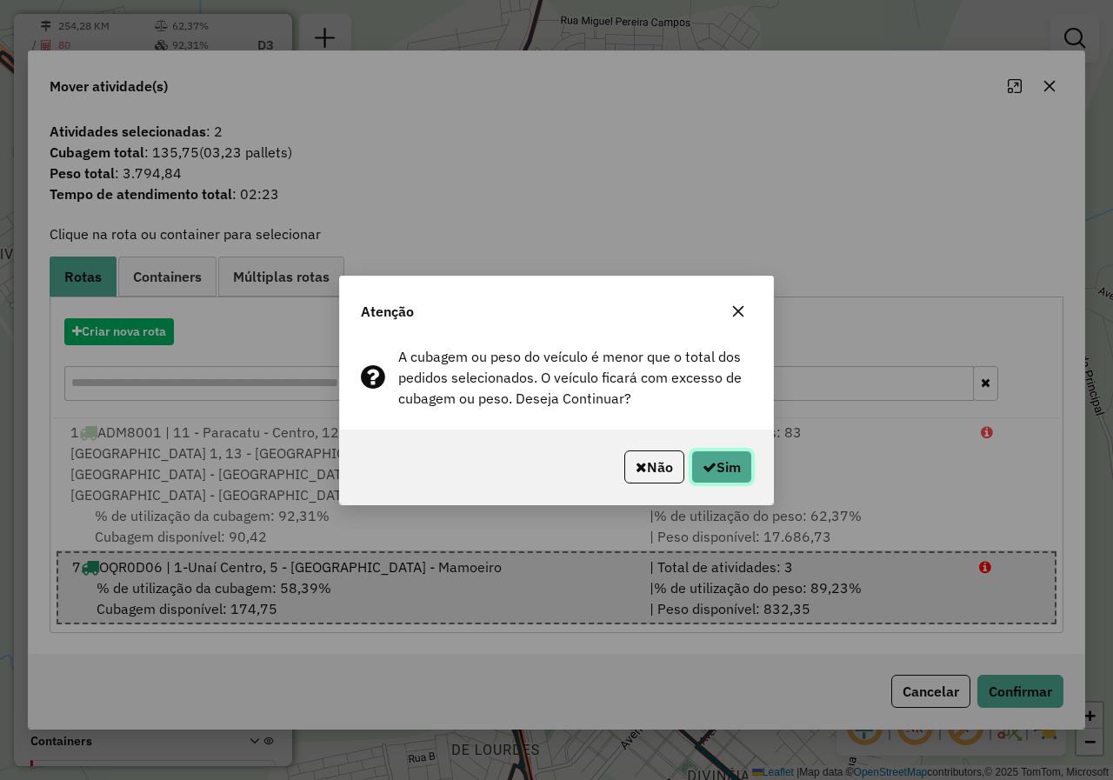
click at [725, 469] on button "Sim" at bounding box center [721, 466] width 61 height 33
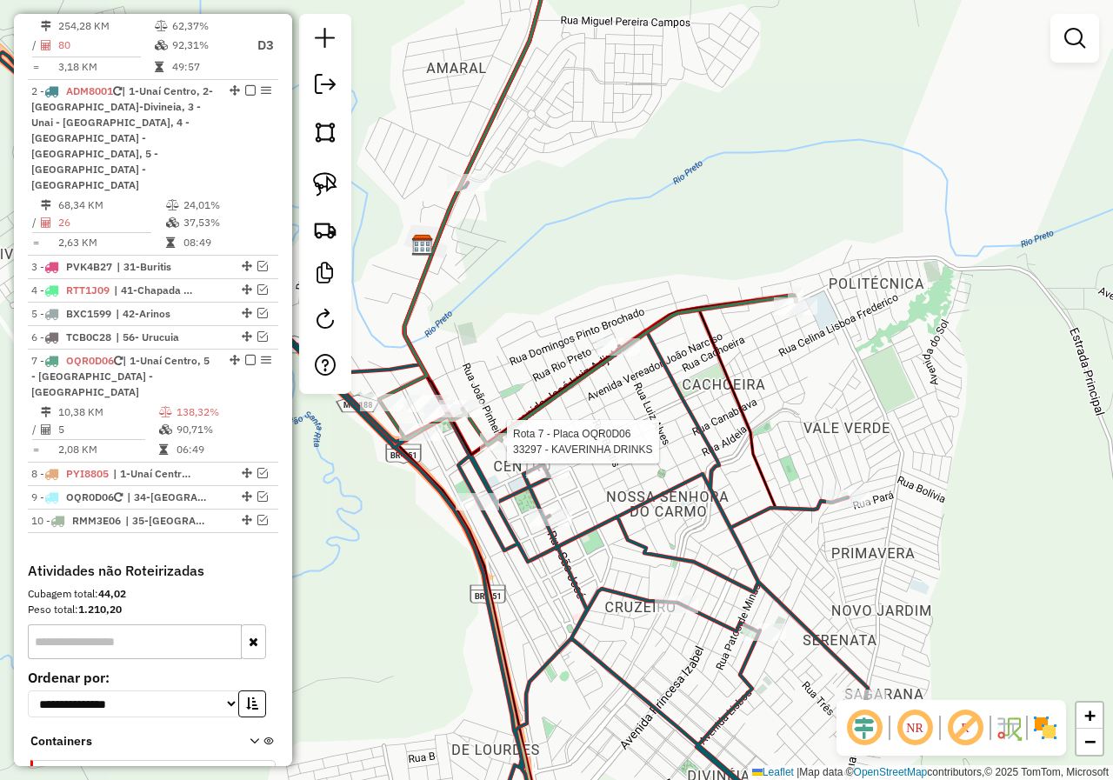
select select "*********"
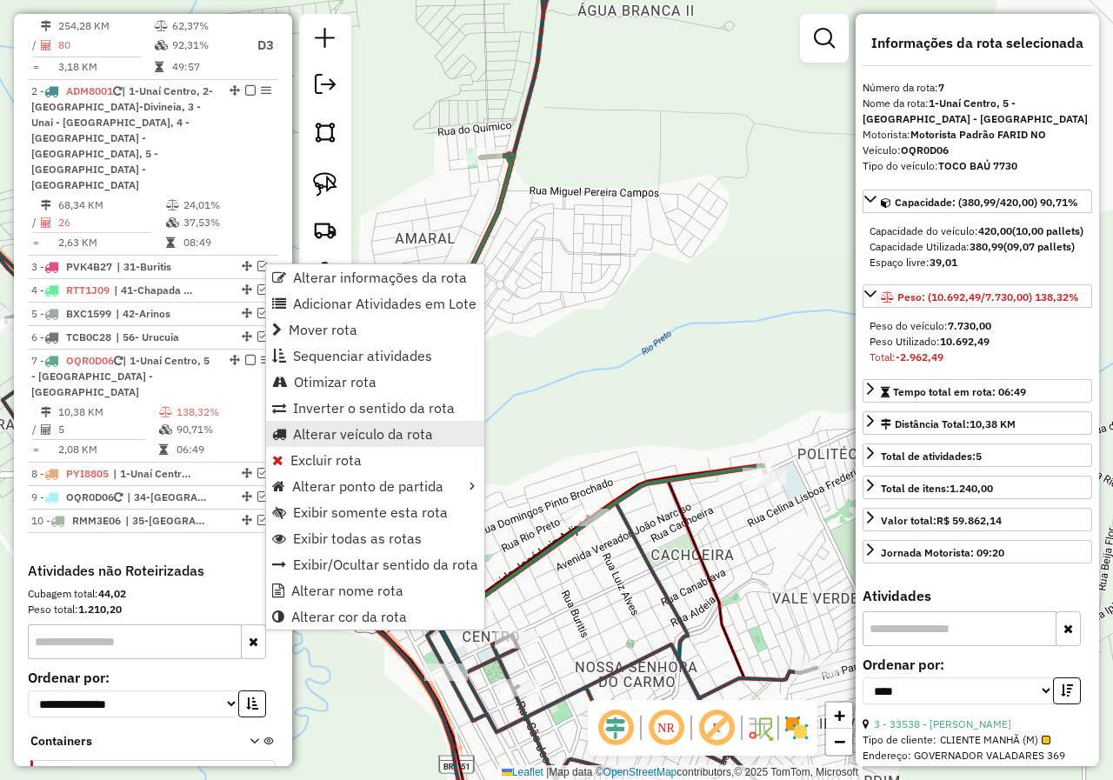
click at [388, 435] on span "Alterar veículo da rota" at bounding box center [363, 434] width 140 height 14
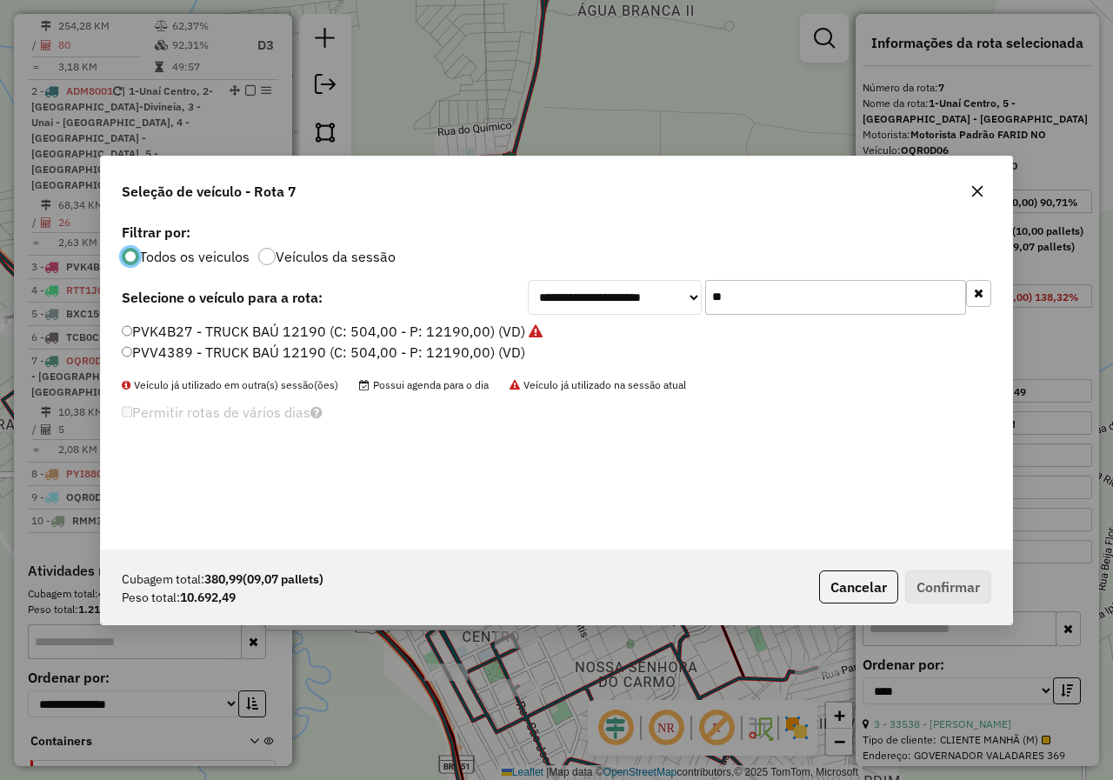
scroll to position [10, 5]
click at [137, 348] on label "PVV4389 - TRUCK BAÚ 12190 (C: 504,00 - P: 12190,00) (VD)" at bounding box center [324, 352] width 404 height 21
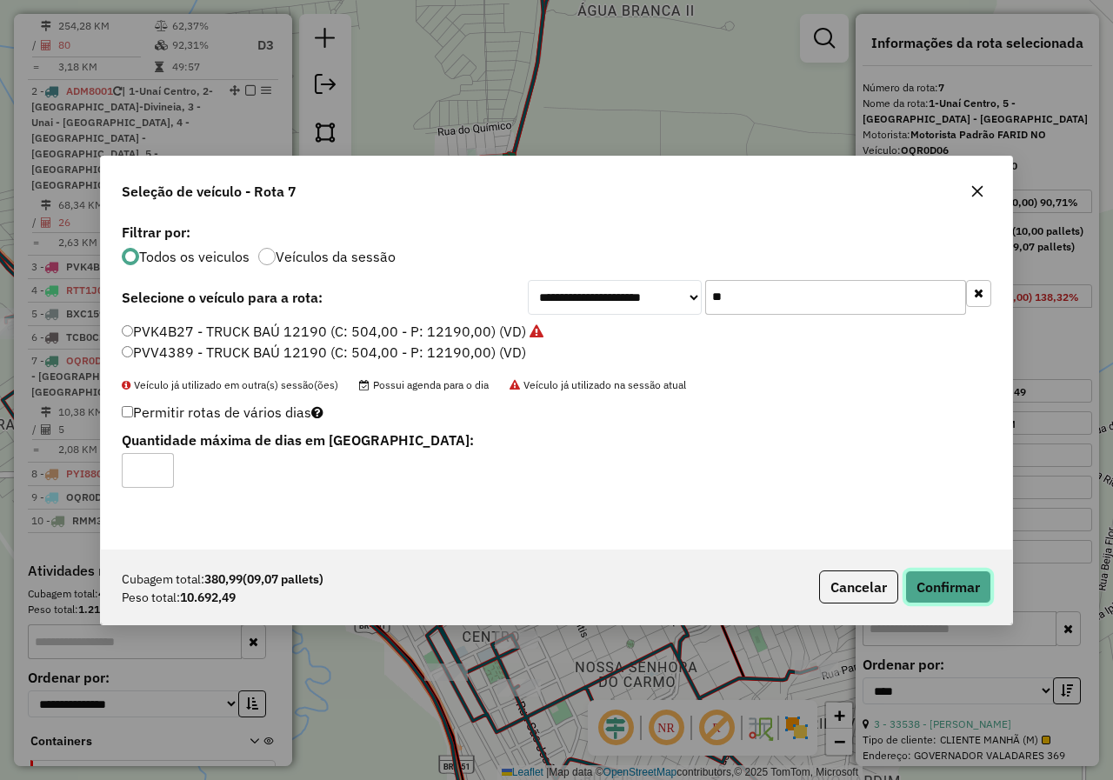
click at [910, 574] on button "Confirmar" at bounding box center [948, 586] width 86 height 33
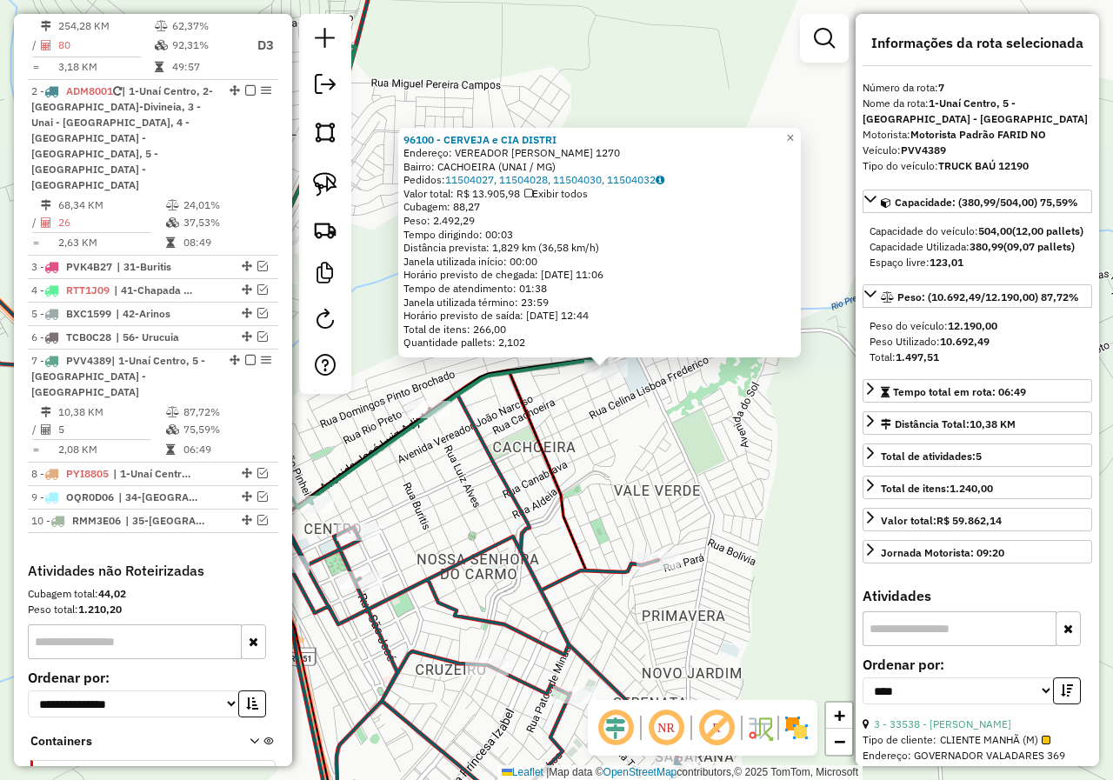
drag, startPoint x: 613, startPoint y: 500, endPoint x: 750, endPoint y: 451, distance: 145.8
click at [750, 451] on div "96100 - CERVEJA e CIA DISTRI Endereço: VEREADOR JOAO NARCISO 1270 Bairro: CACHO…" at bounding box center [556, 390] width 1113 height 780
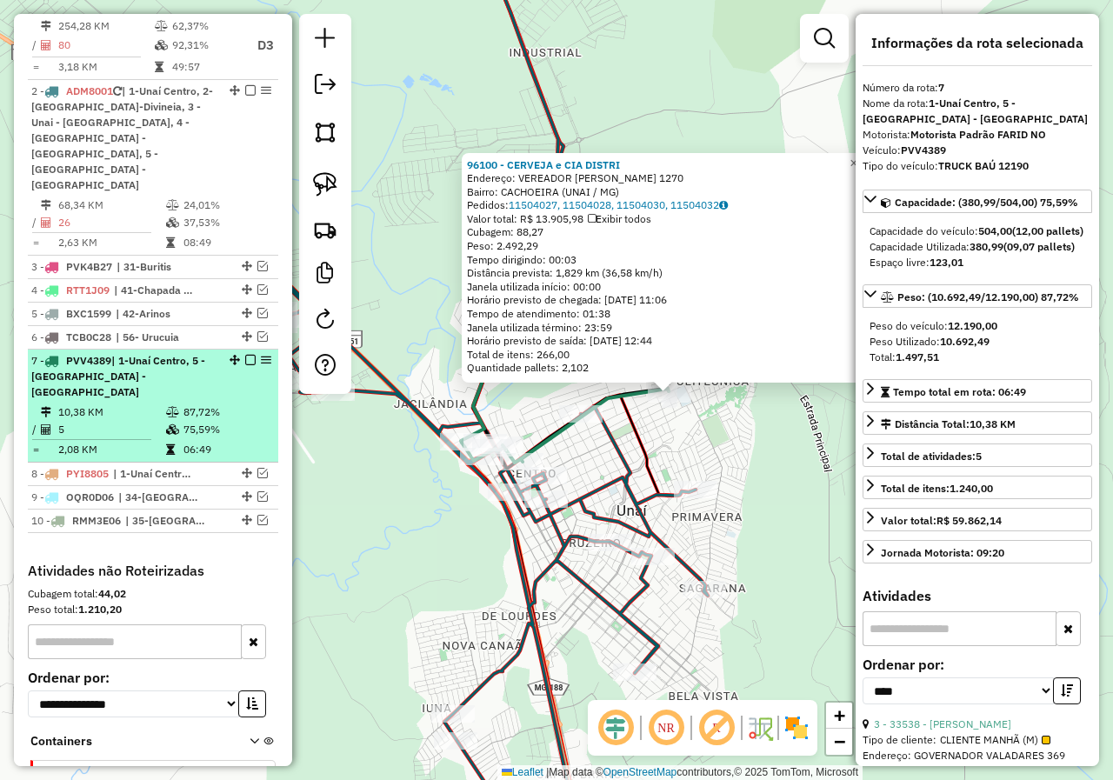
click at [245, 355] on em at bounding box center [250, 360] width 10 height 10
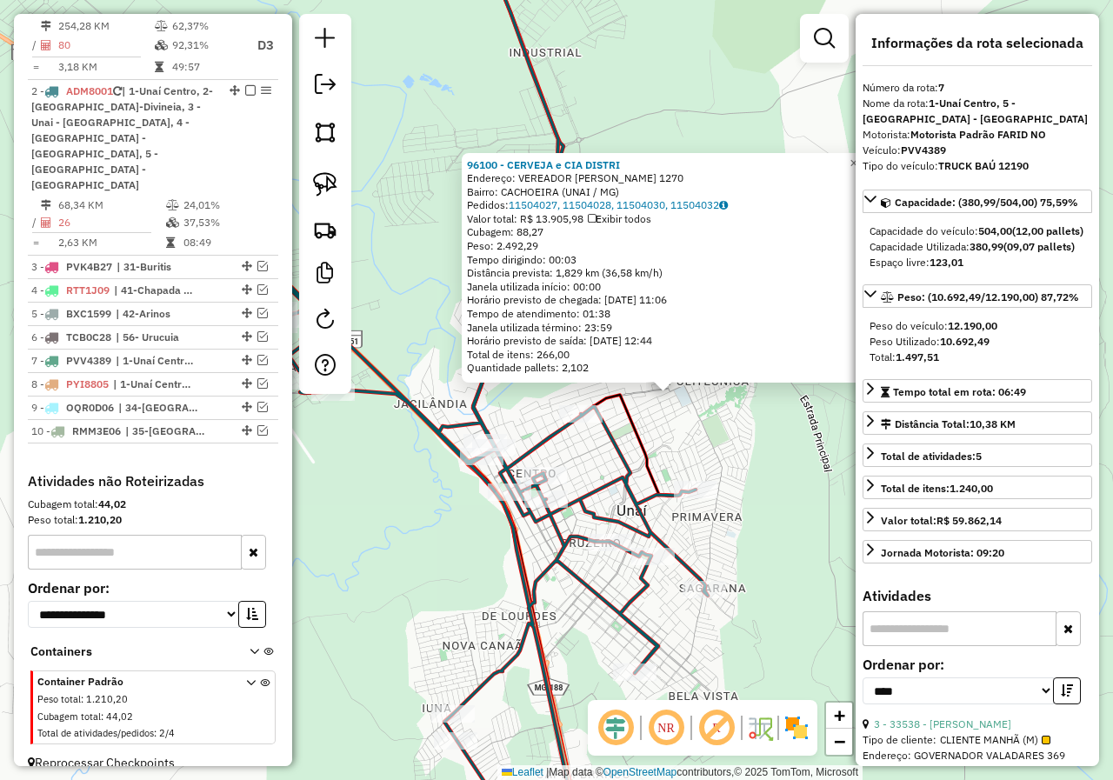
scroll to position [738, 0]
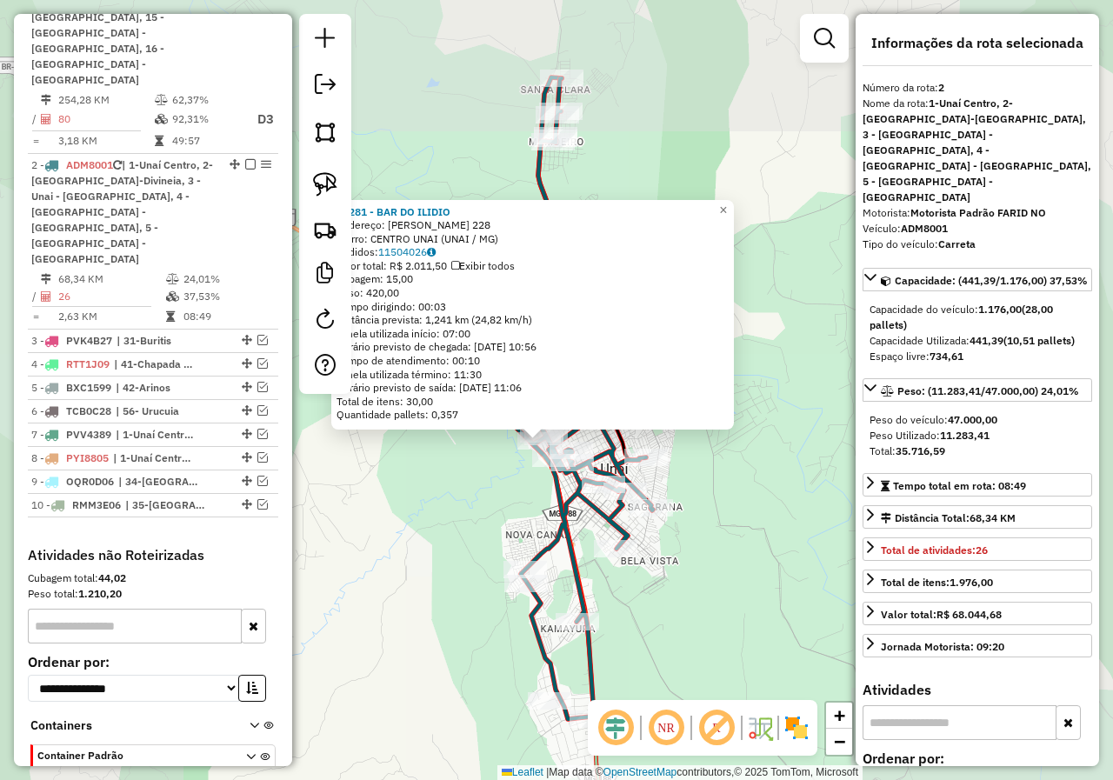
click at [517, 510] on div "33281 - BAR DO ILIDIO Endereço: VIRGILIO JUSTILIANO RIBEIRO 228 Bairro: CENTRO …" at bounding box center [556, 390] width 1113 height 780
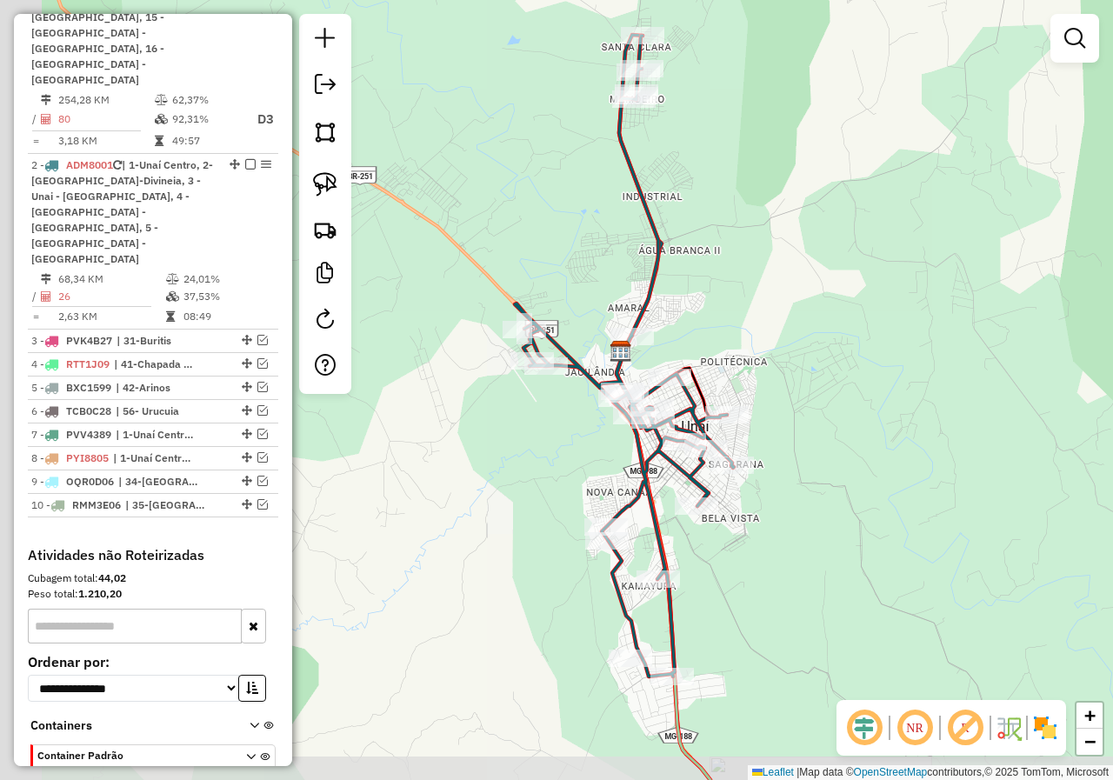
drag, startPoint x: 495, startPoint y: 523, endPoint x: 581, endPoint y: 543, distance: 88.2
click at [584, 543] on div "Janela de atendimento Grade de atendimento Capacidade Transportadoras Veículos …" at bounding box center [556, 390] width 1113 height 780
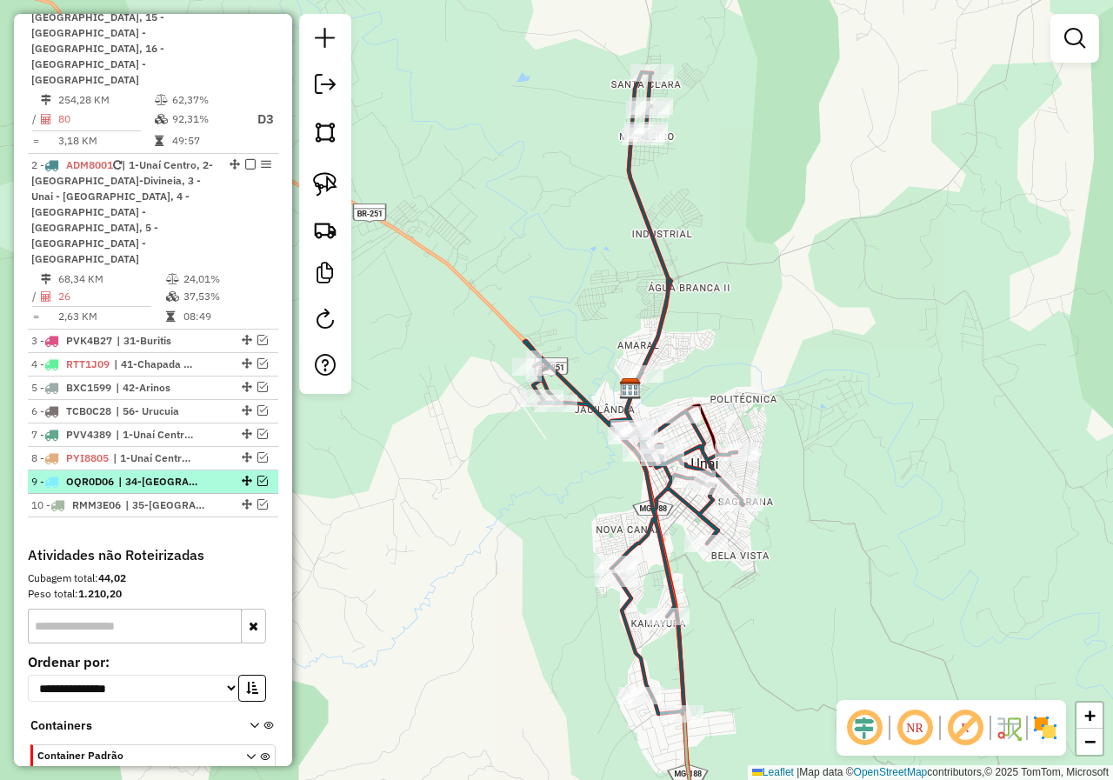
click at [258, 476] on em at bounding box center [262, 481] width 10 height 10
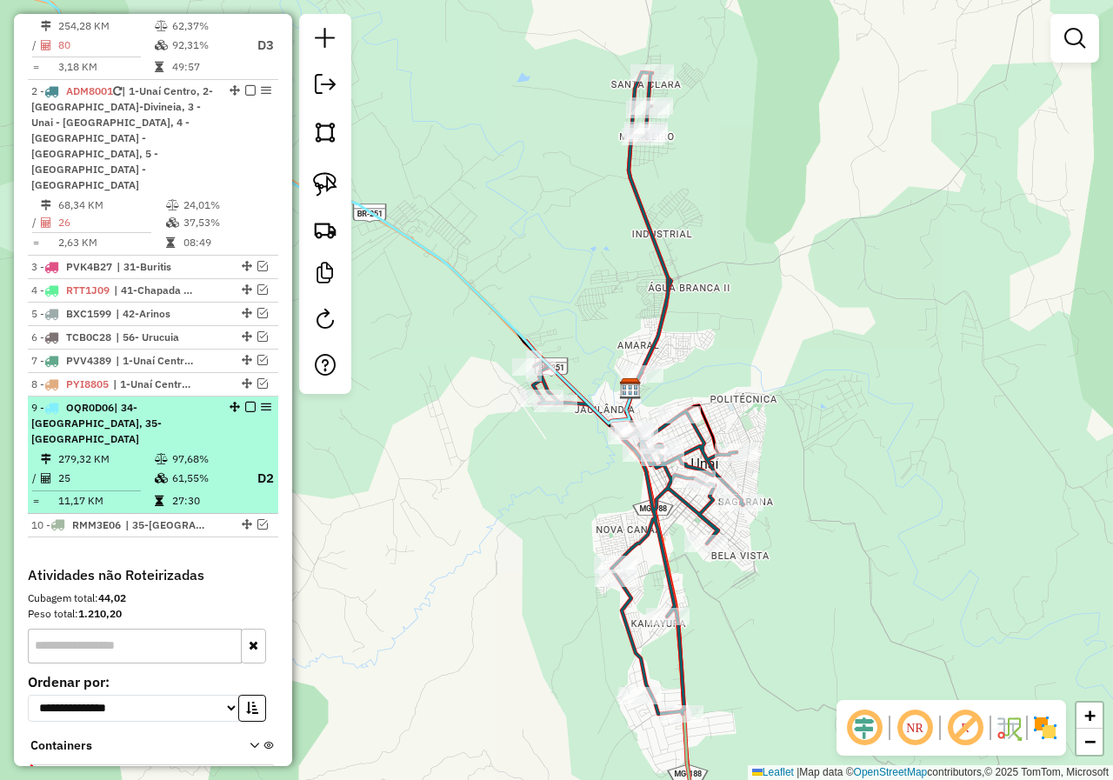
click at [258, 450] on table "279,32 KM 97,68% / 25 61,55% D2 = 11,17 KM 27:30" at bounding box center [152, 479] width 243 height 59
select select "*********"
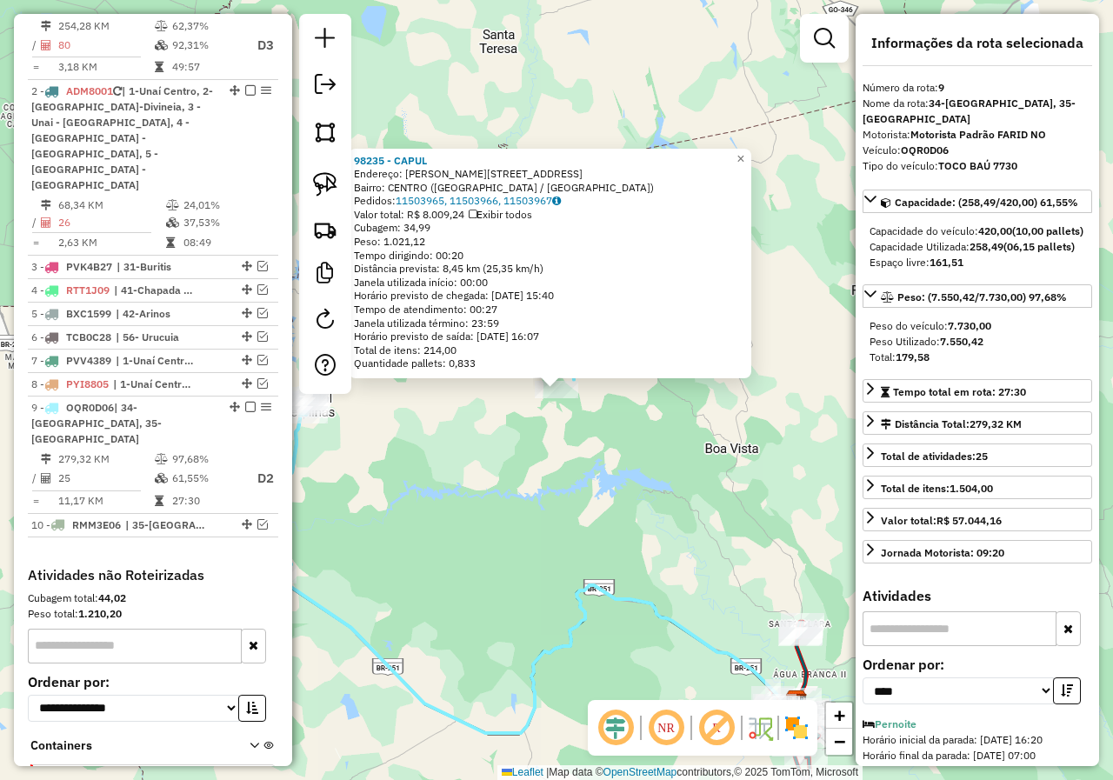
scroll to position [816, 0]
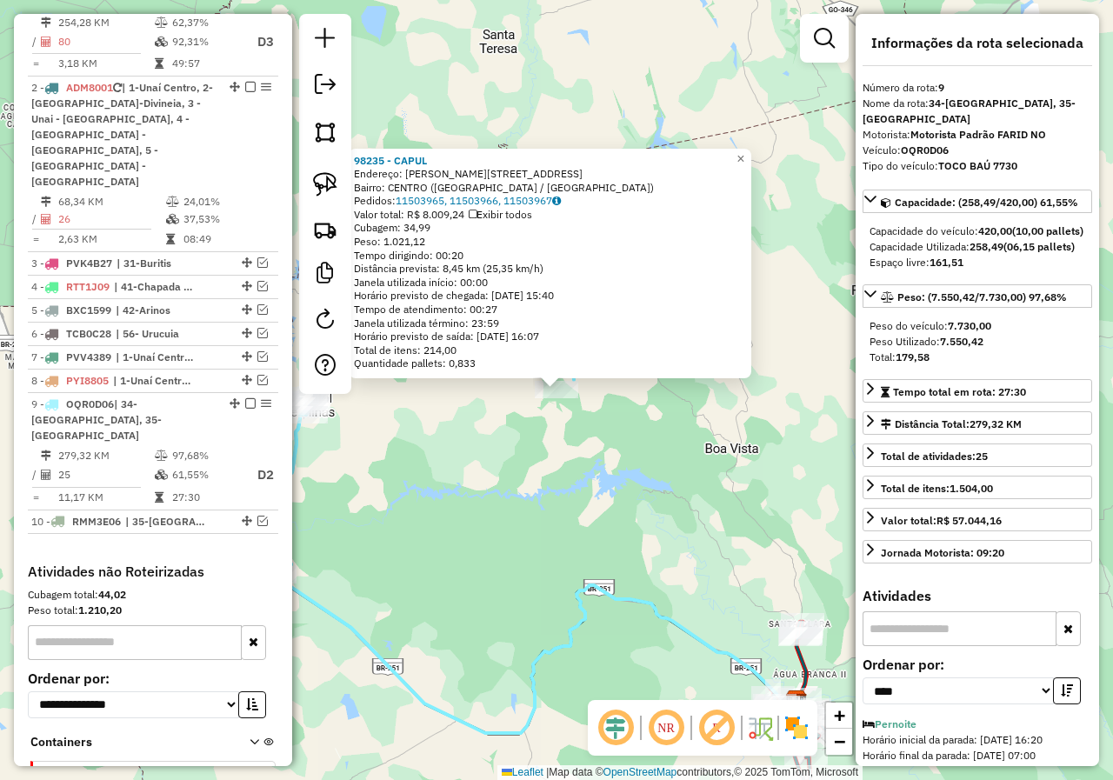
drag, startPoint x: 993, startPoint y: 390, endPoint x: 935, endPoint y: 370, distance: 61.9
click at [969, 365] on div "Total: 179,58" at bounding box center [978, 358] width 216 height 16
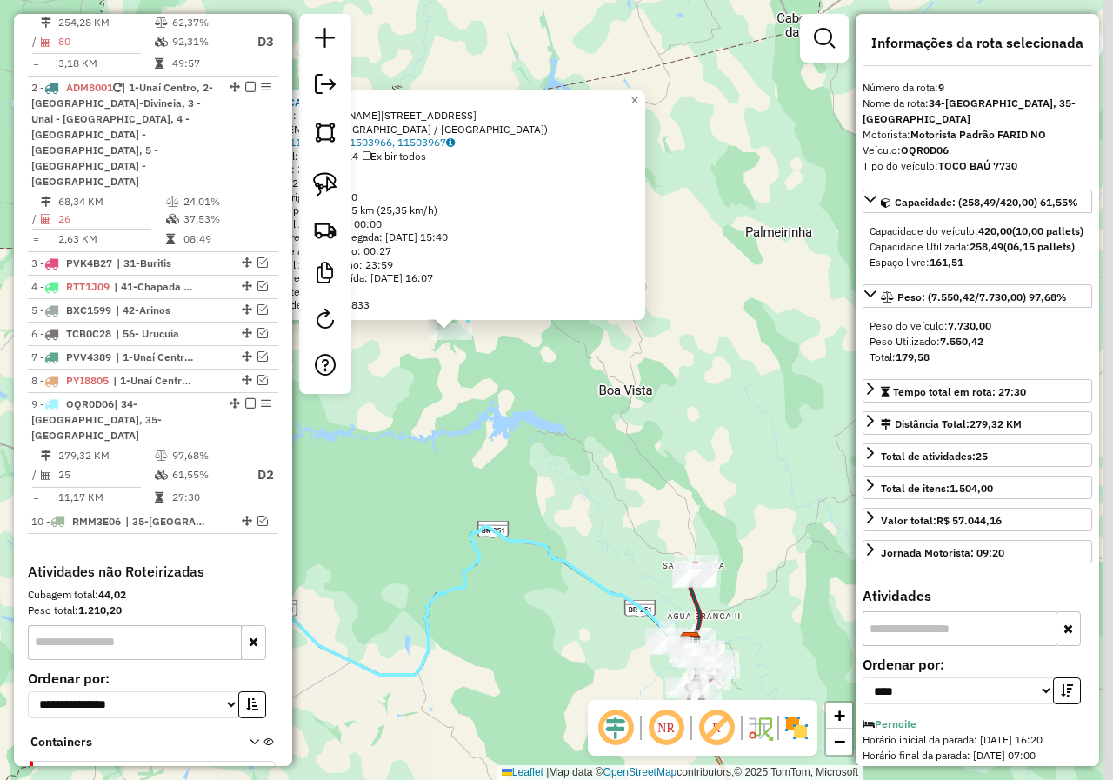
drag, startPoint x: 633, startPoint y: 484, endPoint x: 504, endPoint y: 409, distance: 149.3
click at [512, 415] on div "98235 - CAPUL Endereço: EDUARDO LUCAS 25 Bairro: CENTRO (CABECEIRA GRANDE / MG)…" at bounding box center [556, 390] width 1113 height 780
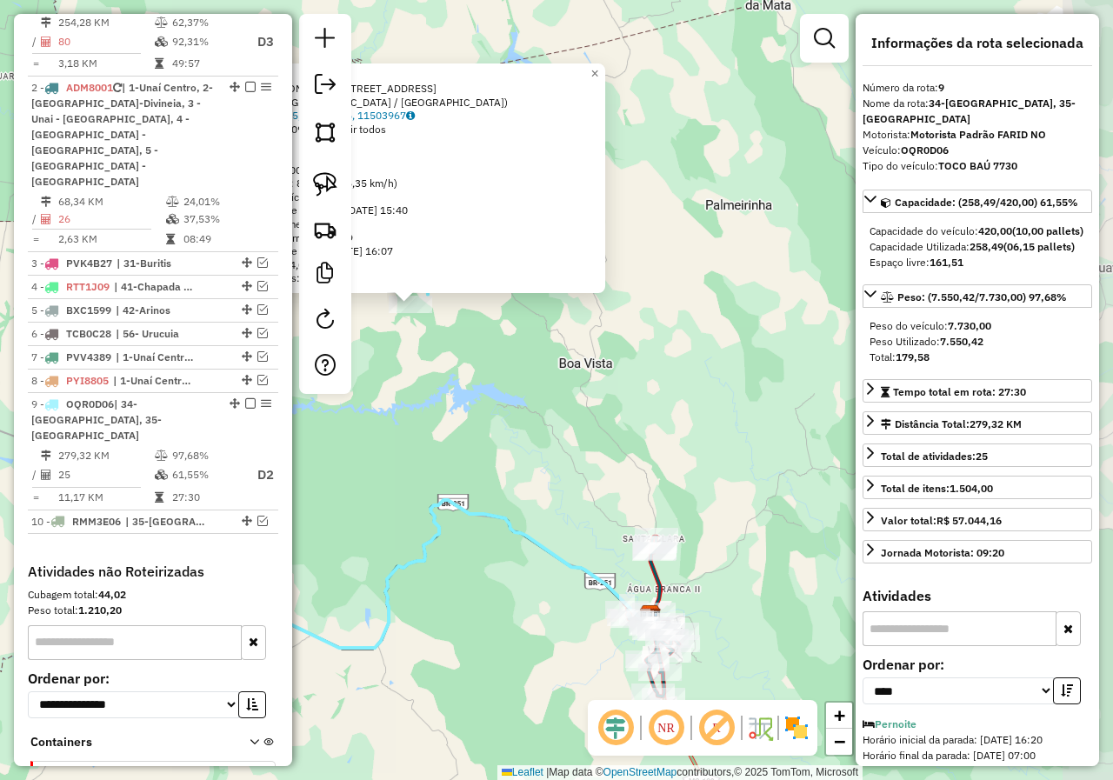
click at [477, 385] on div "98235 - CAPUL Endereço: EDUARDO LUCAS 25 Bairro: CENTRO (CABECEIRA GRANDE / MG)…" at bounding box center [556, 390] width 1113 height 780
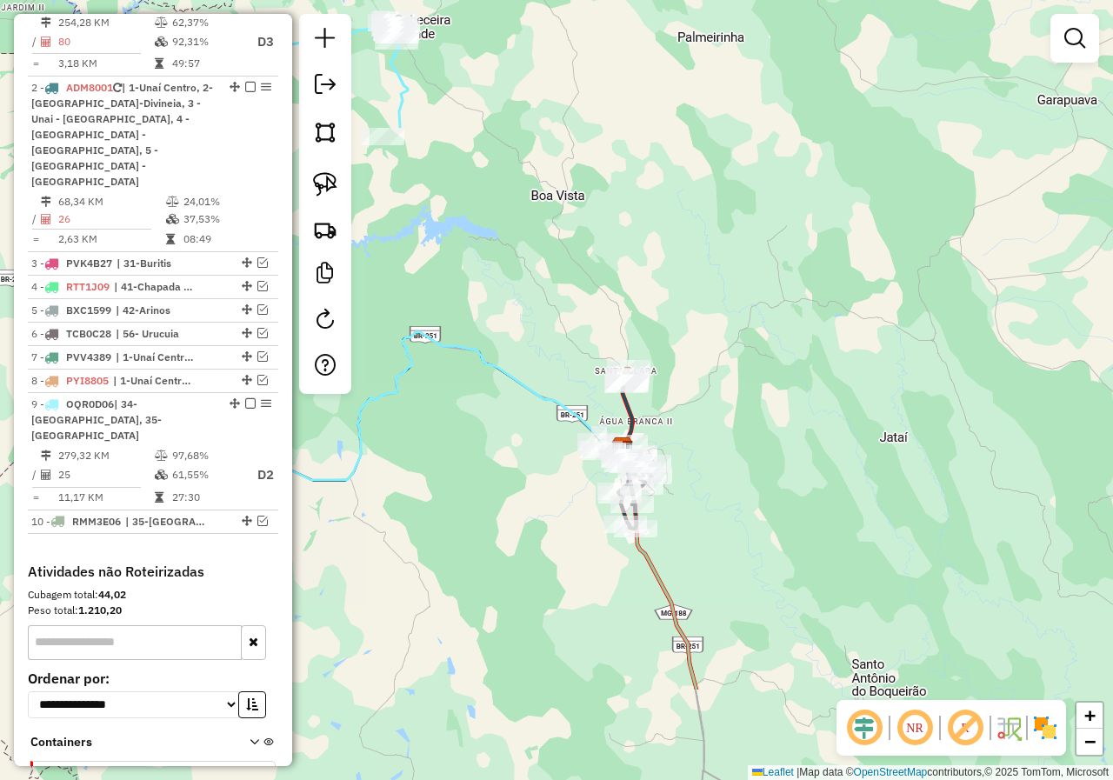
drag, startPoint x: 644, startPoint y: 441, endPoint x: 631, endPoint y: 263, distance: 178.7
click at [635, 250] on div "Janela de atendimento Grade de atendimento Capacidade Transportadoras Veículos …" at bounding box center [556, 390] width 1113 height 780
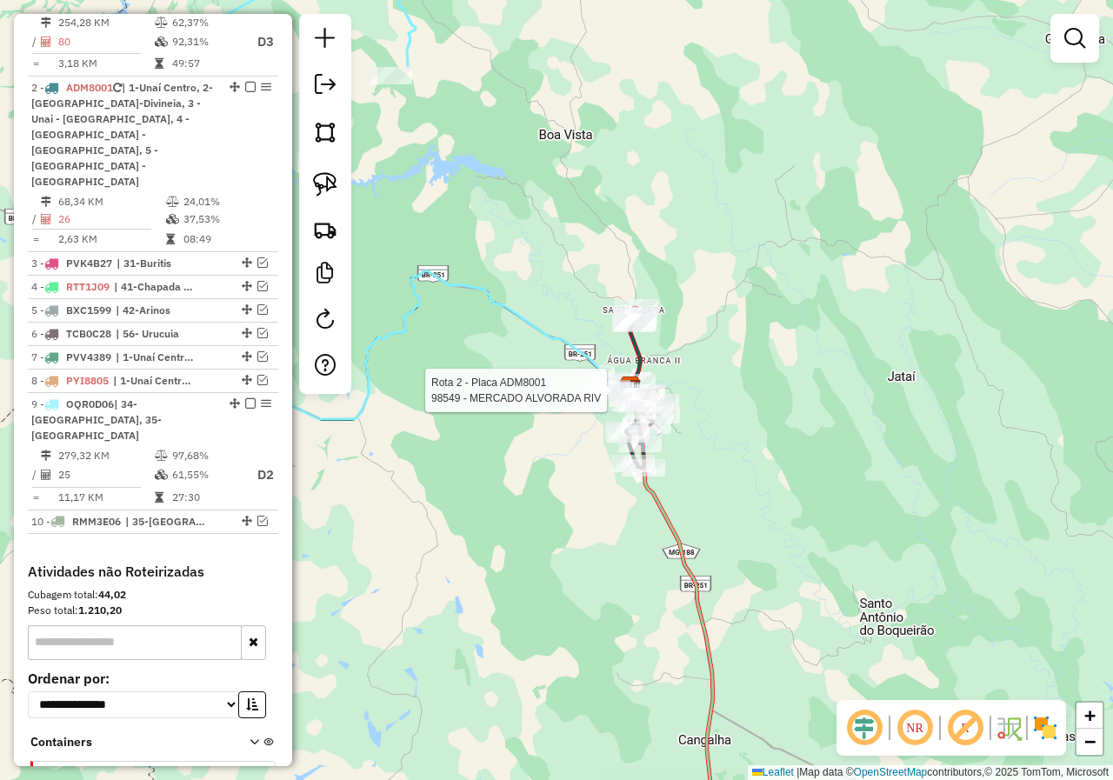
select select "*********"
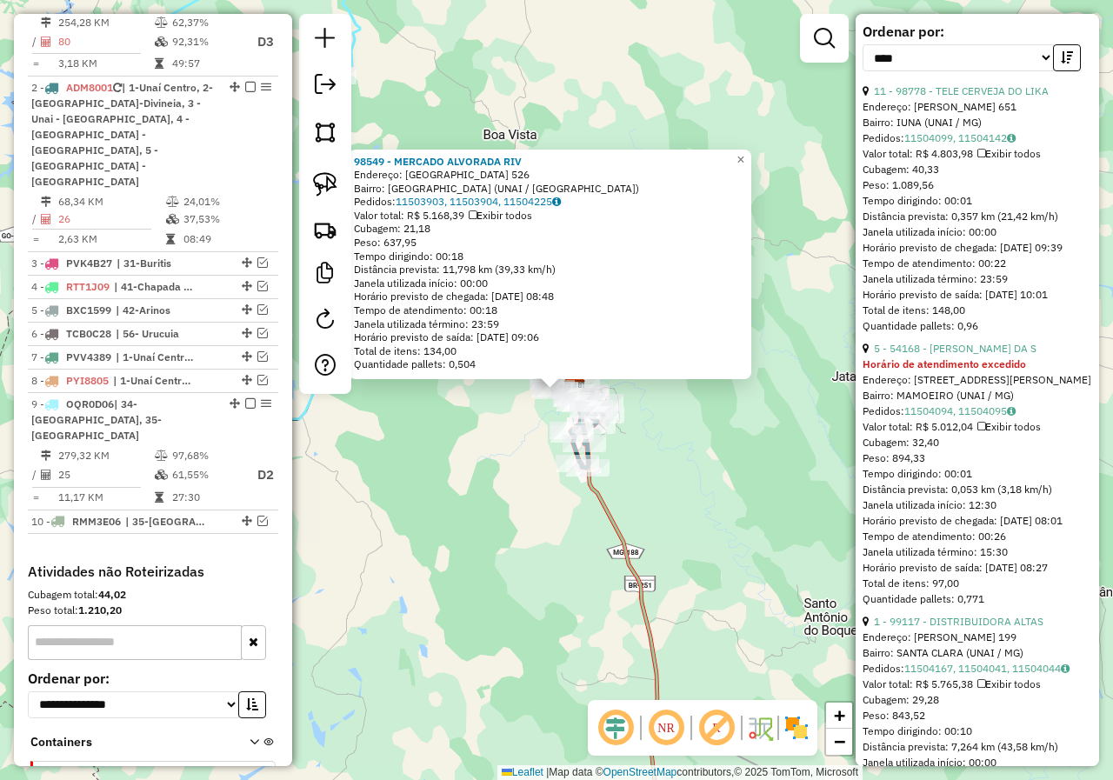
scroll to position [870, 0]
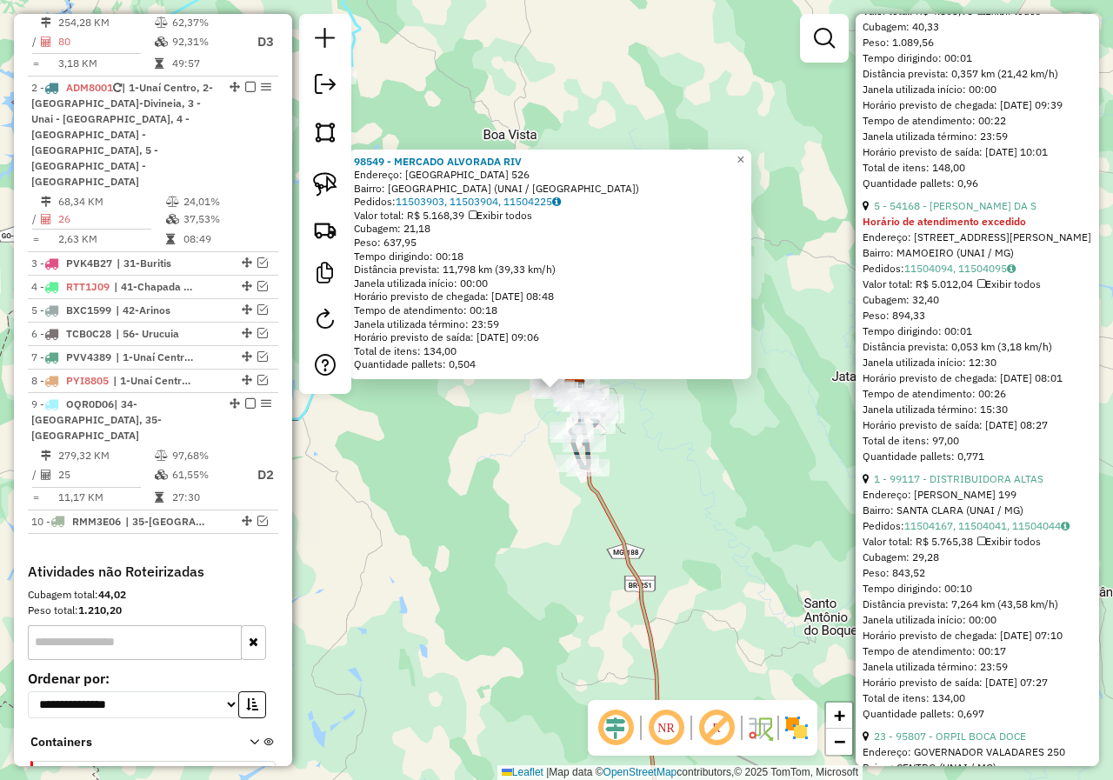
click at [555, 550] on div "98549 - MERCADO ALVORADA RIV Endereço: PARIS 526 Bairro: RIVIERA PARK (UNAI / M…" at bounding box center [556, 390] width 1113 height 780
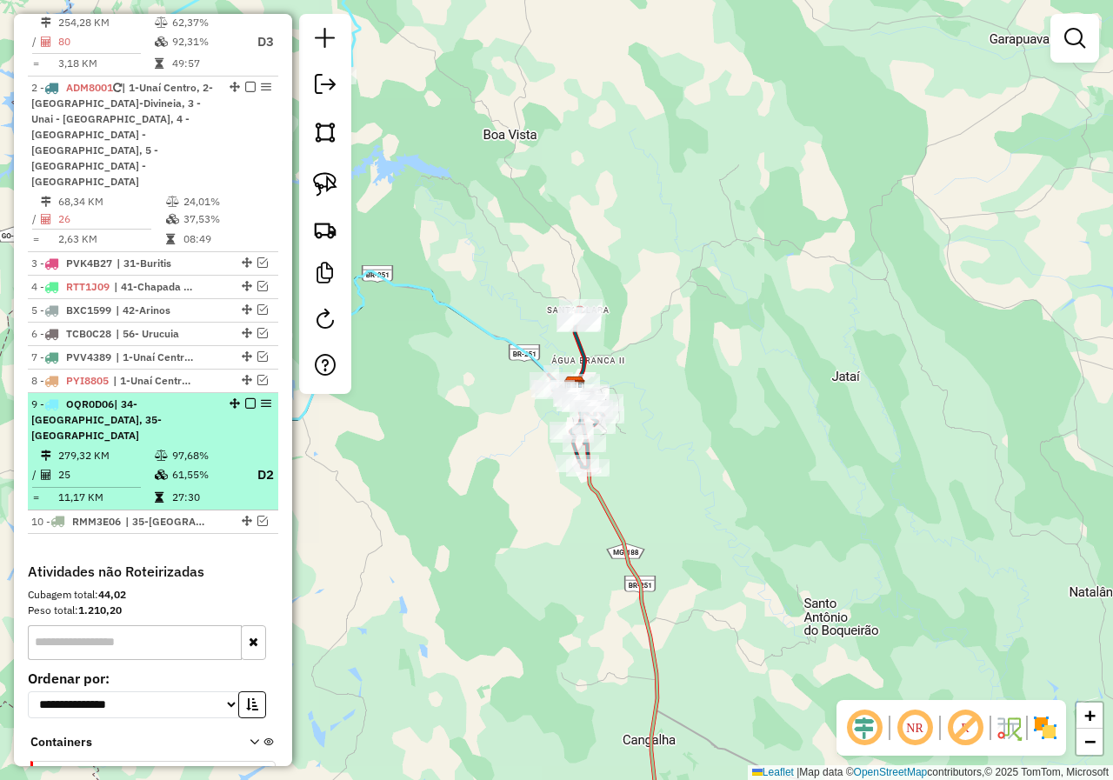
click at [248, 398] on em at bounding box center [250, 403] width 10 height 10
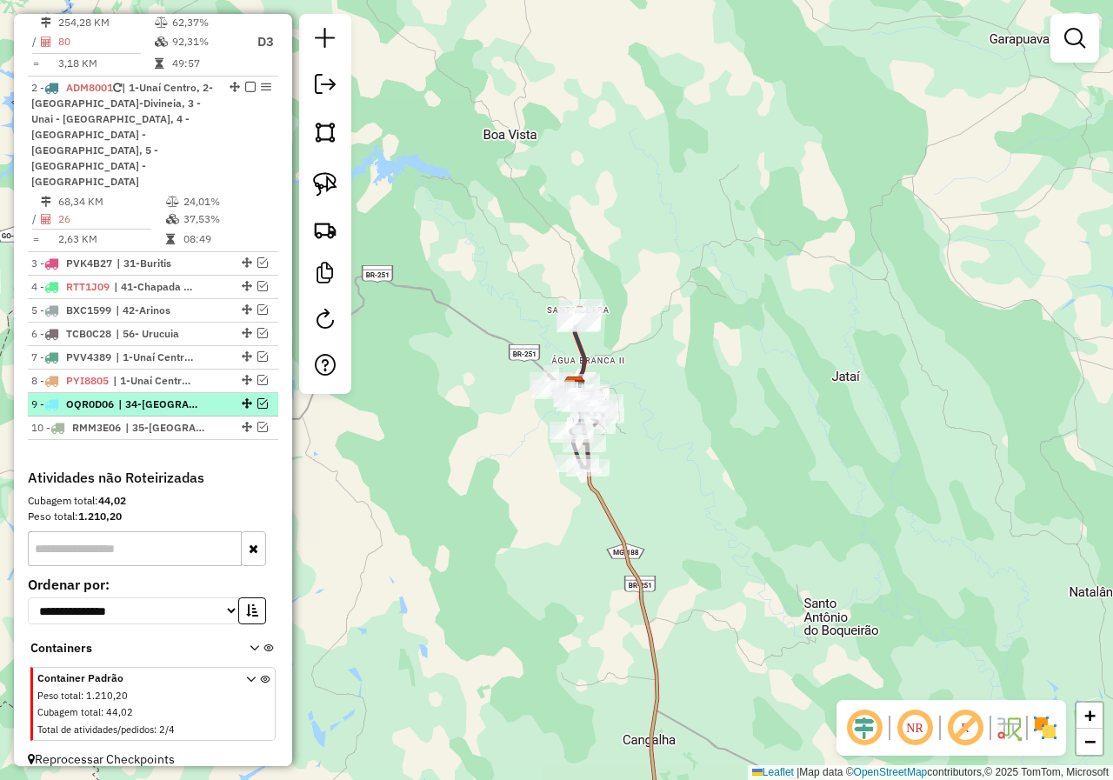
scroll to position [738, 0]
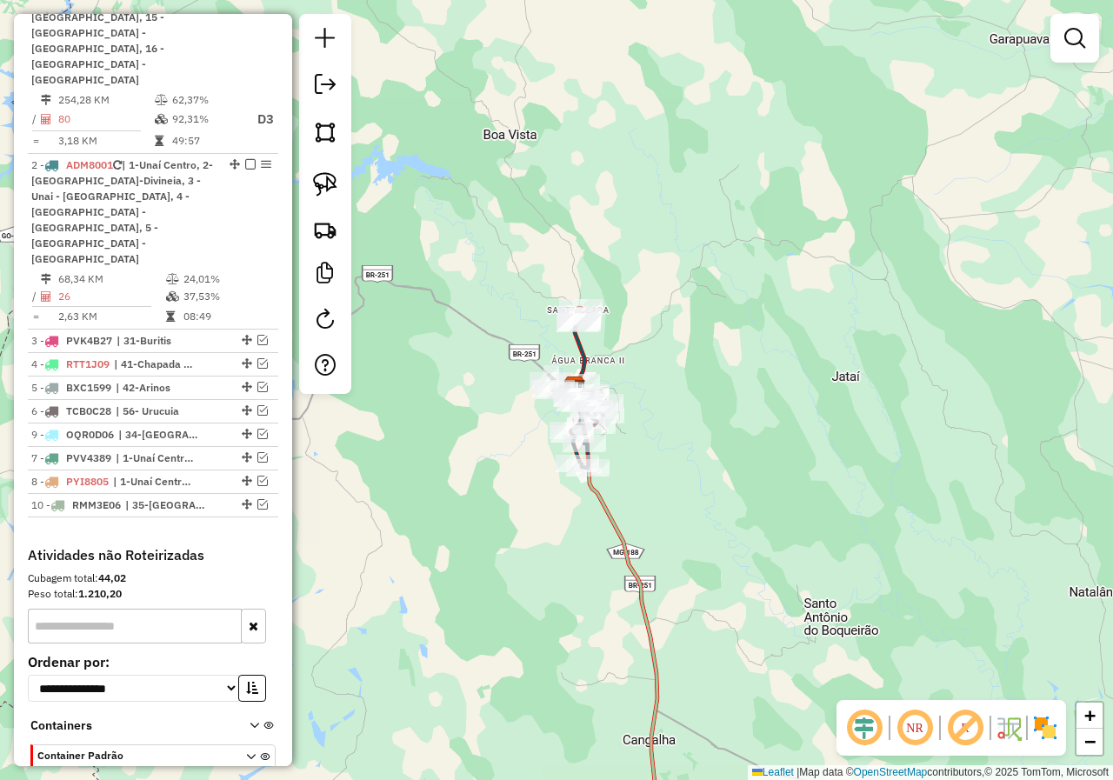
drag, startPoint x: 244, startPoint y: 389, endPoint x: 243, endPoint y: 334, distance: 54.8
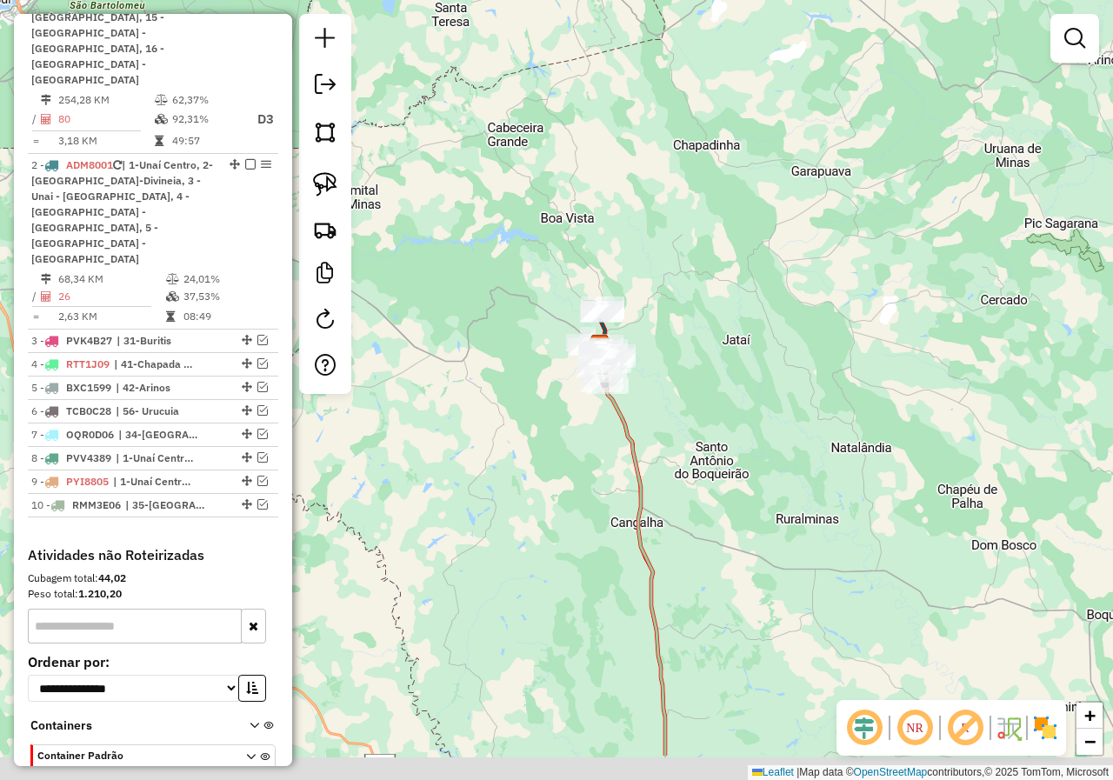
drag, startPoint x: 742, startPoint y: 498, endPoint x: 744, endPoint y: 310, distance: 188.7
click at [744, 342] on div "Janela de atendimento Grade de atendimento Capacidade Transportadoras Veículos …" at bounding box center [556, 390] width 1113 height 780
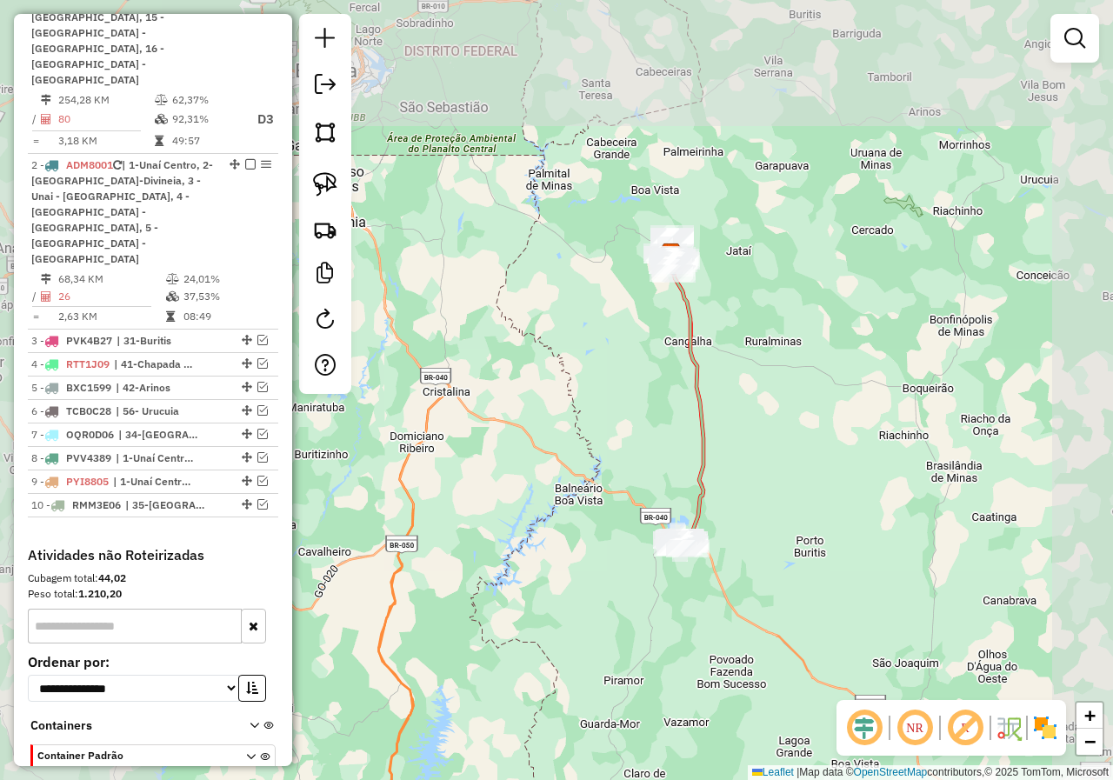
drag, startPoint x: 783, startPoint y: 483, endPoint x: 706, endPoint y: 263, distance: 232.9
click at [706, 263] on div "Janela de atendimento Grade de atendimento Capacidade Transportadoras Veículos …" at bounding box center [556, 390] width 1113 height 780
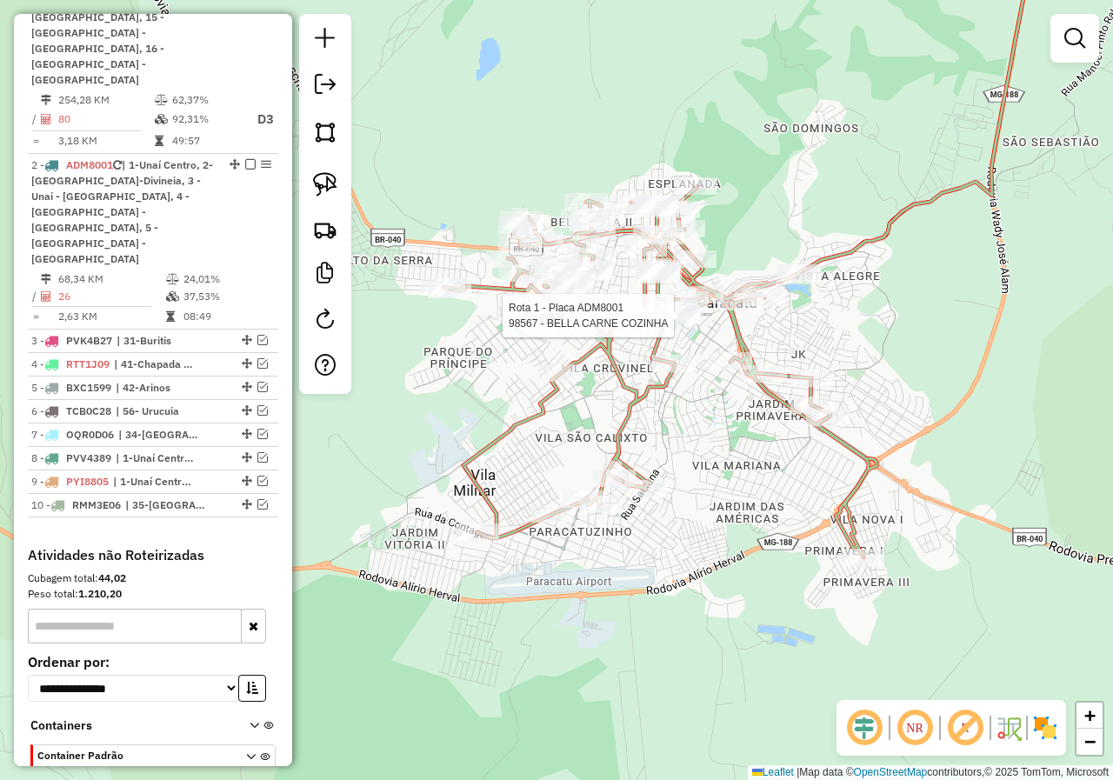
select select "*********"
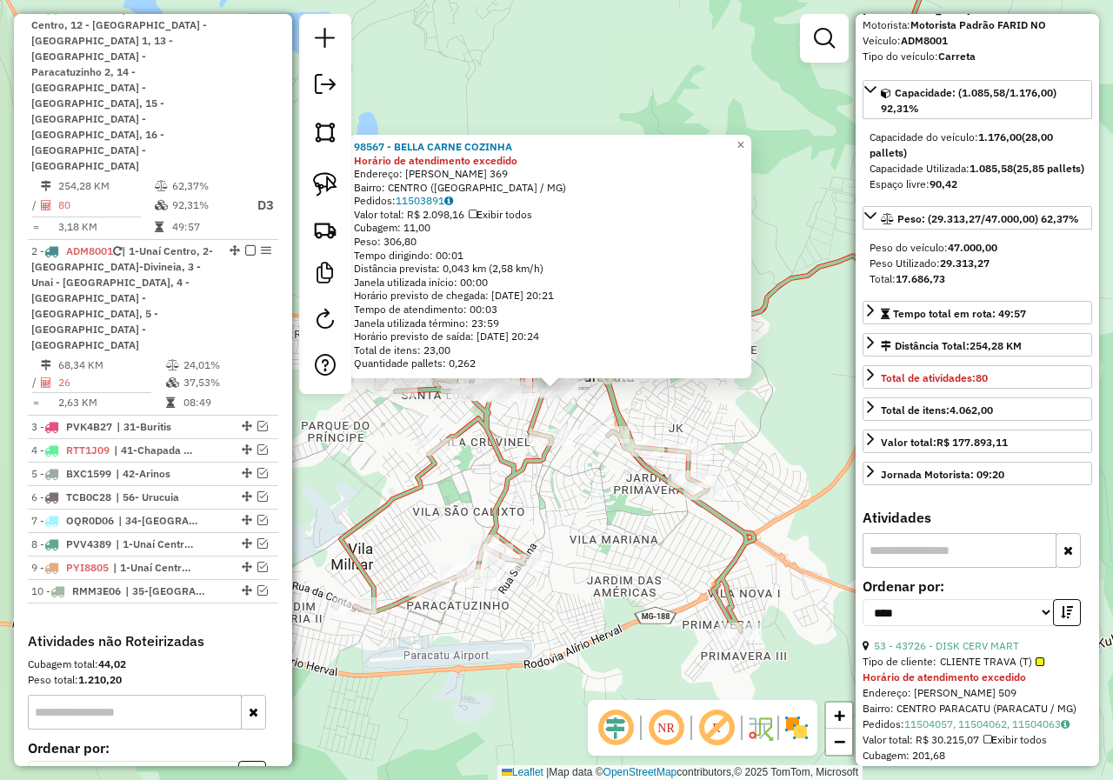
scroll to position [174, 0]
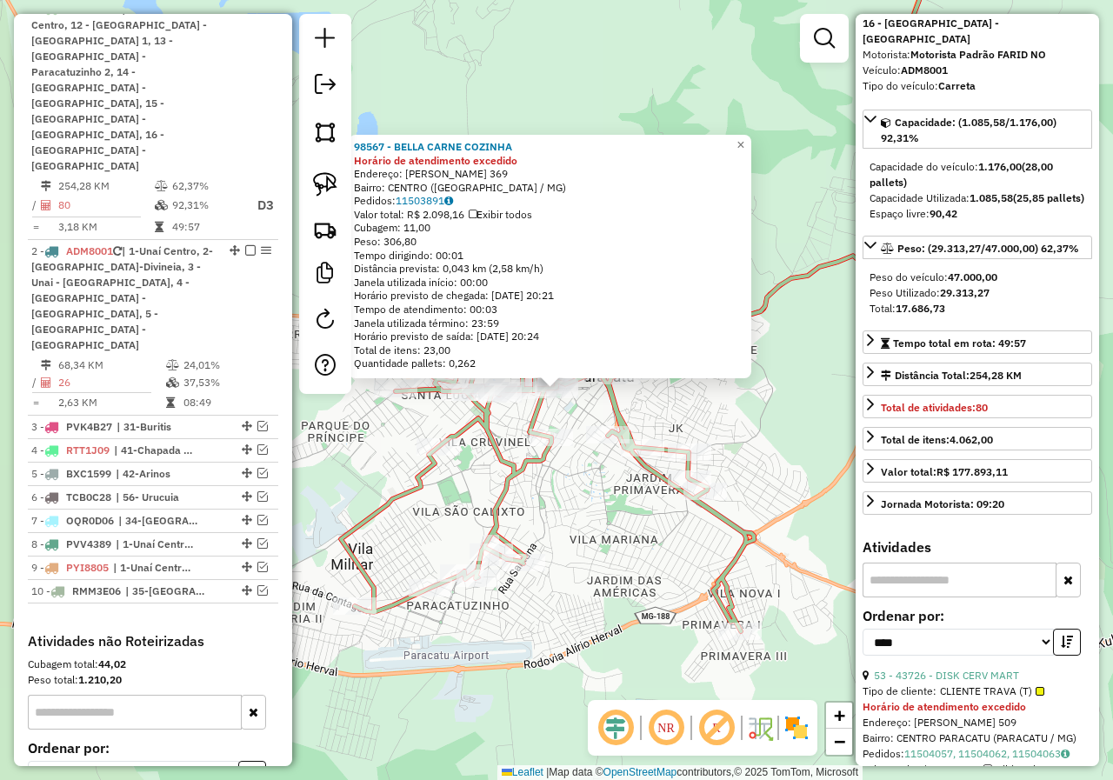
drag, startPoint x: 991, startPoint y: 257, endPoint x: 957, endPoint y: 261, distance: 34.1
click at [957, 286] on strong "29.313,27" at bounding box center [965, 292] width 50 height 13
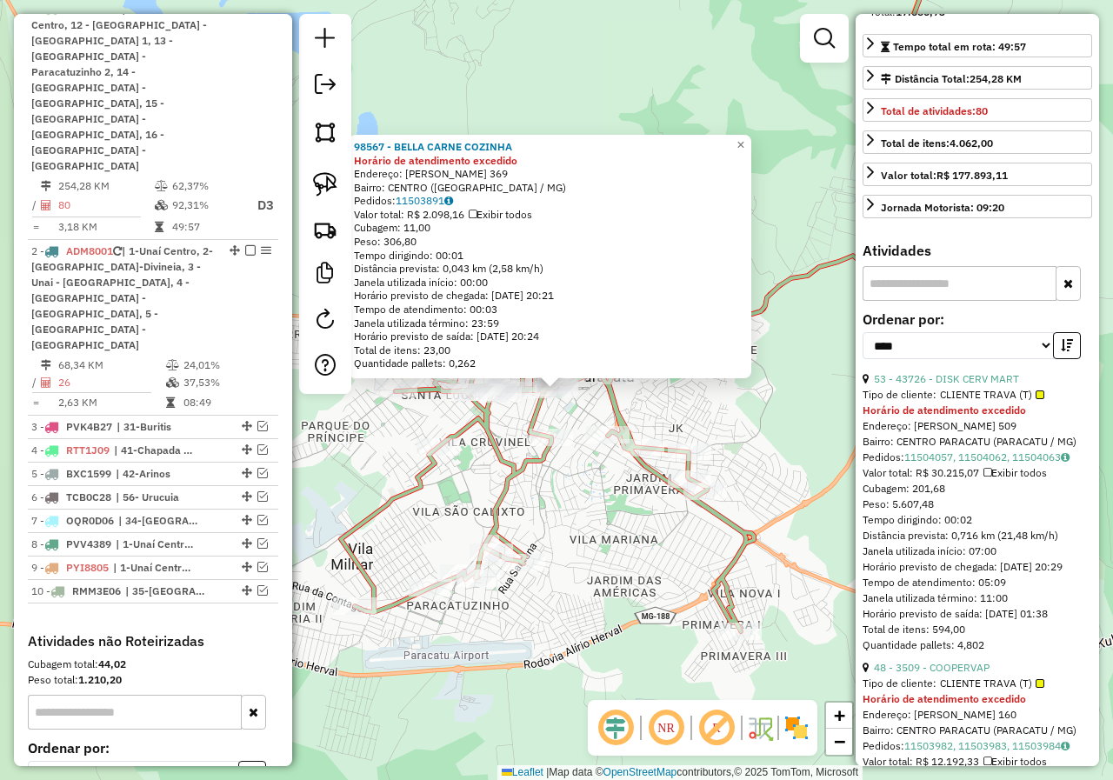
scroll to position [522, 0]
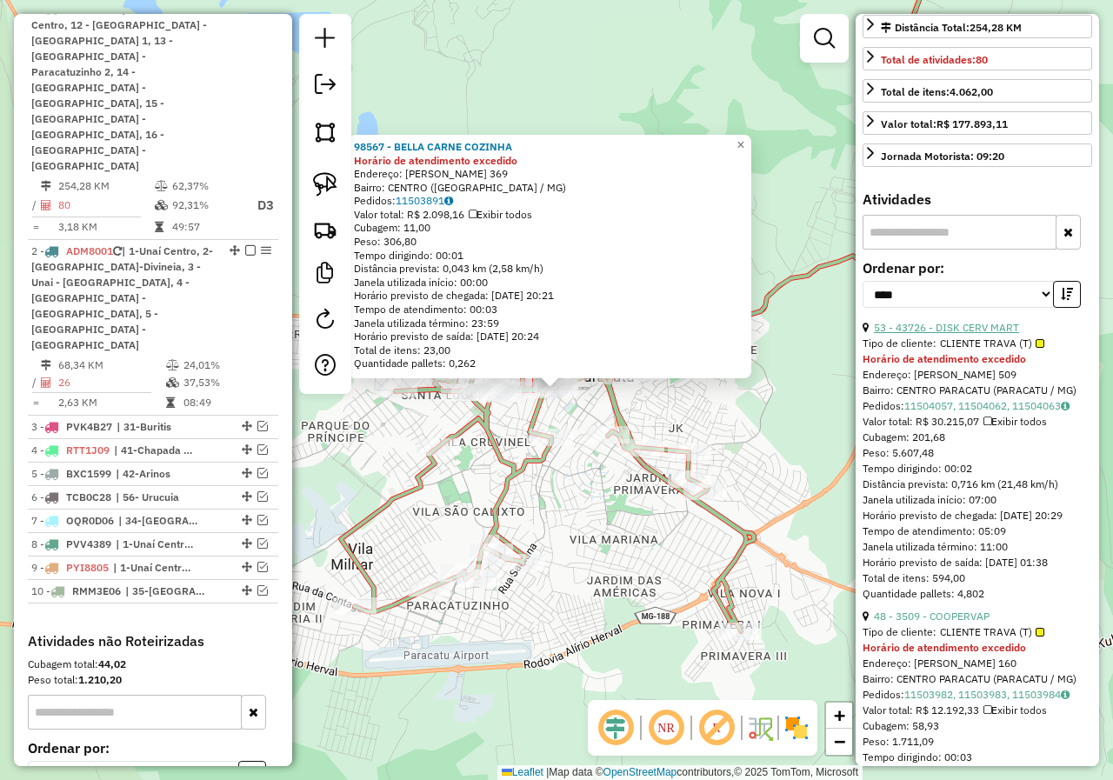
click at [963, 321] on link "53 - 43726 - DISK CERV MART" at bounding box center [946, 327] width 145 height 13
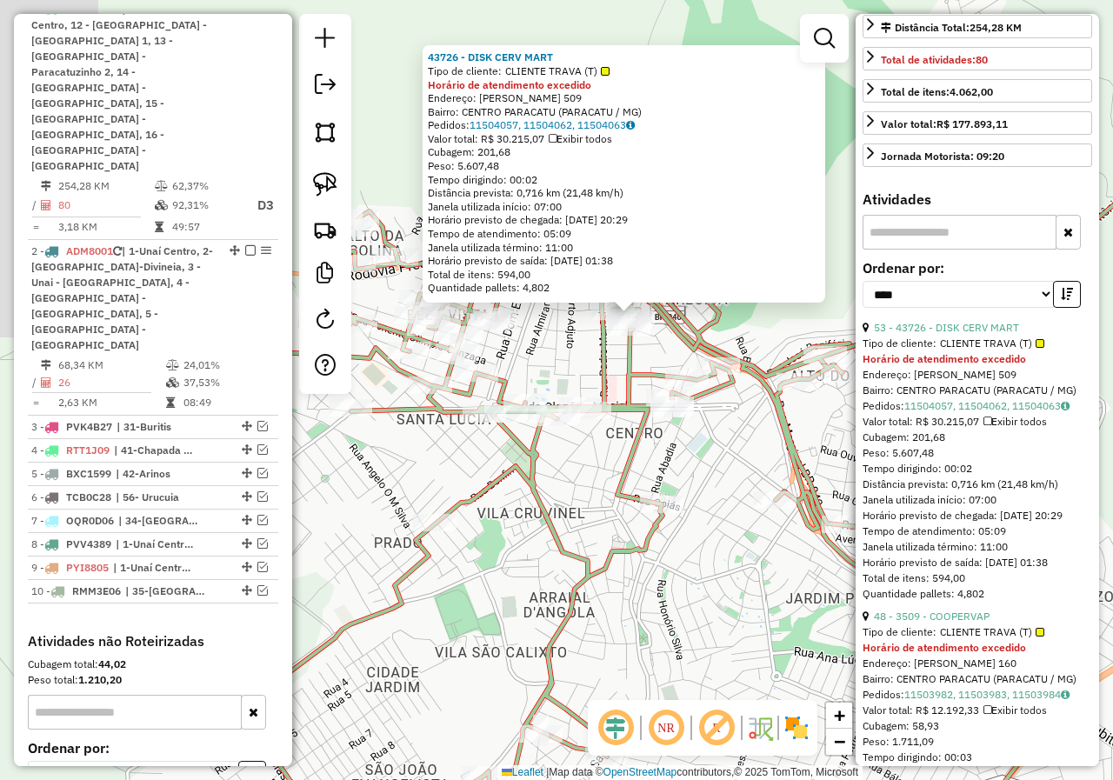
drag, startPoint x: 446, startPoint y: 400, endPoint x: 599, endPoint y: 371, distance: 155.7
click at [599, 371] on icon at bounding box center [634, 493] width 867 height 683
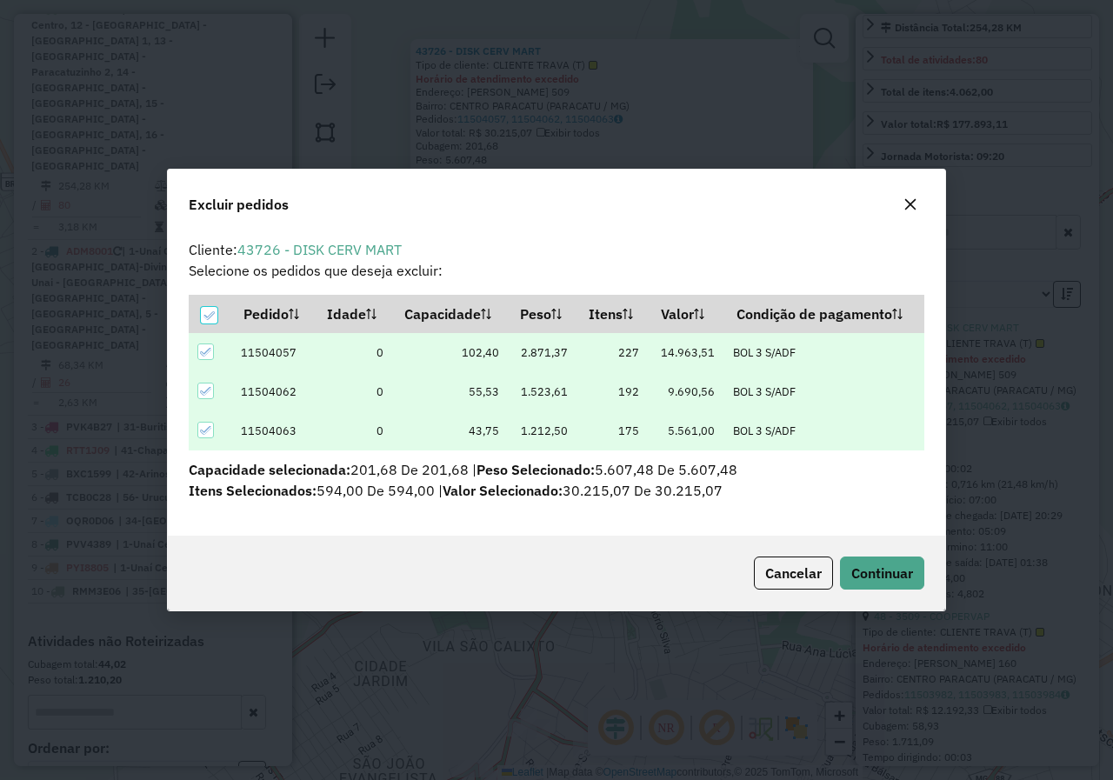
scroll to position [10, 5]
click at [894, 562] on button "Continuar" at bounding box center [882, 573] width 84 height 33
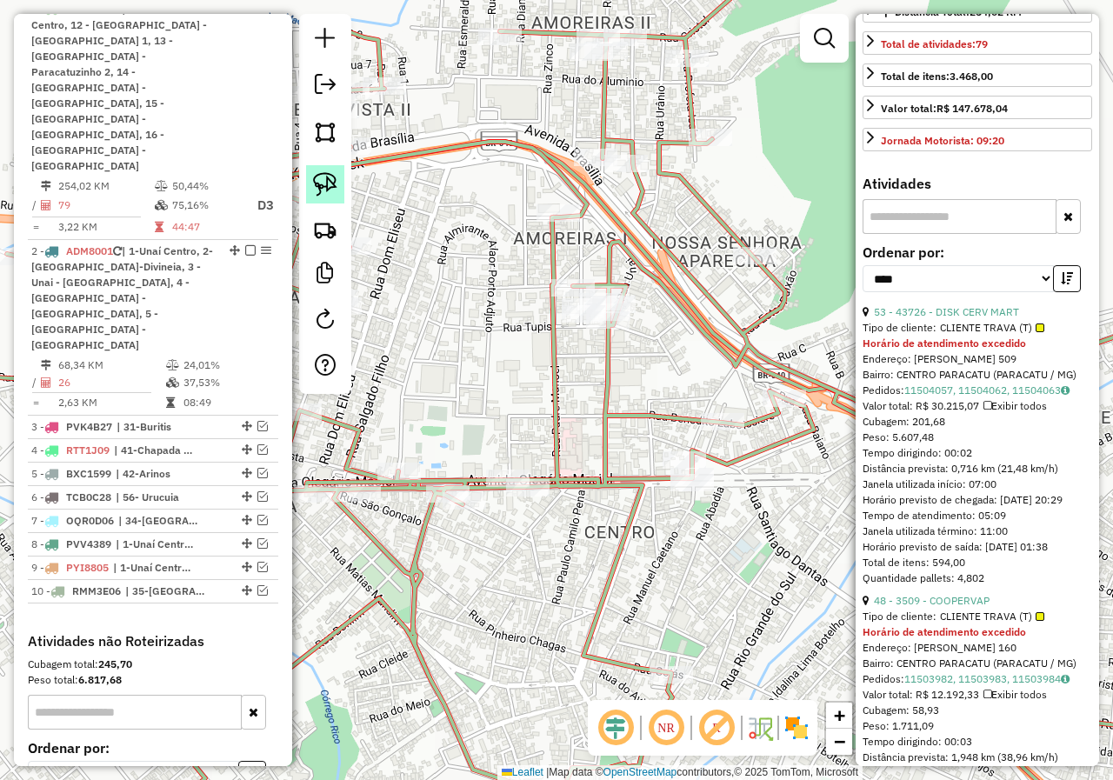
click at [335, 191] on img at bounding box center [325, 184] width 24 height 24
drag, startPoint x: 577, startPoint y: 258, endPoint x: 658, endPoint y: 262, distance: 81.8
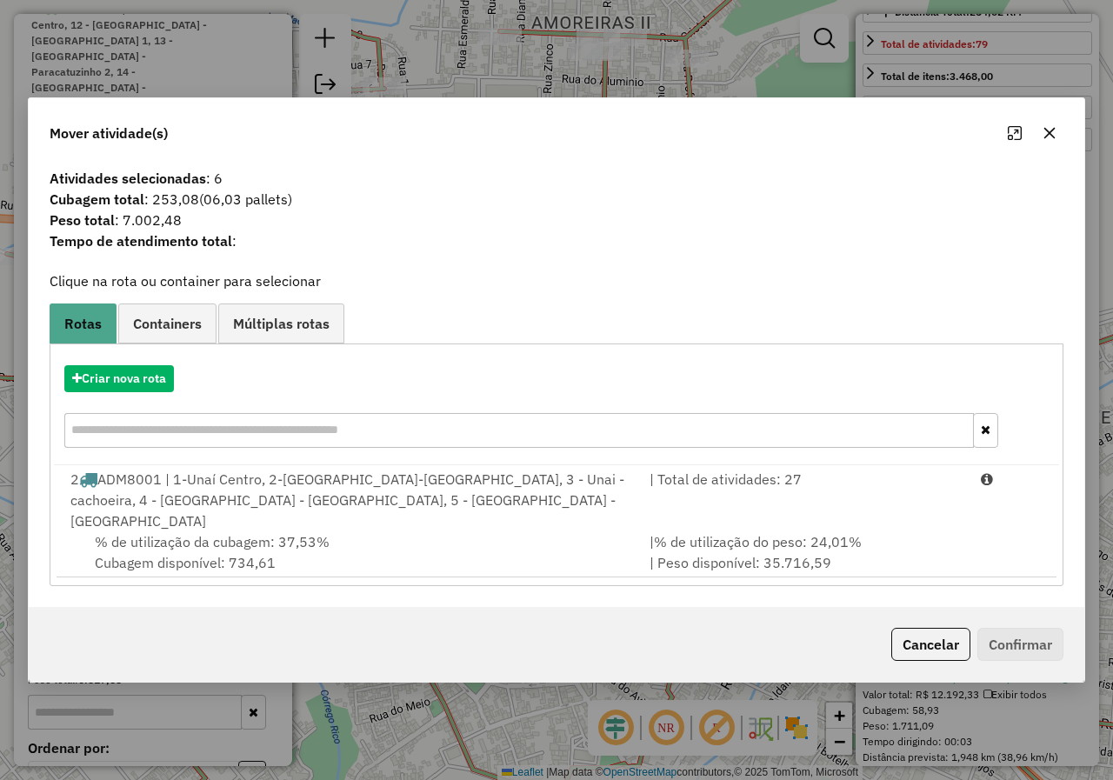
drag, startPoint x: 130, startPoint y: 230, endPoint x: 251, endPoint y: 197, distance: 125.5
click at [276, 229] on span "Peso total : 7.002,48" at bounding box center [556, 220] width 1035 height 21
click at [1062, 143] on button "button" at bounding box center [1050, 133] width 28 height 28
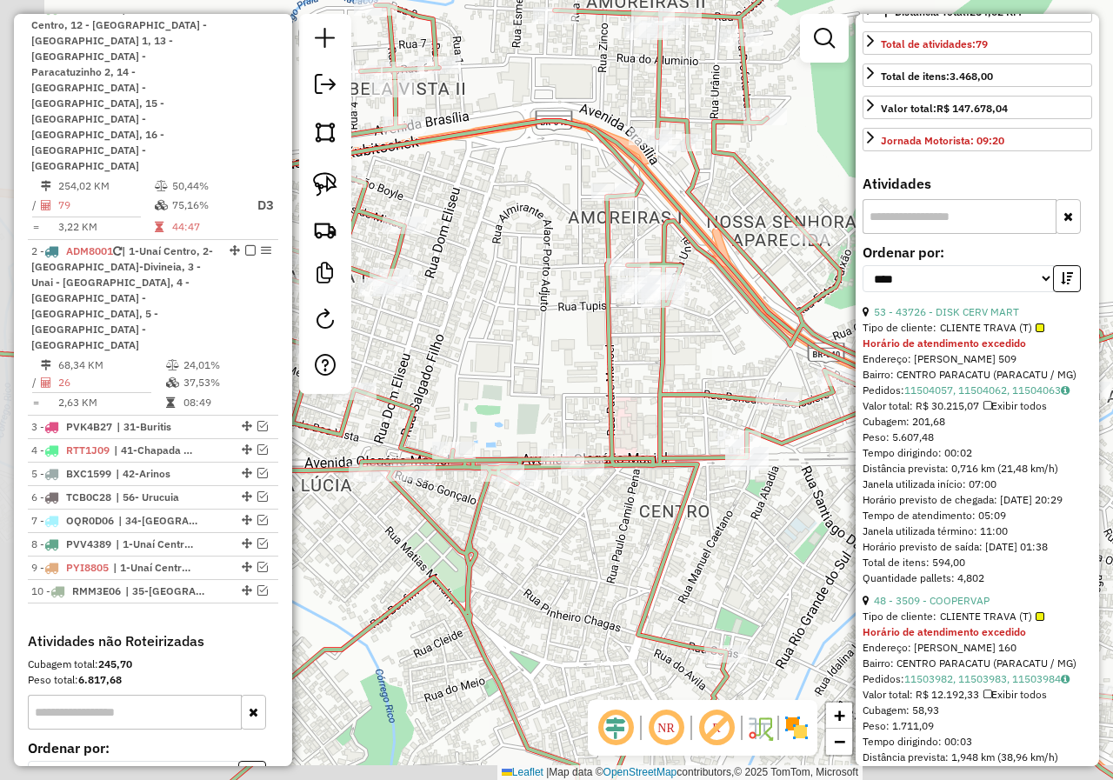
drag, startPoint x: 593, startPoint y: 506, endPoint x: 721, endPoint y: 456, distance: 137.4
click at [710, 463] on div "Janela de atendimento Grade de atendimento Capacidade Transportadoras Veículos …" at bounding box center [556, 390] width 1113 height 780
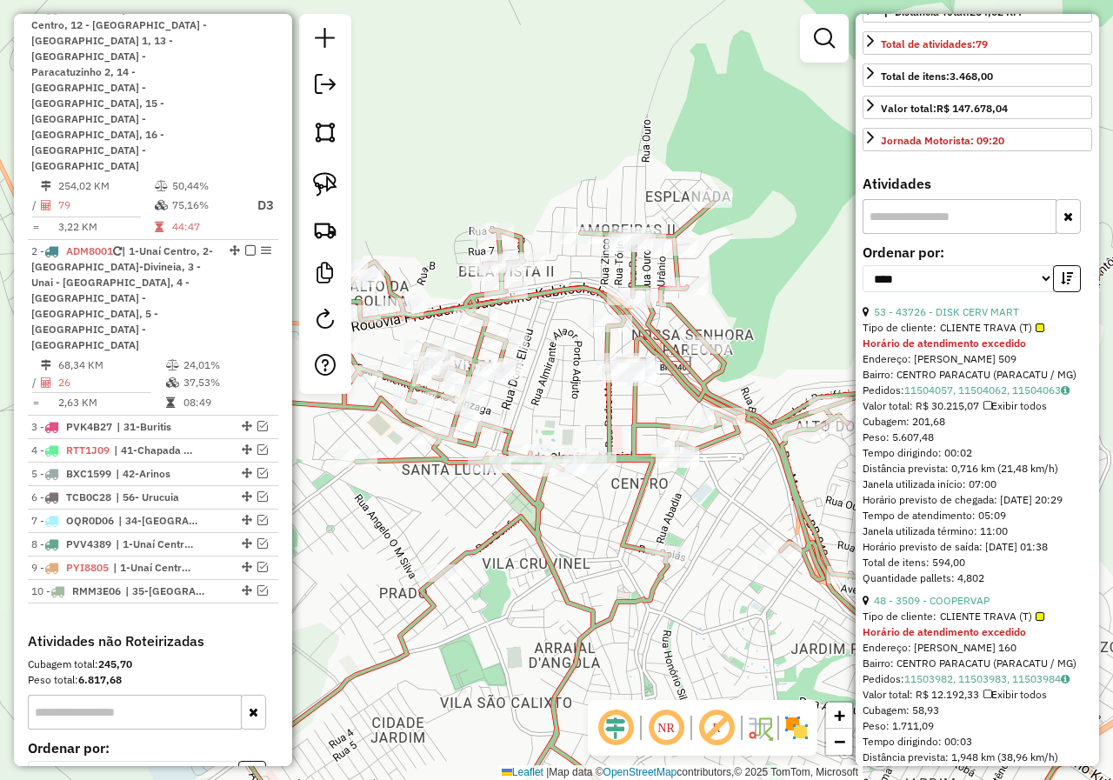
drag, startPoint x: 616, startPoint y: 494, endPoint x: 372, endPoint y: 352, distance: 281.7
click at [492, 523] on div "Janela de atendimento Grade de atendimento Capacidade Transportadoras Veículos …" at bounding box center [556, 390] width 1113 height 780
click at [337, 197] on link at bounding box center [325, 184] width 38 height 38
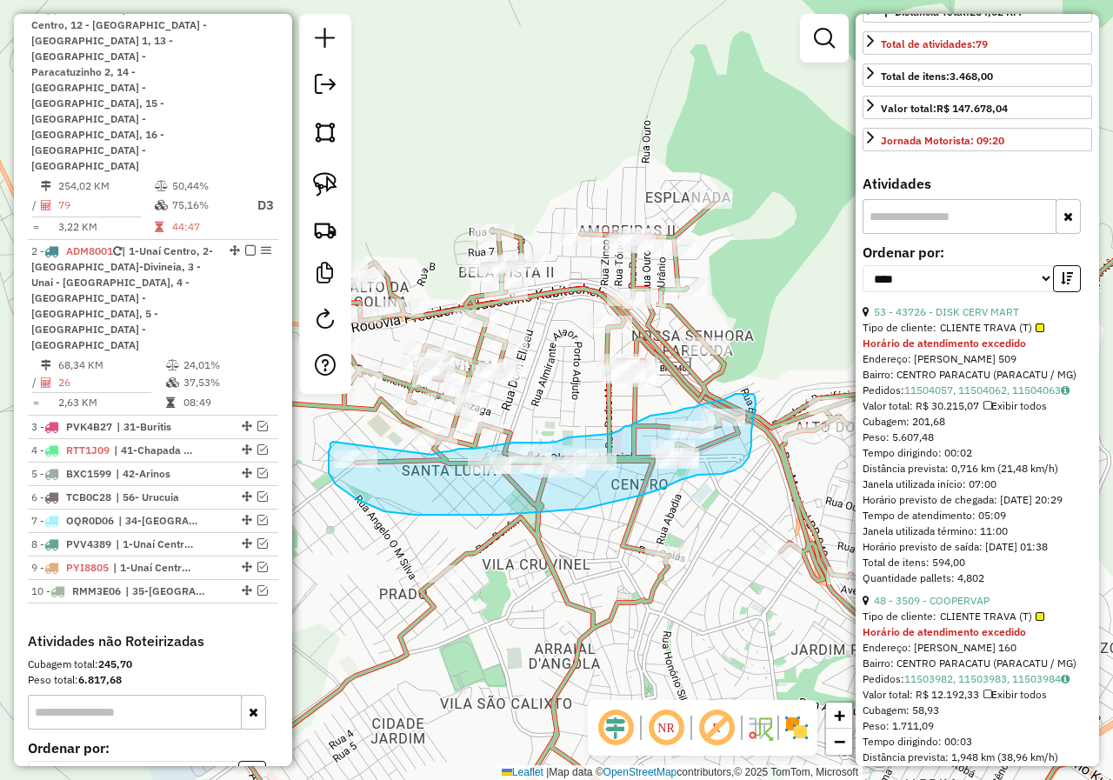
drag, startPoint x: 333, startPoint y: 442, endPoint x: 432, endPoint y: 455, distance: 100.0
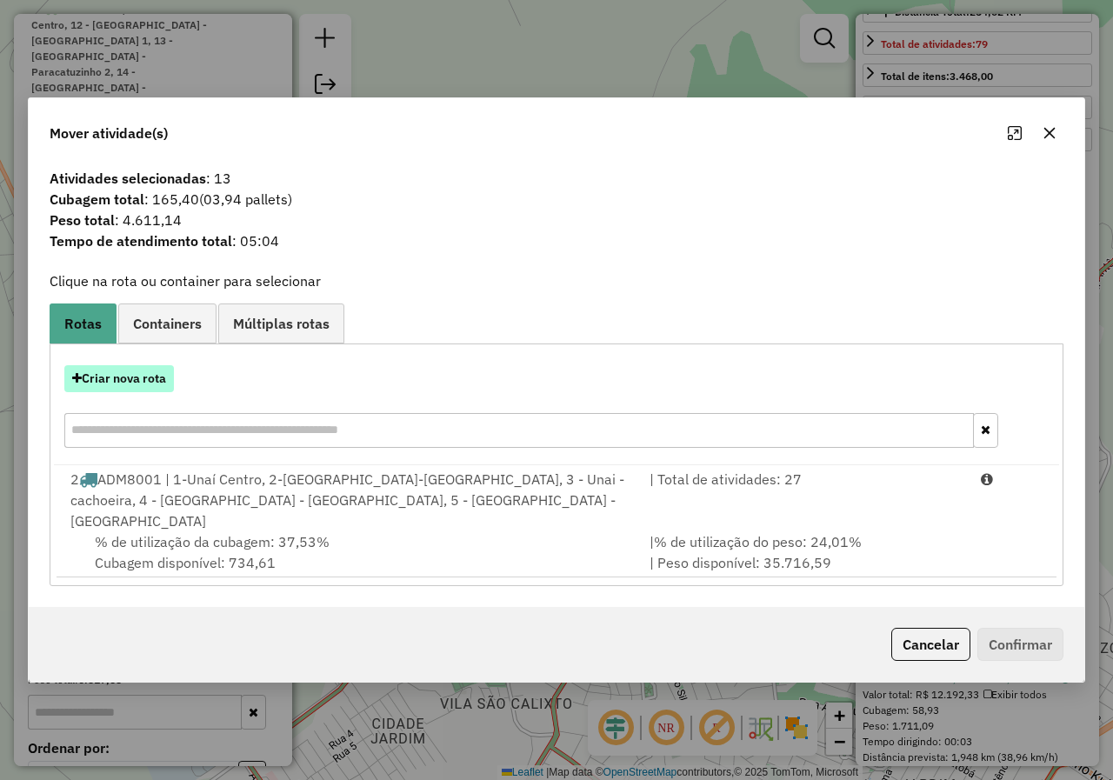
click at [164, 392] on button "Criar nova rota" at bounding box center [119, 378] width 110 height 27
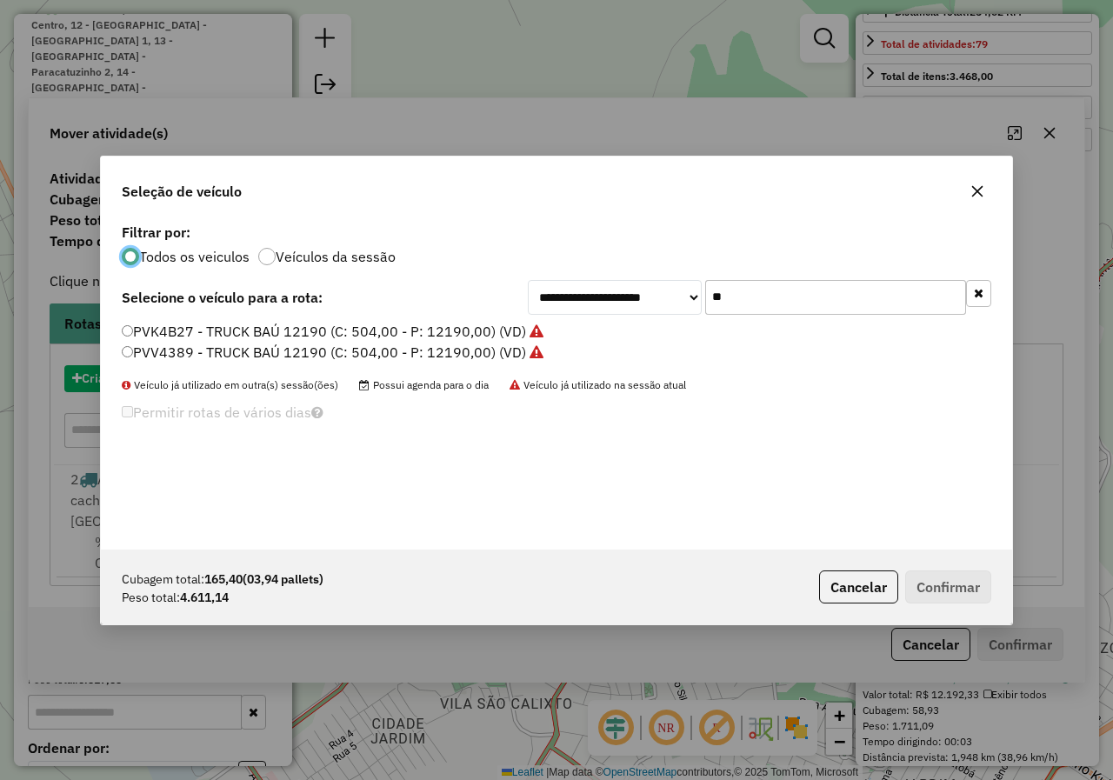
scroll to position [10, 5]
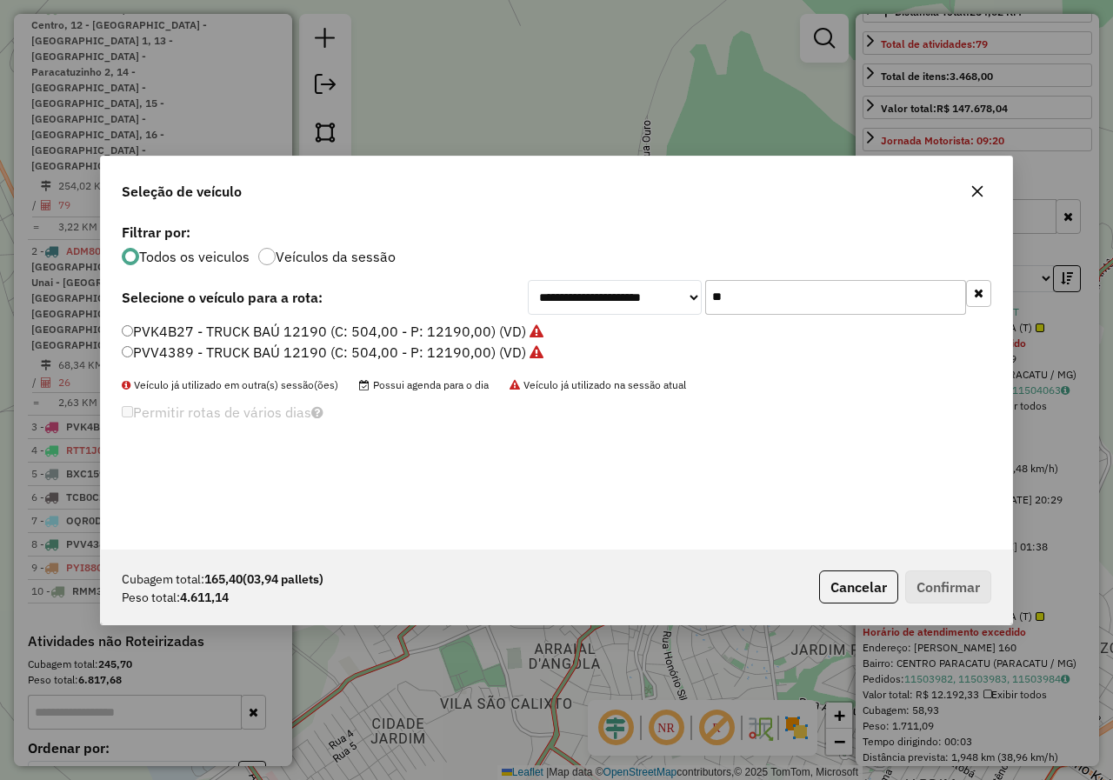
click at [777, 305] on input "**" at bounding box center [835, 297] width 261 height 35
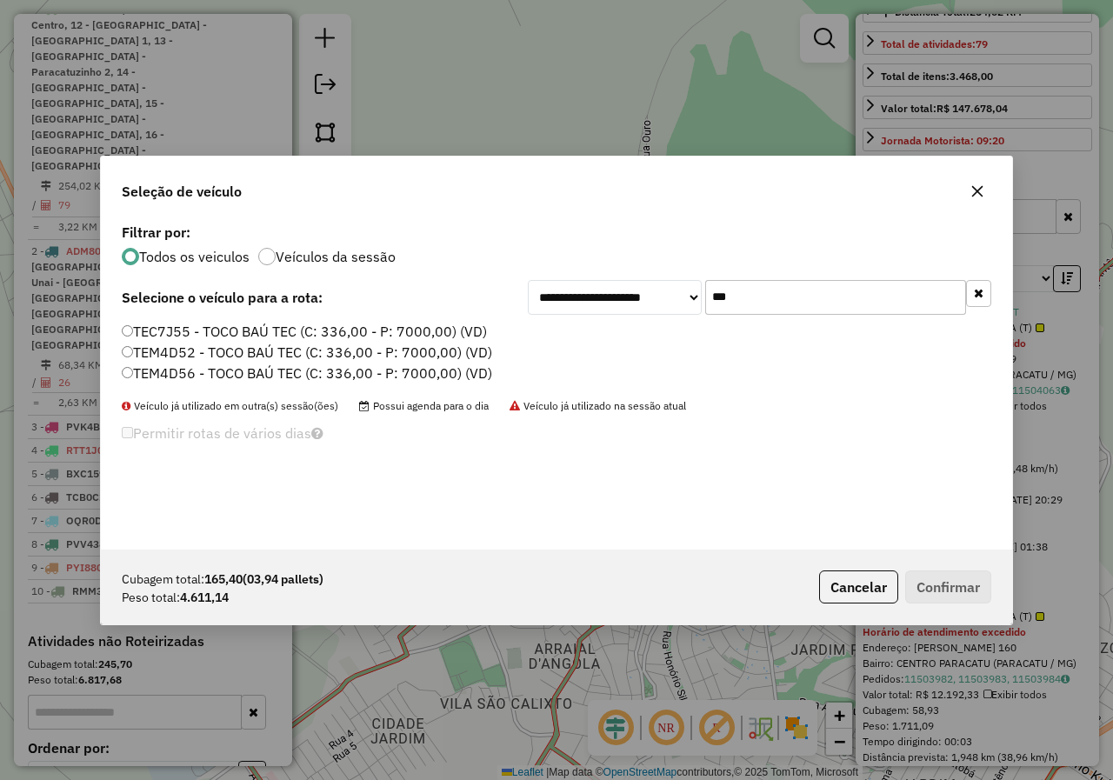
type input "***"
click at [321, 327] on label "TEC7J55 - TOCO BAÚ TEC (C: 336,00 - P: 7000,00) (VD)" at bounding box center [304, 331] width 365 height 21
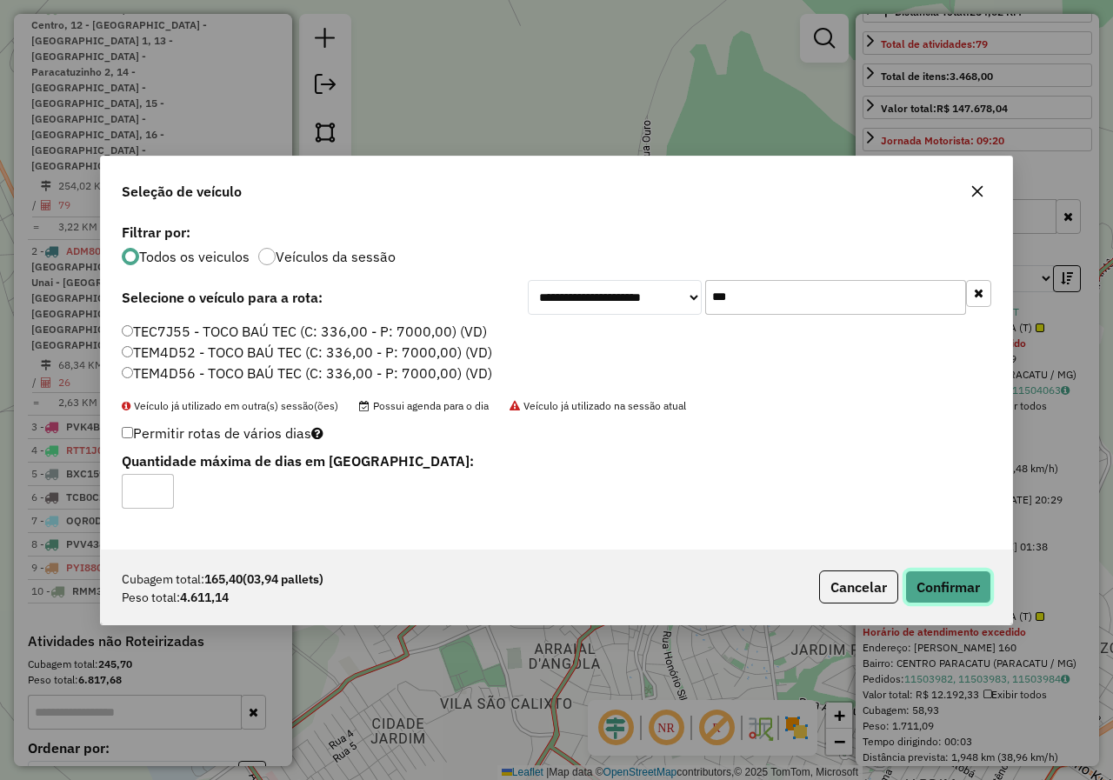
click at [929, 574] on button "Confirmar" at bounding box center [948, 586] width 86 height 33
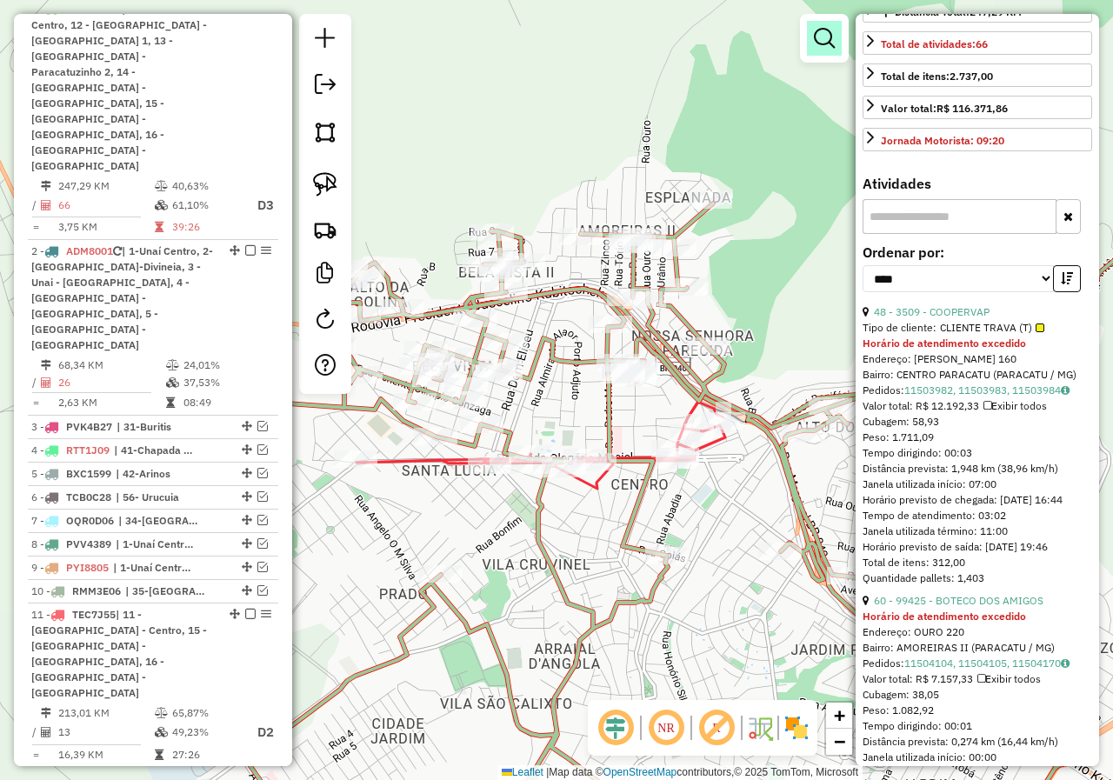
click at [818, 50] on link at bounding box center [824, 38] width 35 height 35
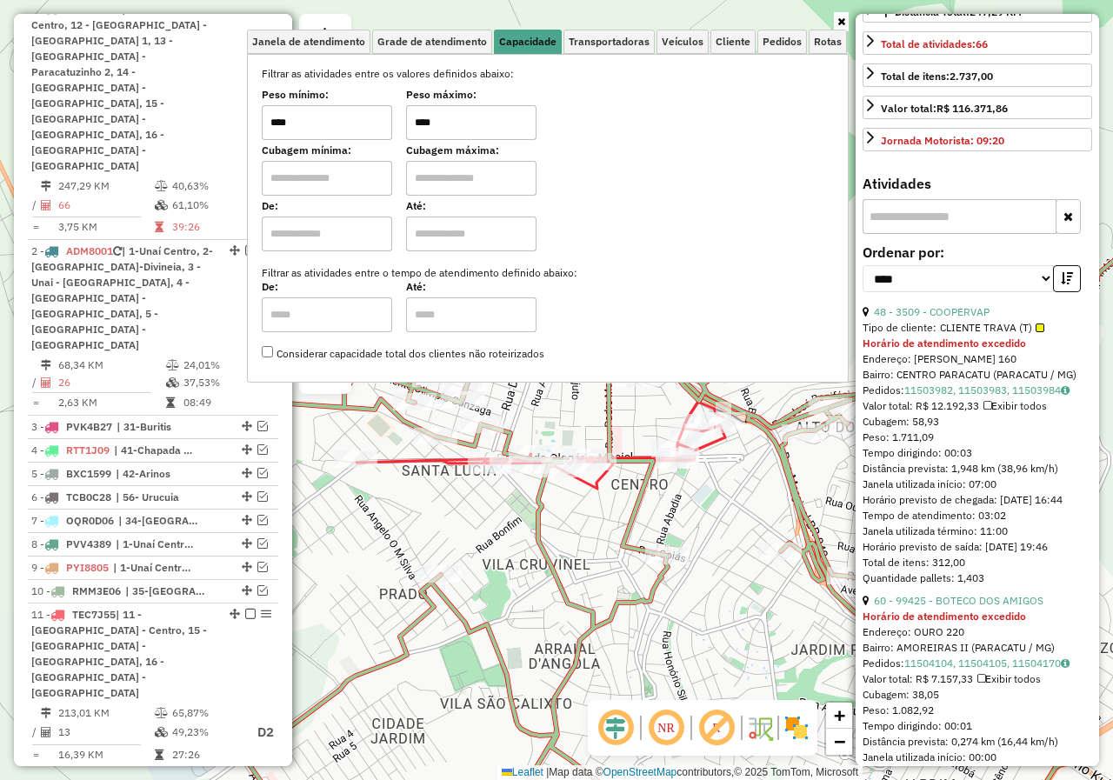
drag, startPoint x: 453, startPoint y: 125, endPoint x: 383, endPoint y: 126, distance: 69.6
click at [383, 126] on div "Peso mínimo: **** Peso máximo: ****" at bounding box center [548, 115] width 572 height 49
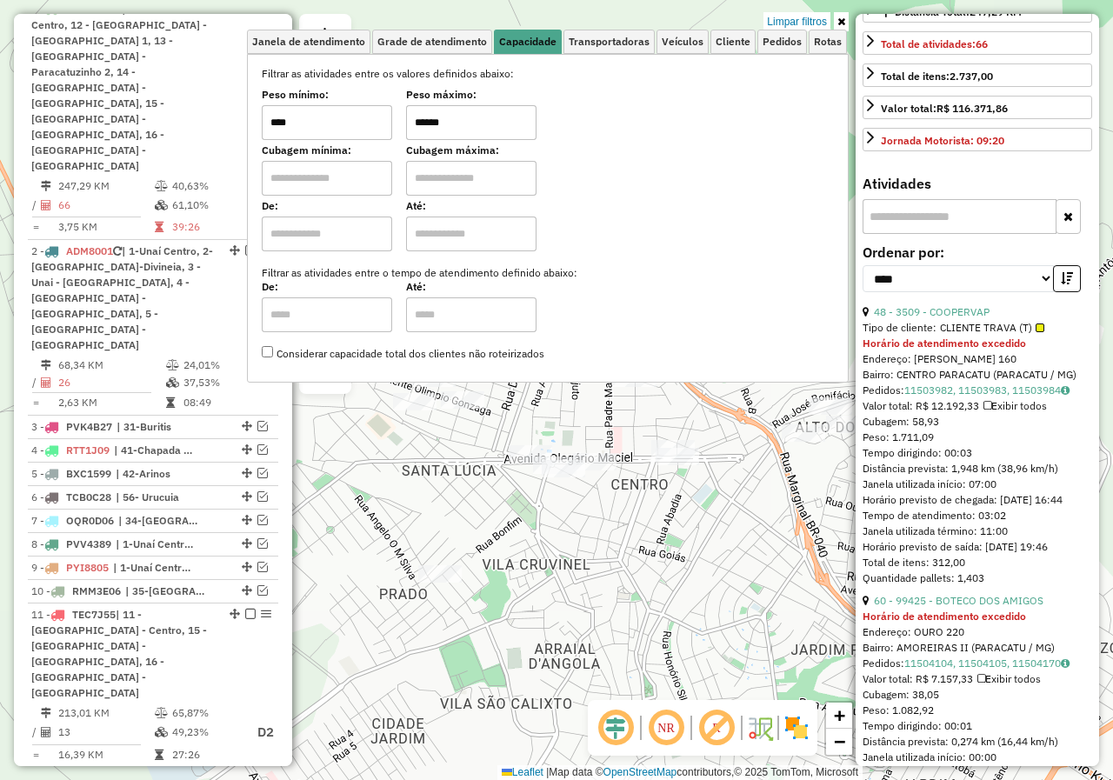
type input "******"
click at [576, 525] on div "Limpar filtros Janela de atendimento Grade de atendimento Capacidade Transporta…" at bounding box center [556, 390] width 1113 height 780
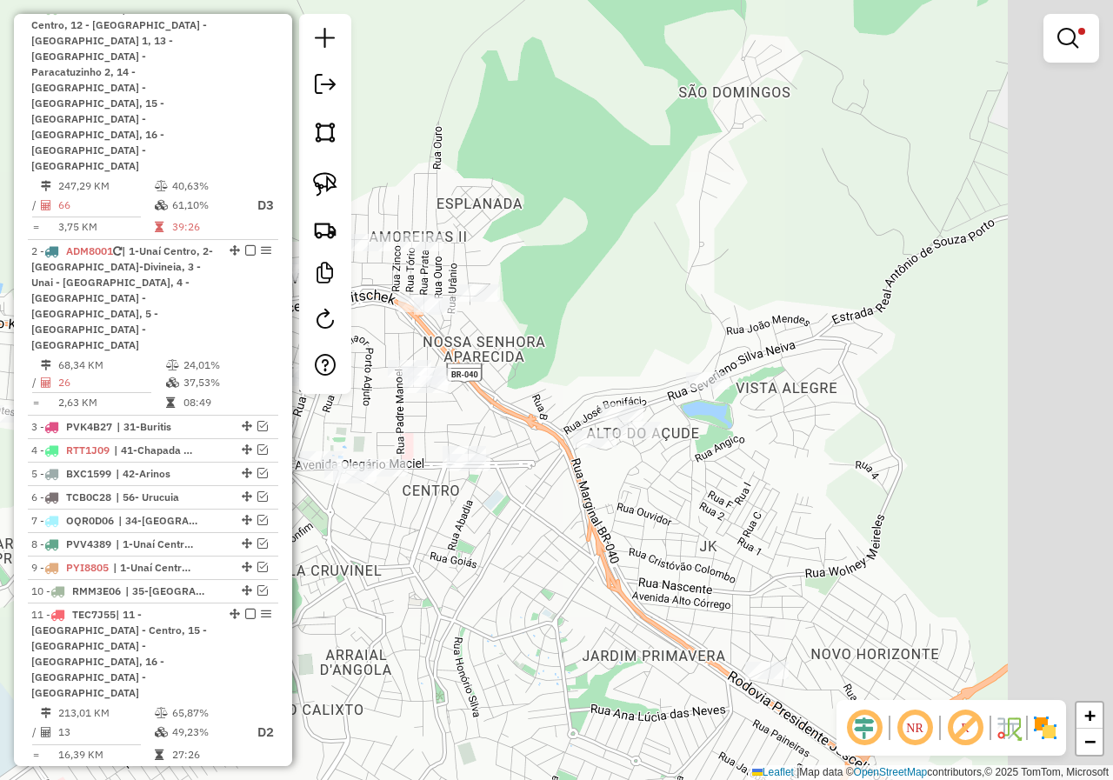
drag, startPoint x: 663, startPoint y: 527, endPoint x: 562, endPoint y: 526, distance: 101.7
click at [563, 527] on div "Limpar filtros Janela de atendimento Grade de atendimento Capacidade Transporta…" at bounding box center [556, 390] width 1113 height 780
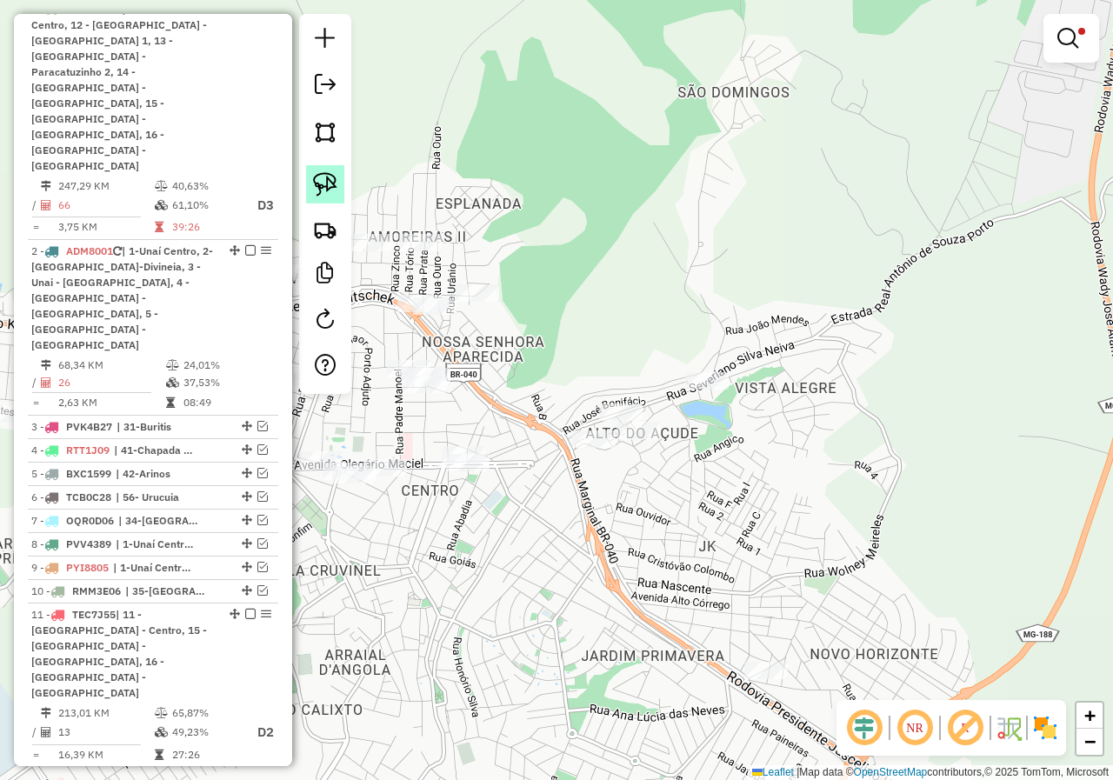
click at [323, 179] on img at bounding box center [325, 184] width 24 height 24
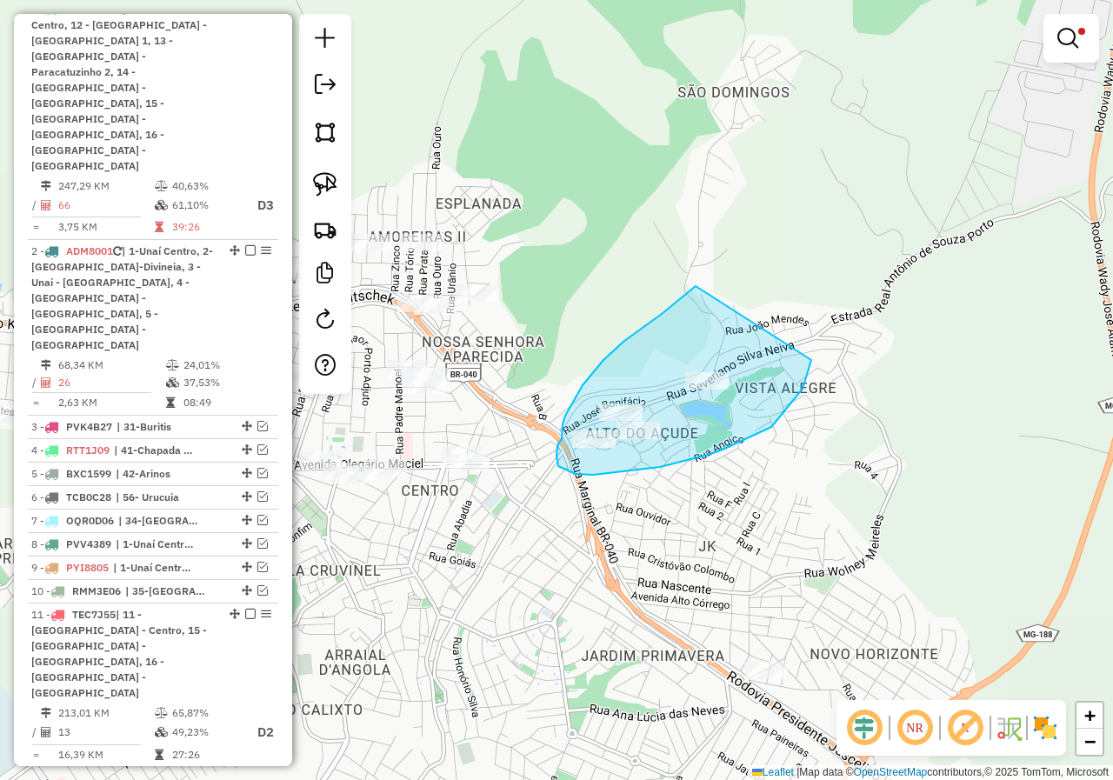
drag, startPoint x: 689, startPoint y: 292, endPoint x: 811, endPoint y: 360, distance: 140.1
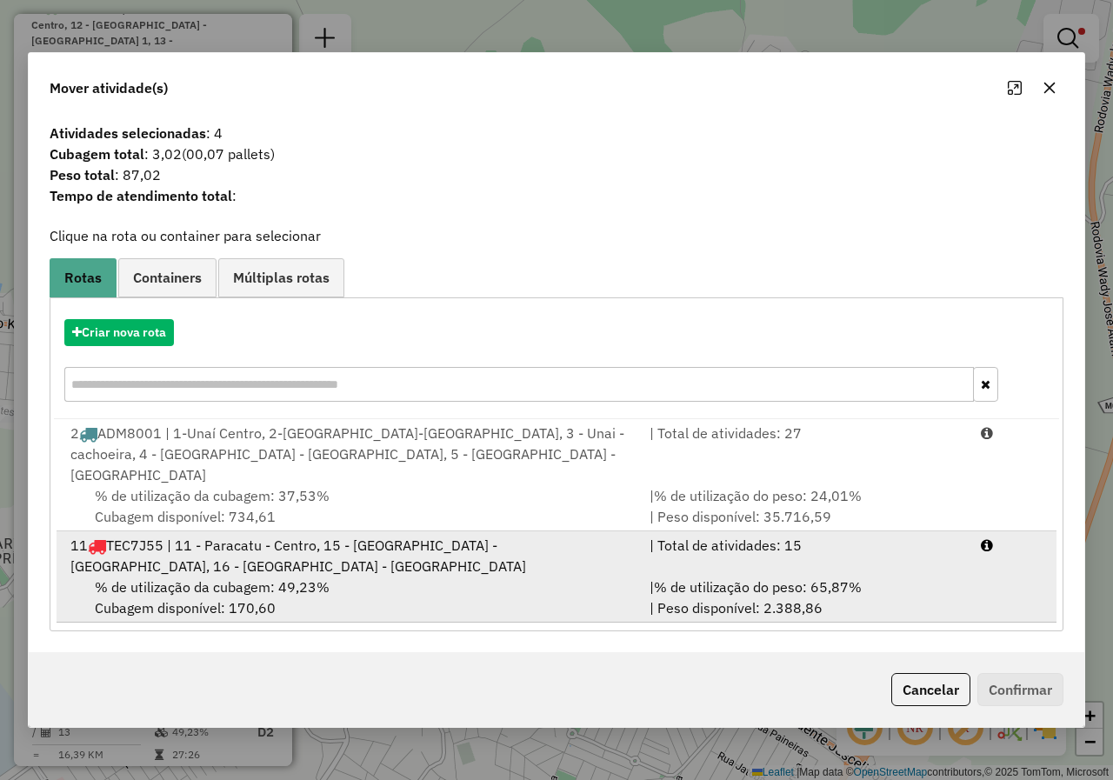
click at [343, 583] on div "% de utilização da cubagem: 49,23% Cubagem disponível: 170,60" at bounding box center [349, 598] width 579 height 42
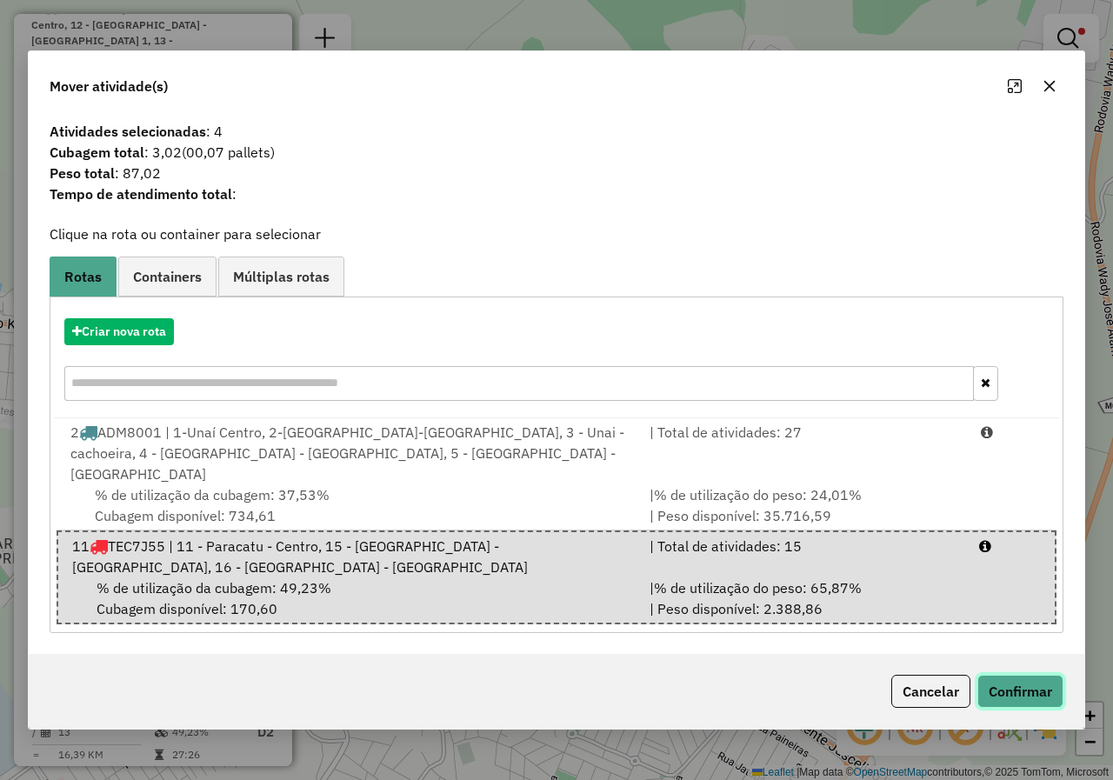
click at [989, 675] on button "Confirmar" at bounding box center [1020, 691] width 86 height 33
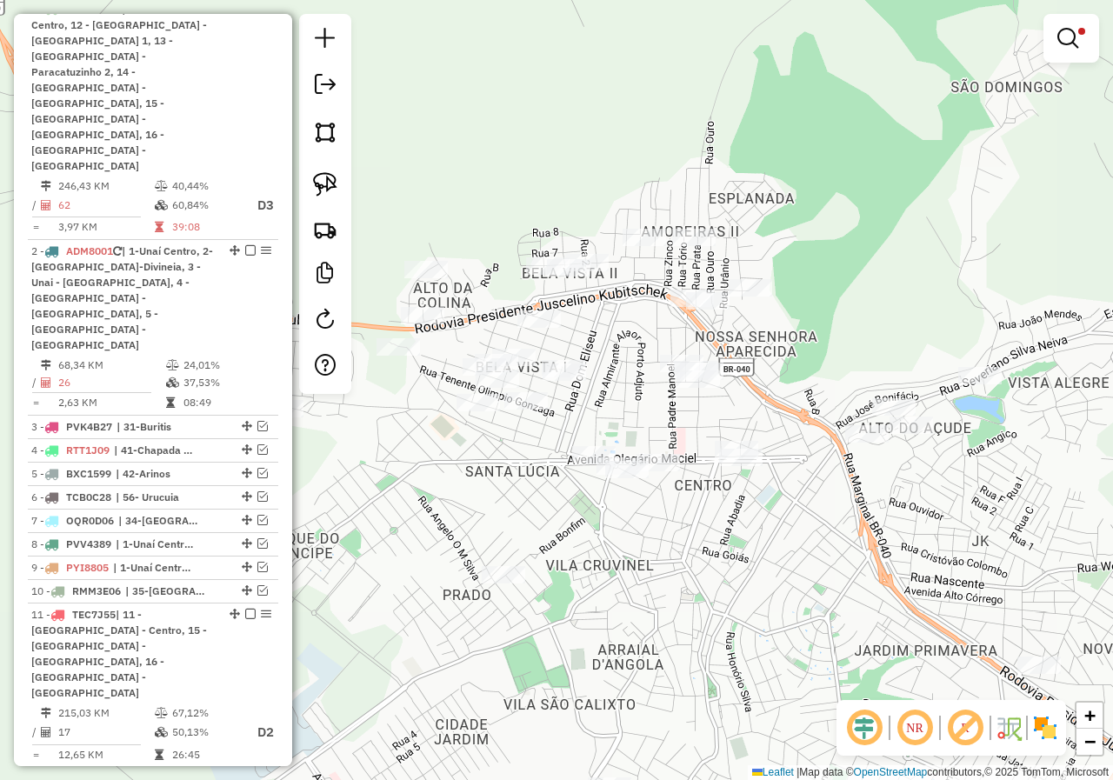
drag, startPoint x: 450, startPoint y: 556, endPoint x: 723, endPoint y: 550, distance: 273.1
click at [723, 550] on div "Limpar filtros Janela de atendimento Grade de atendimento Capacidade Transporta…" at bounding box center [556, 390] width 1113 height 780
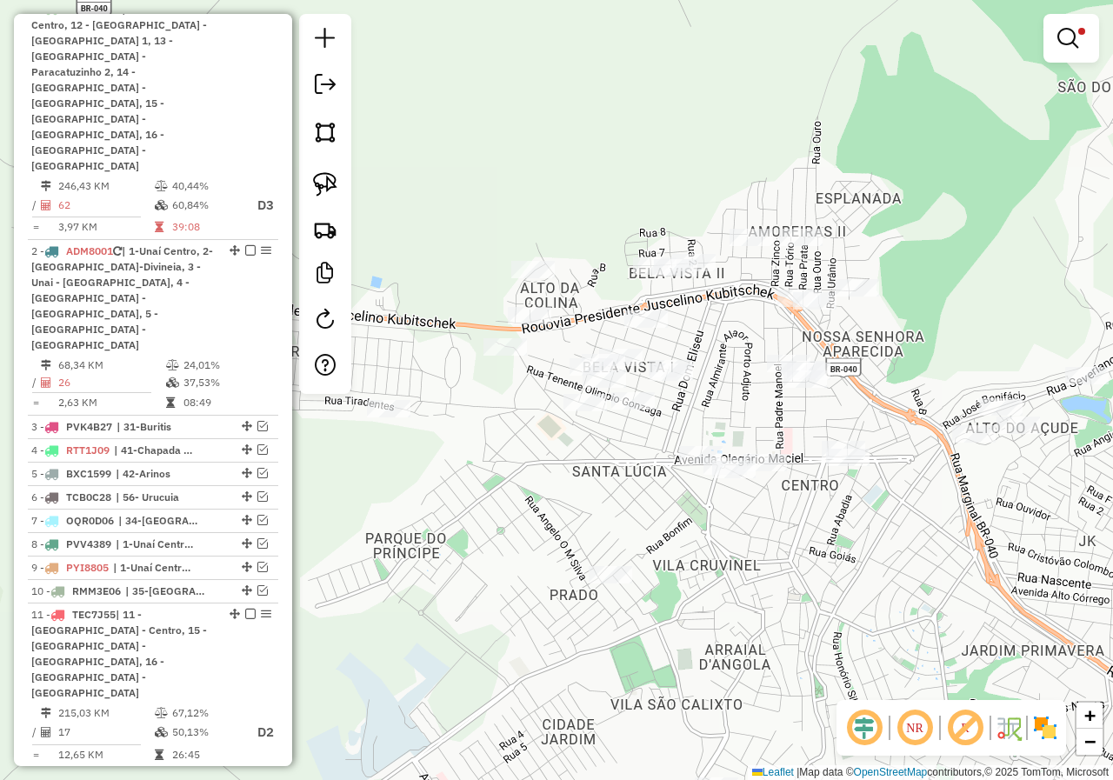
click at [732, 426] on div "Limpar filtros Janela de atendimento Grade de atendimento Capacidade Transporta…" at bounding box center [556, 390] width 1113 height 780
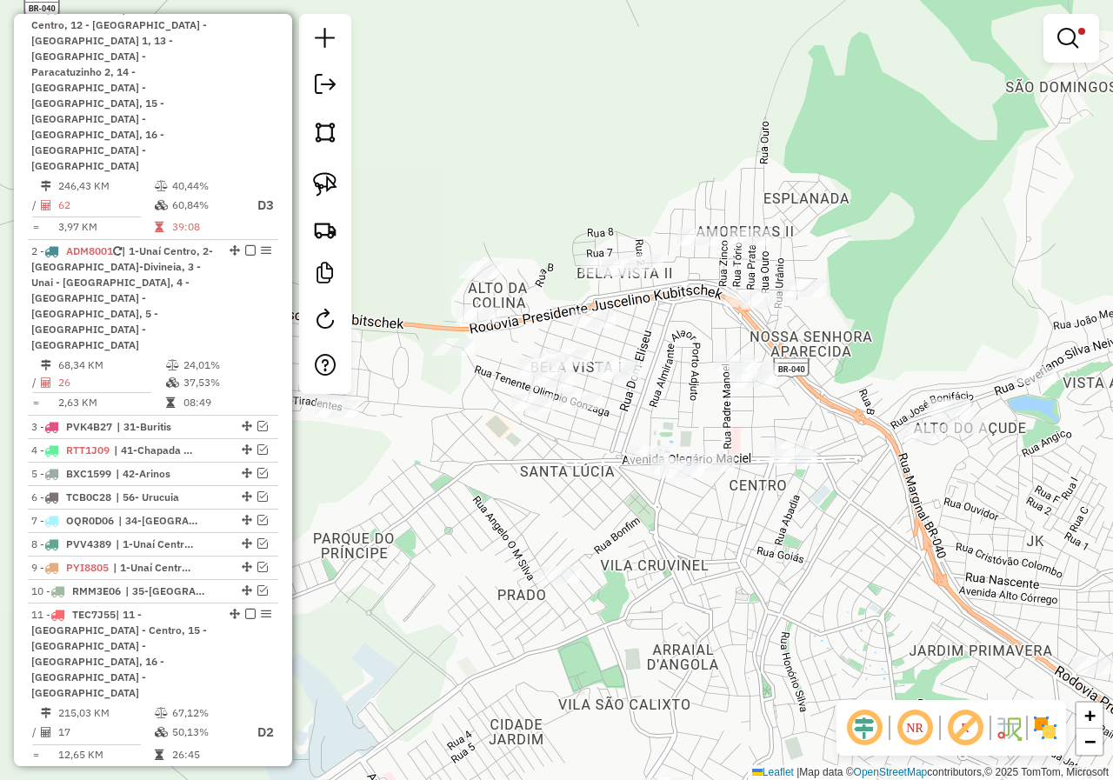
drag, startPoint x: 598, startPoint y: 518, endPoint x: 544, endPoint y: 519, distance: 53.9
click at [544, 519] on div "Limpar filtros Janela de atendimento Grade de atendimento Capacidade Transporta…" at bounding box center [556, 390] width 1113 height 780
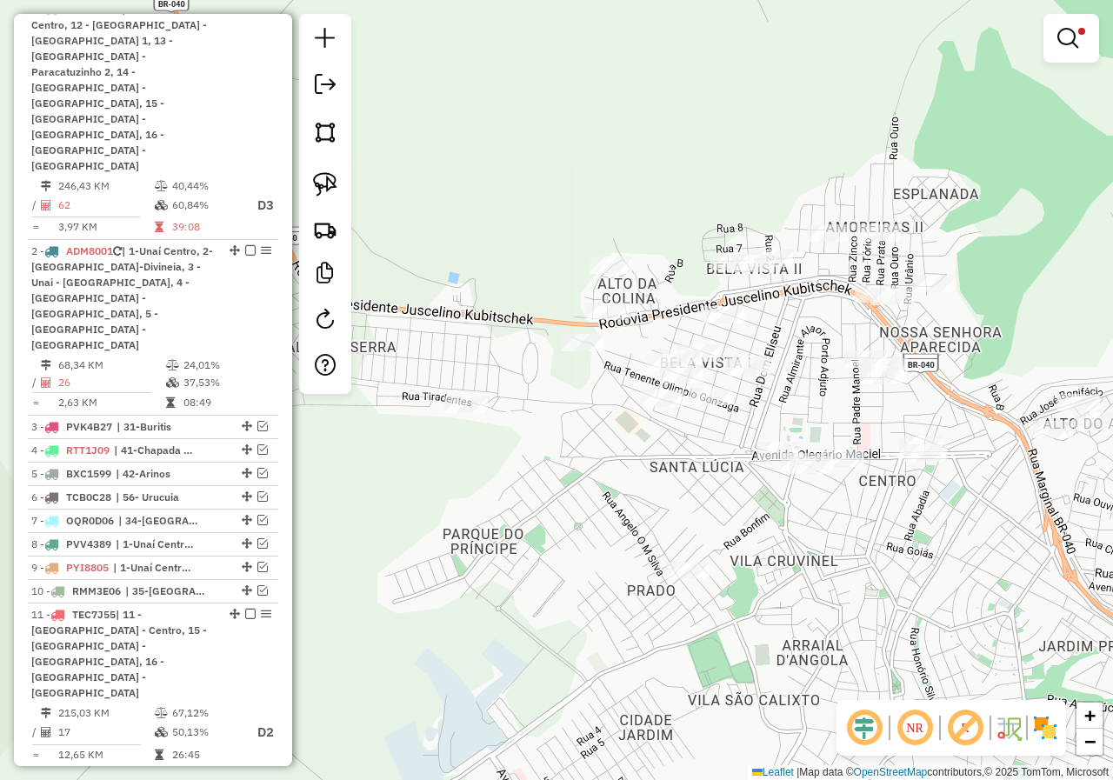
drag, startPoint x: 461, startPoint y: 471, endPoint x: 592, endPoint y: 466, distance: 131.4
click at [592, 466] on div "Limpar filtros Janela de atendimento Grade de atendimento Capacidade Transporta…" at bounding box center [556, 390] width 1113 height 780
click at [342, 181] on link at bounding box center [325, 184] width 38 height 38
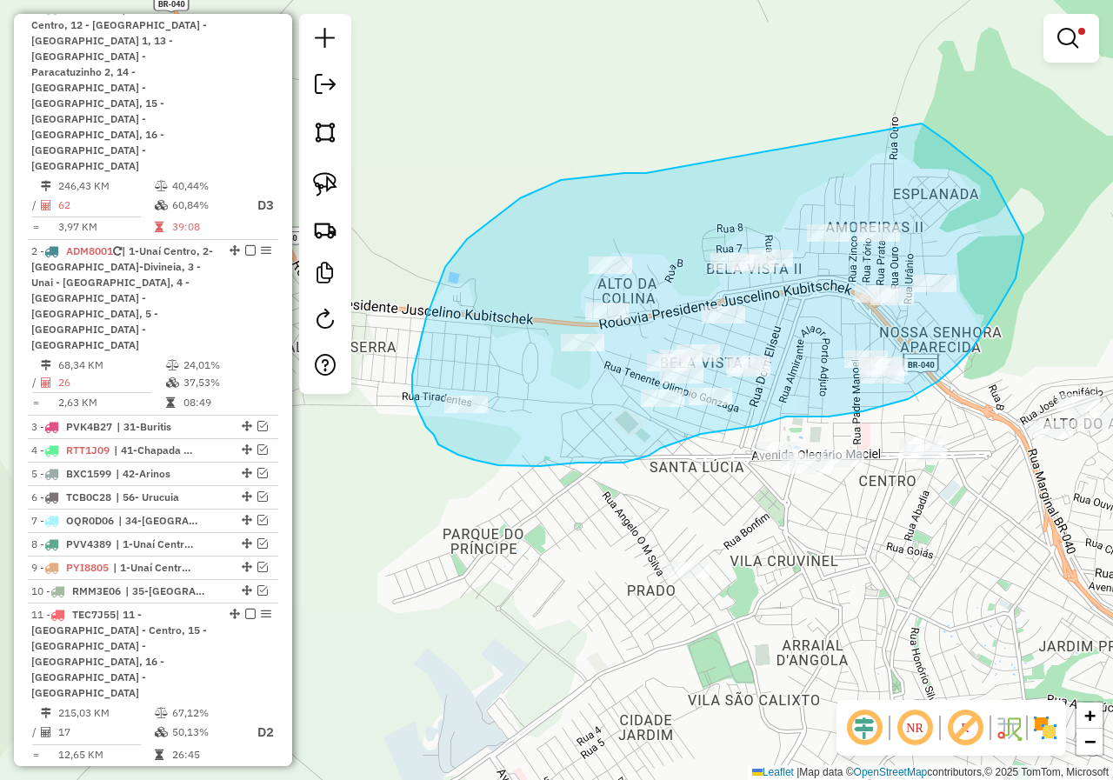
drag, startPoint x: 644, startPoint y: 173, endPoint x: 790, endPoint y: 92, distance: 167.0
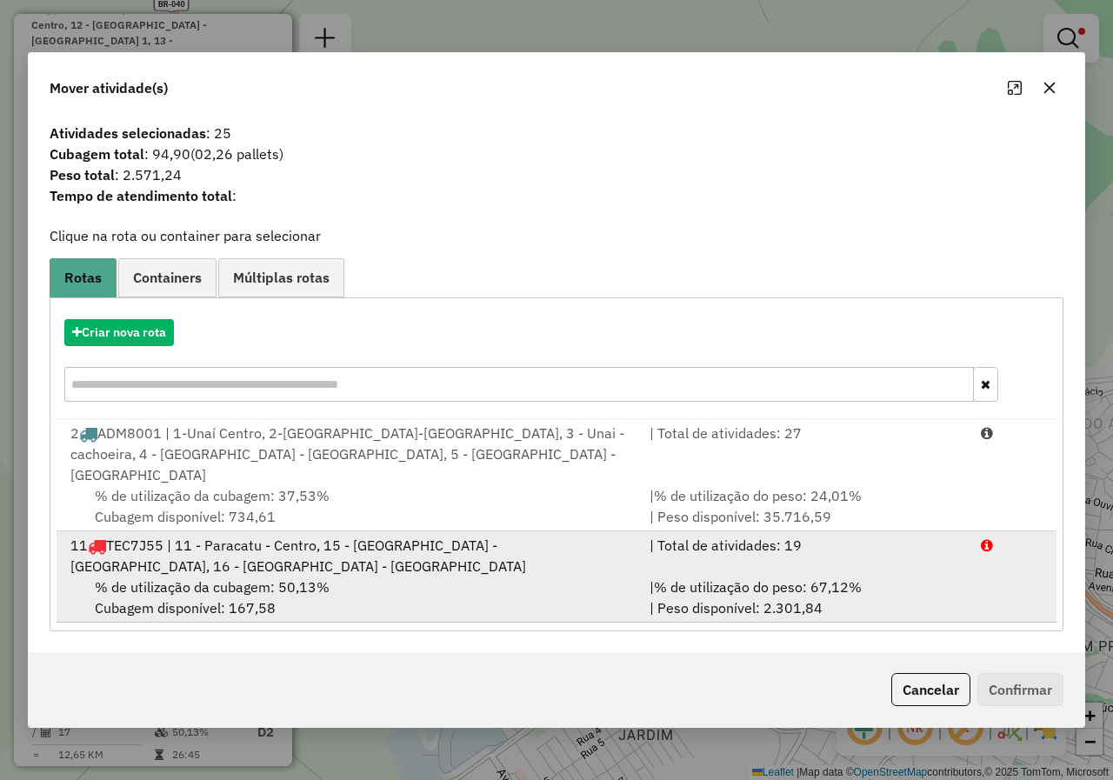
click at [810, 592] on div "| % de utilização do peso: 67,12% | Peso disponível: 2.301,84" at bounding box center [804, 598] width 331 height 42
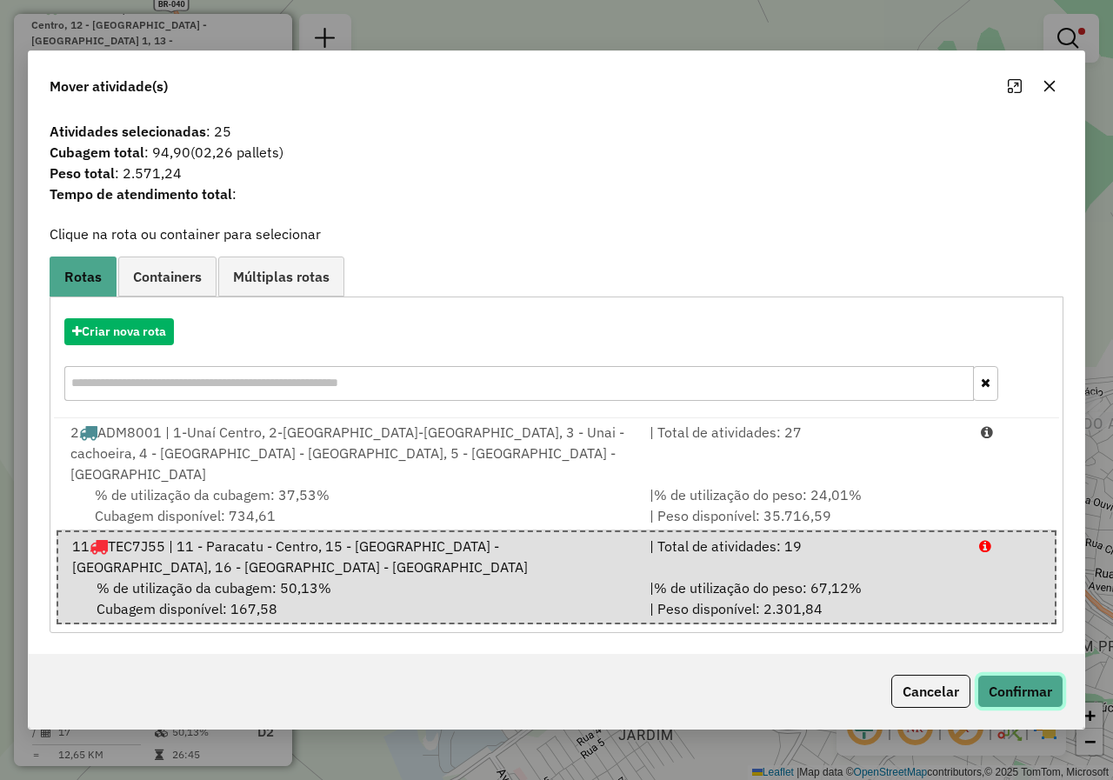
click at [1046, 686] on button "Confirmar" at bounding box center [1020, 691] width 86 height 33
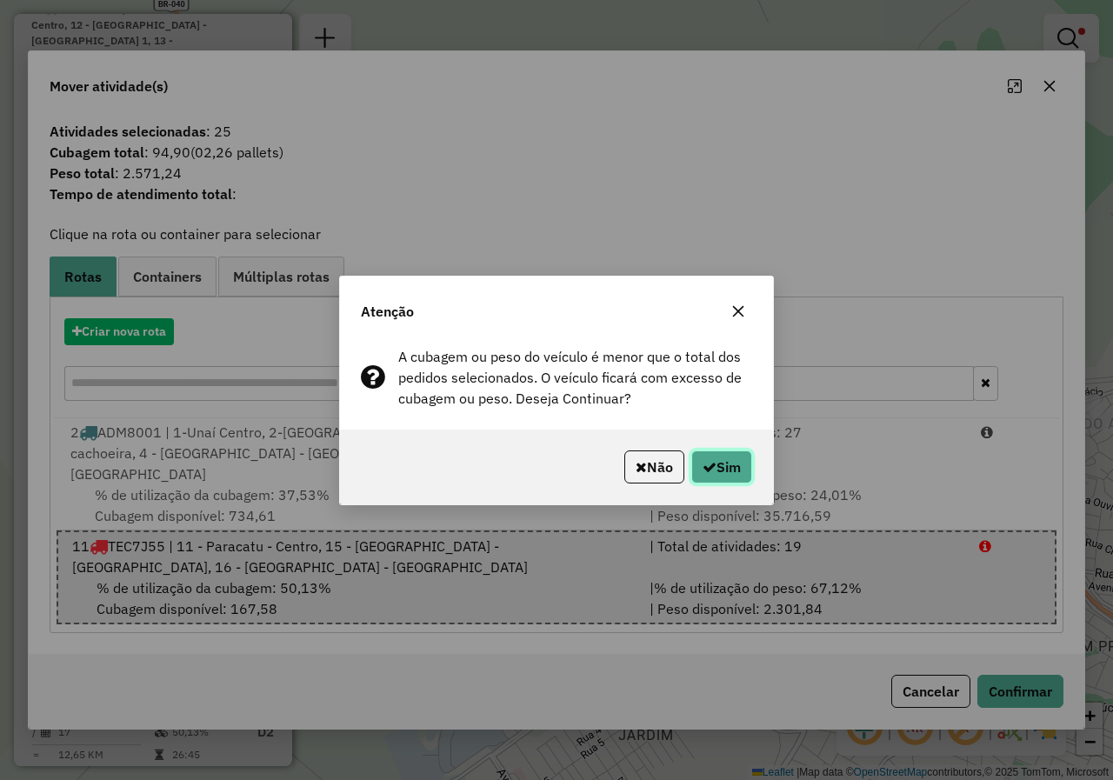
click at [743, 470] on button "Sim" at bounding box center [721, 466] width 61 height 33
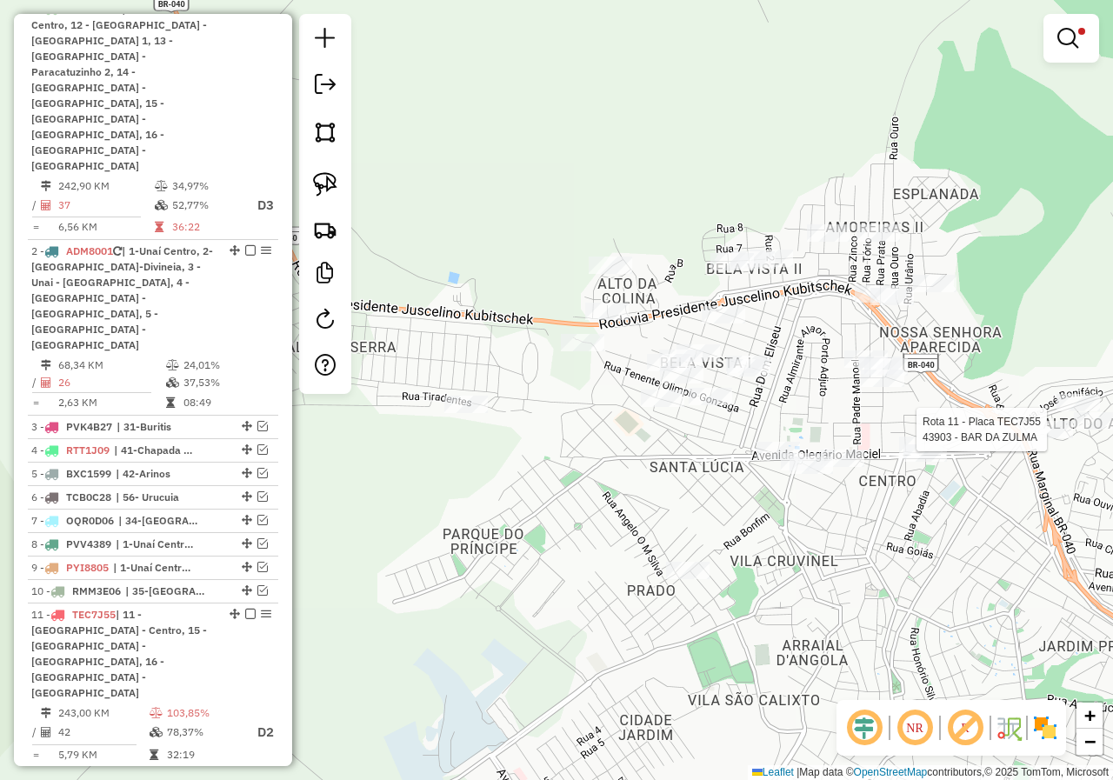
select select "*********"
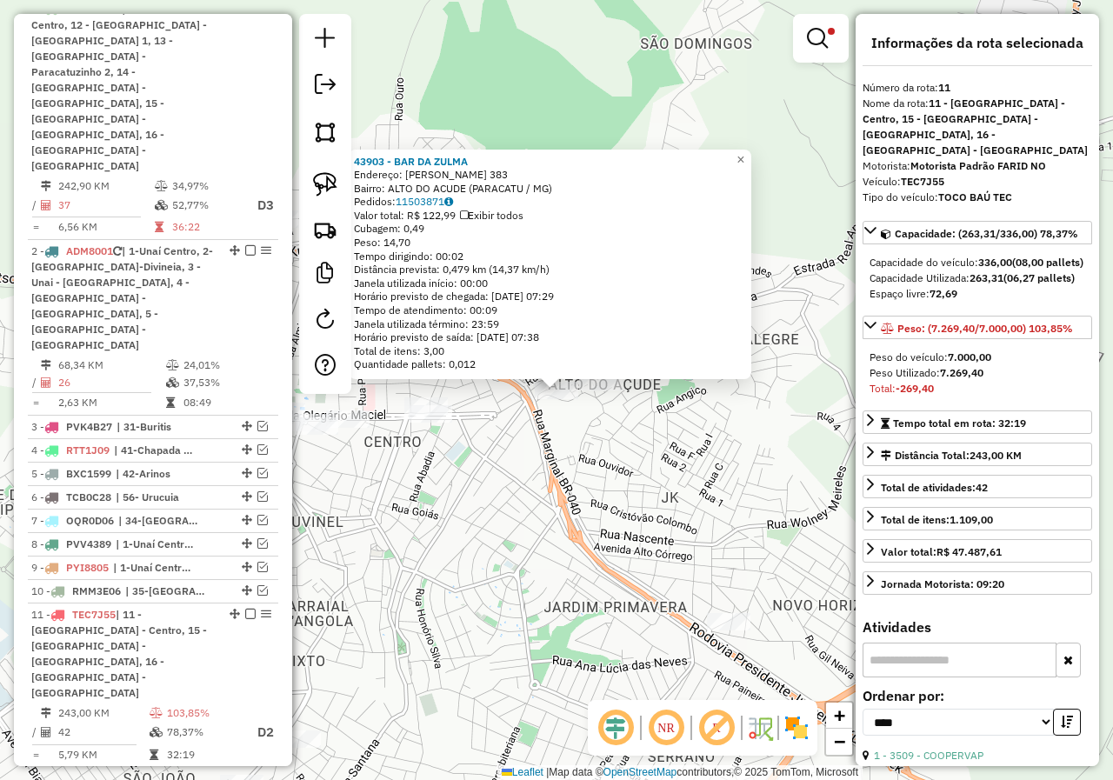
scroll to position [855, 0]
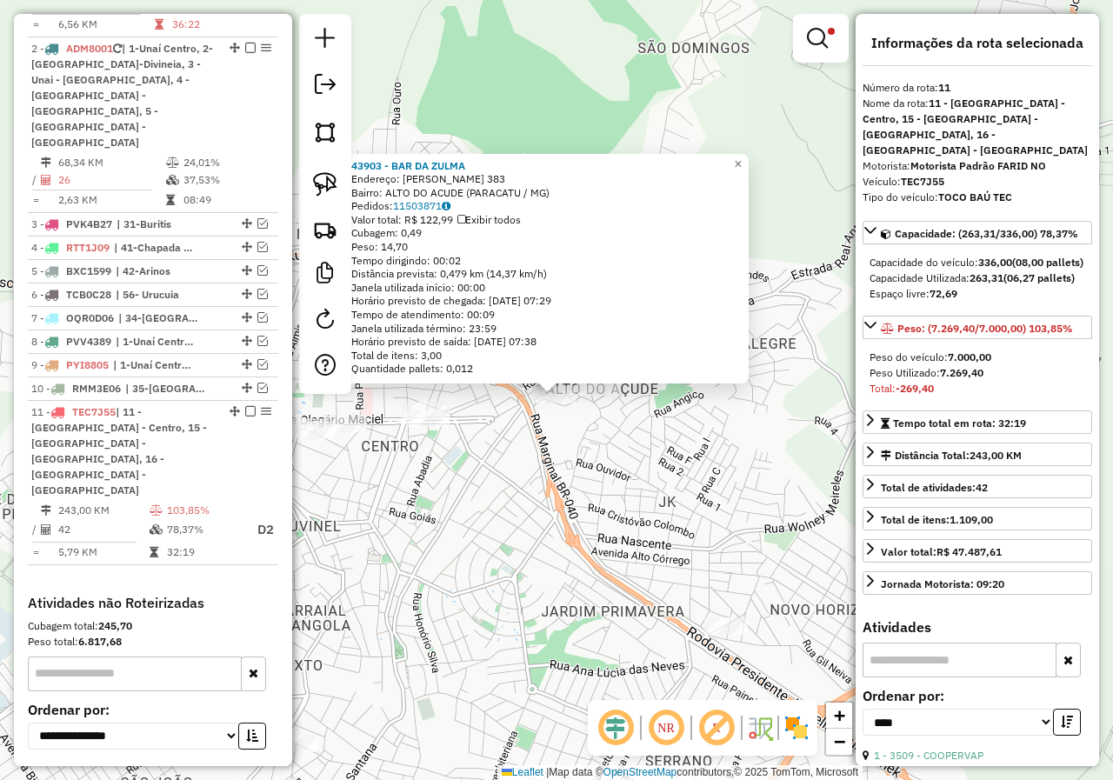
drag, startPoint x: 572, startPoint y: 499, endPoint x: 566, endPoint y: 517, distance: 19.2
click at [566, 517] on div "43903 - BAR DA ZULMA Endereço: LUCINDO JOSE DE SOUZA 383 Bairro: ALTO DO ACUDE …" at bounding box center [556, 390] width 1113 height 780
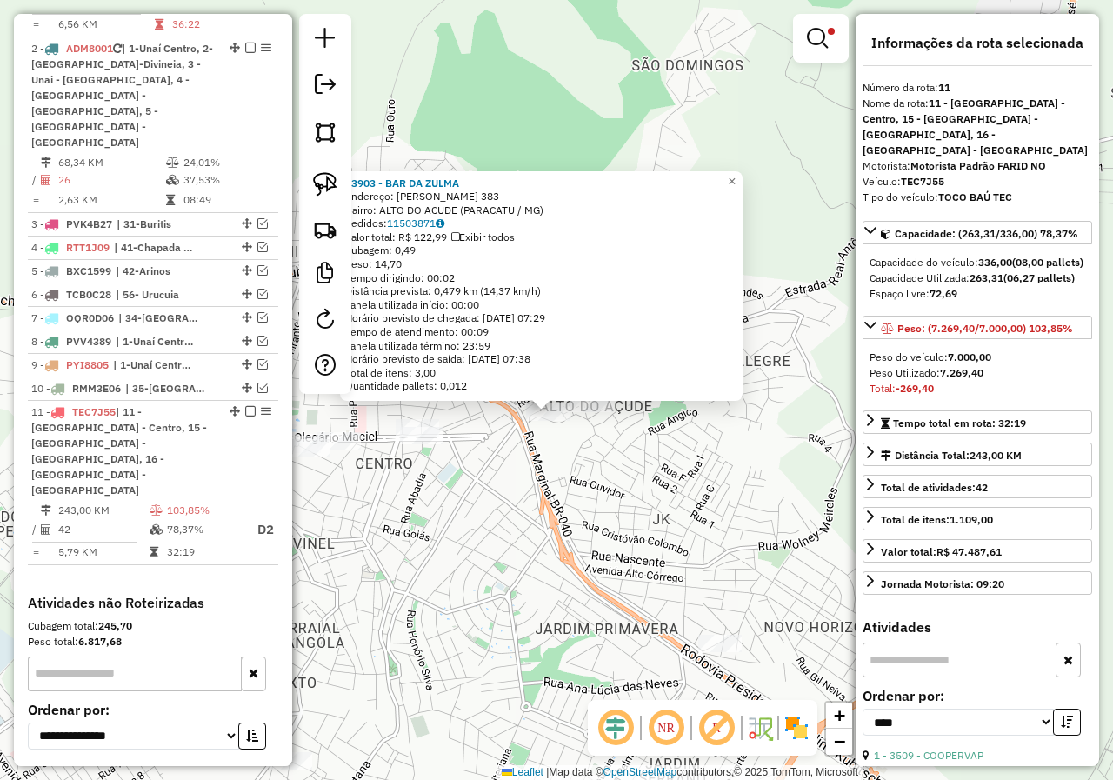
click at [567, 517] on div "43903 - BAR DA ZULMA Endereço: LUCINDO JOSE DE SOUZA 383 Bairro: ALTO DO ACUDE …" at bounding box center [556, 390] width 1113 height 780
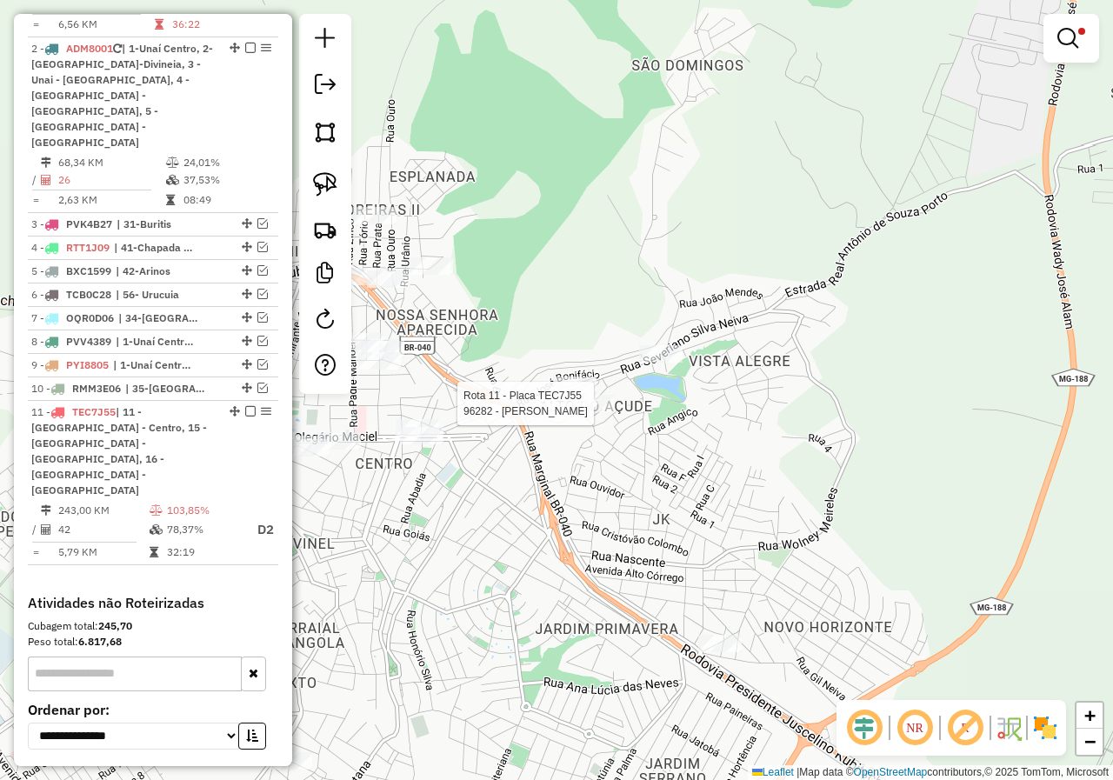
select select "*********"
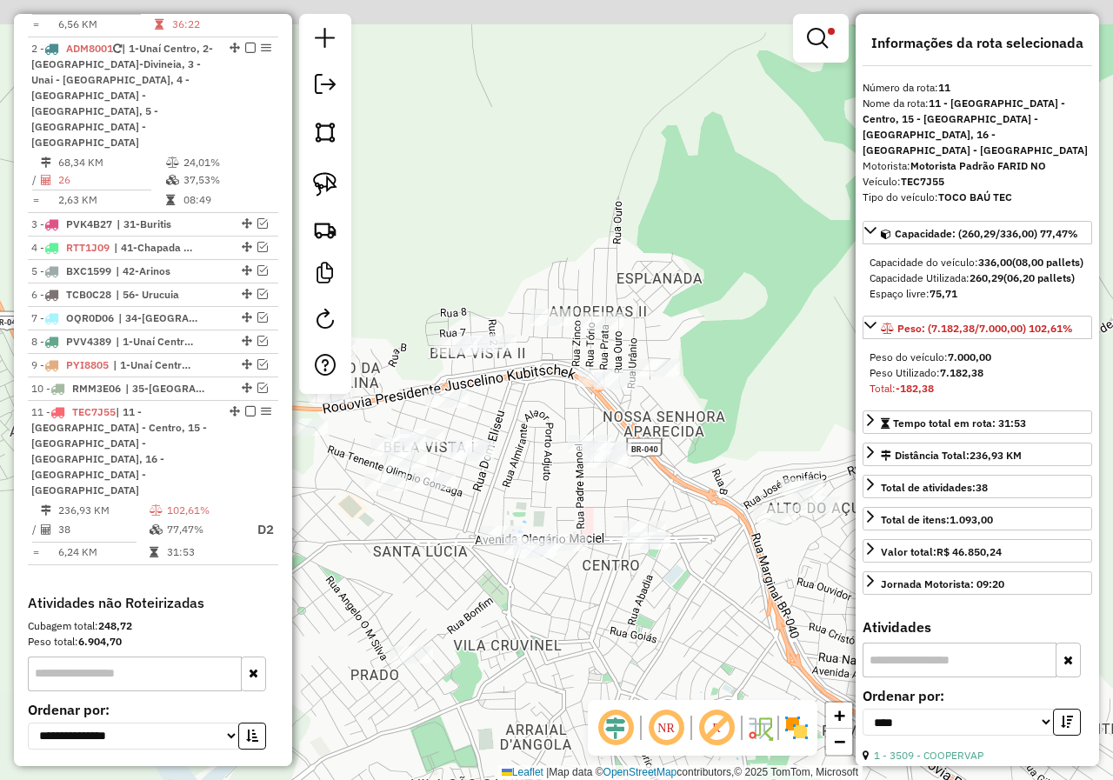
drag, startPoint x: 443, startPoint y: 516, endPoint x: 696, endPoint y: 607, distance: 269.0
click at [691, 610] on div "Limpar filtros Janela de atendimento Grade de atendimento Capacidade Transporta…" at bounding box center [556, 390] width 1113 height 780
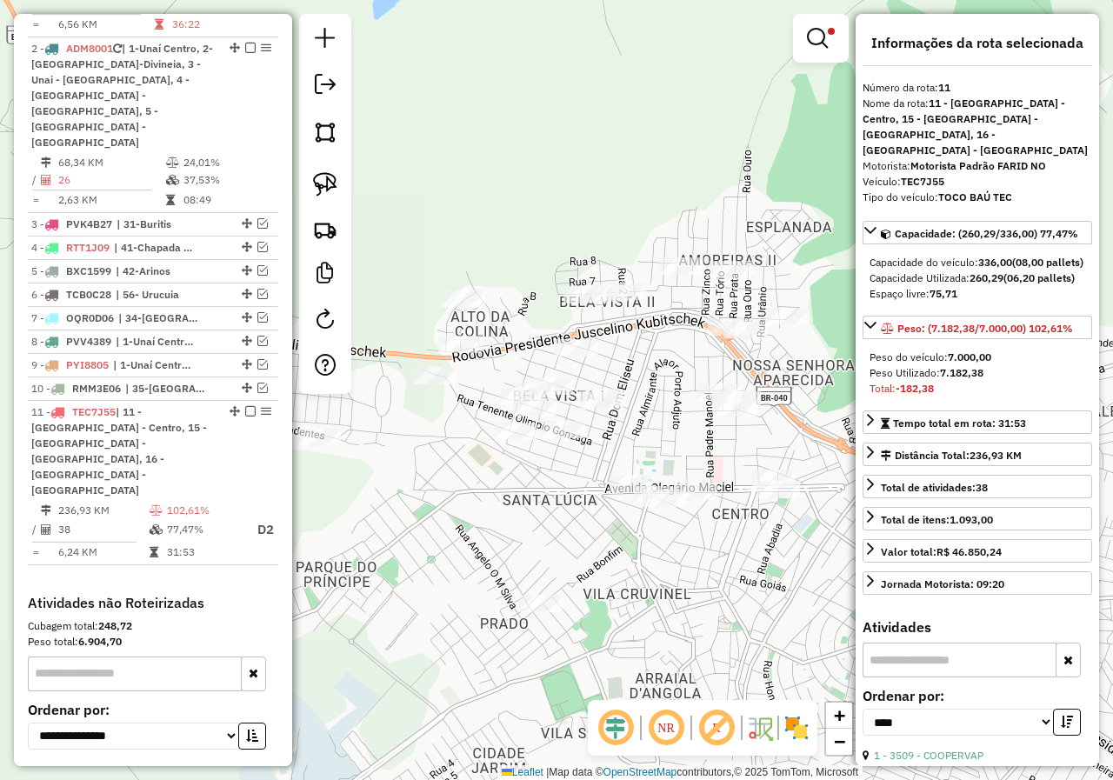
drag, startPoint x: 549, startPoint y: 483, endPoint x: 672, endPoint y: 436, distance: 132.4
click at [672, 436] on div "Limpar filtros Janela de atendimento Grade de atendimento Capacidade Transporta…" at bounding box center [556, 390] width 1113 height 780
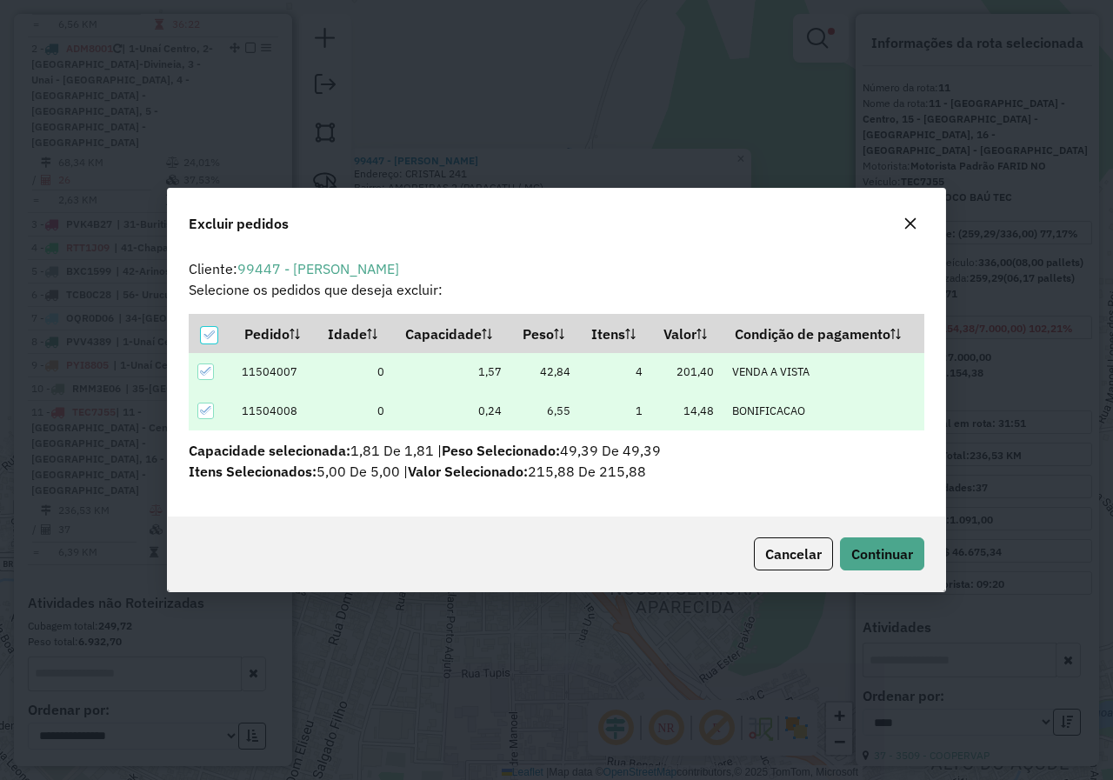
scroll to position [10, 5]
click at [890, 541] on button "Continuar" at bounding box center [882, 553] width 84 height 33
click at [866, 550] on span "Continuar" at bounding box center [882, 553] width 62 height 17
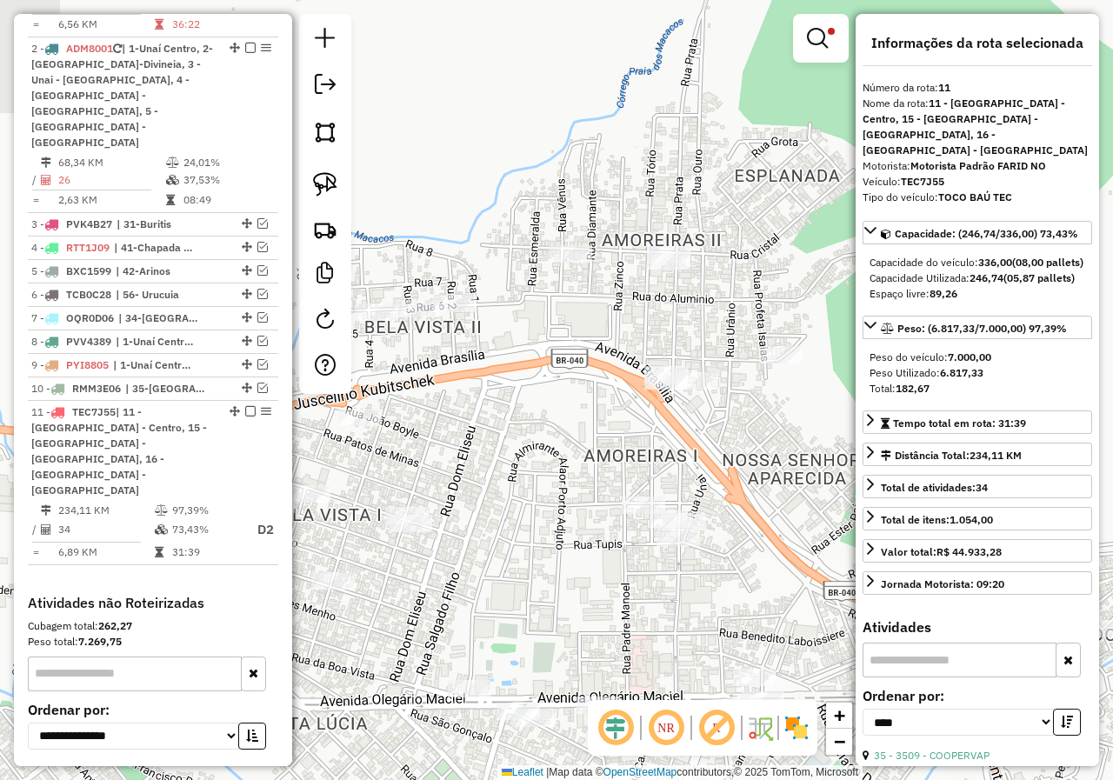
drag, startPoint x: 426, startPoint y: 424, endPoint x: 536, endPoint y: 410, distance: 110.6
click at [536, 410] on div "Limpar filtros Janela de atendimento Grade de atendimento Capacidade Transporta…" at bounding box center [556, 390] width 1113 height 780
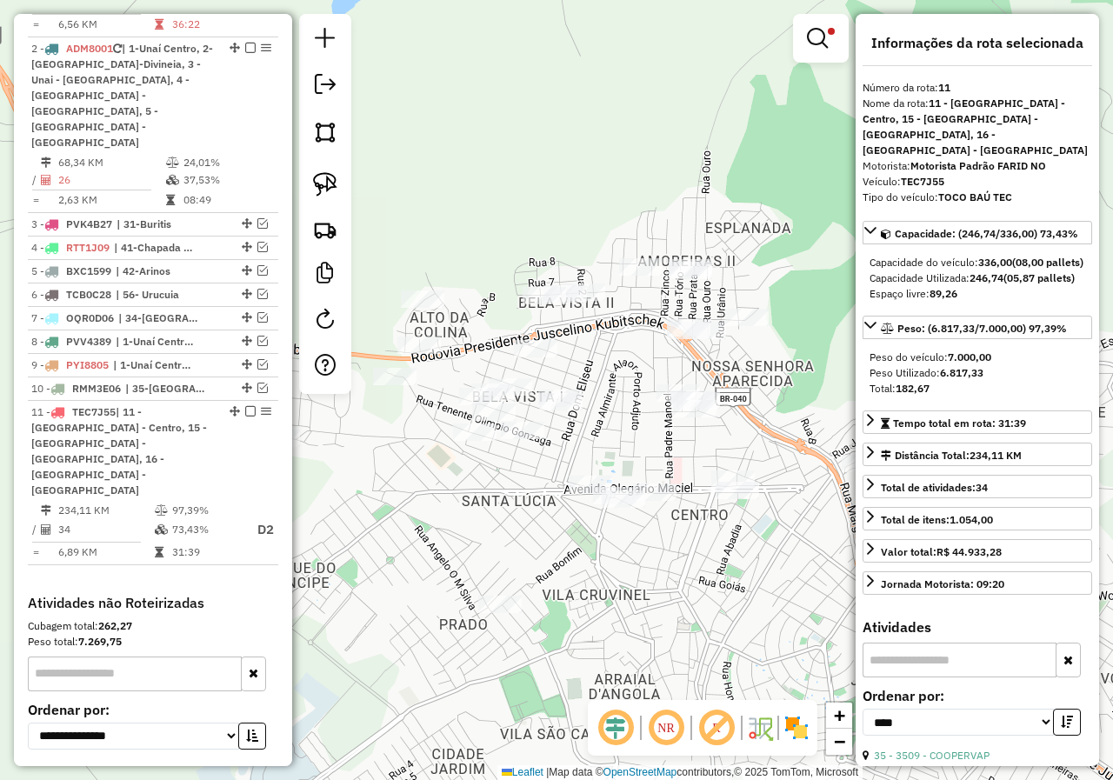
drag, startPoint x: 507, startPoint y: 477, endPoint x: 601, endPoint y: 417, distance: 111.4
click at [601, 417] on div "Limpar filtros Janela de atendimento Grade de atendimento Capacidade Transporta…" at bounding box center [556, 390] width 1113 height 780
click at [823, 24] on link at bounding box center [821, 38] width 42 height 35
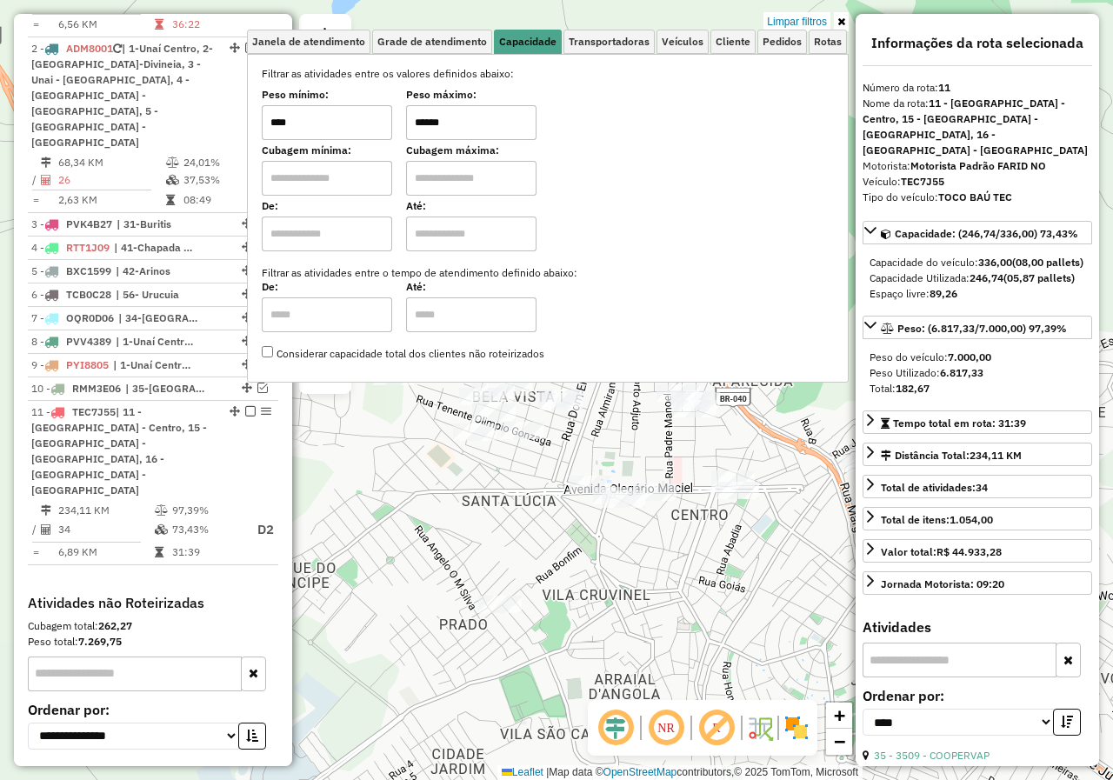
click at [400, 128] on div "Peso mínimo: **** Peso máximo: ******" at bounding box center [548, 115] width 572 height 49
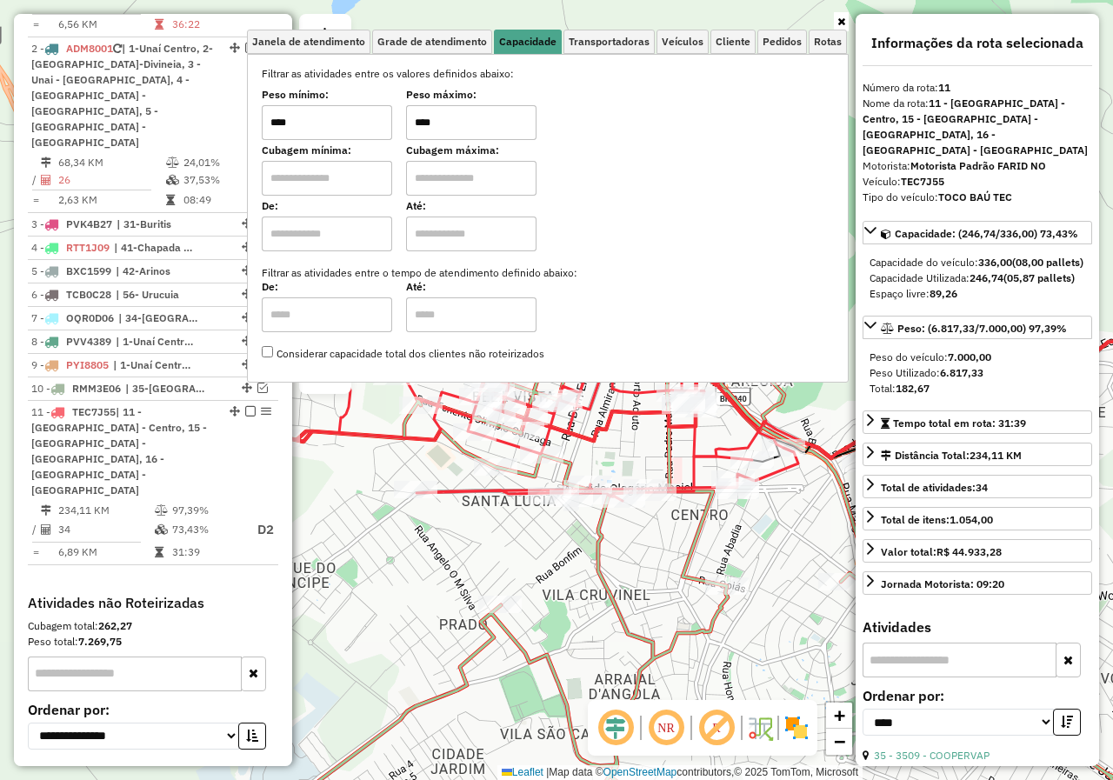
type input "****"
click at [457, 607] on div "Janela de atendimento Grade de atendimento Capacidade Transportadoras Veículos …" at bounding box center [556, 390] width 1113 height 780
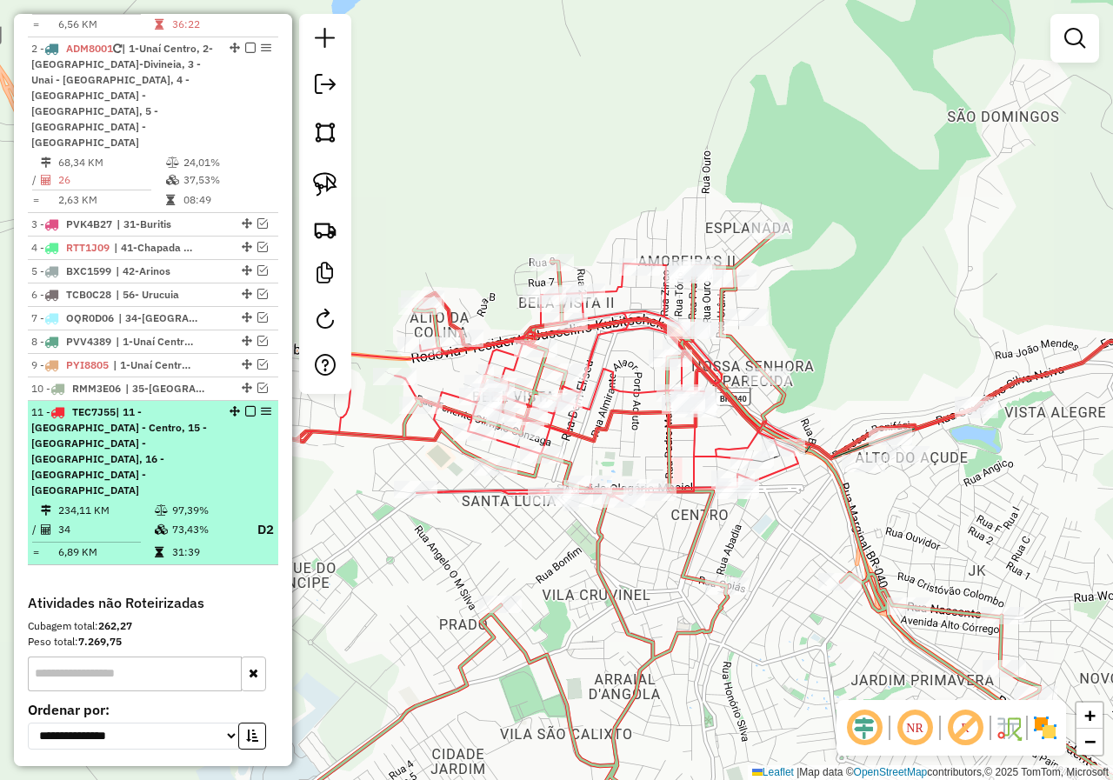
click at [245, 406] on em at bounding box center [250, 411] width 10 height 10
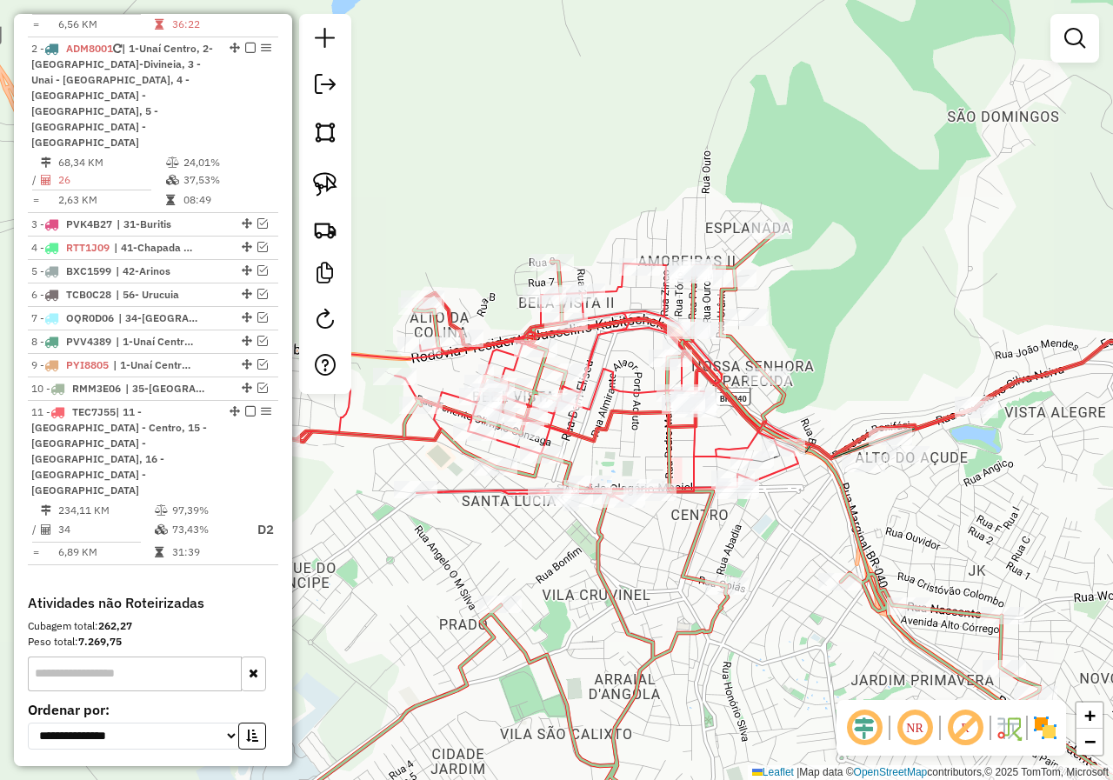
scroll to position [762, 0]
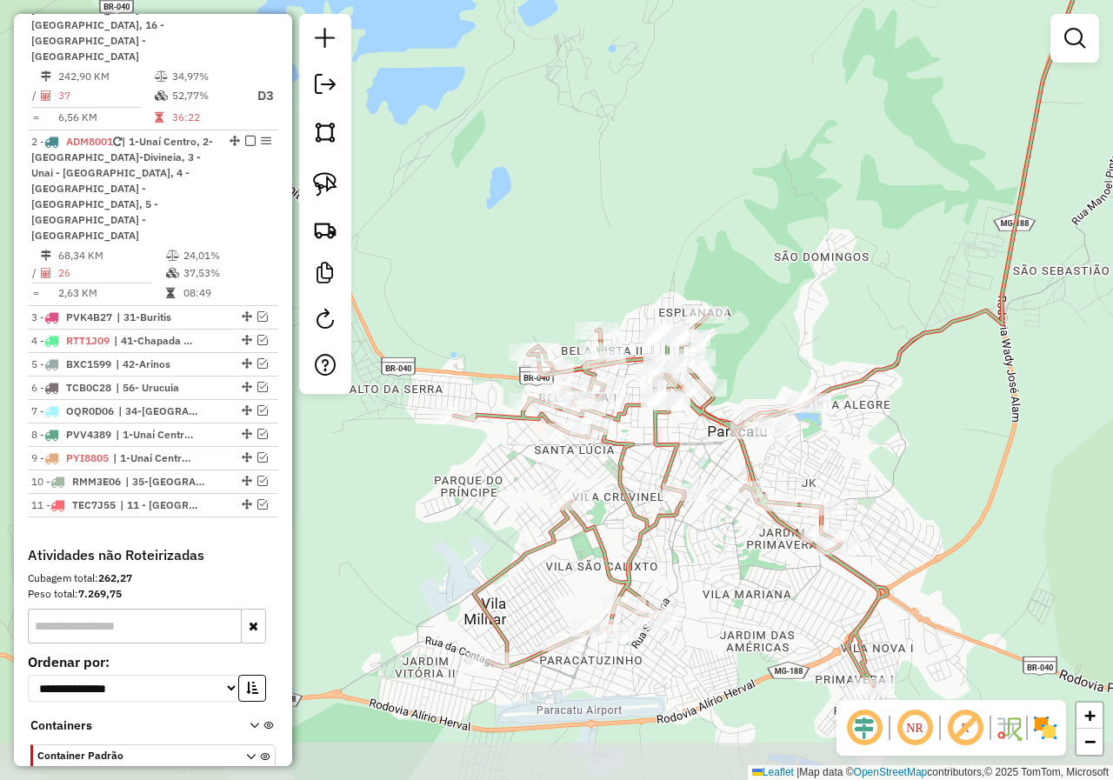
drag, startPoint x: 632, startPoint y: 516, endPoint x: 616, endPoint y: 468, distance: 50.6
click at [616, 468] on icon at bounding box center [670, 501] width 433 height 370
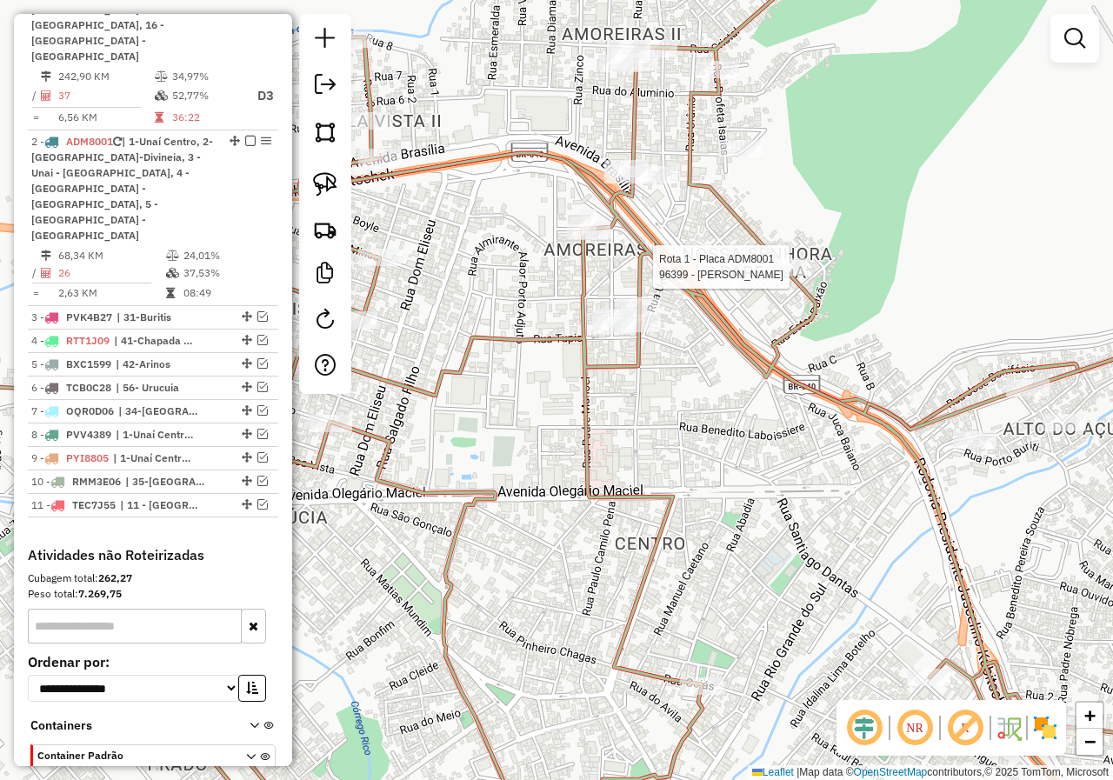
select select "*********"
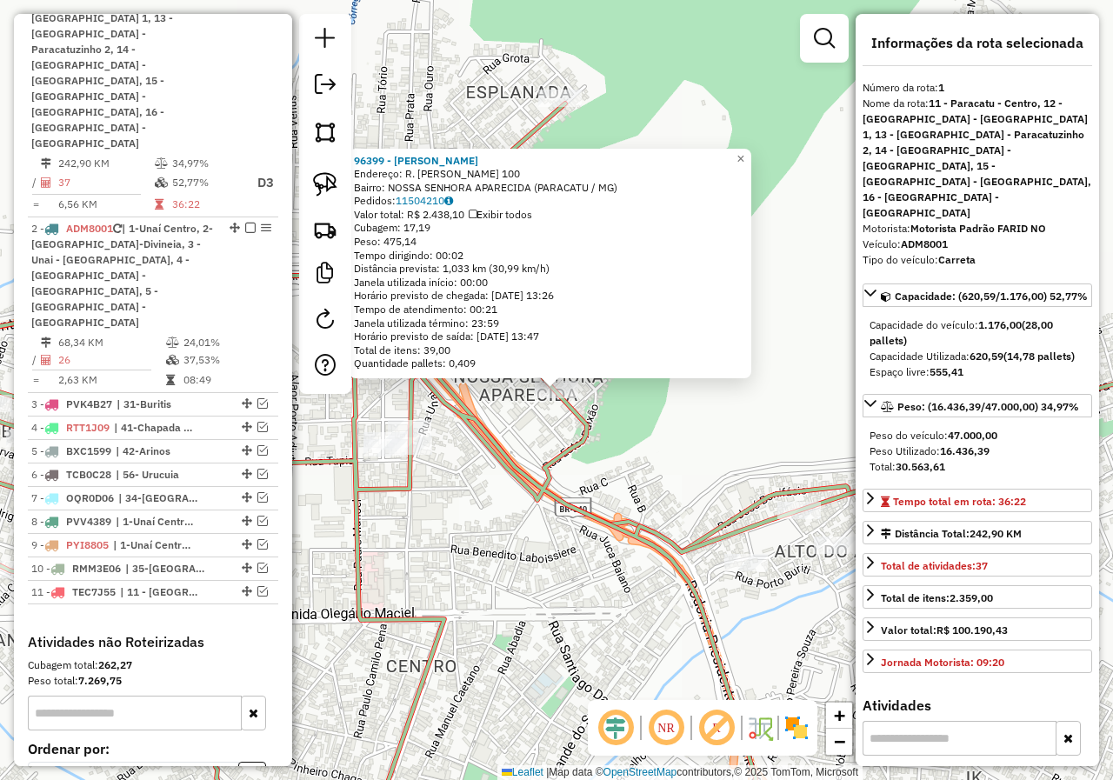
scroll to position [652, 0]
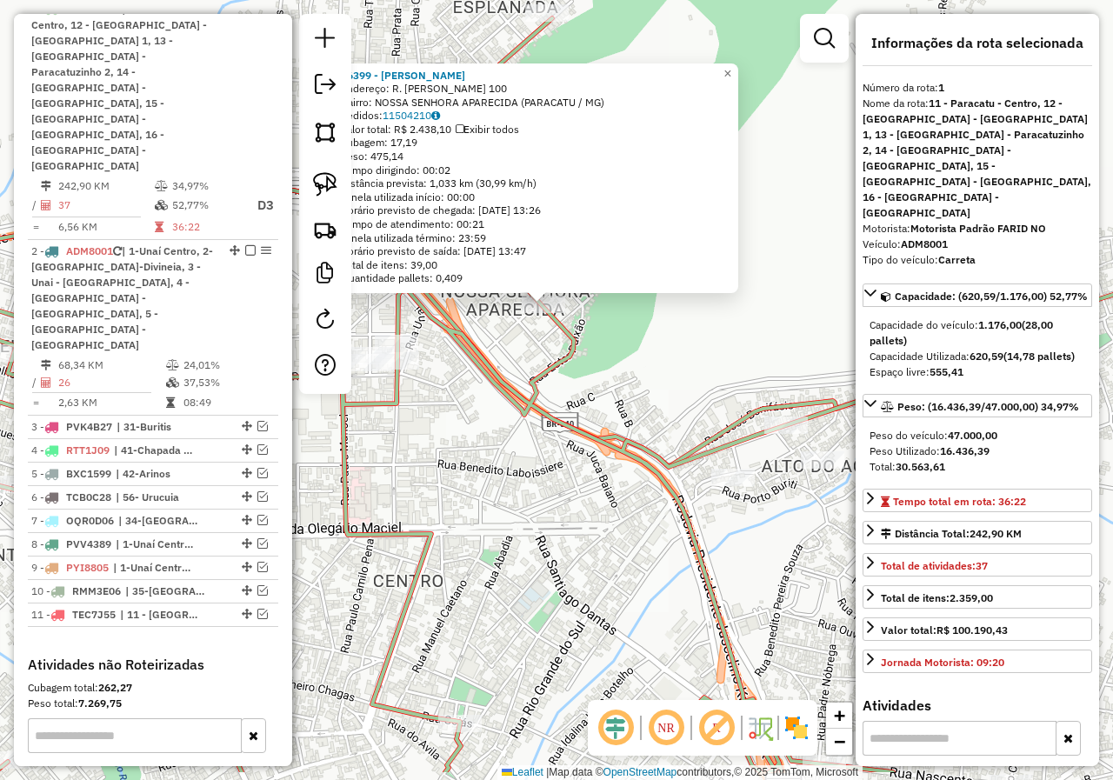
drag, startPoint x: 568, startPoint y: 515, endPoint x: 550, endPoint y: 414, distance: 102.4
click at [552, 420] on icon at bounding box center [423, 395] width 1094 height 754
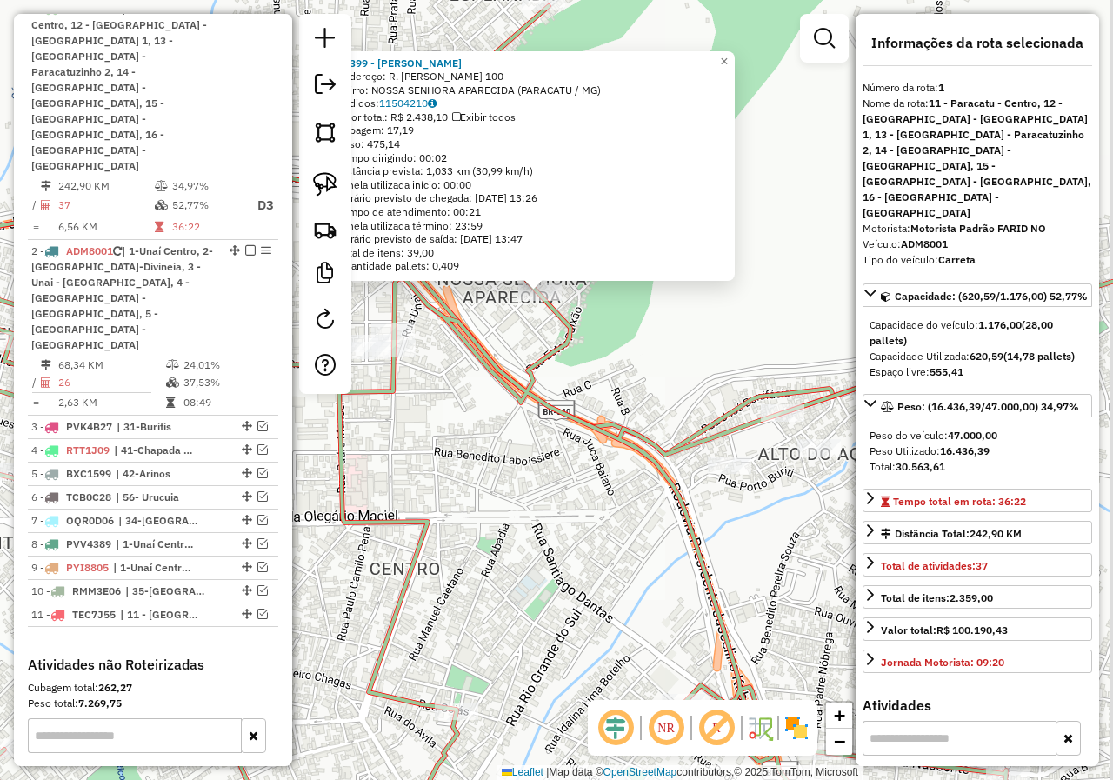
click at [550, 414] on icon at bounding box center [447, 431] width 1117 height 851
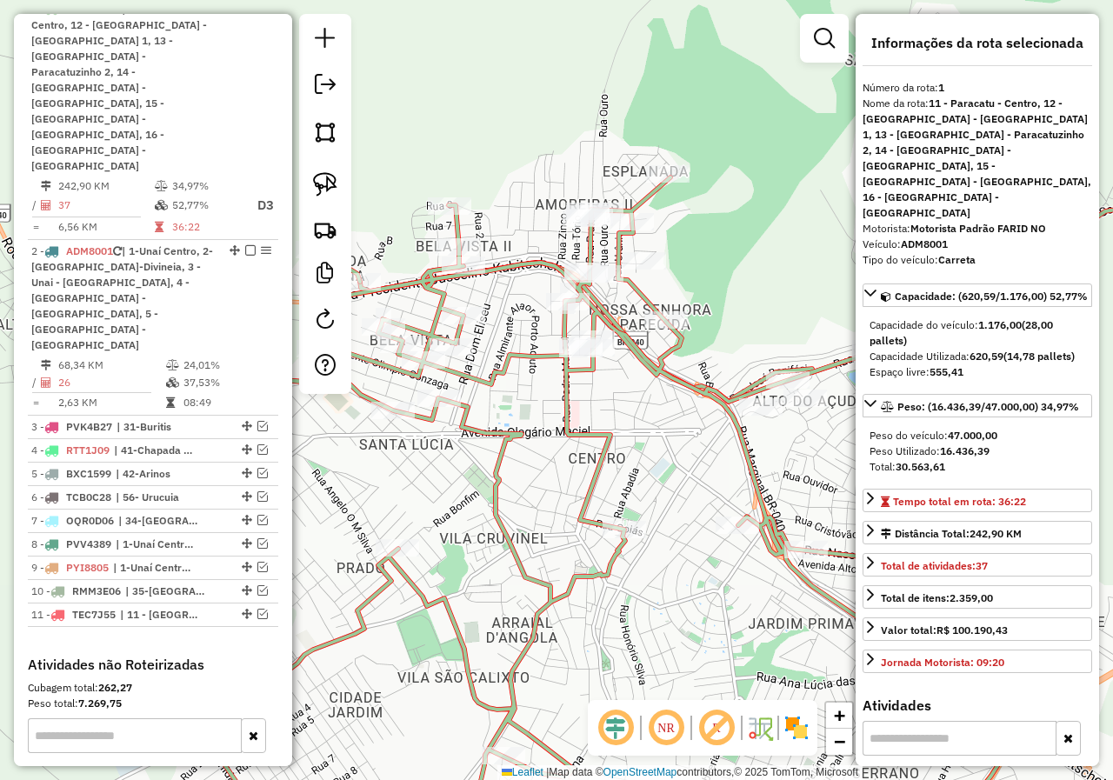
click at [603, 446] on icon at bounding box center [596, 501] width 867 height 648
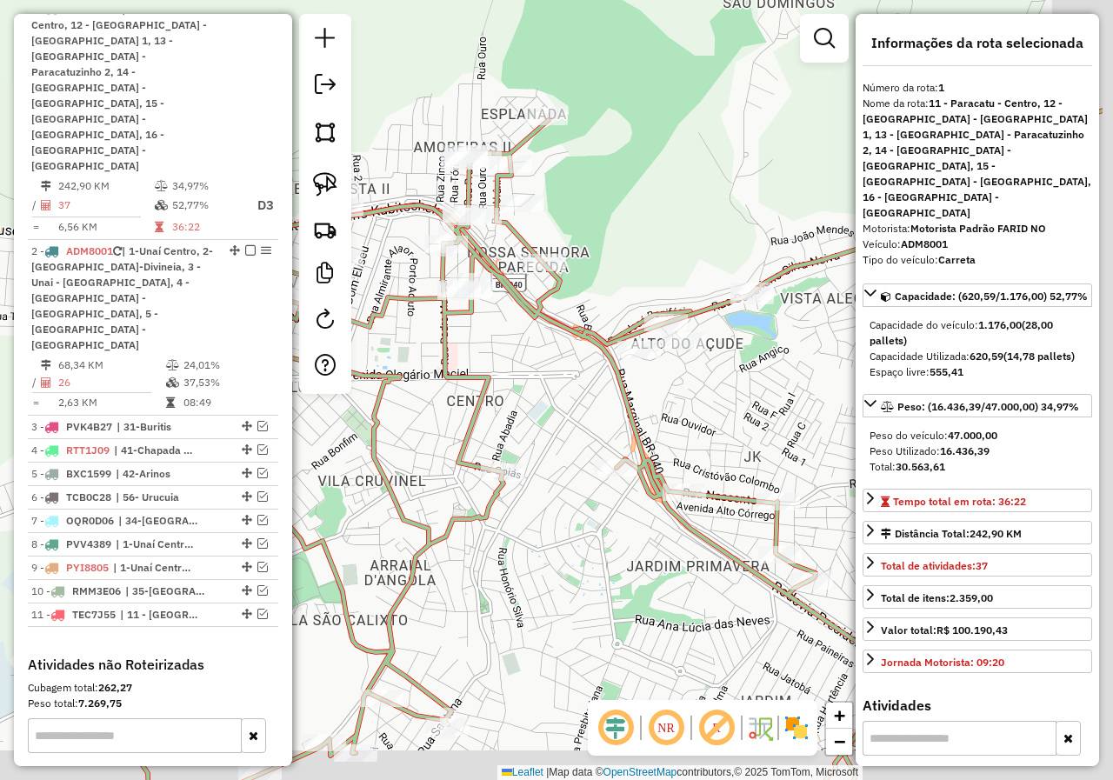
drag, startPoint x: 603, startPoint y: 445, endPoint x: 477, endPoint y: 384, distance: 140.0
click at [479, 387] on icon at bounding box center [475, 460] width 867 height 681
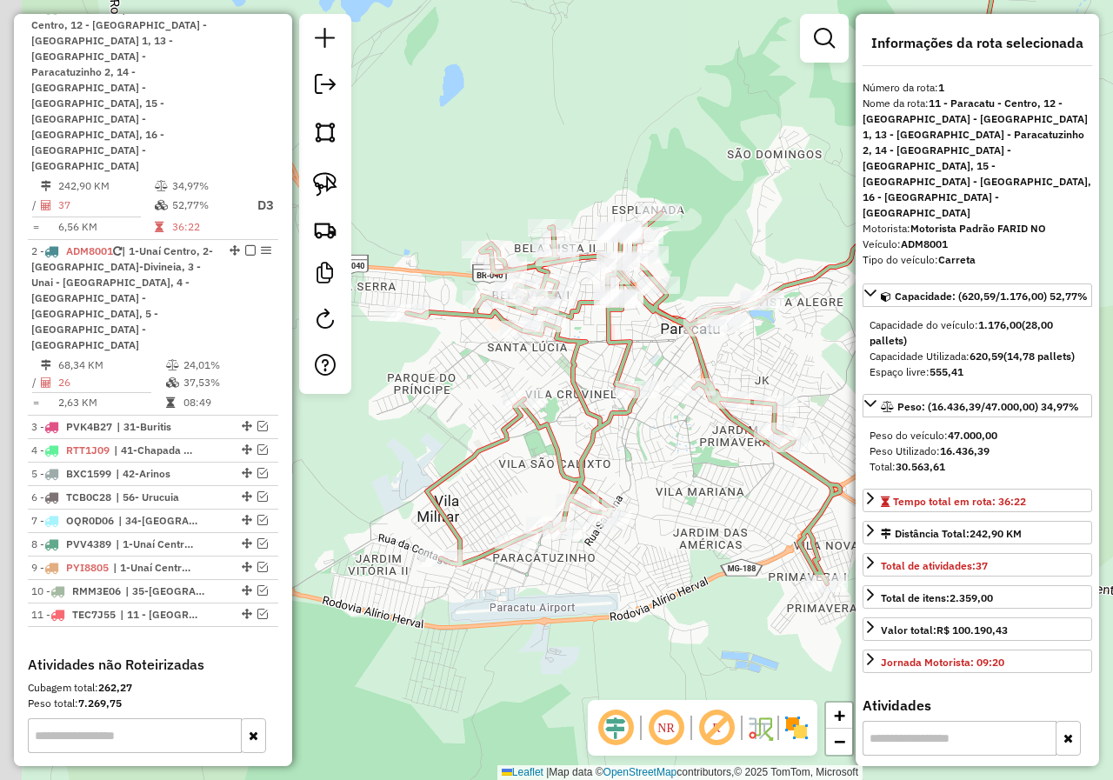
drag, startPoint x: 528, startPoint y: 550, endPoint x: 686, endPoint y: 505, distance: 164.4
click at [683, 509] on div "Janela de atendimento Grade de atendimento Capacidade Transportadoras Veículos …" at bounding box center [556, 390] width 1113 height 780
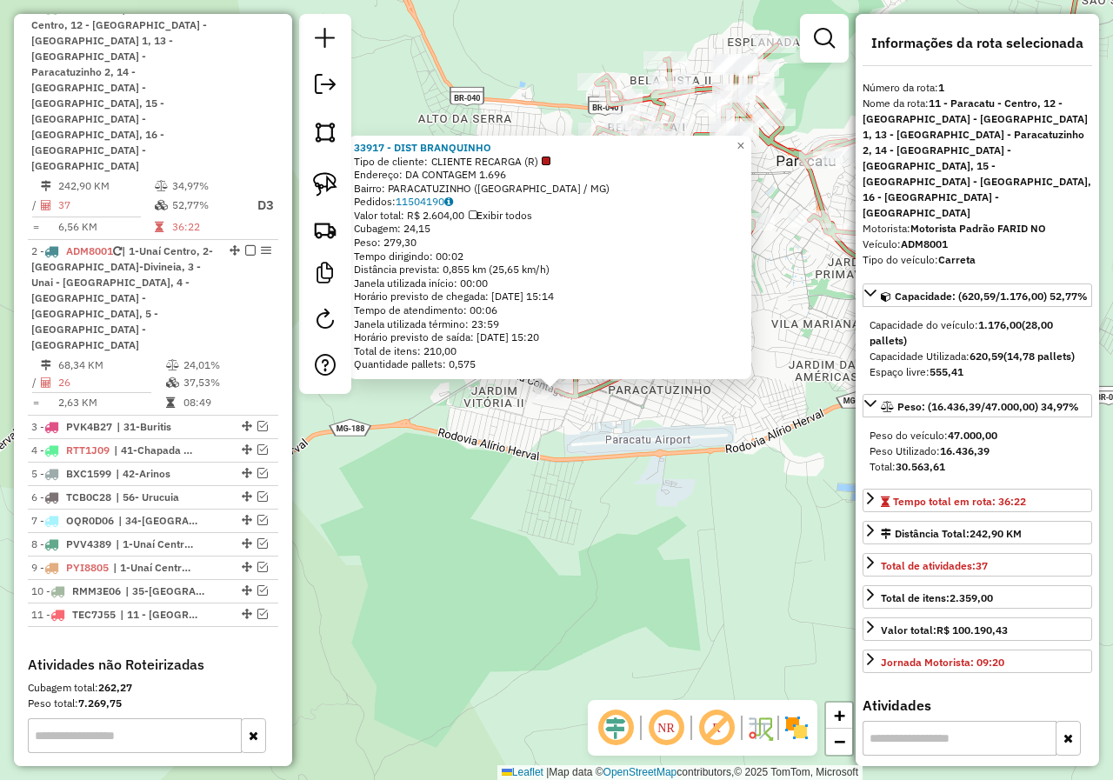
click at [572, 466] on div "33917 - DIST BRANQUINHO Tipo de cliente: CLIENTE RECARGA (R) Endereço: DA CONTA…" at bounding box center [556, 390] width 1113 height 780
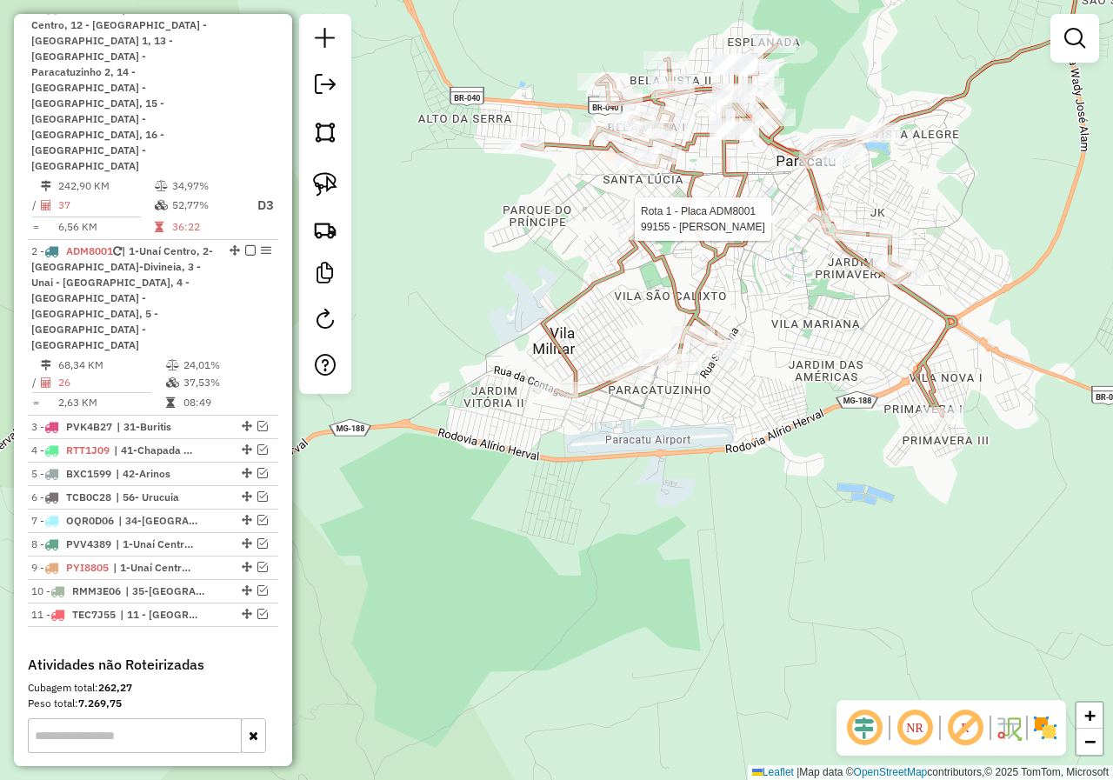
select select "*********"
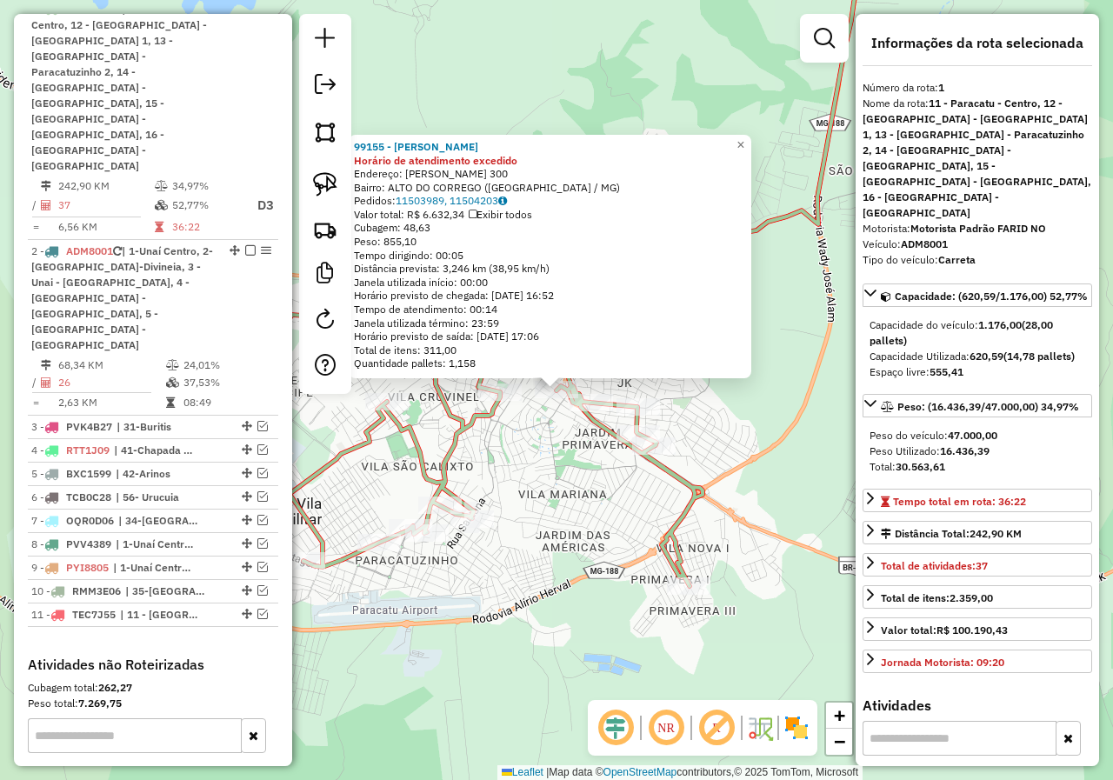
drag, startPoint x: 542, startPoint y: 475, endPoint x: 637, endPoint y: 463, distance: 96.3
click at [637, 463] on div "99155 - FRANCY HELLE CONDE Horário de atendimento excedido Endereço: MANOEL NEI…" at bounding box center [556, 390] width 1113 height 780
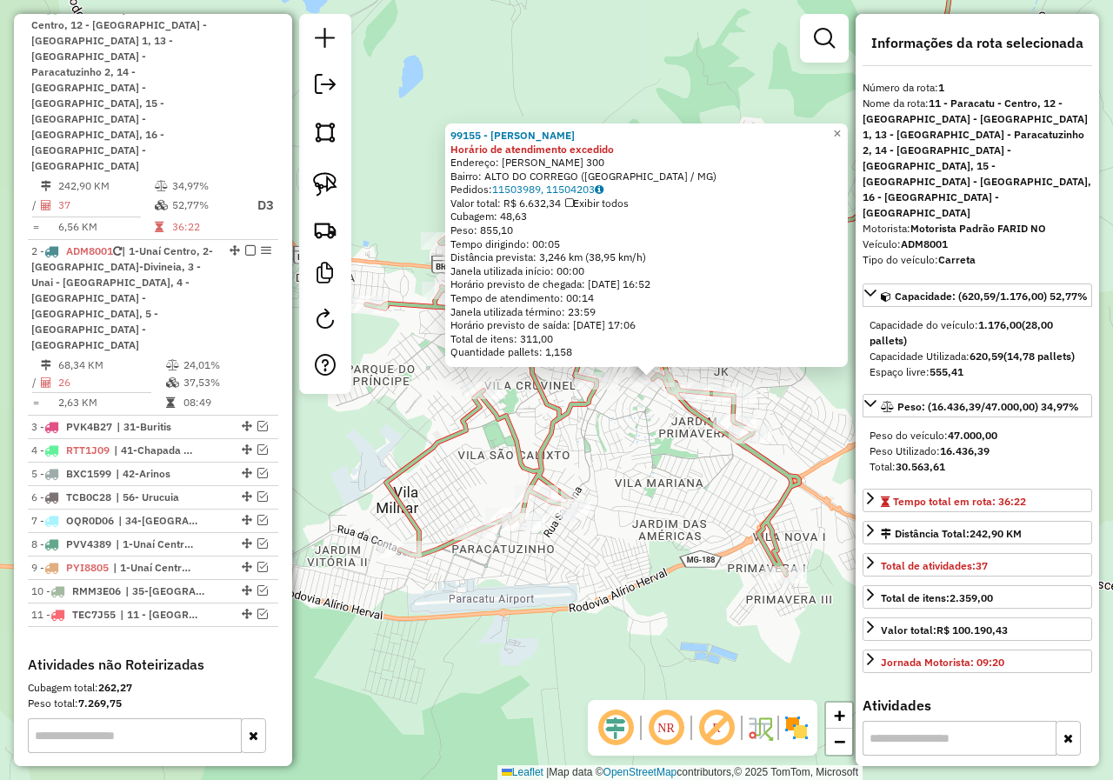
click at [637, 462] on div "99155 - FRANCY HELLE CONDE Horário de atendimento excedido Endereço: MANOEL NEI…" at bounding box center [556, 390] width 1113 height 780
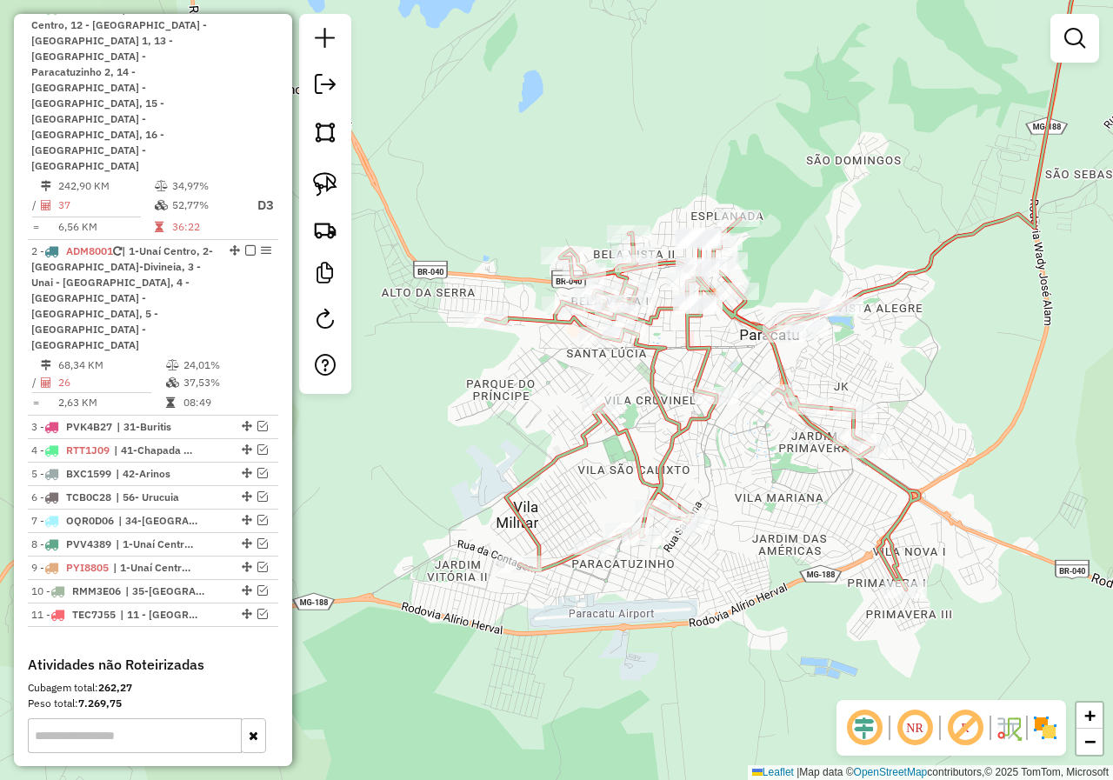
drag, startPoint x: 453, startPoint y: 357, endPoint x: 551, endPoint y: 378, distance: 100.5
click at [551, 378] on div "Janela de atendimento Grade de atendimento Capacidade Transportadoras Veículos …" at bounding box center [556, 390] width 1113 height 780
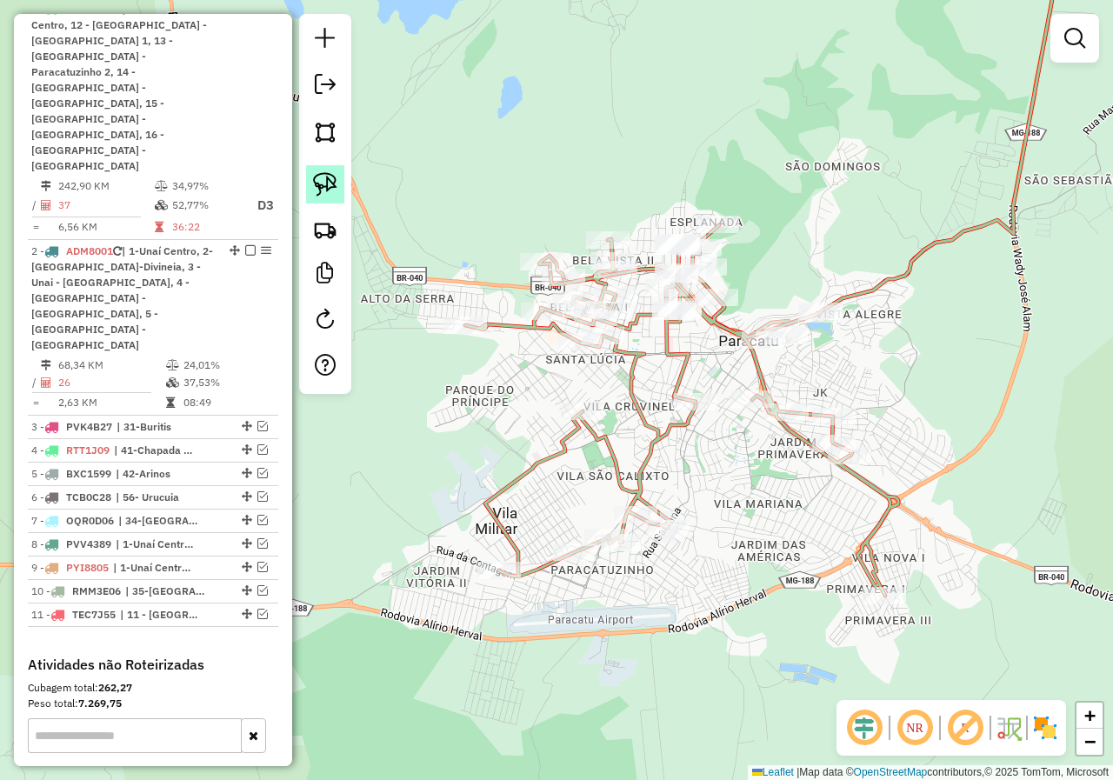
click at [333, 187] on img at bounding box center [325, 184] width 24 height 24
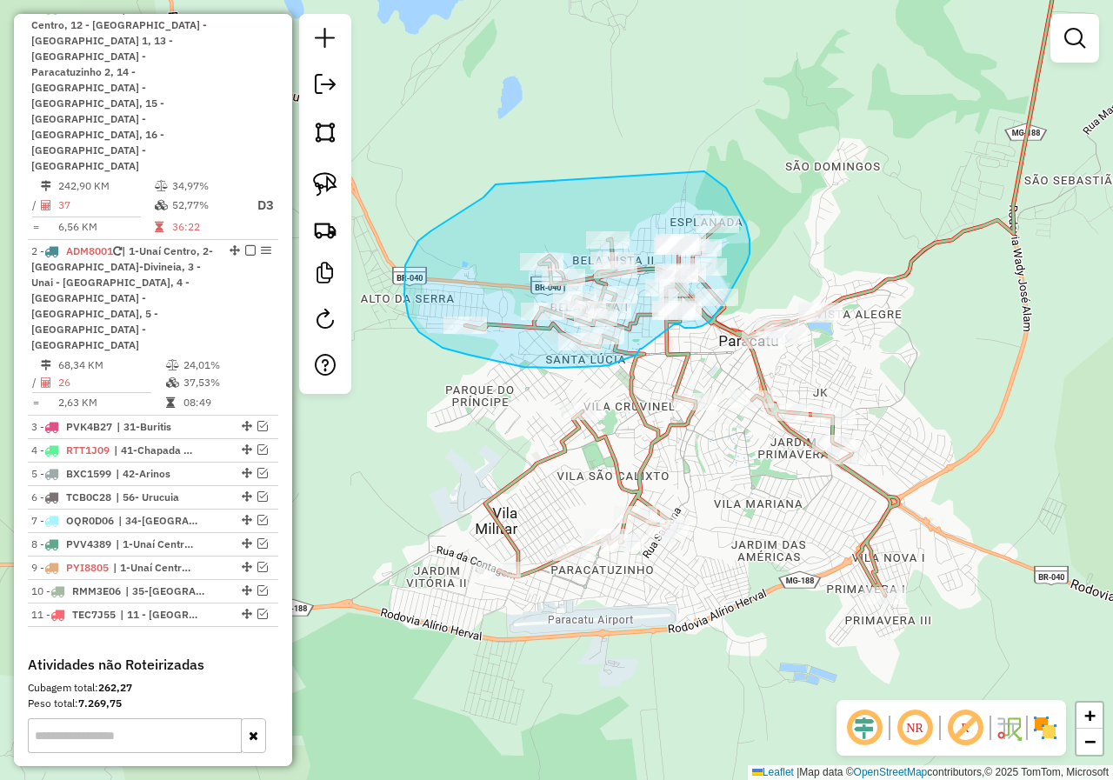
drag, startPoint x: 496, startPoint y: 184, endPoint x: 648, endPoint y: 172, distance: 152.7
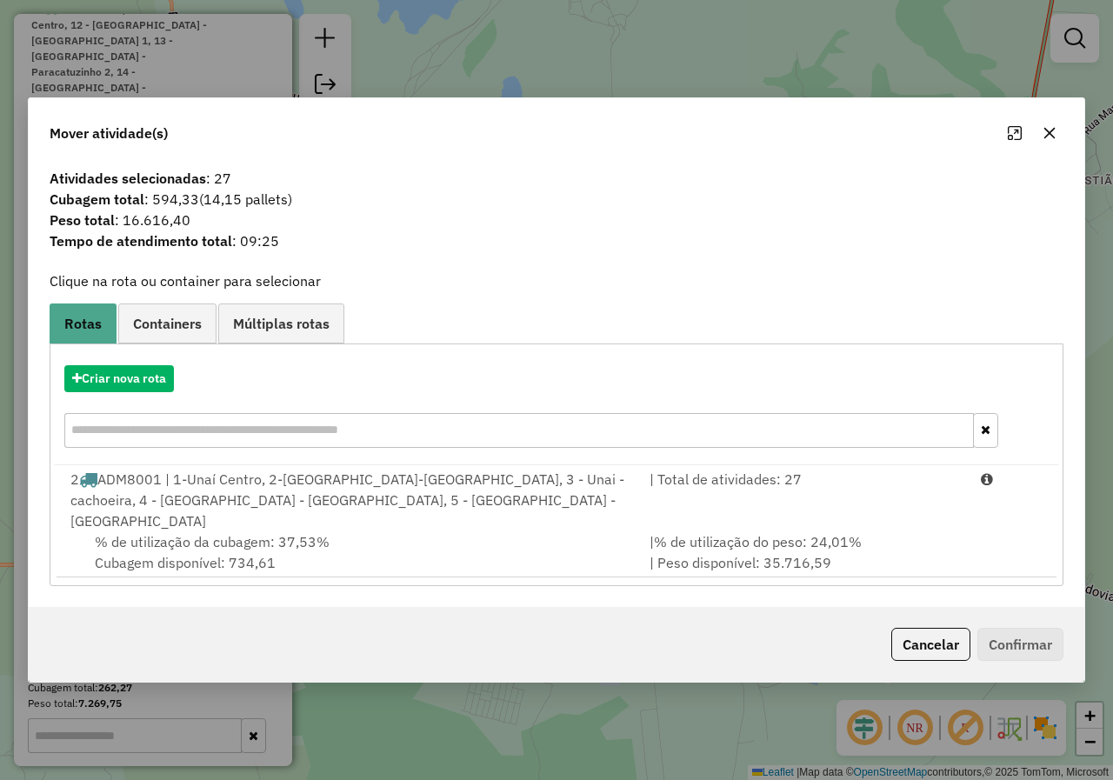
click at [1053, 139] on icon "button" at bounding box center [1049, 133] width 11 height 11
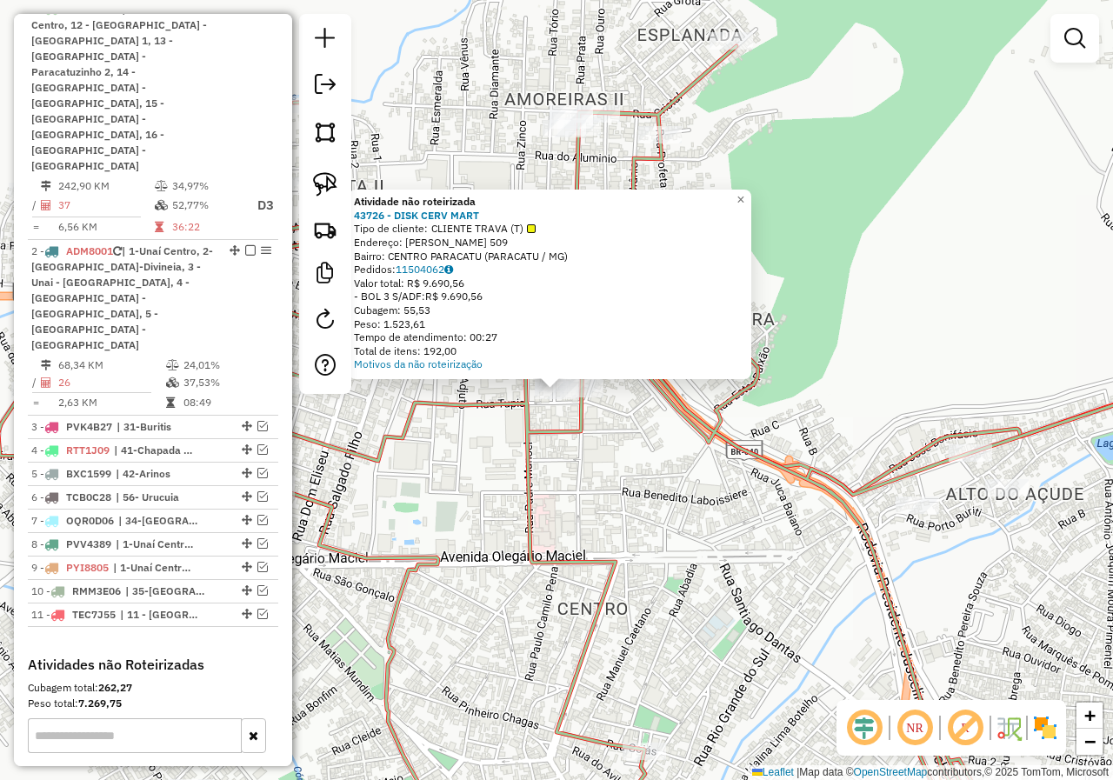
click at [514, 479] on div "Atividade não roteirizada 43726 - DISK CERV MART Tipo de cliente: CLIENTE TRAVA…" at bounding box center [556, 390] width 1113 height 780
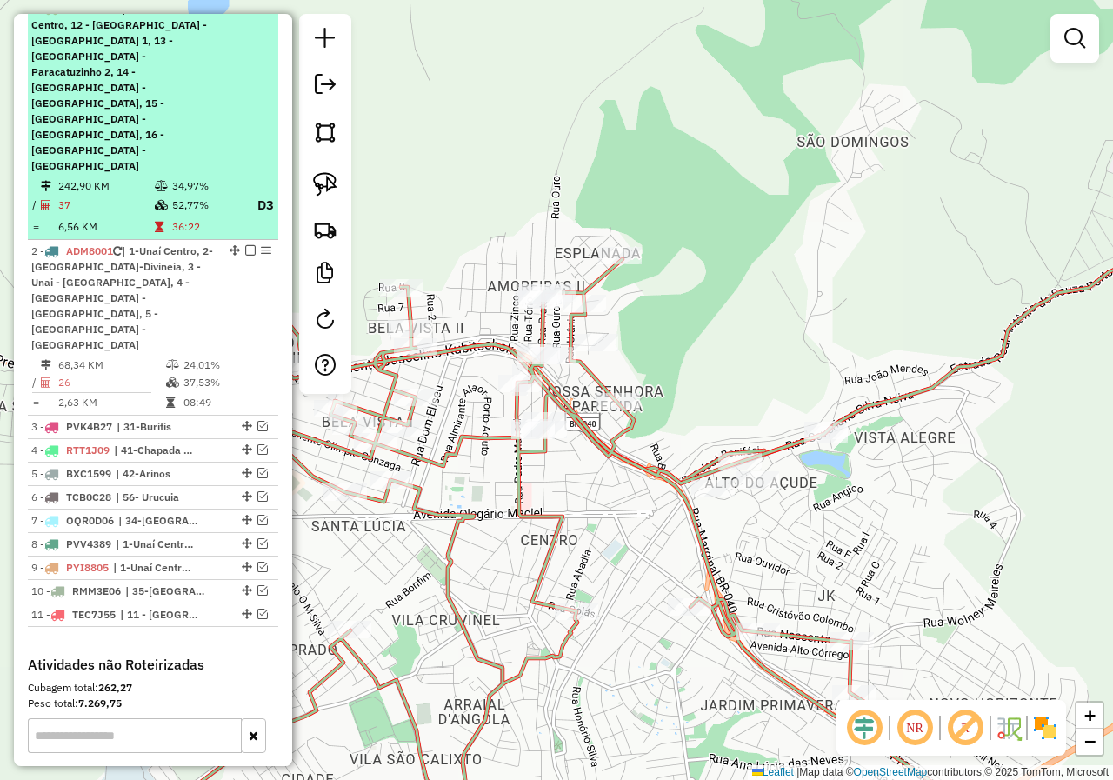
click at [245, 14] on em at bounding box center [250, 8] width 10 height 10
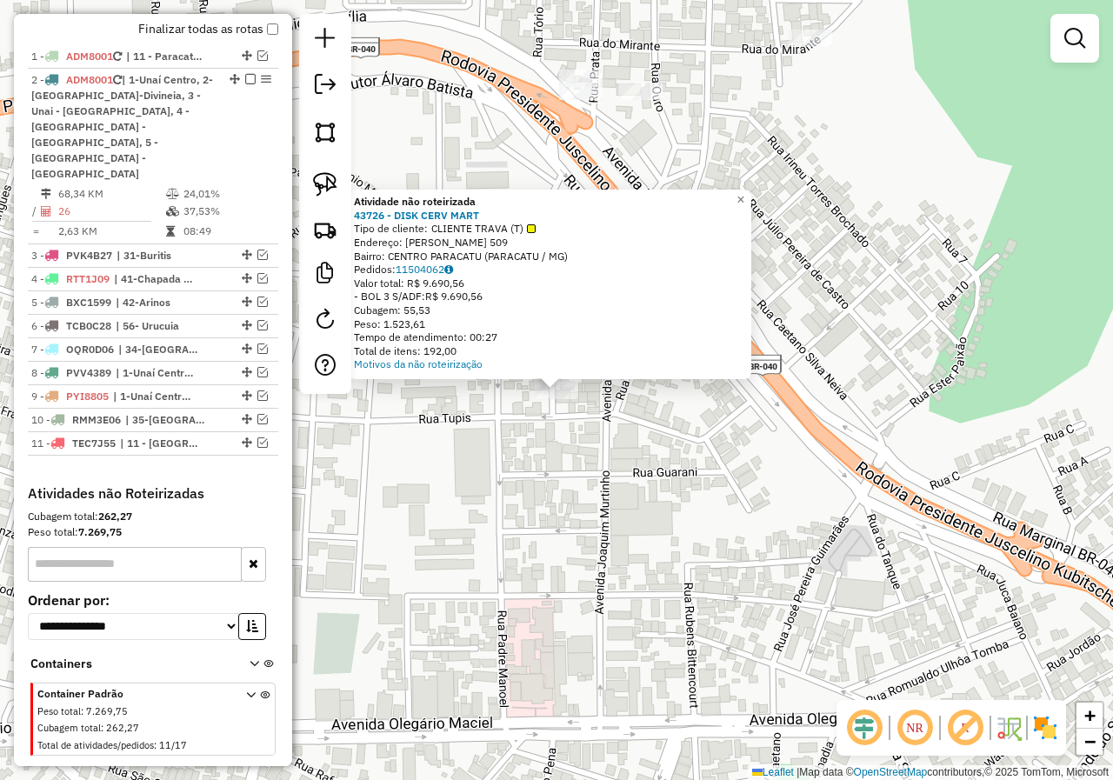
click at [564, 460] on div "Atividade não roteirizada 43726 - DISK CERV MART Tipo de cliente: CLIENTE TRAVA…" at bounding box center [556, 390] width 1113 height 780
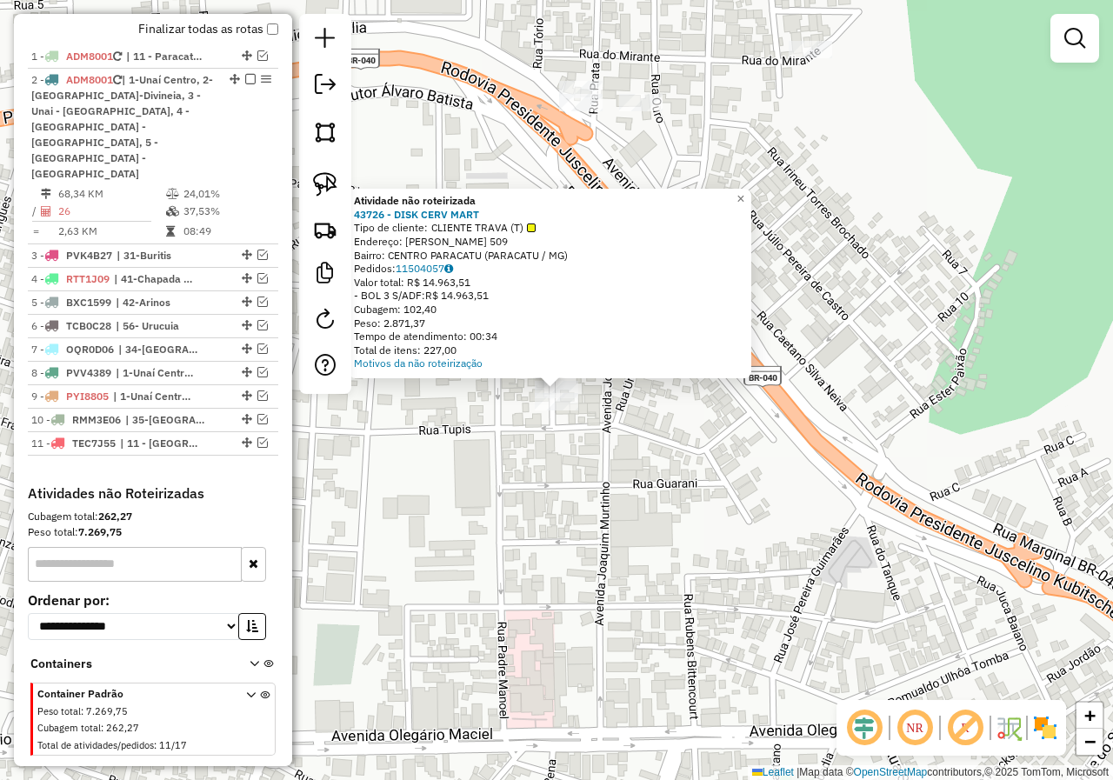
click at [603, 453] on div "Atividade não roteirizada 43726 - DISK CERV MART Tipo de cliente: CLIENTE TRAVA…" at bounding box center [556, 390] width 1113 height 780
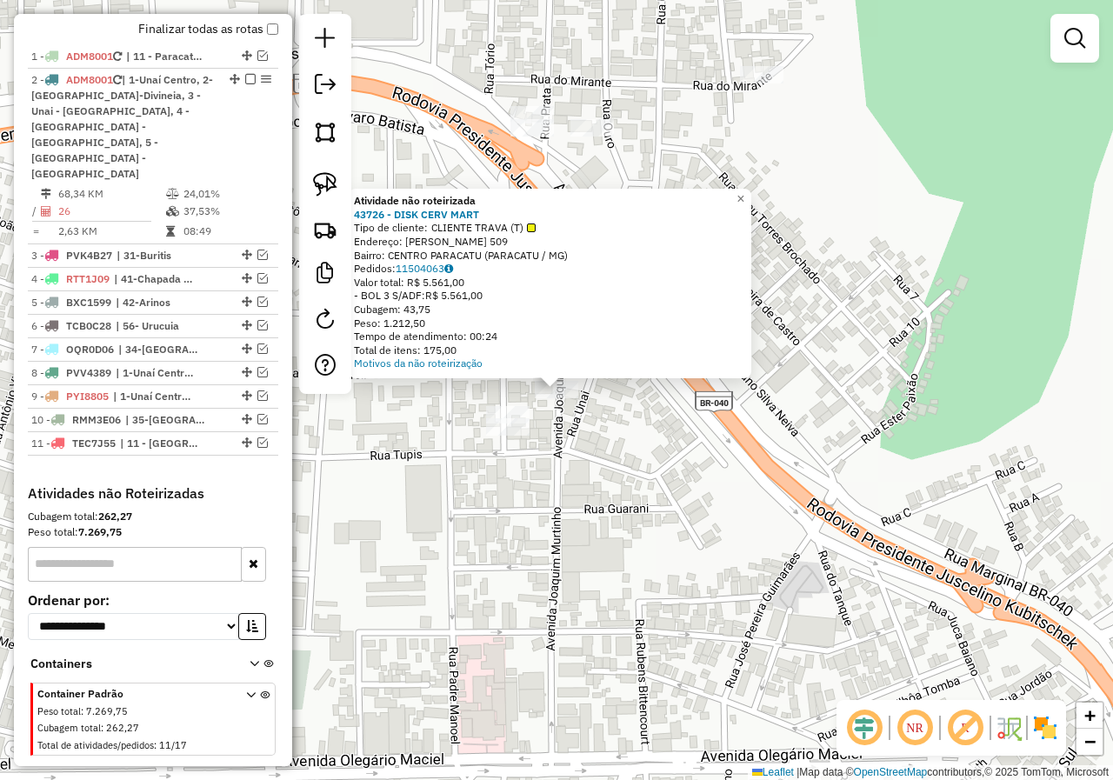
click at [578, 471] on div "Atividade não roteirizada 43726 - DISK CERV MART Tipo de cliente: CLIENTE TRAVA…" at bounding box center [556, 390] width 1113 height 780
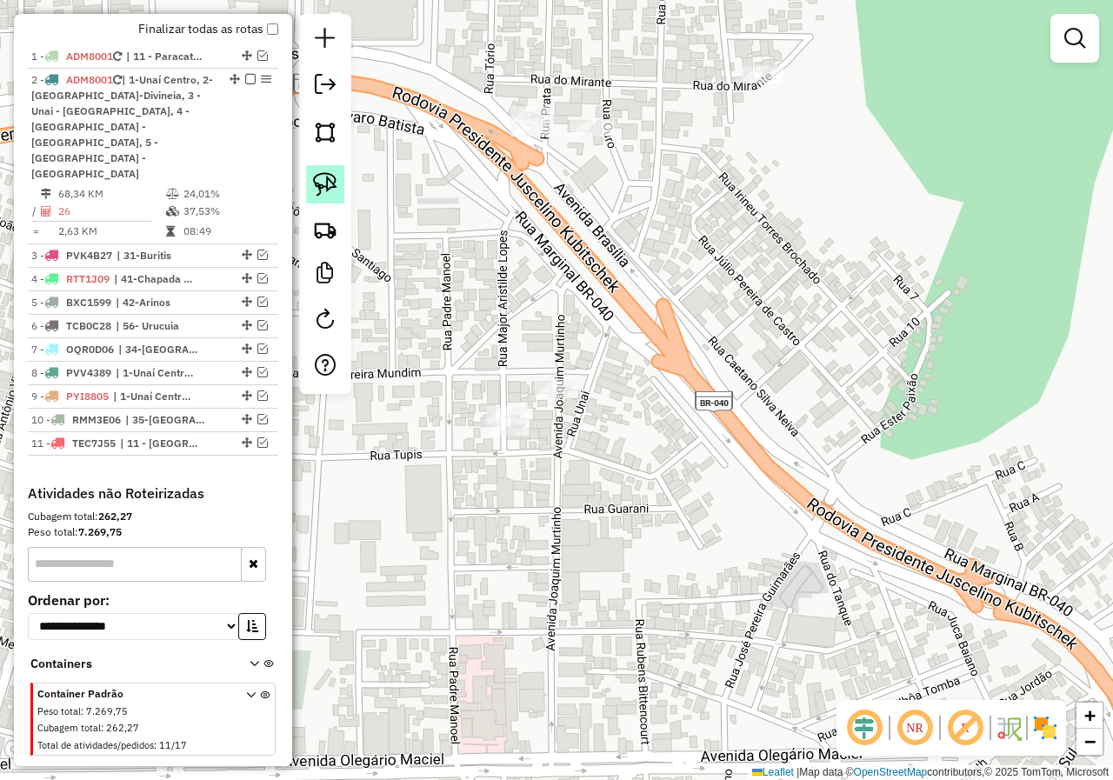
click at [338, 188] on link at bounding box center [325, 184] width 38 height 38
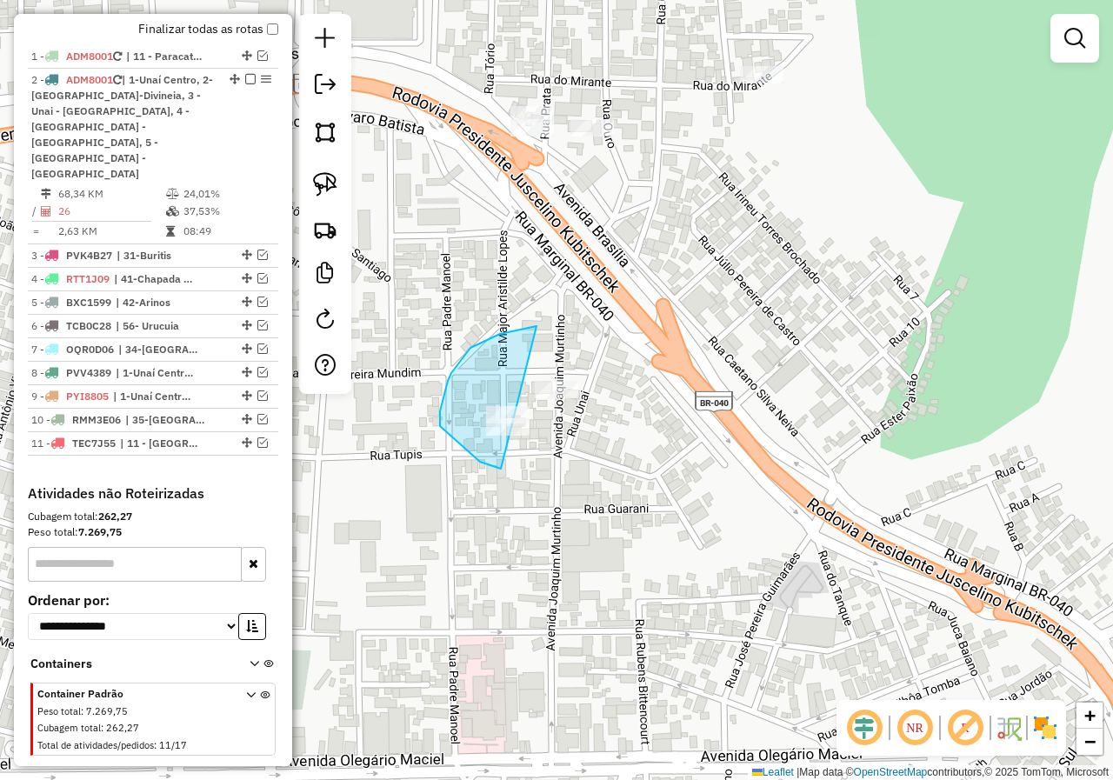
drag, startPoint x: 535, startPoint y: 326, endPoint x: 684, endPoint y: 303, distance: 151.4
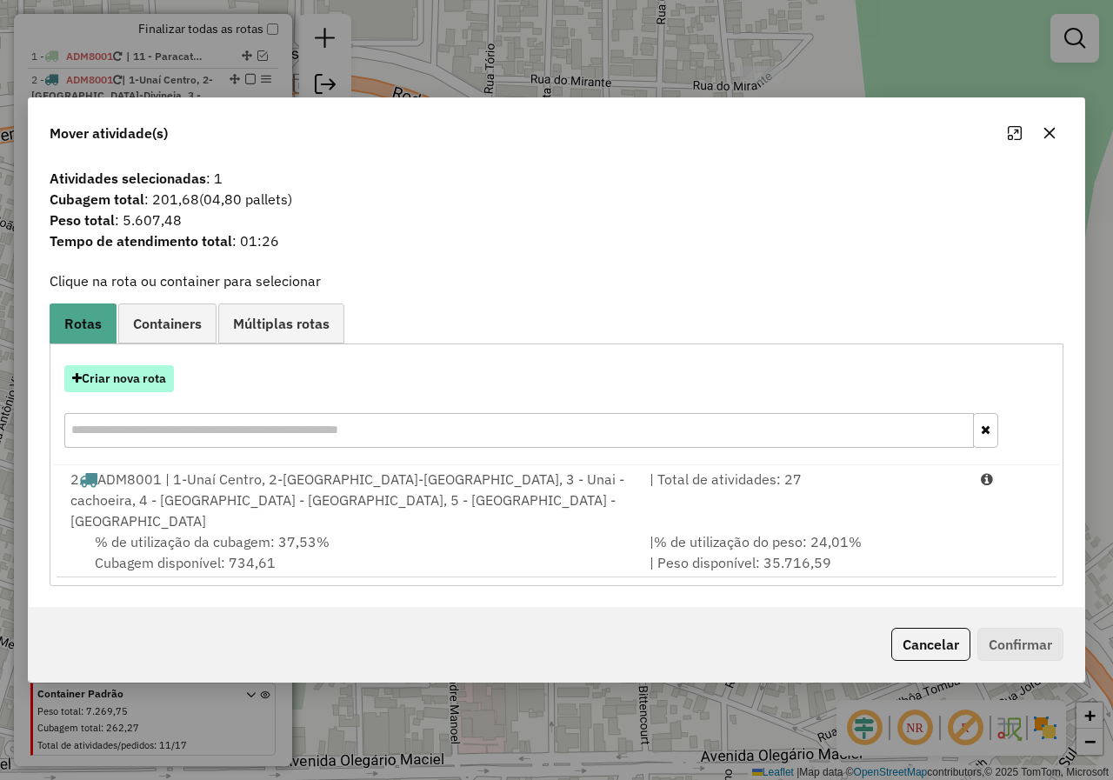
click at [163, 392] on button "Criar nova rota" at bounding box center [119, 378] width 110 height 27
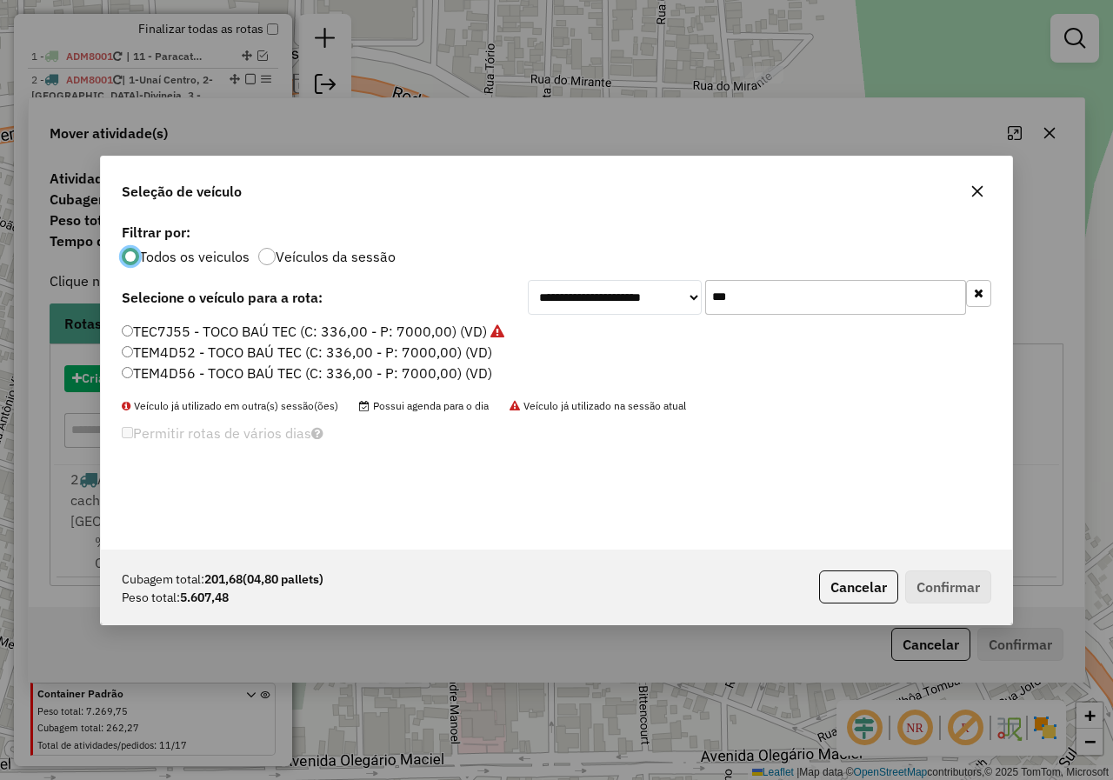
scroll to position [10, 5]
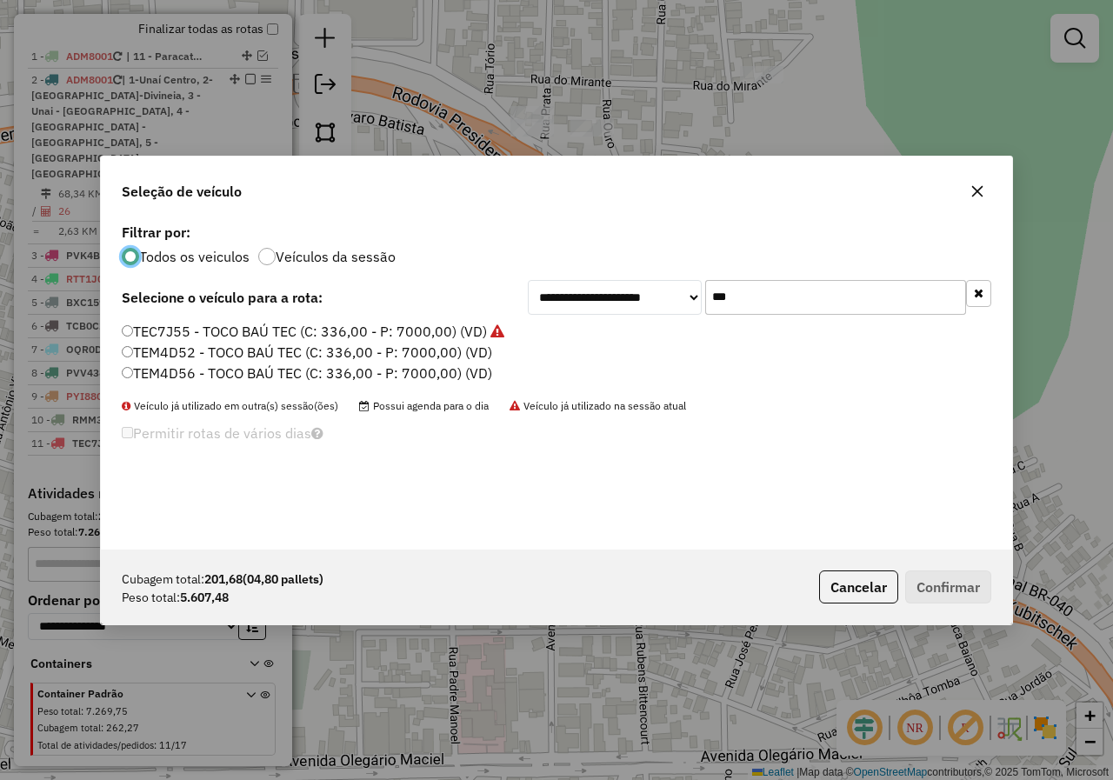
click at [800, 287] on input "***" at bounding box center [835, 297] width 261 height 35
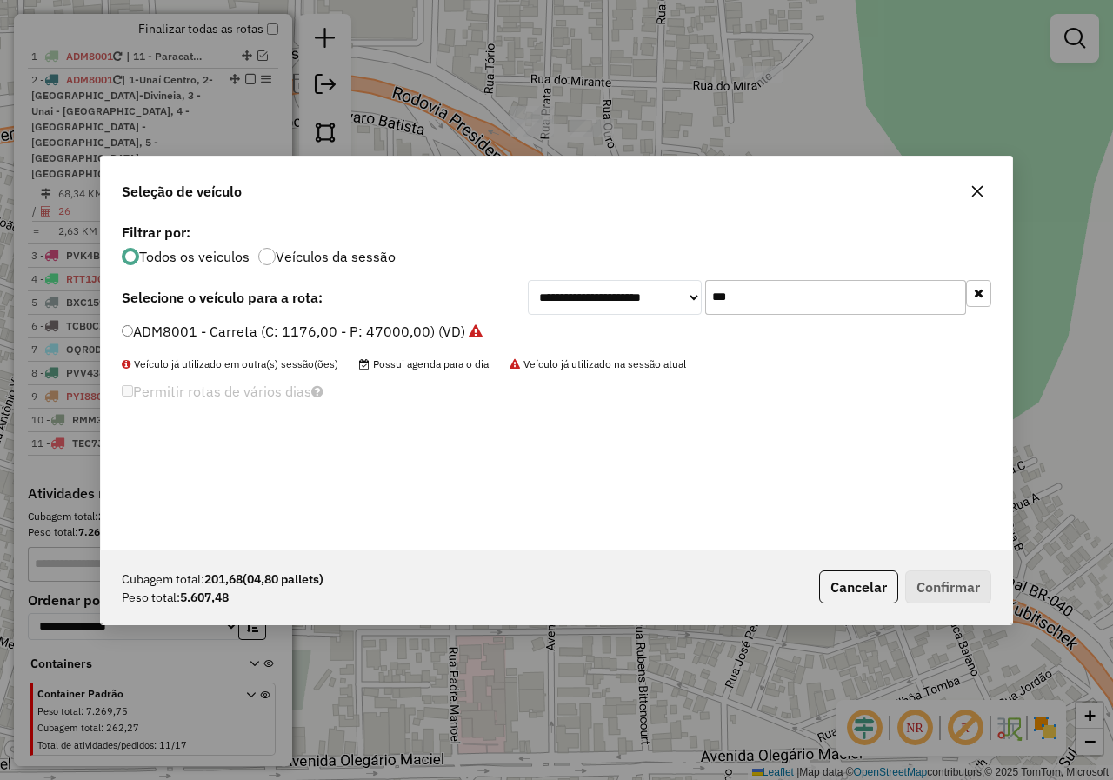
type input "***"
click at [358, 333] on label "ADM8001 - Carreta (C: 1176,00 - P: 47000,00) (VD)" at bounding box center [302, 331] width 361 height 21
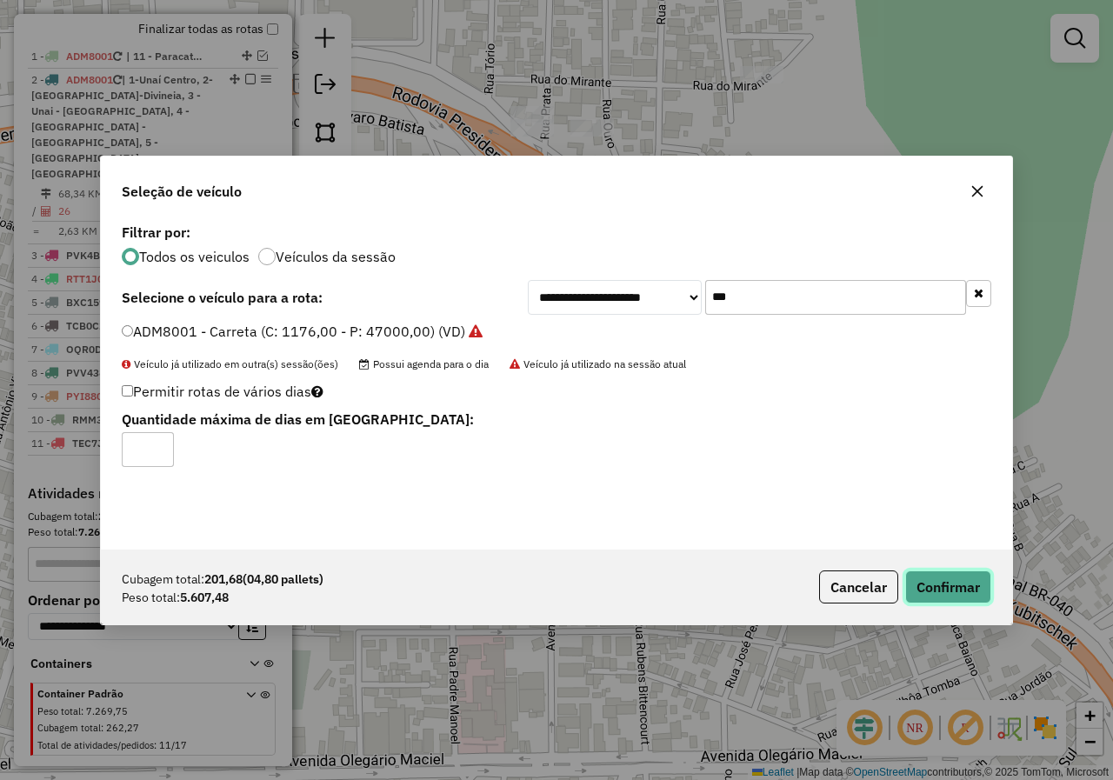
click at [965, 573] on button "Confirmar" at bounding box center [948, 586] width 86 height 33
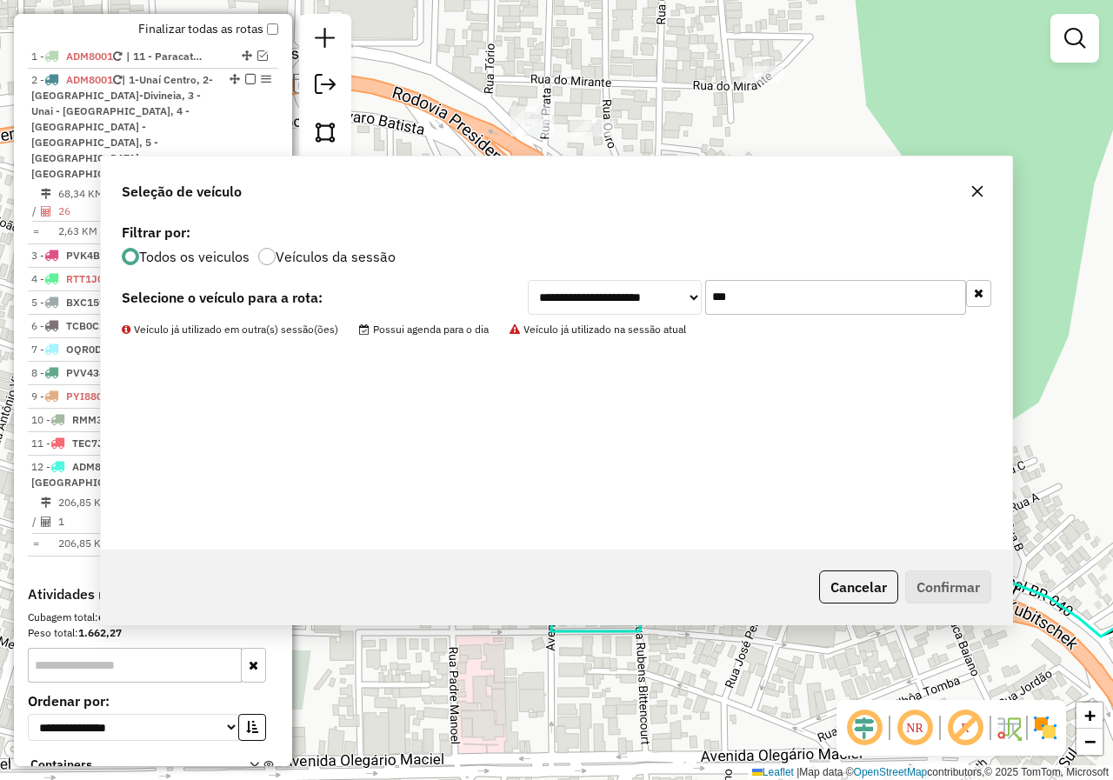
scroll to position [652, 0]
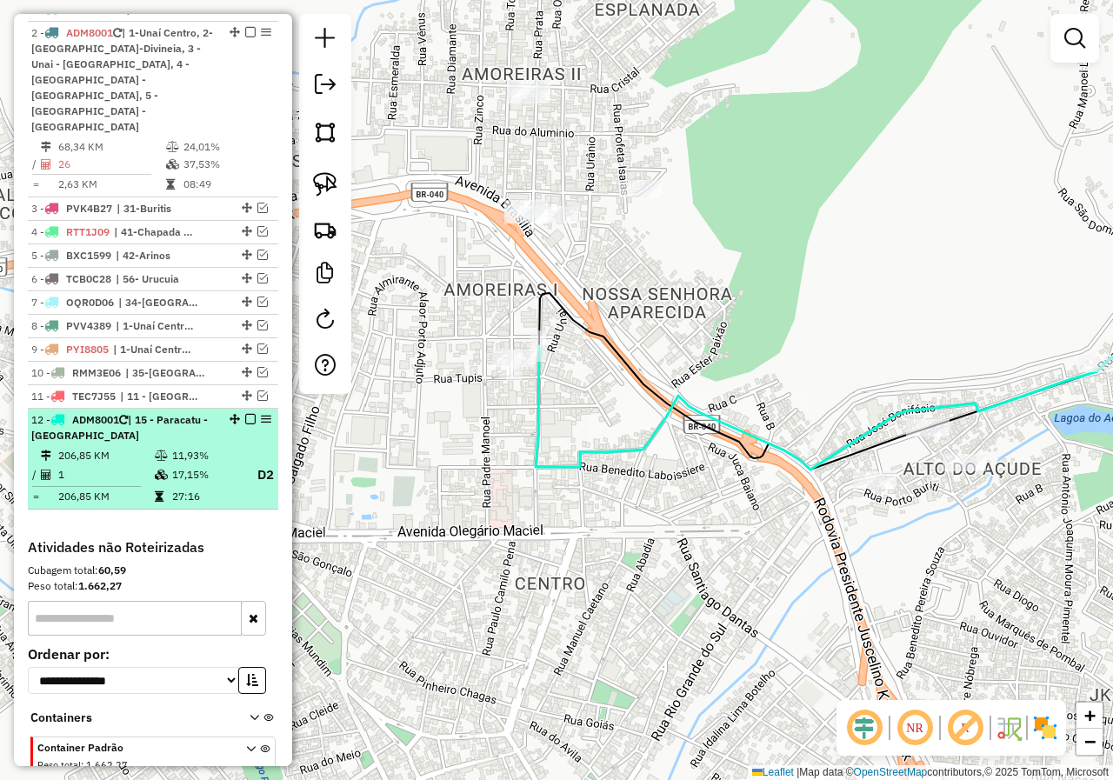
click at [245, 414] on em at bounding box center [250, 419] width 10 height 10
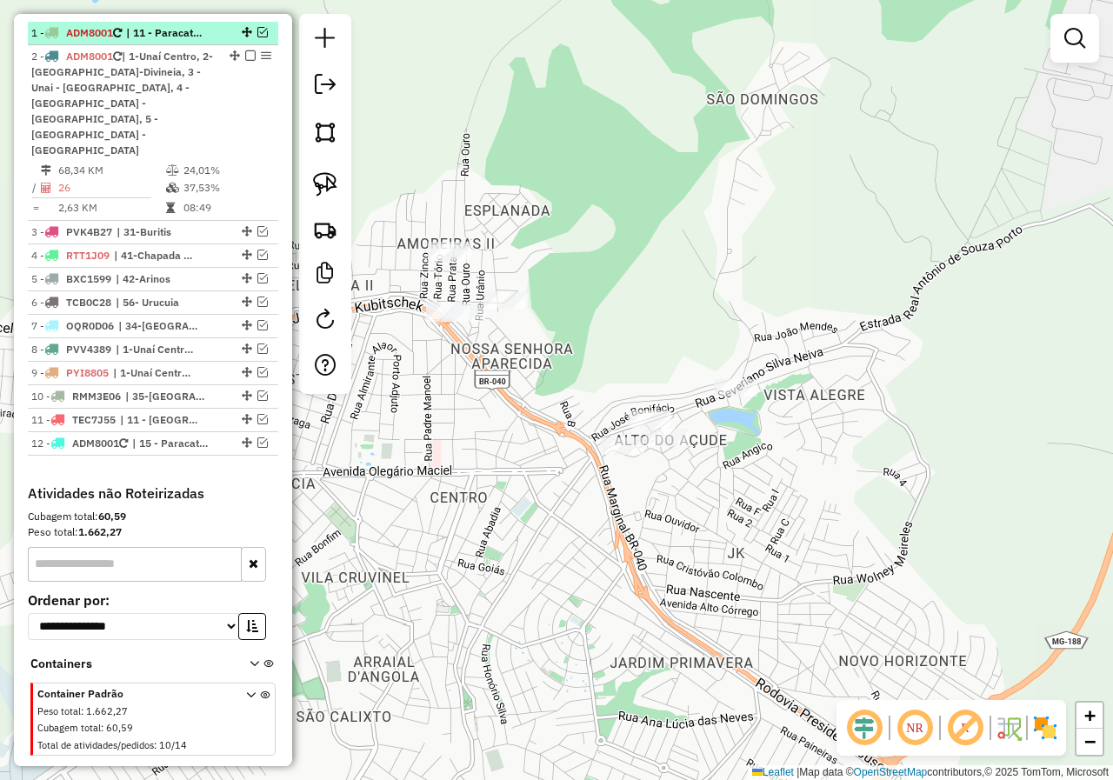
click at [257, 37] on em at bounding box center [262, 32] width 10 height 10
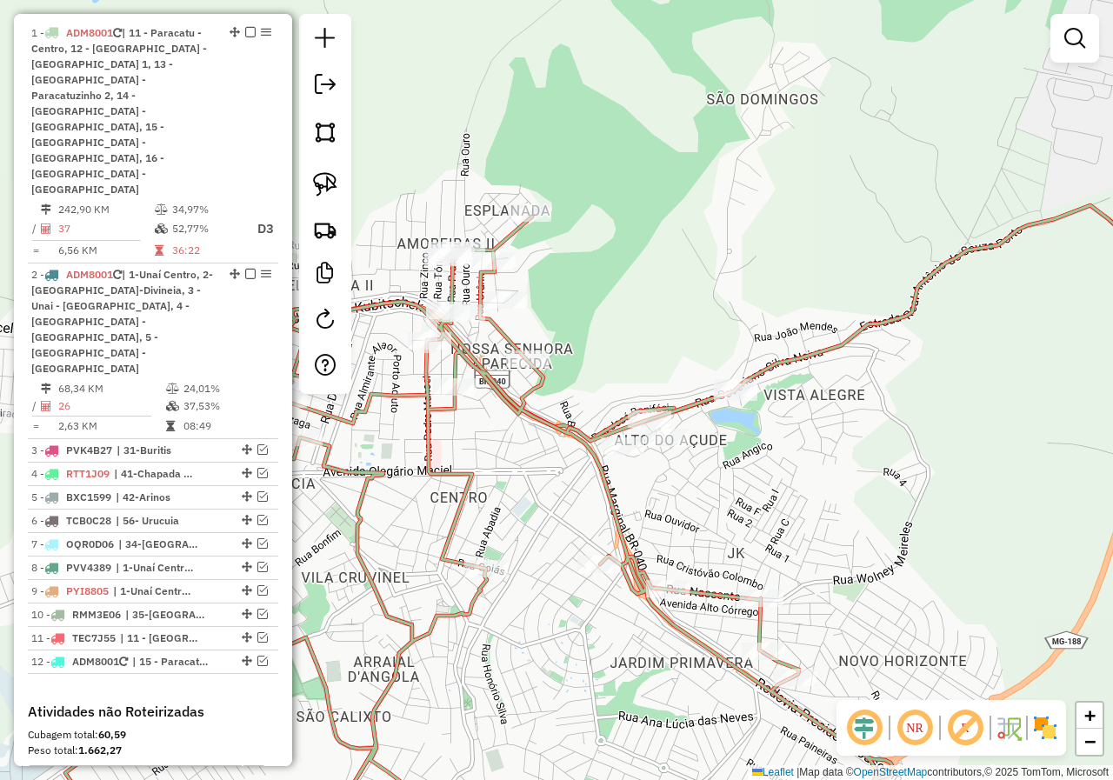
scroll to position [652, 0]
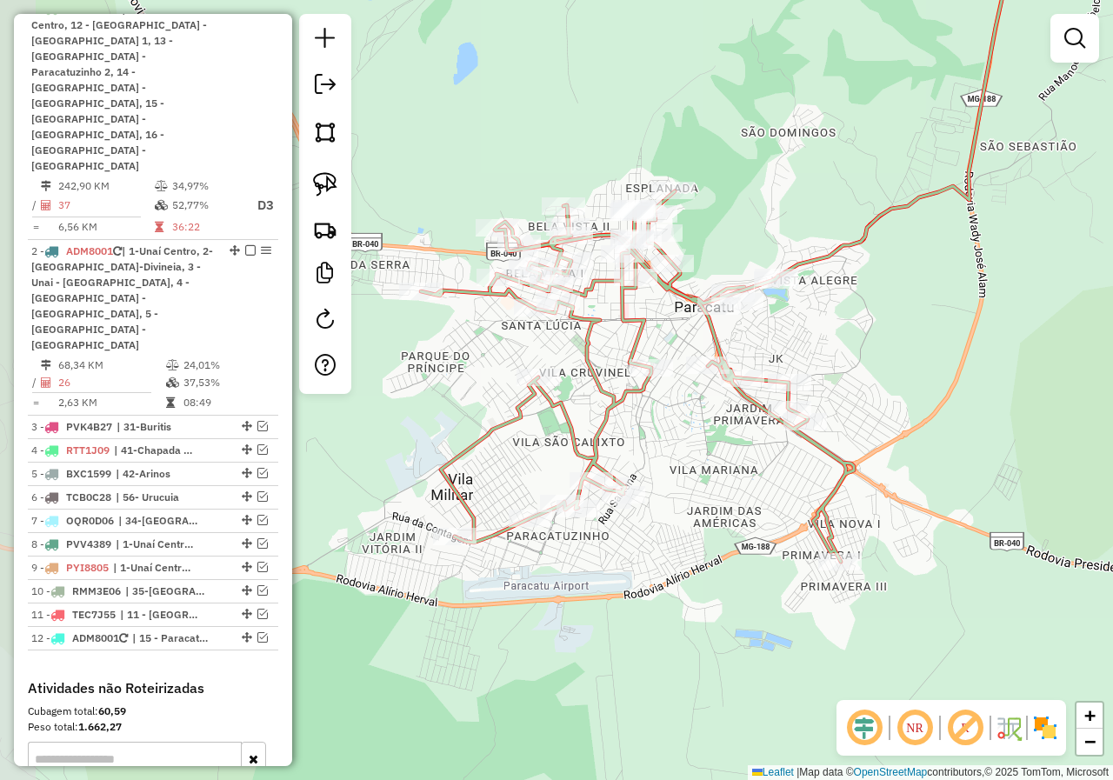
drag, startPoint x: 569, startPoint y: 514, endPoint x: 733, endPoint y: 489, distance: 166.3
click at [733, 489] on div "Janela de atendimento Grade de atendimento Capacidade Transportadoras Veículos …" at bounding box center [556, 390] width 1113 height 780
click at [335, 184] on img at bounding box center [325, 184] width 24 height 24
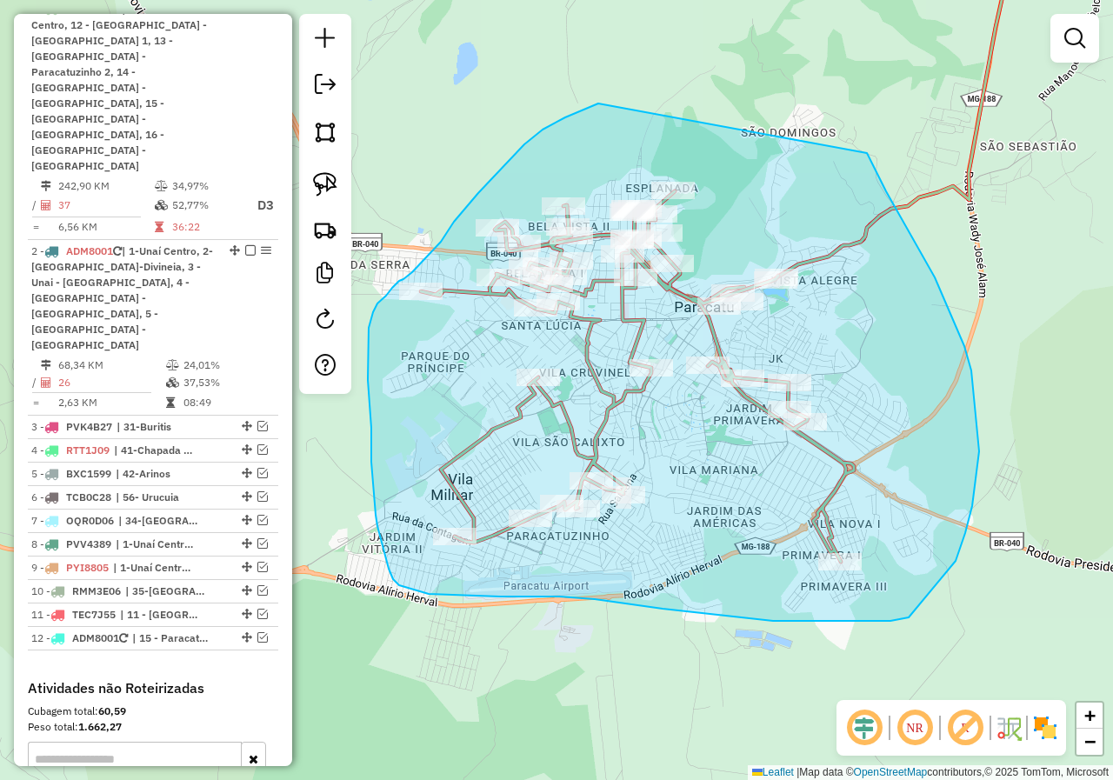
drag, startPoint x: 519, startPoint y: 150, endPoint x: 863, endPoint y: 150, distance: 344.4
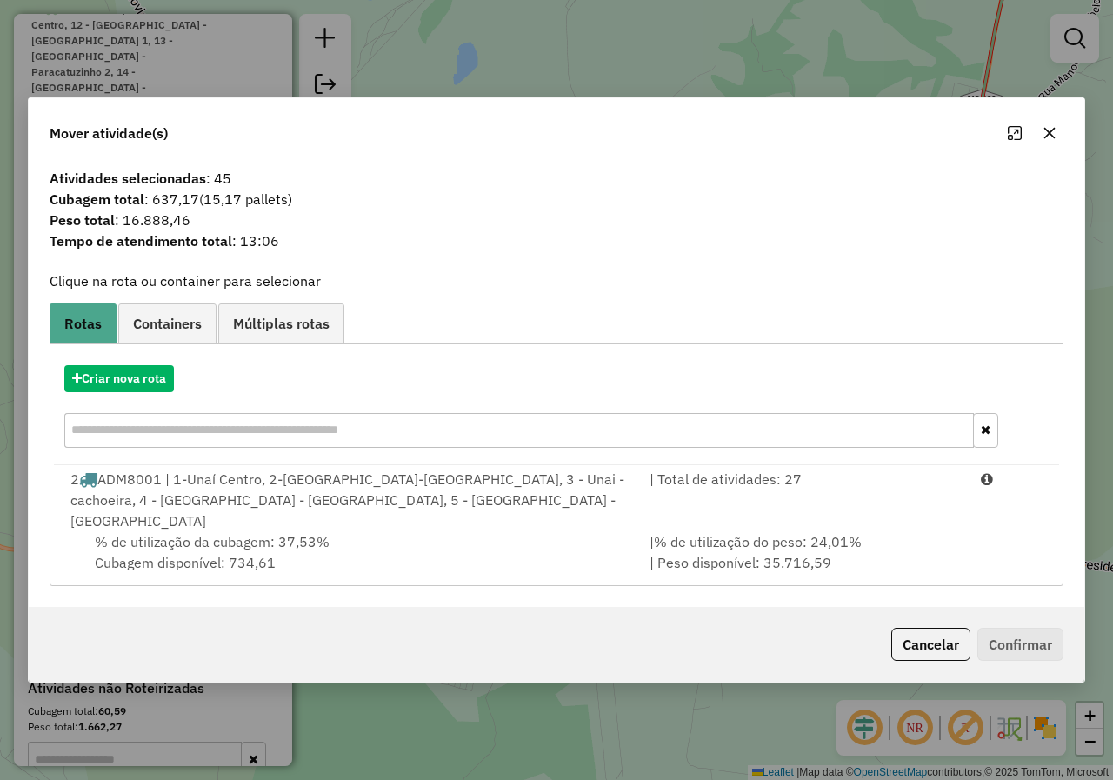
click at [1058, 140] on button "button" at bounding box center [1050, 133] width 28 height 28
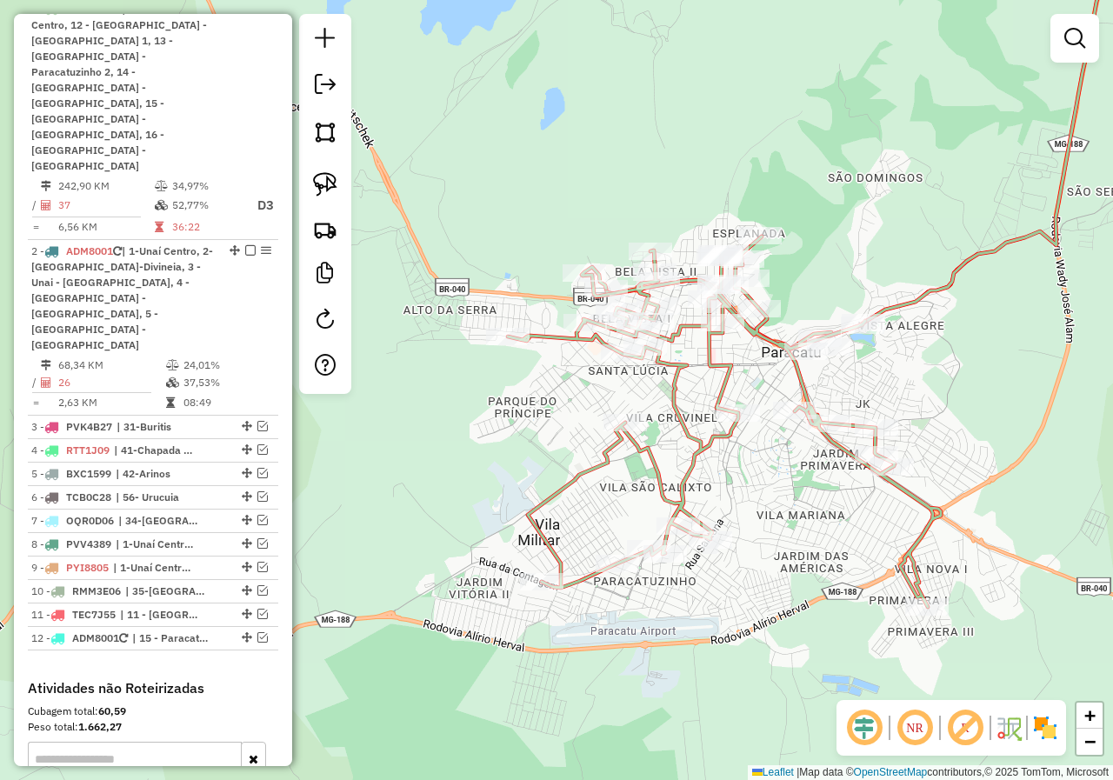
click at [570, 386] on div "Janela de atendimento Grade de atendimento Capacidade Transportadoras Veículos …" at bounding box center [556, 390] width 1113 height 780
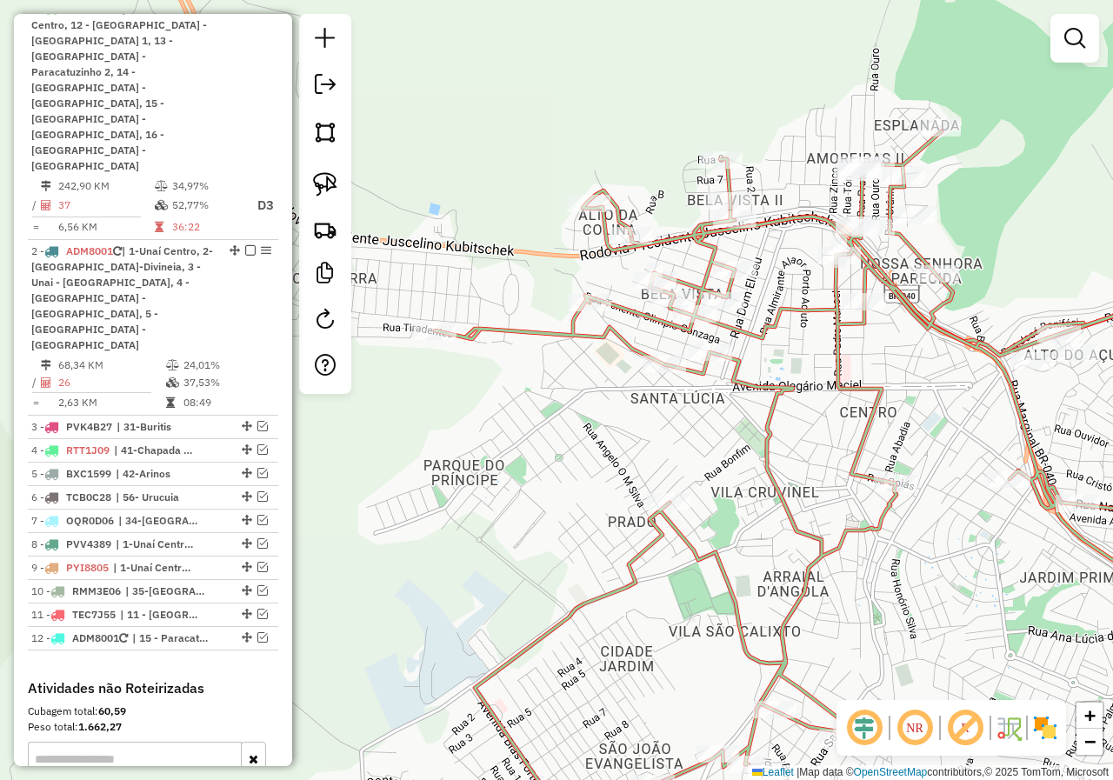
drag, startPoint x: 603, startPoint y: 350, endPoint x: 534, endPoint y: 410, distance: 91.9
click at [547, 411] on div "Janela de atendimento Grade de atendimento Capacidade Transportadoras Veículos …" at bounding box center [556, 390] width 1113 height 780
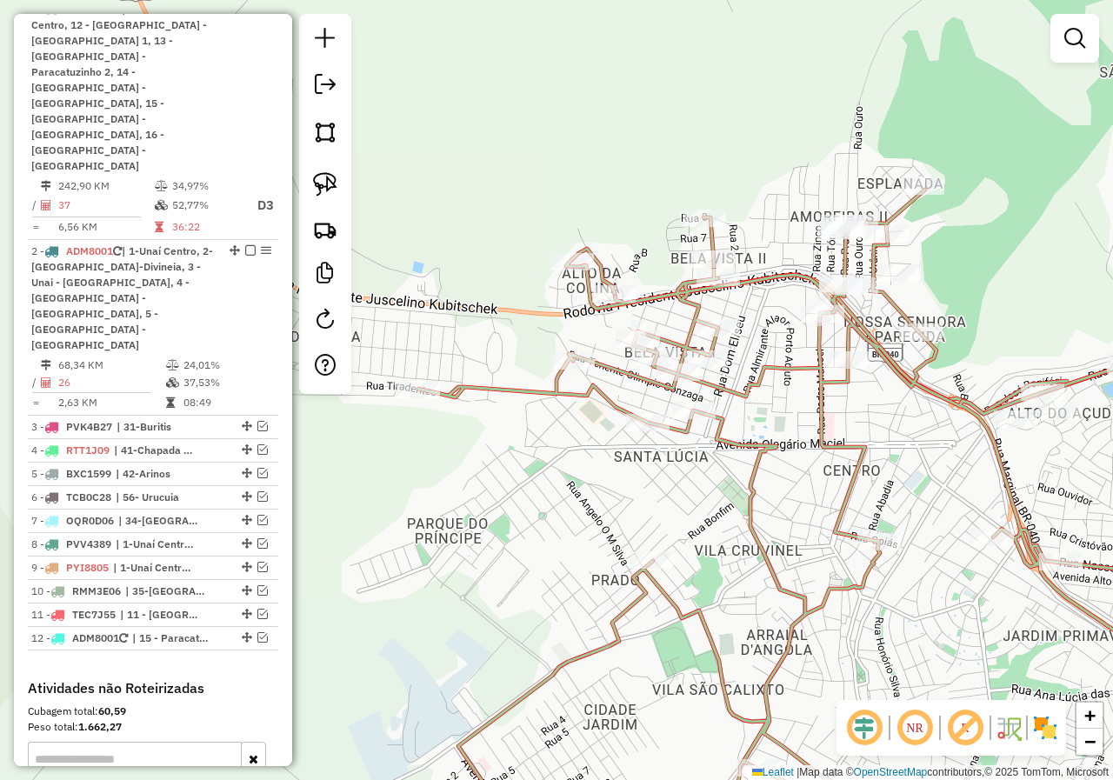
drag, startPoint x: 466, startPoint y: 267, endPoint x: 488, endPoint y: 294, distance: 34.6
click at [488, 294] on div "Janela de atendimento Grade de atendimento Capacidade Transportadoras Veículos …" at bounding box center [556, 390] width 1113 height 780
click at [335, 191] on img at bounding box center [325, 184] width 24 height 24
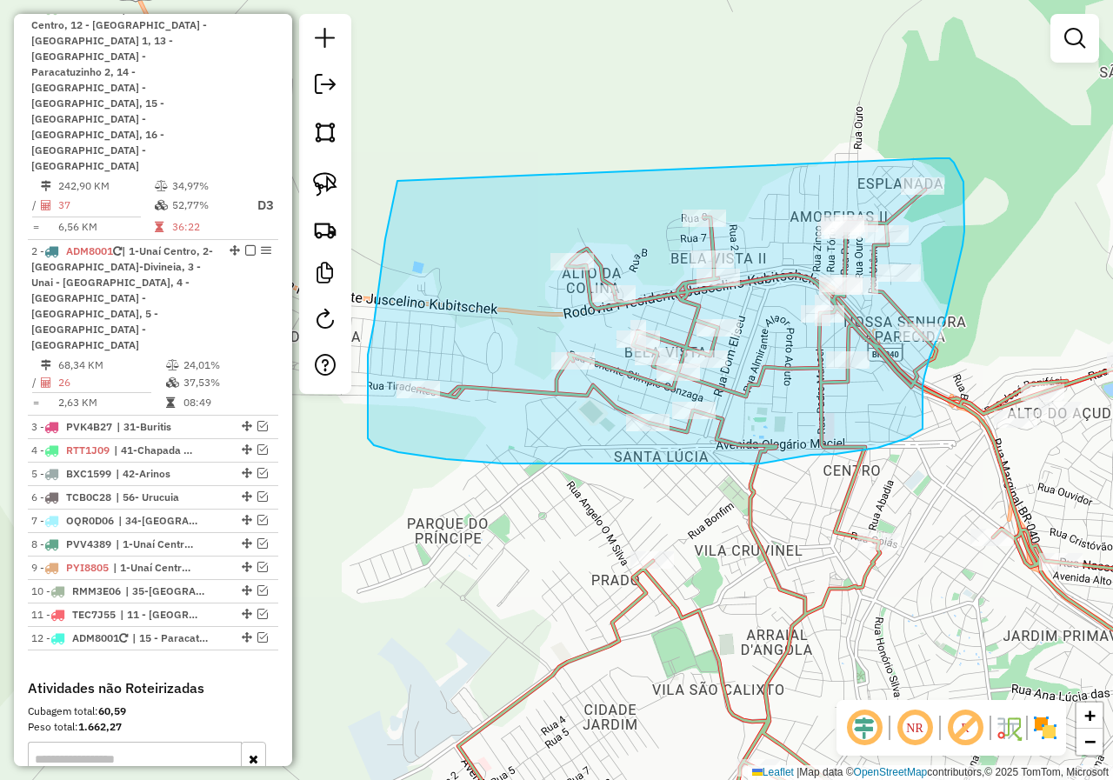
drag, startPoint x: 397, startPoint y: 181, endPoint x: 936, endPoint y: 158, distance: 538.7
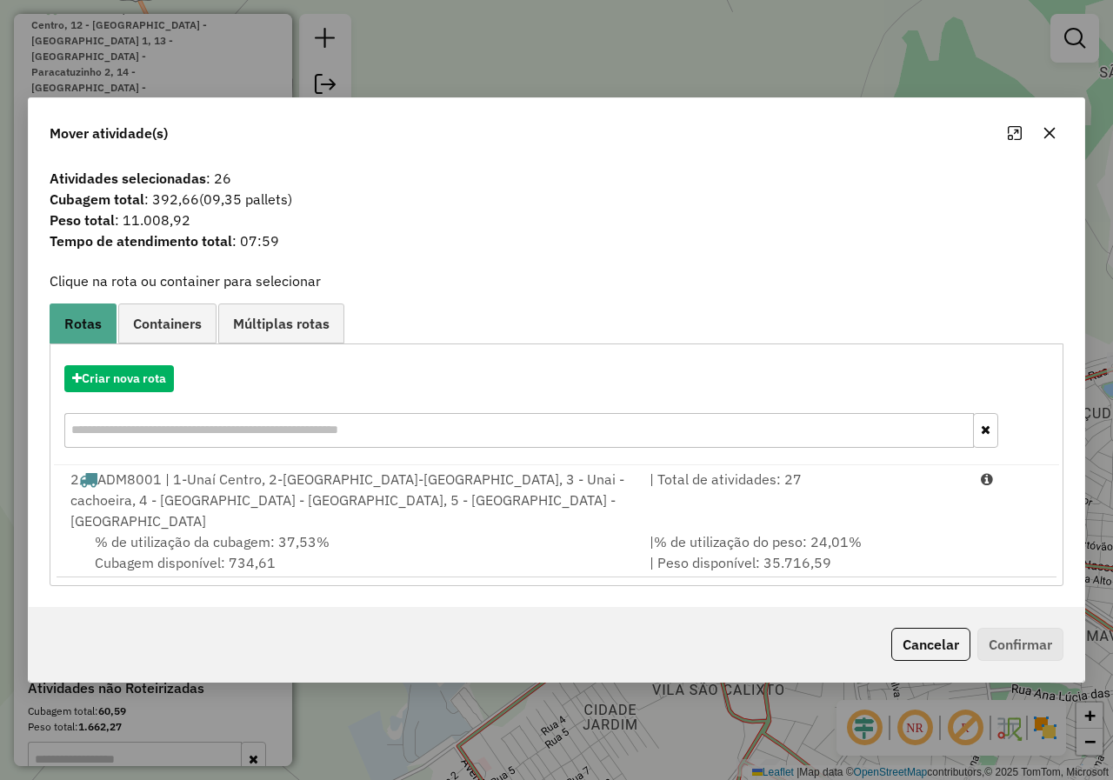
click at [1052, 140] on icon "button" at bounding box center [1050, 133] width 14 height 14
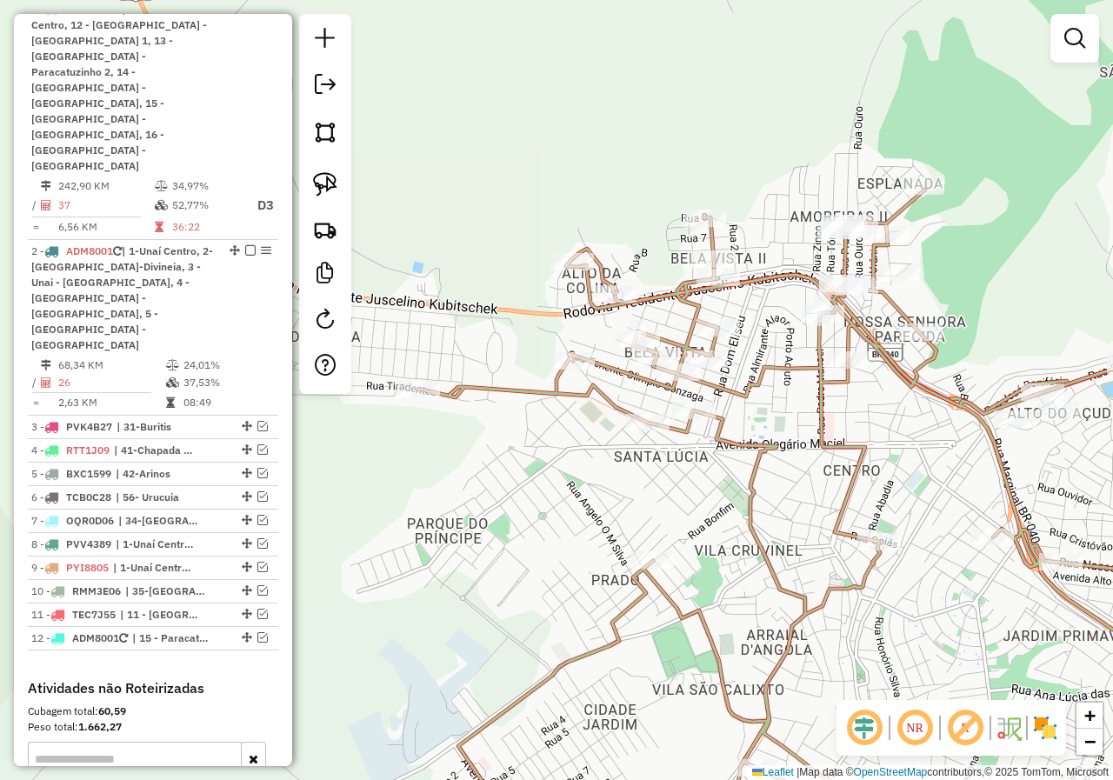
drag, startPoint x: 835, startPoint y: 497, endPoint x: 648, endPoint y: 237, distance: 320.2
click at [648, 237] on div "Janela de atendimento Grade de atendimento Capacidade Transportadoras Veículos …" at bounding box center [556, 390] width 1113 height 780
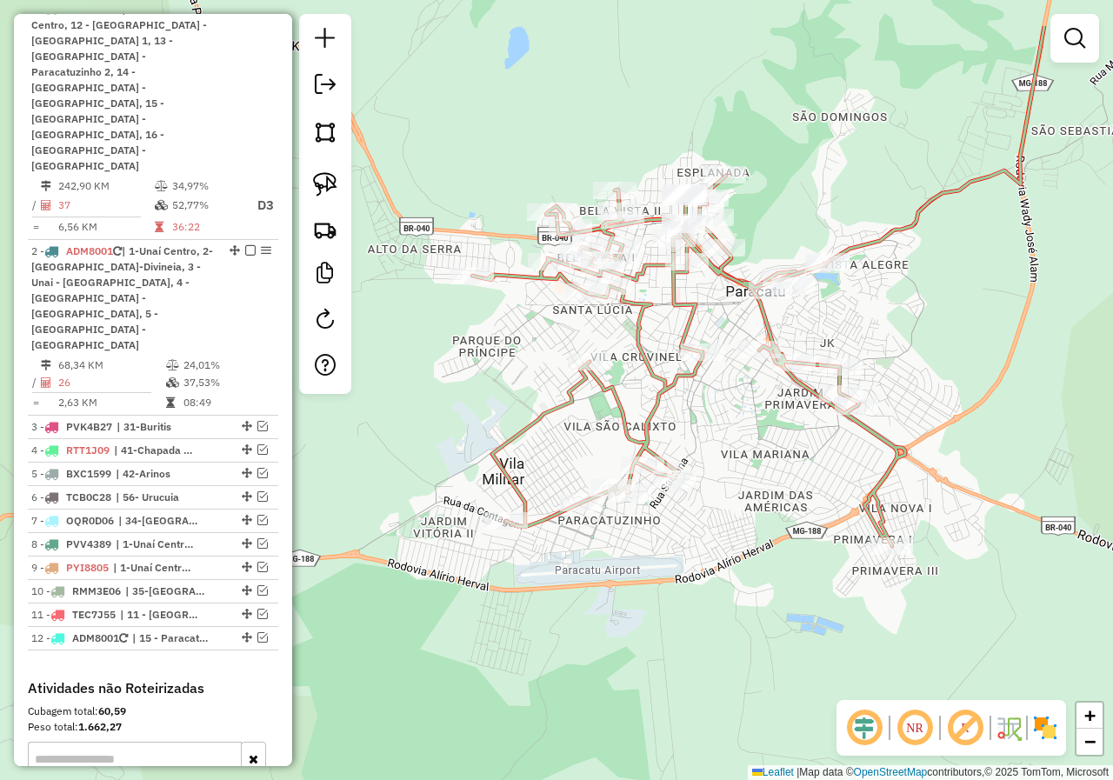
drag, startPoint x: 643, startPoint y: 211, endPoint x: 673, endPoint y: 316, distance: 108.7
click at [673, 316] on icon at bounding box center [688, 361] width 433 height 370
click at [336, 180] on img at bounding box center [325, 184] width 24 height 24
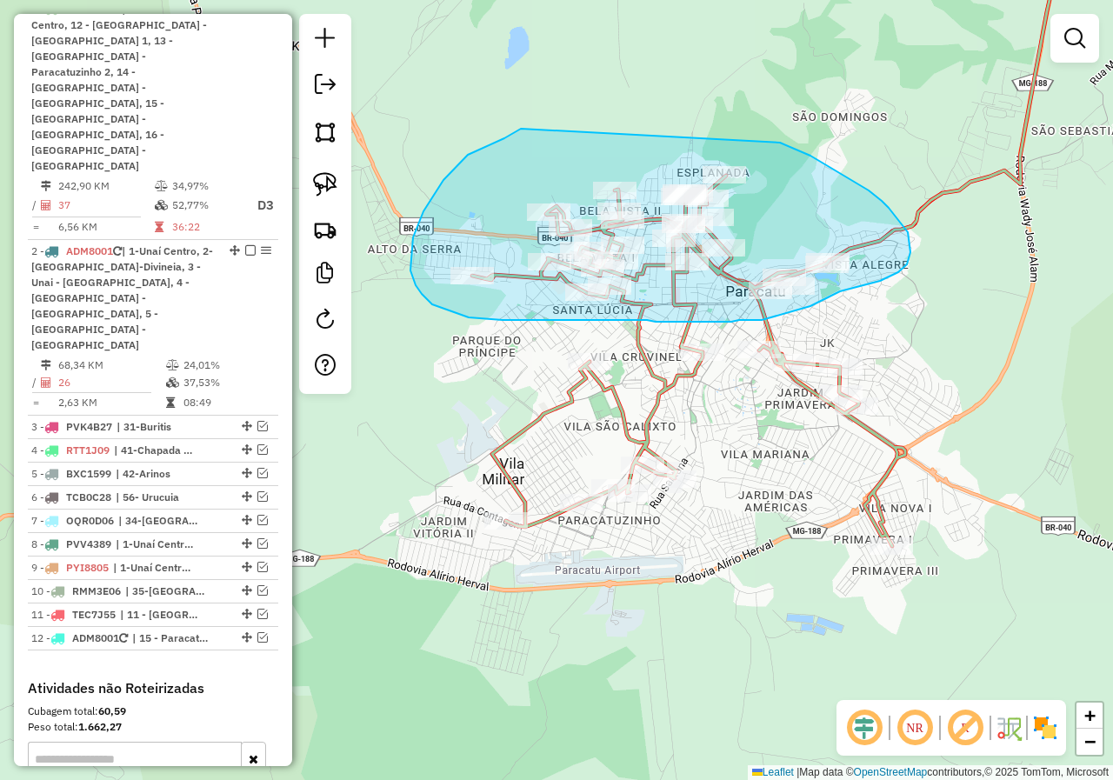
drag, startPoint x: 521, startPoint y: 129, endPoint x: 779, endPoint y: 142, distance: 258.6
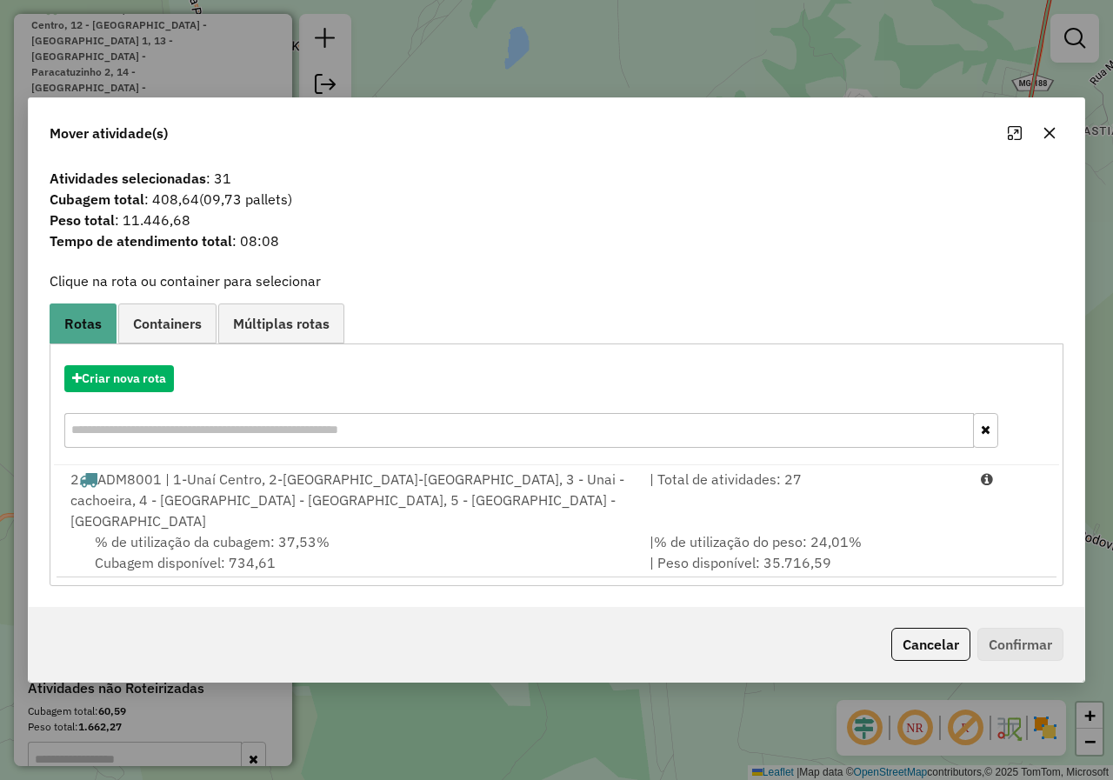
click at [1037, 137] on button "button" at bounding box center [1050, 133] width 28 height 28
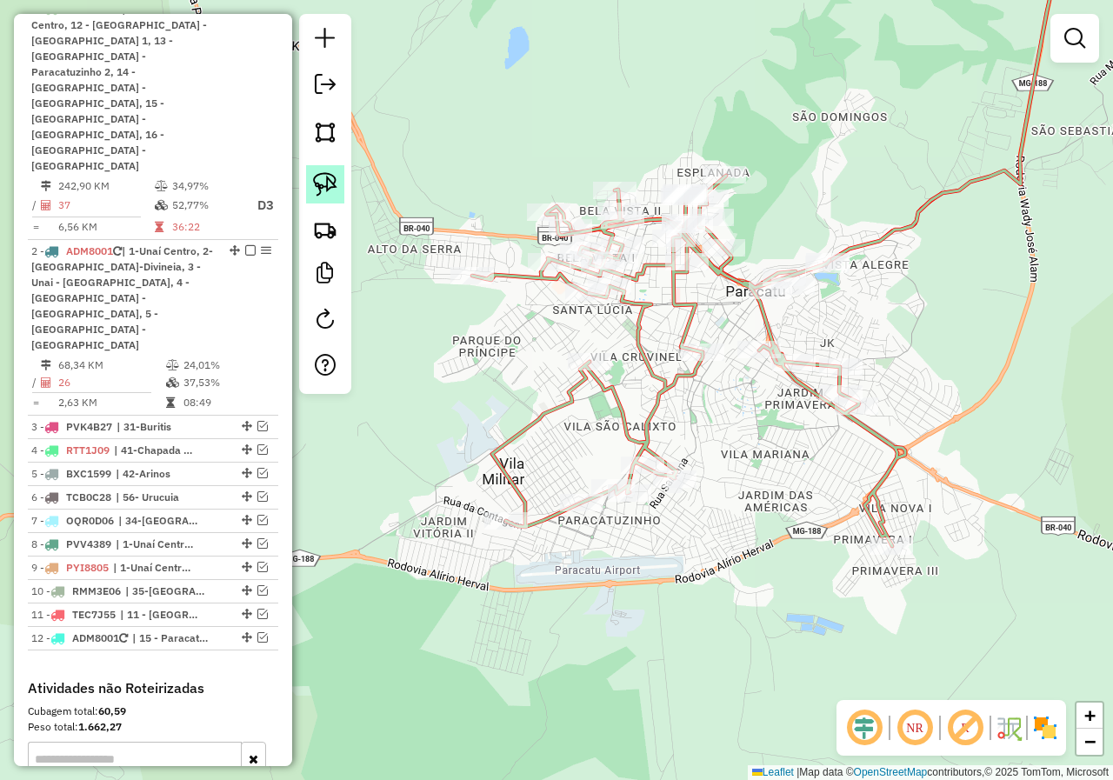
click at [324, 187] on img at bounding box center [325, 184] width 24 height 24
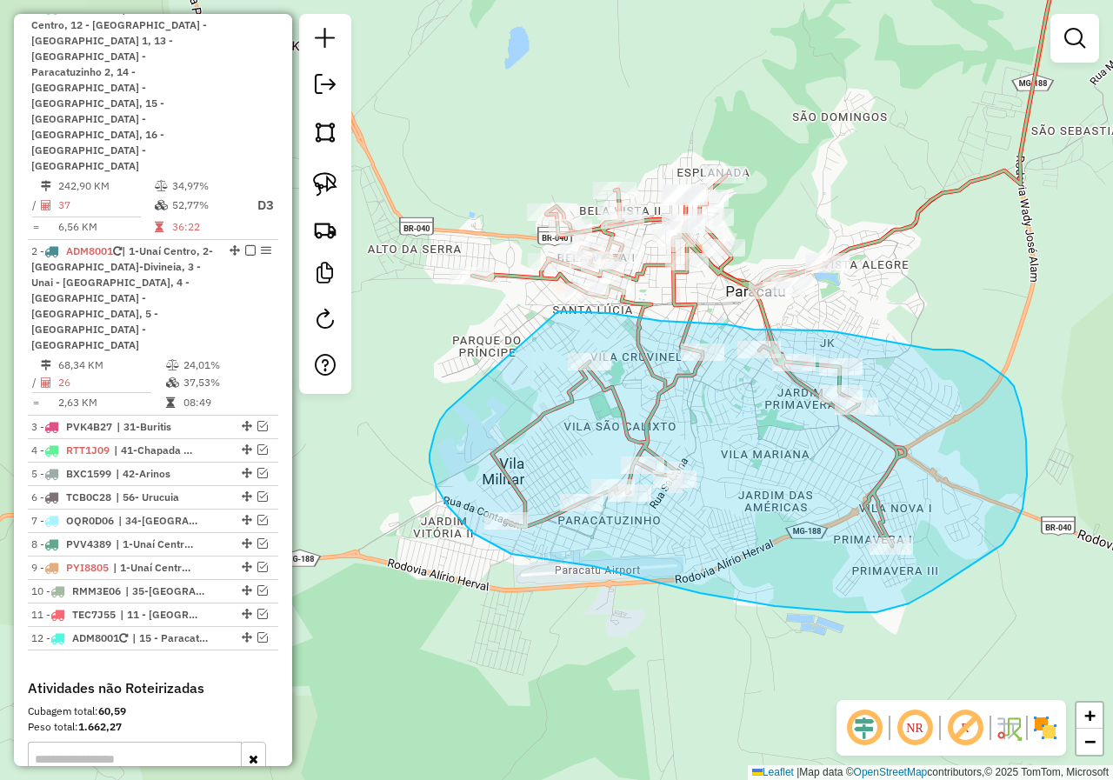
drag, startPoint x: 440, startPoint y: 420, endPoint x: 558, endPoint y: 311, distance: 160.6
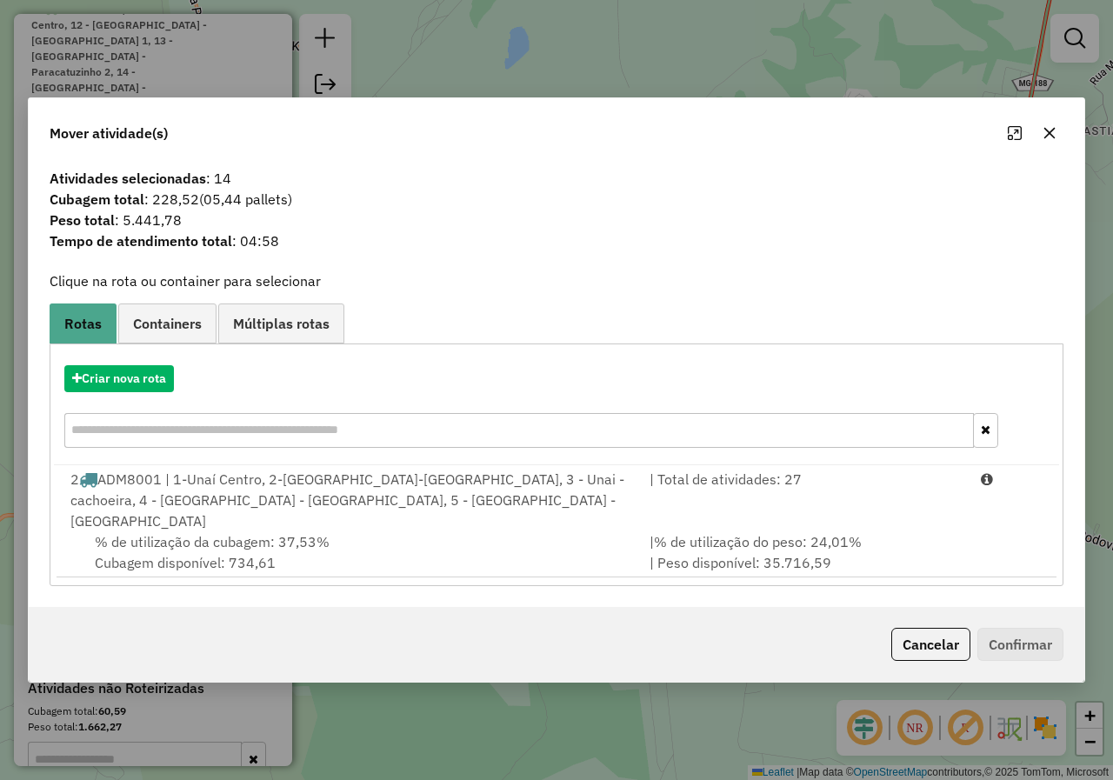
click at [1053, 147] on button "button" at bounding box center [1050, 133] width 28 height 28
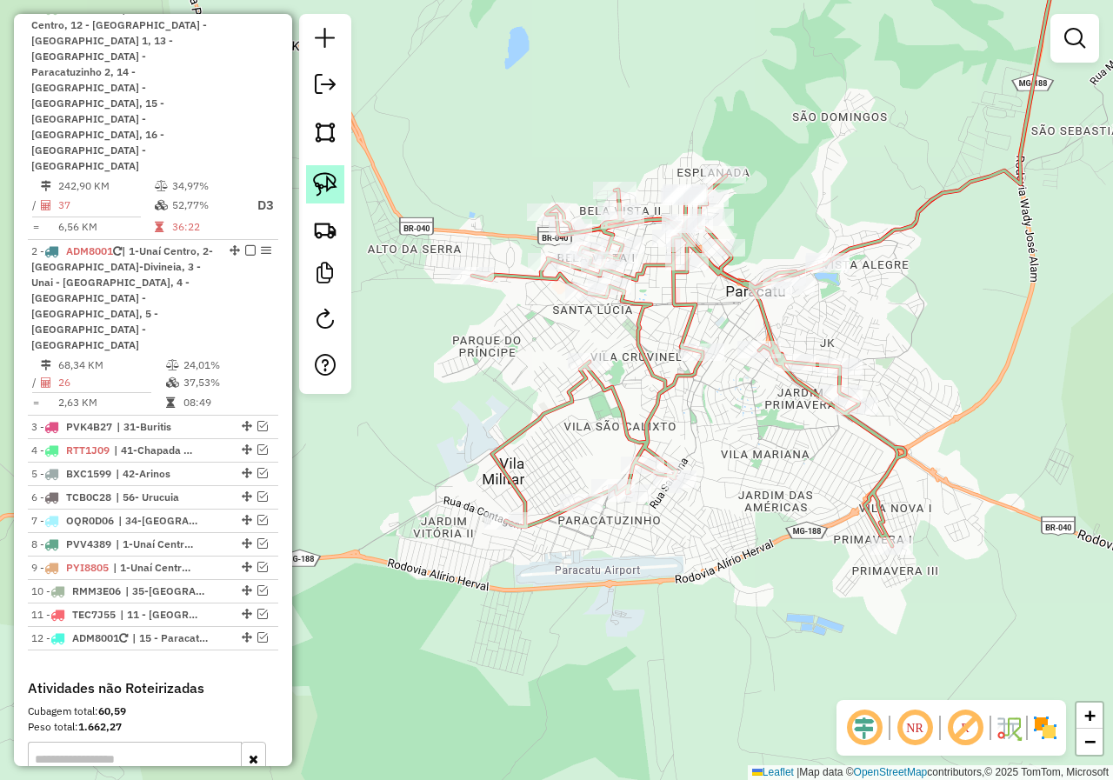
click at [314, 174] on img at bounding box center [325, 184] width 24 height 24
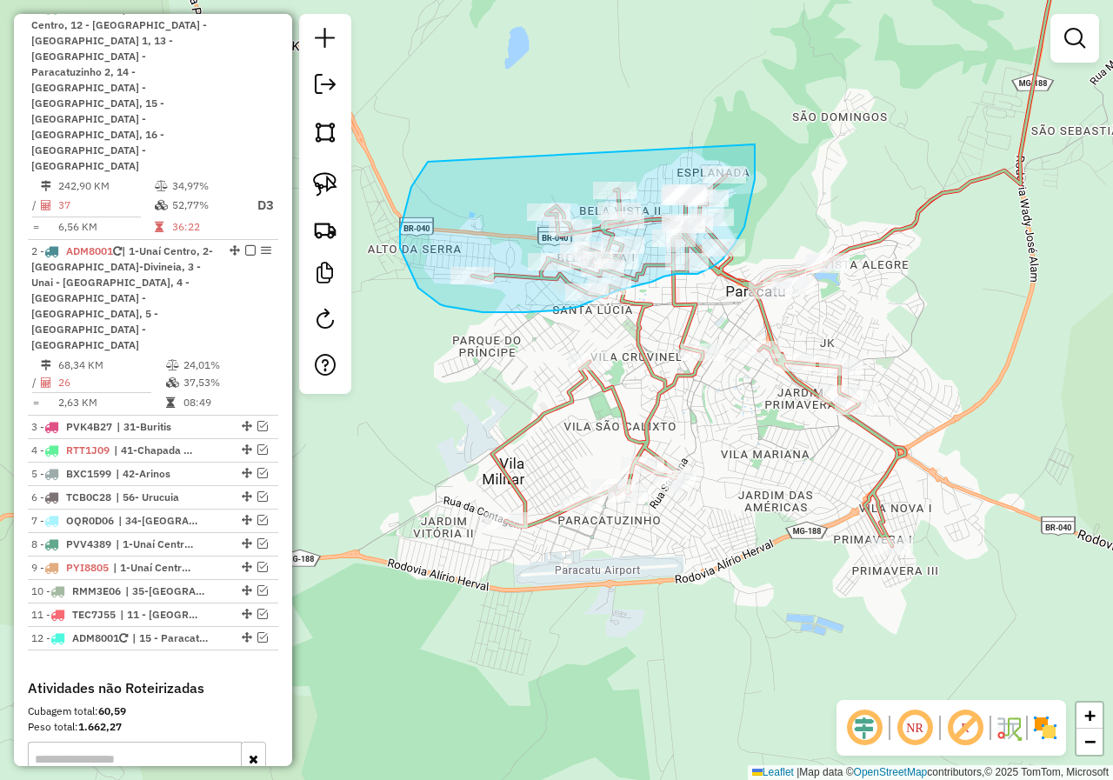
drag, startPoint x: 428, startPoint y: 162, endPoint x: 682, endPoint y: 124, distance: 256.7
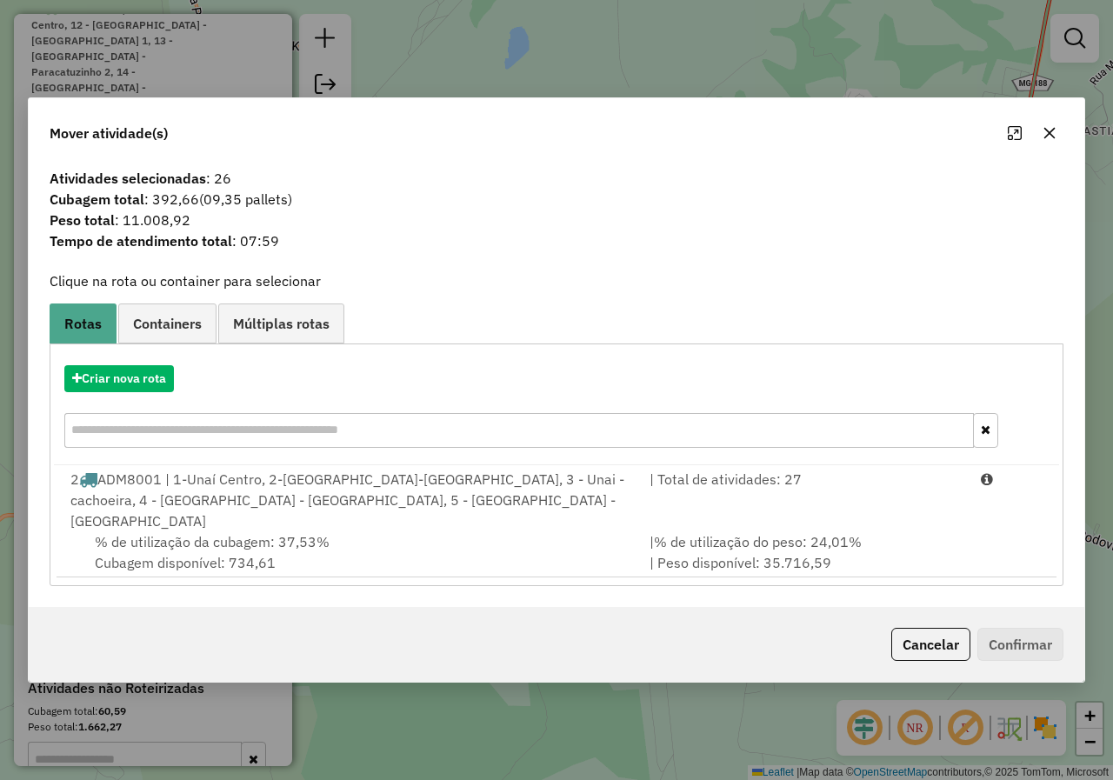
click at [1043, 140] on icon "button" at bounding box center [1050, 133] width 14 height 14
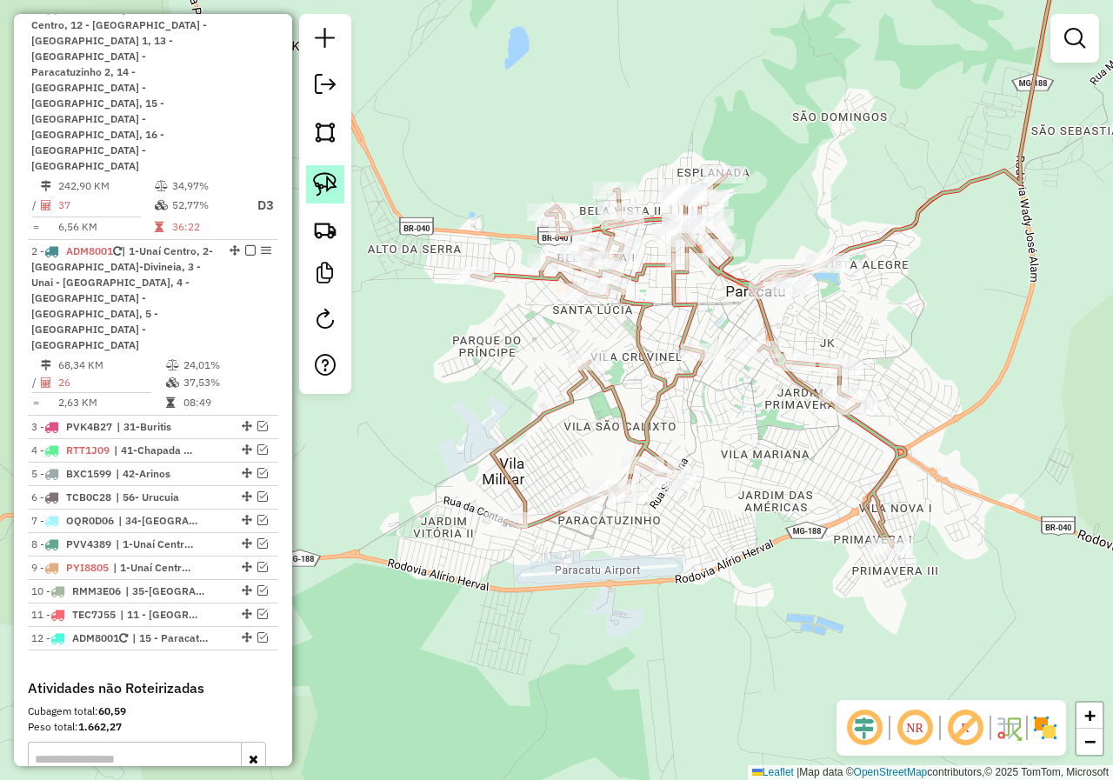
click at [331, 184] on img at bounding box center [325, 184] width 24 height 24
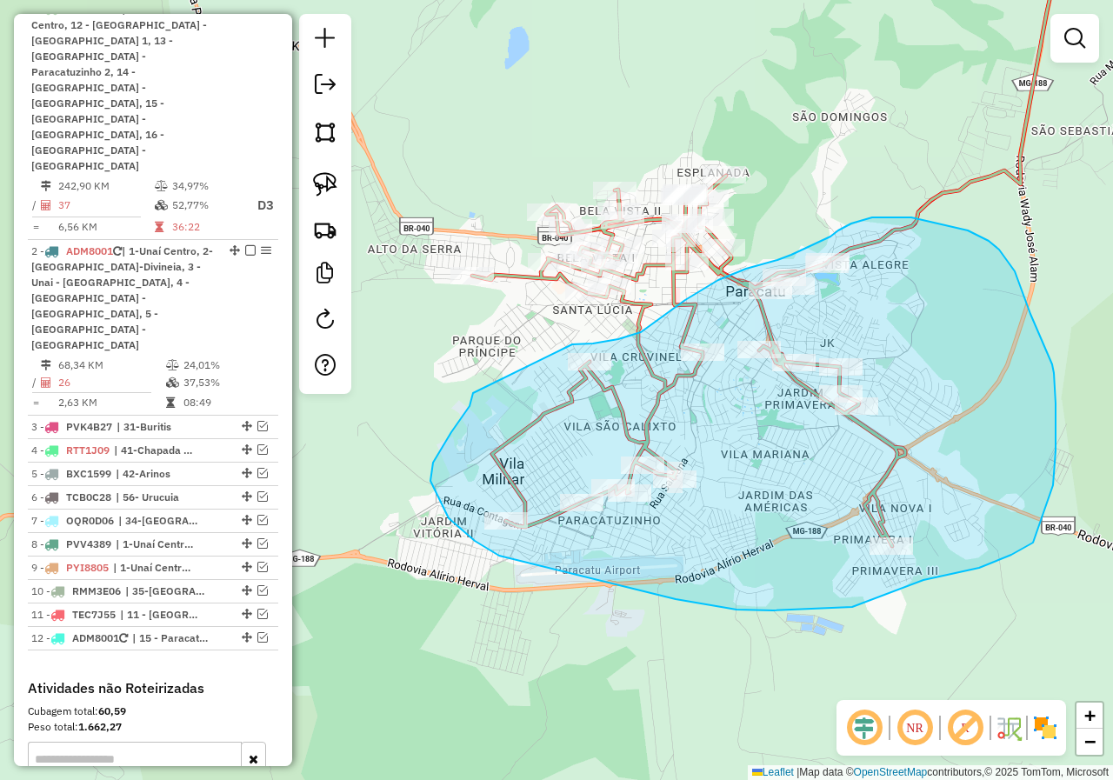
drag, startPoint x: 470, startPoint y: 406, endPoint x: 572, endPoint y: 344, distance: 119.8
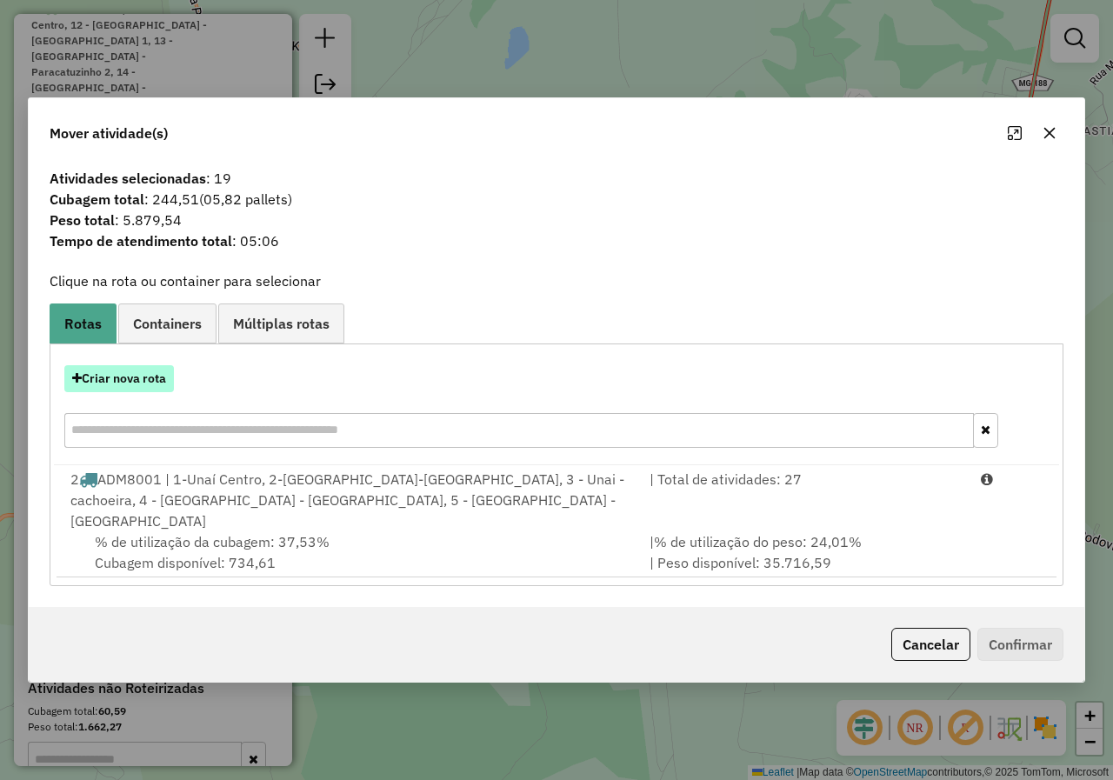
click at [109, 390] on button "Criar nova rota" at bounding box center [119, 378] width 110 height 27
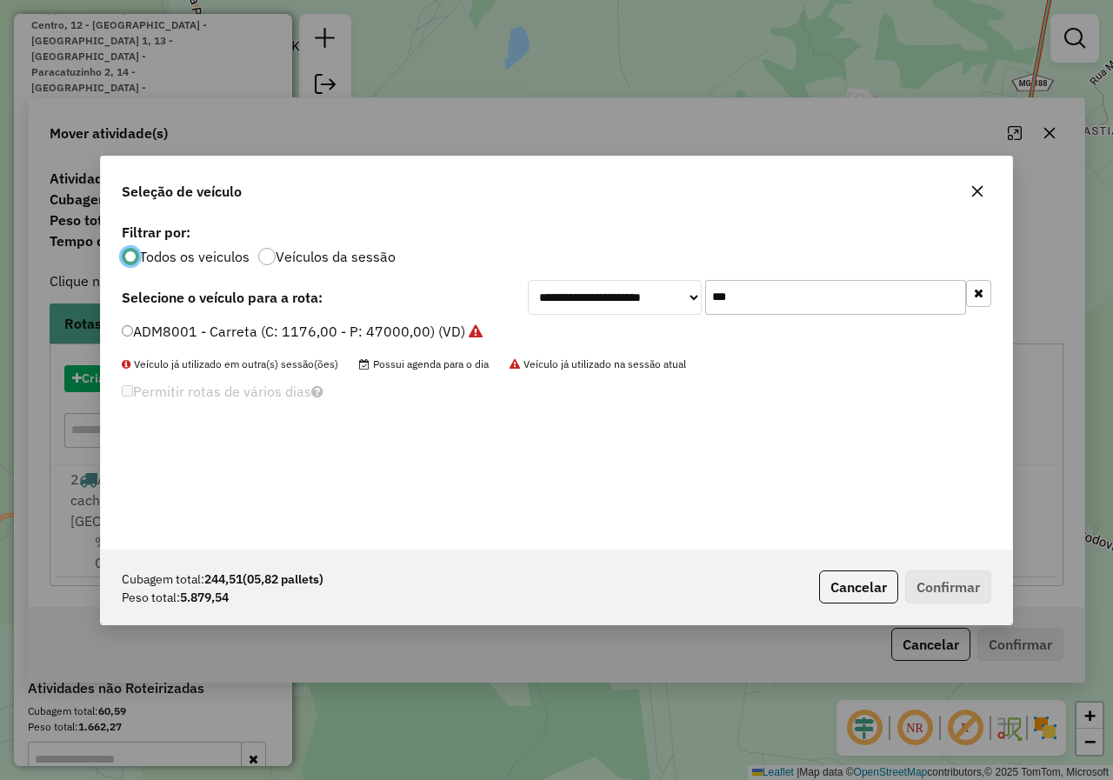
scroll to position [10, 5]
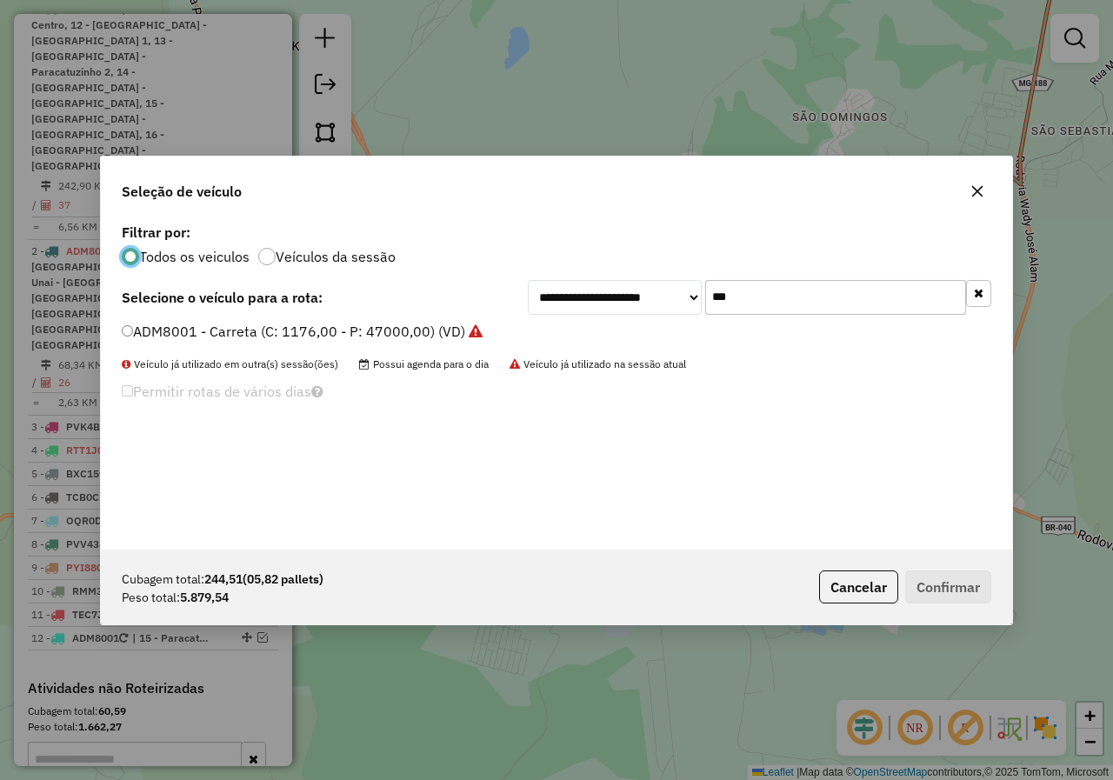
click at [825, 307] on input "***" at bounding box center [835, 297] width 261 height 35
type input "*"
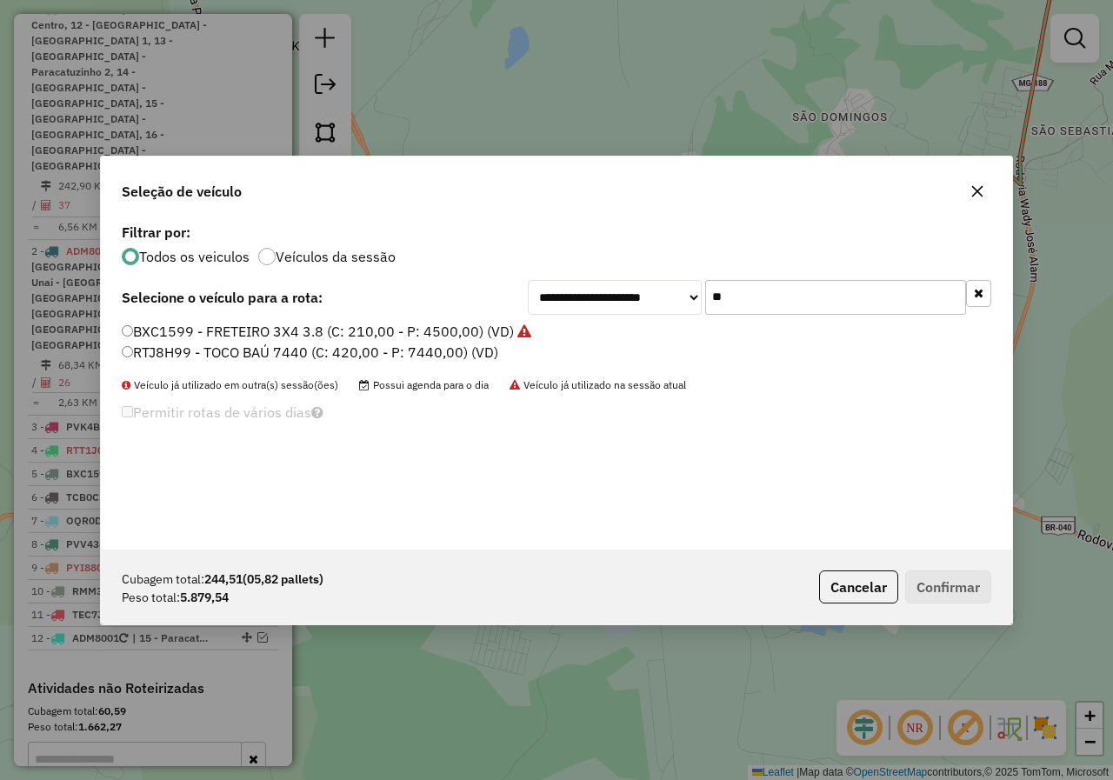
type input "**"
click at [245, 349] on label "RTJ8H99 - TOCO BAÚ 7440 (C: 420,00 - P: 7440,00) (VD)" at bounding box center [310, 352] width 377 height 21
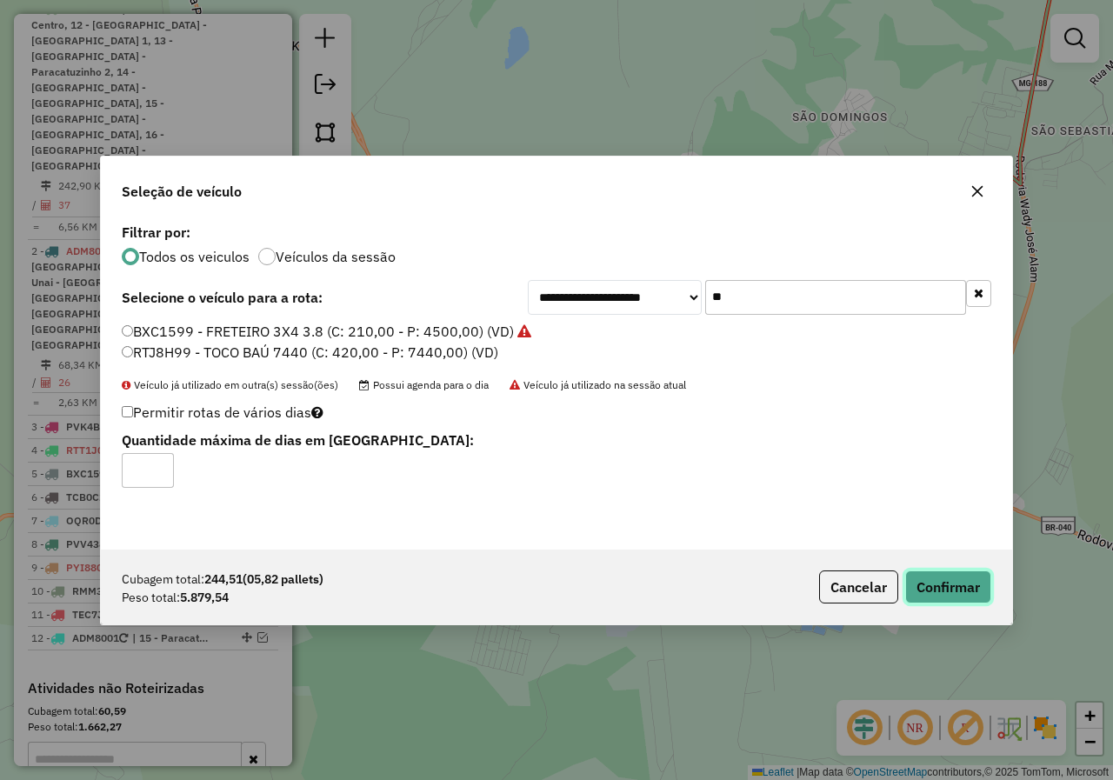
click at [979, 596] on button "Confirmar" at bounding box center [948, 586] width 86 height 33
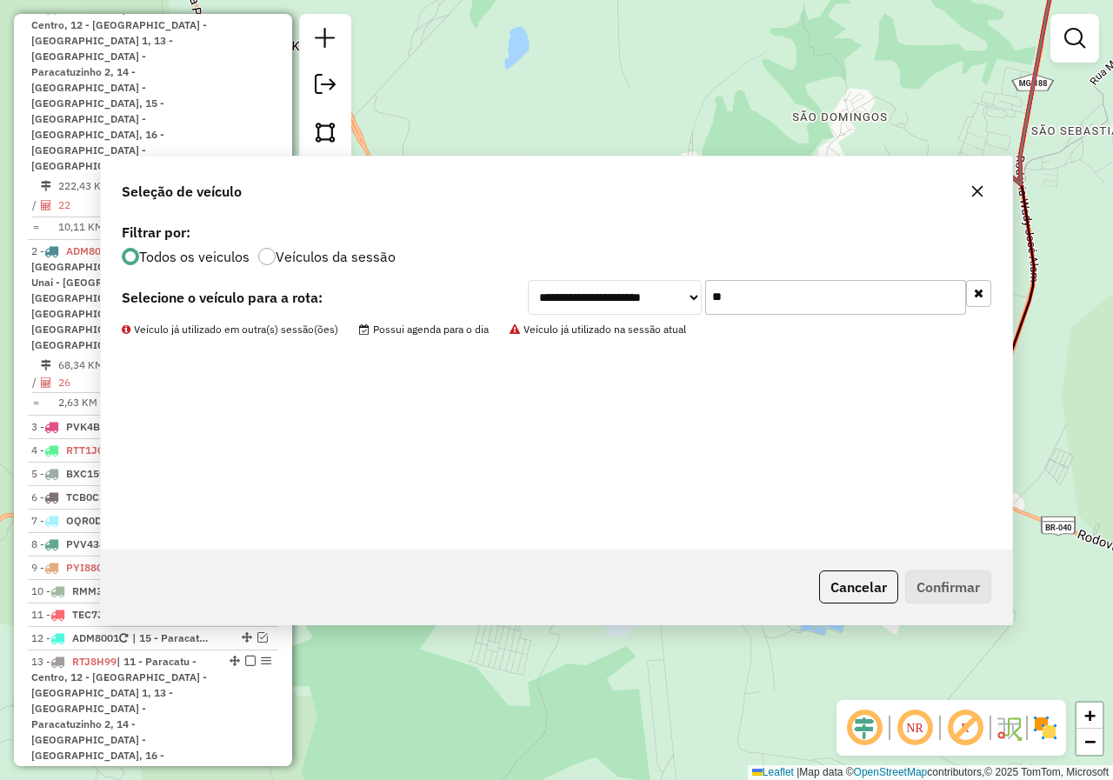
scroll to position [473, 0]
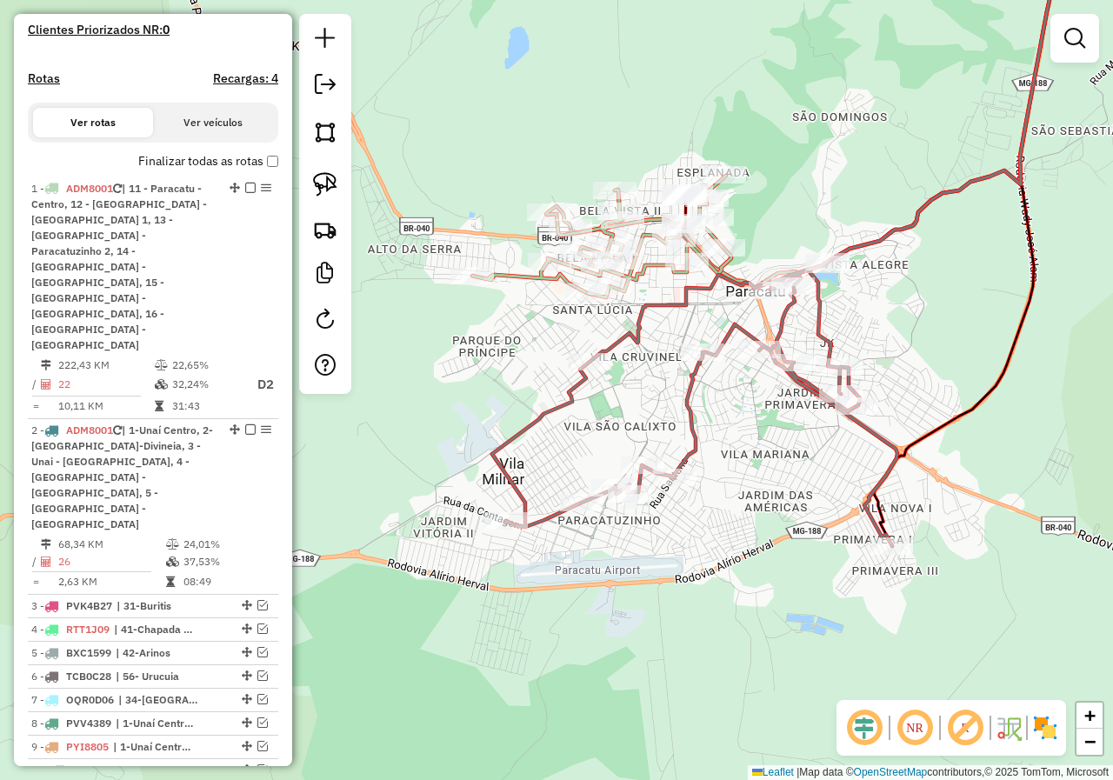
click at [790, 446] on div "Janela de atendimento Grade de atendimento Capacidade Transportadoras Veículos …" at bounding box center [556, 390] width 1113 height 780
click at [702, 366] on icon at bounding box center [694, 403] width 405 height 286
select select "*********"
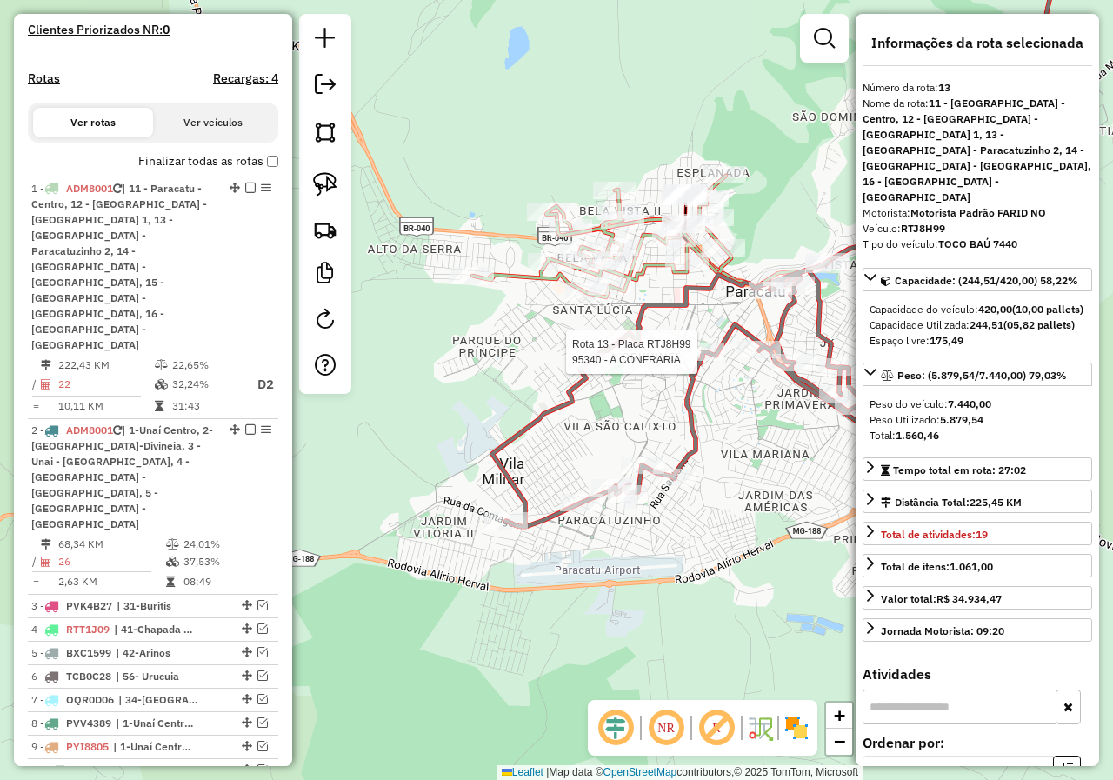
scroll to position [949, 0]
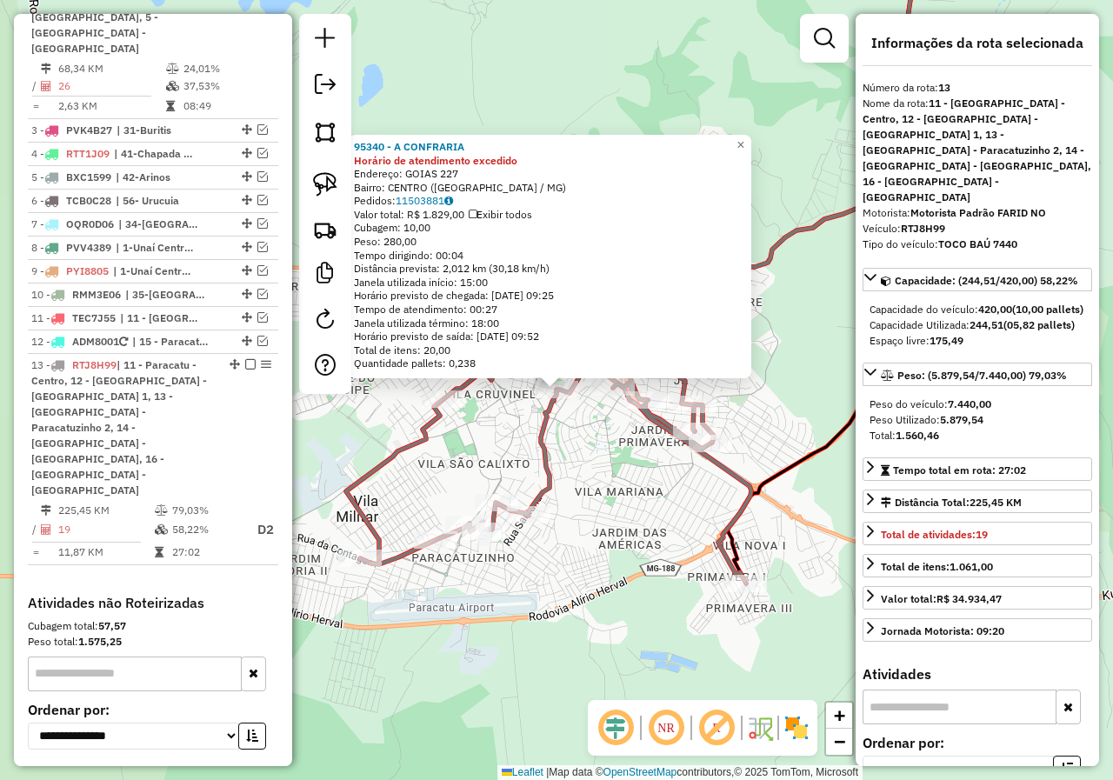
click at [633, 542] on div "95340 - A CONFRARIA Horário de atendimento excedido Endereço: GOIAS 227 Bairro:…" at bounding box center [556, 390] width 1113 height 780
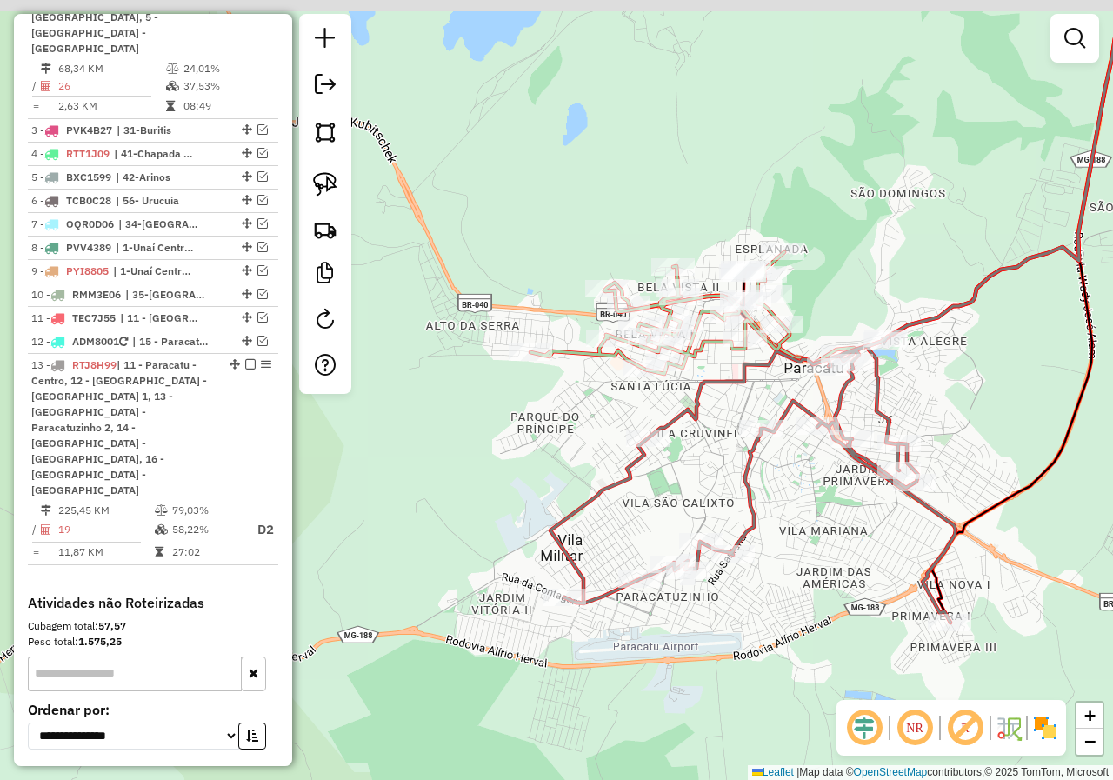
drag, startPoint x: 492, startPoint y: 360, endPoint x: 697, endPoint y: 399, distance: 208.1
click at [697, 399] on icon at bounding box center [752, 480] width 405 height 286
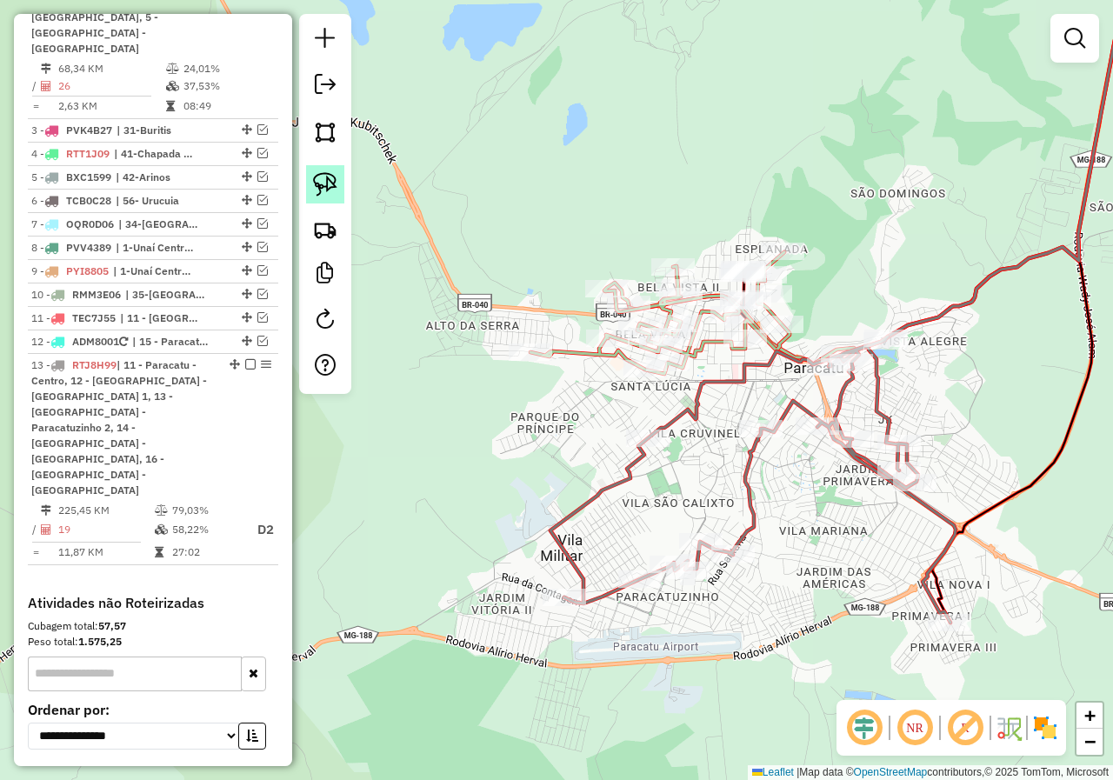
click at [332, 197] on link at bounding box center [325, 184] width 38 height 38
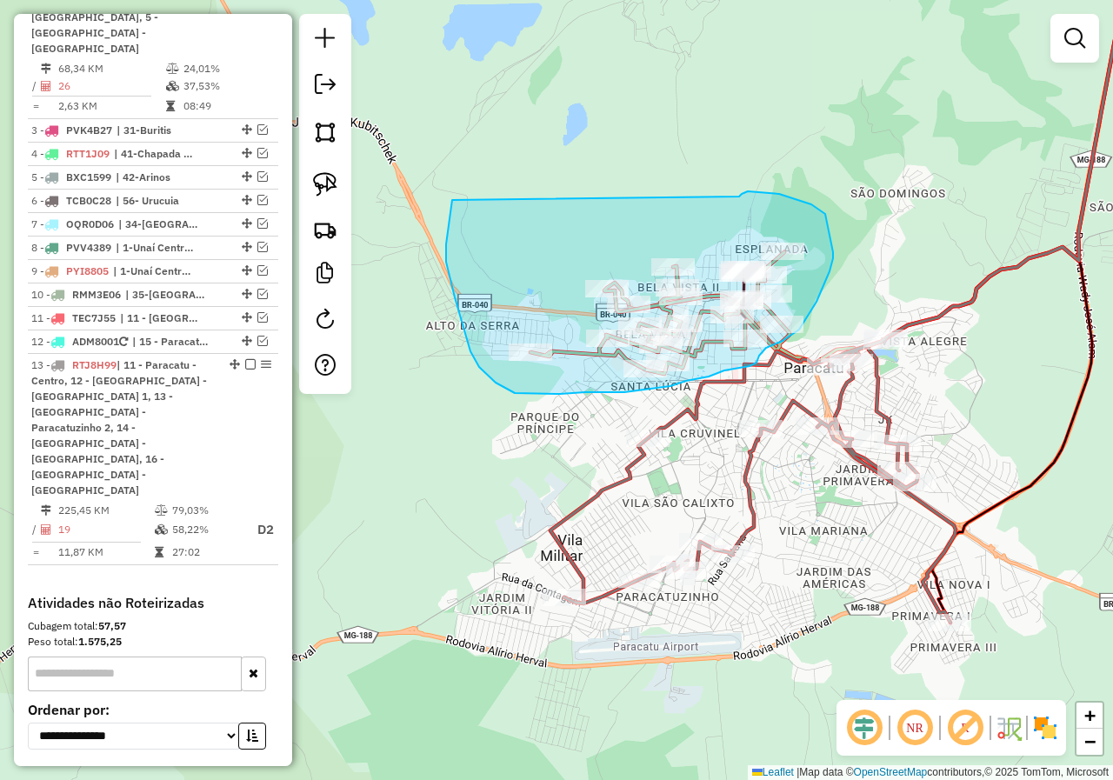
drag, startPoint x: 455, startPoint y: 297, endPoint x: 738, endPoint y: 197, distance: 300.6
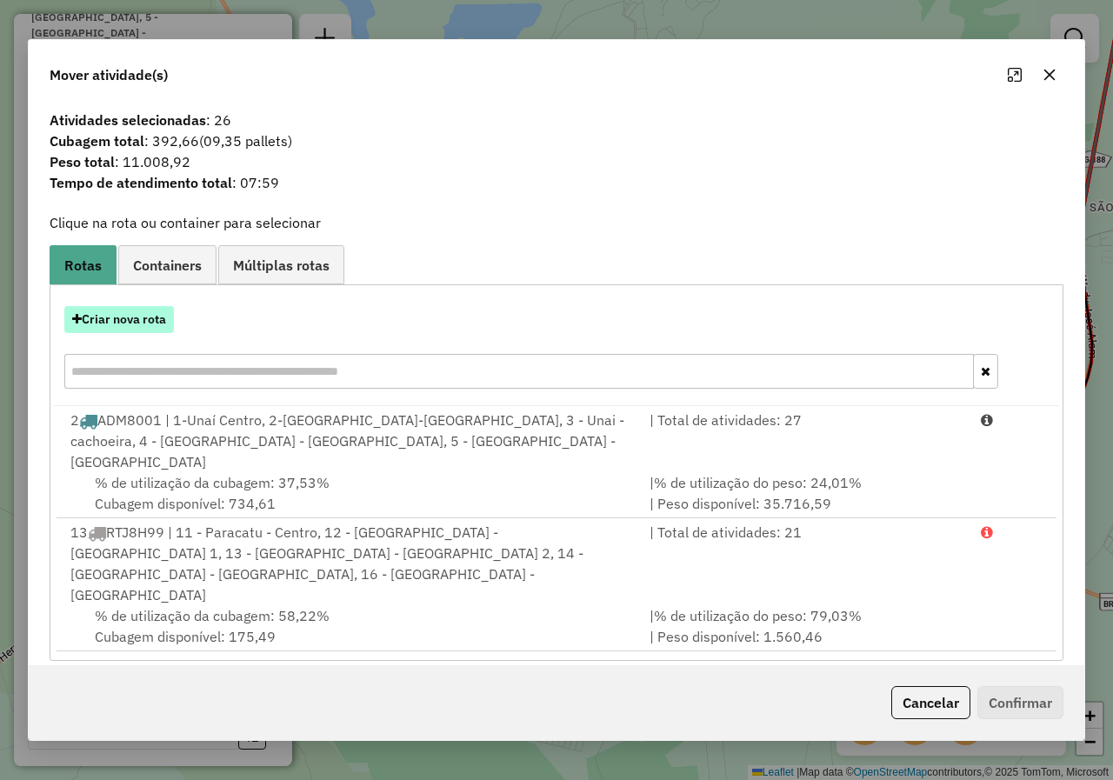
click at [98, 333] on button "Criar nova rota" at bounding box center [119, 319] width 110 height 27
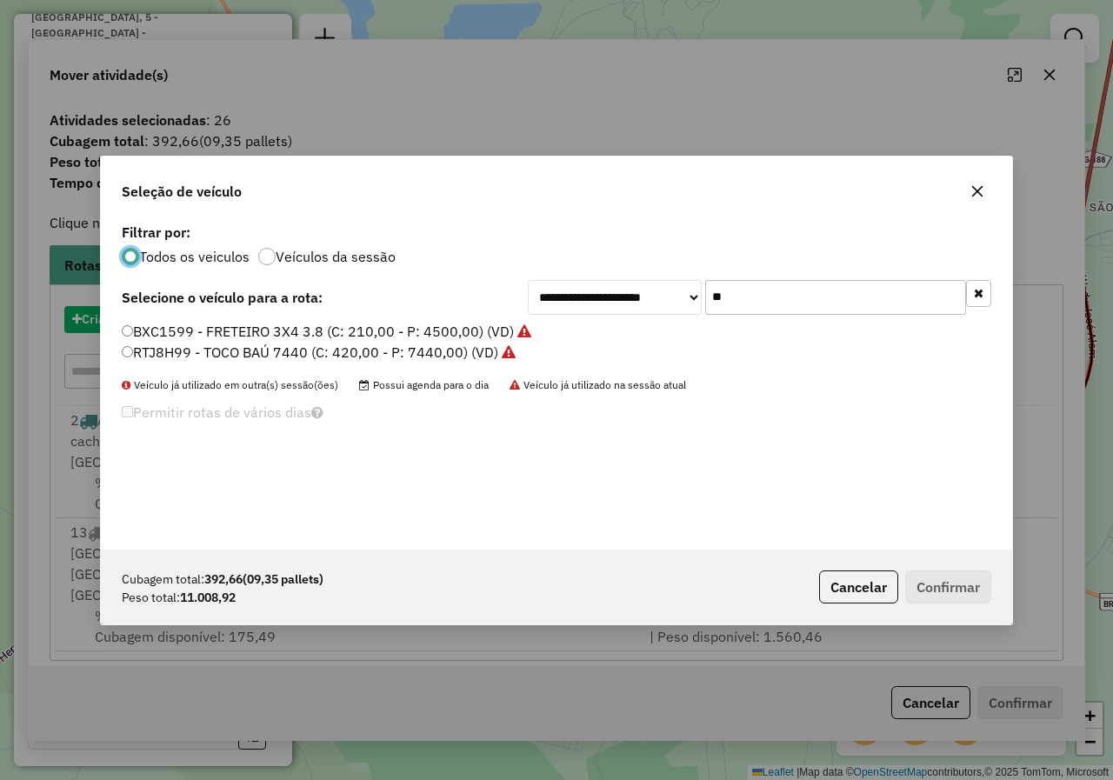
scroll to position [10, 5]
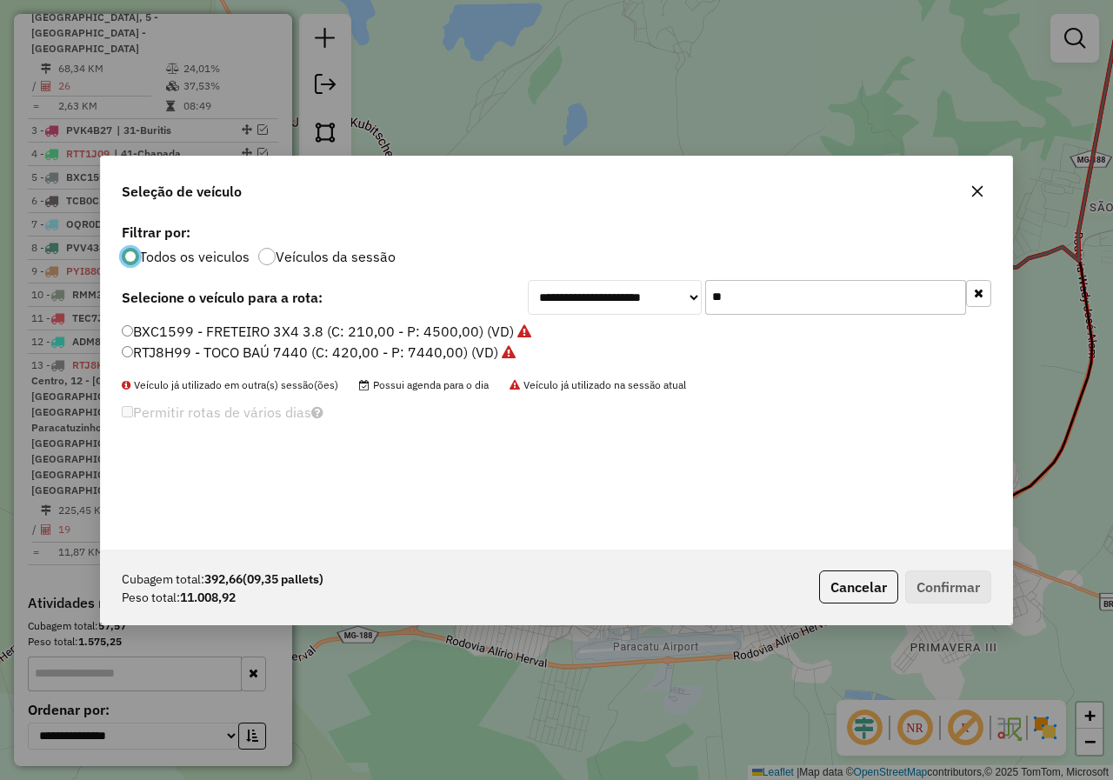
click at [798, 300] on input "**" at bounding box center [835, 297] width 261 height 35
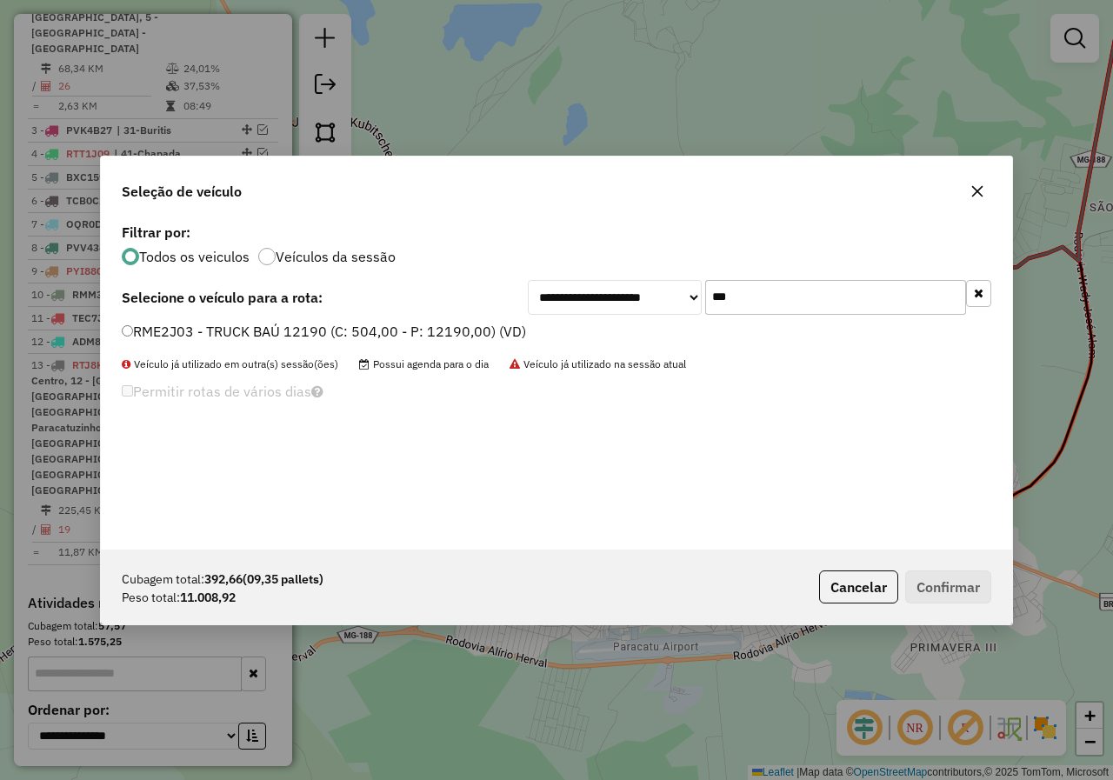
type input "***"
drag, startPoint x: 330, startPoint y: 330, endPoint x: 663, endPoint y: 470, distance: 362.4
click at [330, 330] on label "RME2J03 - TRUCK BAÚ 12190 (C: 504,00 - P: 12190,00) (VD)" at bounding box center [324, 331] width 404 height 21
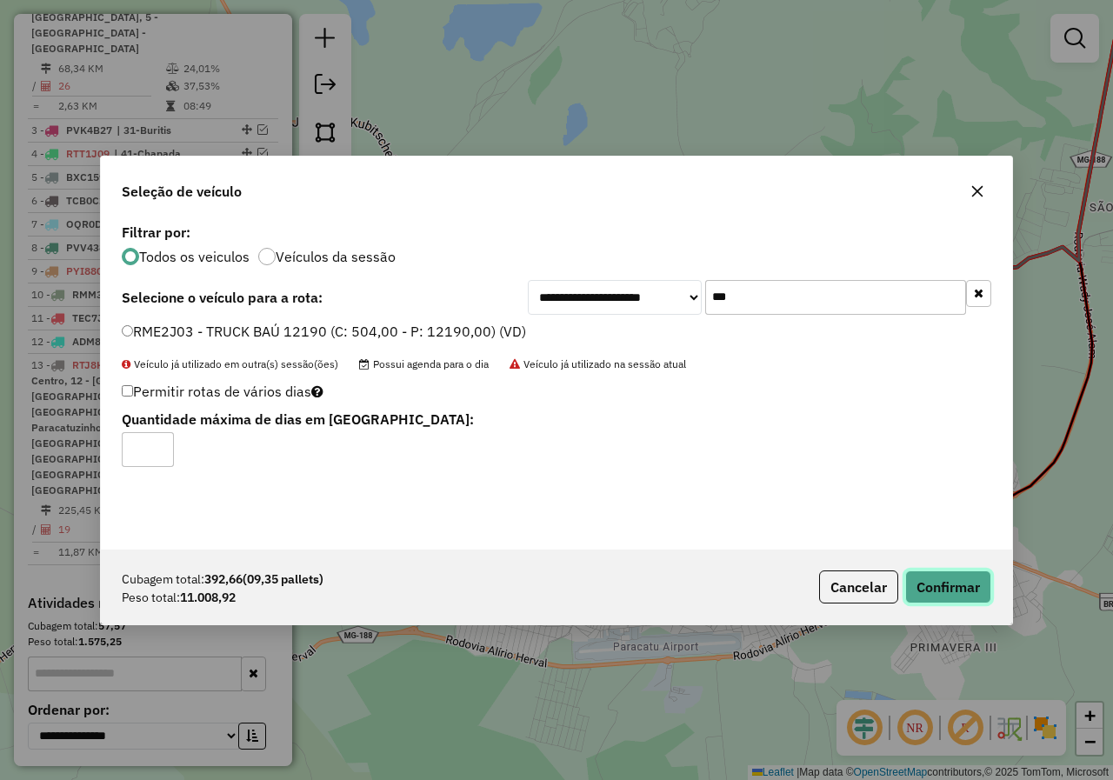
click at [970, 594] on button "Confirmar" at bounding box center [948, 586] width 86 height 33
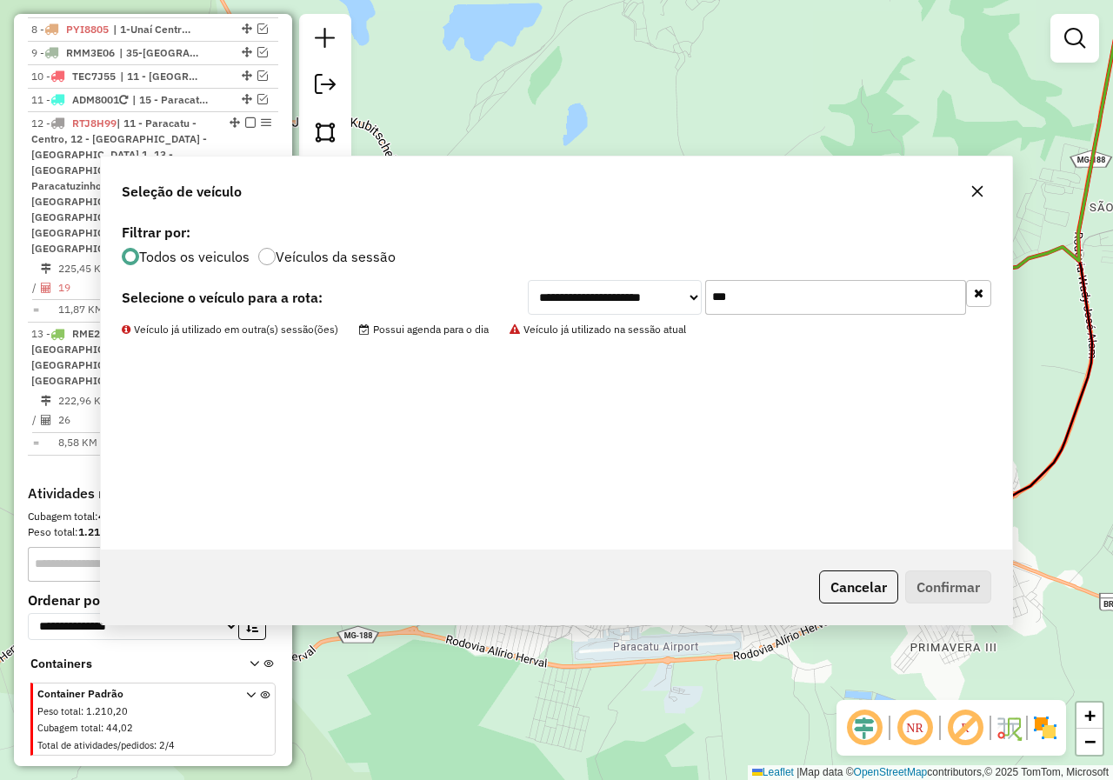
scroll to position [770, 0]
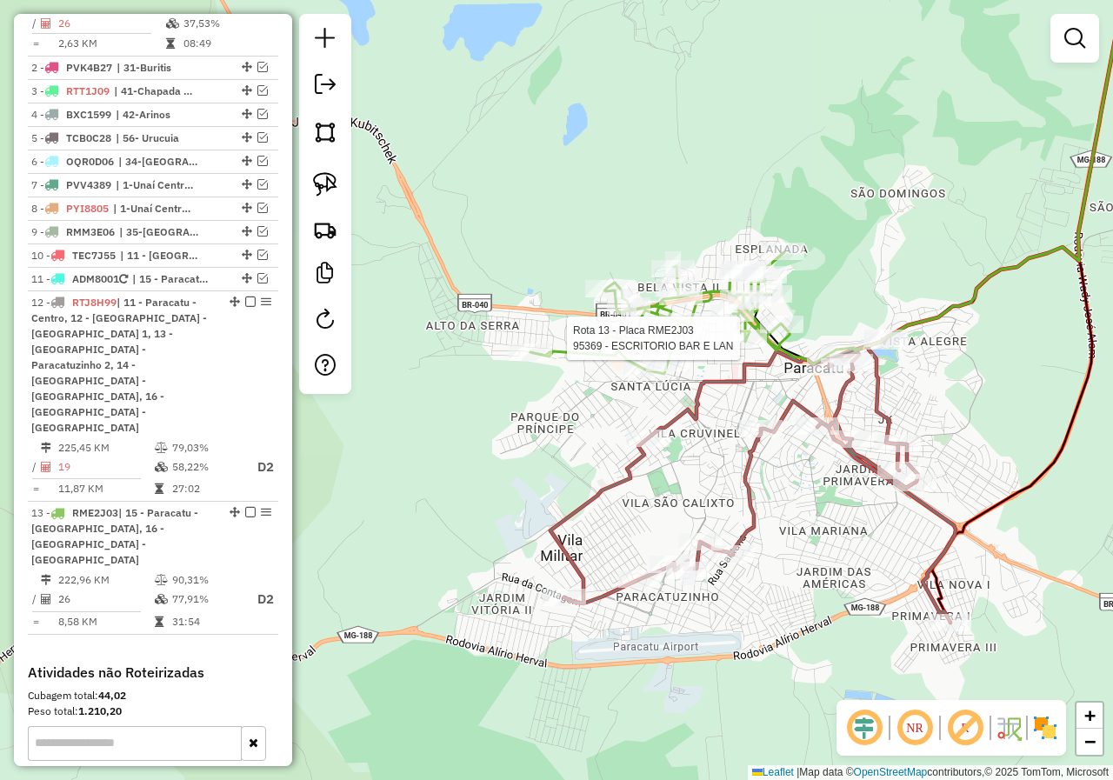
select select "*********"
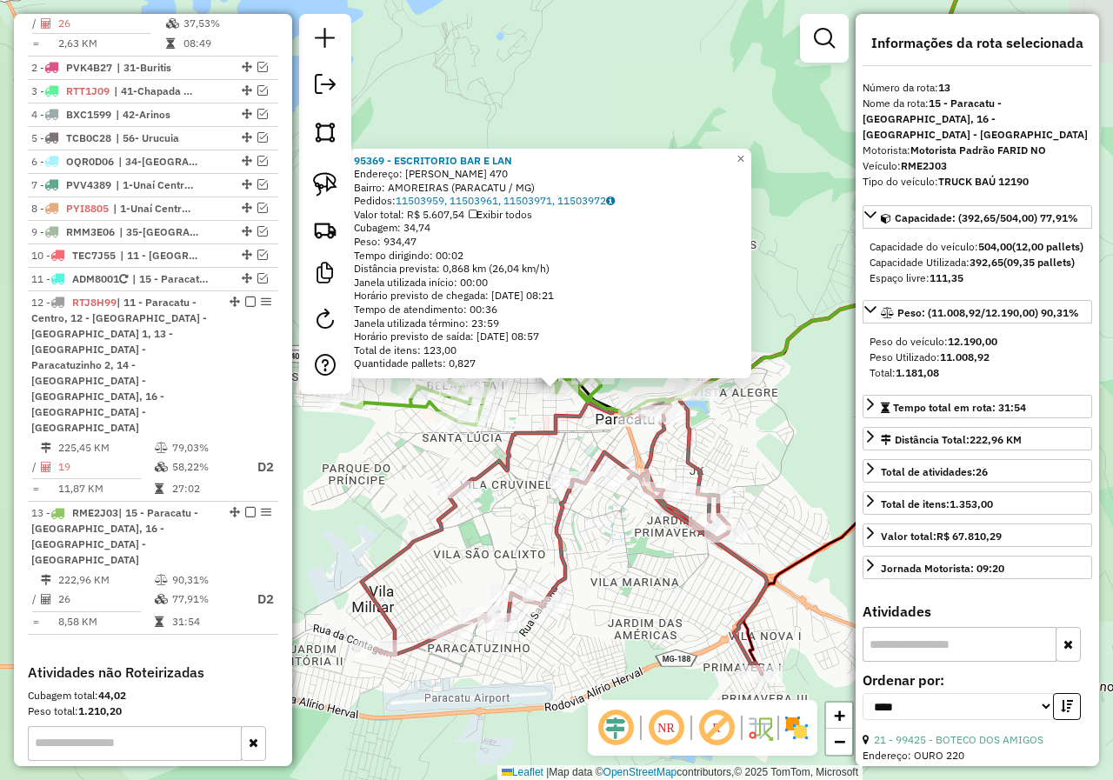
scroll to position [886, 0]
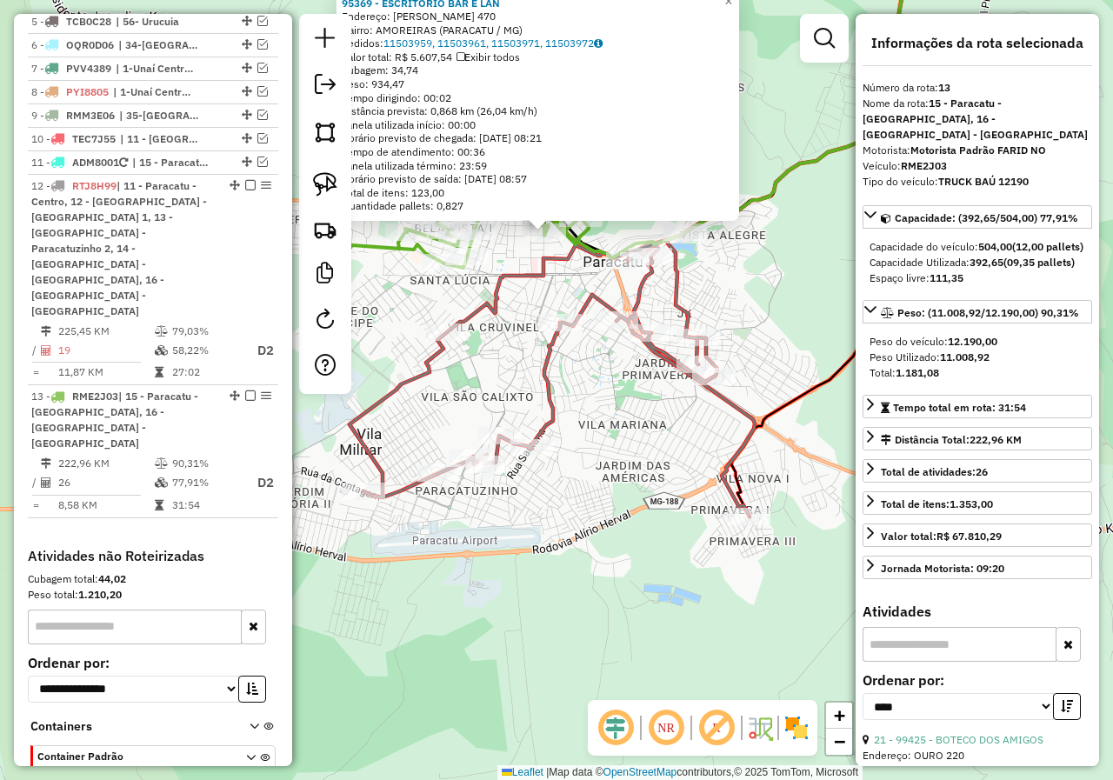
drag, startPoint x: 649, startPoint y: 585, endPoint x: 612, endPoint y: 389, distance: 199.9
click at [622, 412] on div "95369 - ESCRITORIO BAR E LAN Endereço: JOAQUIM MURTINHO 470 Bairro: AMOREIRAS (…" at bounding box center [556, 390] width 1113 height 780
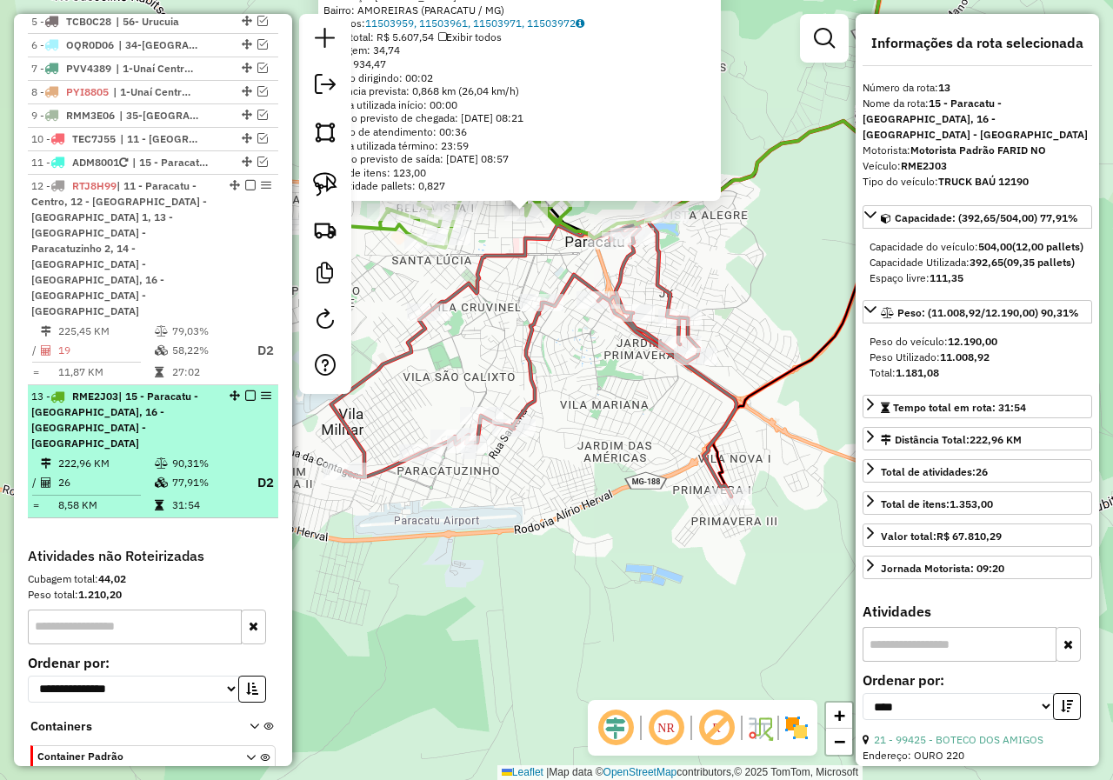
click at [246, 390] on em at bounding box center [250, 395] width 10 height 10
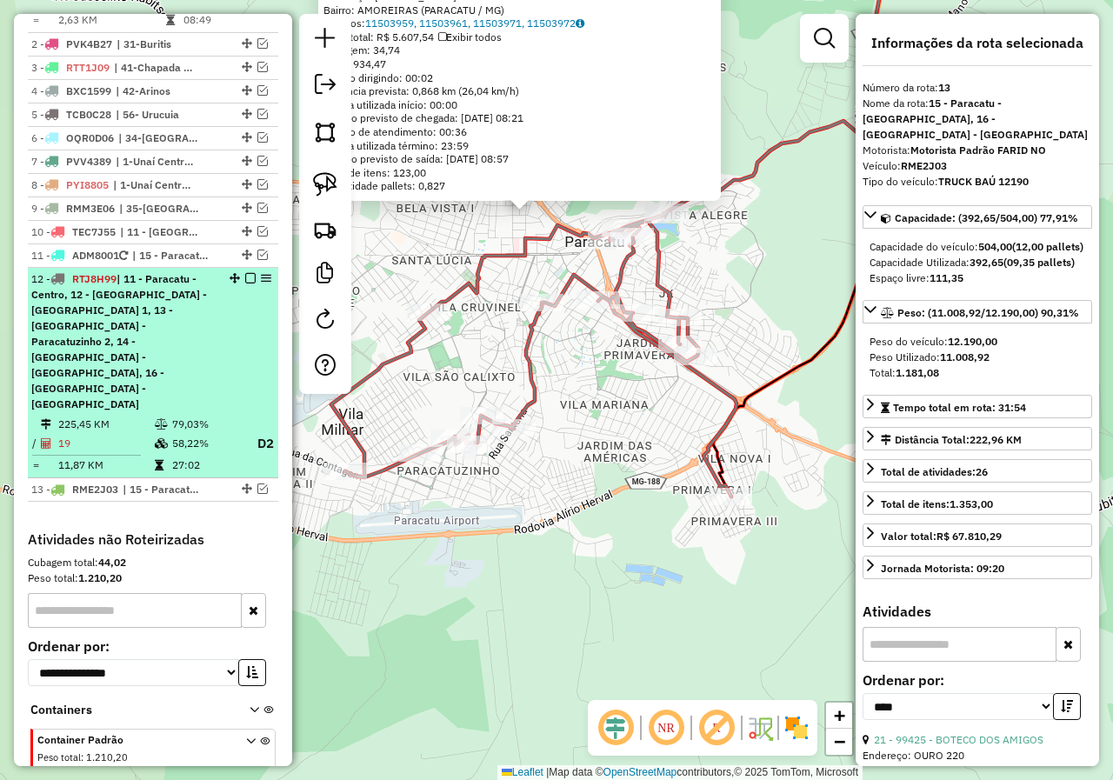
click at [190, 284] on div "12 - RTJ8H99 | 11 - Paracatu - Centro, 12 - Paracatu - Paracatuzinho 1, 13 - Pa…" at bounding box center [123, 341] width 184 height 141
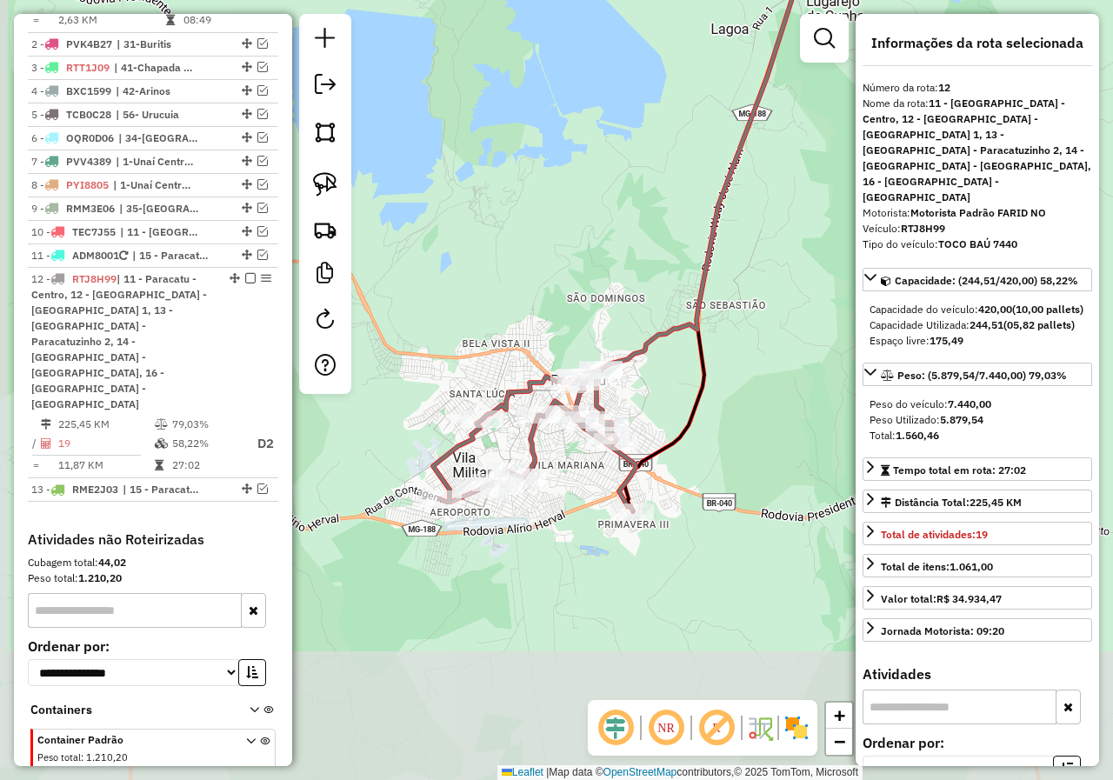
drag, startPoint x: 443, startPoint y: 545, endPoint x: 468, endPoint y: 335, distance: 211.8
click at [461, 291] on div "Janela de atendimento Grade de atendimento Capacidade Transportadoras Veículos …" at bounding box center [556, 390] width 1113 height 780
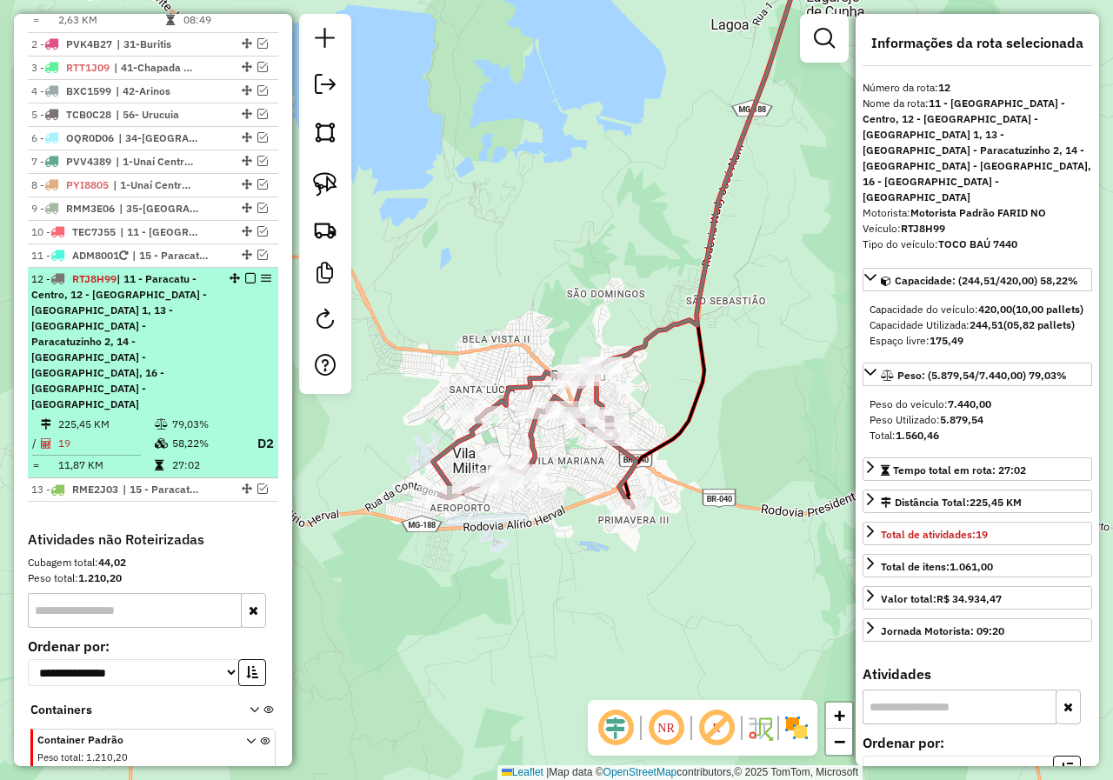
click at [246, 273] on em at bounding box center [250, 278] width 10 height 10
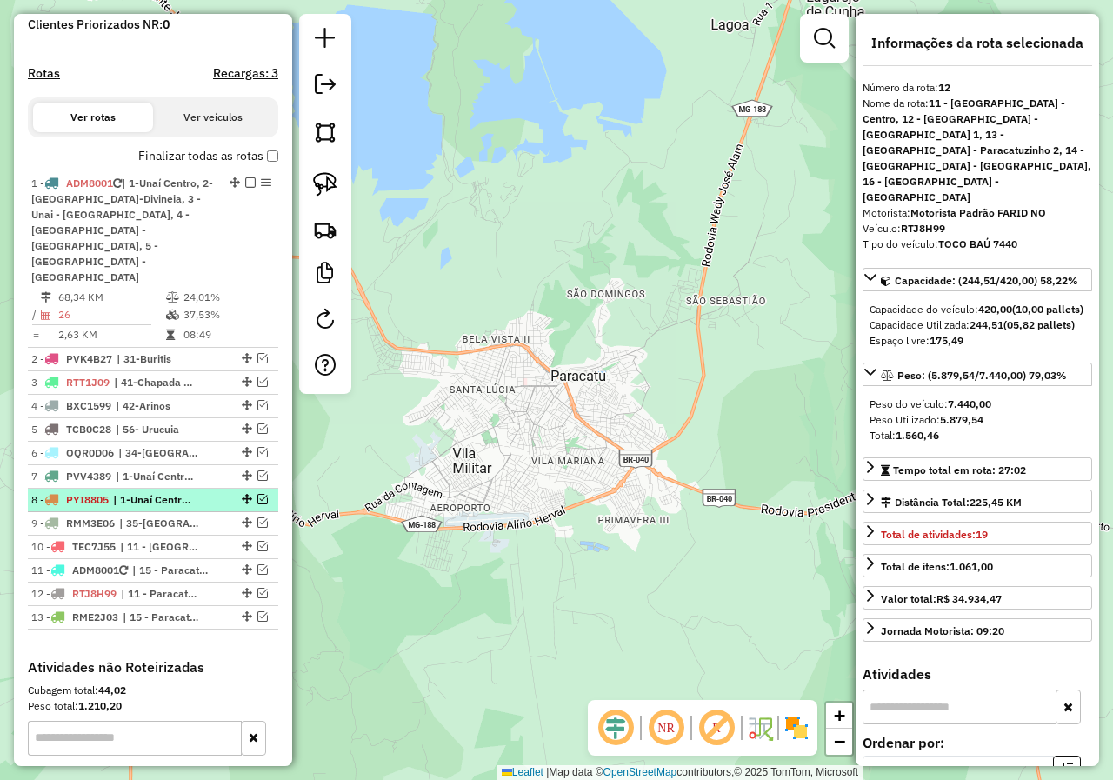
scroll to position [565, 0]
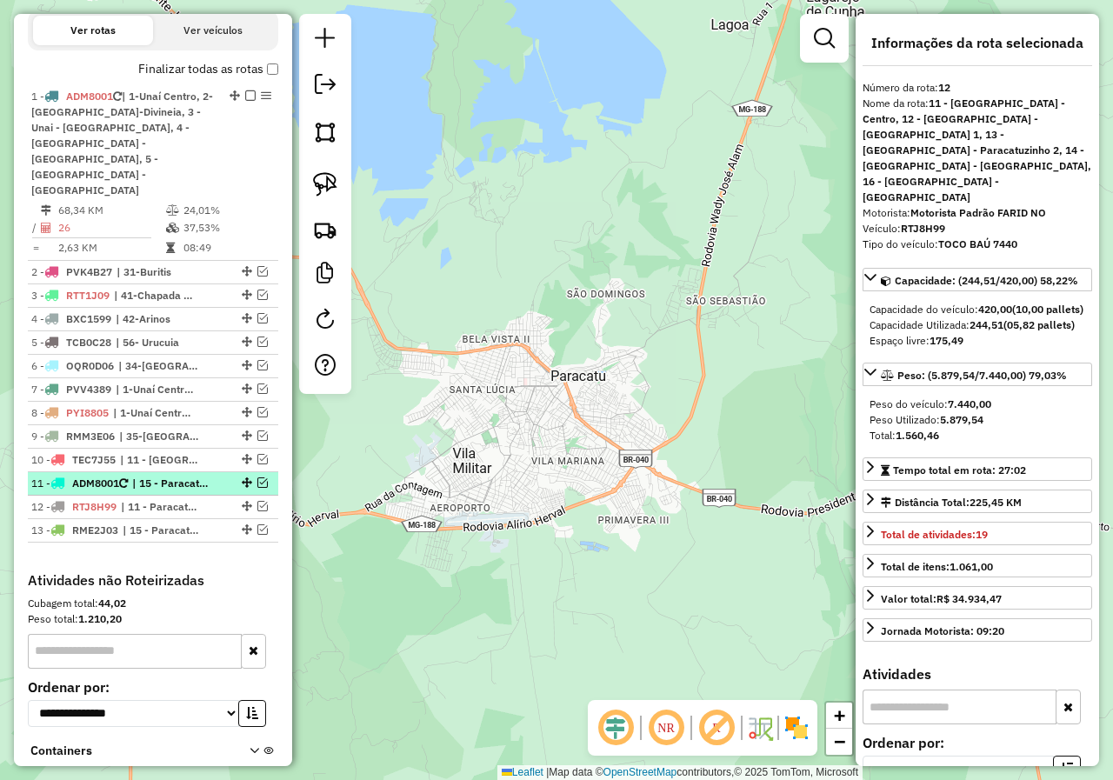
click at [259, 477] on em at bounding box center [262, 482] width 10 height 10
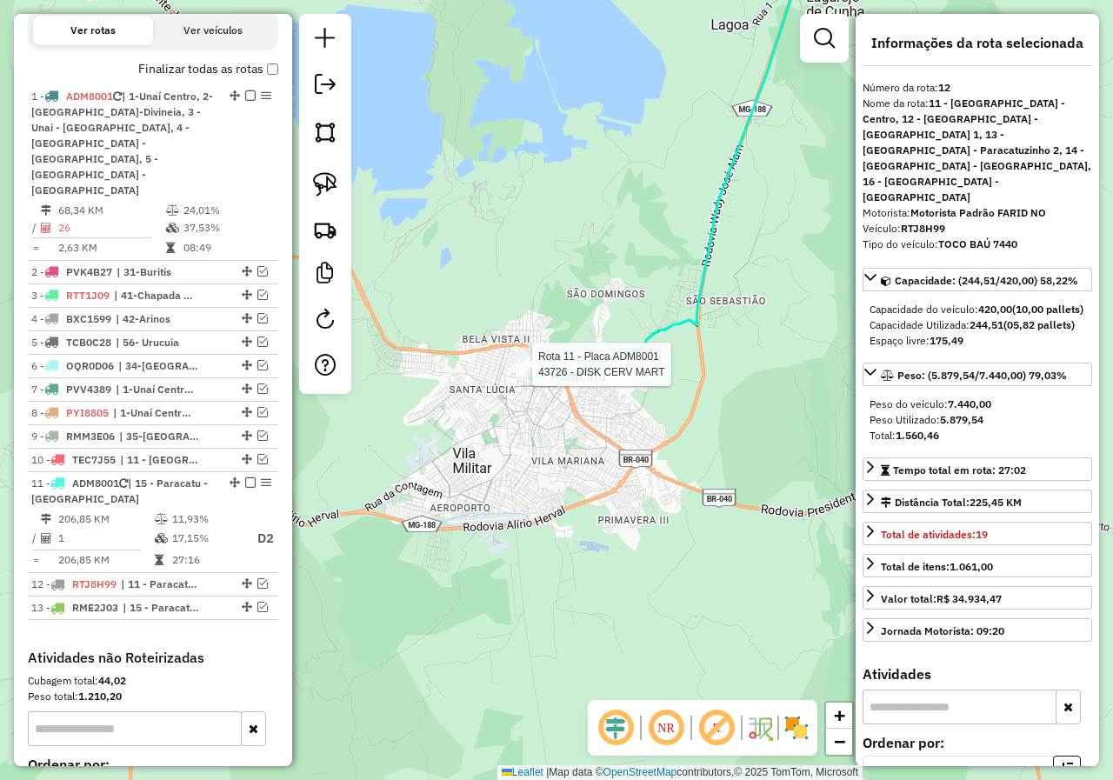
click at [510, 373] on div at bounding box center [526, 364] width 43 height 17
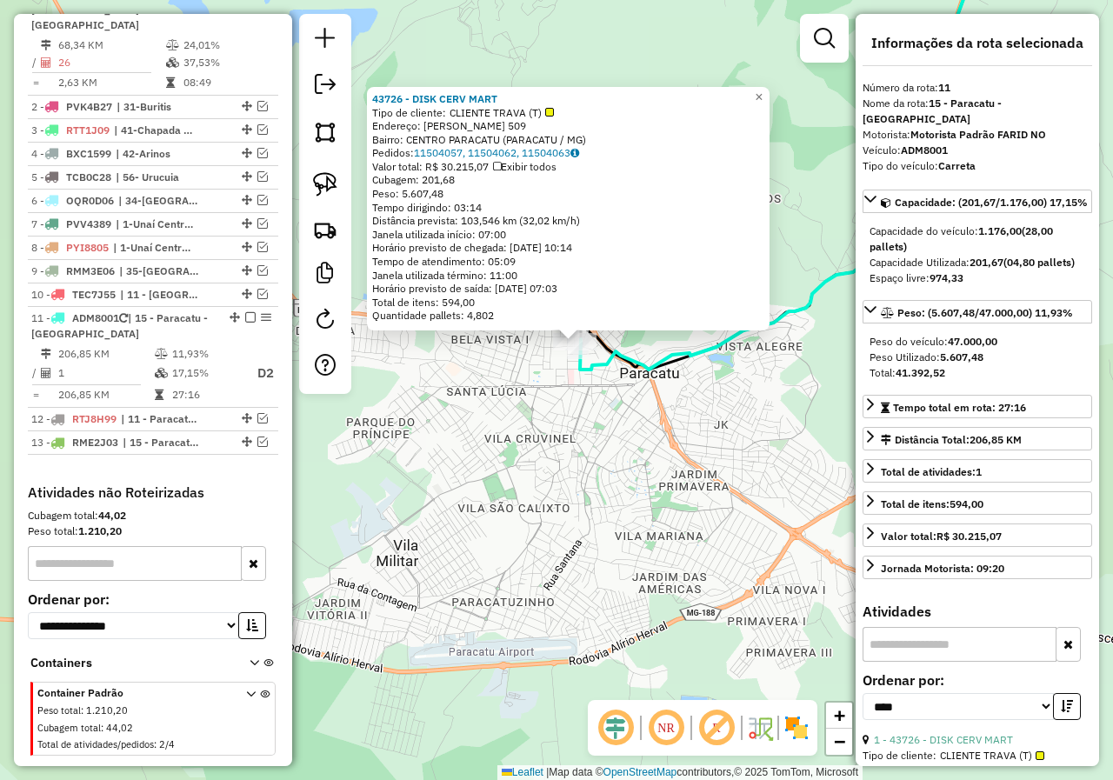
drag, startPoint x: 630, startPoint y: 476, endPoint x: 622, endPoint y: 470, distance: 9.9
click at [630, 476] on div "43726 - DISK CERV MART Tipo de cliente: CLIENTE TRAVA (T) Endereço: [PERSON_NAM…" at bounding box center [556, 390] width 1113 height 780
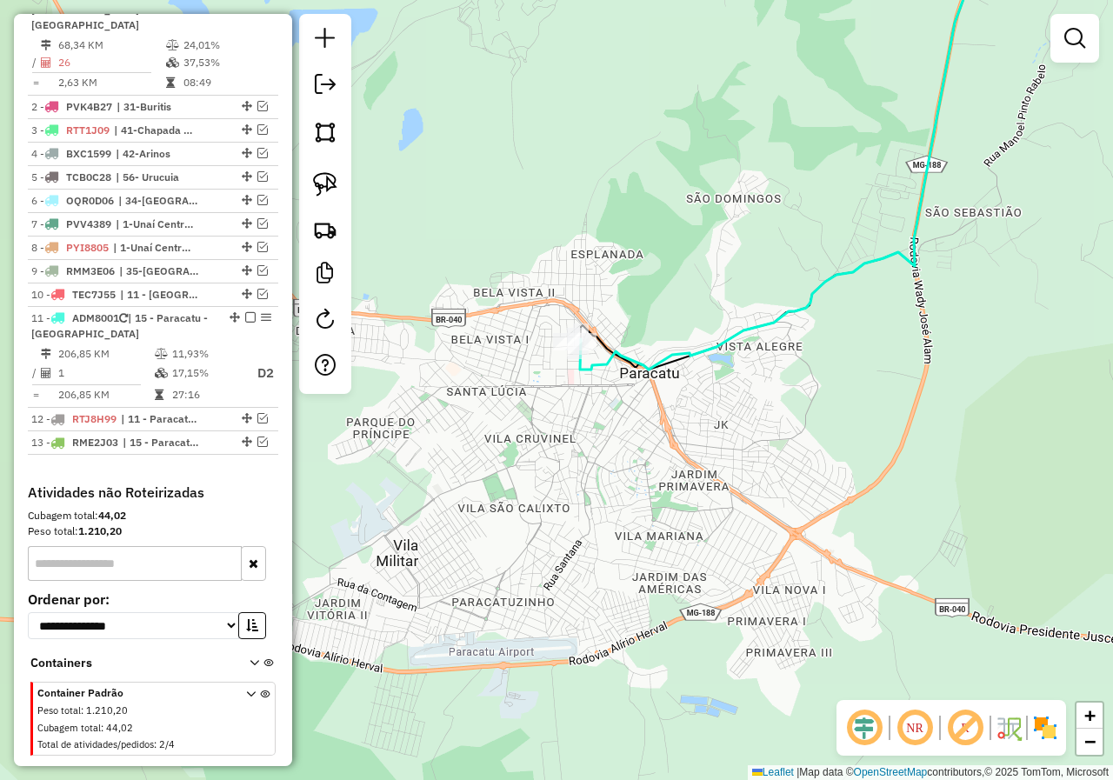
select select "*********"
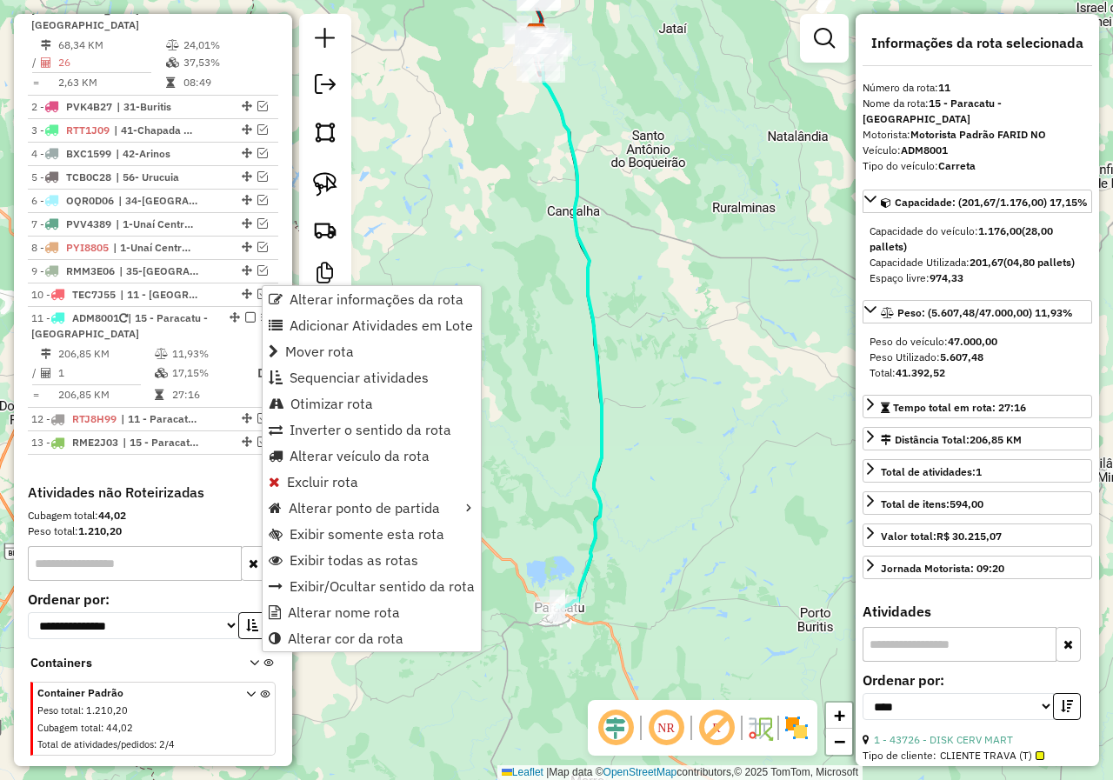
drag, startPoint x: 668, startPoint y: 610, endPoint x: 685, endPoint y: 531, distance: 80.2
click at [690, 538] on div "Janela de atendimento Grade de atendimento Capacidade Transportadoras Veículos …" at bounding box center [556, 390] width 1113 height 780
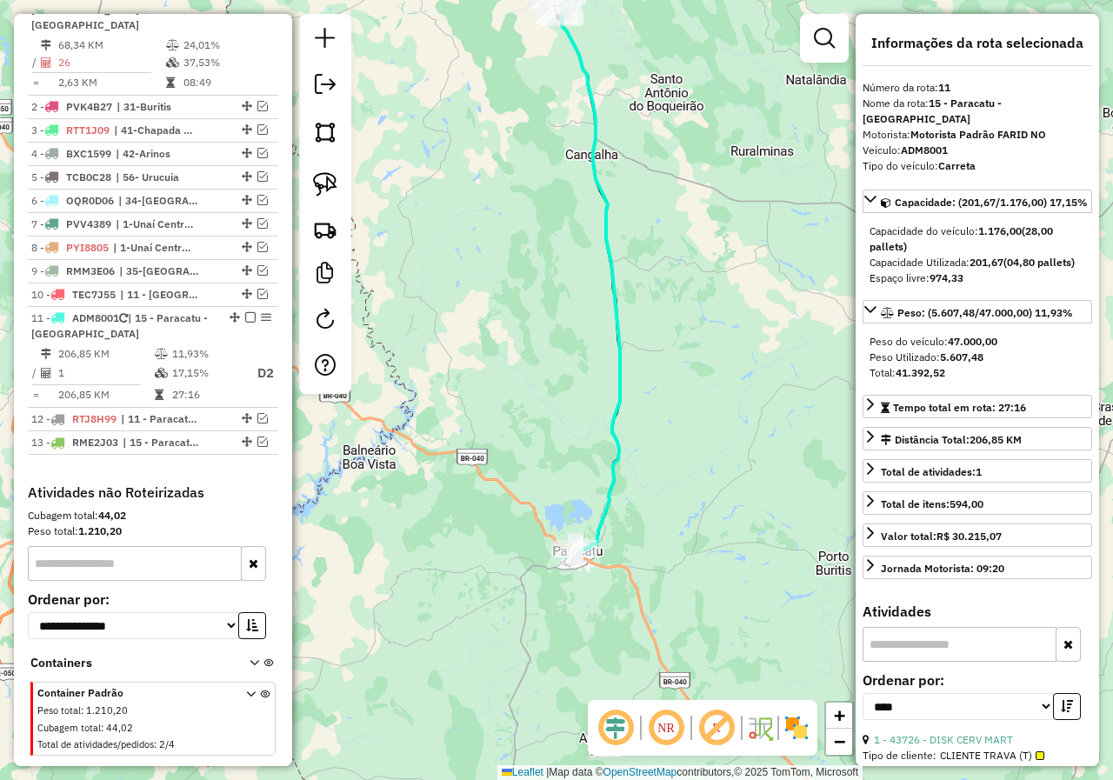
click at [684, 532] on div "Janela de atendimento Grade de atendimento Capacidade Transportadoras Veículos …" at bounding box center [556, 390] width 1113 height 780
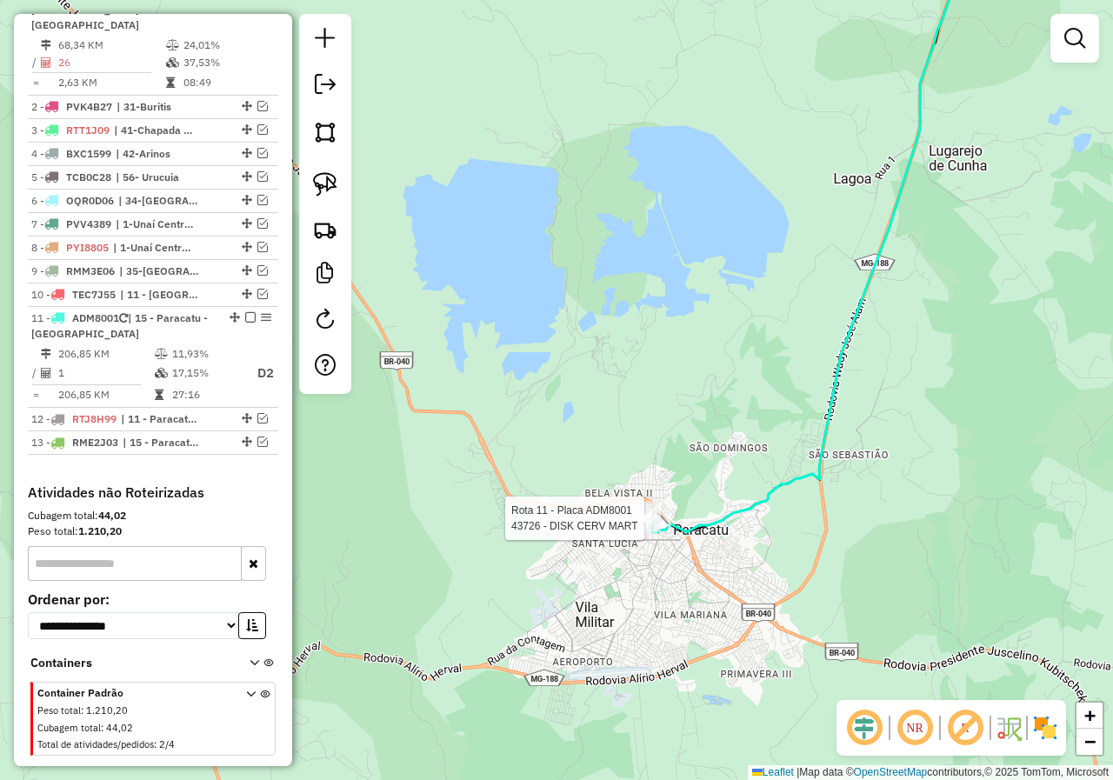
click at [639, 527] on div at bounding box center [649, 518] width 43 height 17
select select "*********"
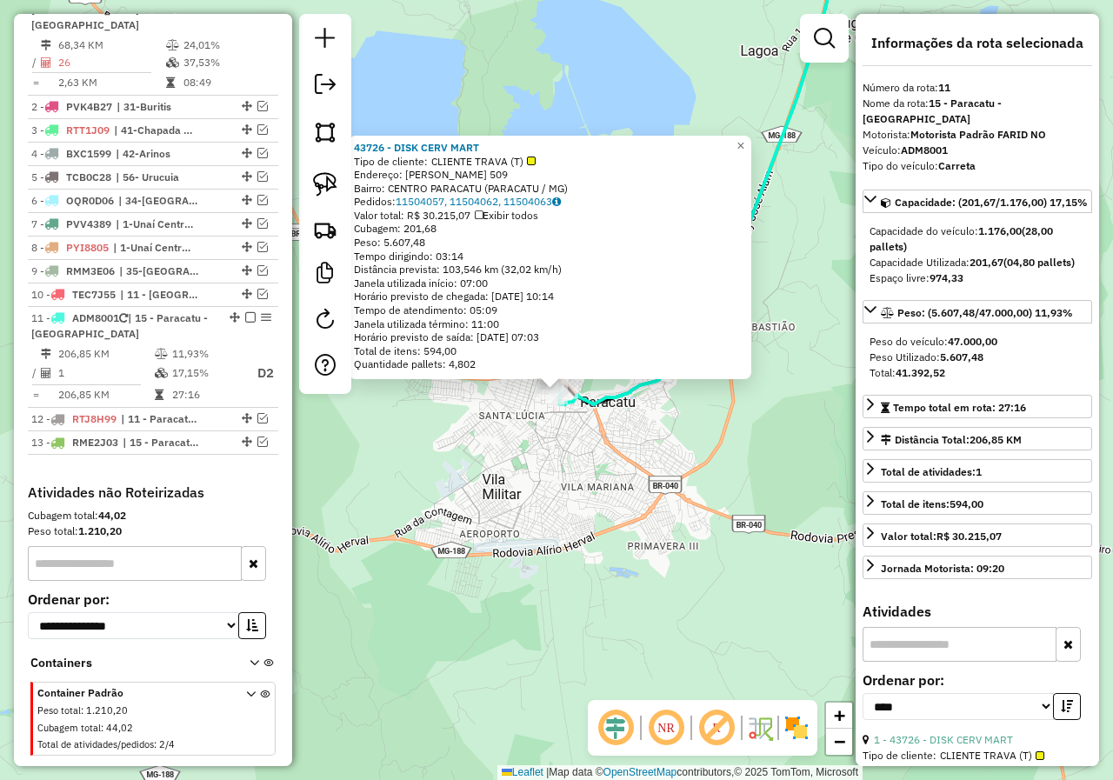
click at [568, 485] on div "43726 - DISK CERV MART Tipo de cliente: CLIENTE TRAVA (T) Endereço: [PERSON_NAM…" at bounding box center [556, 390] width 1113 height 780
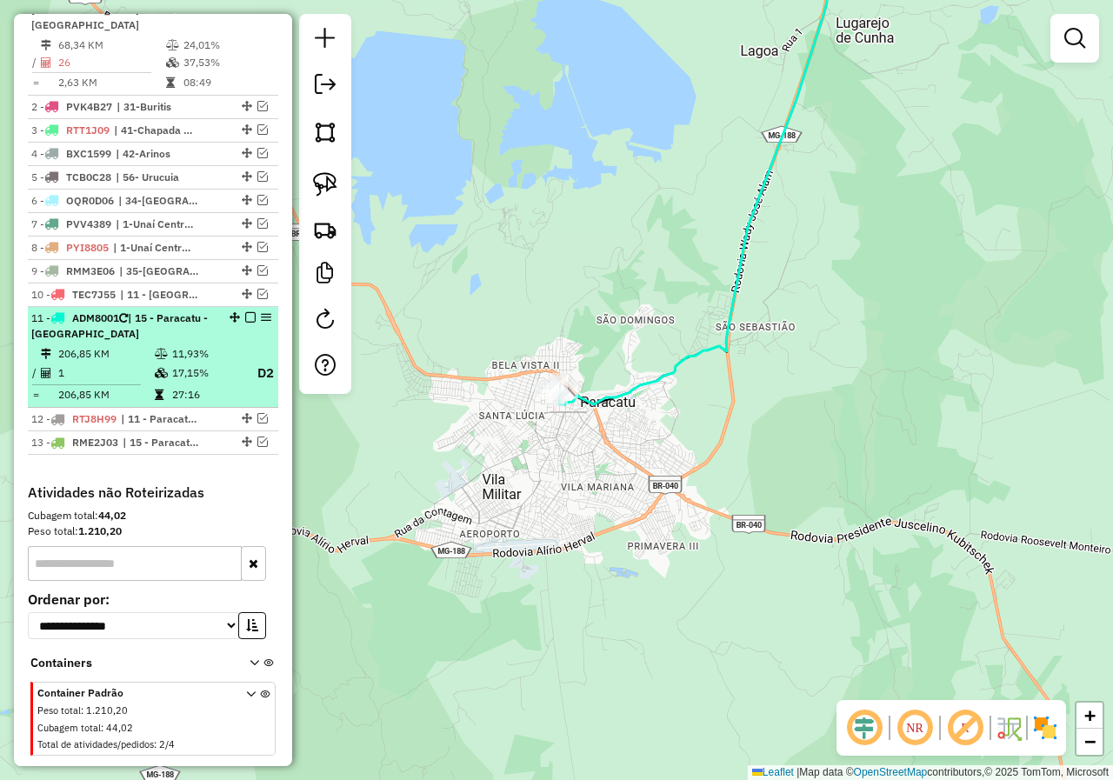
select select "*********"
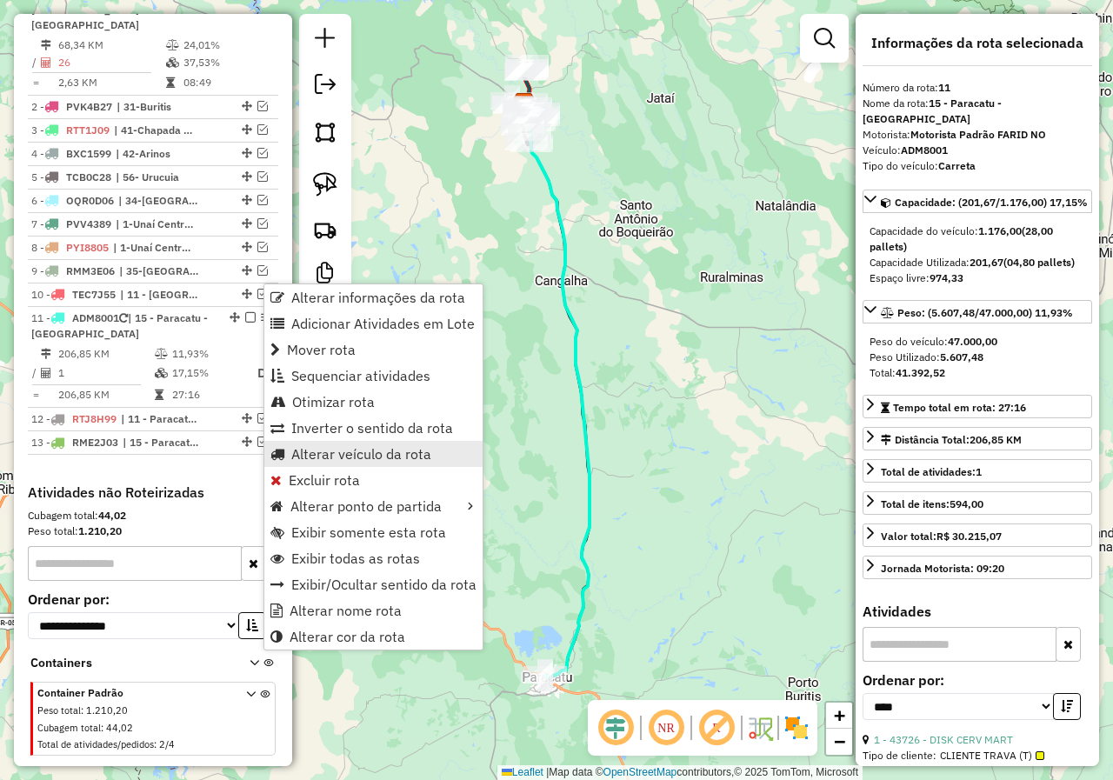
click at [358, 454] on span "Alterar veículo da rota" at bounding box center [361, 454] width 140 height 14
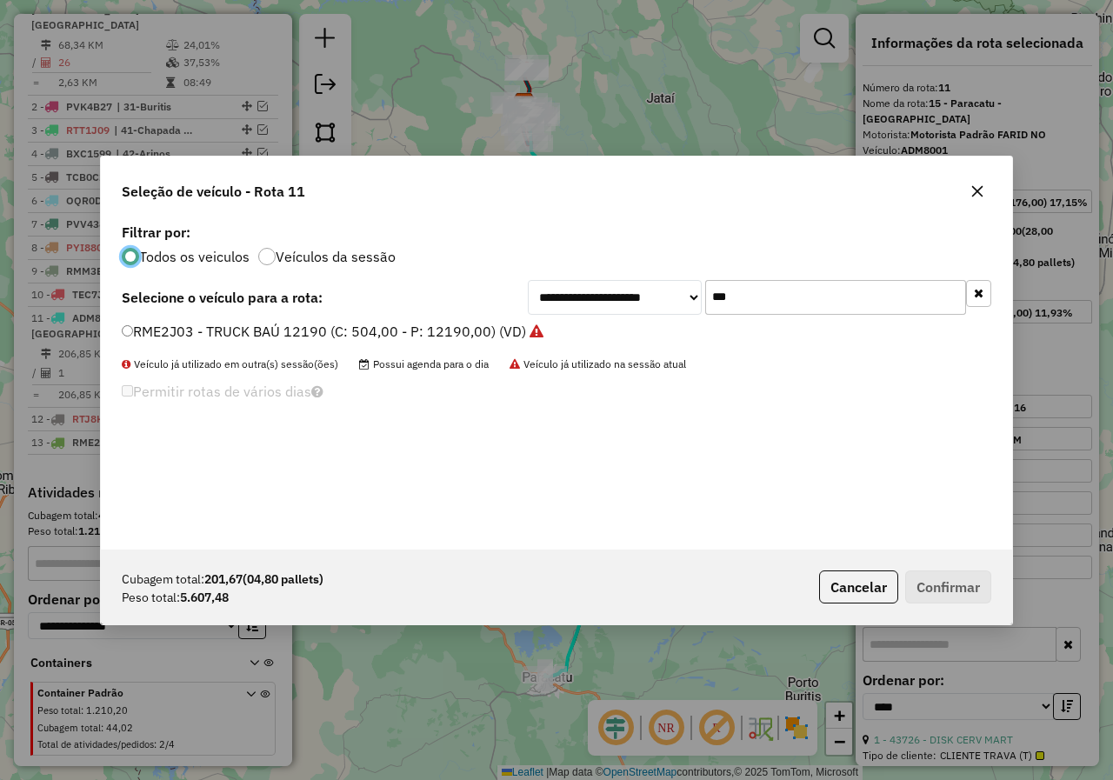
scroll to position [10, 5]
click at [717, 306] on input "***" at bounding box center [835, 297] width 261 height 35
type input "****"
click at [431, 333] on label "QUM6511 - TOCO BAÚ 7670 (C: 420,00 - P: 7670,00) (VD)" at bounding box center [313, 331] width 383 height 21
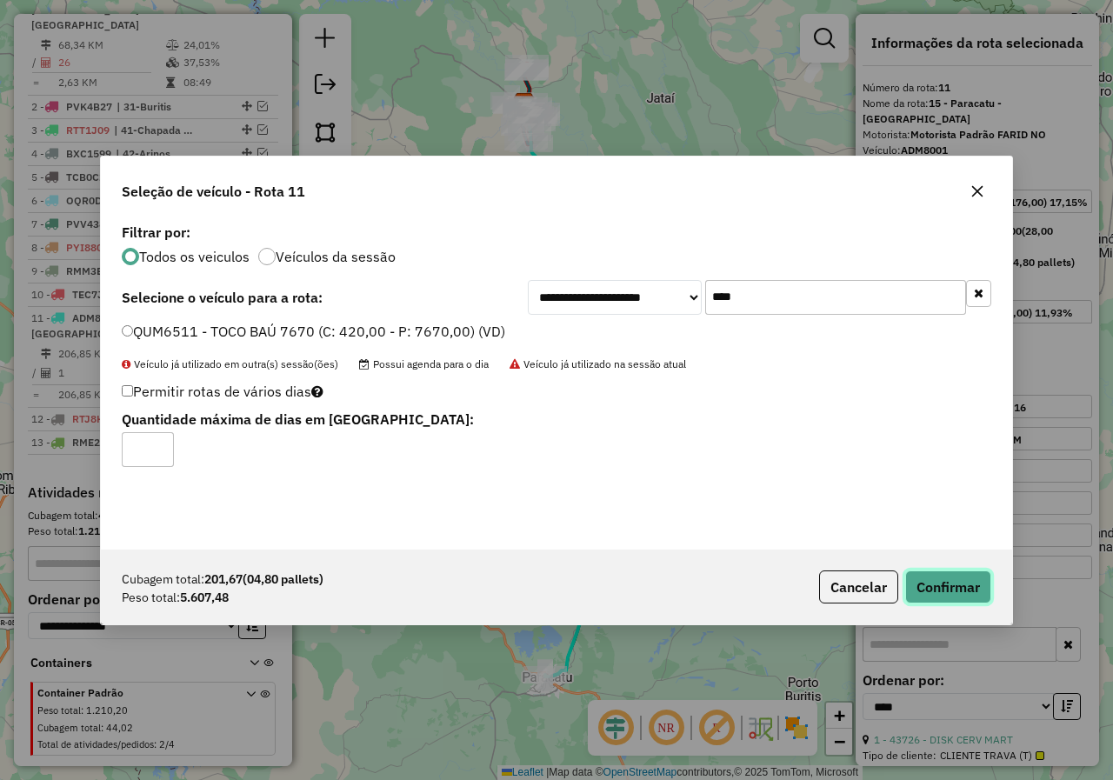
click at [959, 591] on button "Confirmar" at bounding box center [948, 586] width 86 height 33
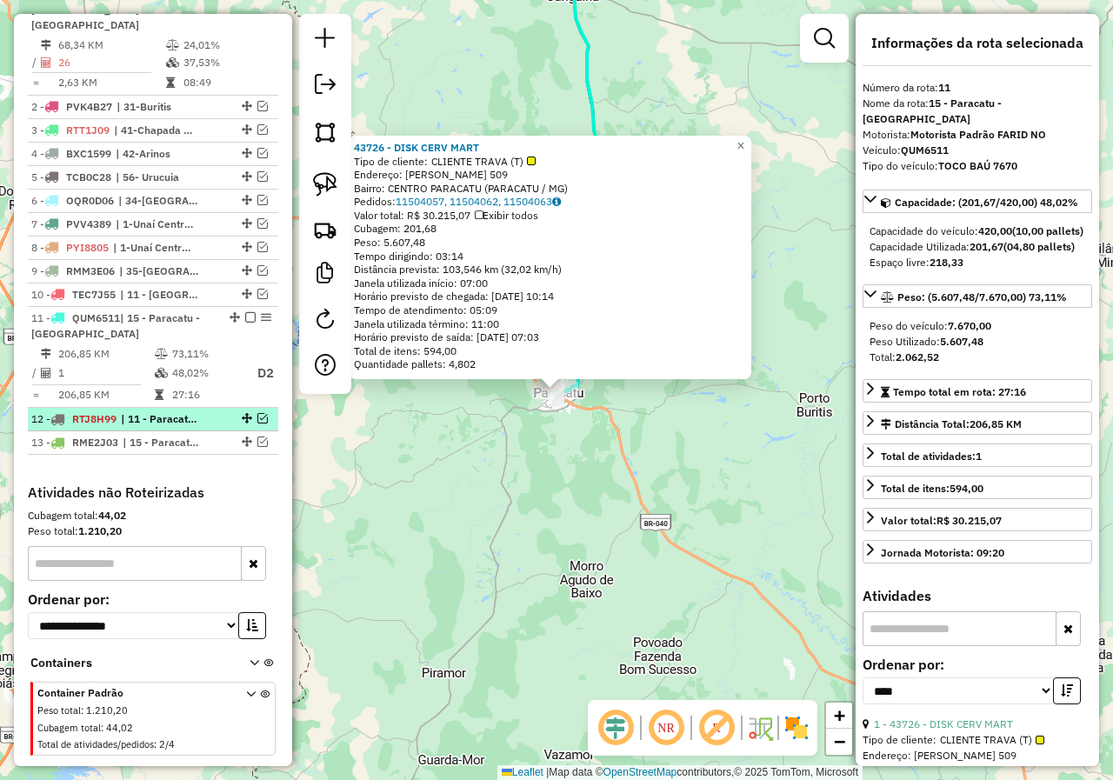
click at [257, 413] on em at bounding box center [262, 418] width 10 height 10
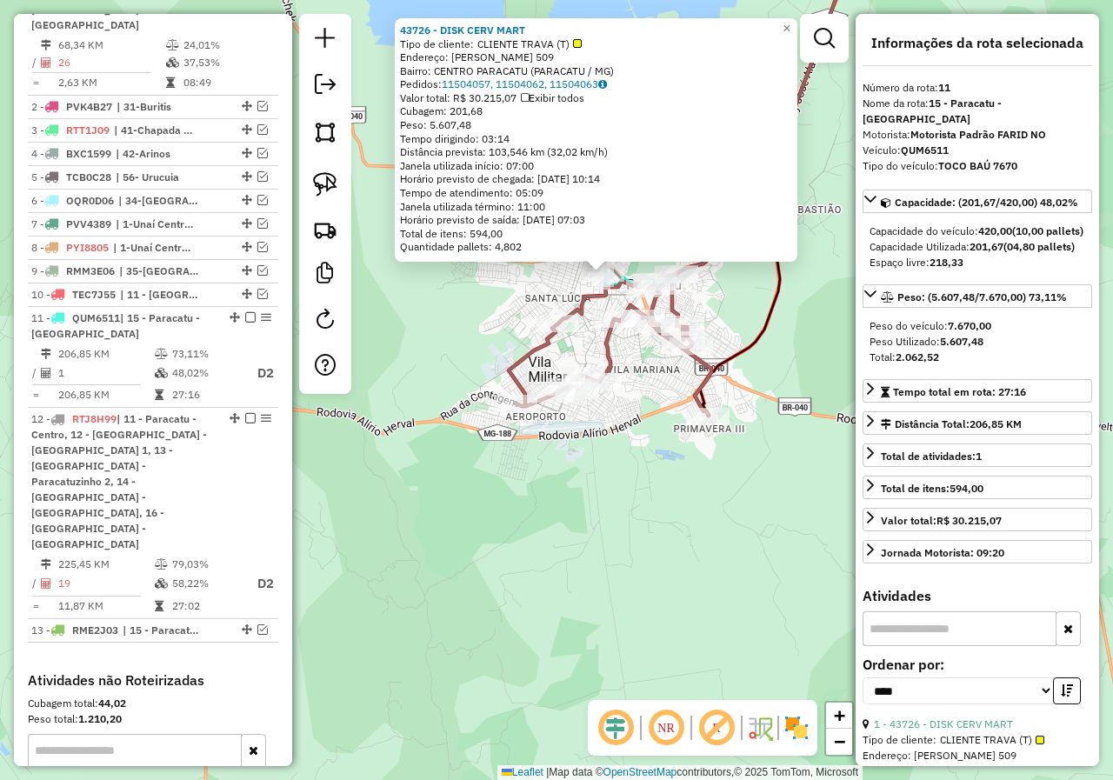
click at [551, 512] on div "43726 - DISK CERV MART Tipo de cliente: CLIENTE TRAVA (T) Endereço: [PERSON_NAM…" at bounding box center [556, 390] width 1113 height 780
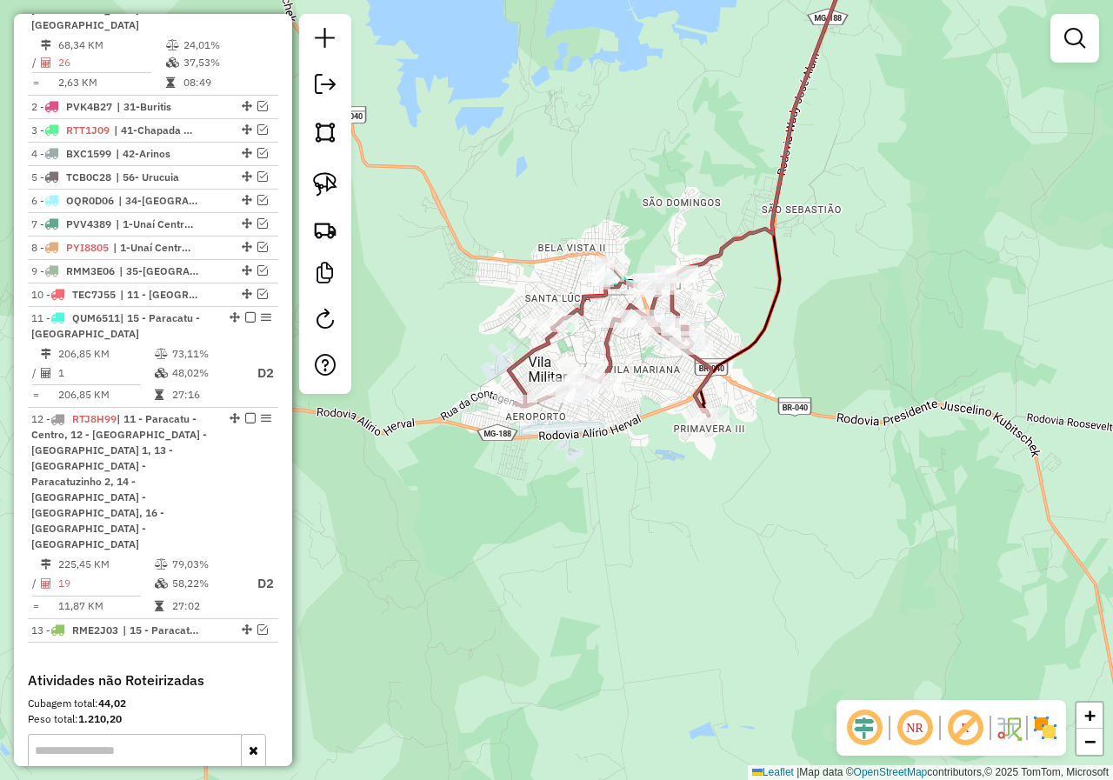
click at [460, 360] on div "Janela de atendimento Grade de atendimento Capacidade Transportadoras Veículos …" at bounding box center [556, 390] width 1113 height 780
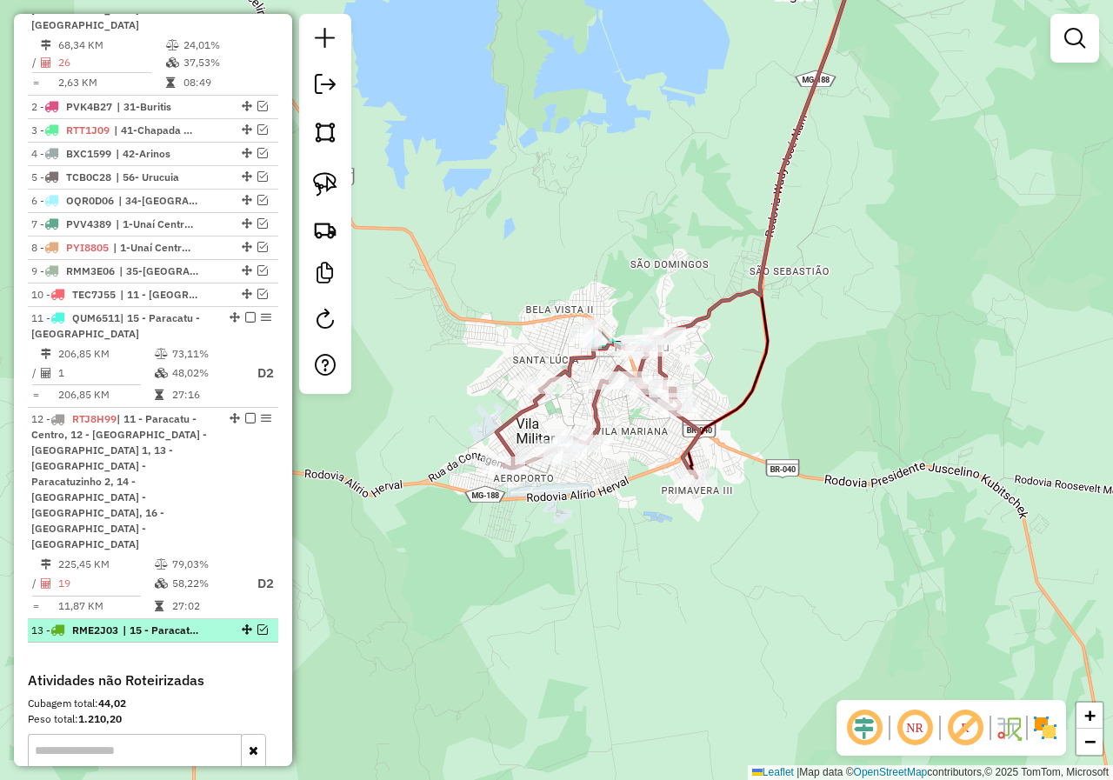
click at [257, 624] on em at bounding box center [262, 629] width 10 height 10
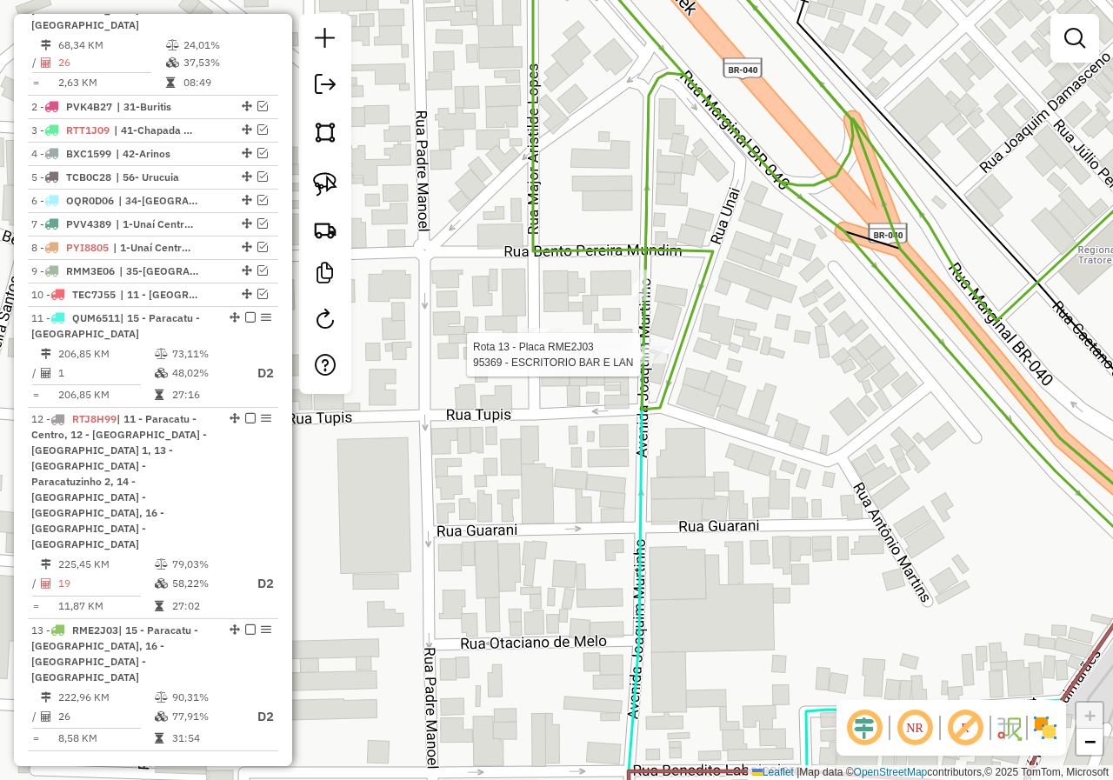
select select "*********"
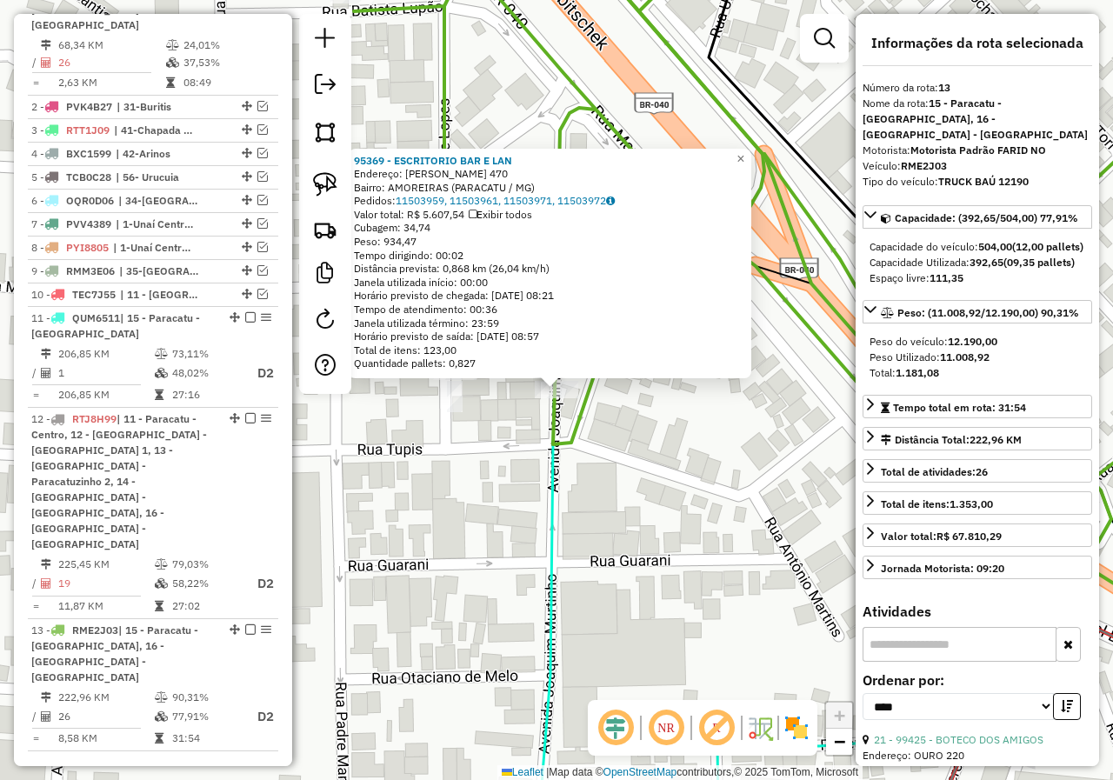
scroll to position [964, 0]
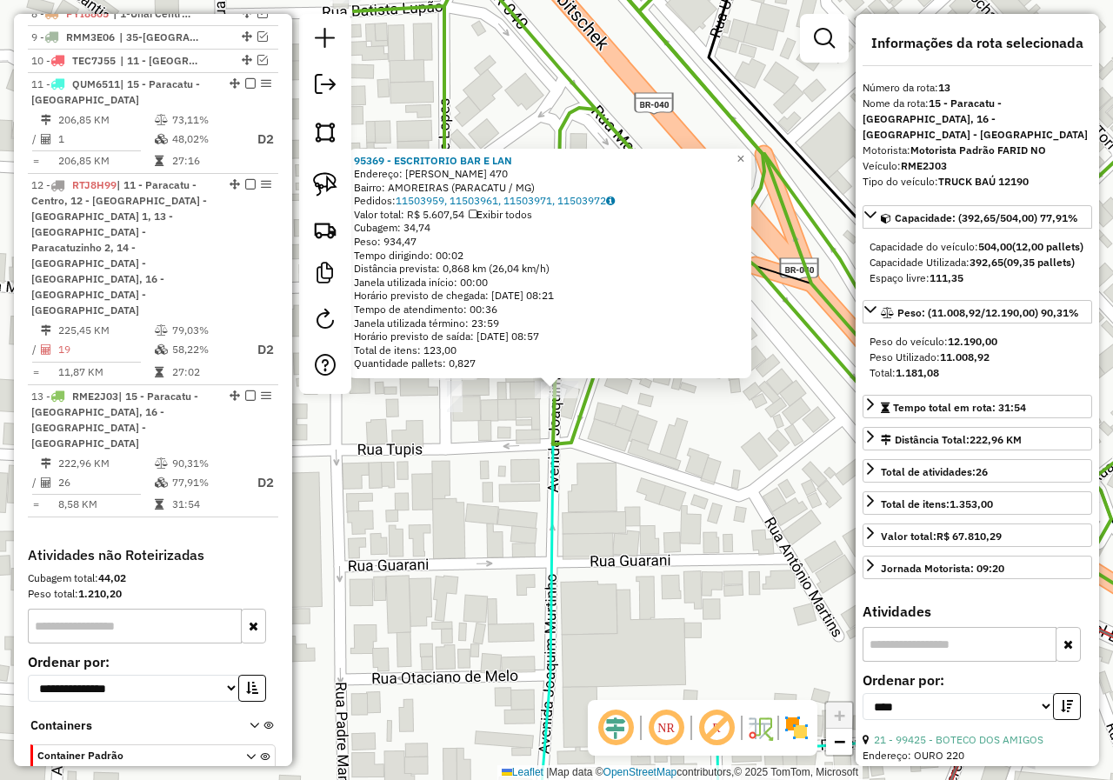
click at [494, 465] on div "95369 - ESCRITORIO BAR E LAN Endereço: JOAQUIM MURTINHO 470 Bairro: AMOREIRAS (…" at bounding box center [556, 390] width 1113 height 780
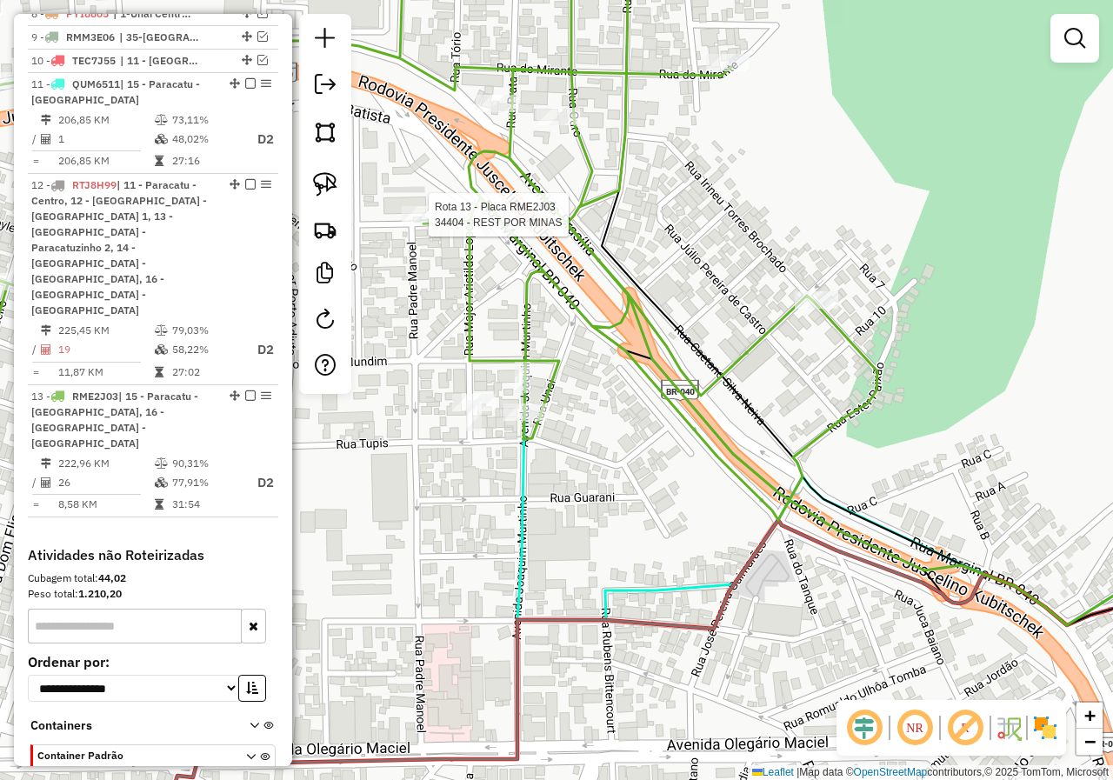
select select "*********"
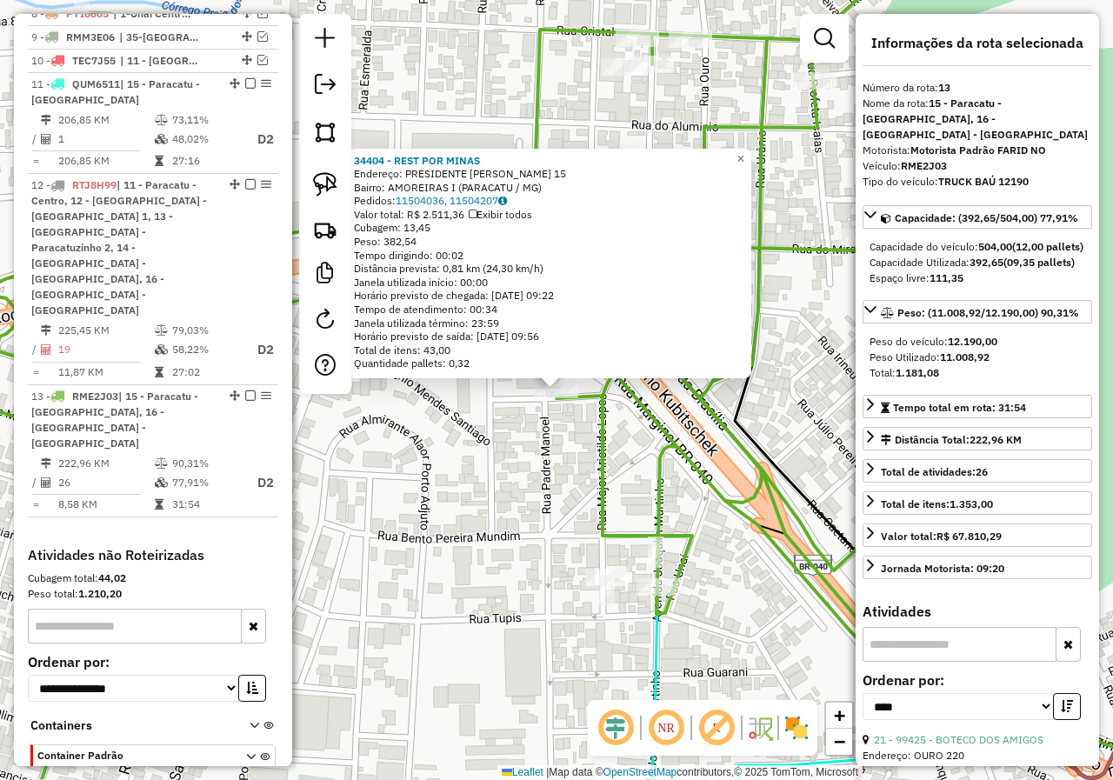
drag, startPoint x: 505, startPoint y: 518, endPoint x: 455, endPoint y: 437, distance: 95.3
click at [455, 438] on div "34404 - REST POR MINAS Endereço: PRESIDENTE JUSCELINO KUBITSCHE 15 Bairro: AMOR…" at bounding box center [556, 390] width 1113 height 780
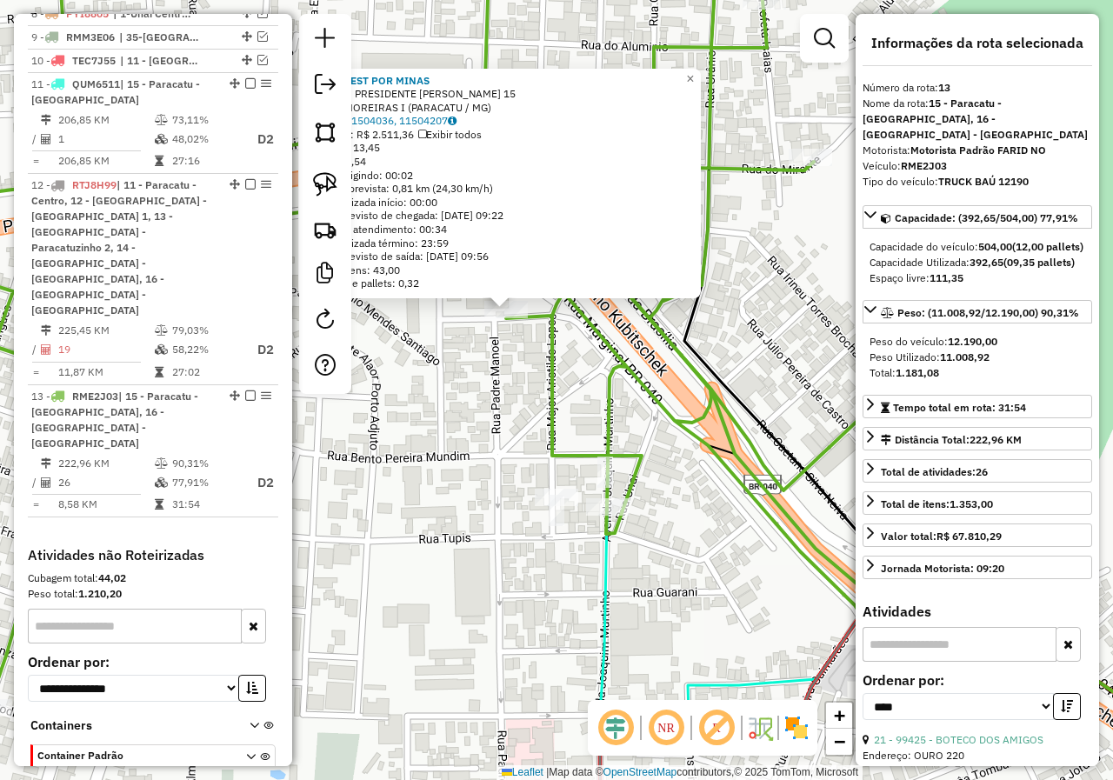
click at [663, 497] on div "34404 - REST POR MINAS Endereço: PRESIDENTE JUSCELINO KUBITSCHE 15 Bairro: AMOR…" at bounding box center [556, 390] width 1113 height 780
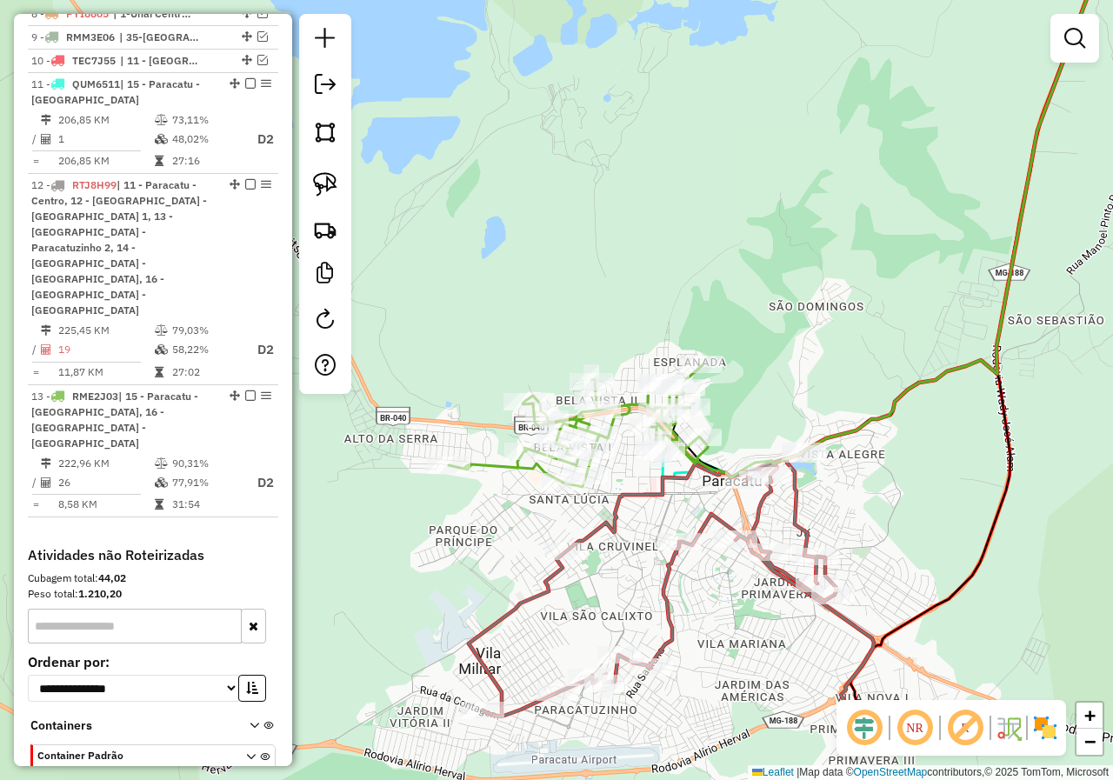
drag, startPoint x: 889, startPoint y: 537, endPoint x: 797, endPoint y: 405, distance: 160.6
click at [799, 417] on div "Janela de atendimento Grade de atendimento Capacidade Transportadoras Veículos …" at bounding box center [556, 390] width 1113 height 780
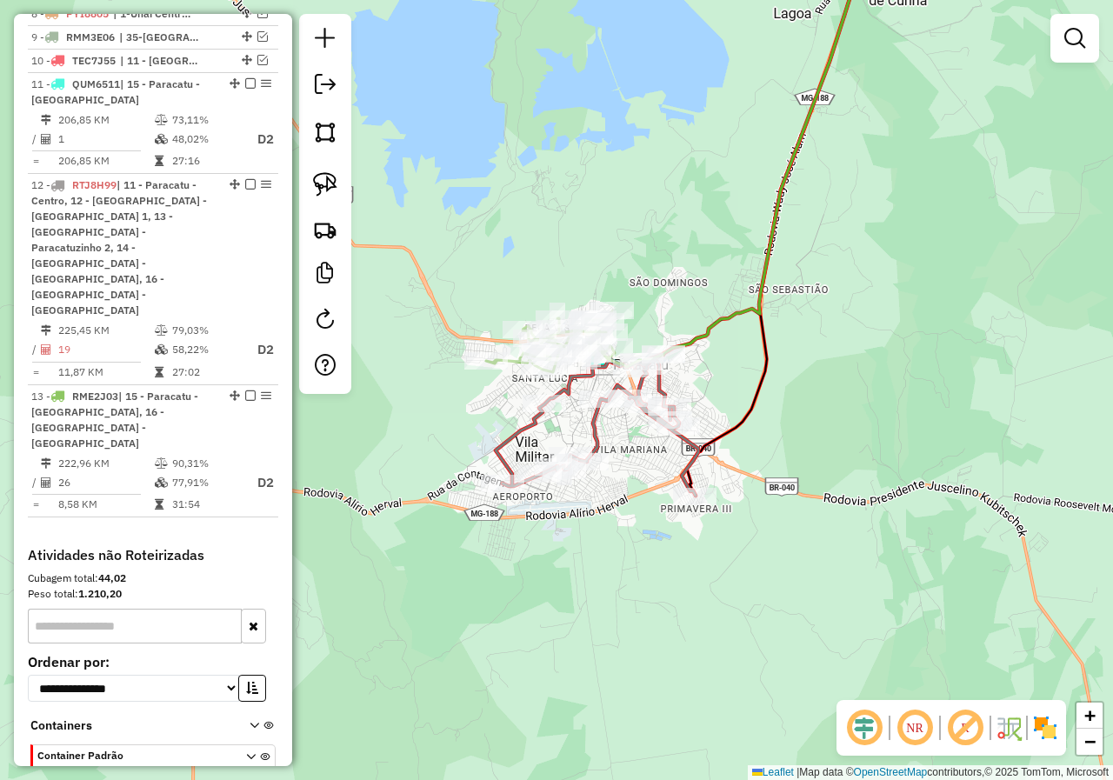
drag, startPoint x: 774, startPoint y: 463, endPoint x: 722, endPoint y: 463, distance: 52.2
click at [722, 463] on div "Janela de atendimento Grade de atendimento Capacidade Transportadoras Veículos …" at bounding box center [556, 390] width 1113 height 780
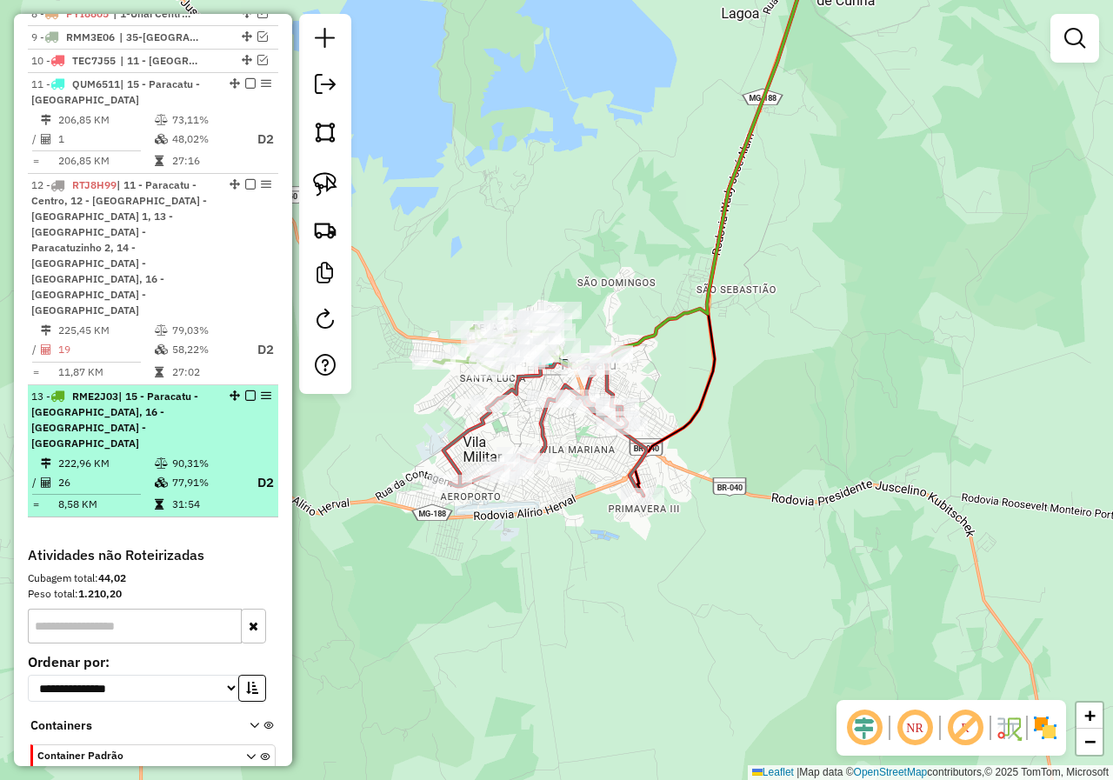
click at [248, 390] on em at bounding box center [250, 395] width 10 height 10
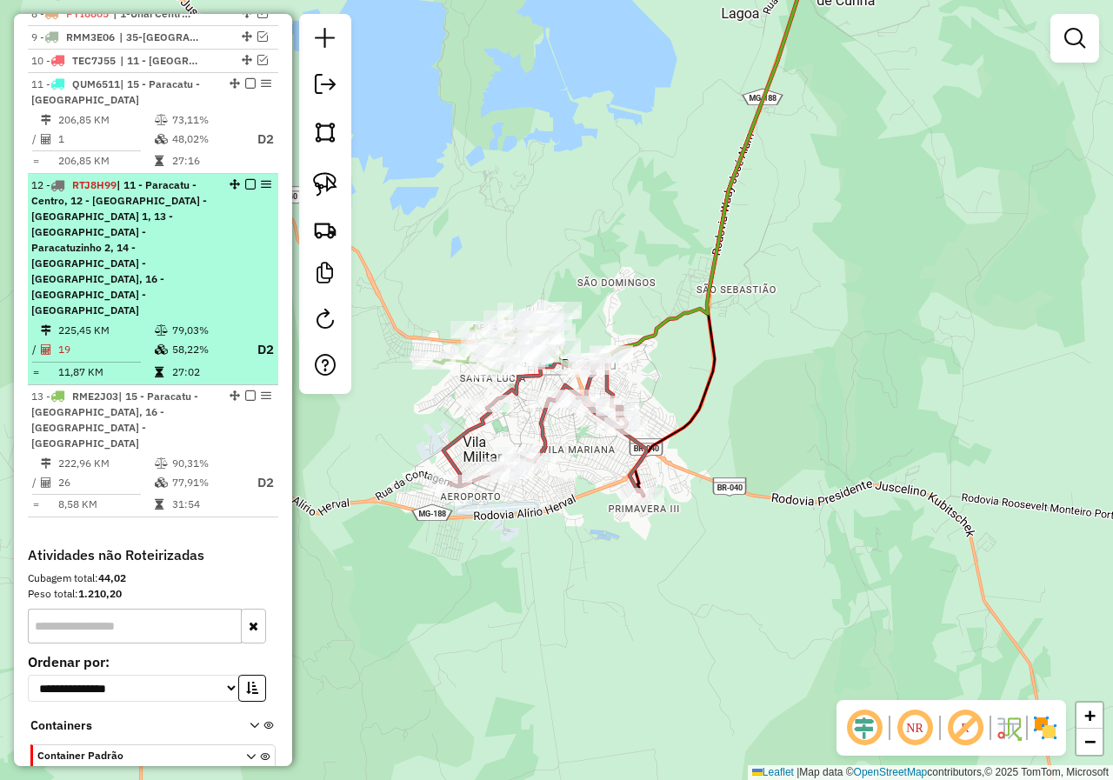
scroll to position [870, 0]
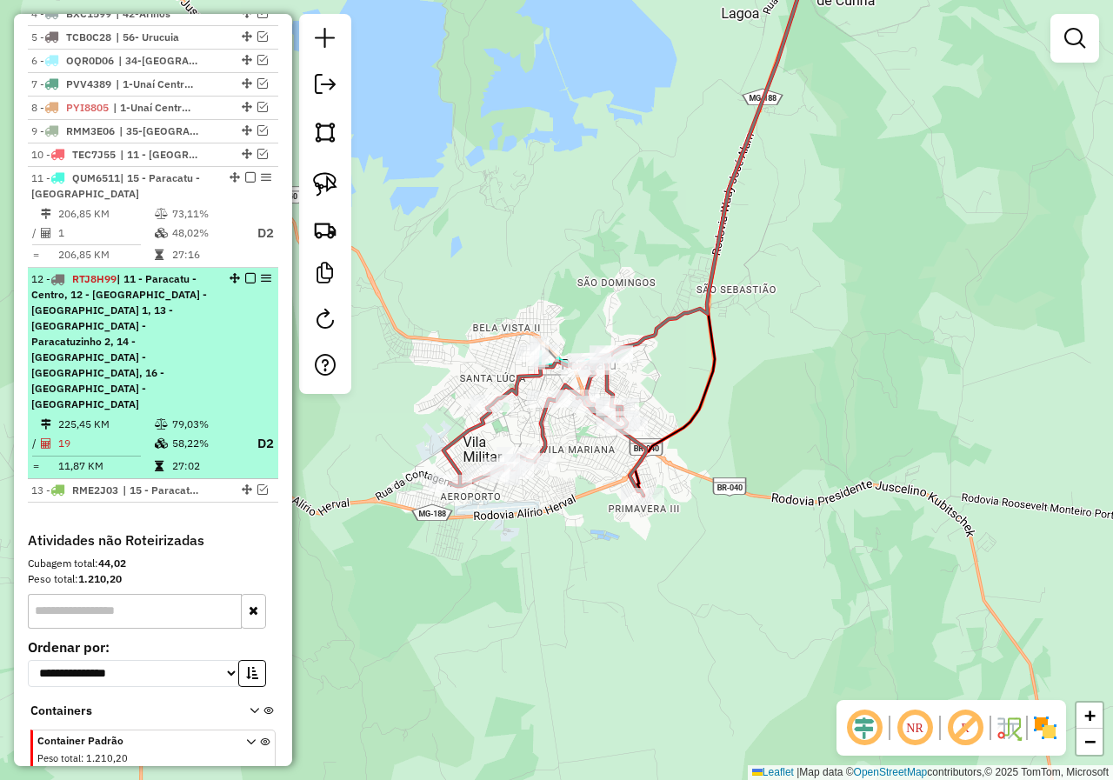
click at [248, 273] on em at bounding box center [250, 278] width 10 height 10
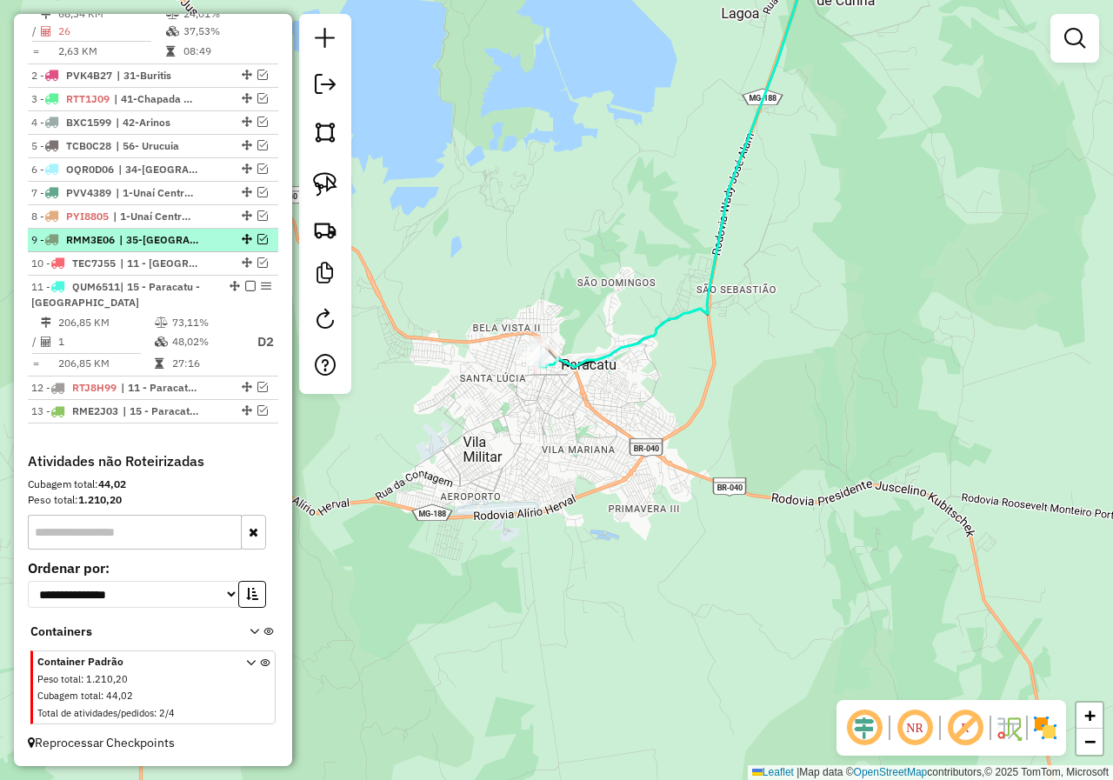
scroll to position [730, 0]
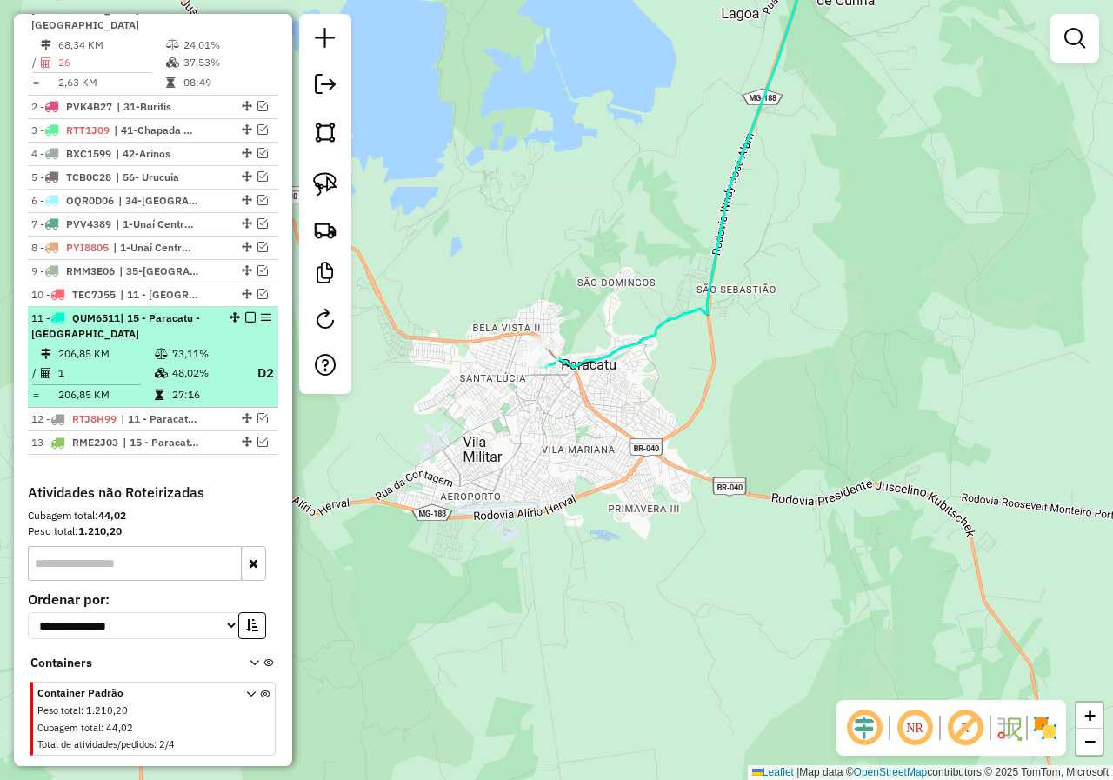
click at [247, 312] on em at bounding box center [250, 317] width 10 height 10
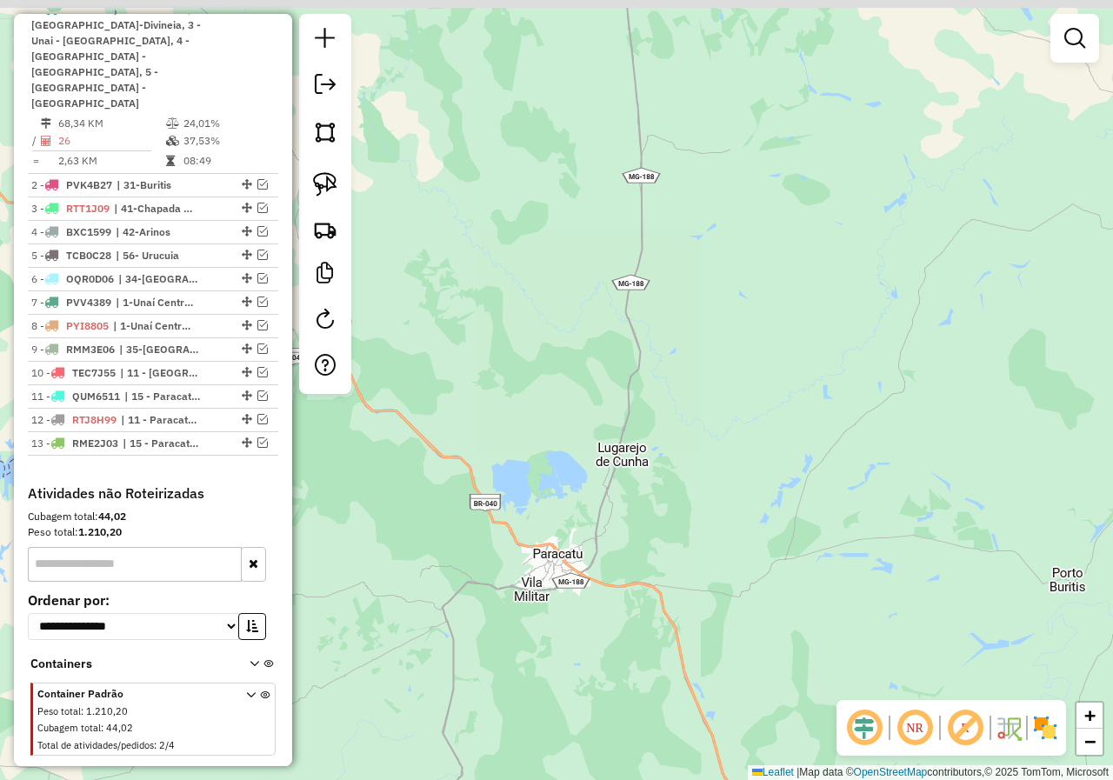
drag, startPoint x: 657, startPoint y: 213, endPoint x: 663, endPoint y: 511, distance: 298.3
click at [663, 511] on div "Janela de atendimento Grade de atendimento Capacidade Transportadoras Veículos …" at bounding box center [556, 390] width 1113 height 780
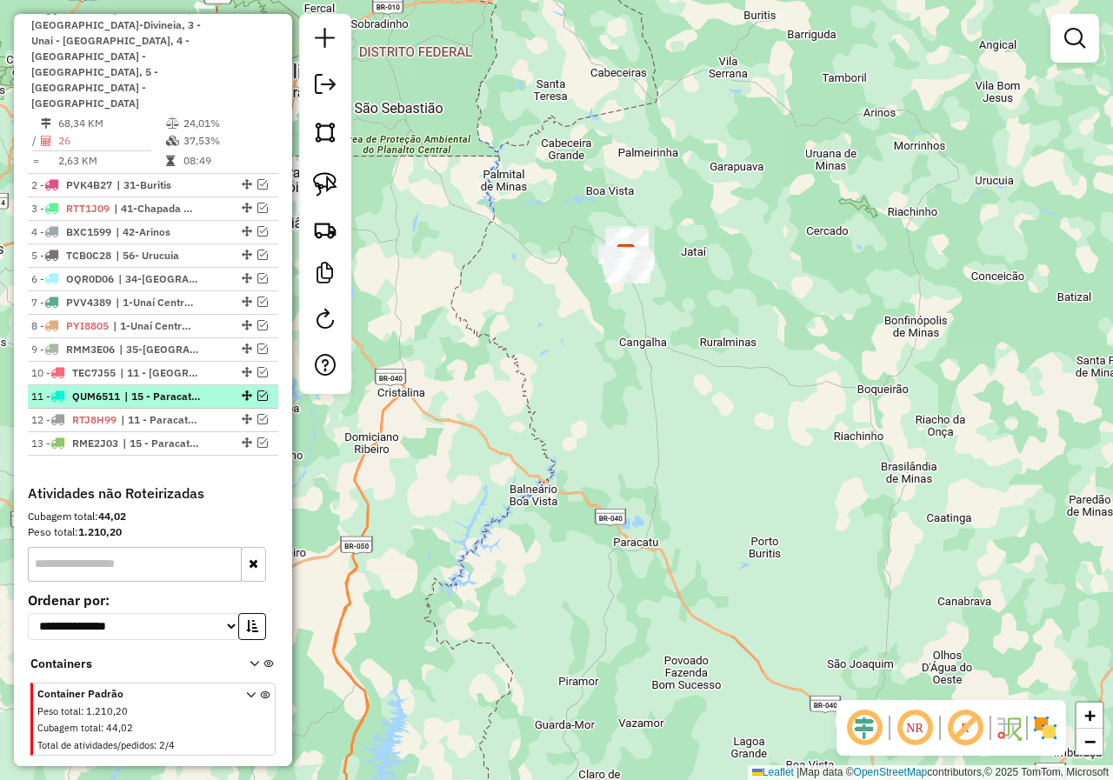
click at [259, 390] on em at bounding box center [262, 395] width 10 height 10
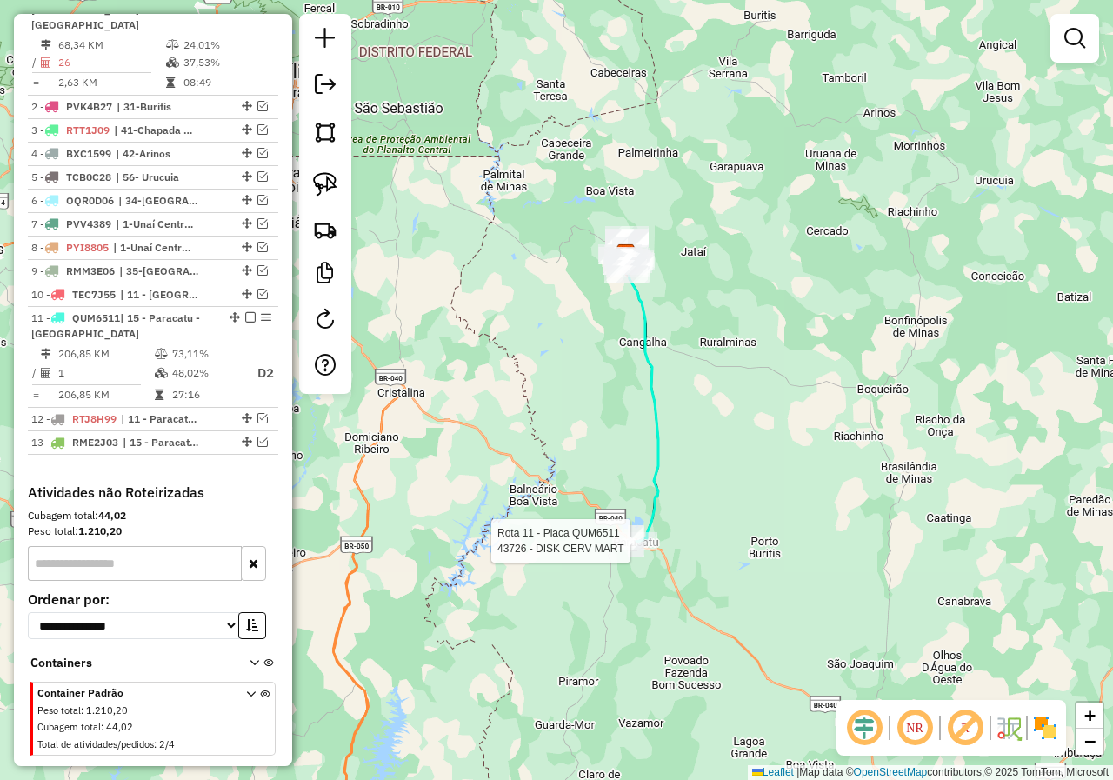
select select "*********"
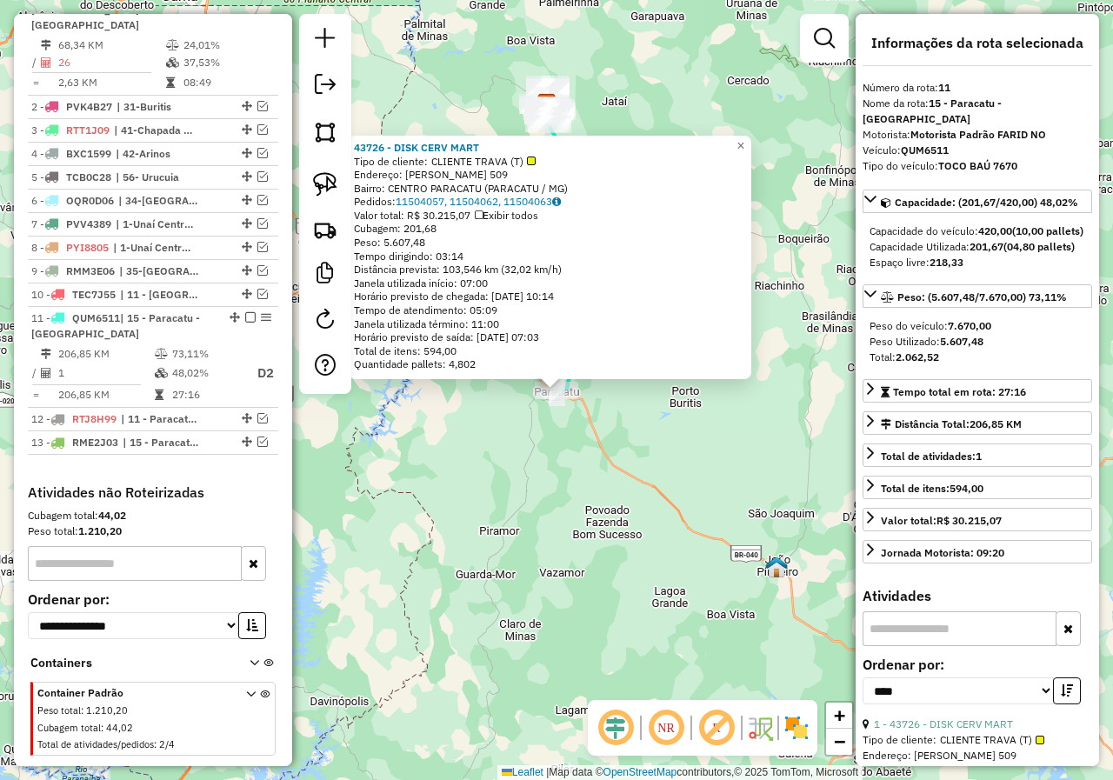
drag, startPoint x: 677, startPoint y: 511, endPoint x: 678, endPoint y: 535, distance: 23.5
click at [678, 534] on div "43726 - DISK CERV MART Tipo de cliente: CLIENTE TRAVA (T) Endereço: [PERSON_NAM…" at bounding box center [556, 390] width 1113 height 780
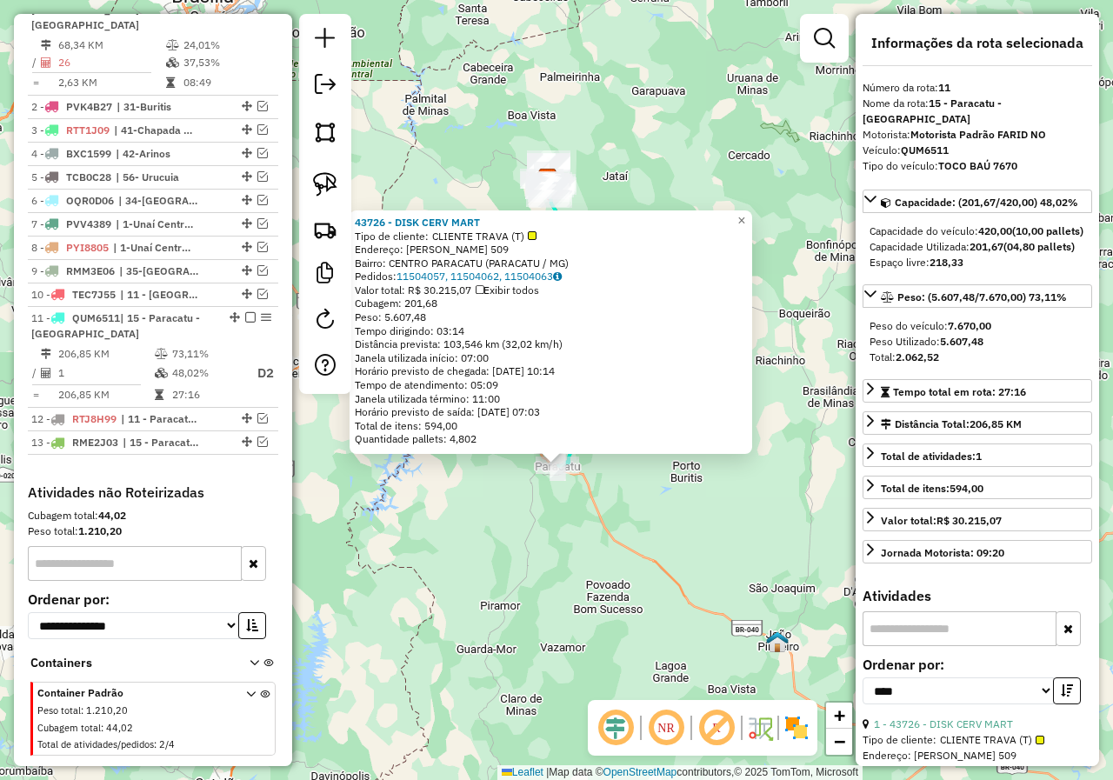
click at [727, 162] on div "43726 - DISK CERV MART Tipo de cliente: CLIENTE TRAVA (T) Endereço: [PERSON_NAM…" at bounding box center [556, 390] width 1113 height 780
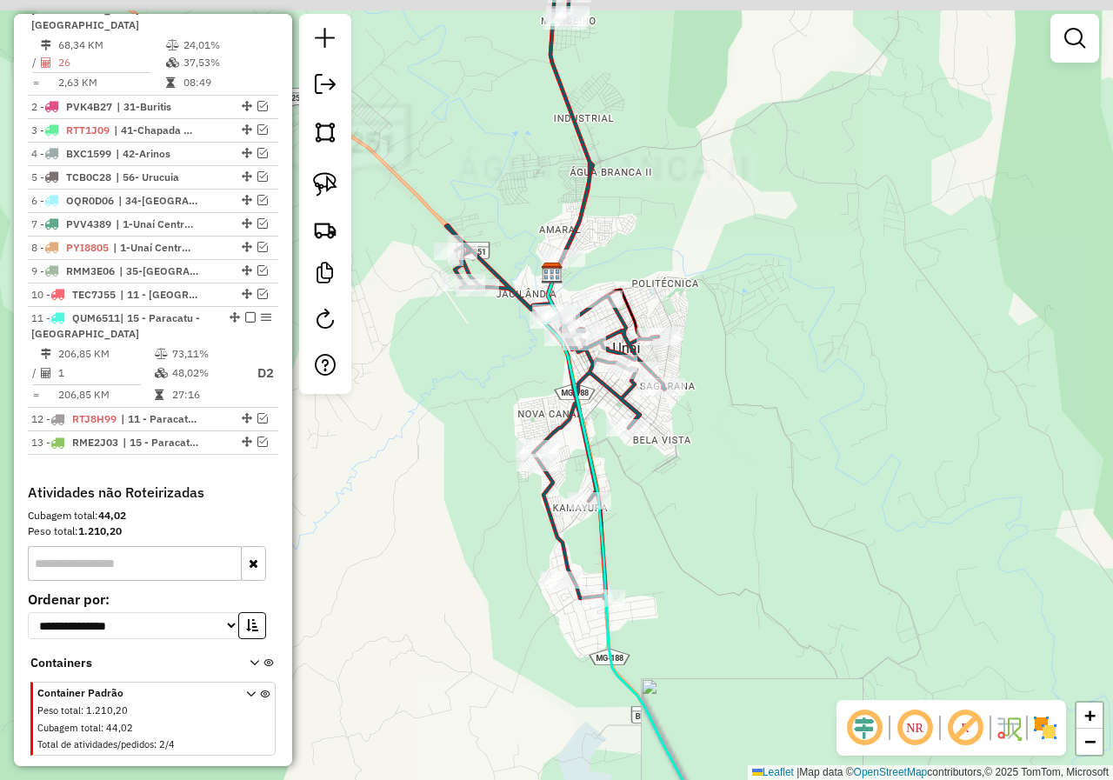
drag, startPoint x: 621, startPoint y: 177, endPoint x: 637, endPoint y: 301, distance: 124.6
click at [637, 299] on div "Janela de atendimento Grade de atendimento Capacidade Transportadoras Veículos …" at bounding box center [556, 390] width 1113 height 780
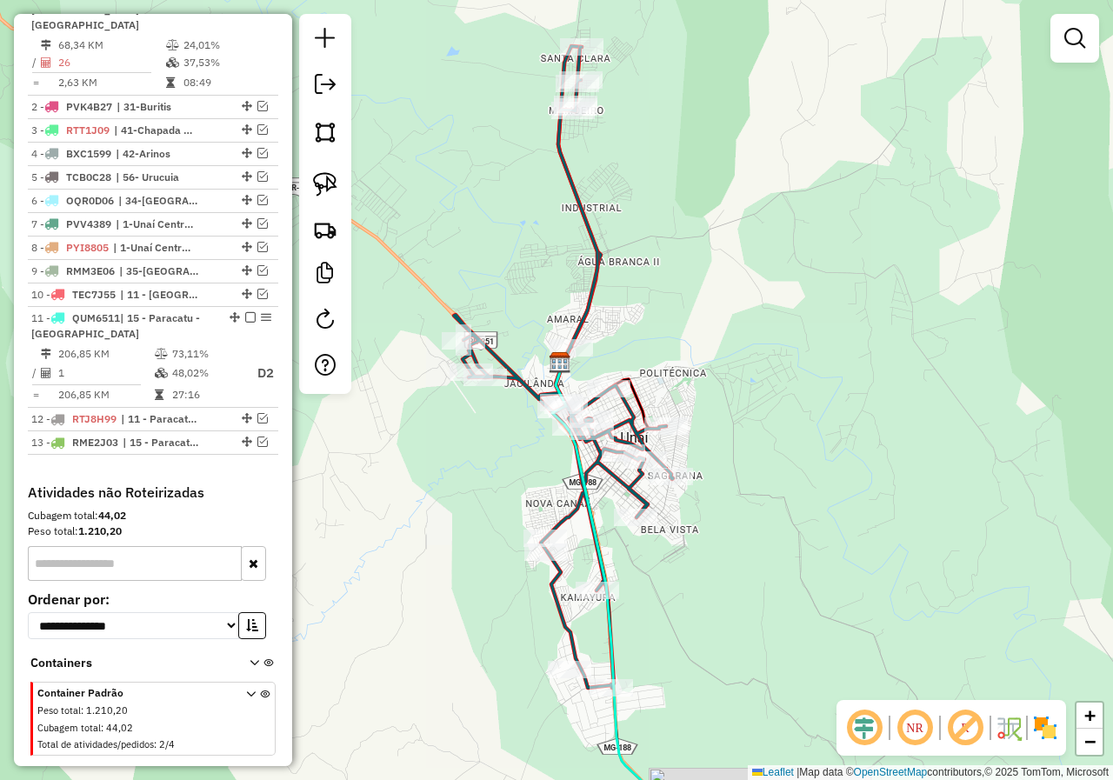
click at [744, 240] on div "Janela de atendimento Grade de atendimento Capacidade Transportadoras Veículos …" at bounding box center [556, 390] width 1113 height 780
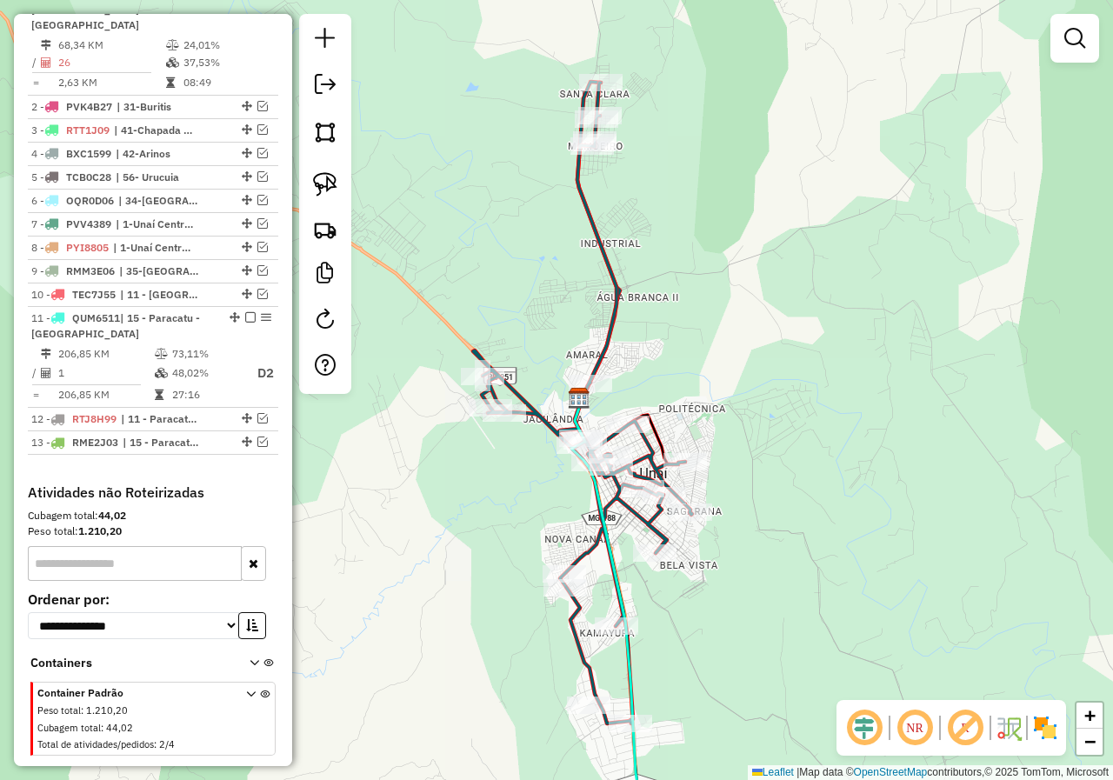
drag, startPoint x: 692, startPoint y: 211, endPoint x: 755, endPoint y: 309, distance: 115.8
click at [755, 309] on div "Janela de atendimento Grade de atendimento Capacidade Transportadoras Veículos …" at bounding box center [556, 390] width 1113 height 780
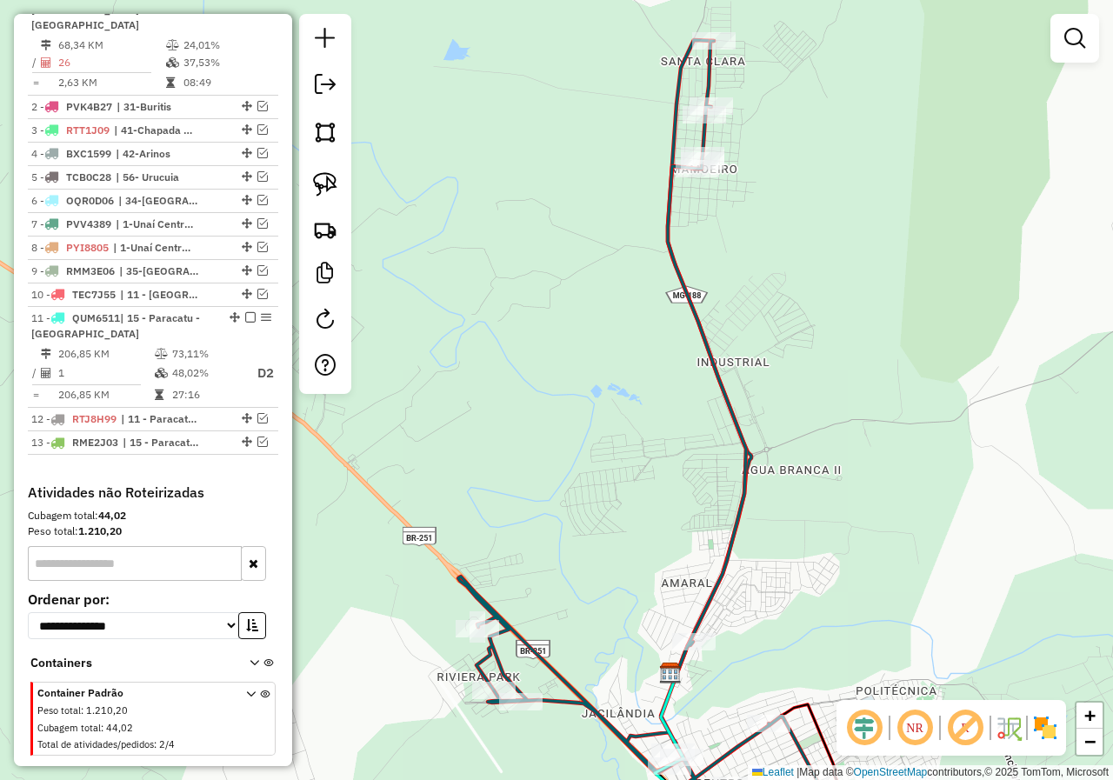
drag, startPoint x: 555, startPoint y: 257, endPoint x: 570, endPoint y: 236, distance: 25.6
click at [570, 239] on div "Janela de atendimento Grade de atendimento Capacidade Transportadoras Veículos …" at bounding box center [556, 390] width 1113 height 780
drag, startPoint x: 550, startPoint y: 194, endPoint x: 545, endPoint y: 227, distance: 33.5
click at [545, 227] on div "Janela de atendimento Grade de atendimento Capacidade Transportadoras Veículos …" at bounding box center [556, 390] width 1113 height 780
click at [332, 183] on img at bounding box center [325, 184] width 24 height 24
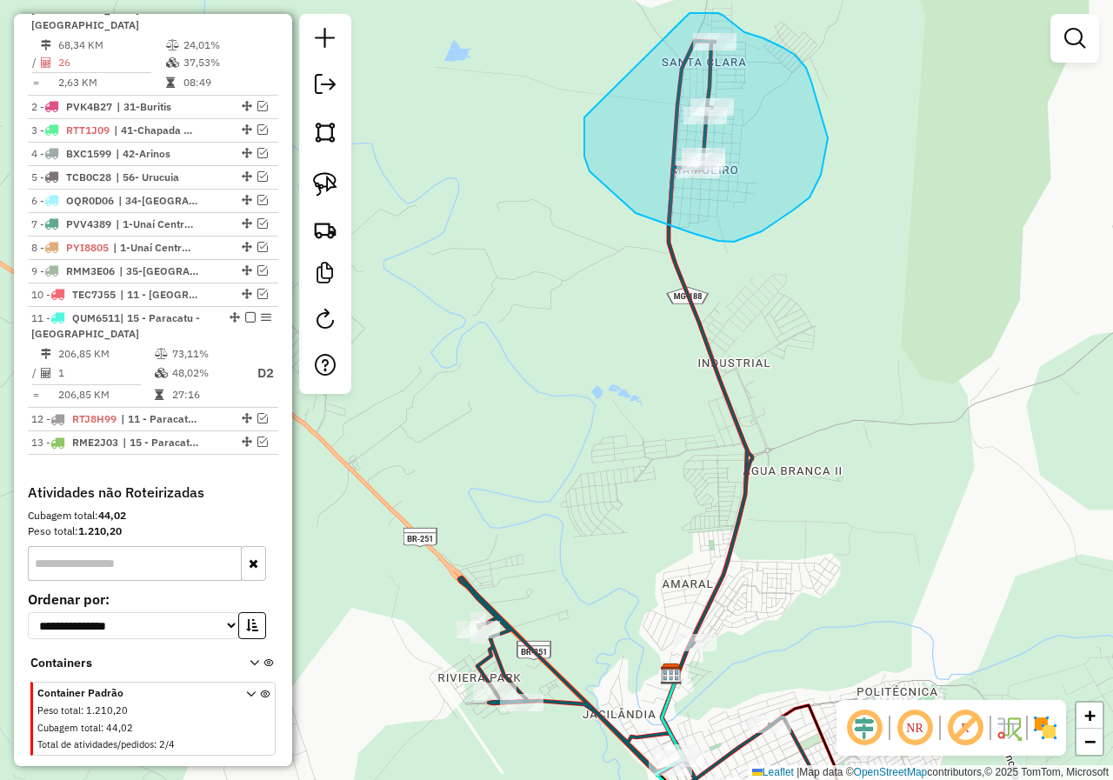
drag, startPoint x: 584, startPoint y: 117, endPoint x: 690, endPoint y: 13, distance: 148.2
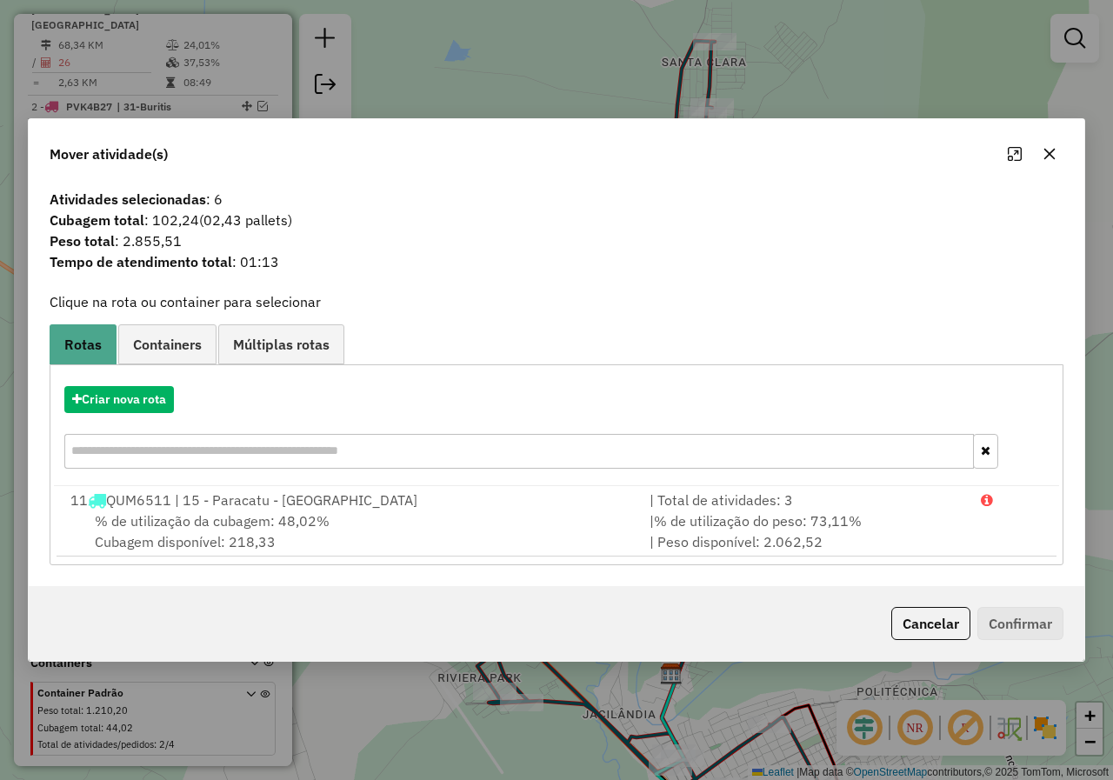
drag, startPoint x: 174, startPoint y: 237, endPoint x: 122, endPoint y: 237, distance: 52.2
click at [122, 237] on span "Peso total : 2.855,51" at bounding box center [556, 240] width 1035 height 21
click at [1050, 156] on icon "button" at bounding box center [1050, 154] width 14 height 14
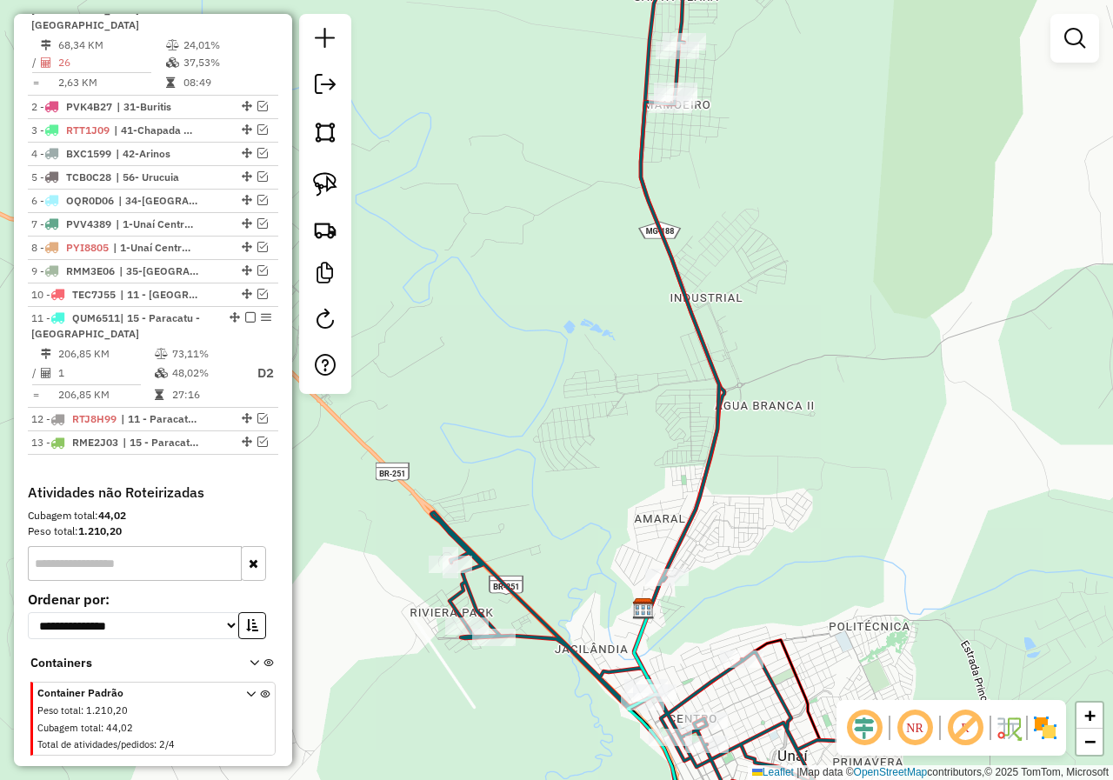
drag, startPoint x: 734, startPoint y: 377, endPoint x: 706, endPoint y: 311, distance: 70.9
click at [706, 311] on div "Janela de atendimento Grade de atendimento Capacidade Transportadoras Veículos …" at bounding box center [556, 390] width 1113 height 780
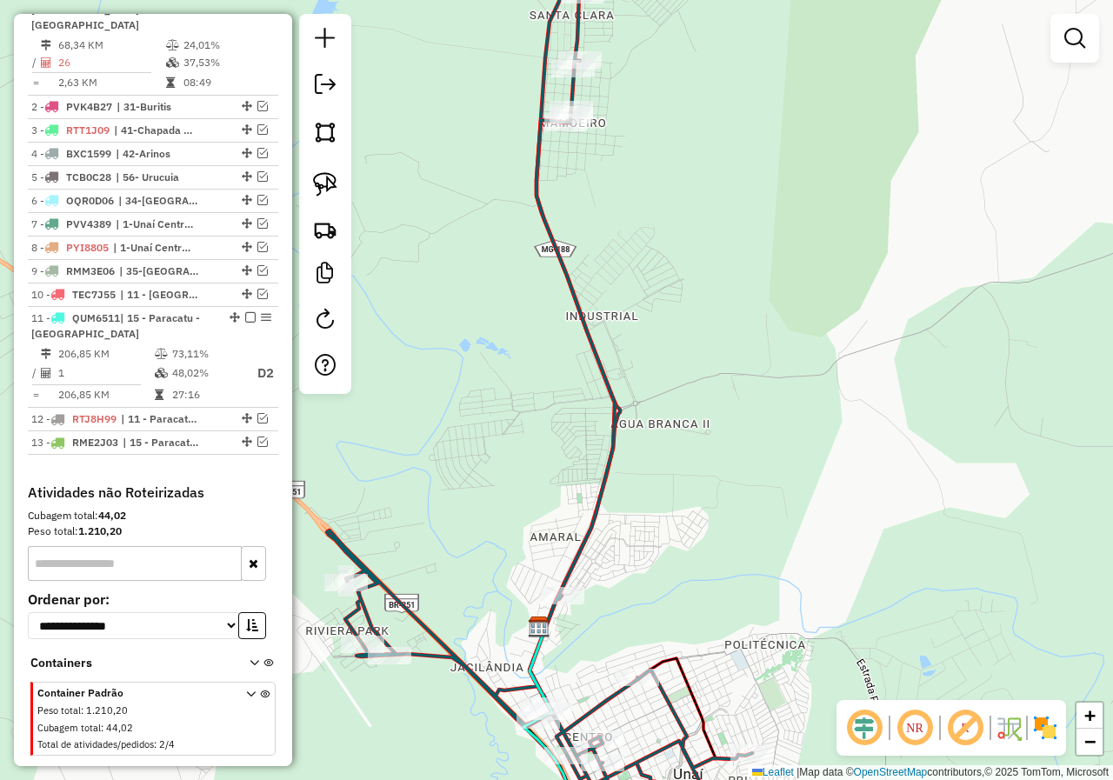
drag, startPoint x: 775, startPoint y: 331, endPoint x: 687, endPoint y: 340, distance: 88.3
click at [687, 340] on div "Janela de atendimento Grade de atendimento Capacidade Transportadoras Veículos …" at bounding box center [556, 390] width 1113 height 780
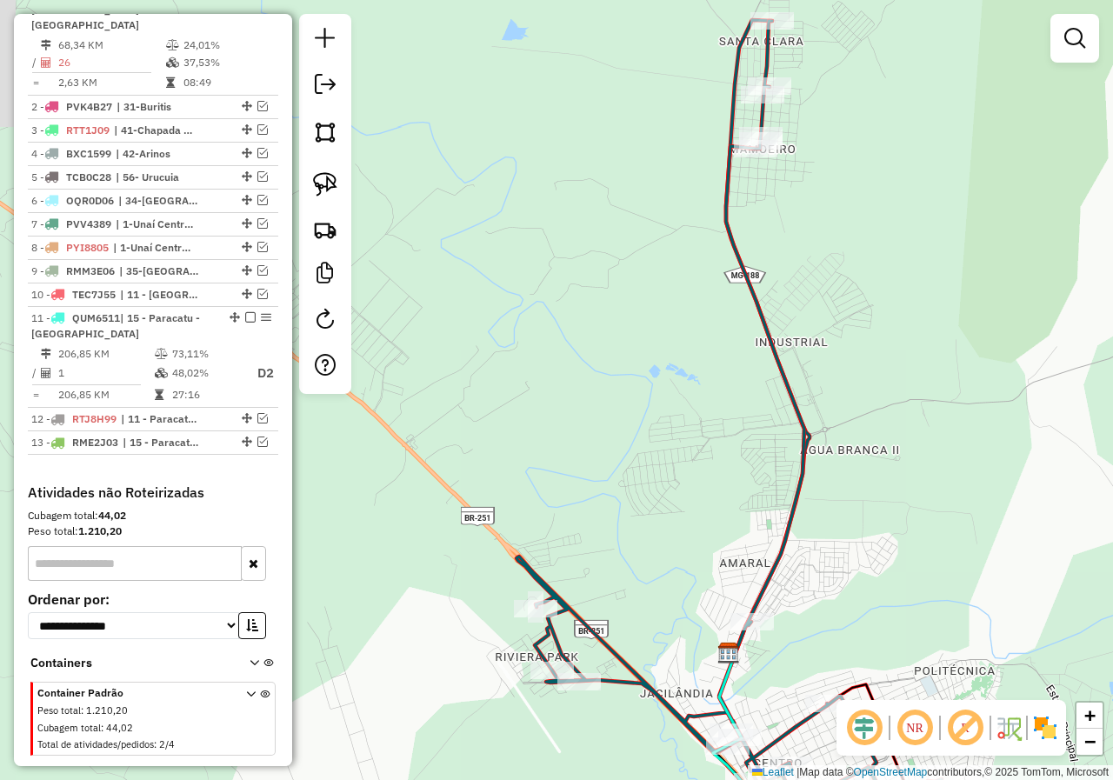
drag, startPoint x: 425, startPoint y: 487, endPoint x: 615, endPoint y: 513, distance: 191.4
click at [615, 513] on div "Janela de atendimento Grade de atendimento Capacidade Transportadoras Veículos …" at bounding box center [556, 390] width 1113 height 780
drag, startPoint x: 324, startPoint y: 188, endPoint x: 476, endPoint y: 376, distance: 241.2
click at [325, 188] on img at bounding box center [325, 184] width 24 height 24
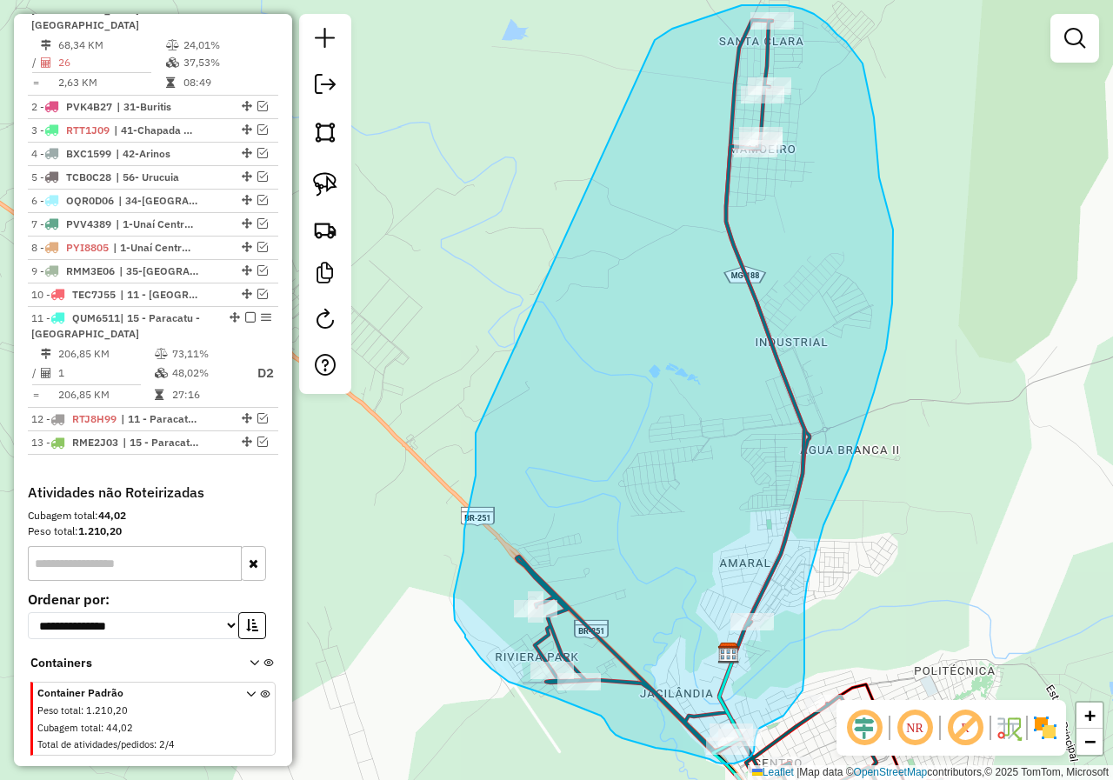
drag, startPoint x: 476, startPoint y: 454, endPoint x: 646, endPoint y: 55, distance: 434.0
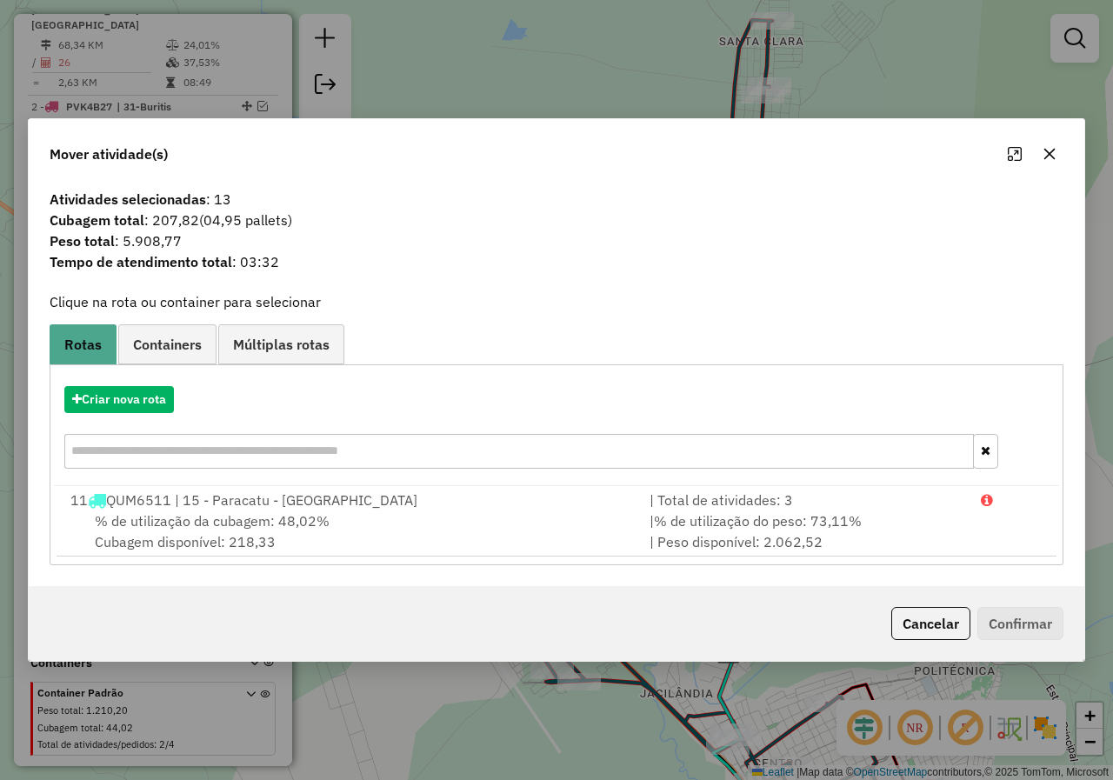
click at [156, 413] on div "Criar nova rota" at bounding box center [556, 429] width 1005 height 113
click at [156, 406] on button "Criar nova rota" at bounding box center [119, 399] width 110 height 27
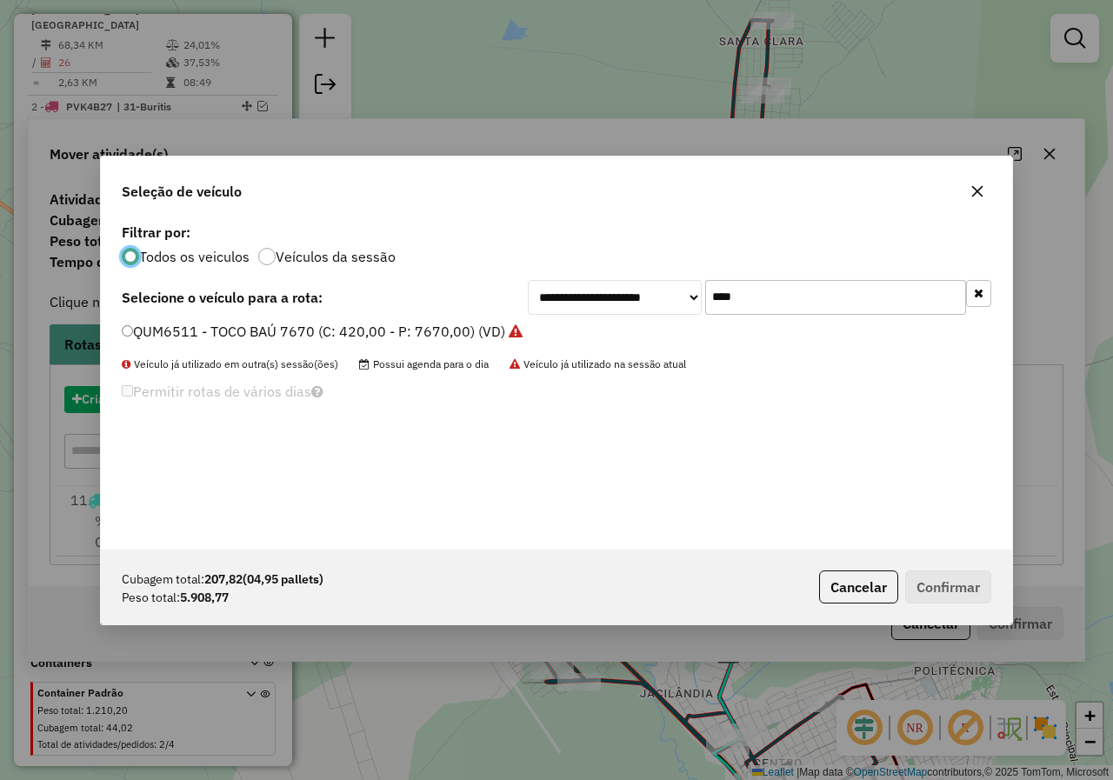
scroll to position [10, 5]
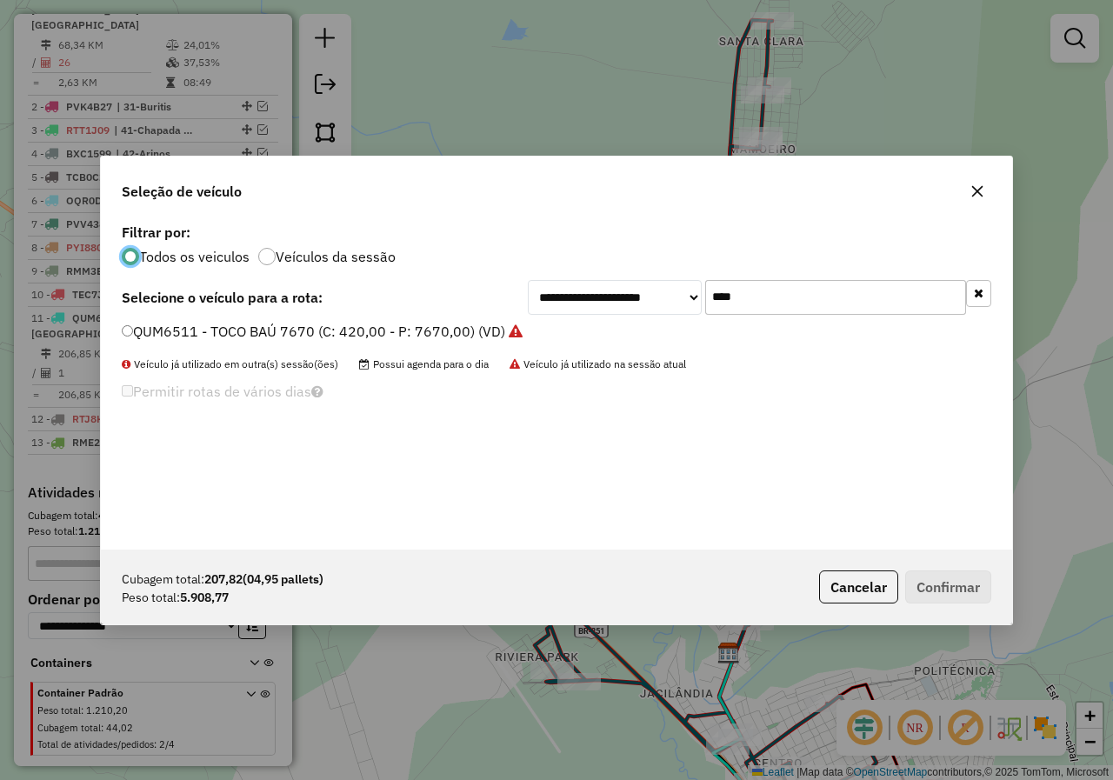
click at [776, 298] on input "****" at bounding box center [835, 297] width 261 height 35
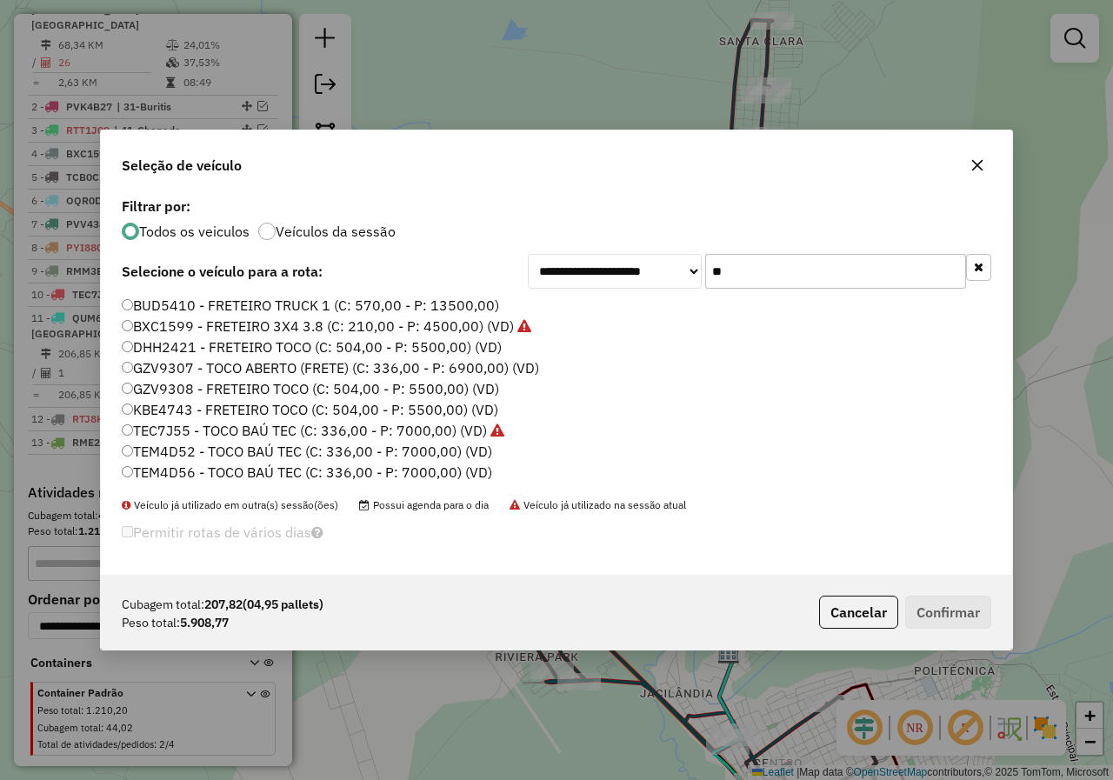
type input "**"
drag, startPoint x: 224, startPoint y: 471, endPoint x: 379, endPoint y: 505, distance: 158.5
click at [224, 471] on label "TEM4D56 - TOCO BAÚ TEC (C: 336,00 - P: 7000,00) (VD)" at bounding box center [307, 472] width 370 height 21
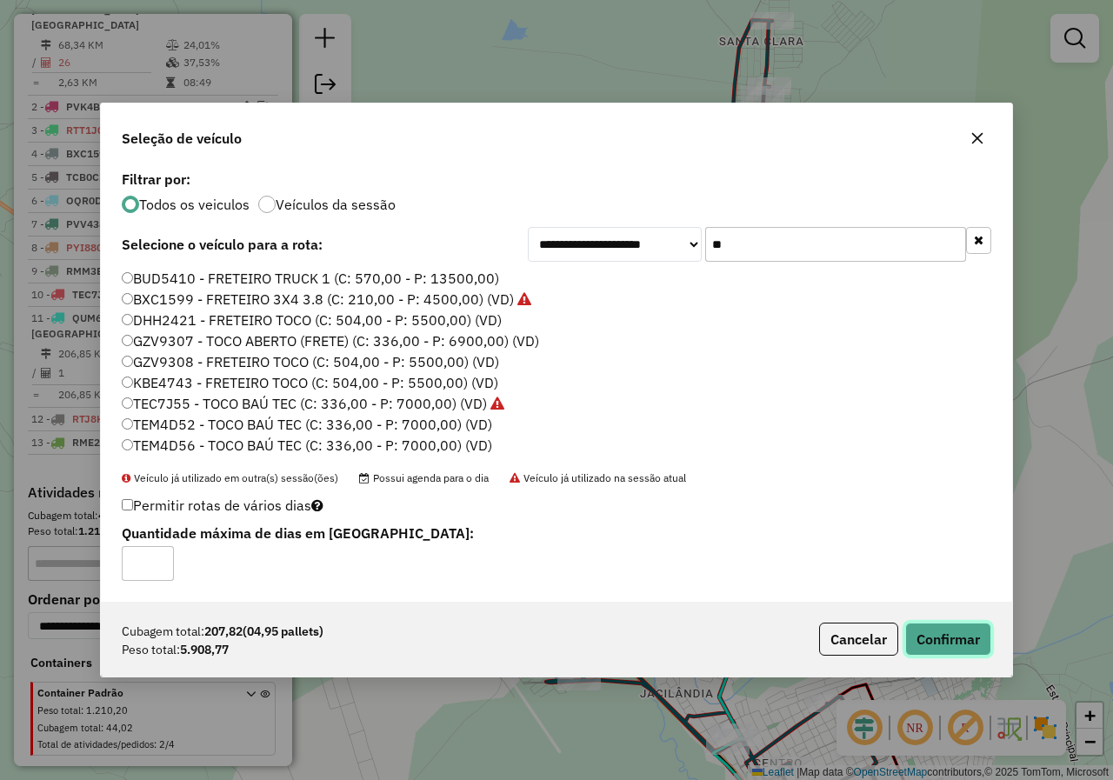
click at [970, 644] on button "Confirmar" at bounding box center [948, 639] width 86 height 33
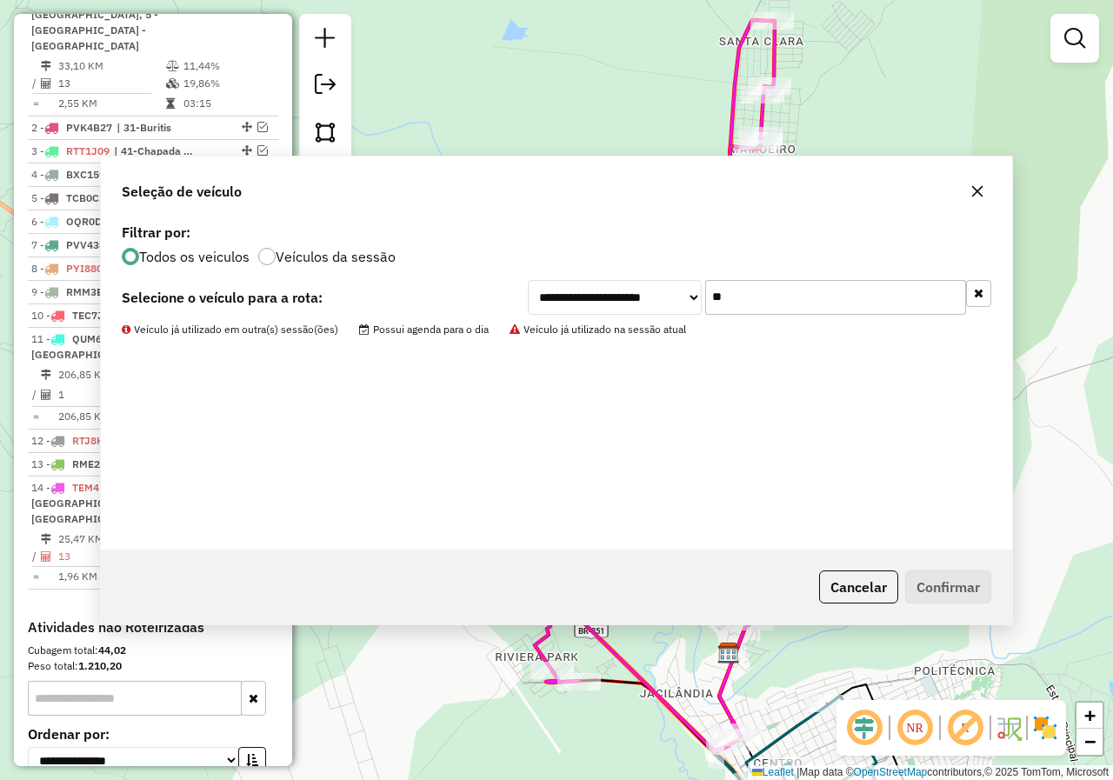
scroll to position [850, 0]
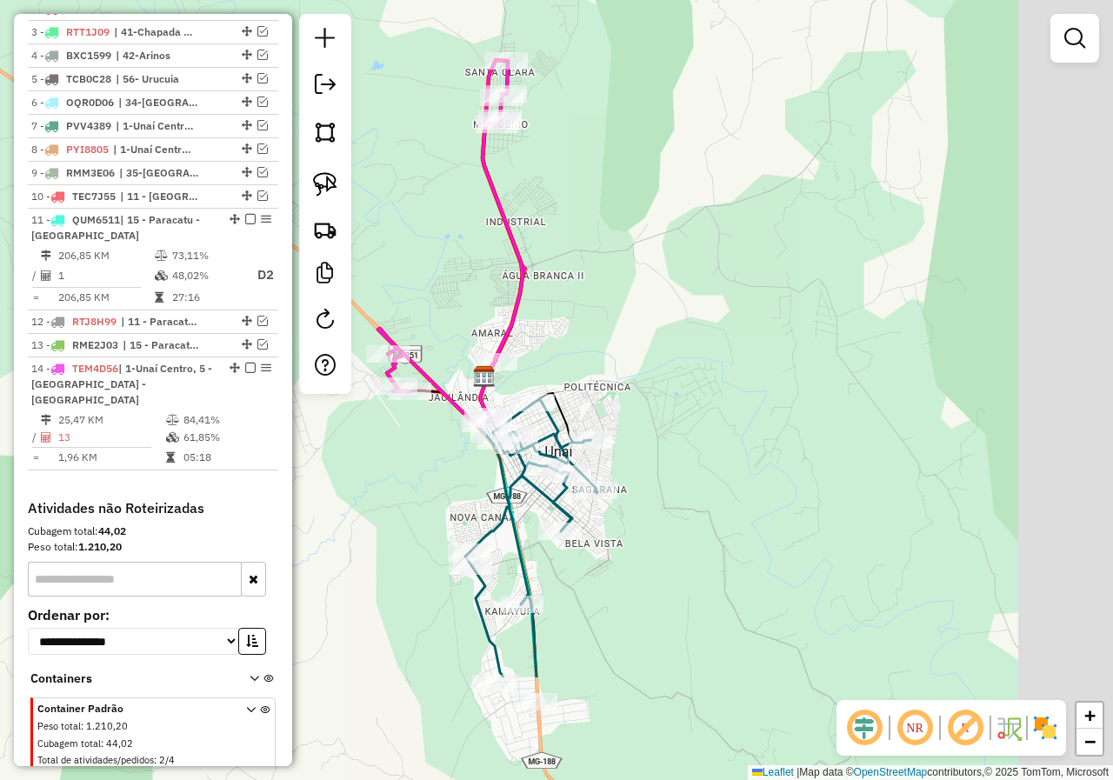
drag, startPoint x: 763, startPoint y: 495, endPoint x: 623, endPoint y: 338, distance: 210.0
click at [623, 338] on div "Janela de atendimento Grade de atendimento Capacidade Transportadoras Veículos …" at bounding box center [556, 390] width 1113 height 780
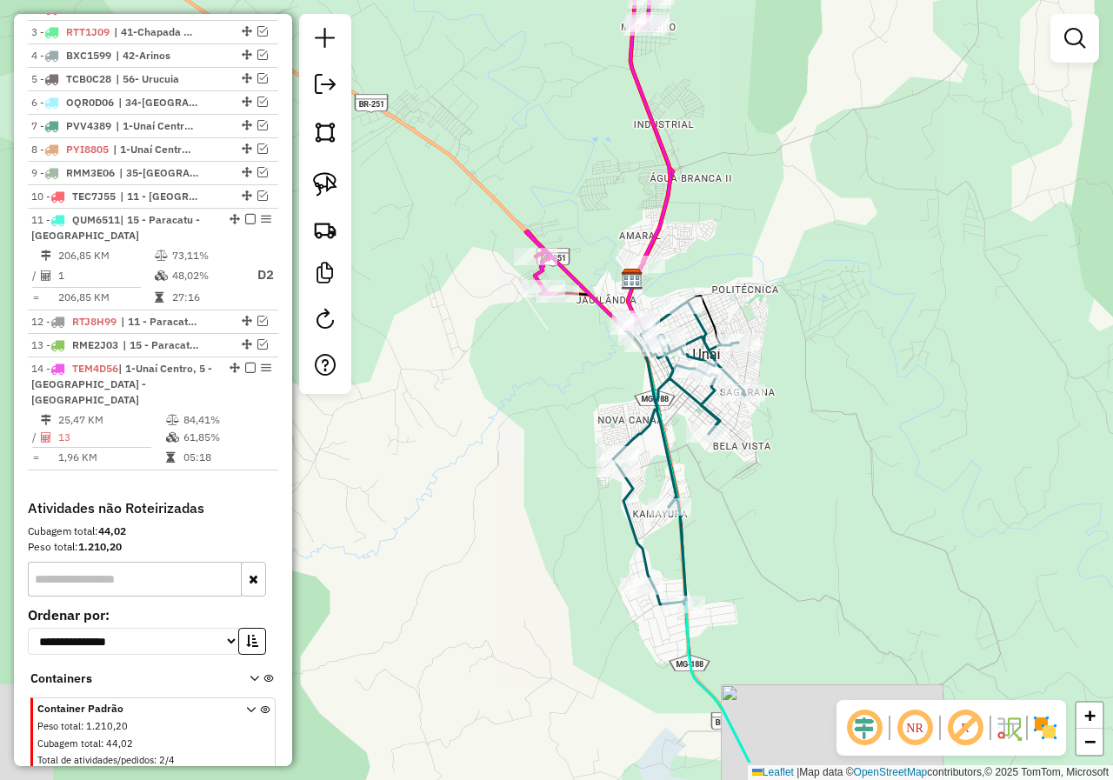
drag, startPoint x: 830, startPoint y: 442, endPoint x: 992, endPoint y: 338, distance: 192.0
click at [980, 346] on div "Janela de atendimento Grade de atendimento Capacidade Transportadoras Veículos …" at bounding box center [556, 390] width 1113 height 780
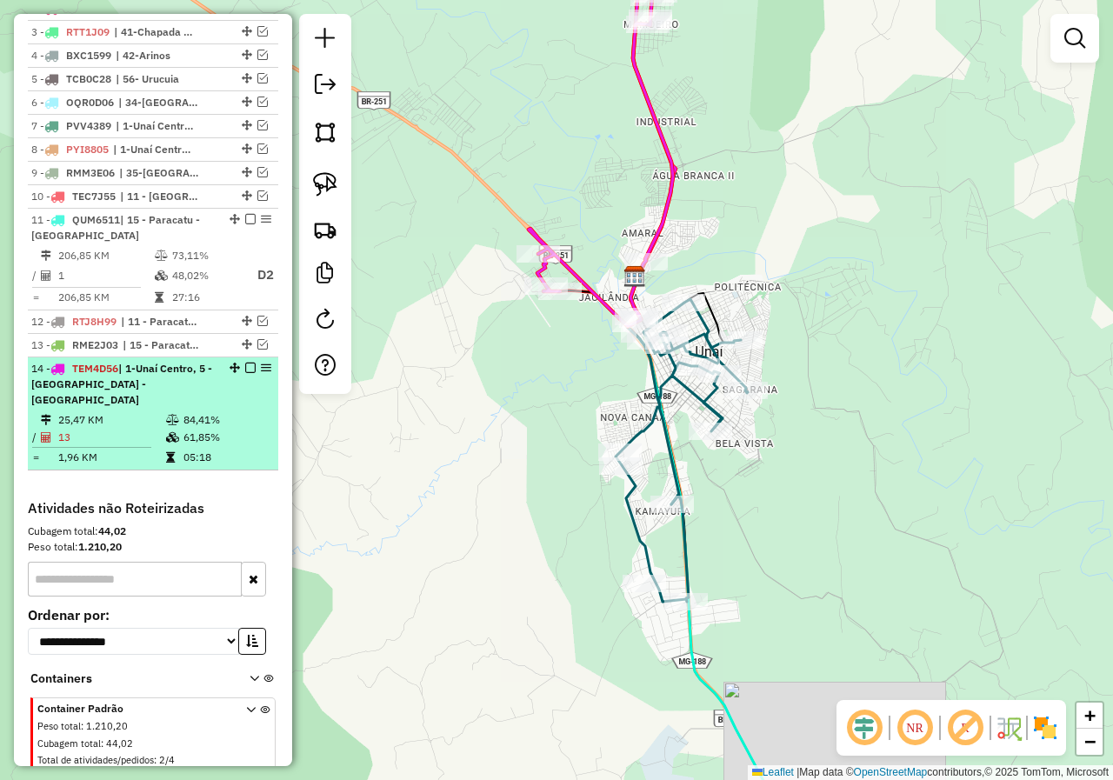
select select "*********"
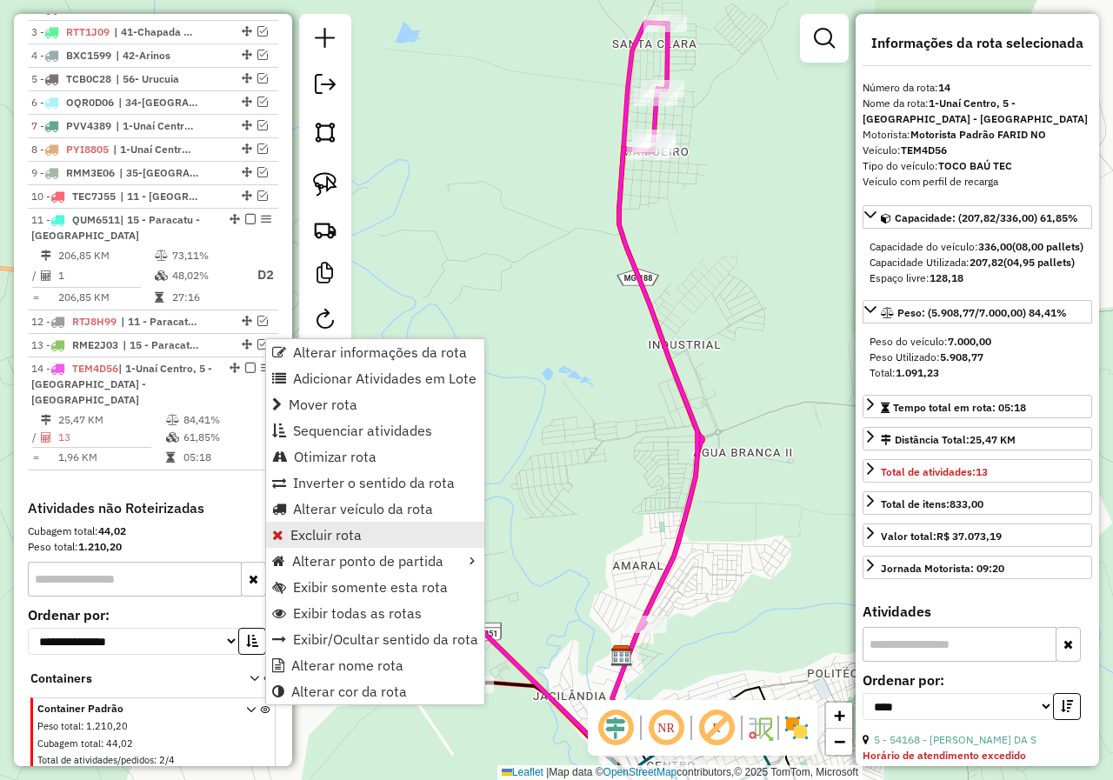
click at [367, 534] on link "Excluir rota" at bounding box center [375, 535] width 218 height 26
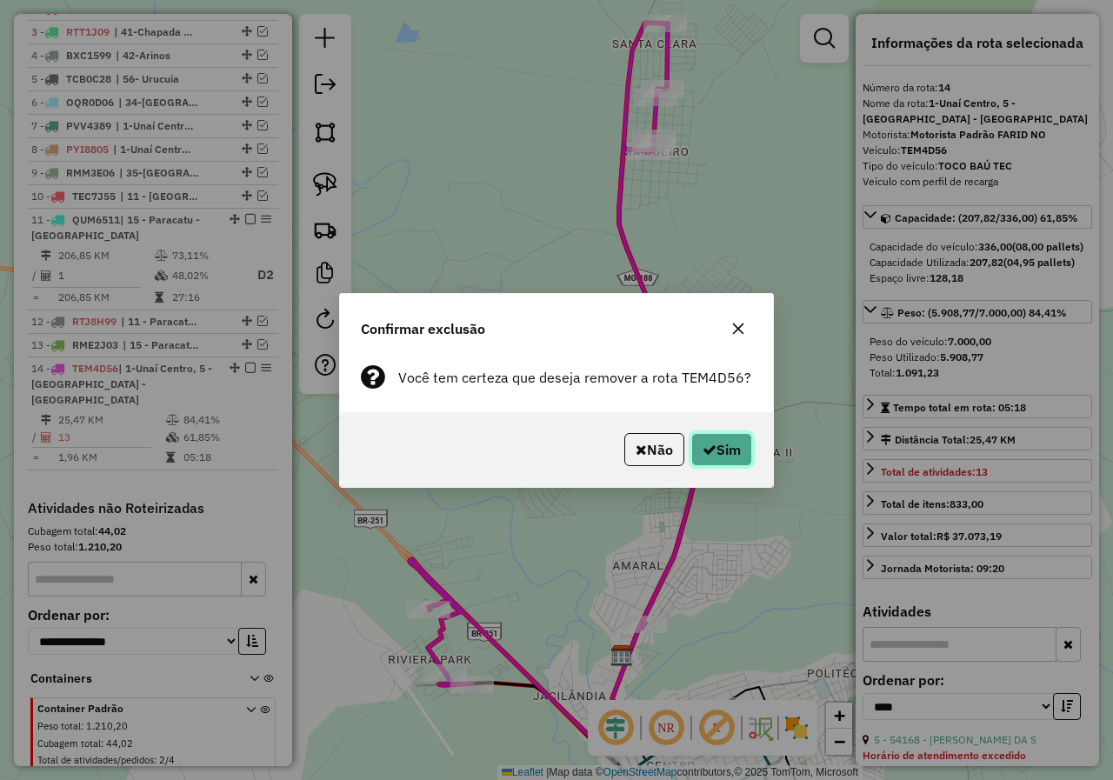
click at [703, 448] on icon "button" at bounding box center [710, 450] width 14 height 14
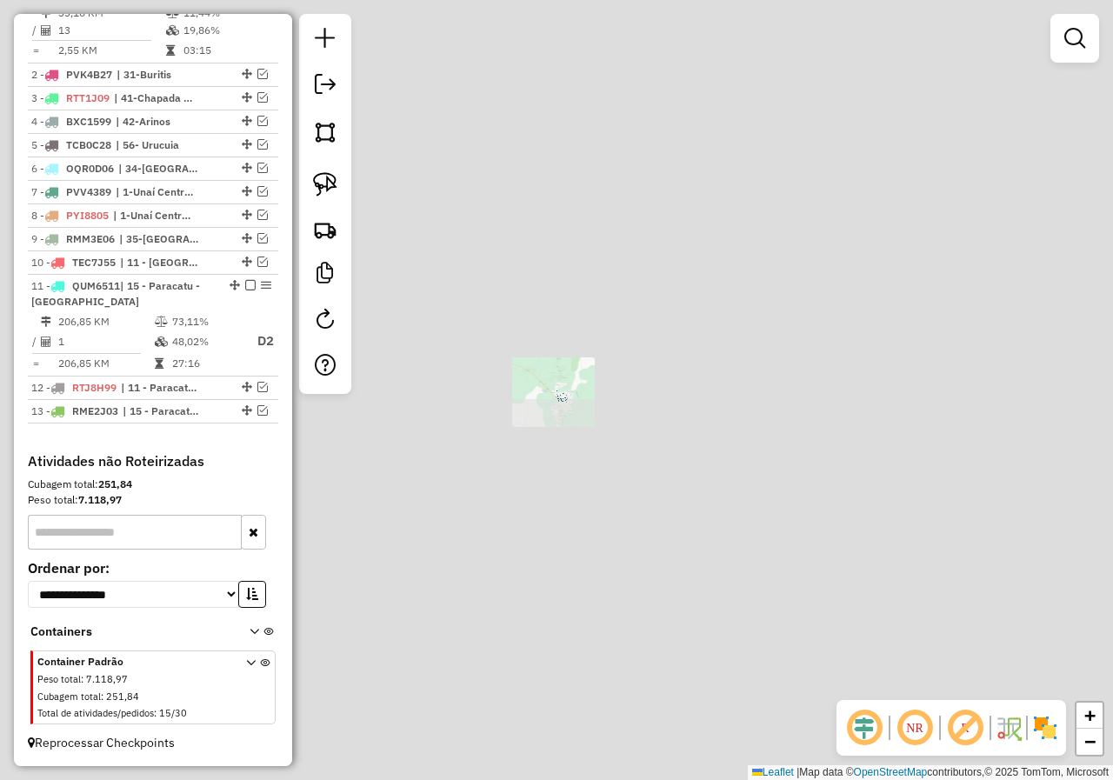
scroll to position [752, 0]
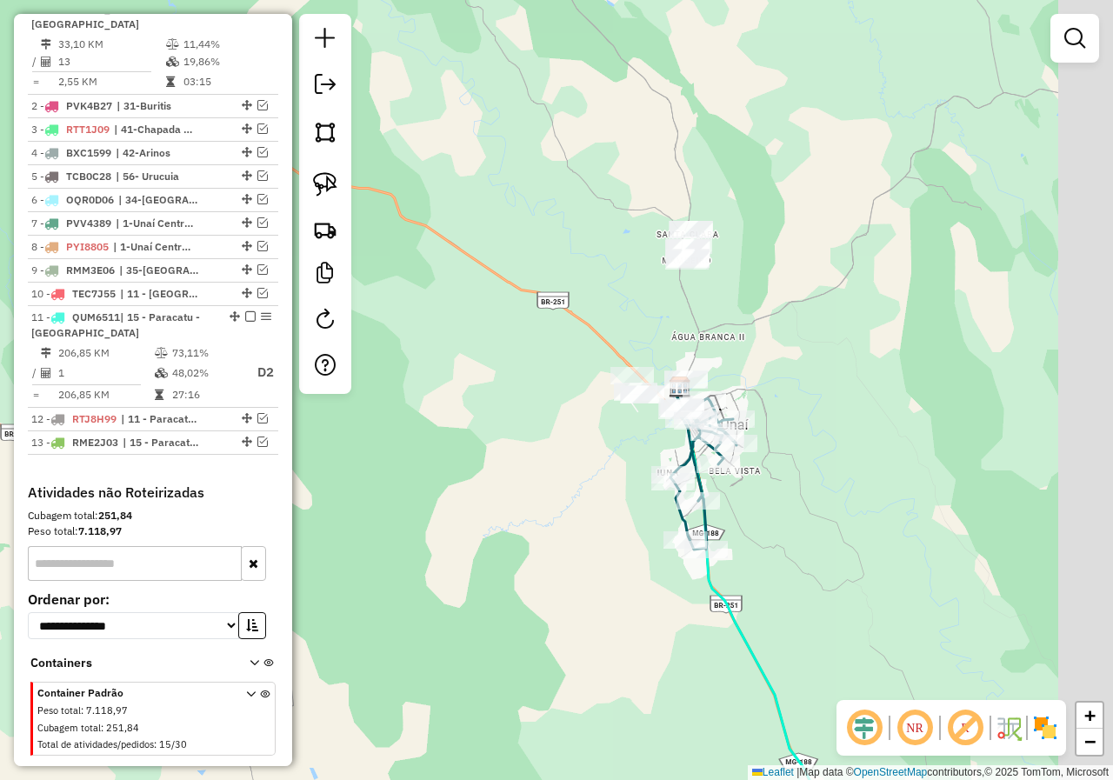
drag, startPoint x: 611, startPoint y: 466, endPoint x: 584, endPoint y: 456, distance: 28.9
click at [584, 463] on div "Janela de atendimento Grade de atendimento Capacidade Transportadoras Veículos …" at bounding box center [556, 390] width 1113 height 780
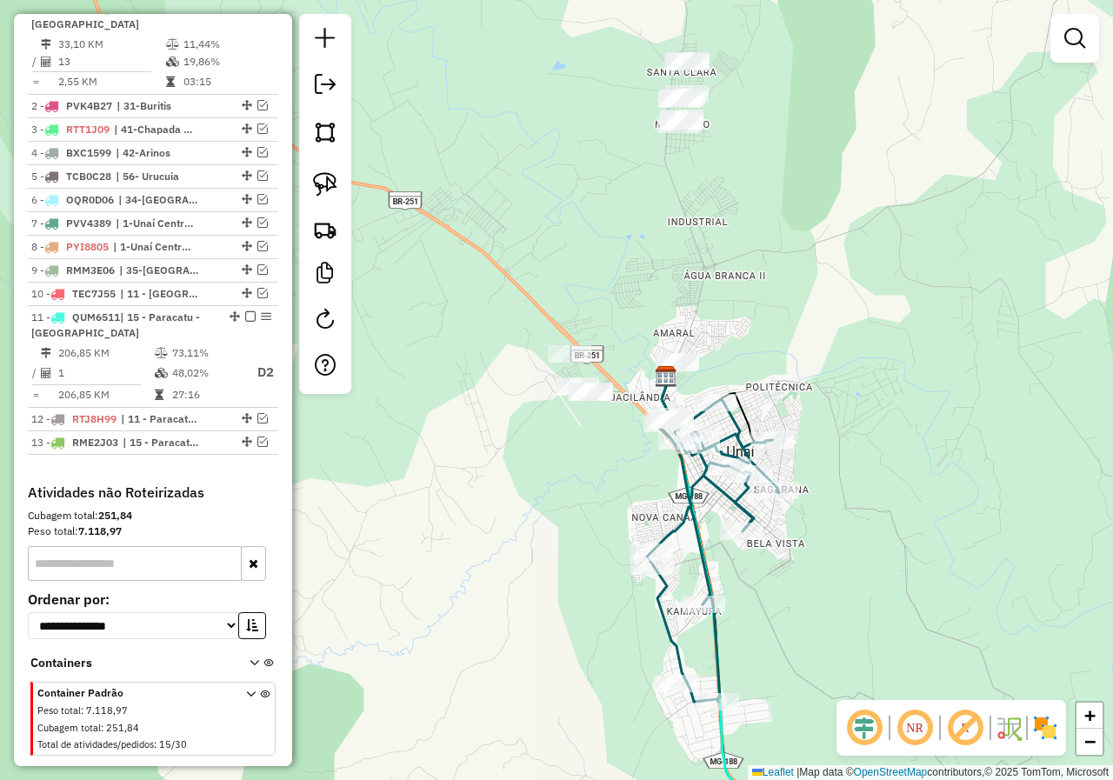
drag, startPoint x: 756, startPoint y: 280, endPoint x: 705, endPoint y: 297, distance: 53.1
click at [705, 297] on div "Janela de atendimento Grade de atendimento Capacidade Transportadoras Veículos …" at bounding box center [556, 390] width 1113 height 780
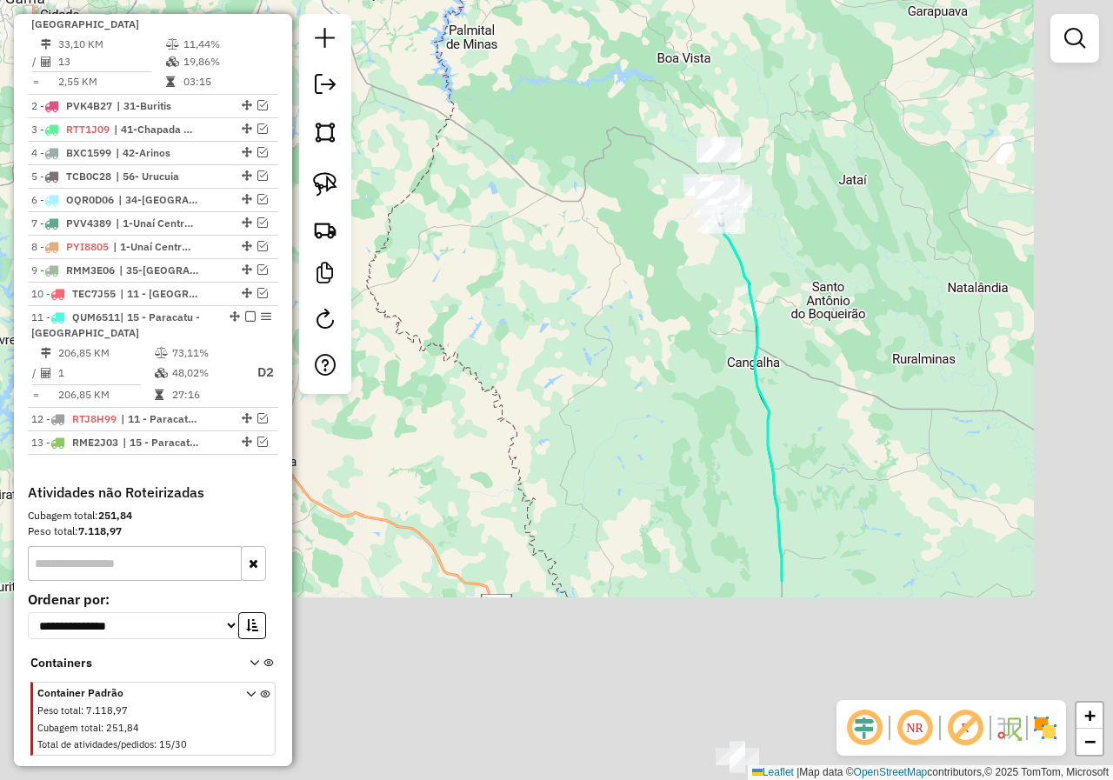
drag, startPoint x: 930, startPoint y: 571, endPoint x: 815, endPoint y: 214, distance: 375.4
click at [823, 230] on div "Janela de atendimento Grade de atendimento Capacidade Transportadoras Veículos …" at bounding box center [556, 390] width 1113 height 780
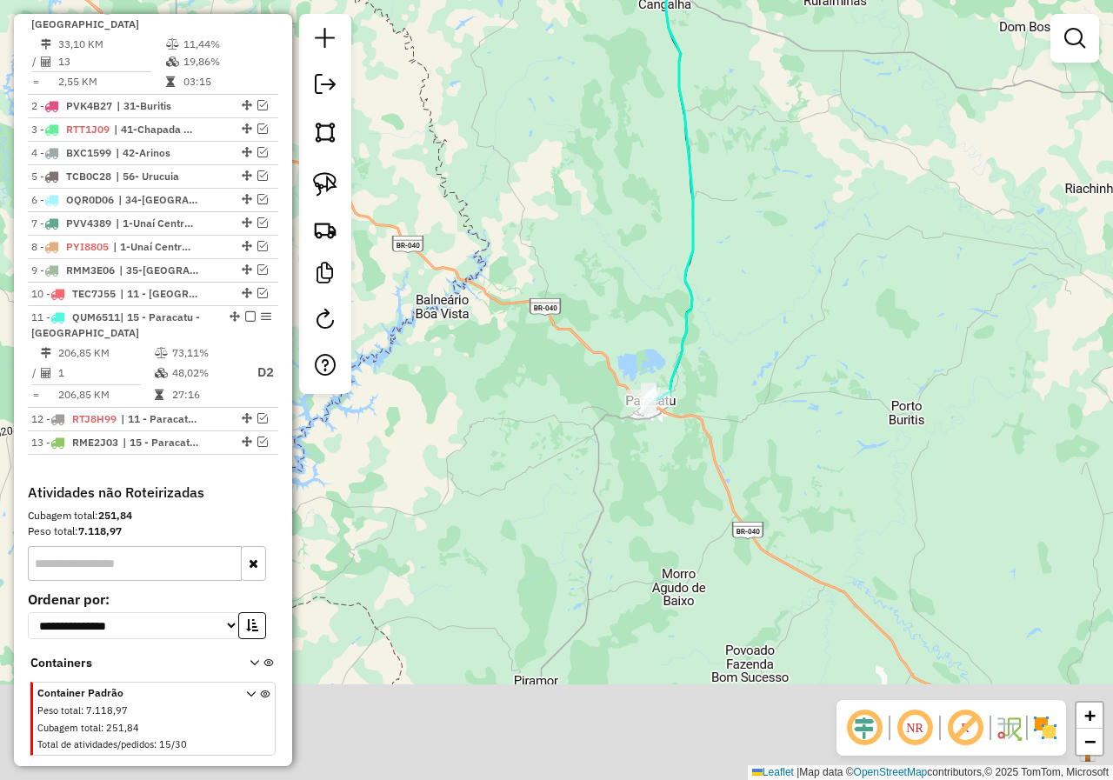
drag, startPoint x: 791, startPoint y: 418, endPoint x: 737, endPoint y: 195, distance: 230.1
click at [722, 156] on div "Janela de atendimento Grade de atendimento Capacidade Transportadoras Veículos …" at bounding box center [556, 390] width 1113 height 780
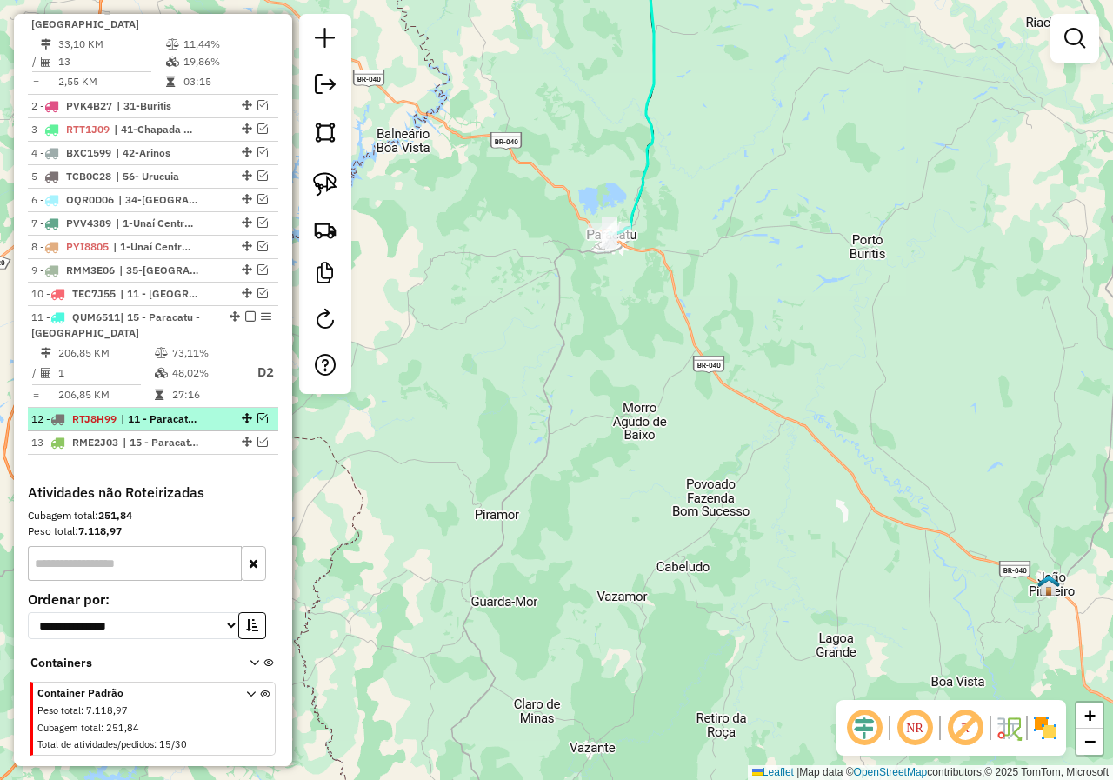
click at [258, 413] on em at bounding box center [262, 418] width 10 height 10
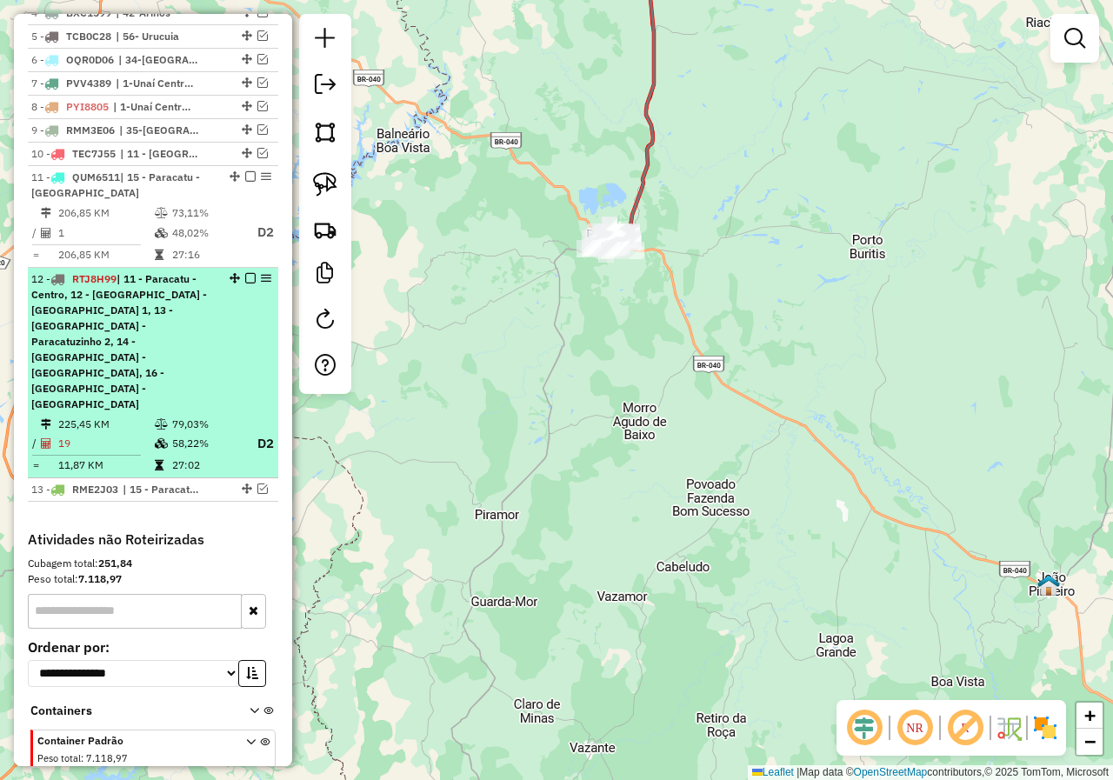
click at [142, 416] on td "225,45 KM" at bounding box center [105, 424] width 97 height 17
select select "*********"
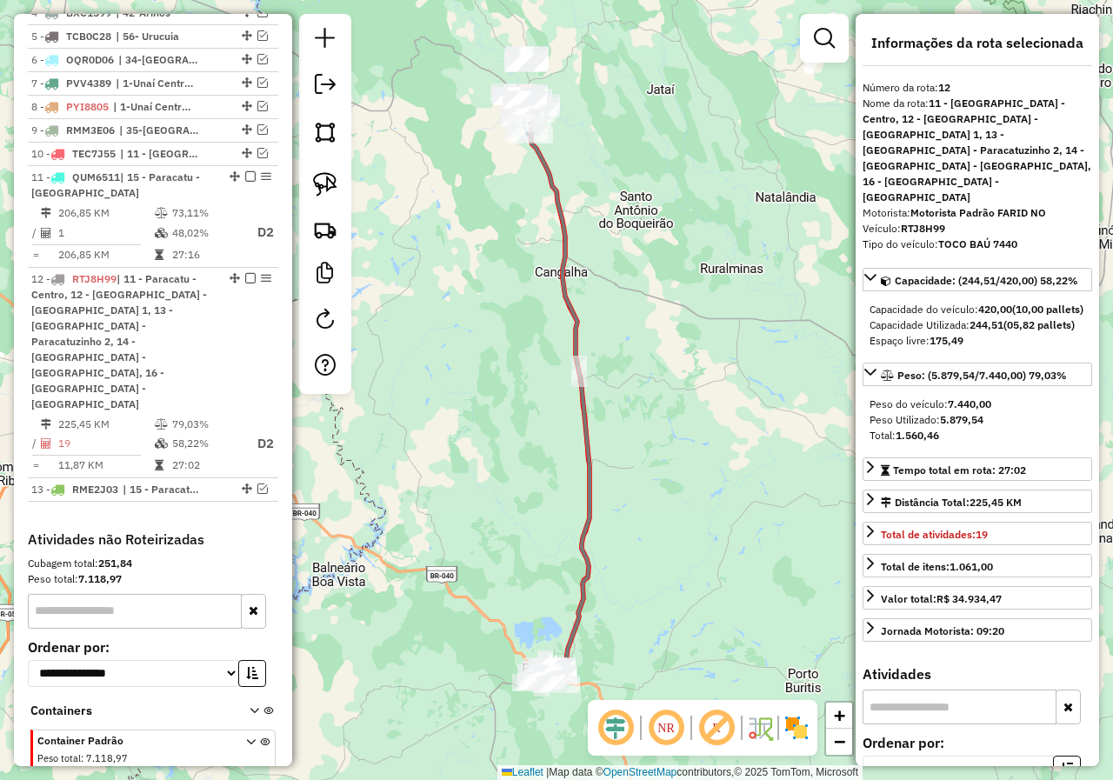
drag, startPoint x: 650, startPoint y: 388, endPoint x: 650, endPoint y: 319, distance: 68.7
click at [650, 319] on div "Janela de atendimento Grade de atendimento Capacidade Transportadoras Veículos …" at bounding box center [556, 390] width 1113 height 780
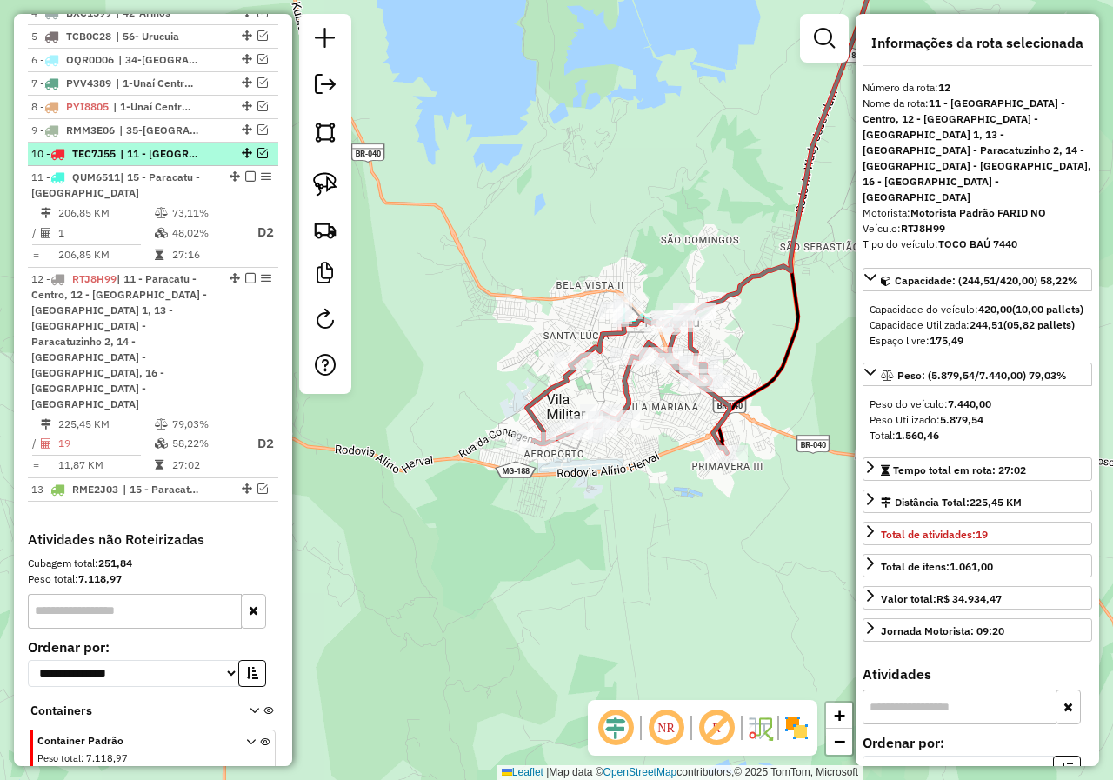
click at [258, 148] on em at bounding box center [262, 153] width 10 height 10
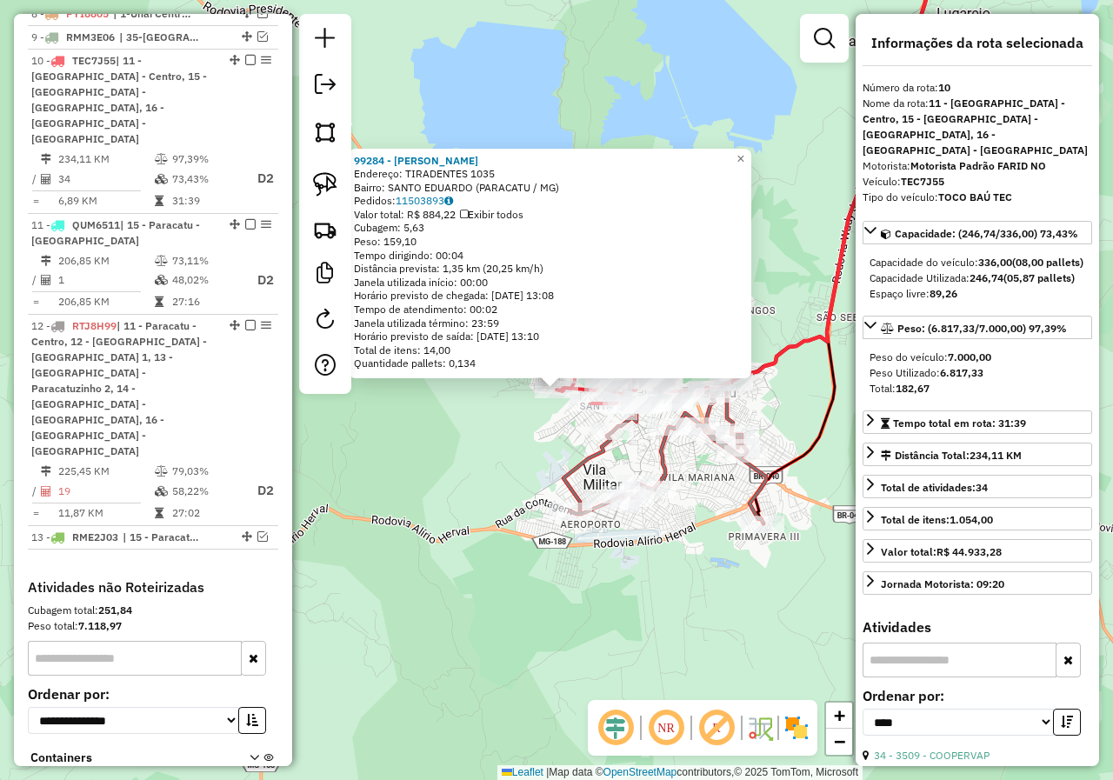
scroll to position [986, 0]
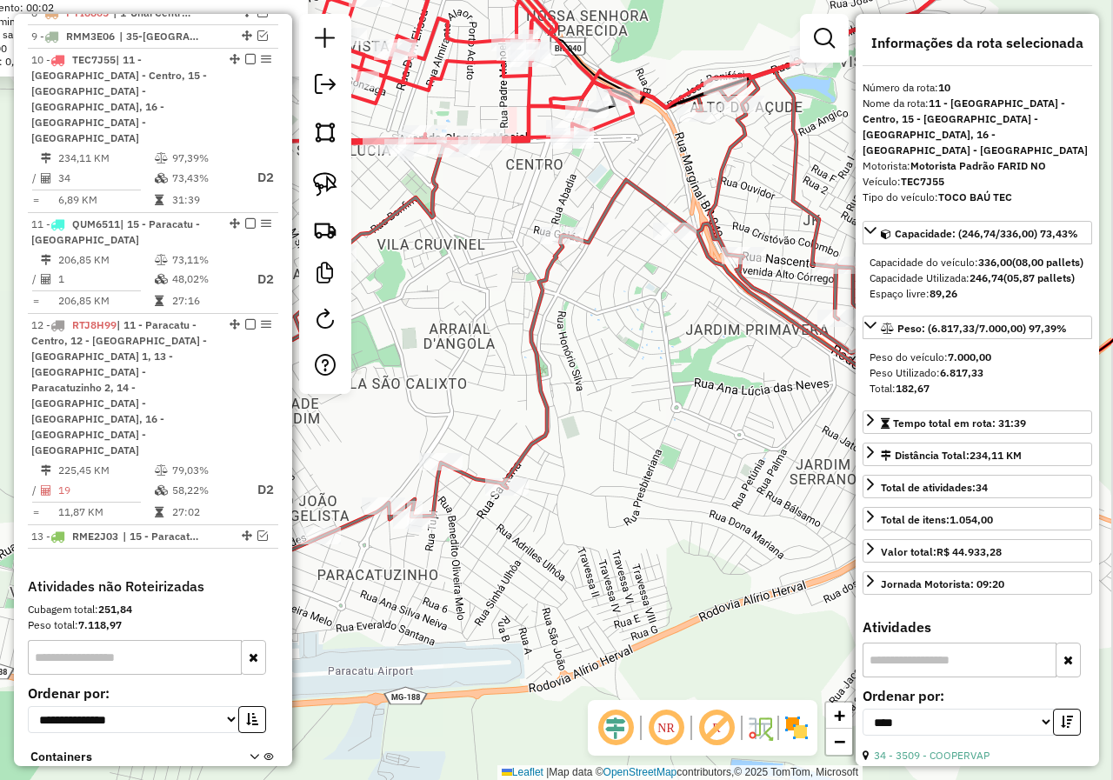
drag, startPoint x: 497, startPoint y: 307, endPoint x: 469, endPoint y: 290, distance: 33.1
click at [470, 291] on div "99284 - MERCEARIA SANTINHO Endereço: TIRADENTES 1035 Bairro: SANTO EDUARDO (PAR…" at bounding box center [556, 390] width 1113 height 780
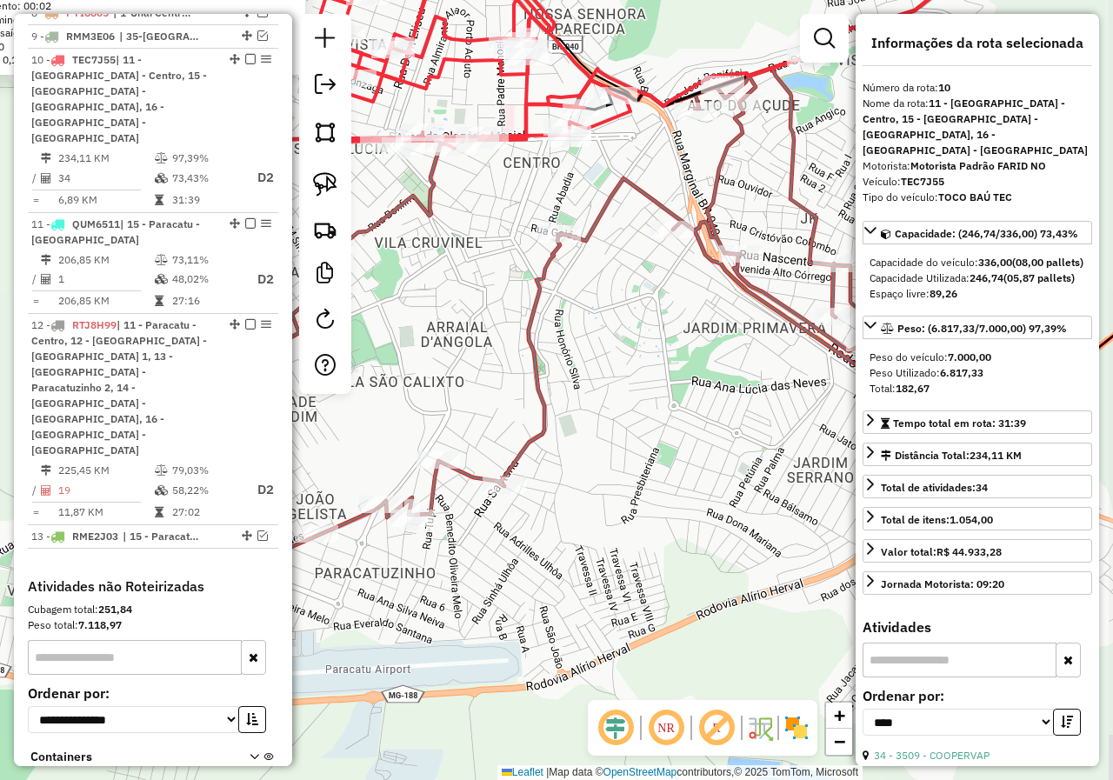
click at [588, 348] on div "99284 - MERCEARIA SANTINHO Endereço: TIRADENTES 1035 Bairro: SANTO EDUARDO (PAR…" at bounding box center [556, 390] width 1113 height 780
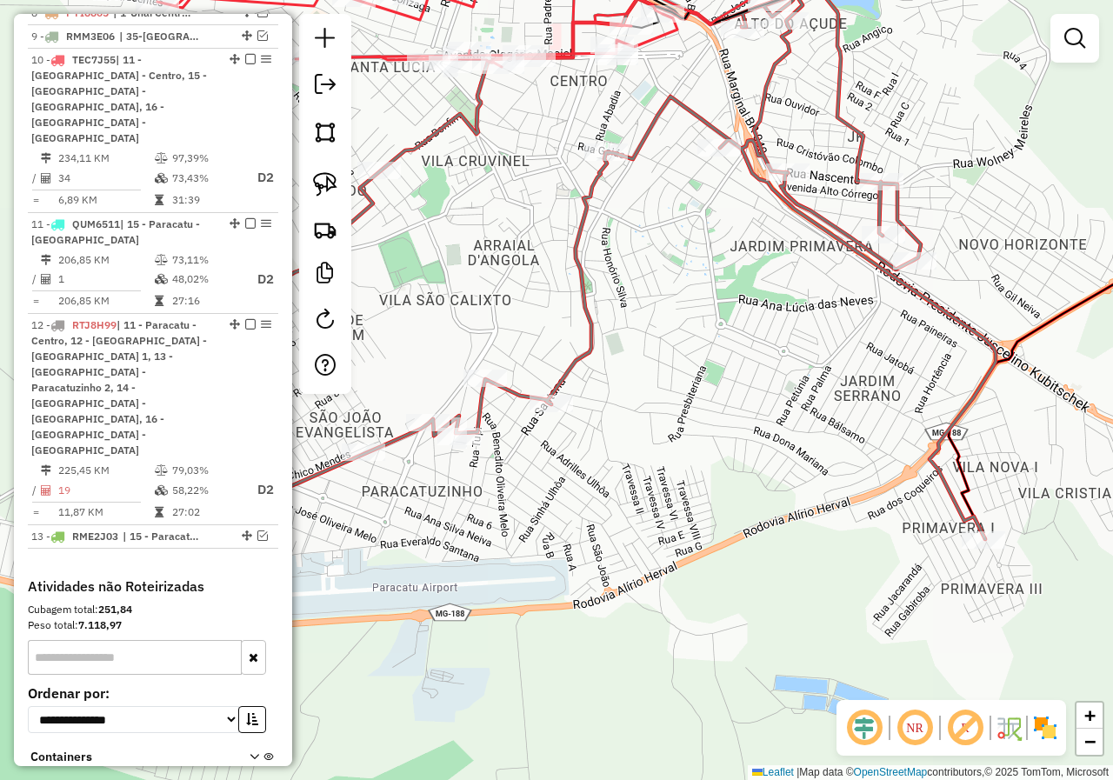
drag, startPoint x: 589, startPoint y: 370, endPoint x: 650, endPoint y: 277, distance: 111.2
click at [639, 285] on div "Janela de atendimento Grade de atendimento Capacidade Transportadoras Veículos …" at bounding box center [556, 390] width 1113 height 780
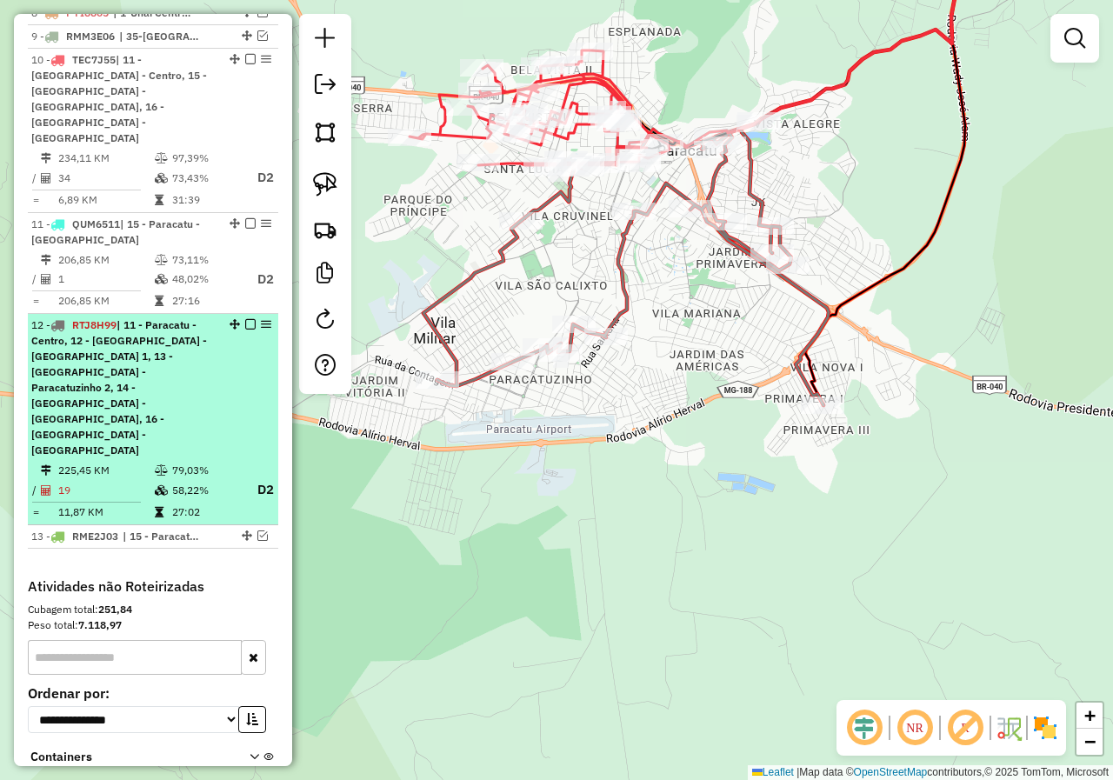
select select "*********"
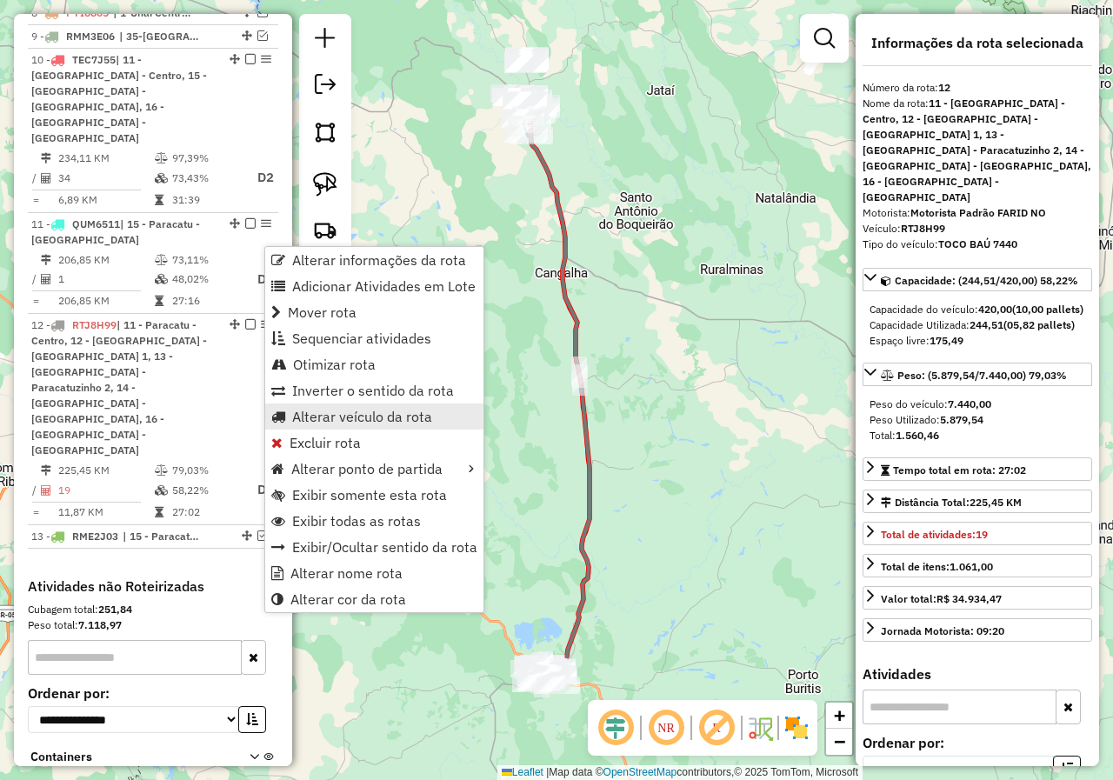
click at [370, 410] on span "Alterar veículo da rota" at bounding box center [362, 417] width 140 height 14
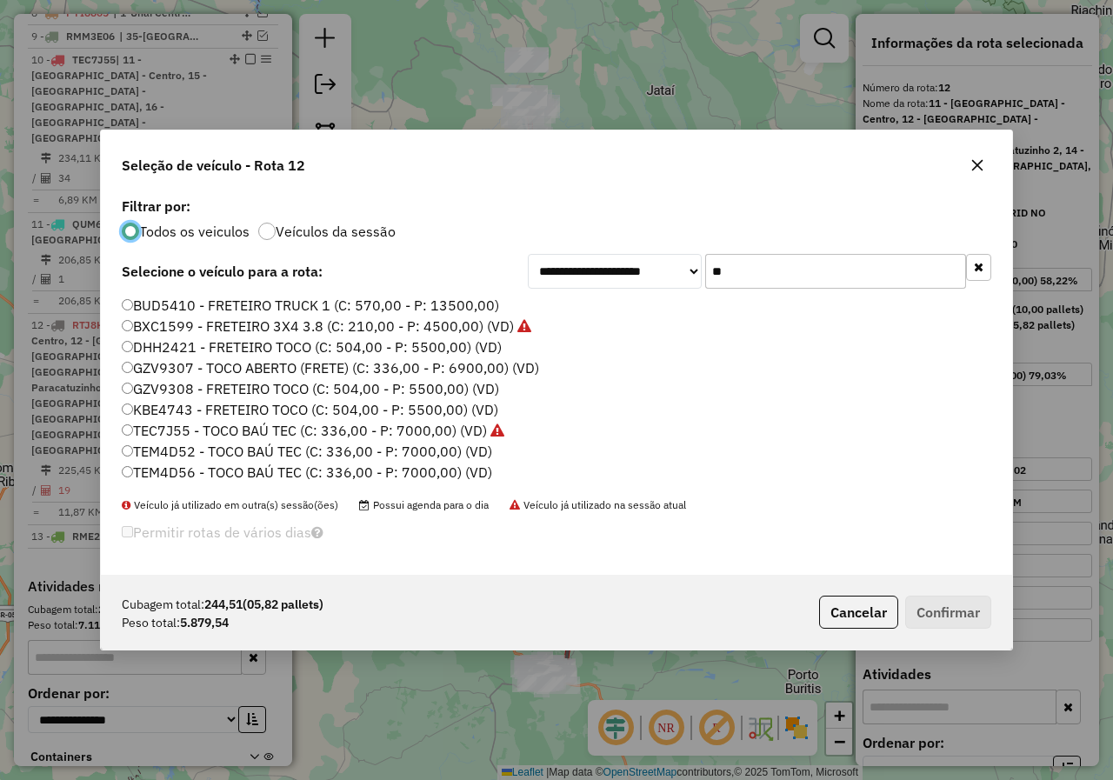
scroll to position [10, 5]
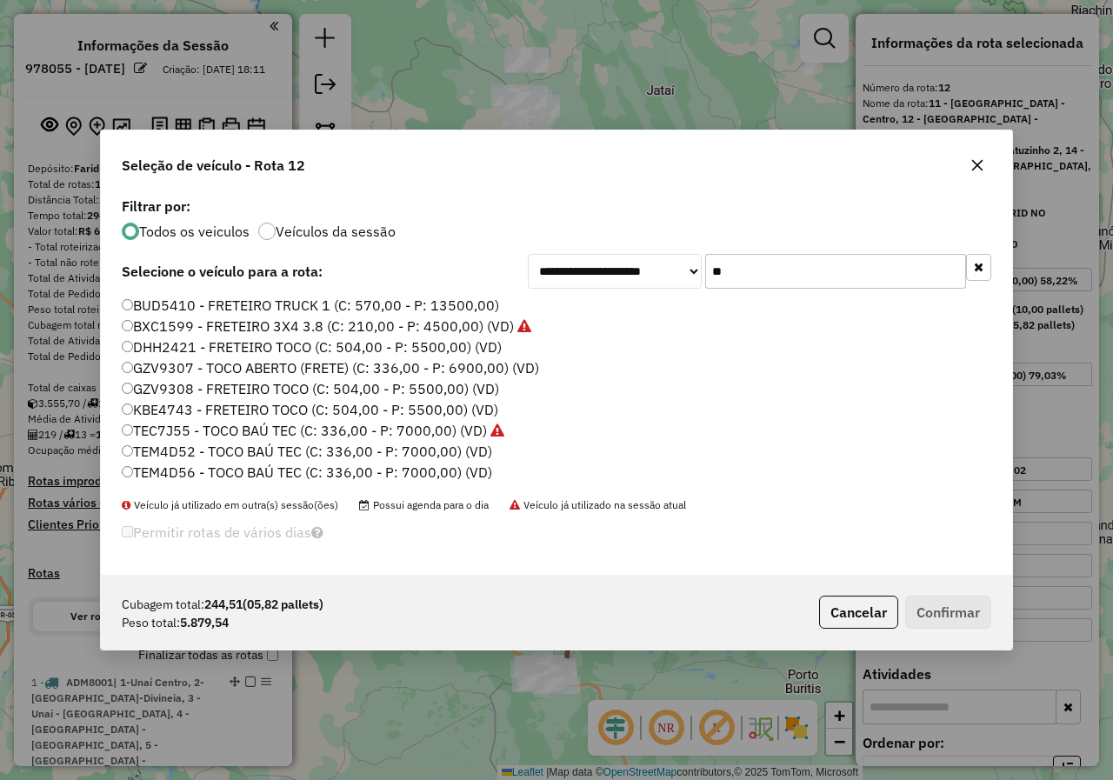
select select "*********"
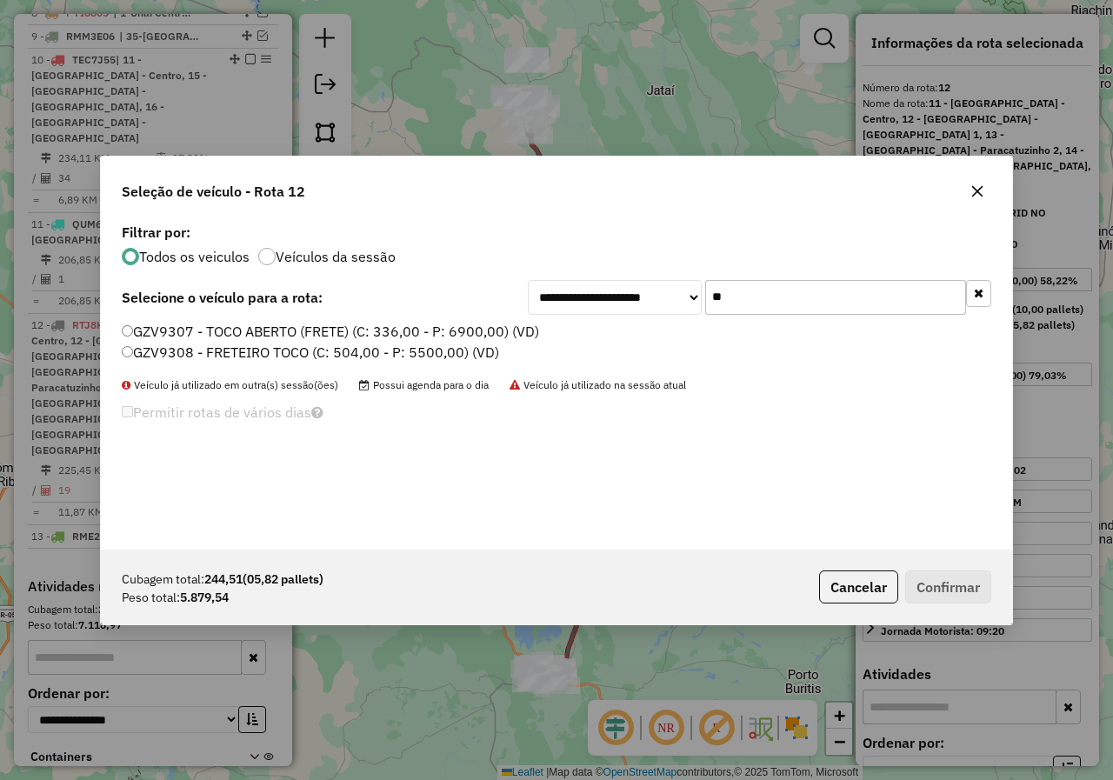
type input "**"
click at [379, 331] on label "GZV9307 - TOCO ABERTO (FRETE) (C: 336,00 - P: 6900,00) (VD)" at bounding box center [330, 331] width 417 height 21
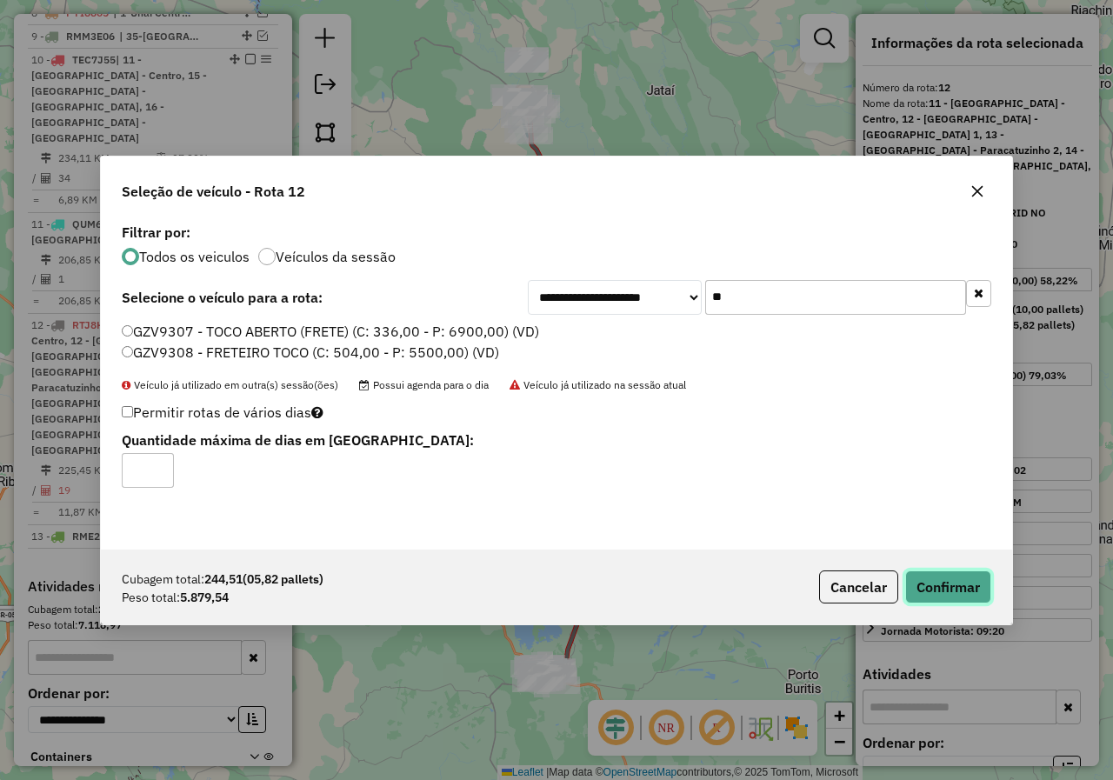
click at [937, 582] on button "Confirmar" at bounding box center [948, 586] width 86 height 33
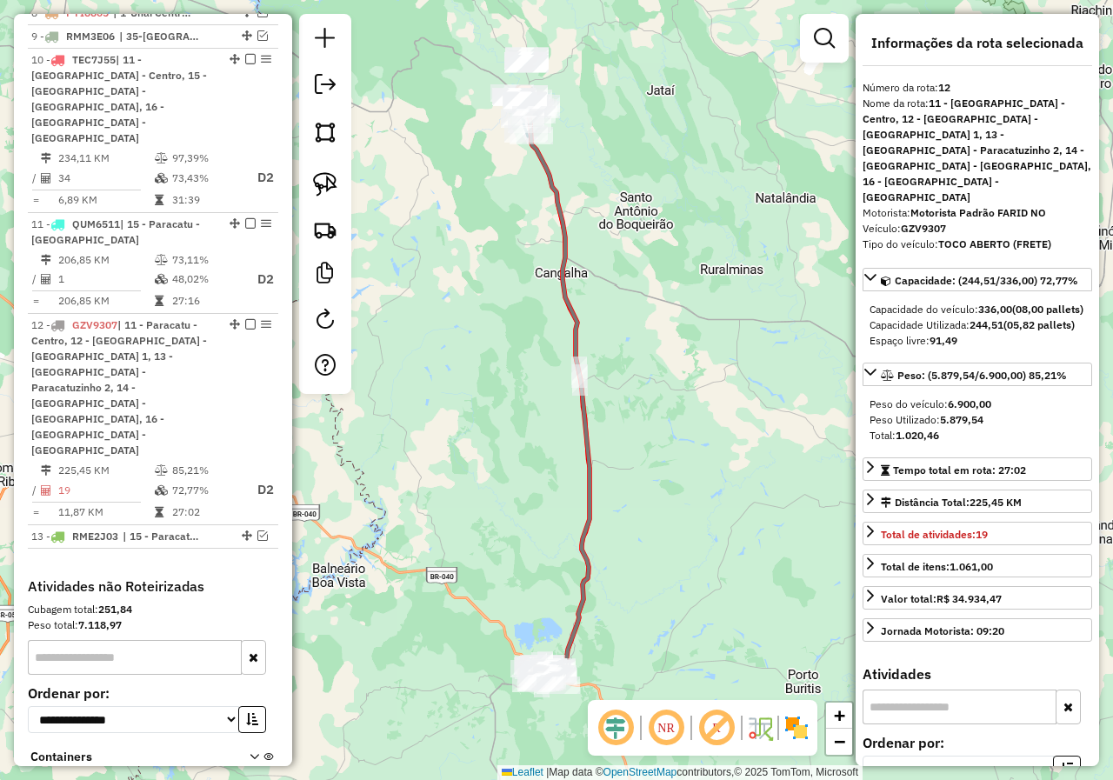
drag, startPoint x: 577, startPoint y: 436, endPoint x: 570, endPoint y: 427, distance: 11.1
click at [571, 428] on div "Rota 12 - Placa GZV9307 95539 - BAR DO MEXIRICA Janela de atendimento Grade de …" at bounding box center [556, 390] width 1113 height 780
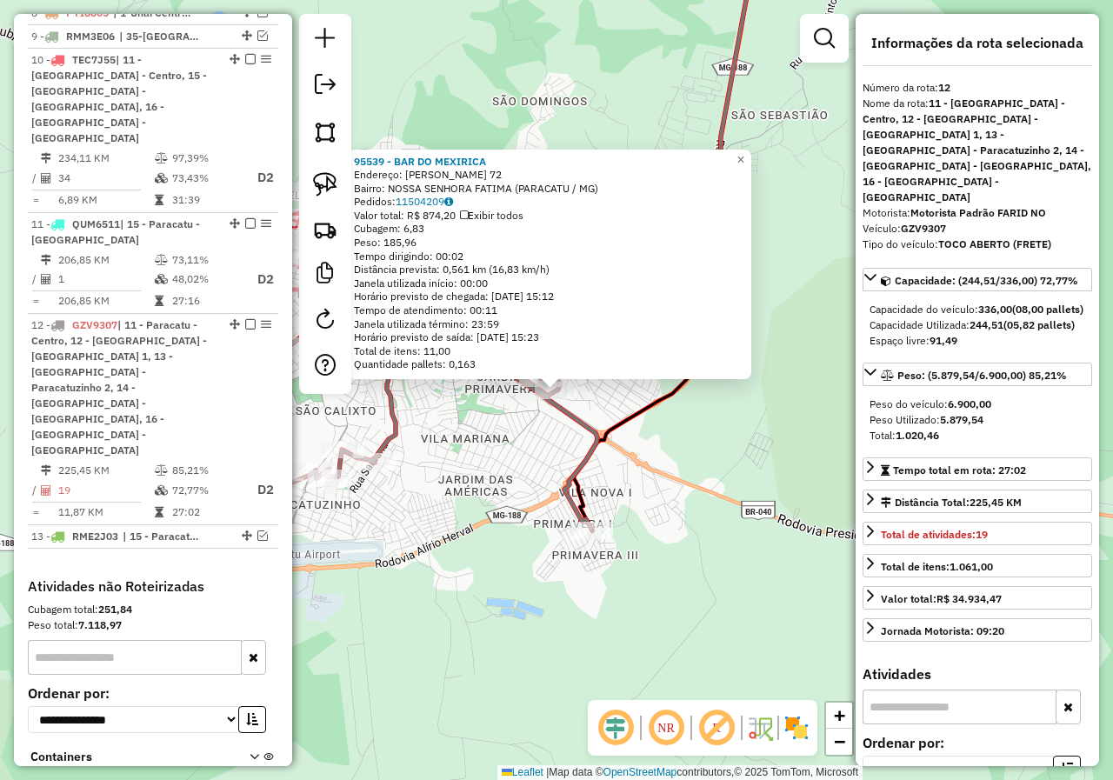
click at [647, 516] on div "95539 - BAR DO MEXIRICA Endereço: [PERSON_NAME] 72 Bairro: NOSSA SENHORA FATIMA…" at bounding box center [556, 390] width 1113 height 780
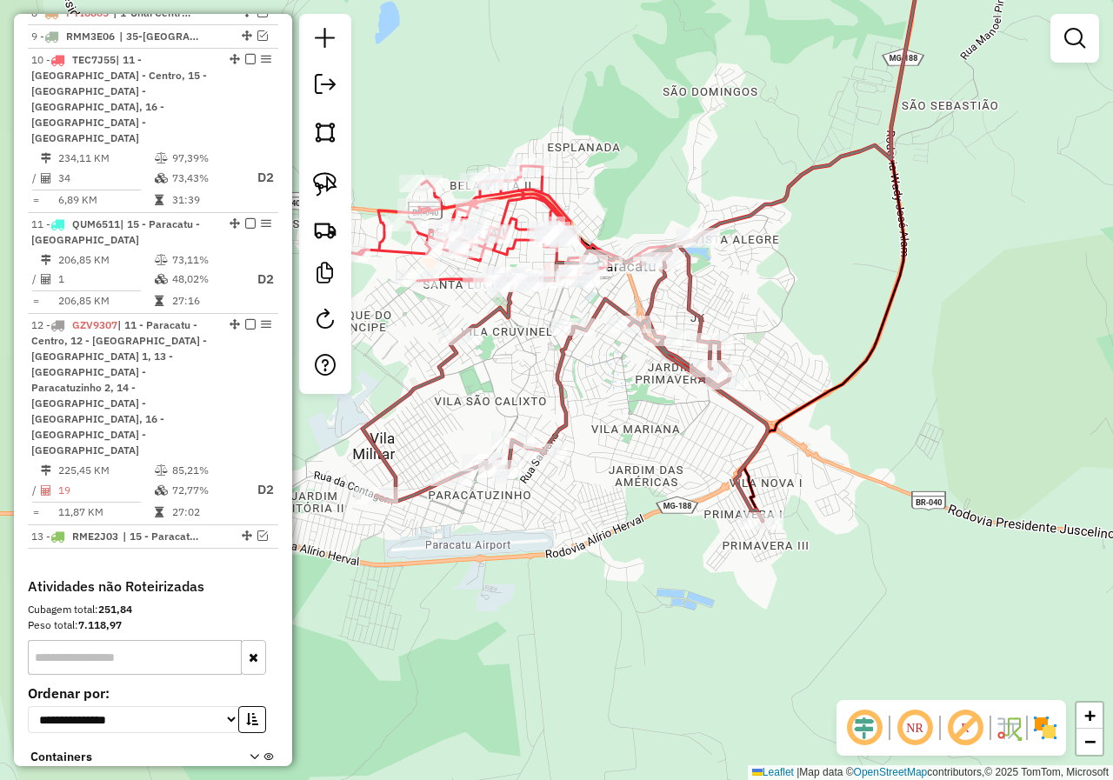
drag, startPoint x: 483, startPoint y: 437, endPoint x: 654, endPoint y: 428, distance: 170.7
click at [654, 428] on div "Janela de atendimento Grade de atendimento Capacidade Transportadoras Veículos …" at bounding box center [556, 390] width 1113 height 780
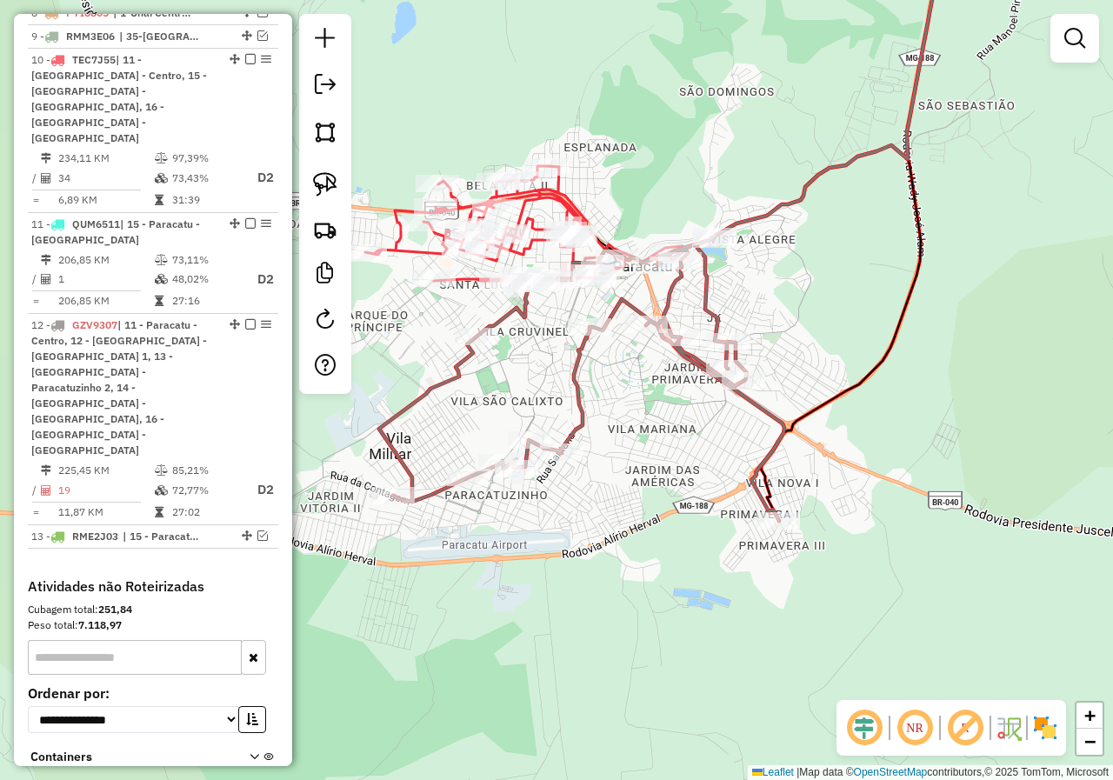
drag, startPoint x: 657, startPoint y: 402, endPoint x: 732, endPoint y: 397, distance: 74.9
click at [732, 397] on div "Janela de atendimento Grade de atendimento Capacidade Transportadoras Veículos …" at bounding box center [556, 390] width 1113 height 780
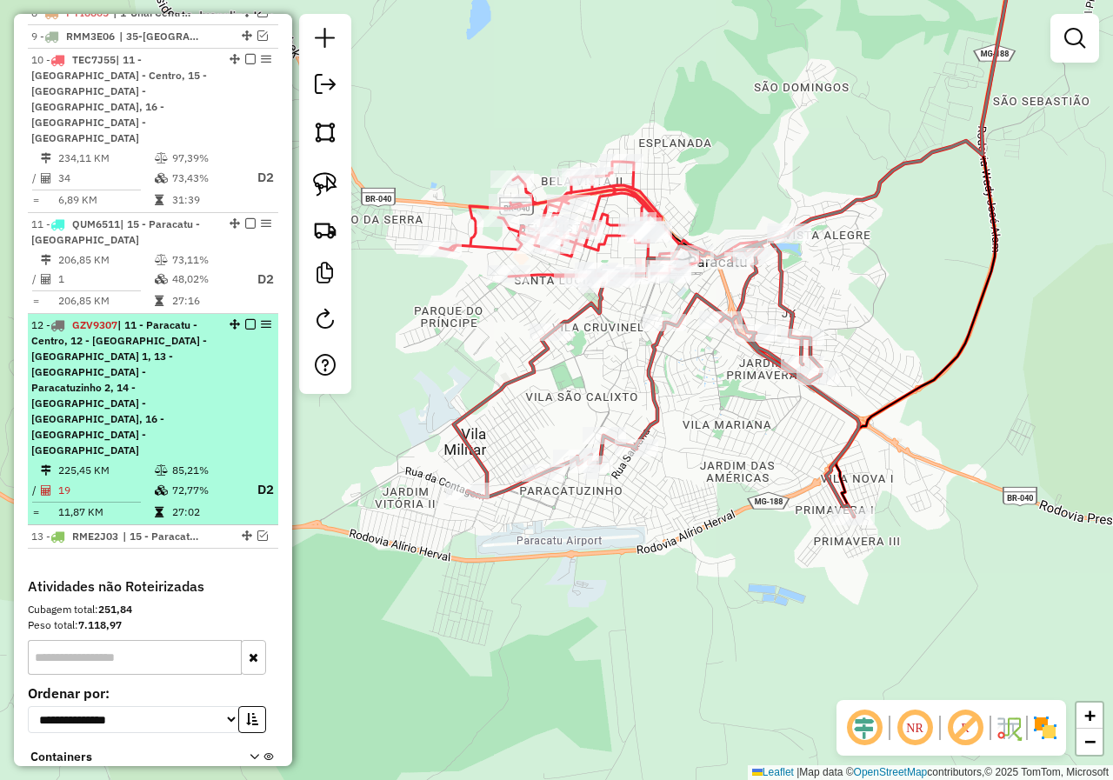
click at [245, 319] on em at bounding box center [250, 324] width 10 height 10
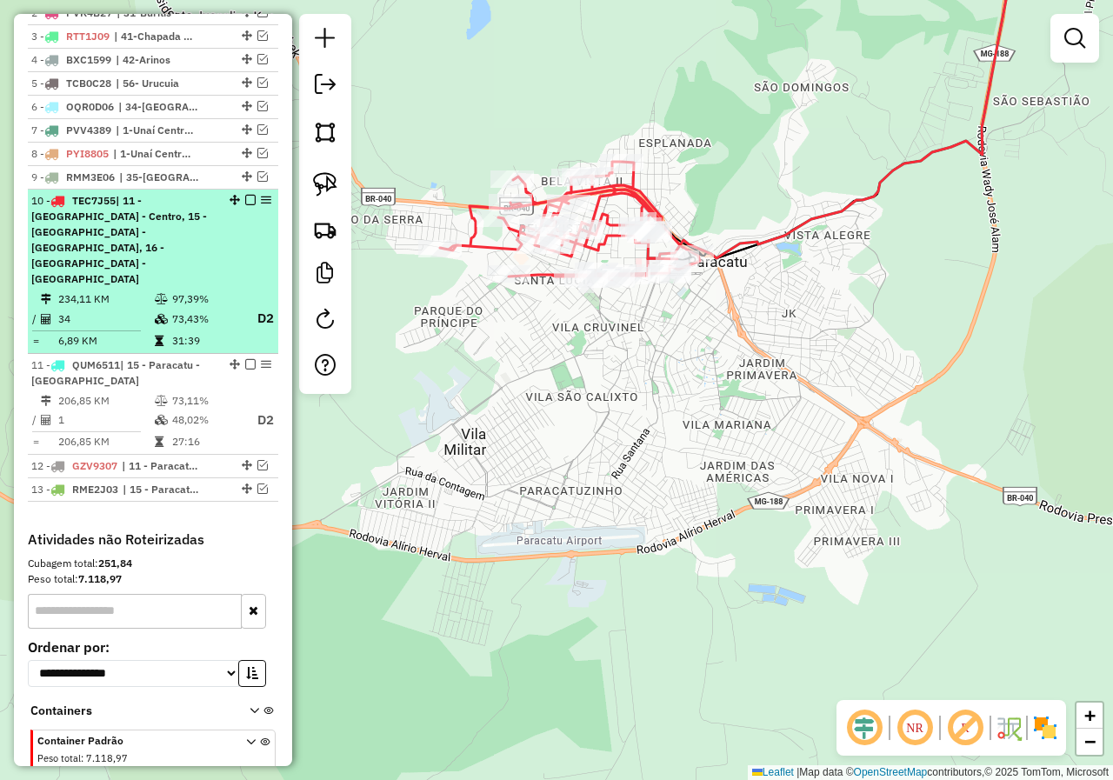
click at [245, 195] on em at bounding box center [250, 200] width 10 height 10
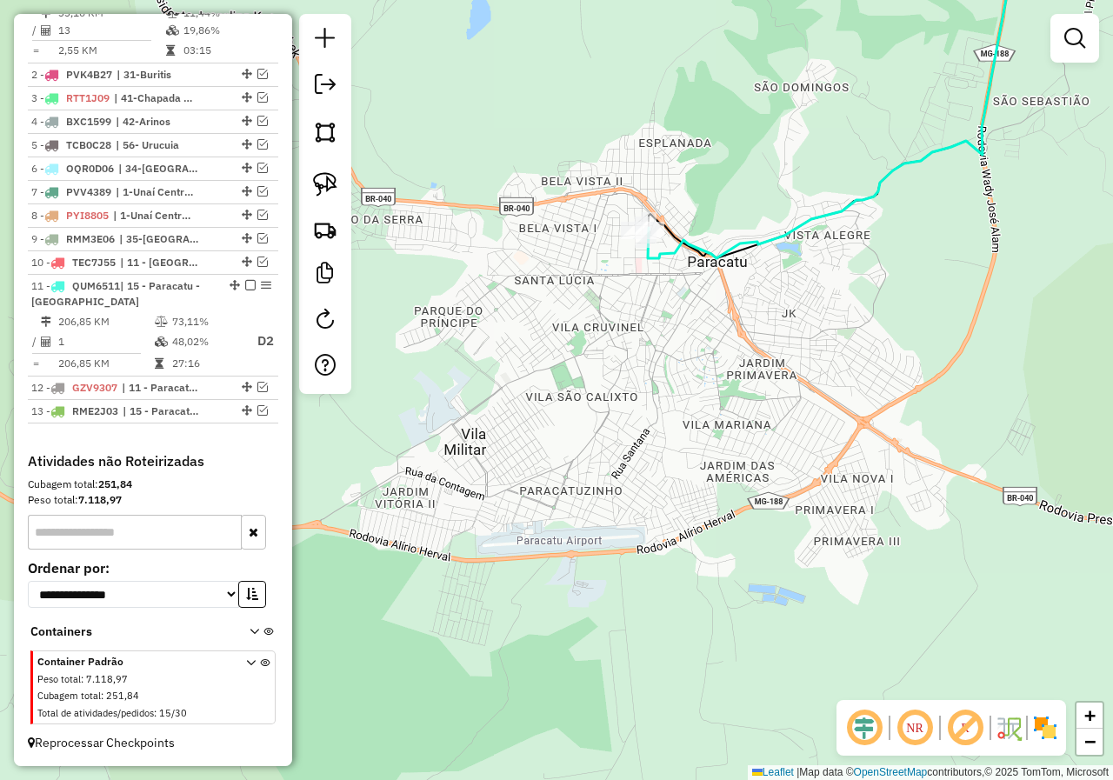
scroll to position [752, 0]
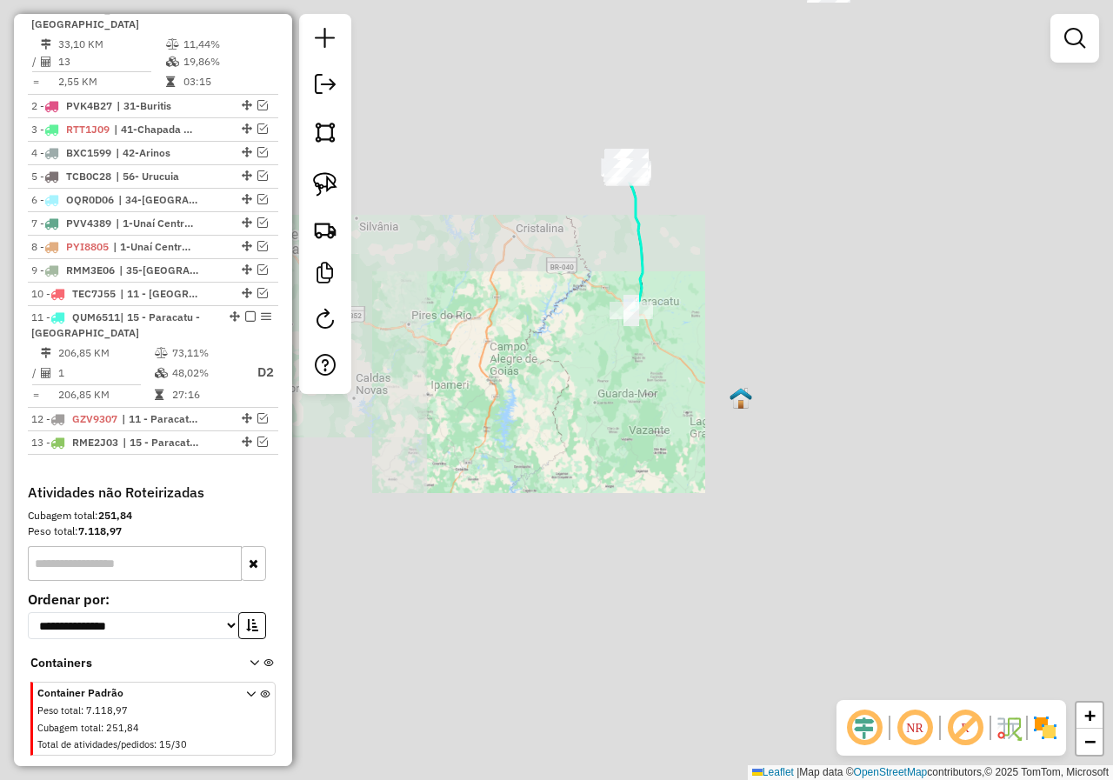
drag, startPoint x: 737, startPoint y: 140, endPoint x: 714, endPoint y: 438, distance: 299.2
click at [715, 438] on div "Janela de atendimento Grade de atendimento Capacidade Transportadoras Veículos …" at bounding box center [556, 390] width 1113 height 780
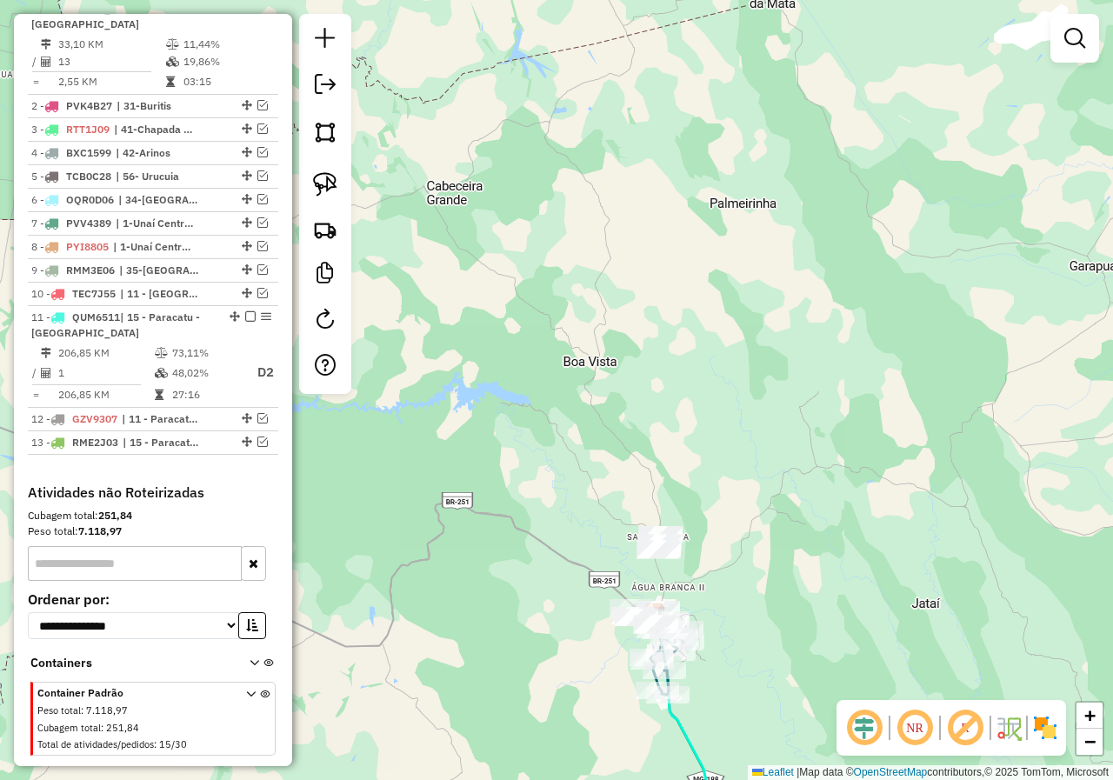
drag, startPoint x: 802, startPoint y: 507, endPoint x: 792, endPoint y: 434, distance: 73.7
click at [792, 434] on div "Janela de atendimento Grade de atendimento Capacidade Transportadoras Veículos …" at bounding box center [556, 390] width 1113 height 780
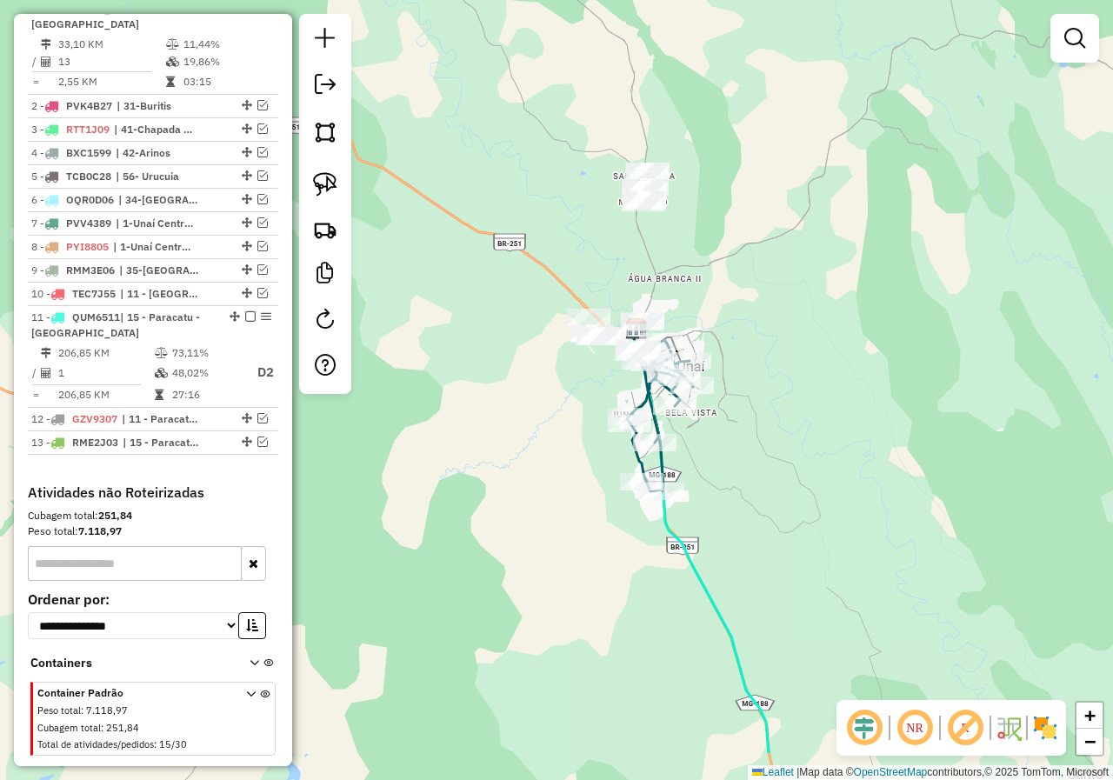
drag, startPoint x: 833, startPoint y: 491, endPoint x: 760, endPoint y: 387, distance: 127.4
click at [760, 387] on div "Janela de atendimento Grade de atendimento Capacidade Transportadoras Veículos …" at bounding box center [556, 390] width 1113 height 780
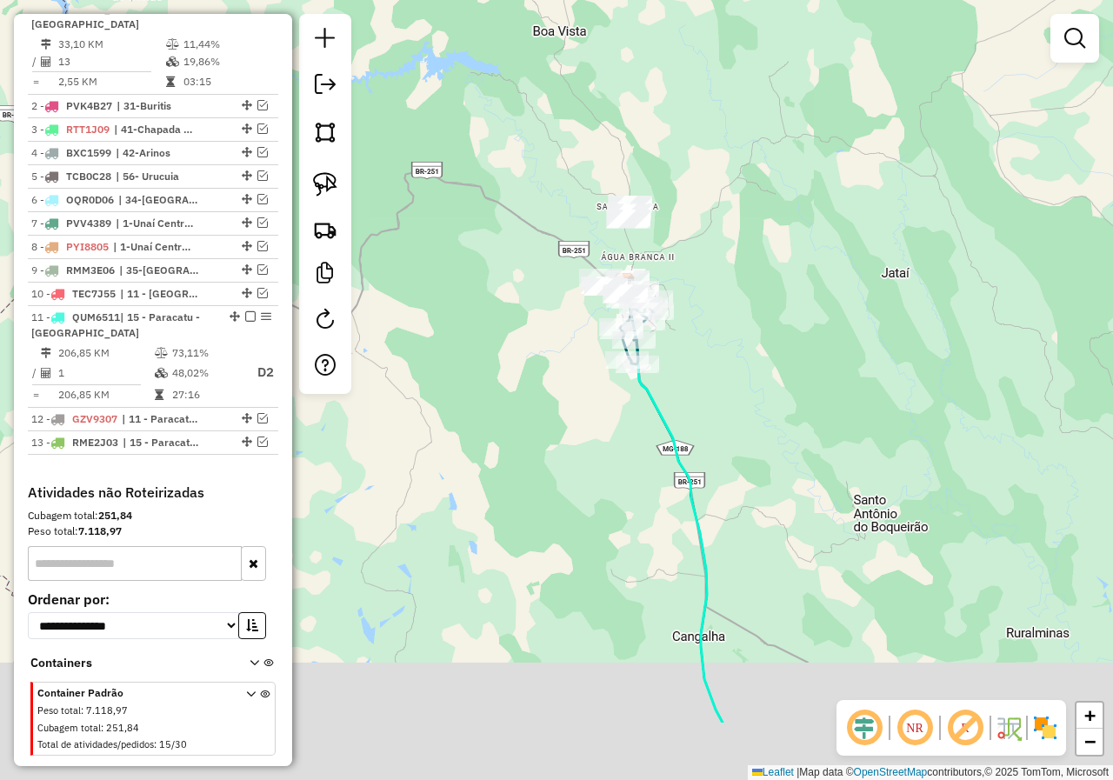
drag, startPoint x: 617, startPoint y: 610, endPoint x: 623, endPoint y: 428, distance: 181.8
click at [617, 465] on div "Janela de atendimento Grade de atendimento Capacidade Transportadoras Veículos …" at bounding box center [556, 390] width 1113 height 780
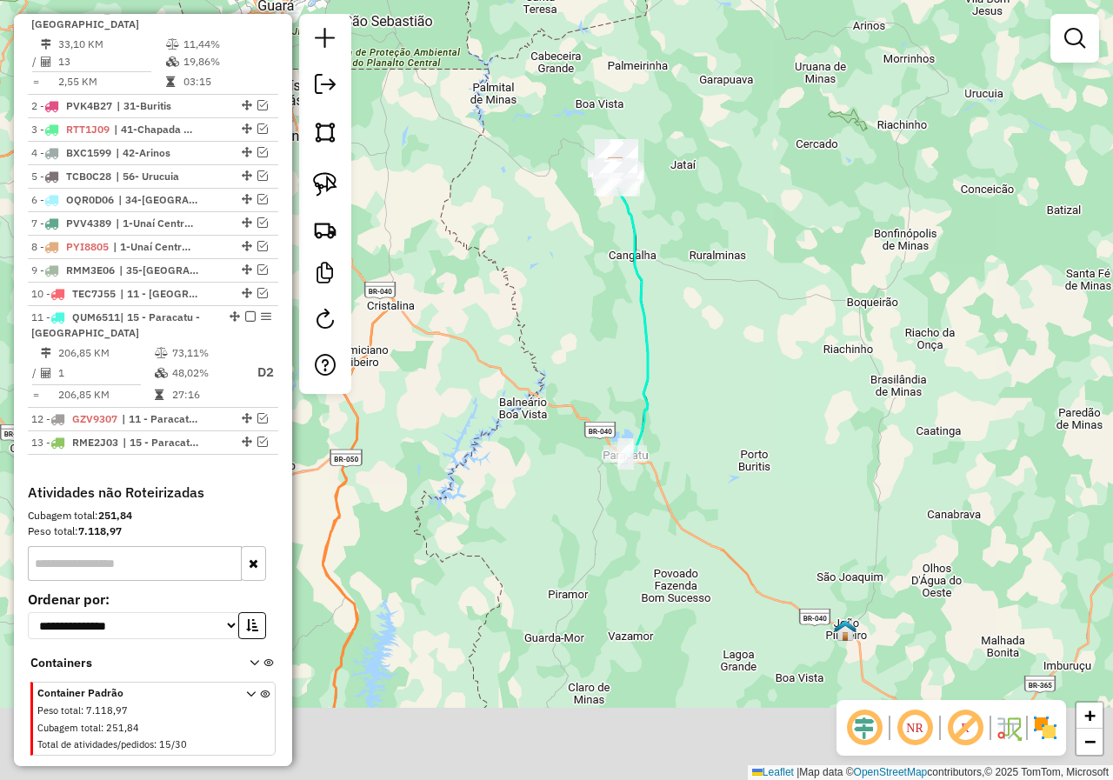
drag, startPoint x: 716, startPoint y: 565, endPoint x: 704, endPoint y: 345, distance: 220.3
click at [705, 347] on div "Janela de atendimento Grade de atendimento Capacidade Transportadoras Veículos …" at bounding box center [556, 390] width 1113 height 780
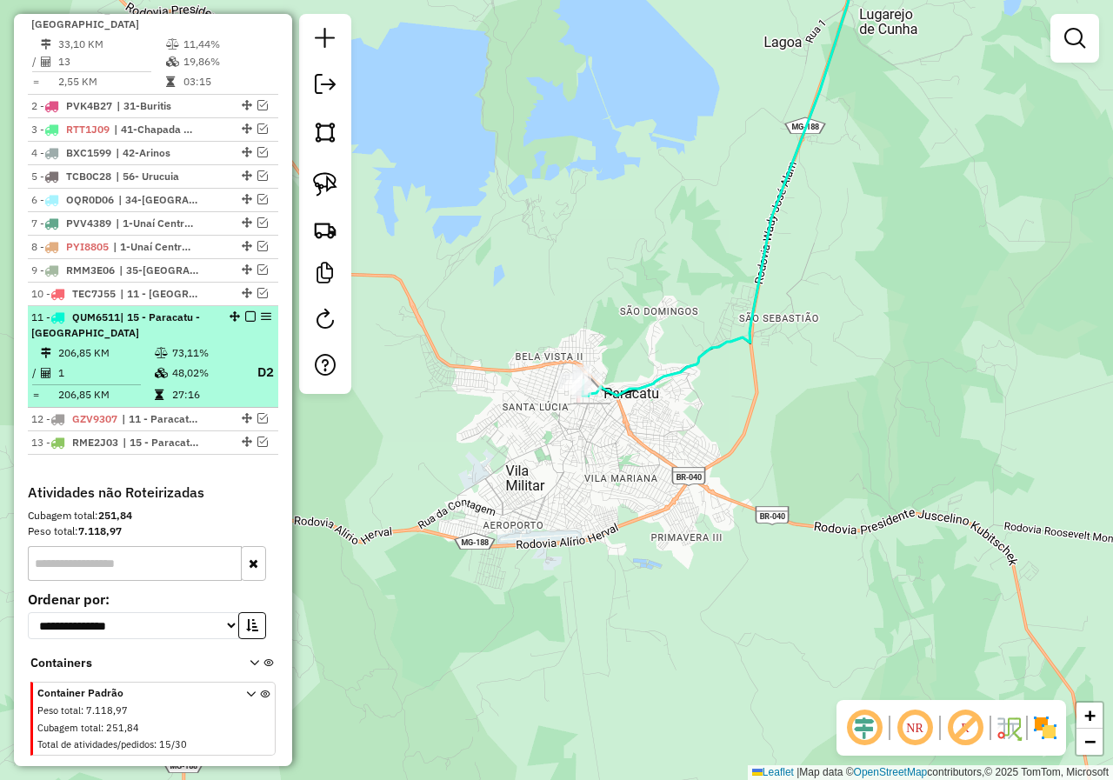
click at [245, 311] on em at bounding box center [250, 316] width 10 height 10
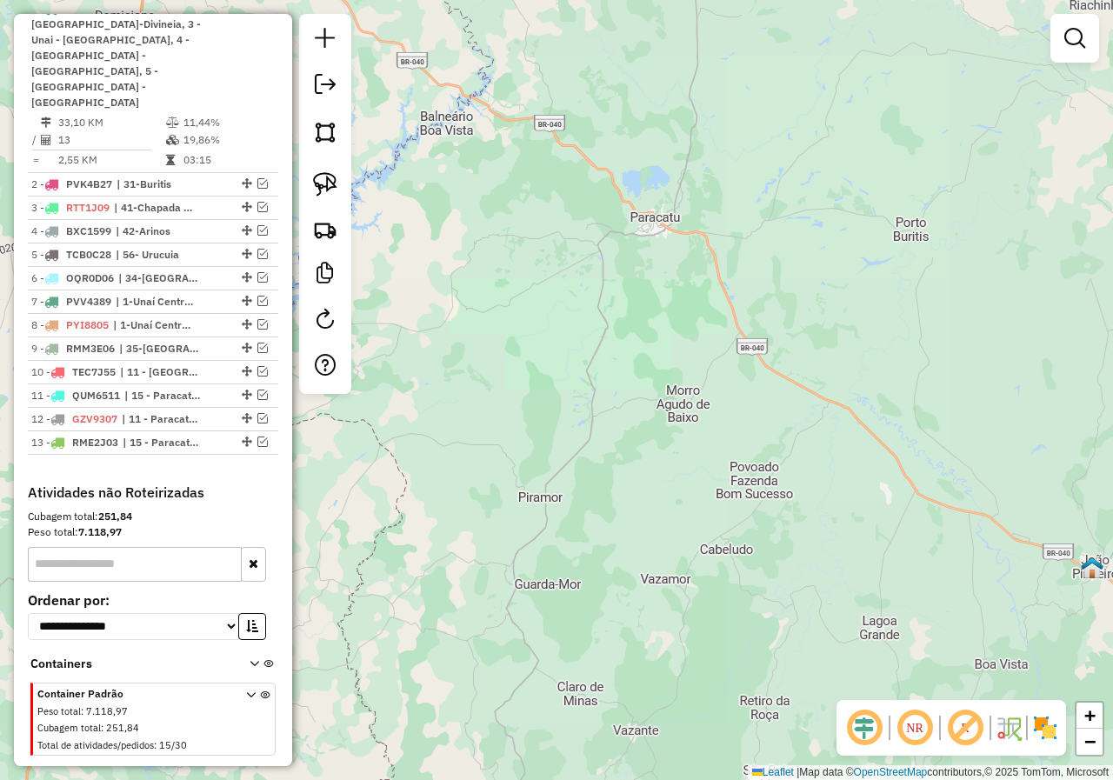
drag, startPoint x: 804, startPoint y: 316, endPoint x: 786, endPoint y: 358, distance: 46.4
click at [797, 355] on div "Janela de atendimento Grade de atendimento Capacidade Transportadoras Veículos …" at bounding box center [556, 390] width 1113 height 780
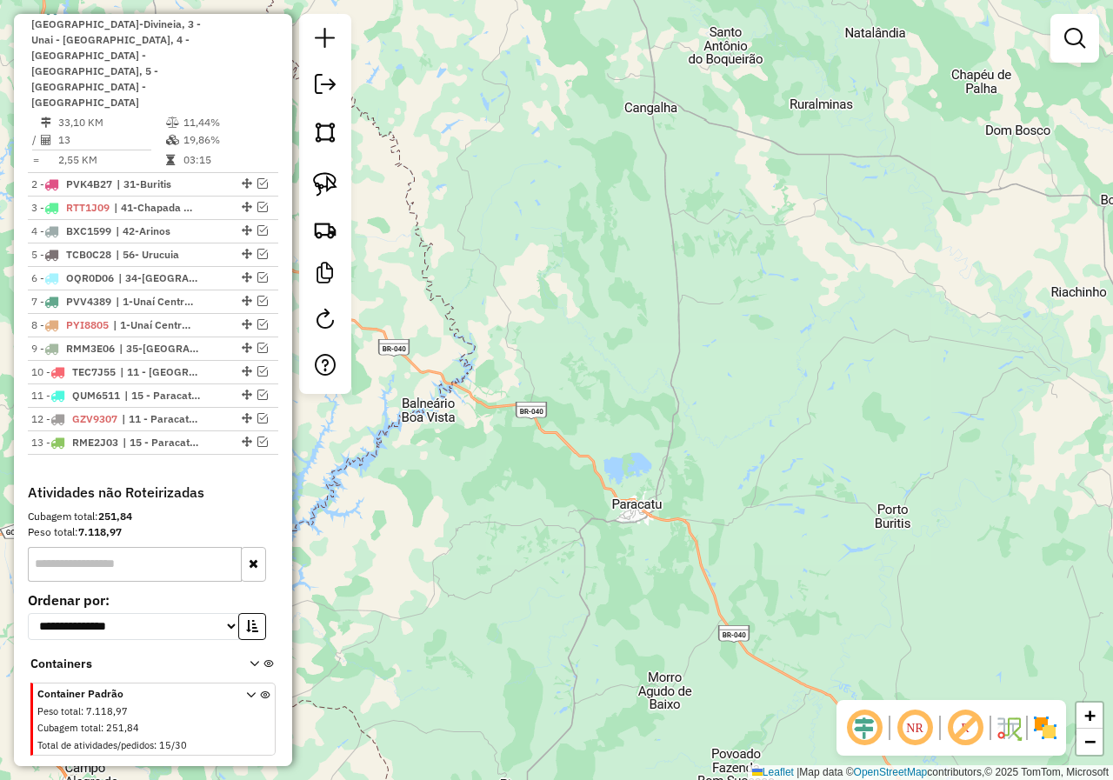
drag, startPoint x: 733, startPoint y: 144, endPoint x: 716, endPoint y: 378, distance: 234.6
click at [725, 390] on div "Janela de atendimento Grade de atendimento Capacidade Transportadoras Veículos …" at bounding box center [556, 390] width 1113 height 780
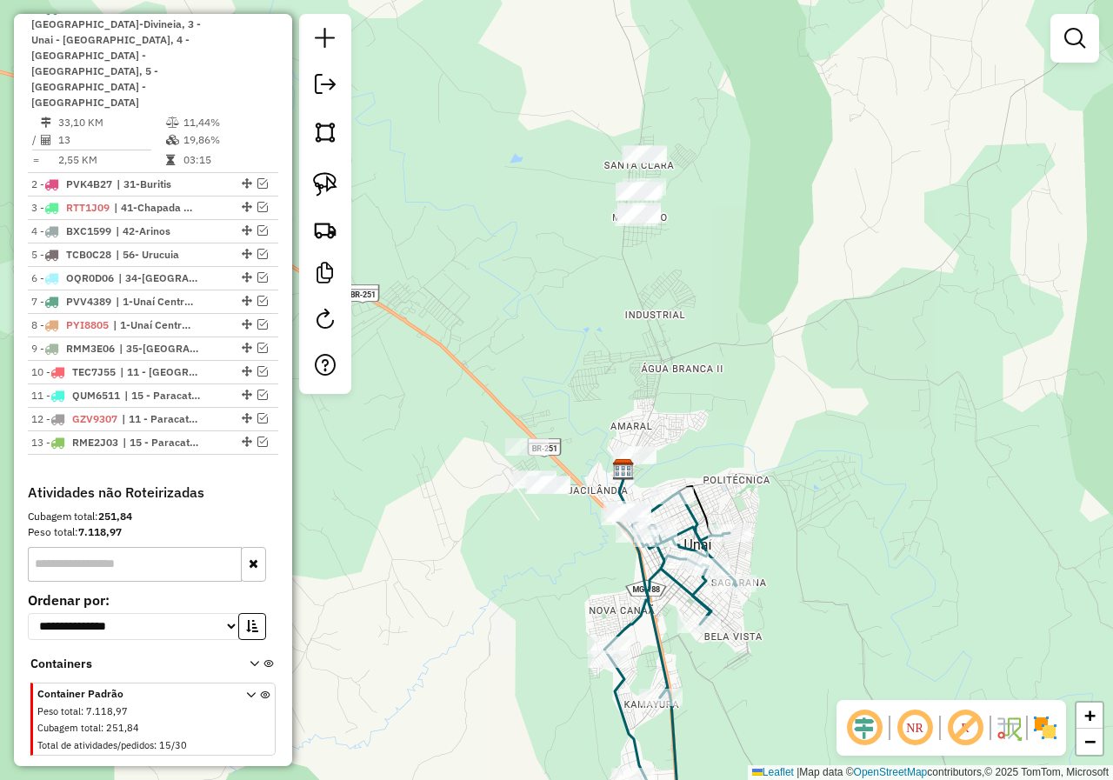
click at [607, 333] on div "Janela de atendimento Grade de atendimento Capacidade Transportadoras Veículos …" at bounding box center [556, 390] width 1113 height 780
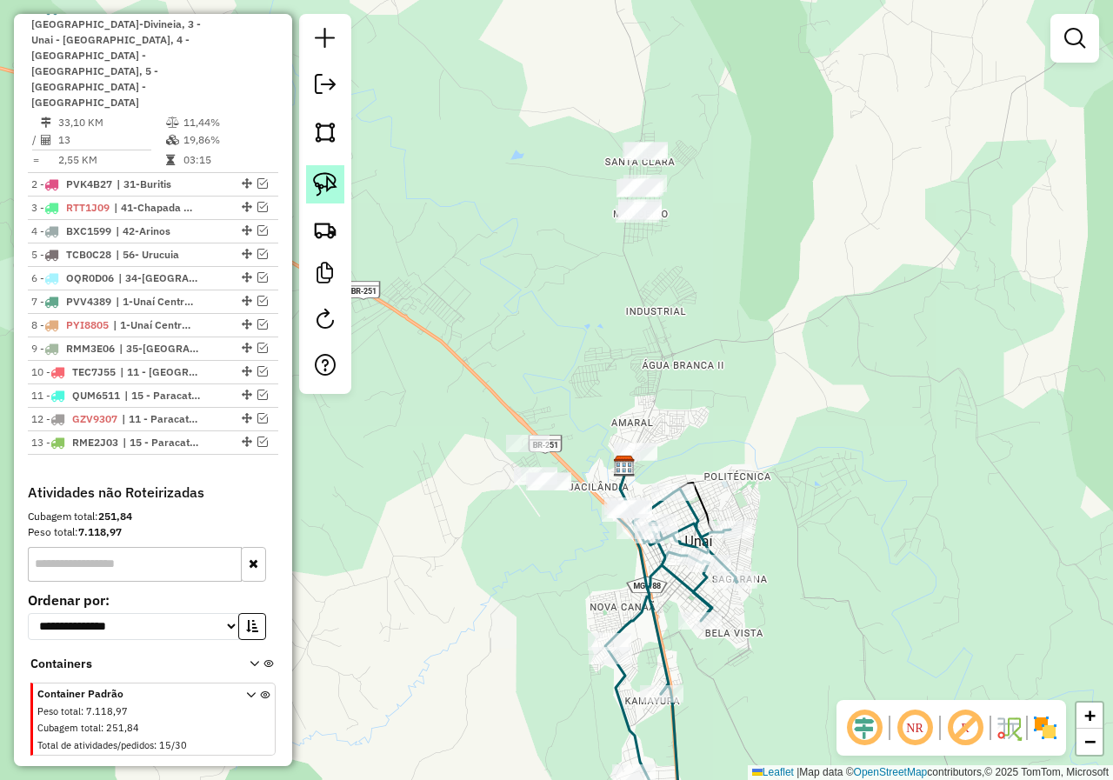
click at [336, 192] on img at bounding box center [325, 184] width 24 height 24
drag, startPoint x: 494, startPoint y: 216, endPoint x: 480, endPoint y: 250, distance: 36.7
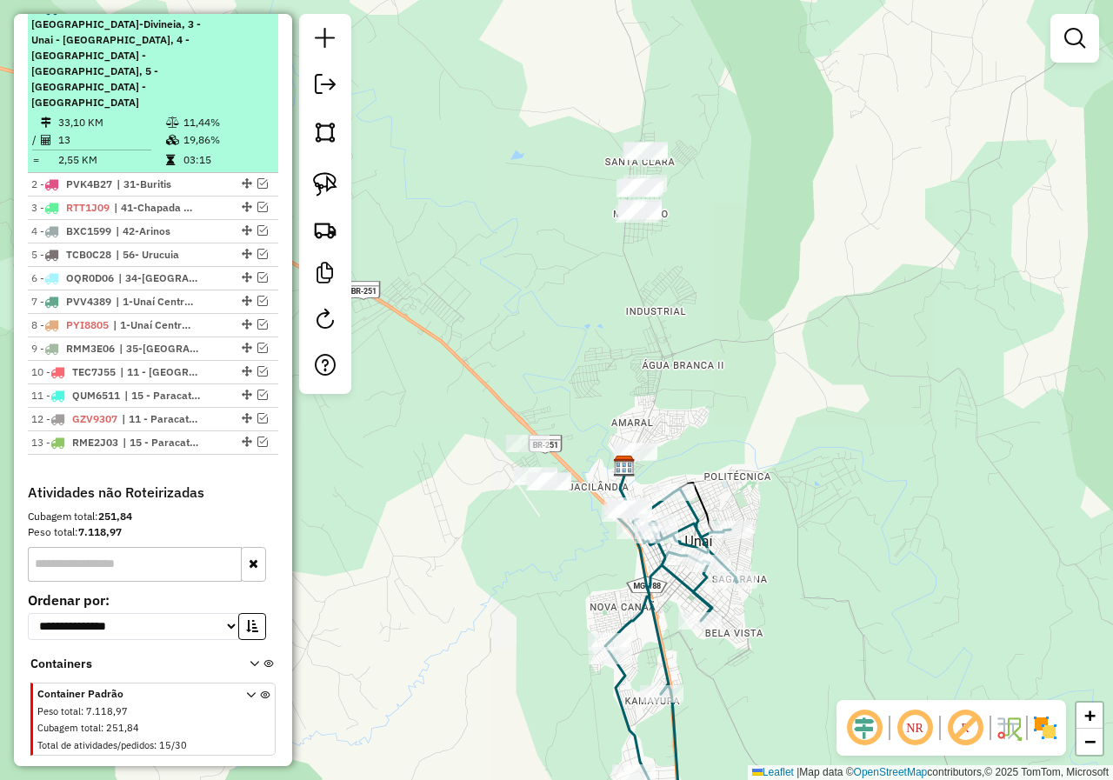
click at [248, 13] on em at bounding box center [250, 8] width 10 height 10
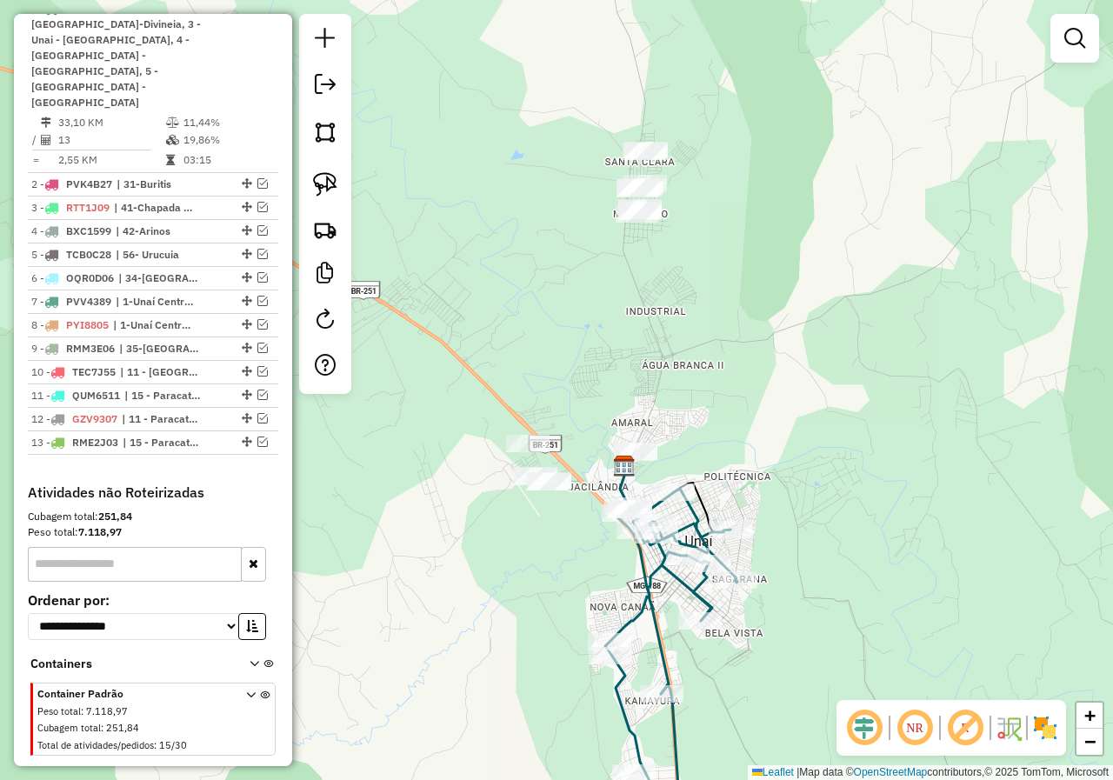
scroll to position [569, 0]
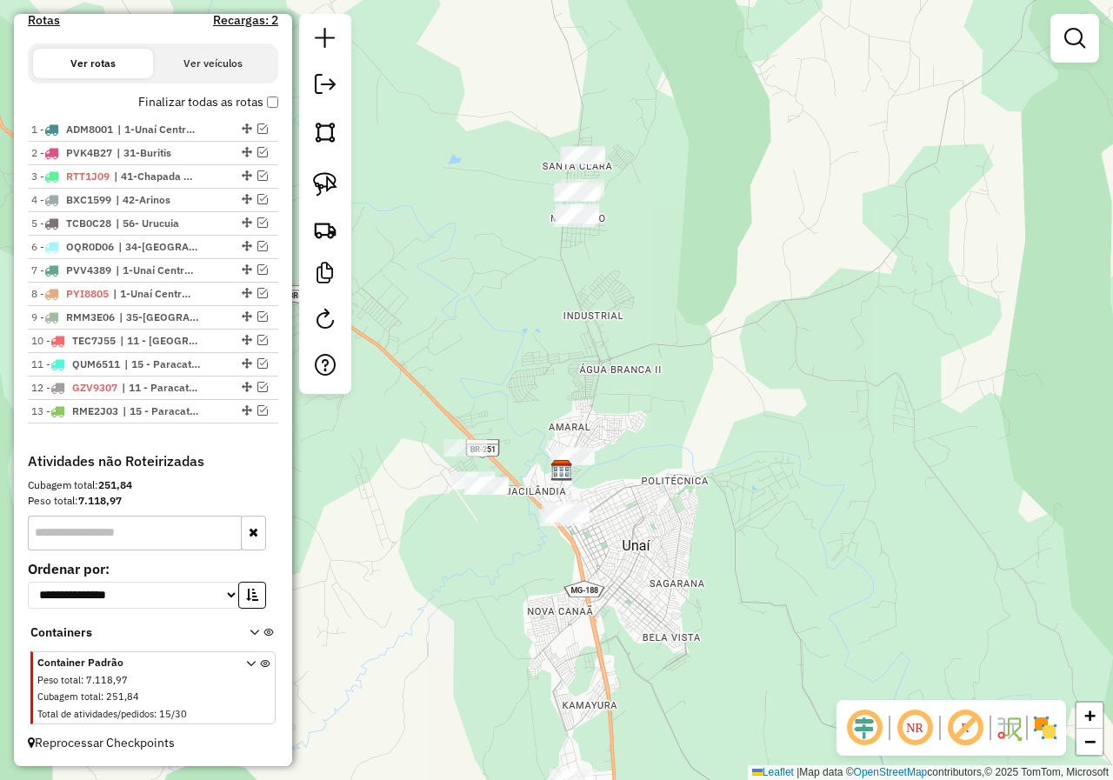
drag, startPoint x: 672, startPoint y: 71, endPoint x: 610, endPoint y: 76, distance: 62.8
click at [610, 76] on div "Janela de atendimento Grade de atendimento Capacidade Transportadoras Veículos …" at bounding box center [556, 390] width 1113 height 780
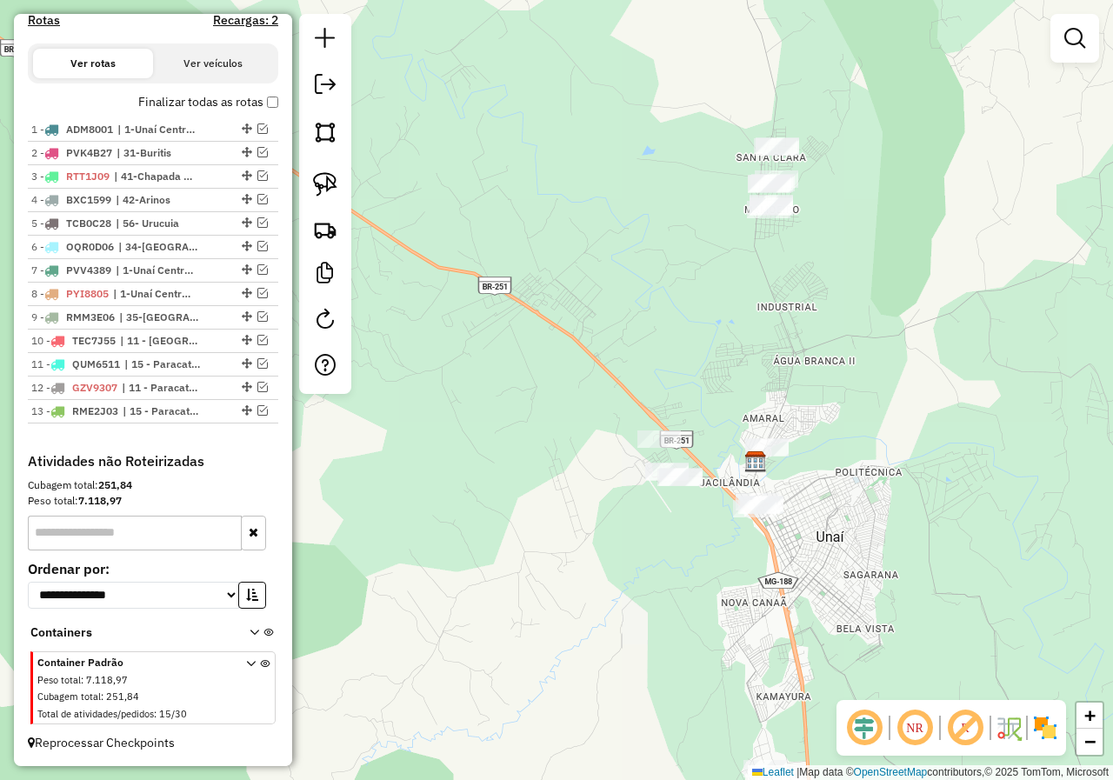
drag, startPoint x: 604, startPoint y: 95, endPoint x: 383, endPoint y: 117, distance: 222.8
click at [798, 85] on div "Janela de atendimento Grade de atendimento Capacidade Transportadoras Veículos …" at bounding box center [556, 390] width 1113 height 780
click at [331, 188] on img at bounding box center [325, 184] width 24 height 24
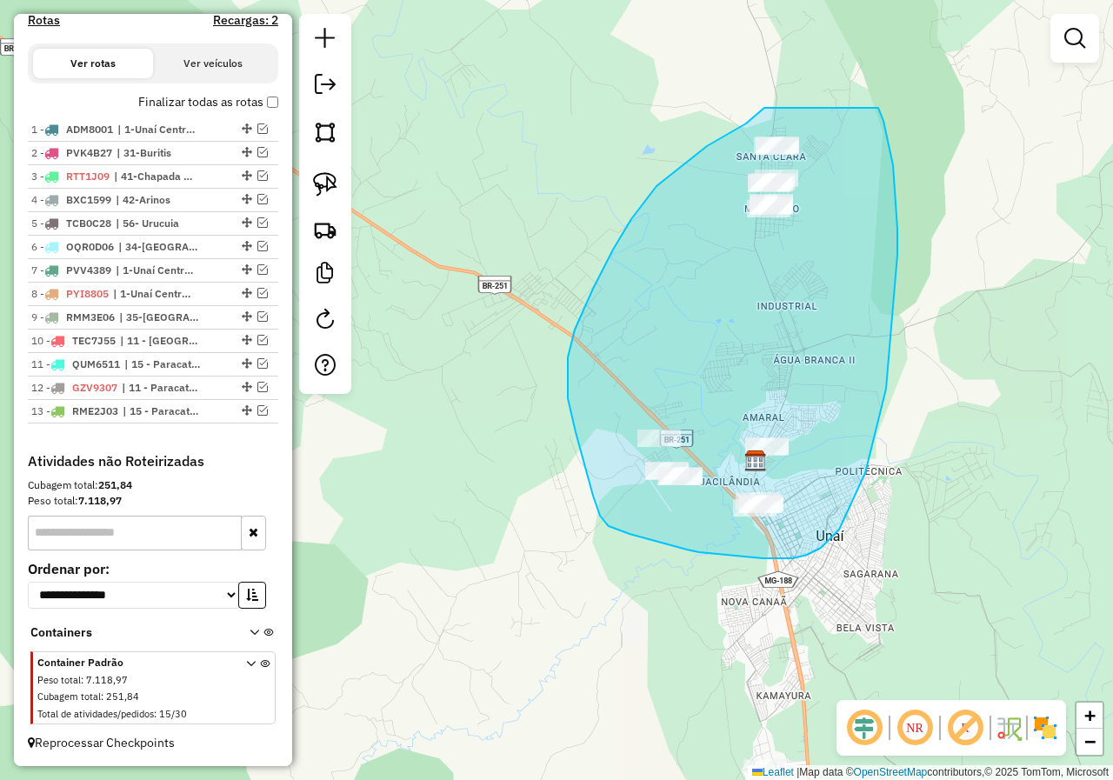
drag, startPoint x: 764, startPoint y: 108, endPoint x: 878, endPoint y: 108, distance: 113.9
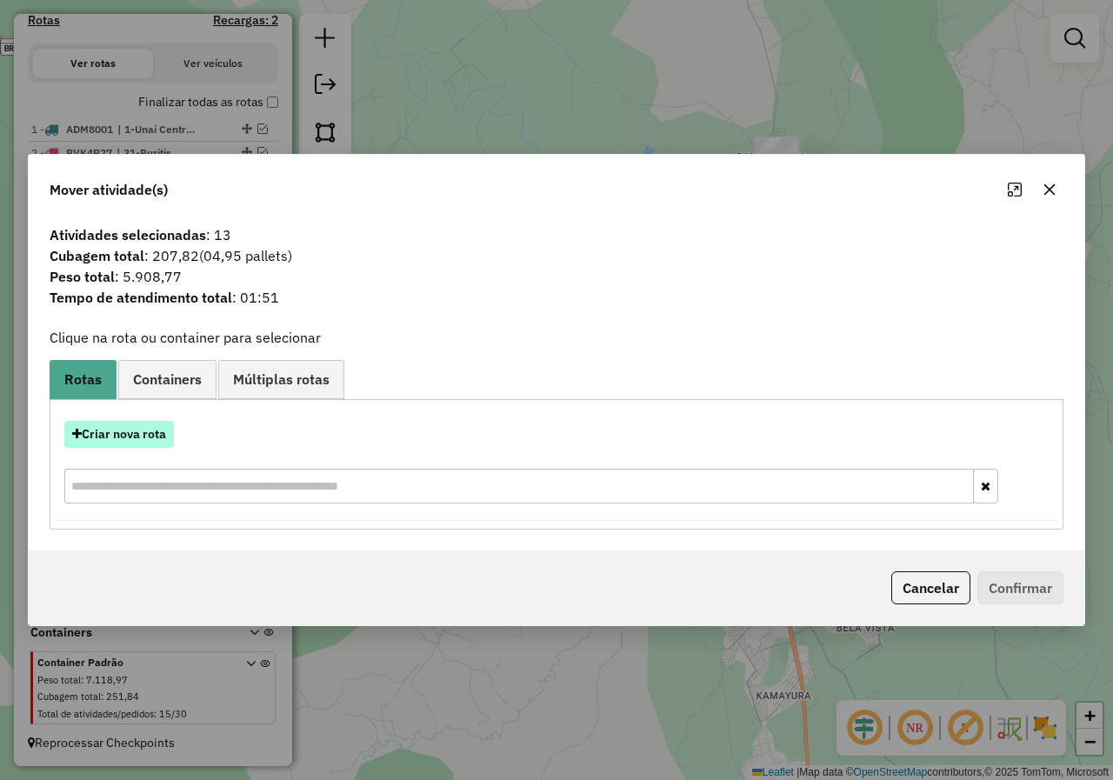
click at [117, 442] on button "Criar nova rota" at bounding box center [119, 434] width 110 height 27
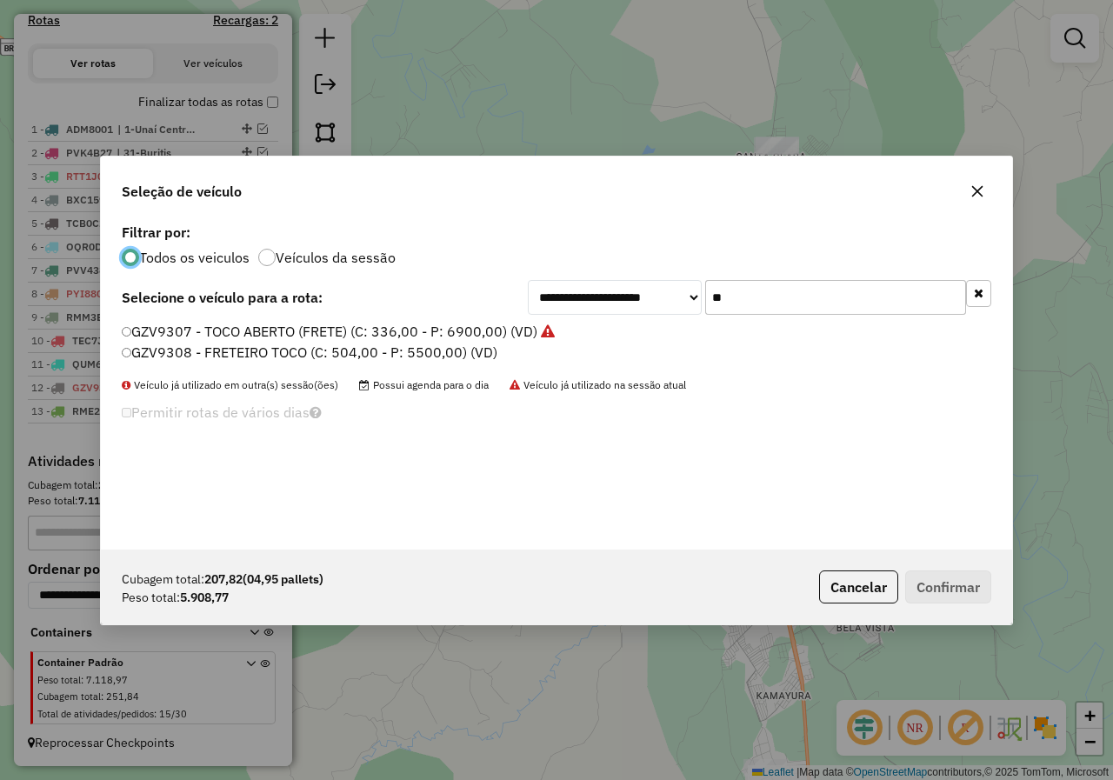
scroll to position [10, 5]
click at [767, 294] on input "**" at bounding box center [835, 297] width 261 height 35
type input "**"
click at [335, 348] on label "RTJ8H99 - TOCO BAÚ 7440 (C: 420,00 - P: 7440,00) (VD)" at bounding box center [310, 352] width 377 height 21
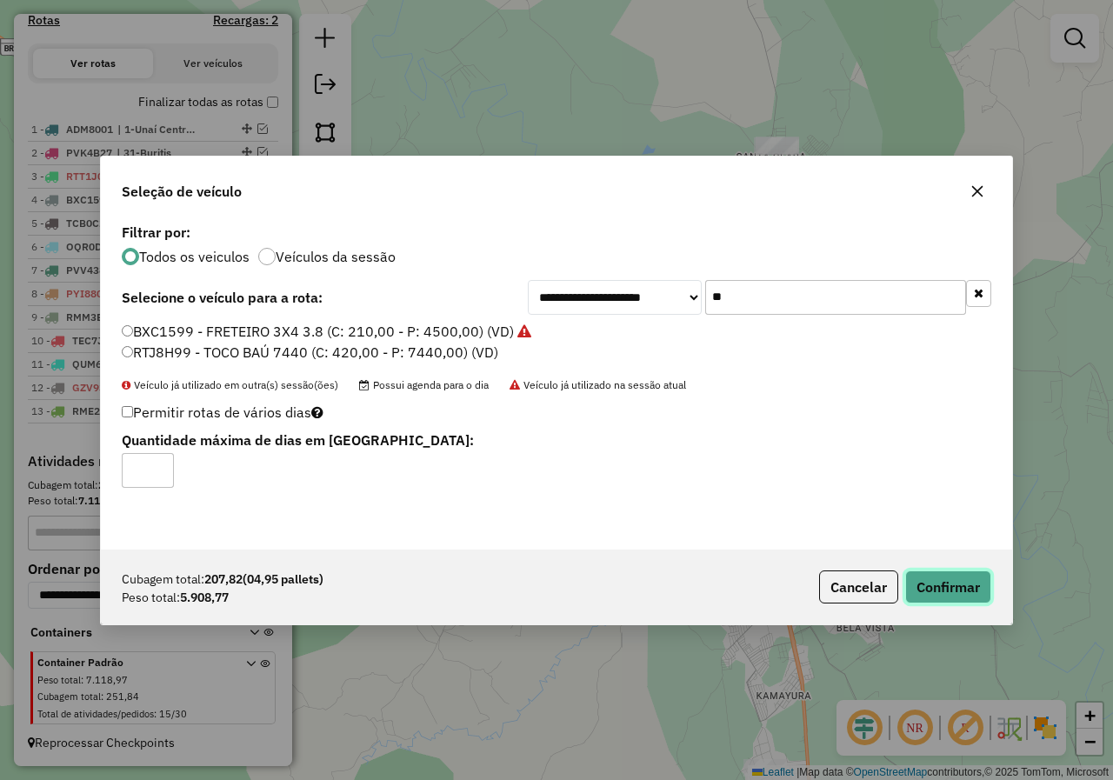
click at [957, 581] on button "Confirmar" at bounding box center [948, 586] width 86 height 33
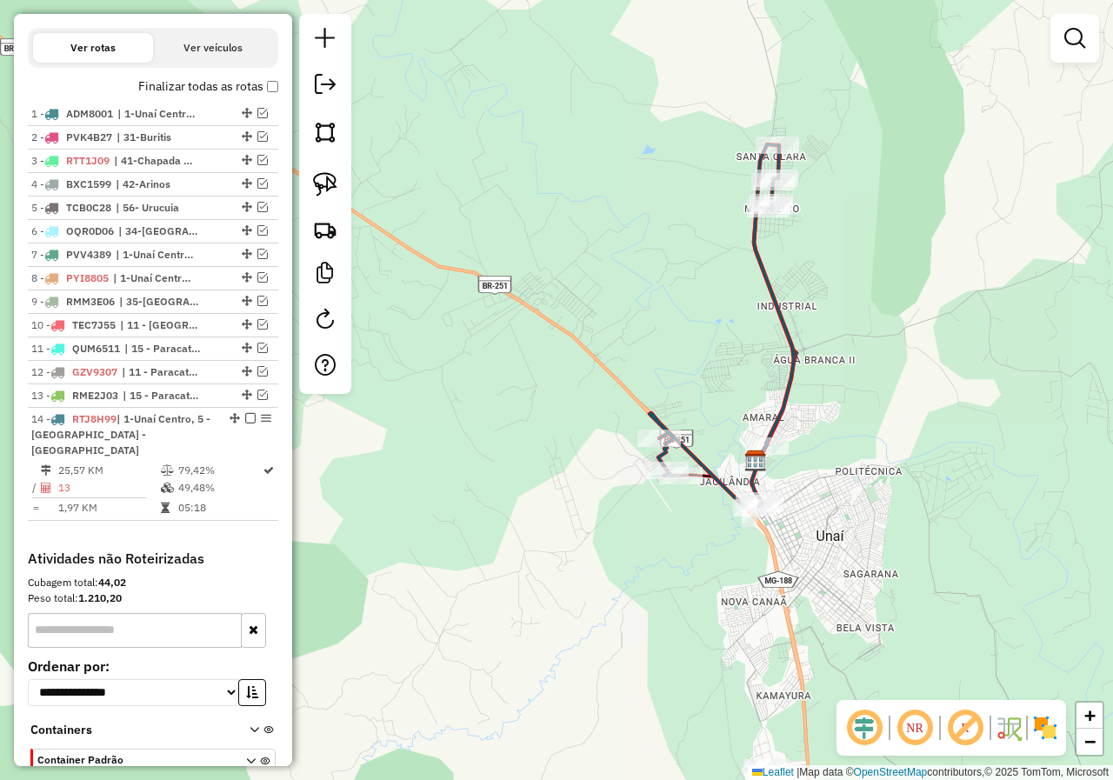
scroll to position [666, 0]
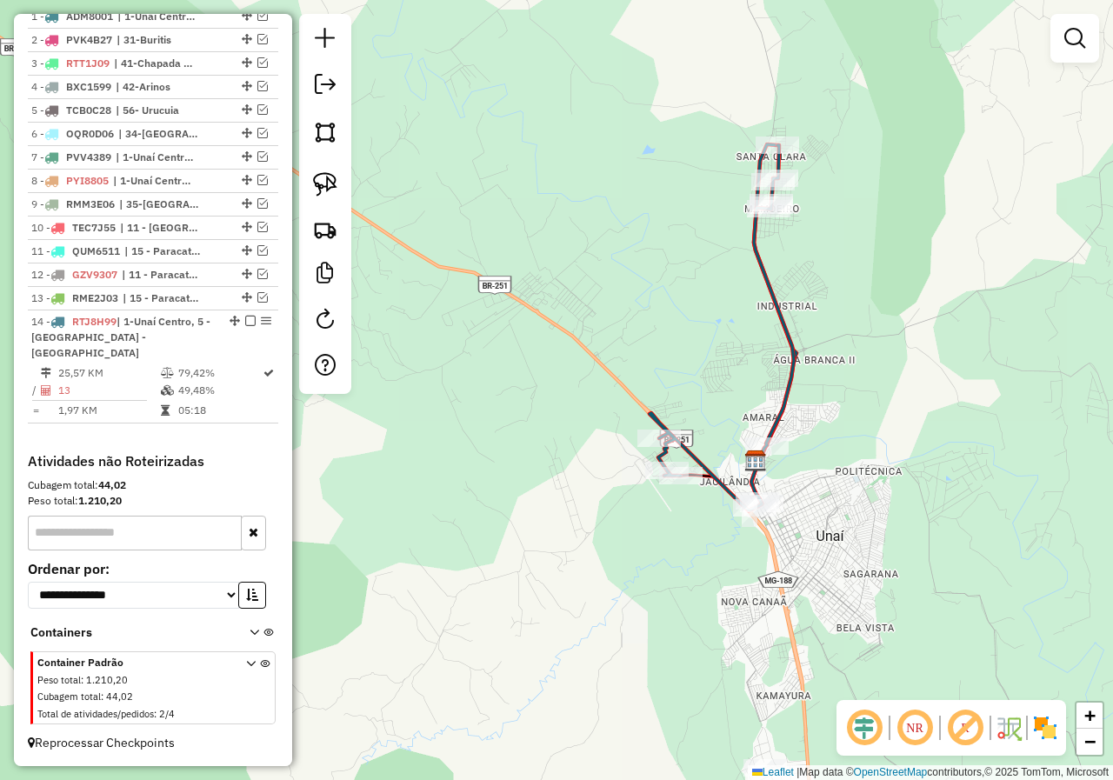
select select "*********"
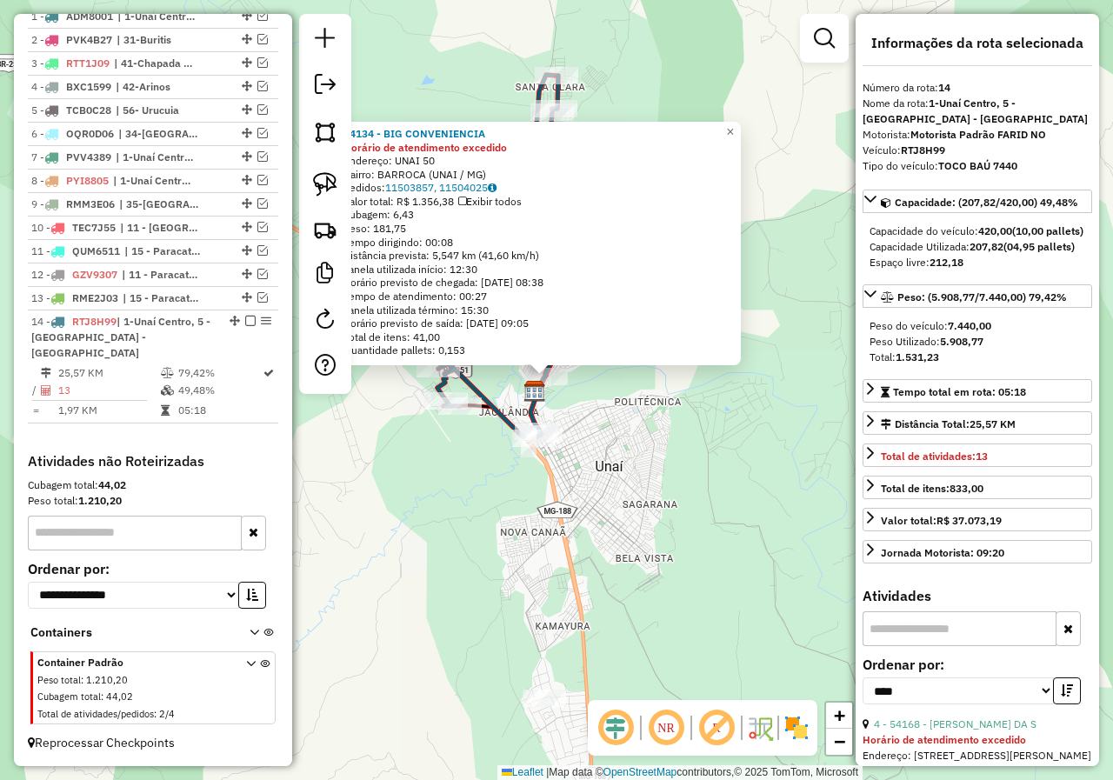
drag, startPoint x: 715, startPoint y: 528, endPoint x: 691, endPoint y: 421, distance: 109.5
click at [691, 424] on div "94134 - BIG CONVENIENCIA Horário de atendimento excedido Endereço: UNAI 50 Bair…" at bounding box center [556, 390] width 1113 height 780
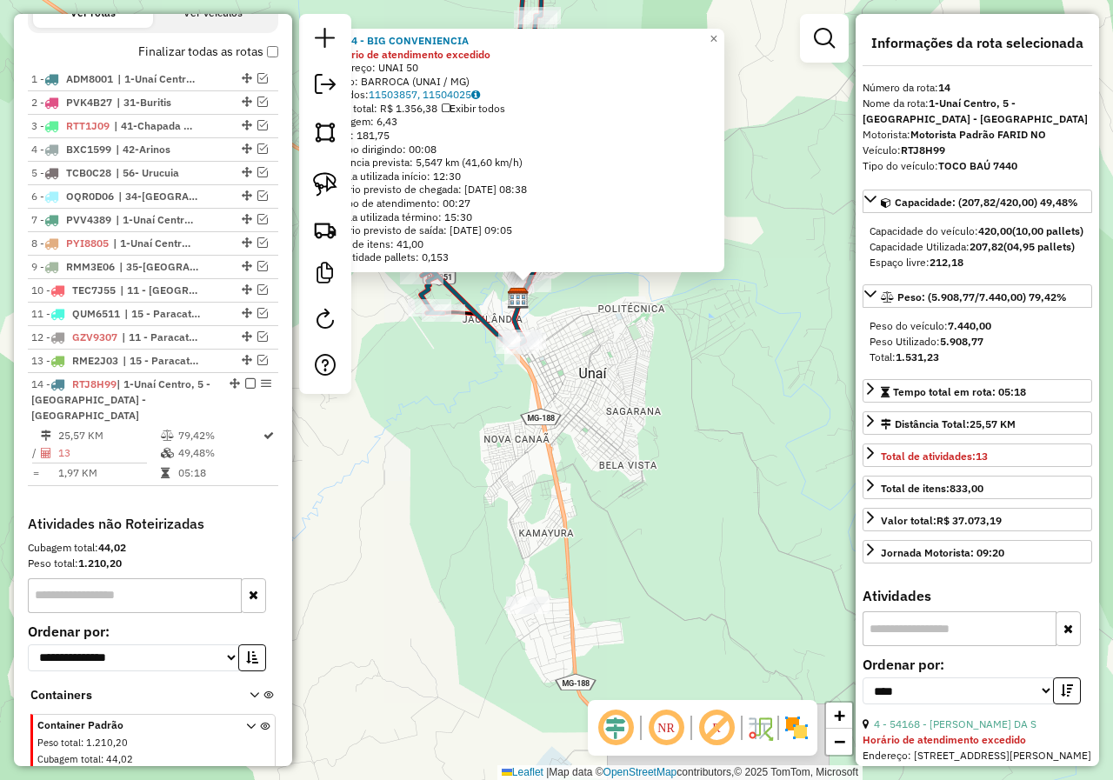
scroll to position [579, 0]
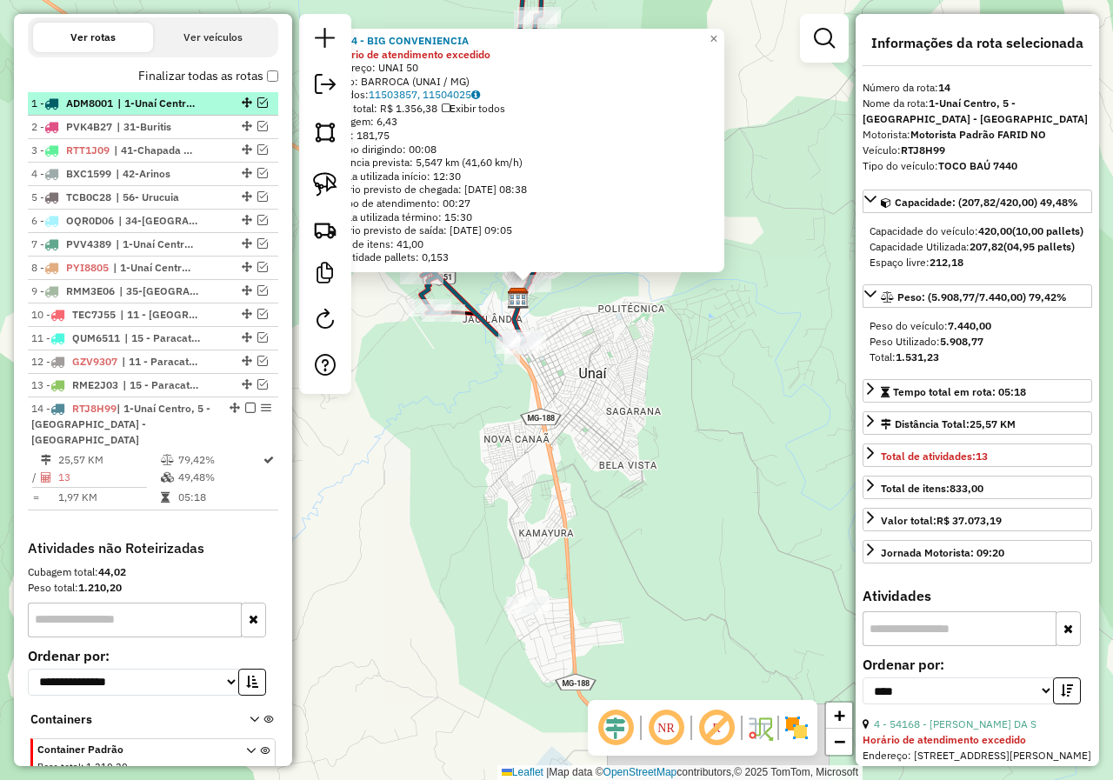
click at [257, 108] on em at bounding box center [262, 102] width 10 height 10
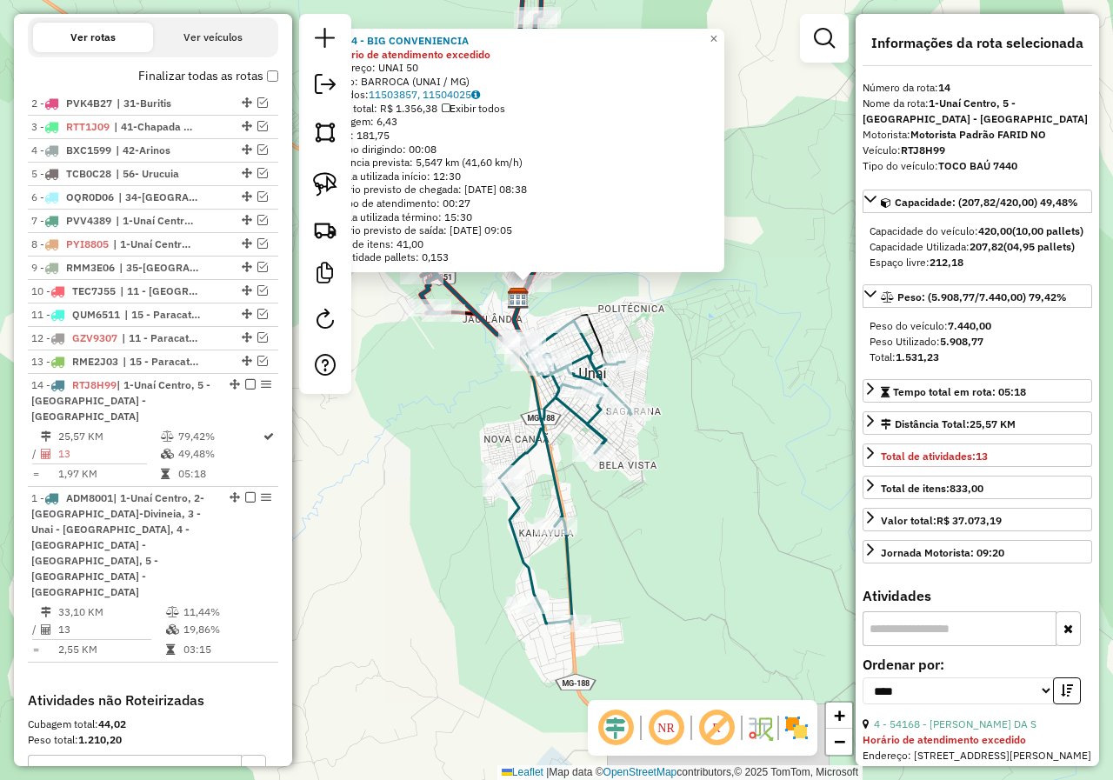
drag, startPoint x: 233, startPoint y: 118, endPoint x: 168, endPoint y: 587, distance: 473.2
click at [494, 426] on div "94134 - BIG CONVENIENCIA Horário de atendimento excedido Endereço: UNAI 50 Bair…" at bounding box center [556, 390] width 1113 height 780
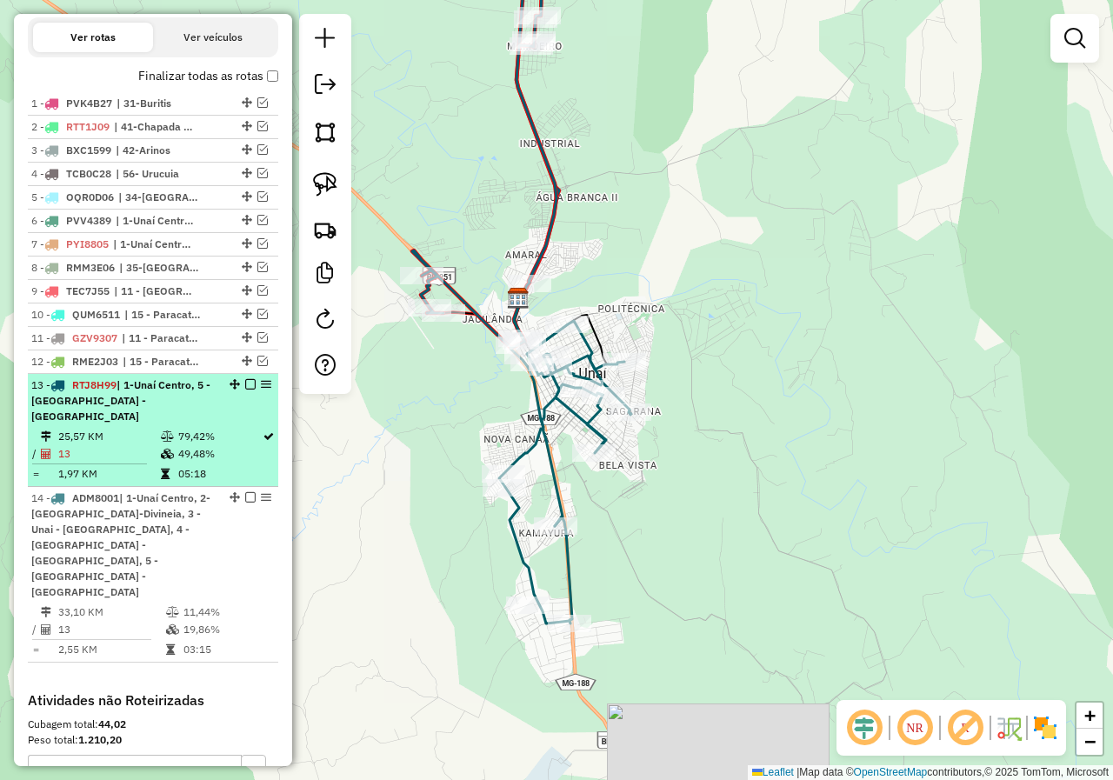
select select "*********"
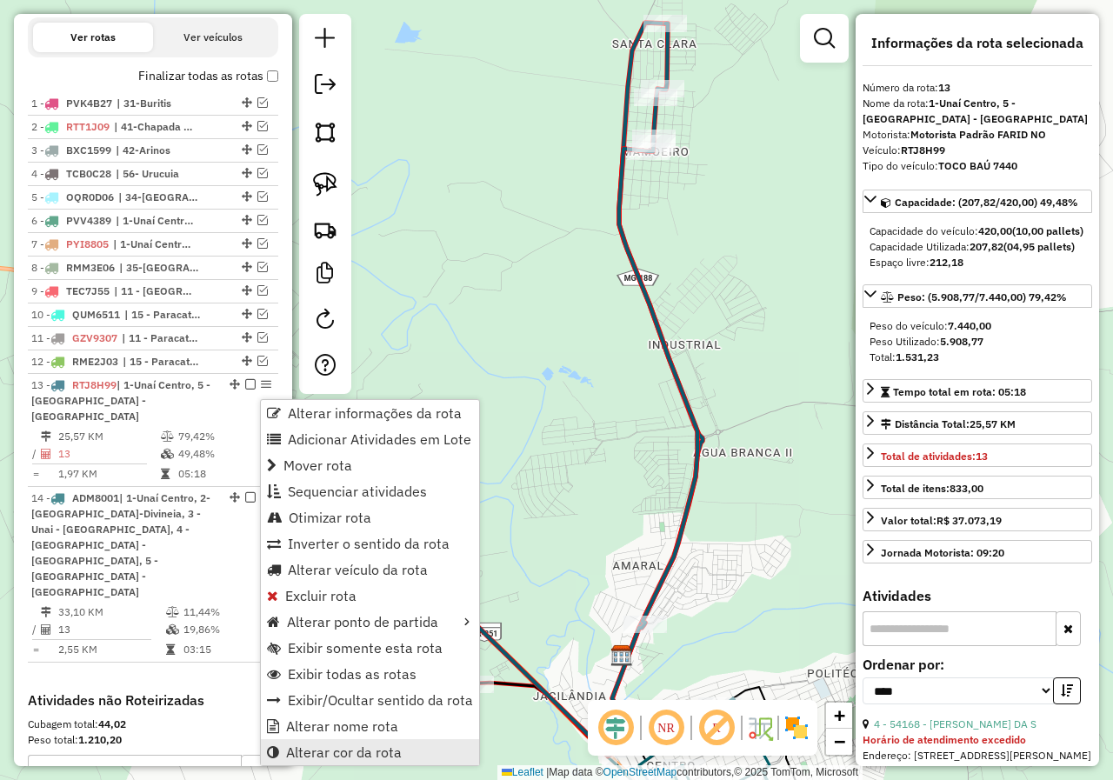
click at [369, 750] on span "Alterar cor da rota" at bounding box center [344, 752] width 116 height 14
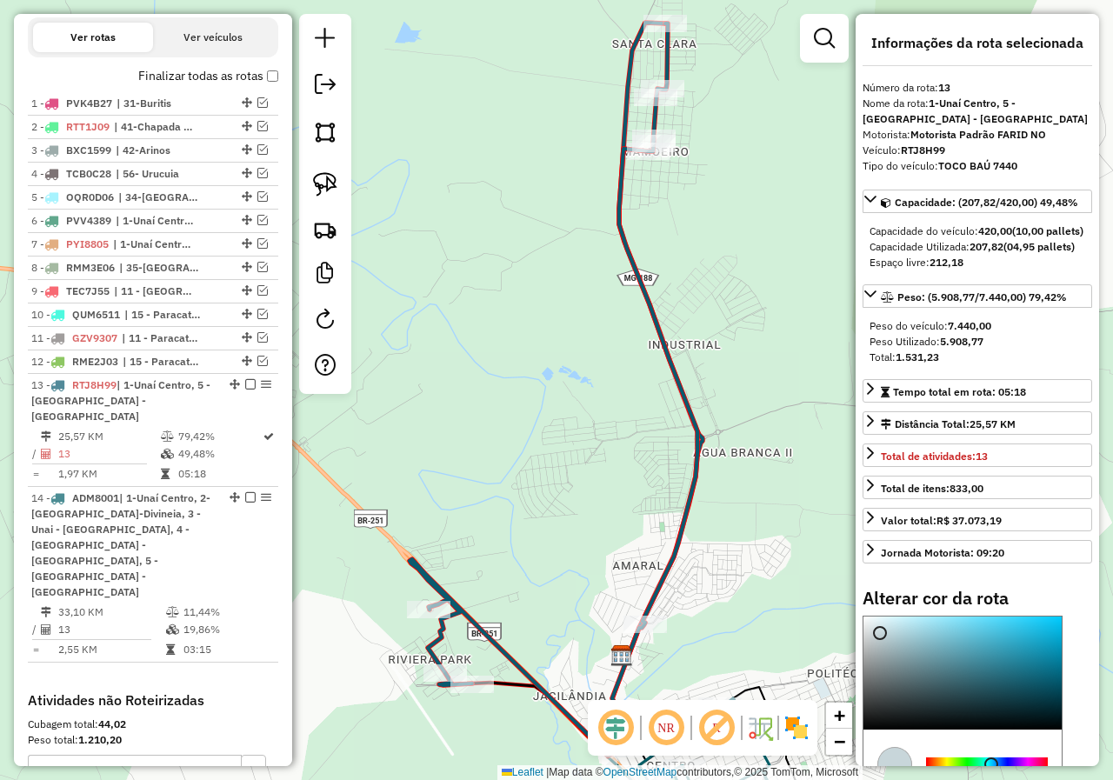
type input "*******"
drag, startPoint x: 880, startPoint y: 664, endPoint x: 823, endPoint y: 626, distance: 68.3
click at [837, 634] on hb-router-mapa "Informações da Sessão 978055 - [DATE] Criação: [DATE] 18:11 Depósito: Farid - N…" at bounding box center [556, 390] width 1113 height 780
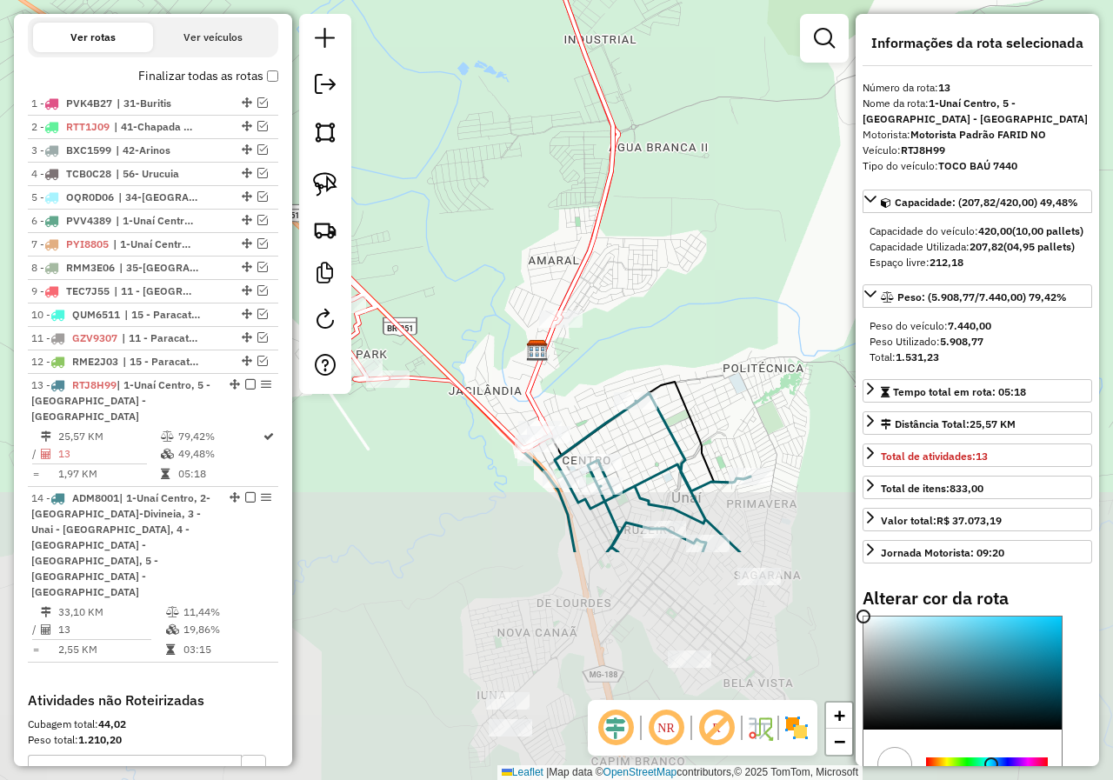
drag, startPoint x: 572, startPoint y: 480, endPoint x: 510, endPoint y: 174, distance: 312.3
click at [488, 164] on div "Janela de atendimento Grade de atendimento Capacidade Transportadoras Veículos …" at bounding box center [556, 390] width 1113 height 780
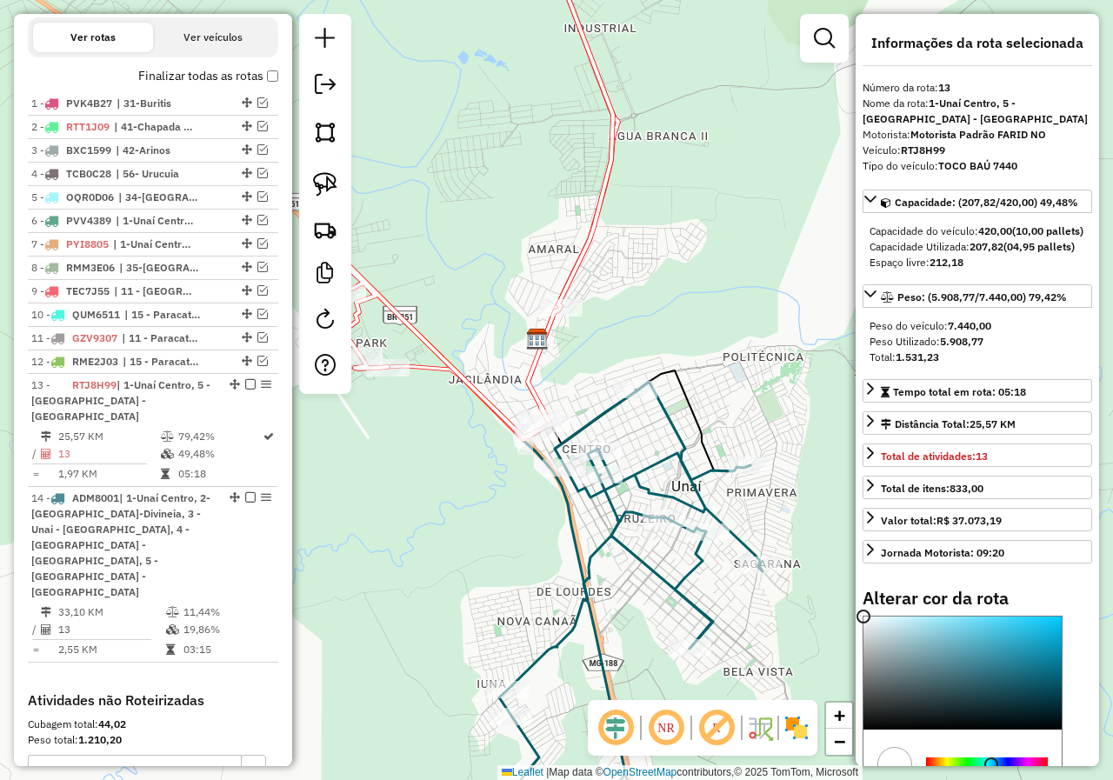
drag, startPoint x: 643, startPoint y: 335, endPoint x: 640, endPoint y: 322, distance: 13.5
click at [640, 322] on div "Rota 14 - Placa ADM8001 95733 - MERCEARIA REZENDE Janela de atendimento Grade d…" at bounding box center [556, 390] width 1113 height 780
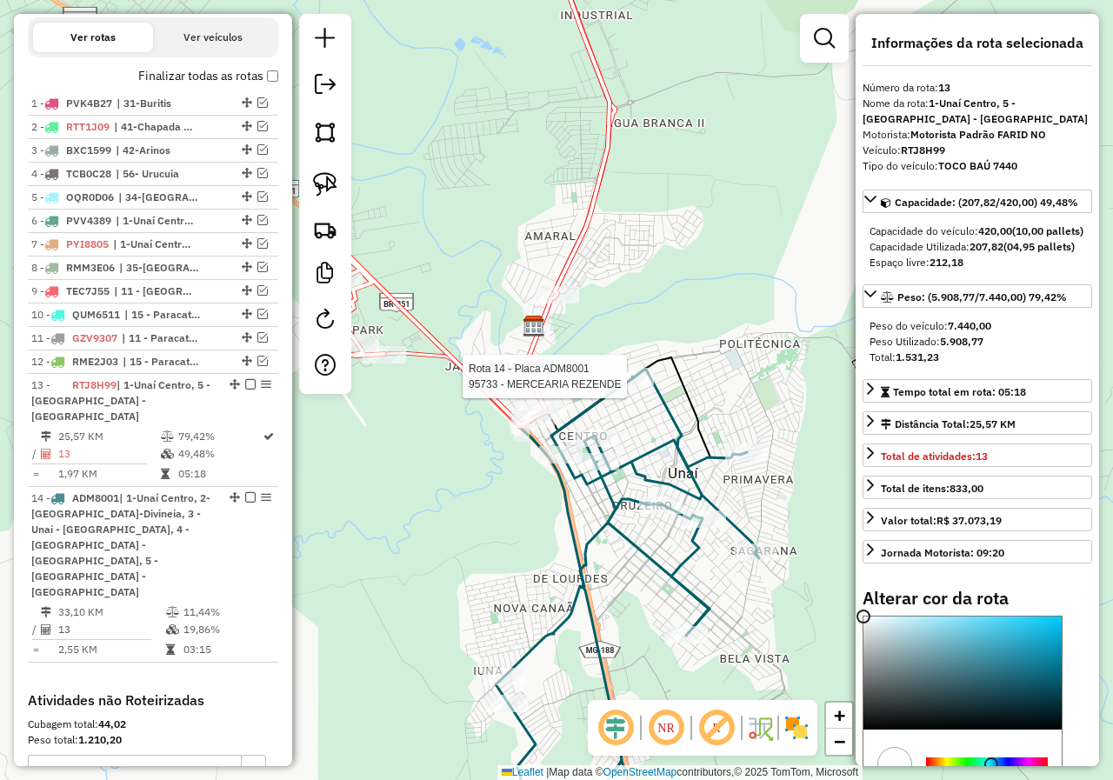
scroll to position [771, 0]
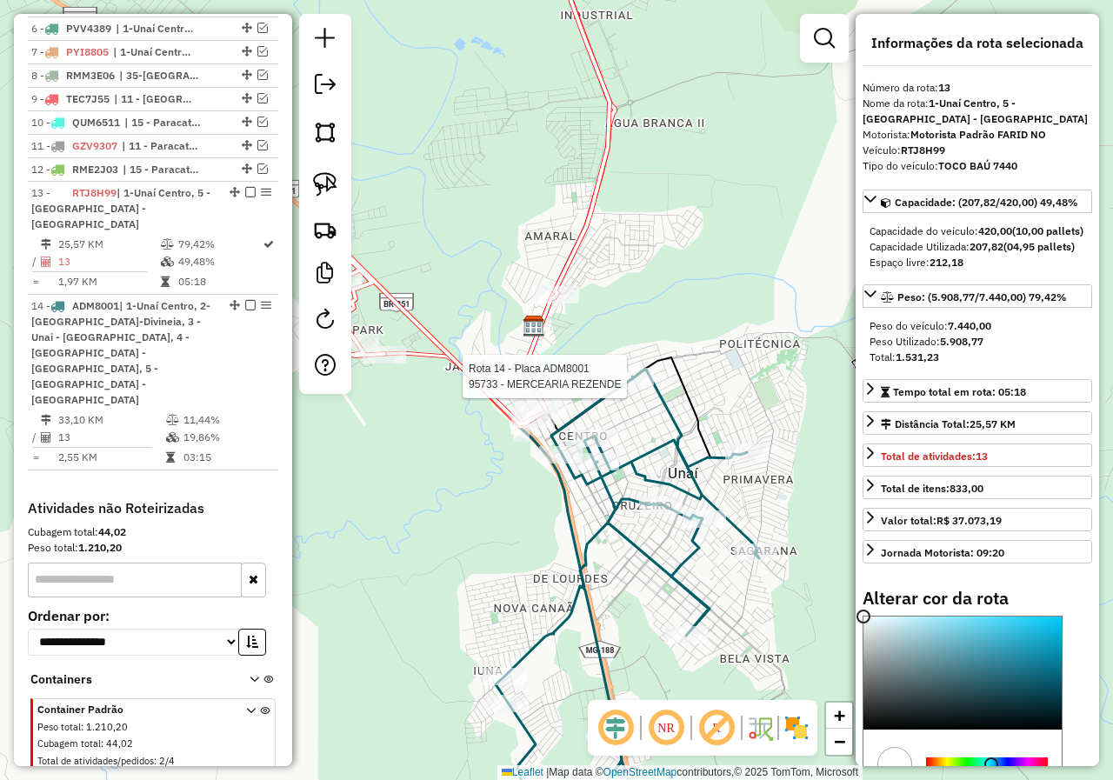
select select "*********"
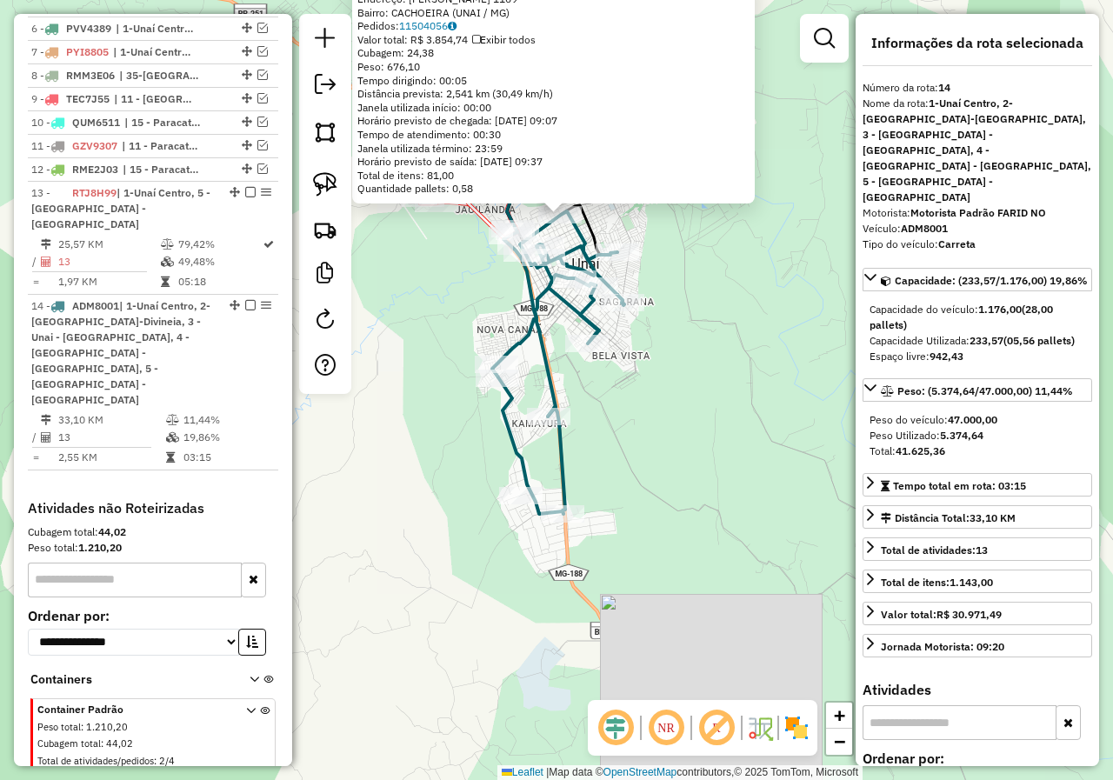
drag, startPoint x: 687, startPoint y: 633, endPoint x: 658, endPoint y: 446, distance: 189.2
click at [658, 446] on div "95733 - MERCEARIA REZENDE Endereço: [PERSON_NAME] 1169 Bairro: CACHOEIRA (UNAI …" at bounding box center [556, 390] width 1113 height 780
click at [483, 447] on div "95733 - MERCEARIA REZENDE Endereço: [PERSON_NAME] 1169 Bairro: CACHOEIRA (UNAI …" at bounding box center [556, 390] width 1113 height 780
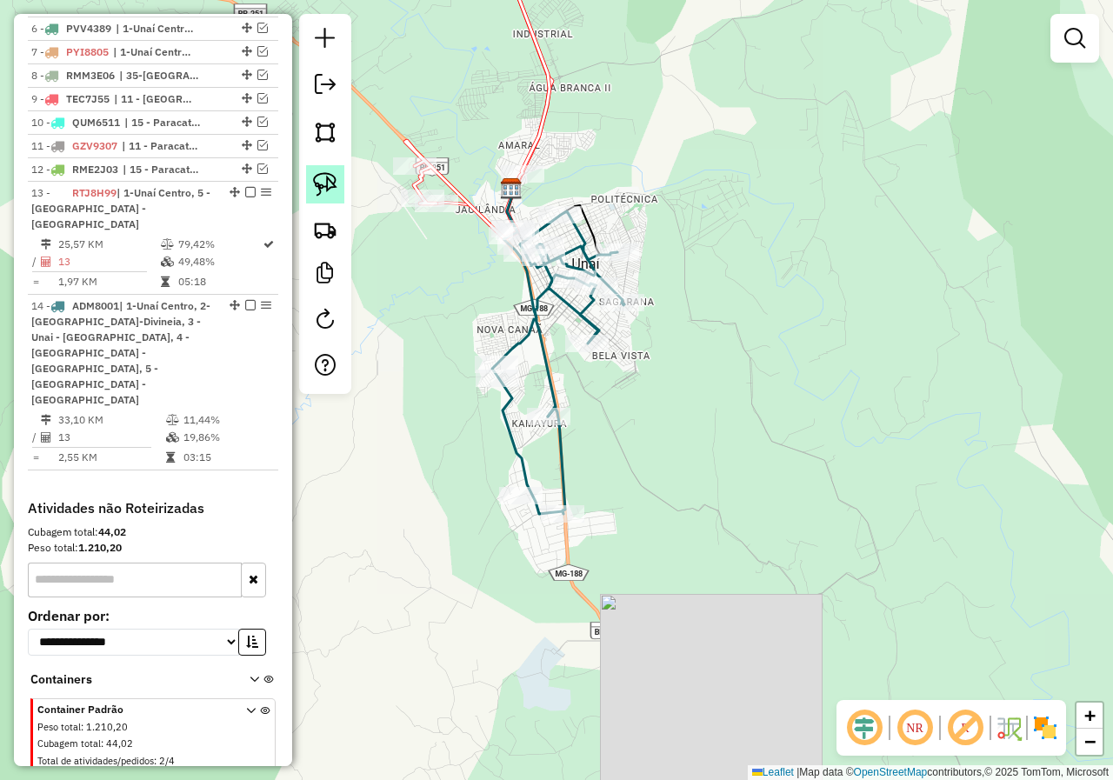
click at [312, 181] on link at bounding box center [325, 184] width 38 height 38
drag, startPoint x: 495, startPoint y: 477, endPoint x: 569, endPoint y: 459, distance: 76.1
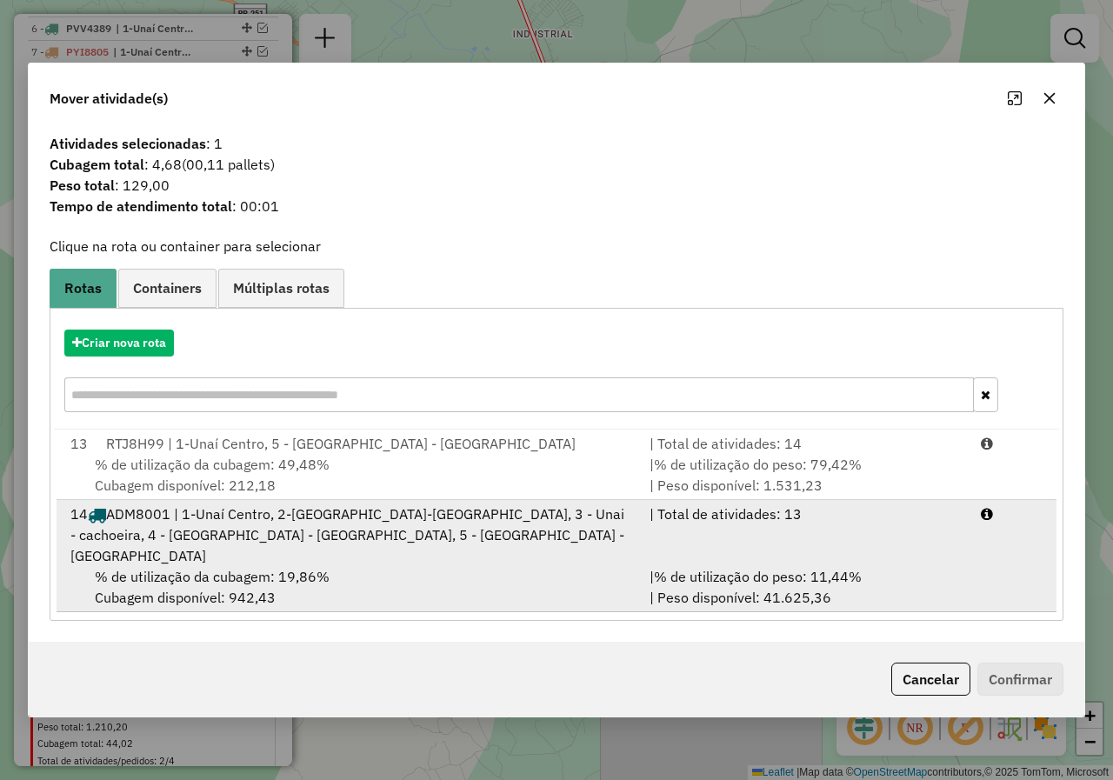
click at [318, 581] on div "% de utilização da cubagem: 19,86% Cubagem disponível: 942,43" at bounding box center [349, 587] width 579 height 42
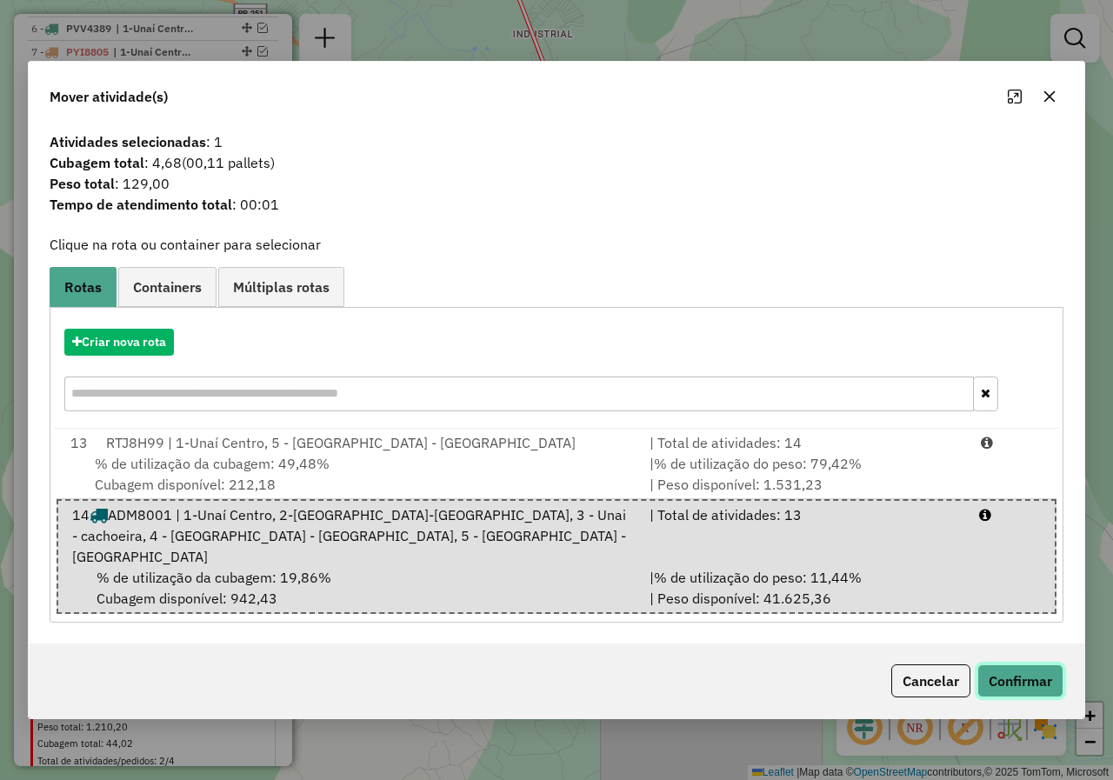
click at [1015, 671] on button "Confirmar" at bounding box center [1020, 680] width 86 height 33
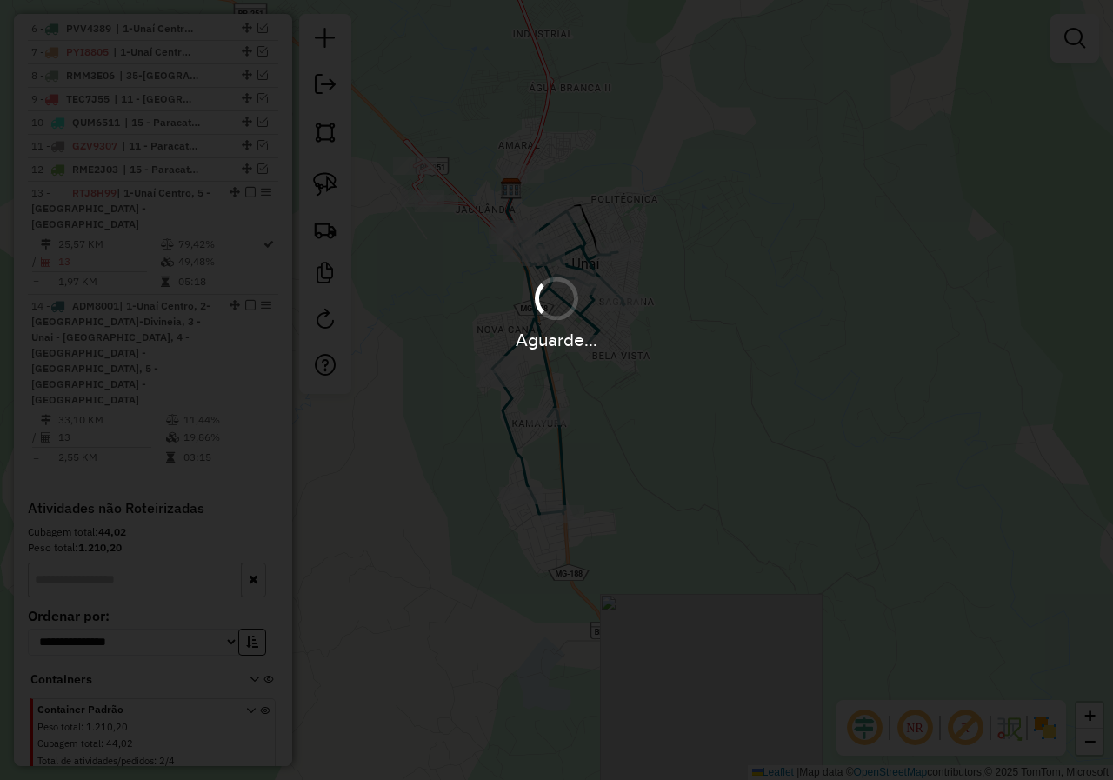
scroll to position [263, 0]
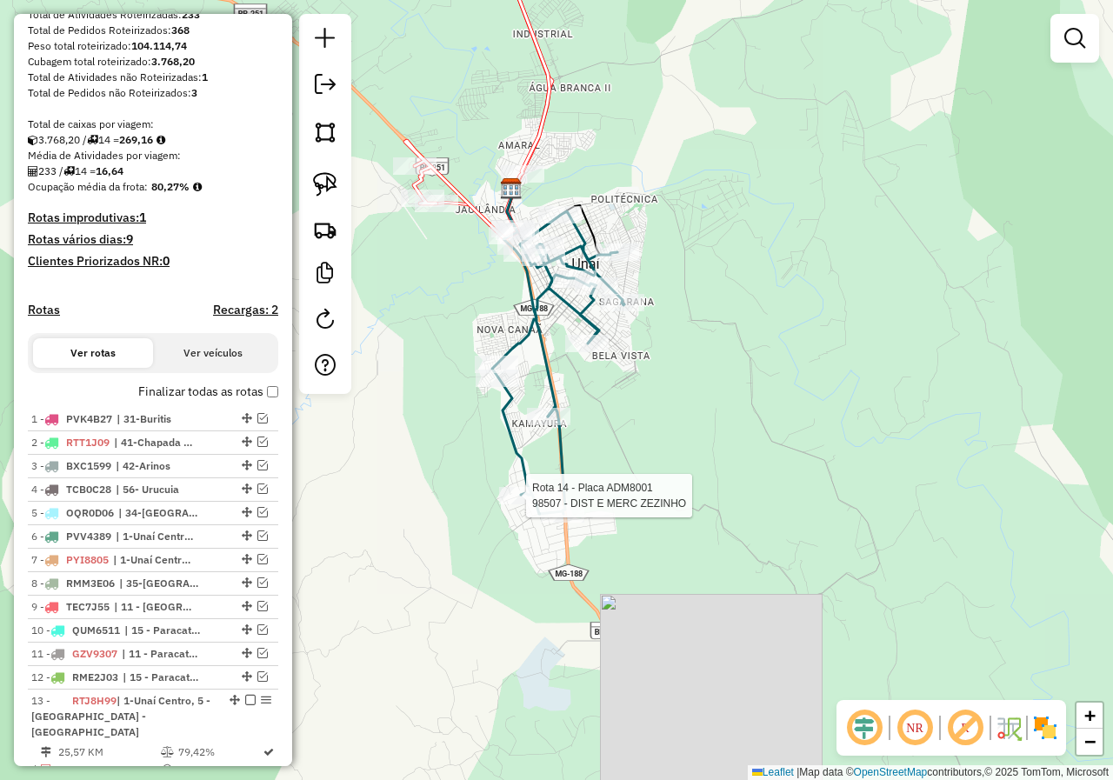
select select "*********"
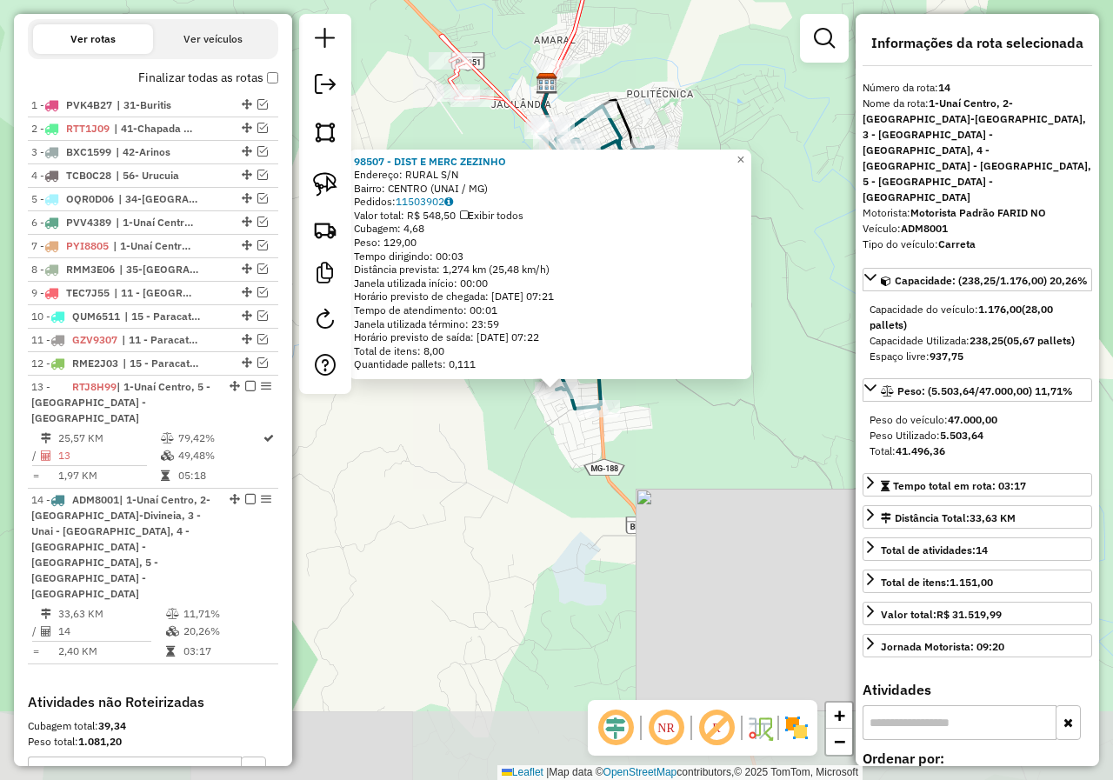
scroll to position [771, 0]
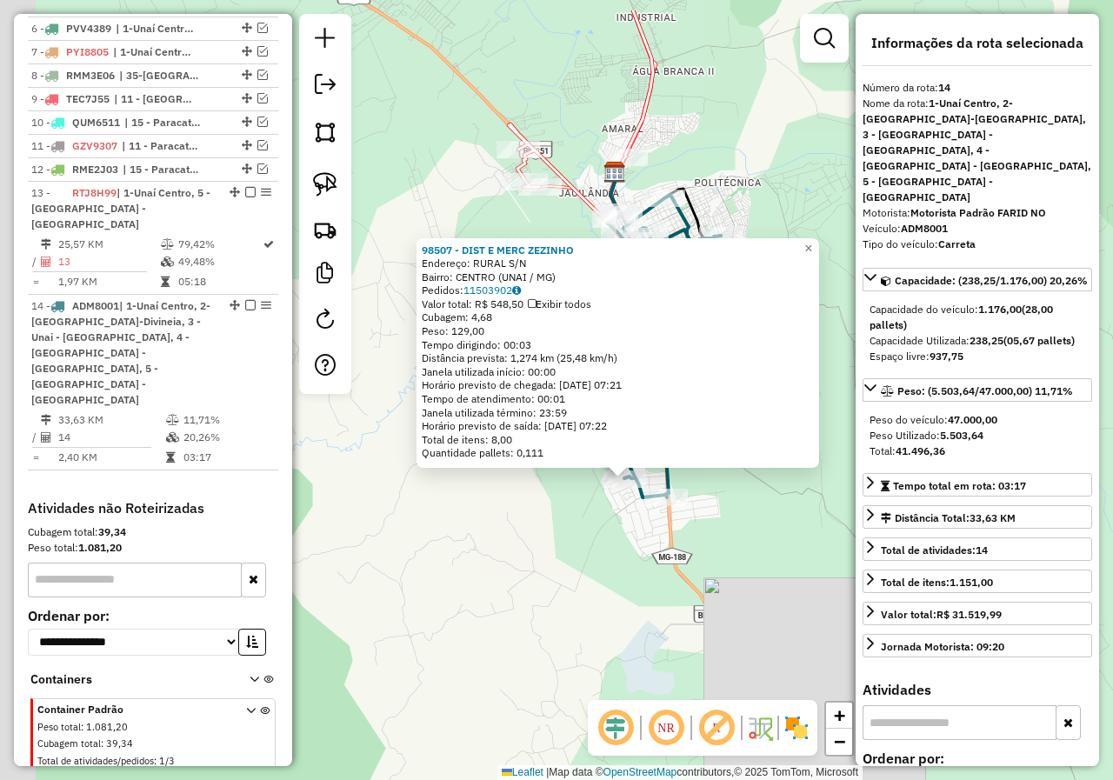
drag, startPoint x: 504, startPoint y: 510, endPoint x: 580, endPoint y: 619, distance: 133.1
click at [582, 619] on div "98507 - DIST E MERC ZEZINHO Endereço: RURAL S/N Bairro: CENTRO (UNAI / MG) Pedi…" at bounding box center [556, 390] width 1113 height 780
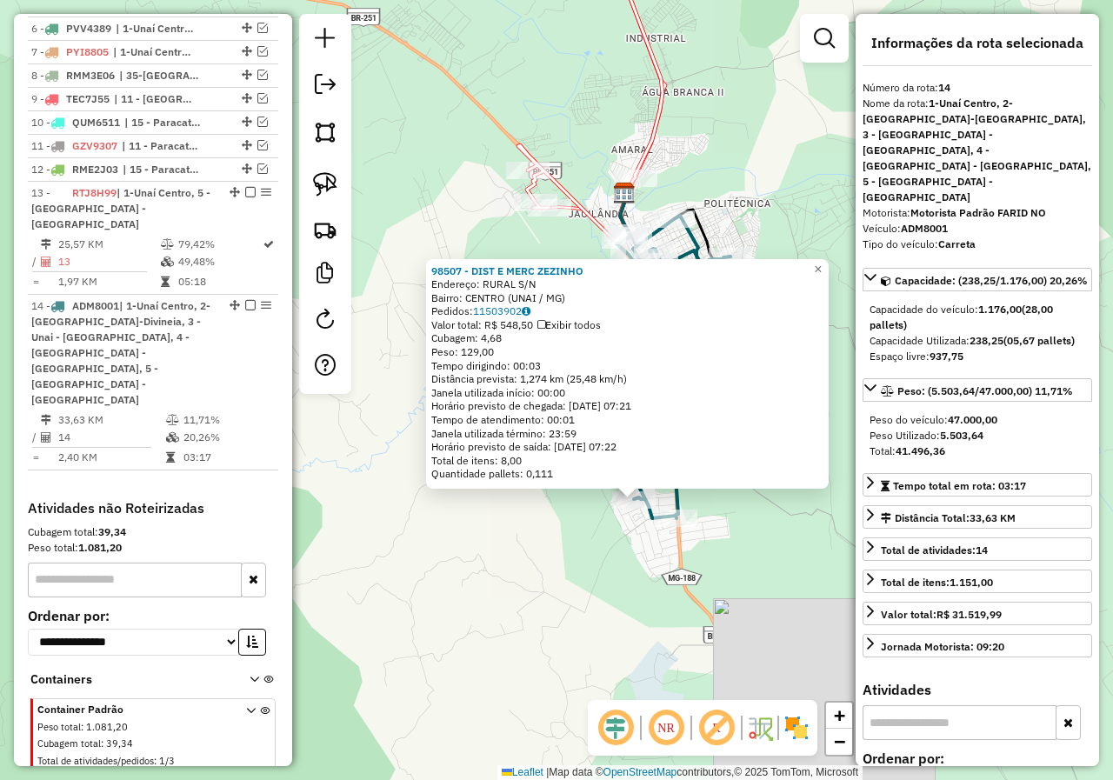
click at [559, 594] on div "98507 - DIST E MERC ZEZINHO Endereço: RURAL S/N Bairro: CENTRO (UNAI / MG) Pedi…" at bounding box center [556, 390] width 1113 height 780
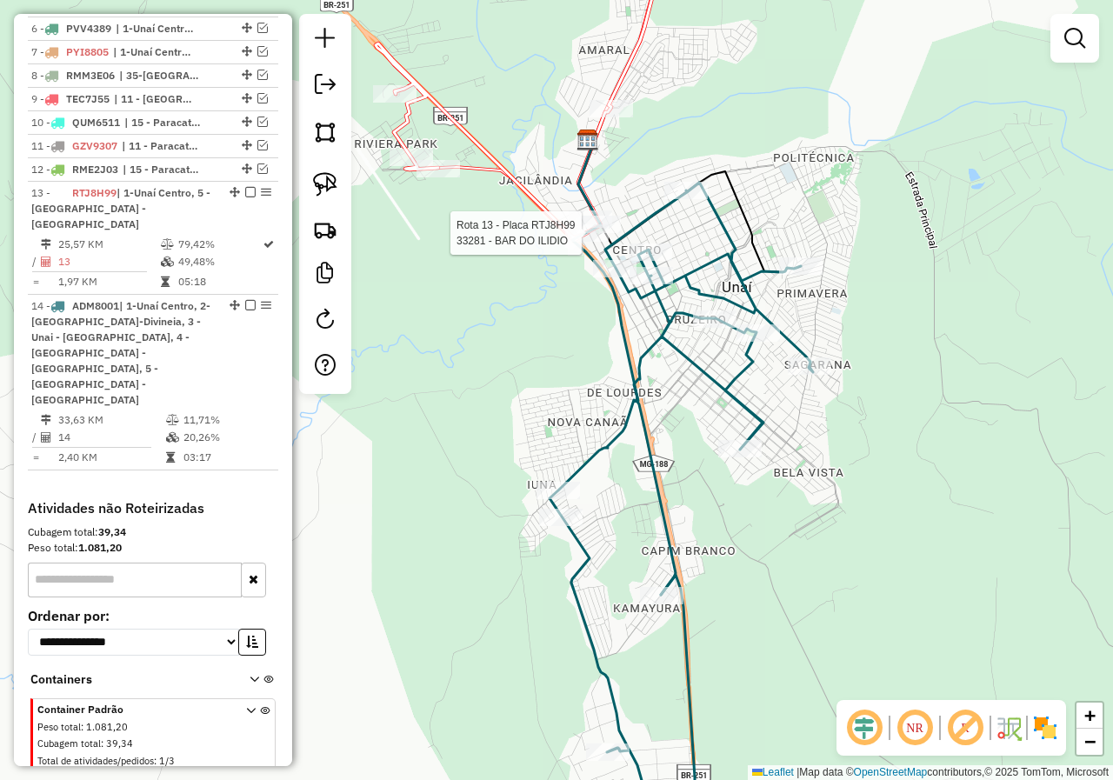
select select "*********"
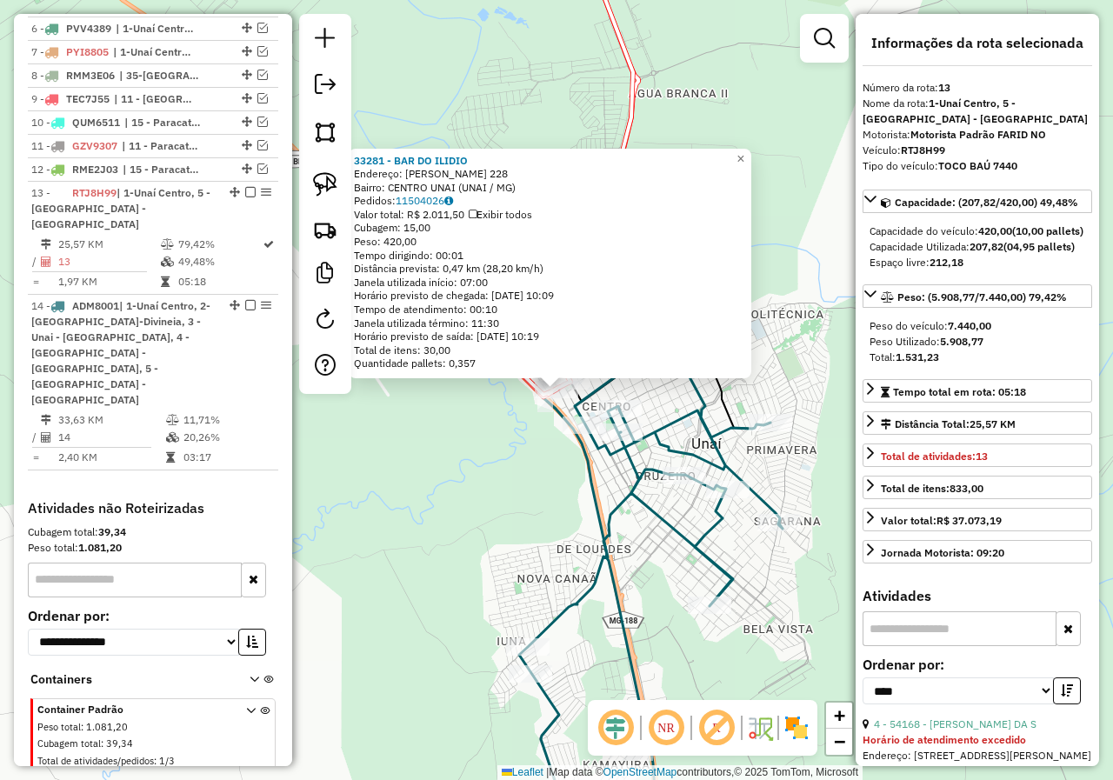
click at [544, 480] on div "33281 - BAR DO [PERSON_NAME]: [PERSON_NAME] 228 Bairro: CENTRO UNAI (UNAI / MG)…" at bounding box center [556, 390] width 1113 height 780
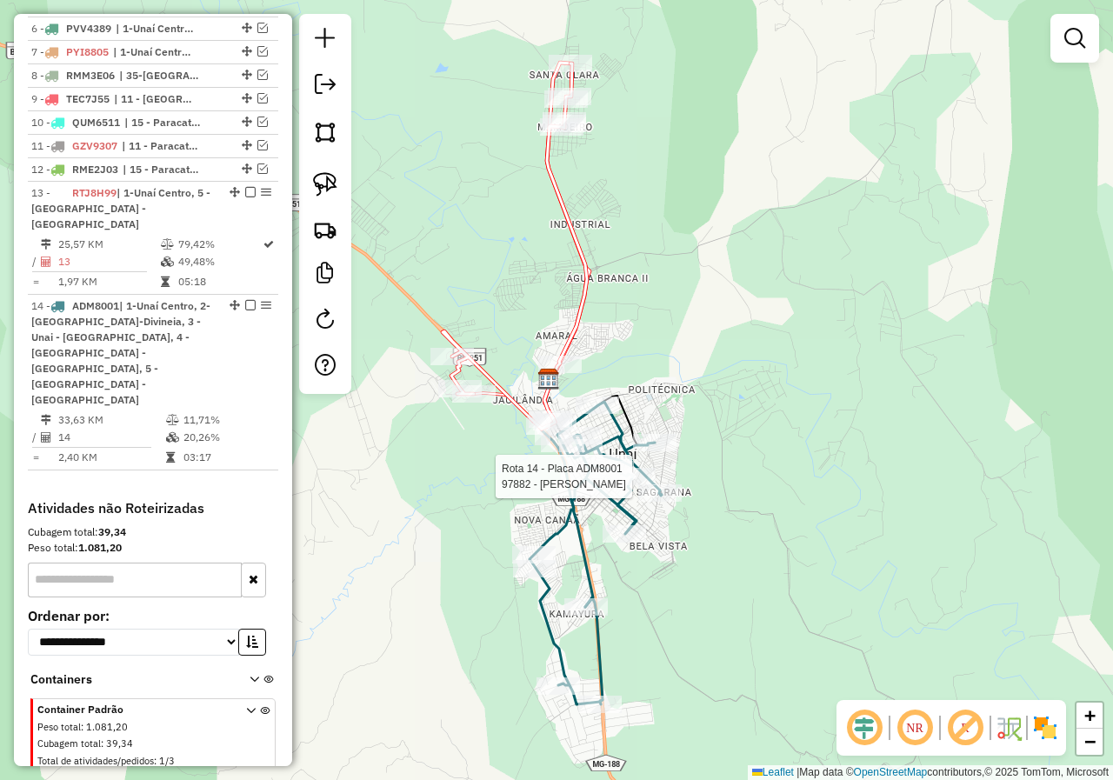
select select "*********"
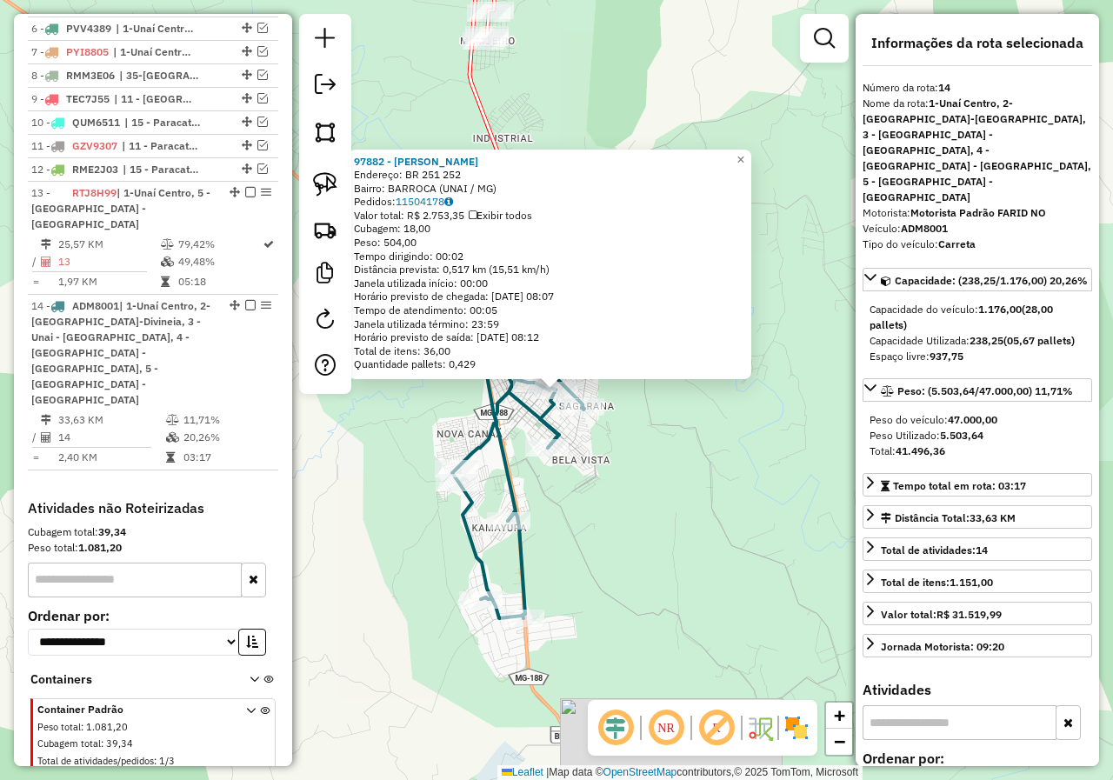
click at [630, 546] on div "97882 - [PERSON_NAME]: BR 251 252 Bairro: BARROCA (UNAI / [GEOGRAPHIC_DATA]) Pe…" at bounding box center [556, 390] width 1113 height 780
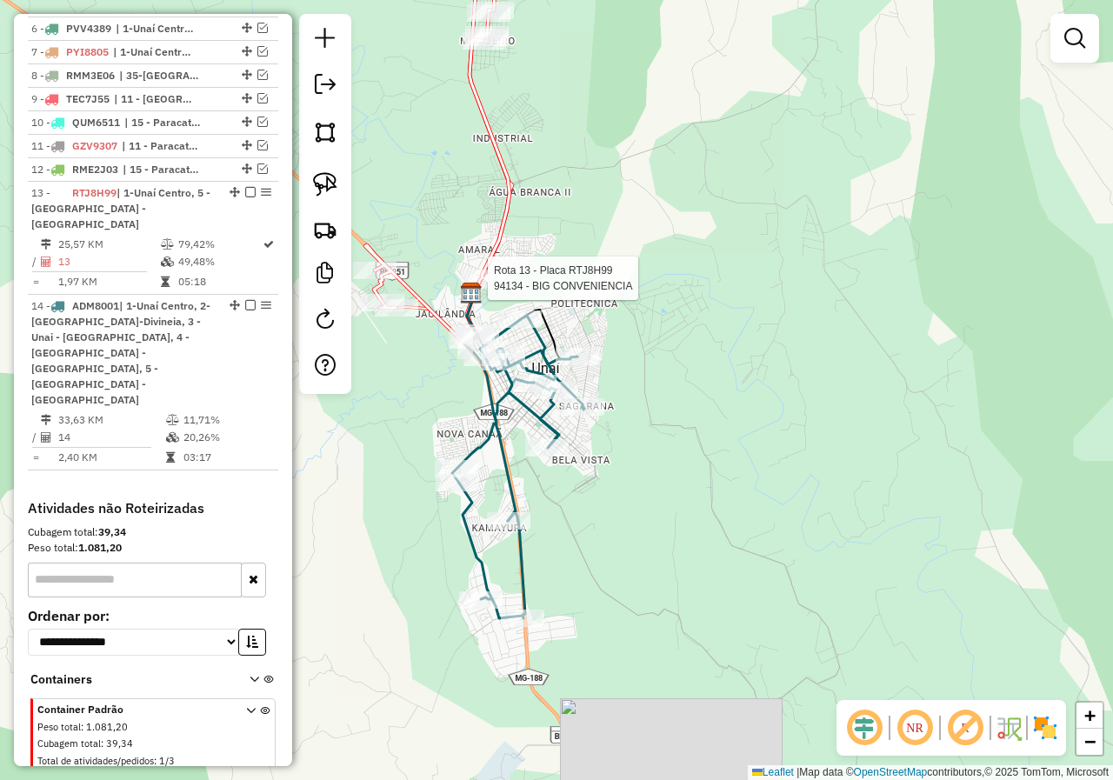
select select "*********"
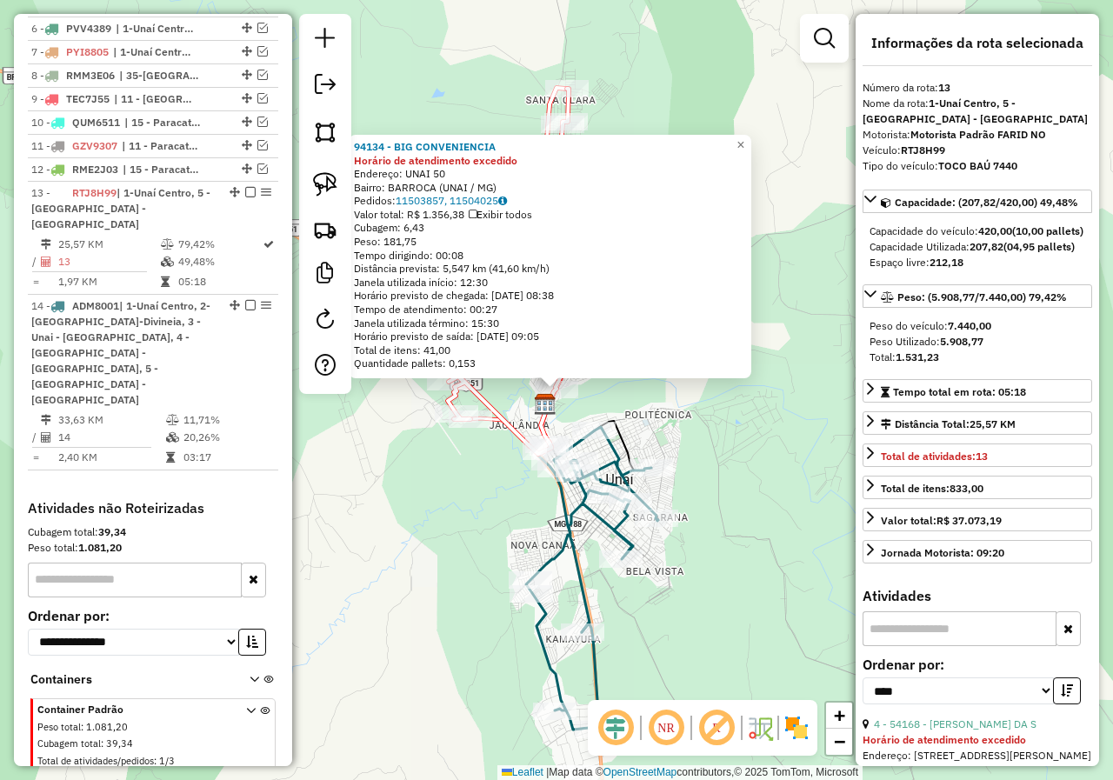
click at [729, 596] on div "94134 - BIG CONVENIENCIA Horário de atendimento excedido Endereço: UNAI 50 Bair…" at bounding box center [556, 390] width 1113 height 780
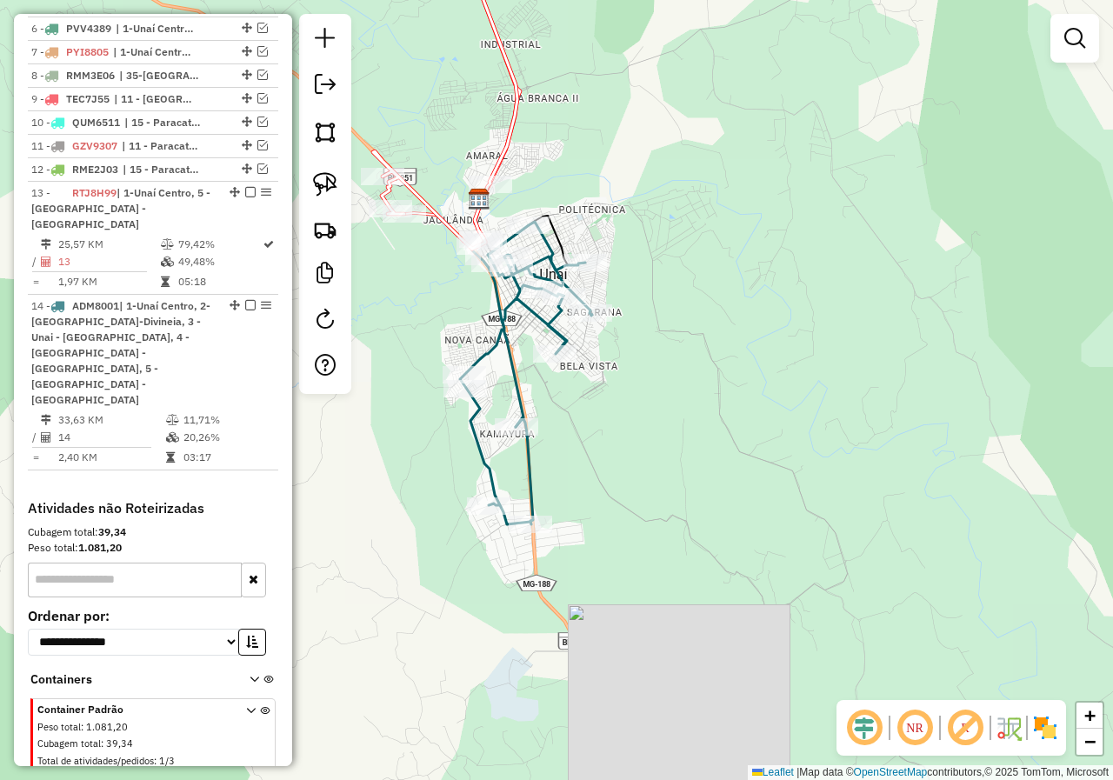
drag, startPoint x: 681, startPoint y: 501, endPoint x: 644, endPoint y: 367, distance: 138.8
click at [644, 367] on div "Janela de atendimento Grade de atendimento Capacidade Transportadoras Veículos …" at bounding box center [556, 390] width 1113 height 780
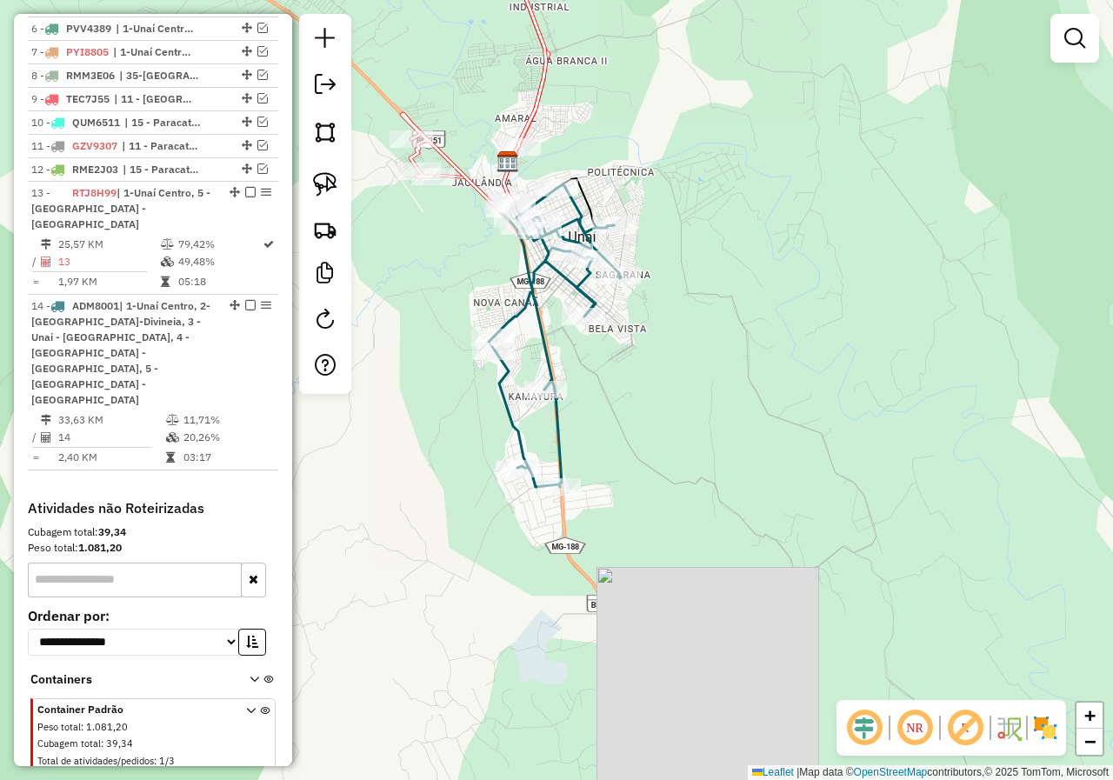
drag, startPoint x: 416, startPoint y: 391, endPoint x: 475, endPoint y: 333, distance: 83.0
click at [475, 333] on div "Janela de atendimento Grade de atendimento Capacidade Transportadoras Veículos …" at bounding box center [556, 390] width 1113 height 780
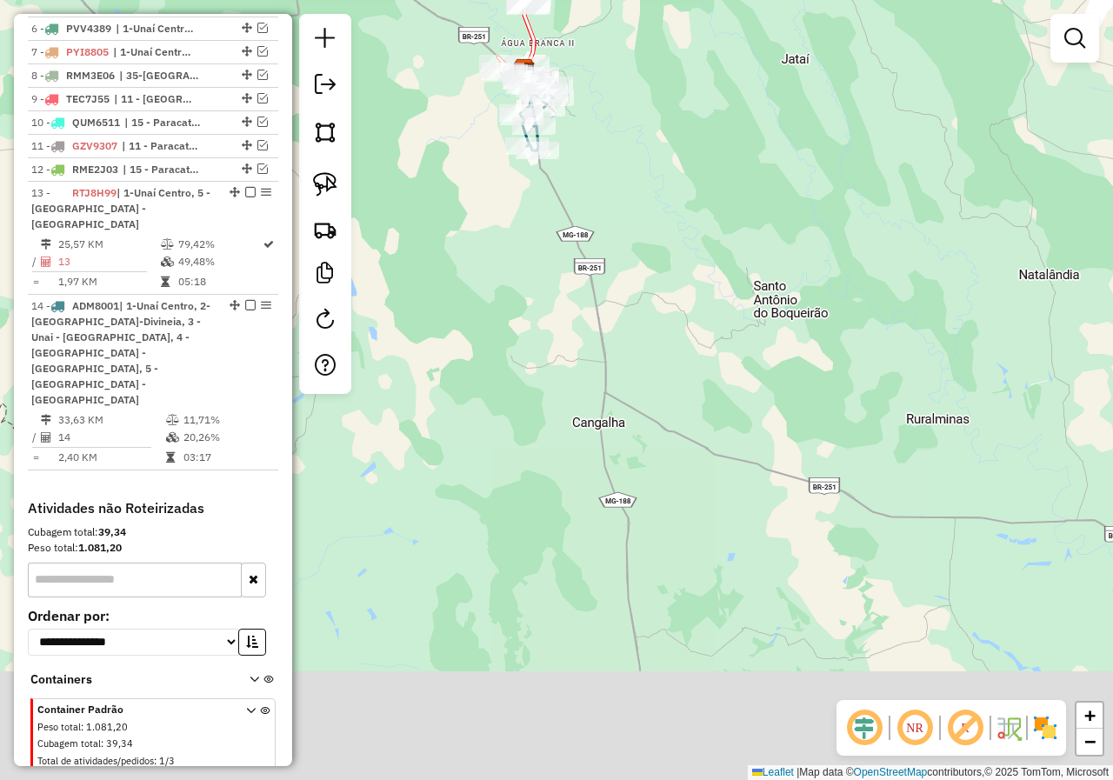
click at [636, 284] on div "Janela de atendimento Grade de atendimento Capacidade Transportadoras Veículos …" at bounding box center [556, 390] width 1113 height 780
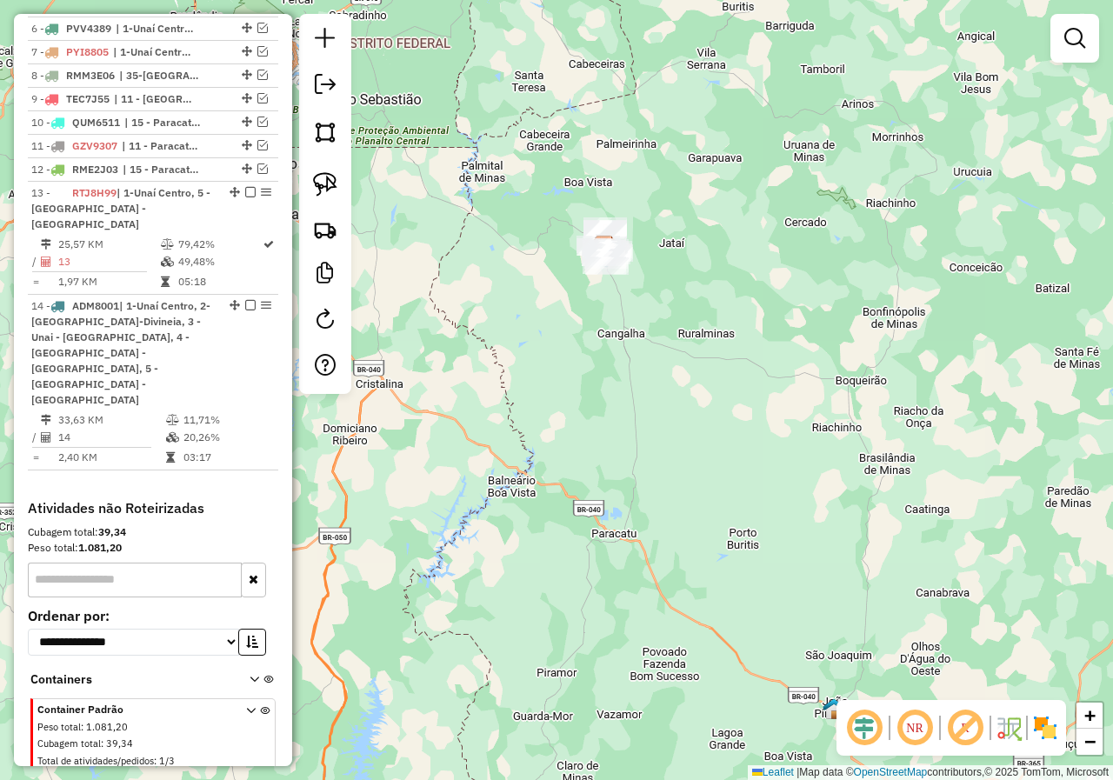
drag, startPoint x: 670, startPoint y: 505, endPoint x: 623, endPoint y: 179, distance: 329.6
click at [624, 192] on div "Janela de atendimento Grade de atendimento Capacidade Transportadoras Veículos …" at bounding box center [556, 390] width 1113 height 780
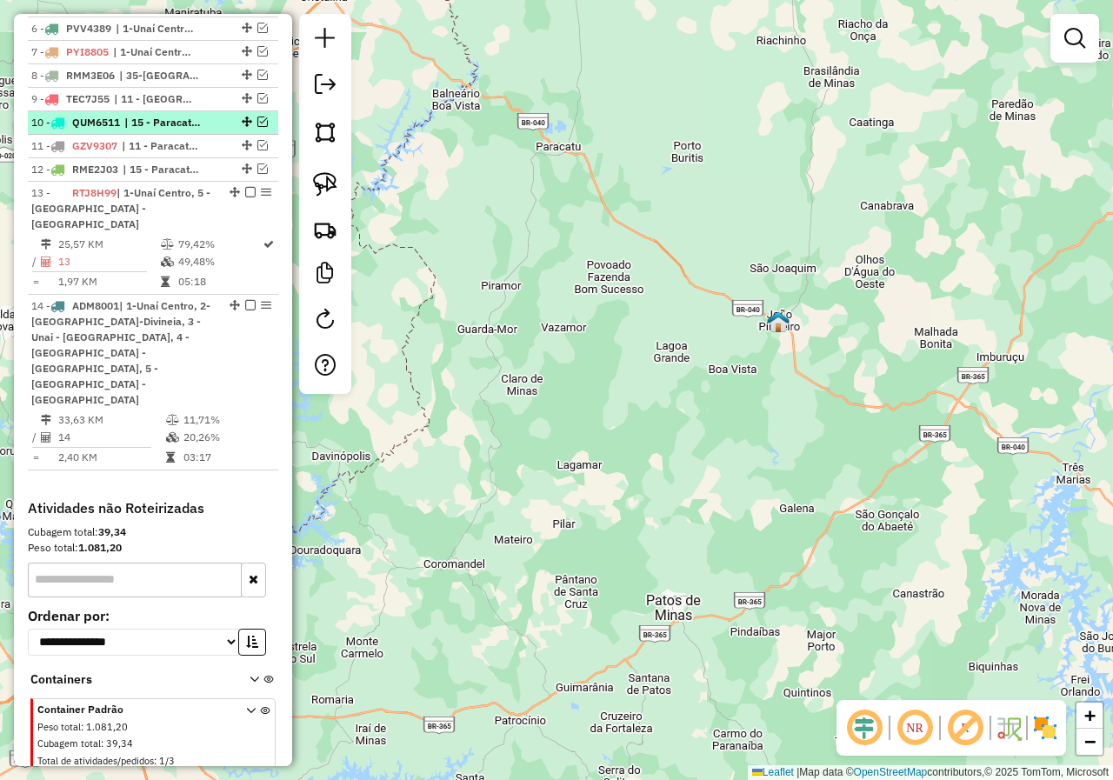
click at [261, 127] on em at bounding box center [262, 122] width 10 height 10
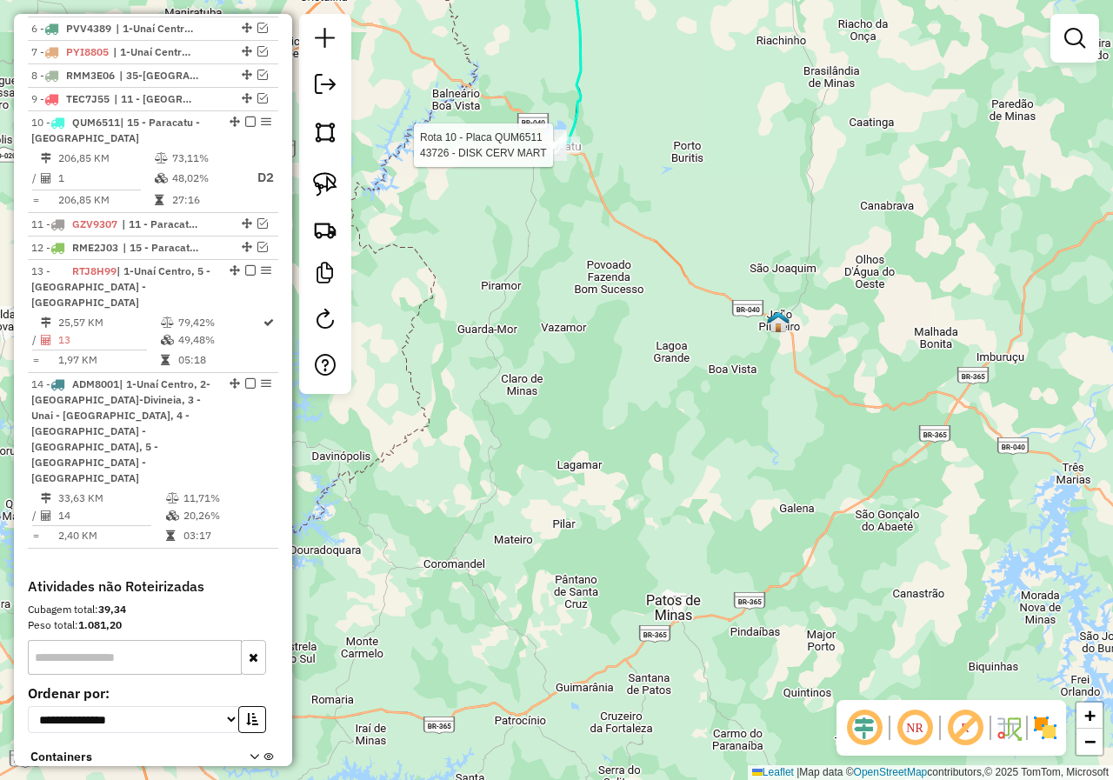
select select "*********"
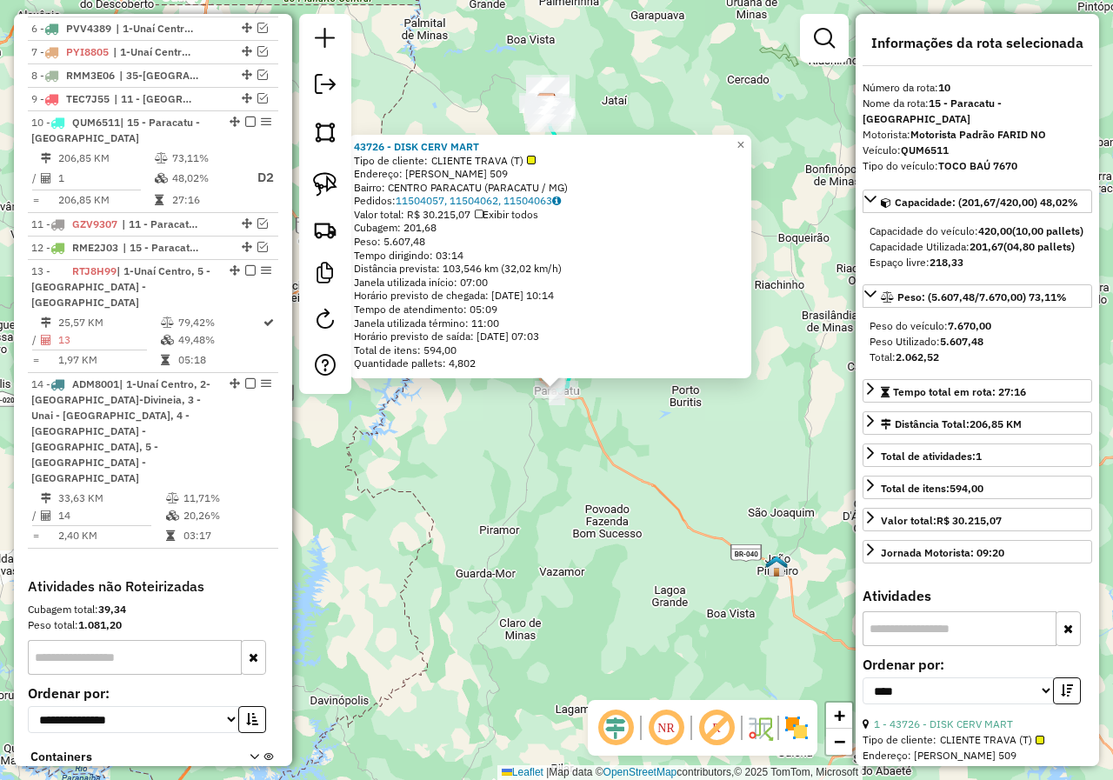
scroll to position [850, 0]
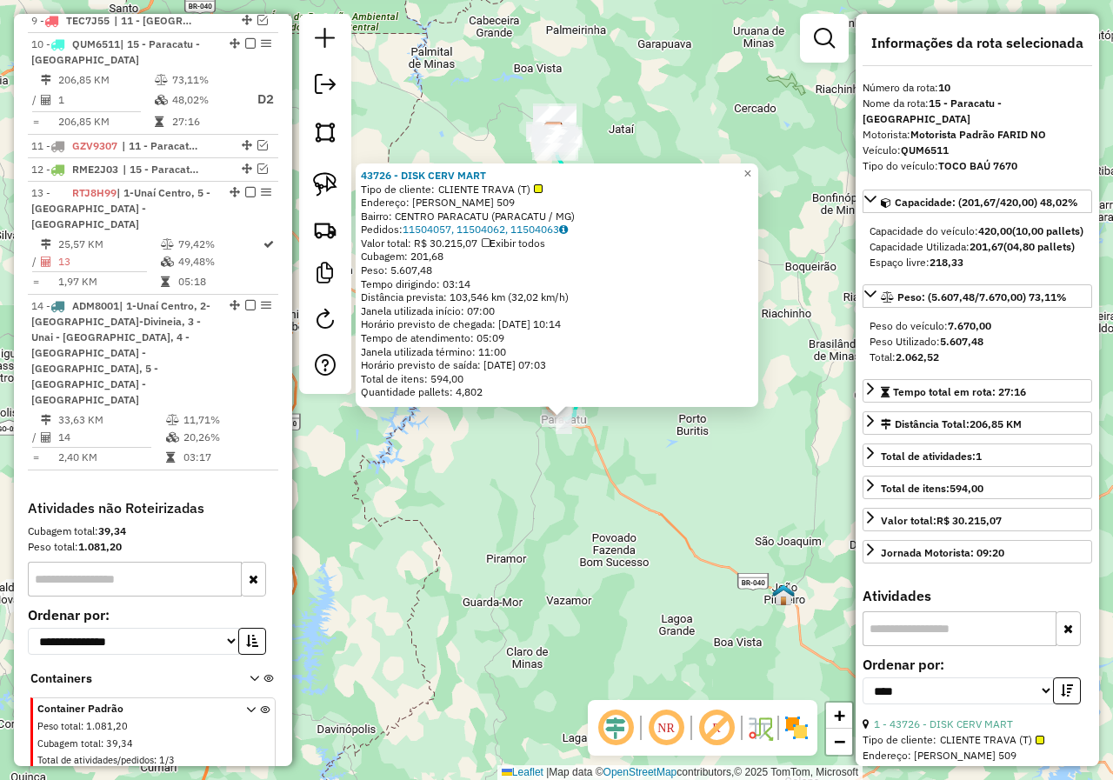
drag, startPoint x: 532, startPoint y: 478, endPoint x: 557, endPoint y: 530, distance: 57.6
click at [557, 530] on div "43726 - DISK CERV MART Tipo de cliente: CLIENTE TRAVA (T) Endereço: [PERSON_NAM…" at bounding box center [556, 390] width 1113 height 780
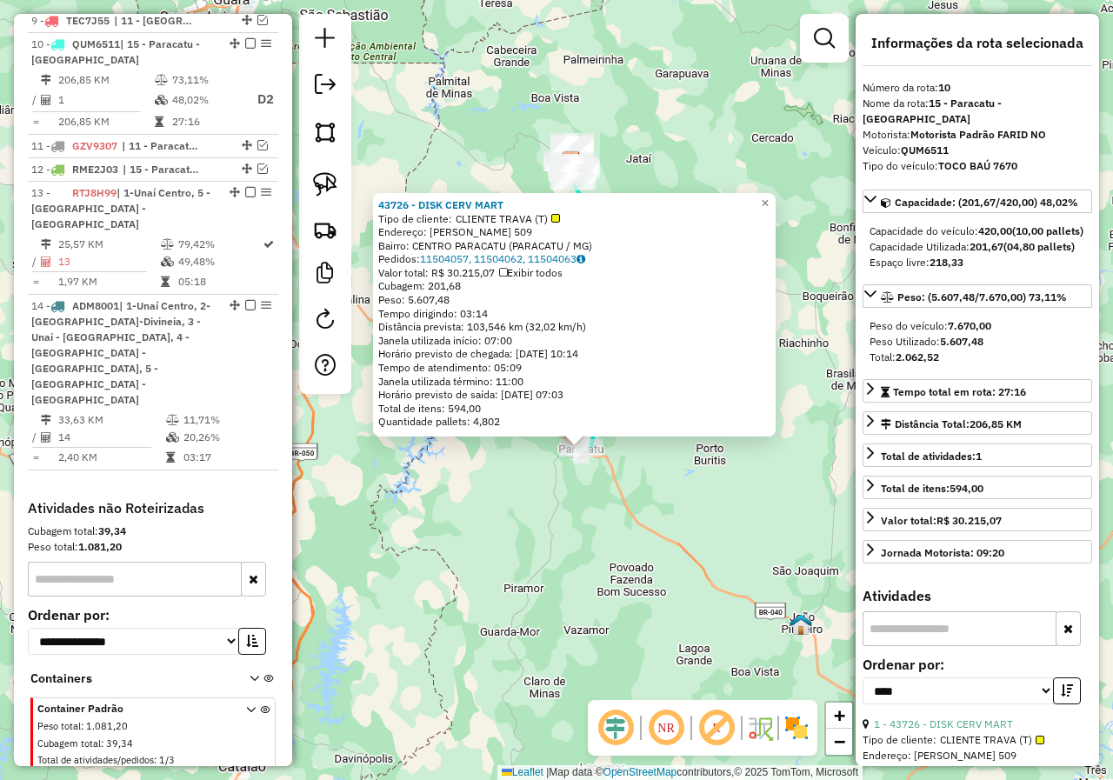
click at [562, 538] on div "43726 - DISK CERV MART Tipo de cliente: CLIENTE TRAVA (T) Endereço: [PERSON_NAM…" at bounding box center [556, 390] width 1113 height 780
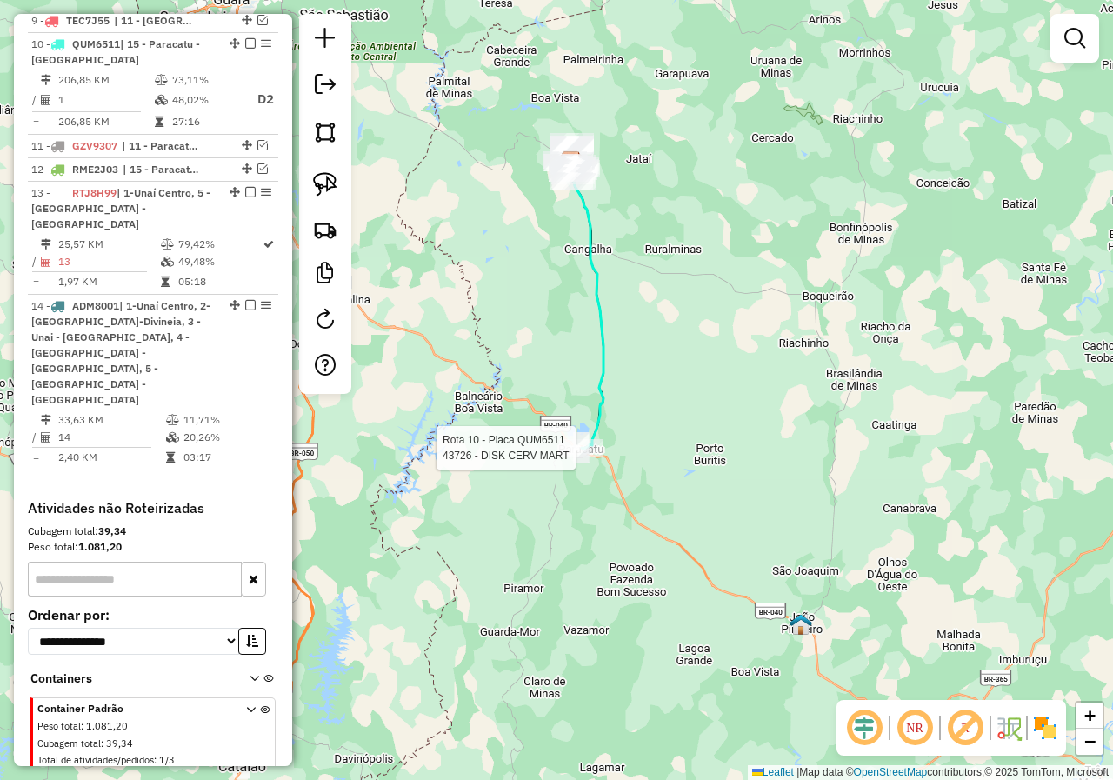
select select "*********"
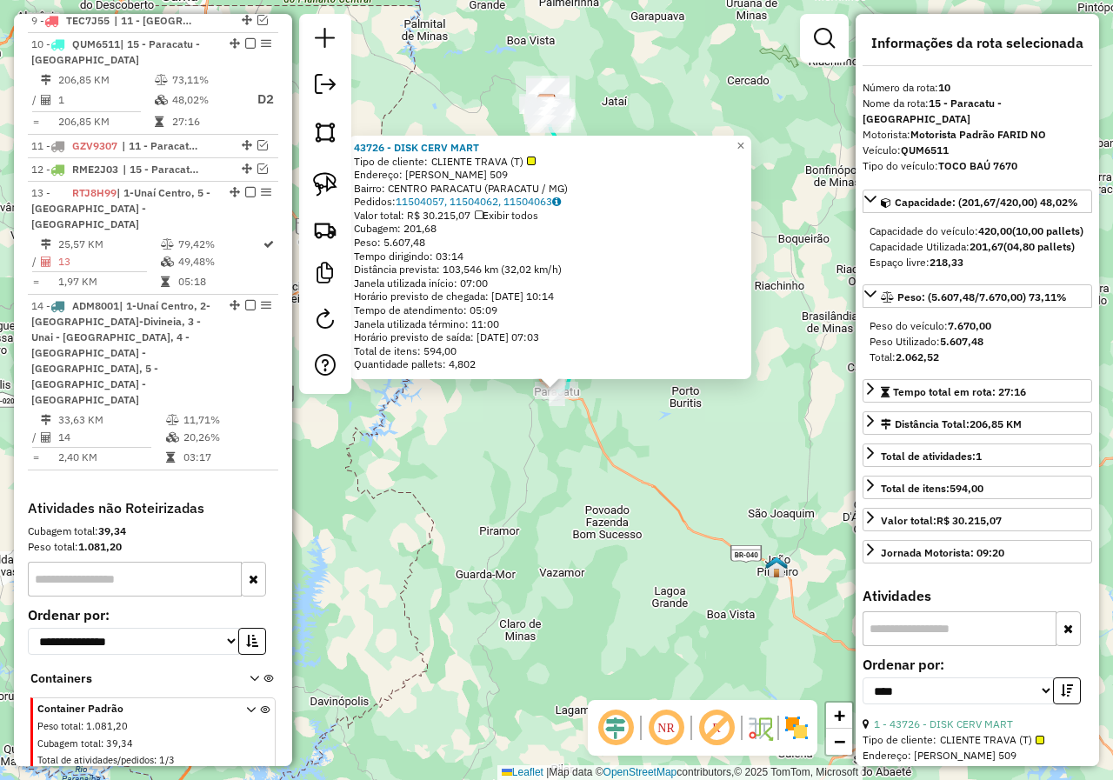
click at [563, 508] on div "43726 - DISK CERV MART Tipo de cliente: CLIENTE TRAVA (T) Endereço: [PERSON_NAM…" at bounding box center [556, 390] width 1113 height 780
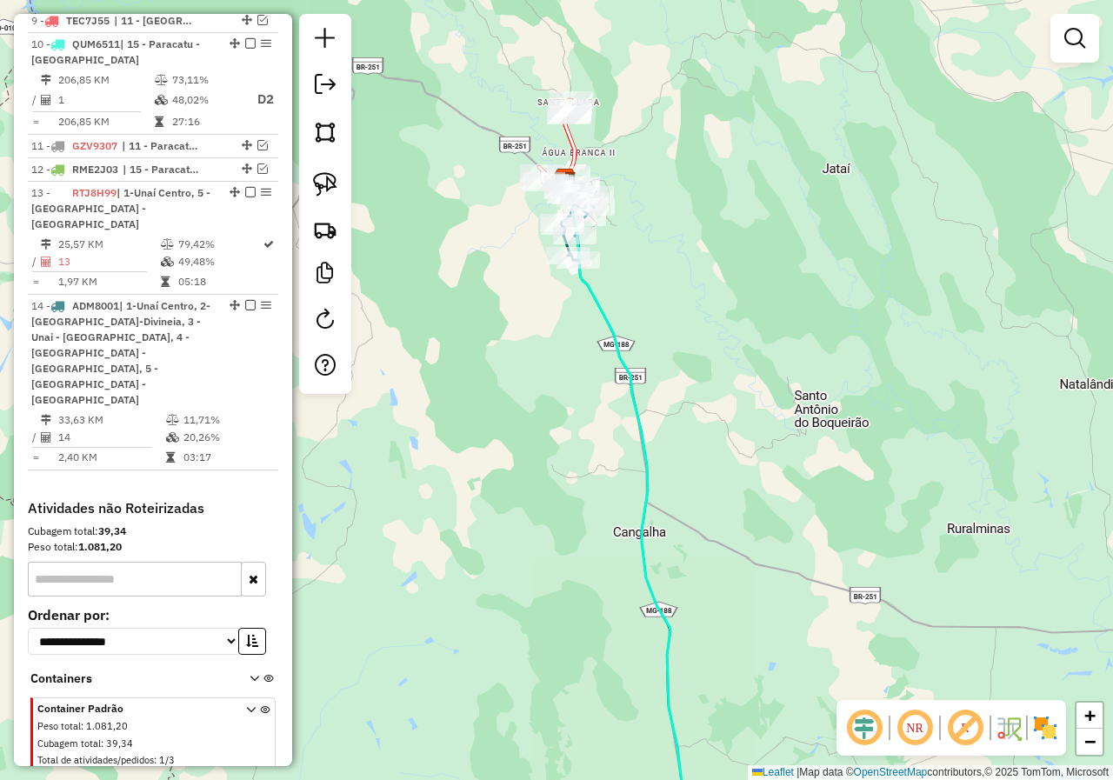
drag, startPoint x: 715, startPoint y: 292, endPoint x: 678, endPoint y: 298, distance: 37.0
click at [715, 307] on div "Janela de atendimento Grade de atendimento Capacidade Transportadoras Veículos …" at bounding box center [556, 390] width 1113 height 780
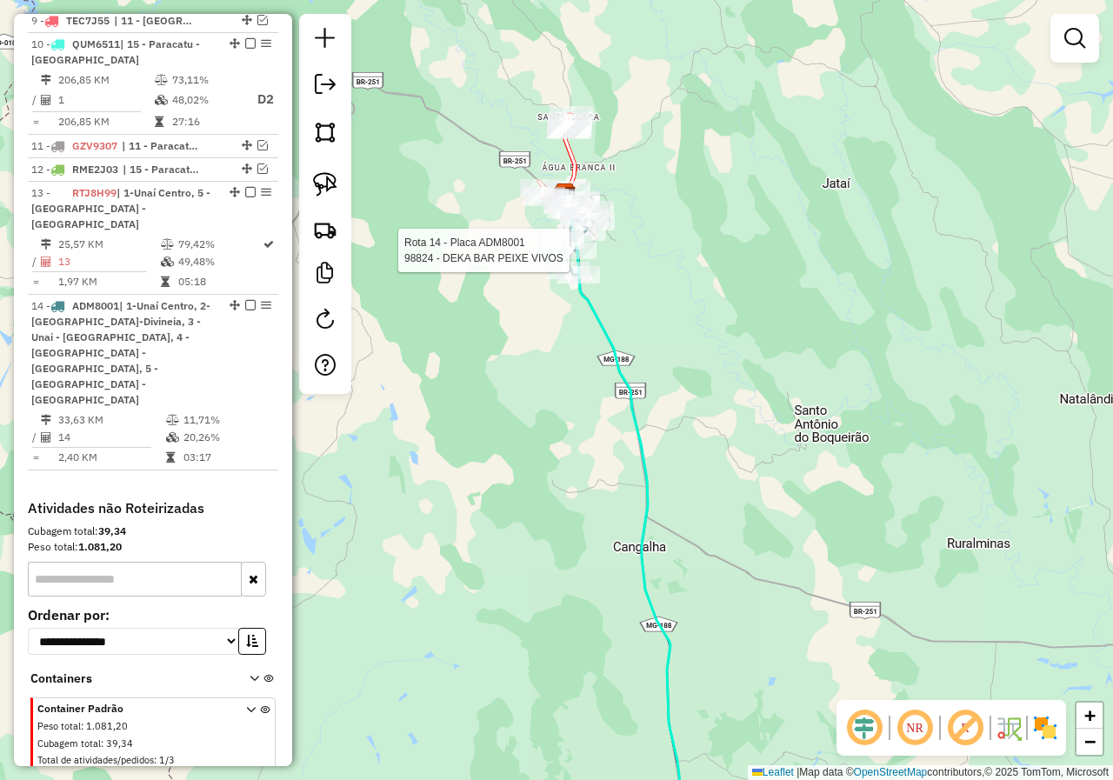
select select "*********"
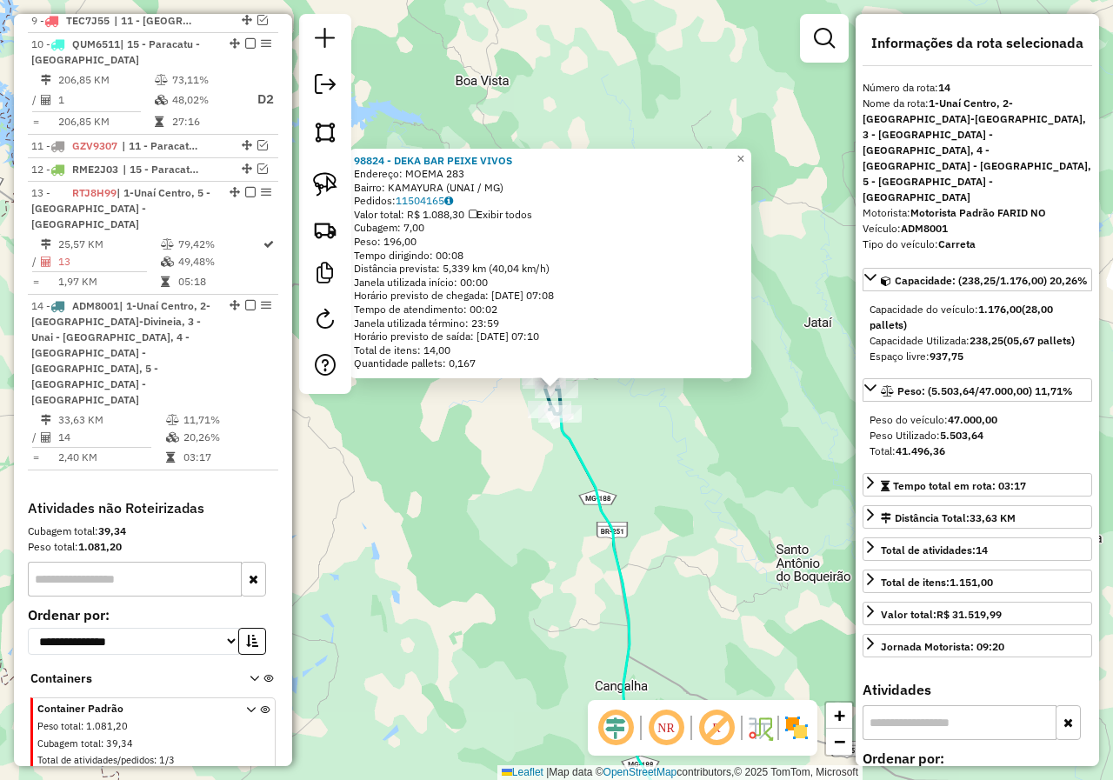
click at [618, 470] on div "98824 - DEKA BAR PEIXE VIVOS Endereço: MOEMA 283 Bairro: KAMAYURA (UNAI / MG) P…" at bounding box center [556, 390] width 1113 height 780
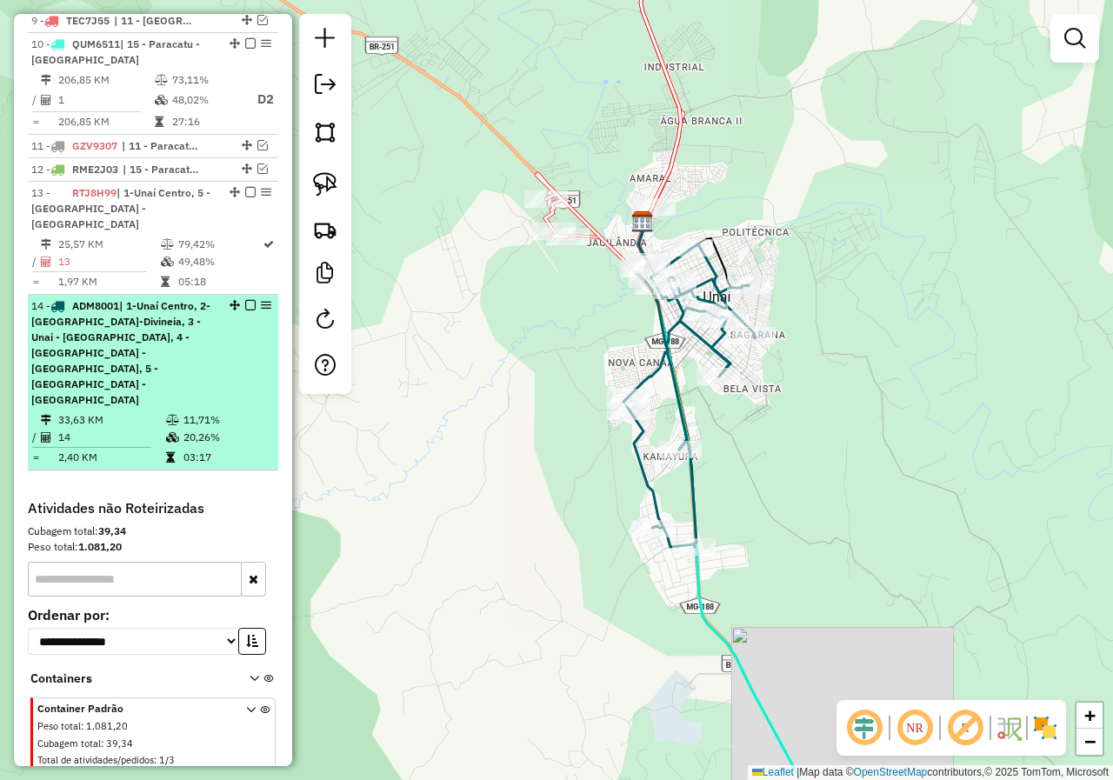
select select "*********"
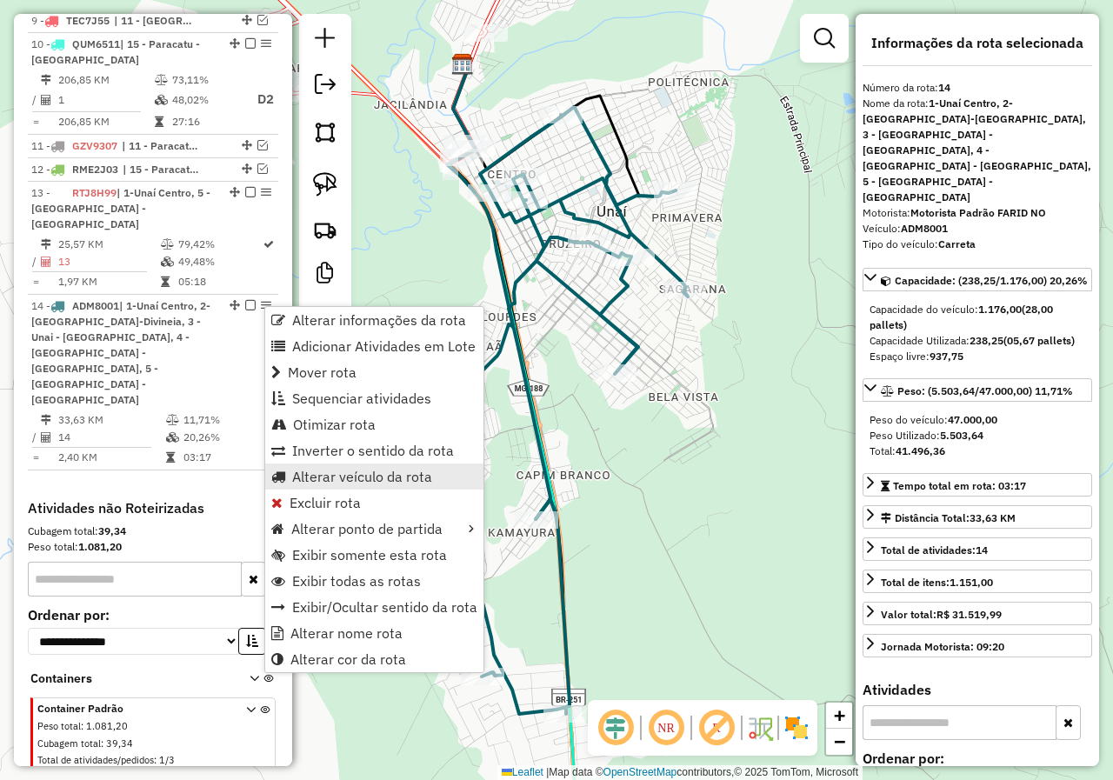
click at [347, 479] on span "Alterar veículo da rota" at bounding box center [362, 477] width 140 height 14
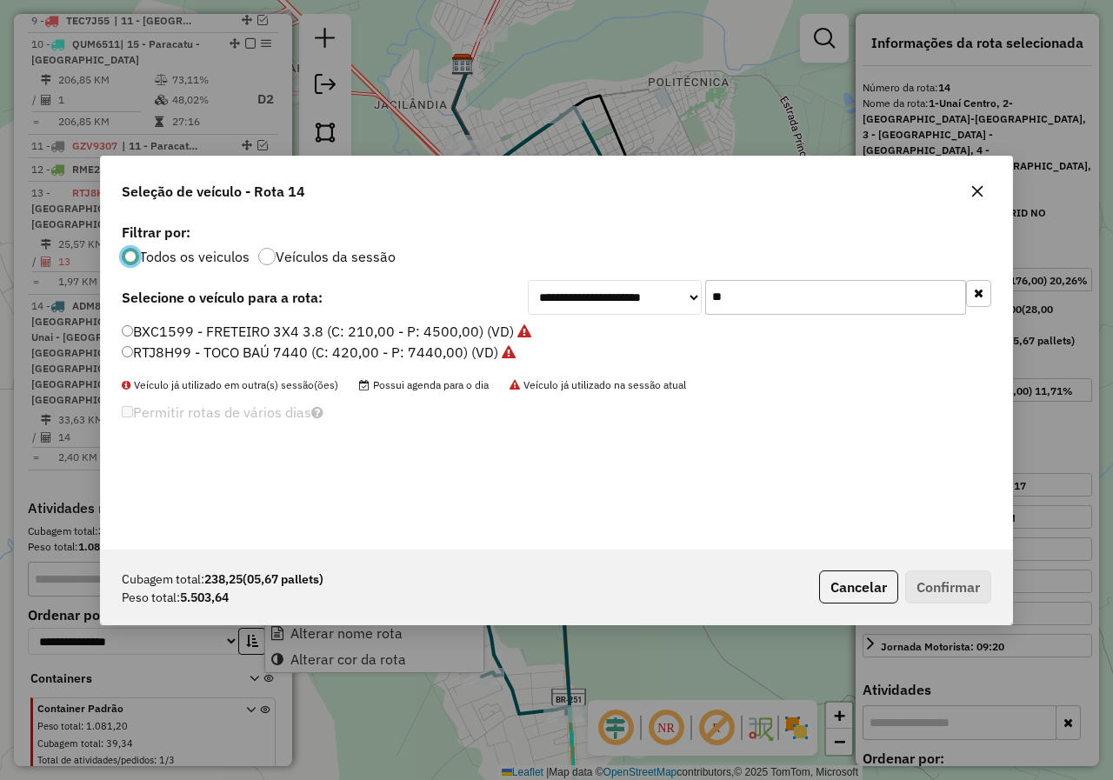
scroll to position [10, 5]
click at [837, 286] on input "**" at bounding box center [835, 297] width 261 height 35
click at [966, 190] on button "button" at bounding box center [977, 191] width 28 height 28
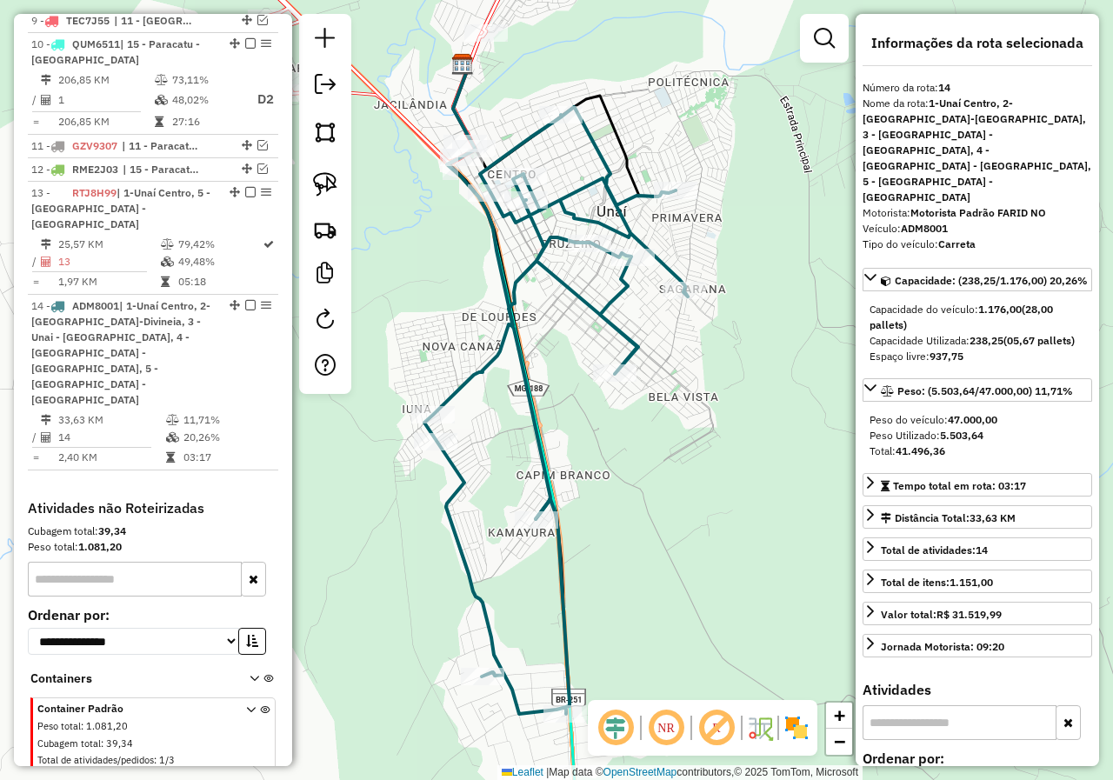
click at [648, 485] on div "Rota 14 - Placa ADM8001 98824 - DEKA BAR PEIXE VIVOS Janela de atendimento Grad…" at bounding box center [556, 390] width 1113 height 780
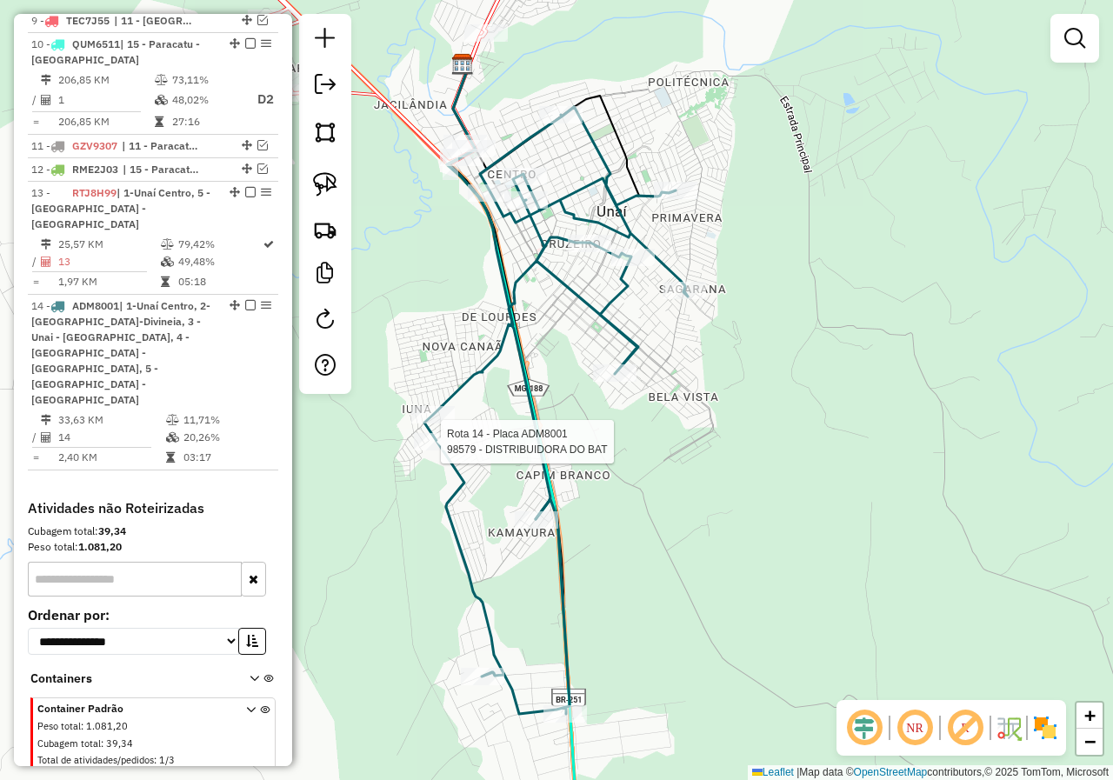
select select "*********"
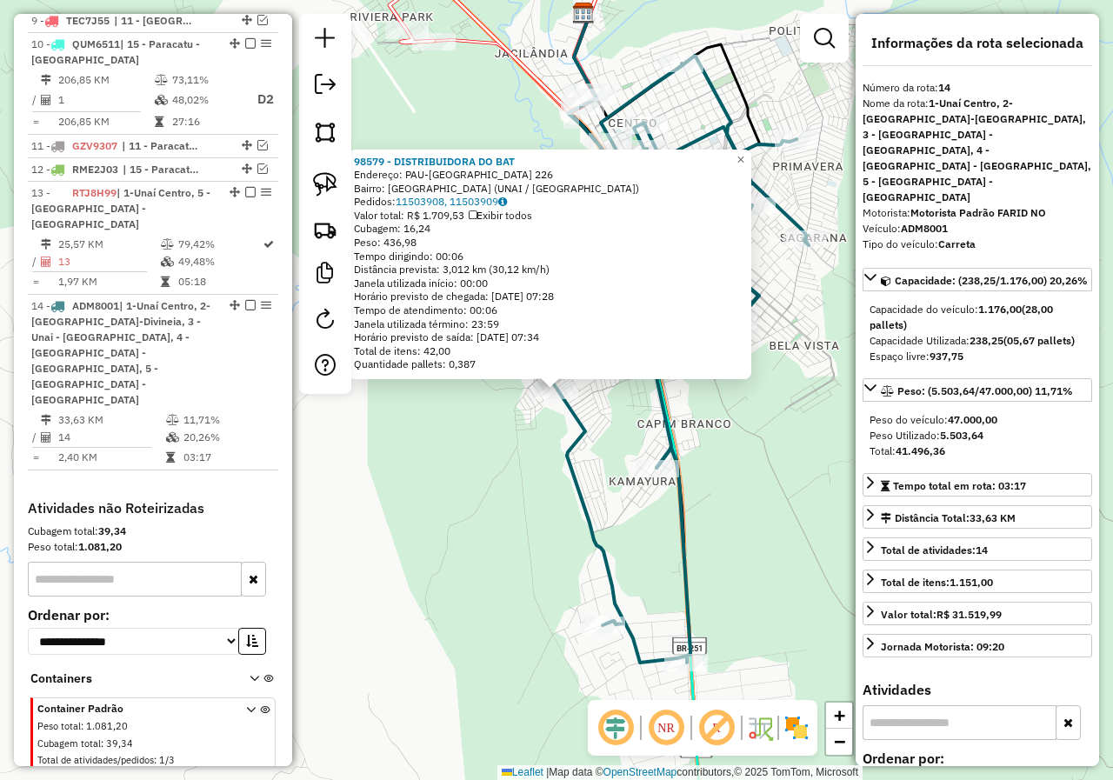
click at [789, 617] on div "98579 - DISTRIBUIDORA DO BAT Endereço: [GEOGRAPHIC_DATA]-[GEOGRAPHIC_DATA] 226 …" at bounding box center [556, 390] width 1113 height 780
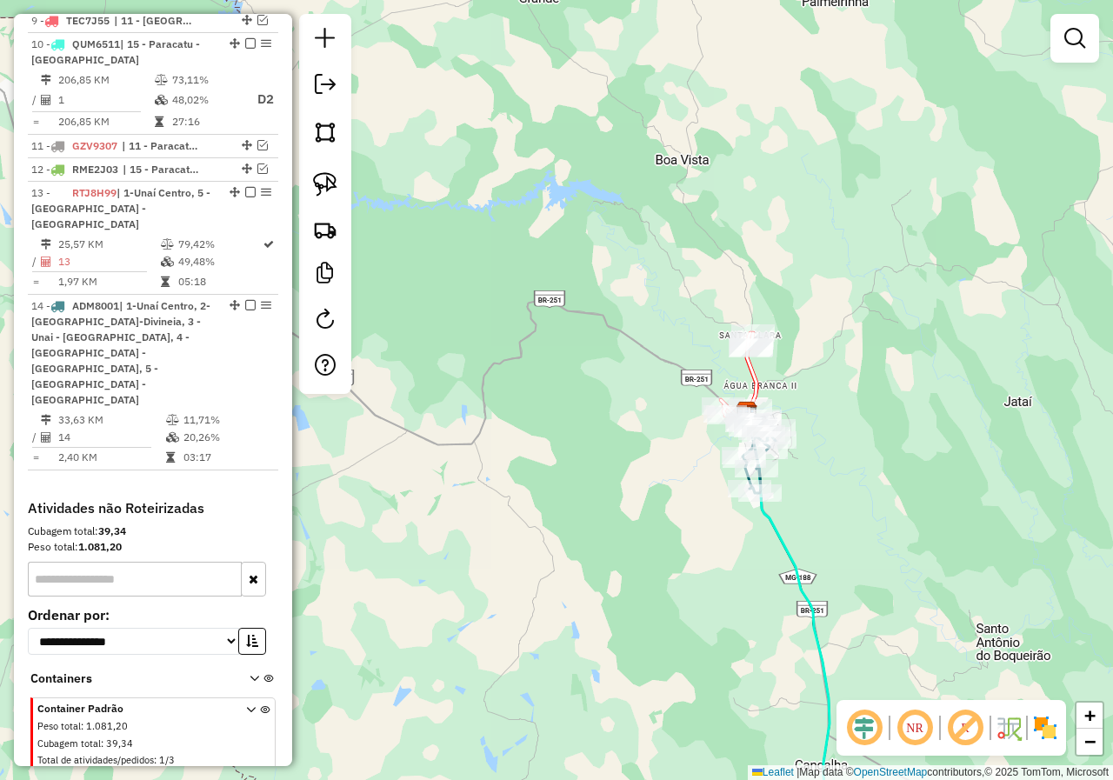
drag, startPoint x: 900, startPoint y: 329, endPoint x: 848, endPoint y: 371, distance: 67.4
click at [848, 371] on div "Janela de atendimento Grade de atendimento Capacidade Transportadoras Veículos …" at bounding box center [556, 390] width 1113 height 780
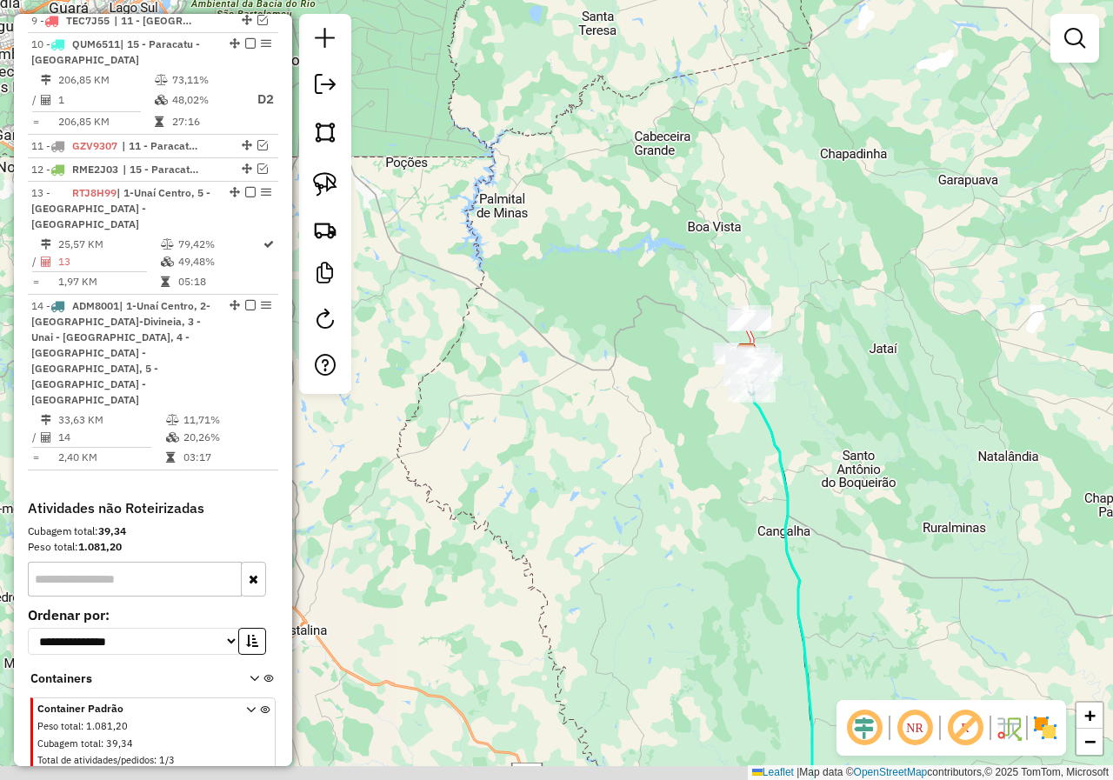
drag, startPoint x: 761, startPoint y: 547, endPoint x: 737, endPoint y: 270, distance: 277.6
click at [737, 270] on div "Janela de atendimento Grade de atendimento Capacidade Transportadoras Veículos …" at bounding box center [556, 390] width 1113 height 780
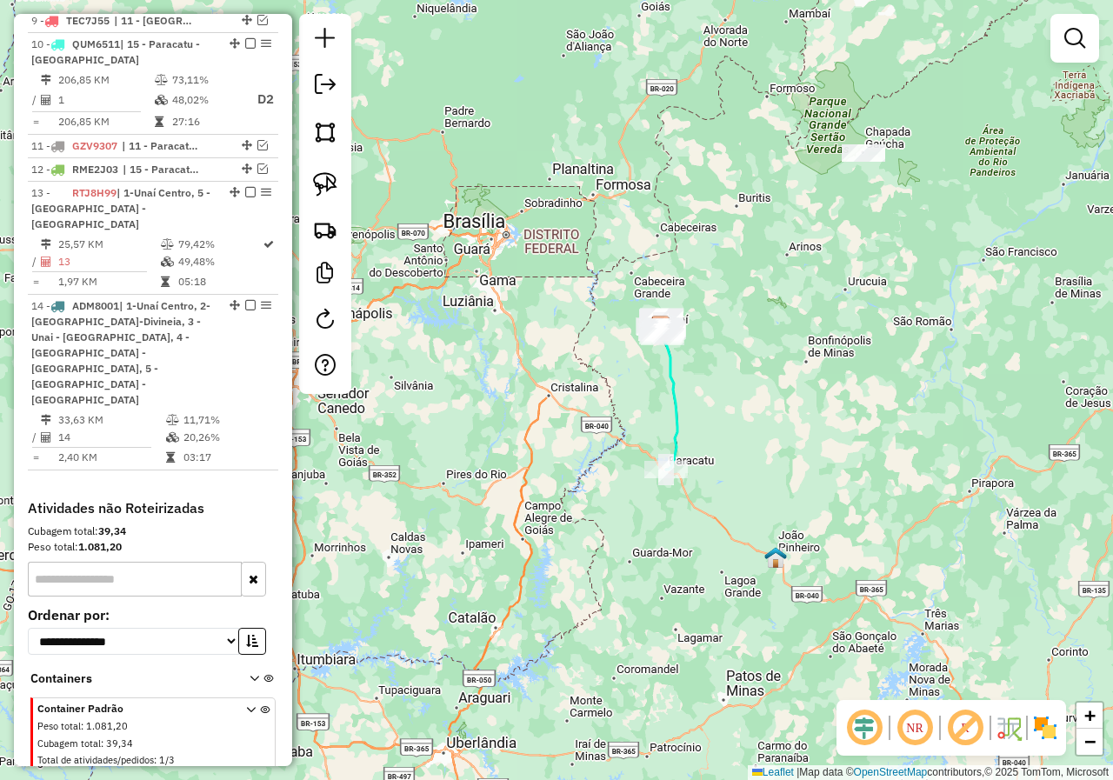
drag, startPoint x: 806, startPoint y: 356, endPoint x: 772, endPoint y: 394, distance: 51.1
click at [774, 394] on div "Janela de atendimento Grade de atendimento Capacidade Transportadoras Veículos …" at bounding box center [556, 390] width 1113 height 780
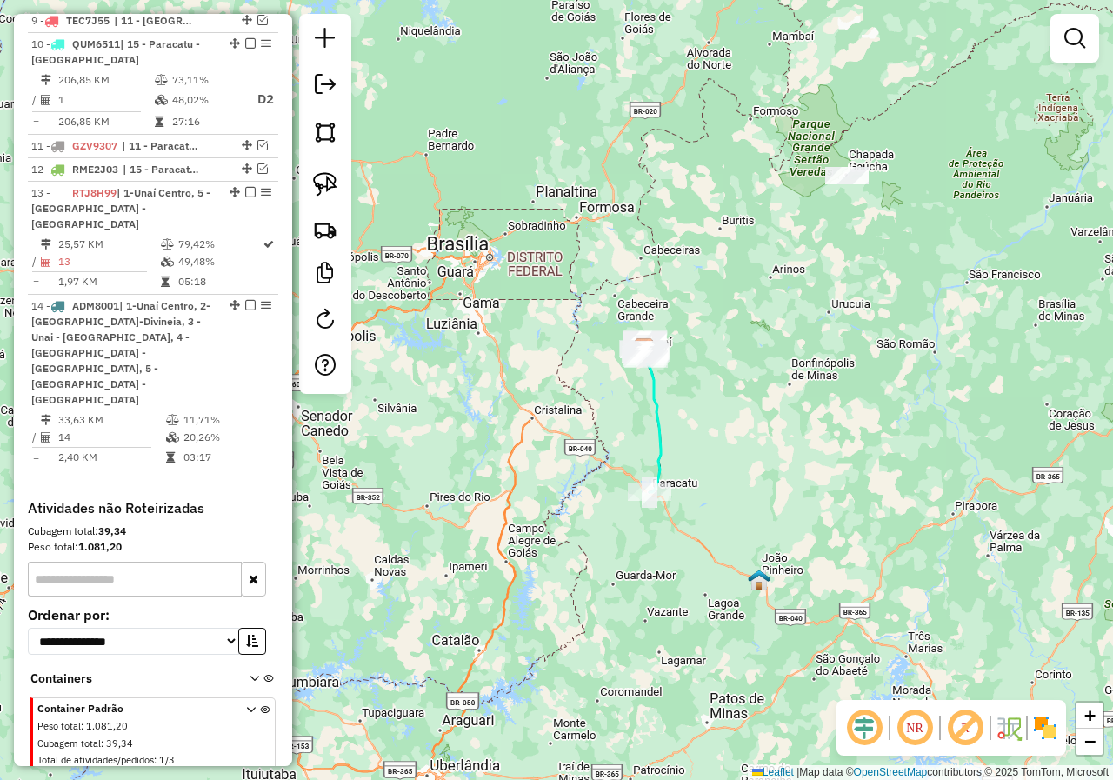
click at [853, 184] on div at bounding box center [846, 175] width 43 height 17
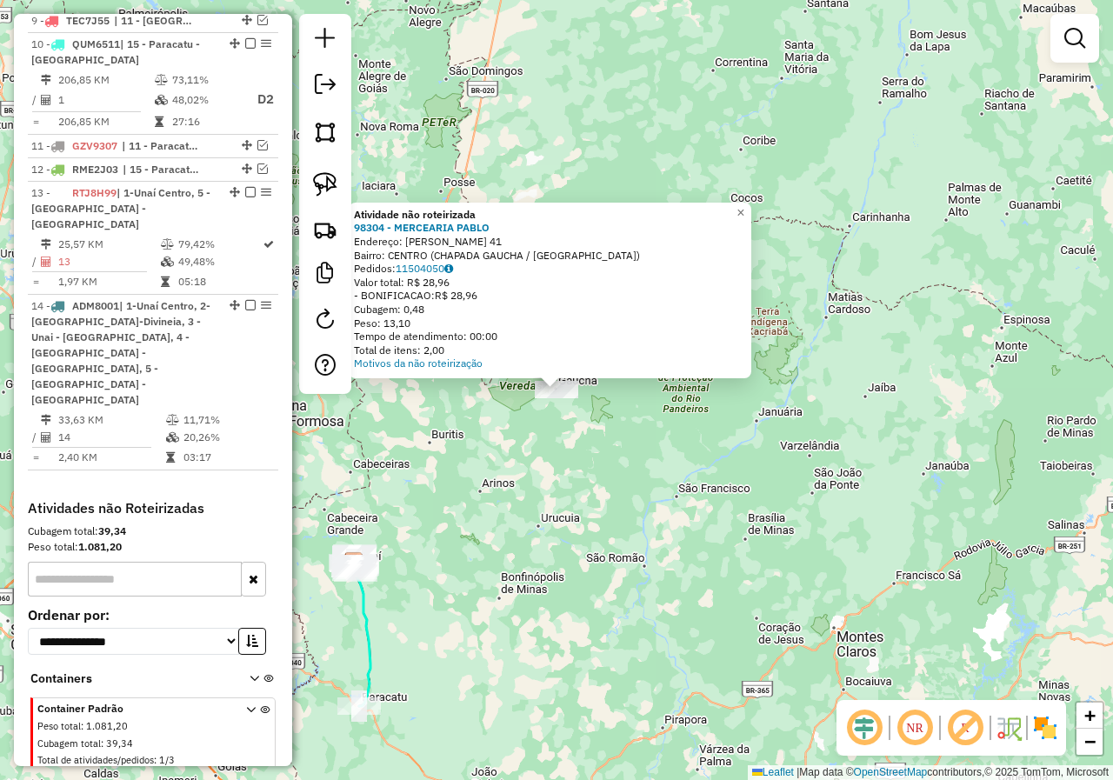
click at [638, 480] on div "Atividade não roteirizada 98304 - MERCEARIA [PERSON_NAME]: [PERSON_NAME] 41 Bai…" at bounding box center [556, 390] width 1113 height 780
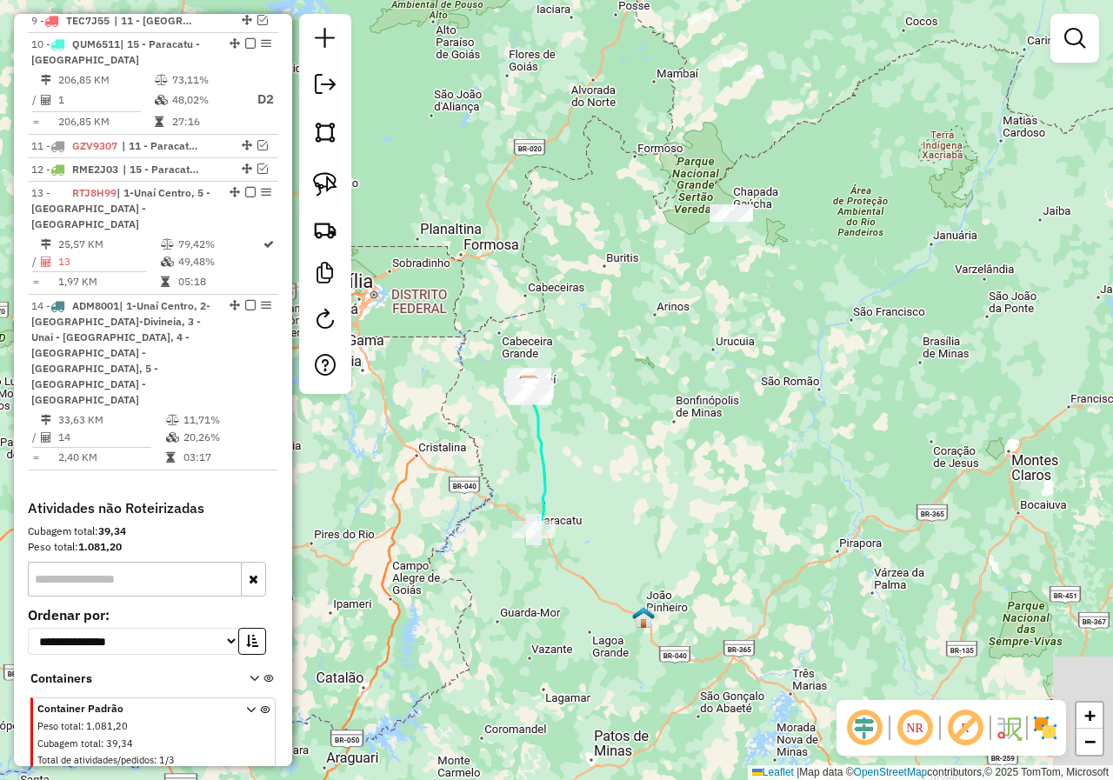
drag, startPoint x: 567, startPoint y: 492, endPoint x: 754, endPoint y: 299, distance: 268.7
click at [750, 304] on div "Janela de atendimento Grade de atendimento Capacidade Transportadoras Veículos …" at bounding box center [556, 390] width 1113 height 780
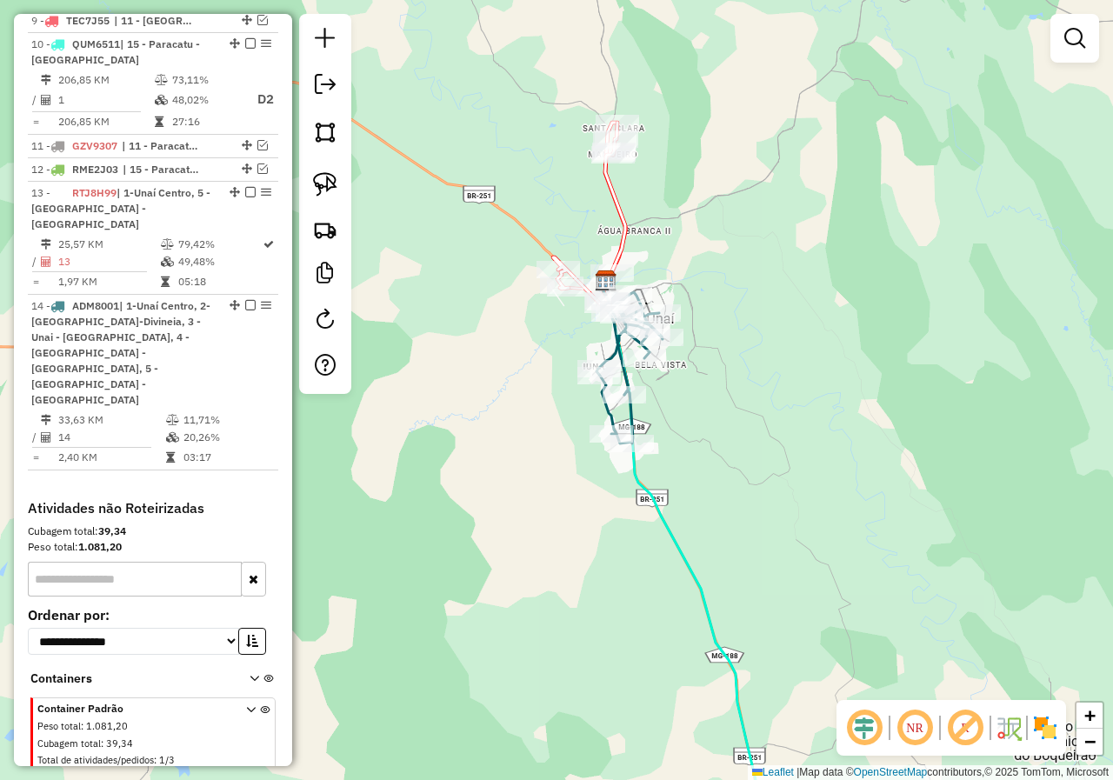
click at [738, 423] on div "Janela de atendimento Grade de atendimento Capacidade Transportadoras Veículos …" at bounding box center [556, 390] width 1113 height 780
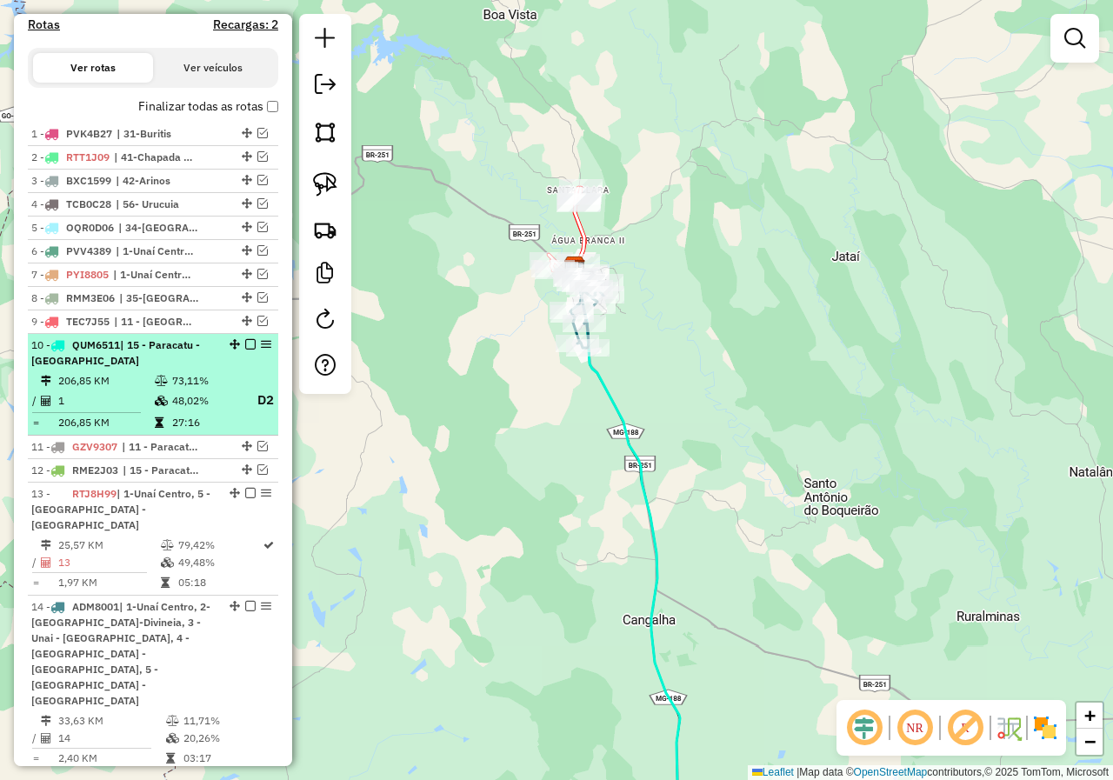
scroll to position [589, 0]
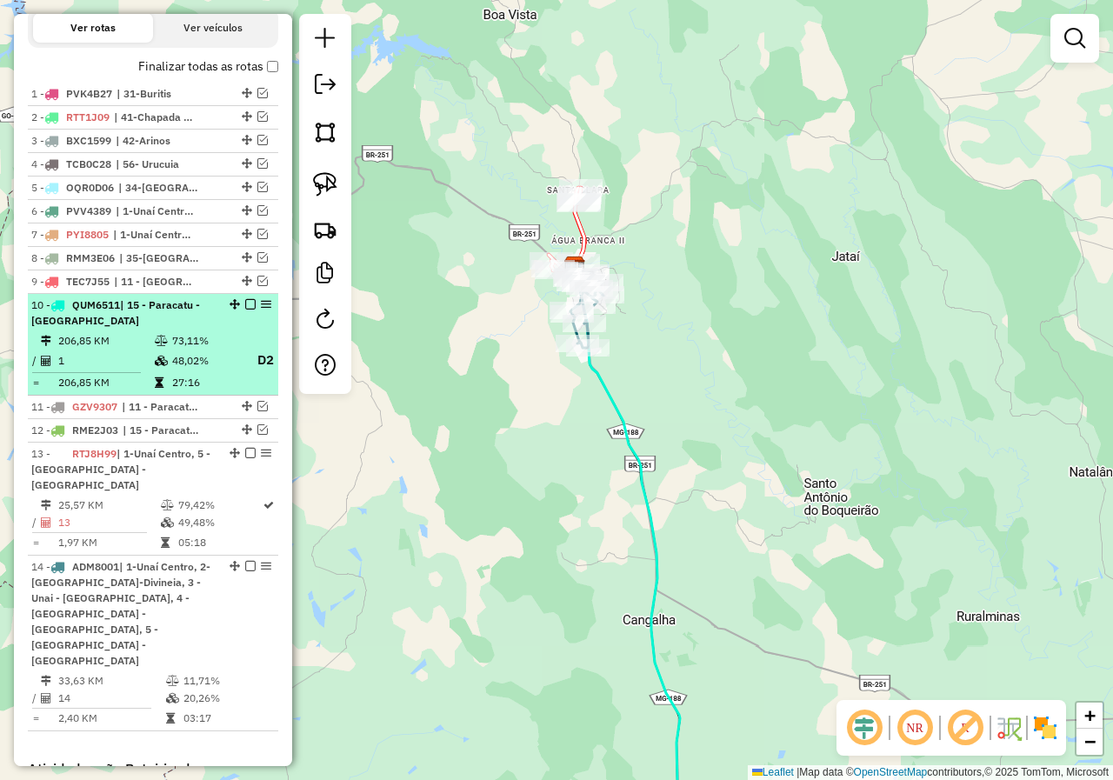
click at [245, 310] on em at bounding box center [250, 304] width 10 height 10
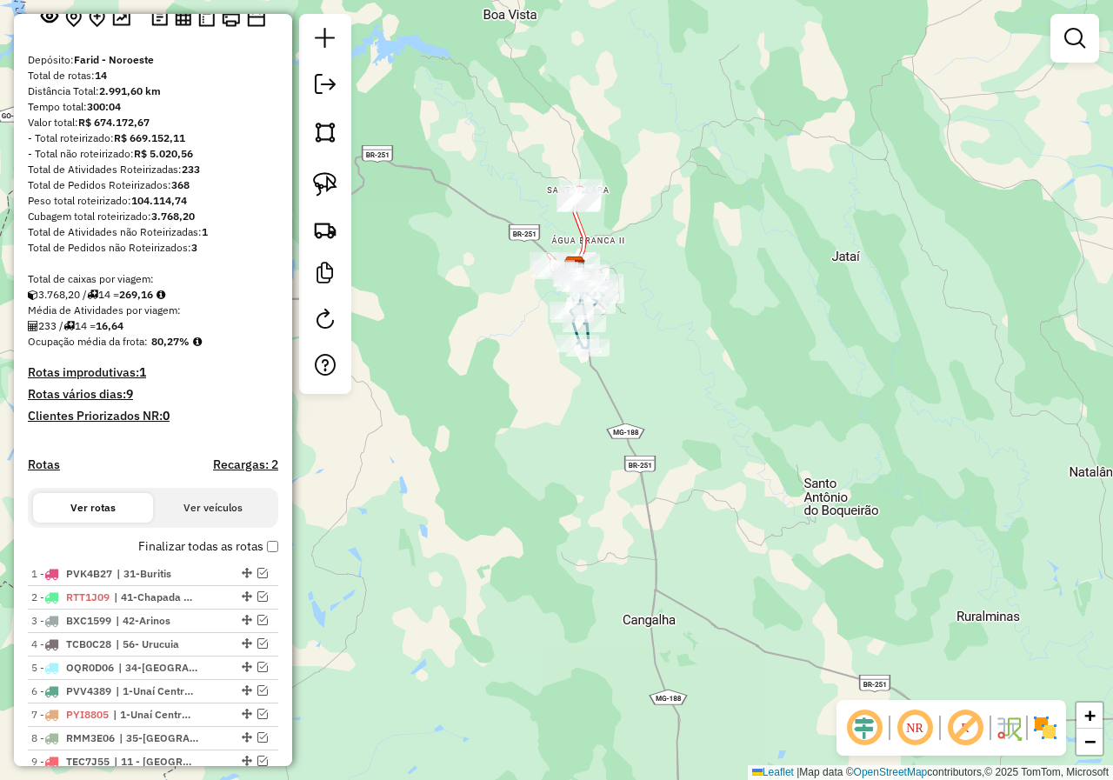
scroll to position [87, 0]
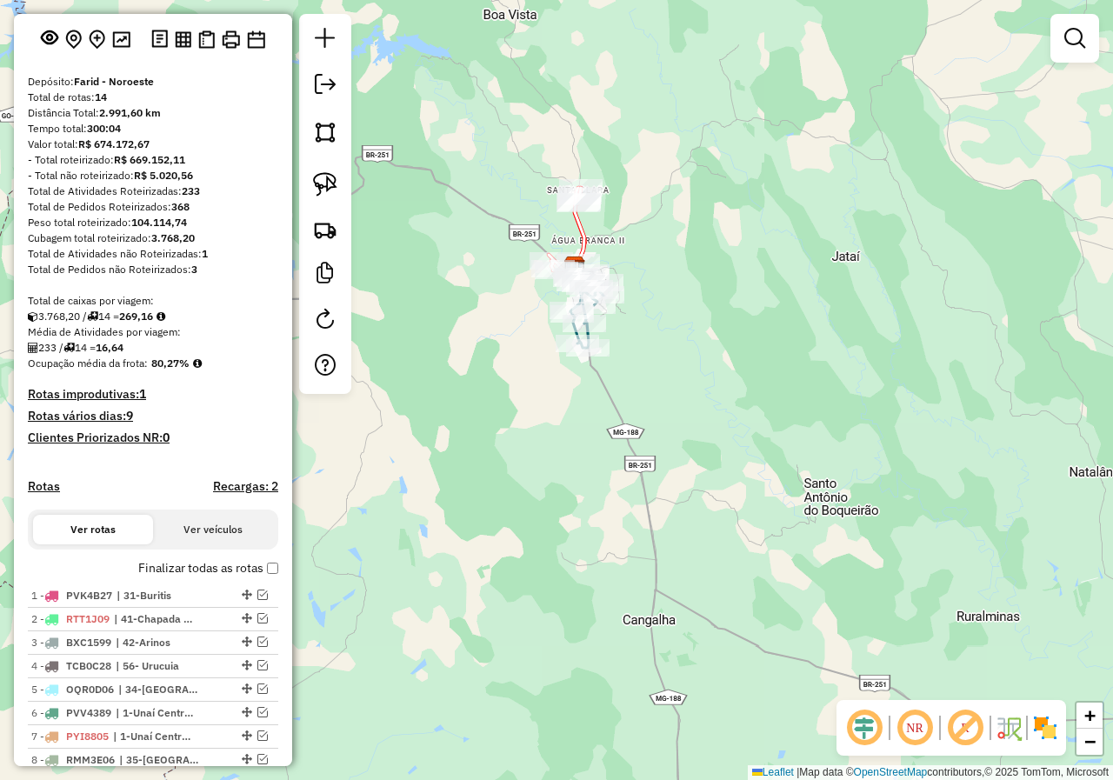
drag, startPoint x: 129, startPoint y: 333, endPoint x: 201, endPoint y: 333, distance: 72.2
click at [201, 324] on div "3.768,20 / 14 = 269,16" at bounding box center [153, 317] width 250 height 16
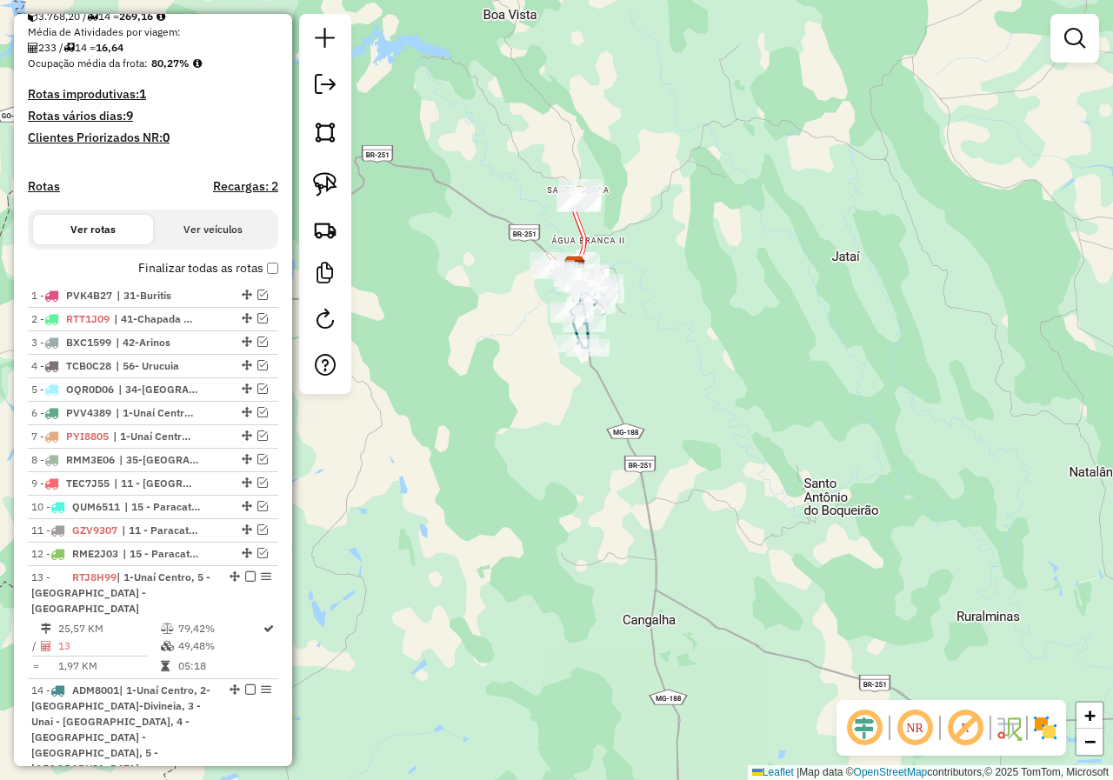
scroll to position [522, 0]
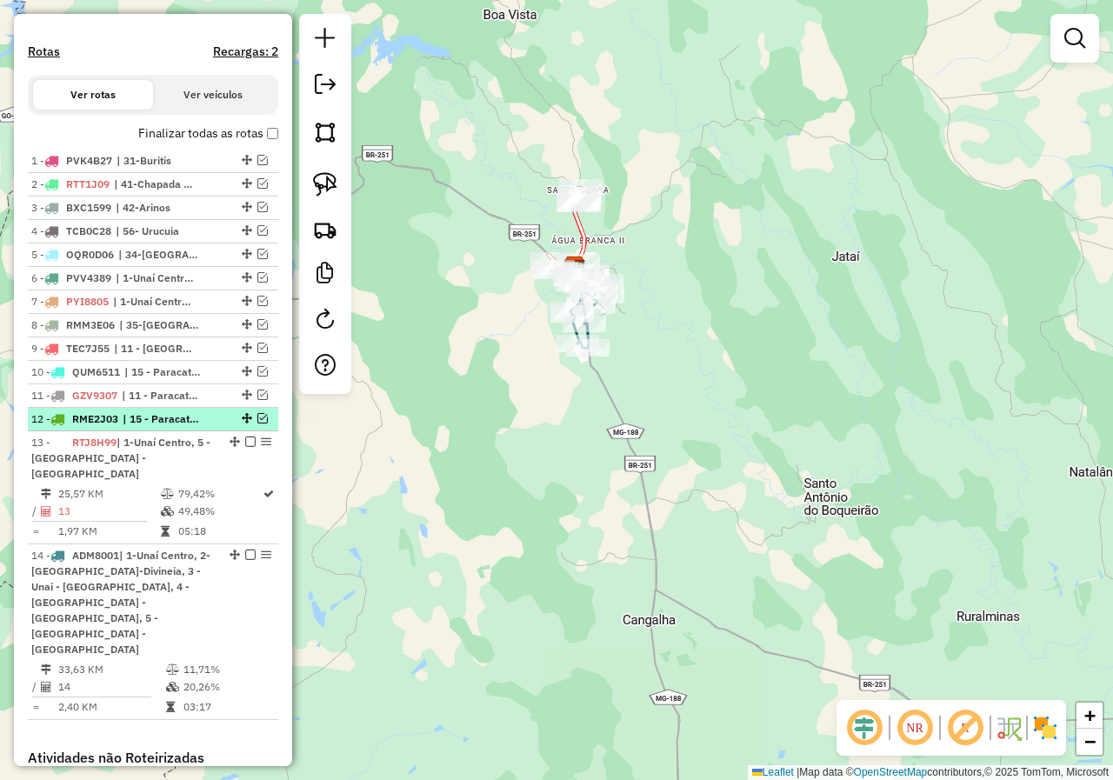
click at [168, 427] on span "| 15 - Paracatu - [GEOGRAPHIC_DATA], 16 - [GEOGRAPHIC_DATA] - [GEOGRAPHIC_DATA]" at bounding box center [163, 419] width 80 height 16
select select "*********"
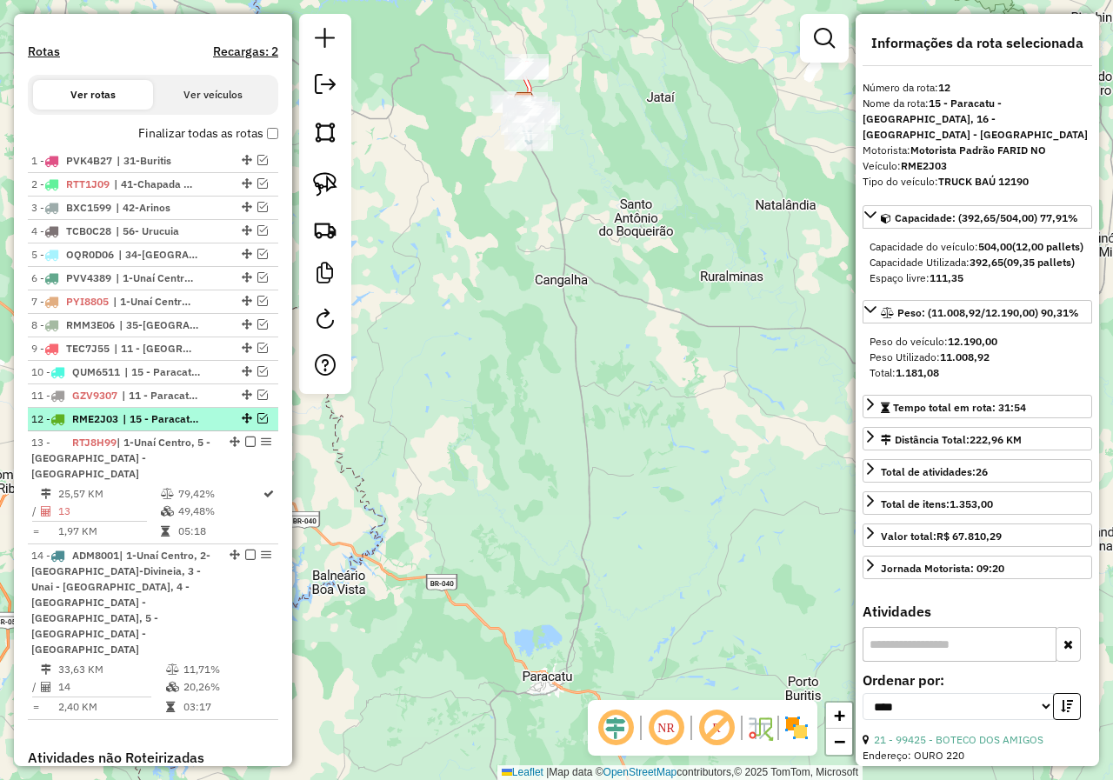
click at [258, 423] on em at bounding box center [262, 418] width 10 height 10
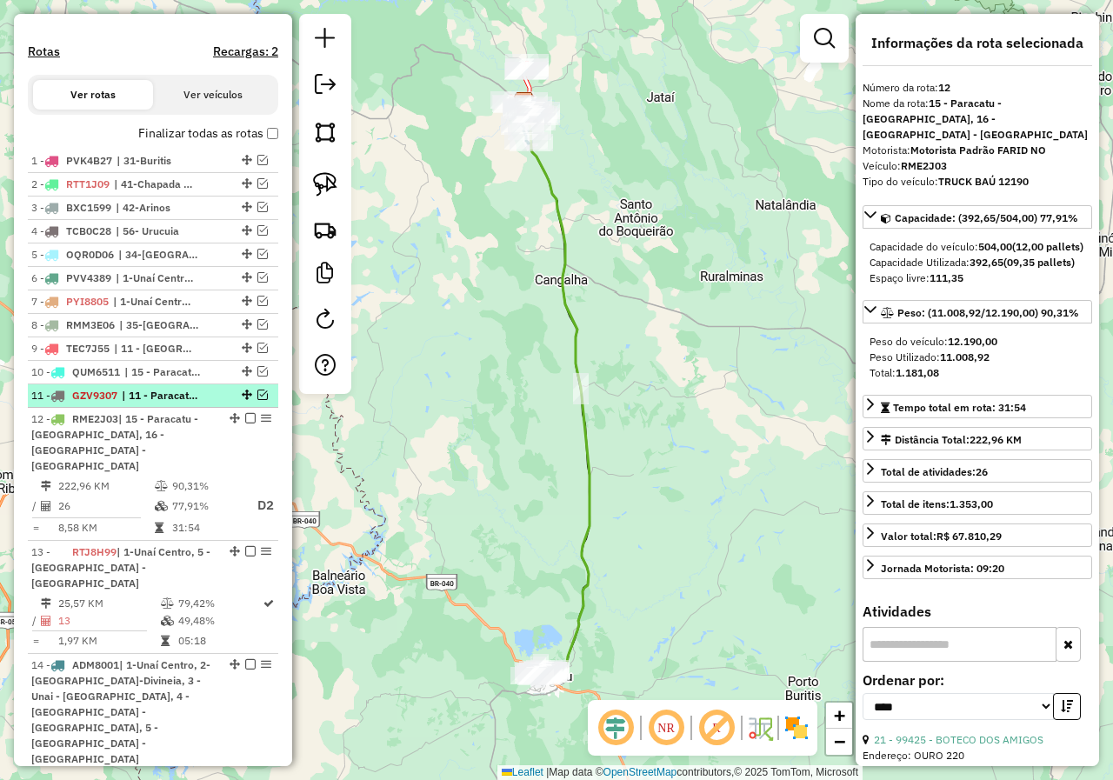
click at [258, 400] on em at bounding box center [262, 395] width 10 height 10
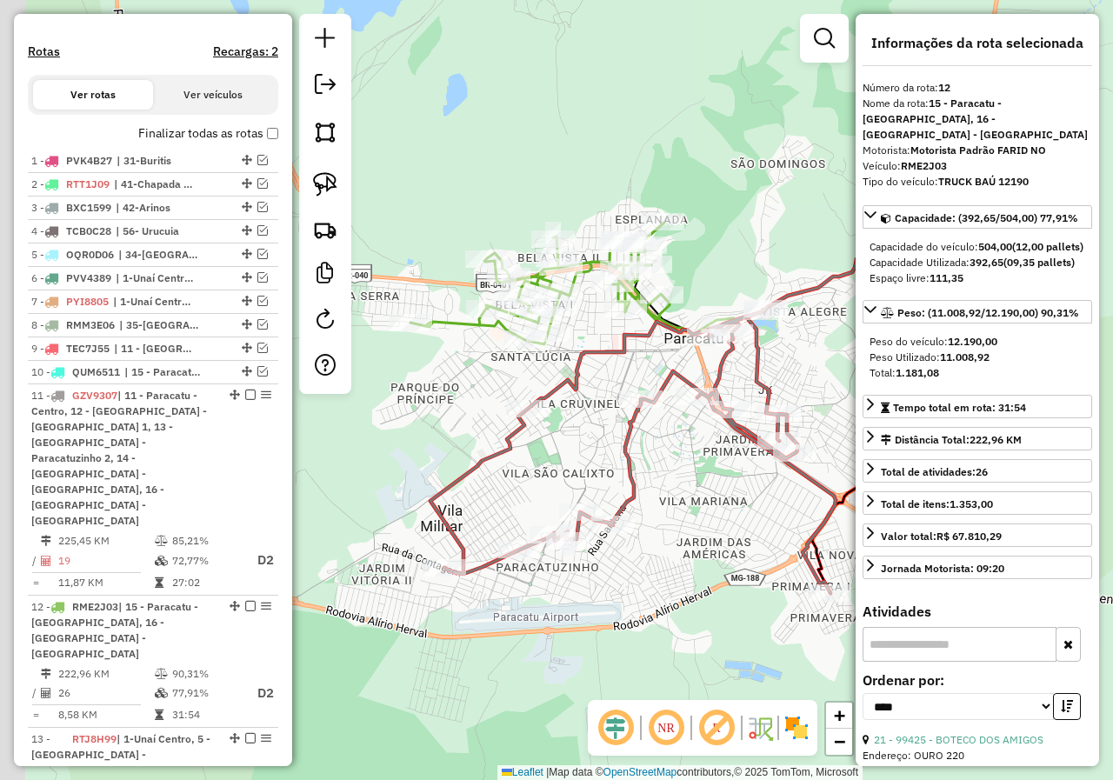
click at [690, 628] on div "Janela de atendimento Grade de atendimento Capacidade Transportadoras Veículos …" at bounding box center [556, 390] width 1113 height 780
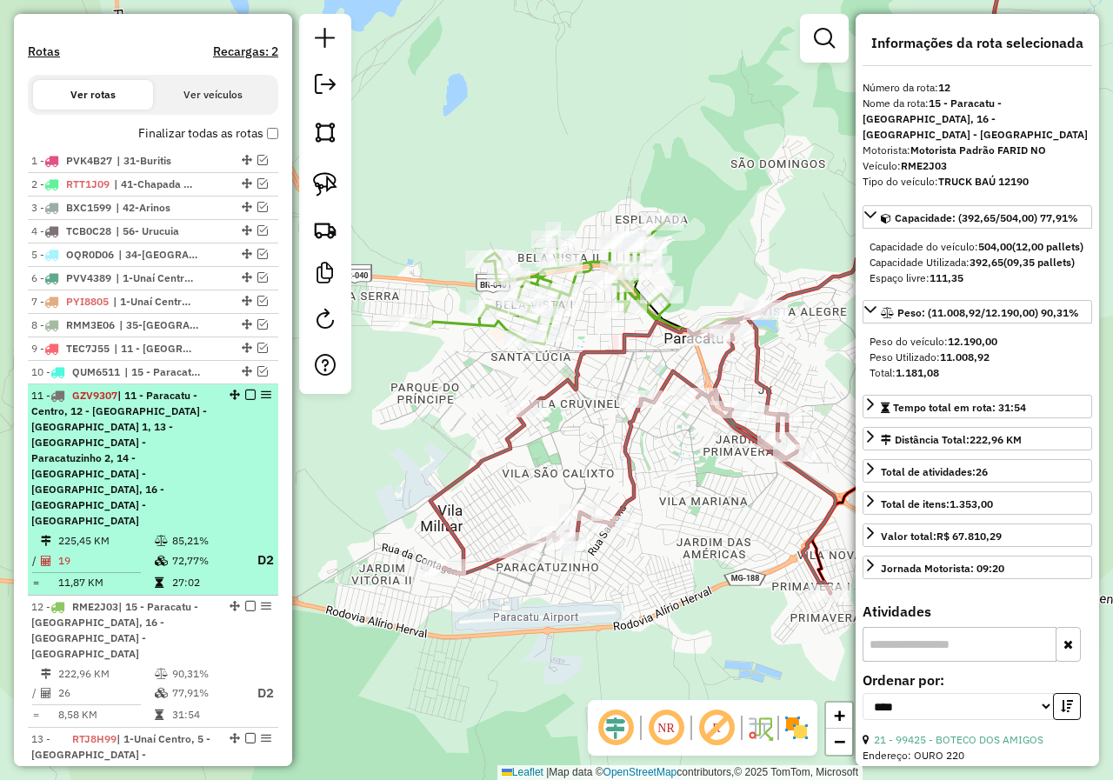
click at [245, 400] on em at bounding box center [250, 395] width 10 height 10
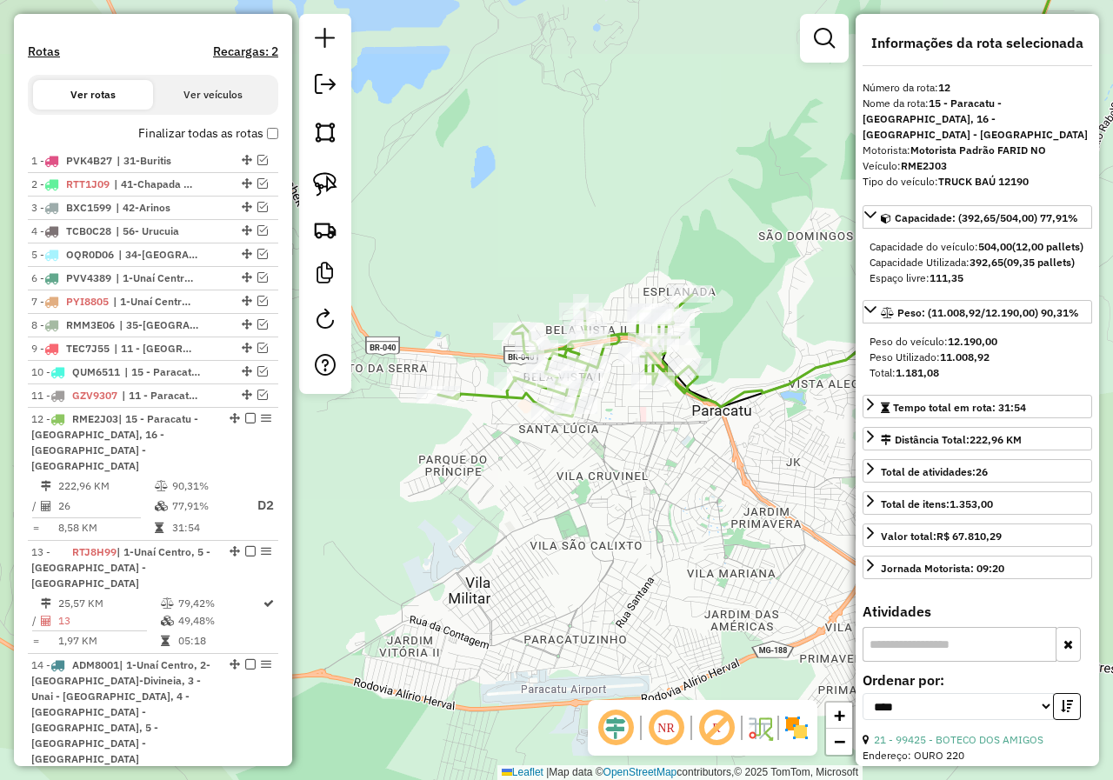
drag, startPoint x: 677, startPoint y: 489, endPoint x: 697, endPoint y: 561, distance: 75.1
click at [697, 561] on div "Janela de atendimento Grade de atendimento Capacidade Transportadoras Veículos …" at bounding box center [556, 390] width 1113 height 780
click at [257, 353] on em at bounding box center [262, 348] width 10 height 10
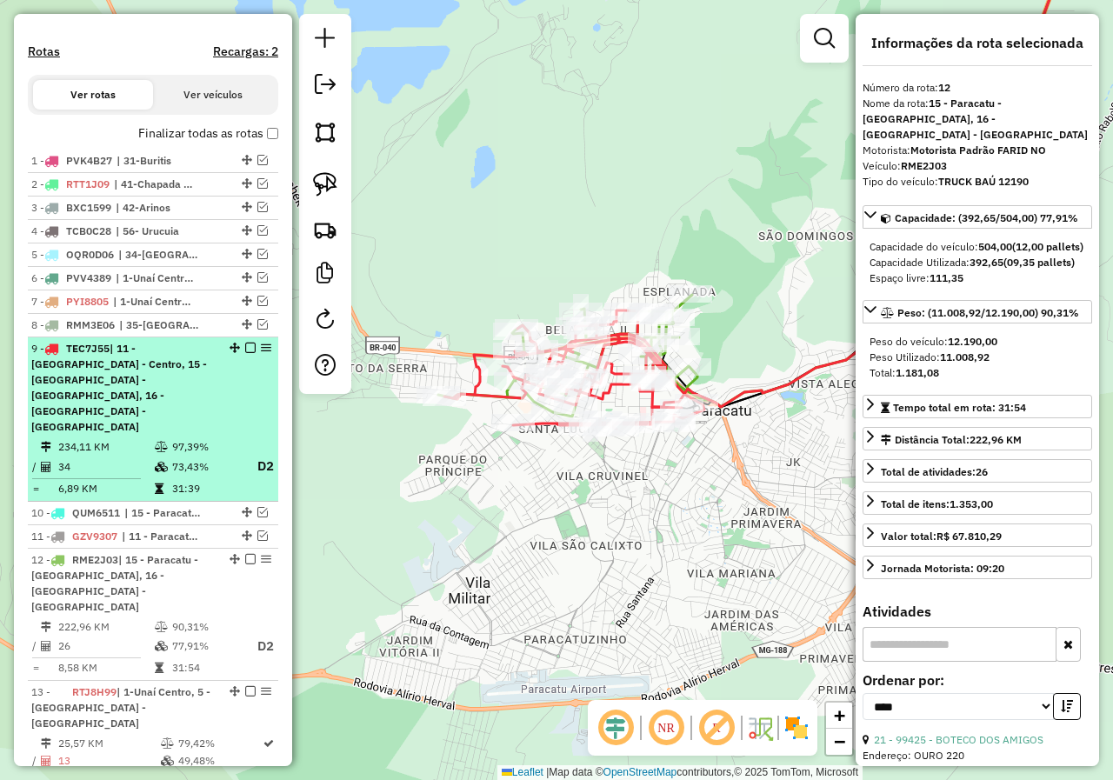
click at [245, 353] on em at bounding box center [250, 348] width 10 height 10
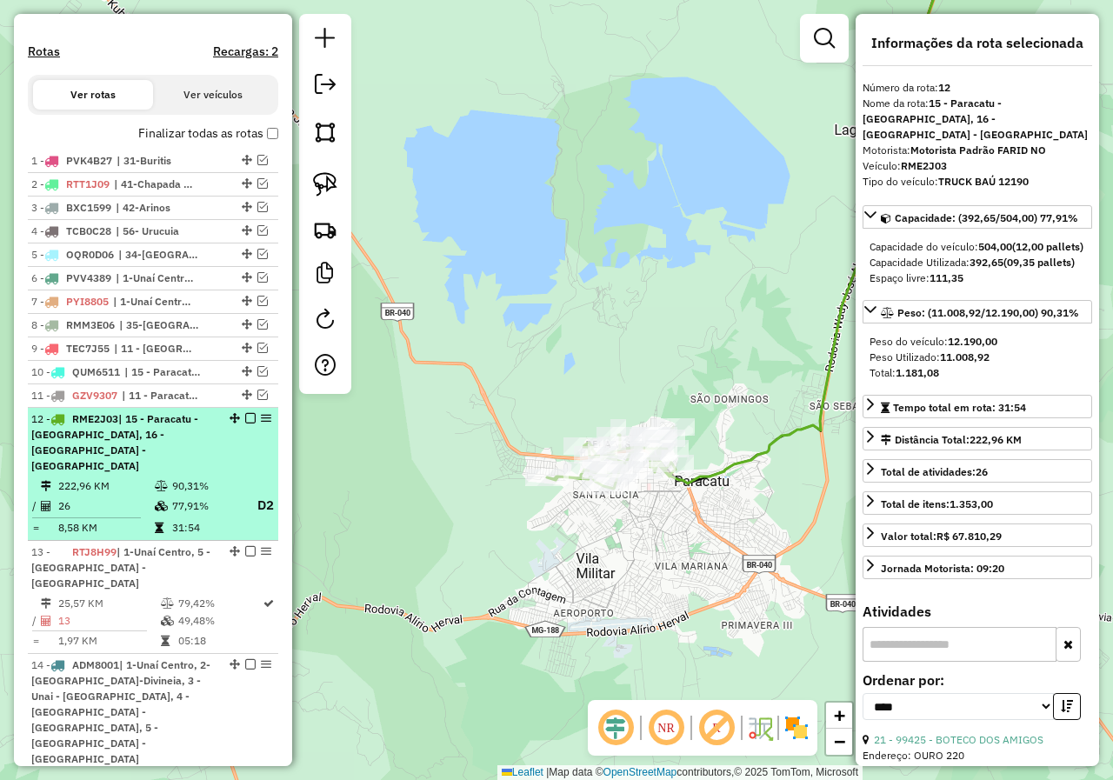
drag, startPoint x: 244, startPoint y: 430, endPoint x: 466, endPoint y: 450, distance: 222.6
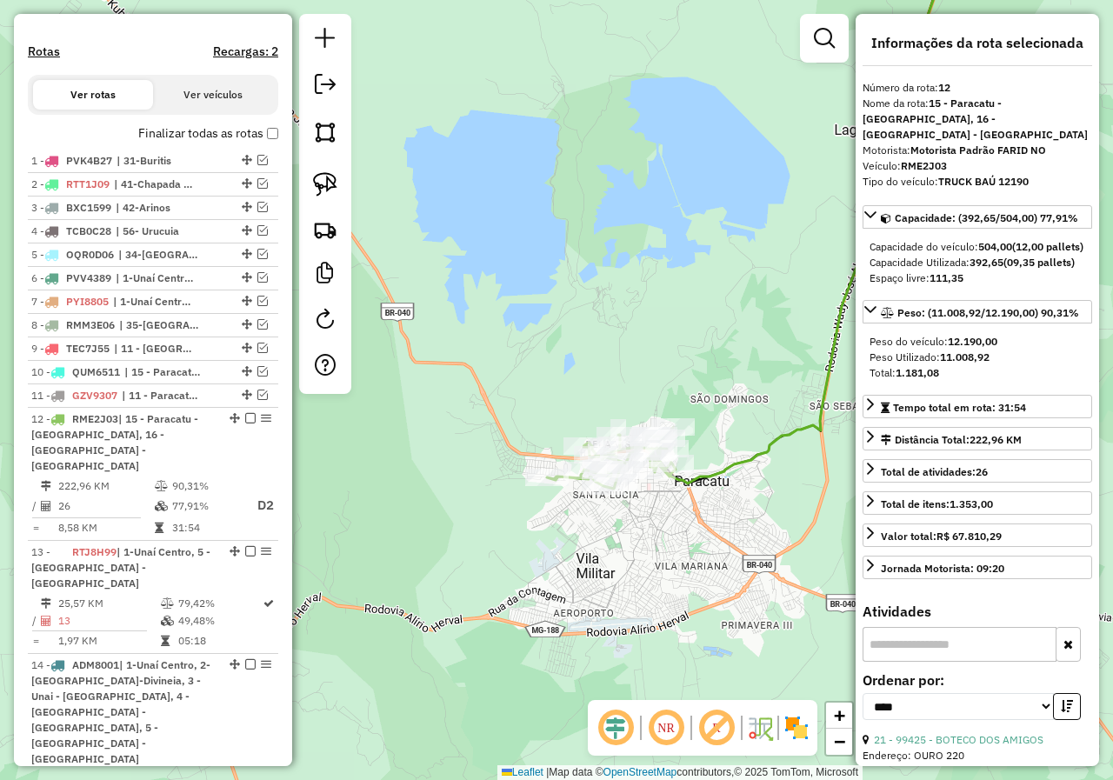
click at [245, 423] on em at bounding box center [250, 418] width 10 height 10
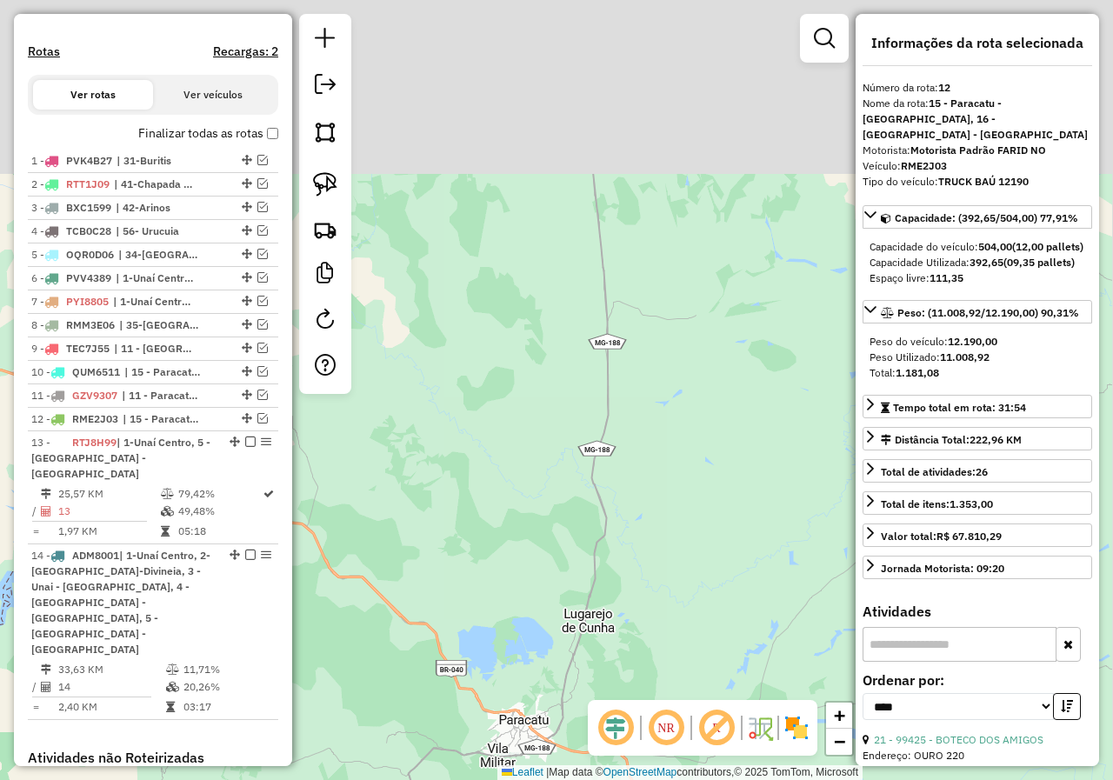
drag, startPoint x: 730, startPoint y: 378, endPoint x: 614, endPoint y: 622, distance: 269.9
click at [614, 622] on div "Janela de atendimento Grade de atendimento Capacidade Transportadoras Veículos …" at bounding box center [556, 390] width 1113 height 780
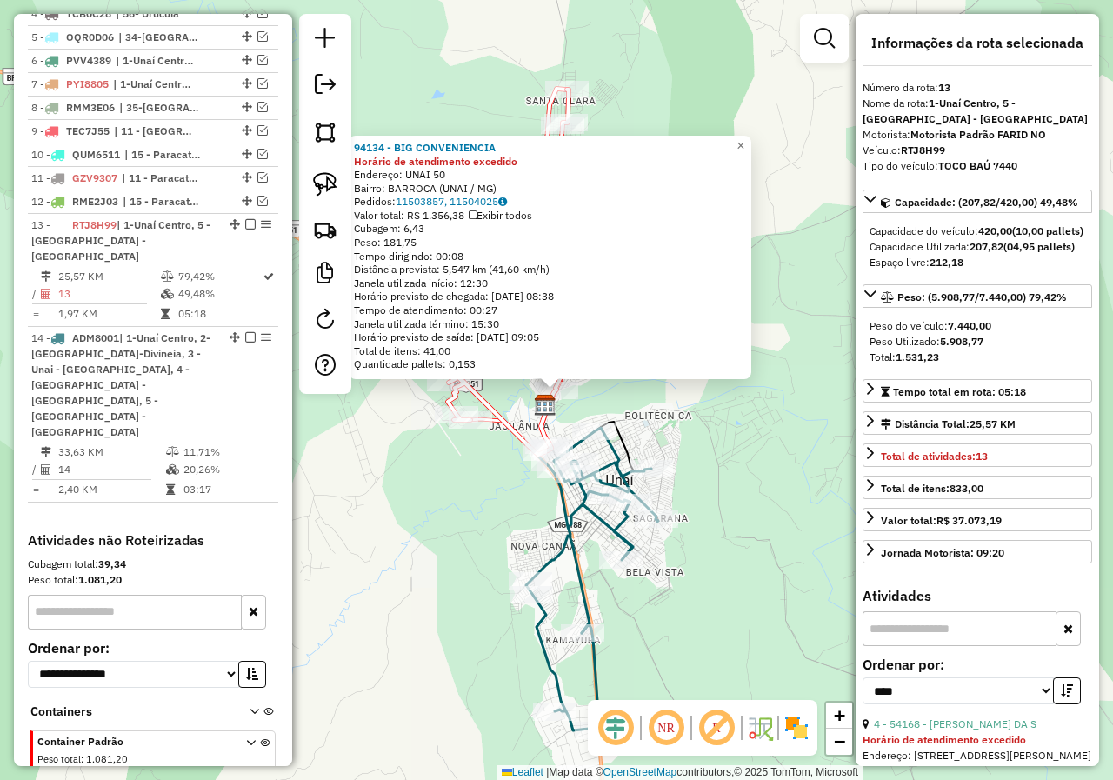
scroll to position [771, 0]
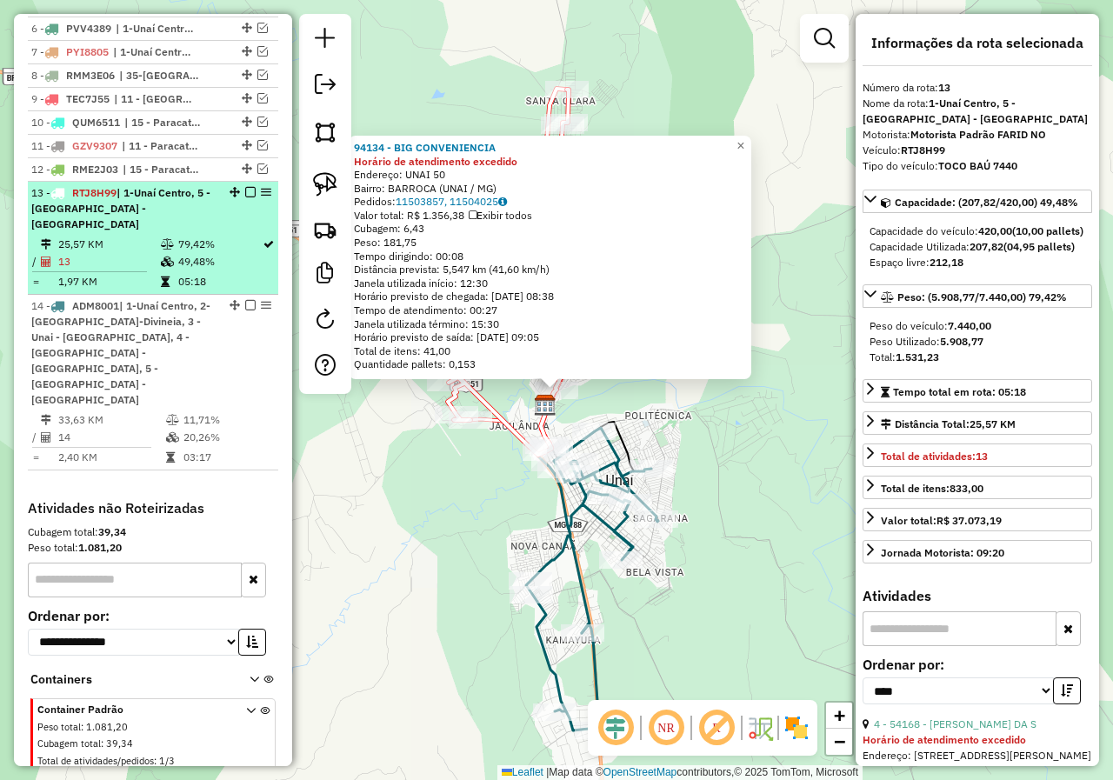
click at [246, 197] on em at bounding box center [250, 192] width 10 height 10
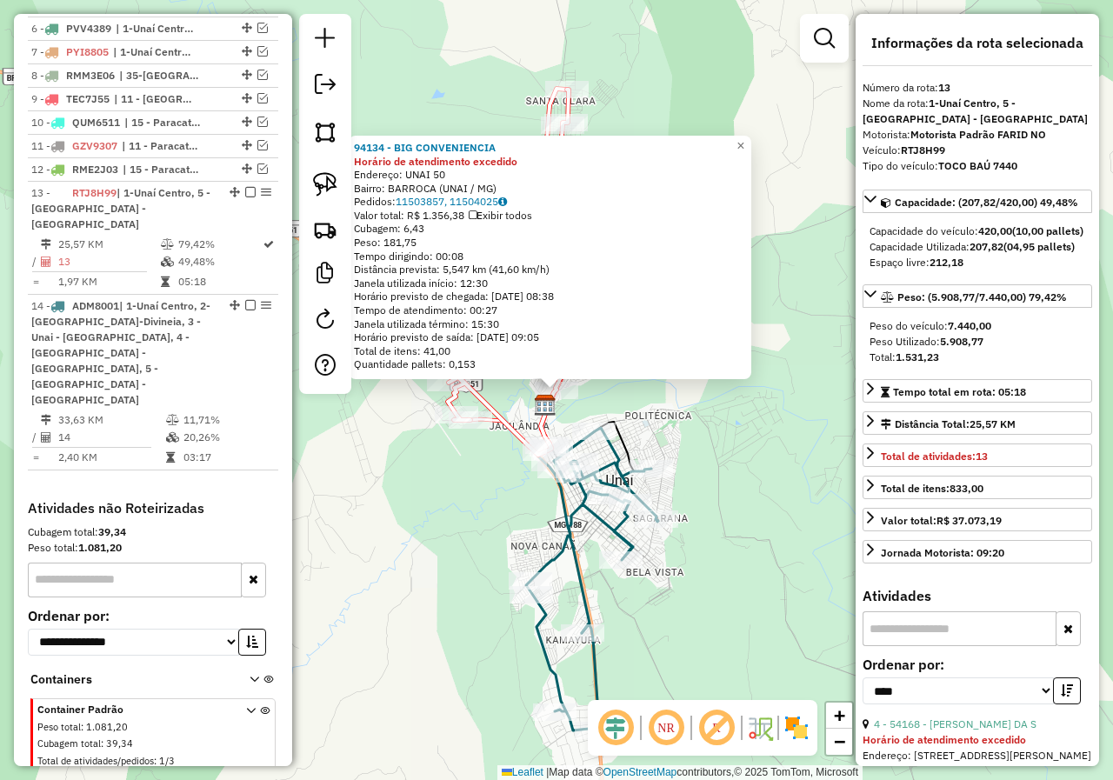
scroll to position [697, 0]
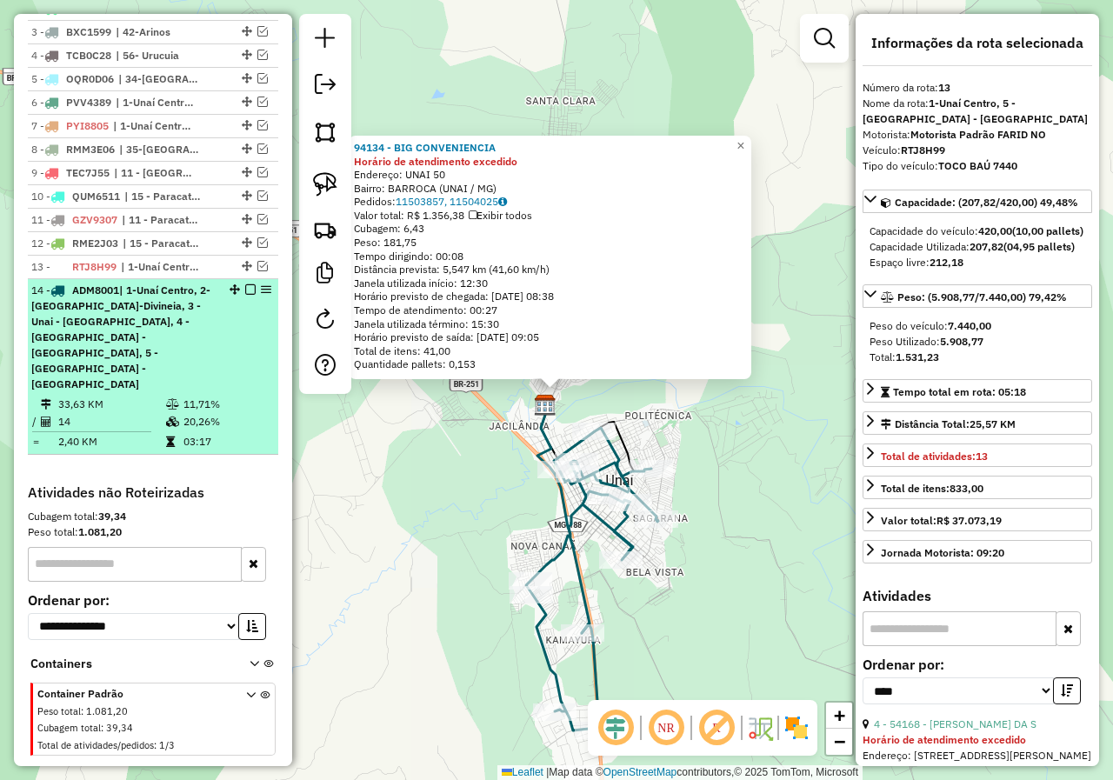
drag, startPoint x: 215, startPoint y: 373, endPoint x: 248, endPoint y: 386, distance: 35.5
click at [215, 396] on td "11,71%" at bounding box center [227, 404] width 88 height 17
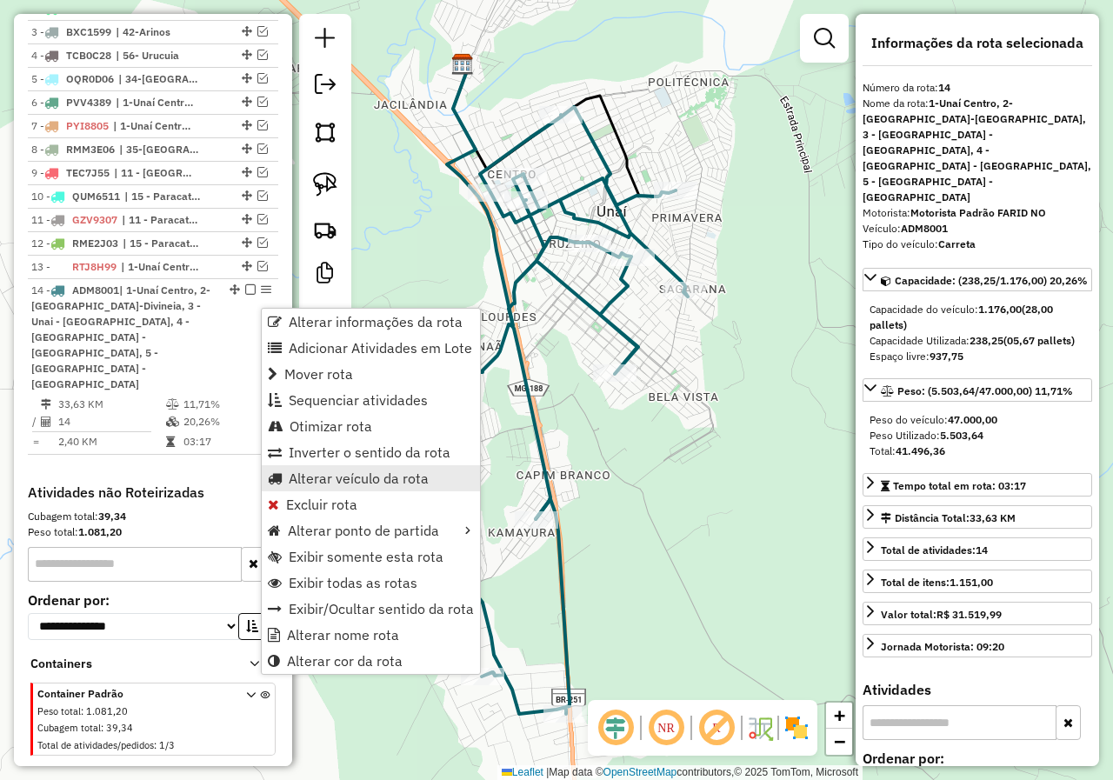
click at [344, 484] on span "Alterar veículo da rota" at bounding box center [359, 478] width 140 height 14
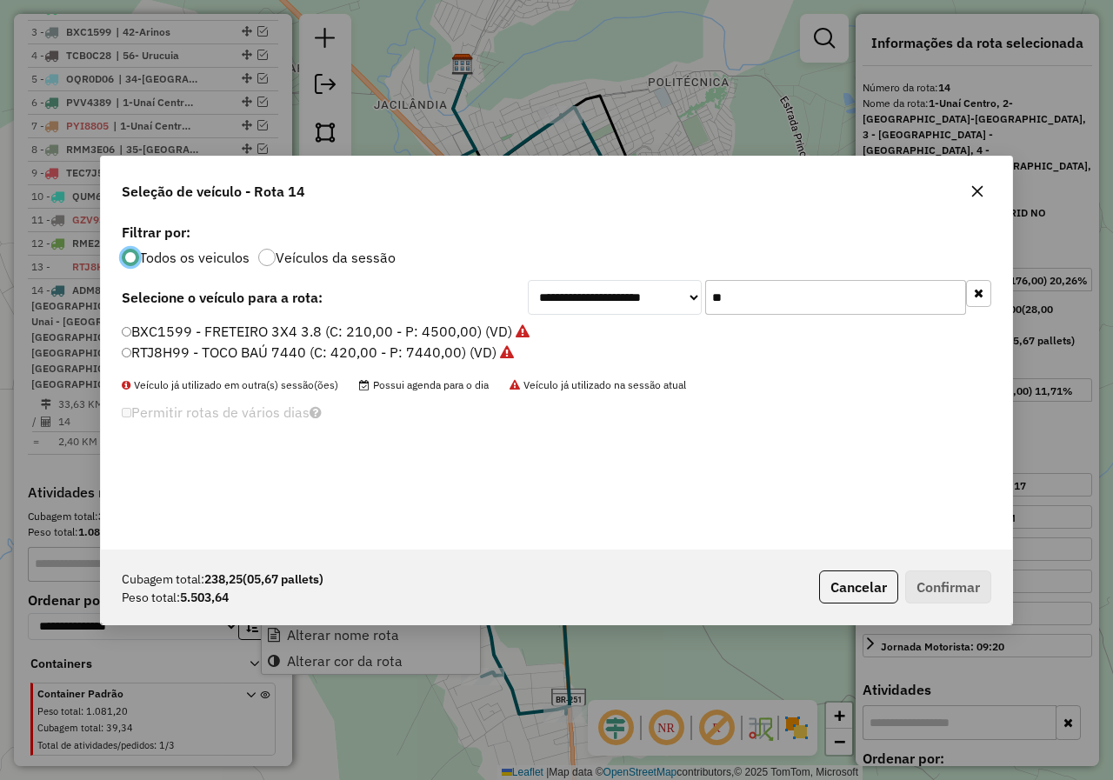
scroll to position [10, 5]
click at [841, 310] on input "**" at bounding box center [835, 297] width 261 height 35
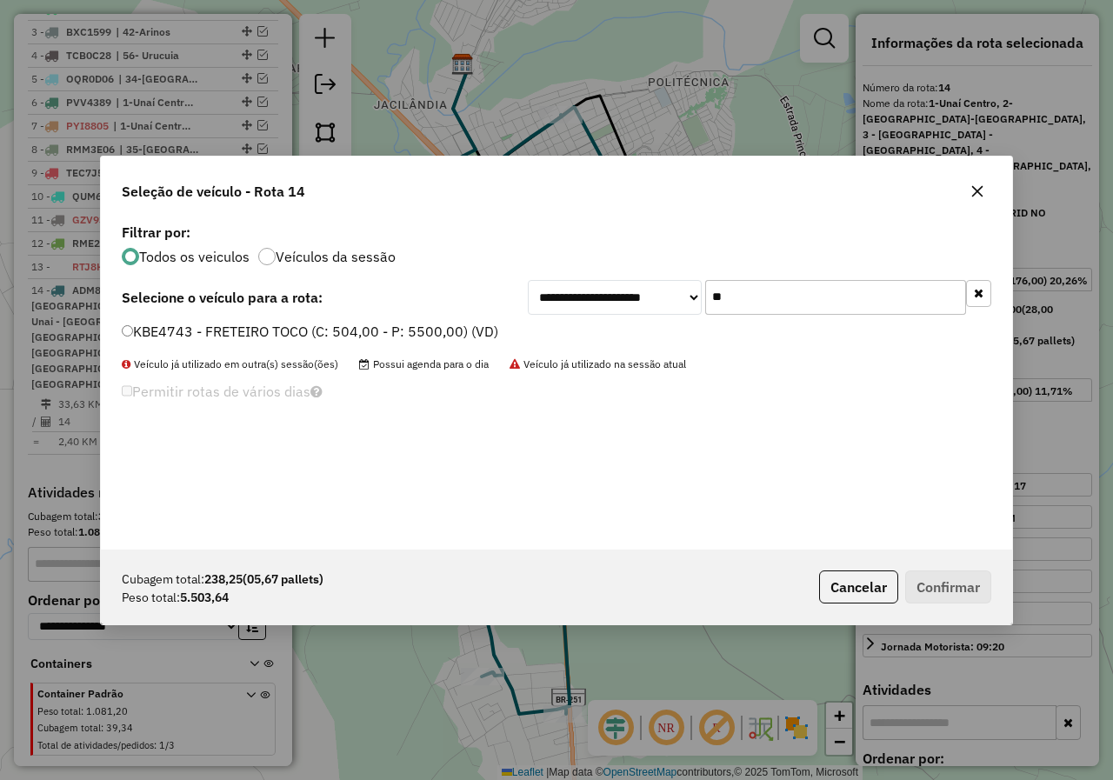
type input "**"
click at [708, 109] on div "**********" at bounding box center [556, 390] width 1113 height 780
click at [977, 198] on button "button" at bounding box center [977, 191] width 28 height 28
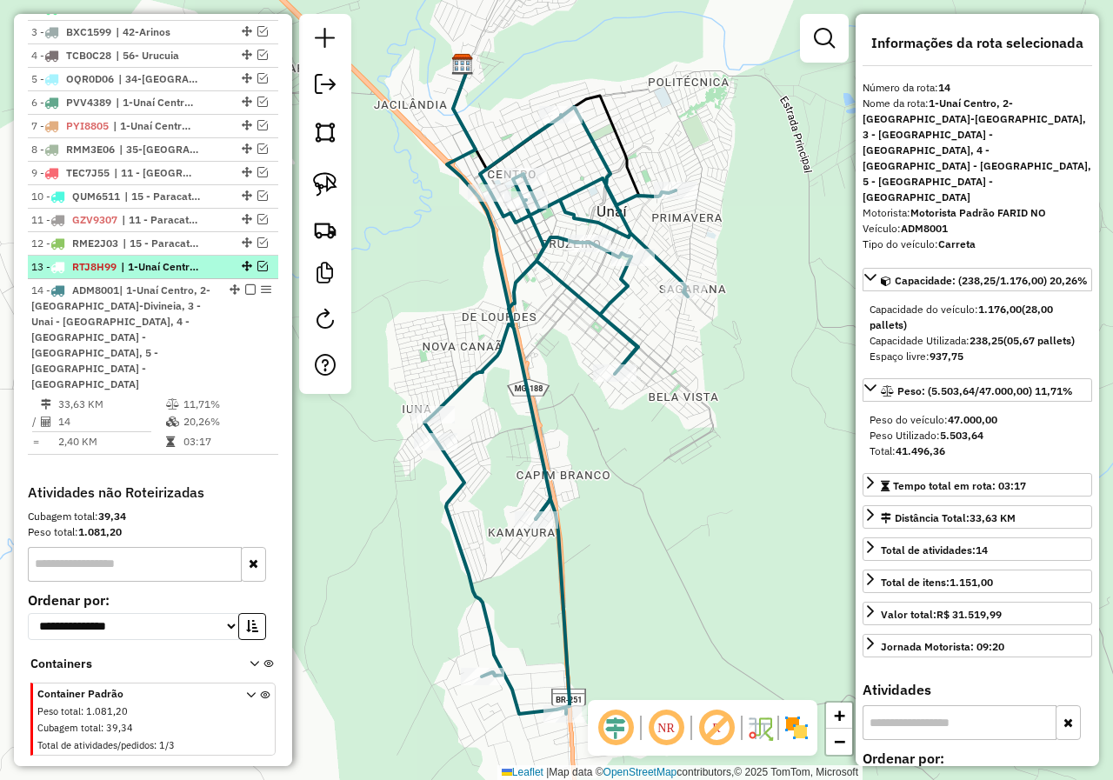
click at [257, 271] on em at bounding box center [262, 266] width 10 height 10
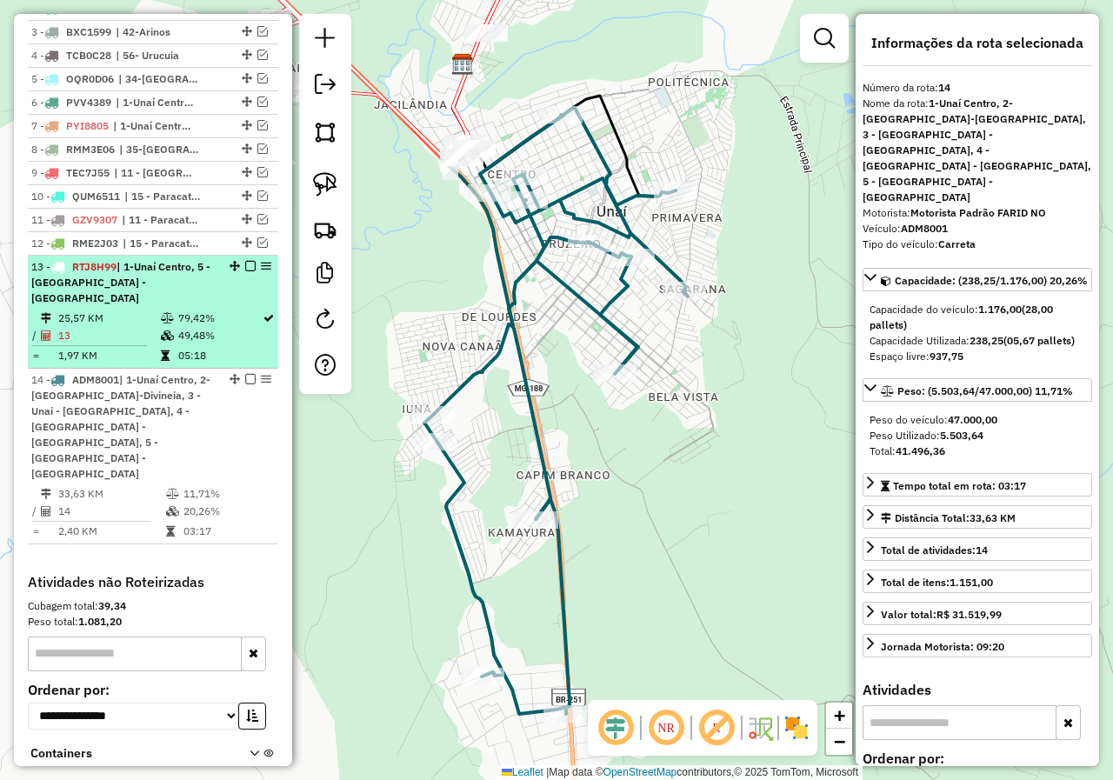
scroll to position [771, 0]
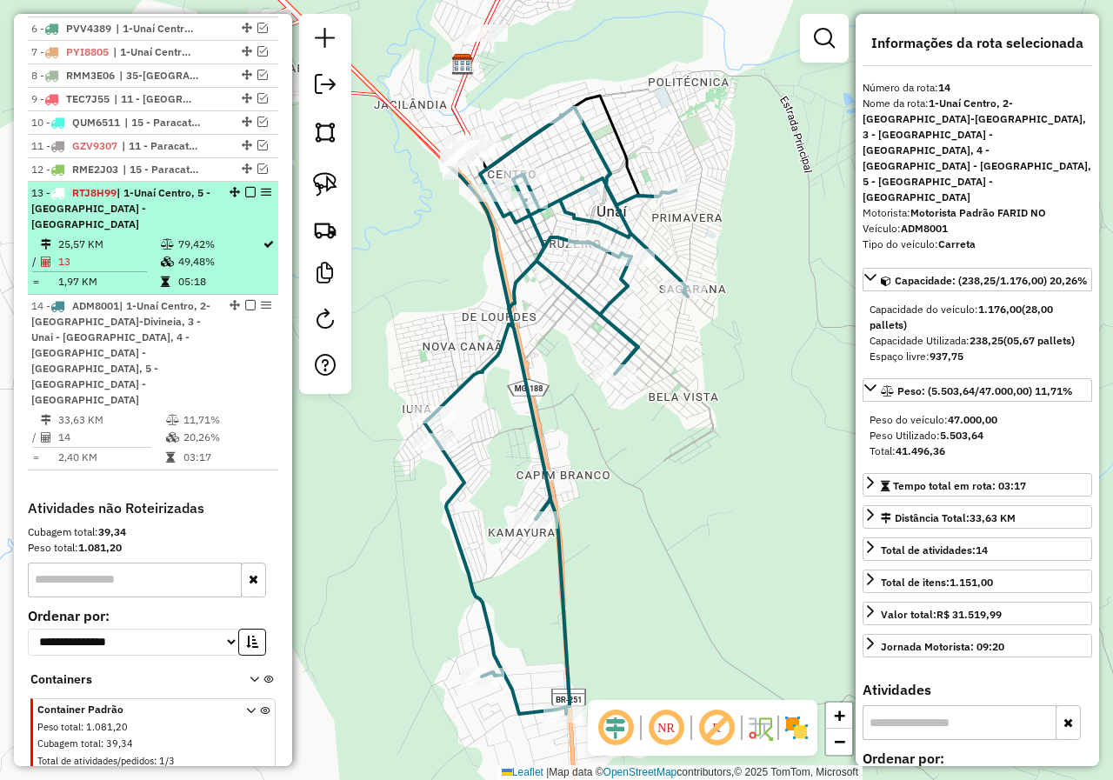
click at [109, 237] on td "25,57 KM" at bounding box center [108, 244] width 103 height 17
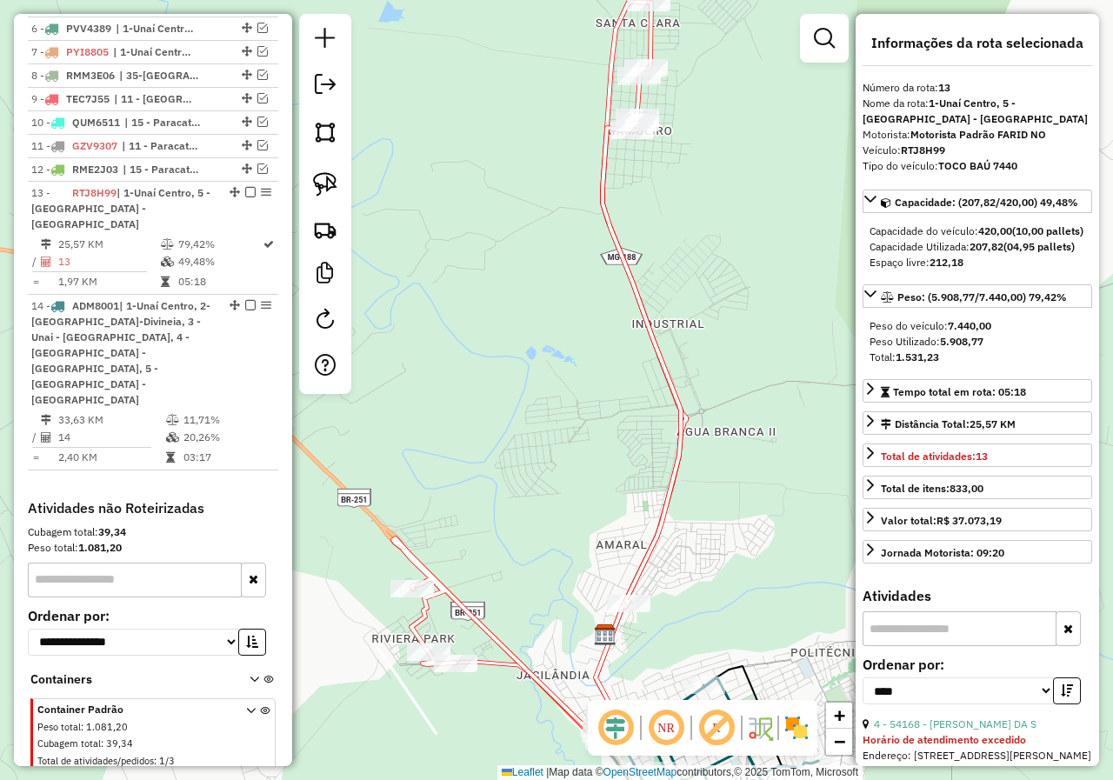
drag, startPoint x: 616, startPoint y: 510, endPoint x: 439, endPoint y: 162, distance: 390.1
click at [450, 196] on div "Janela de atendimento Grade de atendimento Capacidade Transportadoras Veículos …" at bounding box center [556, 390] width 1113 height 780
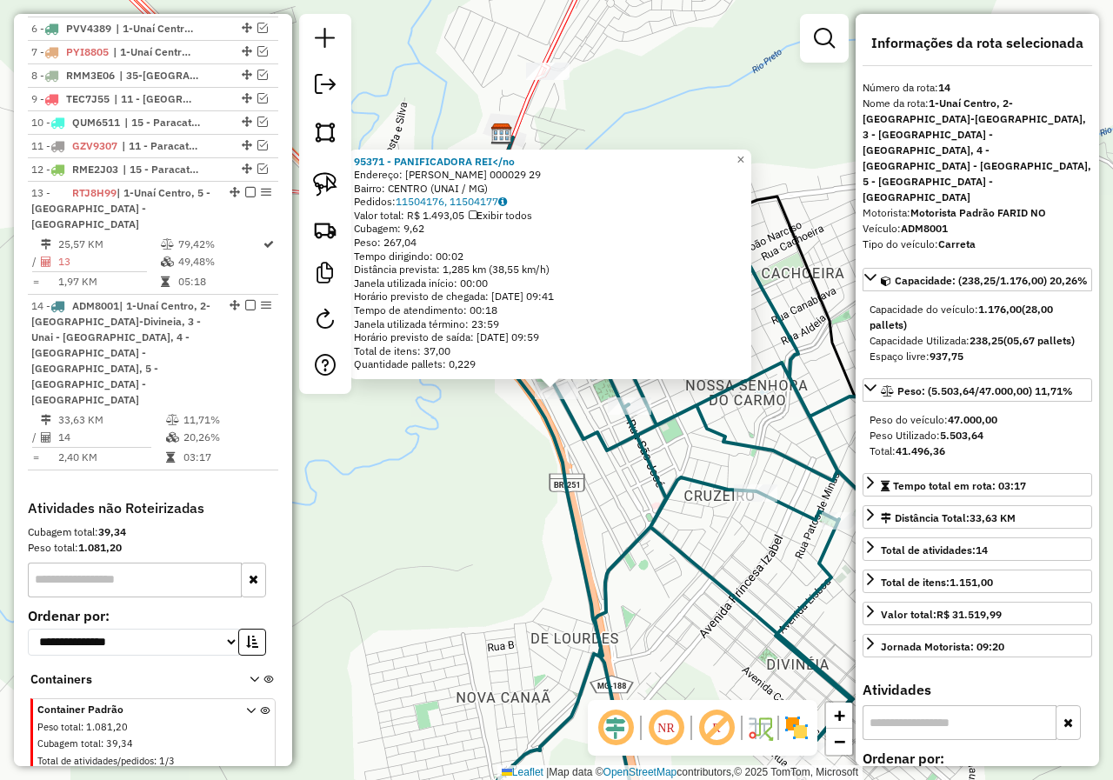
click at [467, 424] on div "95371 - PANIFICADORA REI</no Endereço: [PERSON_NAME][GEOGRAPHIC_DATA] 000029 29…" at bounding box center [556, 390] width 1113 height 780
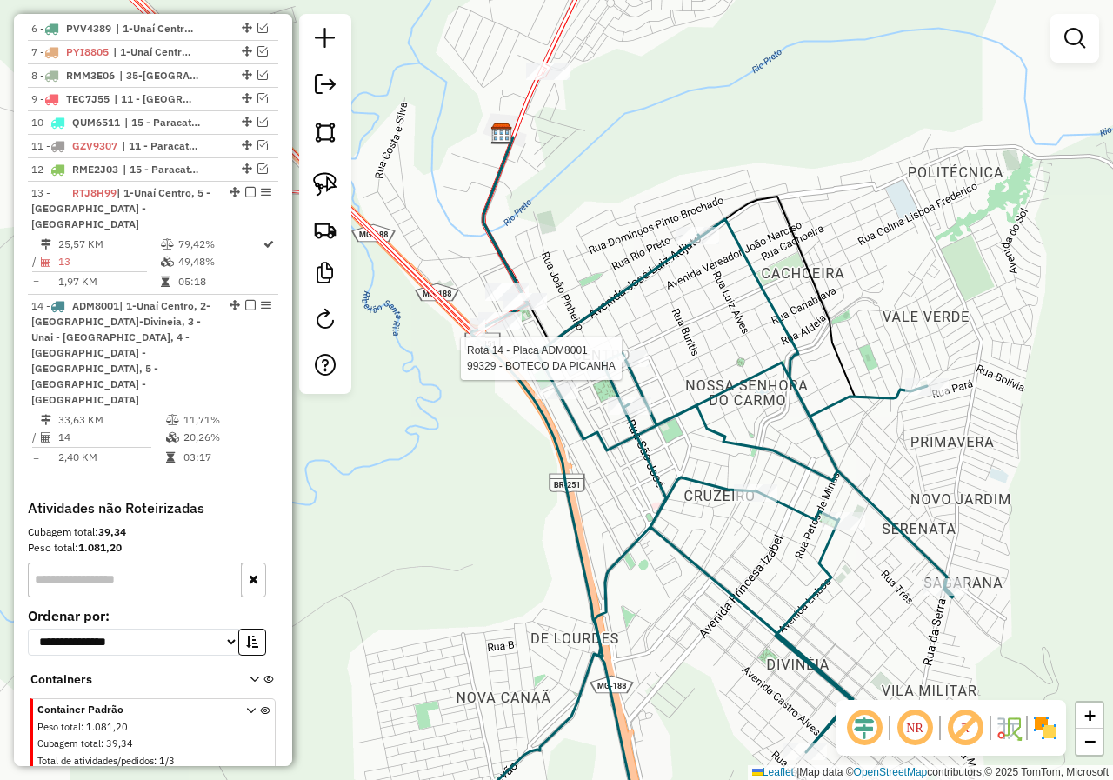
click at [617, 367] on div at bounding box center [626, 358] width 43 height 17
select select "*********"
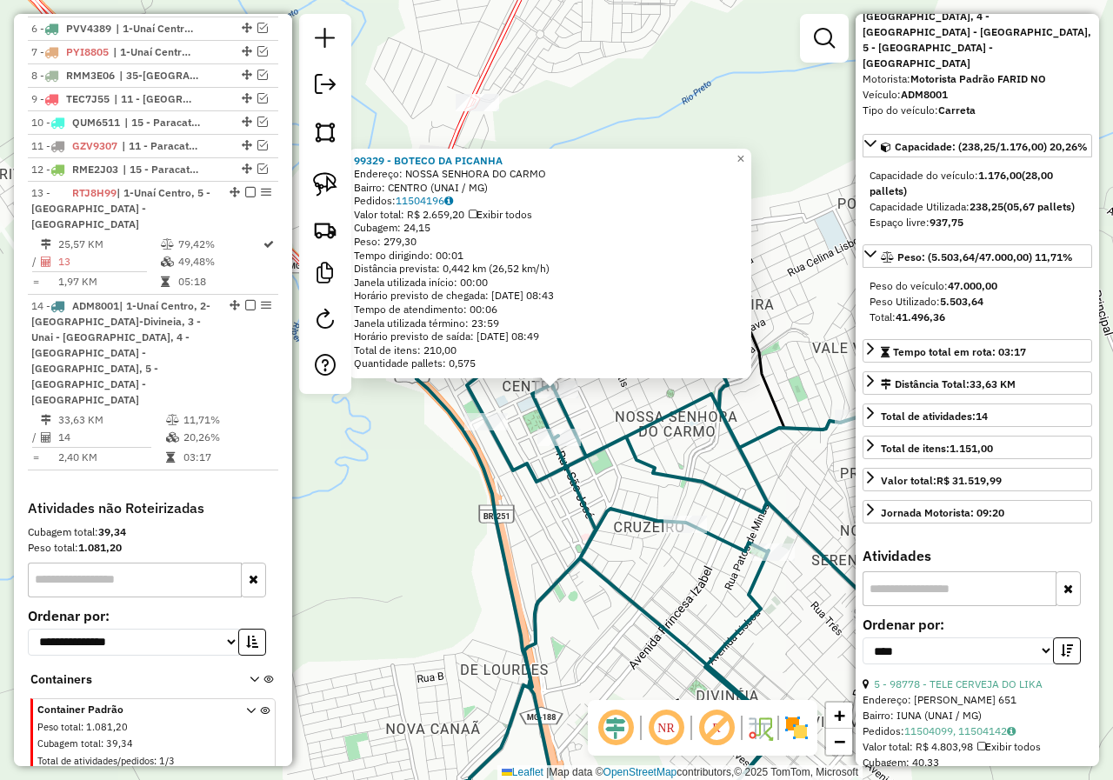
scroll to position [174, 0]
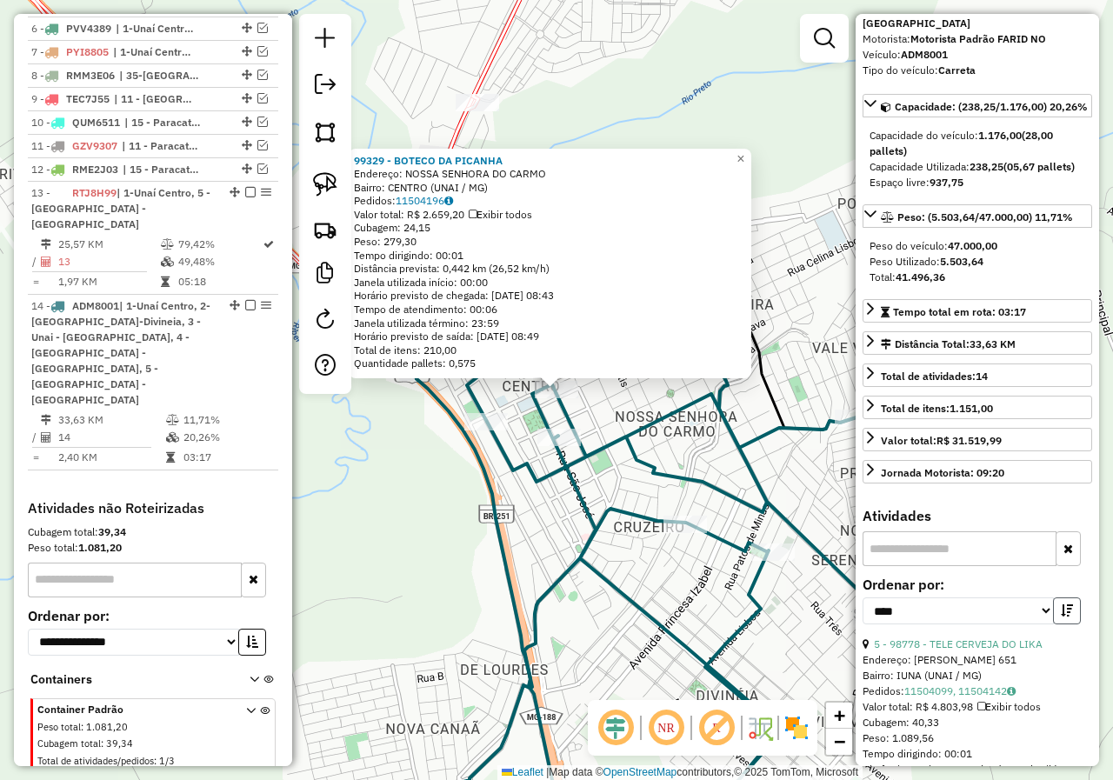
click at [1064, 604] on icon "button" at bounding box center [1067, 610] width 12 height 12
click at [520, 515] on div "99329 - BOTECO DA PICANHA Endereço: [GEOGRAPHIC_DATA] Bairro: CENTRO (UNAI / [G…" at bounding box center [556, 390] width 1113 height 780
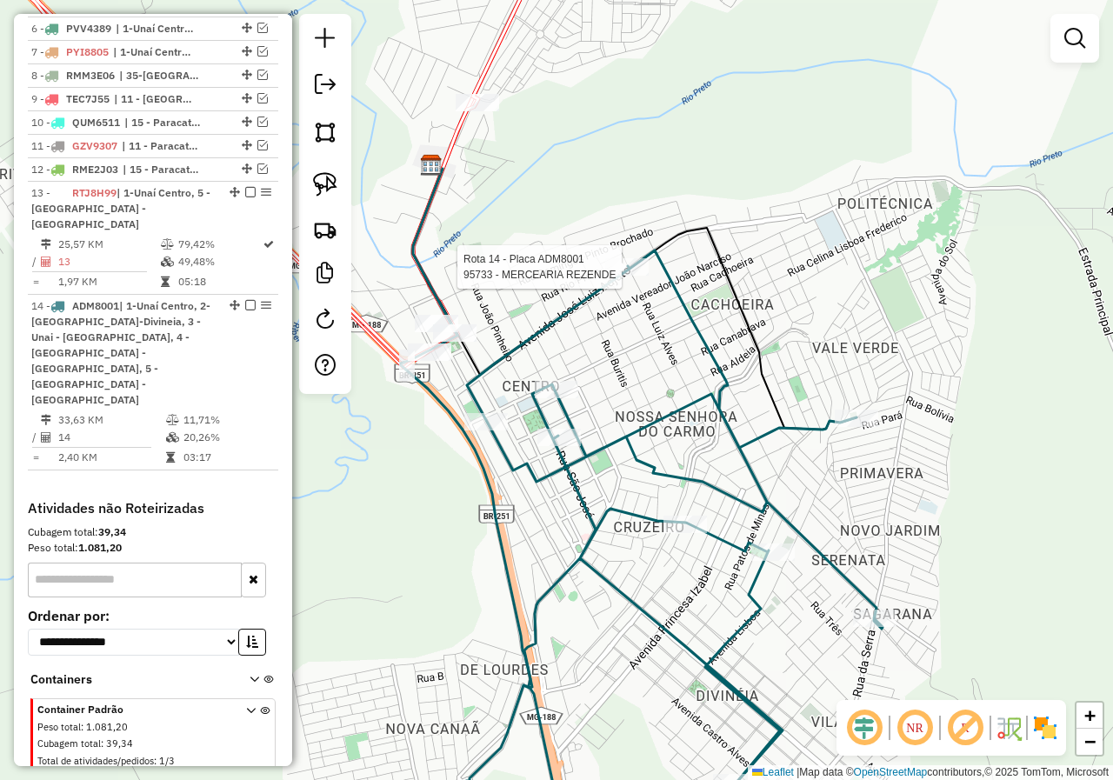
select select "*********"
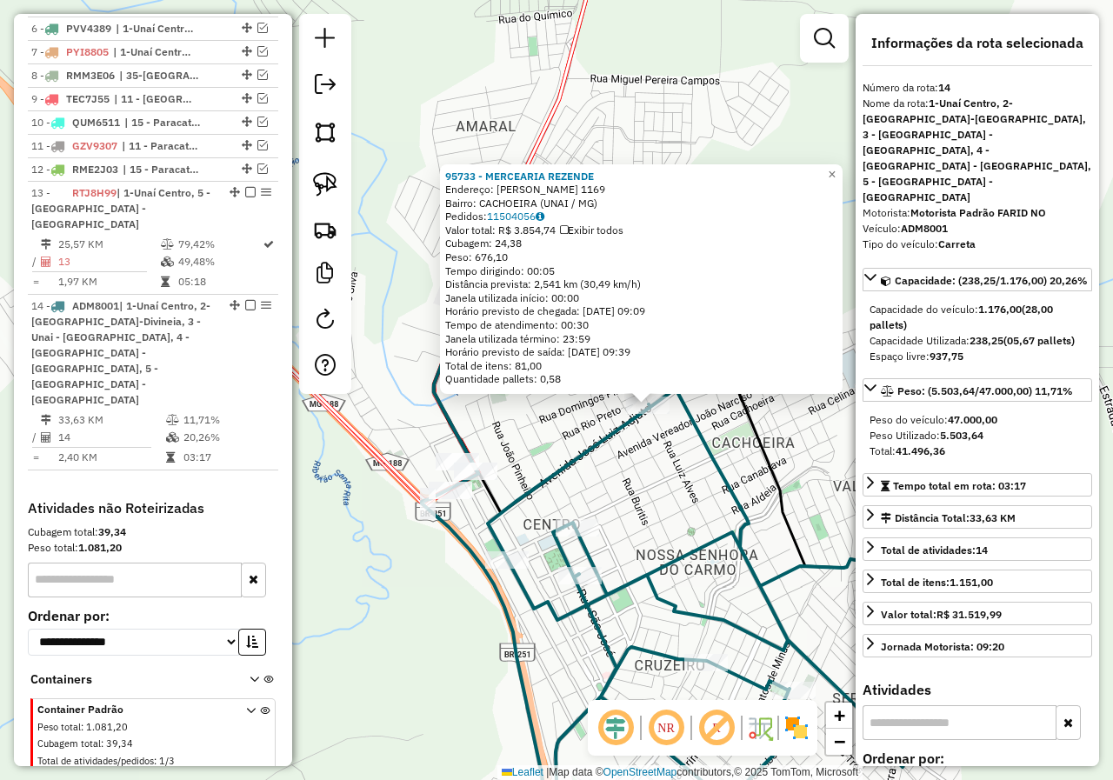
drag, startPoint x: 454, startPoint y: 456, endPoint x: 542, endPoint y: 462, distance: 88.0
click at [544, 470] on icon at bounding box center [696, 631] width 416 height 484
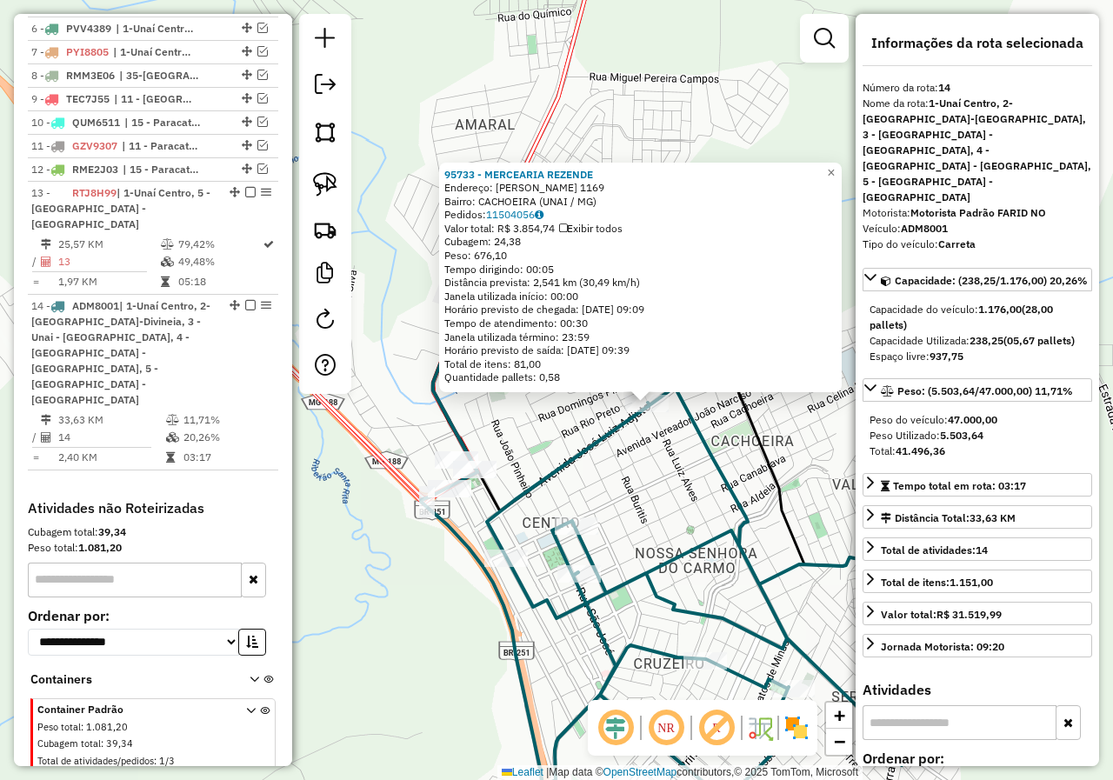
click at [542, 462] on div "95733 - MERCEARIA REZENDE Endereço: [PERSON_NAME] 1169 Bairro: CACHOEIRA (UNAI …" at bounding box center [556, 390] width 1113 height 780
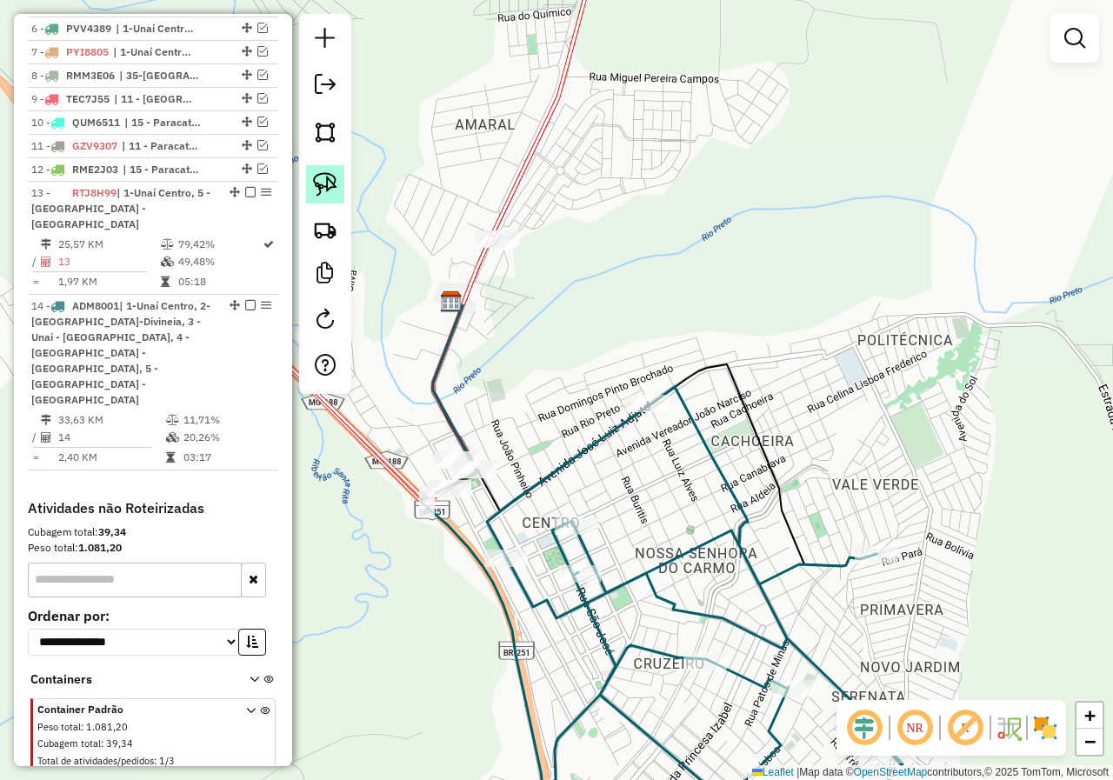
click at [323, 178] on img at bounding box center [325, 184] width 24 height 24
drag, startPoint x: 617, startPoint y: 363, endPoint x: 742, endPoint y: 400, distance: 130.4
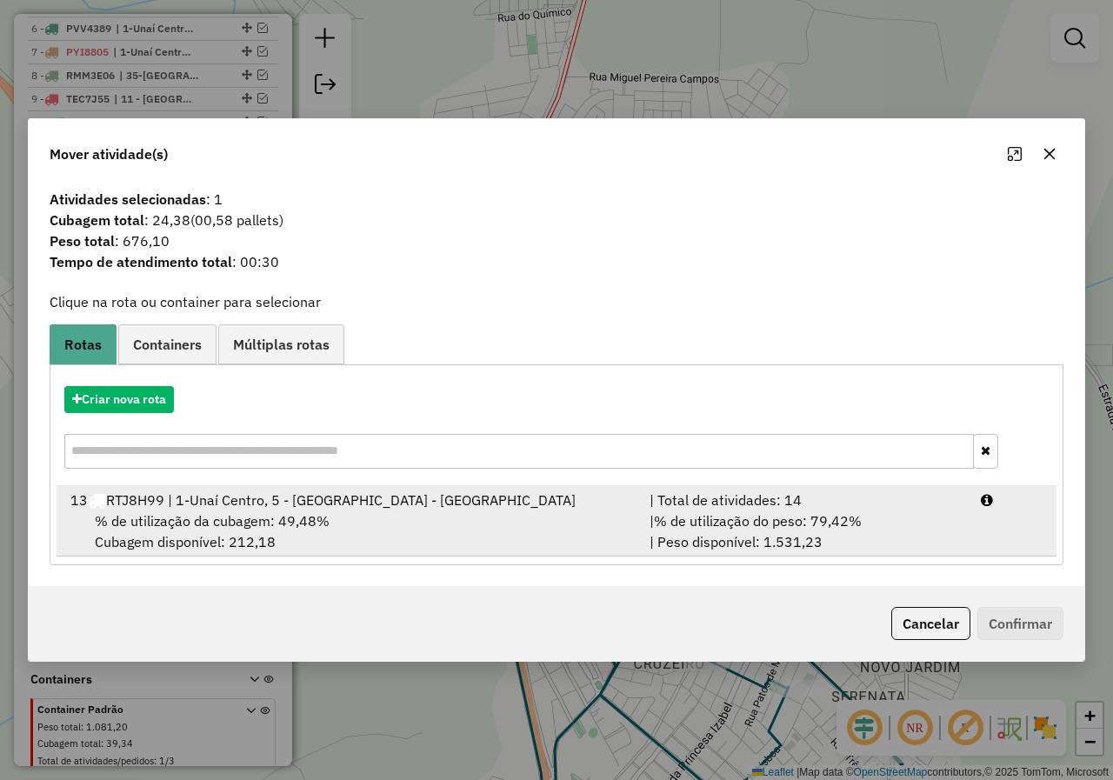
click at [585, 531] on div "% de utilização da cubagem: 49,48% Cubagem disponível: 212,18" at bounding box center [349, 531] width 579 height 42
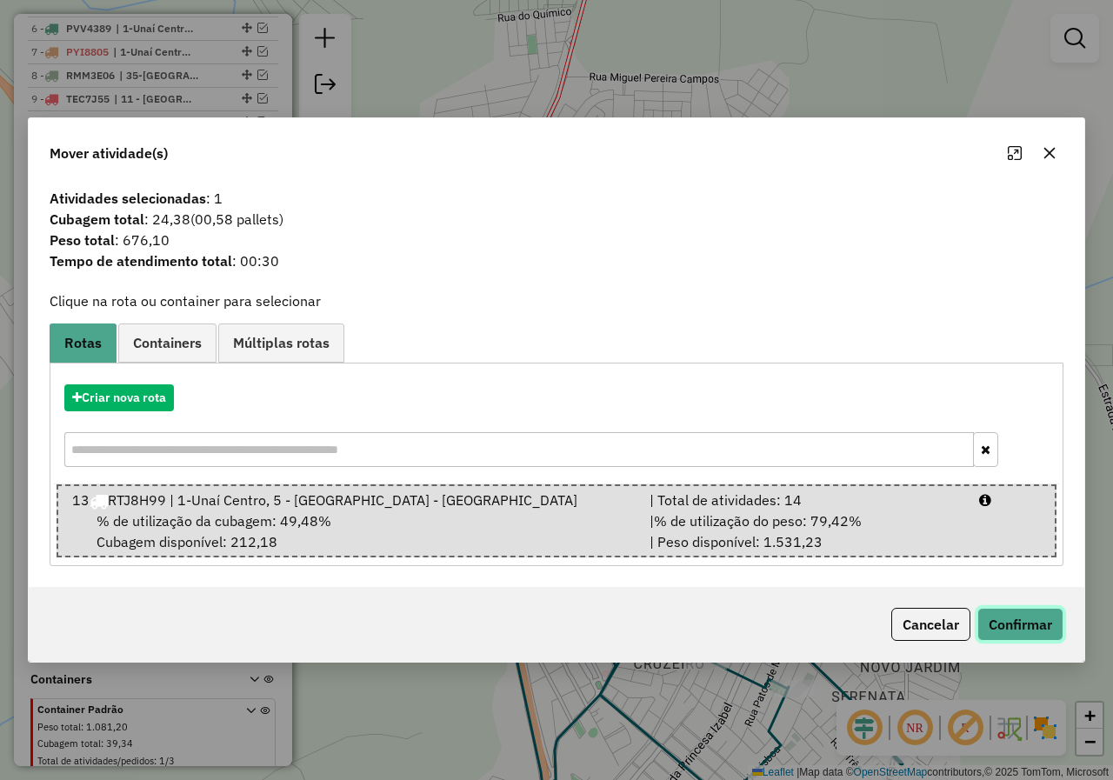
click at [1052, 623] on button "Confirmar" at bounding box center [1020, 624] width 86 height 33
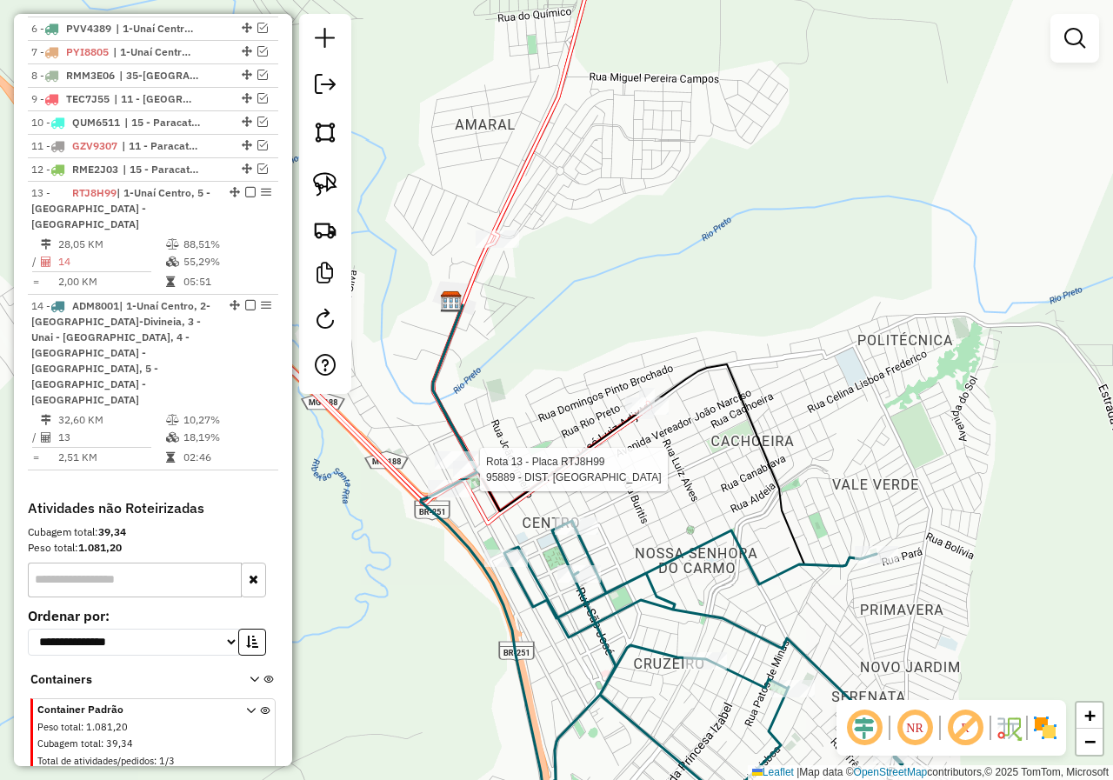
select select "*********"
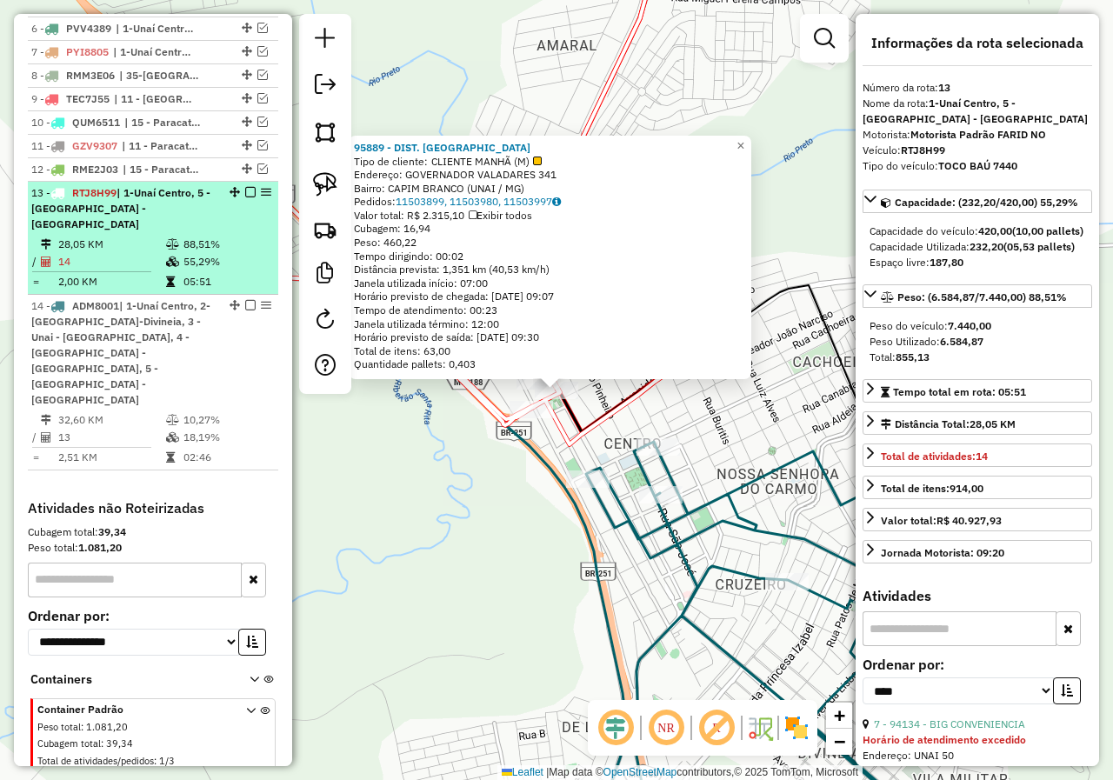
click at [245, 197] on em at bounding box center [250, 192] width 10 height 10
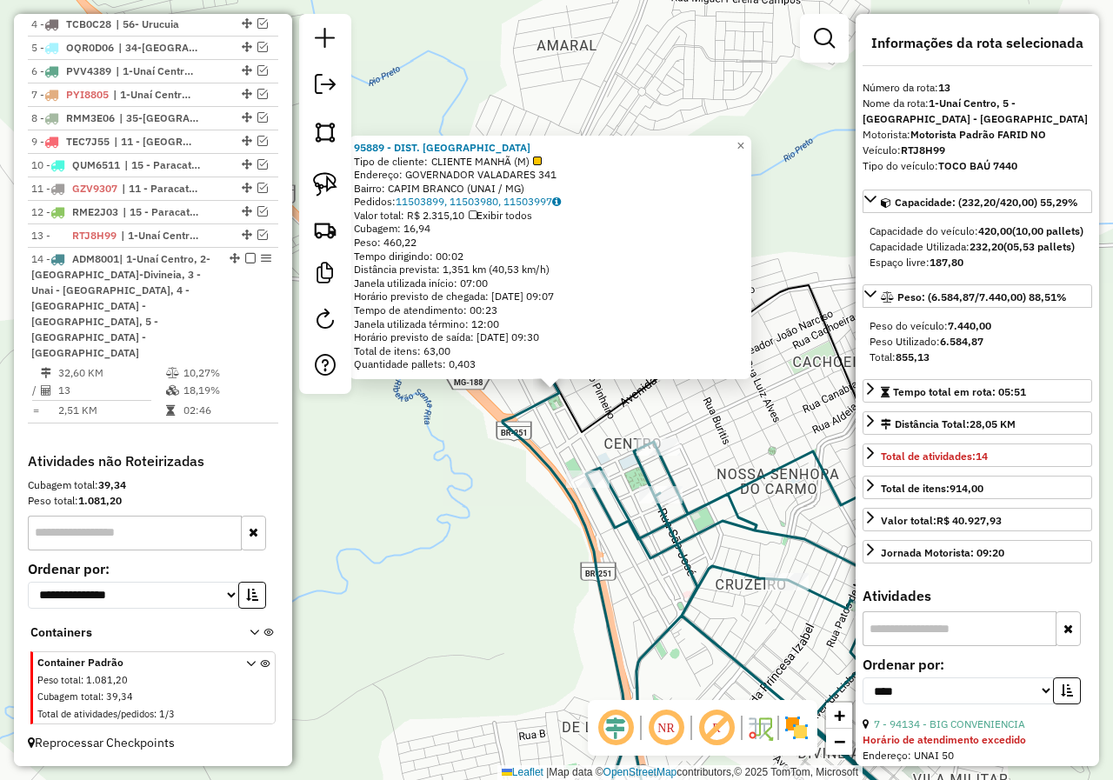
scroll to position [697, 0]
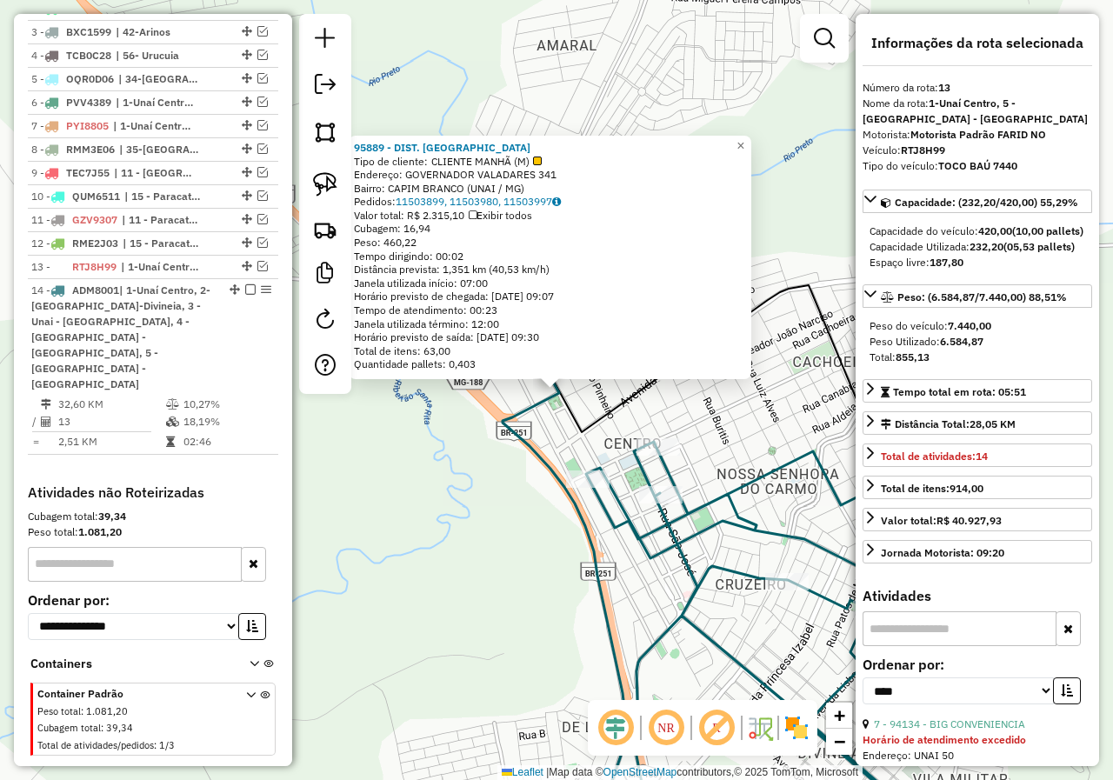
click at [533, 537] on div "95889 - DIST. [PERSON_NAME] de cliente: CLIENTE MANHÃ (M) Endereço: GOVERNADOR …" at bounding box center [556, 390] width 1113 height 780
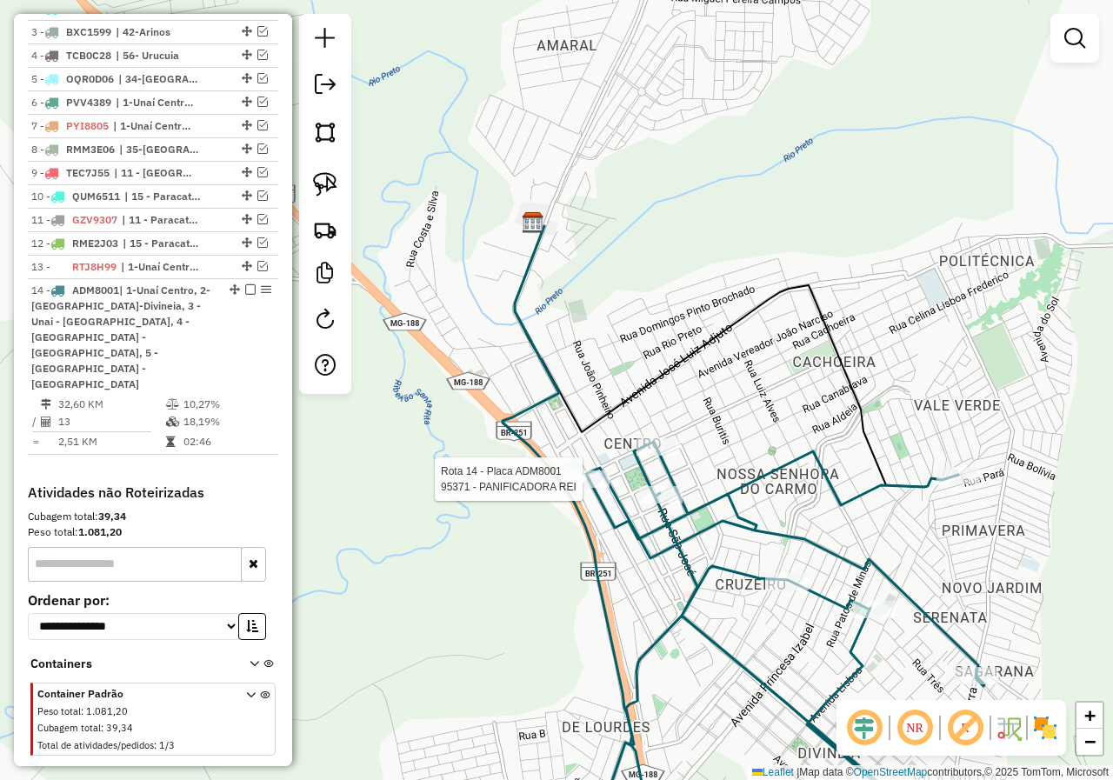
select select "*********"
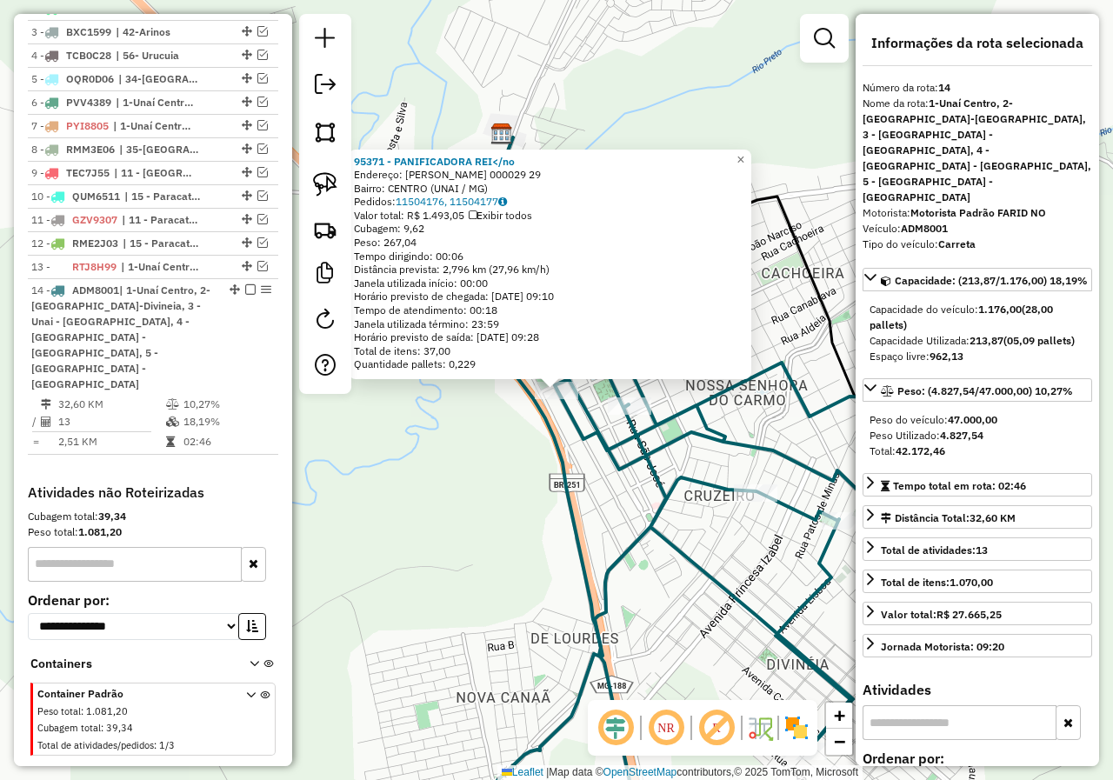
click at [610, 541] on div "95371 - PANIFICADORA REI</no Endereço: [PERSON_NAME][GEOGRAPHIC_DATA] 000029 29…" at bounding box center [556, 390] width 1113 height 780
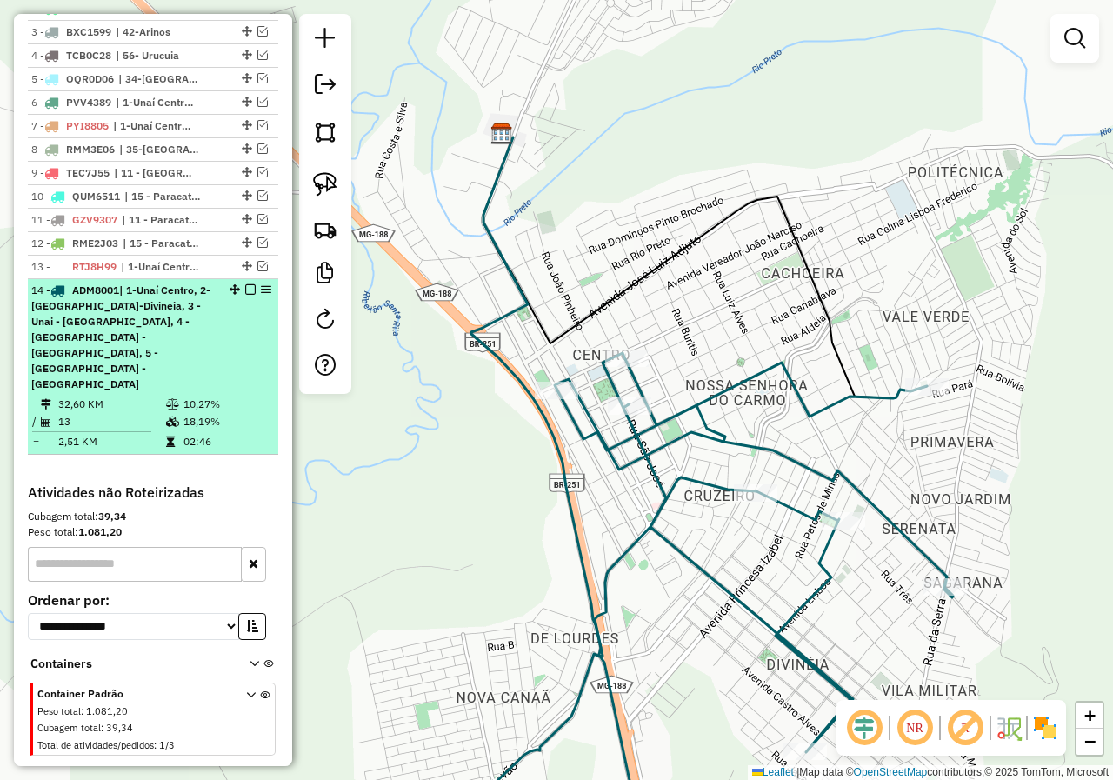
select select "*********"
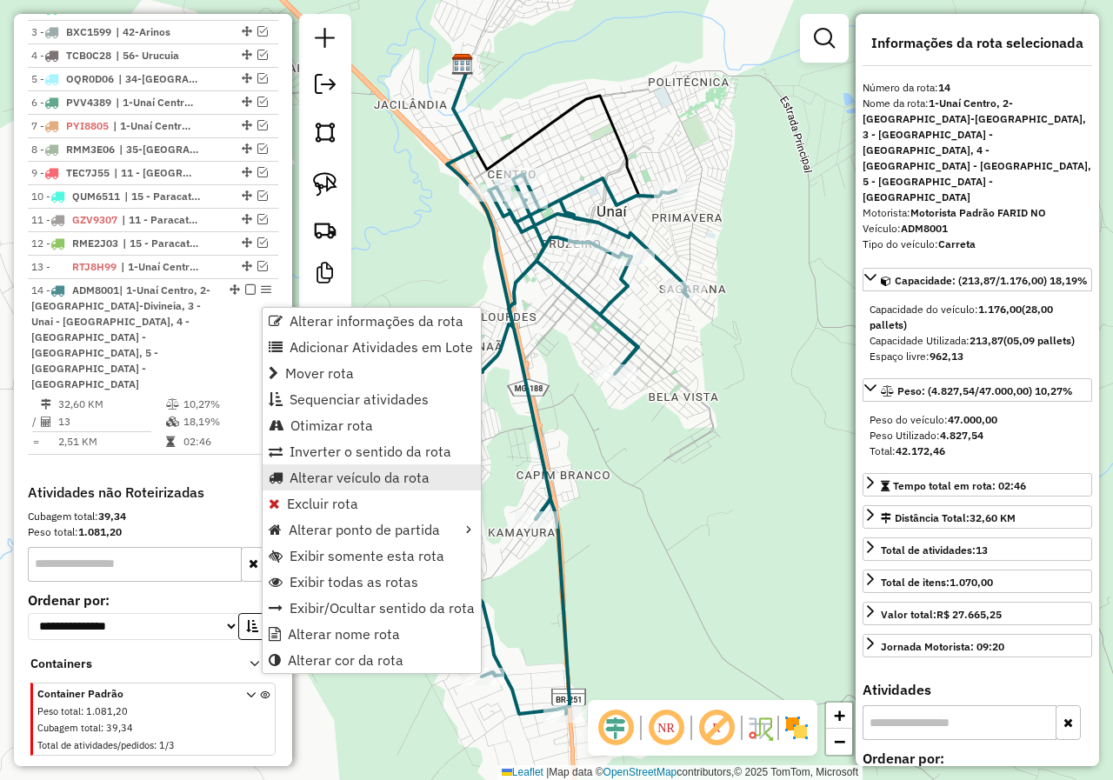
click at [393, 484] on span "Alterar veículo da rota" at bounding box center [360, 477] width 140 height 14
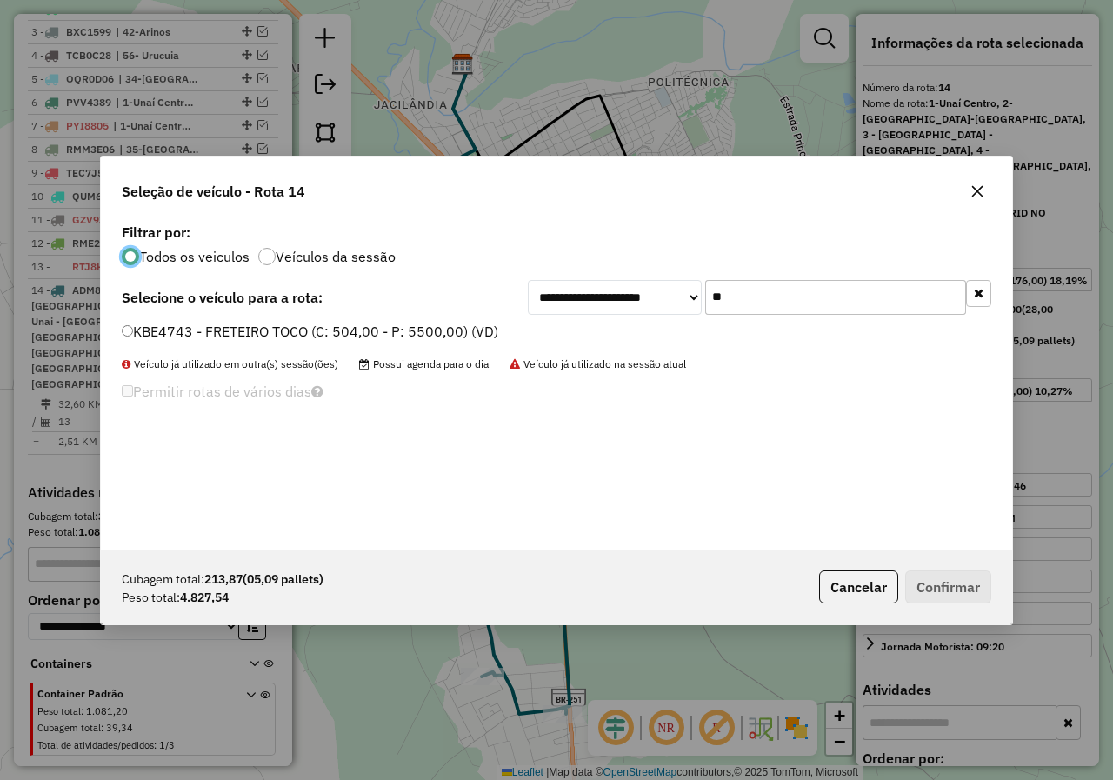
scroll to position [10, 5]
click at [769, 310] on input "**" at bounding box center [835, 297] width 261 height 35
drag, startPoint x: 267, startPoint y: 328, endPoint x: 703, endPoint y: 490, distance: 464.7
click at [267, 328] on label "KBE4743 - FRETEIRO TOCO (C: 504,00 - P: 5500,00) (VD)" at bounding box center [310, 331] width 377 height 21
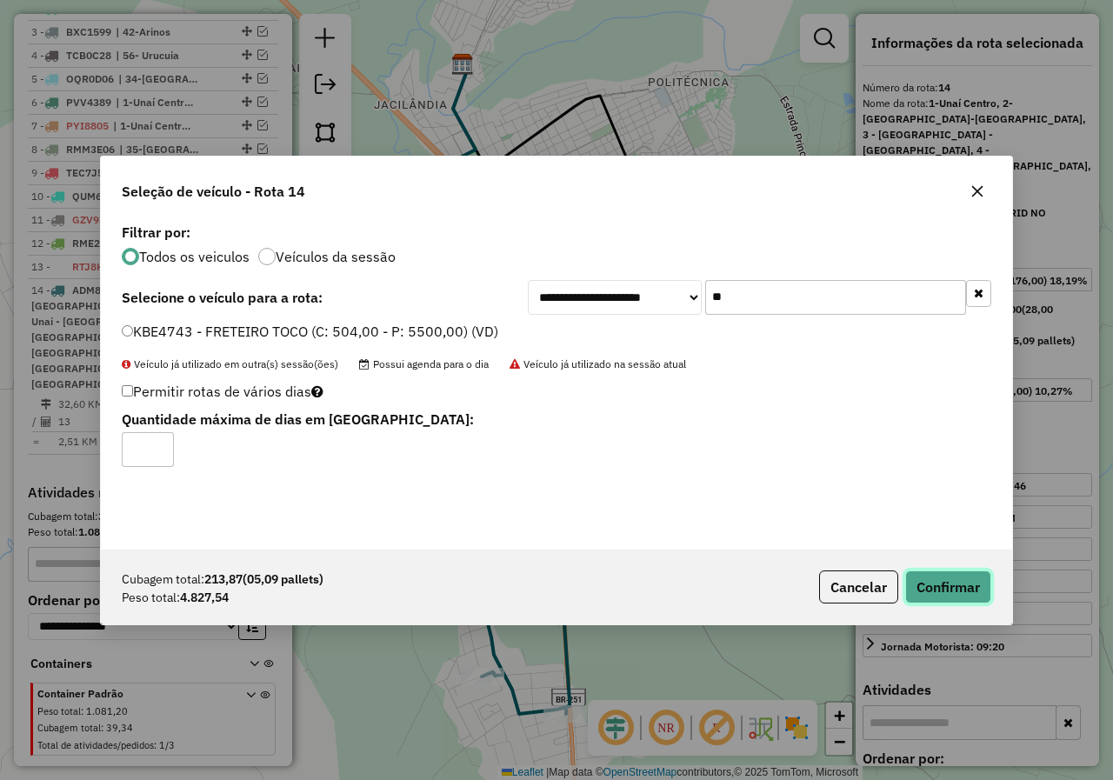
click at [977, 600] on button "Confirmar" at bounding box center [948, 586] width 86 height 33
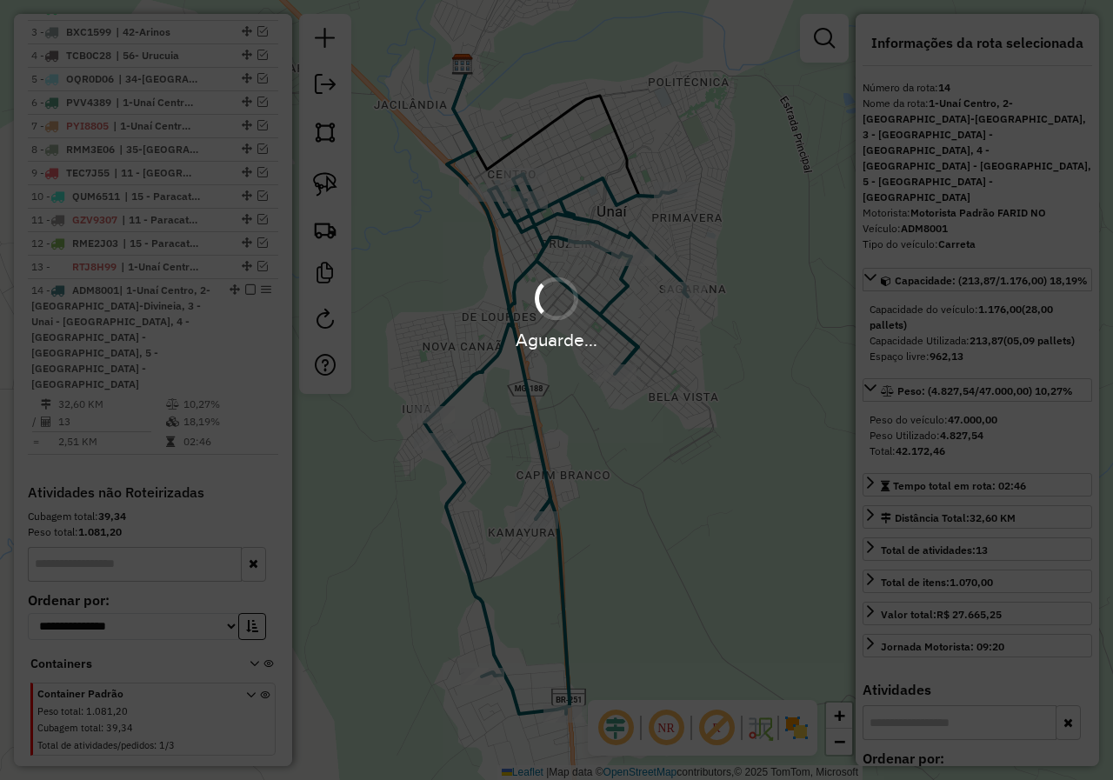
scroll to position [676, 0]
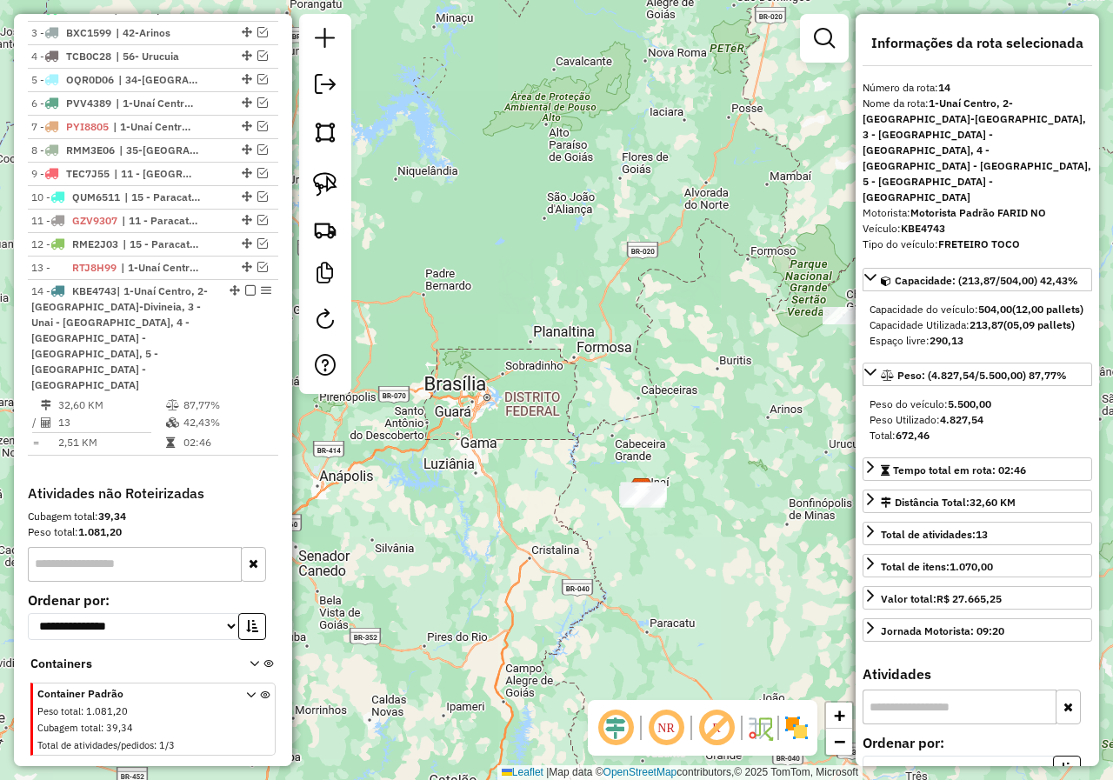
drag, startPoint x: 715, startPoint y: 552, endPoint x: 618, endPoint y: 404, distance: 176.6
click at [622, 408] on div "Janela de atendimento Grade de atendimento Capacidade Transportadoras Veículos …" at bounding box center [556, 390] width 1113 height 780
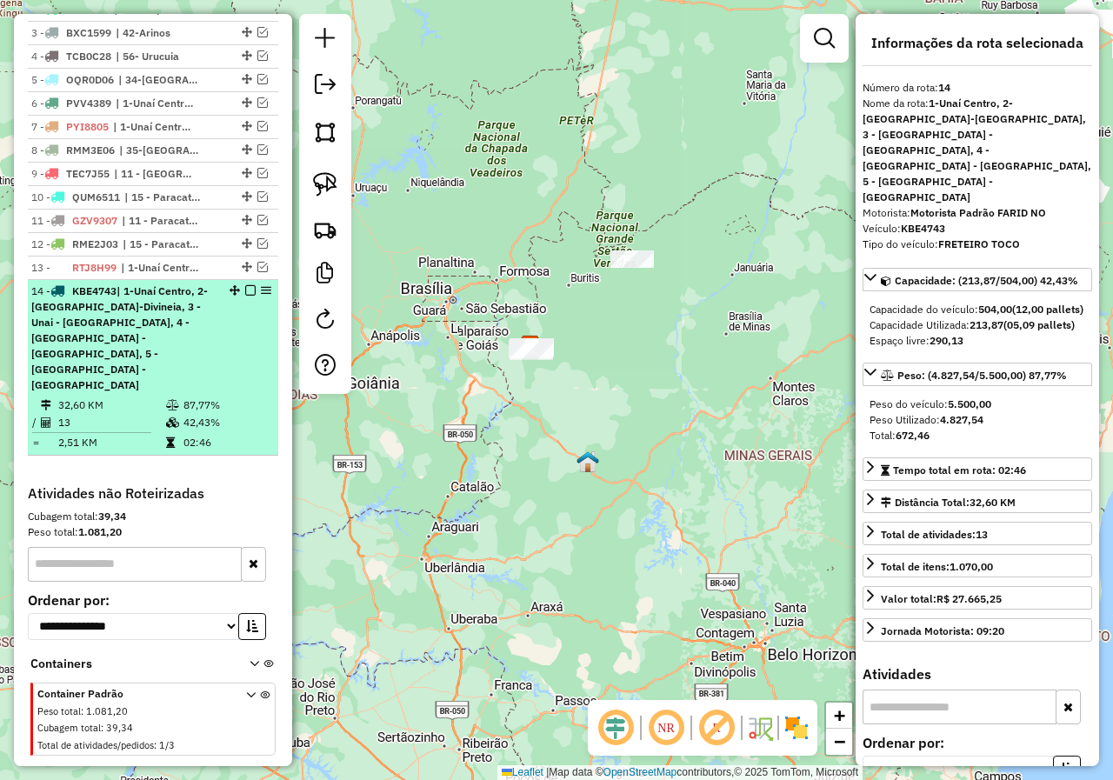
click at [245, 296] on em at bounding box center [250, 290] width 10 height 10
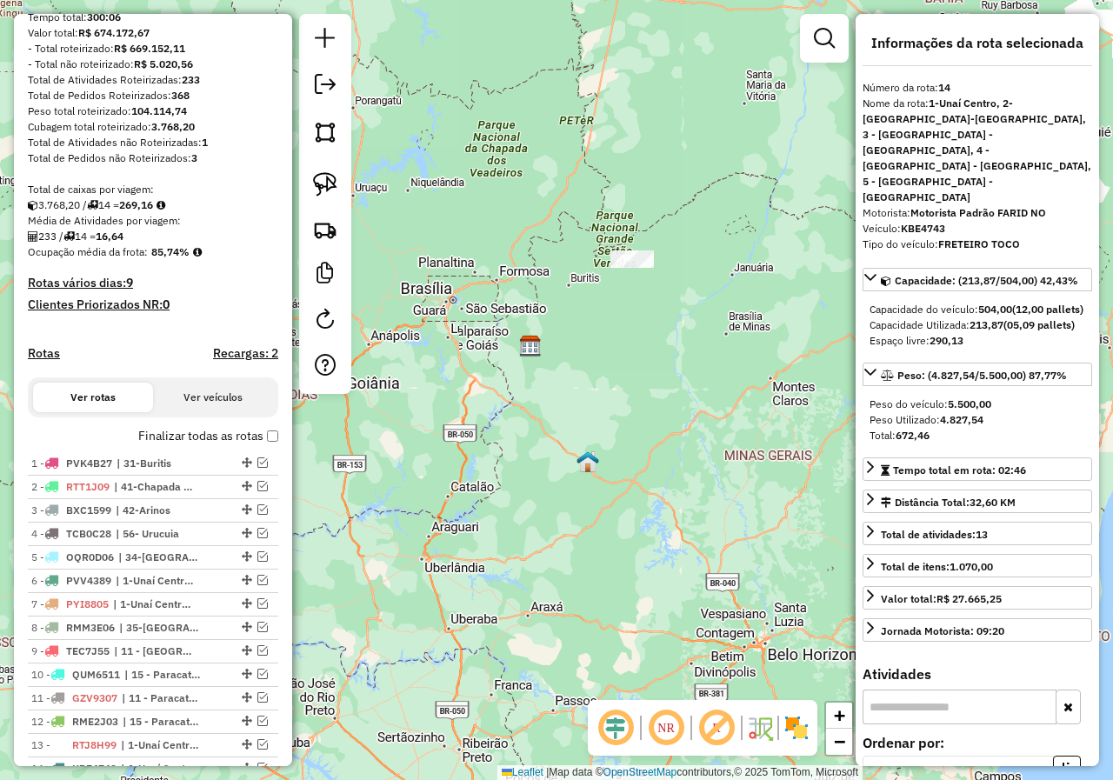
scroll to position [310, 0]
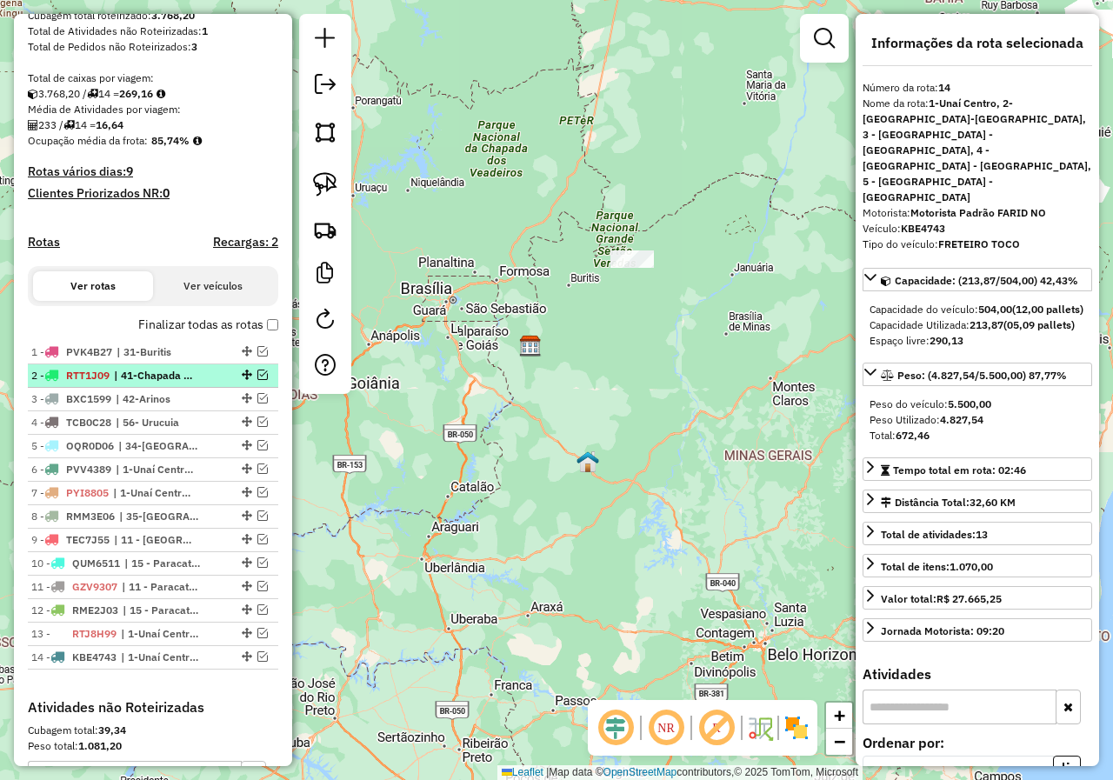
click at [260, 380] on em at bounding box center [262, 375] width 10 height 10
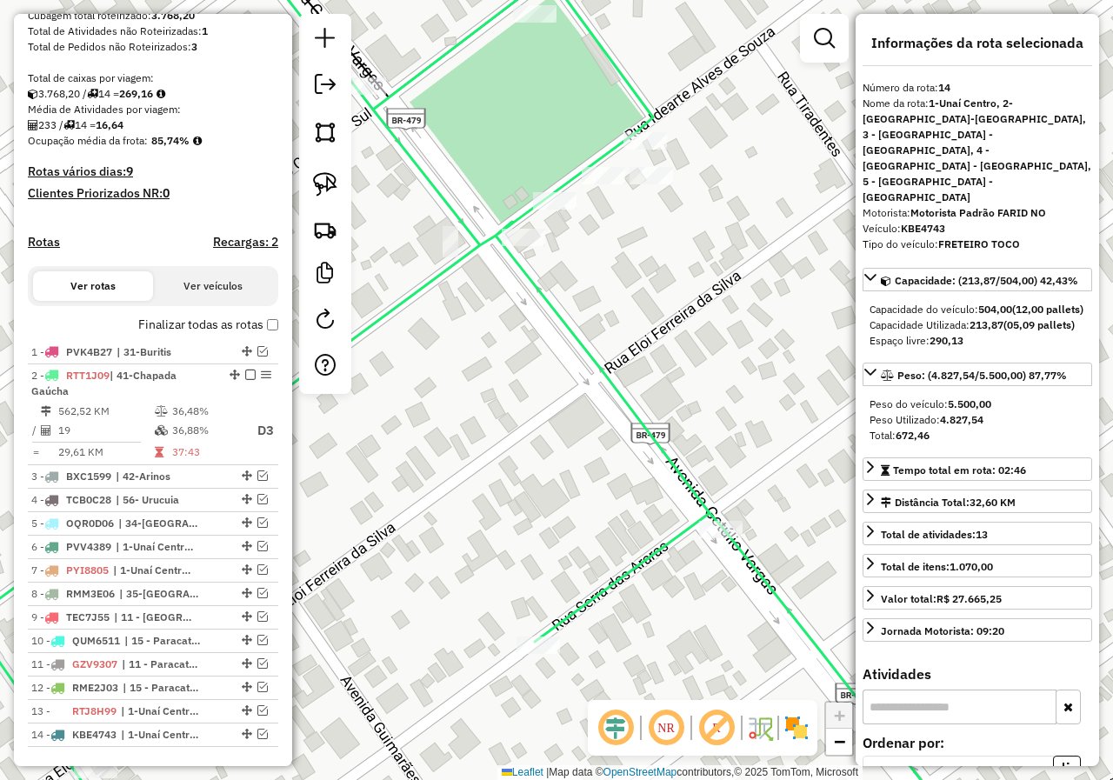
drag, startPoint x: 661, startPoint y: 265, endPoint x: 603, endPoint y: 283, distance: 60.2
click at [621, 286] on div "Janela de atendimento Grade de atendimento Capacidade Transportadoras Veículos …" at bounding box center [556, 390] width 1113 height 780
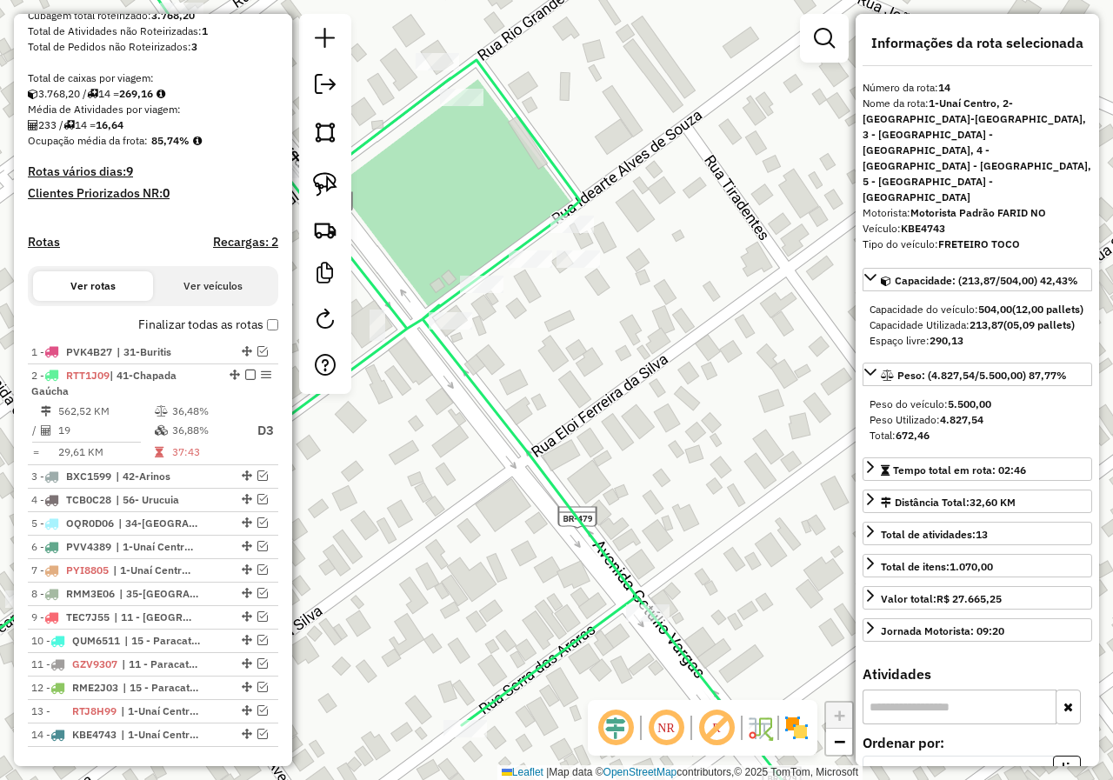
drag, startPoint x: 509, startPoint y: 175, endPoint x: 476, endPoint y: 237, distance: 70.8
click at [476, 237] on div "Janela de atendimento Grade de atendimento Capacidade Transportadoras Veículos …" at bounding box center [556, 390] width 1113 height 780
click at [322, 189] on img at bounding box center [325, 184] width 24 height 24
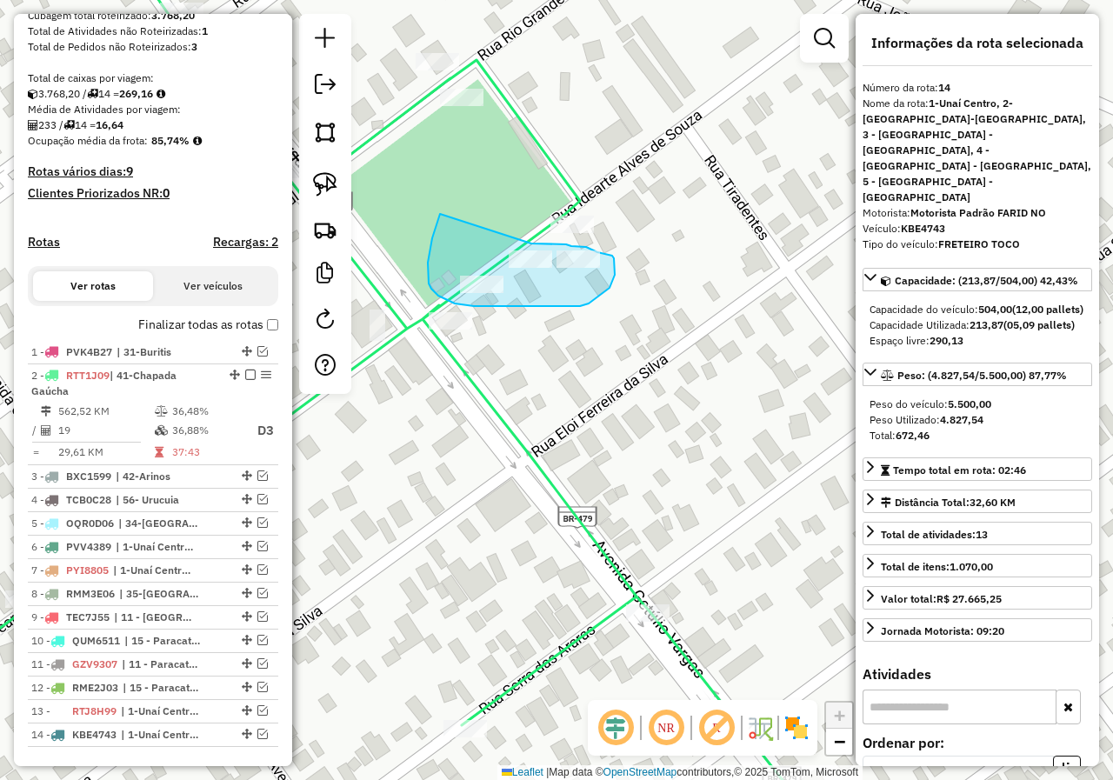
drag, startPoint x: 434, startPoint y: 235, endPoint x: 528, endPoint y: 243, distance: 94.2
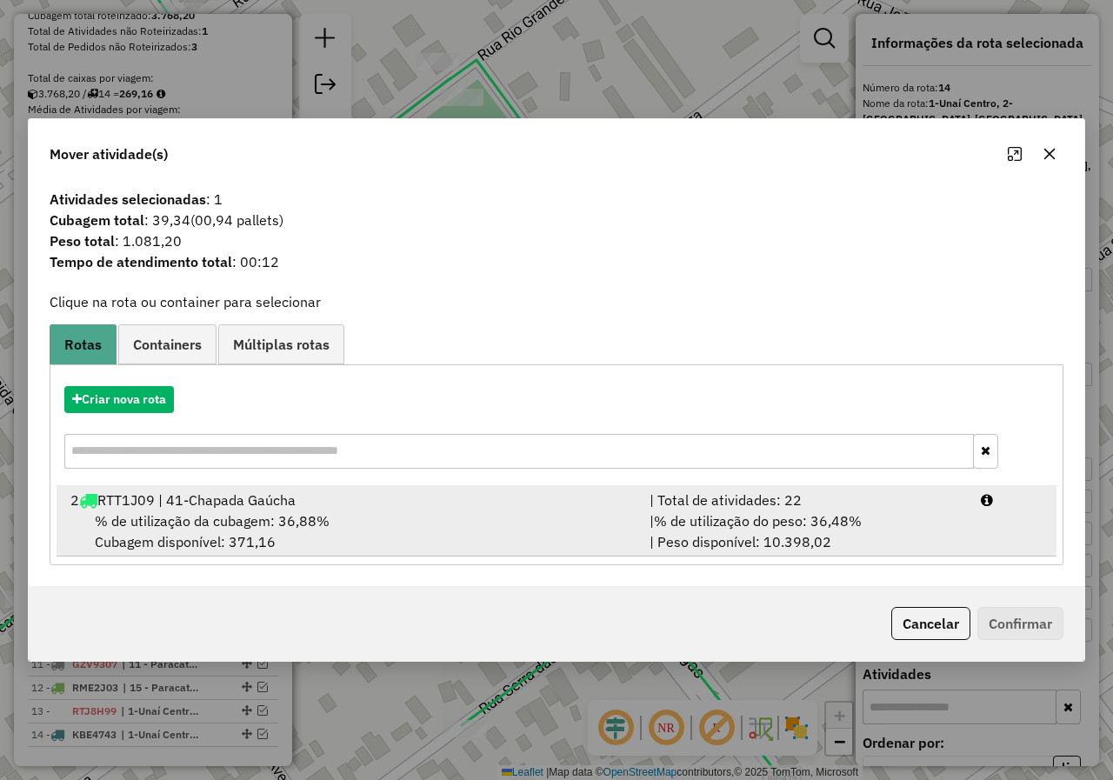
drag, startPoint x: 366, startPoint y: 527, endPoint x: 813, endPoint y: 533, distance: 447.0
click at [367, 527] on div "% de utilização da cubagem: 36,88% Cubagem disponível: 371,16" at bounding box center [349, 531] width 579 height 42
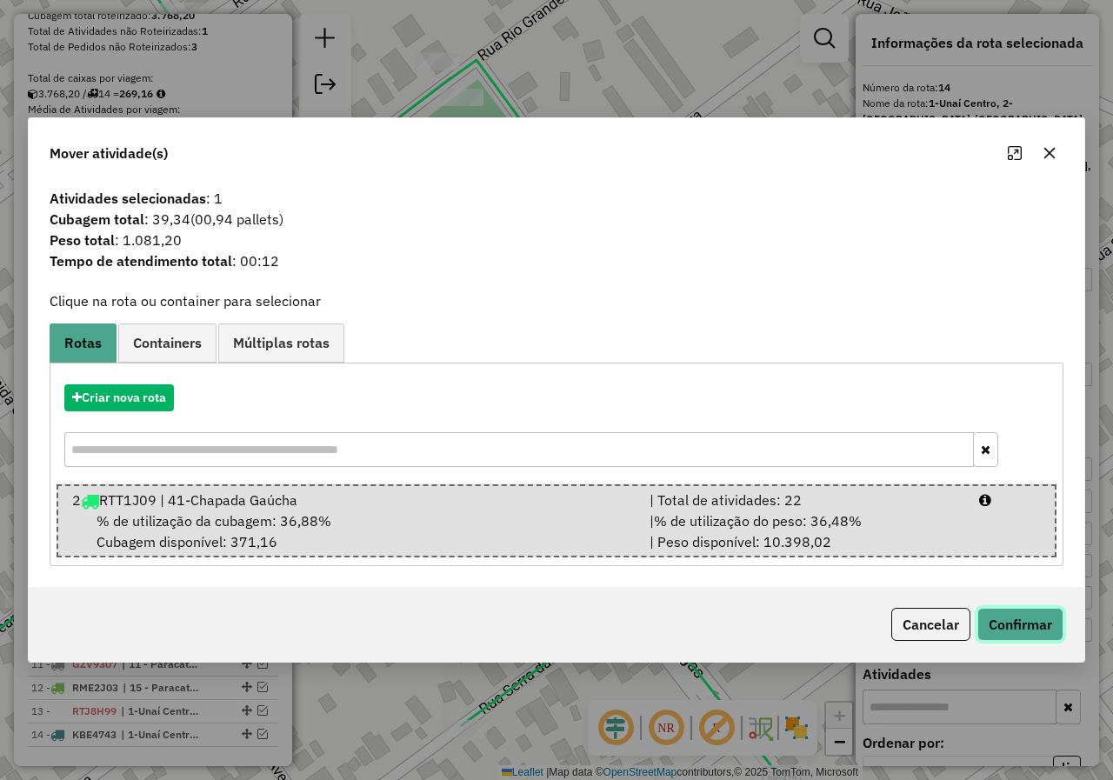
click at [1022, 625] on button "Confirmar" at bounding box center [1020, 624] width 86 height 33
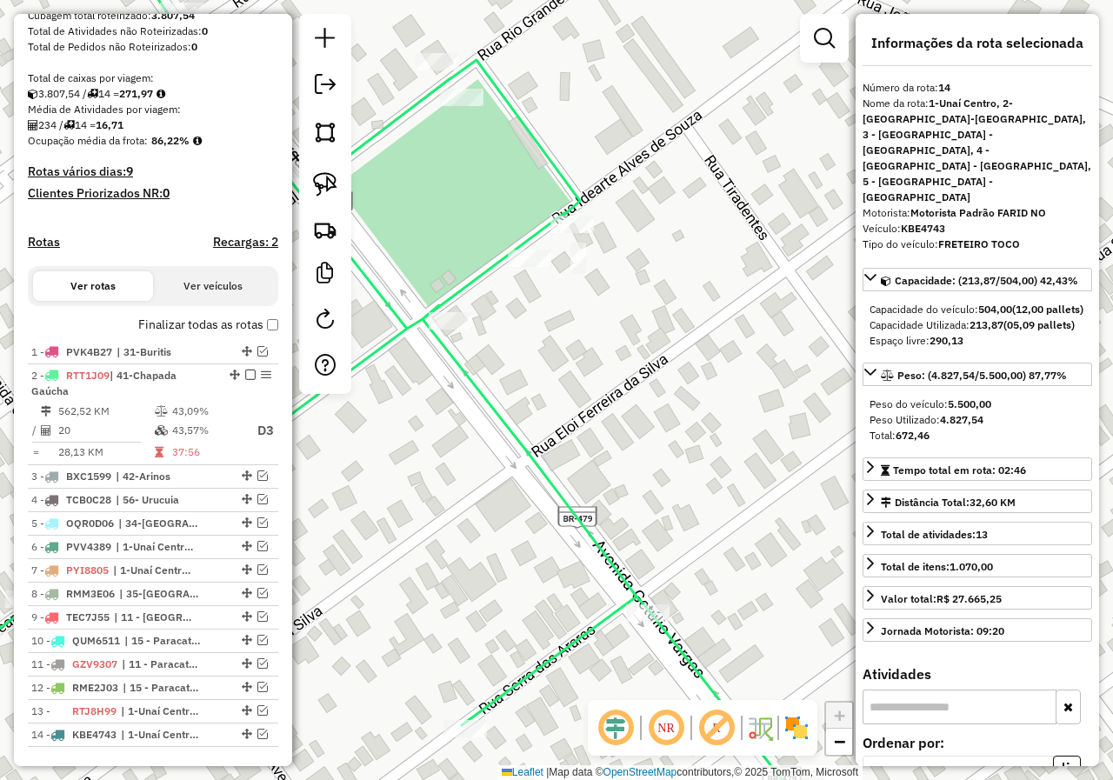
scroll to position [375, 0]
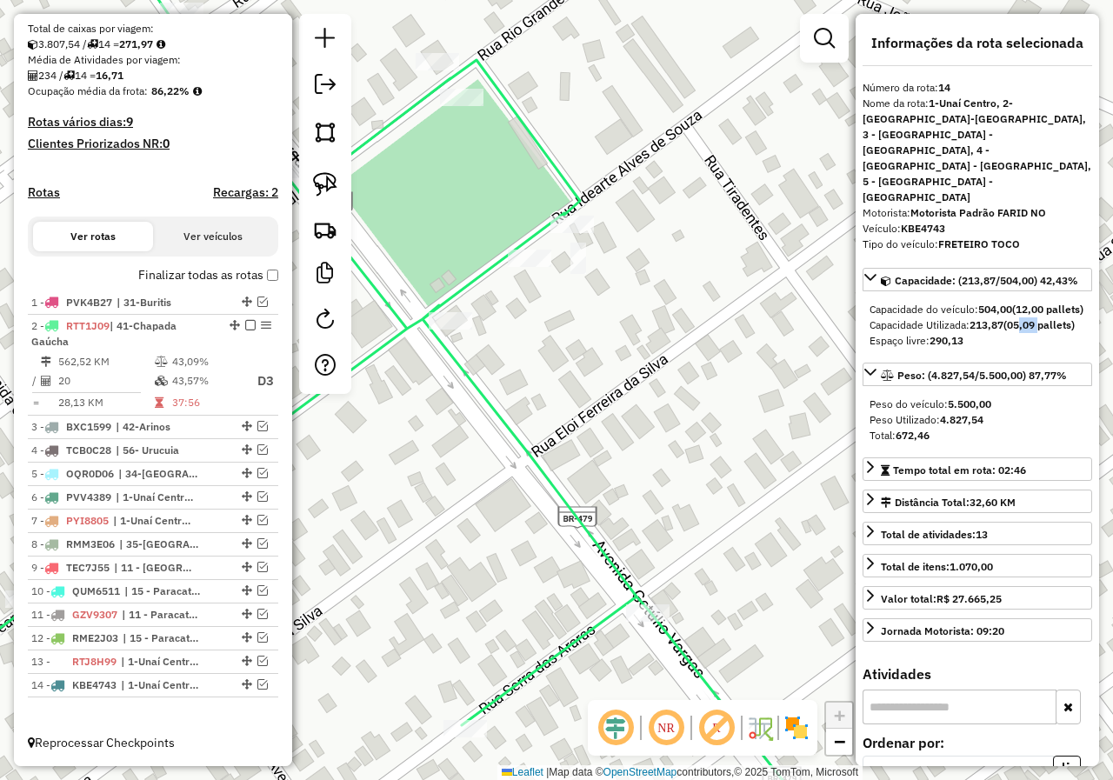
drag, startPoint x: 1044, startPoint y: 281, endPoint x: 1017, endPoint y: 282, distance: 27.0
click at [1018, 317] on div "Capacidade Utilizada: 213,87 (05,09 pallets)" at bounding box center [978, 325] width 216 height 16
click at [662, 439] on div "Janela de atendimento Grade de atendimento Capacidade Transportadoras Veículos …" at bounding box center [556, 390] width 1113 height 780
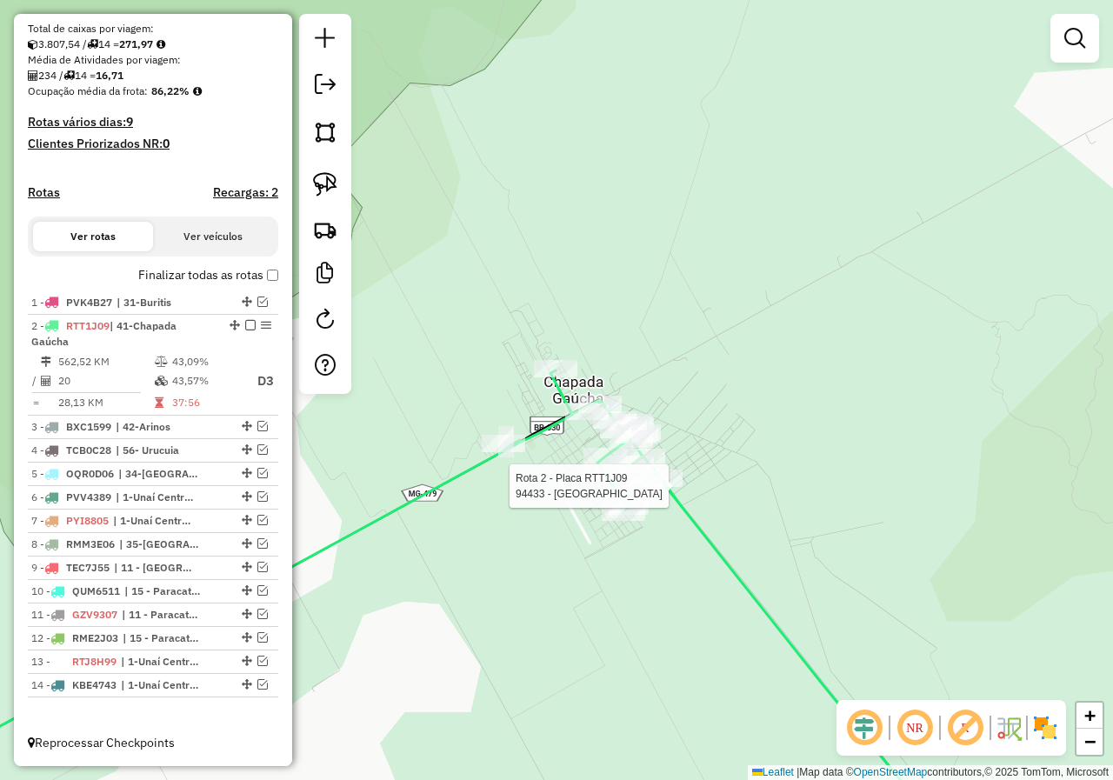
select select "*********"
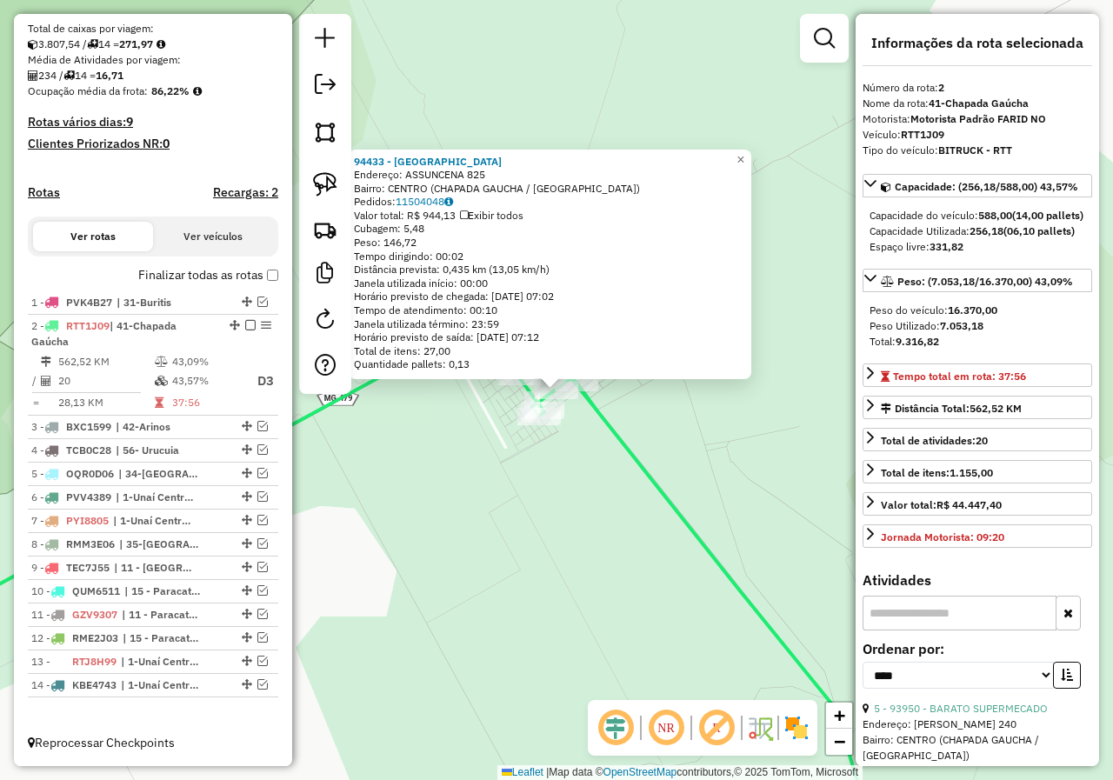
drag, startPoint x: 245, startPoint y: 326, endPoint x: 325, endPoint y: 398, distance: 107.7
click at [245, 326] on em at bounding box center [250, 325] width 10 height 10
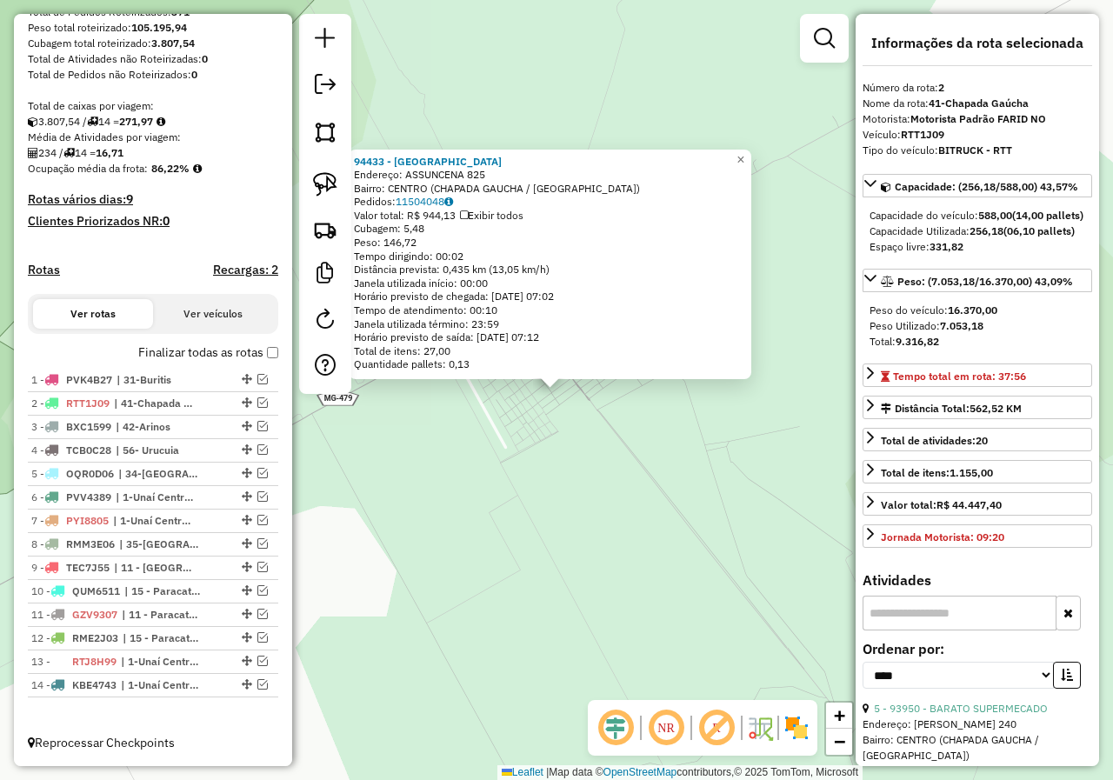
click at [511, 500] on div "94433 - BAR DO SINDU Endereço: ASSUNCENA 825 Bairro: CENTRO ([GEOGRAPHIC_DATA] …" at bounding box center [556, 390] width 1113 height 780
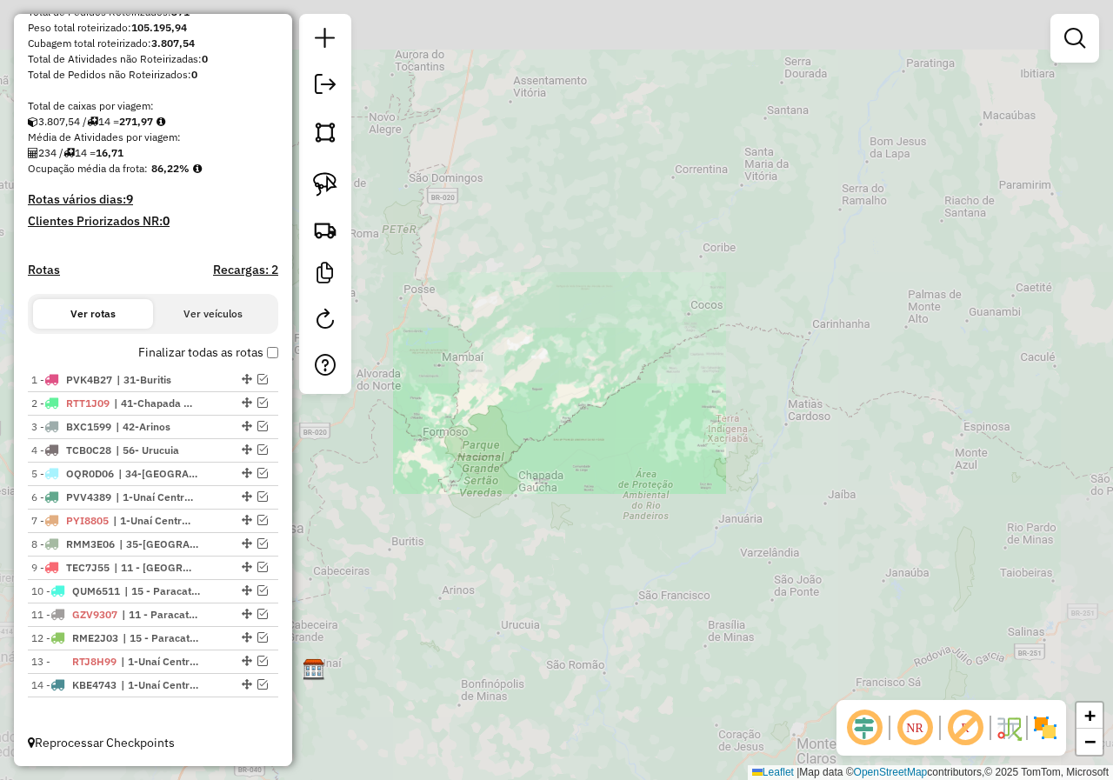
drag, startPoint x: 590, startPoint y: 548, endPoint x: 641, endPoint y: 309, distance: 244.6
click at [641, 309] on div "Janela de atendimento Grade de atendimento Capacidade Transportadoras Veículos …" at bounding box center [556, 390] width 1113 height 780
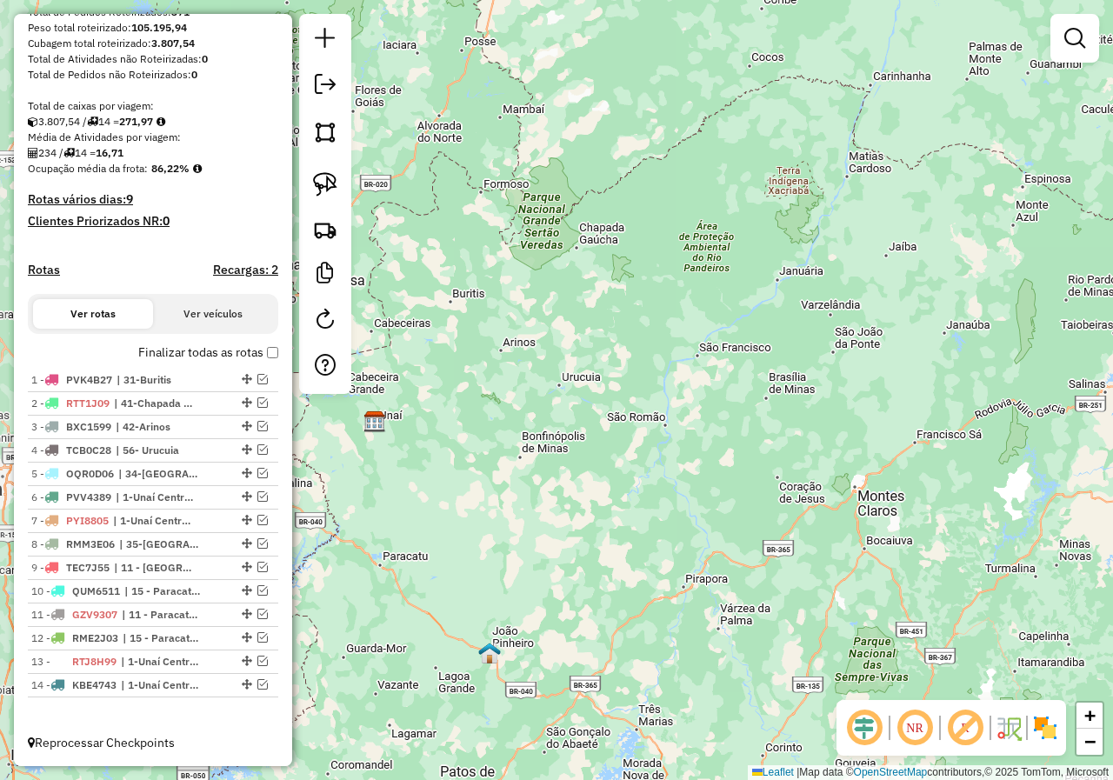
drag, startPoint x: 530, startPoint y: 383, endPoint x: 812, endPoint y: 238, distance: 317.3
click at [810, 239] on div "Janela de atendimento Grade de atendimento Capacidade Transportadoras Veículos …" at bounding box center [556, 390] width 1113 height 780
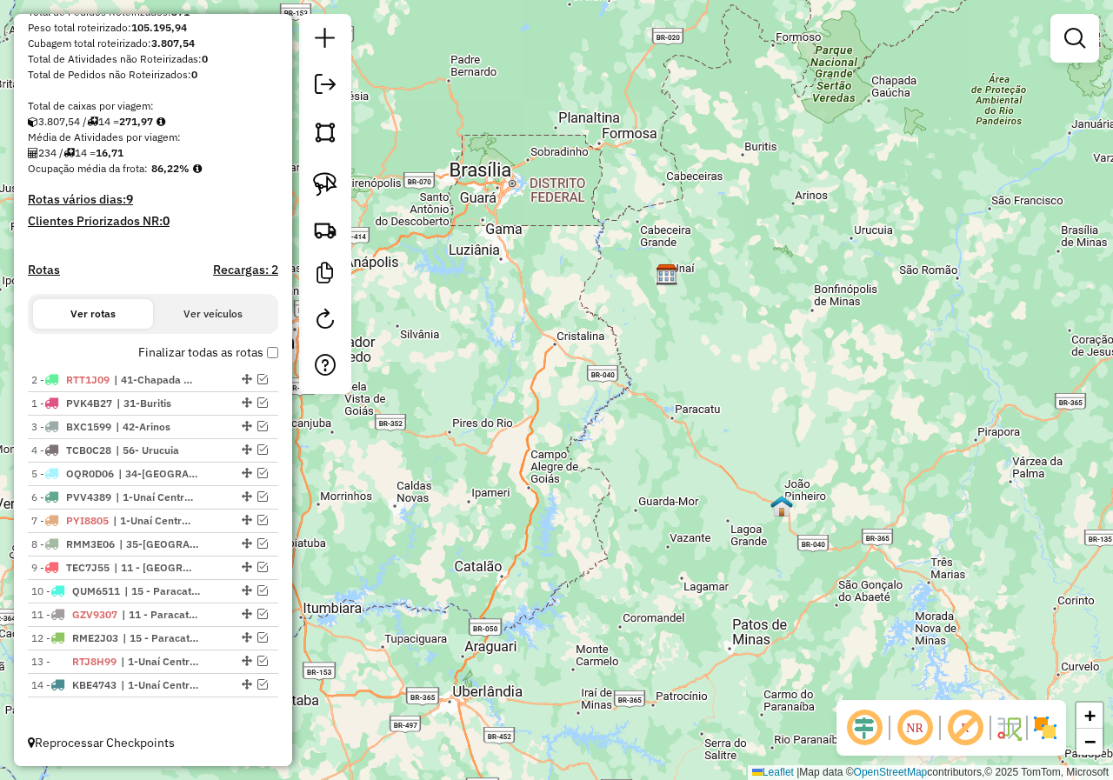
drag, startPoint x: 246, startPoint y: 404, endPoint x: 236, endPoint y: 363, distance: 43.0
drag, startPoint x: 237, startPoint y: 452, endPoint x: 233, endPoint y: 397, distance: 55.8
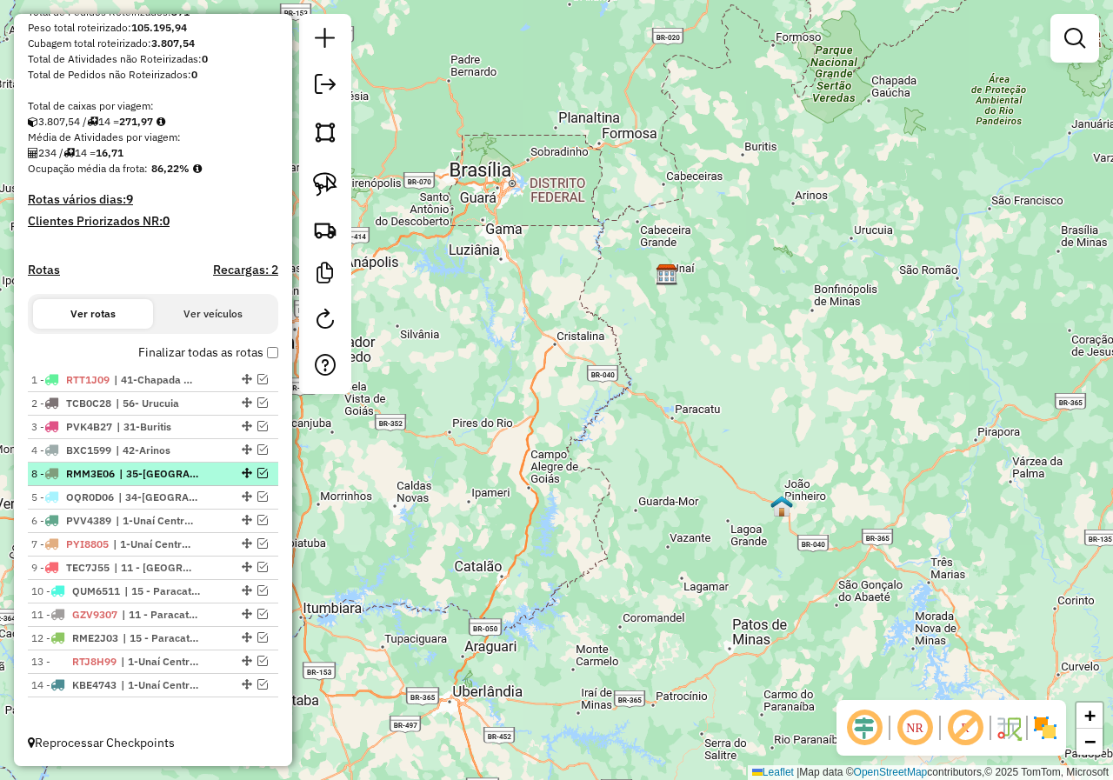
drag, startPoint x: 245, startPoint y: 541, endPoint x: 247, endPoint y: 470, distance: 71.3
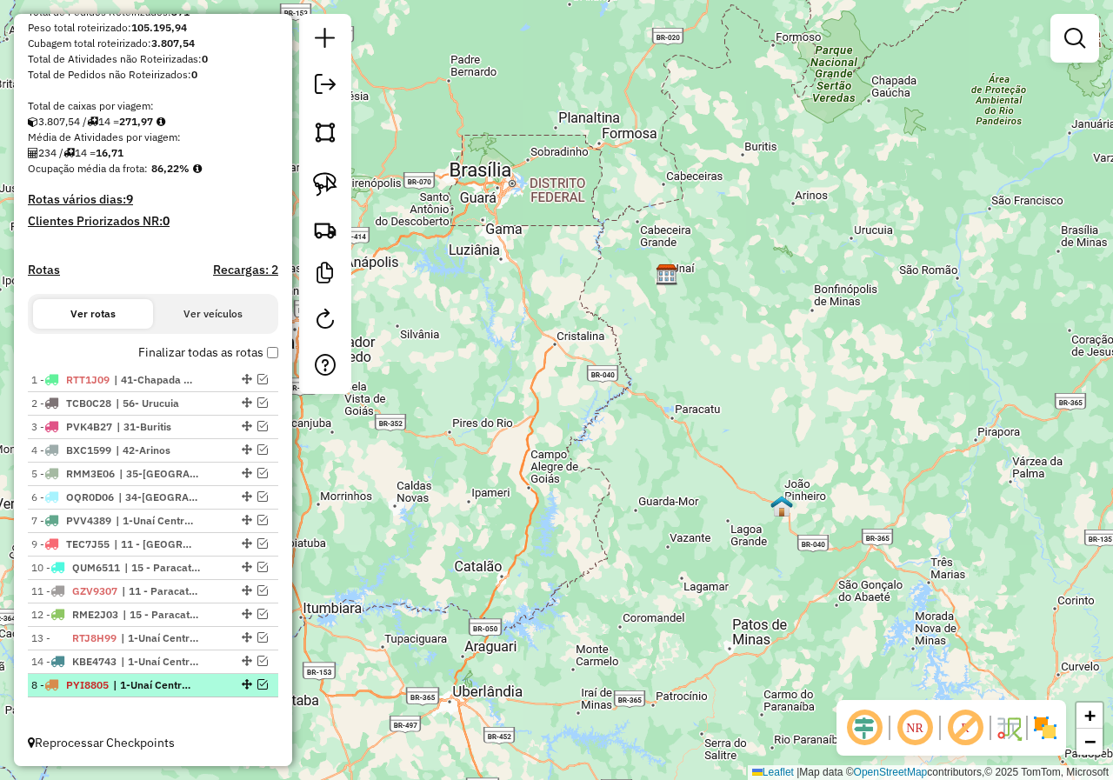
drag, startPoint x: 246, startPoint y: 542, endPoint x: 243, endPoint y: 695, distance: 153.1
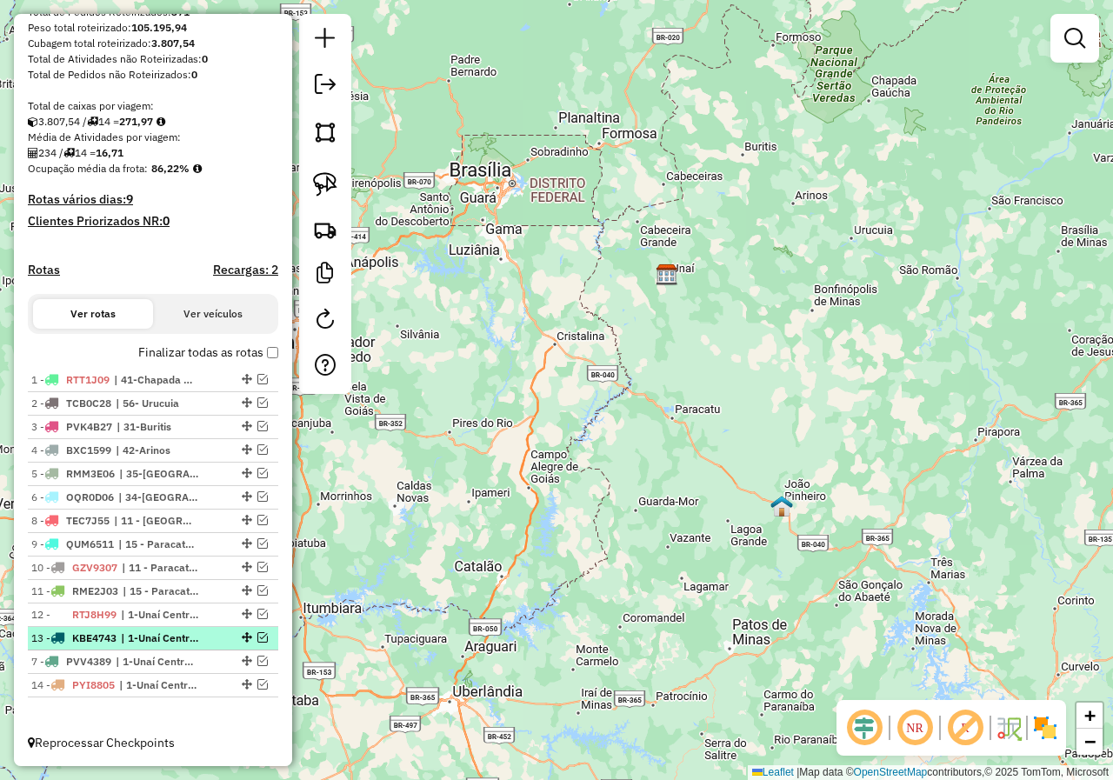
drag, startPoint x: 239, startPoint y: 521, endPoint x: 245, endPoint y: 663, distance: 141.9
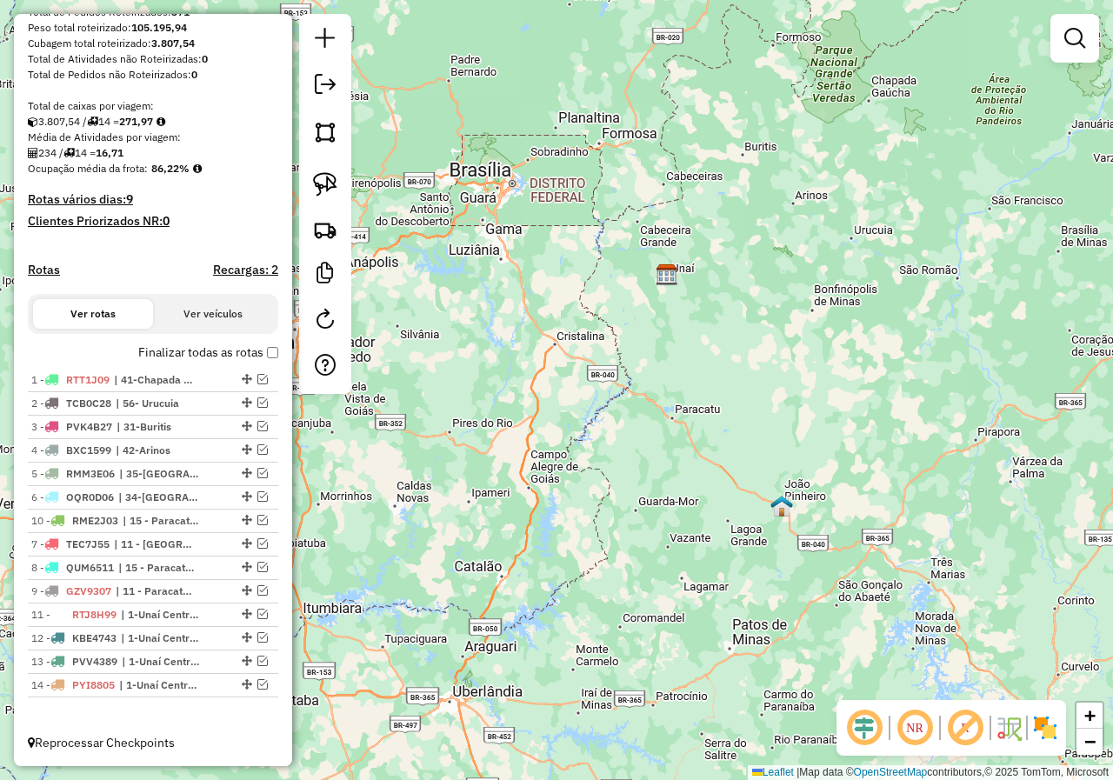
drag, startPoint x: 243, startPoint y: 589, endPoint x: 219, endPoint y: 510, distance: 81.7
drag, startPoint x: 239, startPoint y: 470, endPoint x: 218, endPoint y: 700, distance: 230.5
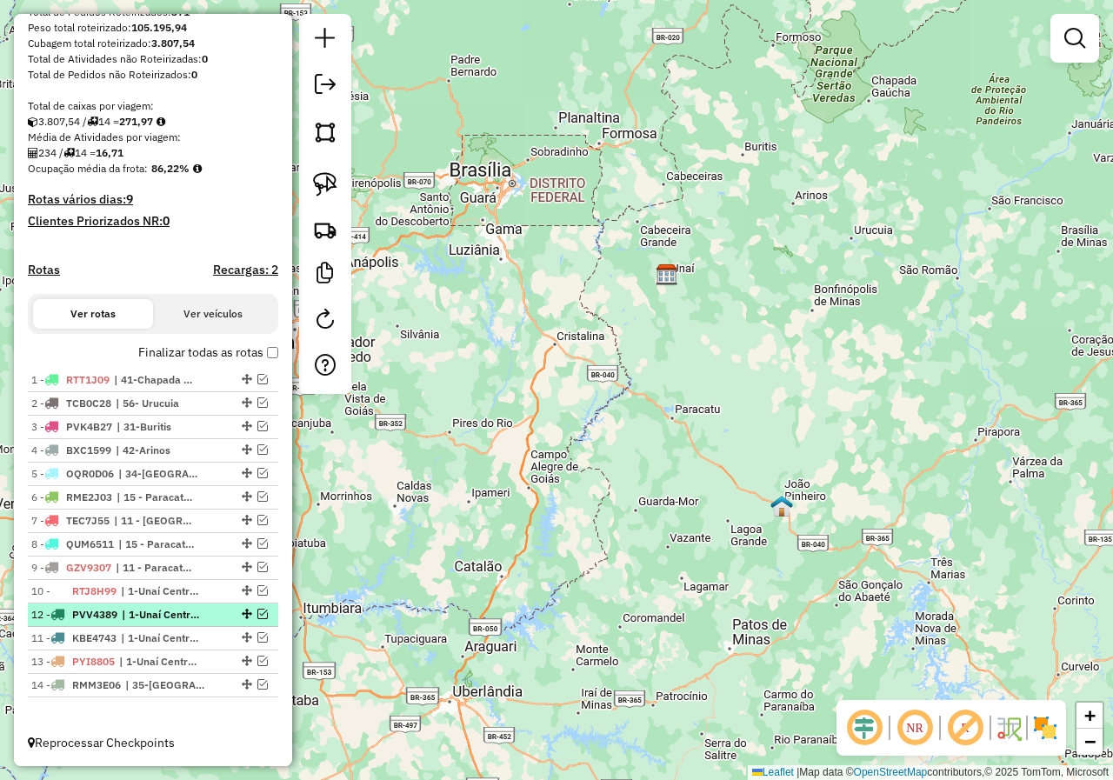
drag, startPoint x: 238, startPoint y: 612, endPoint x: 235, endPoint y: 639, distance: 27.2
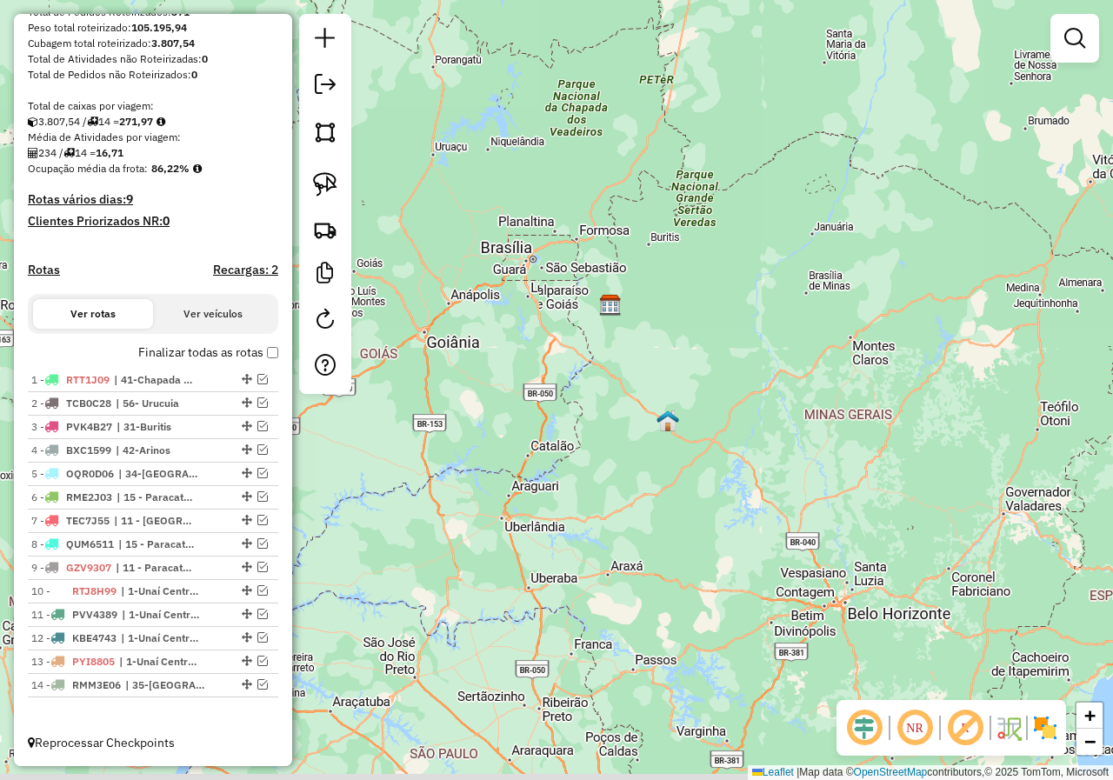
drag, startPoint x: 444, startPoint y: 591, endPoint x: 518, endPoint y: 487, distance: 127.9
click at [518, 487] on div "Janela de atendimento Grade de atendimento Capacidade Transportadoras Veículos …" at bounding box center [556, 390] width 1113 height 780
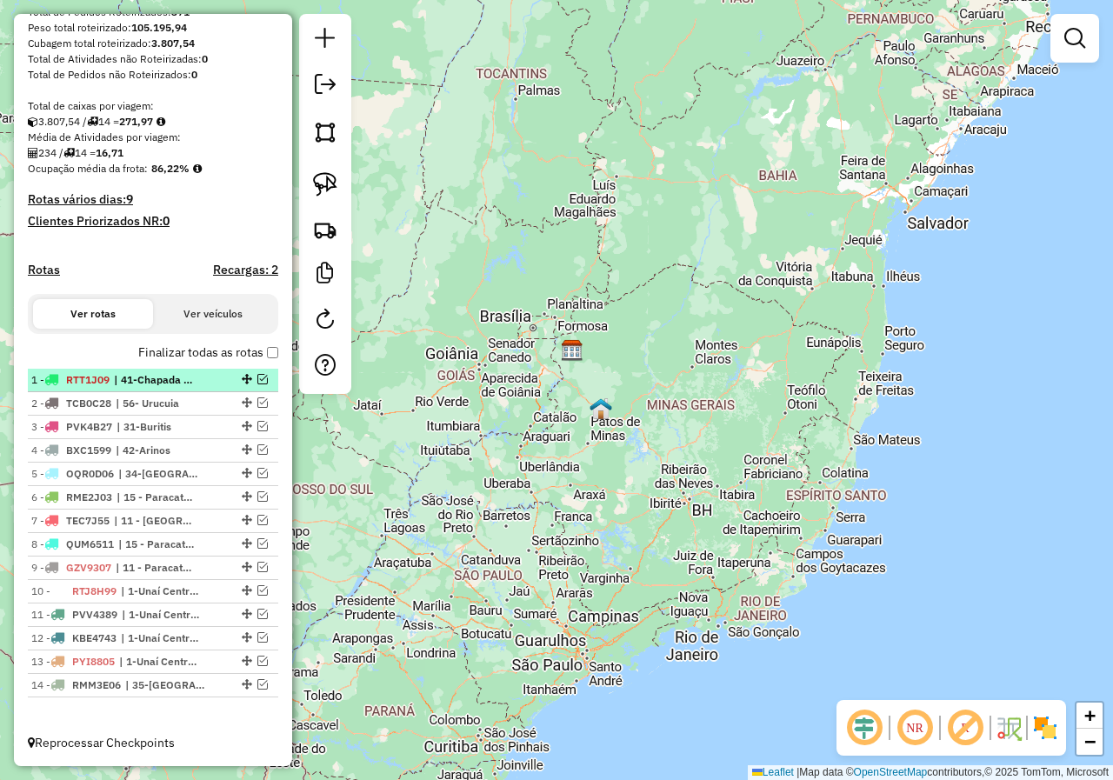
click at [260, 382] on em at bounding box center [262, 379] width 10 height 10
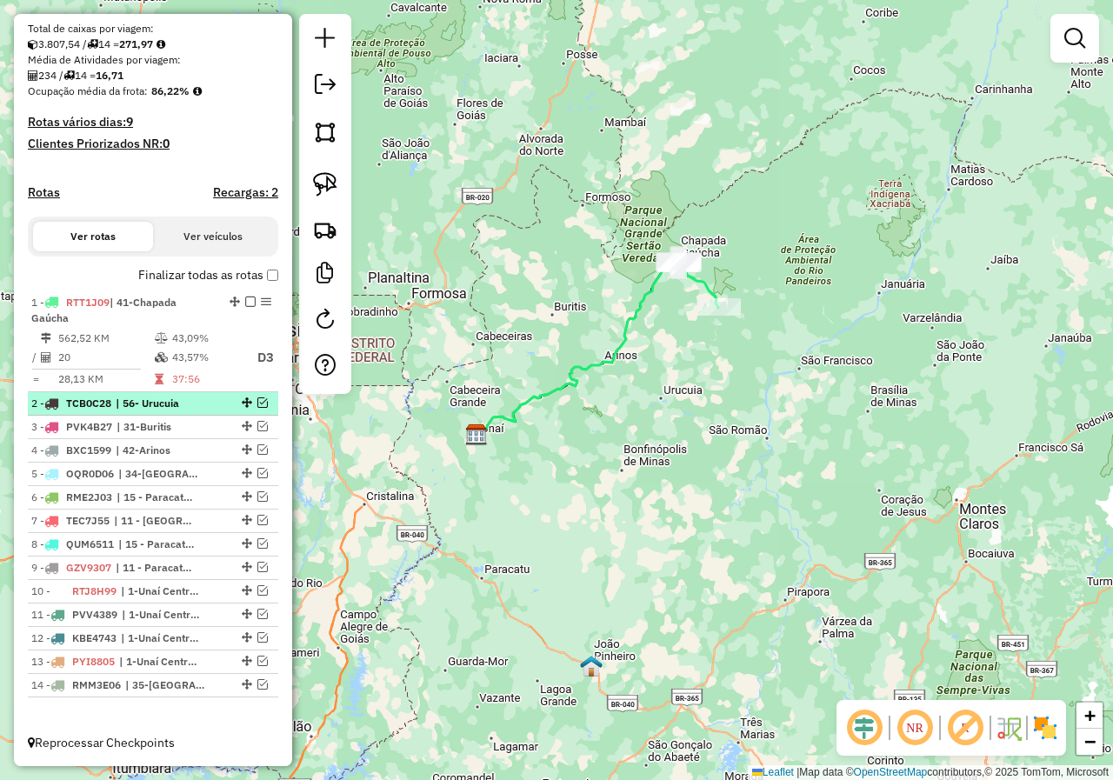
click at [259, 403] on em at bounding box center [262, 402] width 10 height 10
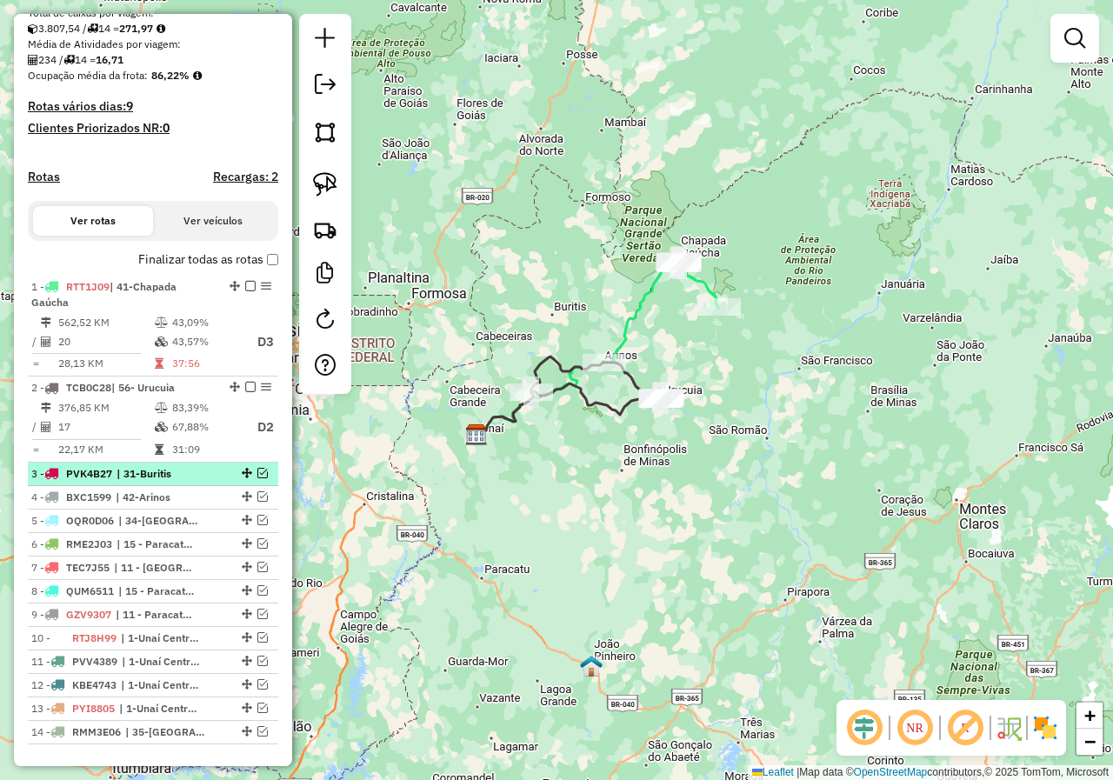
click at [259, 478] on em at bounding box center [262, 473] width 10 height 10
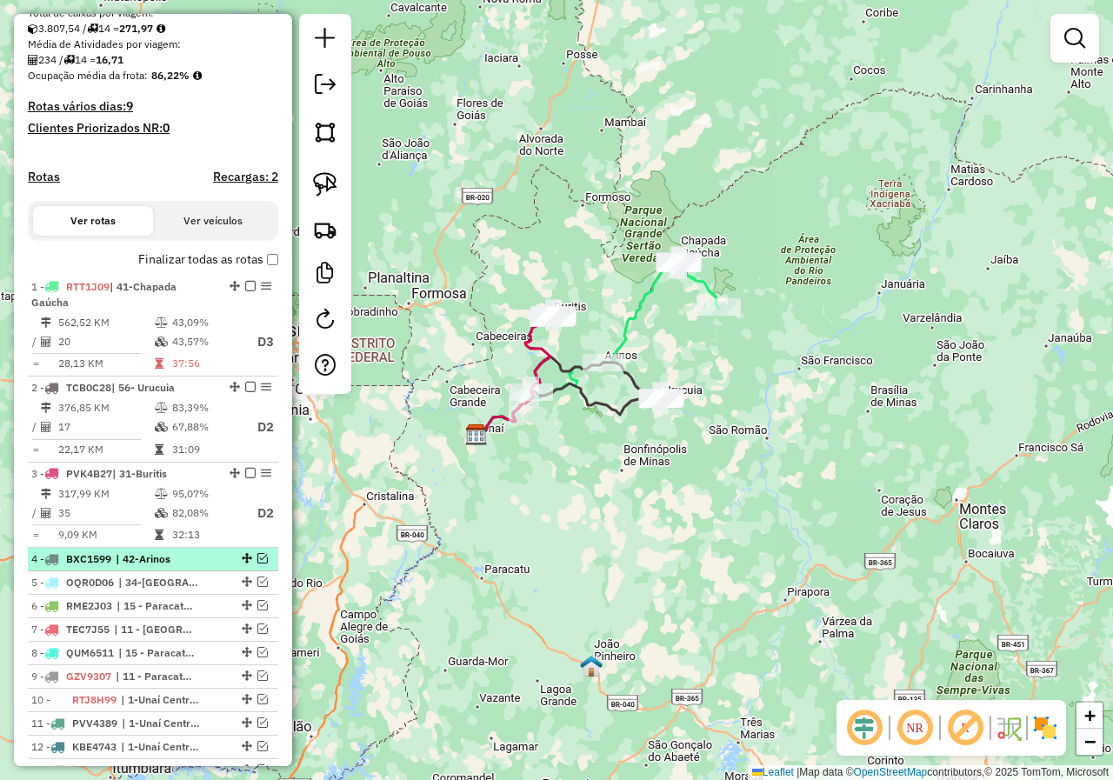
click at [260, 563] on em at bounding box center [262, 558] width 10 height 10
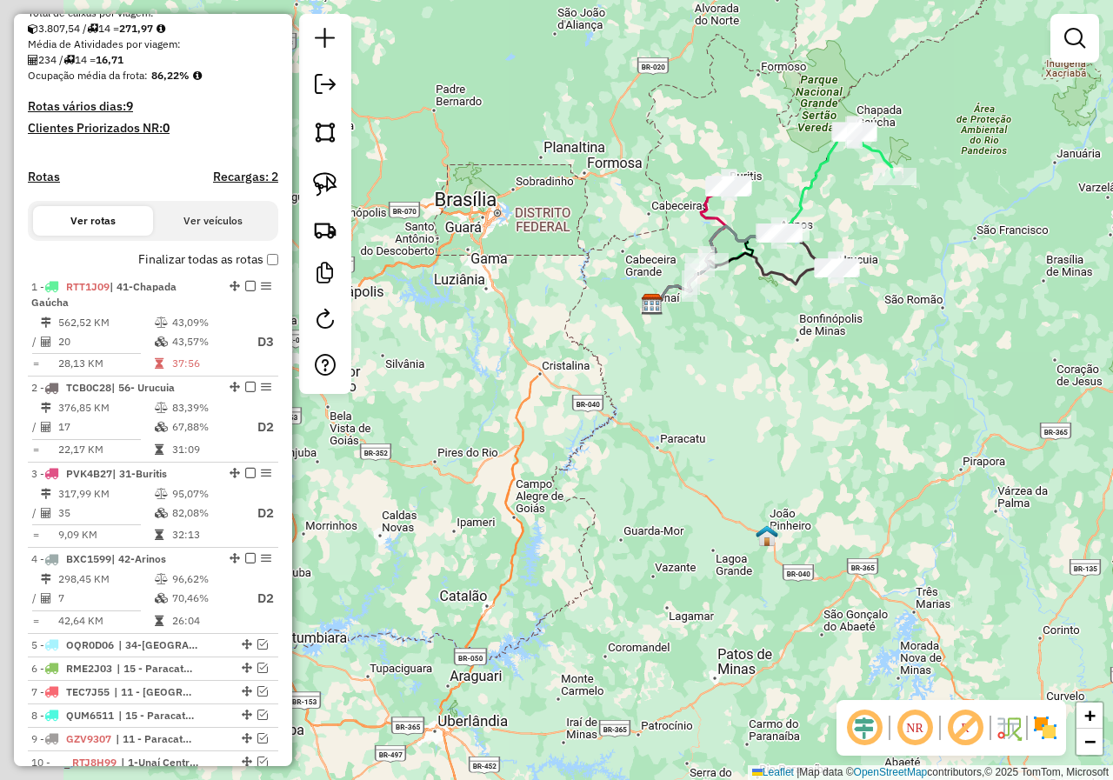
drag, startPoint x: 568, startPoint y: 453, endPoint x: 642, endPoint y: 397, distance: 92.5
click at [642, 397] on div "Janela de atendimento Grade de atendimento Capacidade Transportadoras Veículos …" at bounding box center [556, 390] width 1113 height 780
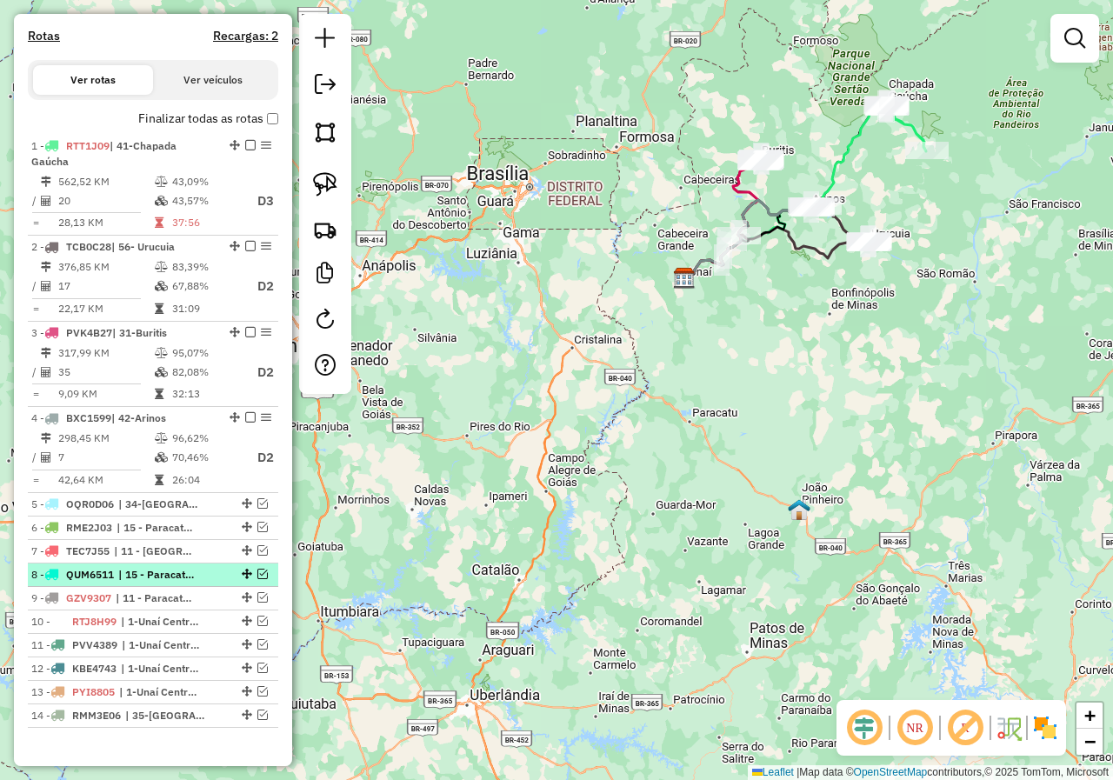
scroll to position [549, 0]
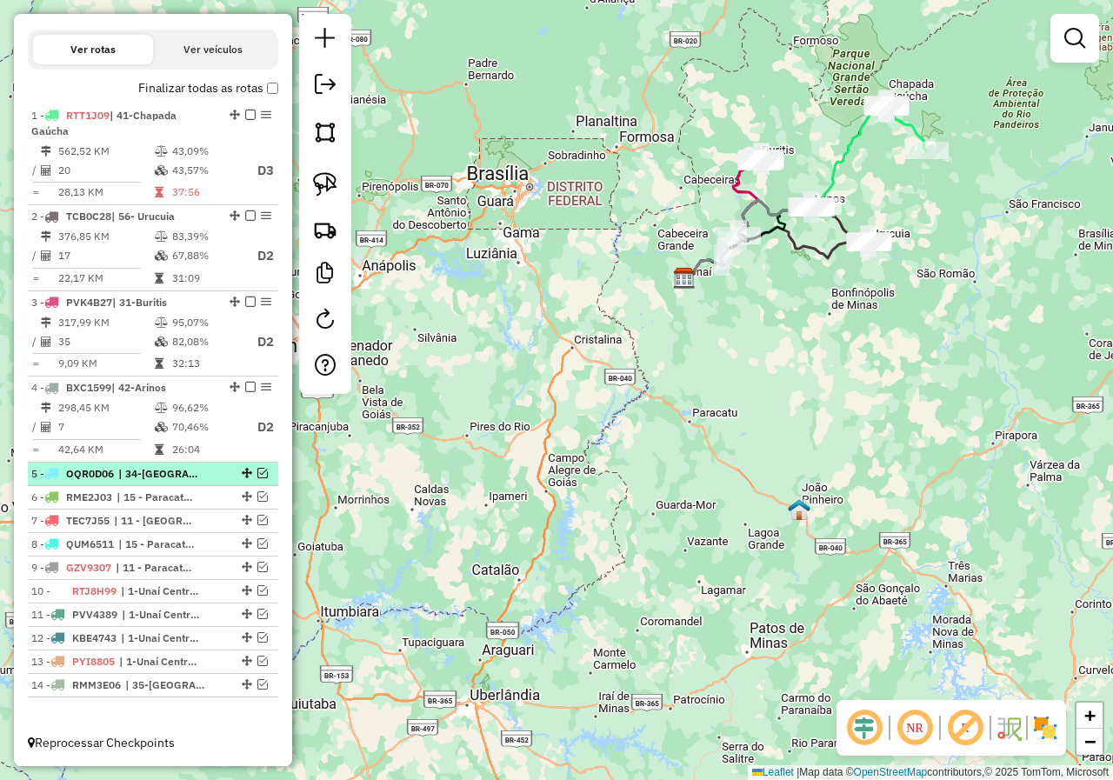
click at [257, 478] on em at bounding box center [262, 473] width 10 height 10
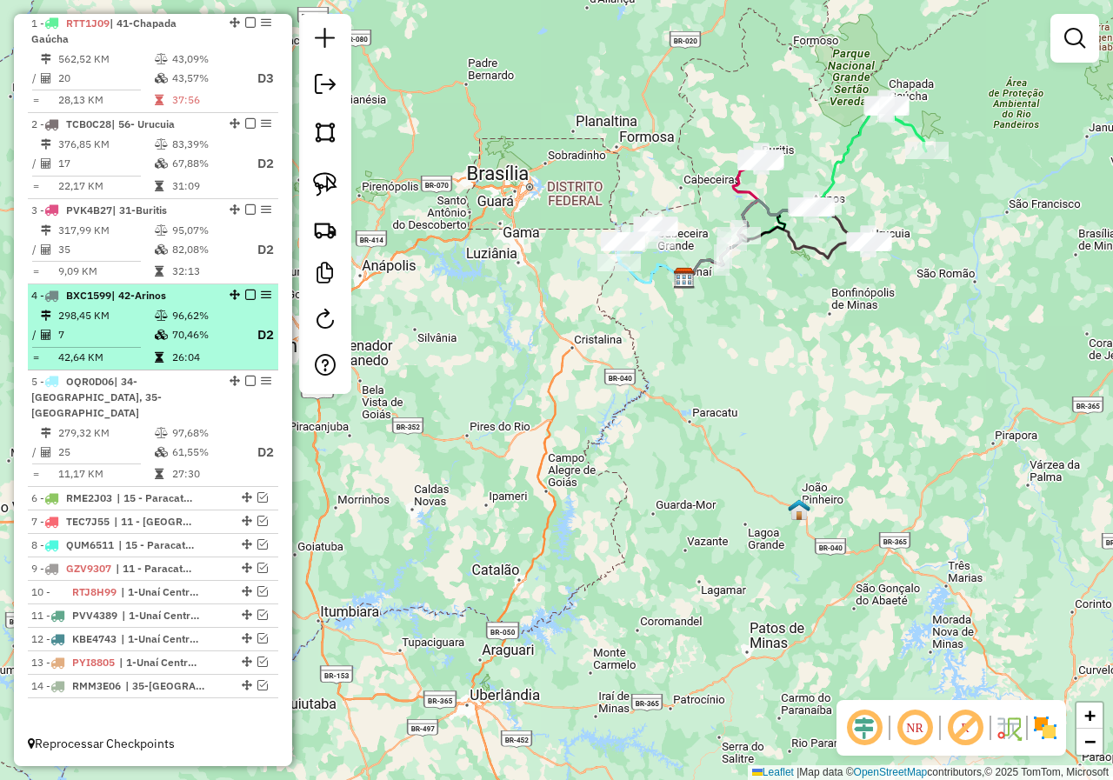
scroll to position [639, 0]
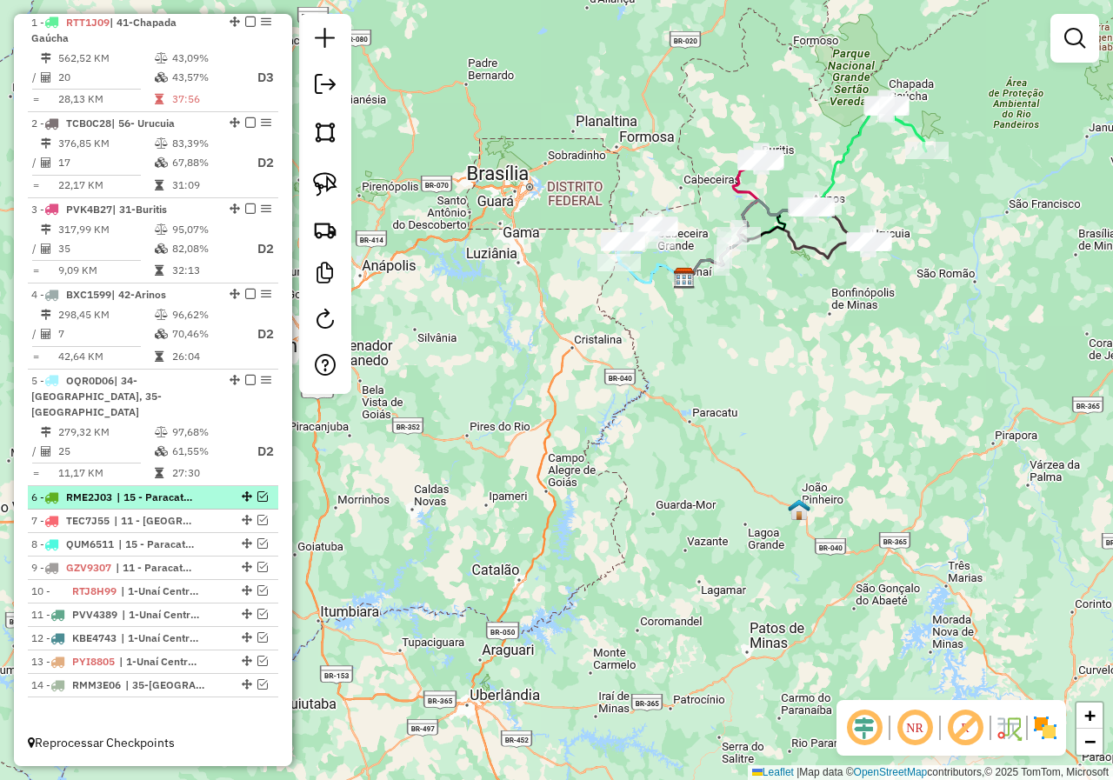
click at [257, 497] on em at bounding box center [262, 496] width 10 height 10
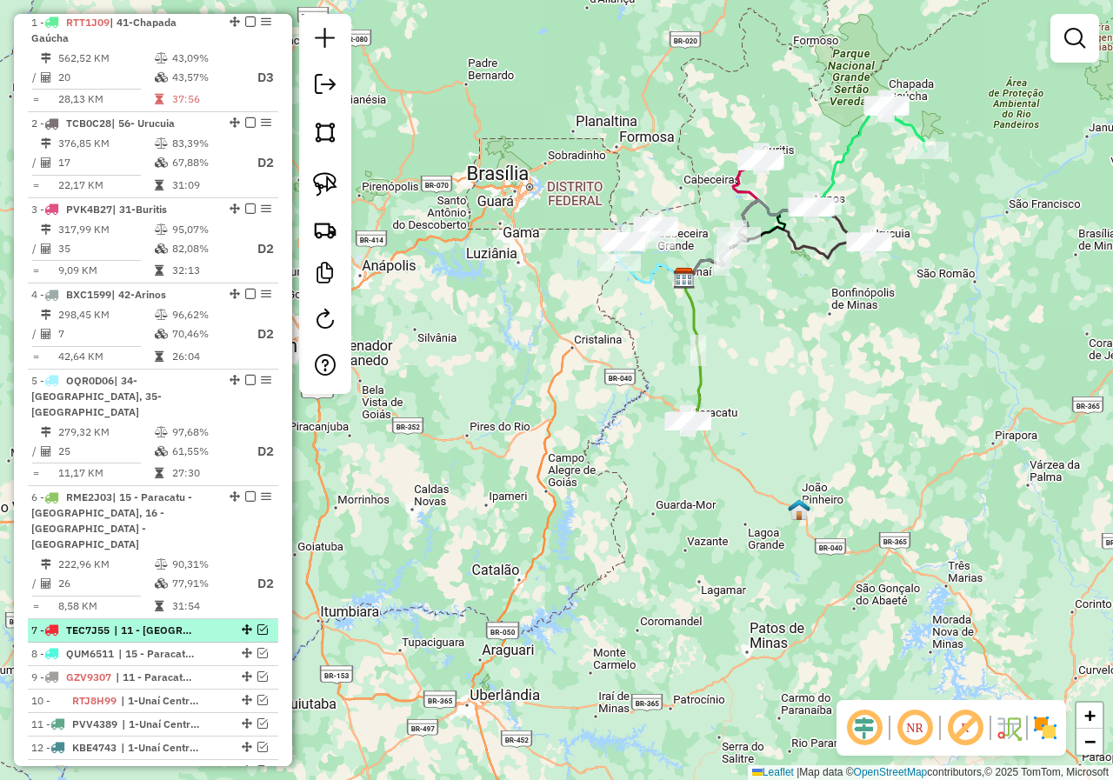
click at [257, 624] on em at bounding box center [262, 629] width 10 height 10
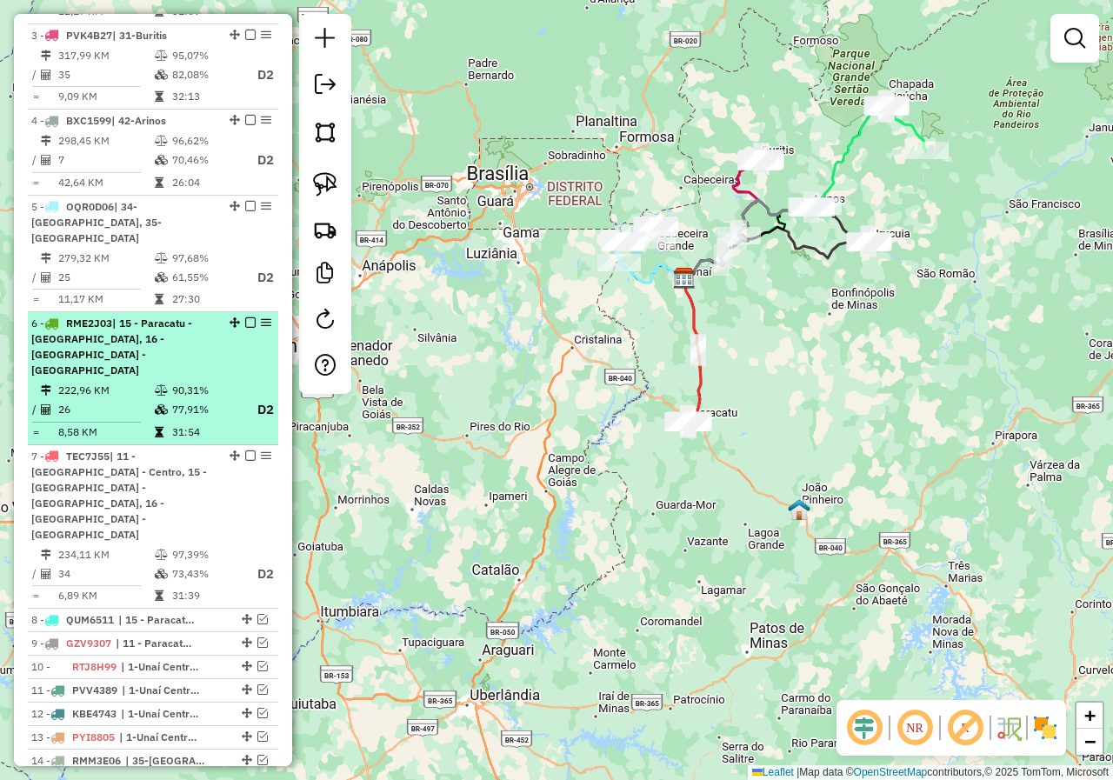
scroll to position [826, 0]
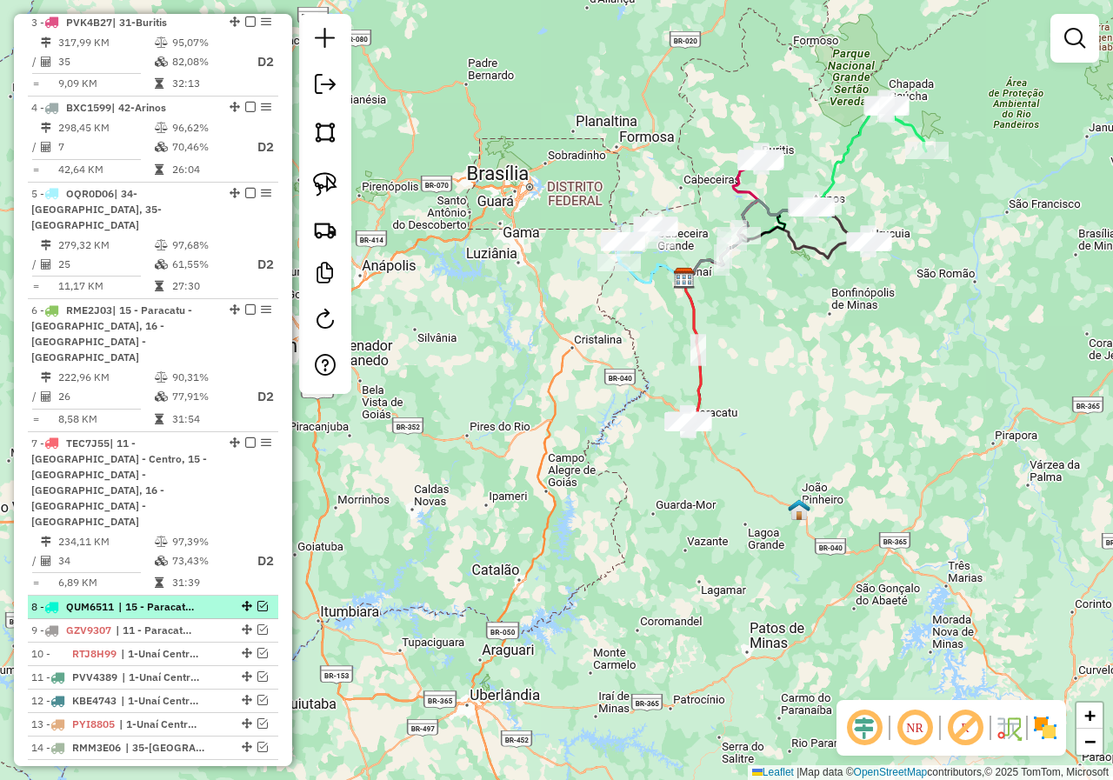
click at [257, 601] on em at bounding box center [262, 606] width 10 height 10
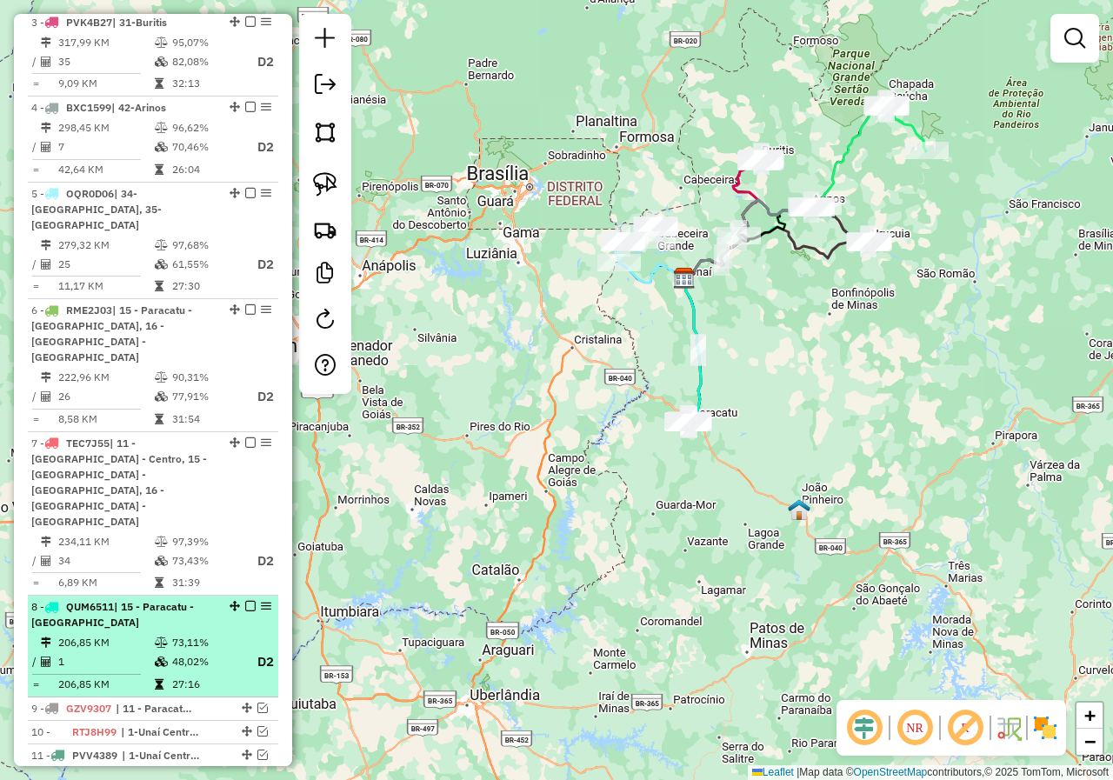
scroll to position [904, 0]
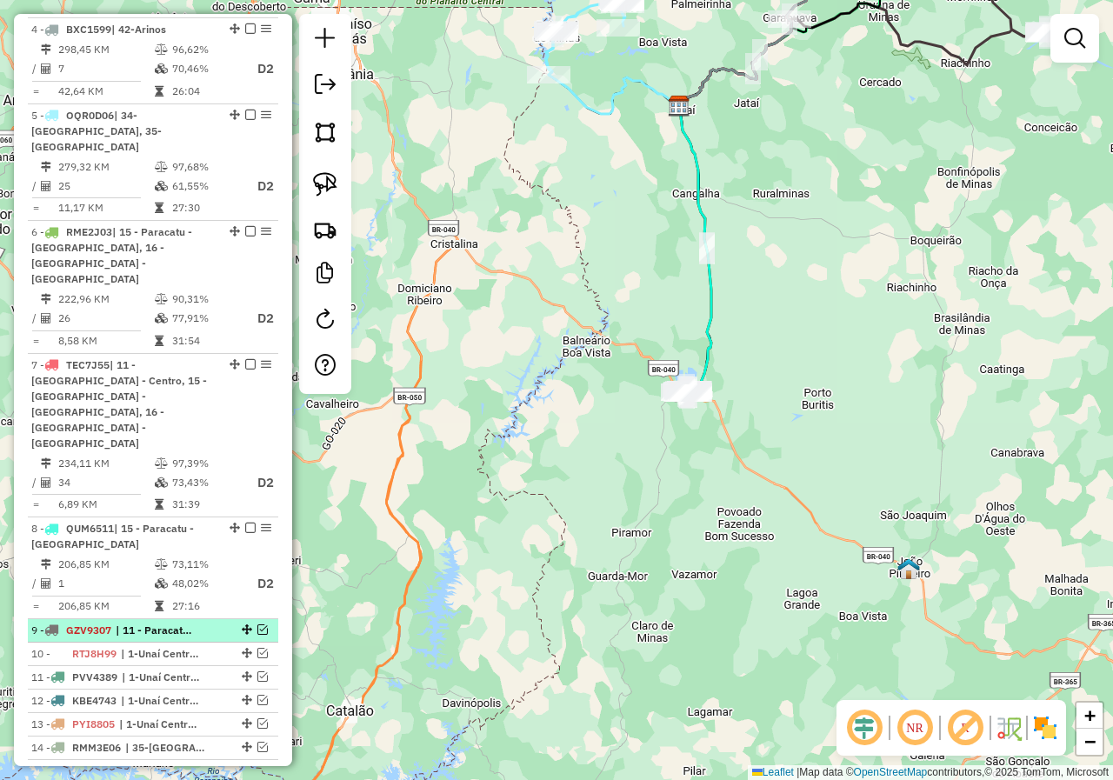
click at [258, 624] on em at bounding box center [262, 629] width 10 height 10
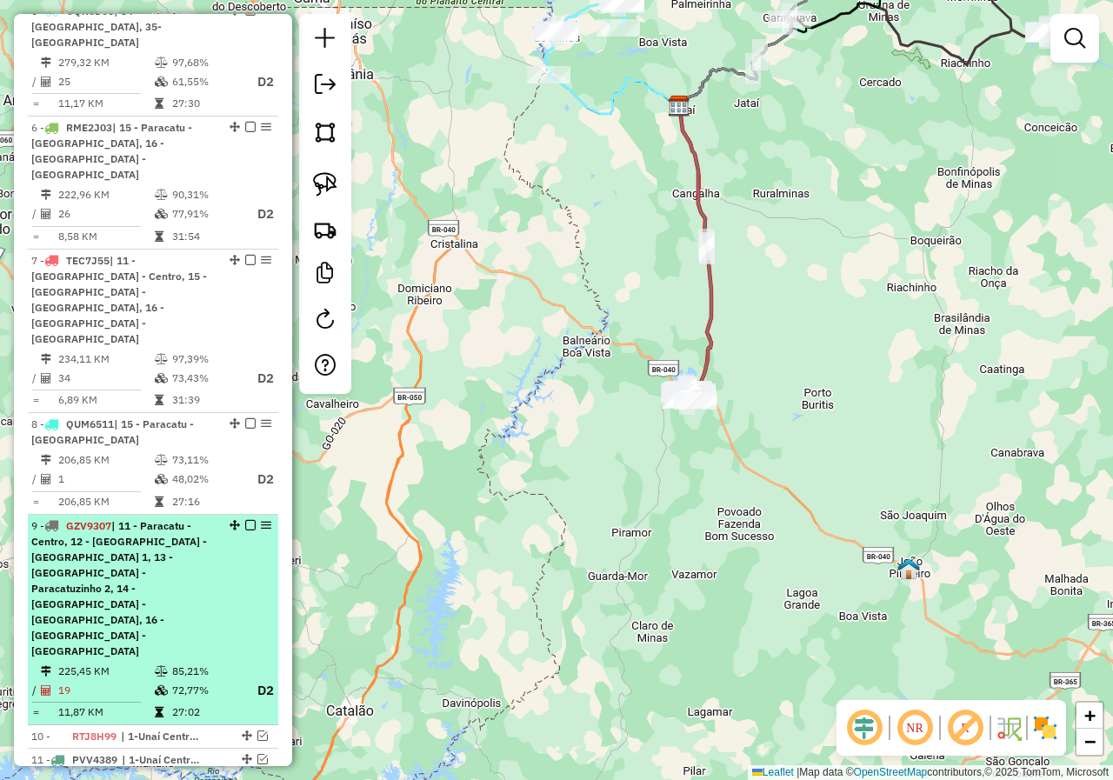
scroll to position [1044, 0]
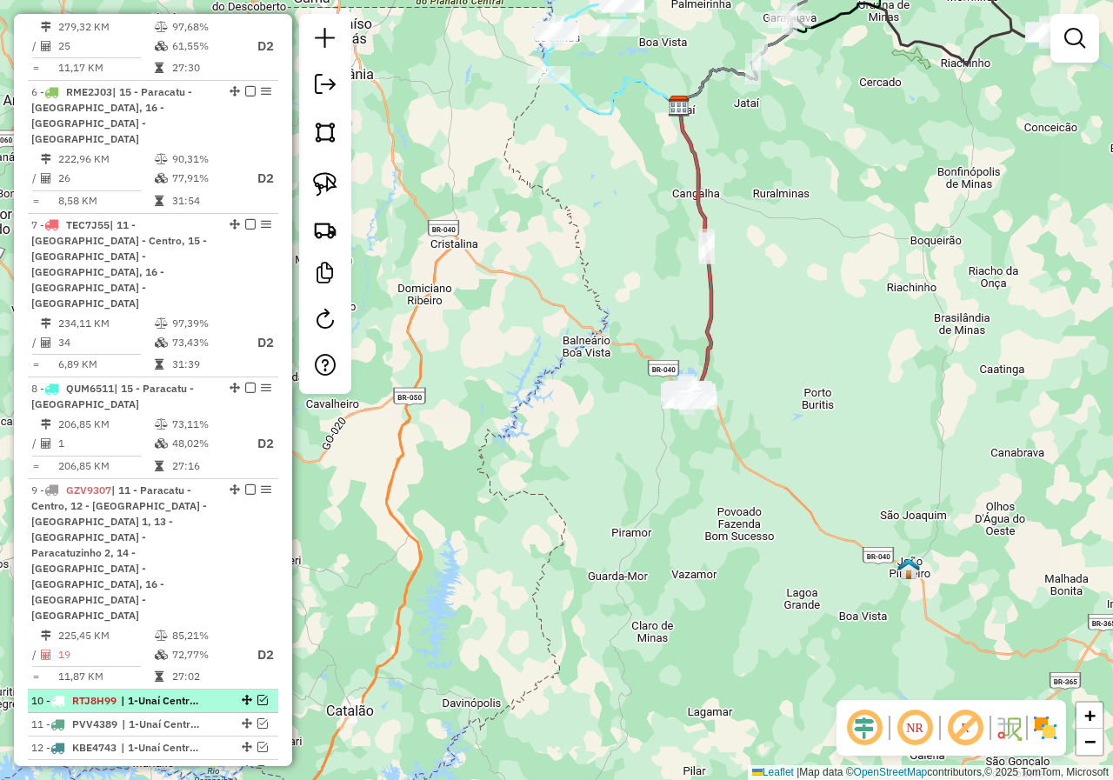
click at [259, 695] on em at bounding box center [262, 700] width 10 height 10
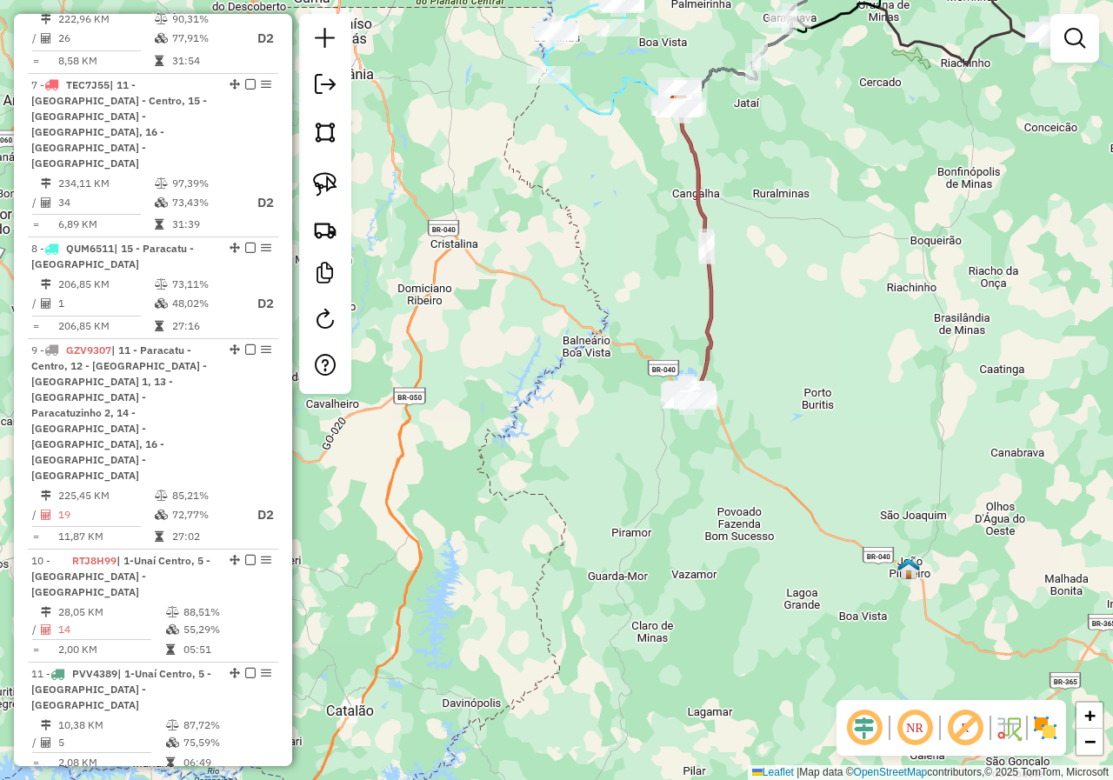
scroll to position [1192, 0]
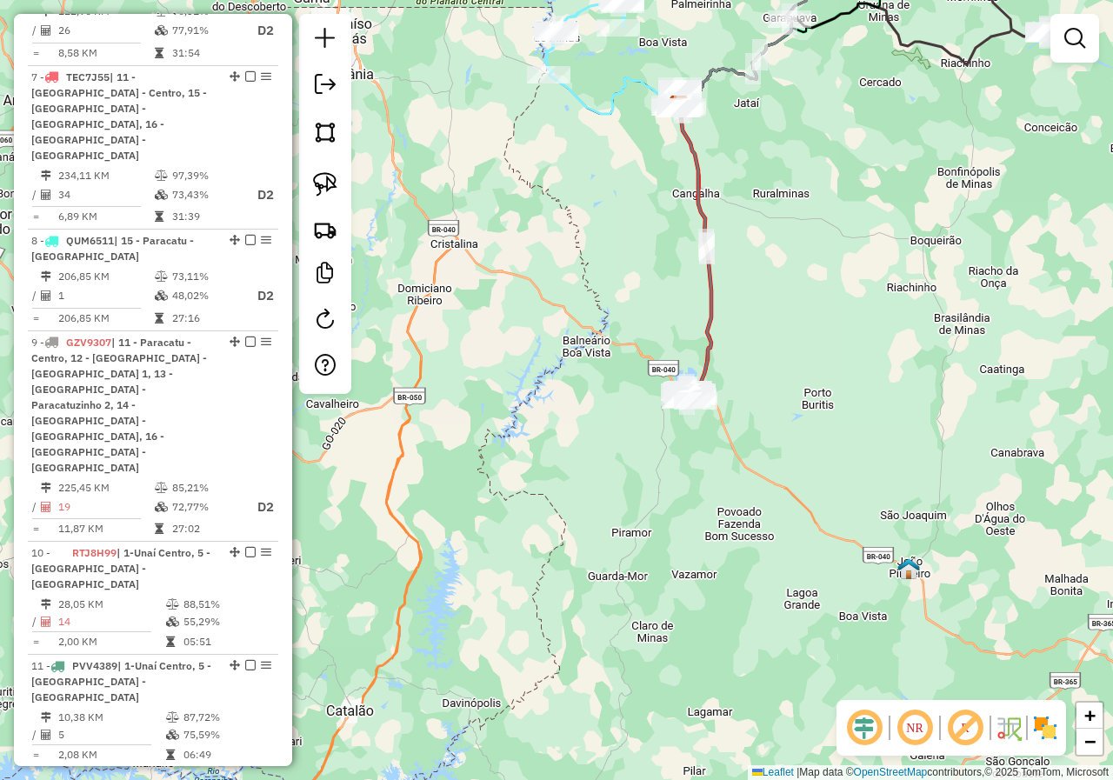
click at [257, 773] on em at bounding box center [262, 778] width 10 height 10
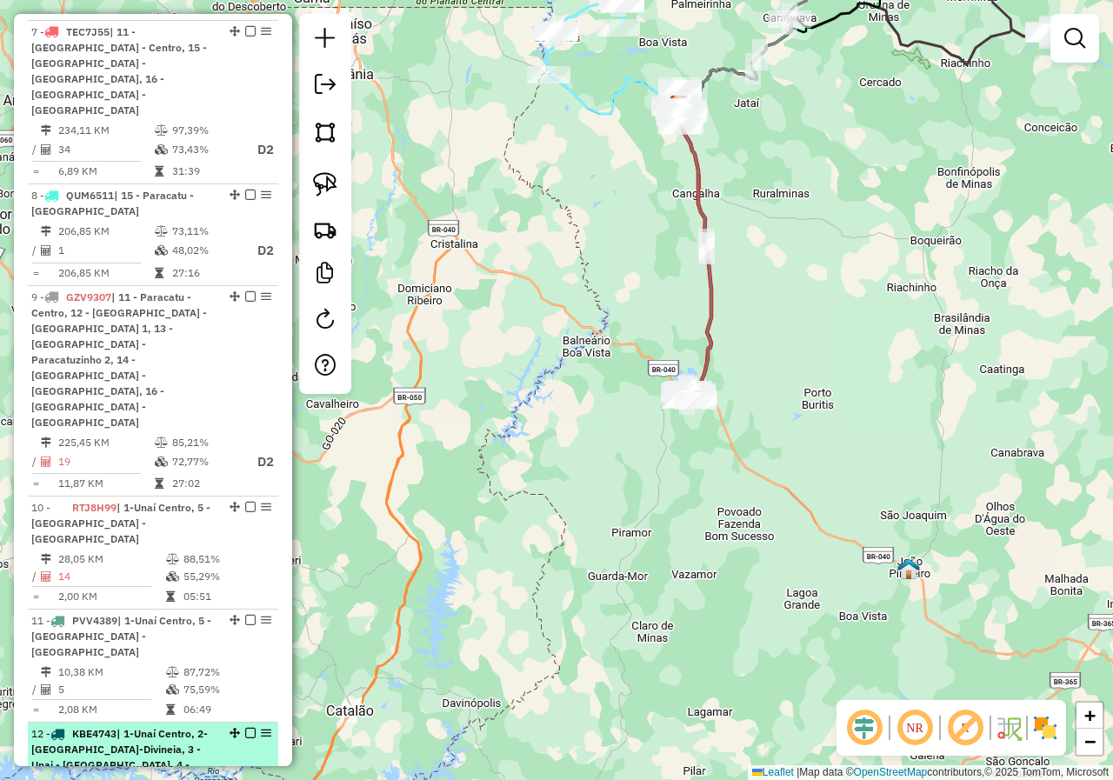
scroll to position [1279, 0]
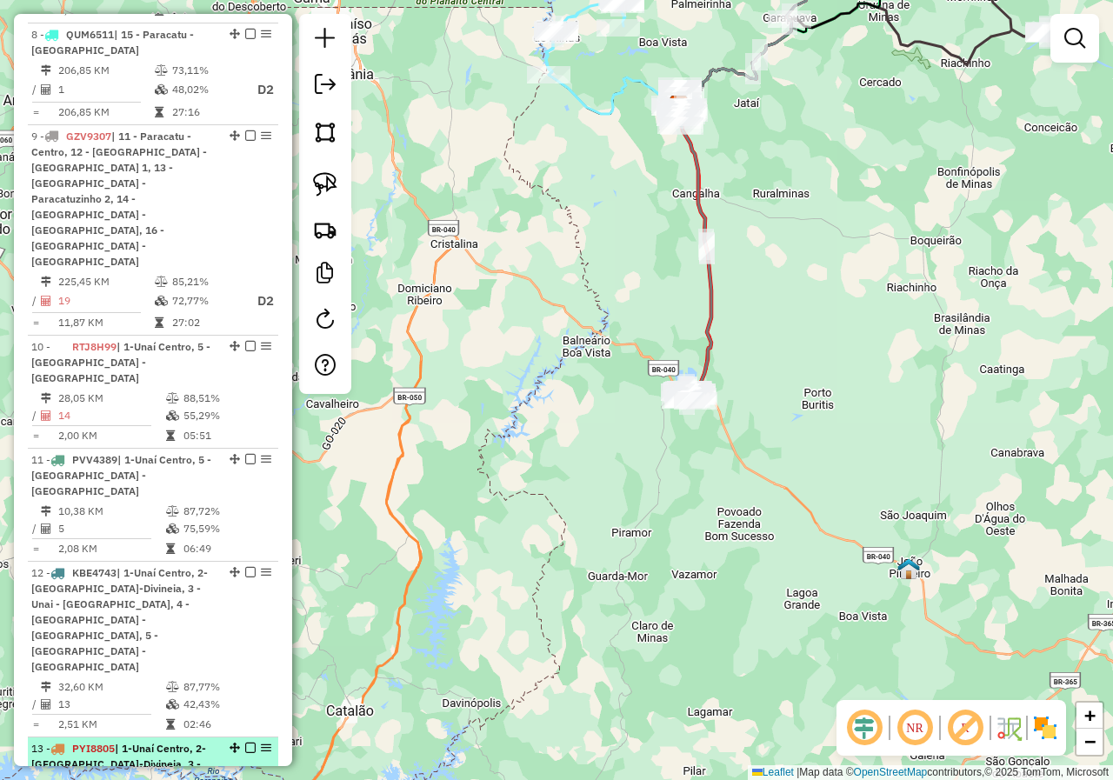
scroll to position [1403, 0]
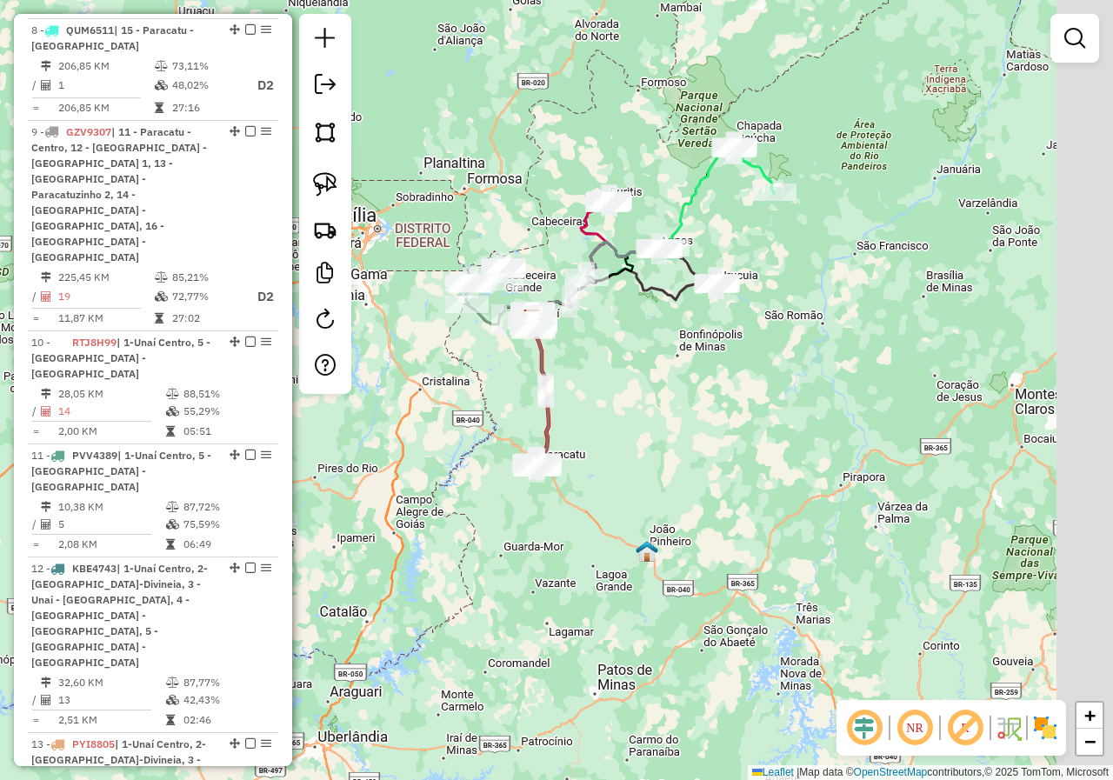
drag, startPoint x: 727, startPoint y: 371, endPoint x: 361, endPoint y: 529, distance: 398.5
click at [622, 477] on div "Janela de atendimento Grade de atendimento Capacidade Transportadoras Veículos …" at bounding box center [556, 390] width 1113 height 780
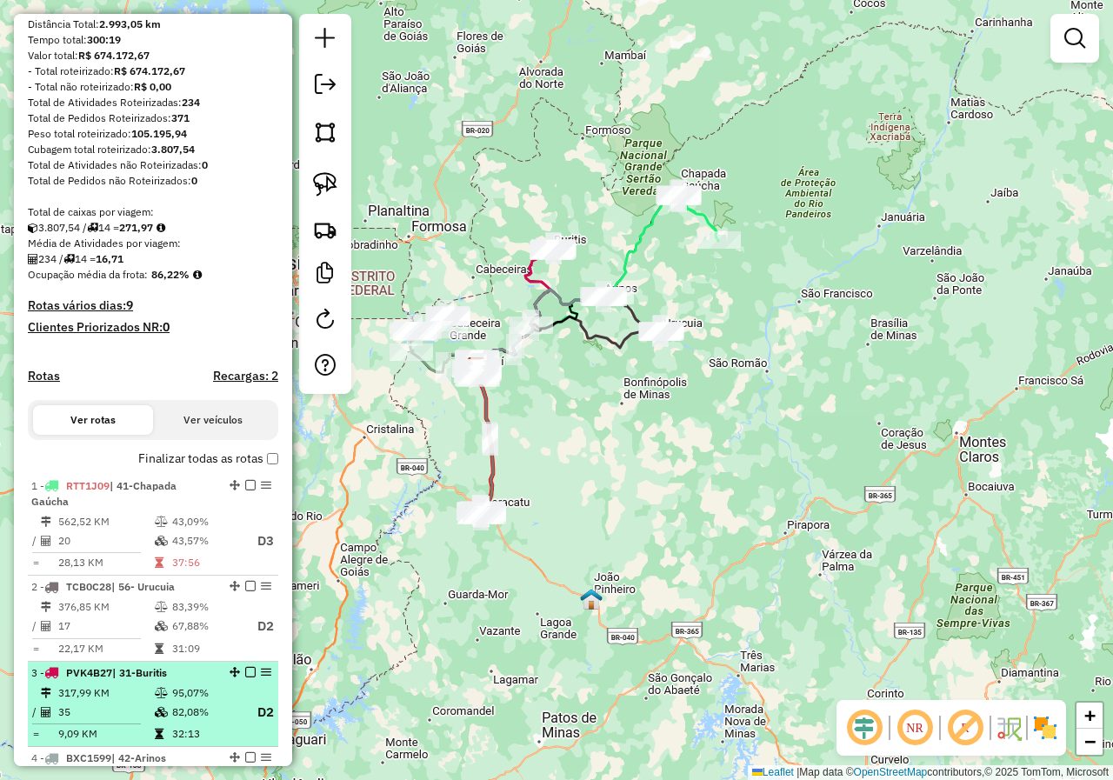
scroll to position [0, 0]
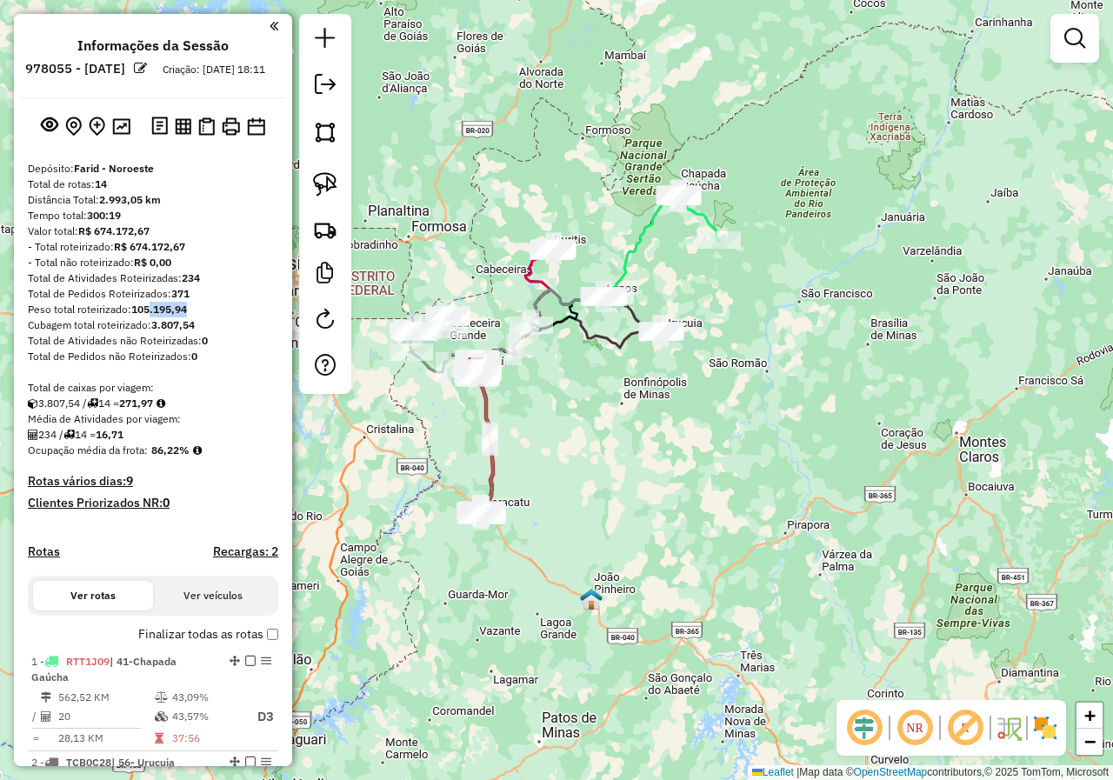
drag, startPoint x: 193, startPoint y: 324, endPoint x: 128, endPoint y: 318, distance: 65.5
click at [130, 317] on div "Peso total roteirizado: 105.195,94" at bounding box center [153, 310] width 250 height 16
drag, startPoint x: 153, startPoint y: 465, endPoint x: 197, endPoint y: 465, distance: 43.5
click at [197, 458] on div "Ocupação média da frota: 86,22%" at bounding box center [153, 451] width 250 height 16
click at [328, 79] on em at bounding box center [325, 84] width 21 height 21
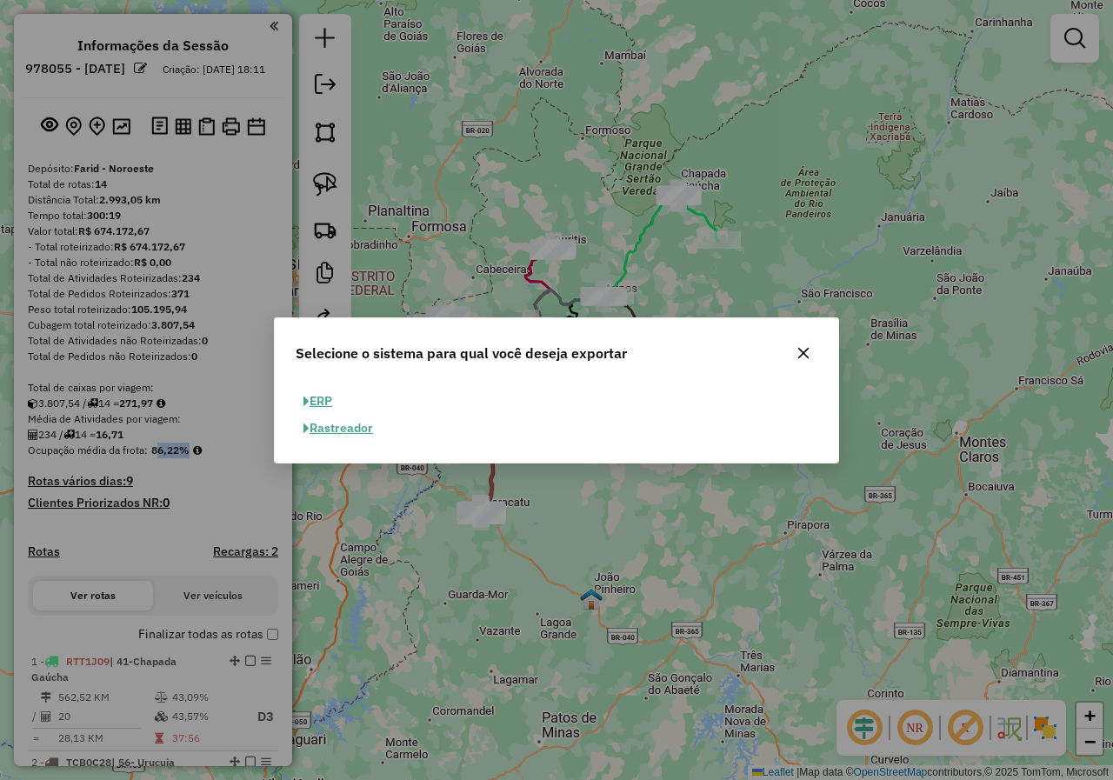
click at [328, 398] on button "ERP" at bounding box center [318, 401] width 44 height 27
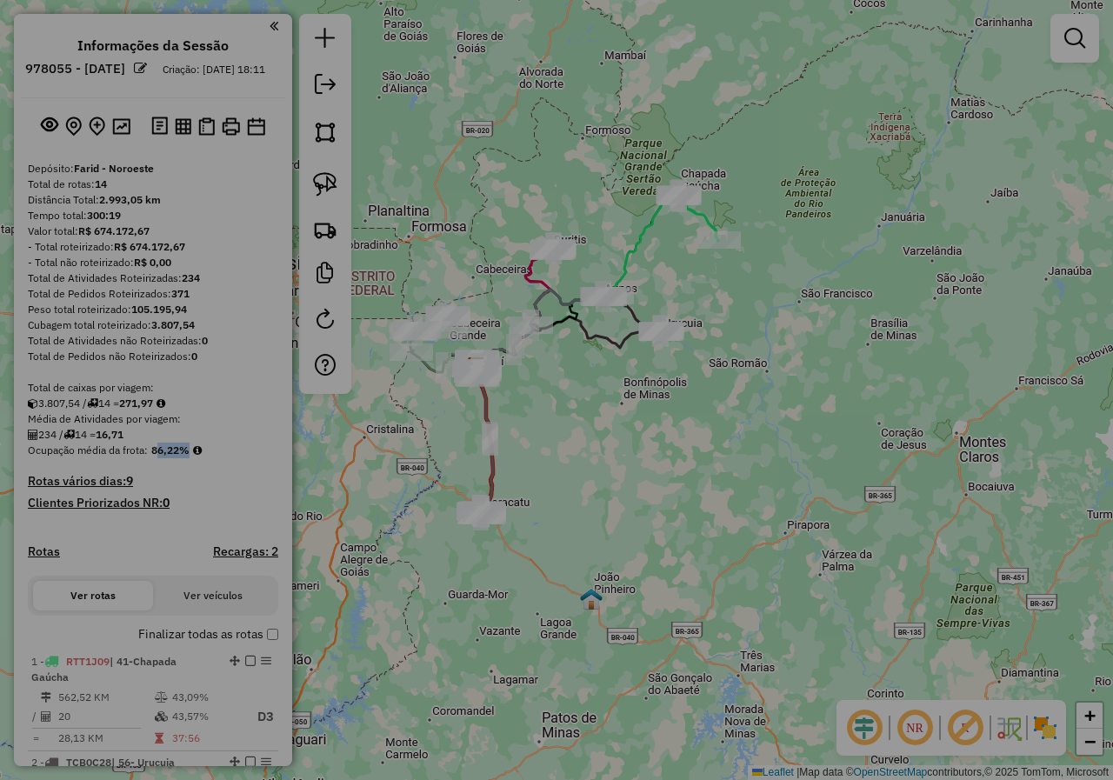
select select "**"
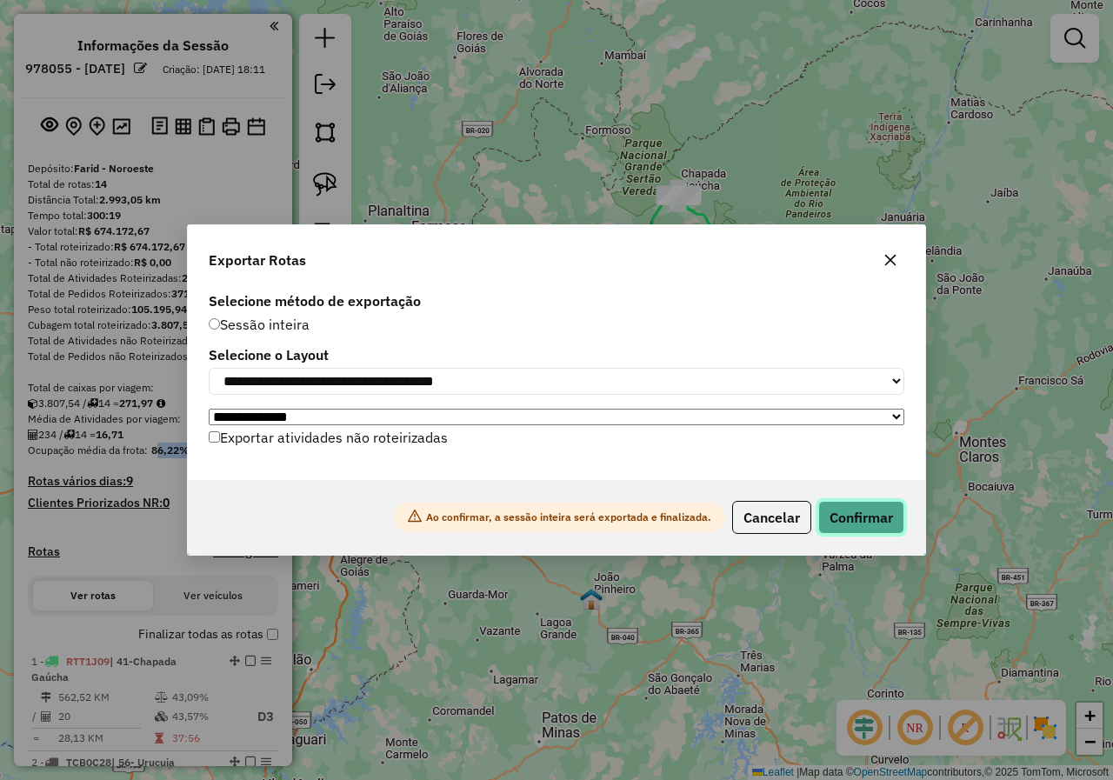
click at [880, 525] on button "Confirmar" at bounding box center [861, 517] width 86 height 33
